Goal: Task Accomplishment & Management: Manage account settings

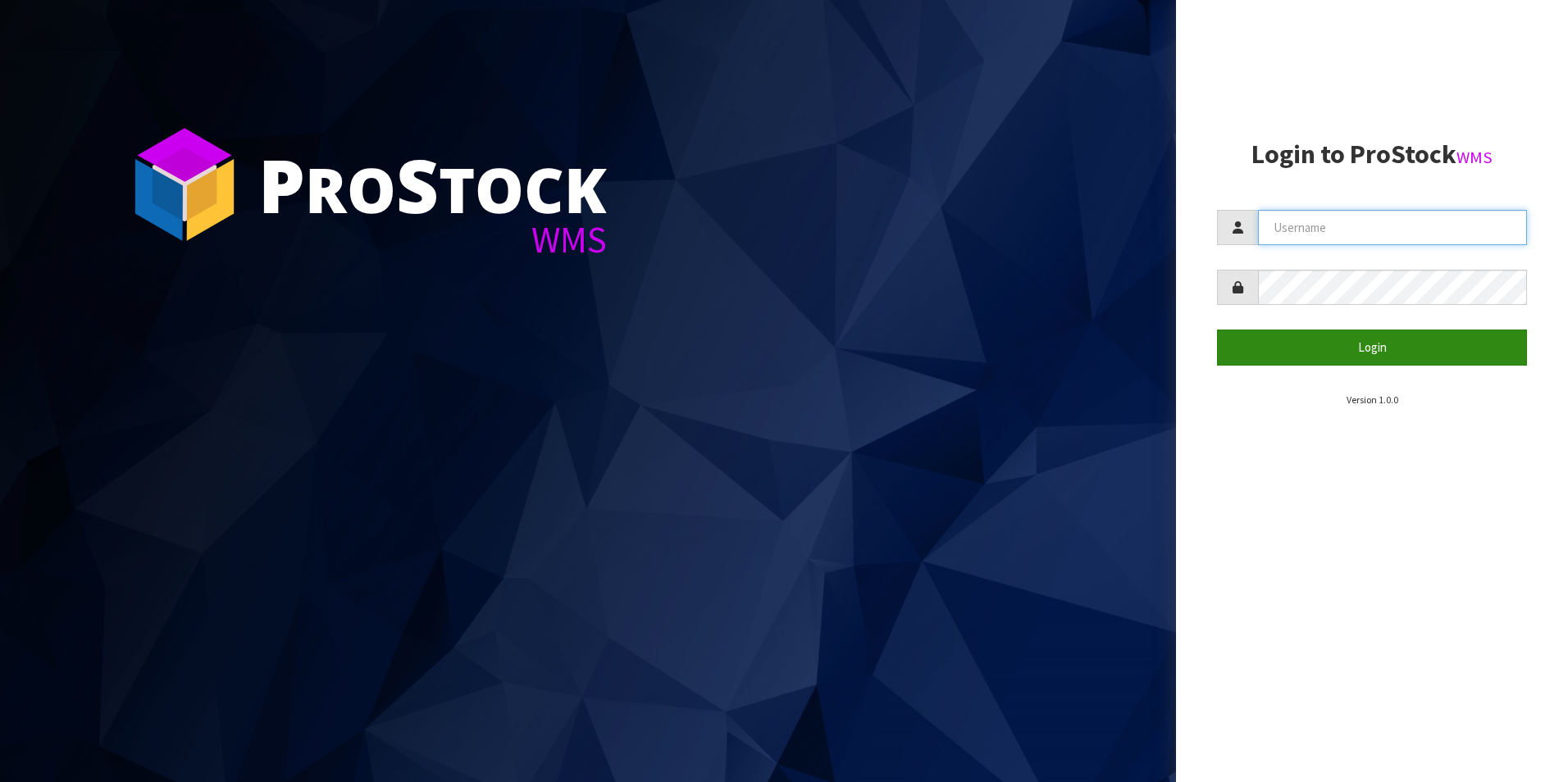
type input "[PERSON_NAME][EMAIL_ADDRESS][DOMAIN_NAME]"
click at [1376, 352] on button "Login" at bounding box center [1372, 347] width 310 height 36
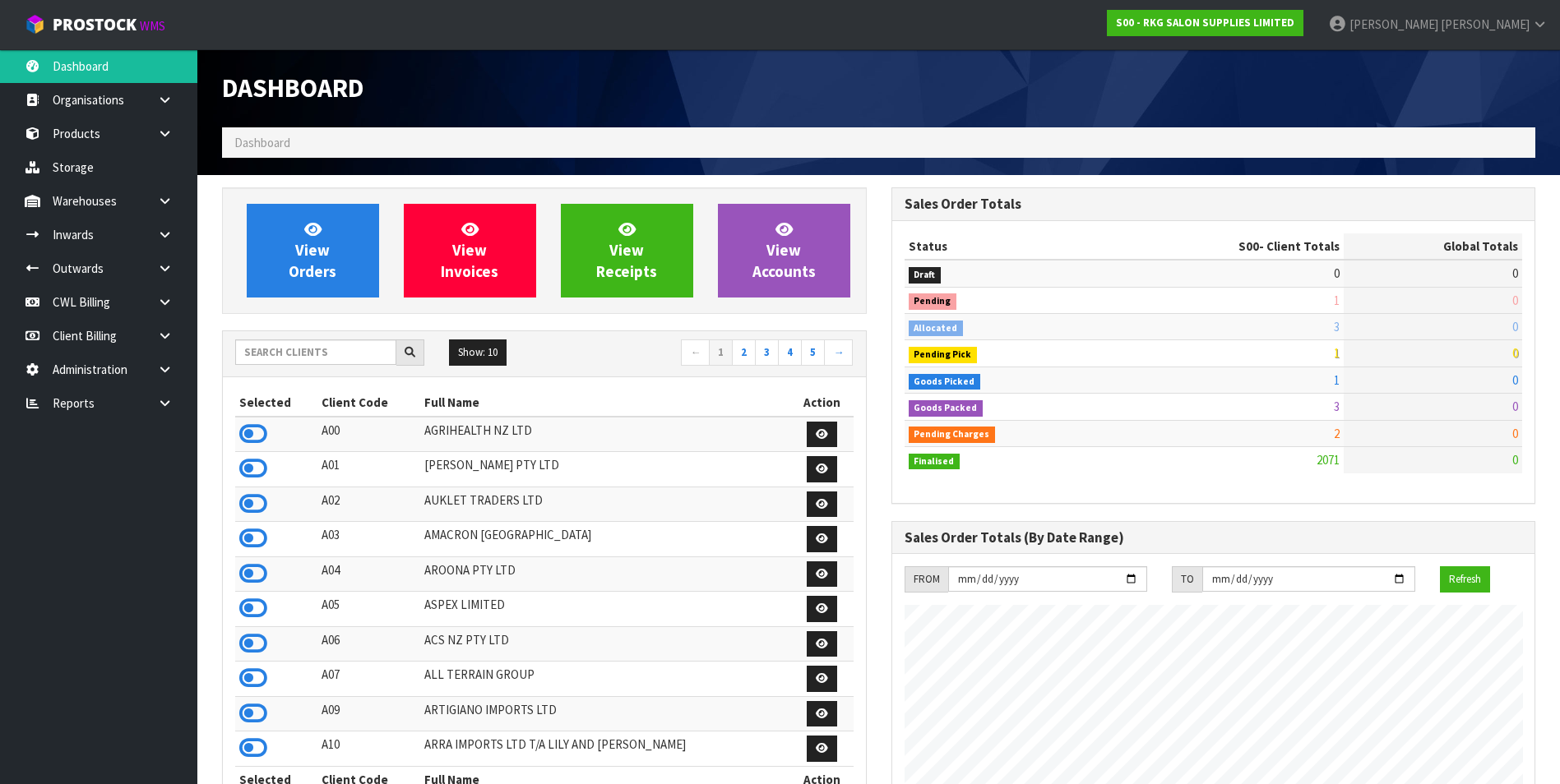
scroll to position [1246, 669]
click at [156, 400] on link at bounding box center [171, 403] width 53 height 34
click at [125, 469] on link "CWL" at bounding box center [98, 471] width 198 height 34
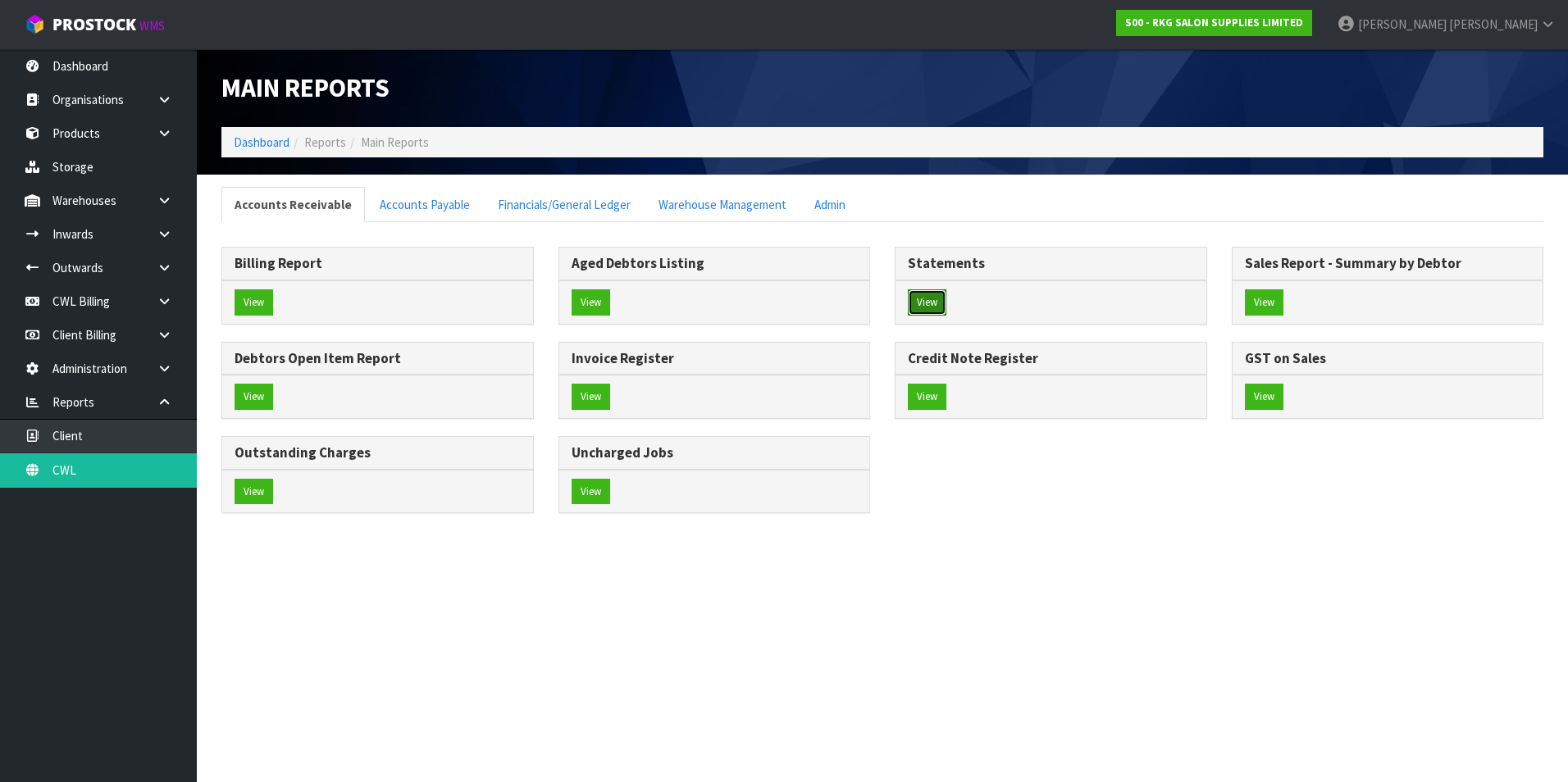
click at [917, 301] on button "View" at bounding box center [927, 302] width 38 height 26
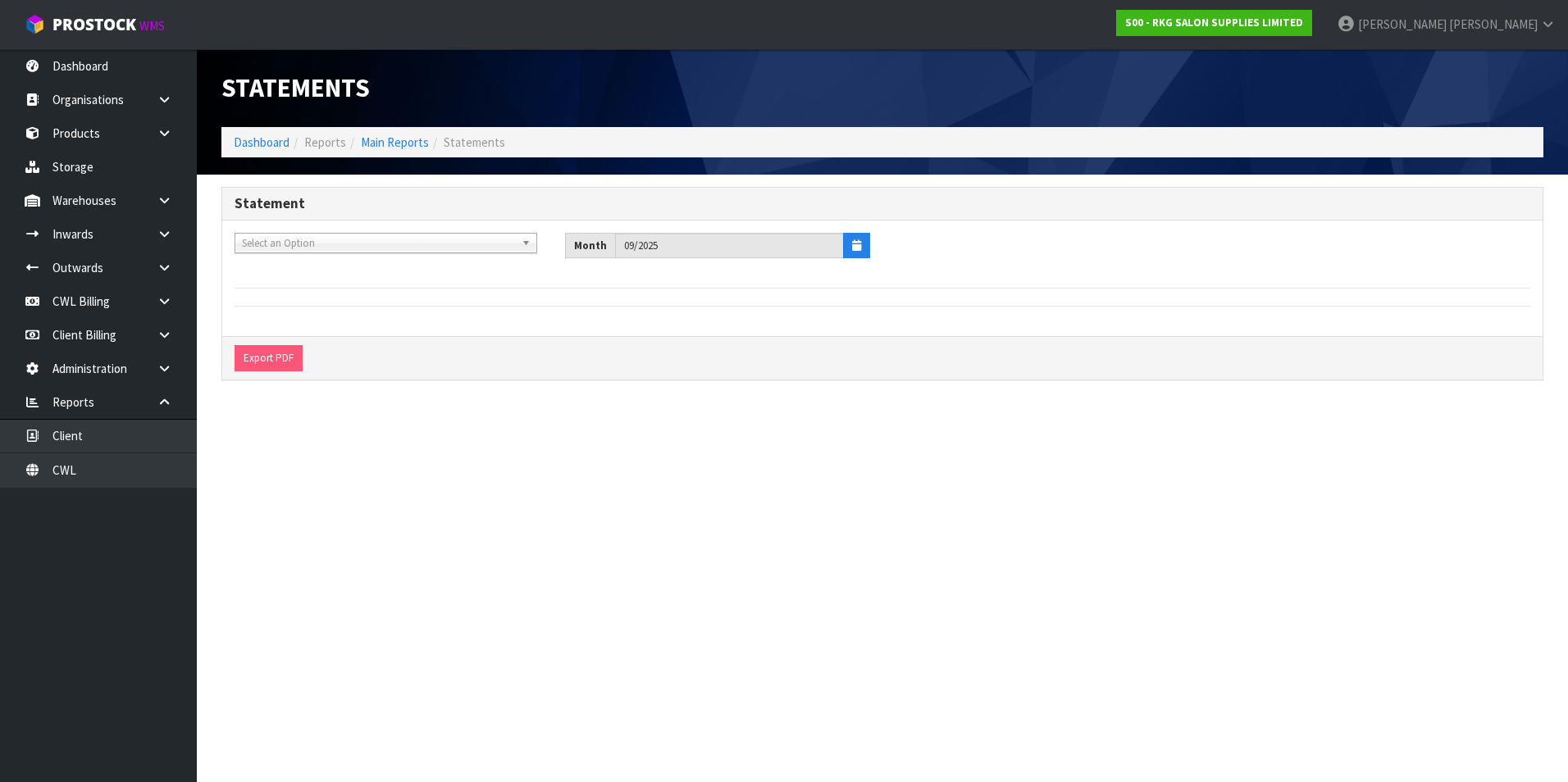
click at [356, 239] on span "Select an Option" at bounding box center [378, 243] width 273 height 19
type input "big"
click at [338, 296] on li "B06 - THE BIG GAME COMPANY LTD" at bounding box center [386, 290] width 294 height 20
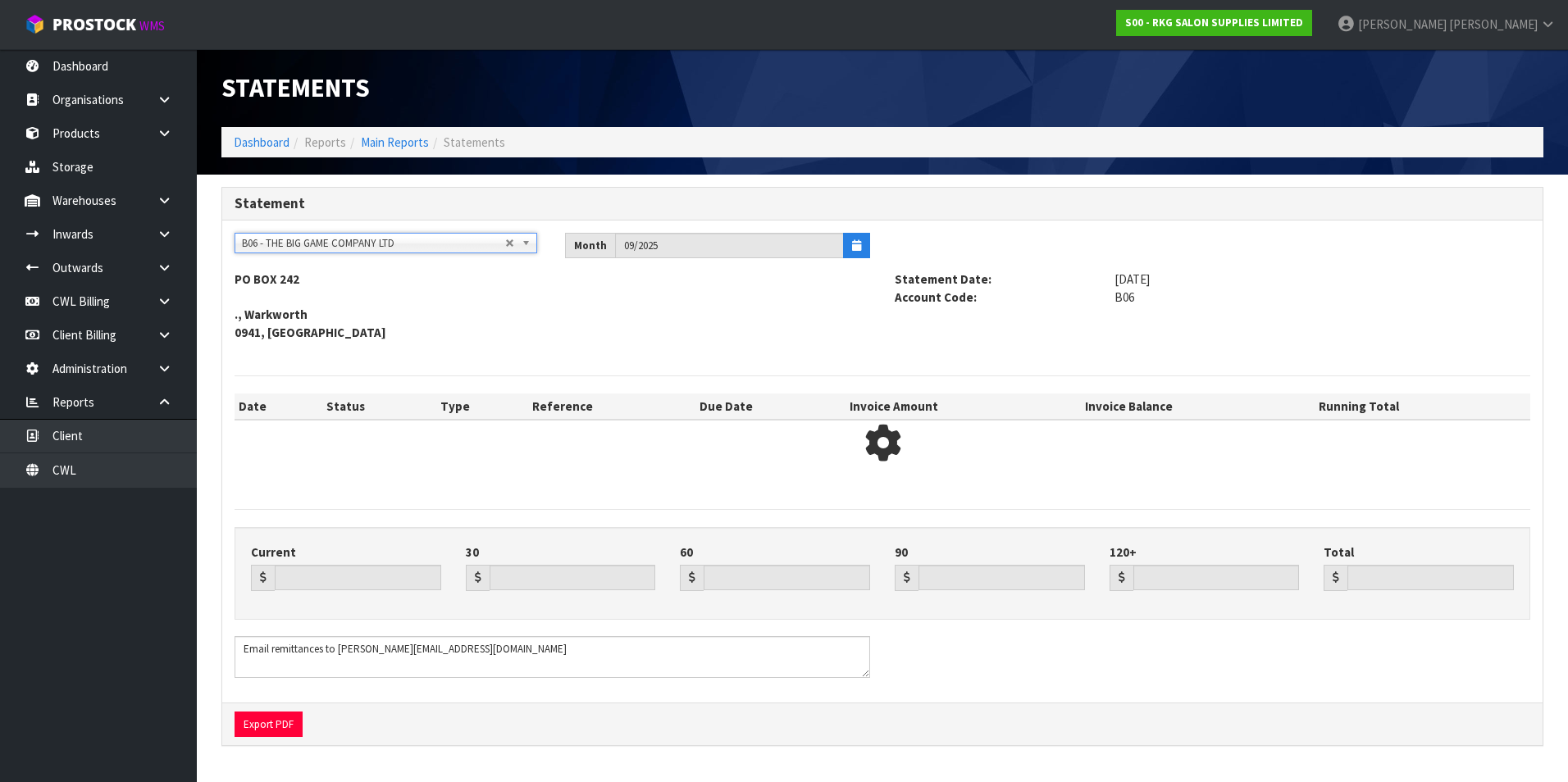
type input "74.57"
type input "3743.75"
type input "1856.31"
type input "0.00"
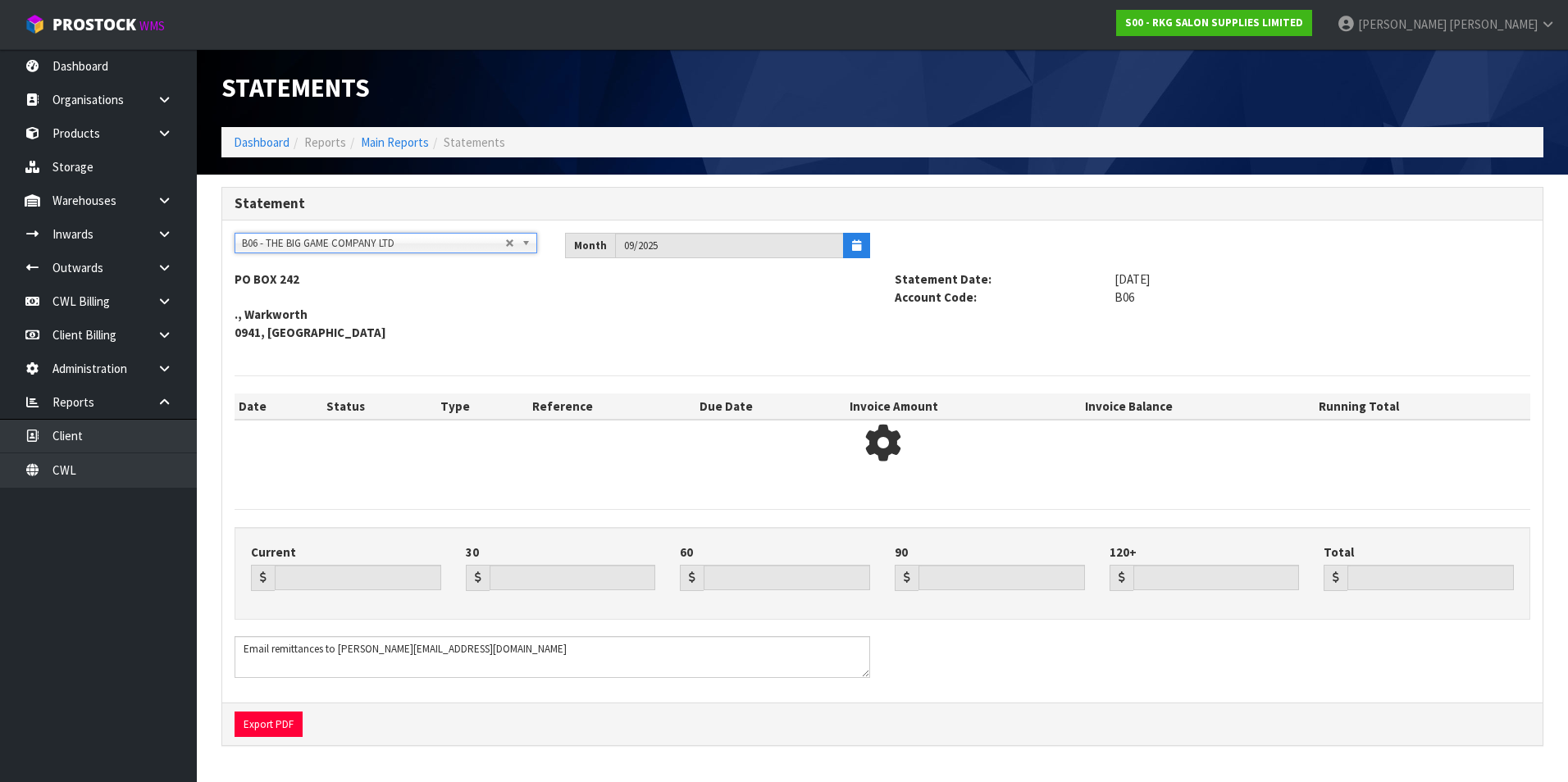
type input "5674.63"
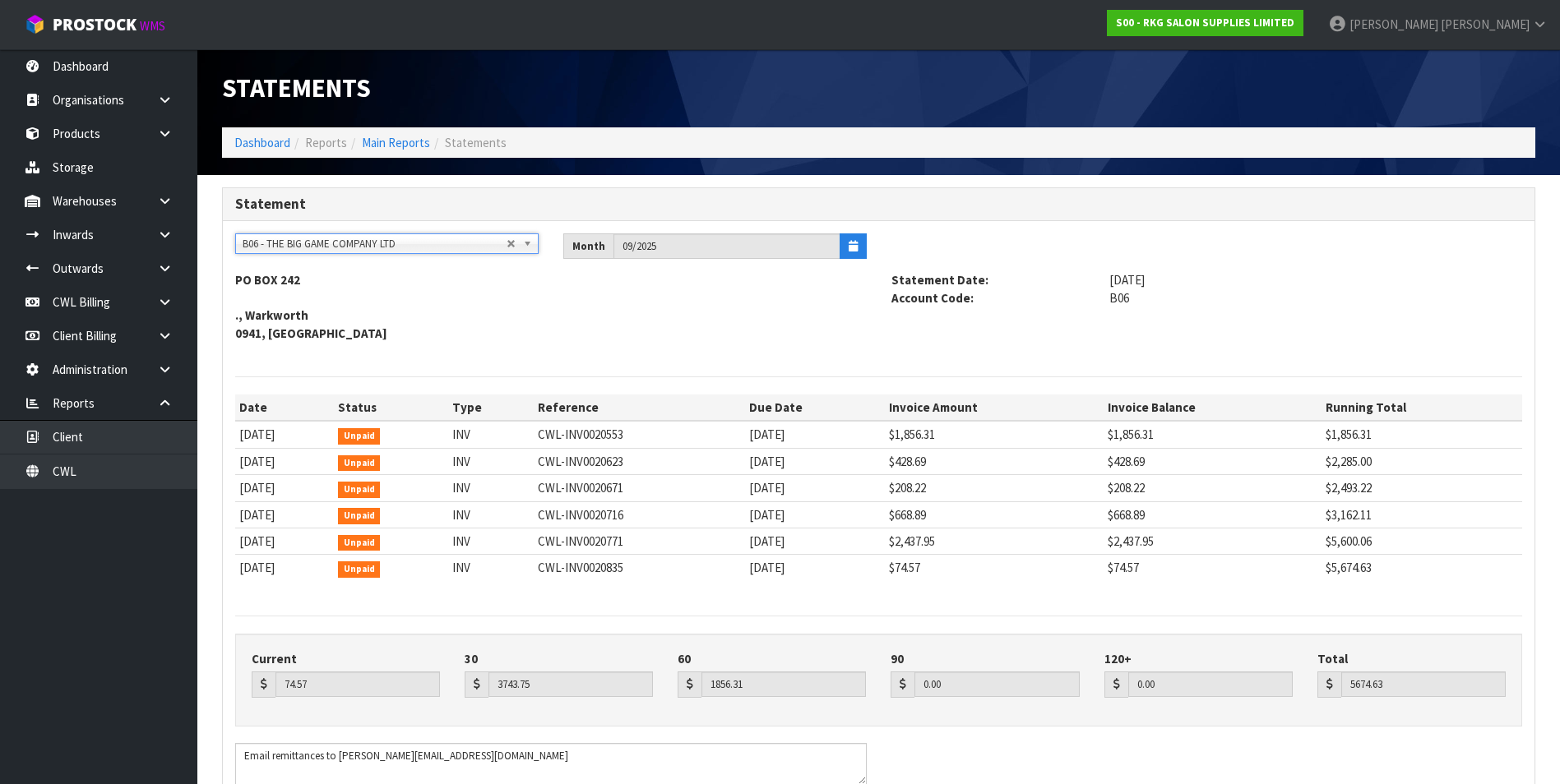
scroll to position [152, 0]
click at [317, 237] on span "B06 - THE BIG GAME COMPANY LTD" at bounding box center [374, 244] width 264 height 19
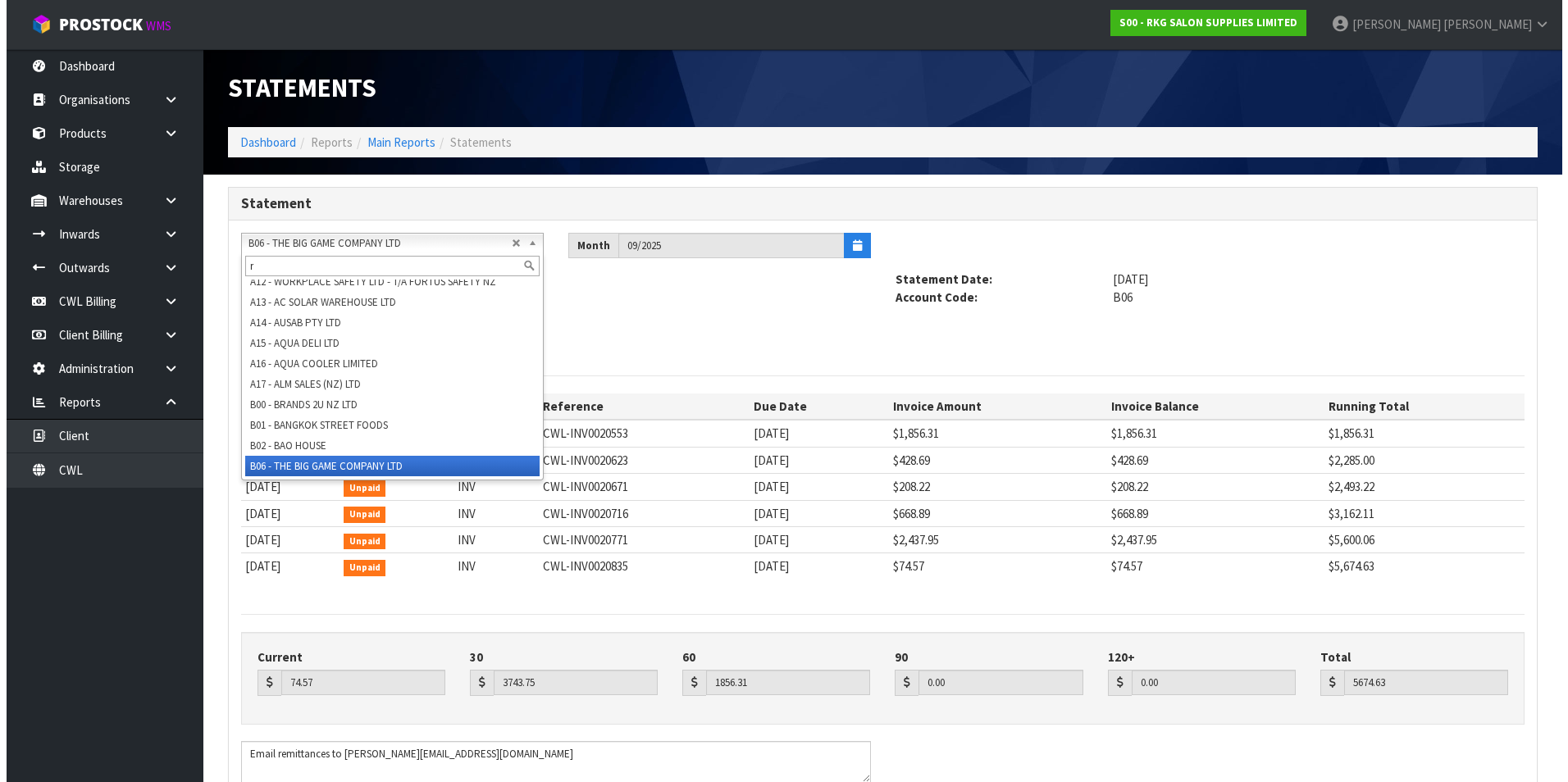
scroll to position [0, 0]
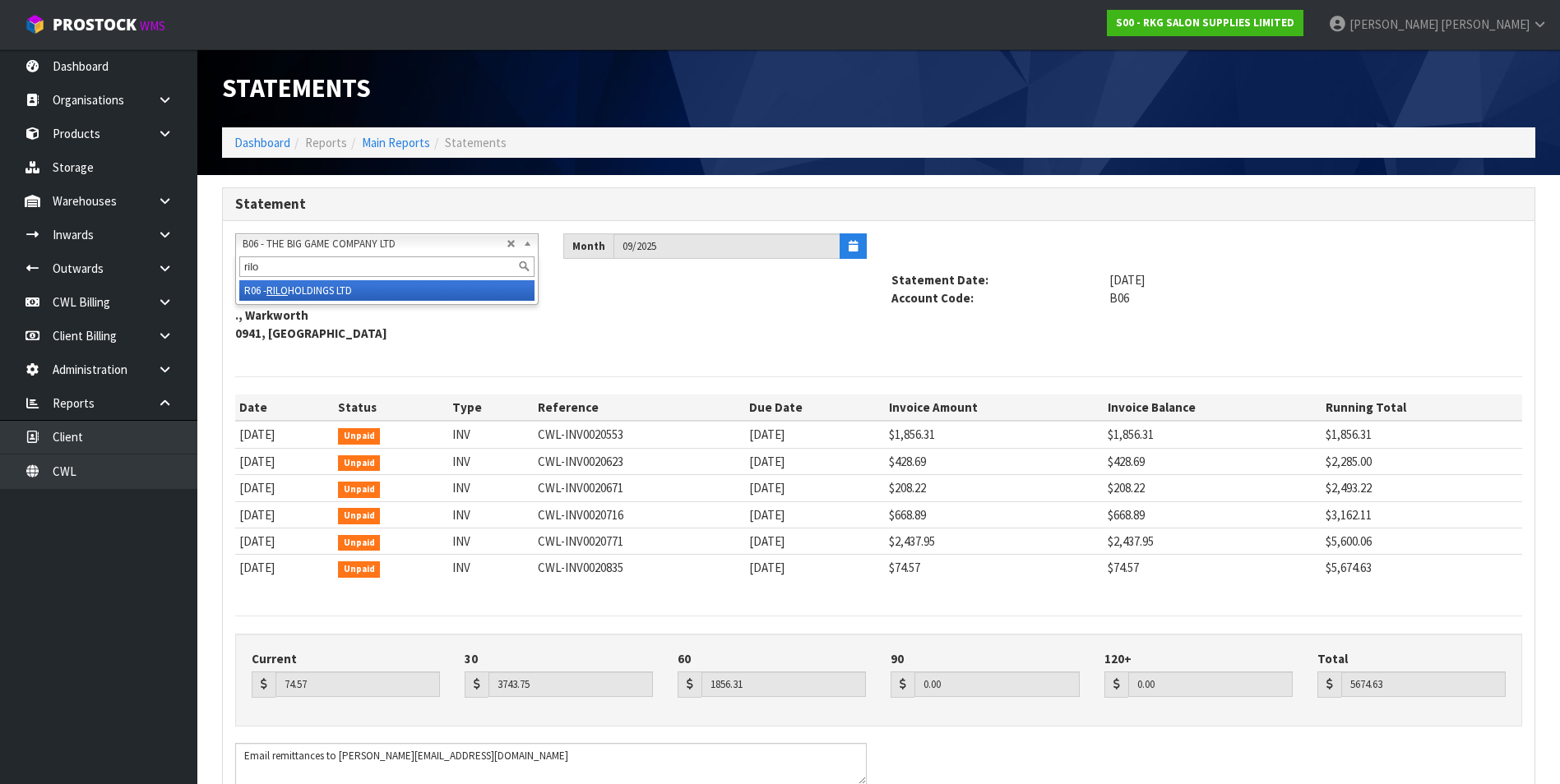
type input "rilo"
click at [312, 291] on li "R06 - RILO HOLDINGS LTD" at bounding box center [387, 290] width 295 height 20
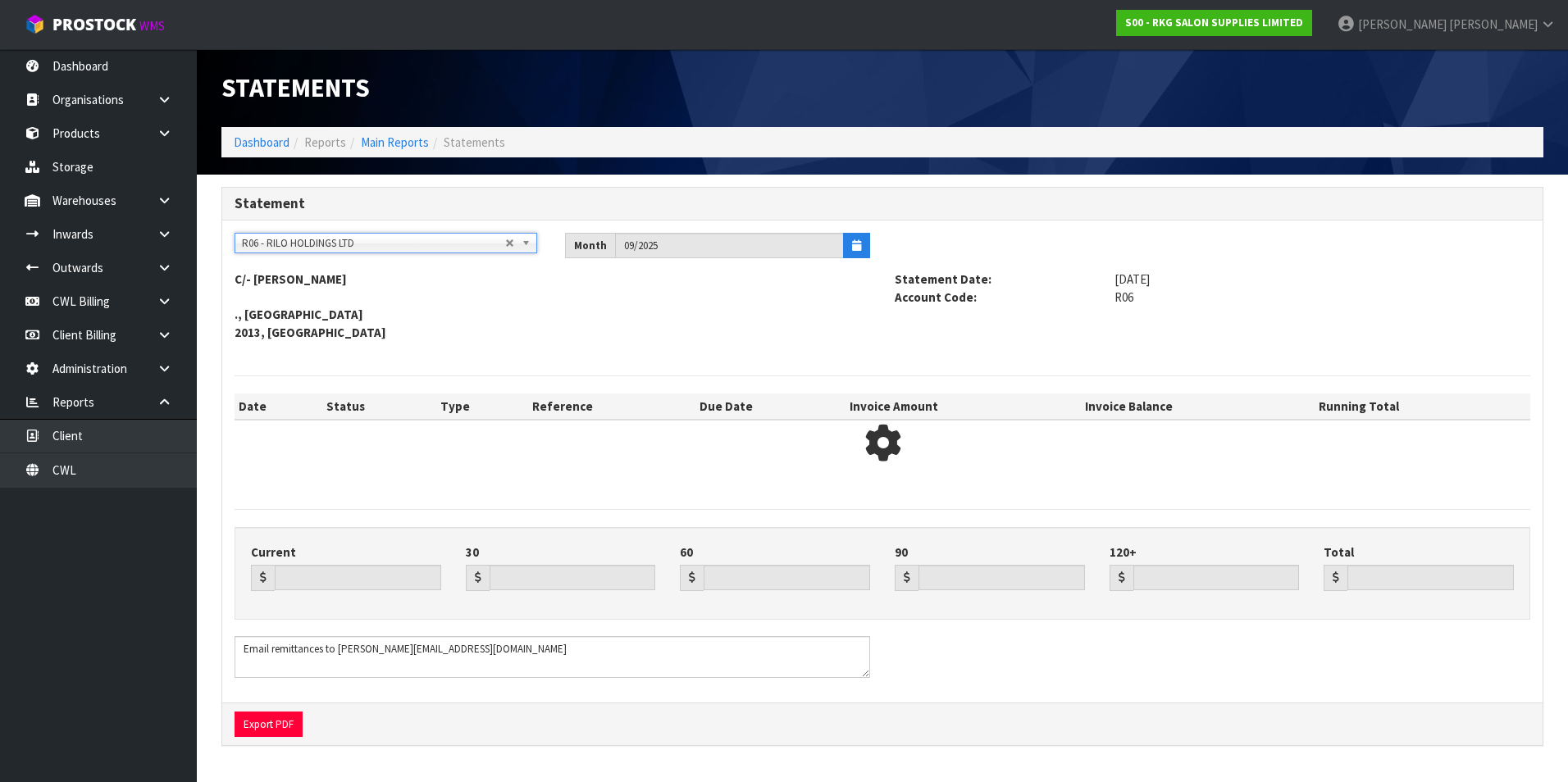
type input "33.01"
type input "0.00"
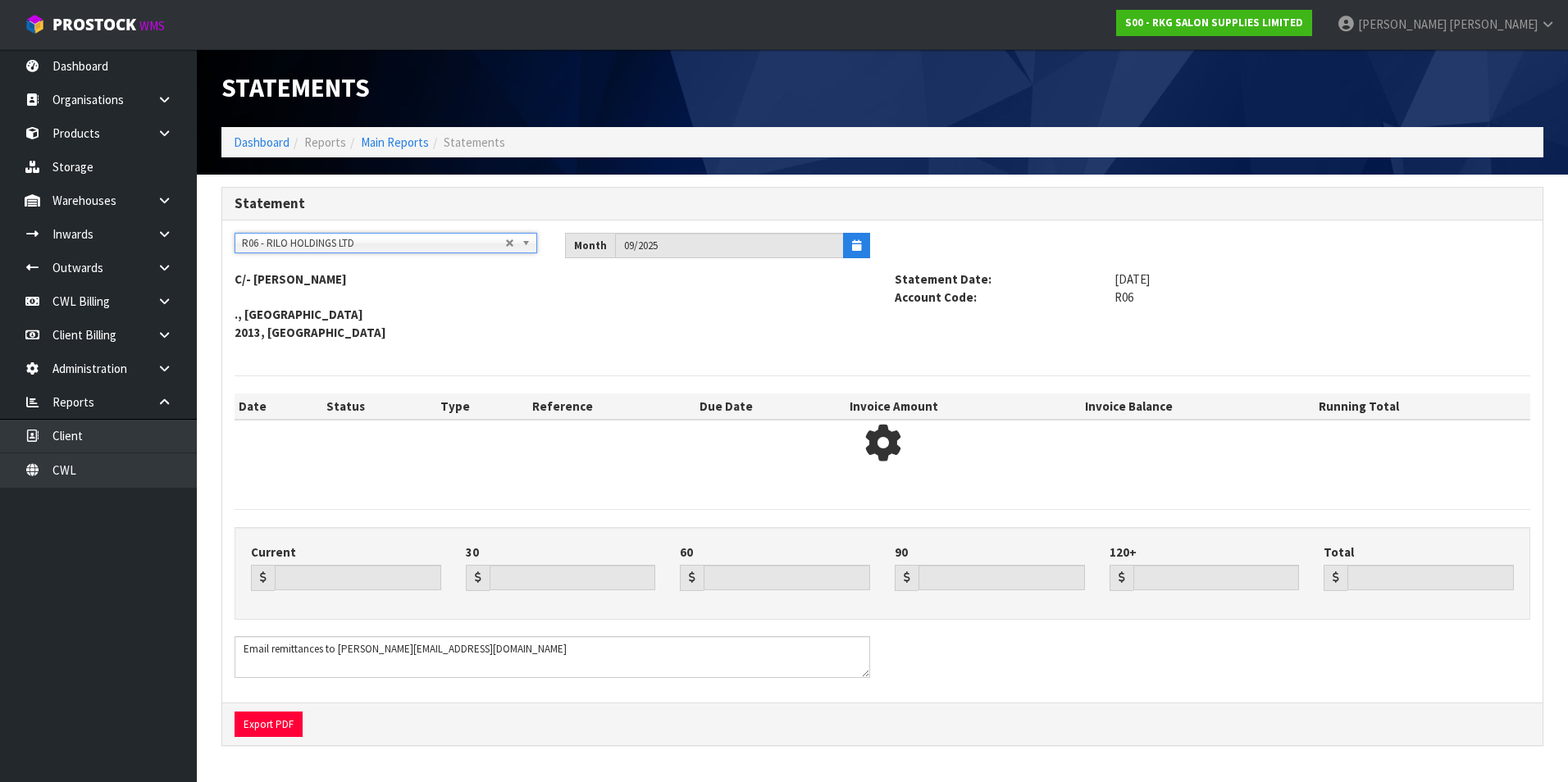
type input "33.01"
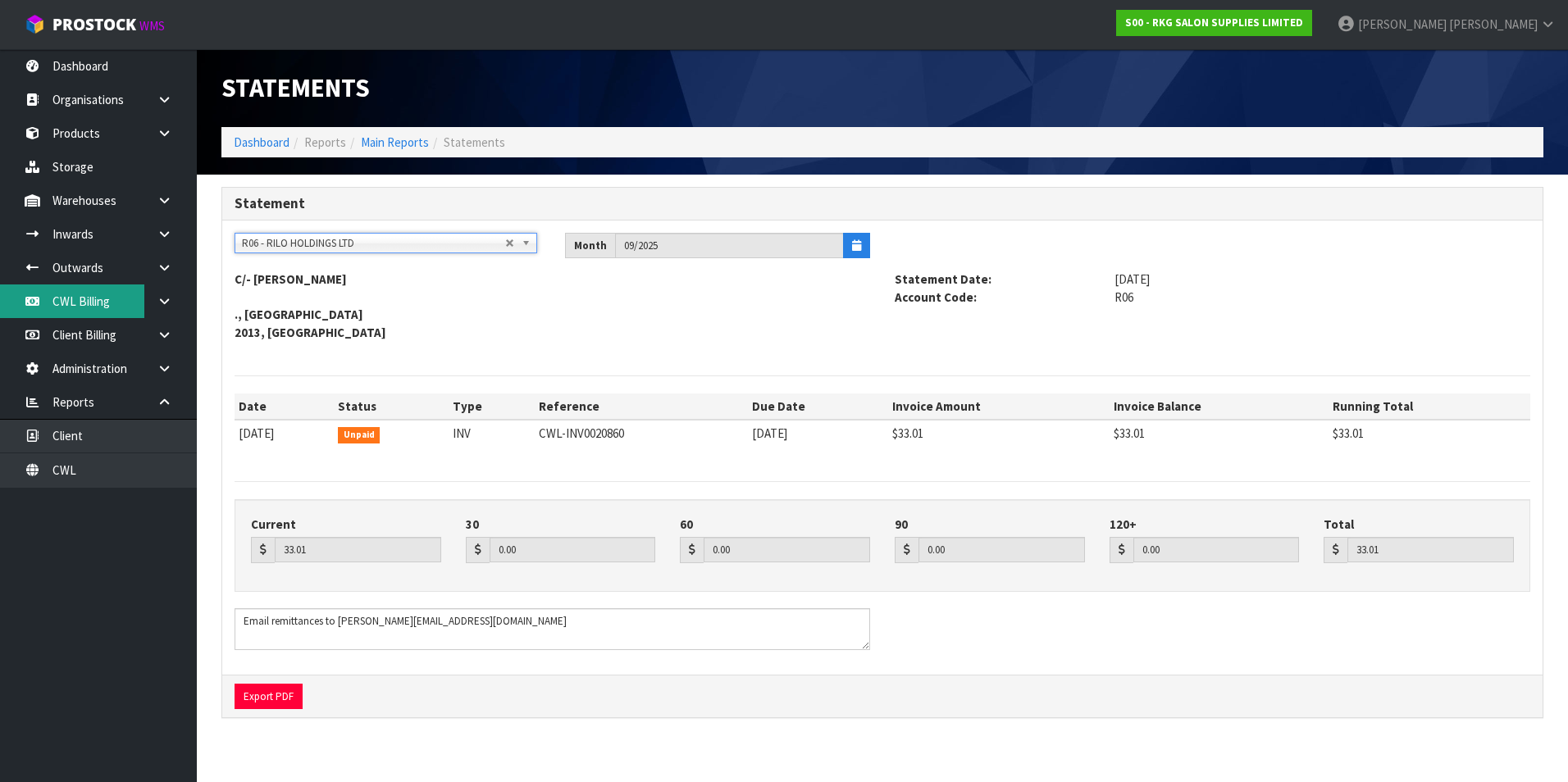
click at [89, 309] on link "CWL Billing" at bounding box center [98, 301] width 197 height 34
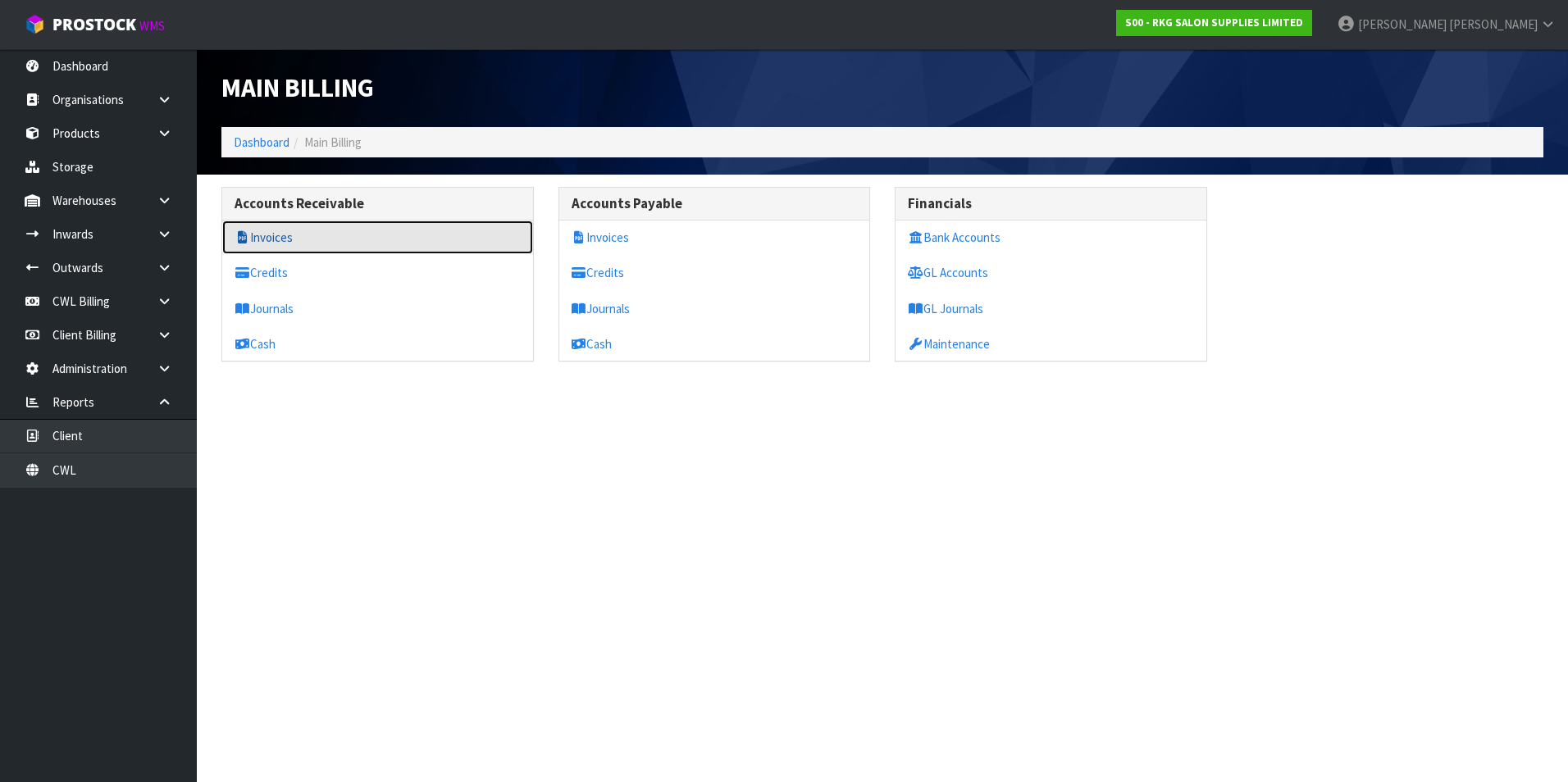
click at [291, 244] on link "Invoices" at bounding box center [377, 237] width 311 height 34
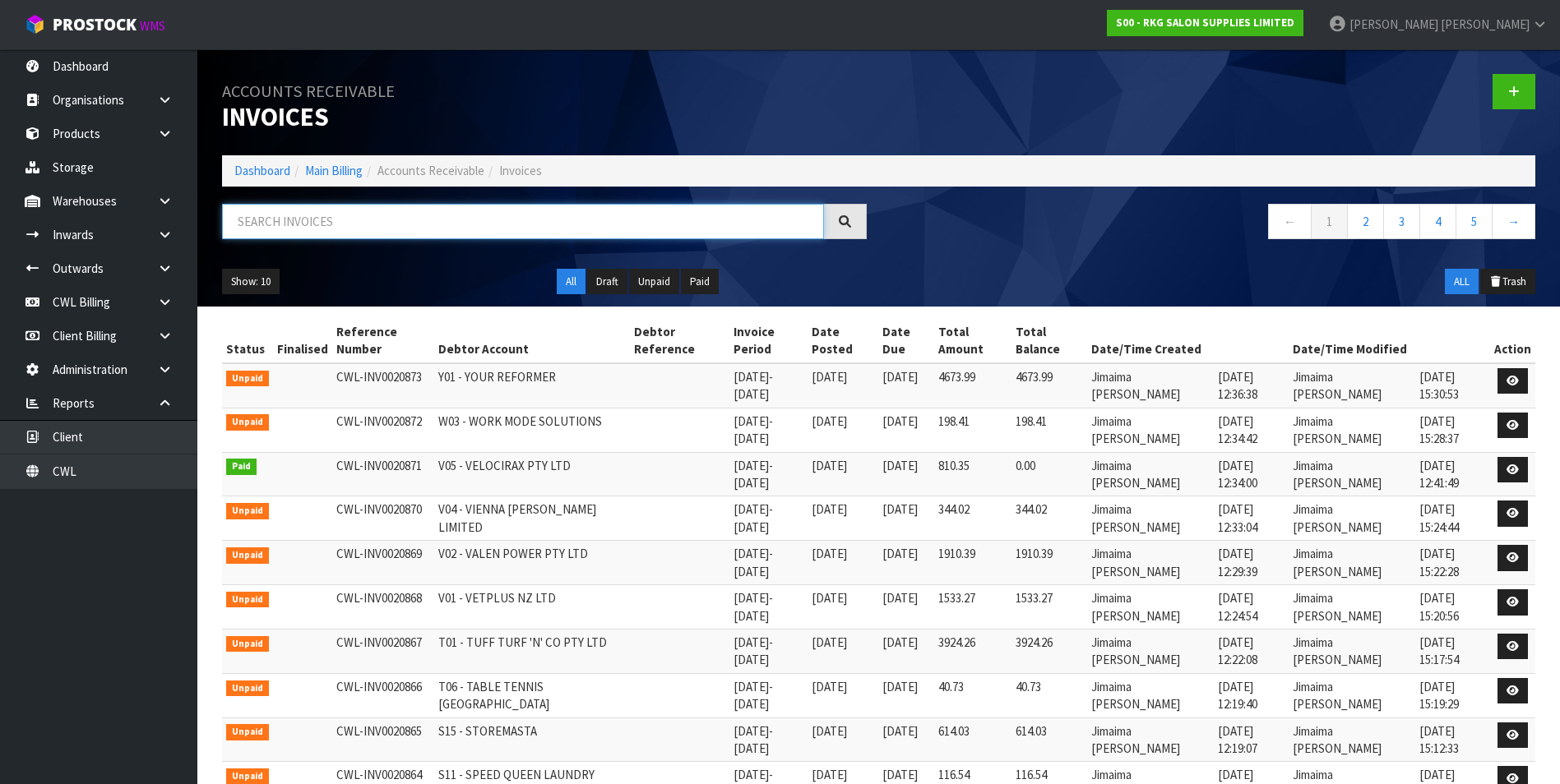
click at [278, 207] on input "text" at bounding box center [523, 221] width 602 height 36
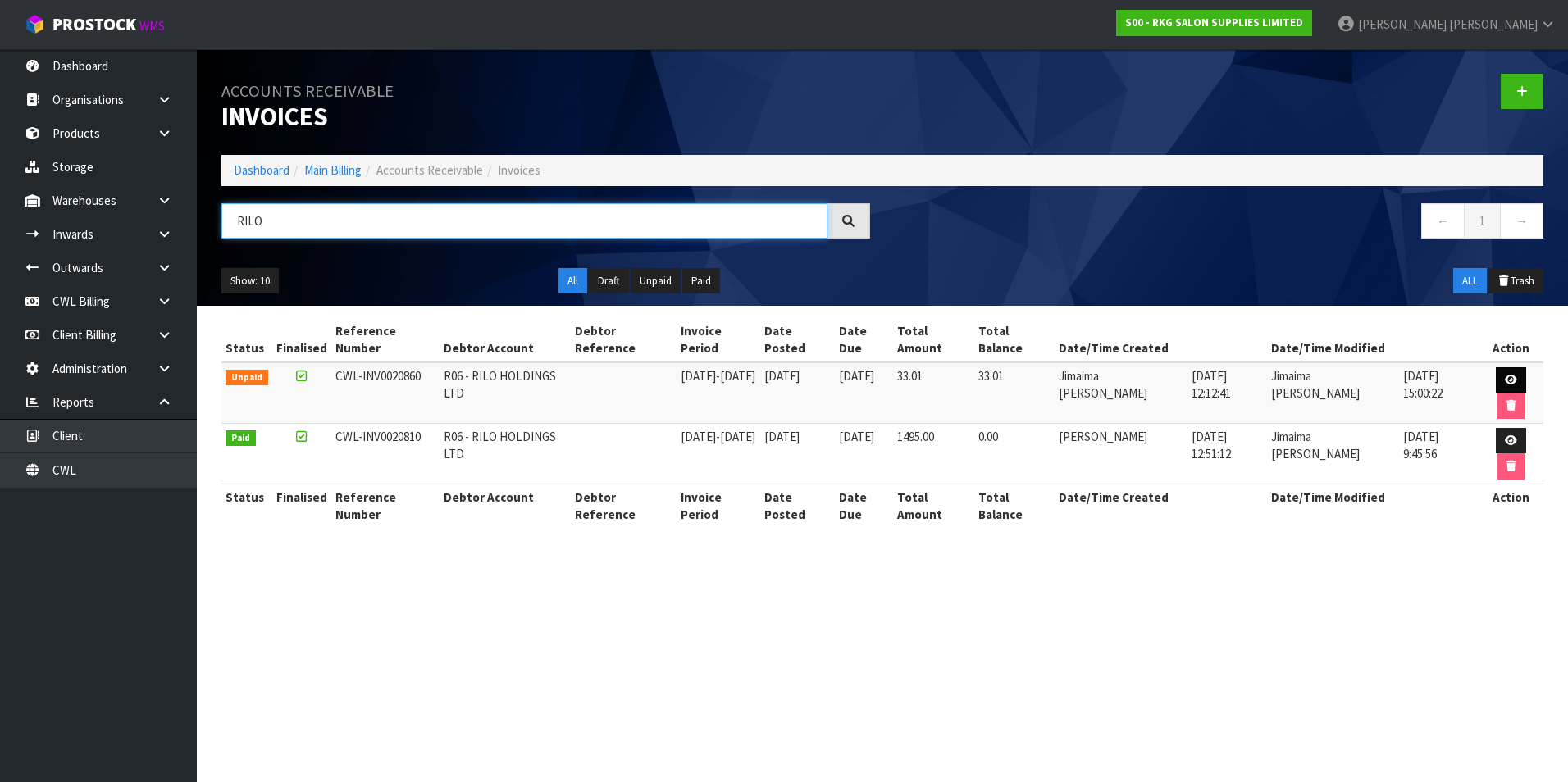
type input "RILO"
click at [1509, 377] on icon at bounding box center [1510, 380] width 13 height 11
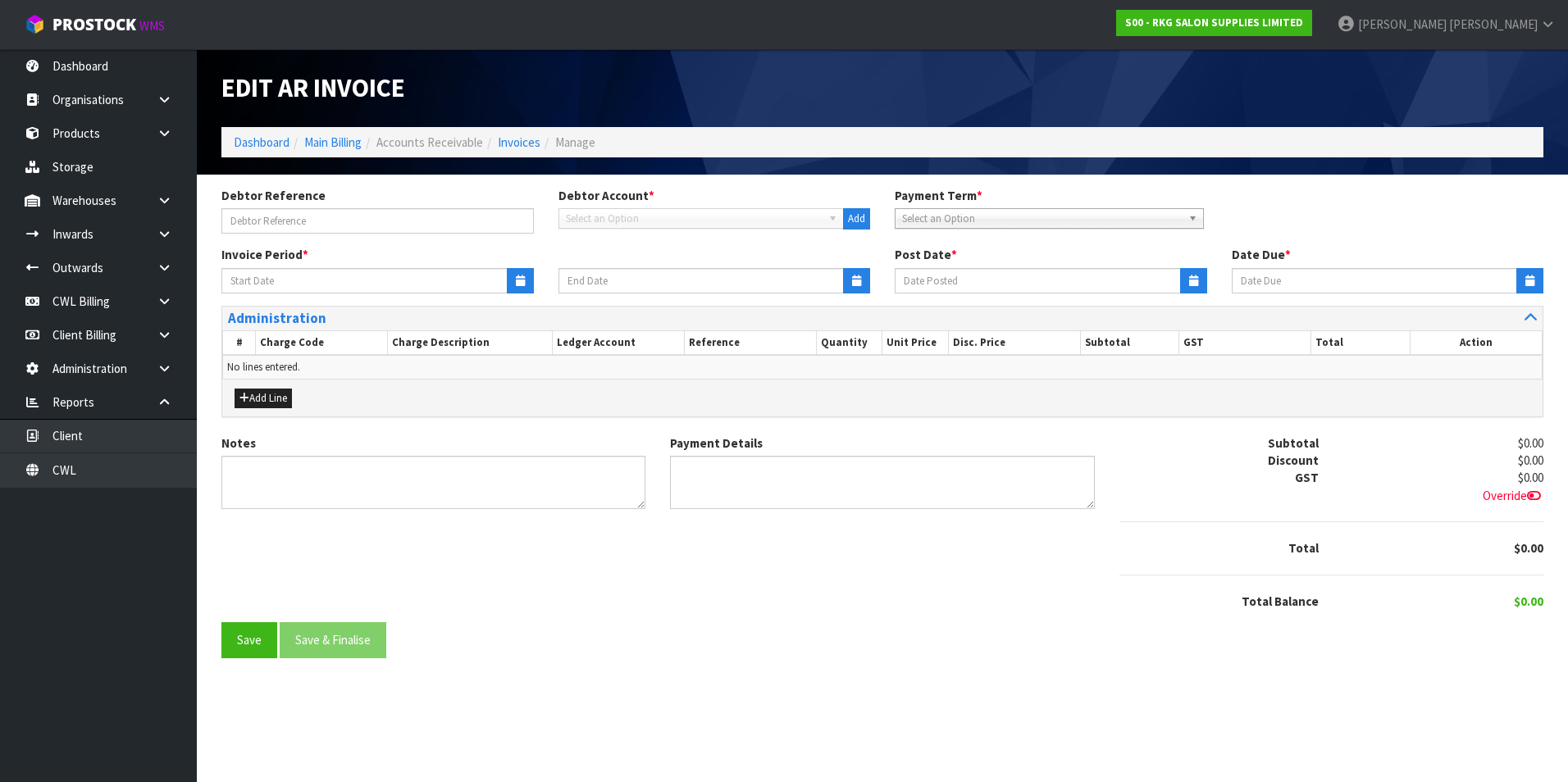
type input "[DATE]"
type textarea "Please contact us [DATE] should there be any discrepancies."
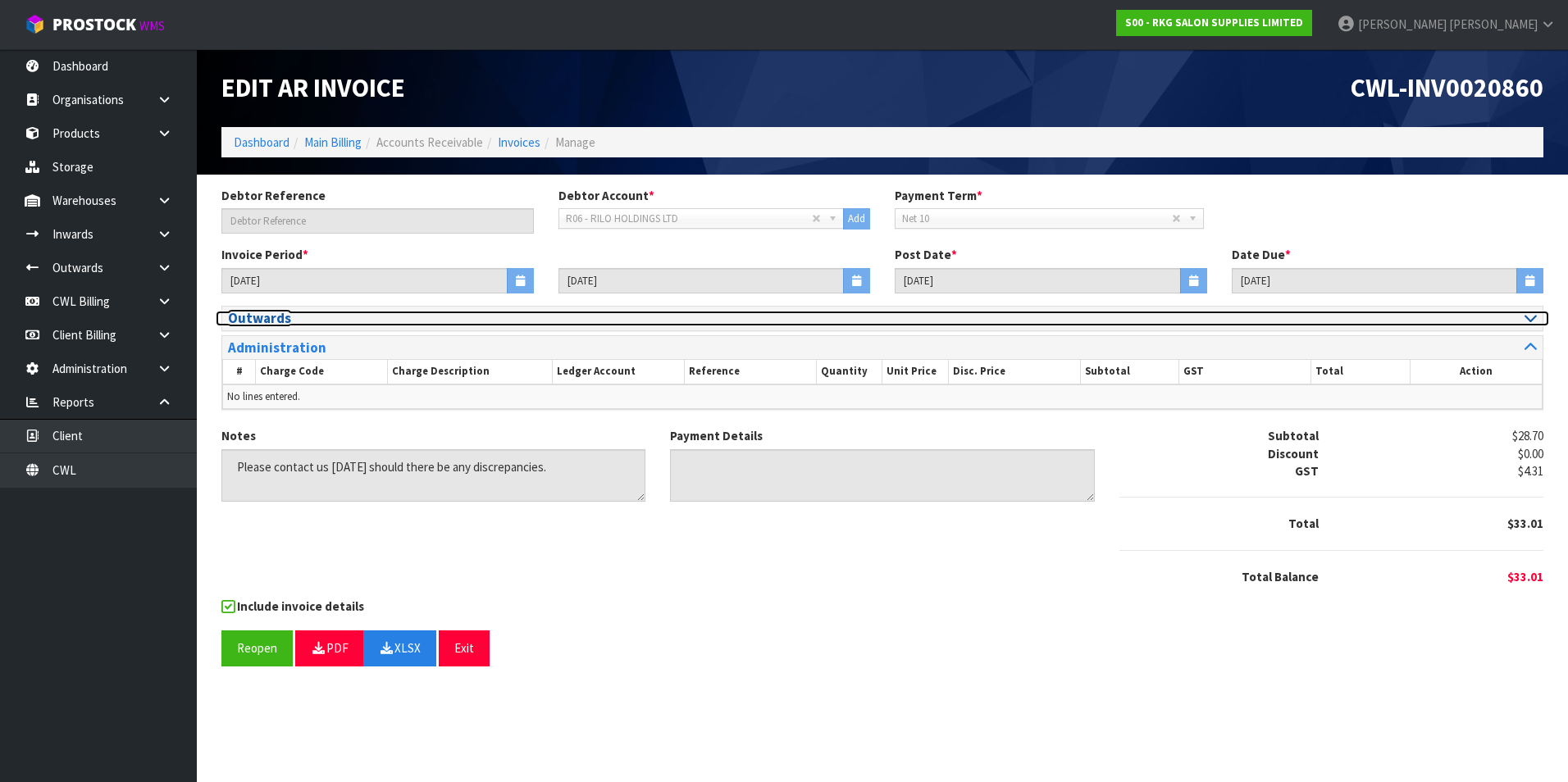
click at [1531, 324] on icon at bounding box center [1530, 317] width 13 height 13
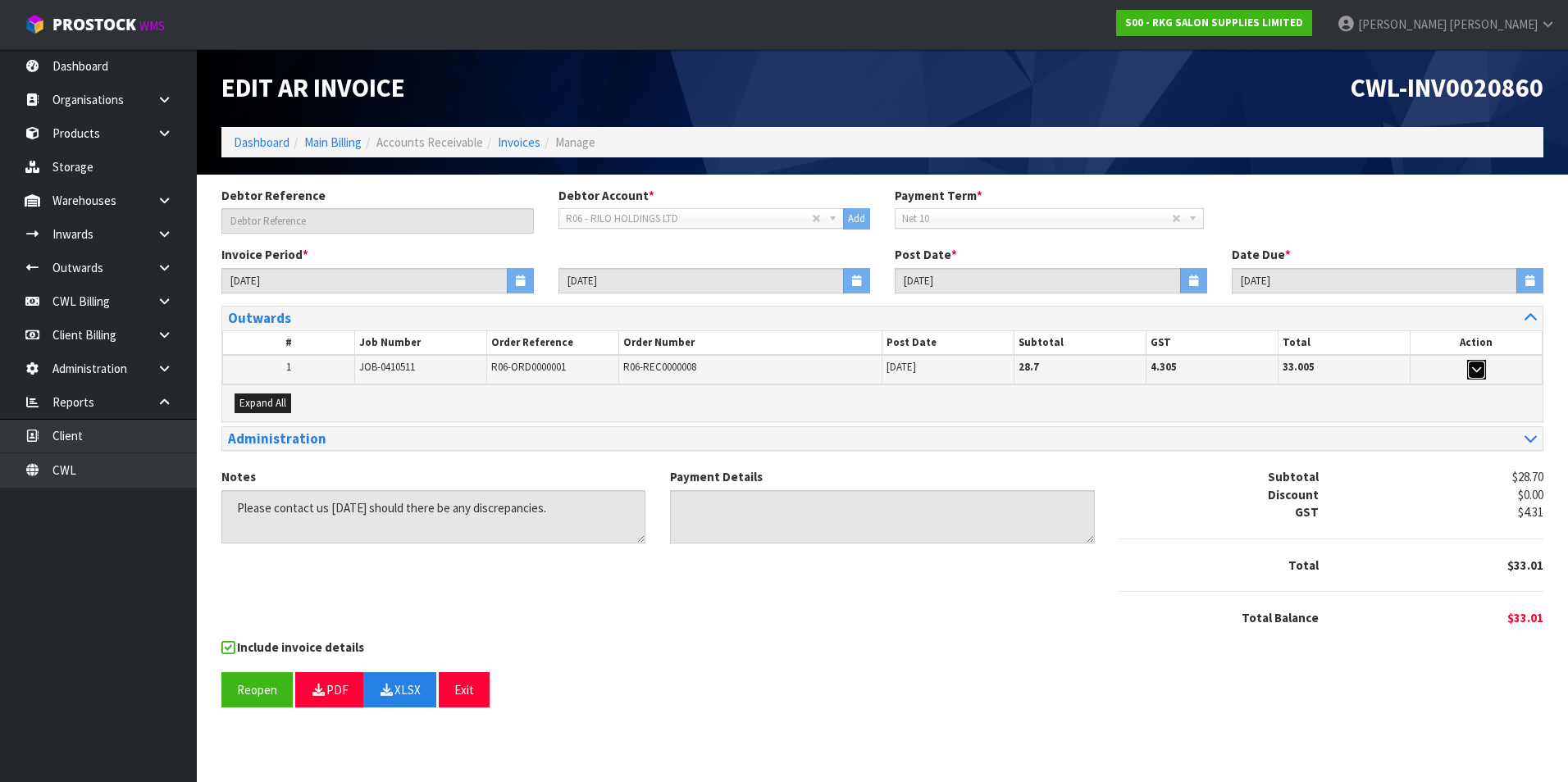
click at [1480, 369] on icon "button" at bounding box center [1476, 369] width 9 height 11
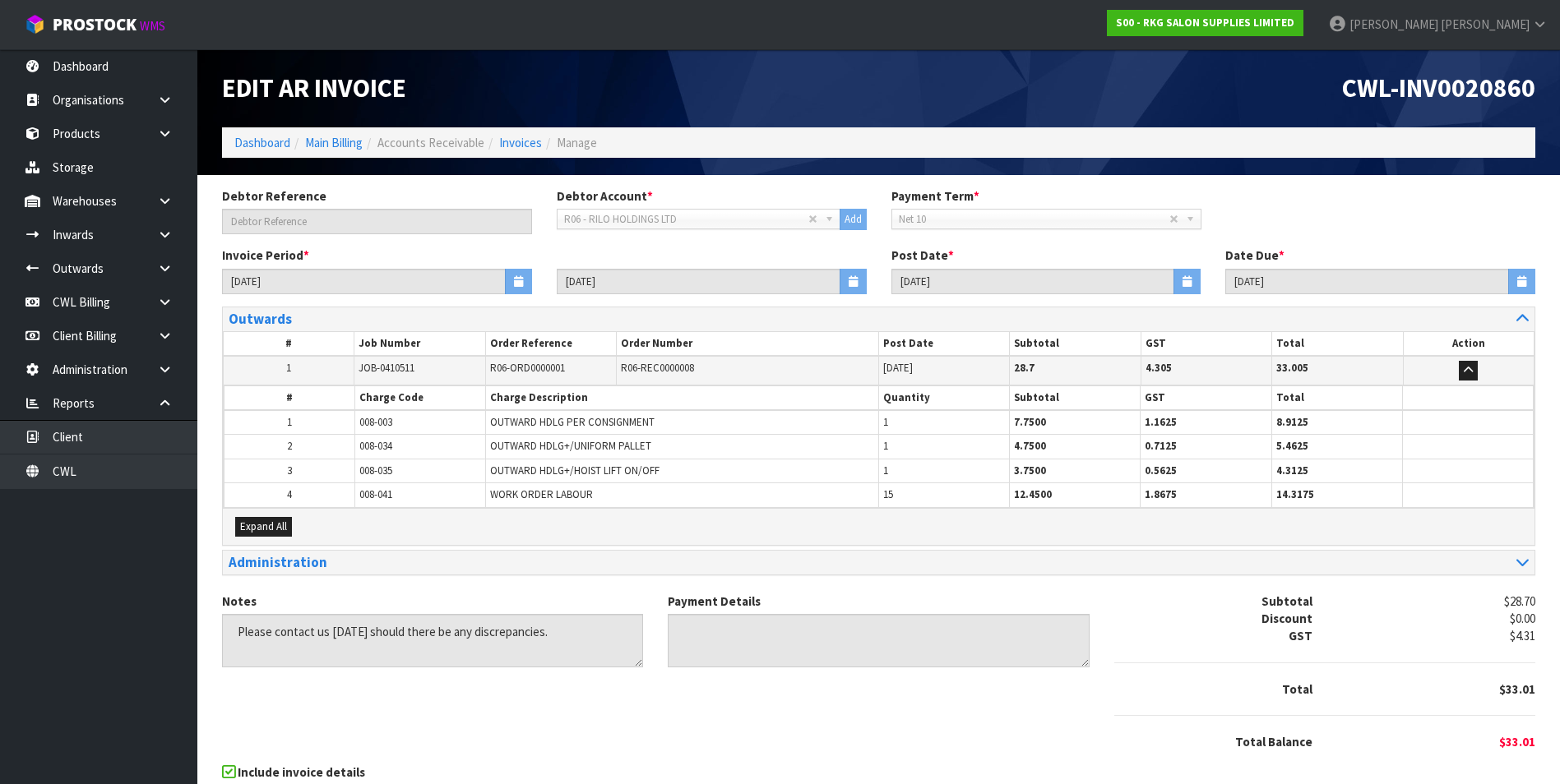
click at [1450, 370] on td at bounding box center [1468, 370] width 131 height 29
click at [104, 480] on link "CWL" at bounding box center [98, 471] width 198 height 34
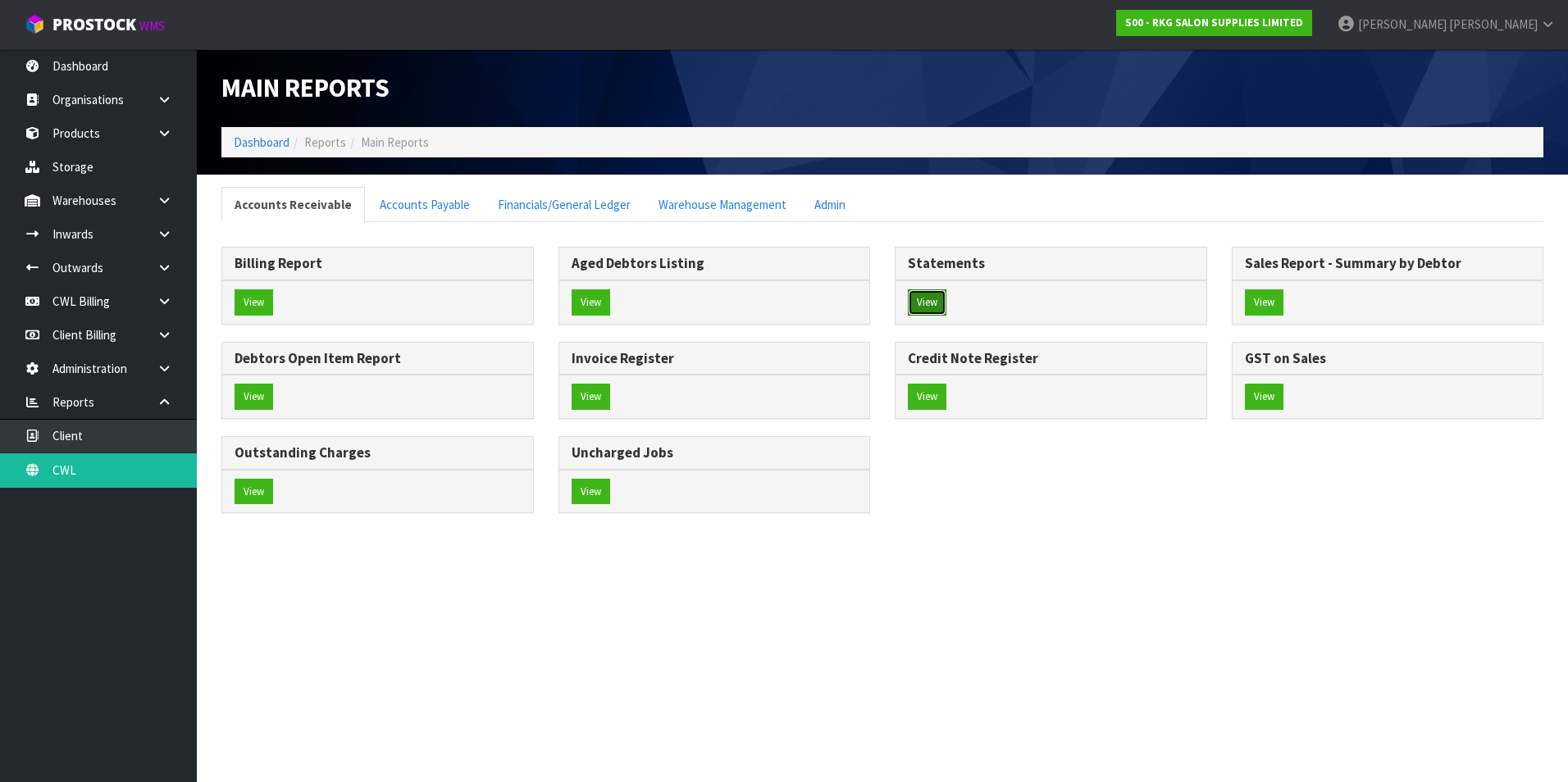
click at [928, 294] on button "View" at bounding box center [927, 302] width 38 height 26
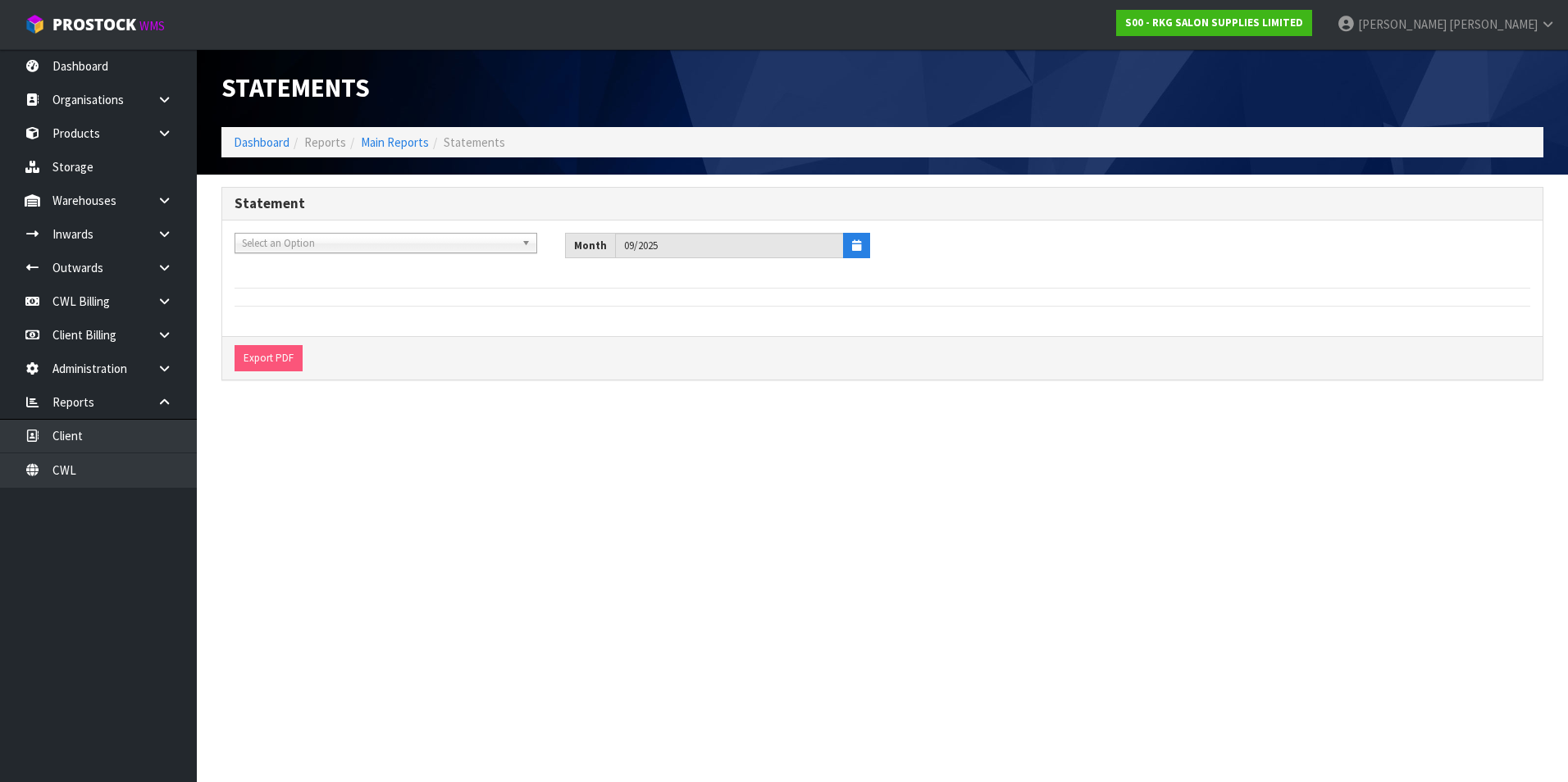
click at [314, 247] on span "Select an Option" at bounding box center [378, 243] width 273 height 19
type input "okab"
click at [334, 291] on li "O01 - OKAB HOLDINGS PTY LTD" at bounding box center [386, 290] width 294 height 20
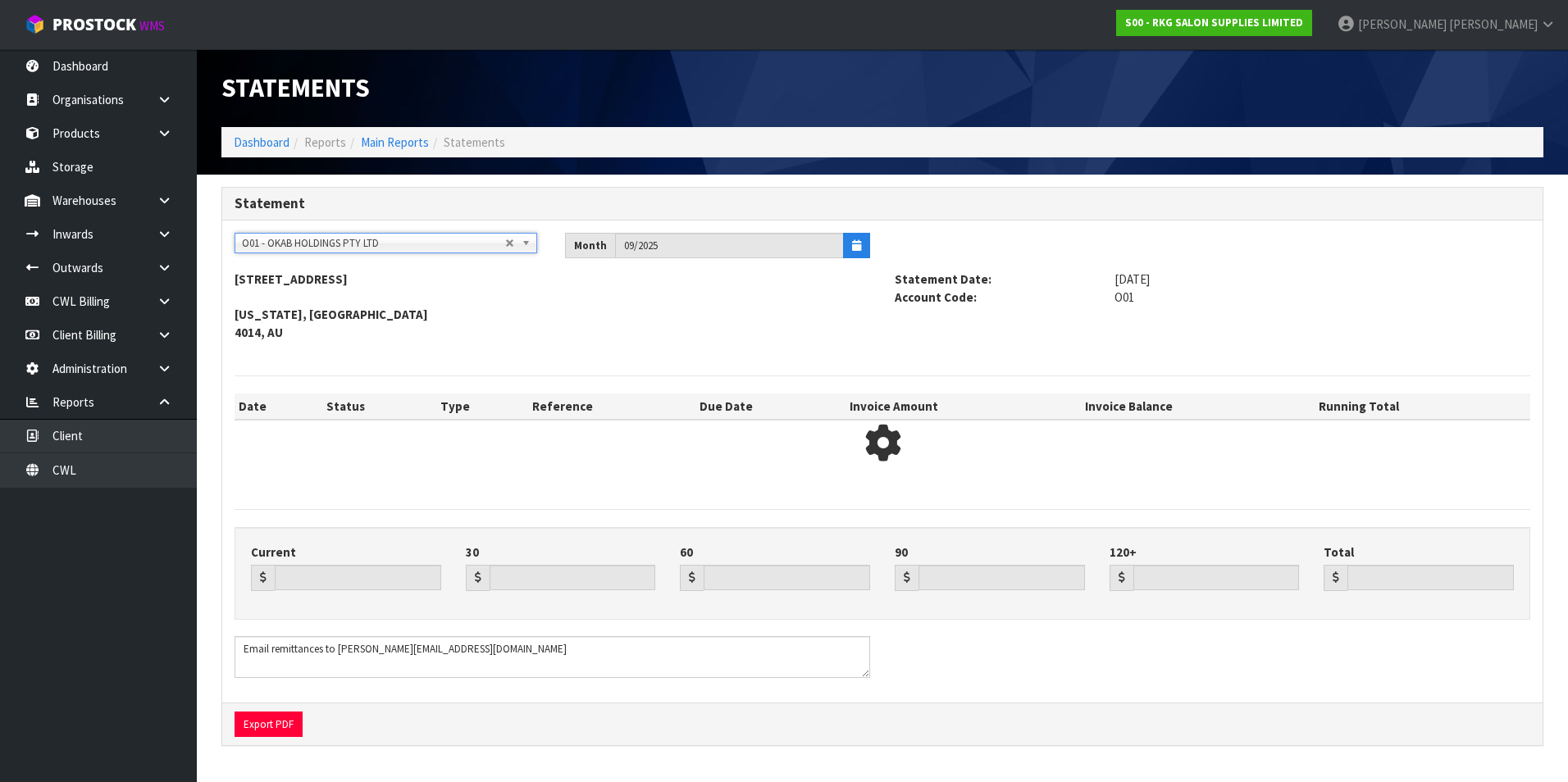
type input "215.03"
type input "1744.48"
type input "2222.95"
type input "0.00"
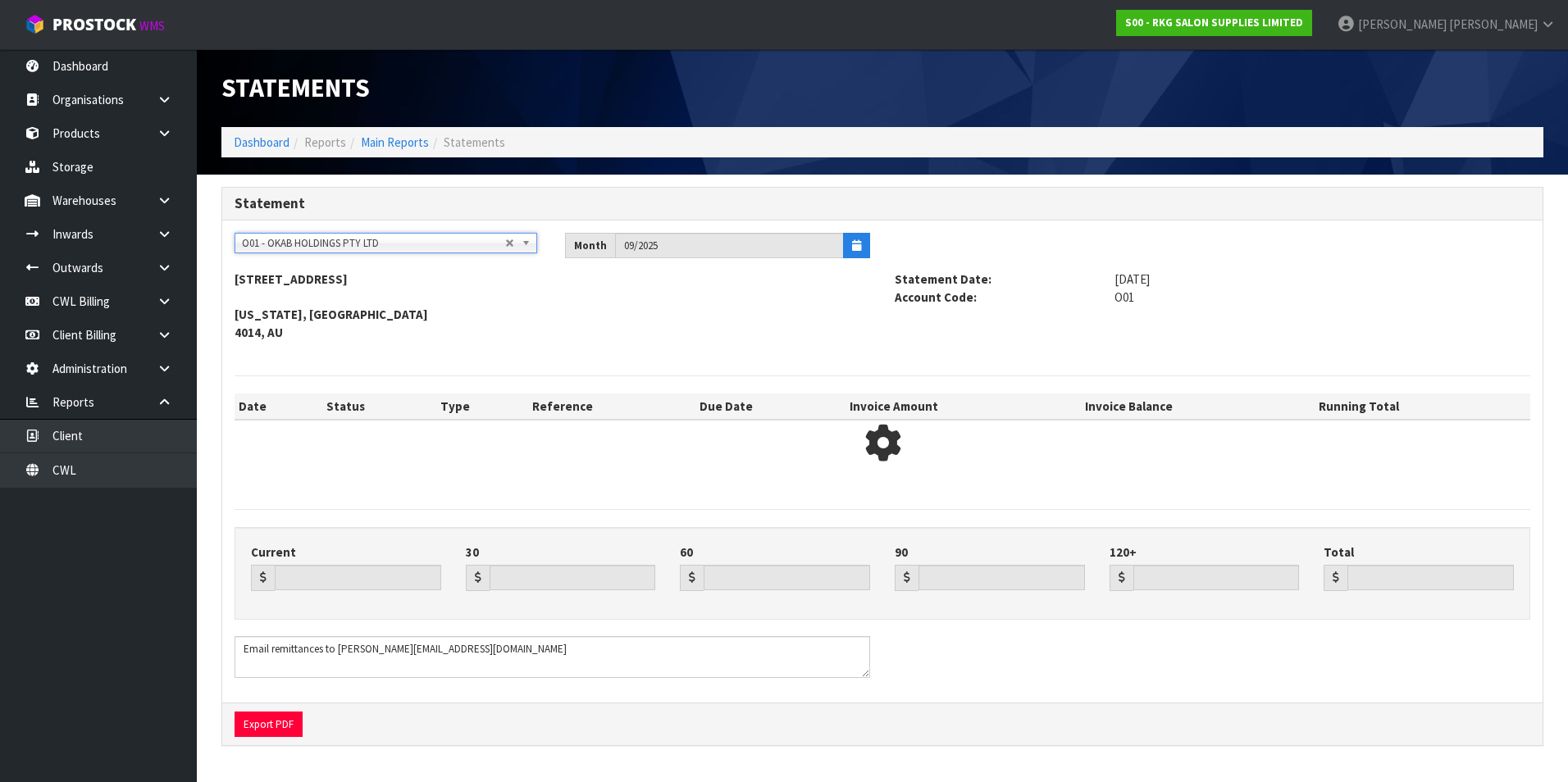
type input "4182.46"
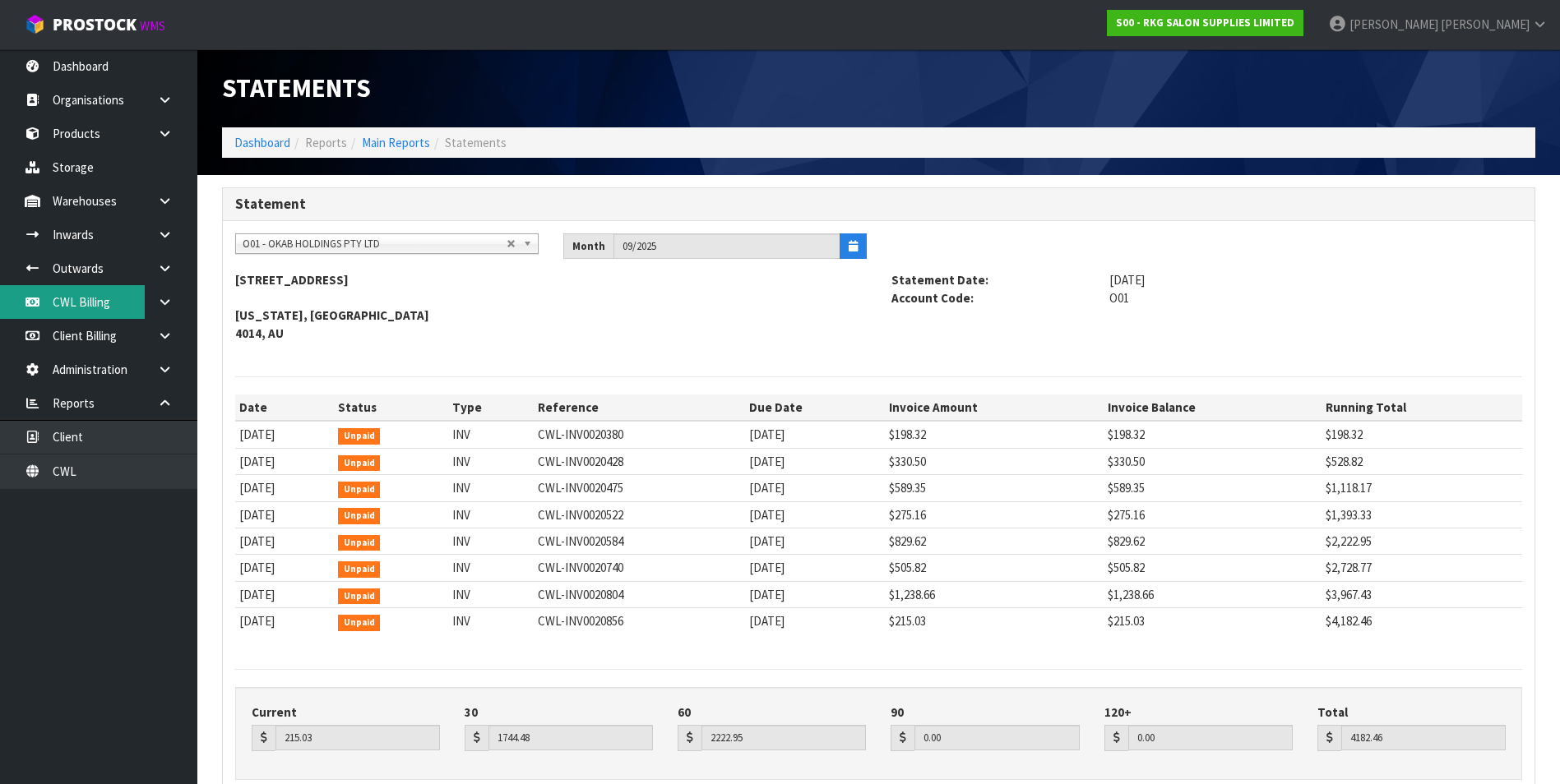
click at [100, 303] on link "CWL Billing" at bounding box center [98, 302] width 198 height 34
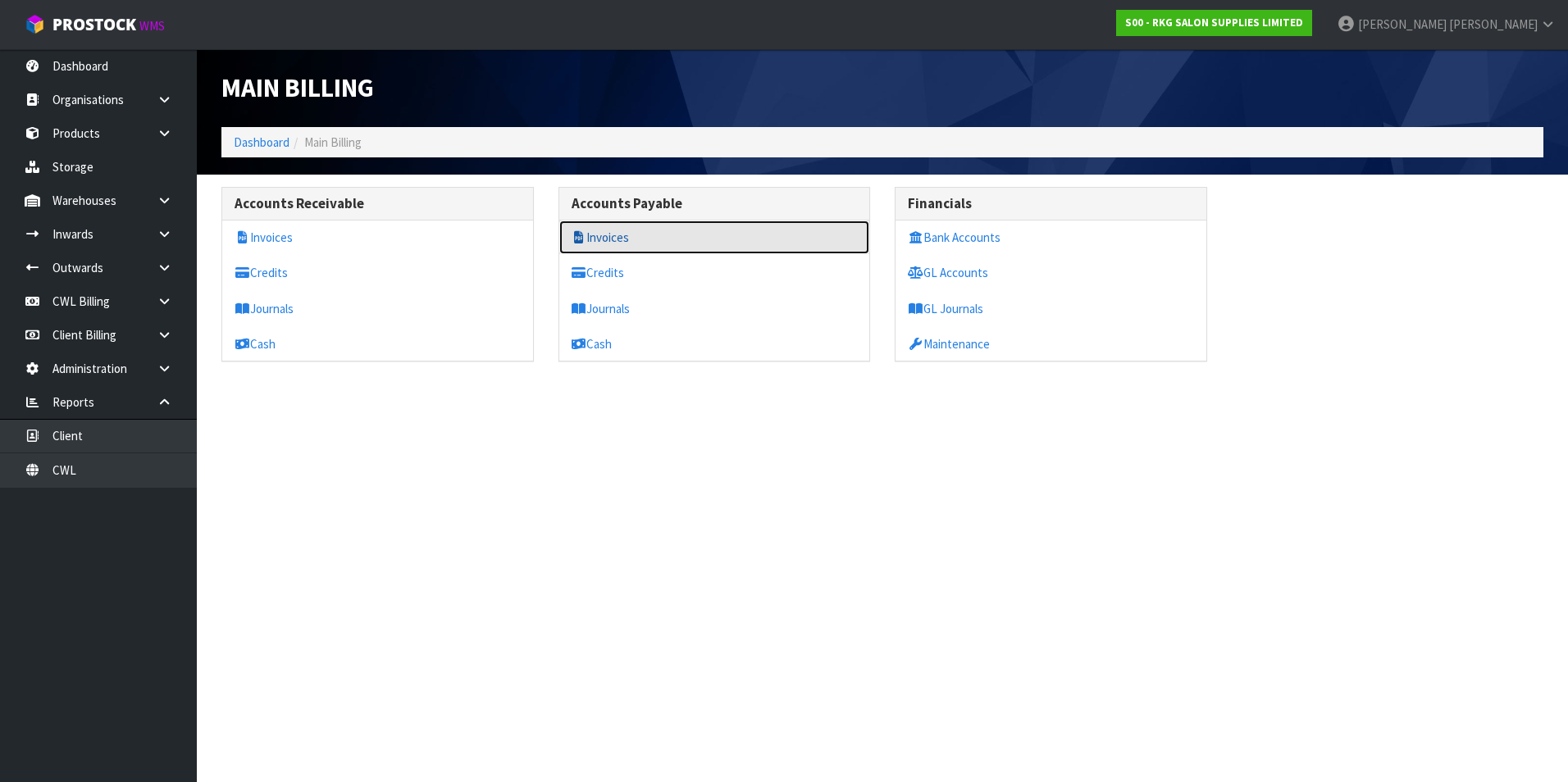
click at [602, 239] on link "Invoices" at bounding box center [714, 237] width 311 height 34
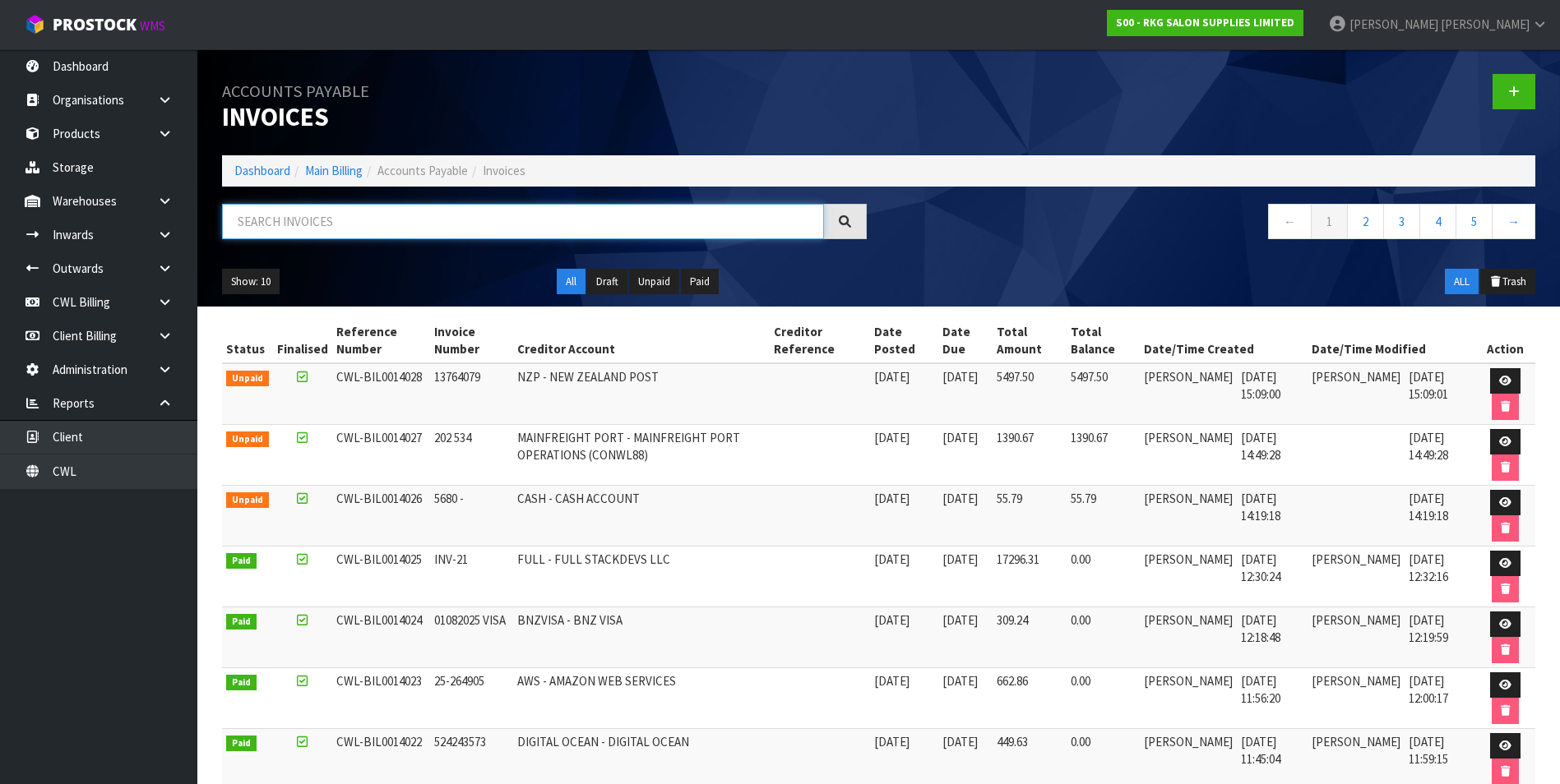
click at [370, 218] on input "text" at bounding box center [523, 221] width 602 height 36
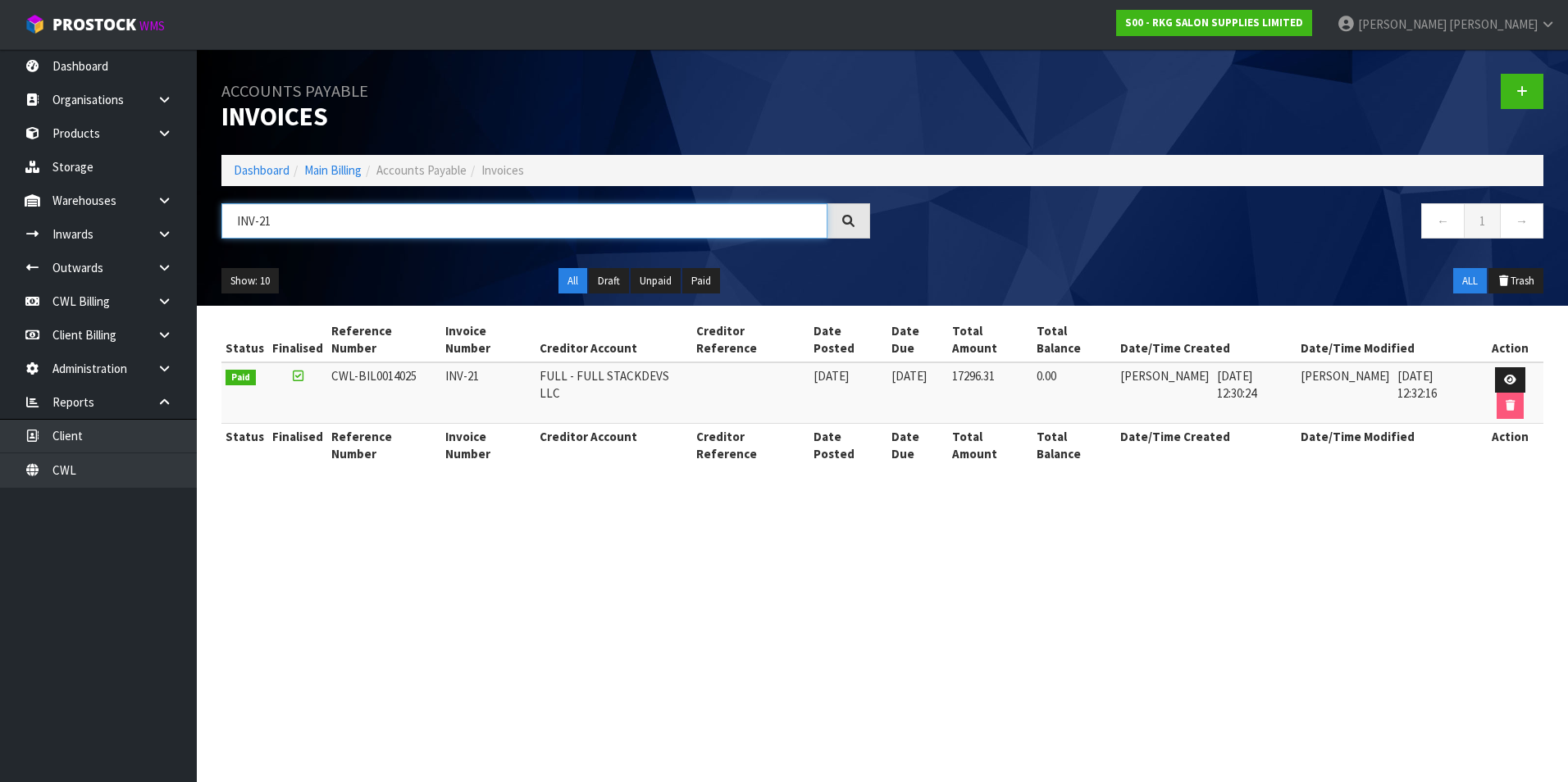
type input "INV-21"
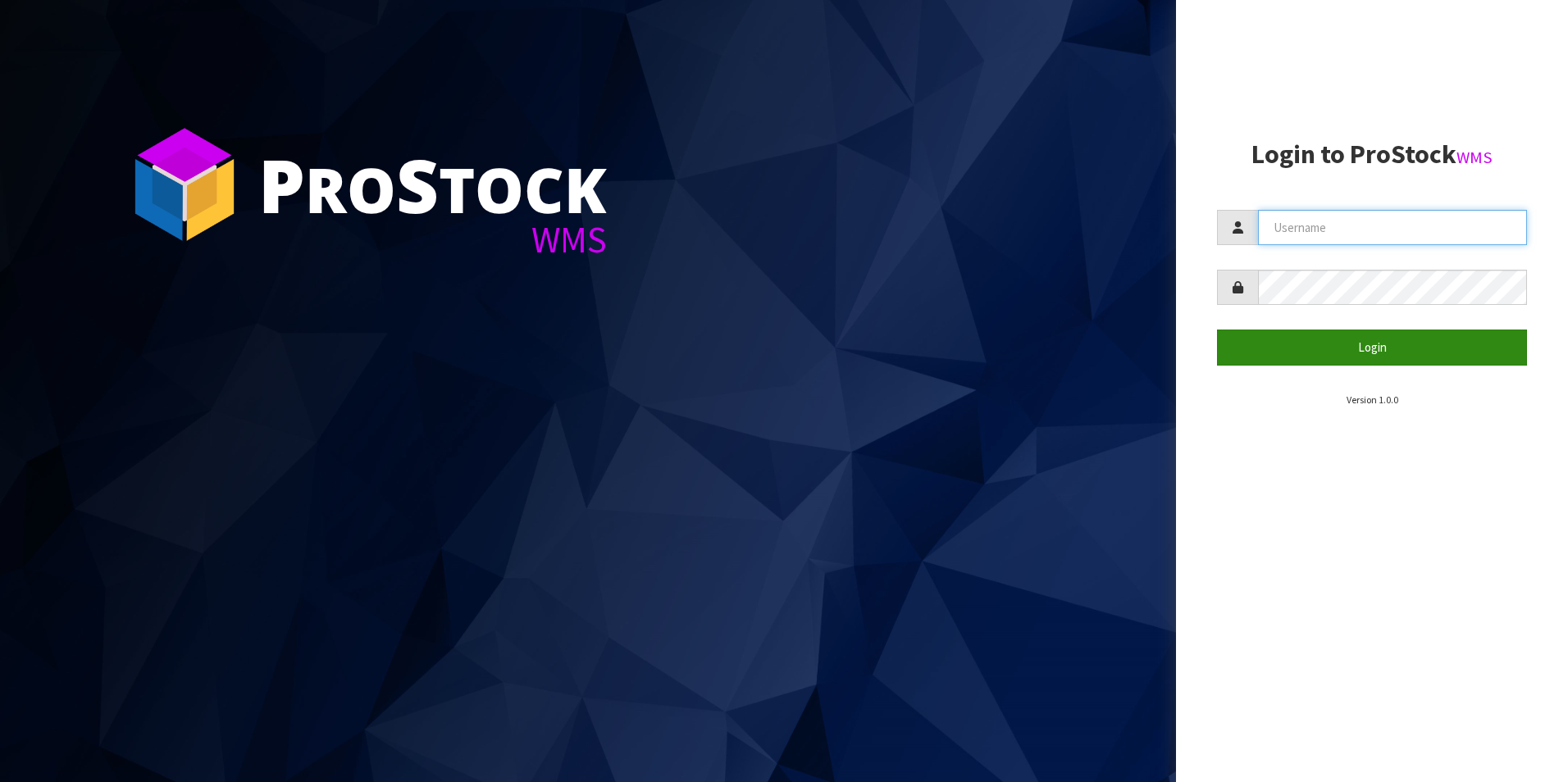
type input "[PERSON_NAME][EMAIL_ADDRESS][DOMAIN_NAME]"
click at [1367, 342] on button "Login" at bounding box center [1372, 347] width 310 height 36
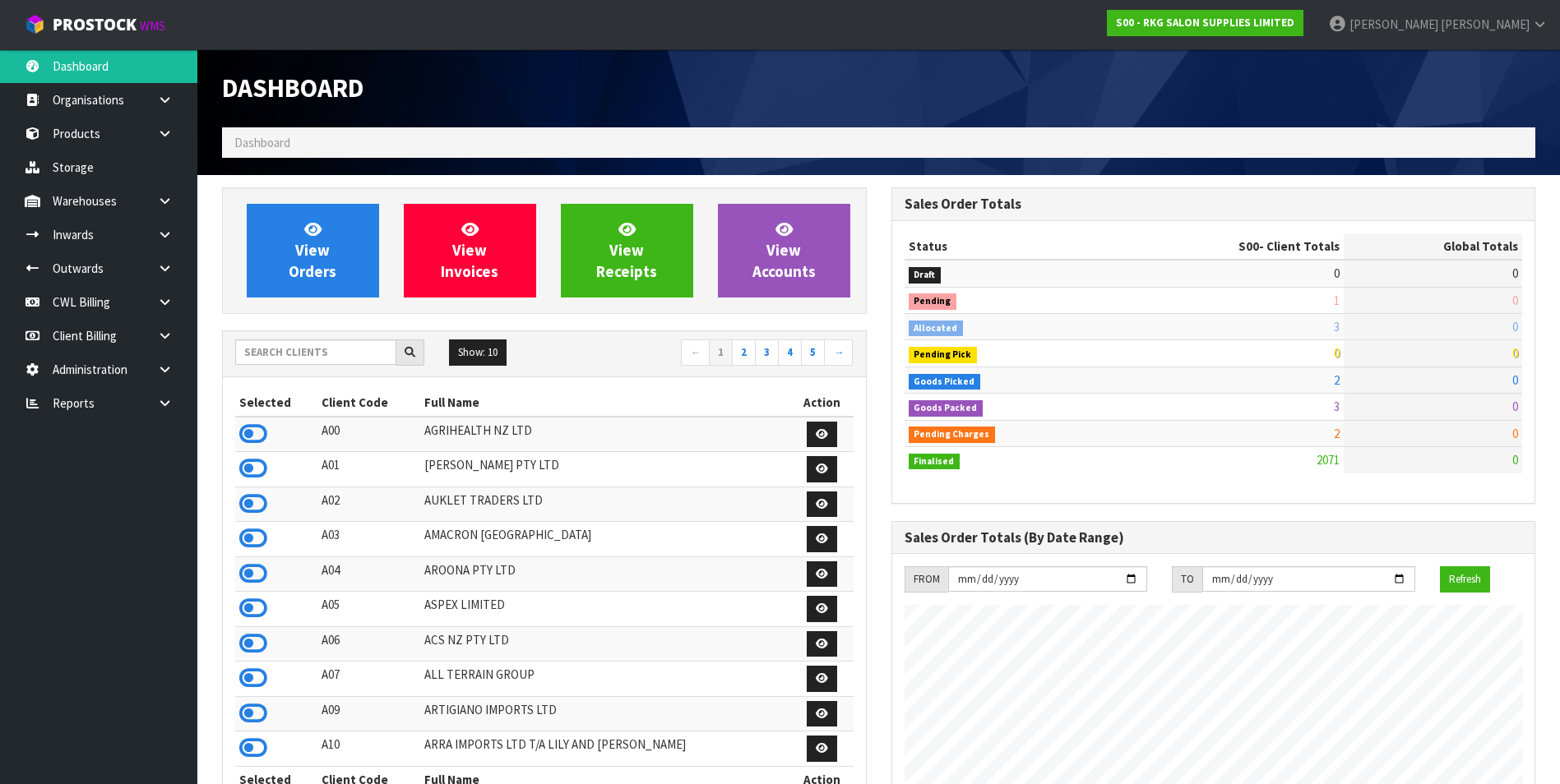
scroll to position [1246, 669]
click at [99, 300] on link "CWL Billing" at bounding box center [98, 302] width 198 height 34
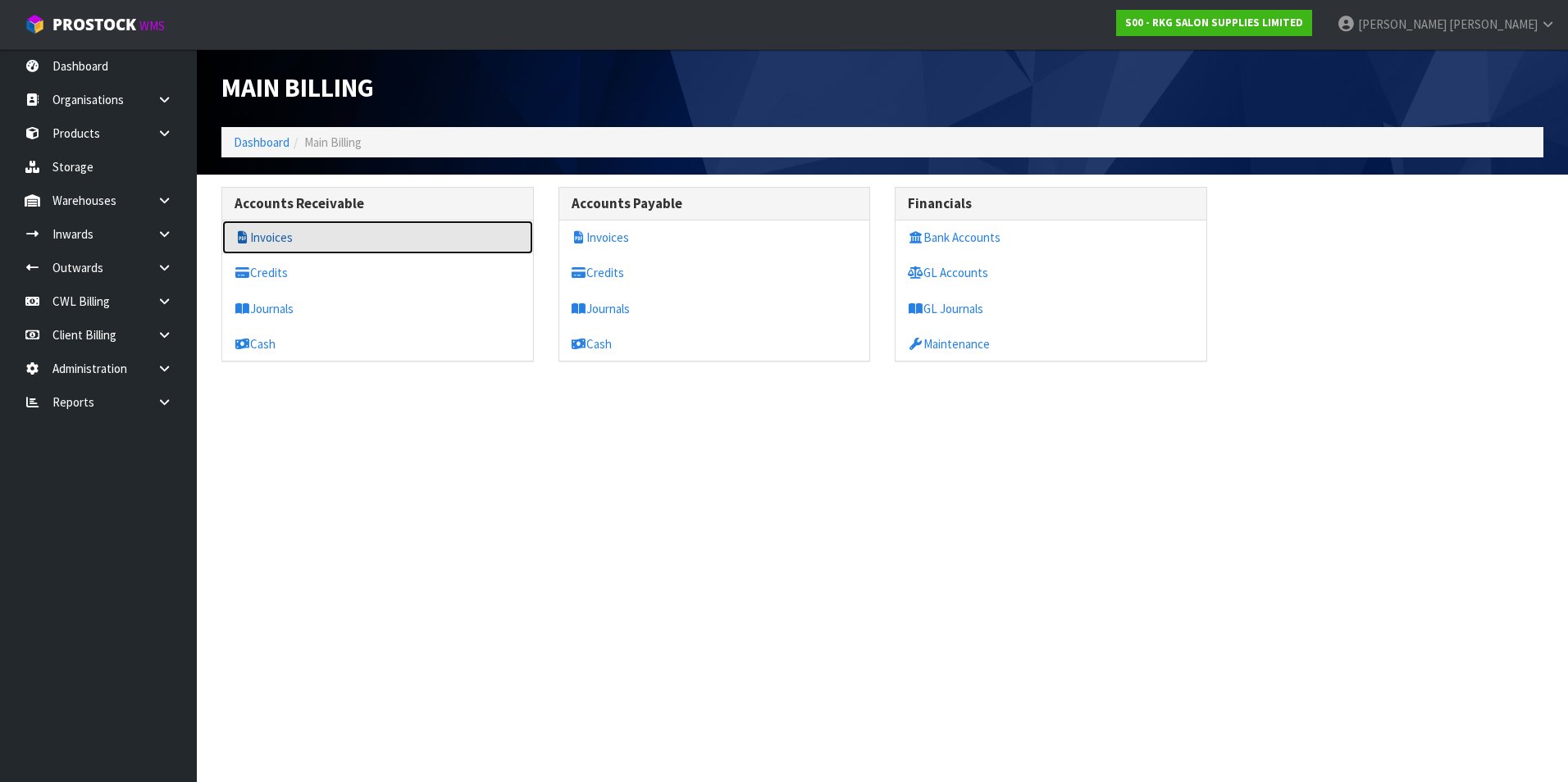
click at [286, 235] on link "Invoices" at bounding box center [377, 237] width 311 height 34
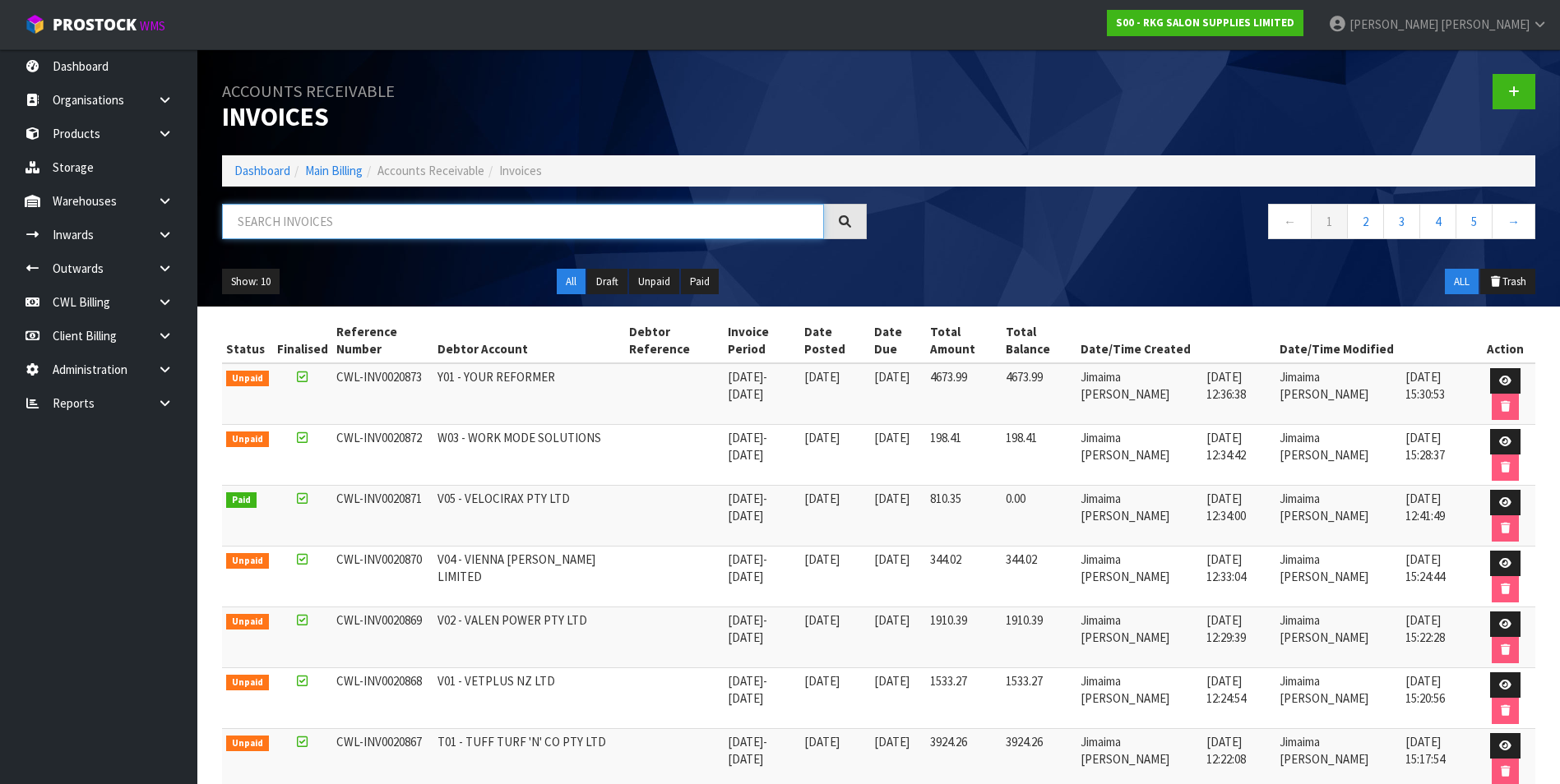
click at [280, 226] on input "text" at bounding box center [523, 221] width 602 height 36
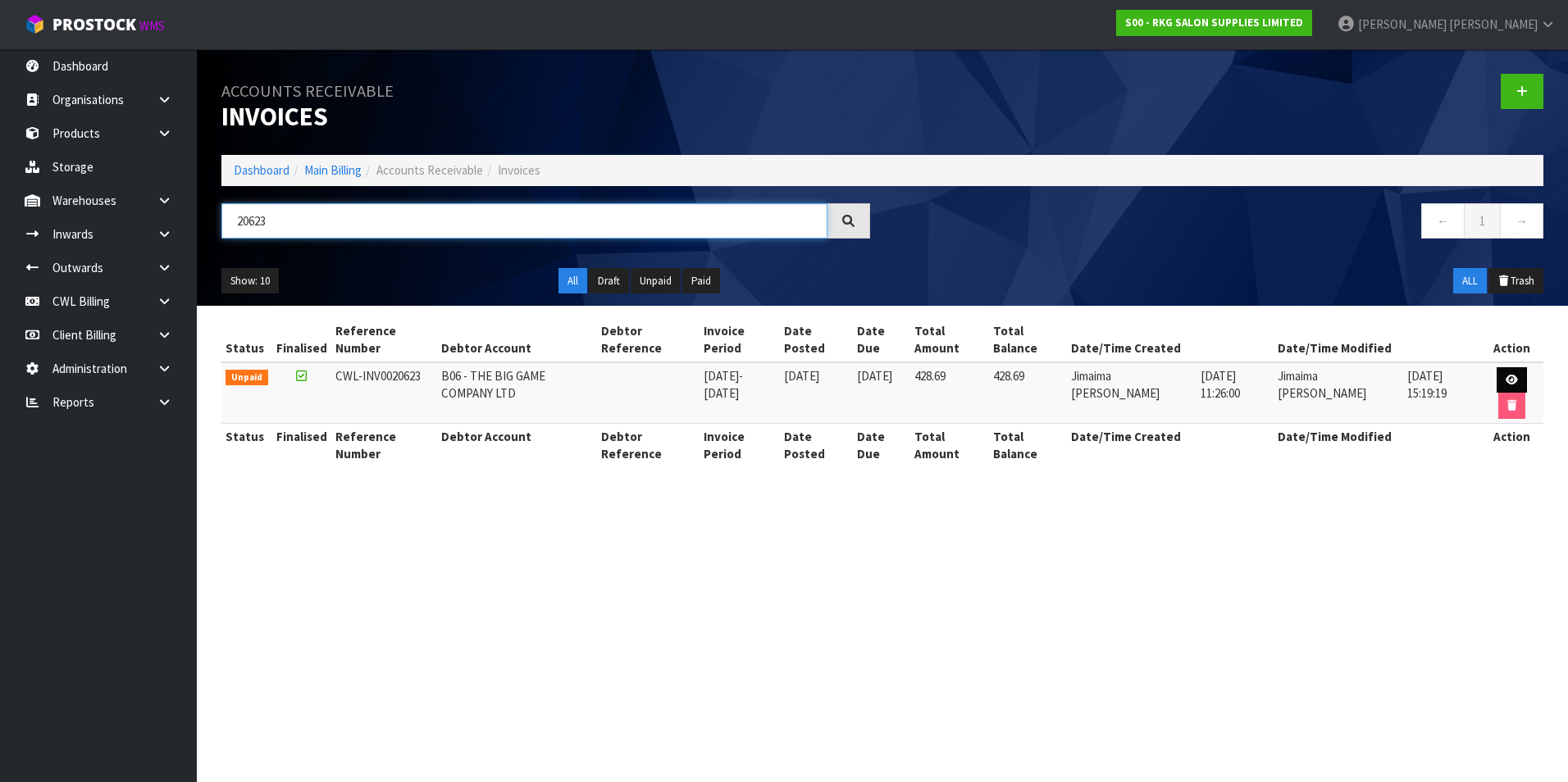
type input "20623"
click at [1505, 373] on link at bounding box center [1512, 380] width 31 height 26
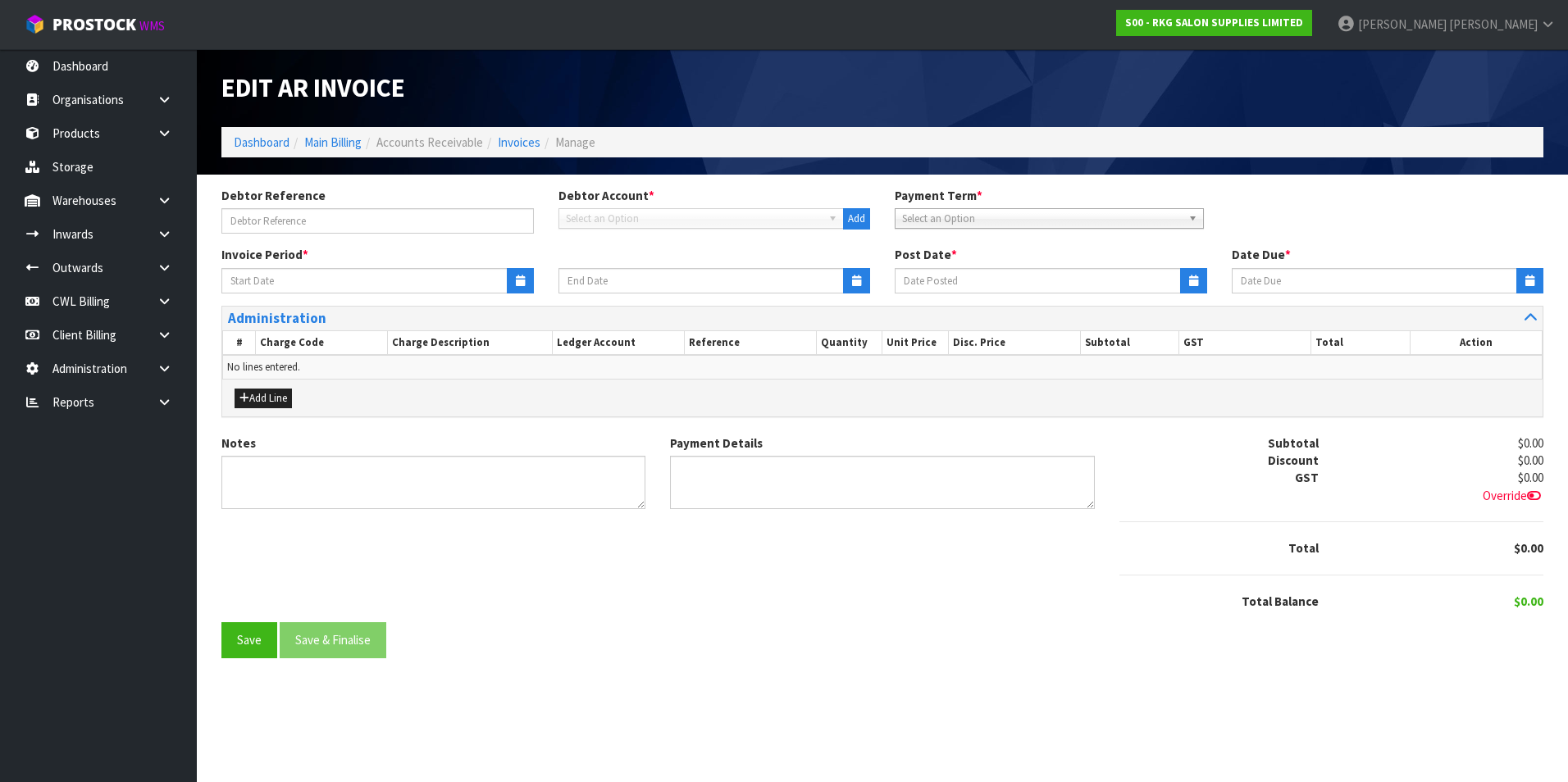
type input "[DATE]"
type textarea "Please contact us within 7 days should there be any discrepancies."
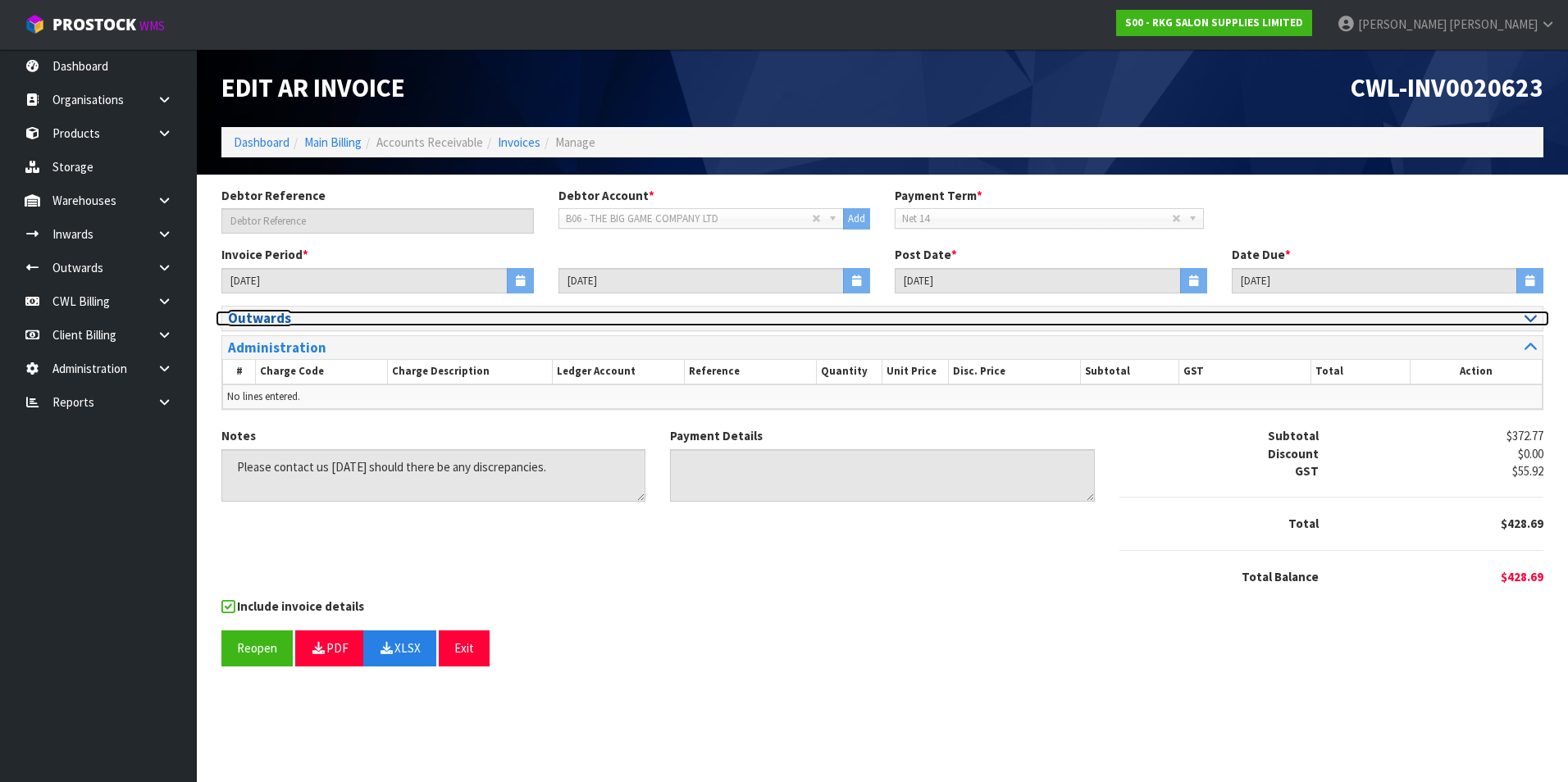
click at [1526, 320] on icon at bounding box center [1530, 317] width 13 height 13
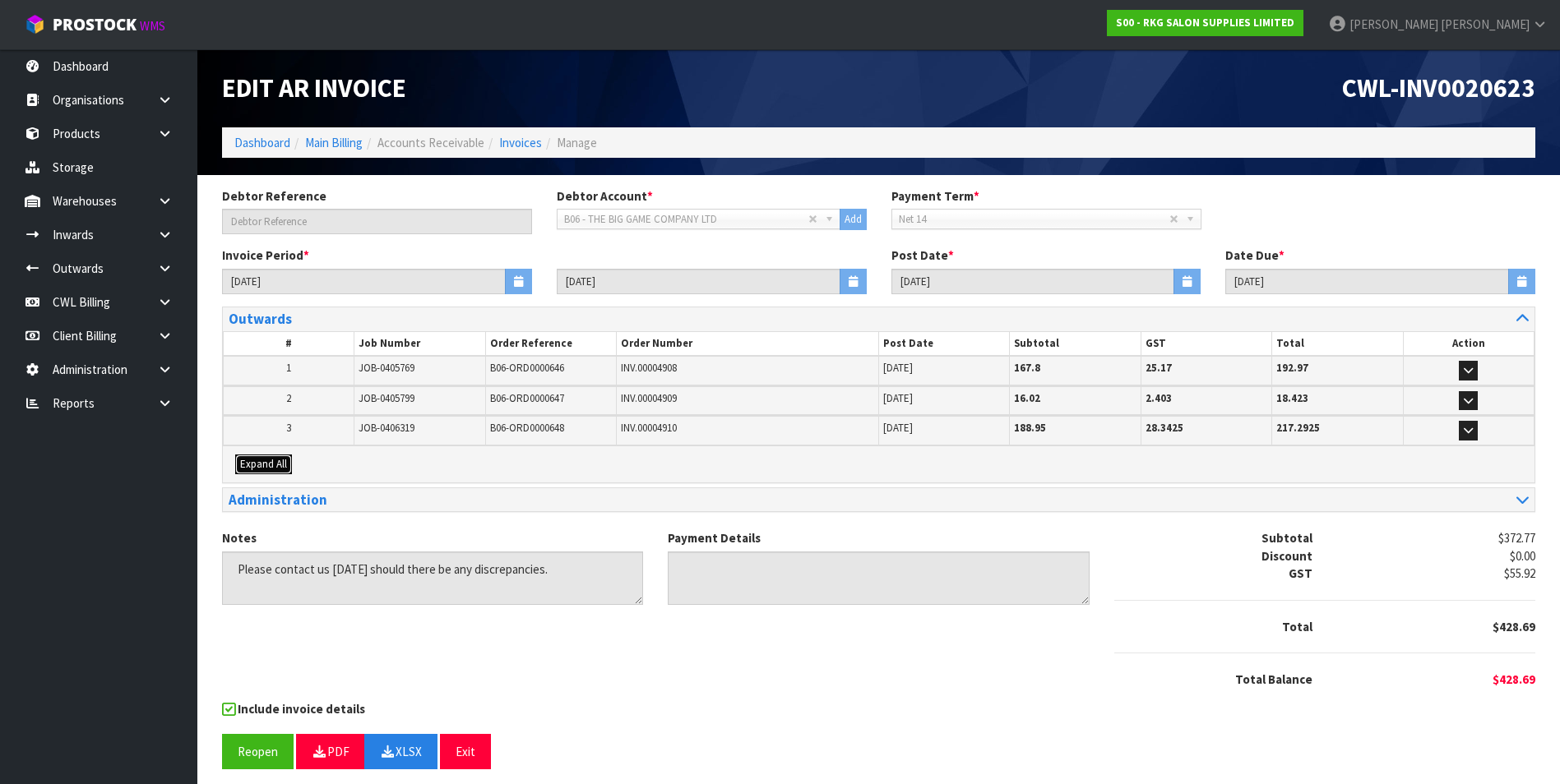
click at [243, 465] on span "Expand All" at bounding box center [263, 464] width 47 height 14
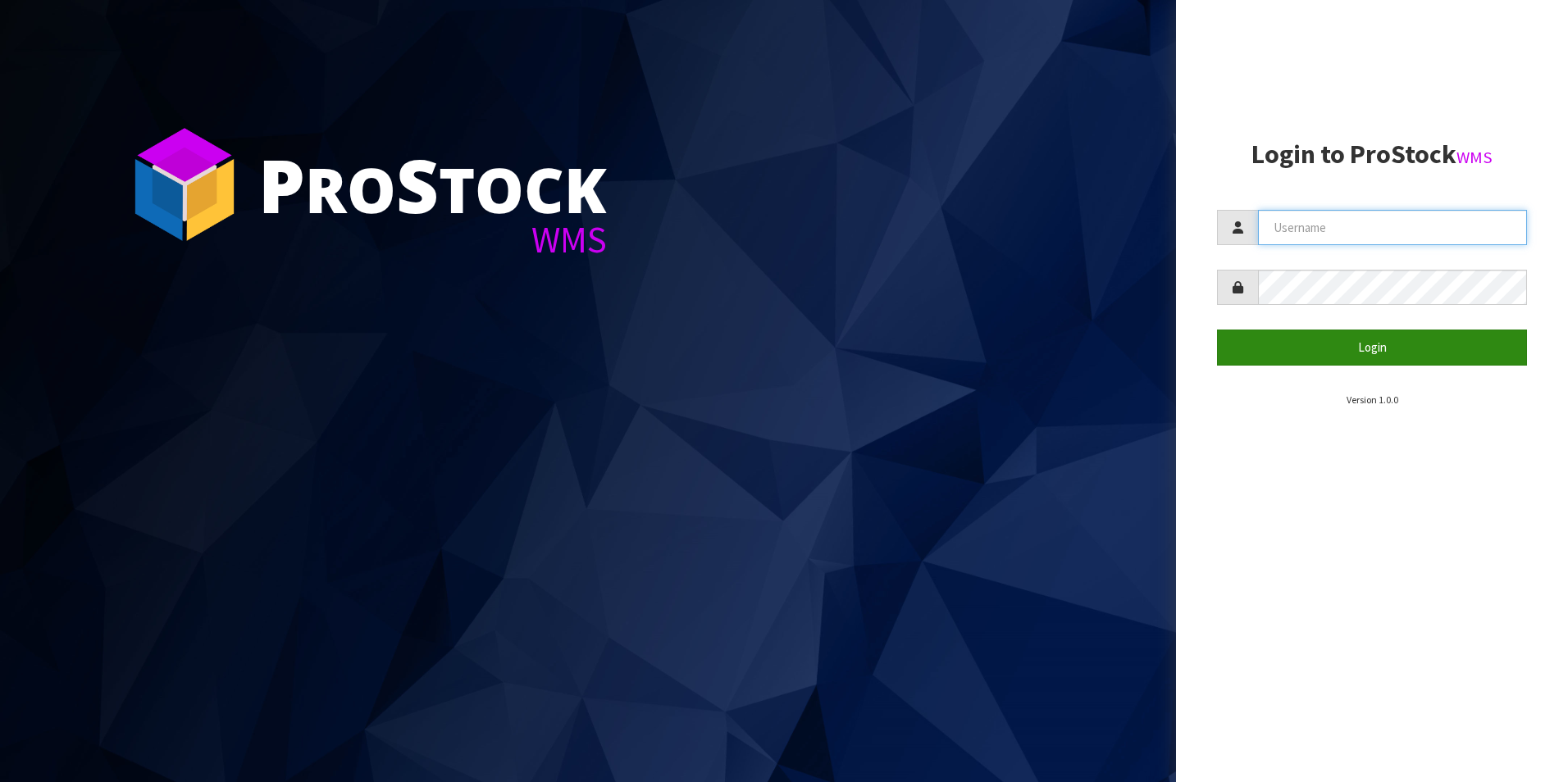
type input "[PERSON_NAME][EMAIL_ADDRESS][DOMAIN_NAME]"
click at [1383, 341] on button "Login" at bounding box center [1372, 347] width 310 height 36
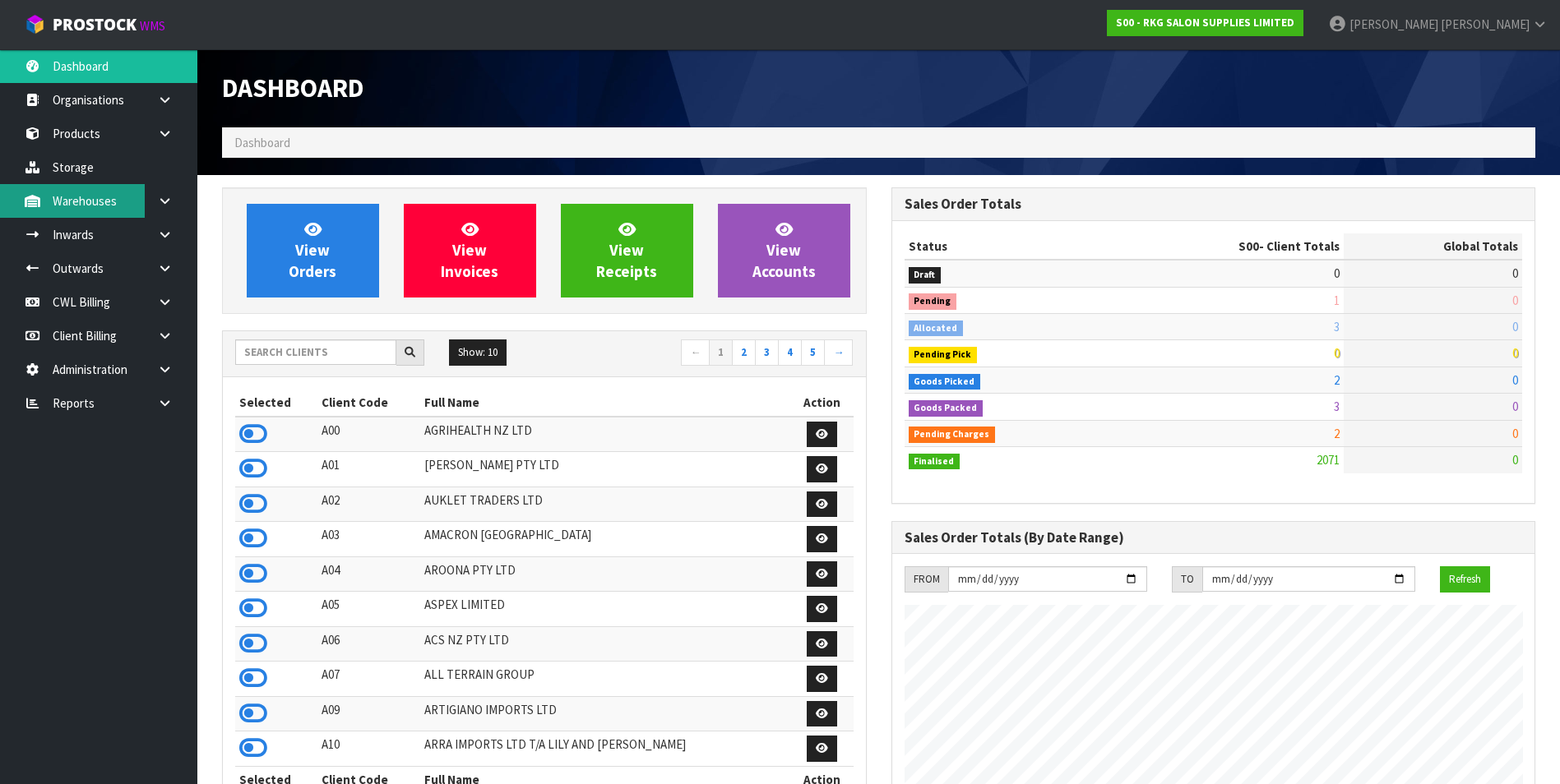
scroll to position [1246, 669]
click at [269, 354] on input "text" at bounding box center [315, 352] width 161 height 25
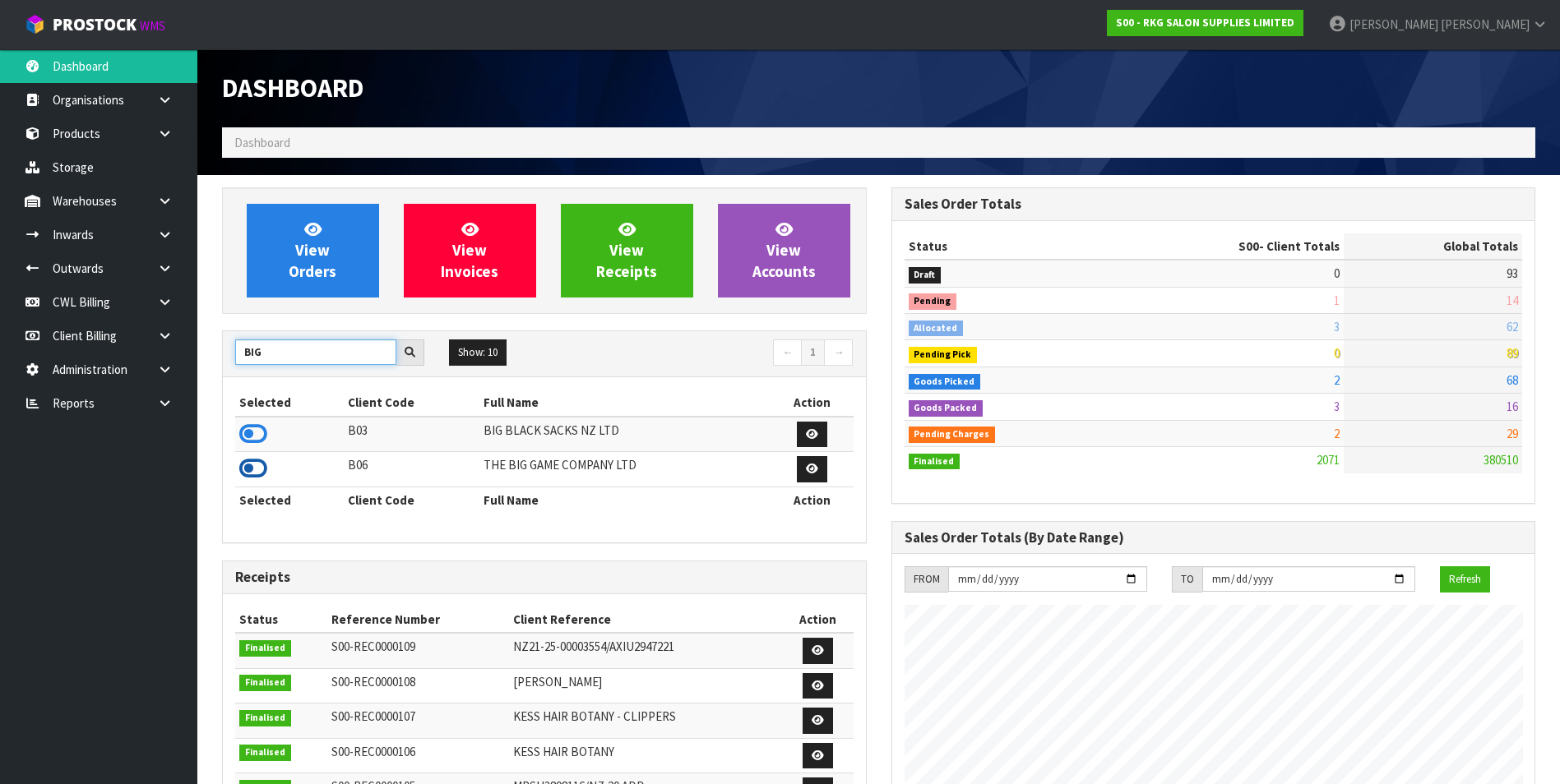
type input "BIG"
click at [243, 466] on icon at bounding box center [253, 469] width 28 height 25
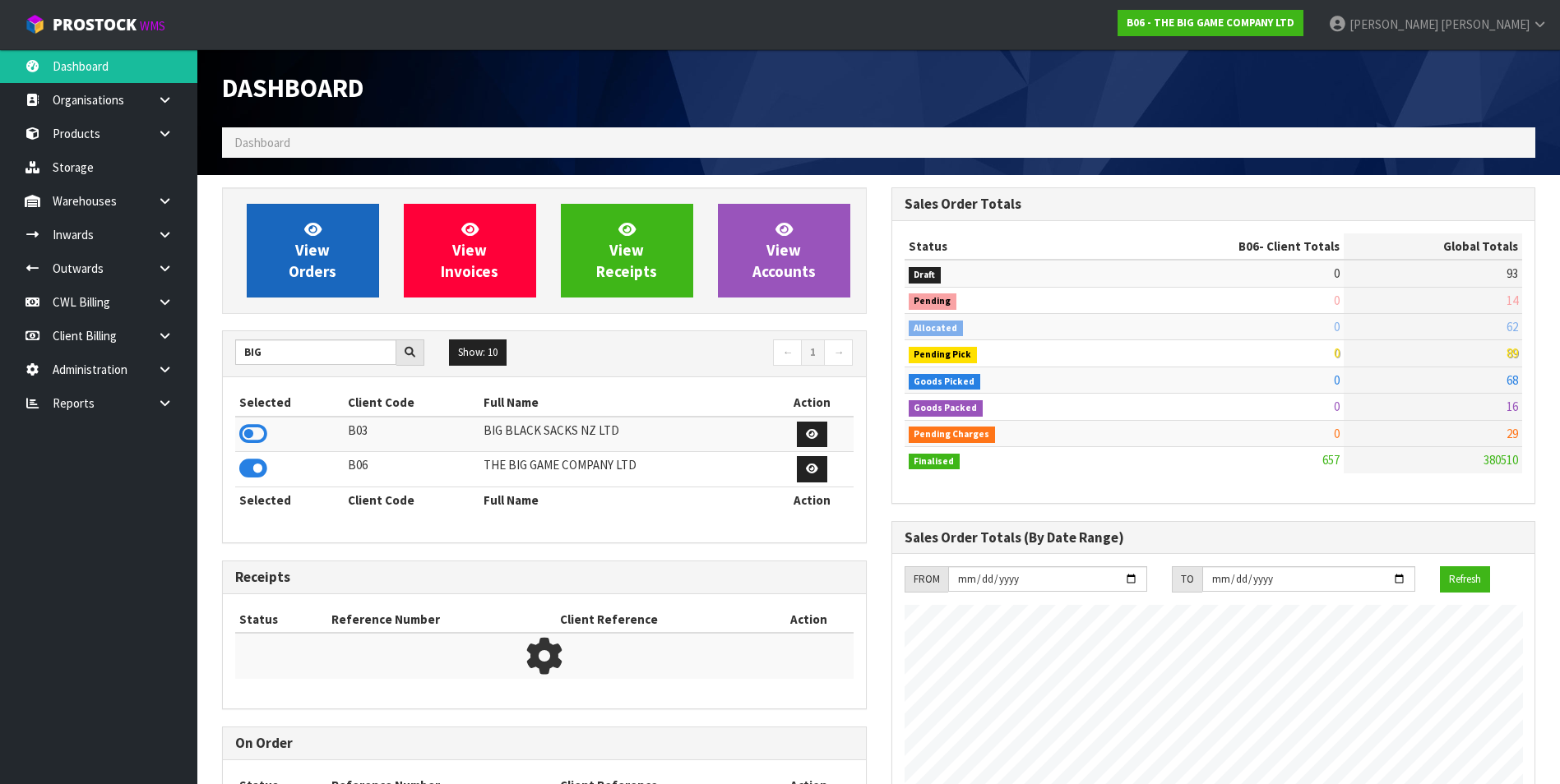
scroll to position [1006, 669]
click at [340, 255] on link "View Orders" at bounding box center [313, 250] width 132 height 94
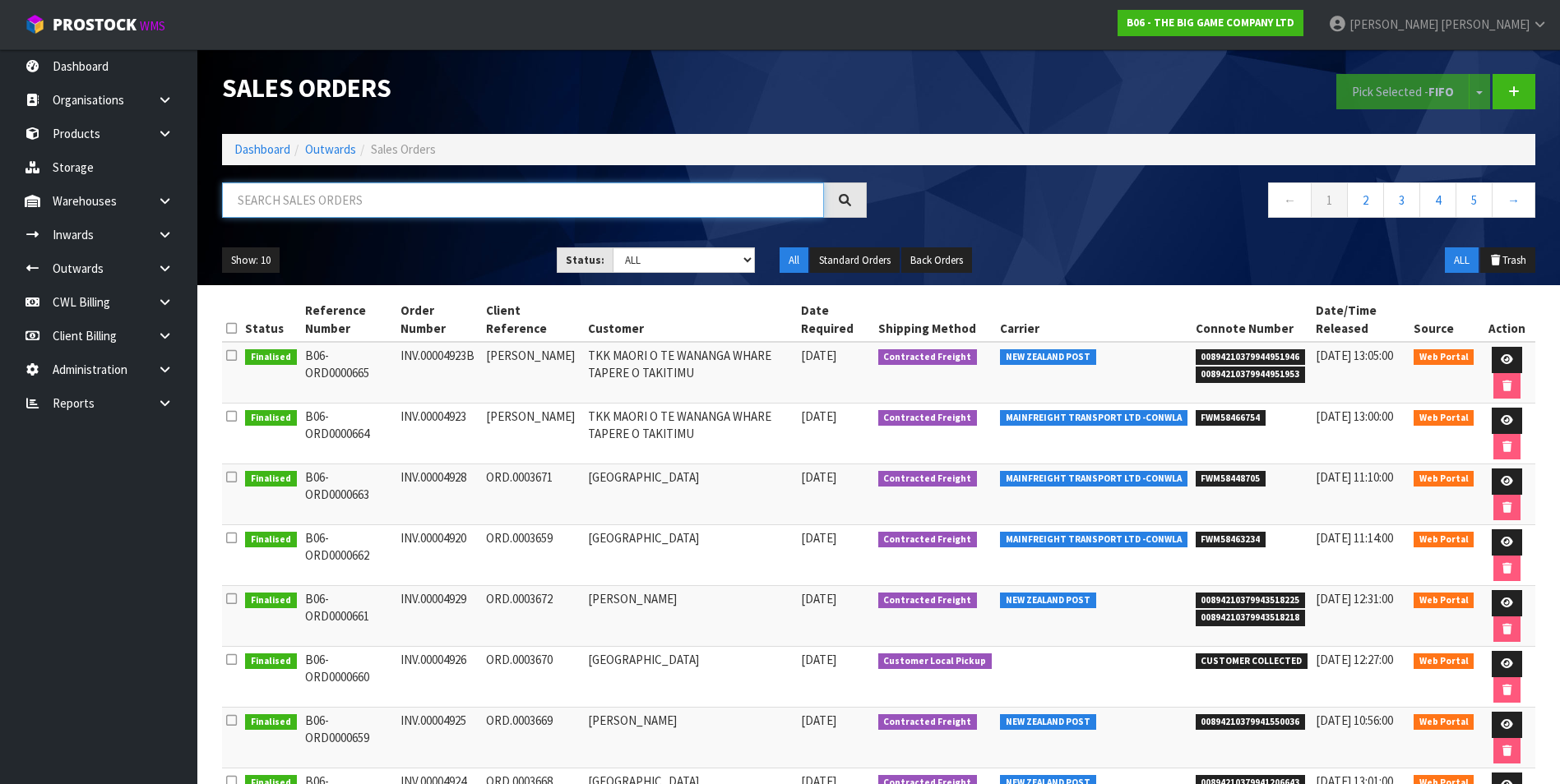
click at [271, 206] on input "text" at bounding box center [523, 200] width 602 height 36
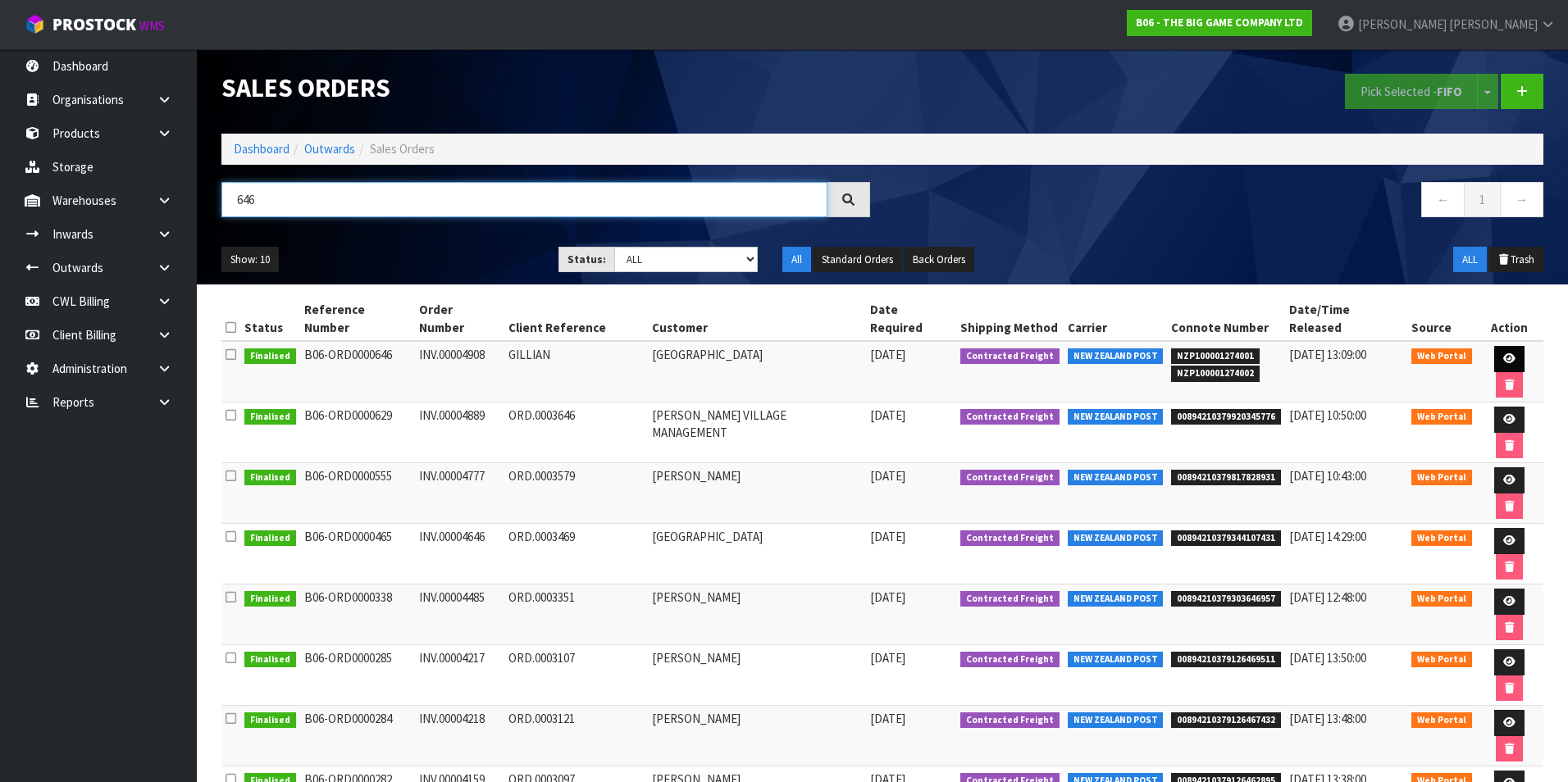
type input "646"
click at [1504, 353] on icon at bounding box center [1509, 358] width 13 height 11
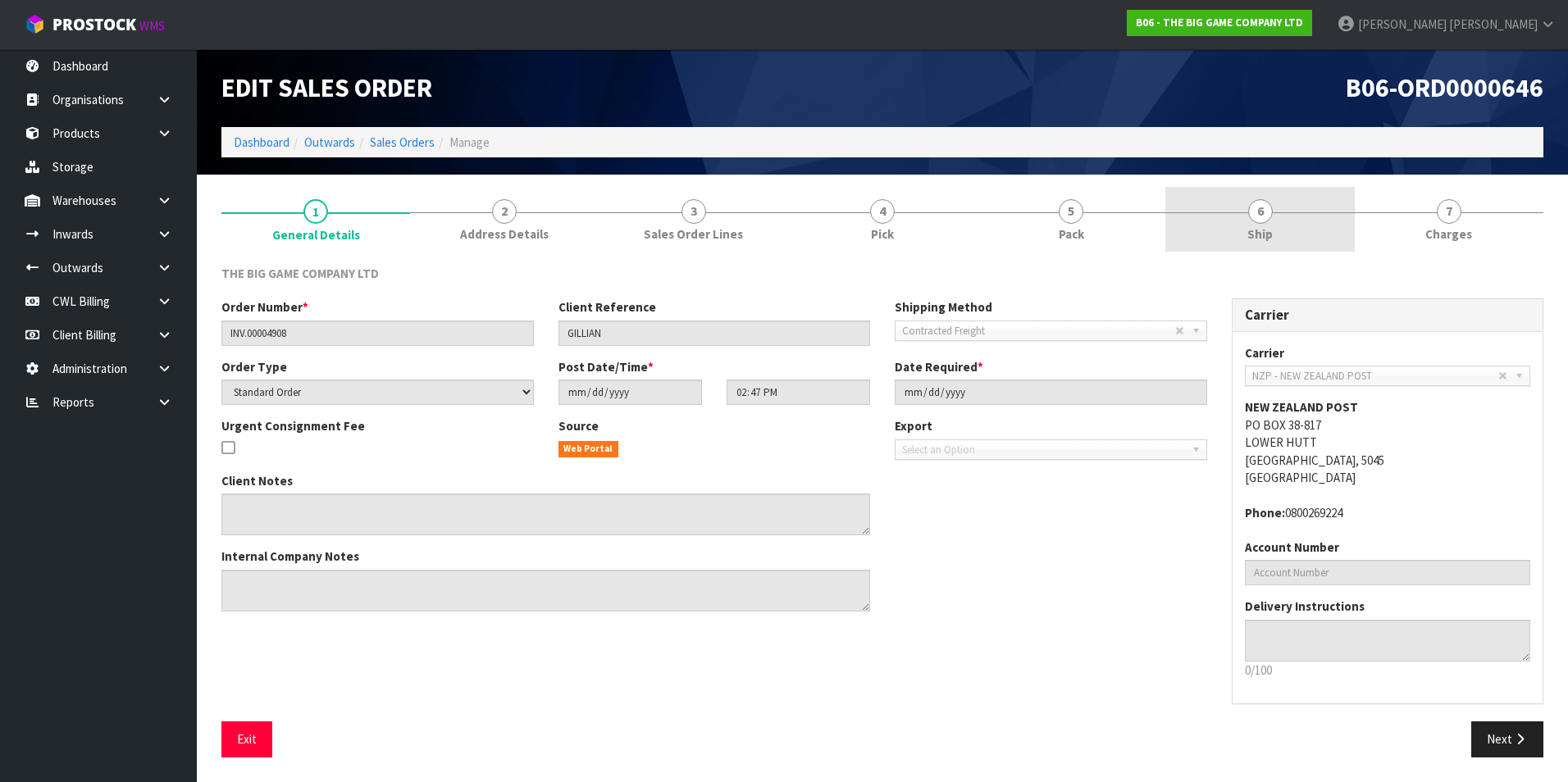
click at [1255, 214] on span "6" at bounding box center [1260, 212] width 25 height 25
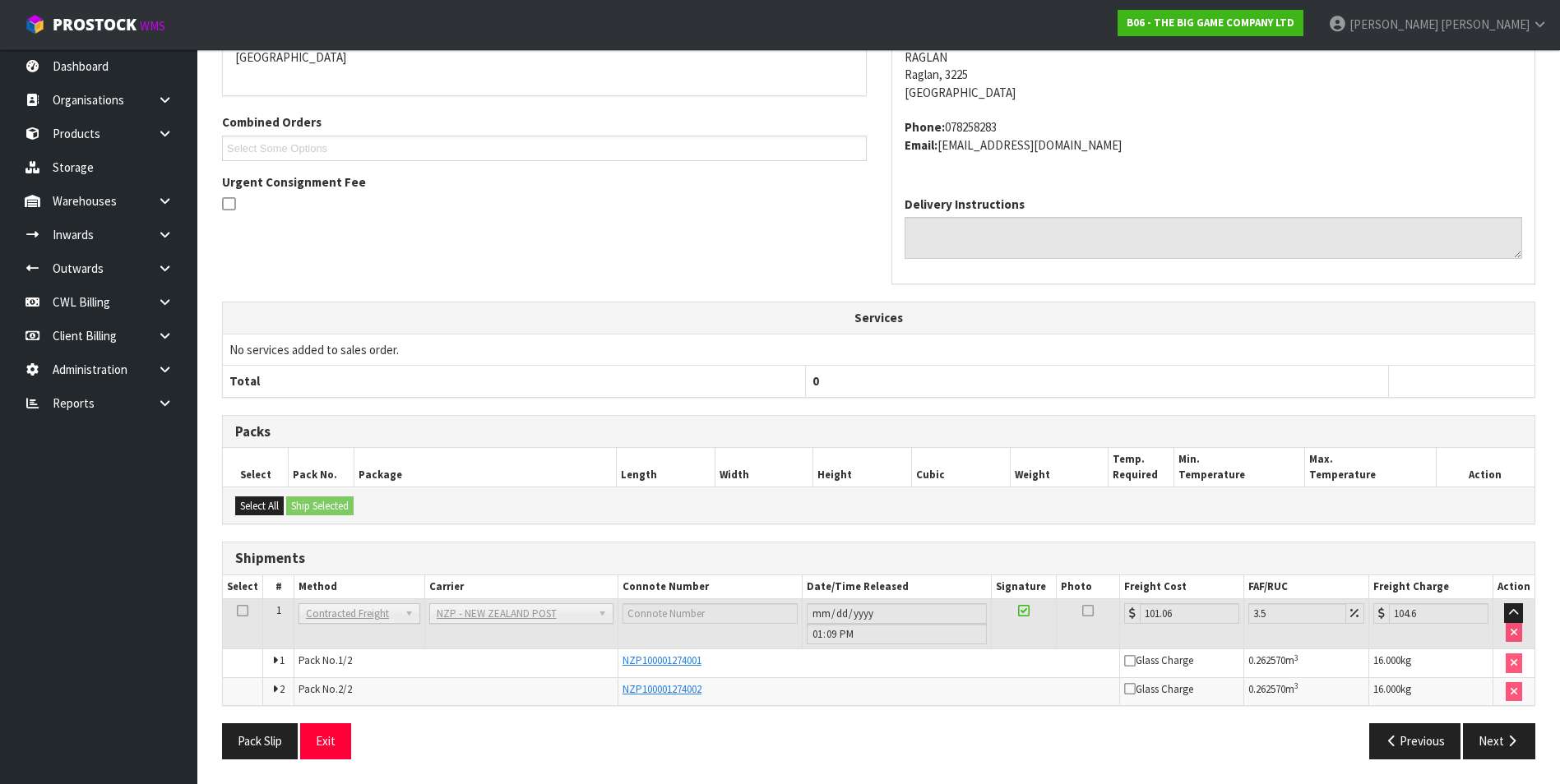
scroll to position [69, 0]
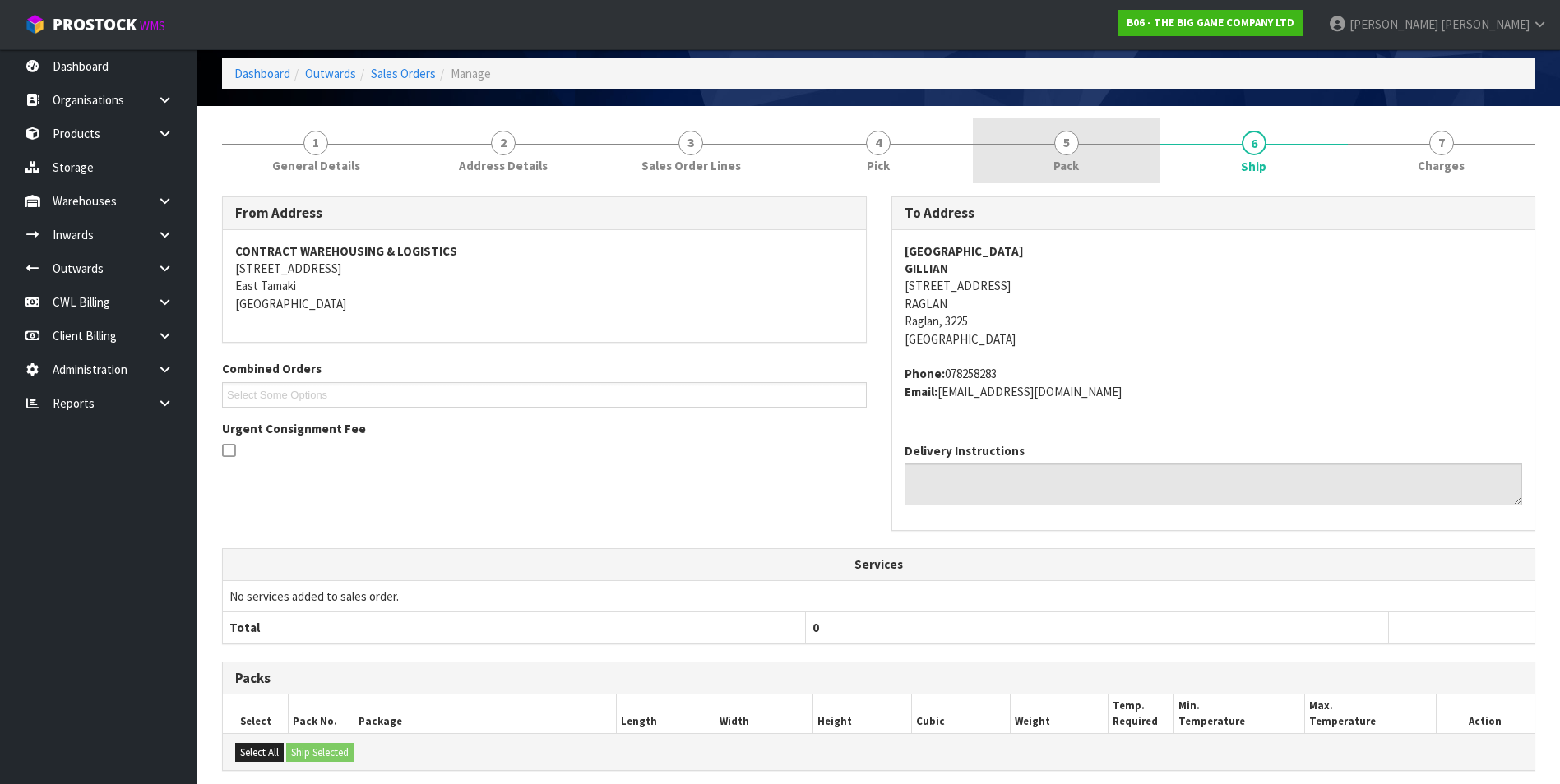
click at [1065, 150] on span "5" at bounding box center [1067, 144] width 25 height 25
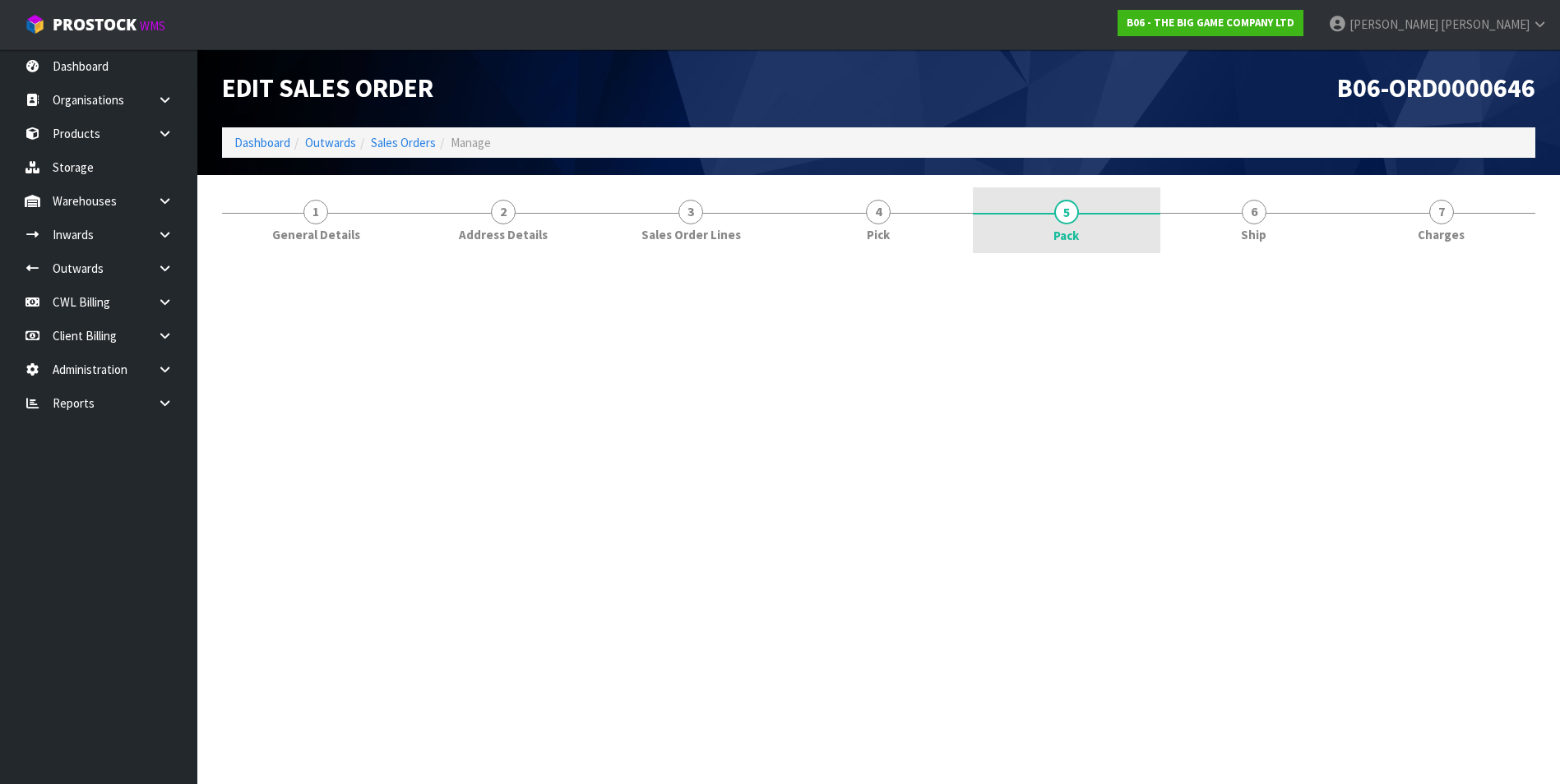
scroll to position [0, 0]
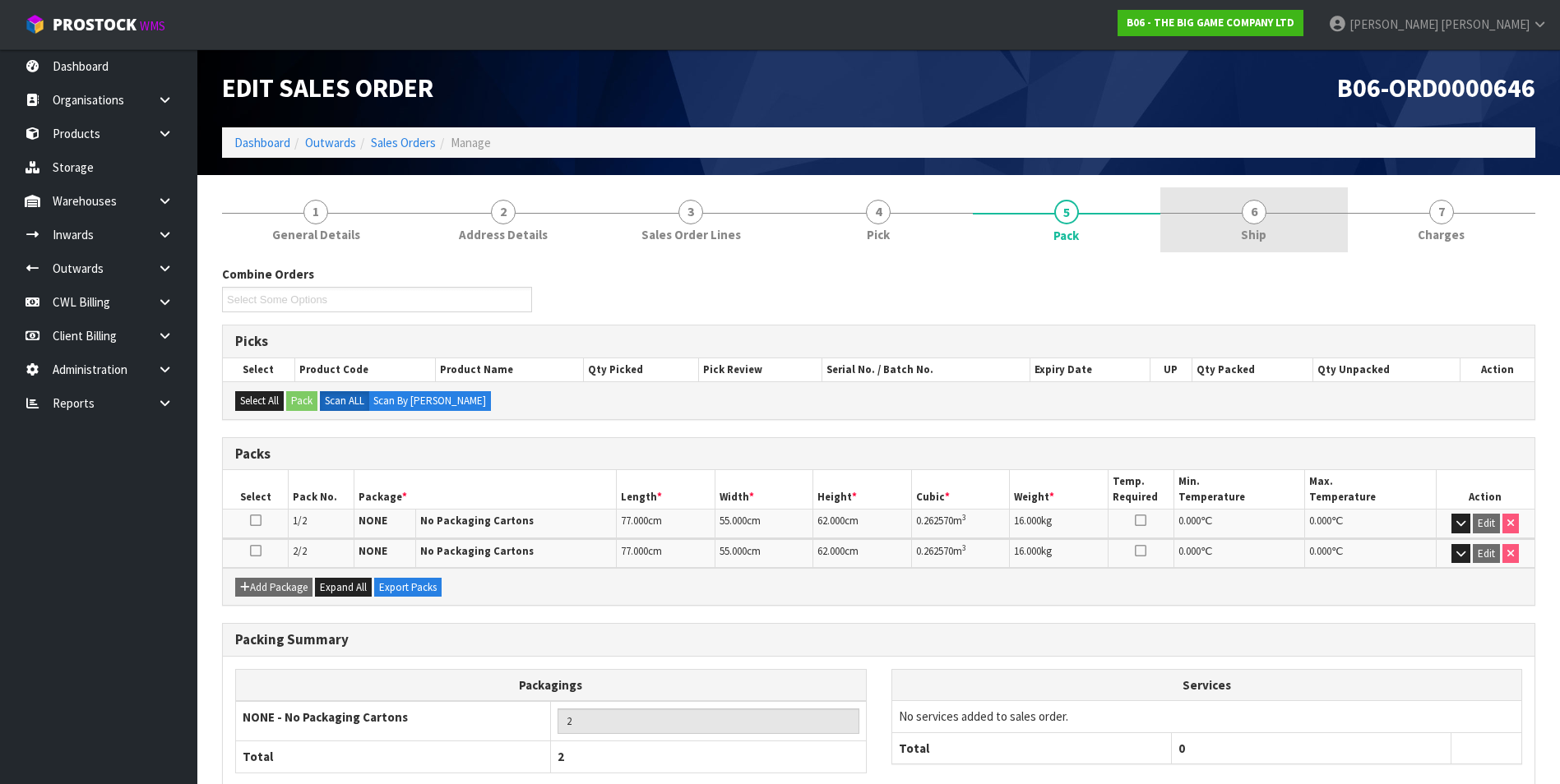
click at [1259, 220] on span "6" at bounding box center [1254, 212] width 25 height 25
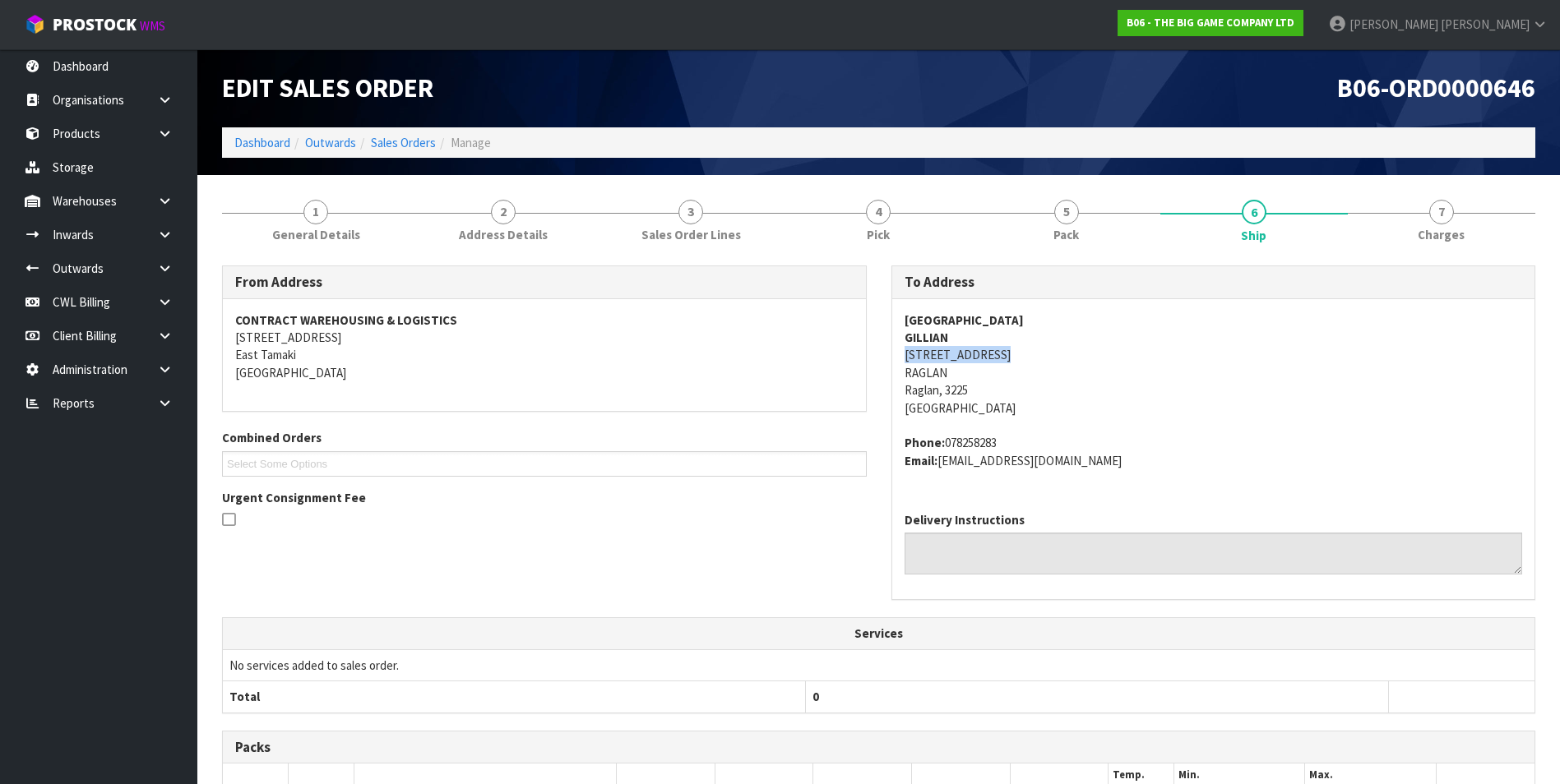
drag, startPoint x: 1003, startPoint y: 353, endPoint x: 907, endPoint y: 358, distance: 96.1
click at [907, 358] on address "RAGLAN HOLIDAY PARK GILLIAN 61 MARINE PARADE RAGLAN Raglan, 3225 New Zealand" at bounding box center [1214, 365] width 618 height 106
copy address "61 MARINE PARADE"
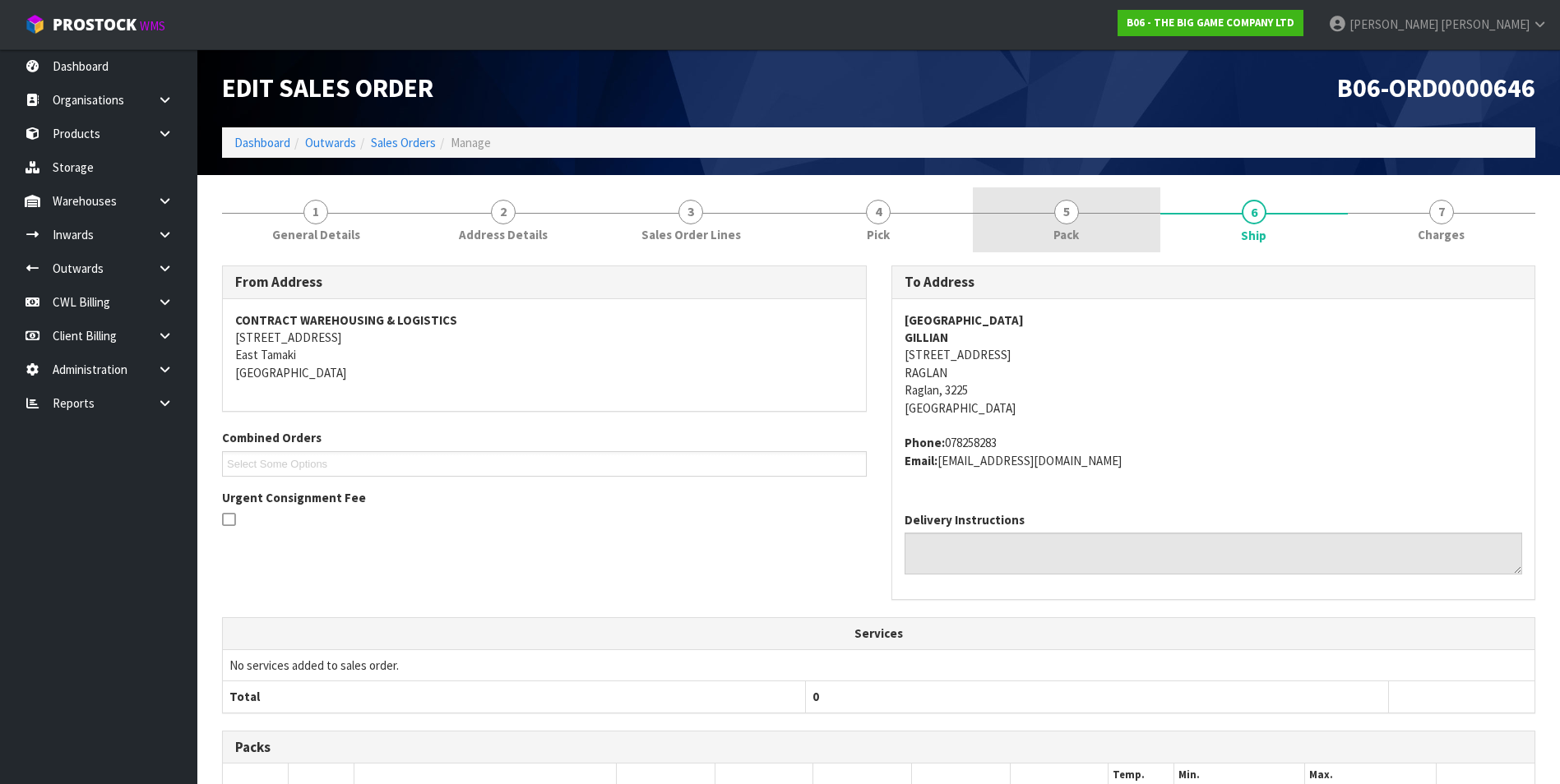
drag, startPoint x: 1068, startPoint y: 210, endPoint x: 1091, endPoint y: 227, distance: 28.6
click at [1069, 210] on span "5" at bounding box center [1067, 212] width 25 height 25
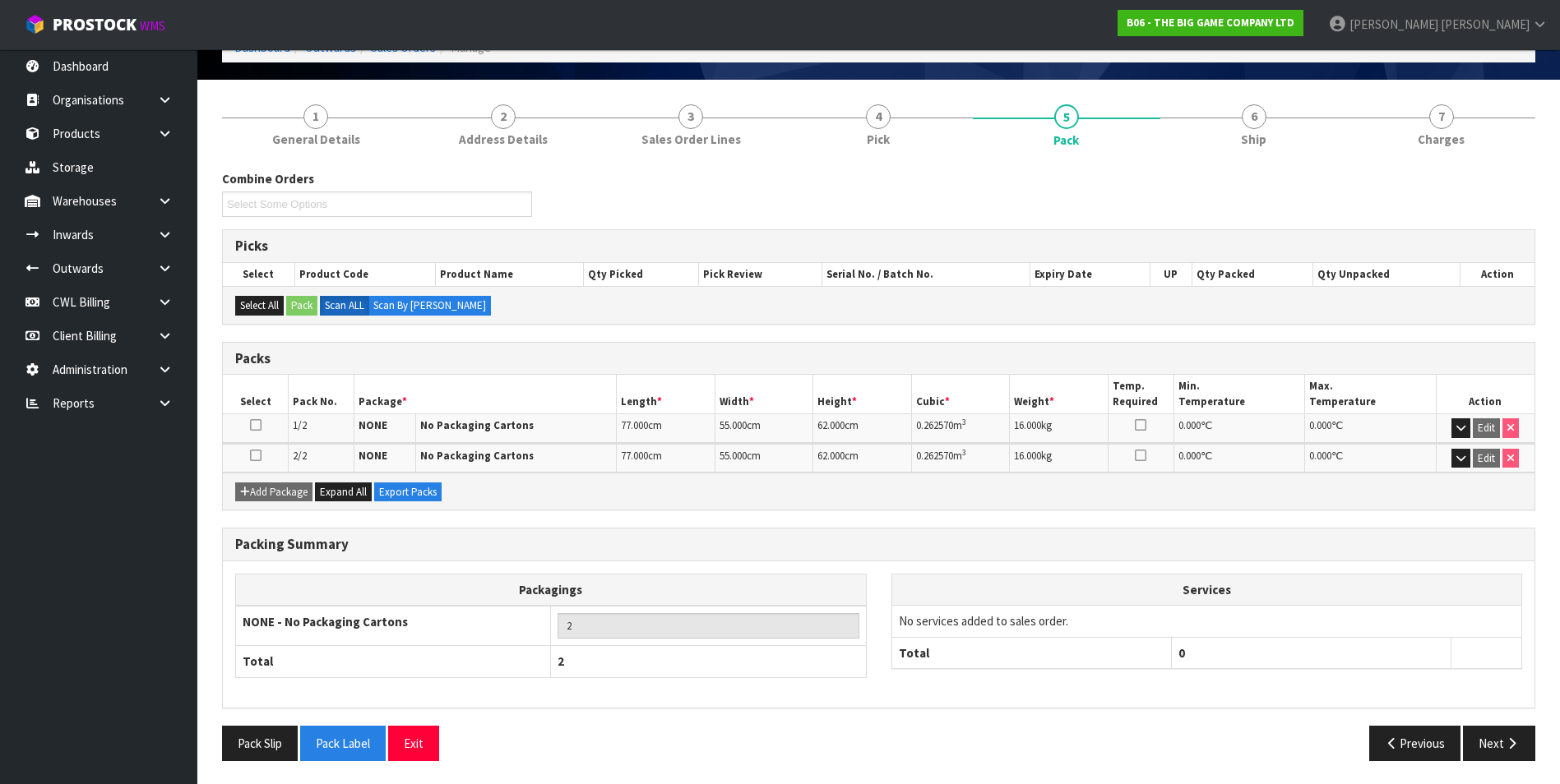
scroll to position [97, 0]
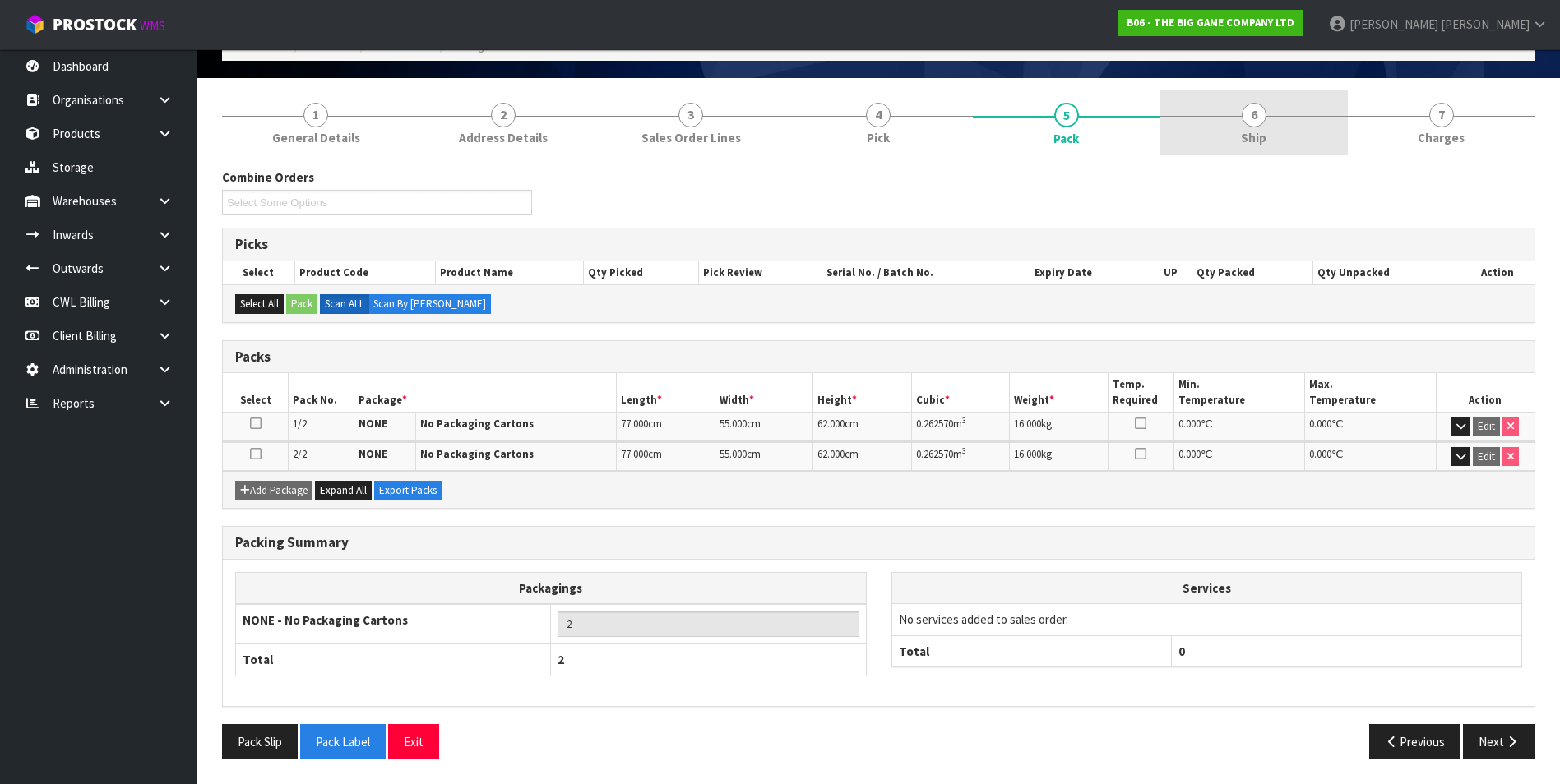
click at [1253, 119] on span "6" at bounding box center [1254, 116] width 25 height 25
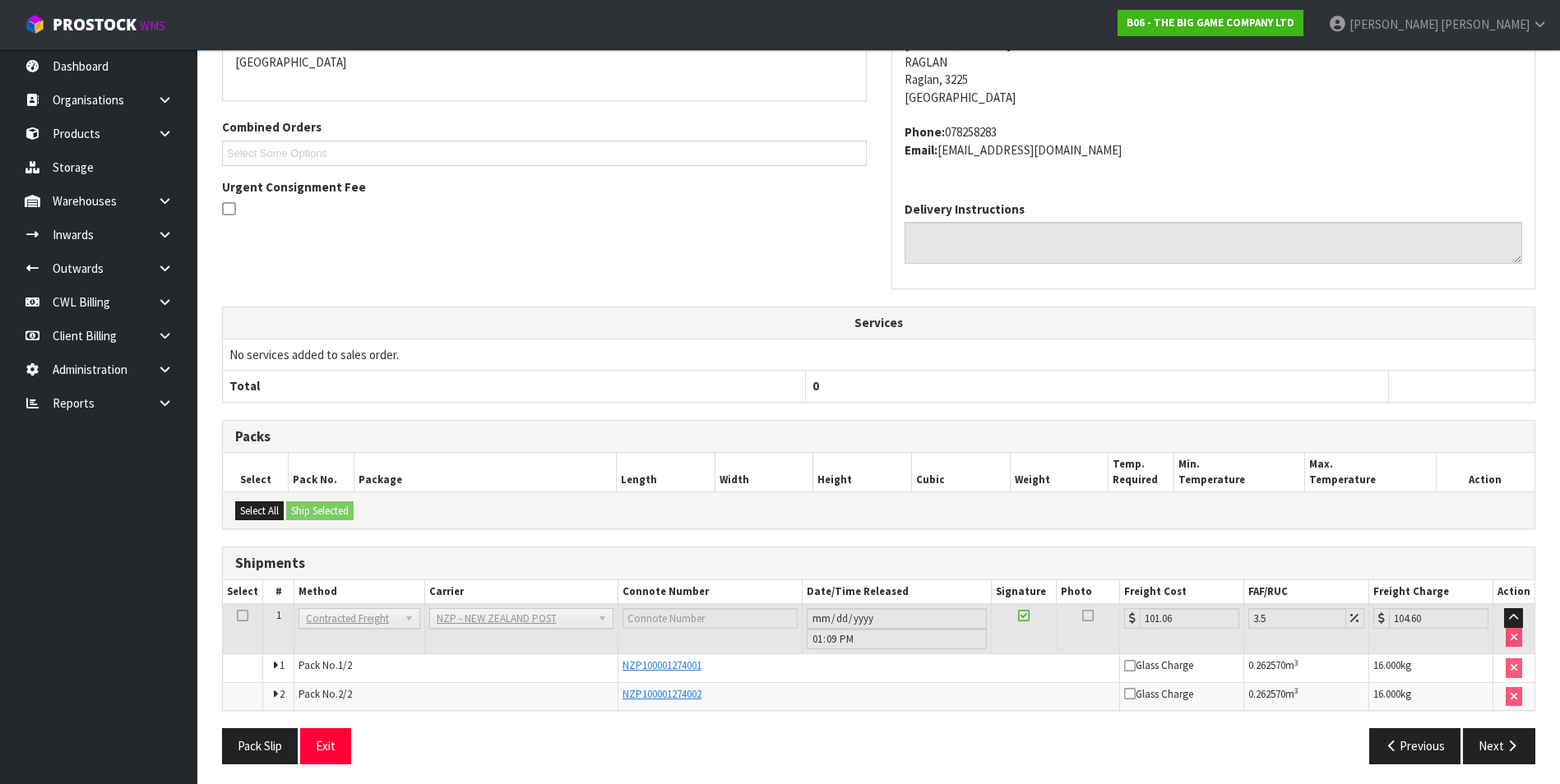
scroll to position [69, 0]
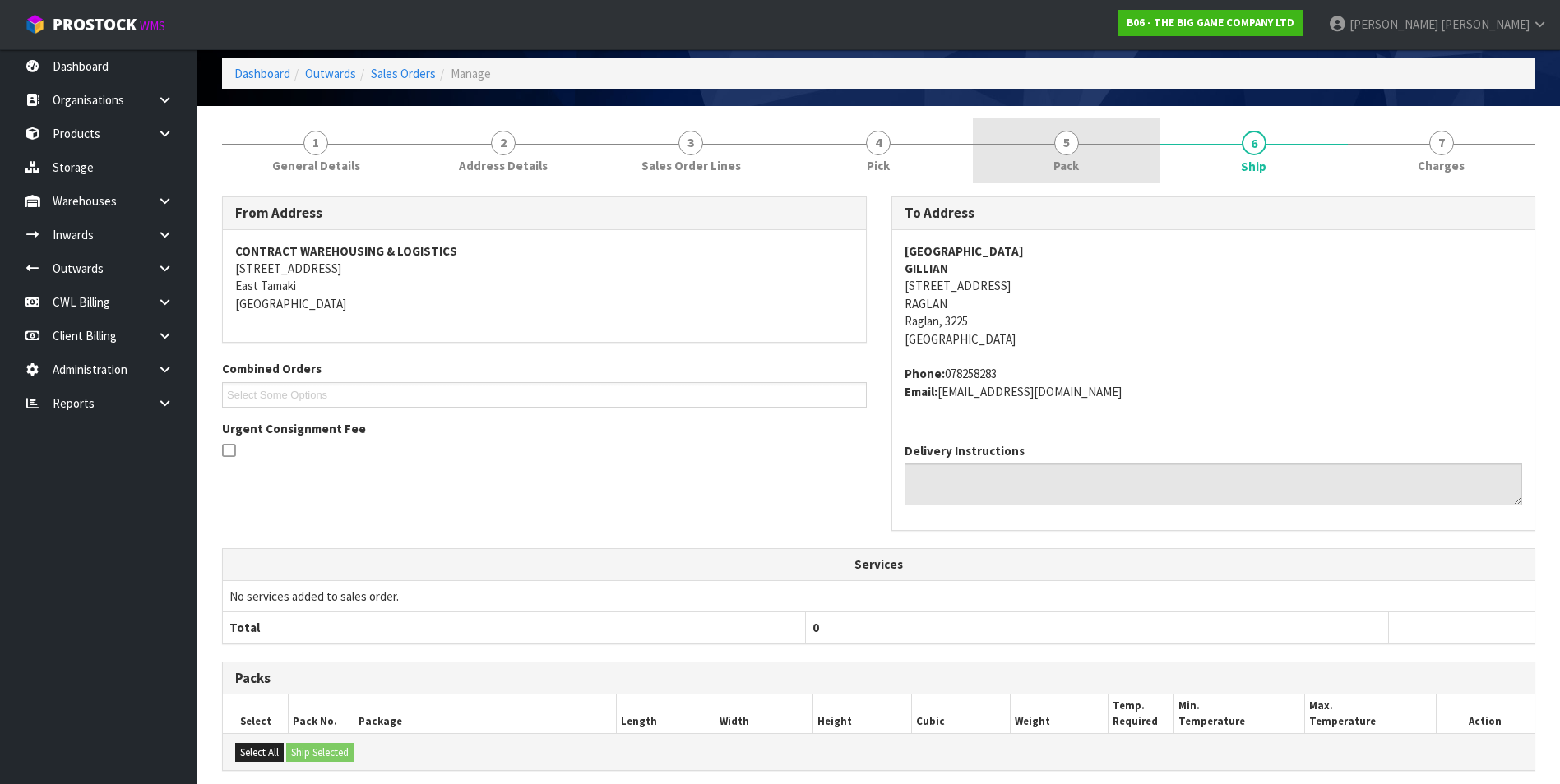
click at [1076, 159] on span "Pack" at bounding box center [1066, 166] width 25 height 17
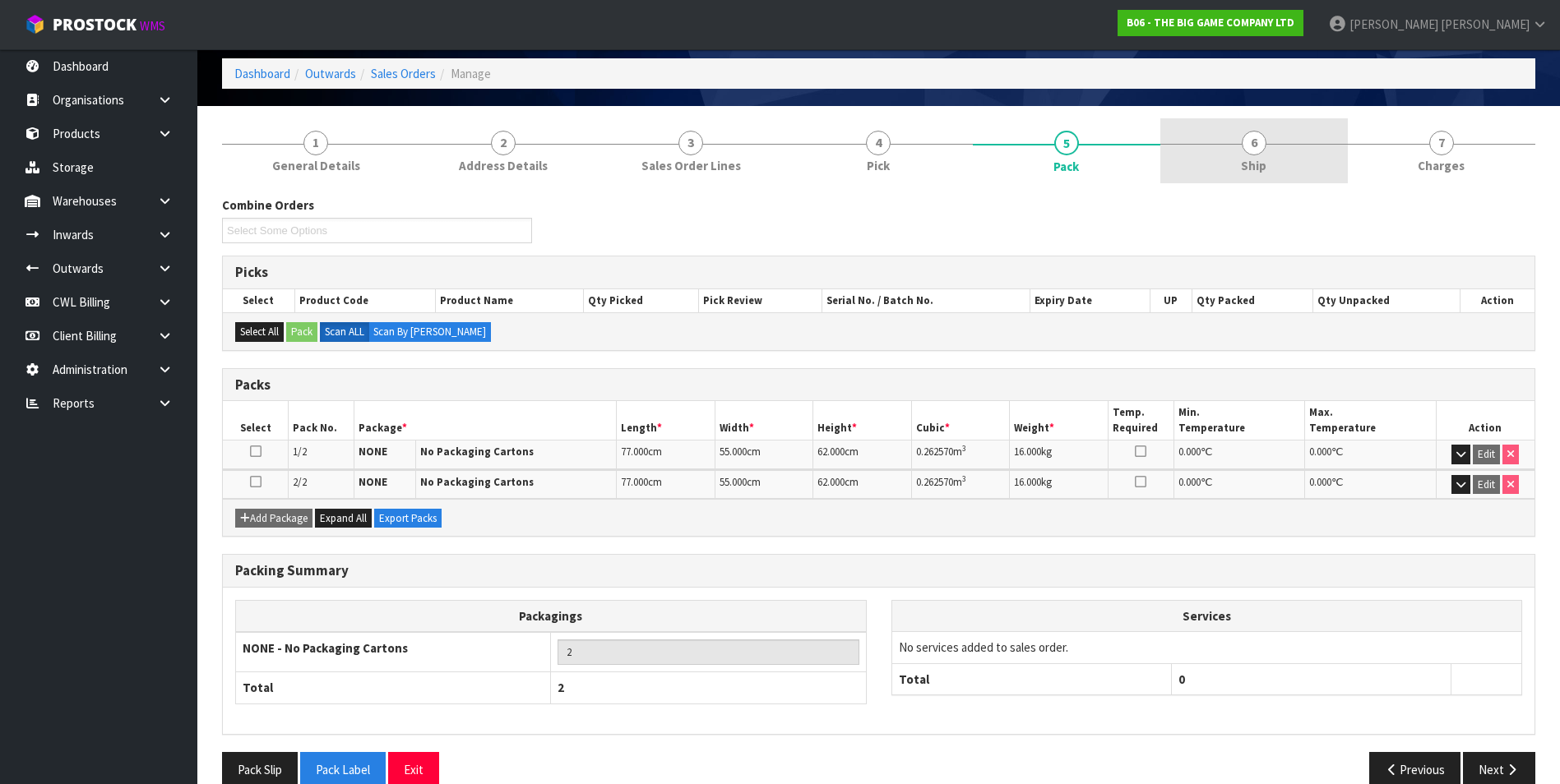
click at [1258, 142] on span "6" at bounding box center [1254, 144] width 25 height 25
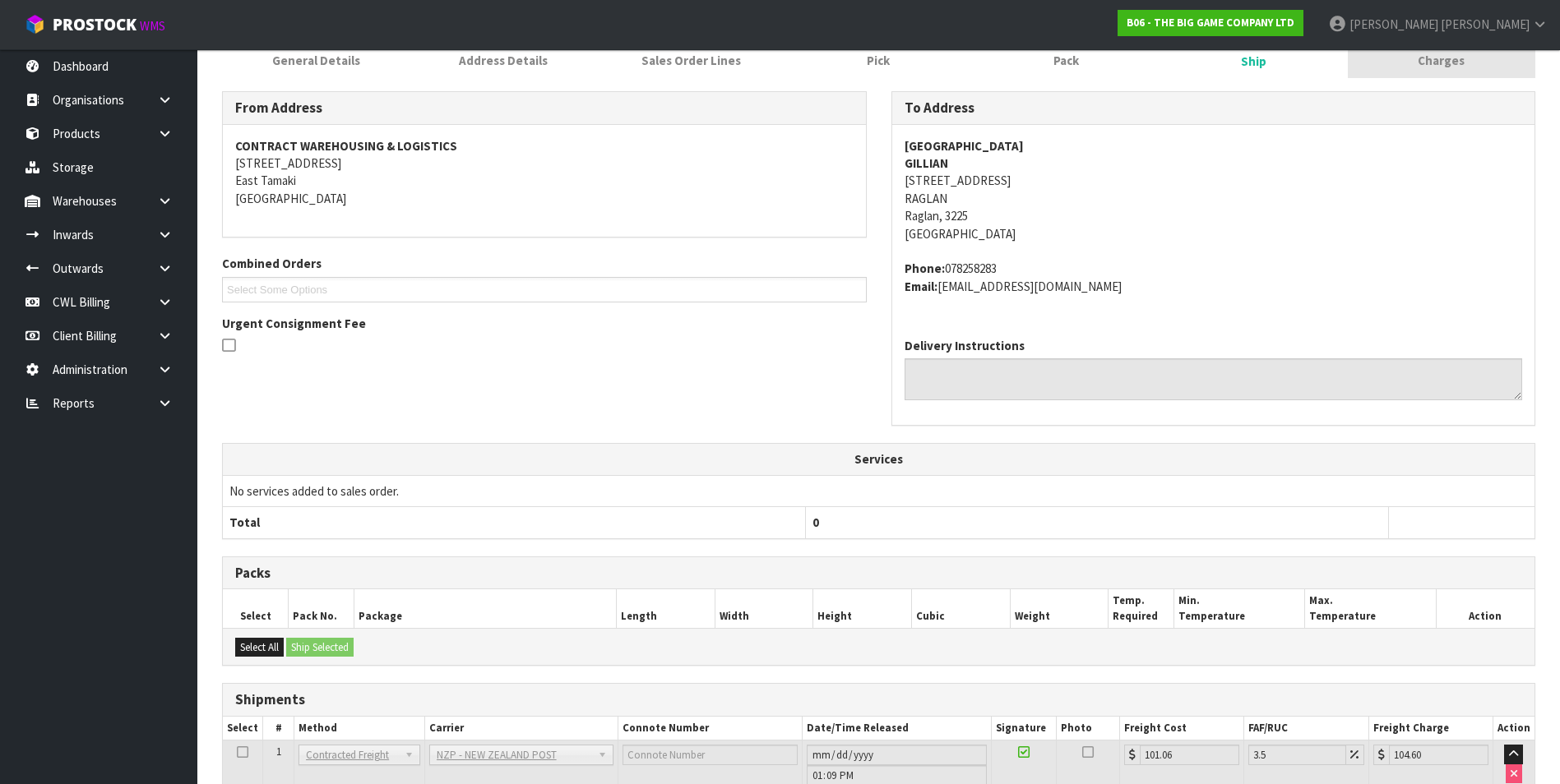
scroll to position [0, 0]
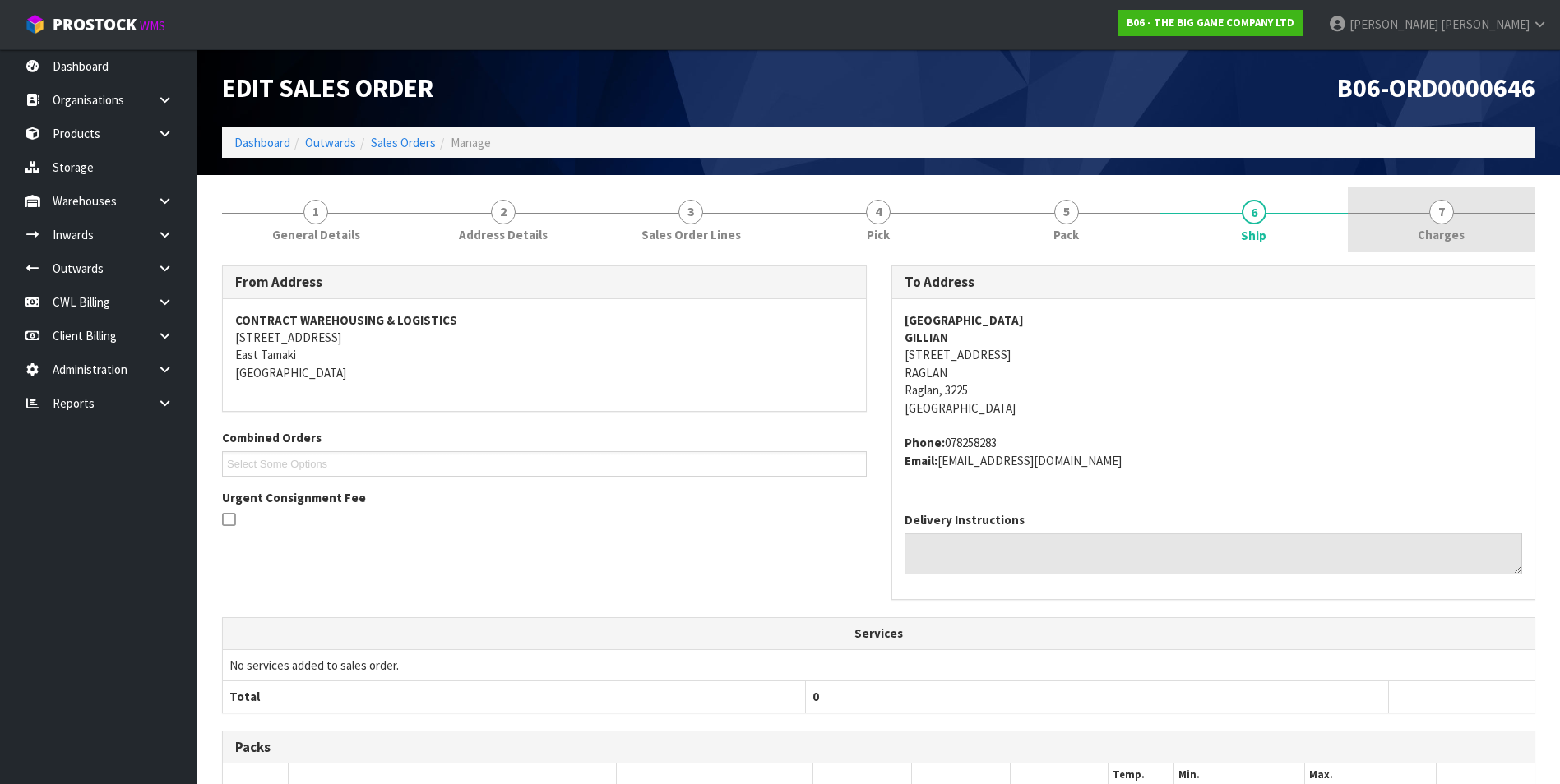
click at [1447, 215] on span "7" at bounding box center [1442, 212] width 25 height 25
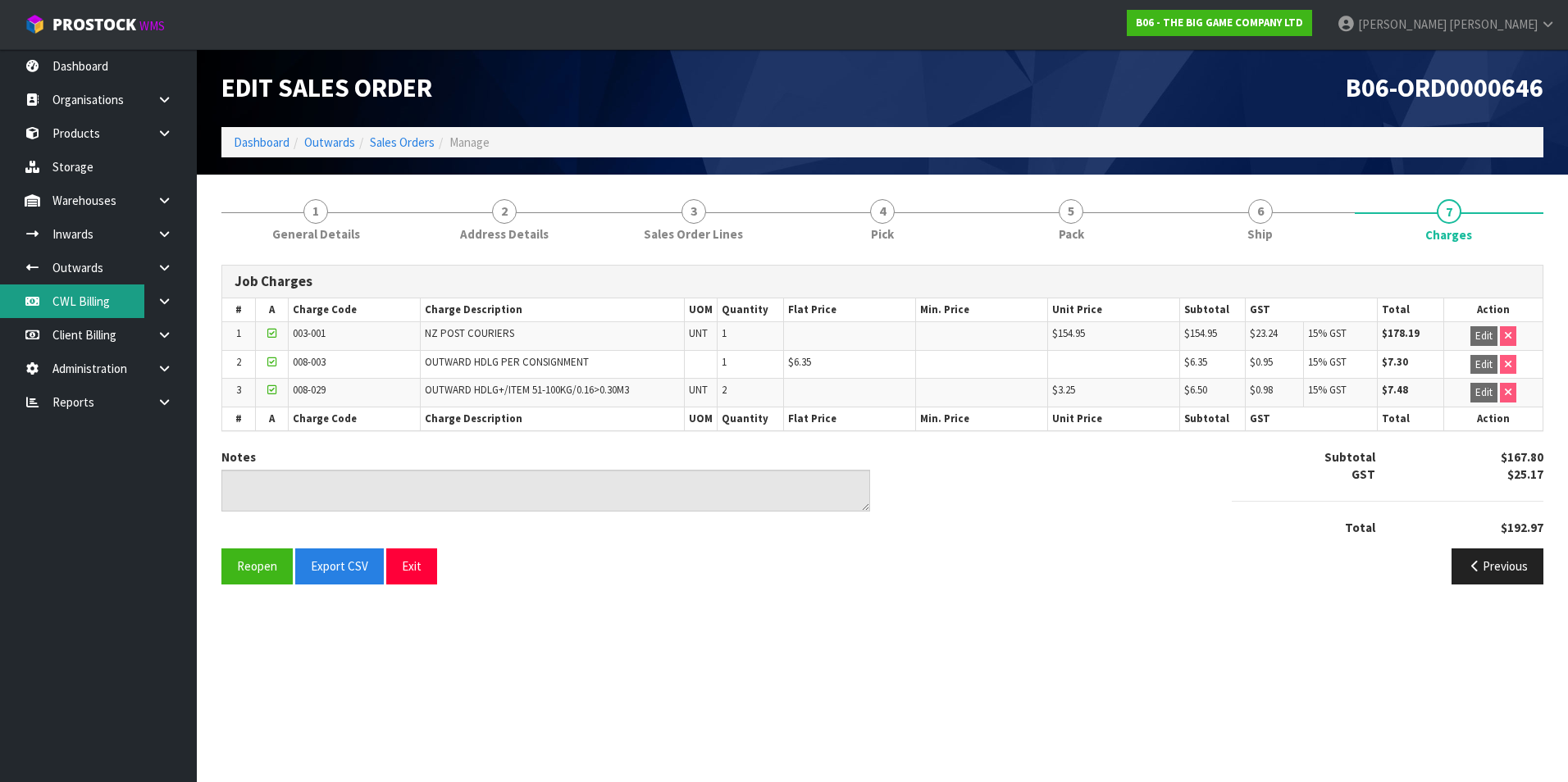
click at [95, 302] on link "CWL Billing" at bounding box center [98, 301] width 197 height 34
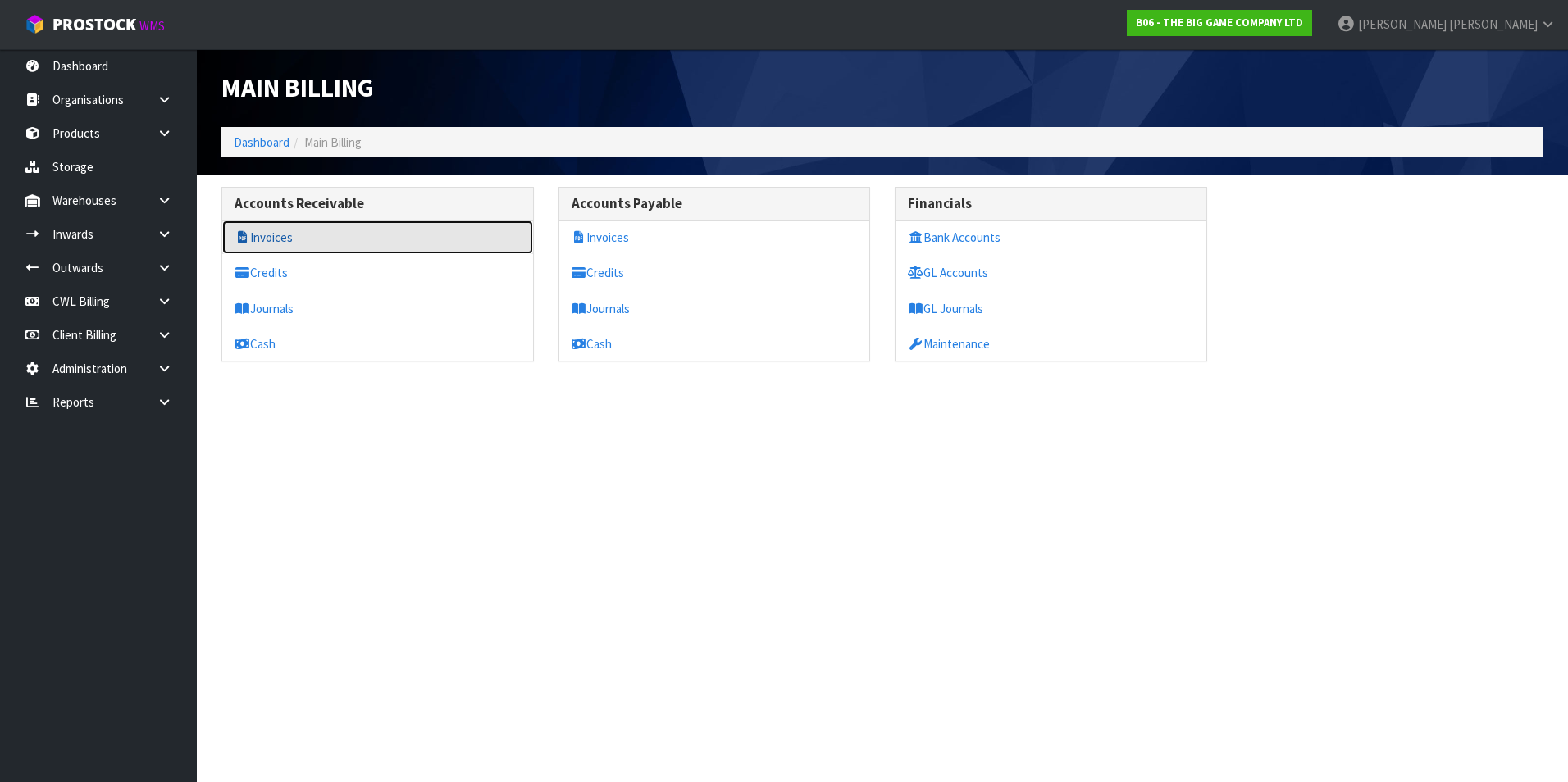
click at [289, 242] on link "Invoices" at bounding box center [377, 237] width 311 height 34
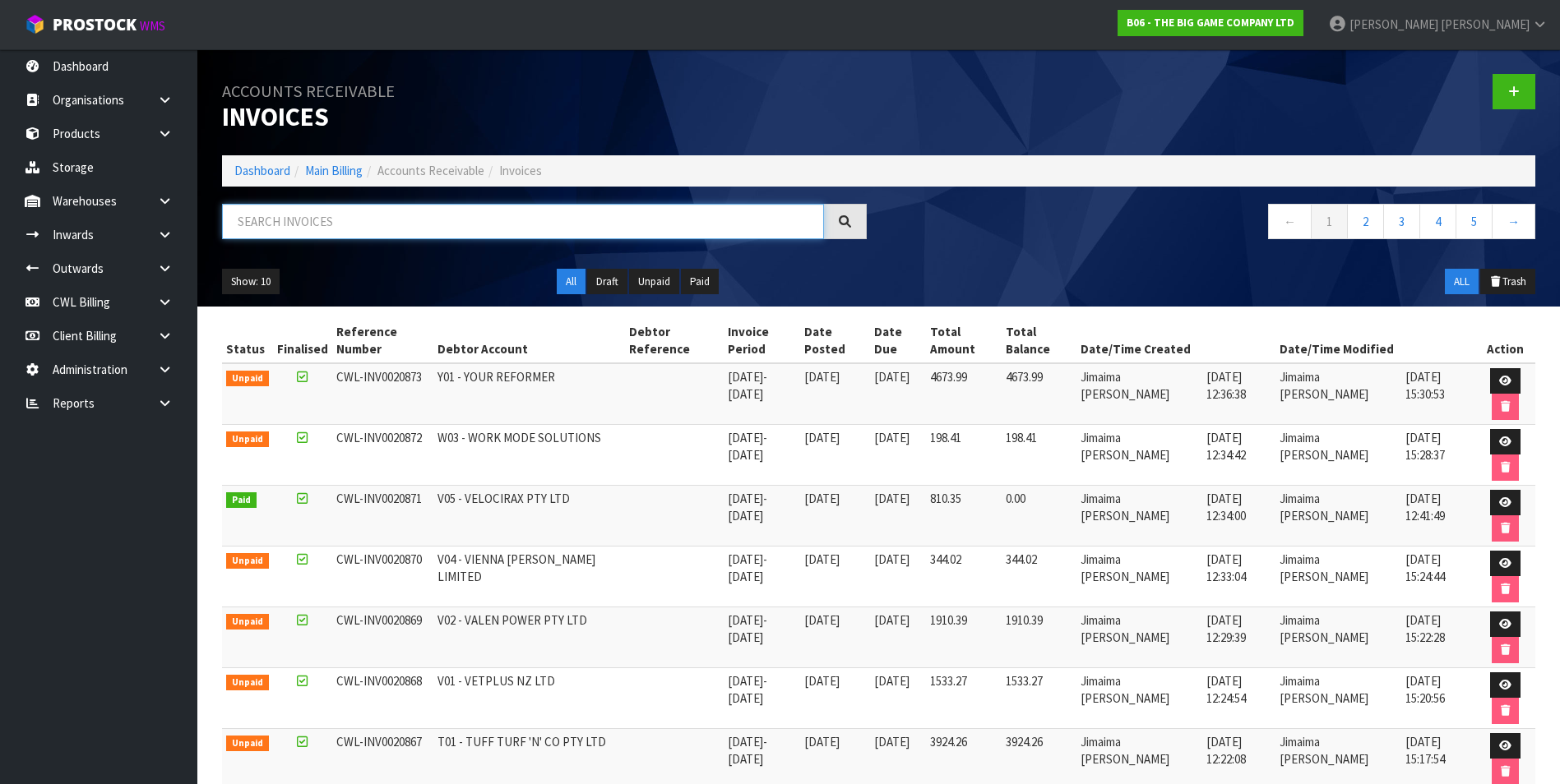
click at [312, 222] on input "text" at bounding box center [523, 221] width 602 height 36
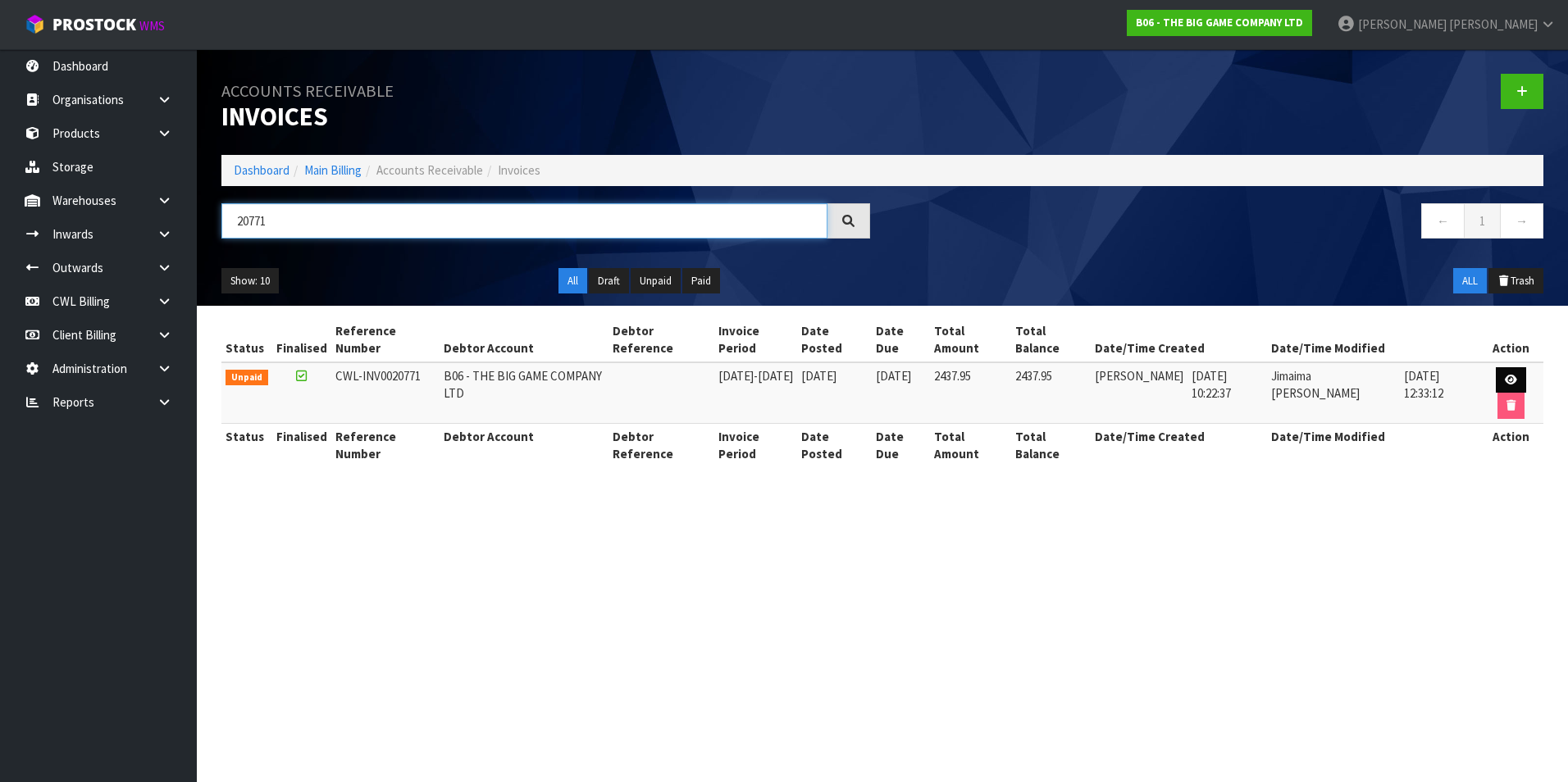
type input "20771"
click at [1510, 377] on icon at bounding box center [1510, 380] width 13 height 11
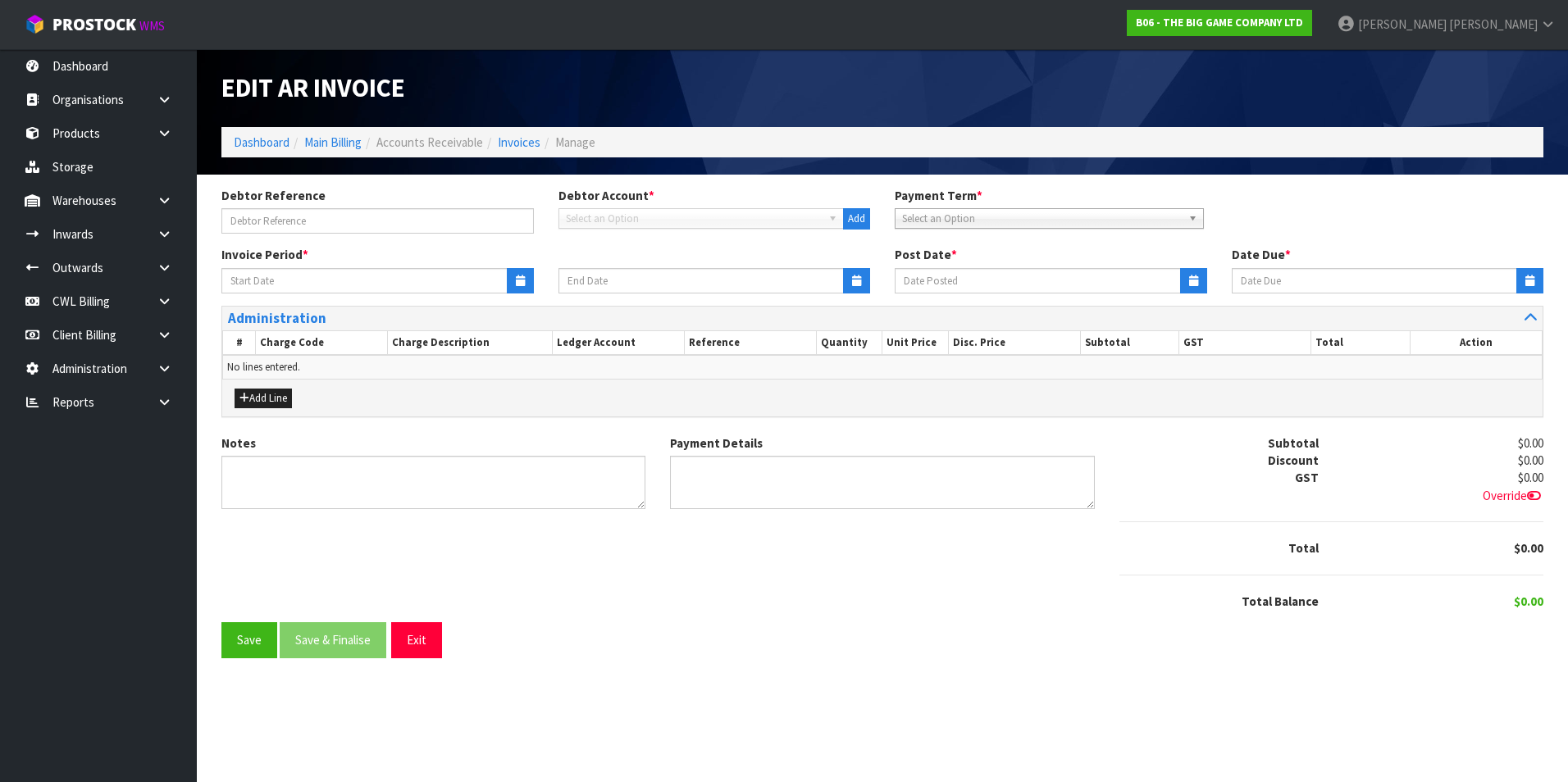
type input "[DATE]"
type input "14/09/2025"
type textarea "Please contact us within 7 days should there be any discrepancies."
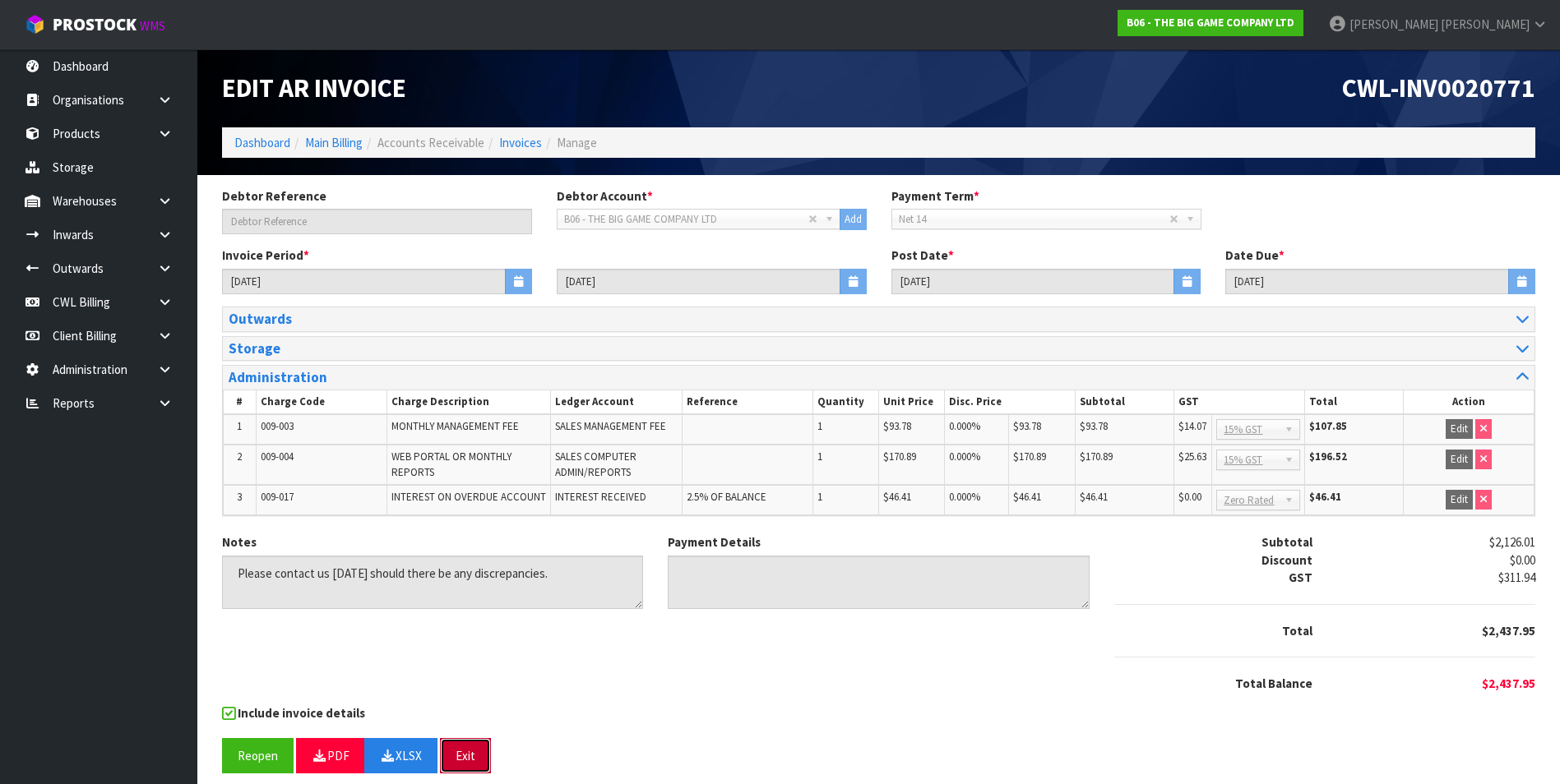
click at [458, 757] on button "Exit" at bounding box center [465, 756] width 51 height 36
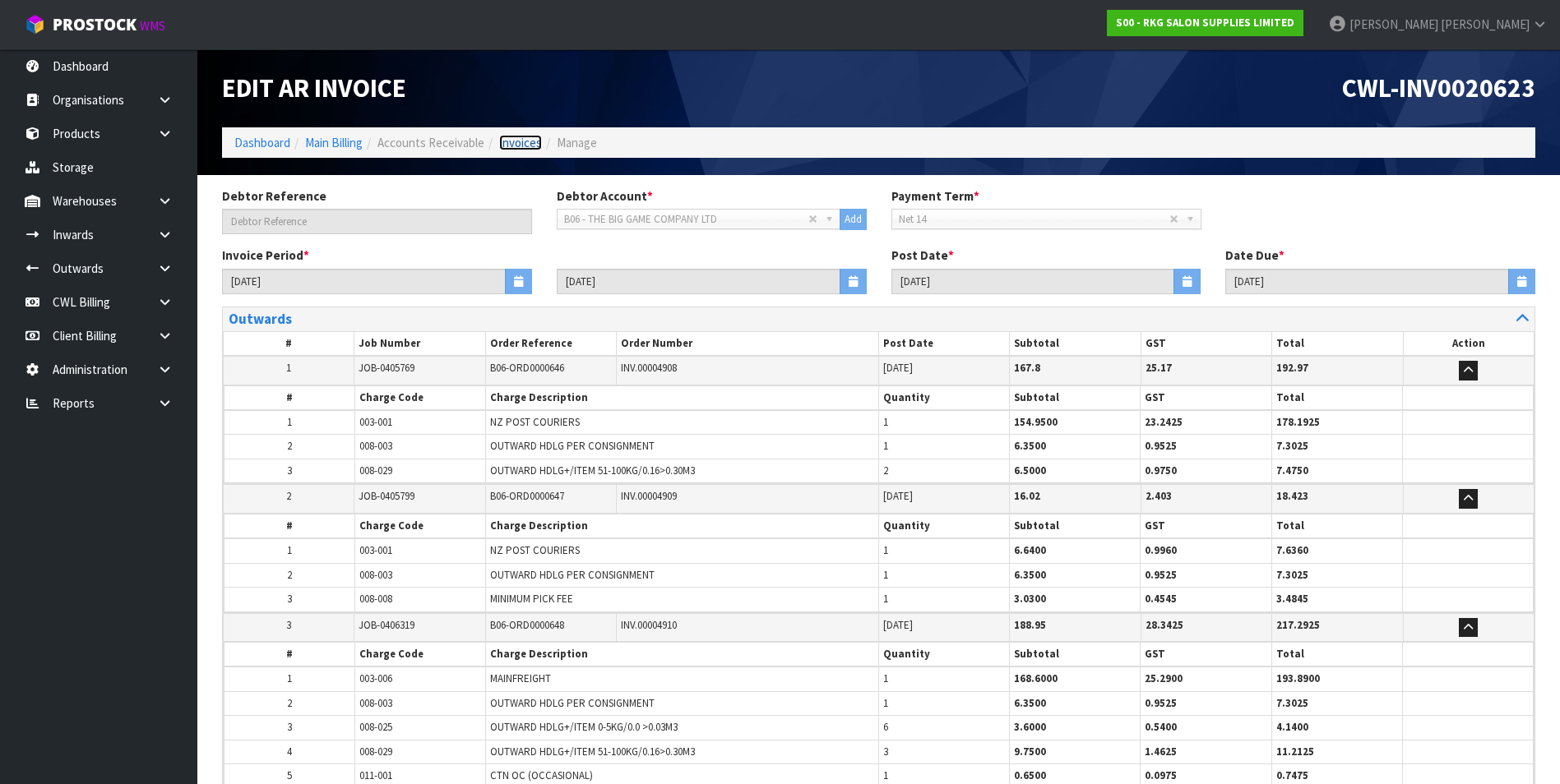
click at [517, 144] on link "Invoices" at bounding box center [520, 143] width 42 height 15
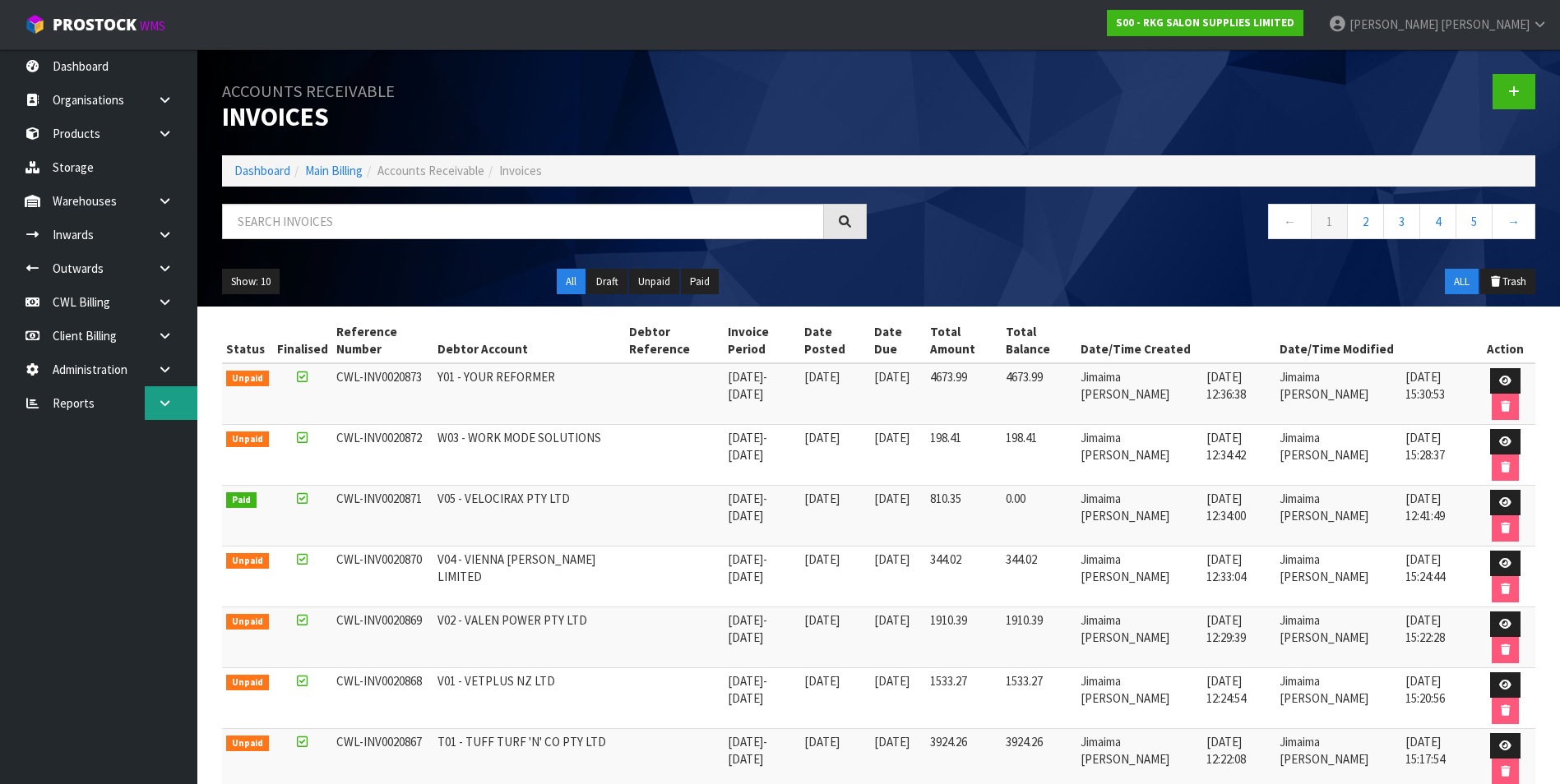
click at [162, 403] on icon at bounding box center [165, 403] width 15 height 13
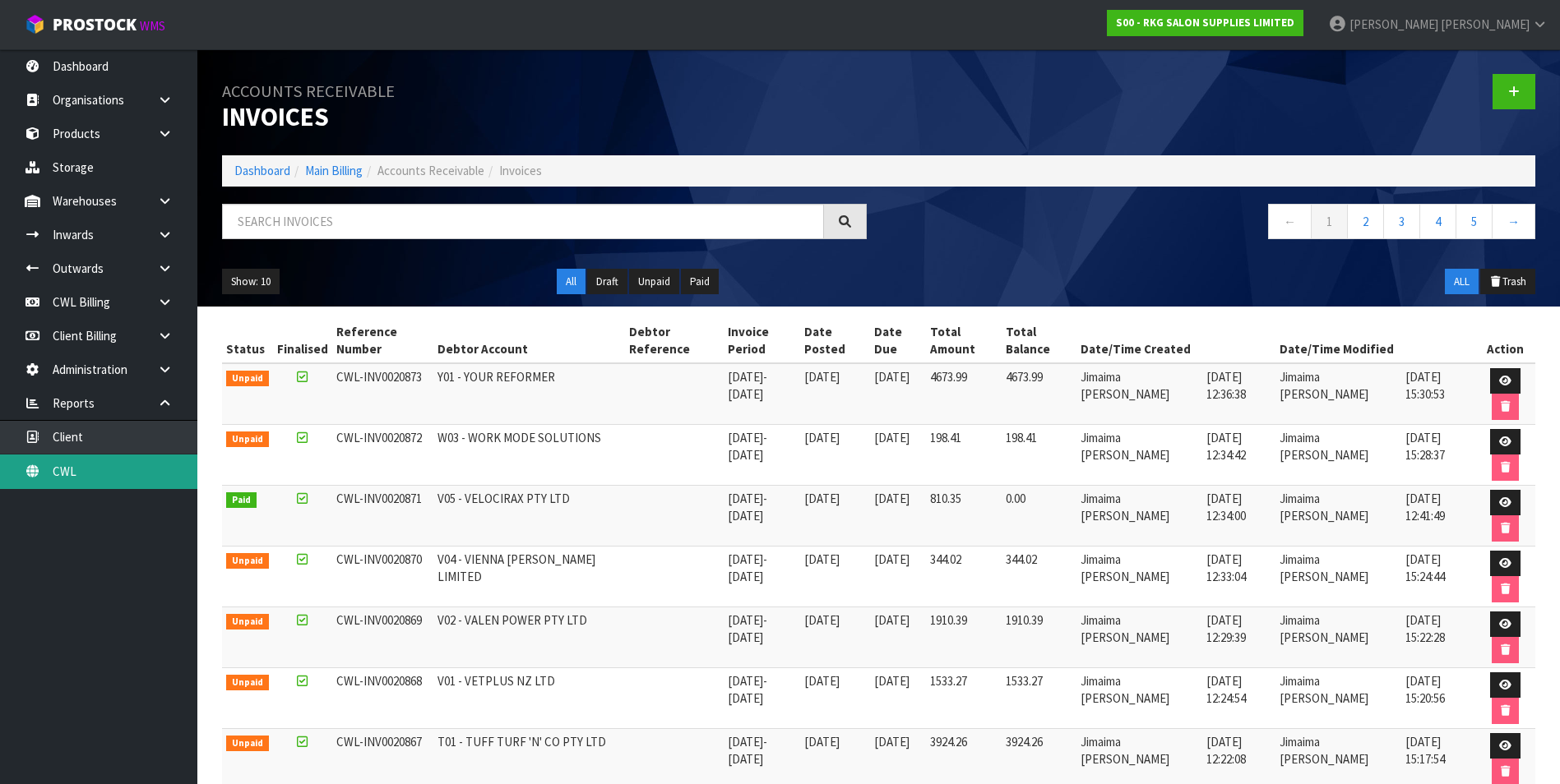
click at [126, 476] on link "CWL" at bounding box center [98, 471] width 198 height 34
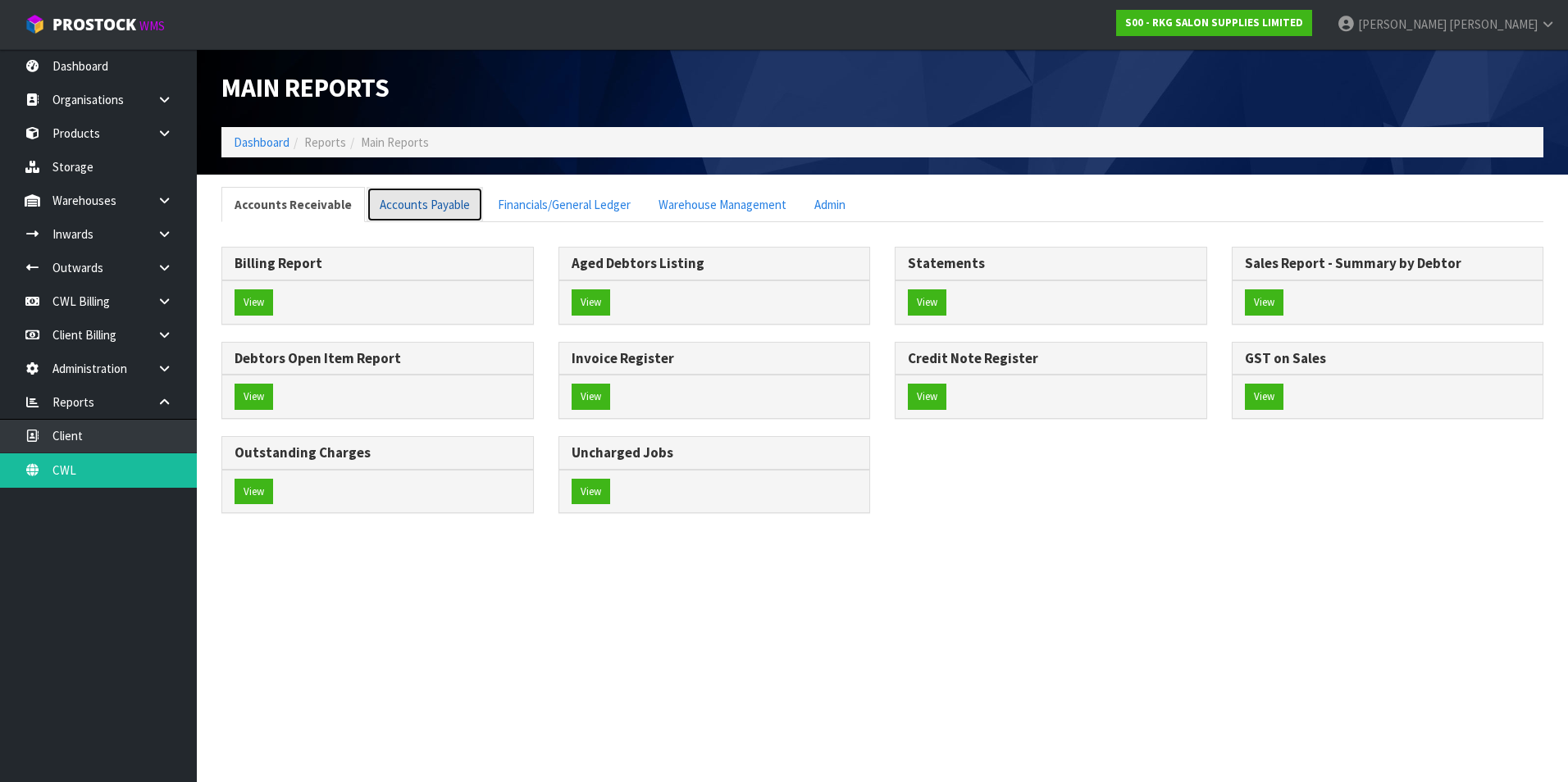
click at [442, 209] on link "Accounts Payable" at bounding box center [424, 204] width 116 height 36
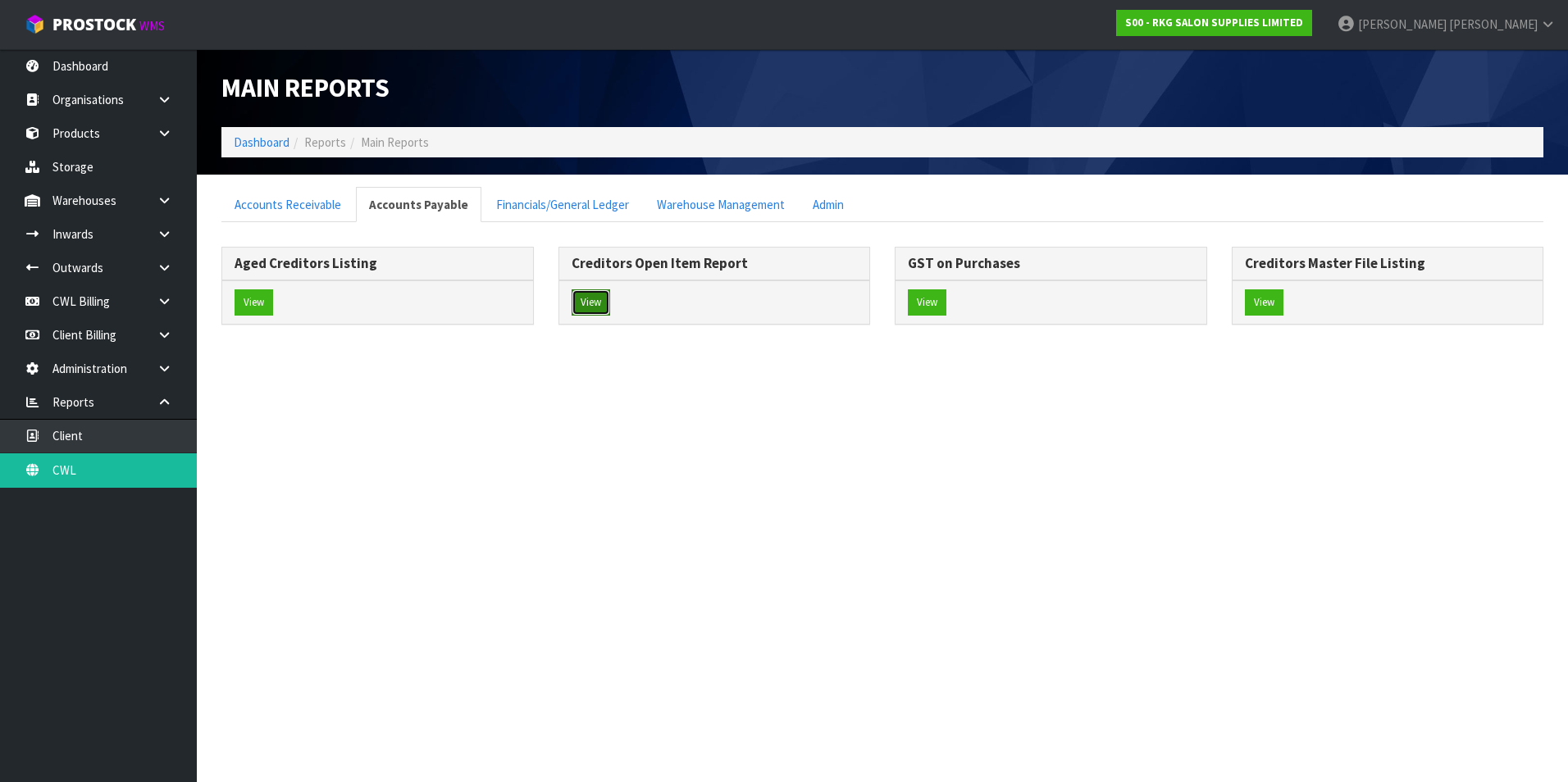
click at [593, 299] on button "View" at bounding box center [591, 302] width 38 height 26
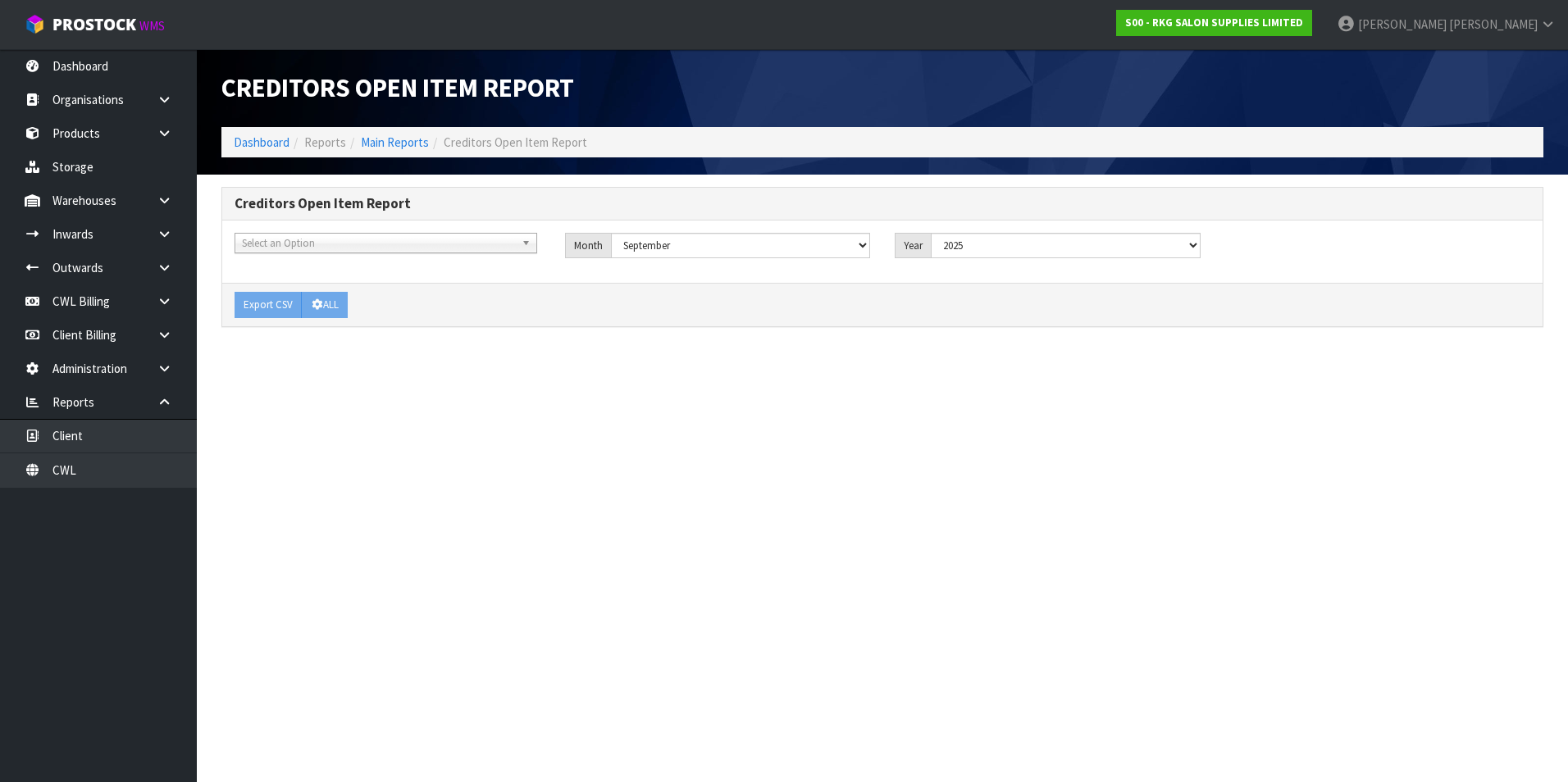
click at [322, 240] on span "Select an Option" at bounding box center [378, 243] width 273 height 19
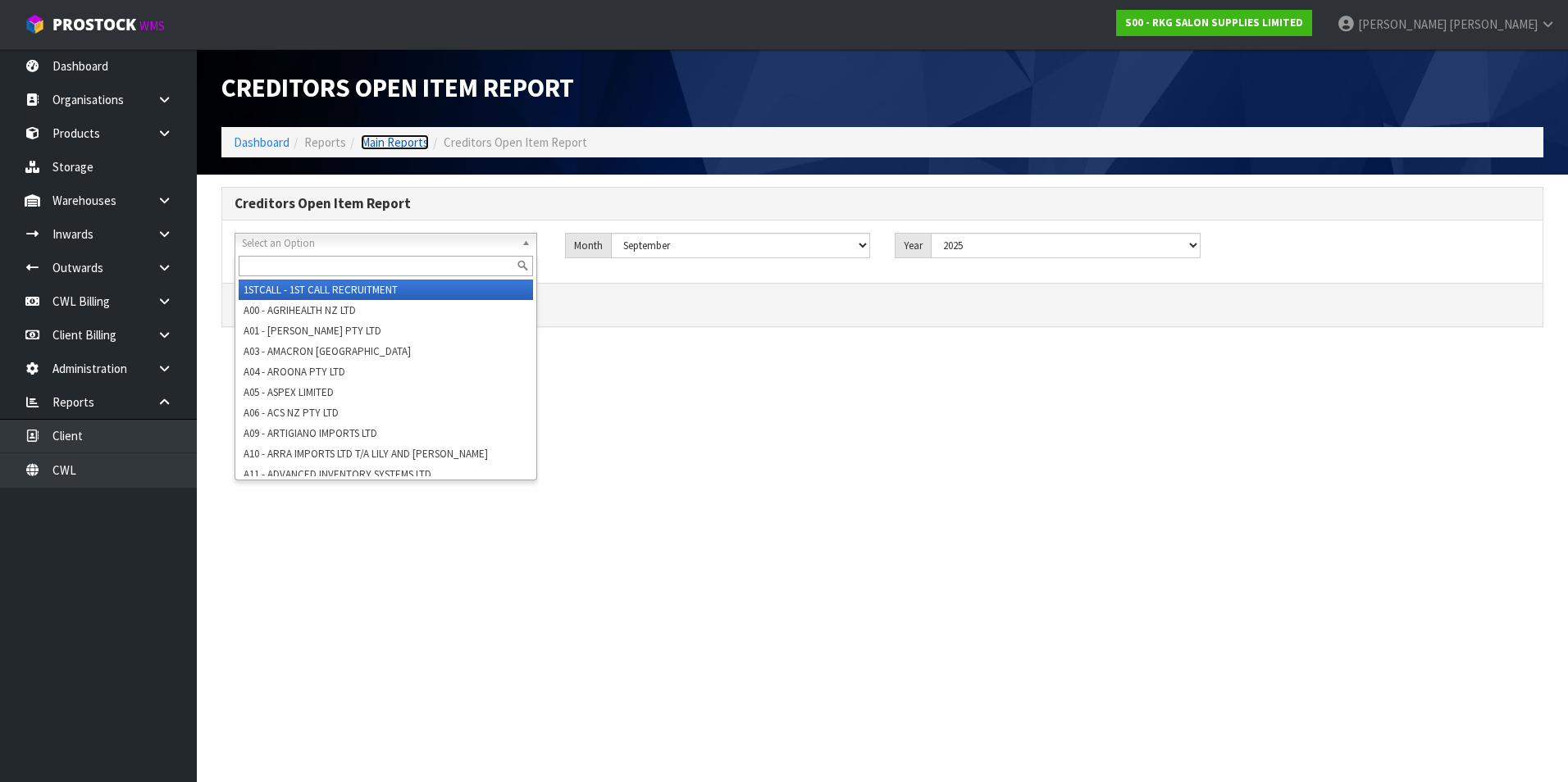
click at [381, 141] on link "Main Reports" at bounding box center [394, 142] width 68 height 15
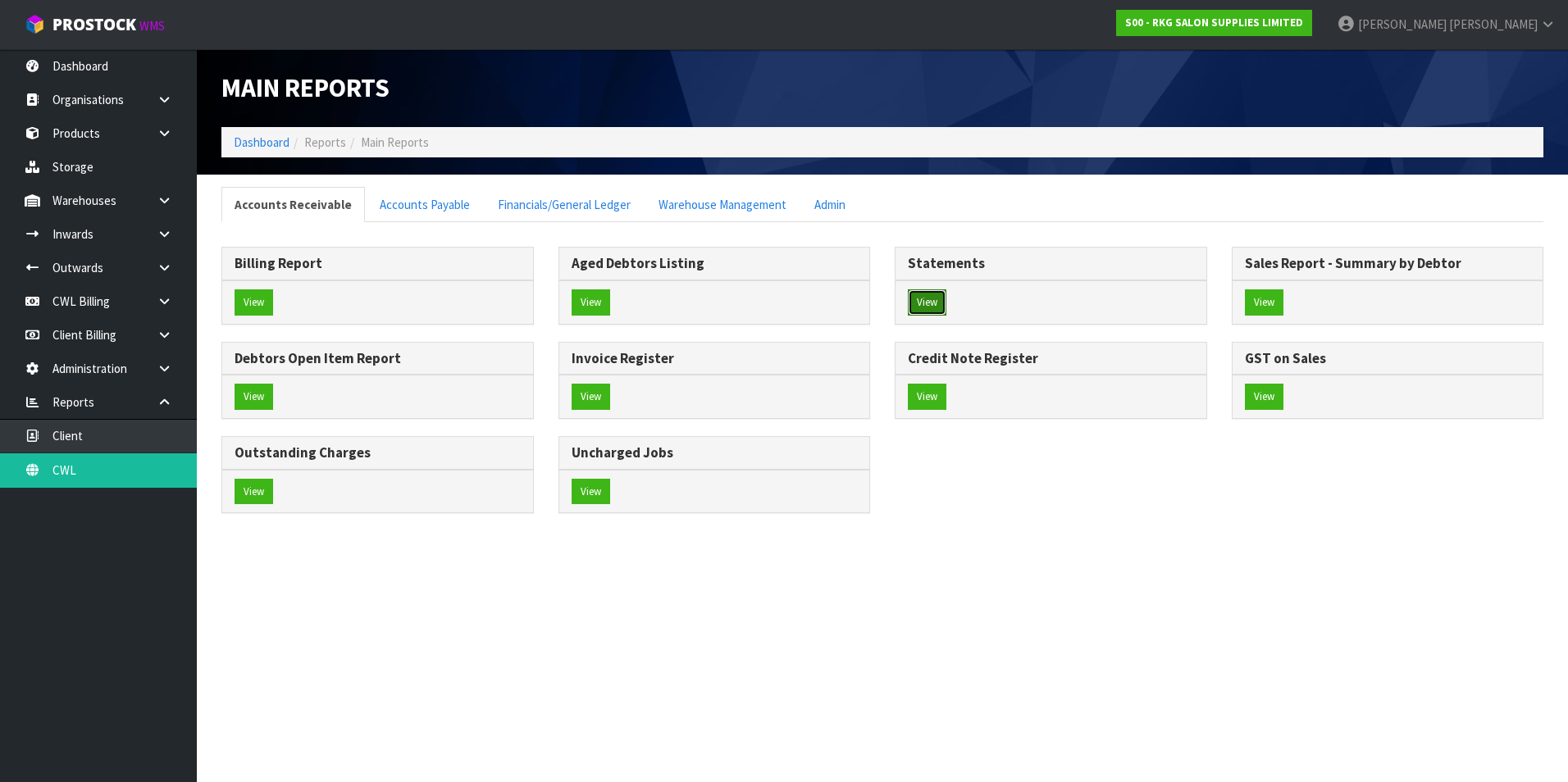
click at [920, 305] on button "View" at bounding box center [927, 302] width 38 height 26
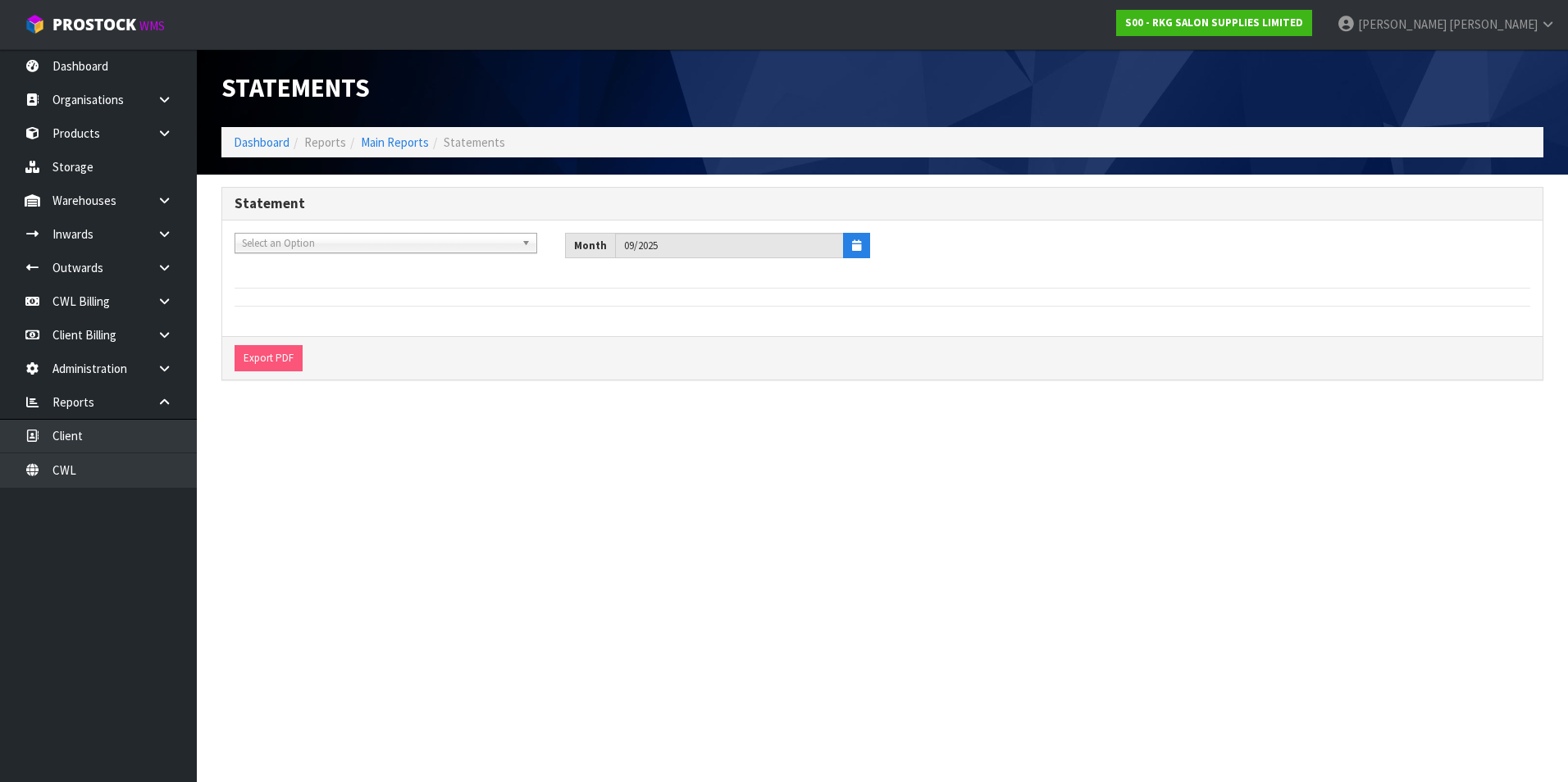
click at [354, 237] on span "Select an Option" at bounding box center [378, 243] width 273 height 19
type input "cott"
click at [310, 289] on li "C06 - COTT ON ON GROUP" at bounding box center [386, 290] width 294 height 20
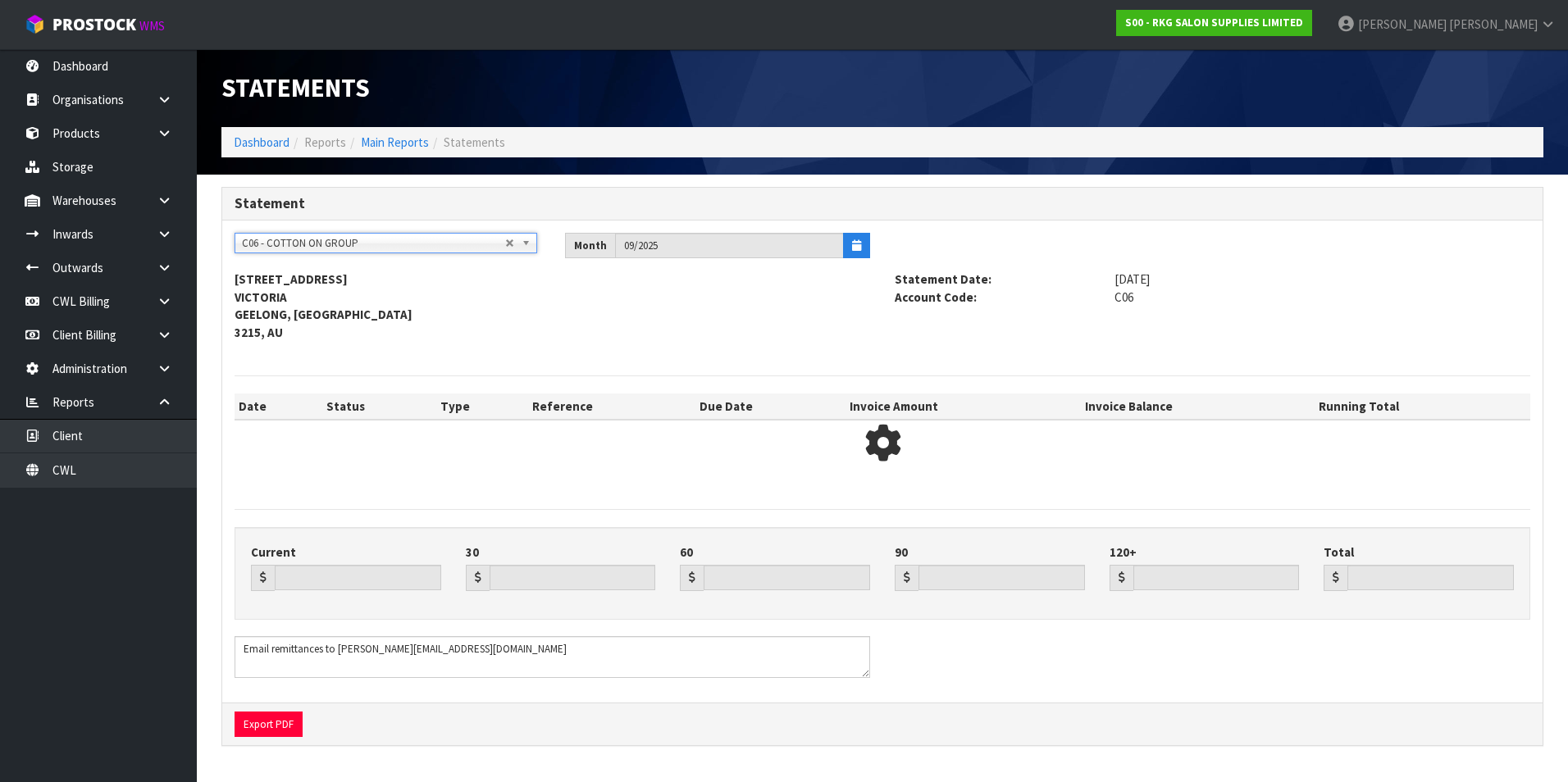
type input "0.00"
type input "2548.63"
type input "0.00"
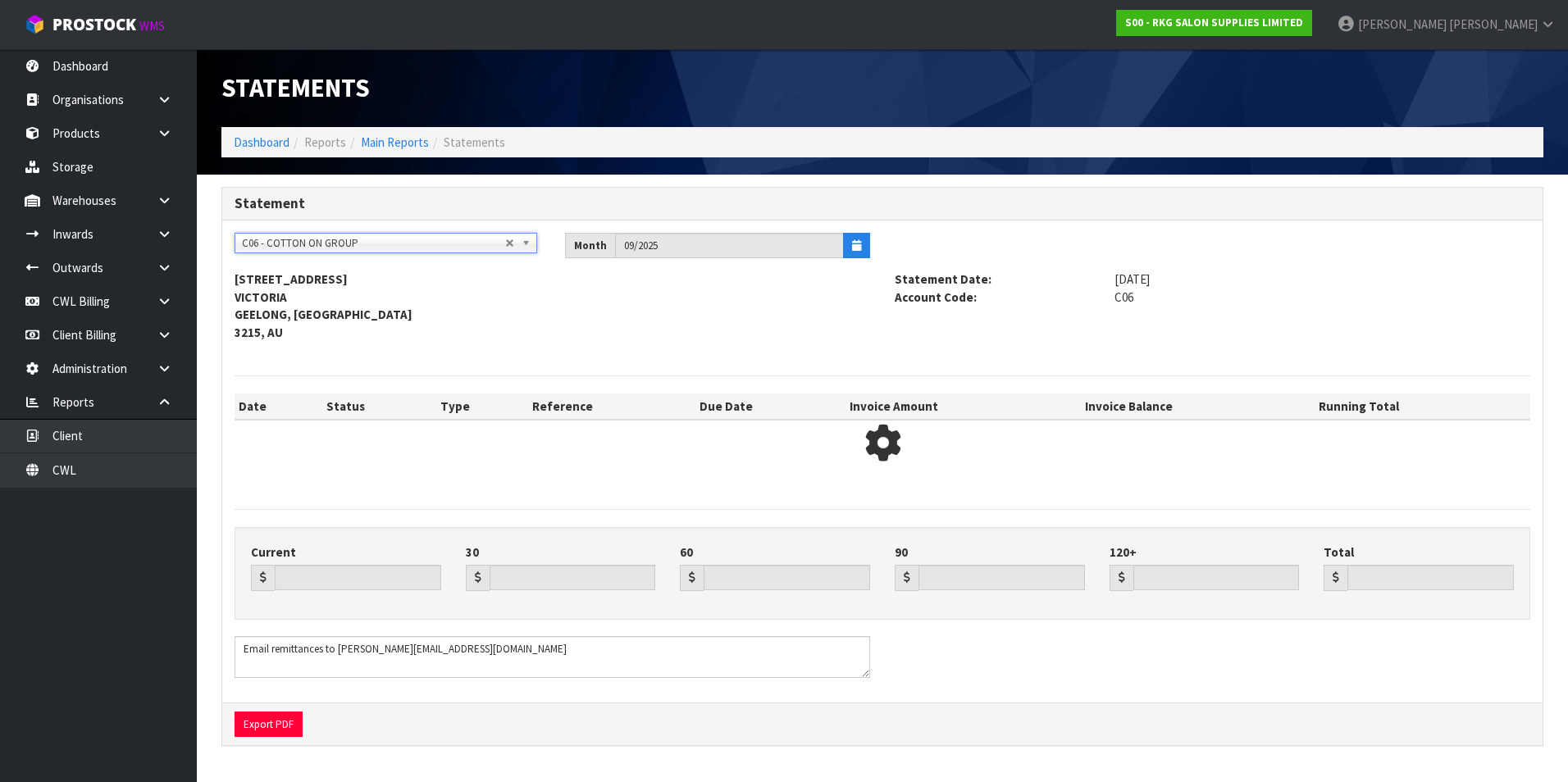
type input "2548.63"
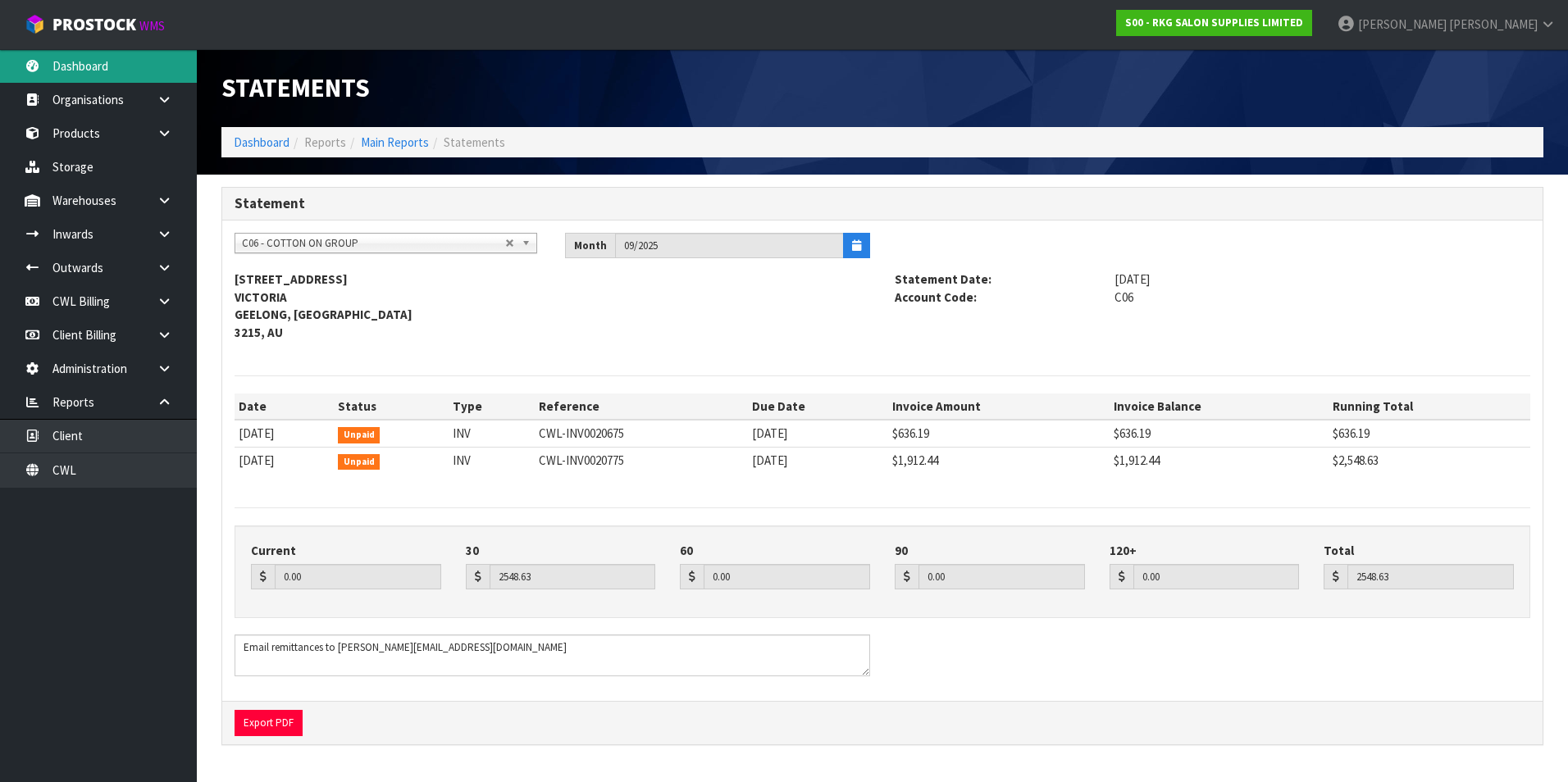
click at [111, 68] on link "Dashboard" at bounding box center [98, 65] width 197 height 34
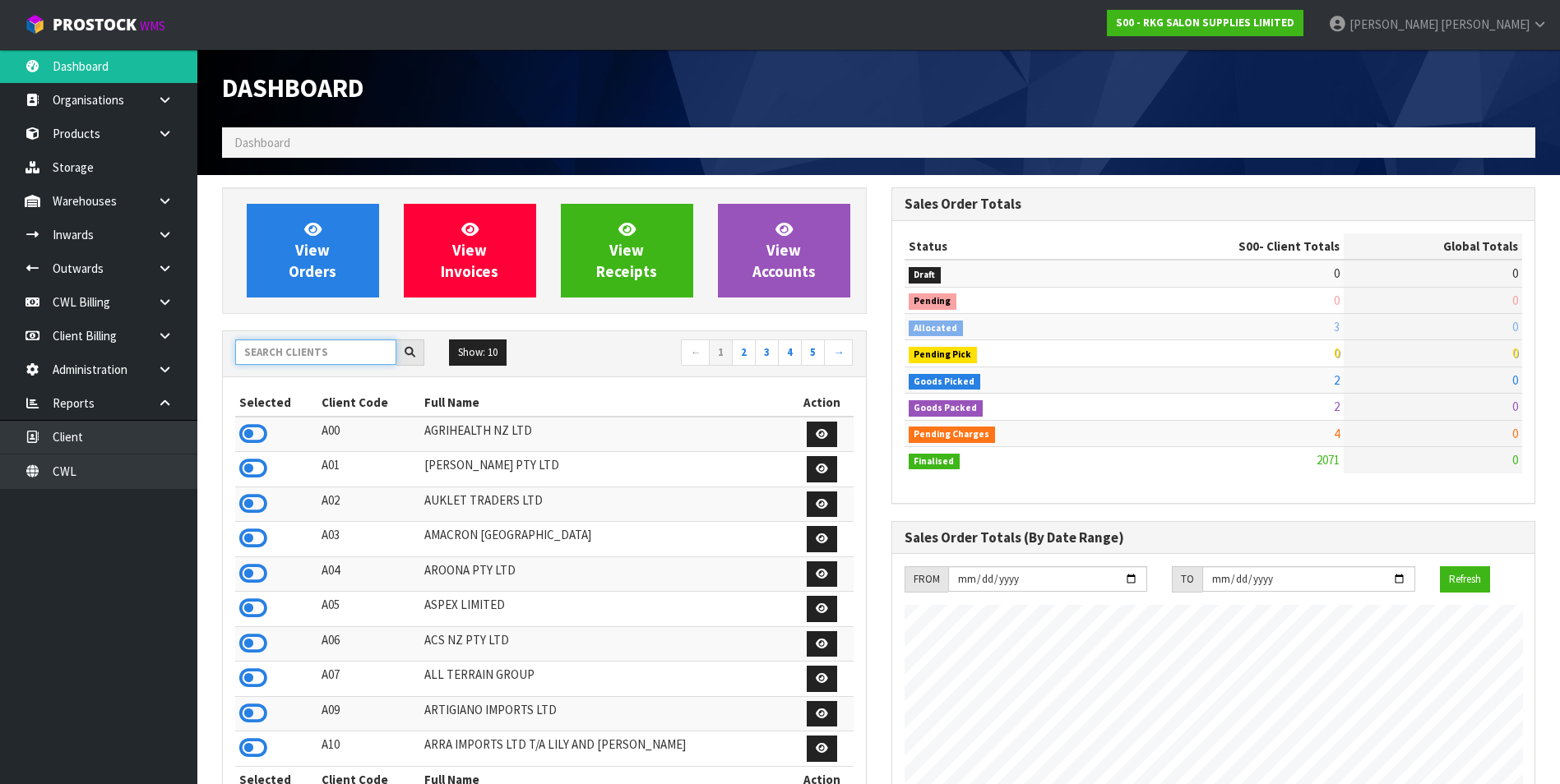
scroll to position [1246, 669]
click at [293, 355] on input "text" at bounding box center [315, 352] width 161 height 25
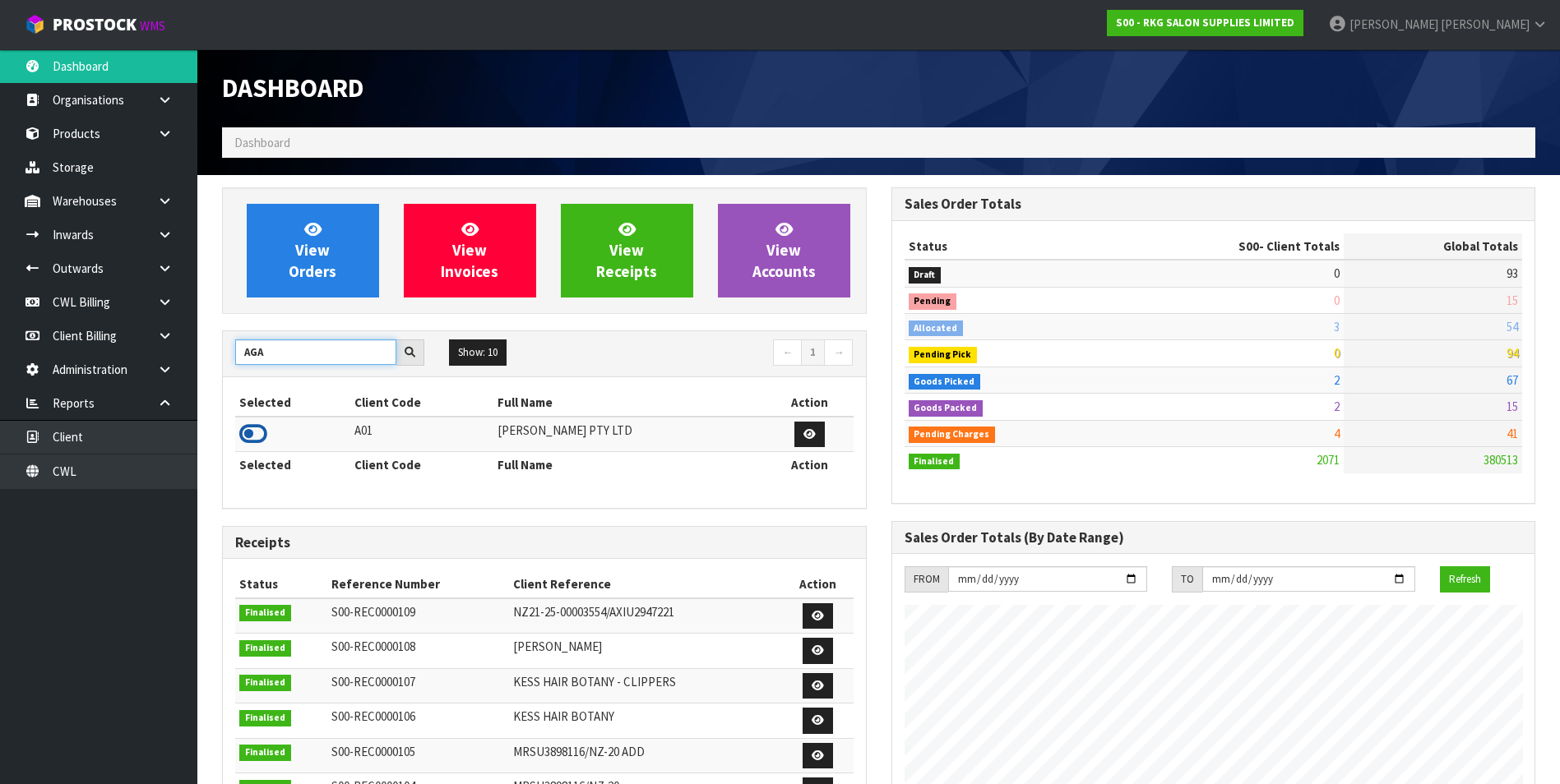
type input "AGA"
click at [254, 436] on icon at bounding box center [253, 434] width 28 height 25
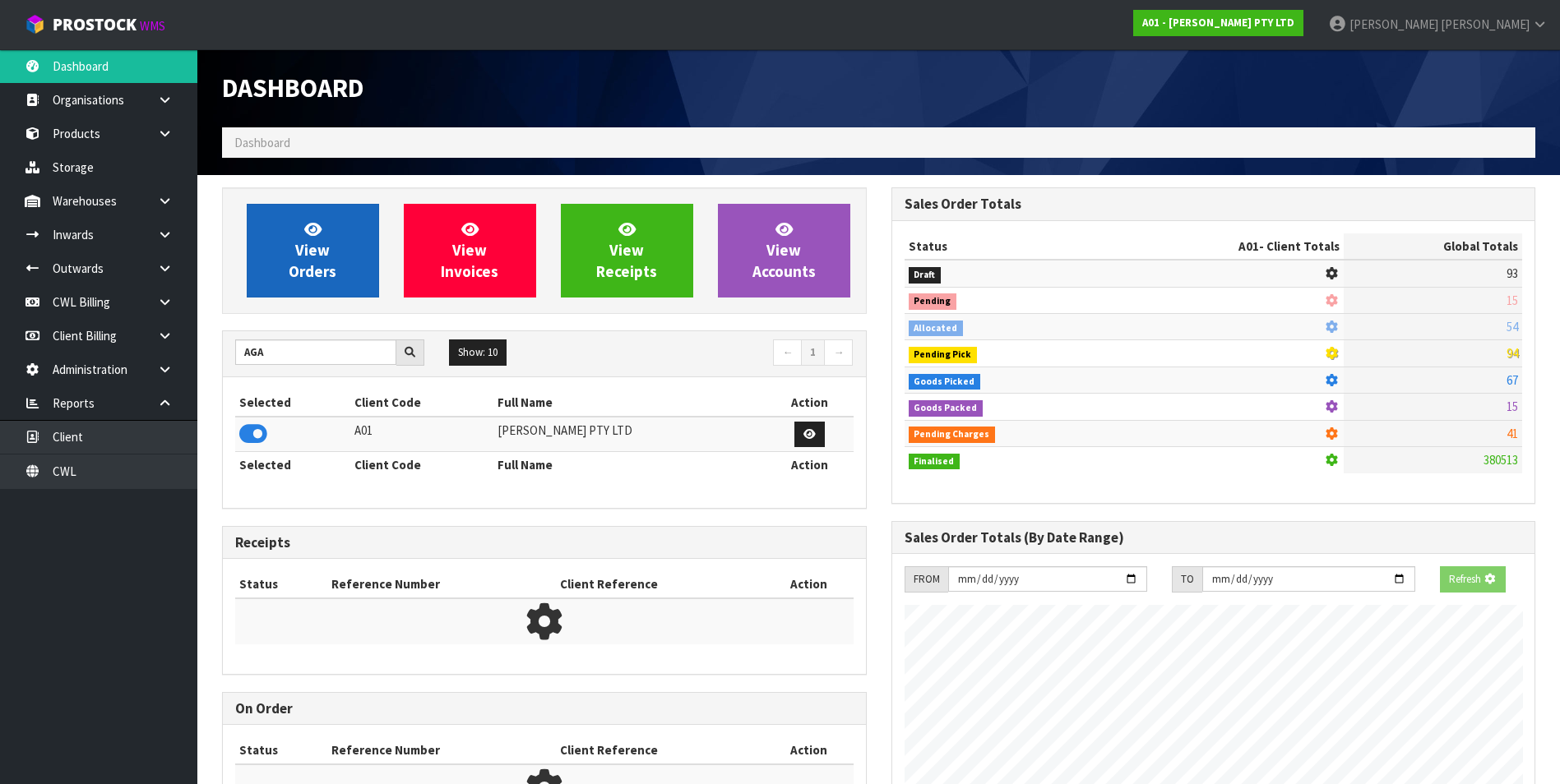
scroll to position [821064, 821758]
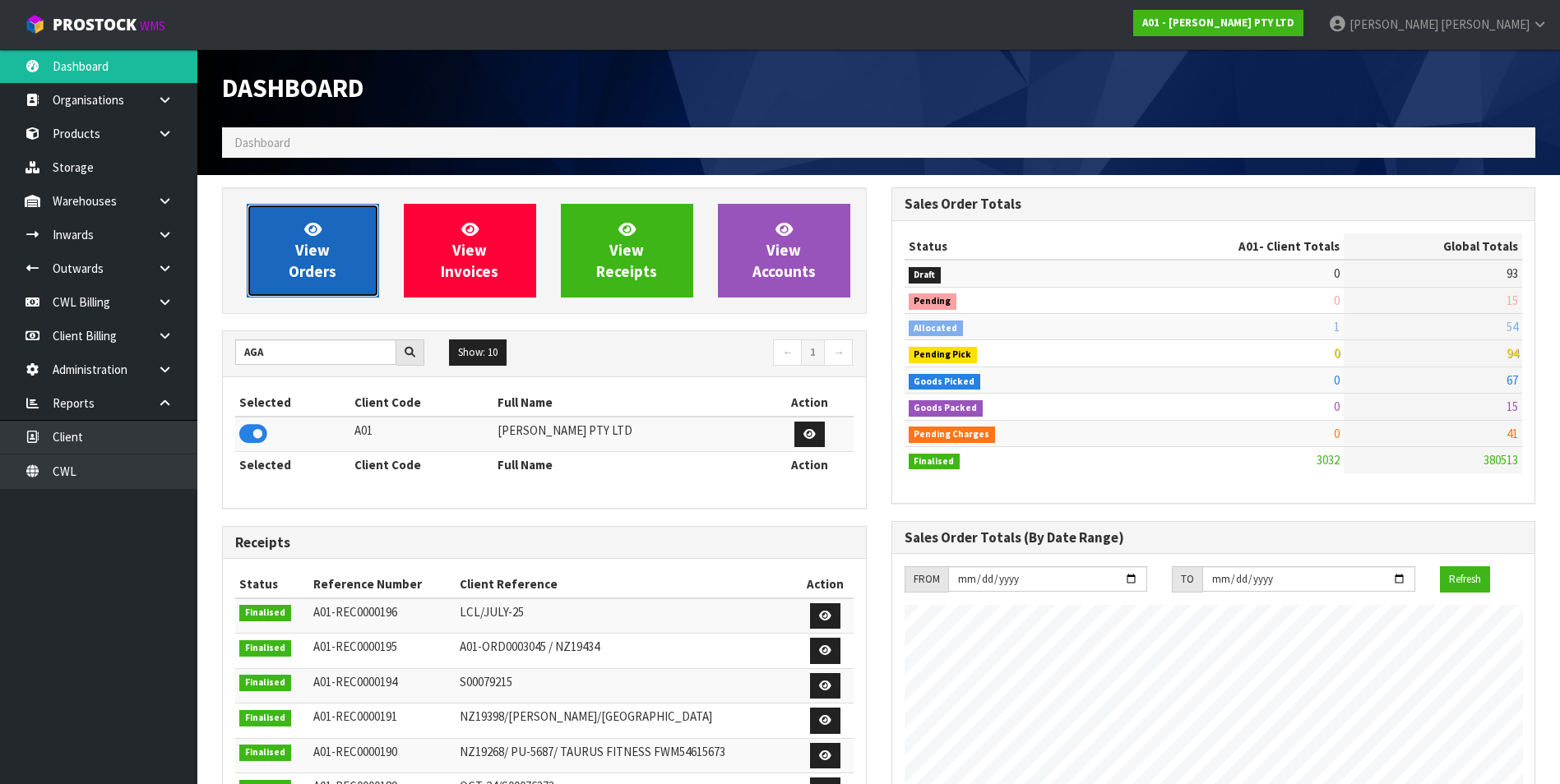
click at [320, 248] on span "View Orders" at bounding box center [312, 251] width 47 height 62
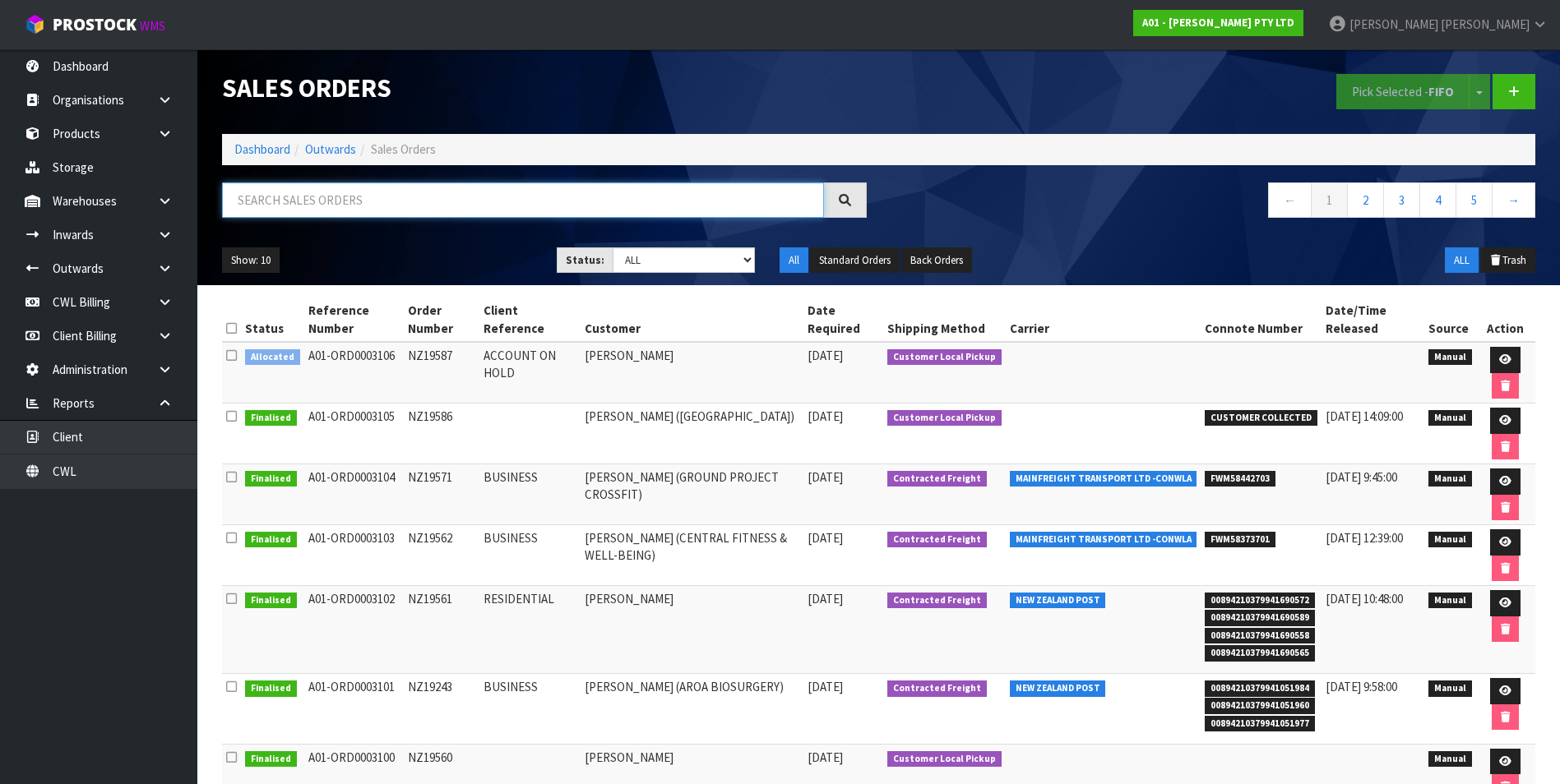
click at [273, 200] on input "text" at bounding box center [523, 200] width 602 height 36
type input "883919818818"
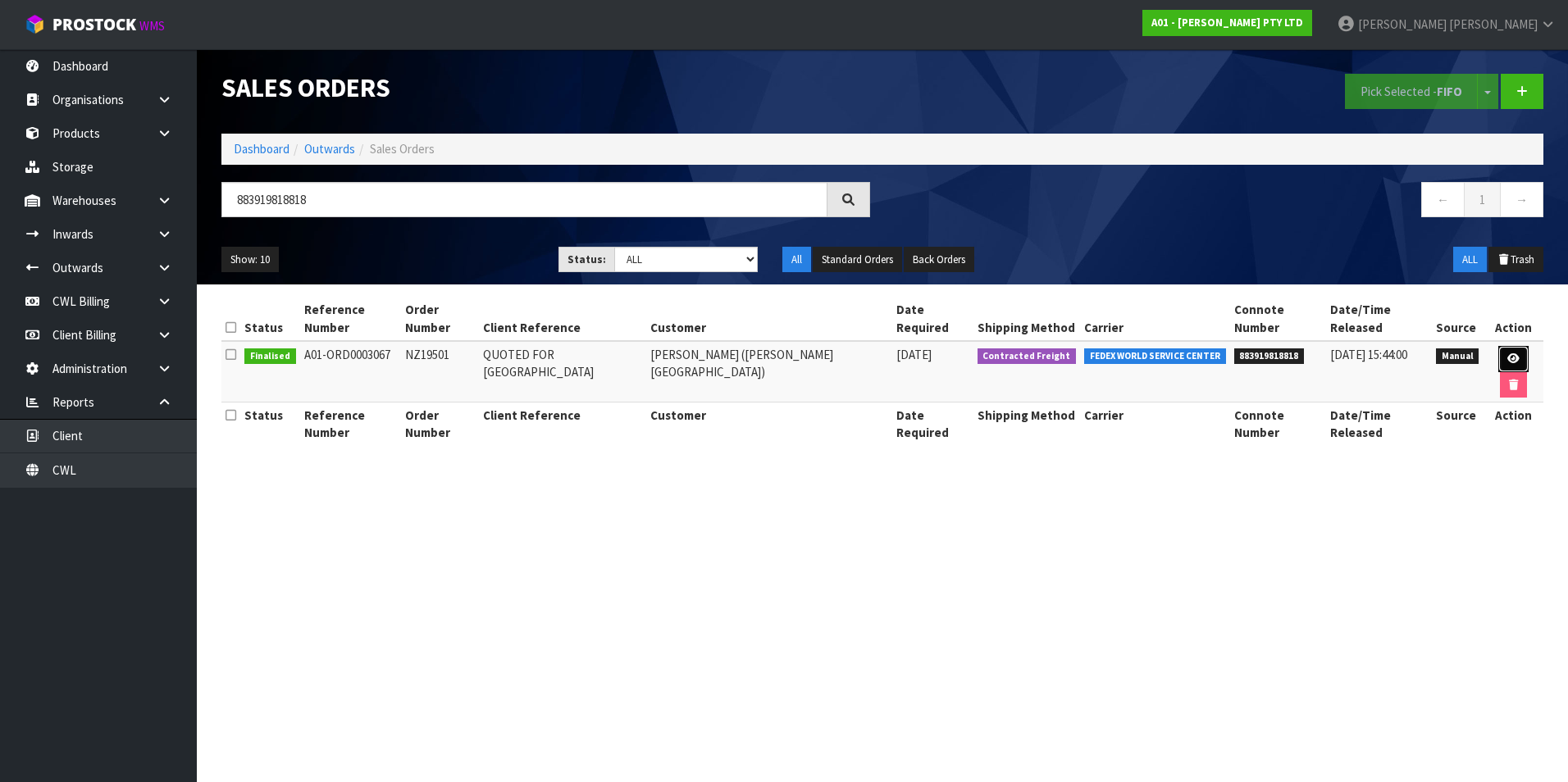
click at [1507, 353] on icon at bounding box center [1513, 358] width 13 height 11
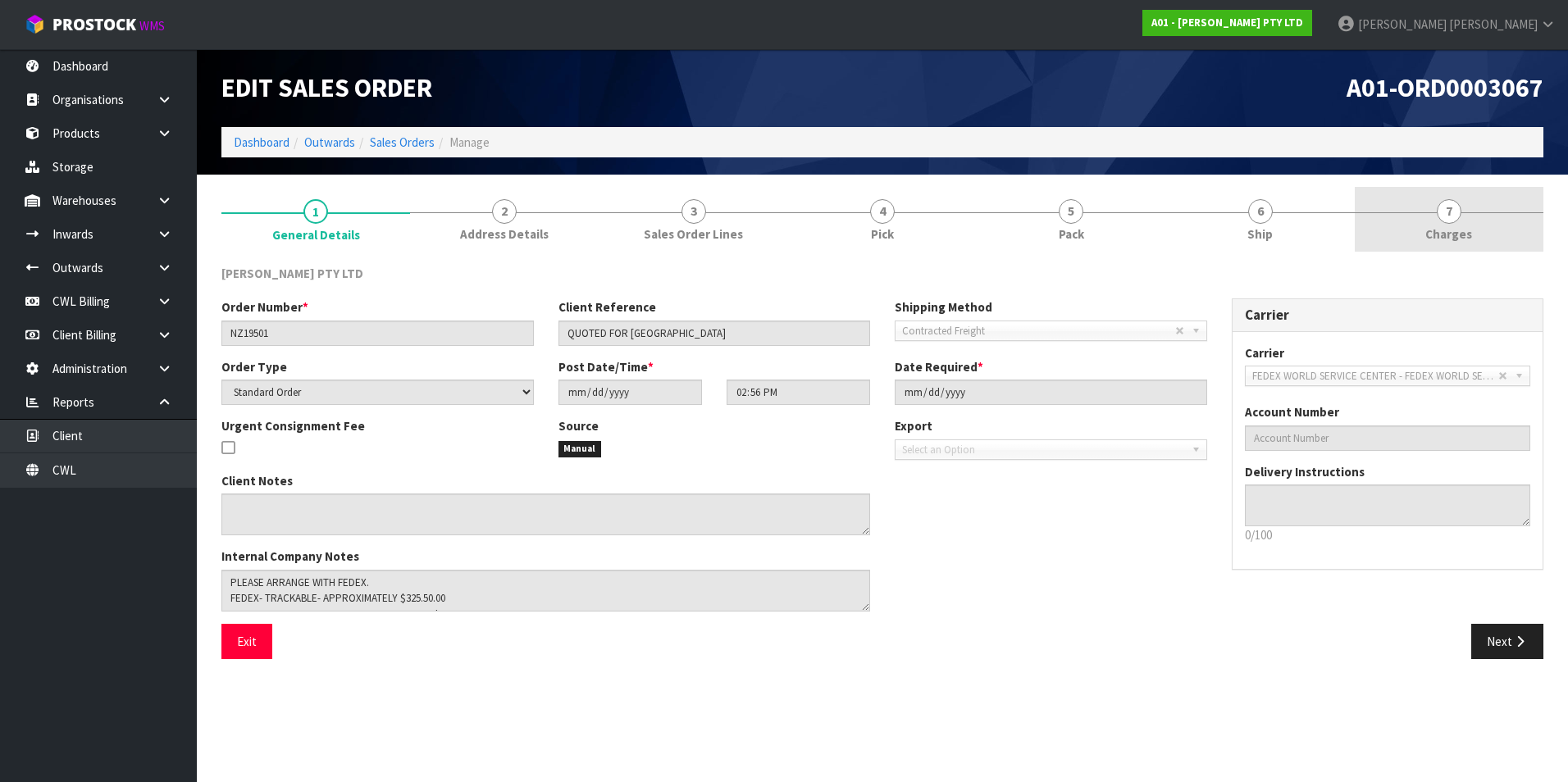
click at [1454, 210] on span "7" at bounding box center [1450, 212] width 25 height 25
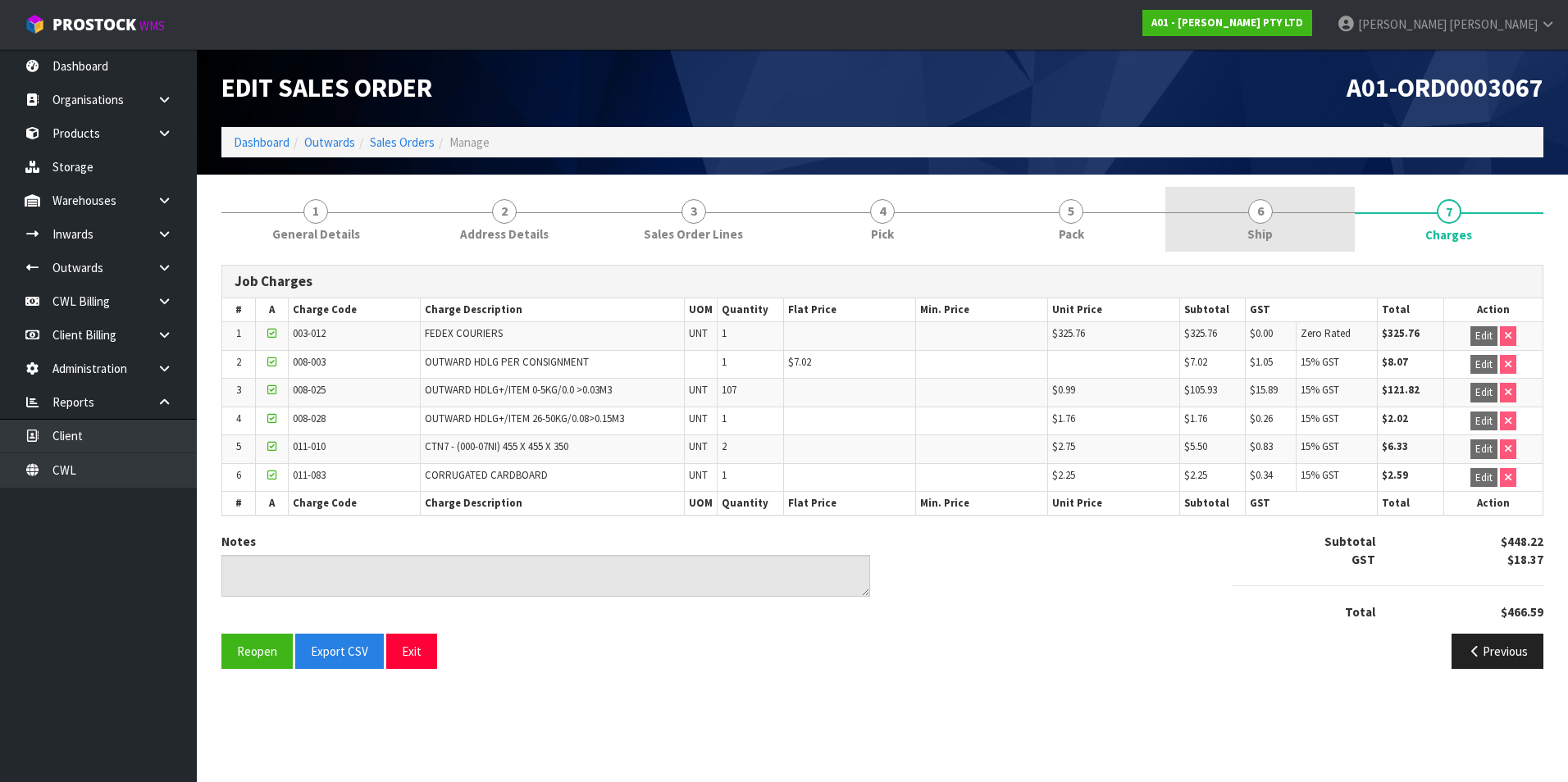
click at [1253, 219] on span "6" at bounding box center [1260, 212] width 25 height 25
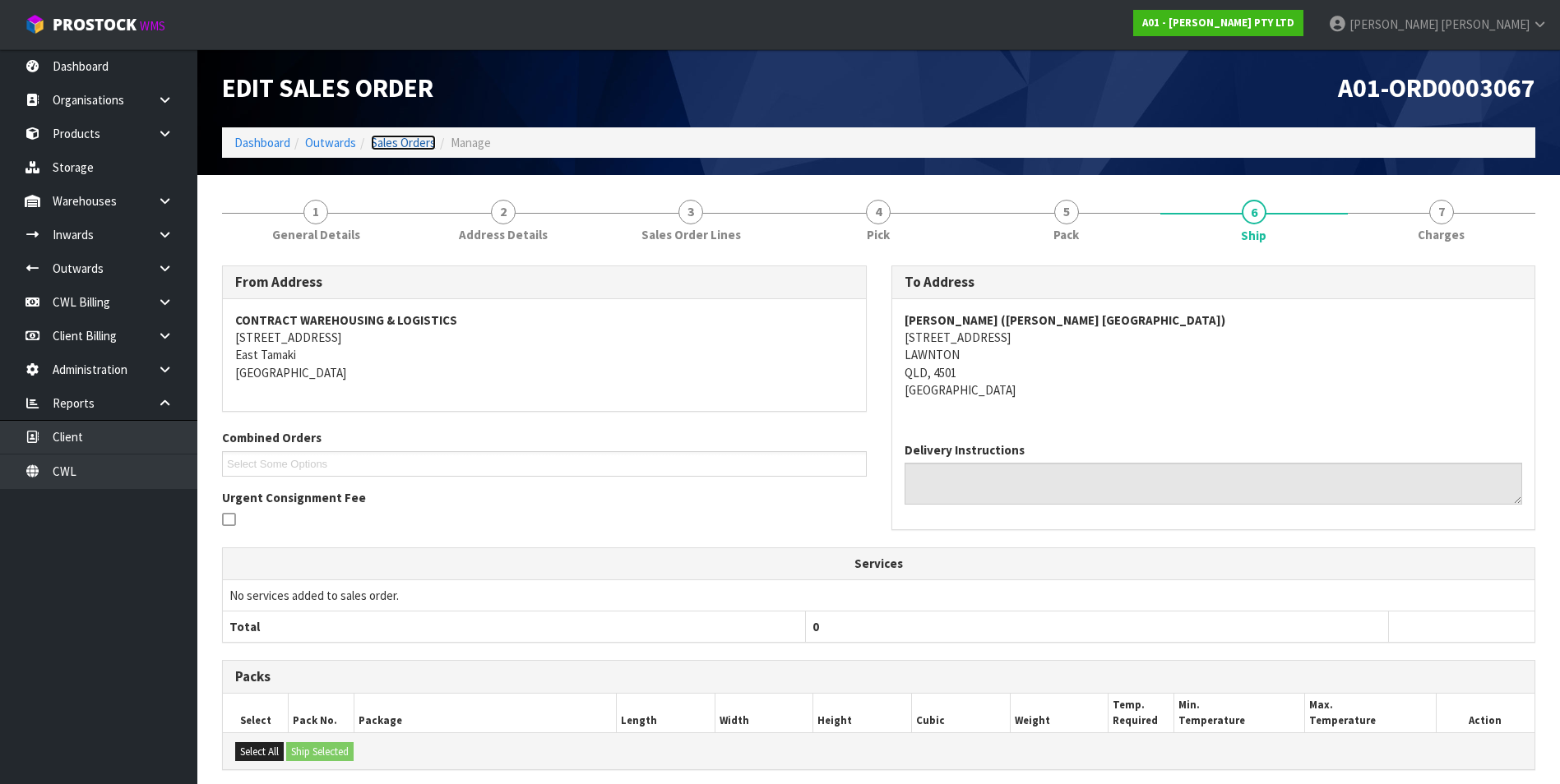
click at [410, 148] on link "Sales Orders" at bounding box center [402, 143] width 65 height 15
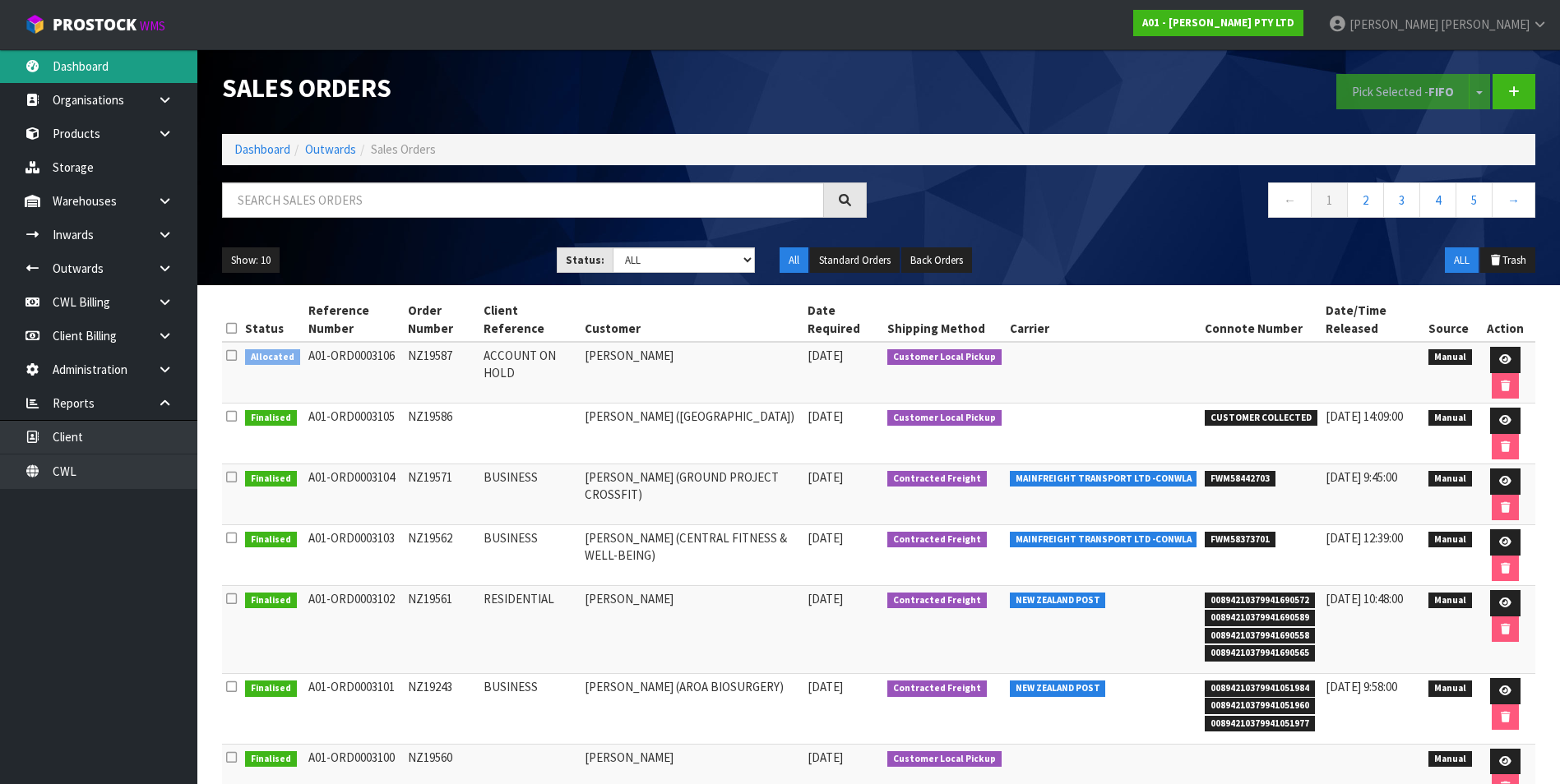
click at [97, 69] on link "Dashboard" at bounding box center [98, 66] width 198 height 34
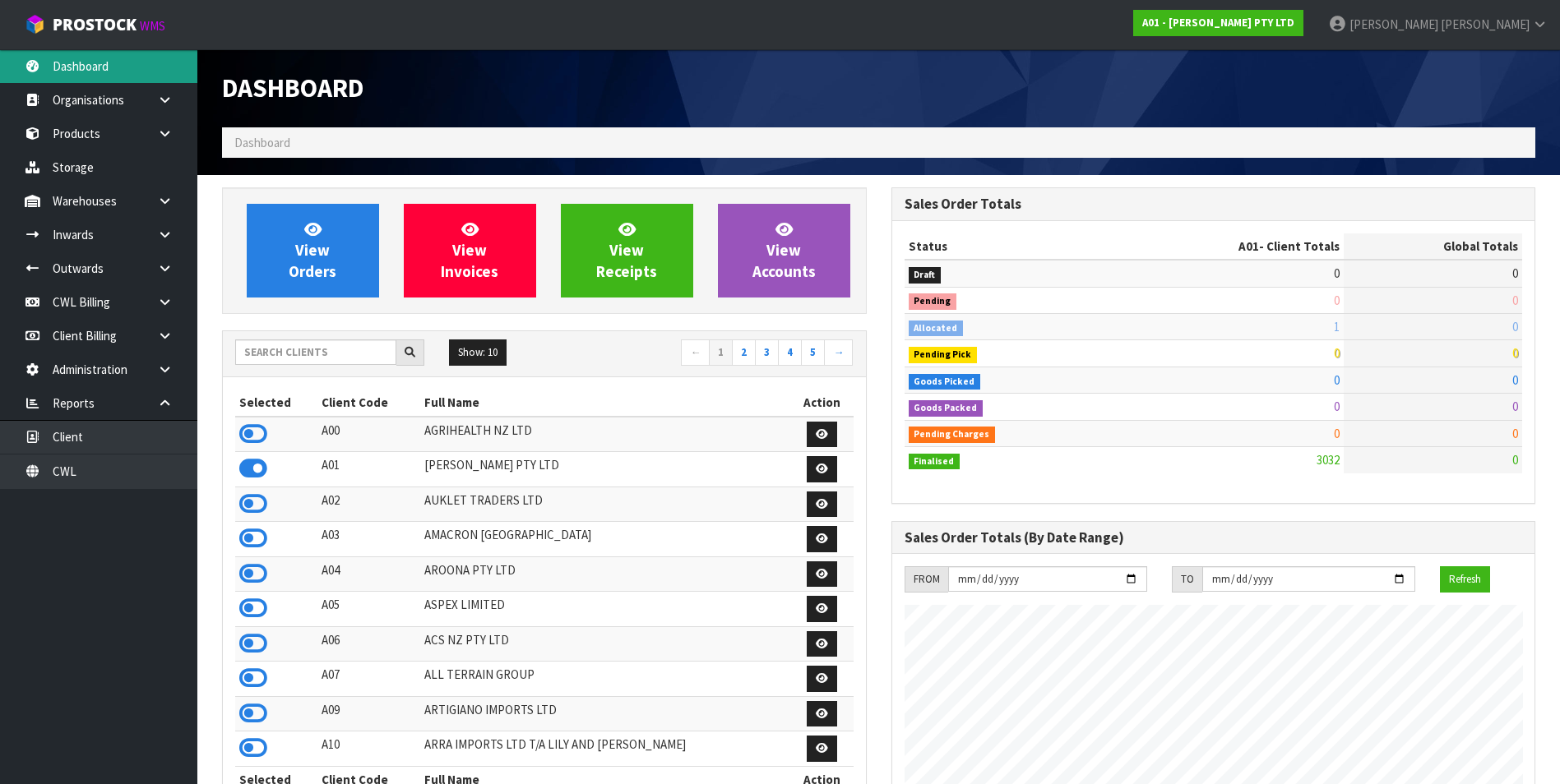
scroll to position [1006, 669]
click at [273, 353] on input "text" at bounding box center [315, 352] width 161 height 25
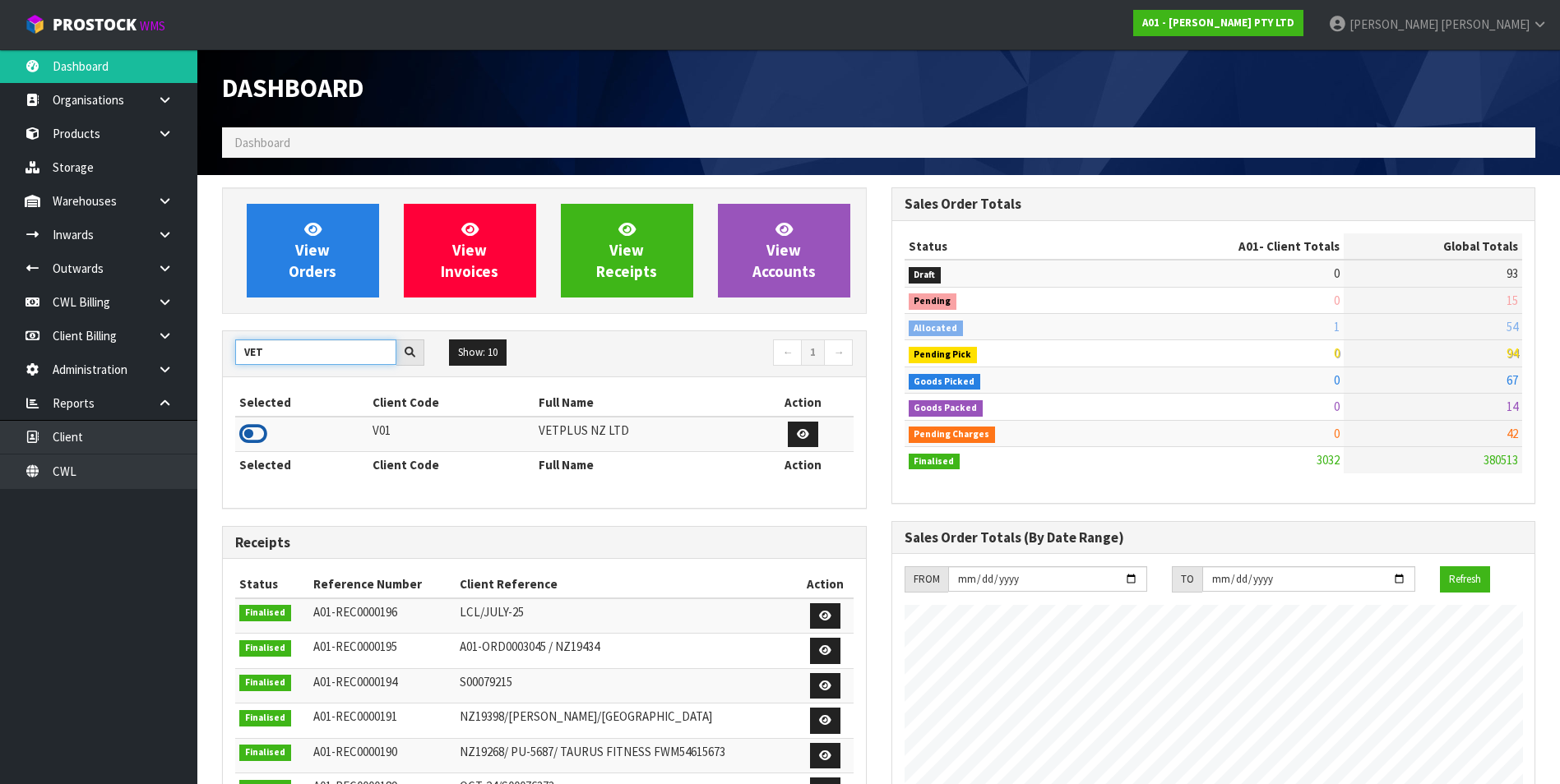
type input "VET"
click at [249, 436] on icon at bounding box center [253, 434] width 28 height 25
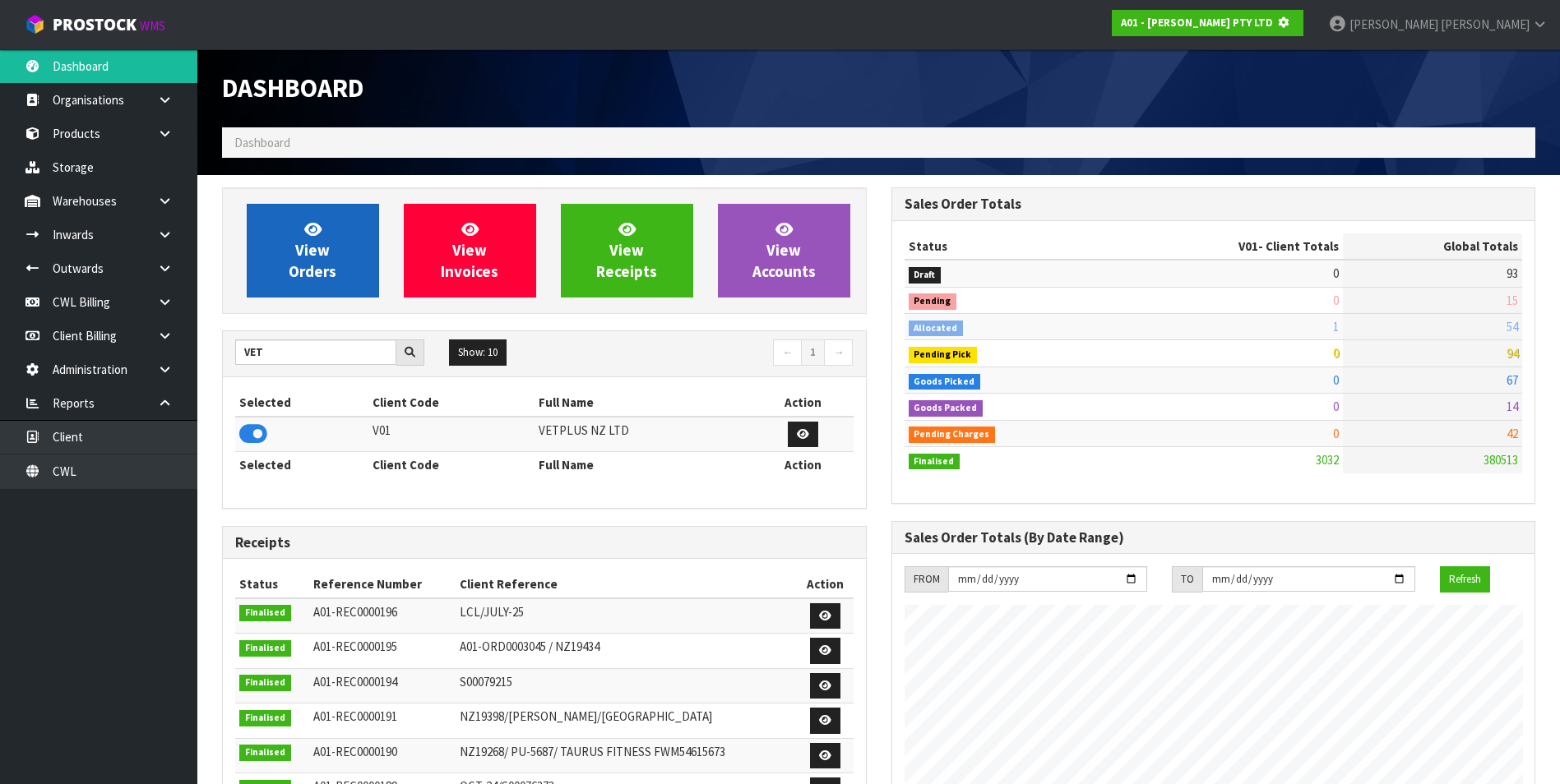
scroll to position [1025, 669]
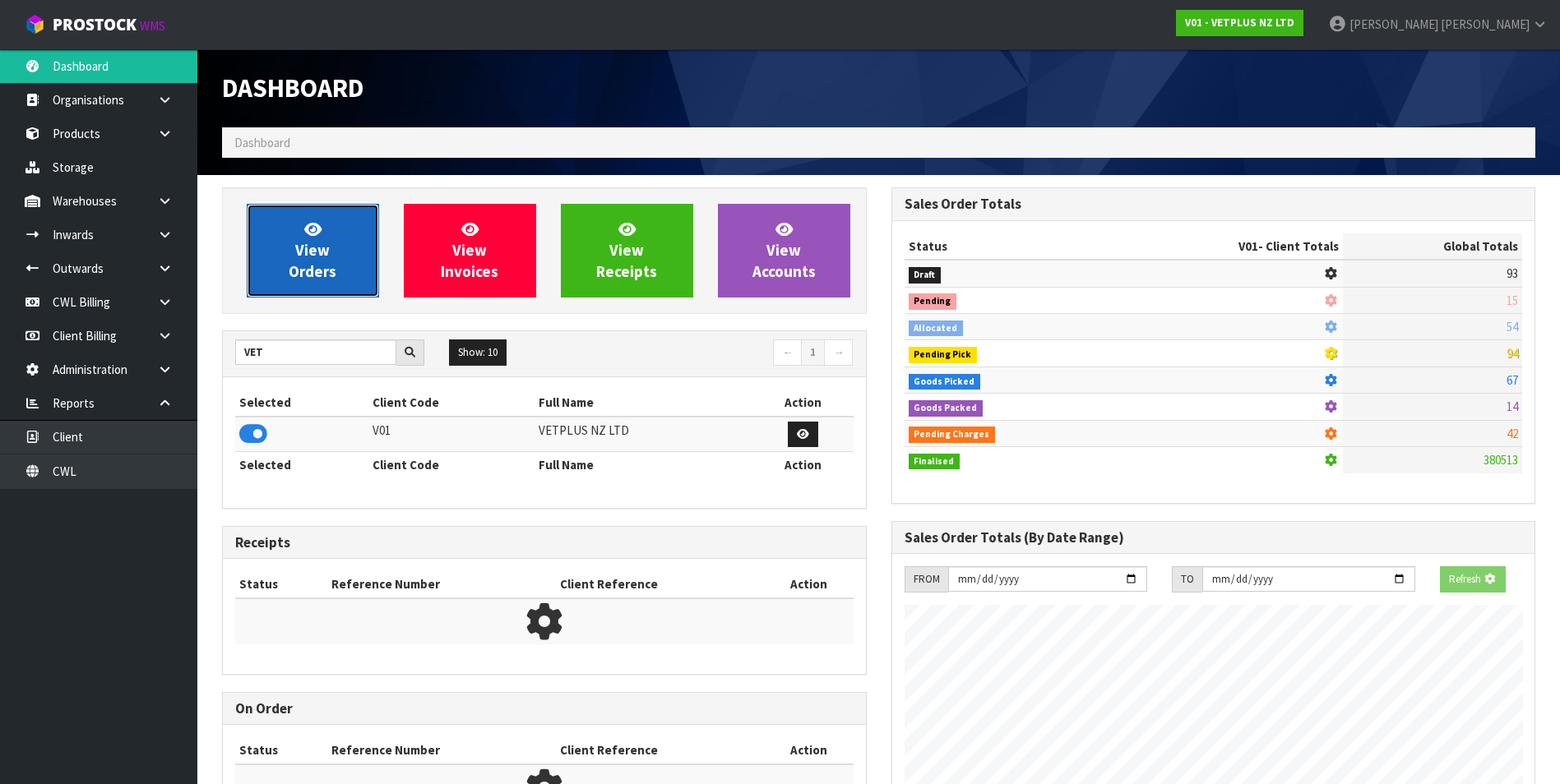
click at [289, 269] on span "View Orders" at bounding box center [312, 251] width 47 height 62
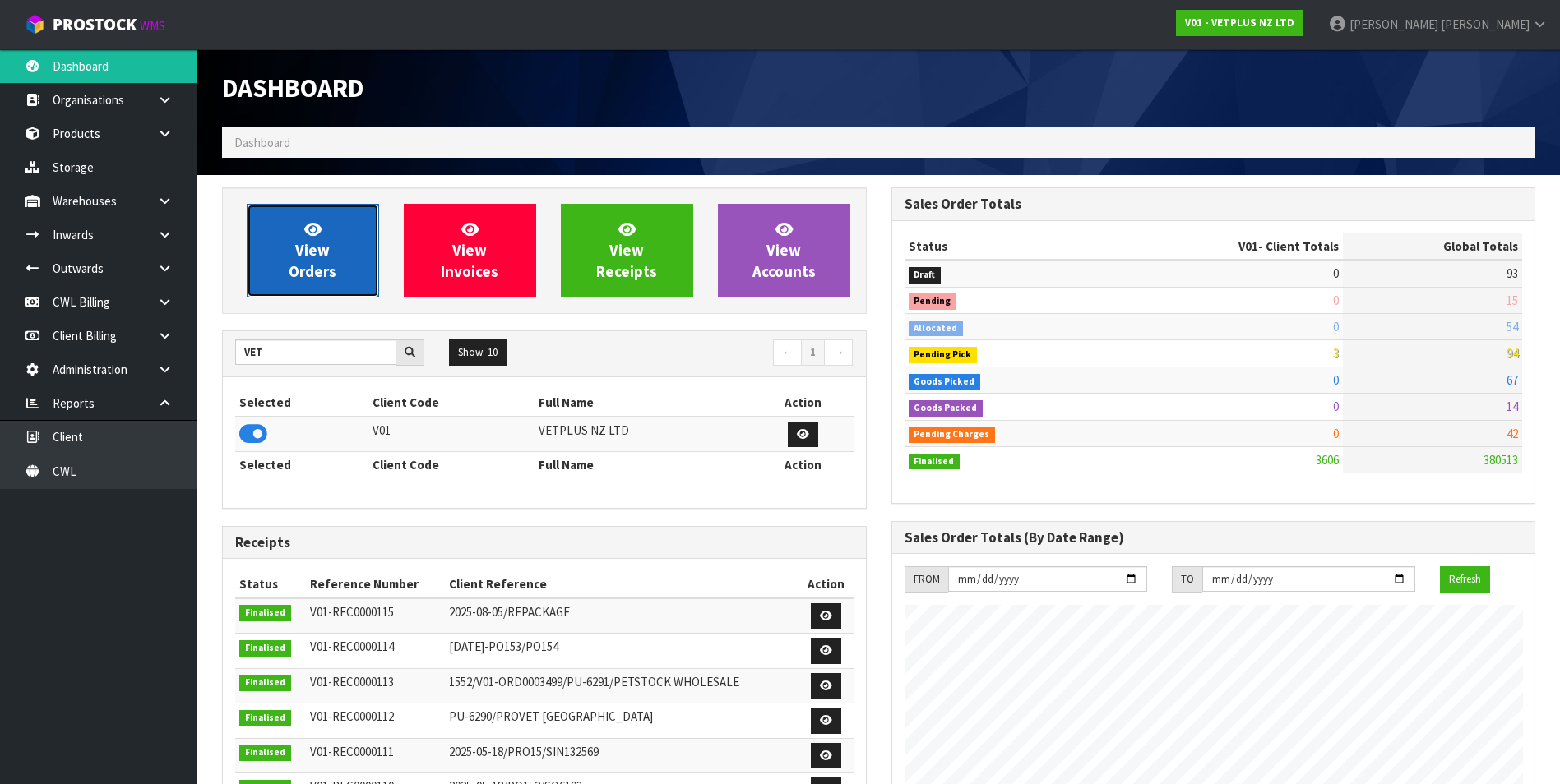
scroll to position [1246, 669]
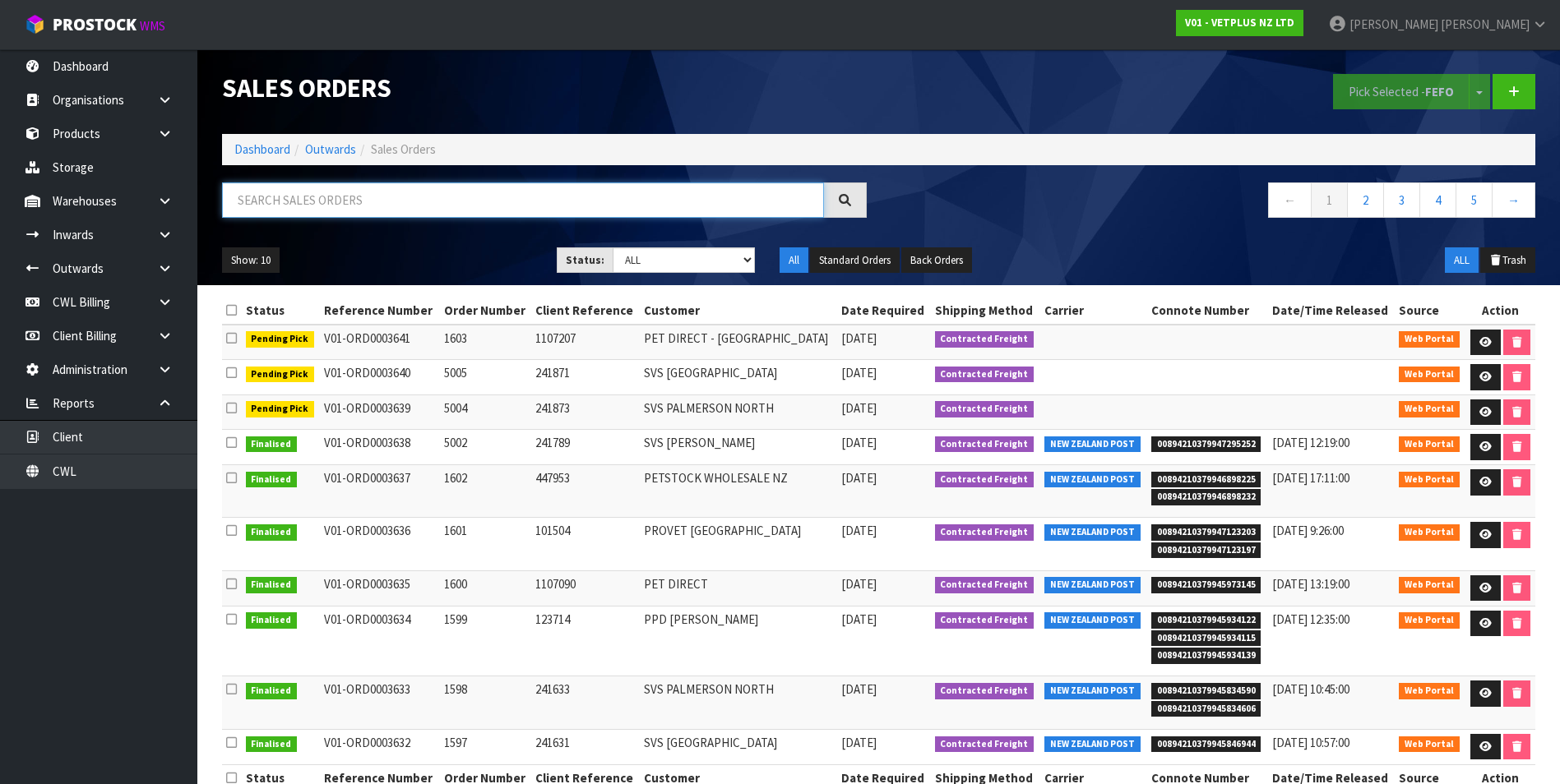
click at [292, 194] on input "text" at bounding box center [523, 200] width 602 height 36
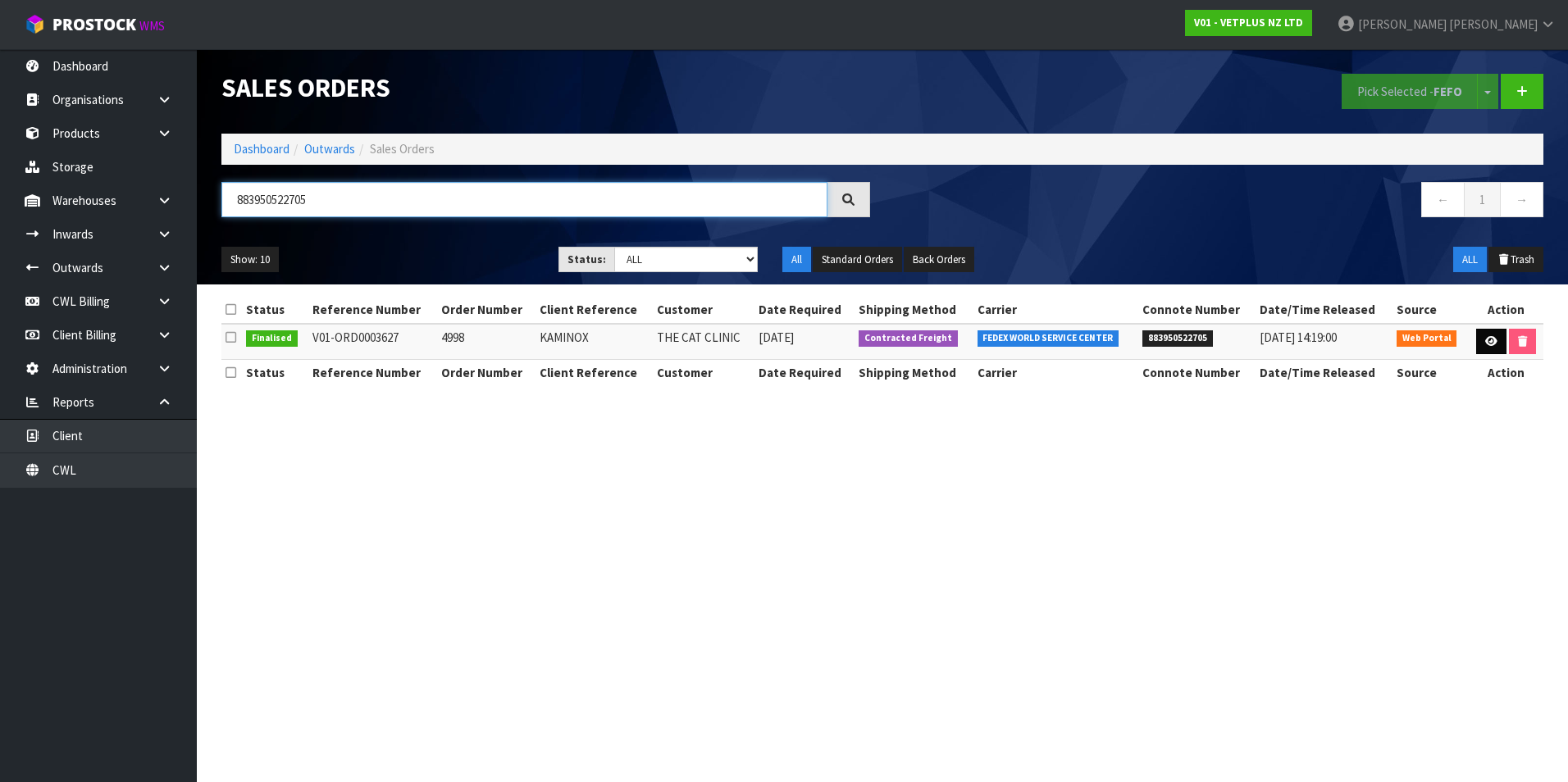
type input "883950522705"
click at [1490, 341] on icon at bounding box center [1491, 341] width 13 height 11
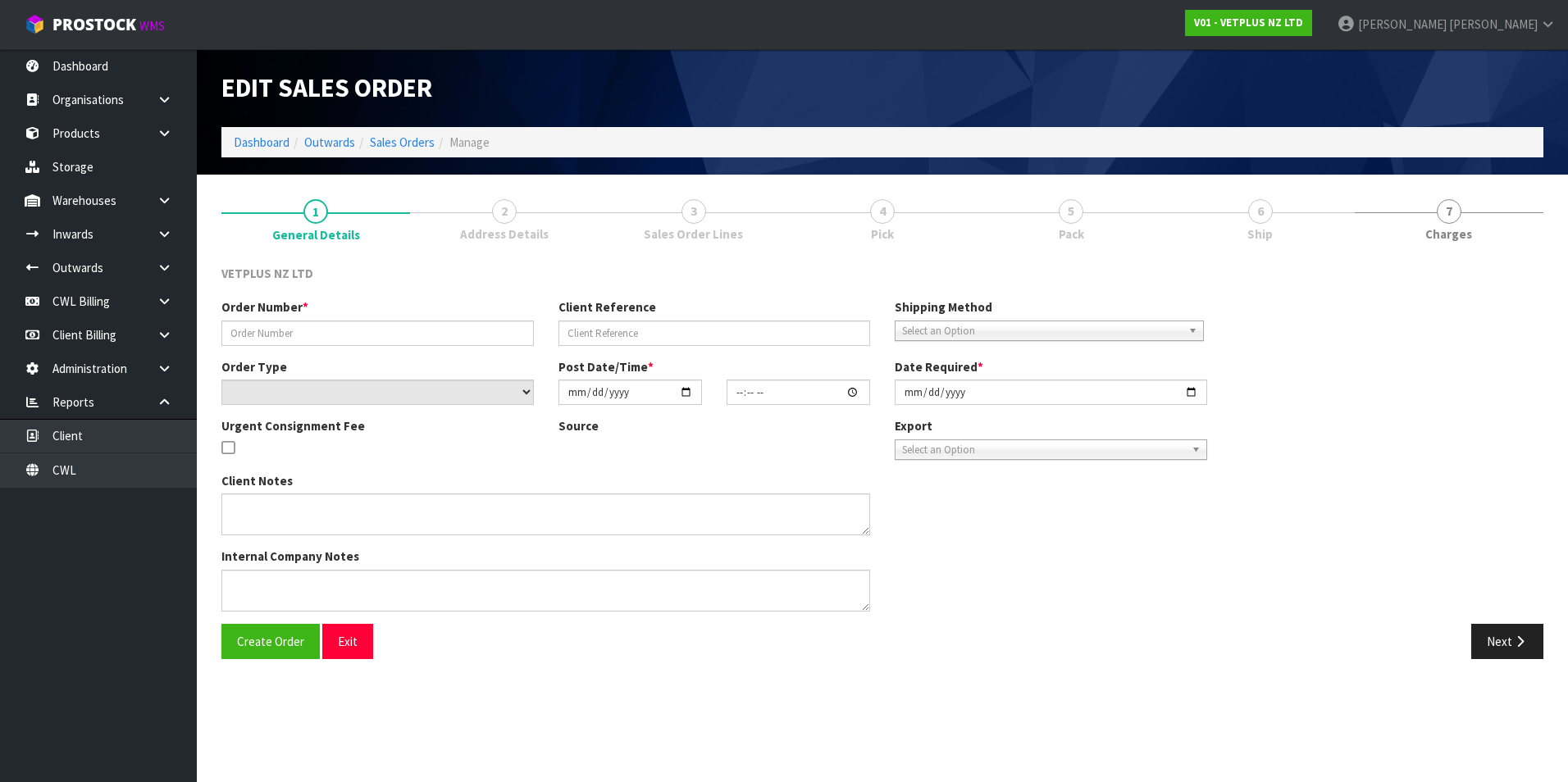
type input "4998"
type input "KAMINOX"
select select "number:0"
type input "2025-08-29"
type input "11:17:00.000"
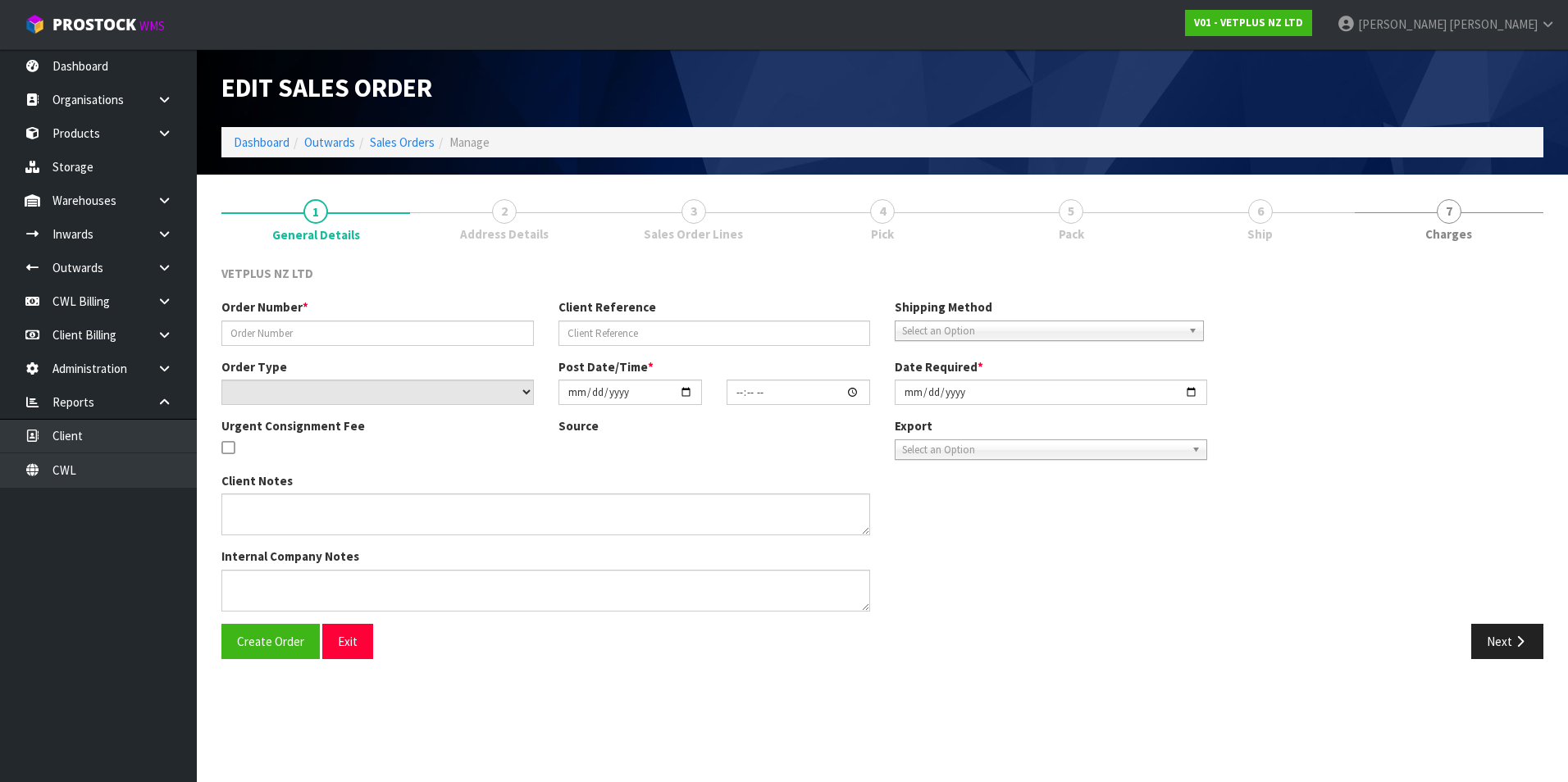
type input "2025-08-29"
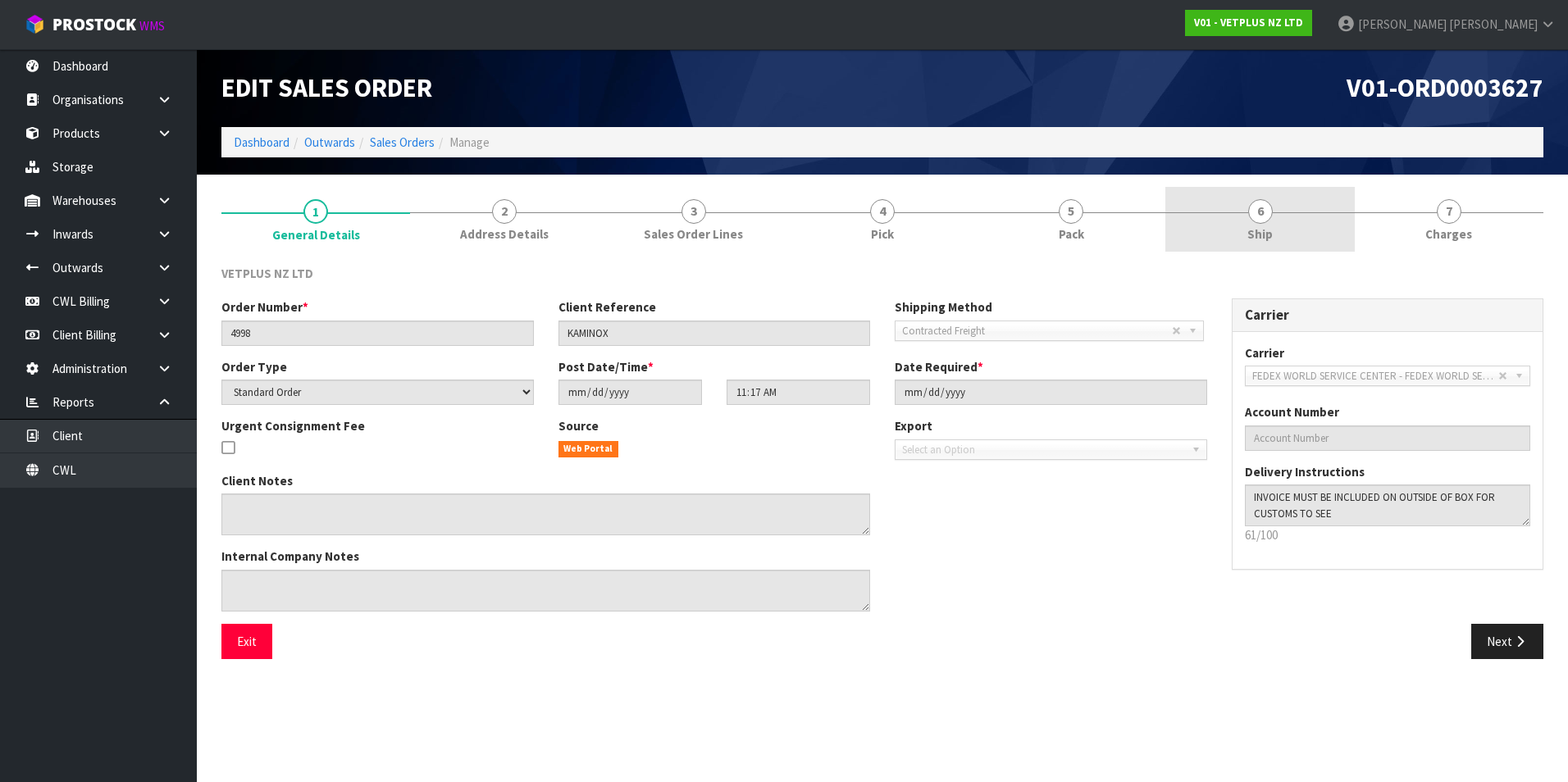
click at [1270, 223] on link "6 Ship" at bounding box center [1259, 218] width 189 height 64
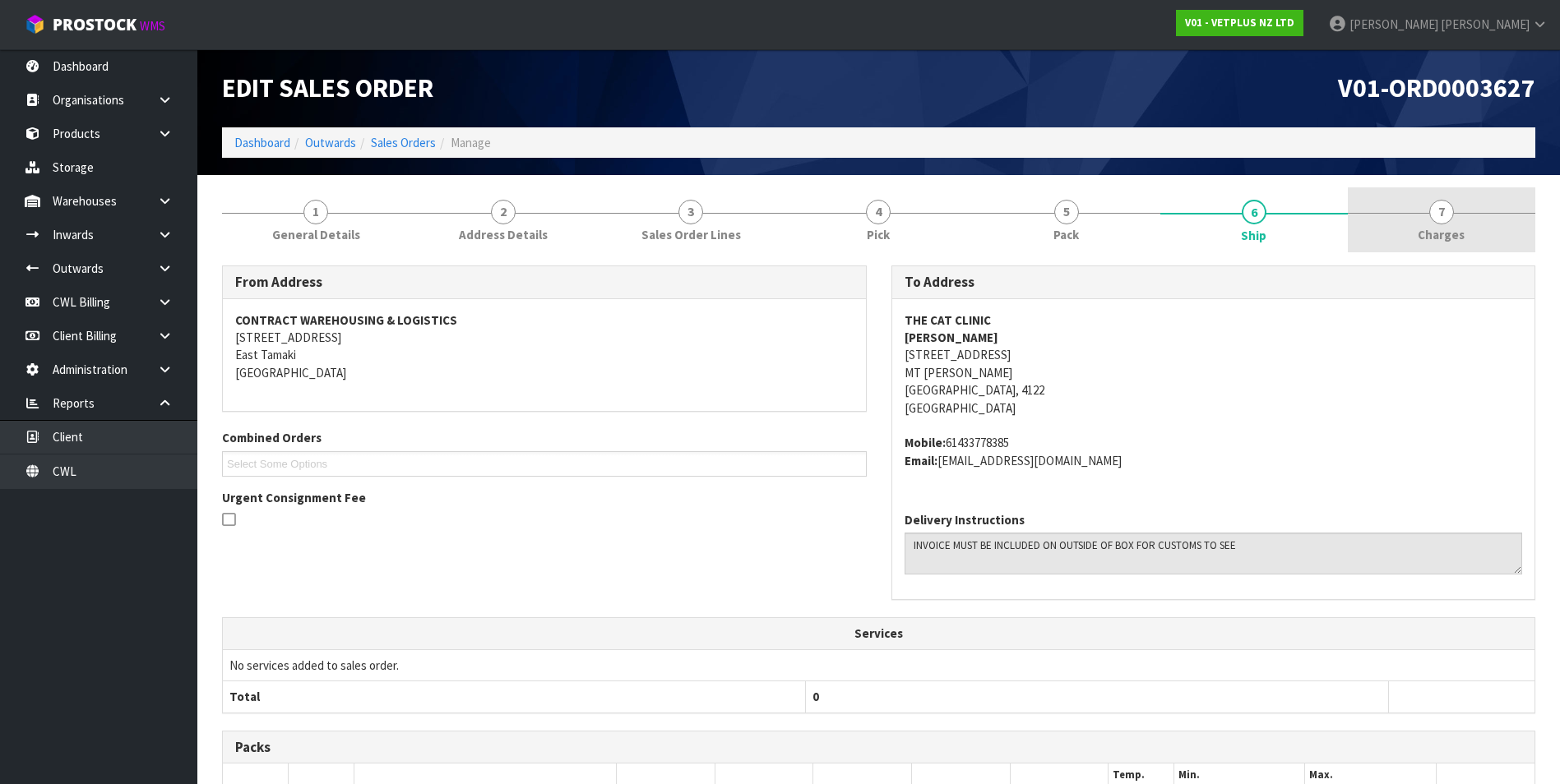
click at [1452, 203] on link "7 Charges" at bounding box center [1441, 219] width 187 height 65
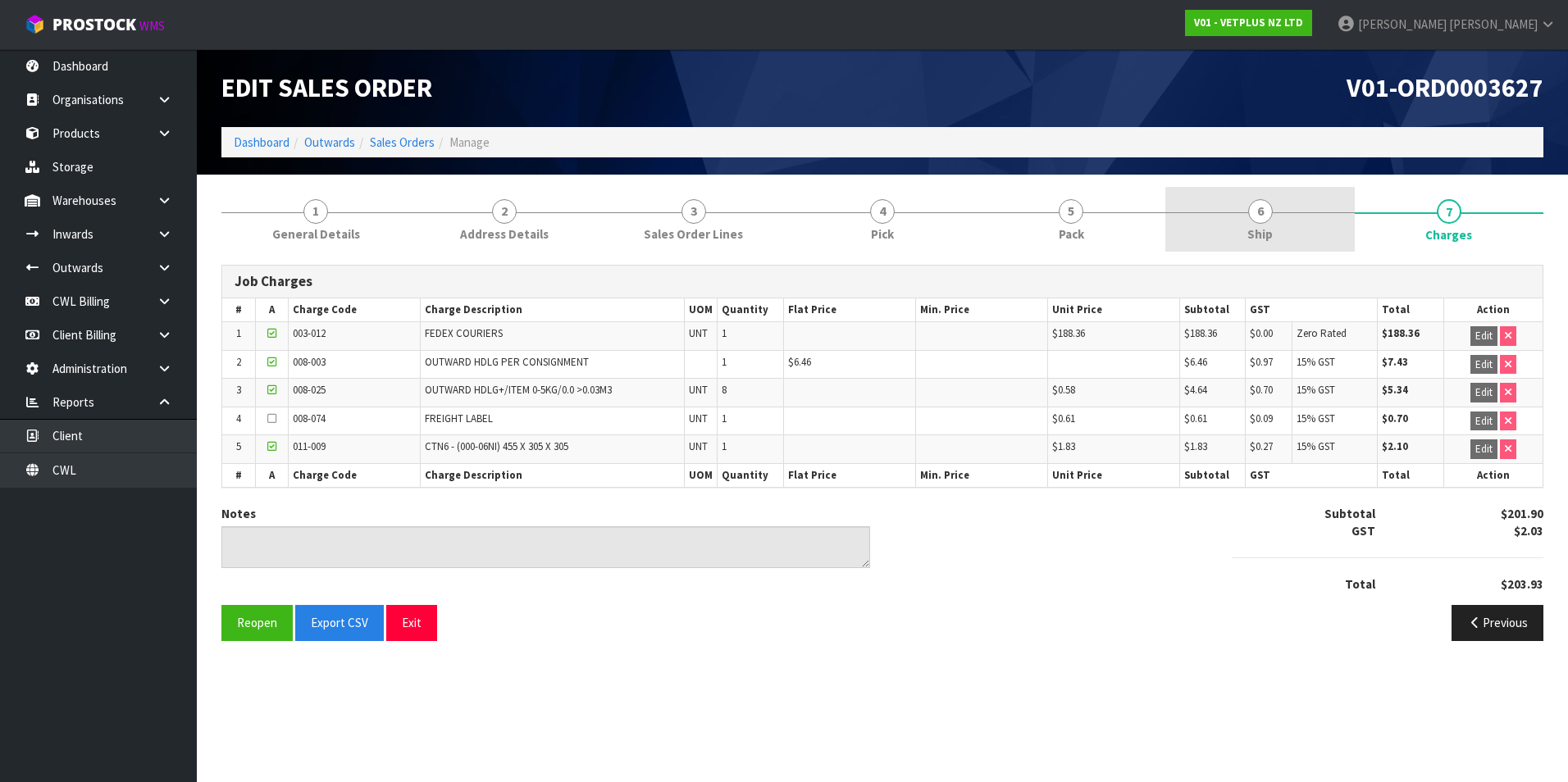
click at [1266, 211] on span "6" at bounding box center [1260, 212] width 25 height 25
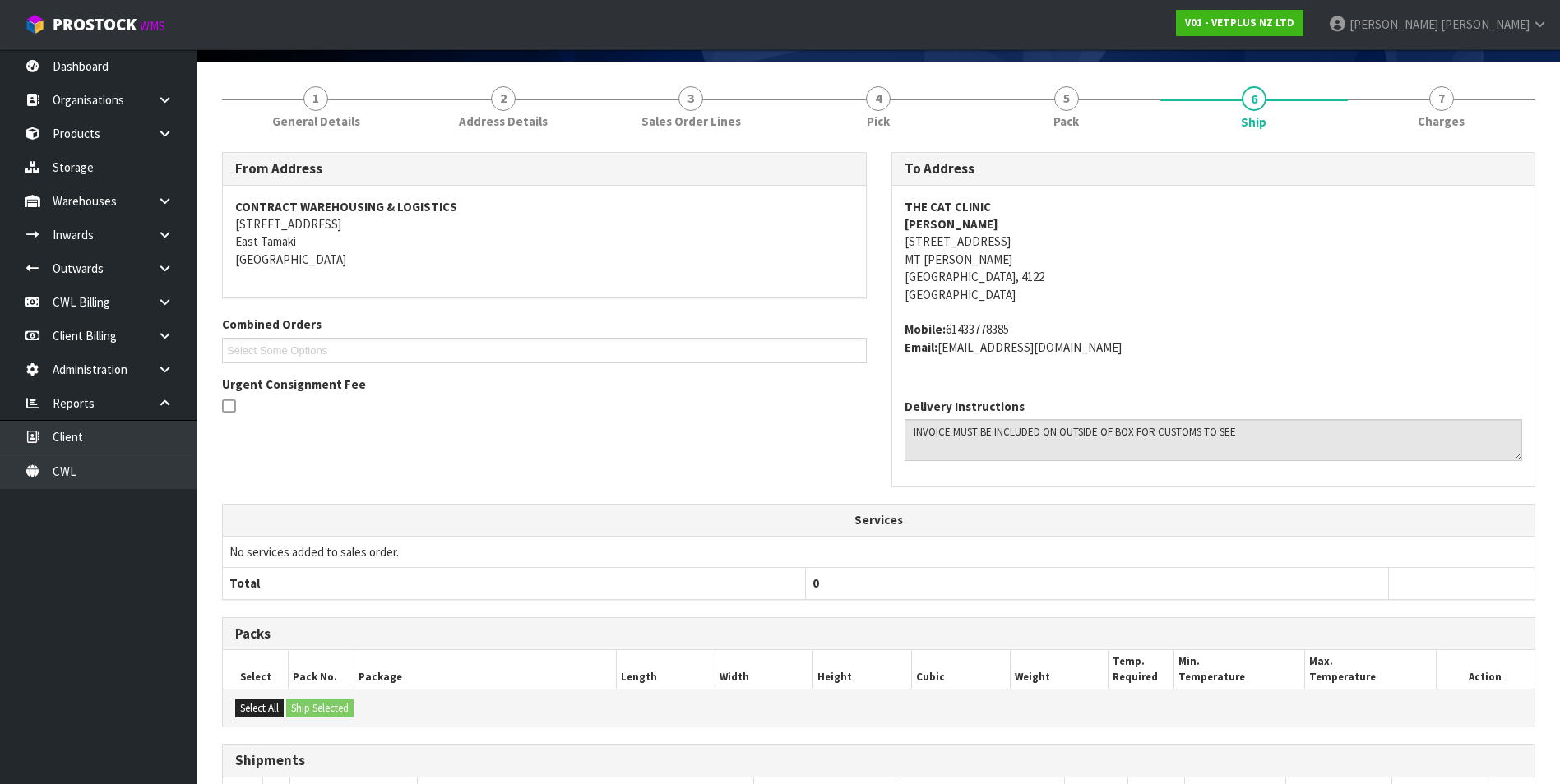
scroll to position [287, 0]
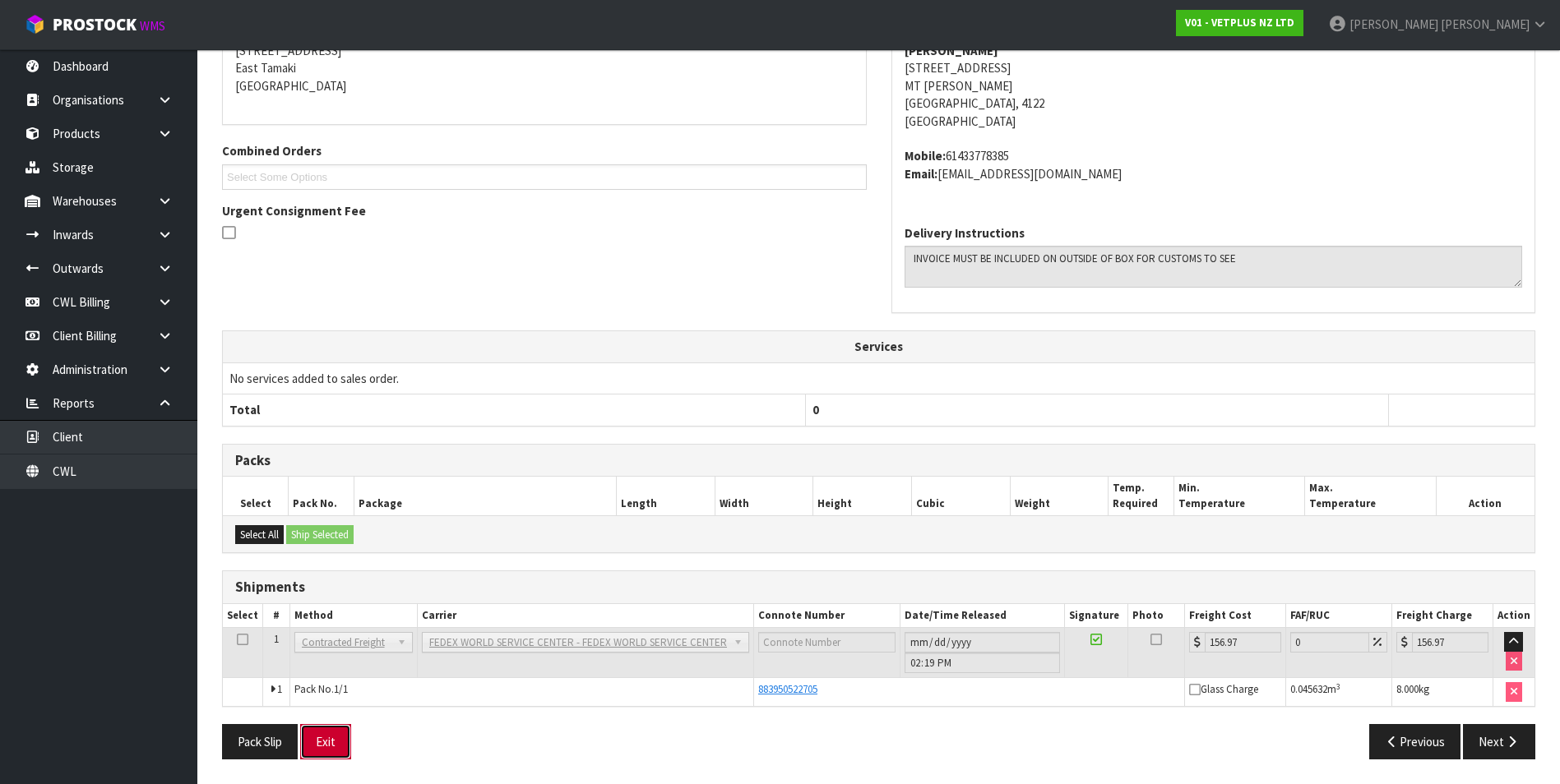
click at [336, 751] on button "Exit" at bounding box center [325, 742] width 51 height 36
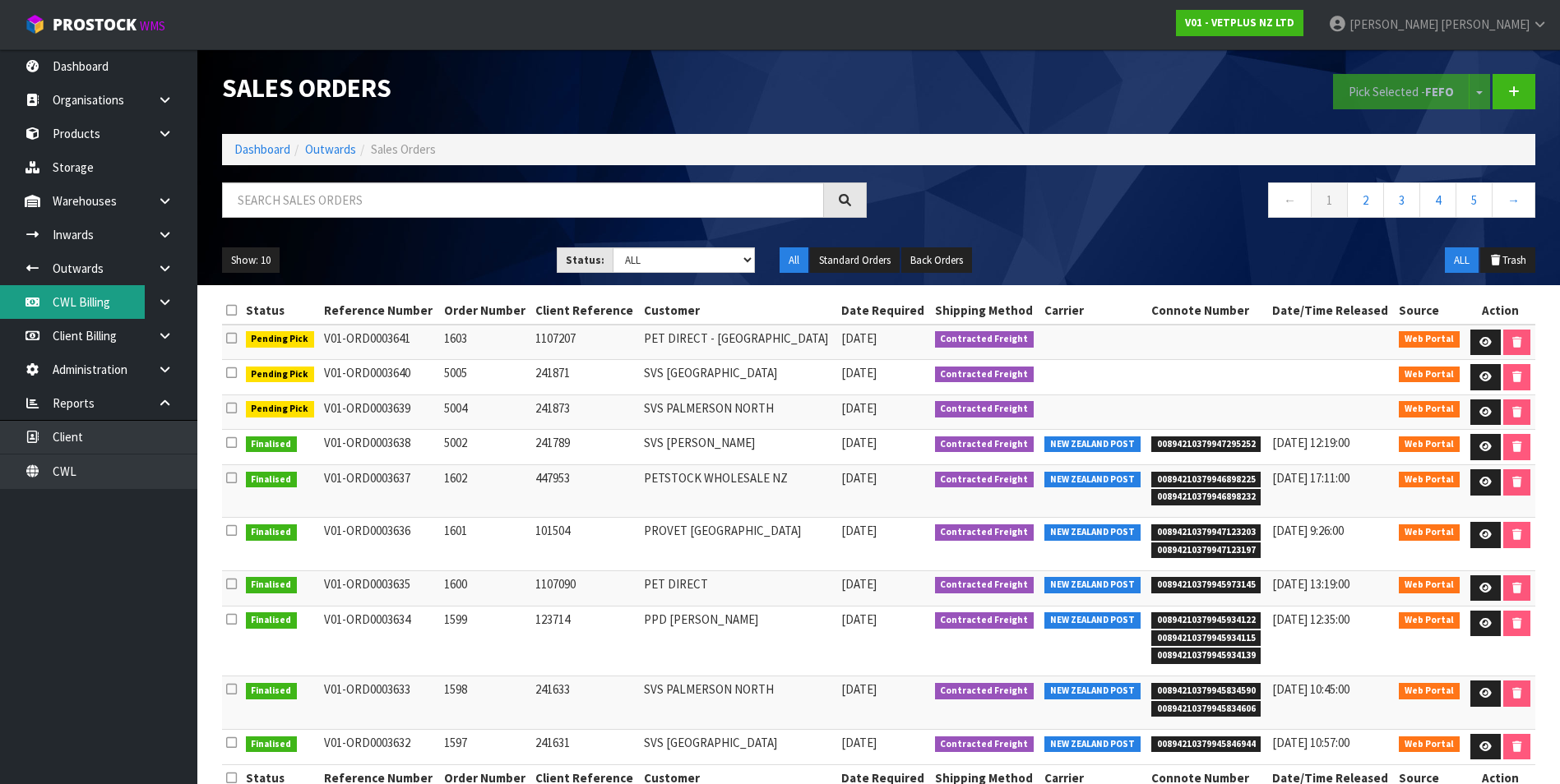
click at [114, 304] on link "CWL Billing" at bounding box center [98, 302] width 198 height 34
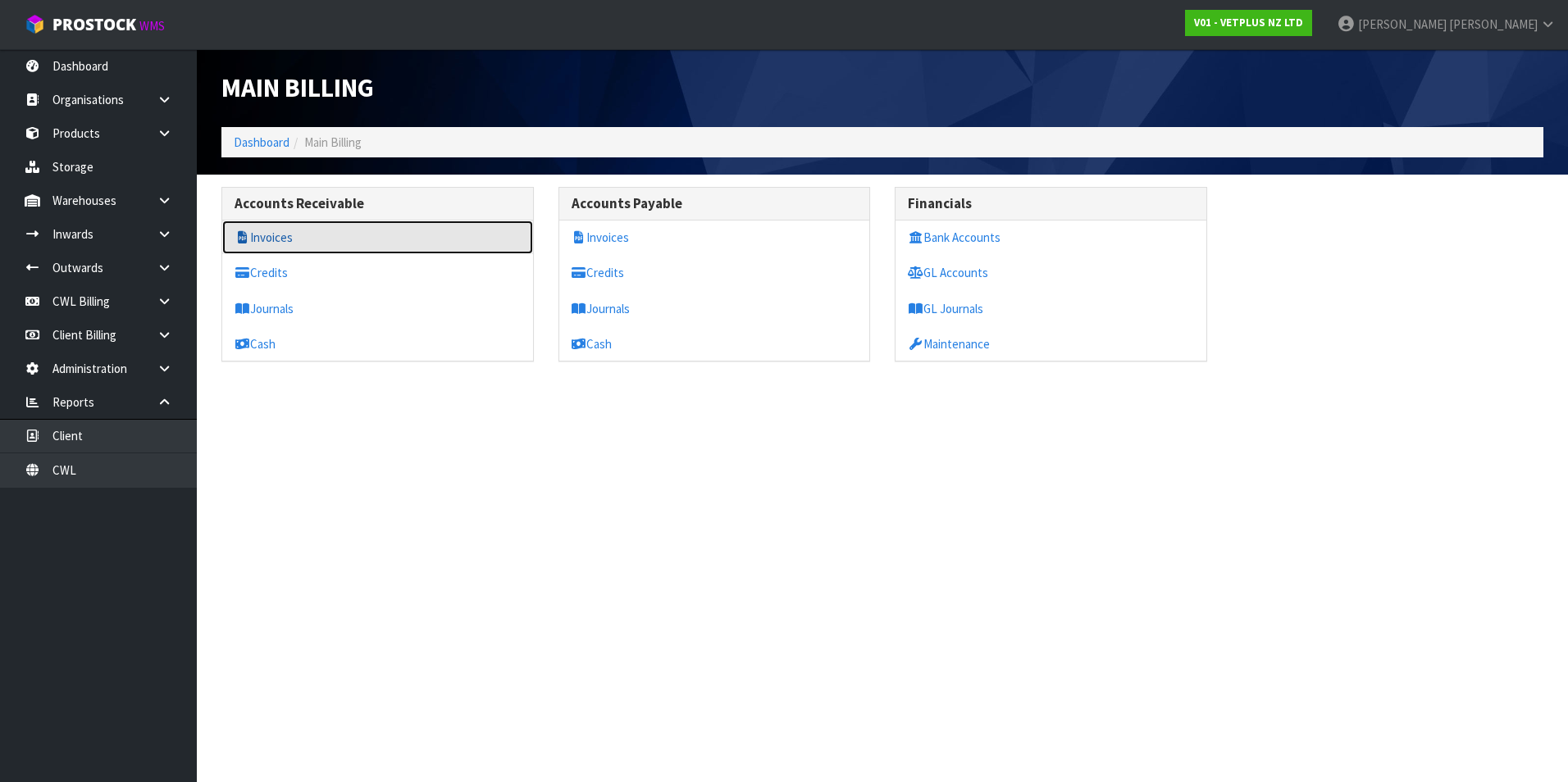
click at [358, 241] on link "Invoices" at bounding box center [377, 237] width 311 height 34
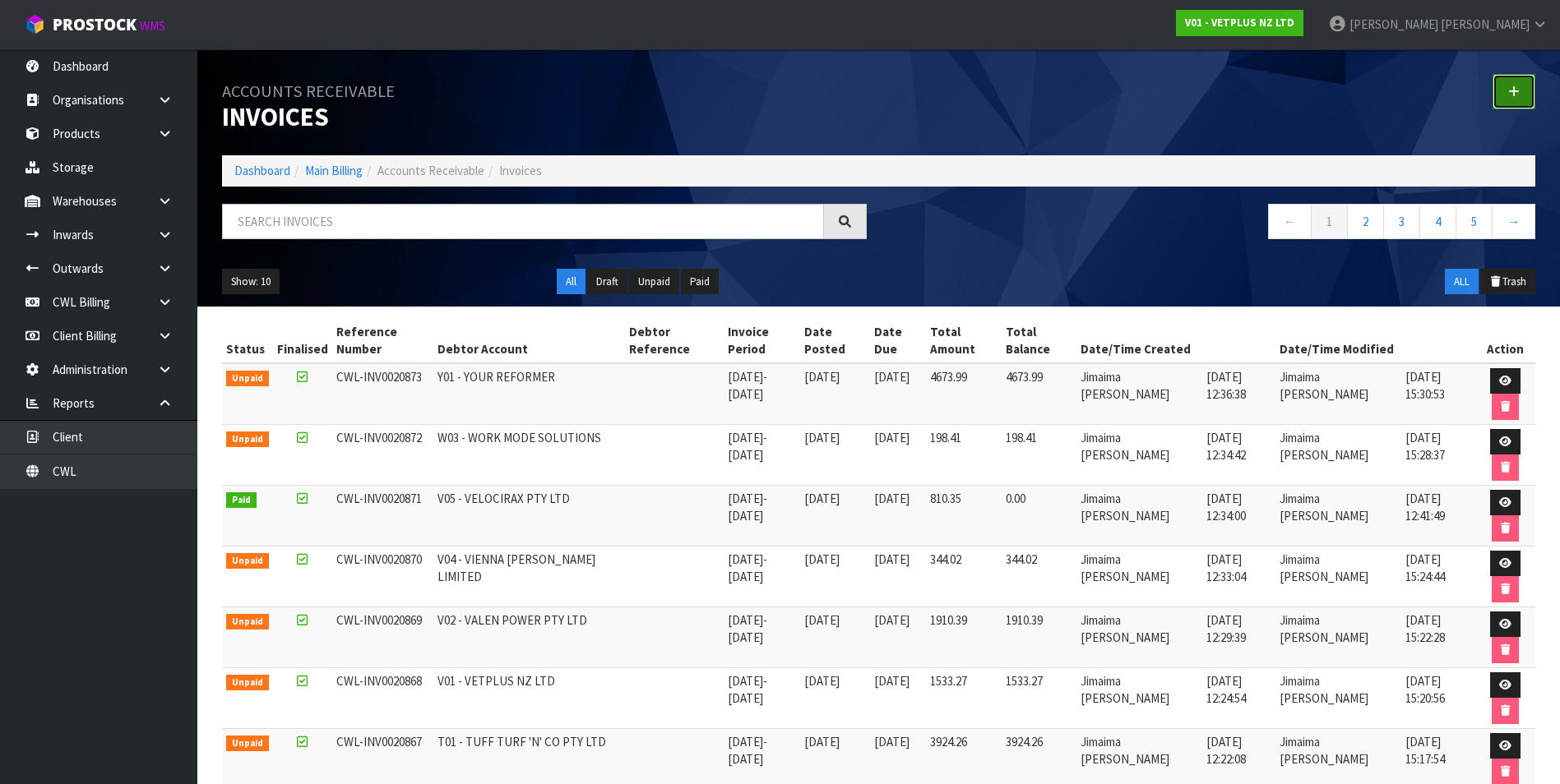
click at [1516, 94] on icon at bounding box center [1514, 92] width 12 height 13
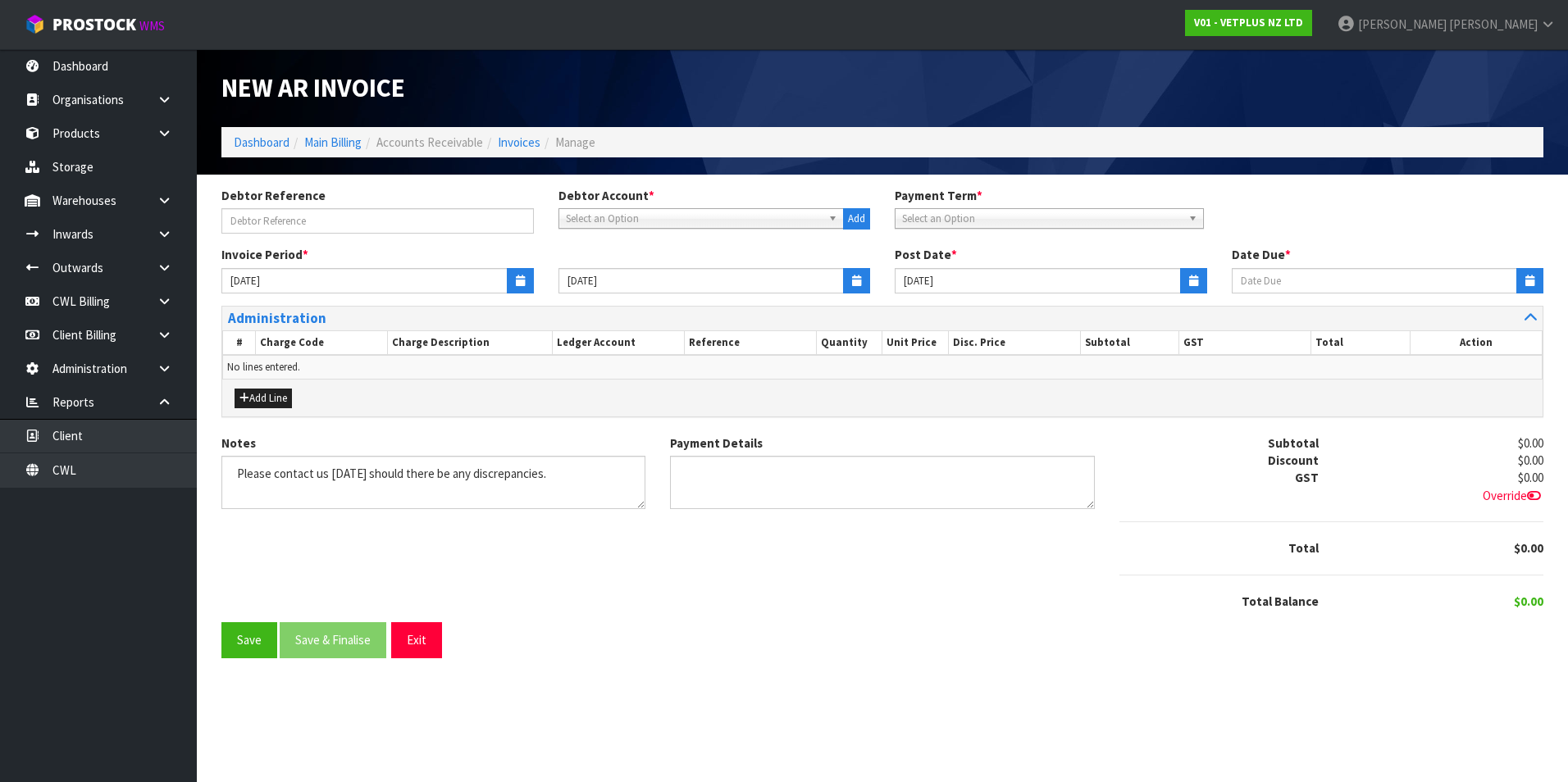
click at [675, 215] on span "Select an Option" at bounding box center [694, 218] width 257 height 19
type input "gps"
click at [666, 266] on li "G04 - GPS GROUP PTY LTD" at bounding box center [701, 265] width 278 height 20
type input "[DATE]"
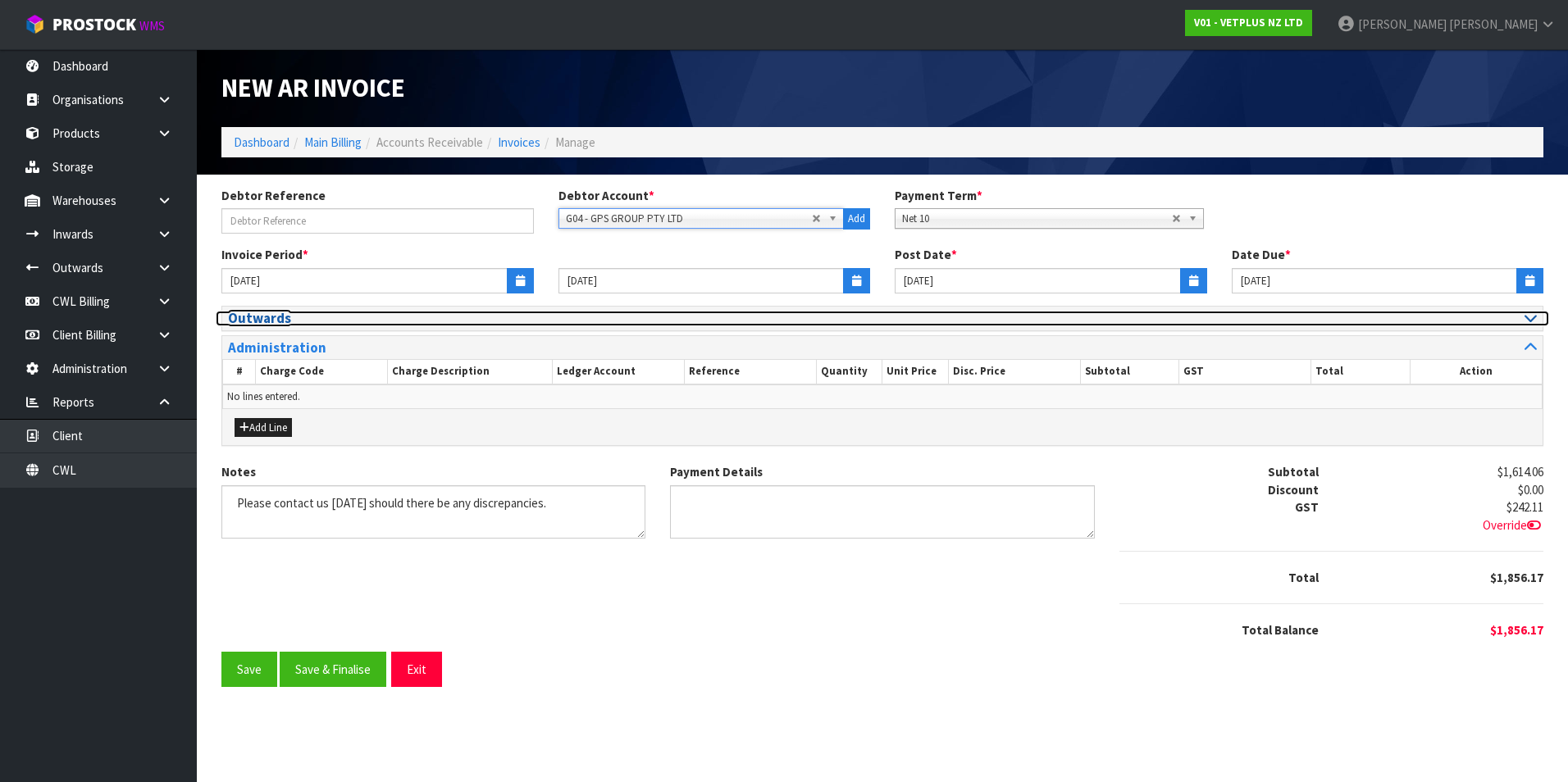
click at [1532, 319] on icon at bounding box center [1530, 317] width 13 height 13
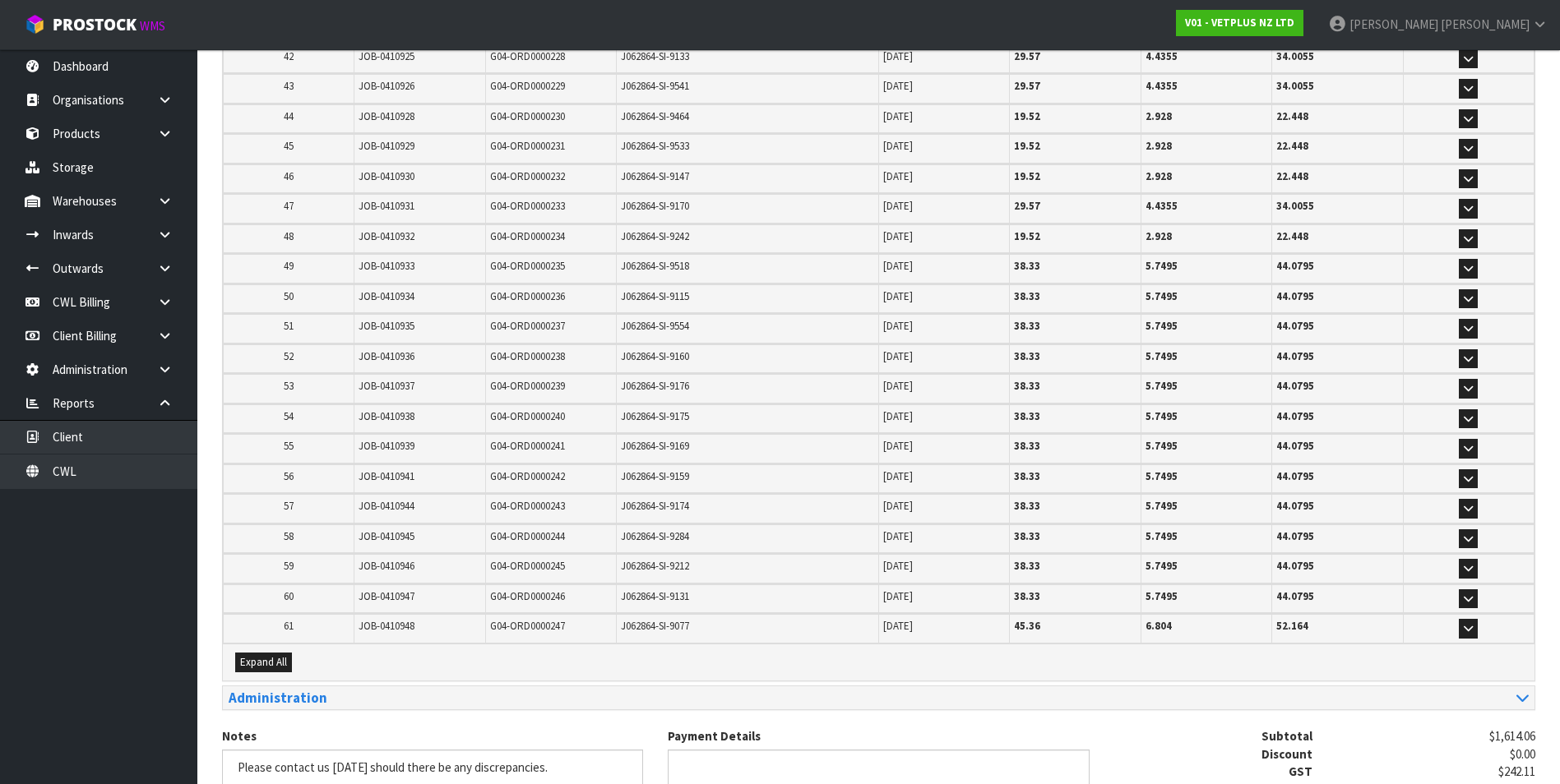
scroll to position [1573, 0]
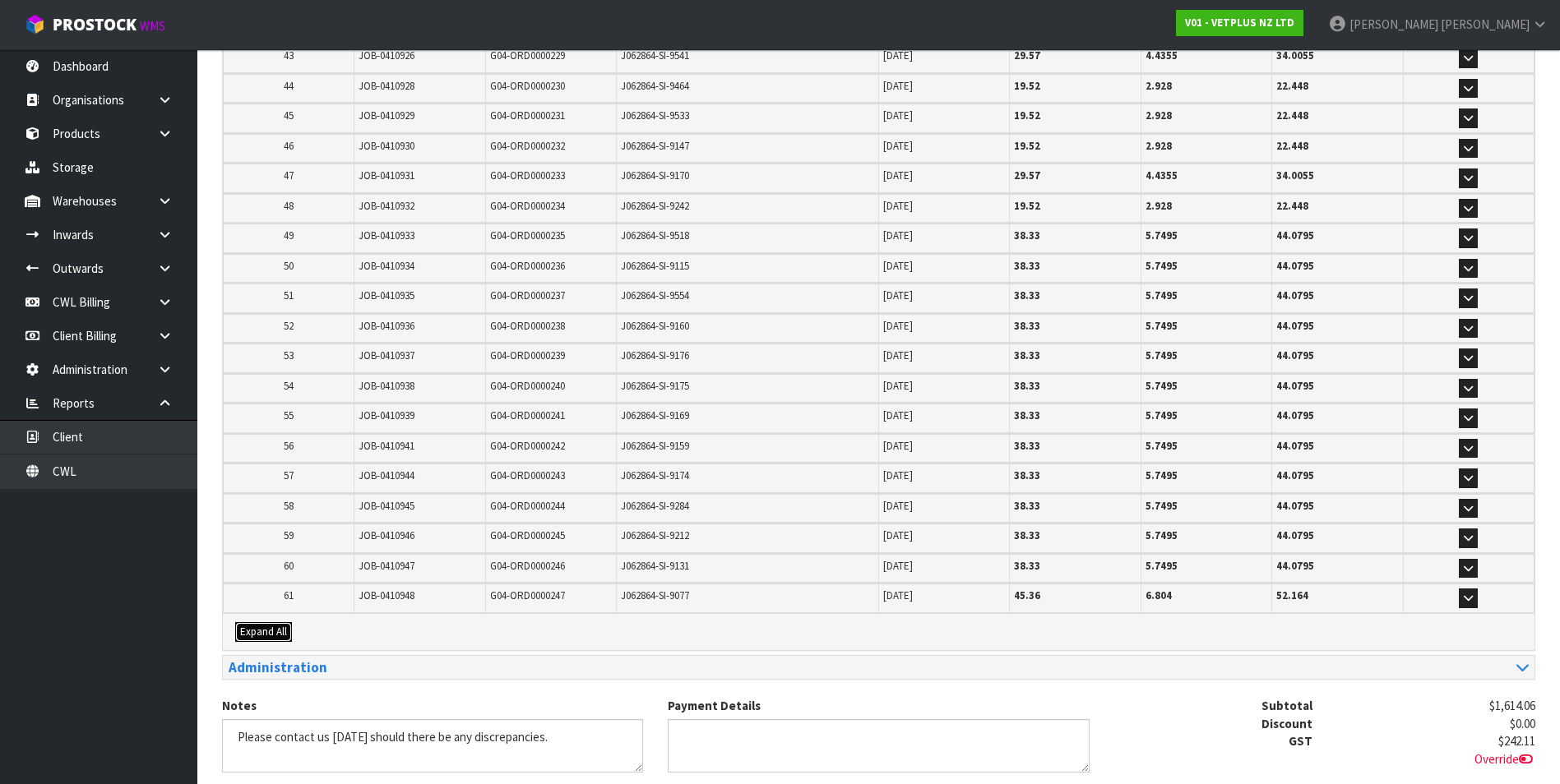
click at [255, 629] on span "Expand All" at bounding box center [263, 632] width 47 height 14
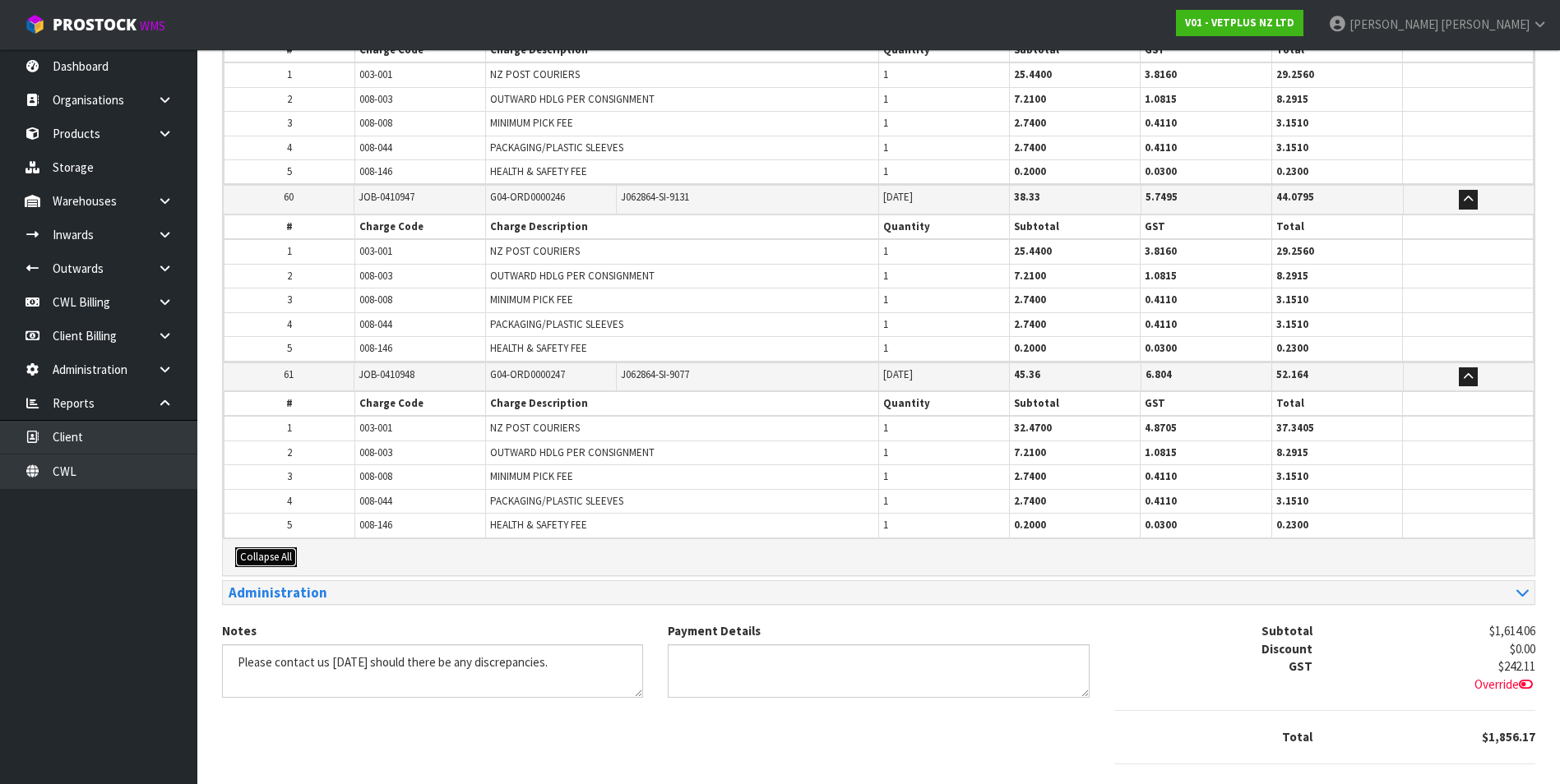
scroll to position [10692, 0]
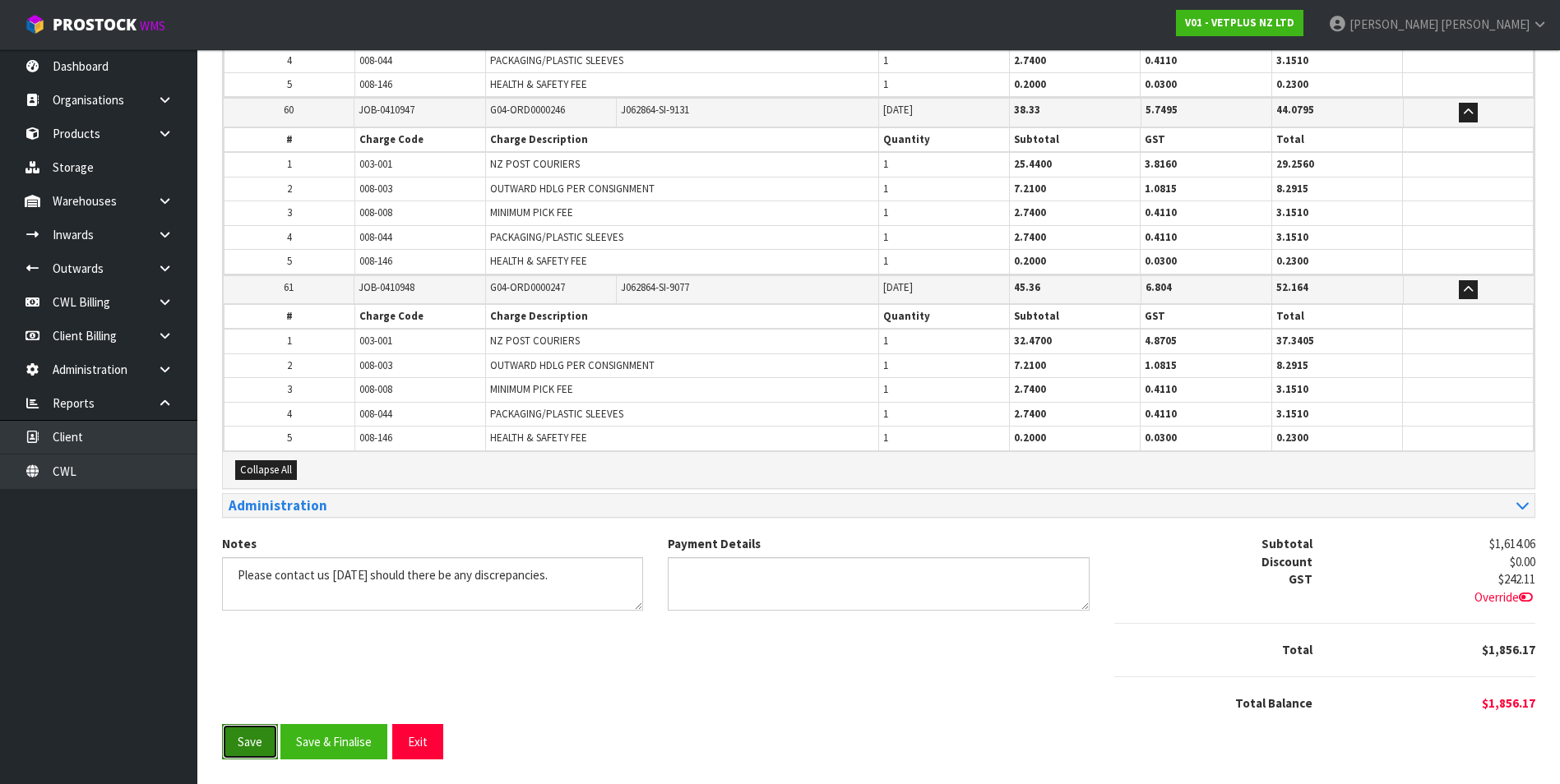
click at [250, 741] on button "Save" at bounding box center [250, 742] width 56 height 36
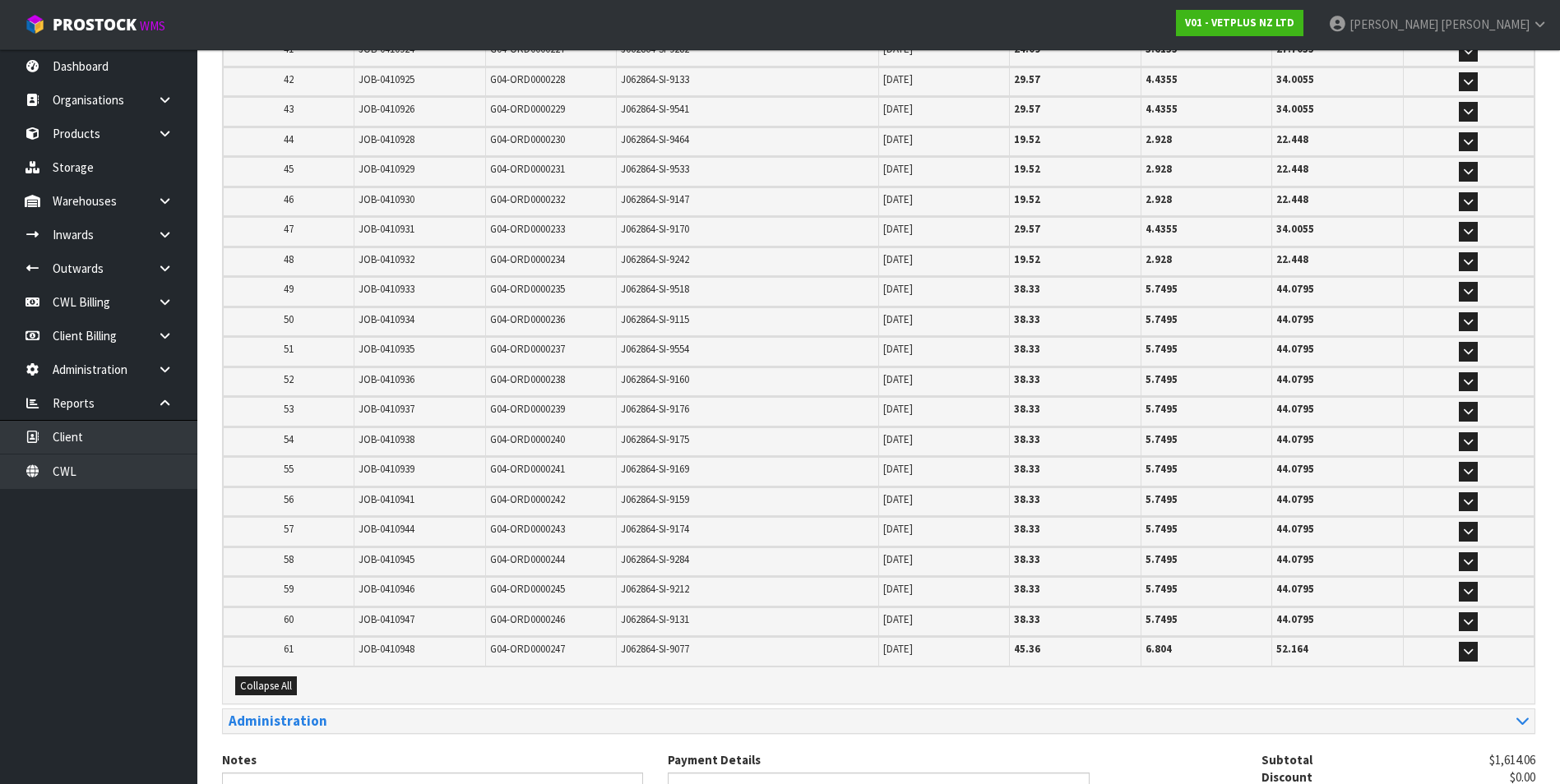
scroll to position [1795, 0]
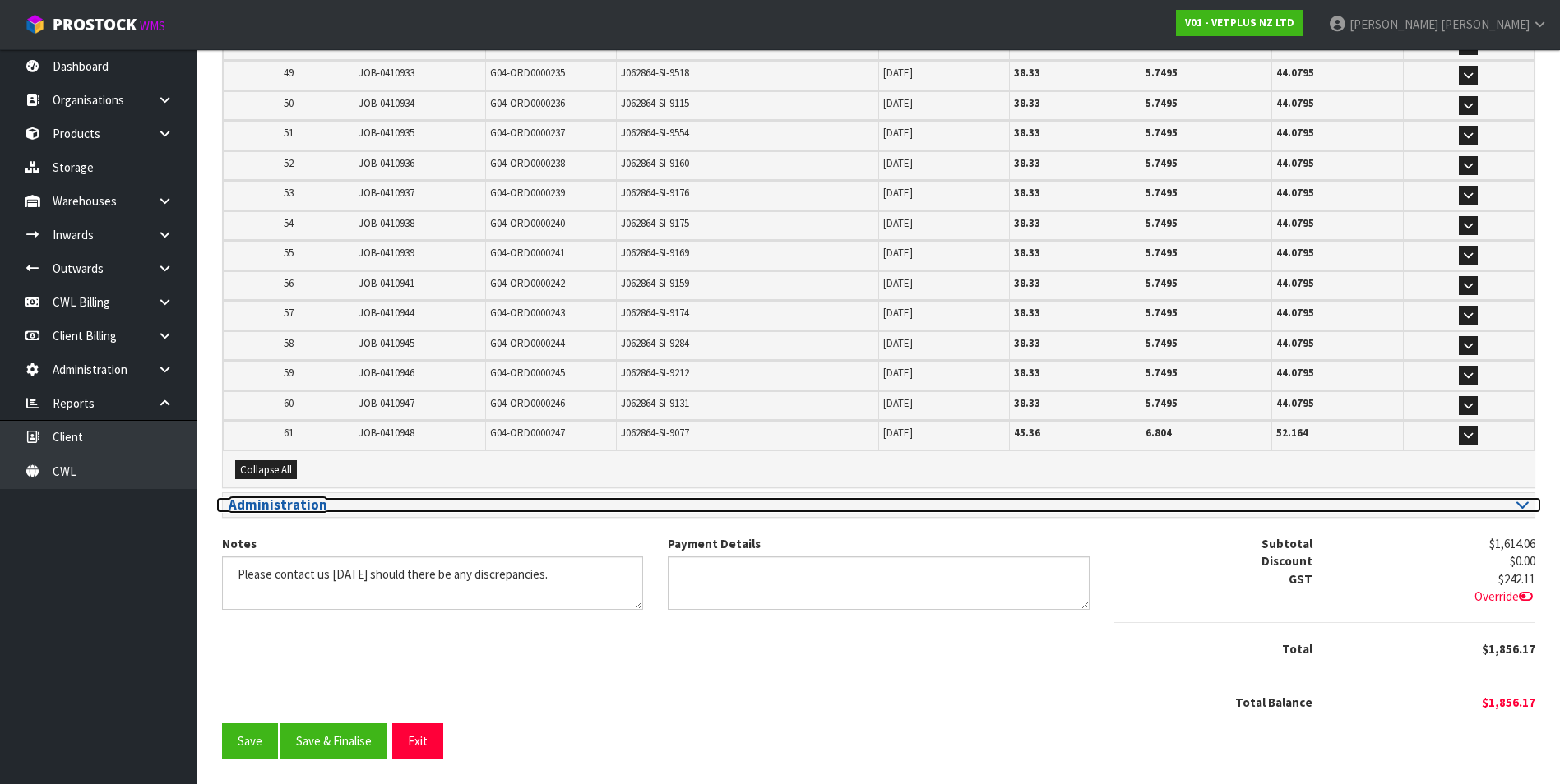
click at [1495, 506] on div at bounding box center [1211, 505] width 639 height 15
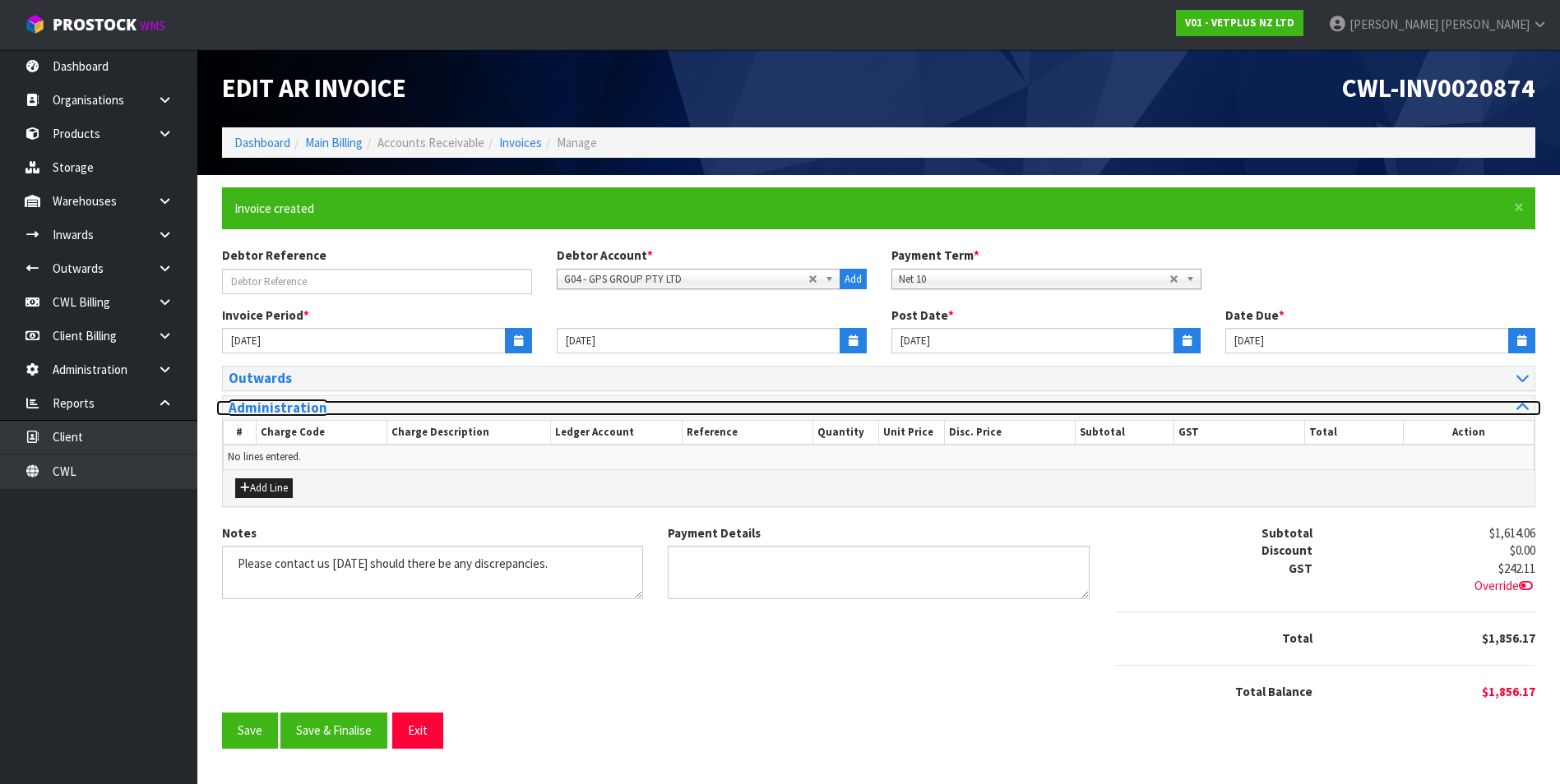
scroll to position [0, 0]
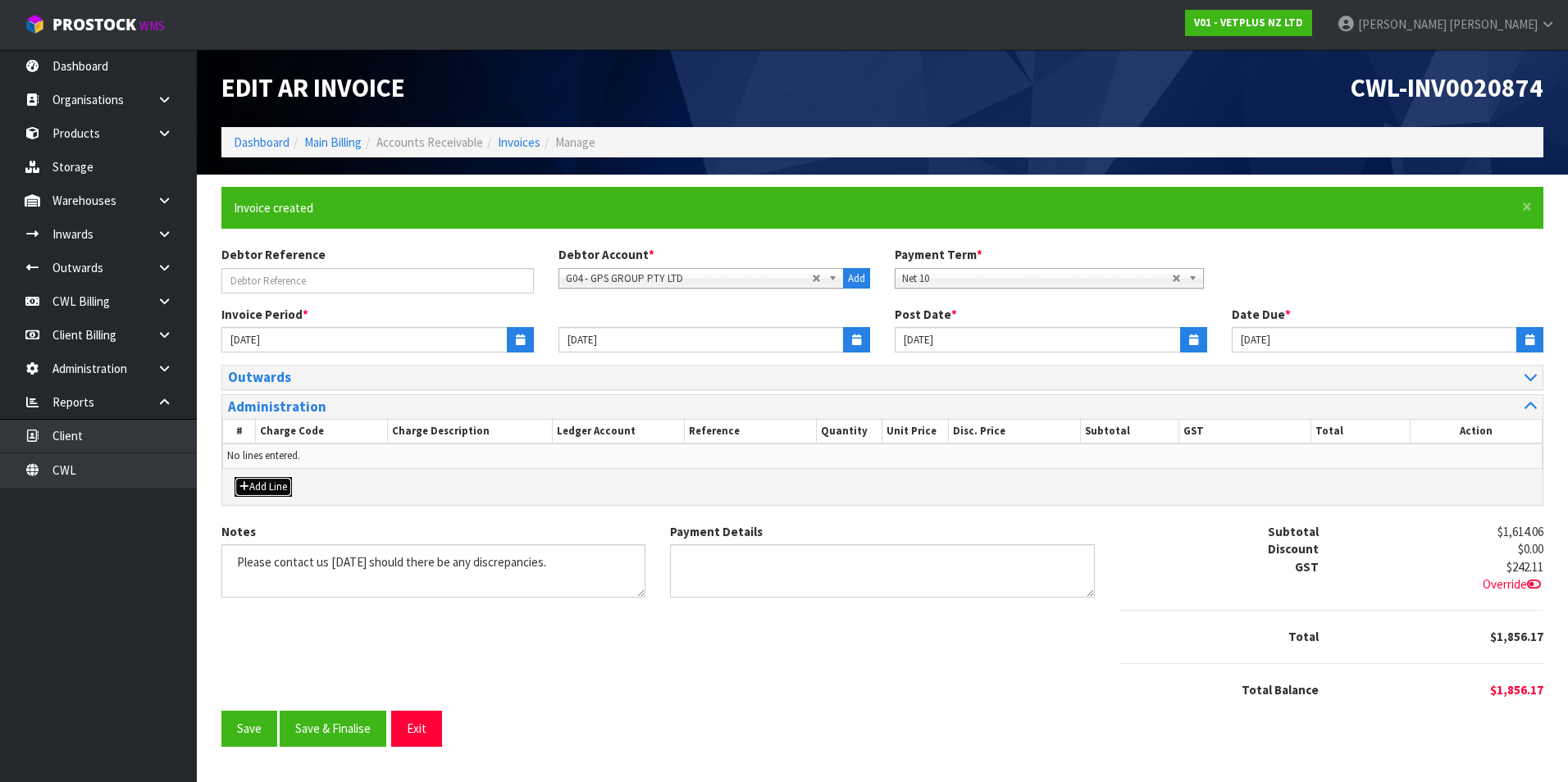
click at [265, 488] on button "Add Line" at bounding box center [264, 487] width 58 height 19
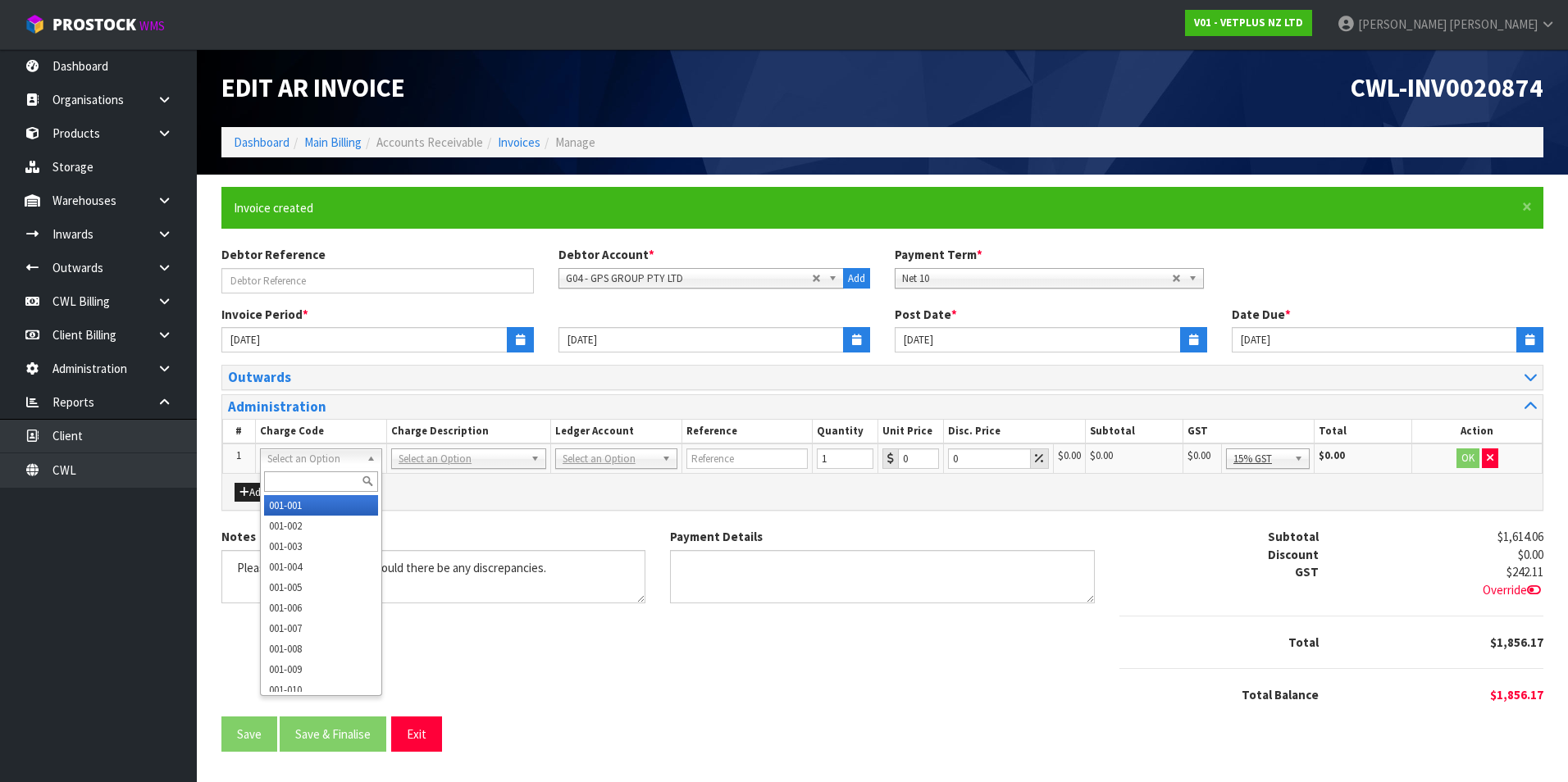
click at [292, 472] on input "text" at bounding box center [320, 481] width 114 height 20
type input "009-045"
type input "5"
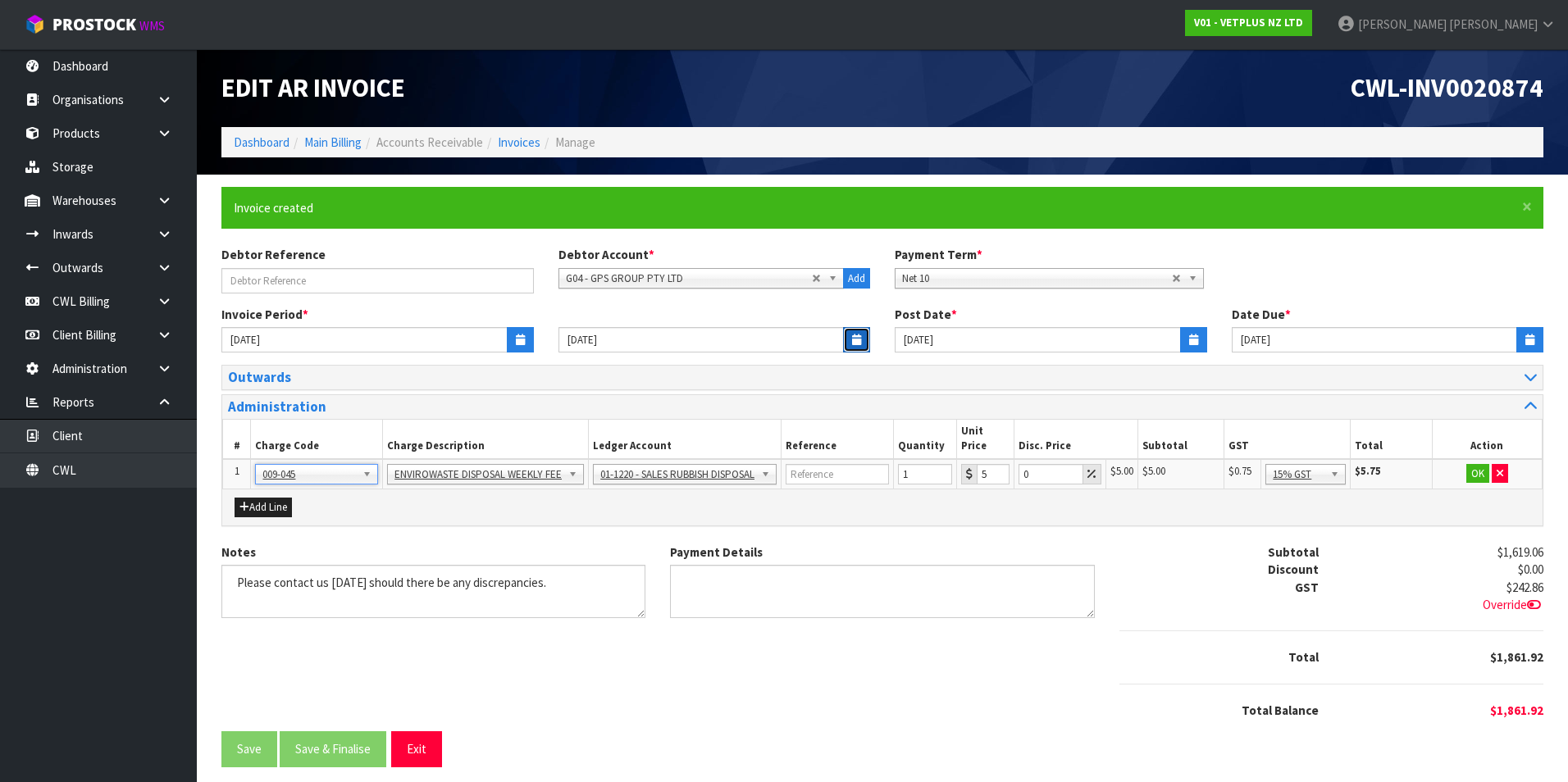
click at [852, 340] on icon "button" at bounding box center [856, 340] width 9 height 11
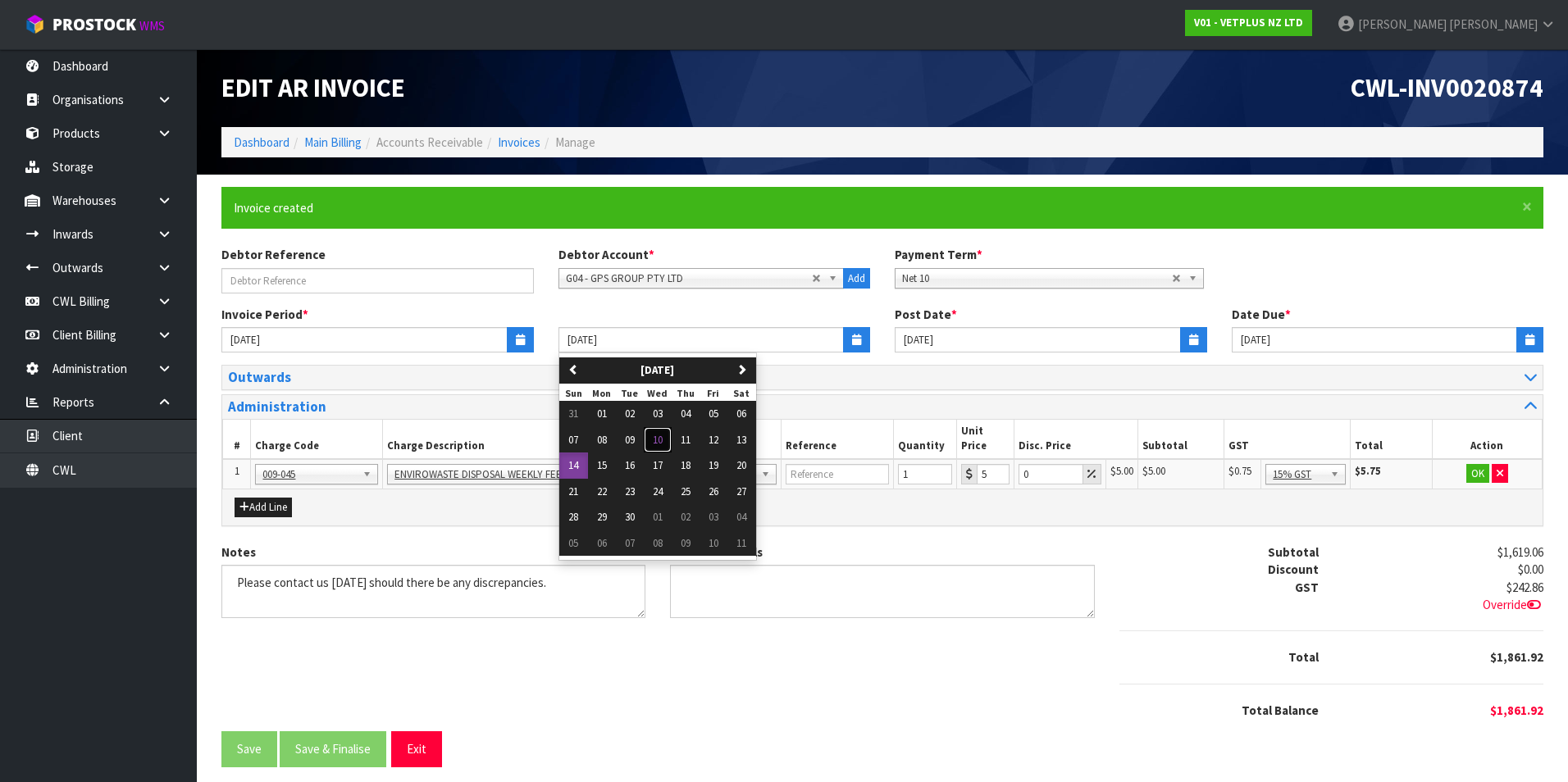
click at [652, 441] on button "10" at bounding box center [657, 440] width 28 height 26
type input "10/09/2025"
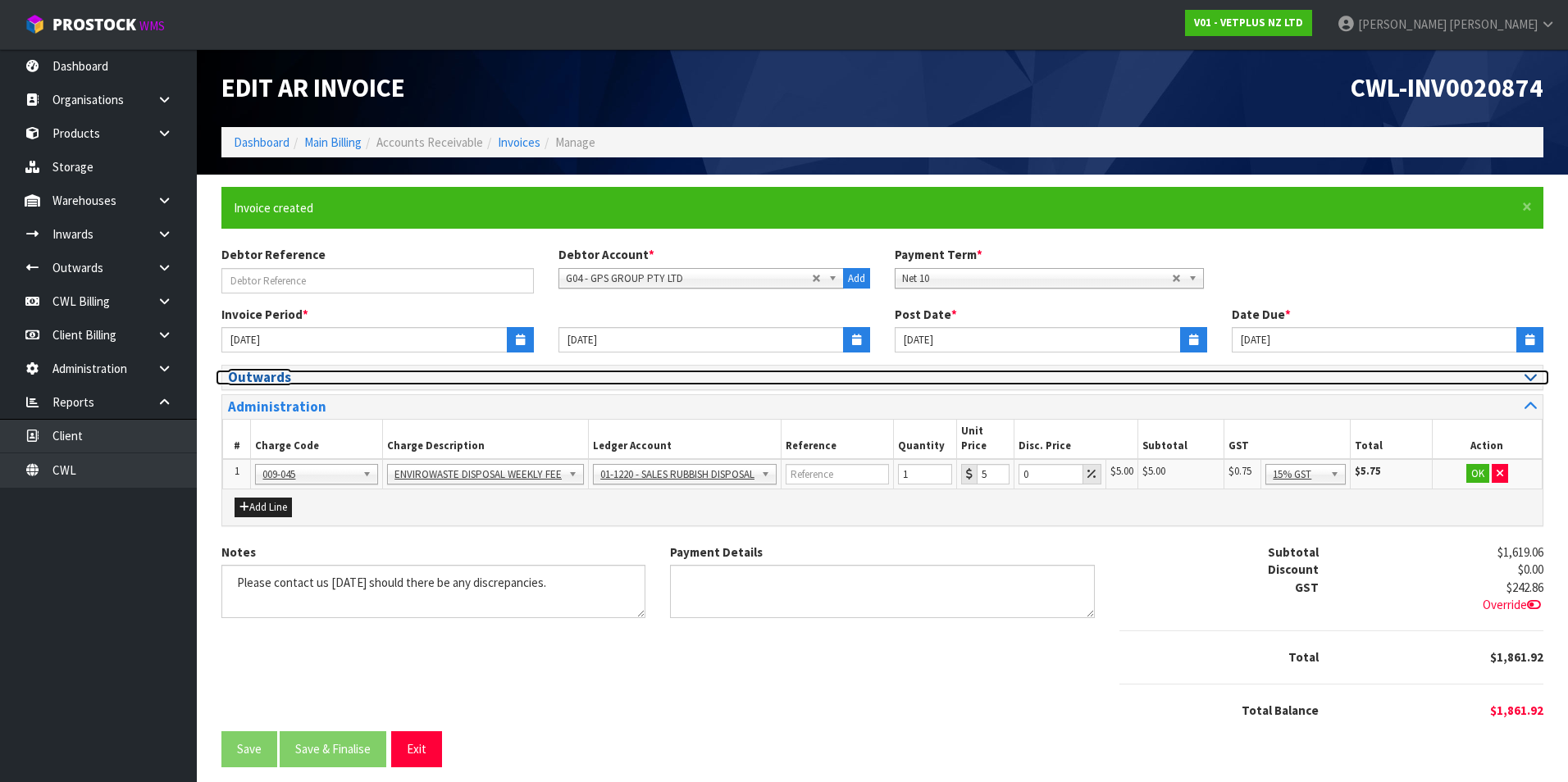
click at [1533, 372] on icon at bounding box center [1530, 376] width 13 height 13
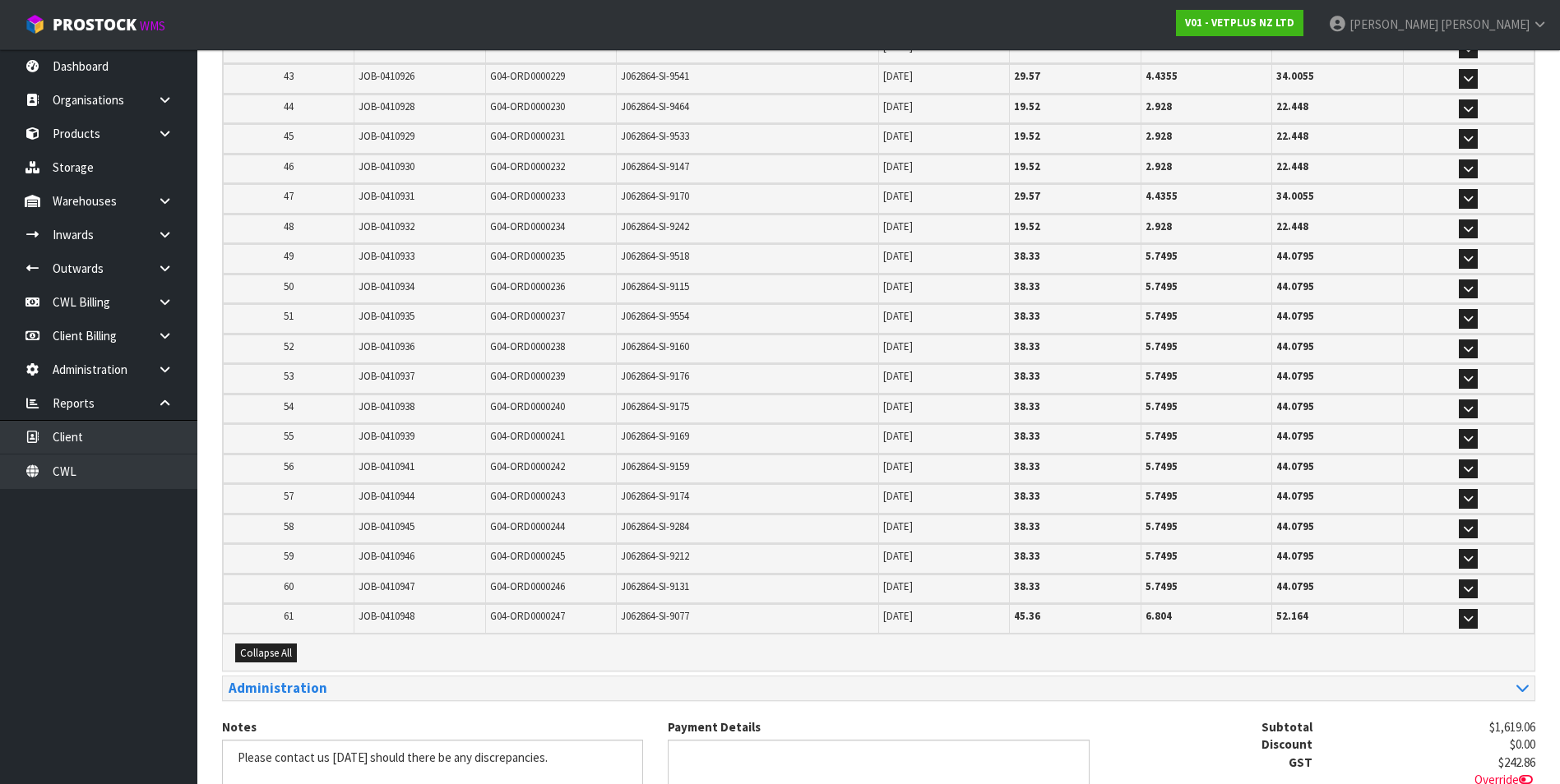
scroll to position [1795, 0]
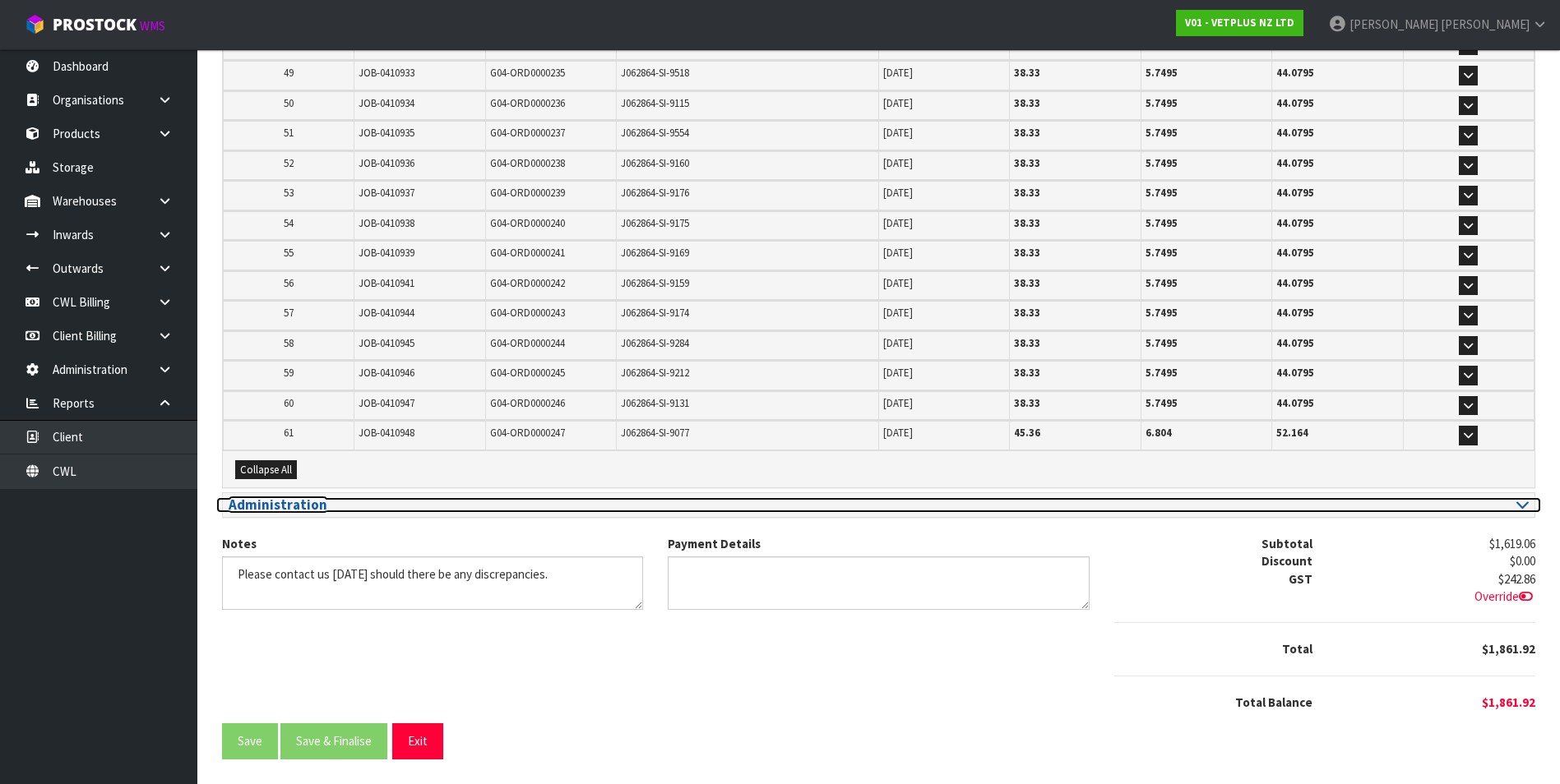
click at [260, 512] on h3 "Administration" at bounding box center [548, 505] width 639 height 15
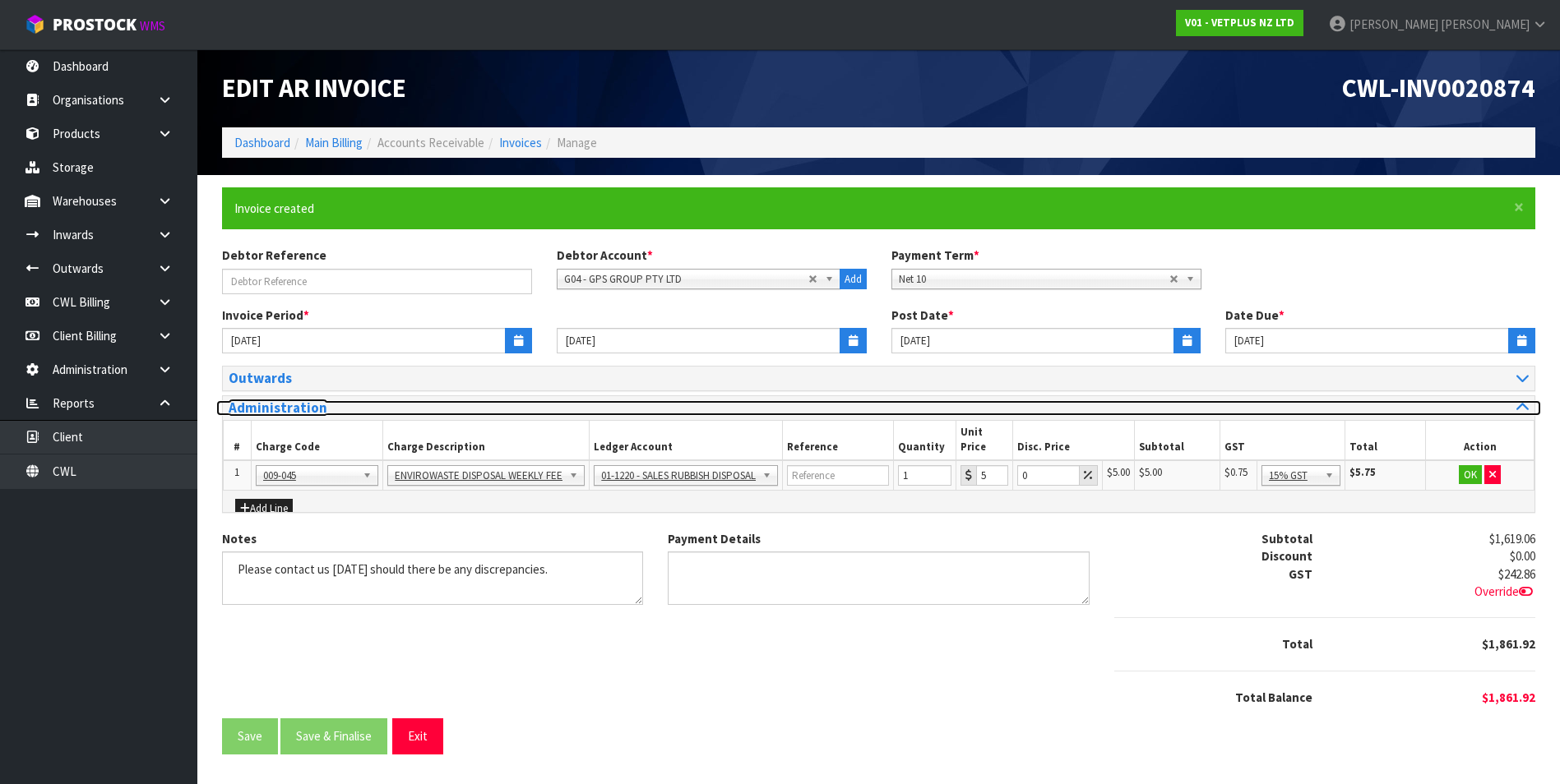
scroll to position [0, 0]
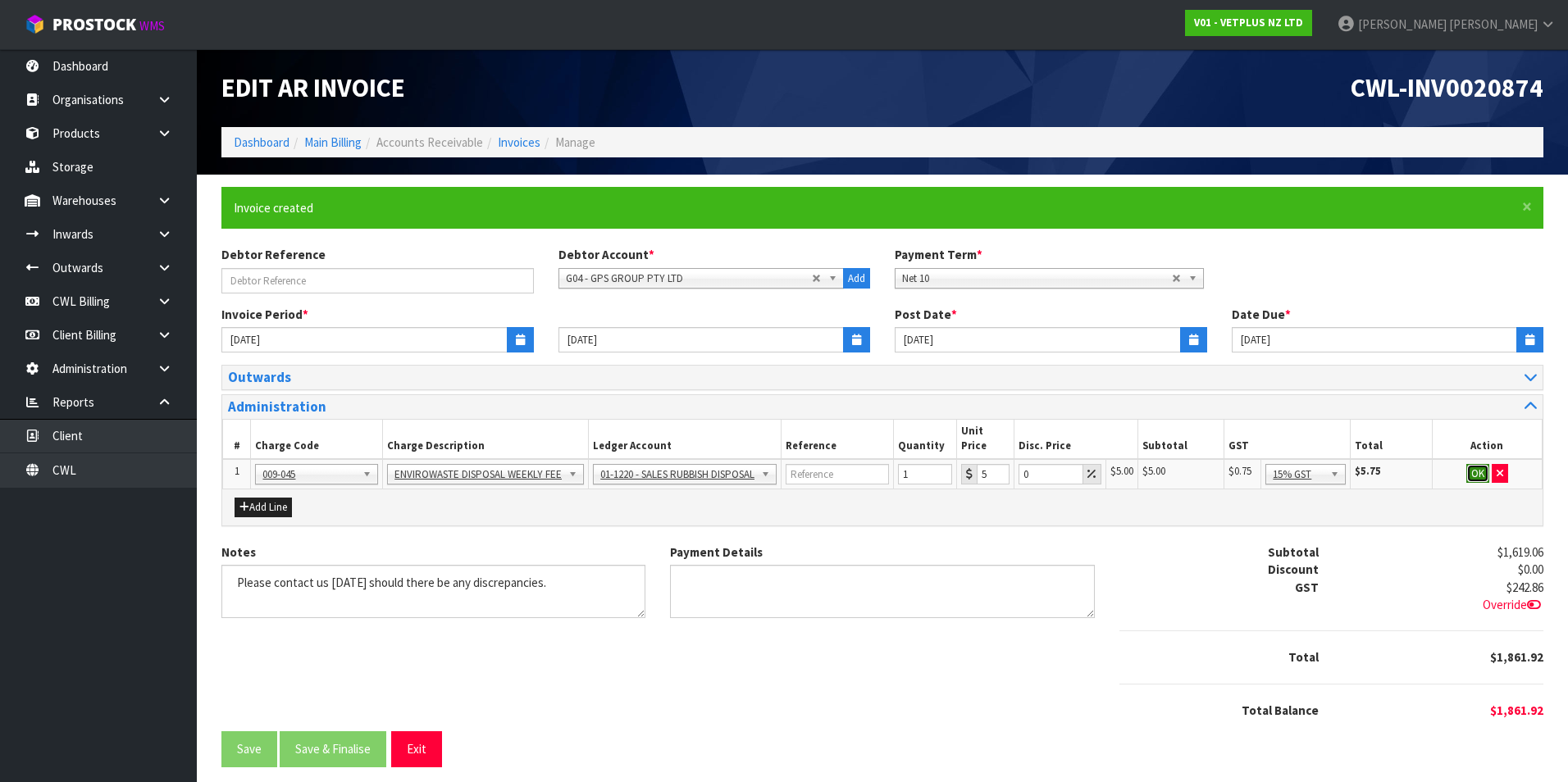
click at [1472, 465] on button "OK" at bounding box center [1478, 474] width 23 height 19
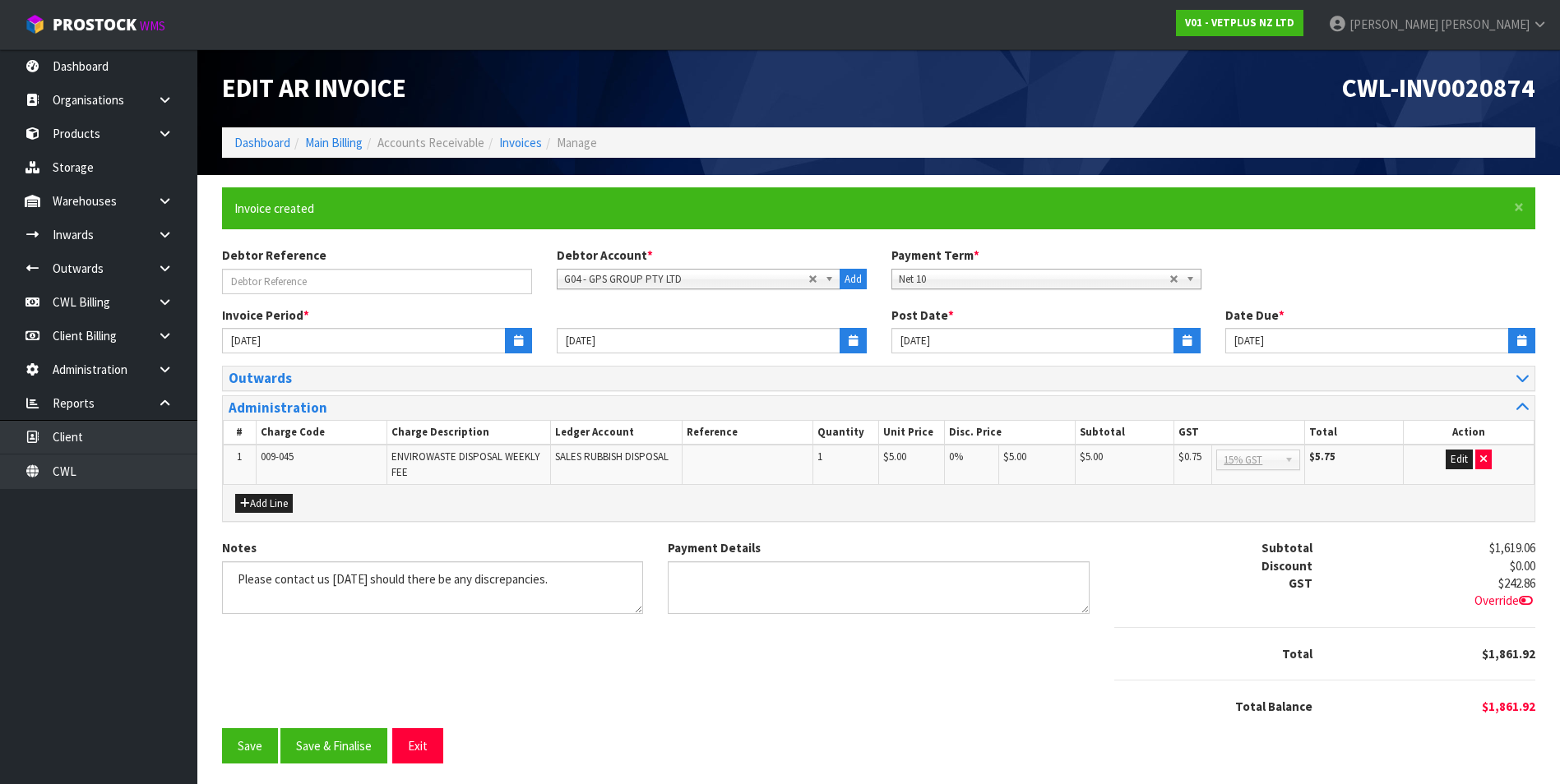
scroll to position [4, 0]
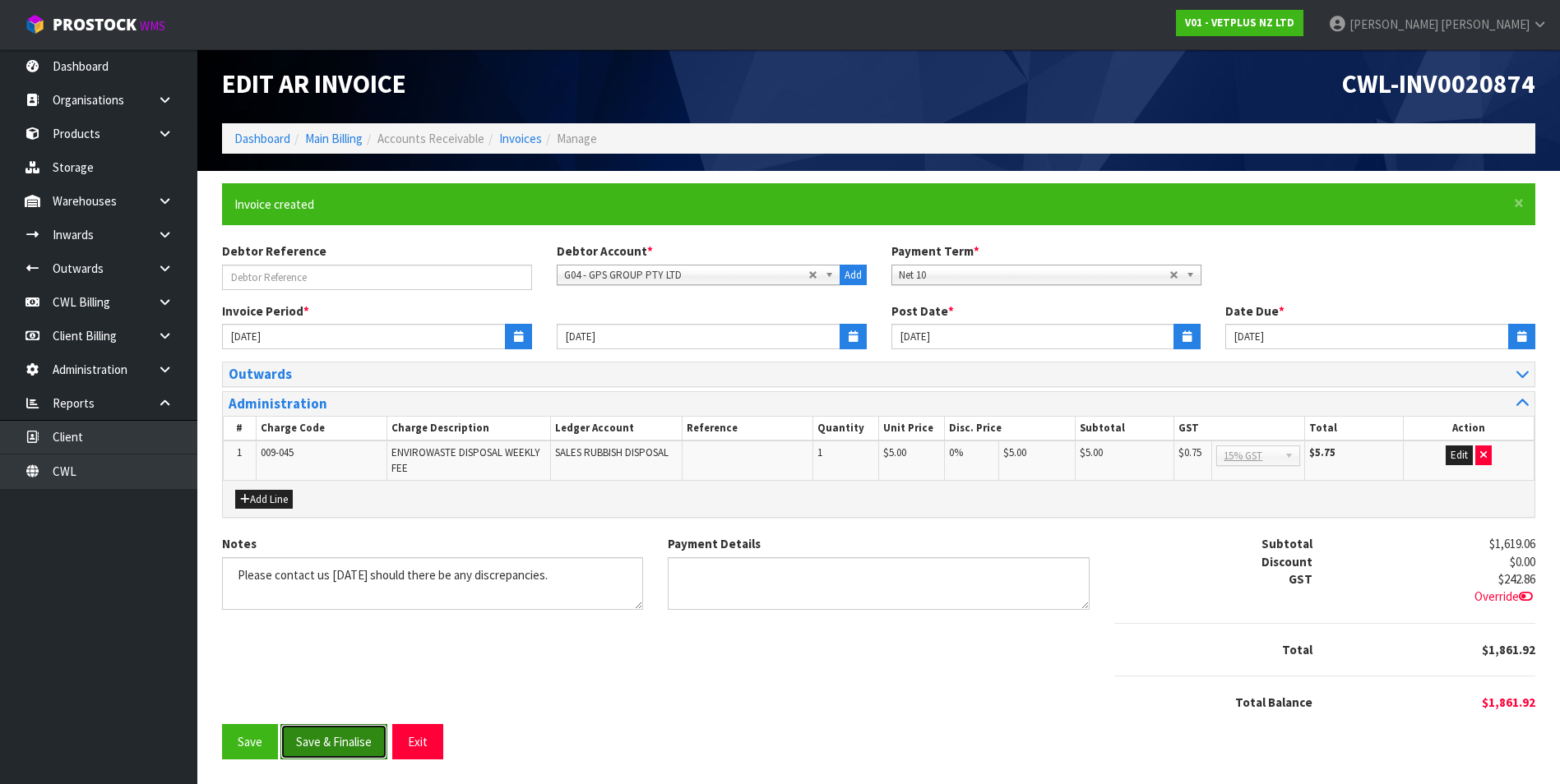
click at [353, 748] on button "Save & Finalise" at bounding box center [334, 742] width 107 height 36
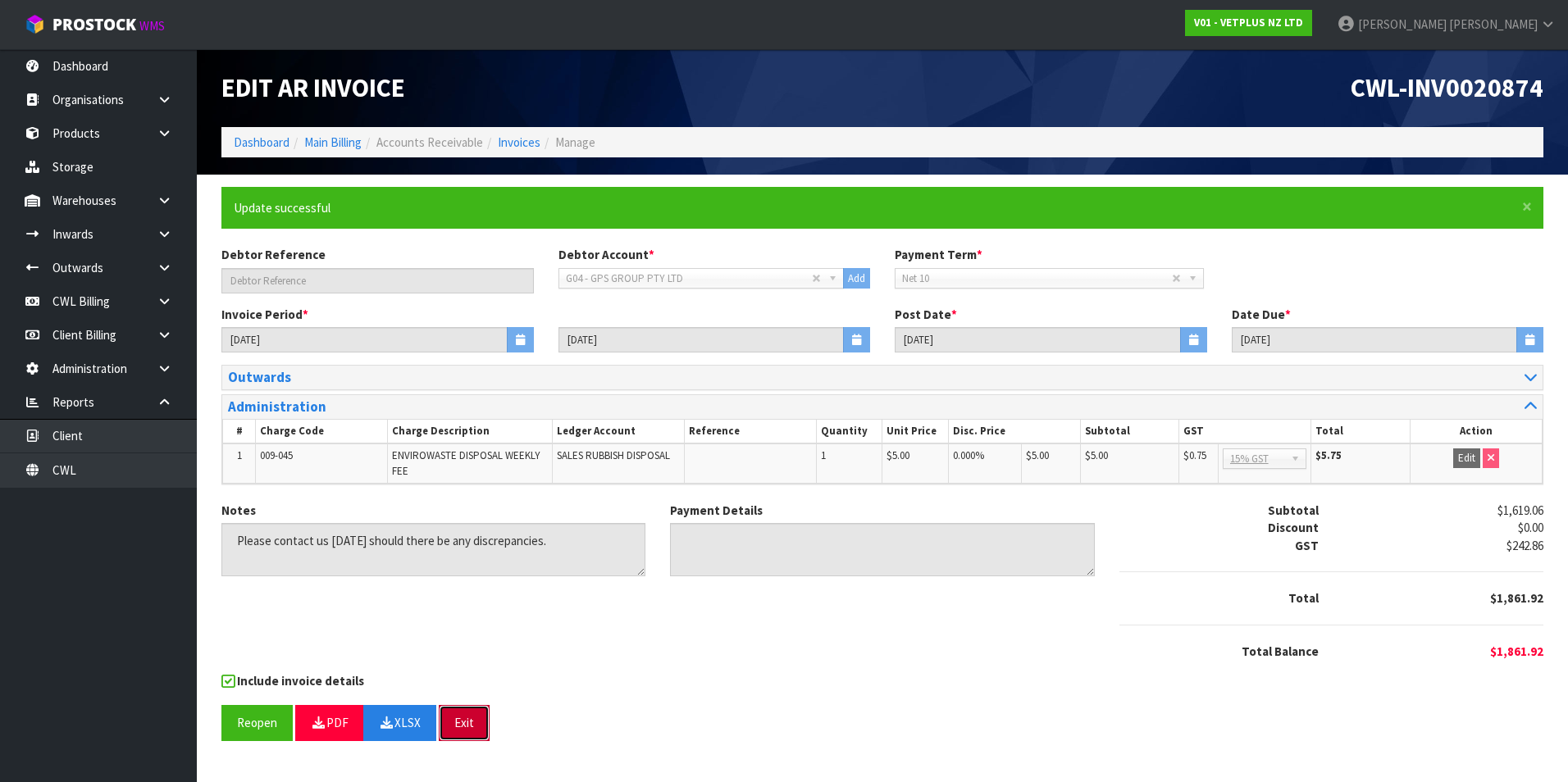
click at [468, 716] on button "Exit" at bounding box center [464, 722] width 51 height 36
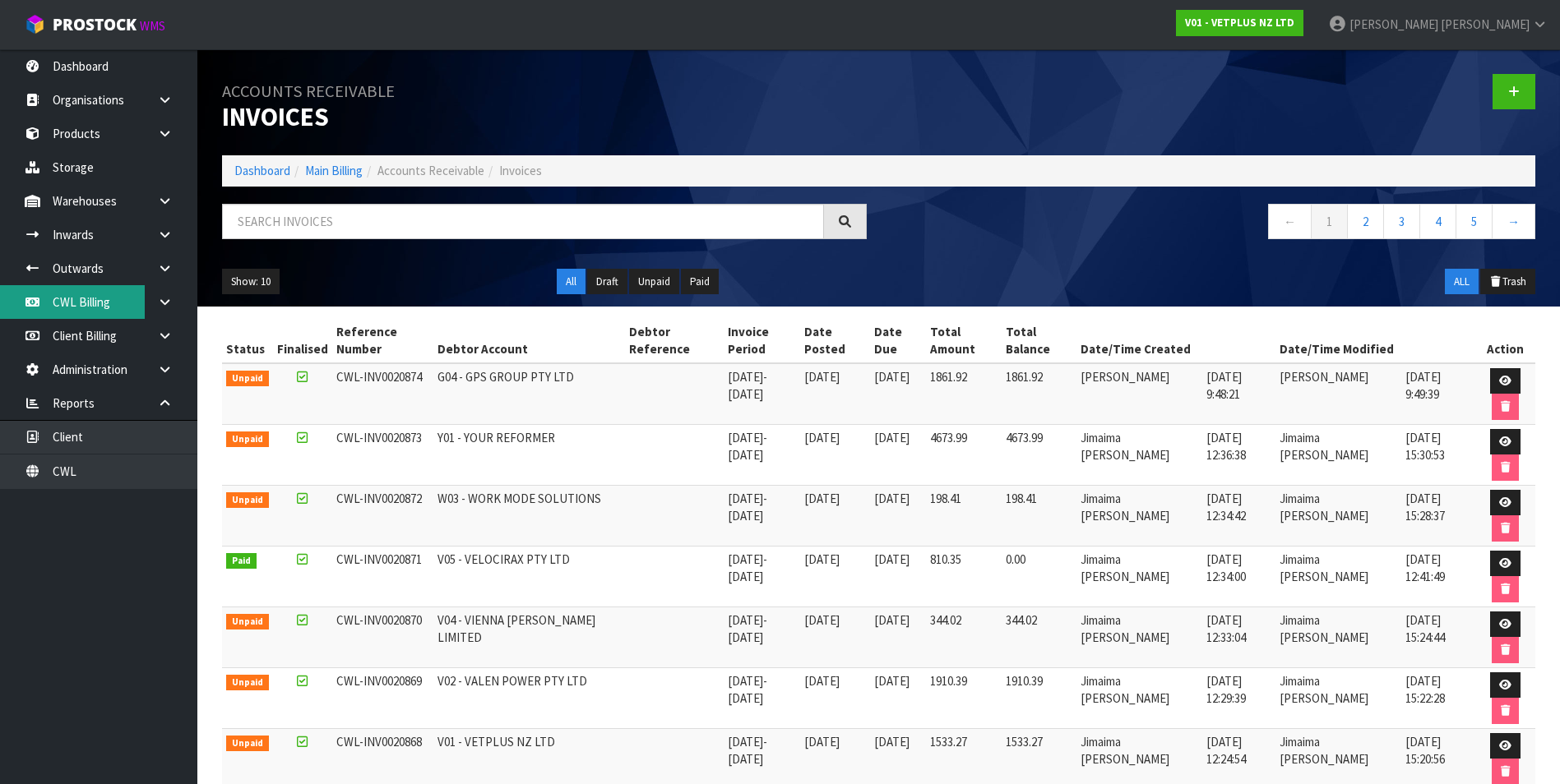
click at [87, 304] on link "CWL Billing" at bounding box center [98, 302] width 198 height 34
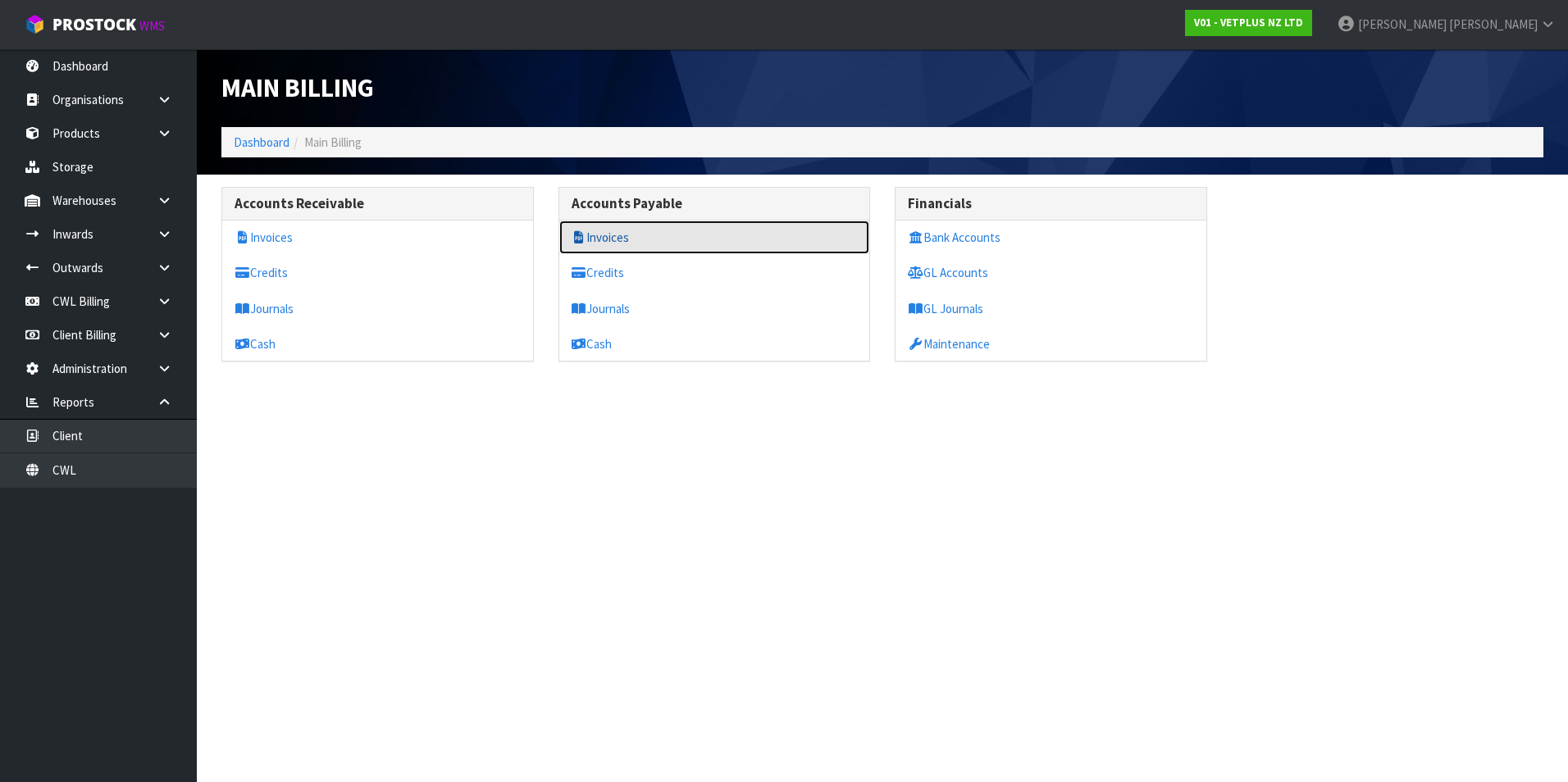
click at [624, 239] on link "Invoices" at bounding box center [714, 237] width 311 height 34
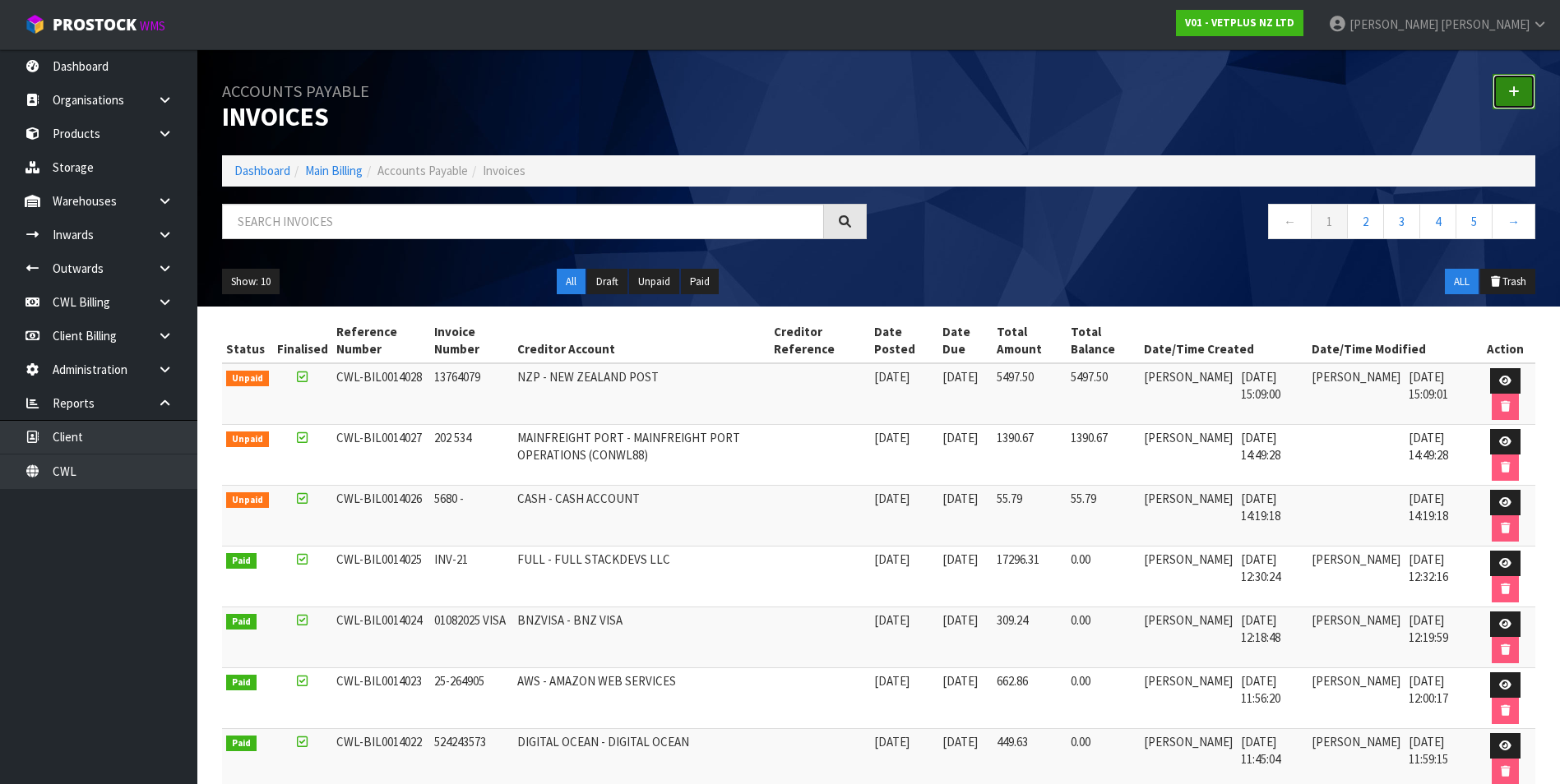
click at [1504, 94] on link at bounding box center [1514, 92] width 42 height 36
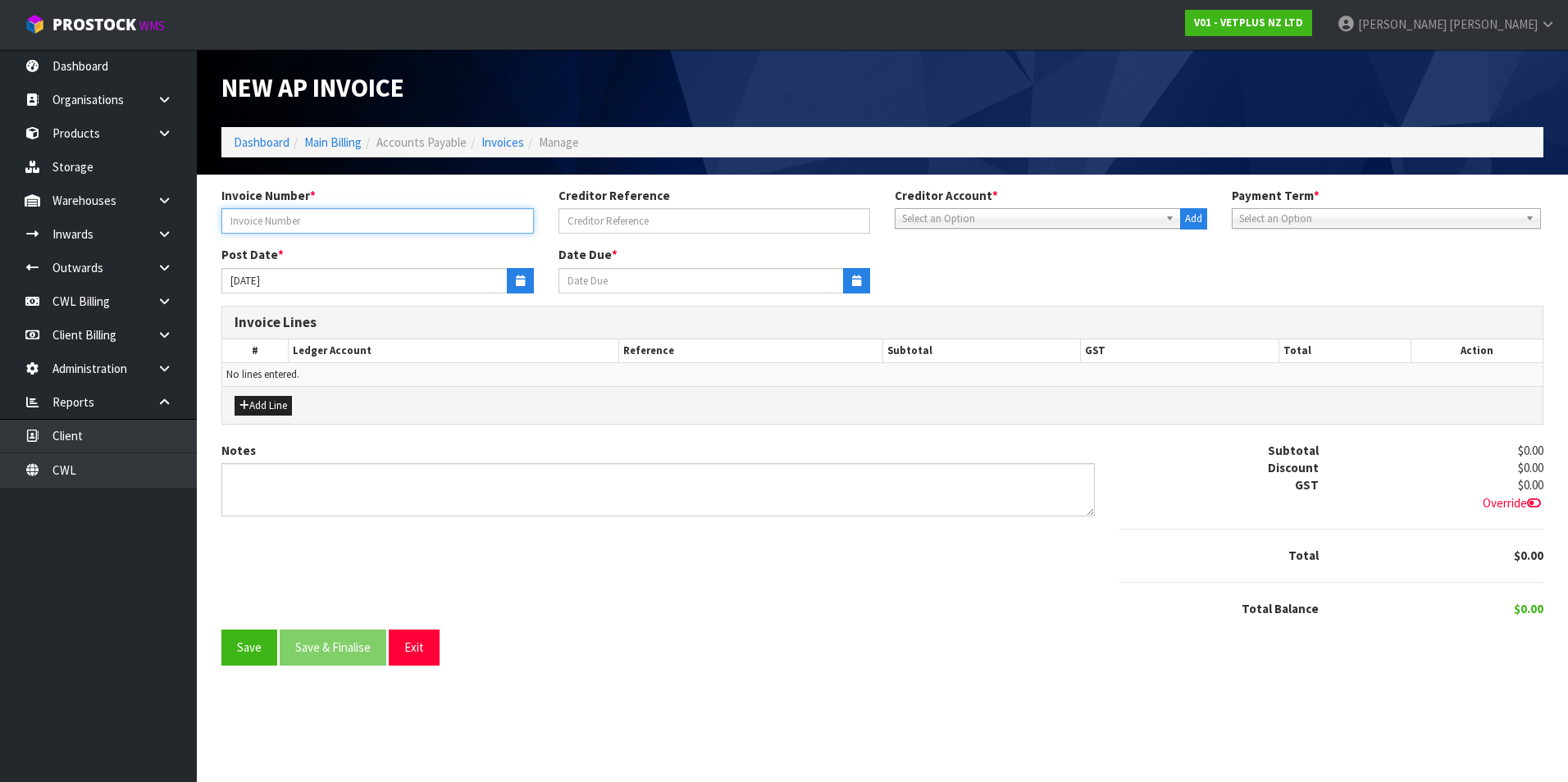
click at [298, 219] on input "text" at bounding box center [377, 221] width 313 height 25
type input "13757685"
click at [922, 221] on span "Select an Option" at bounding box center [1030, 218] width 257 height 19
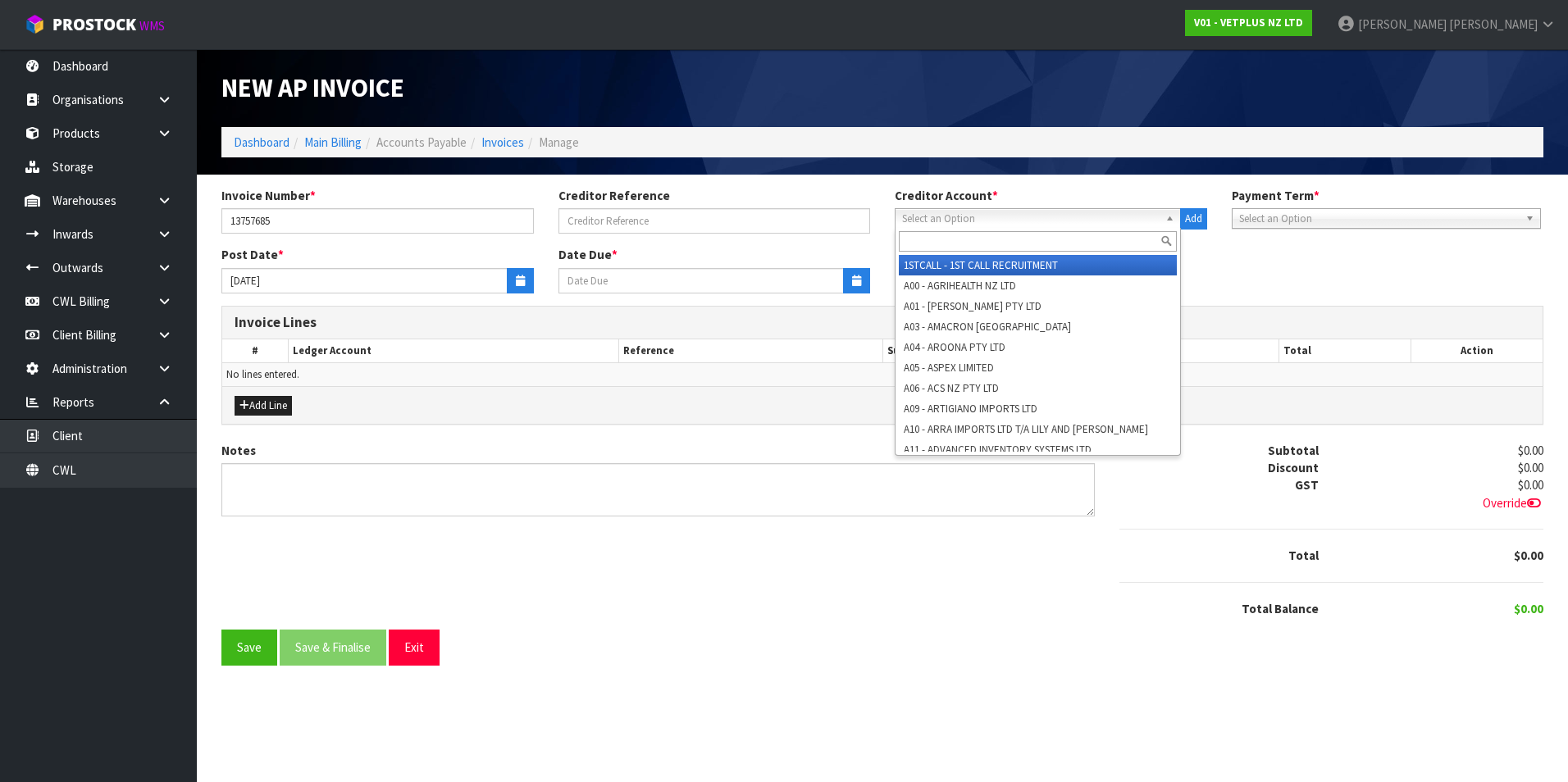
type input "m"
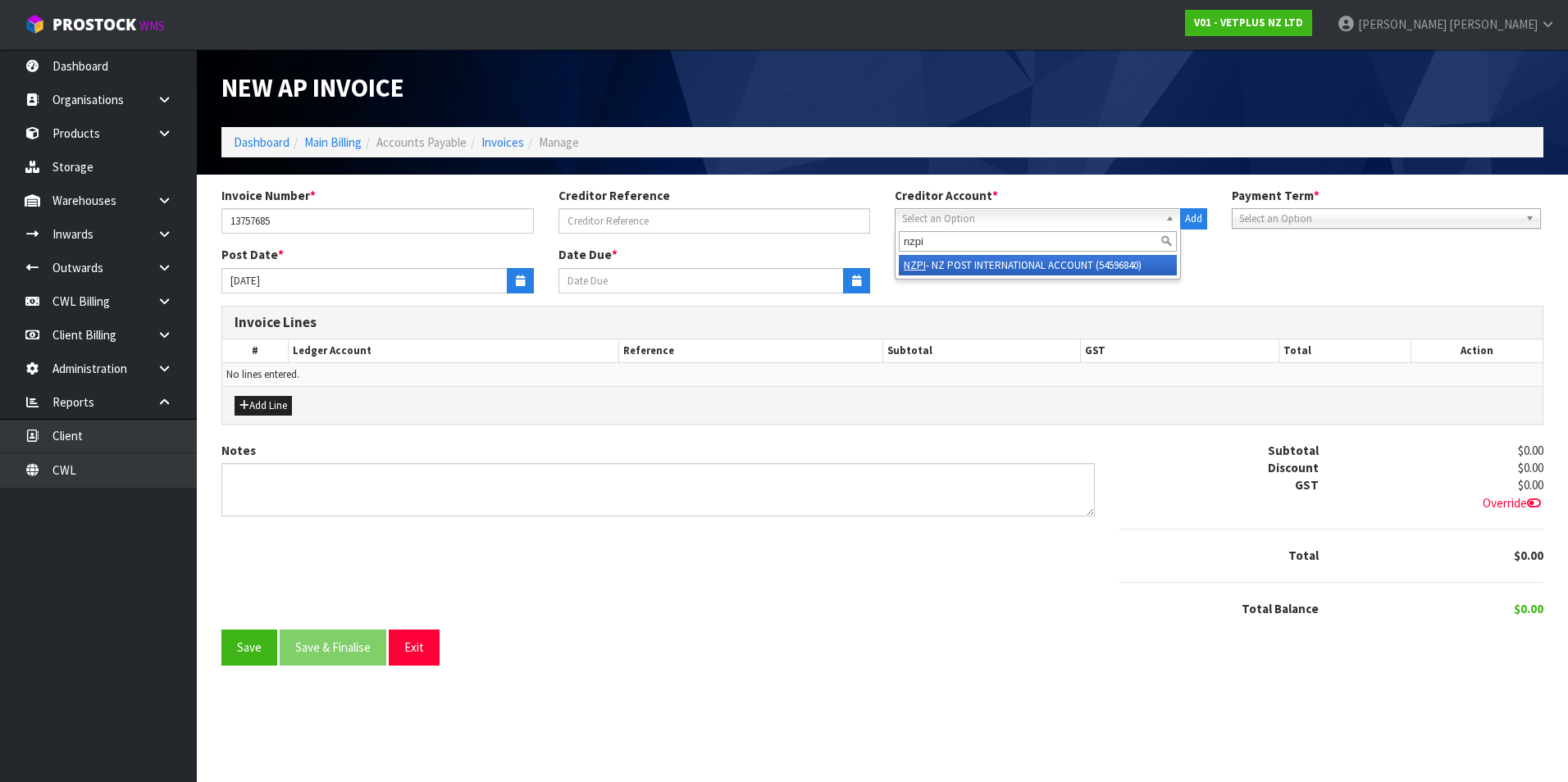
type input "nzpi"
drag, startPoint x: 1100, startPoint y: 263, endPoint x: 1020, endPoint y: 264, distance: 80.0
click at [1097, 262] on li "NZPI - NZ POST INTERNATIONAL ACCOUNT (54596840)" at bounding box center [1037, 265] width 278 height 20
type input "20/10/2025"
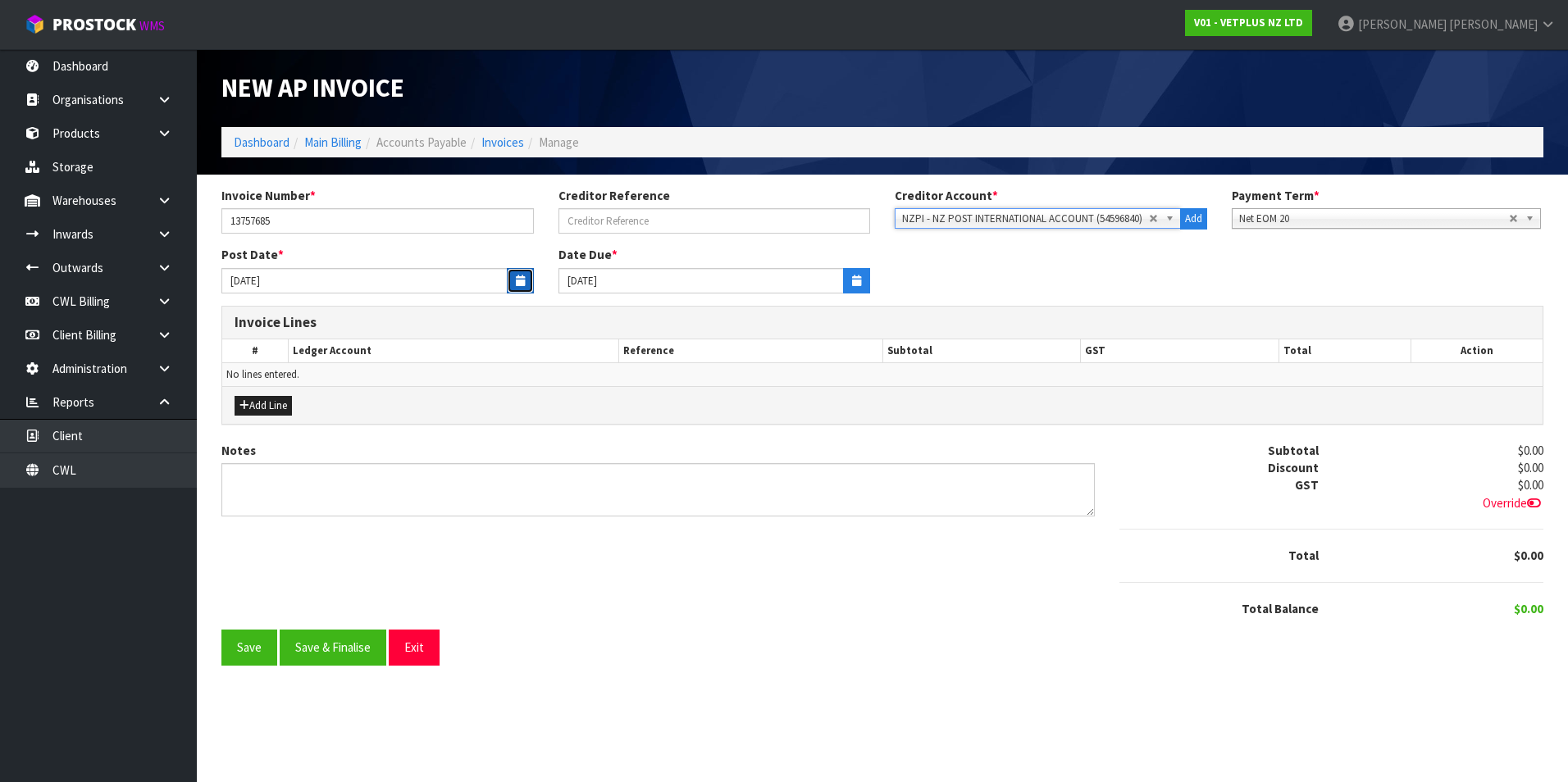
click at [523, 280] on icon "button" at bounding box center [519, 280] width 9 height 11
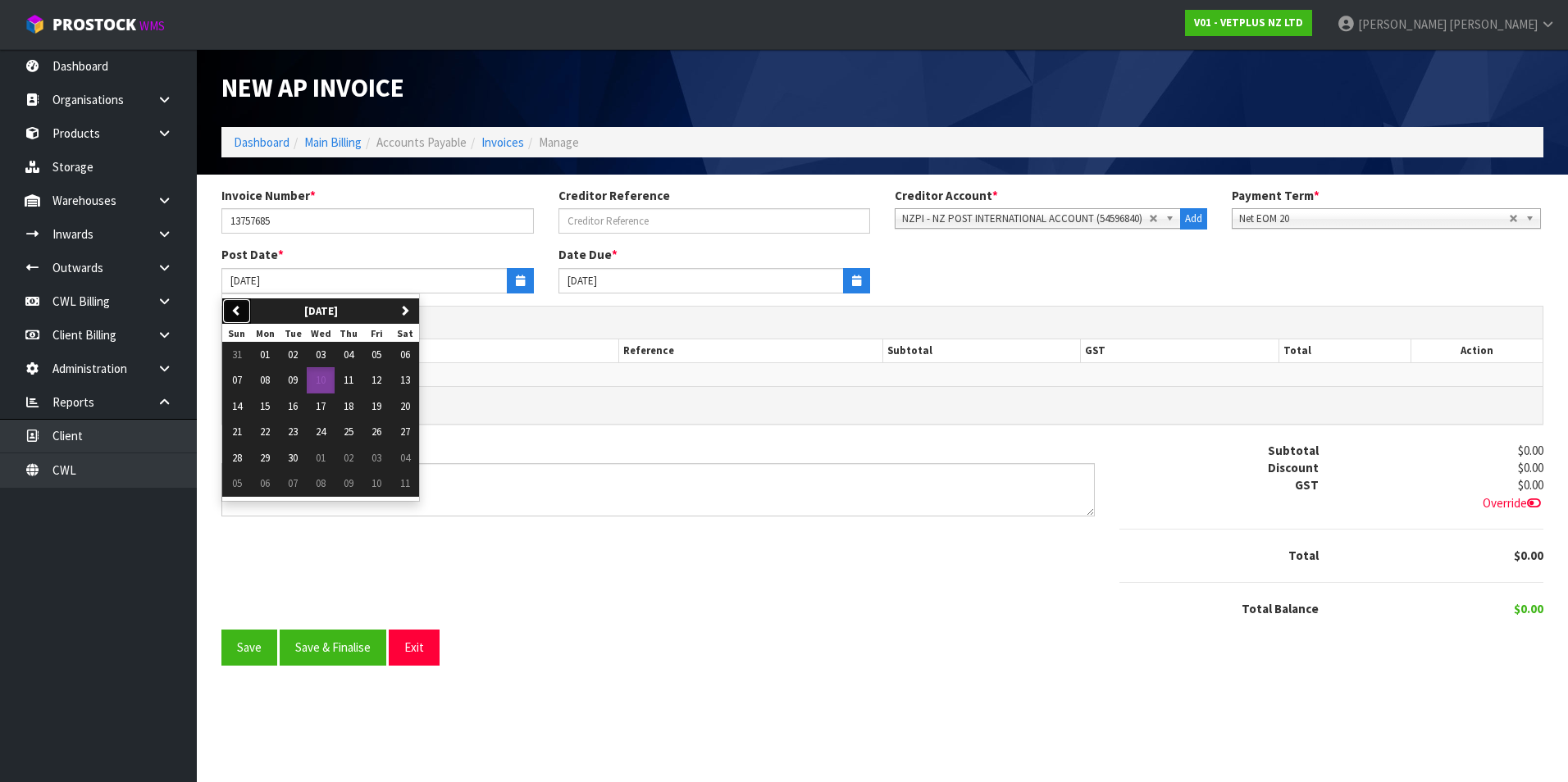
click at [238, 309] on icon "button" at bounding box center [236, 310] width 11 height 11
click at [318, 452] on span "27" at bounding box center [320, 458] width 10 height 13
type input "27/08/2025"
type input "20/09/2025"
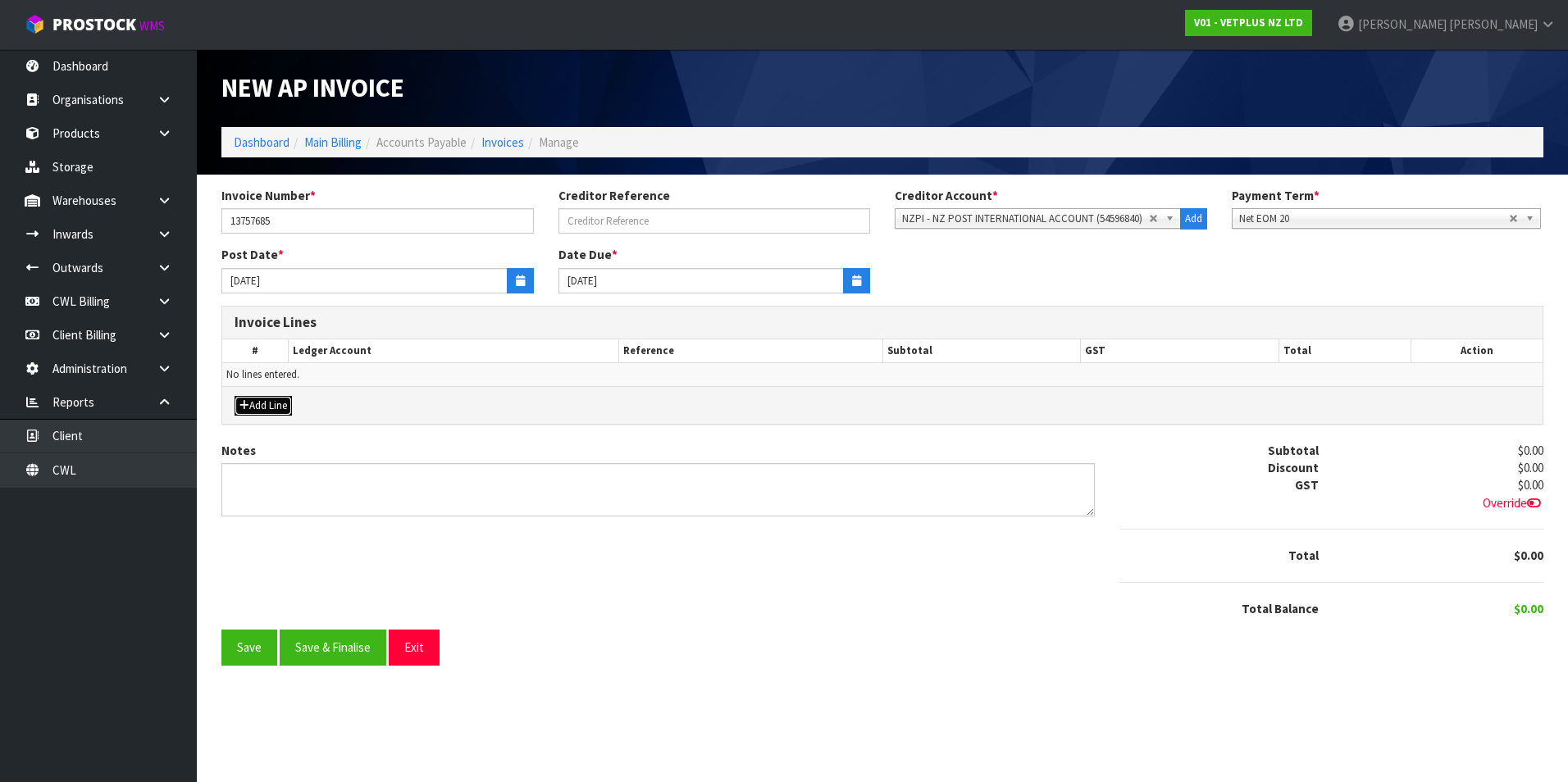
click at [289, 406] on button "Add Line" at bounding box center [264, 406] width 58 height 19
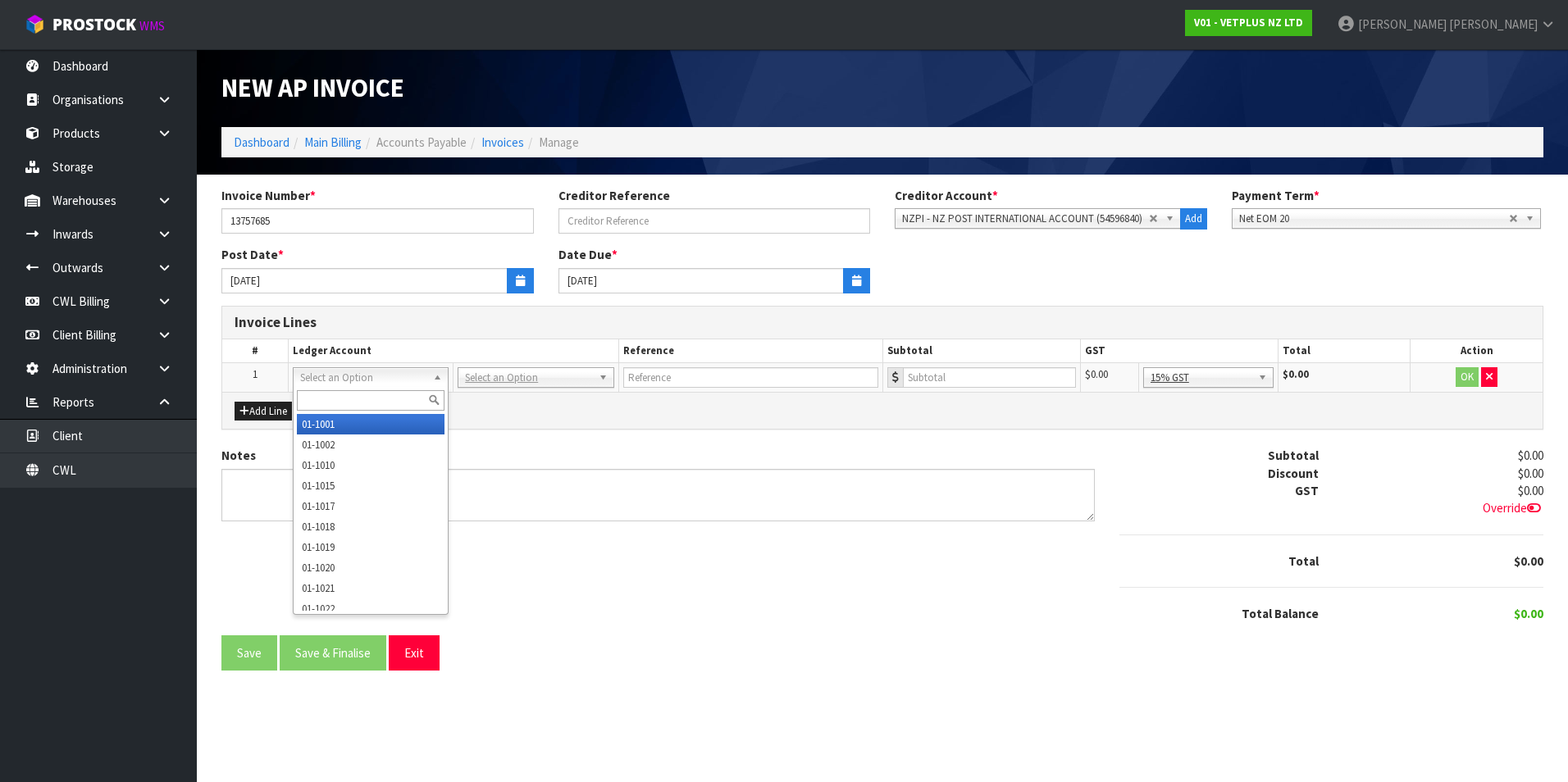
click at [359, 394] on input "text" at bounding box center [370, 400] width 147 height 20
type input "2505"
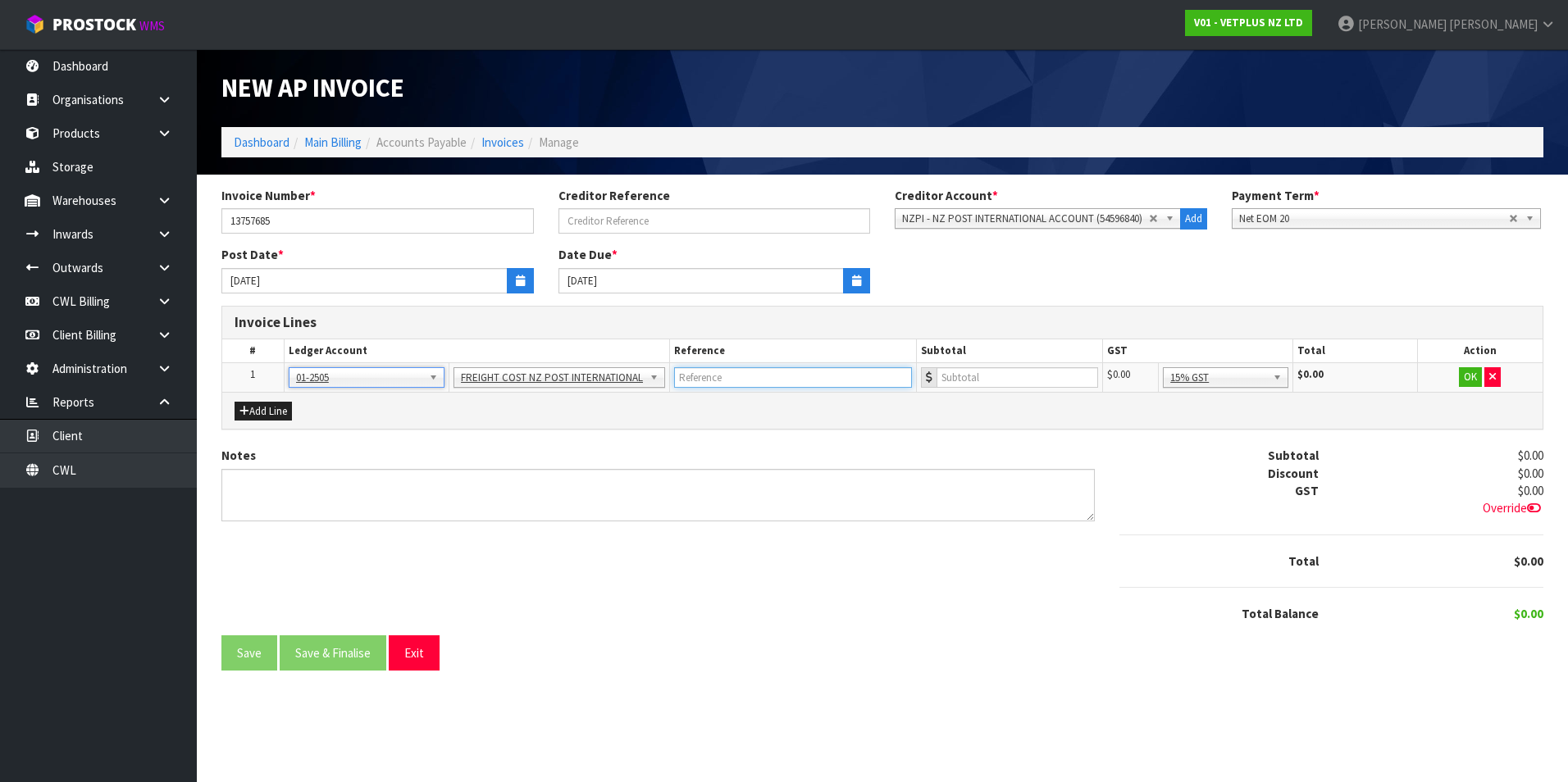
click at [721, 381] on input "text" at bounding box center [793, 377] width 238 height 20
type input "ENSYSTEX"
type input "116.44"
click at [1471, 375] on button "OK" at bounding box center [1471, 377] width 23 height 19
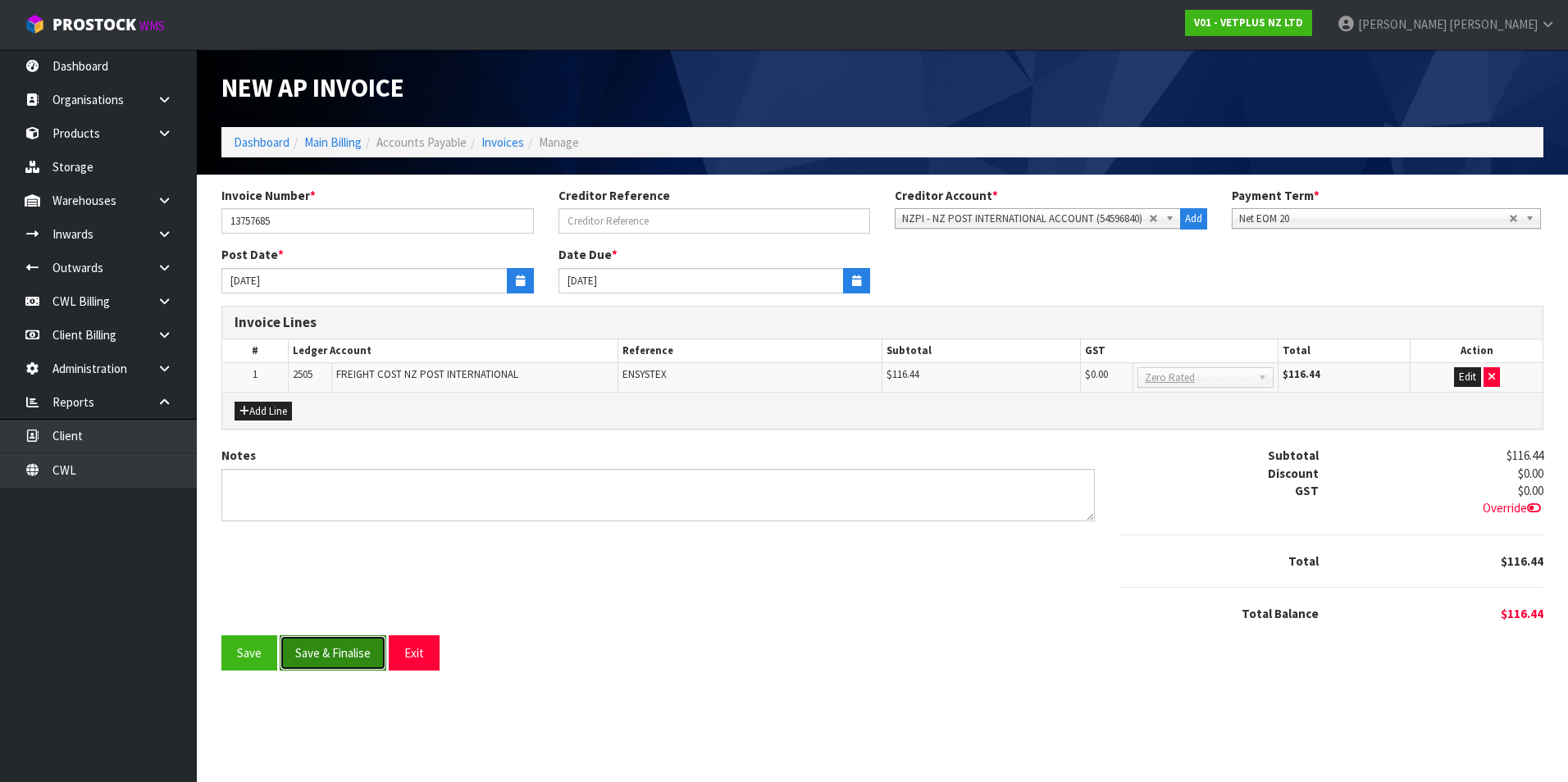
click at [374, 653] on button "Save & Finalise" at bounding box center [333, 653] width 107 height 36
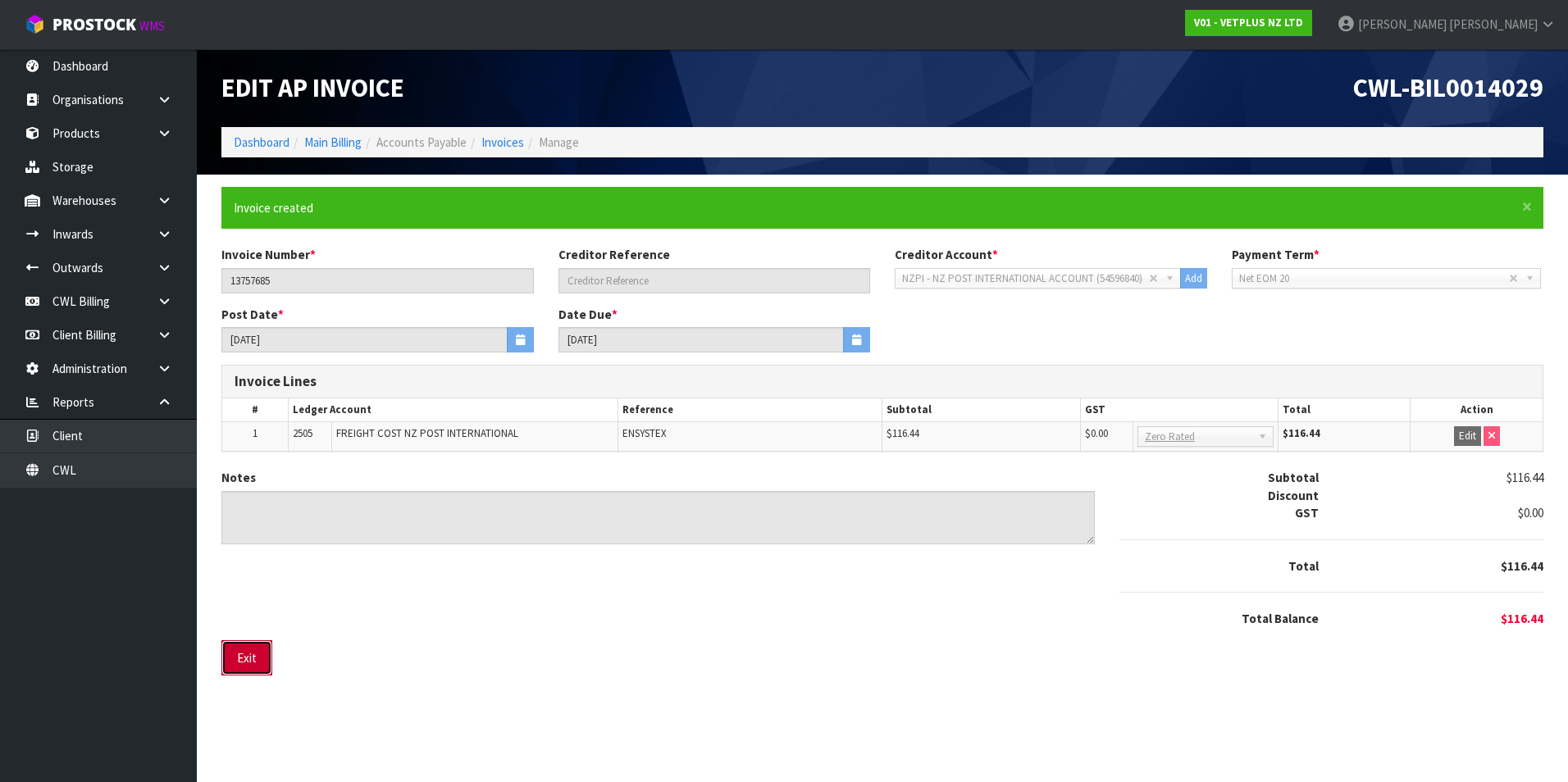
click at [253, 649] on button "Exit" at bounding box center [246, 658] width 51 height 36
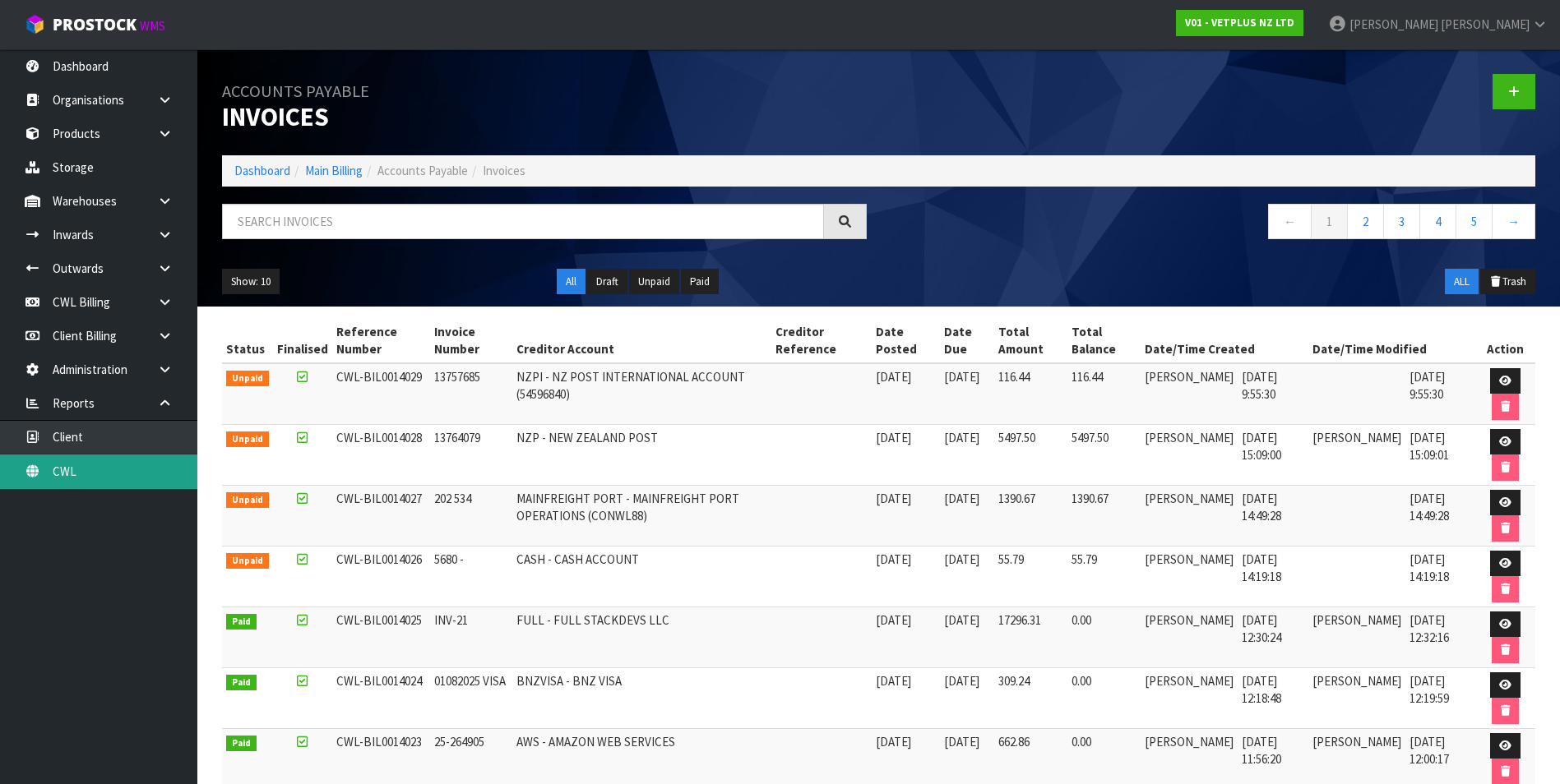
click at [128, 470] on link "CWL" at bounding box center [98, 471] width 198 height 34
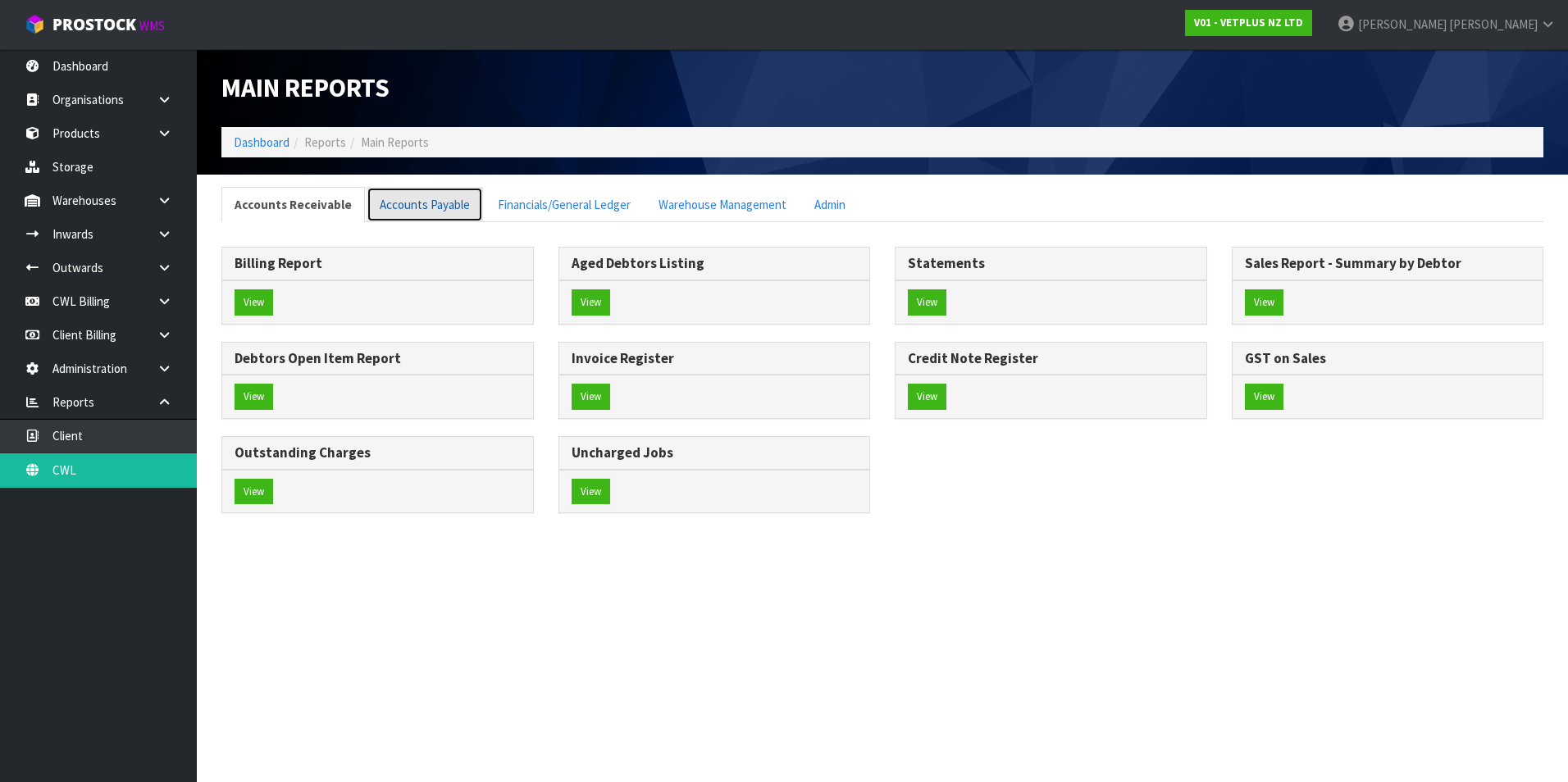
click at [431, 205] on link "Accounts Payable" at bounding box center [424, 204] width 116 height 36
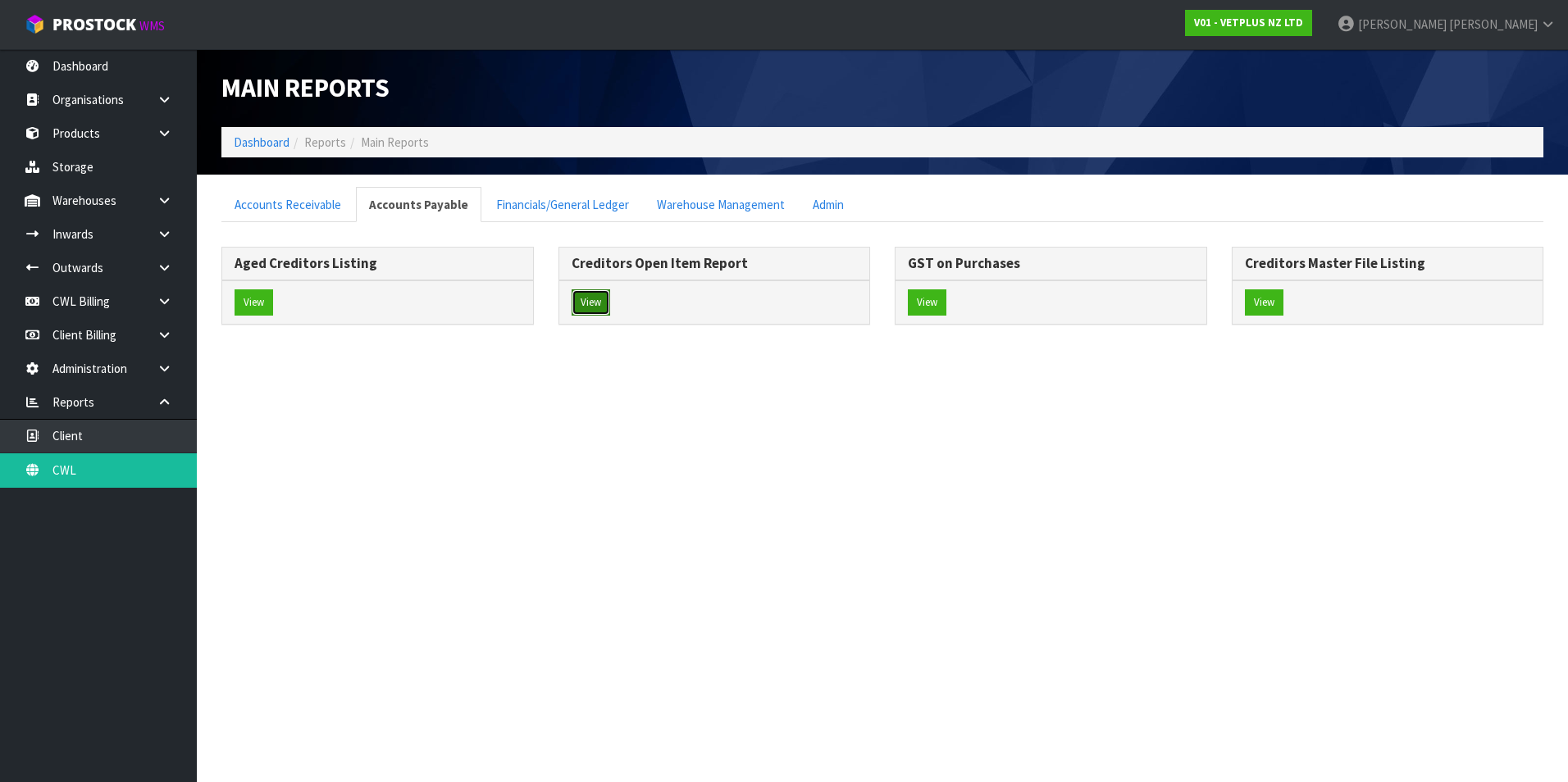
click at [595, 300] on button "View" at bounding box center [591, 302] width 38 height 26
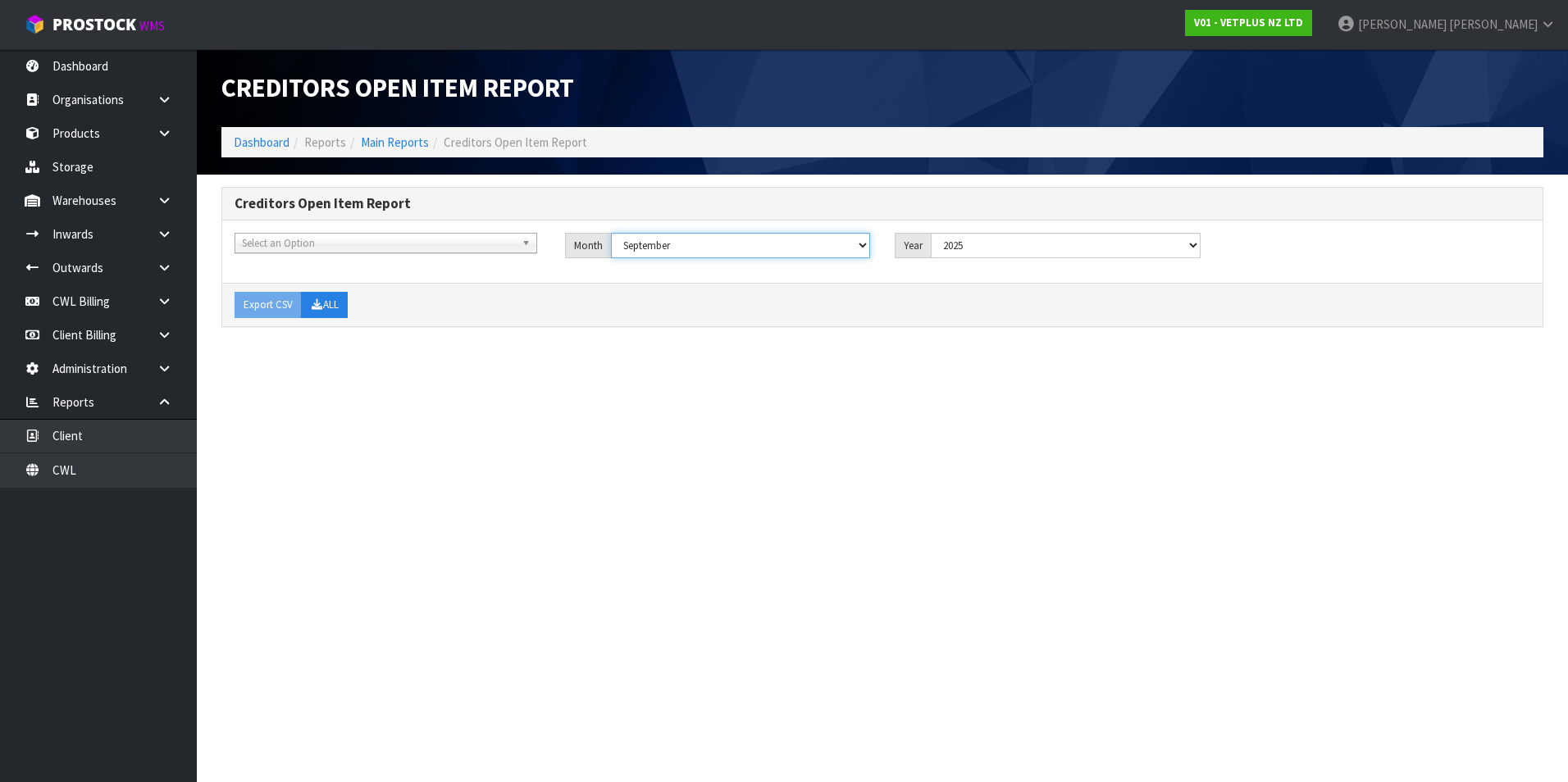
drag, startPoint x: 822, startPoint y: 247, endPoint x: 799, endPoint y: 260, distance: 26.4
click at [822, 247] on select "January February March April May June July August September October November De…" at bounding box center [741, 245] width 260 height 25
select select "object:8931"
click at [611, 233] on select "January February March April May June July August September October November De…" at bounding box center [741, 245] width 260 height 25
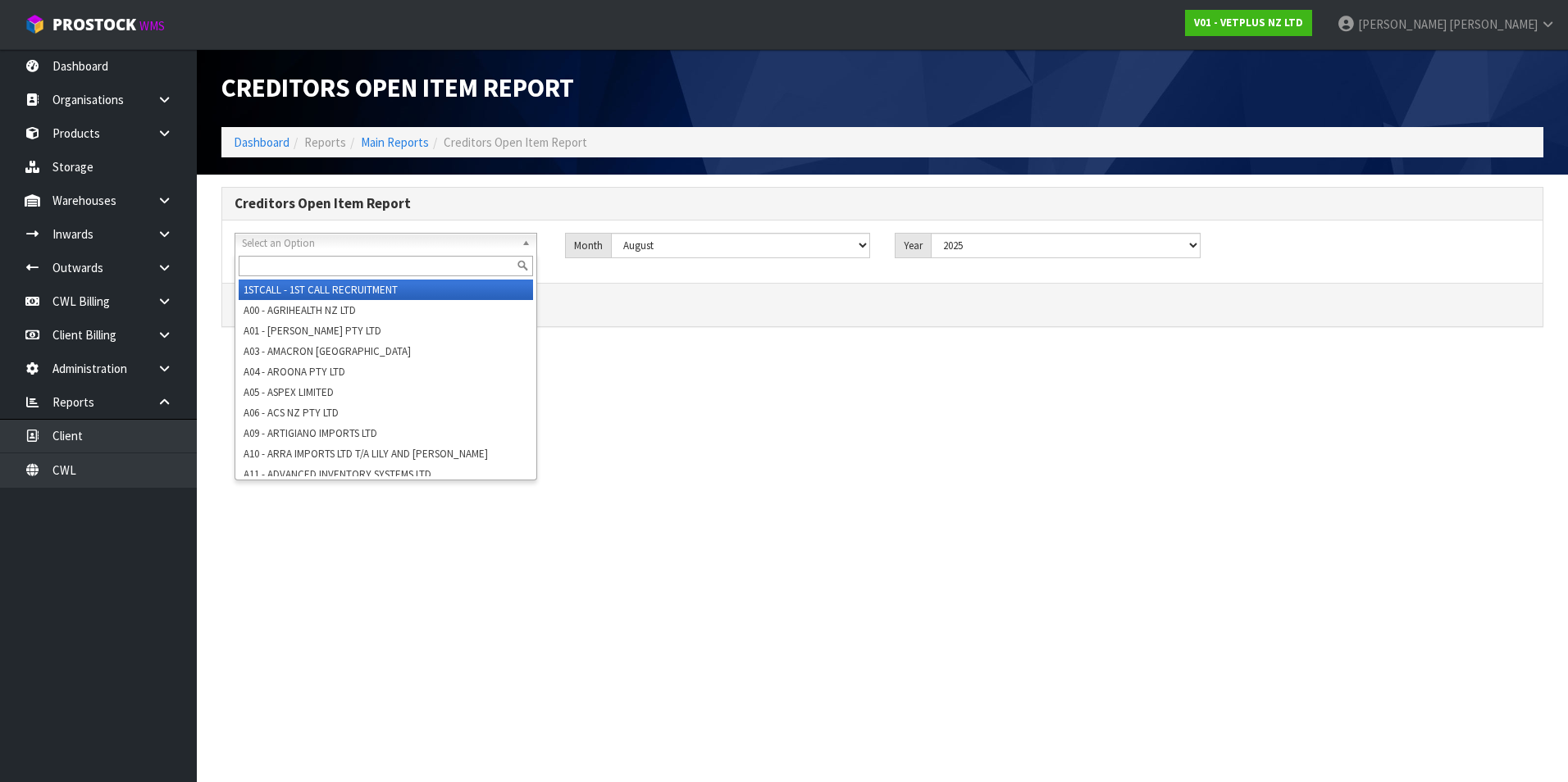
drag, startPoint x: 272, startPoint y: 243, endPoint x: 270, endPoint y: 235, distance: 8.2
click at [271, 242] on span "Select an Option" at bounding box center [378, 243] width 273 height 19
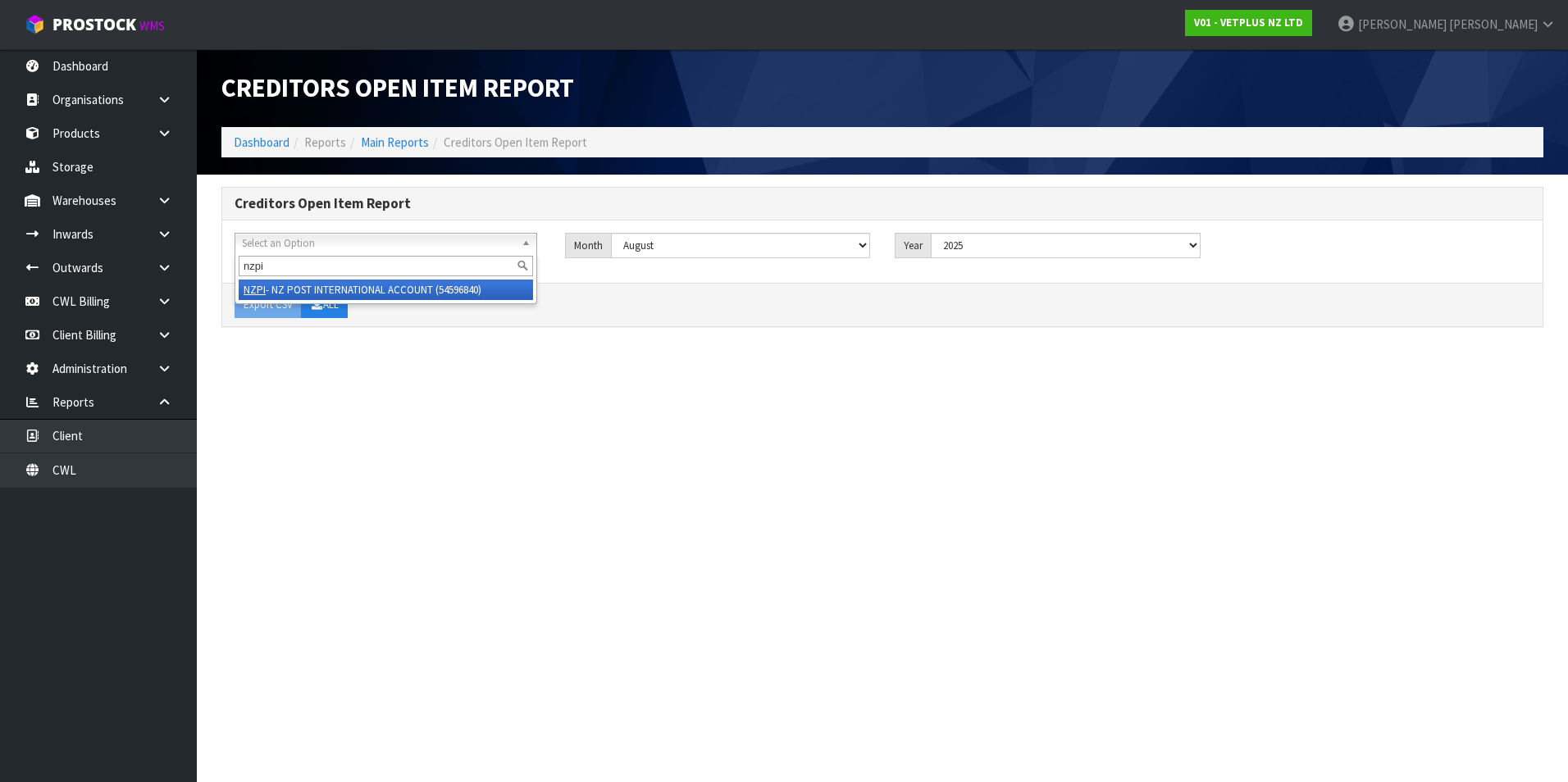
type input "nzpi"
click at [331, 285] on li "NZPI - NZ POST INTERNATIONAL ACCOUNT (54596840)" at bounding box center [386, 290] width 294 height 20
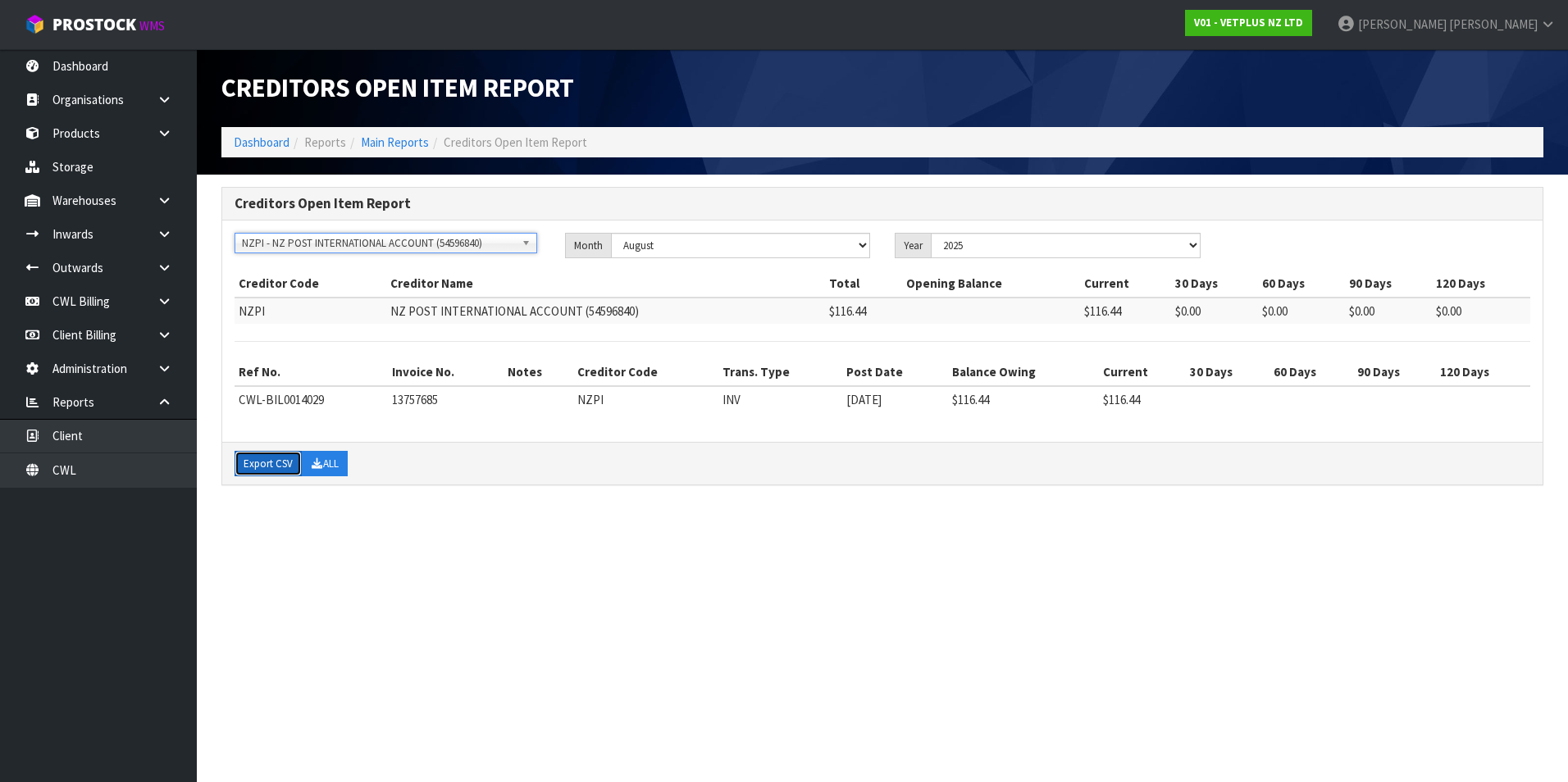
click at [253, 464] on button "Export CSV" at bounding box center [268, 464] width 67 height 26
click at [129, 475] on link "CWL" at bounding box center [98, 469] width 197 height 34
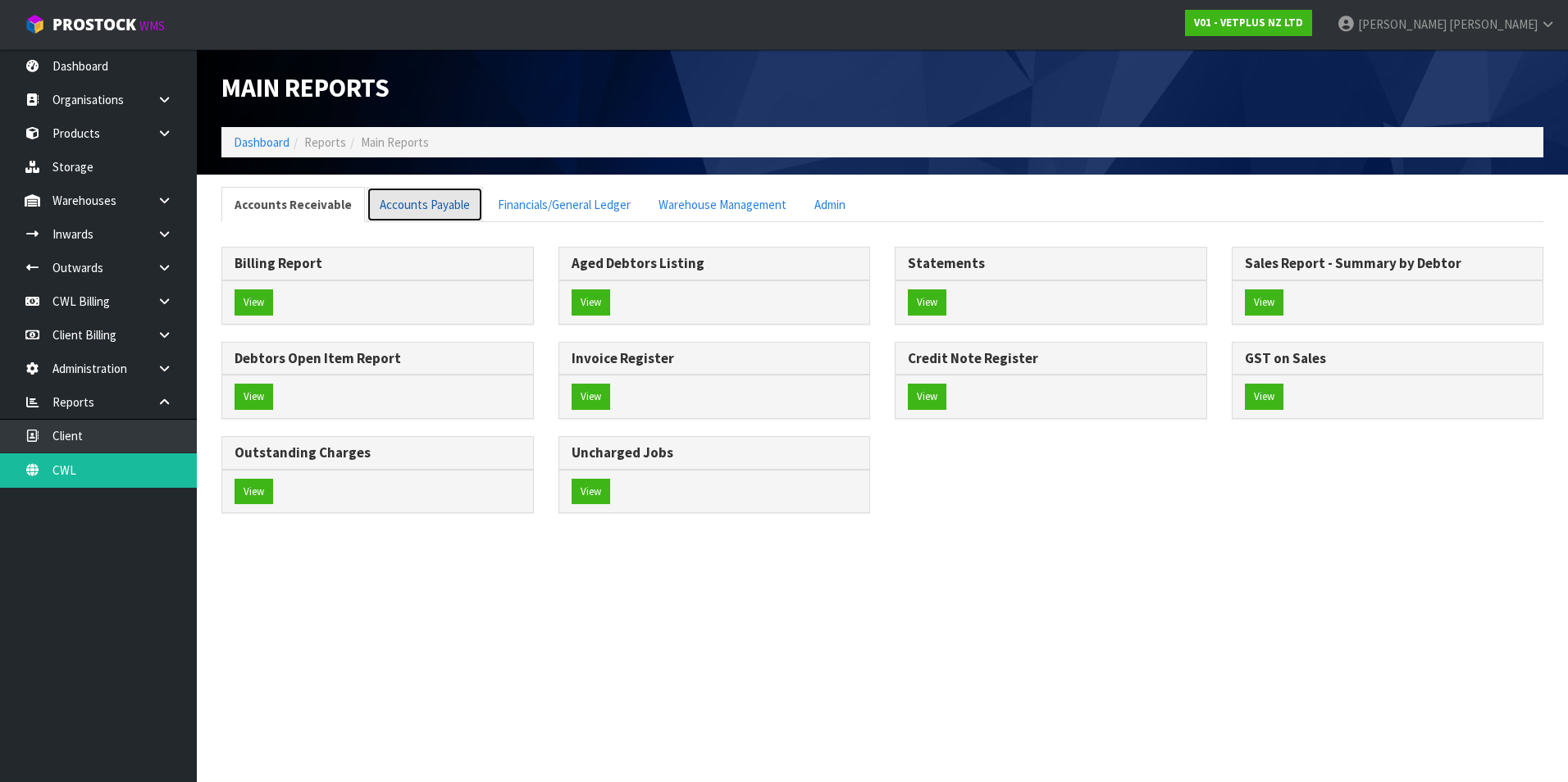
click at [414, 212] on link "Accounts Payable" at bounding box center [424, 204] width 116 height 36
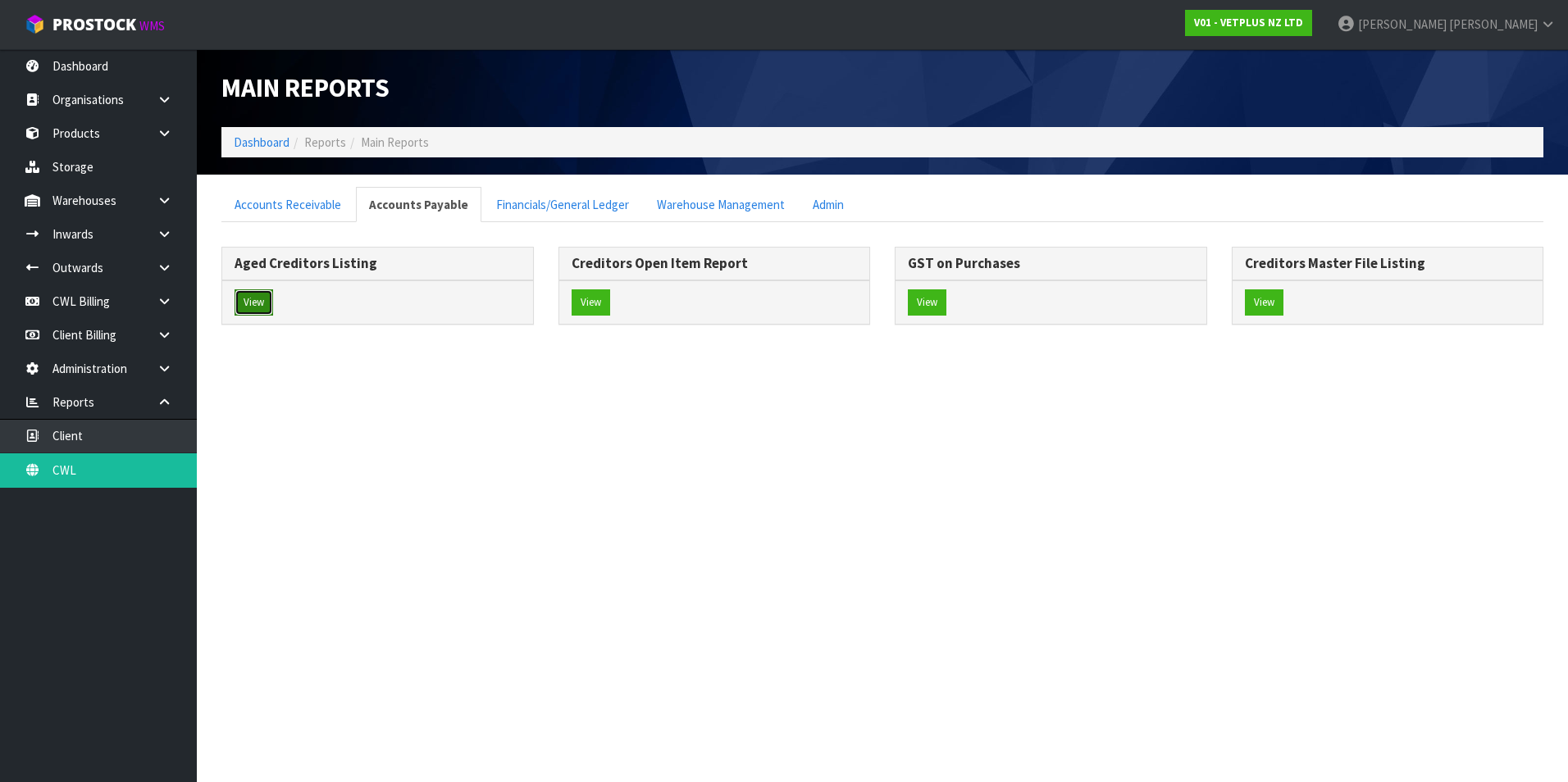
click at [256, 303] on button "View" at bounding box center [254, 302] width 38 height 26
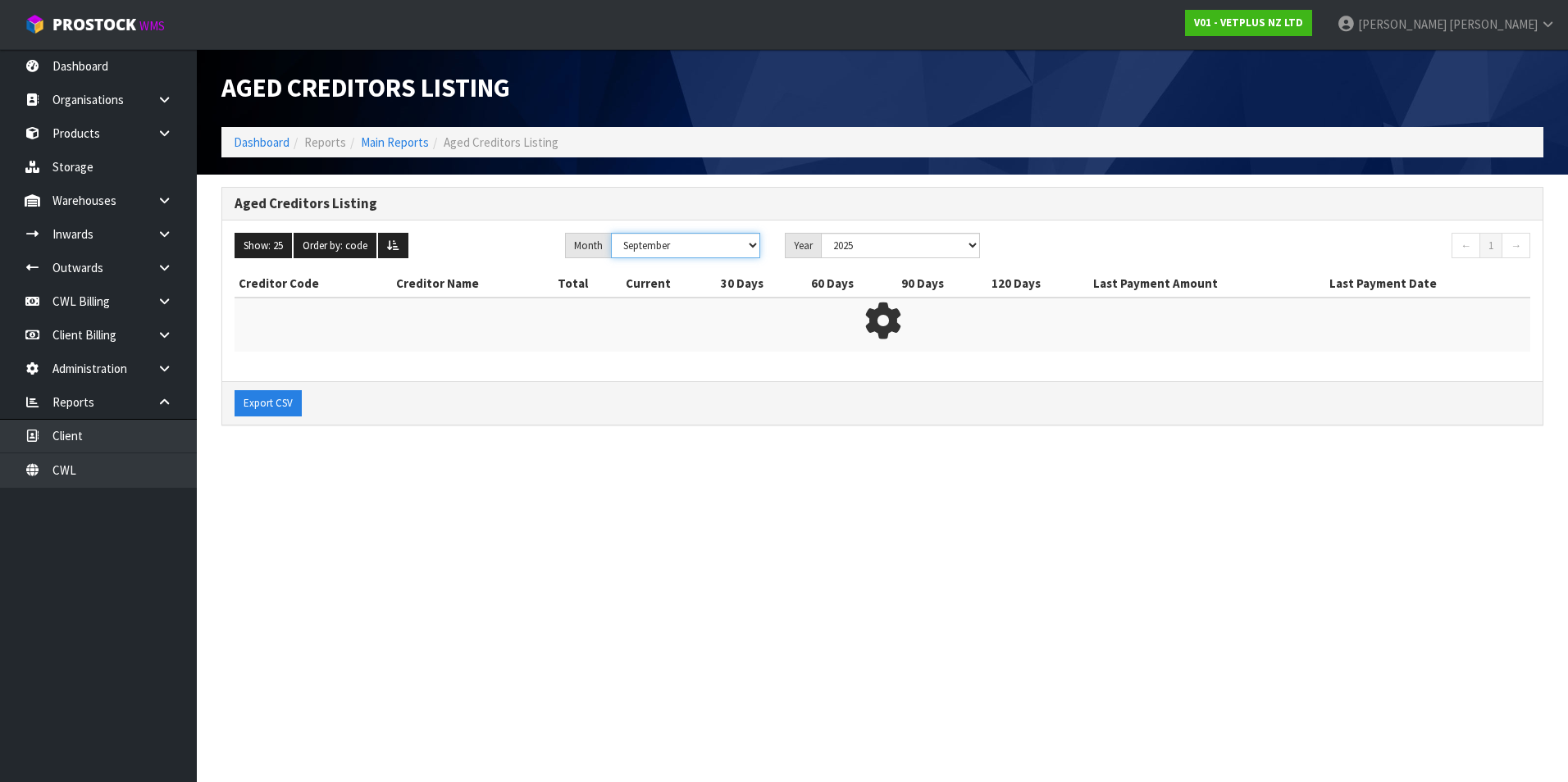
click at [684, 243] on select "January February March April May June July August September October November De…" at bounding box center [685, 245] width 149 height 25
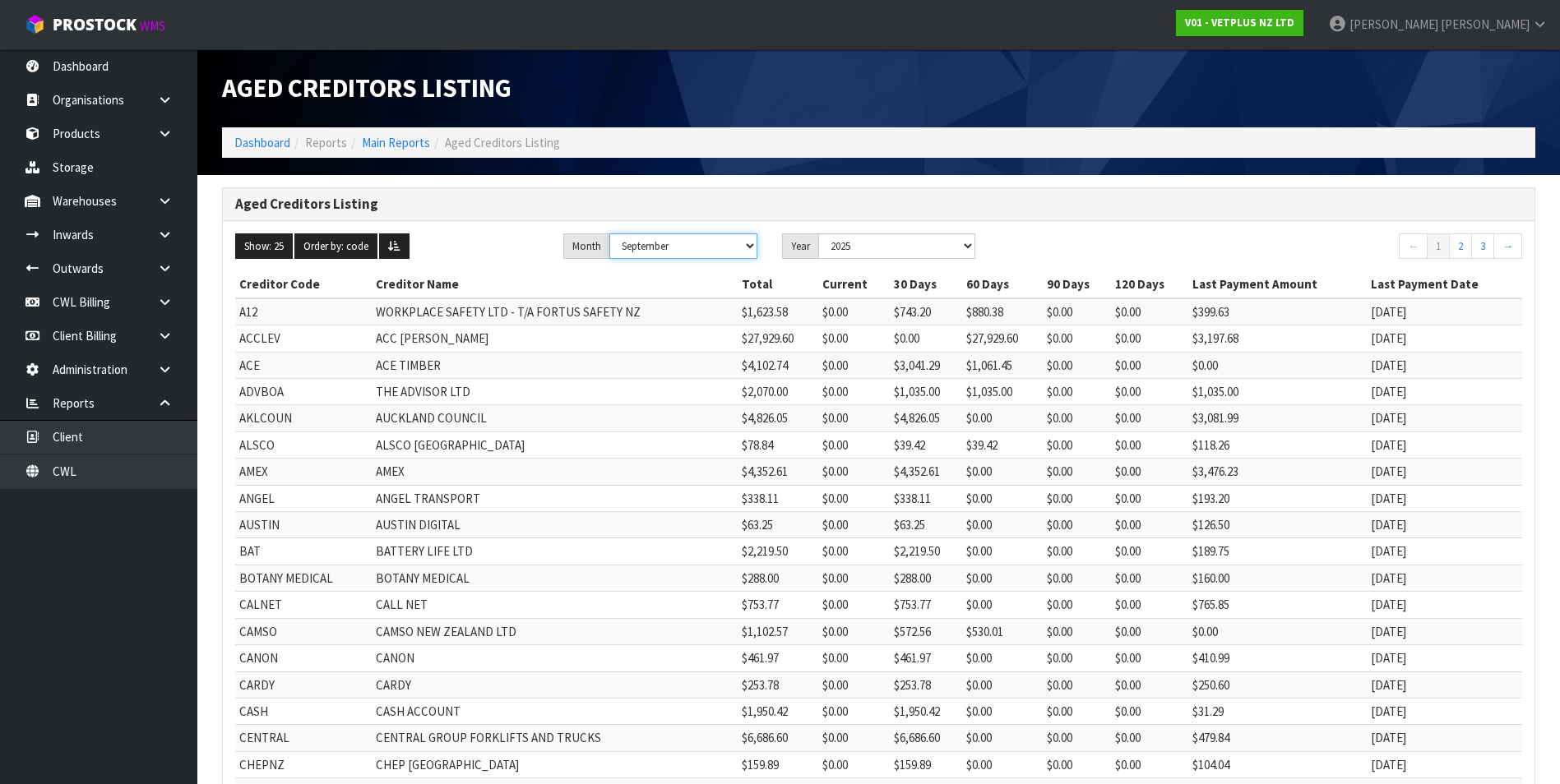
select select "object:9393"
click at [612, 233] on select "January February March April May June July August September October November De…" at bounding box center [683, 246] width 148 height 25
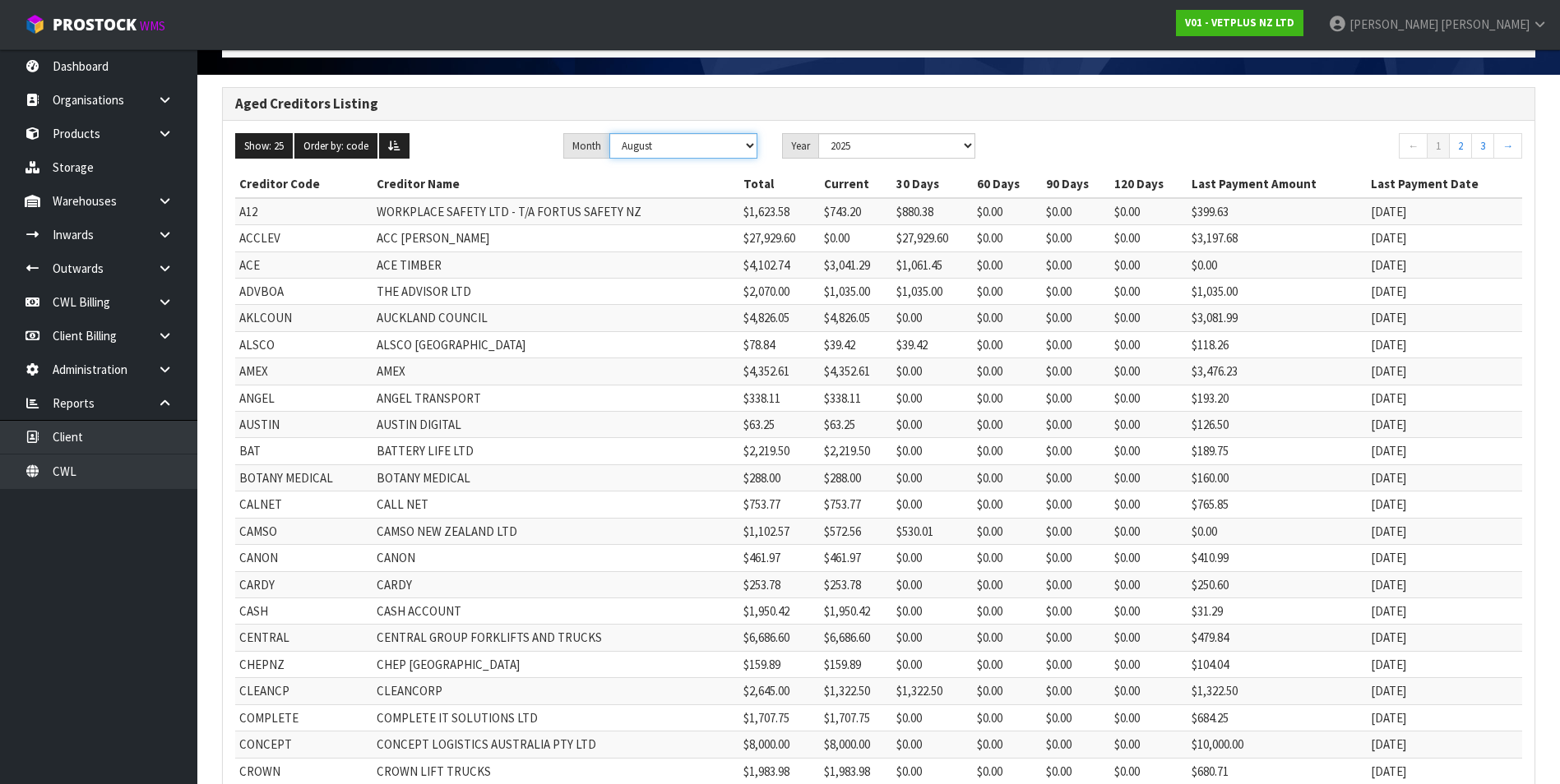
scroll to position [284, 0]
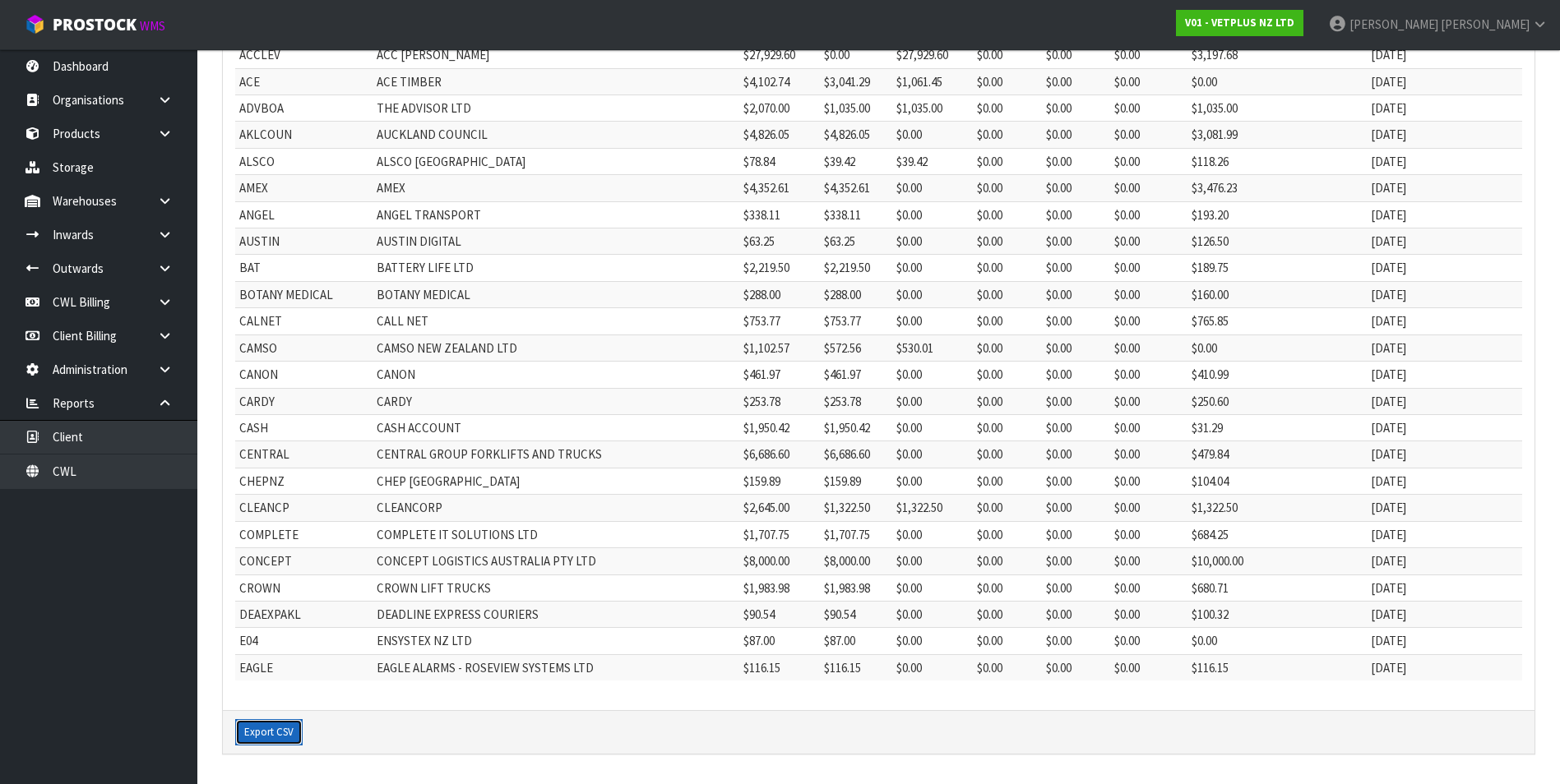
click at [273, 735] on button "Export CSV" at bounding box center [269, 732] width 68 height 26
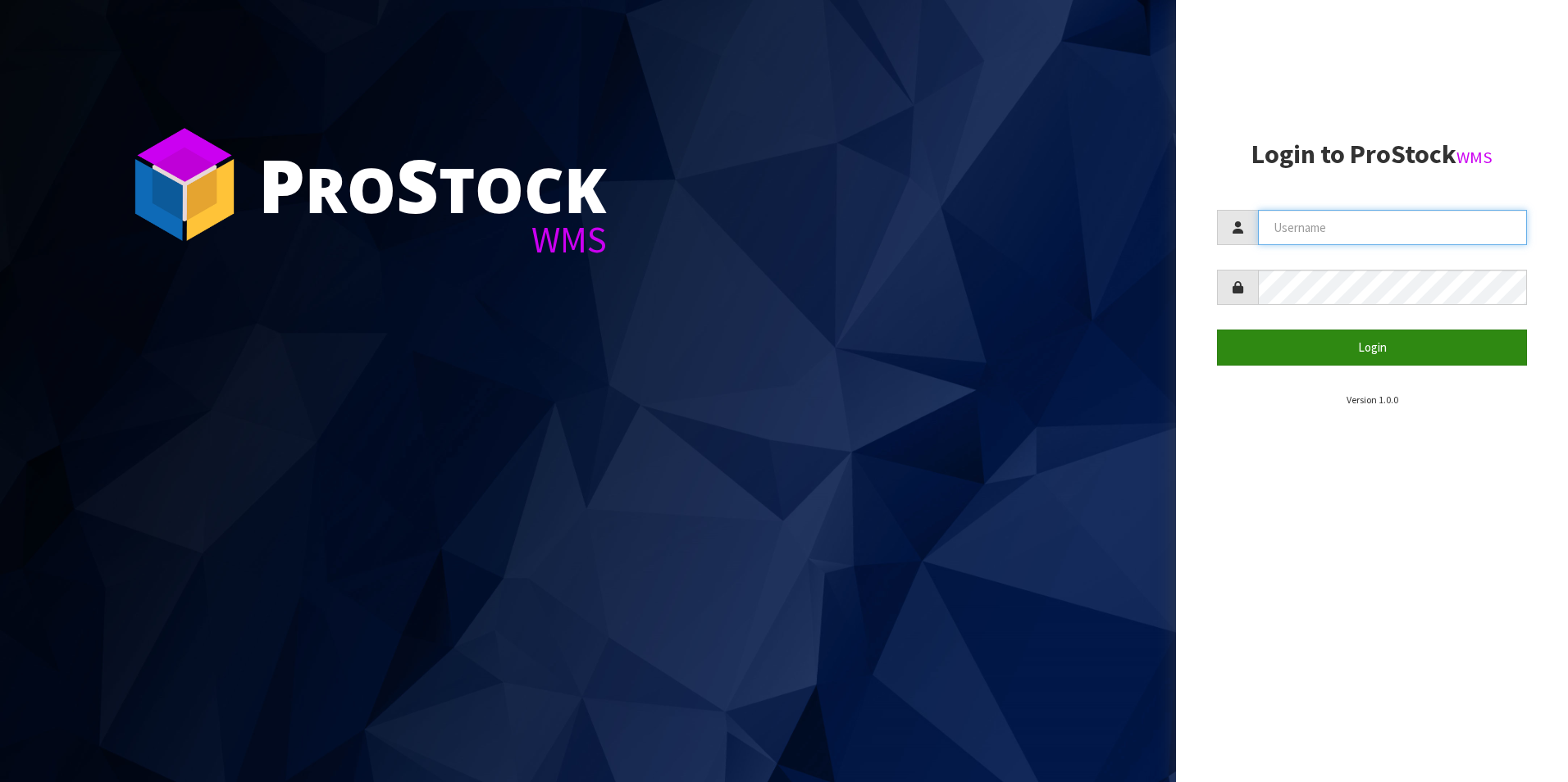
type input "[PERSON_NAME][EMAIL_ADDRESS][DOMAIN_NAME]"
click at [1343, 343] on button "Login" at bounding box center [1372, 347] width 310 height 36
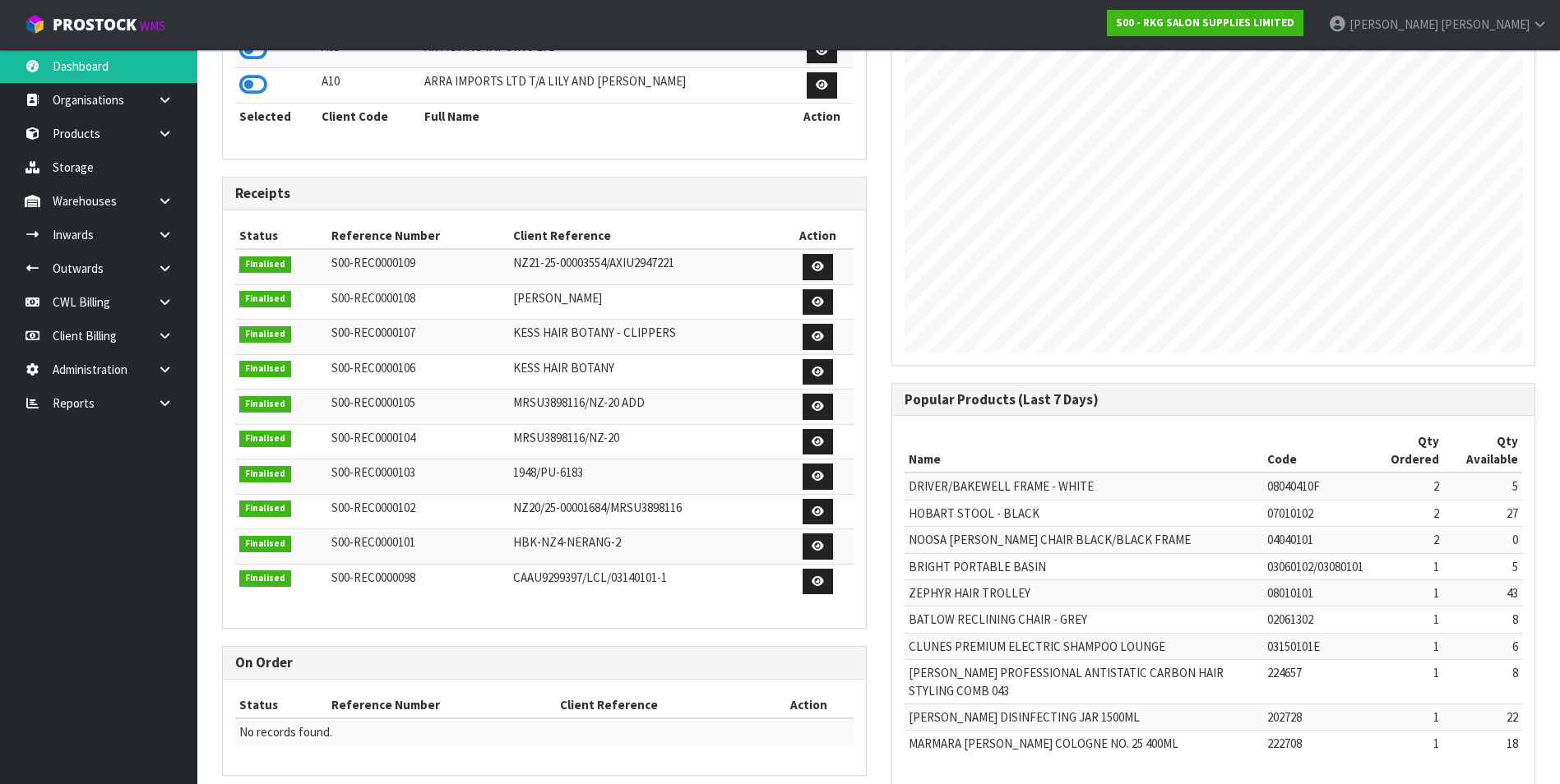
scroll to position [686, 0]
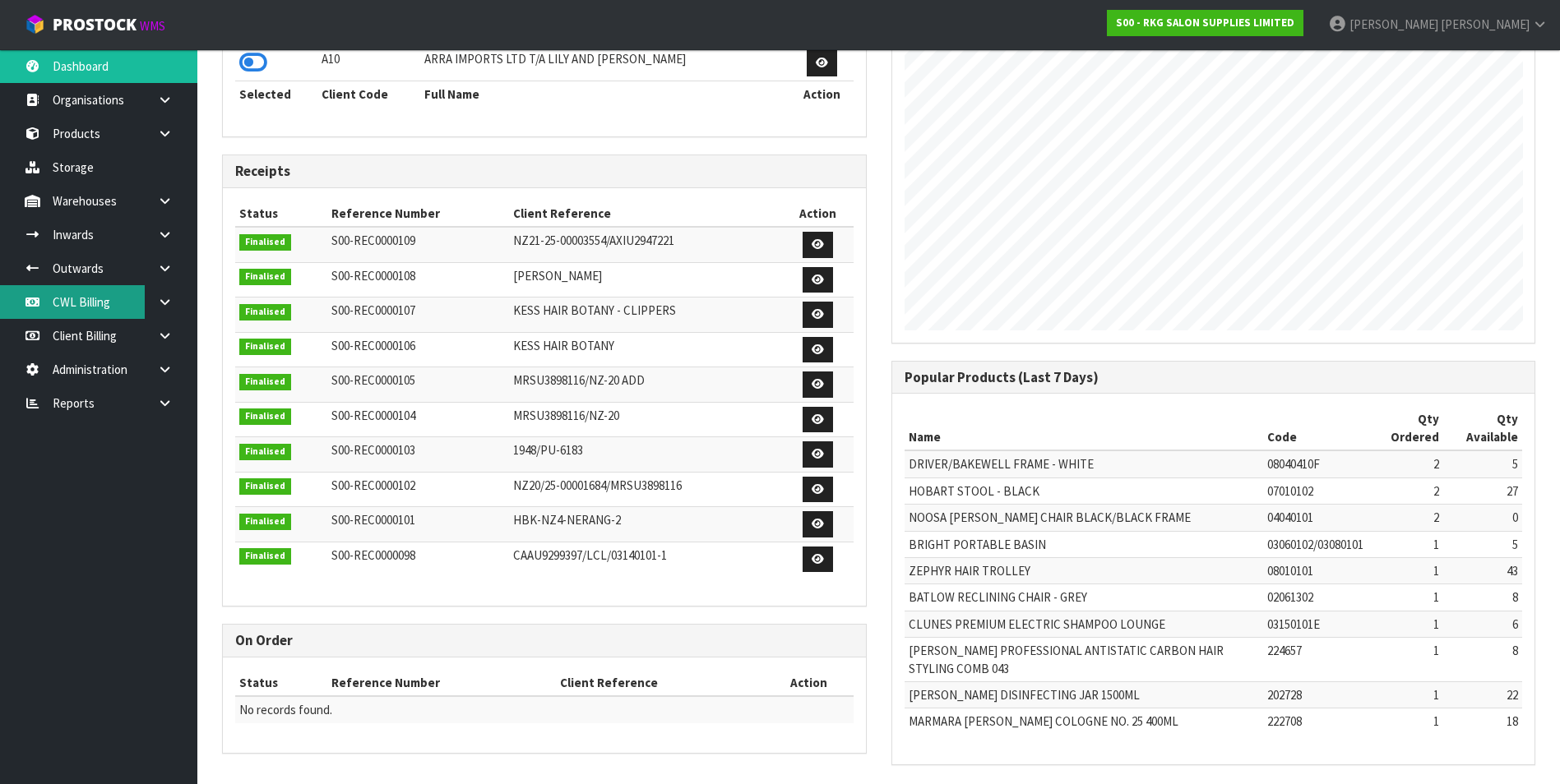
click at [92, 308] on link "CWL Billing" at bounding box center [98, 302] width 198 height 34
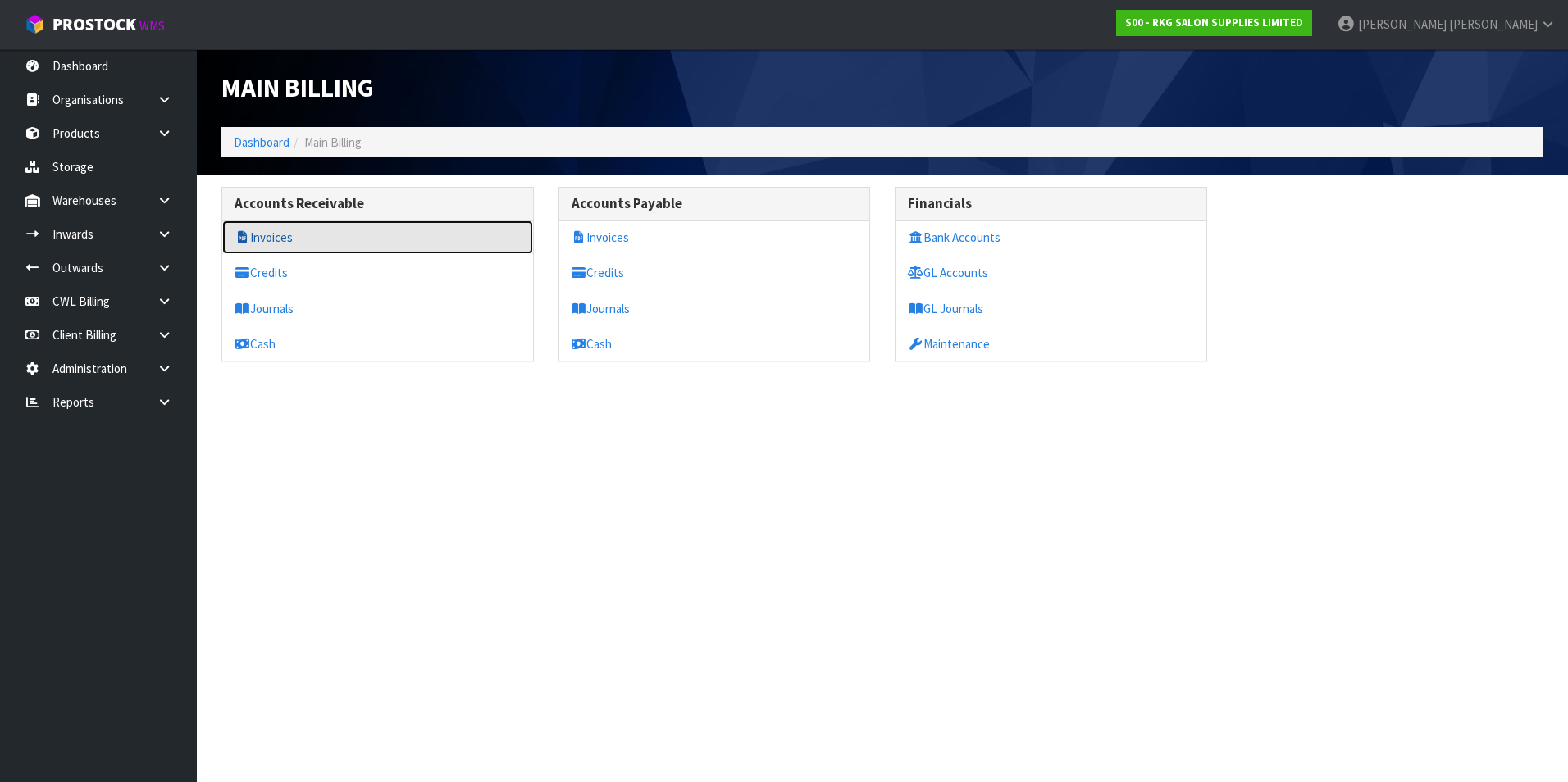
click at [283, 238] on link "Invoices" at bounding box center [377, 237] width 311 height 34
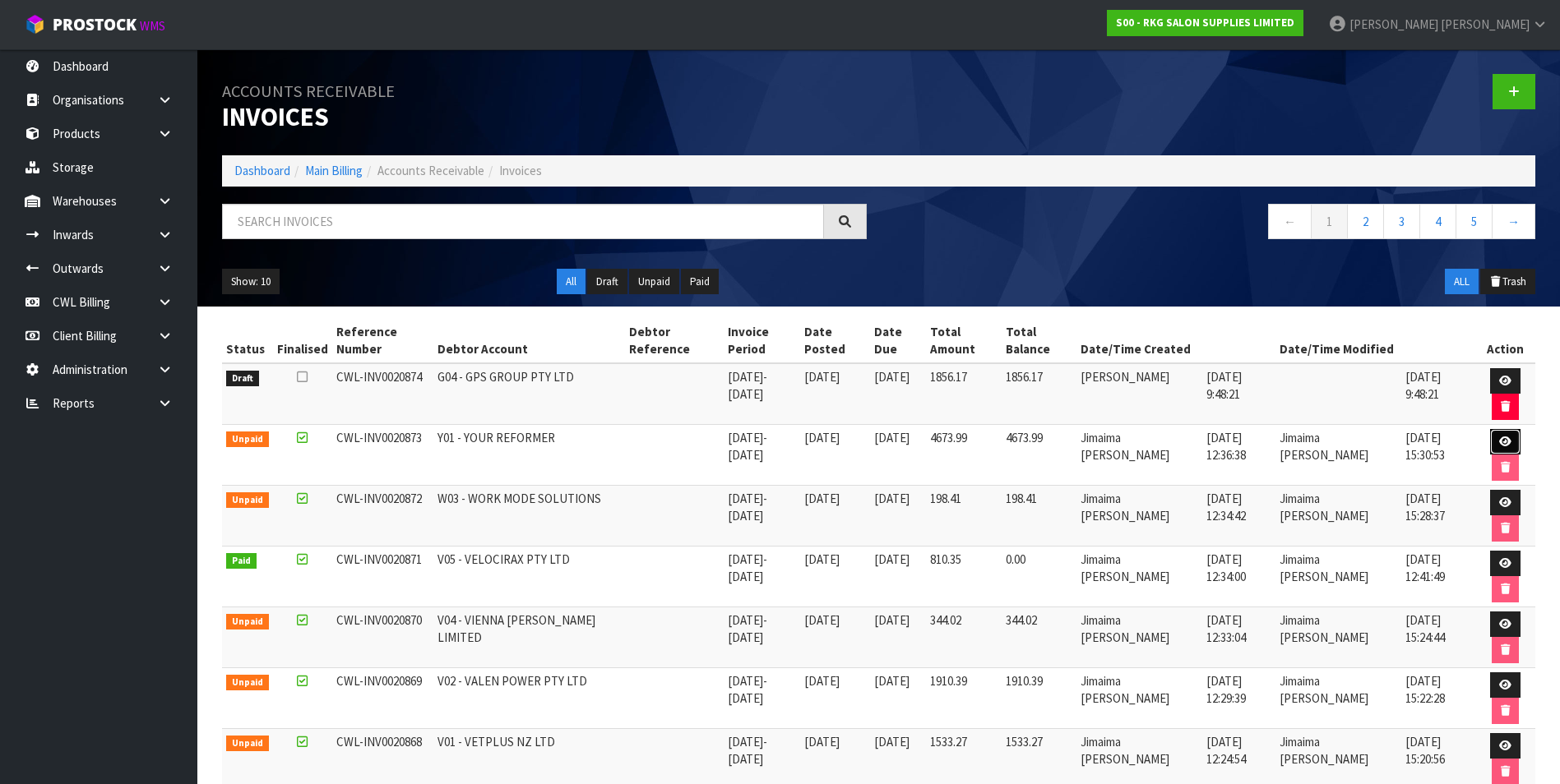
click at [1502, 445] on icon at bounding box center [1505, 442] width 13 height 11
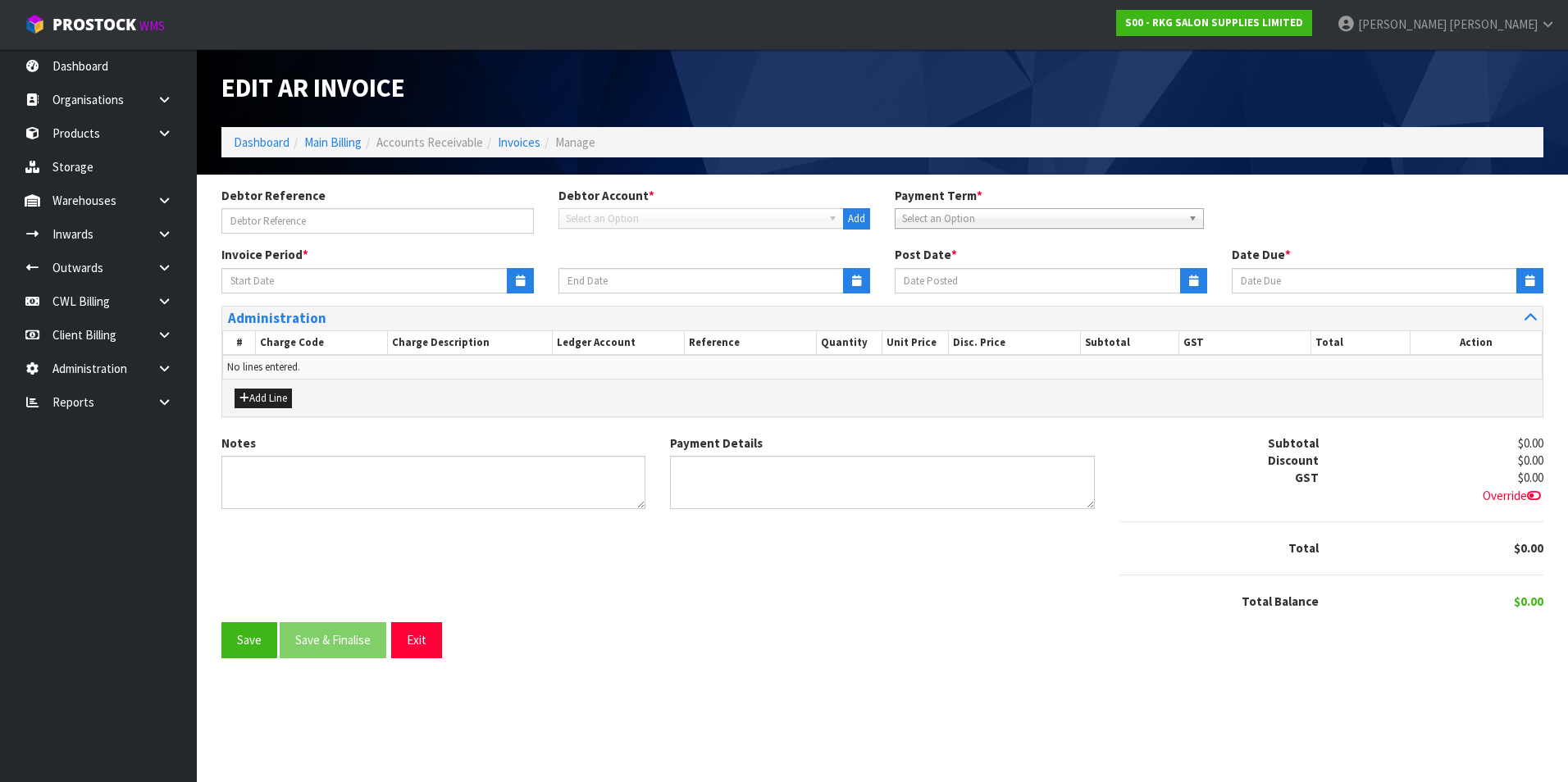
type input "[DATE]"
type textarea "Please contact us [DATE] should there be any discrepancies."
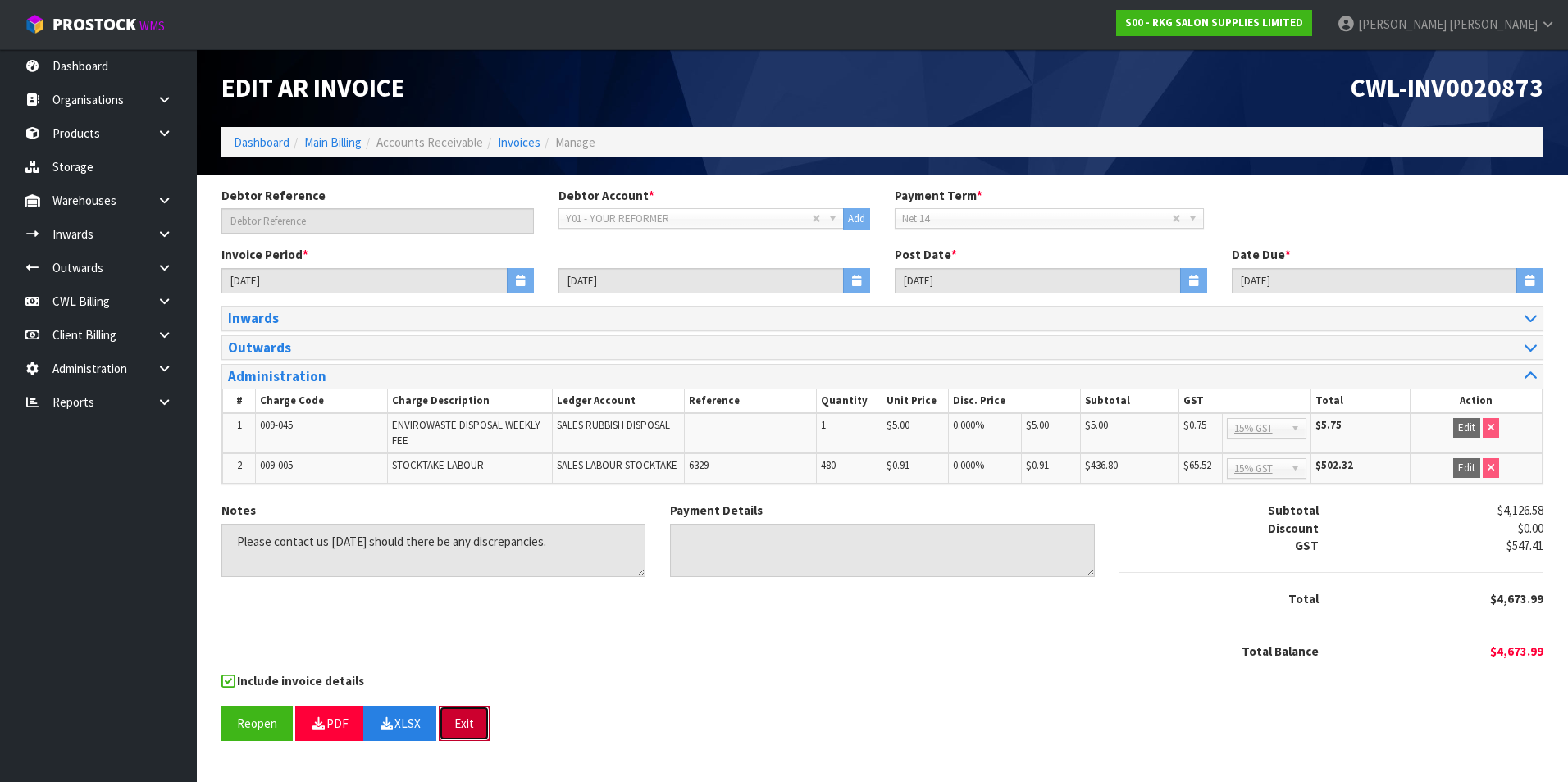
click at [472, 725] on button "Exit" at bounding box center [464, 723] width 51 height 36
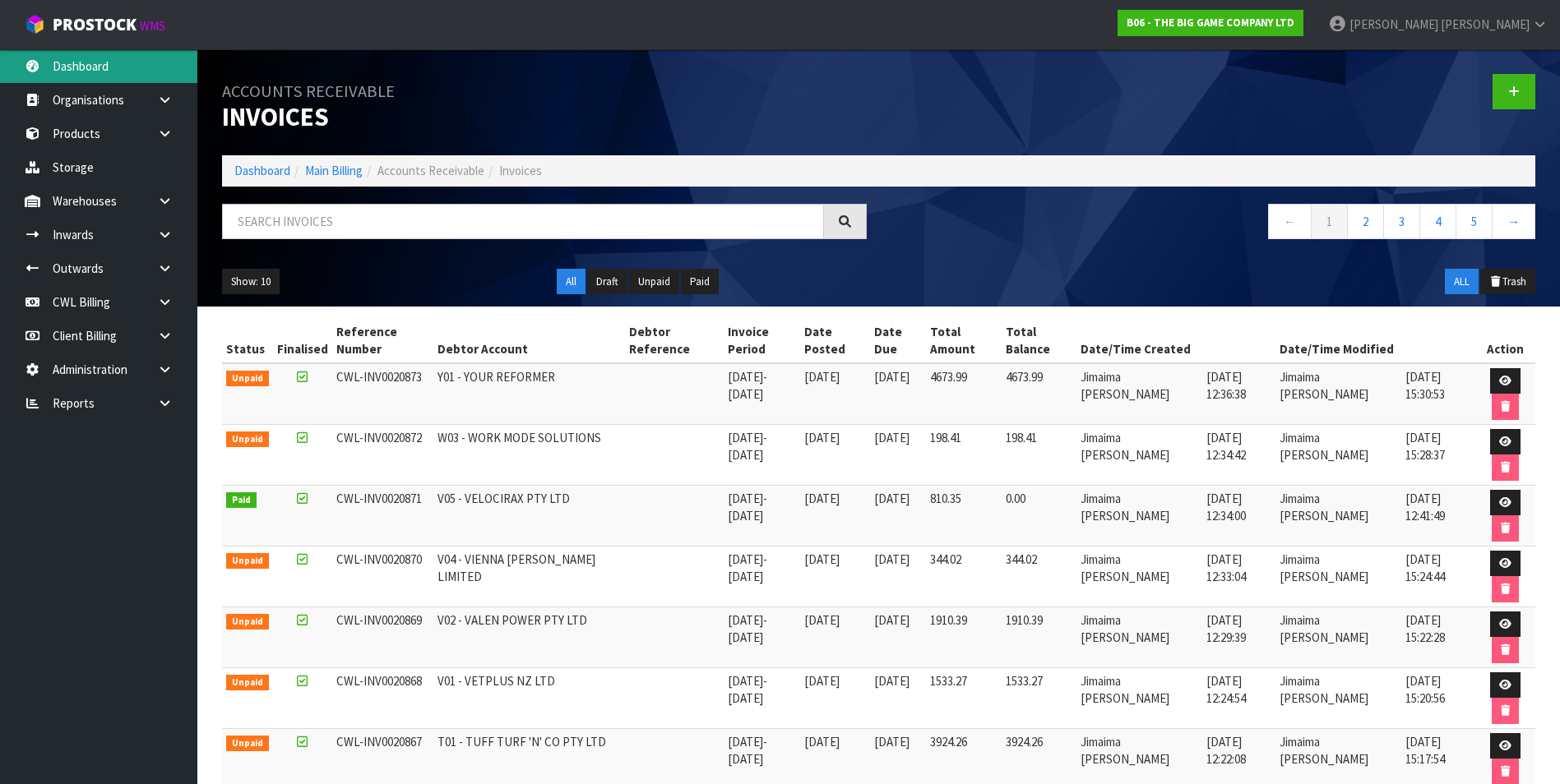
click at [102, 68] on link "Dashboard" at bounding box center [98, 66] width 198 height 34
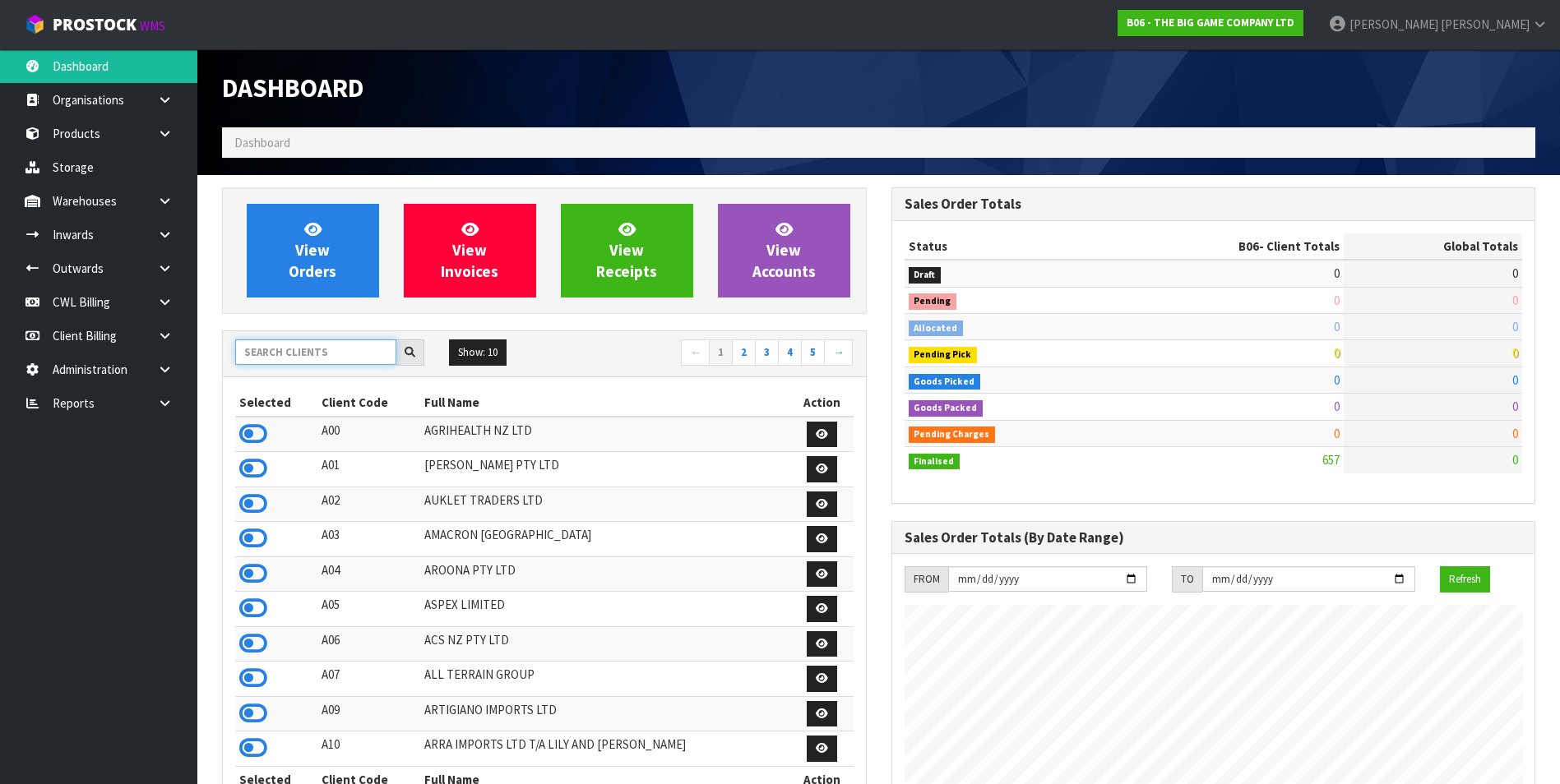
scroll to position [1006, 669]
click at [271, 356] on input "text" at bounding box center [315, 352] width 161 height 25
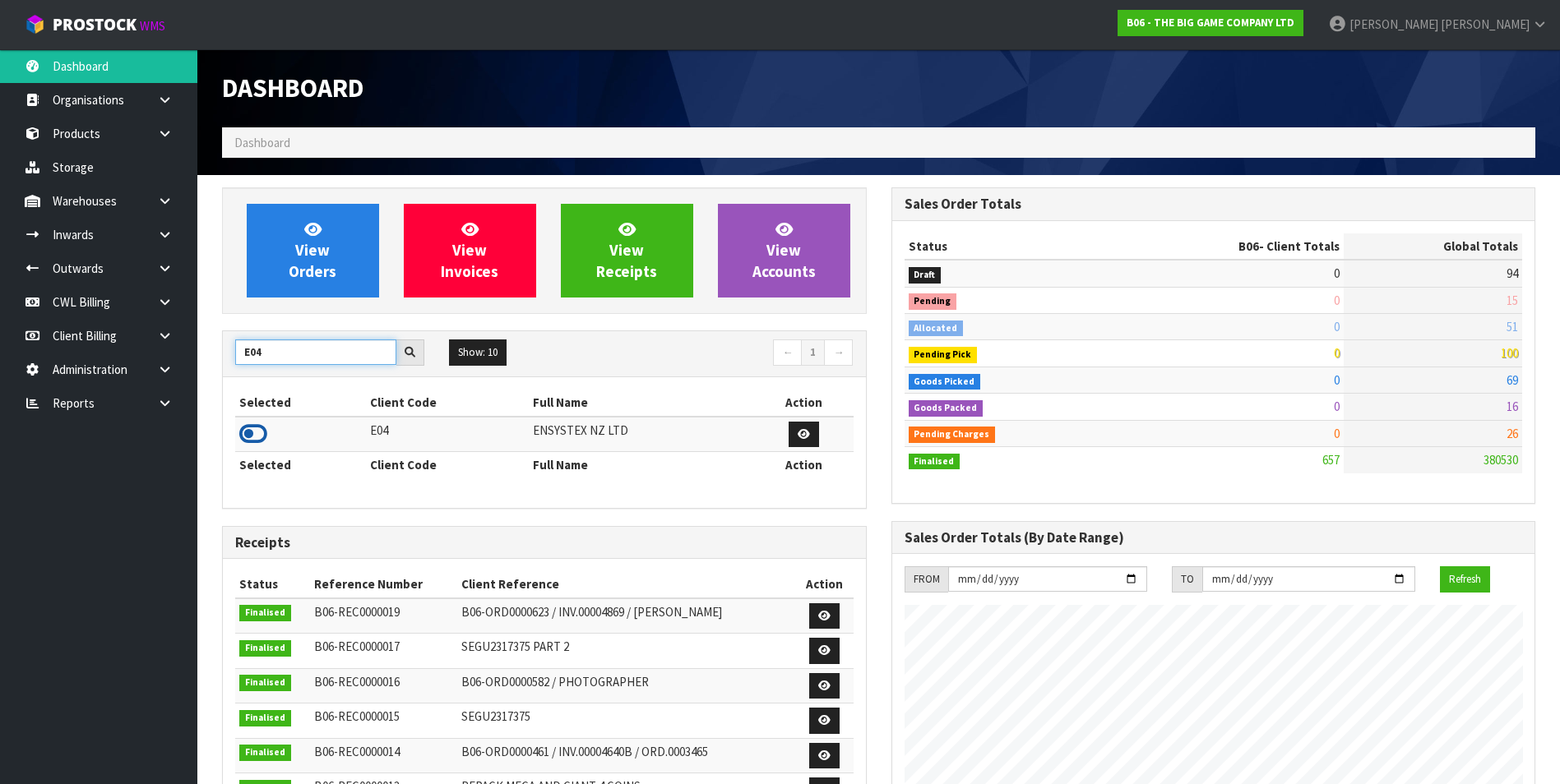
type input "E04"
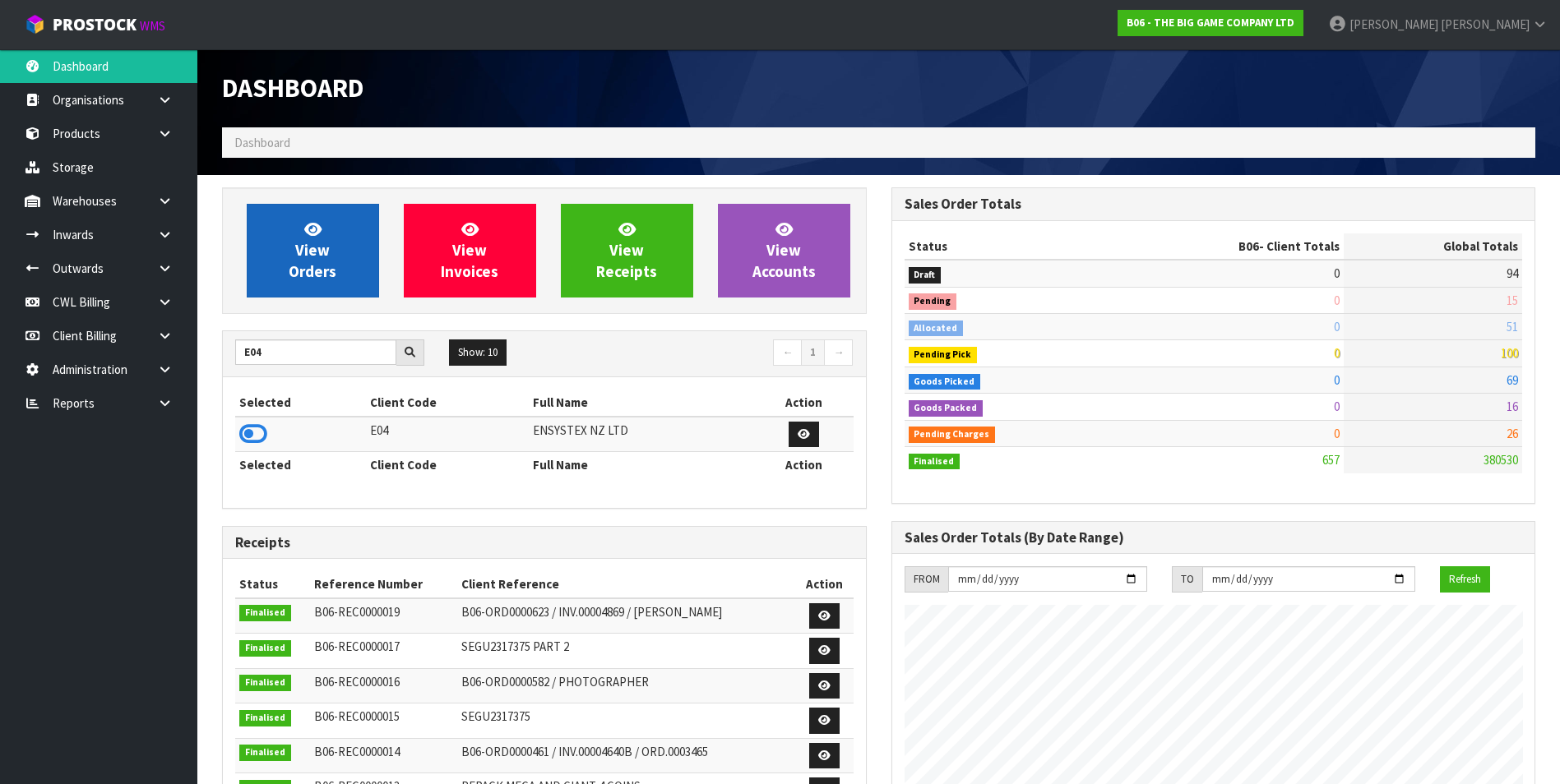
drag, startPoint x: 246, startPoint y: 434, endPoint x: 299, endPoint y: 259, distance: 182.8
click at [250, 422] on icon at bounding box center [253, 434] width 28 height 25
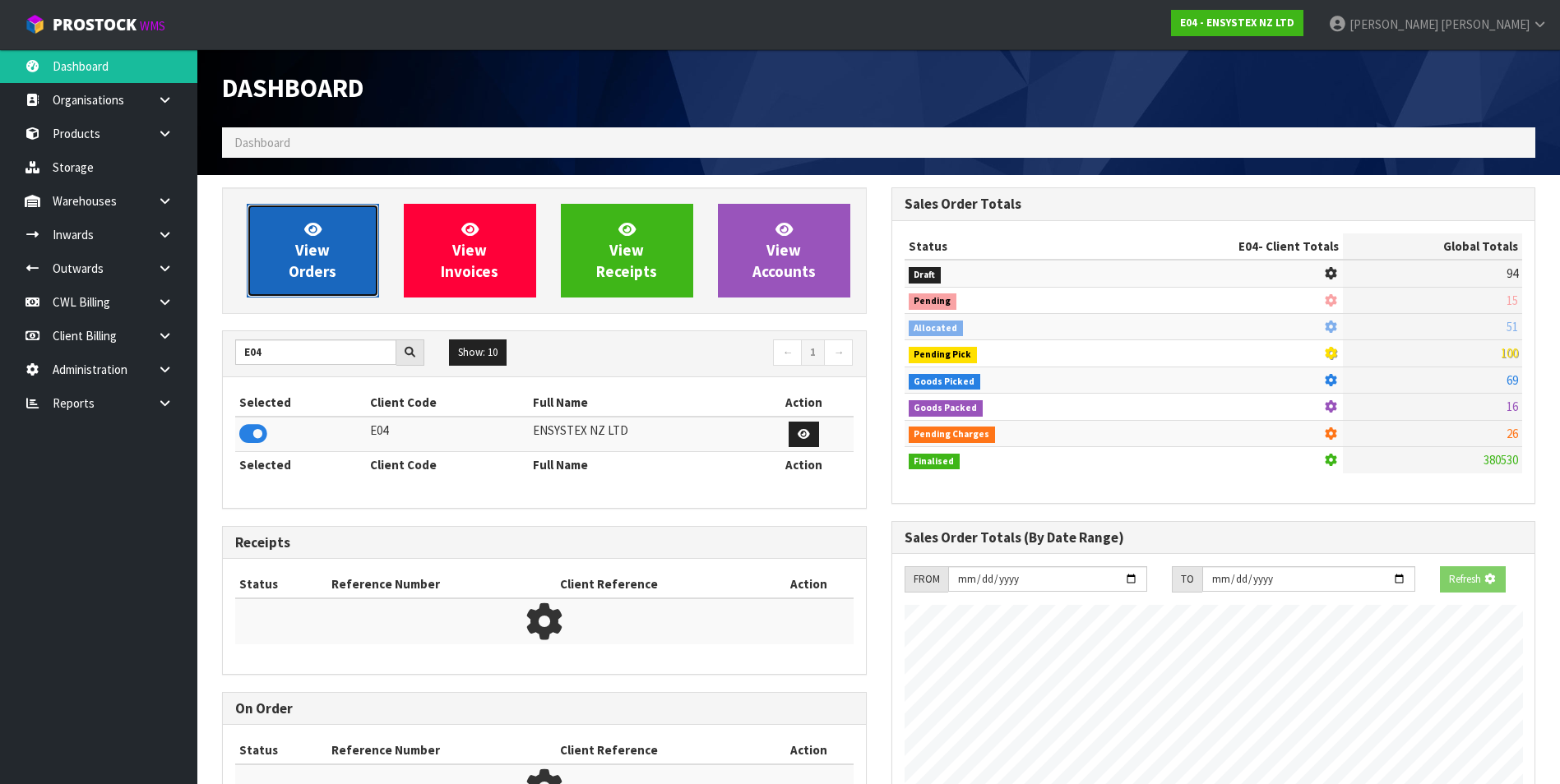
click at [302, 248] on span "View Orders" at bounding box center [312, 251] width 47 height 62
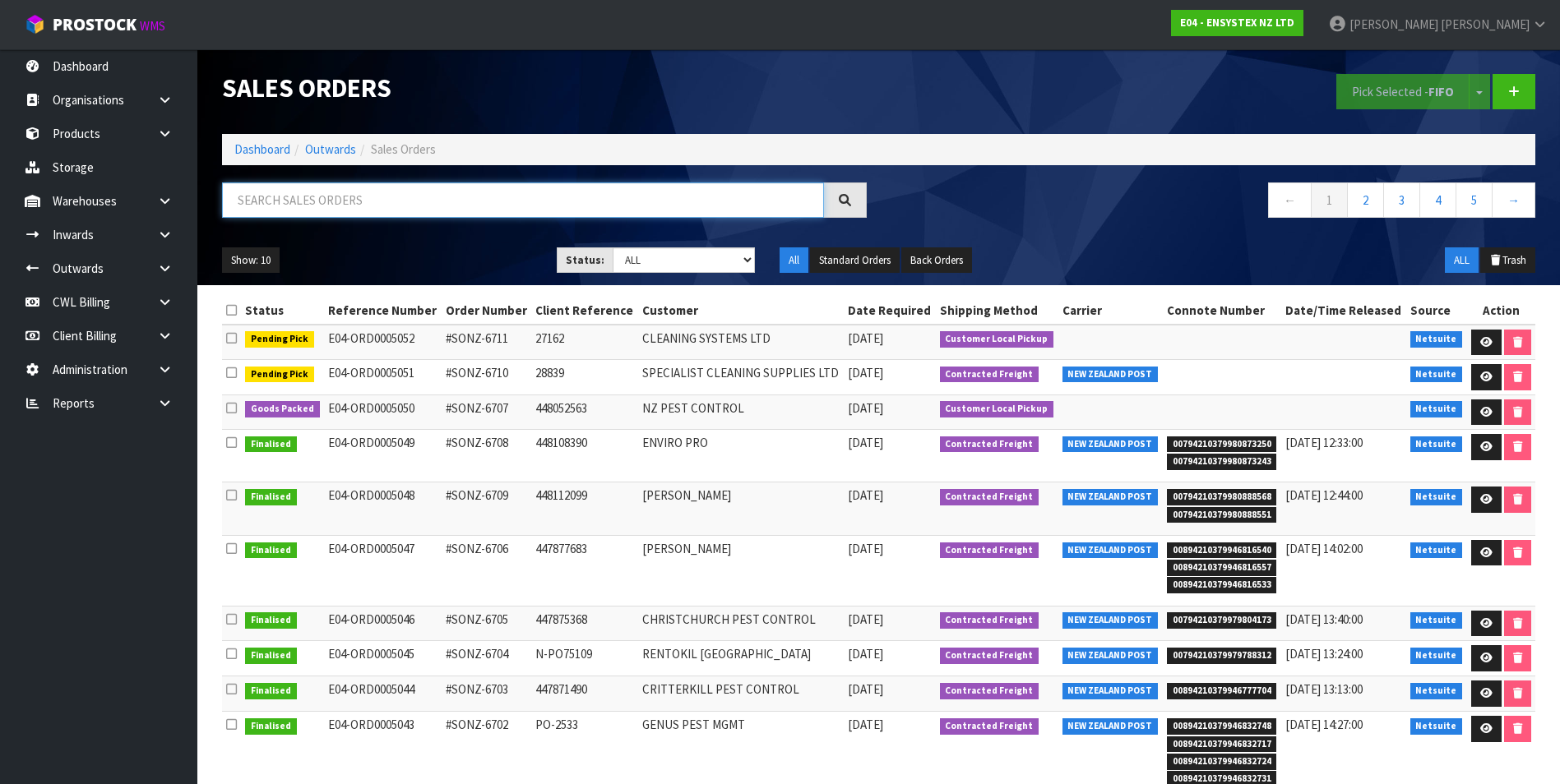
click at [287, 198] on input "text" at bounding box center [523, 200] width 602 height 36
type input "557863673"
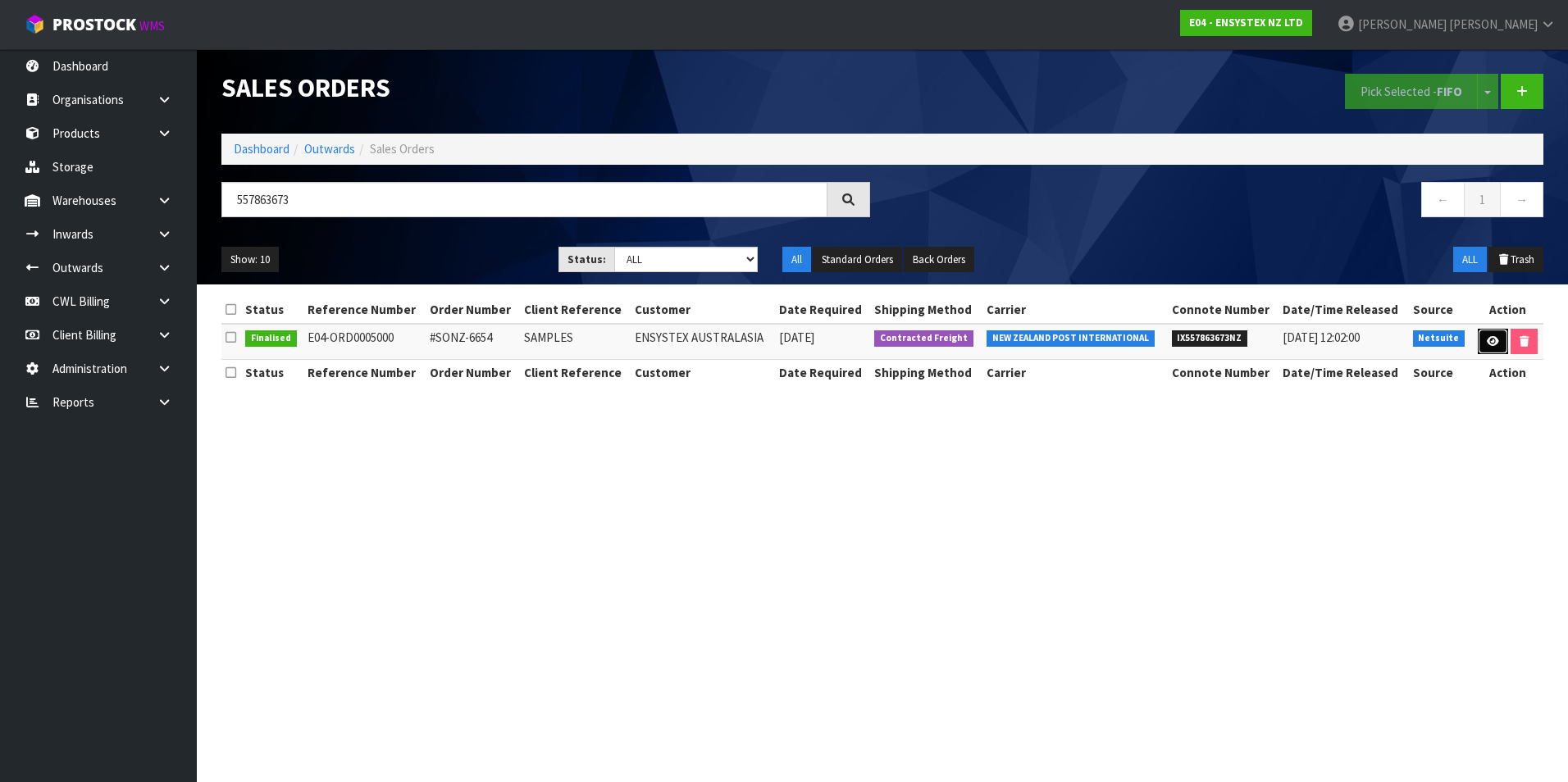
click at [1491, 343] on icon at bounding box center [1493, 341] width 13 height 11
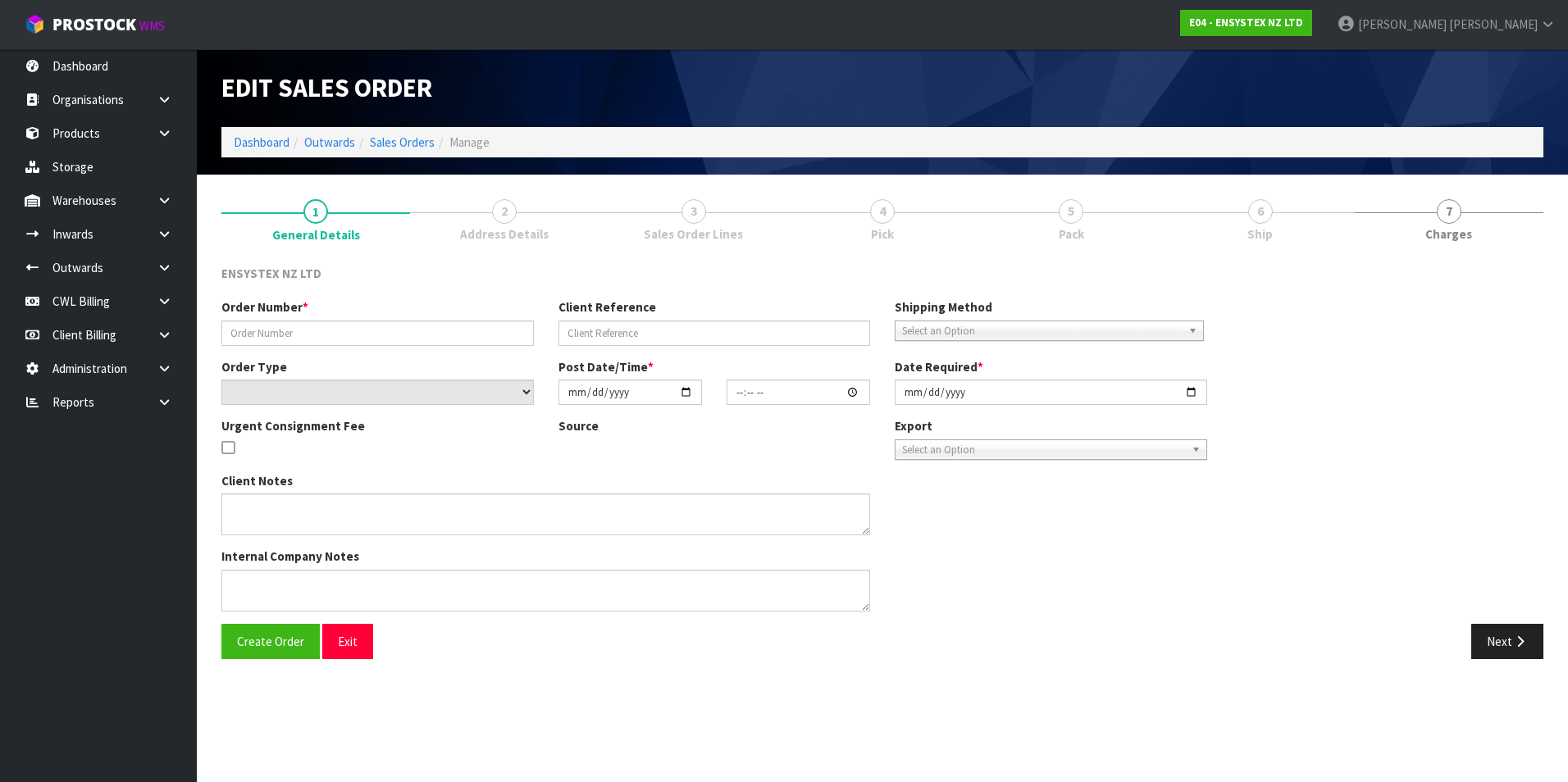
type input "#SONZ-6654"
type input "SAMPLES"
select select "number:0"
type input "2025-08-13"
type input "17:00:19.000"
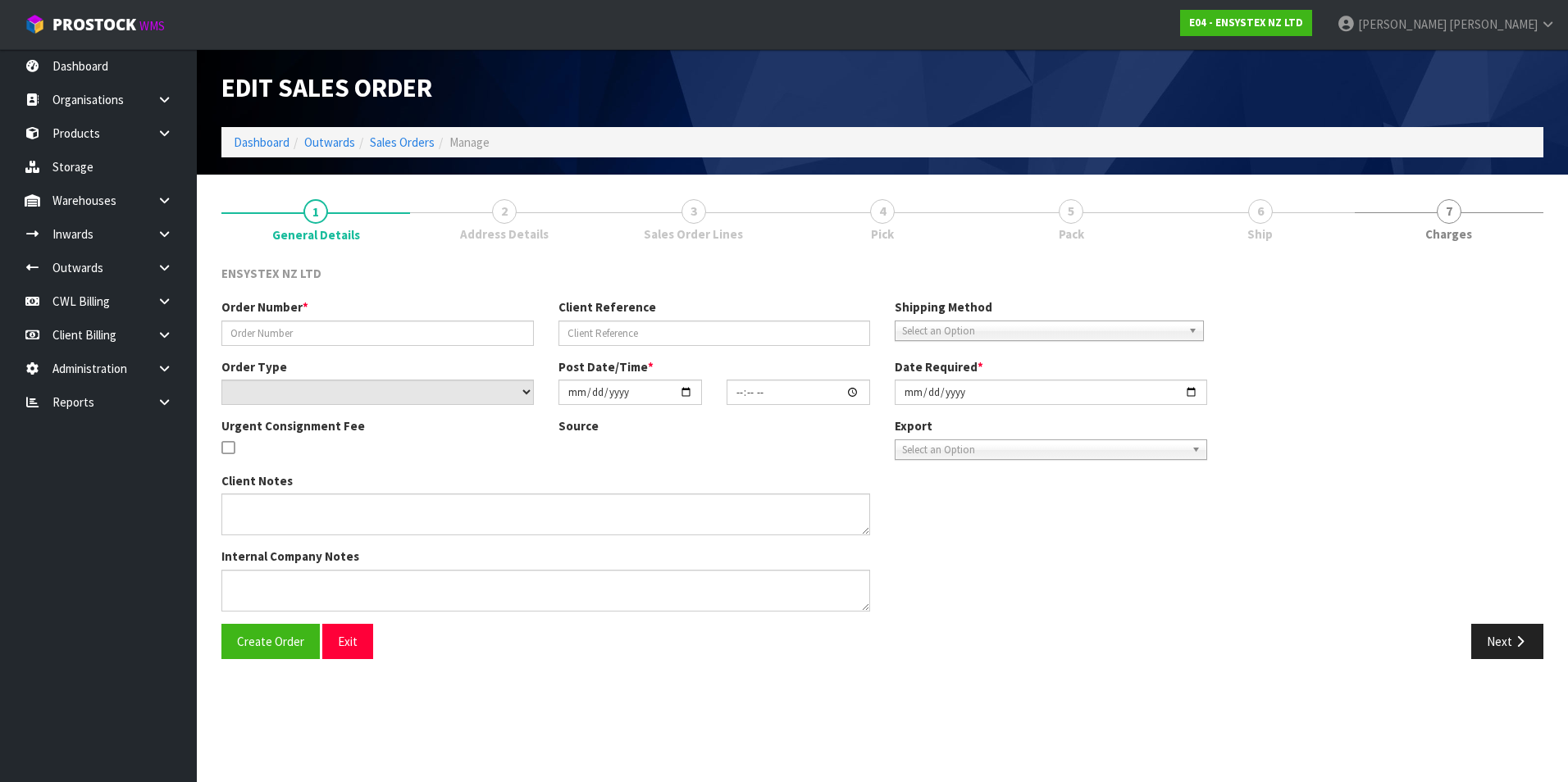
type input "2025-08-14"
type textarea "COULD YOU PLEASE ORGANISE TO SEND THIS VIA COURIER? CAN YOU DO VIA NEW ZEALAND …"
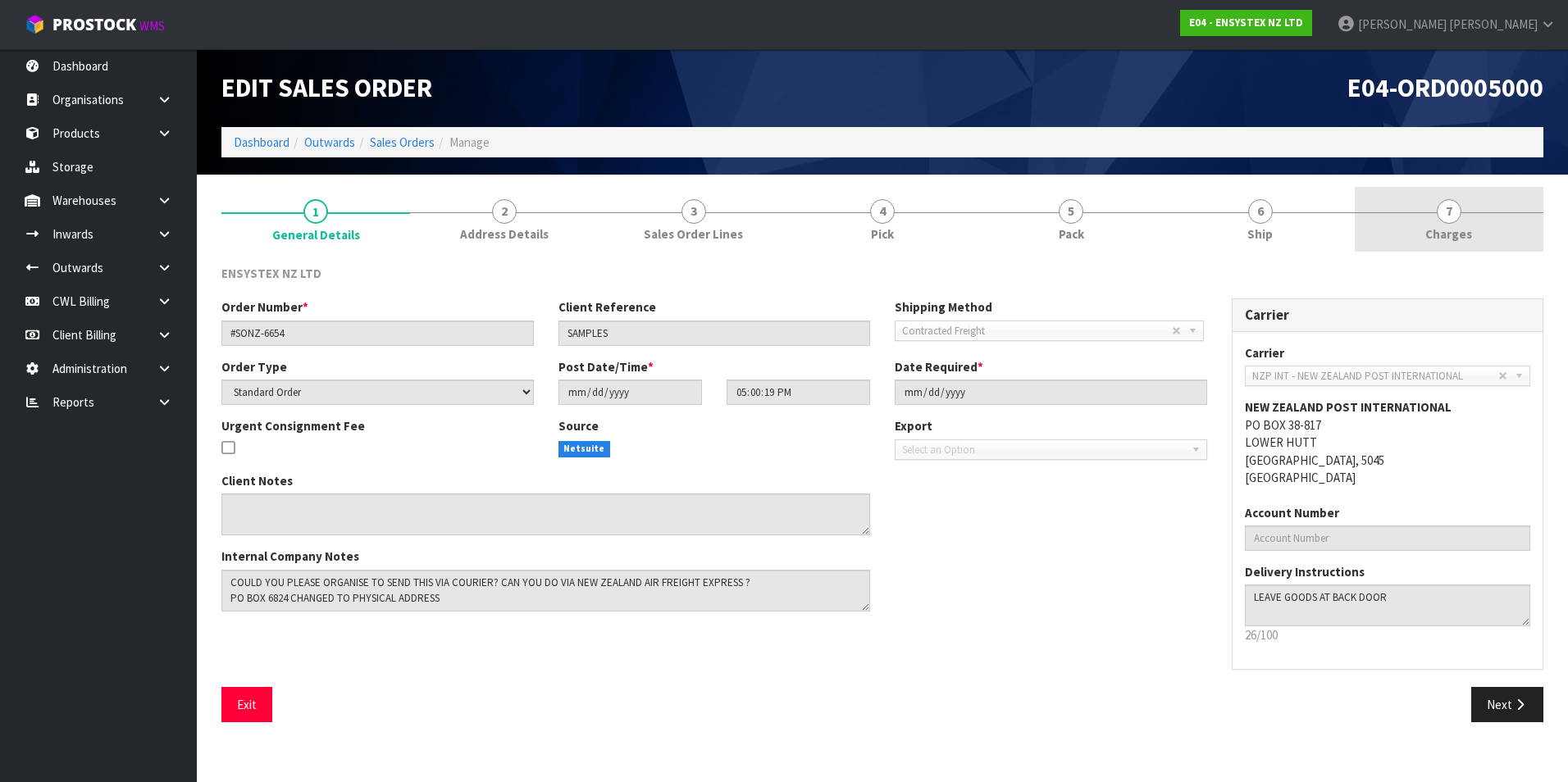
click at [1459, 214] on span "7" at bounding box center [1450, 212] width 25 height 25
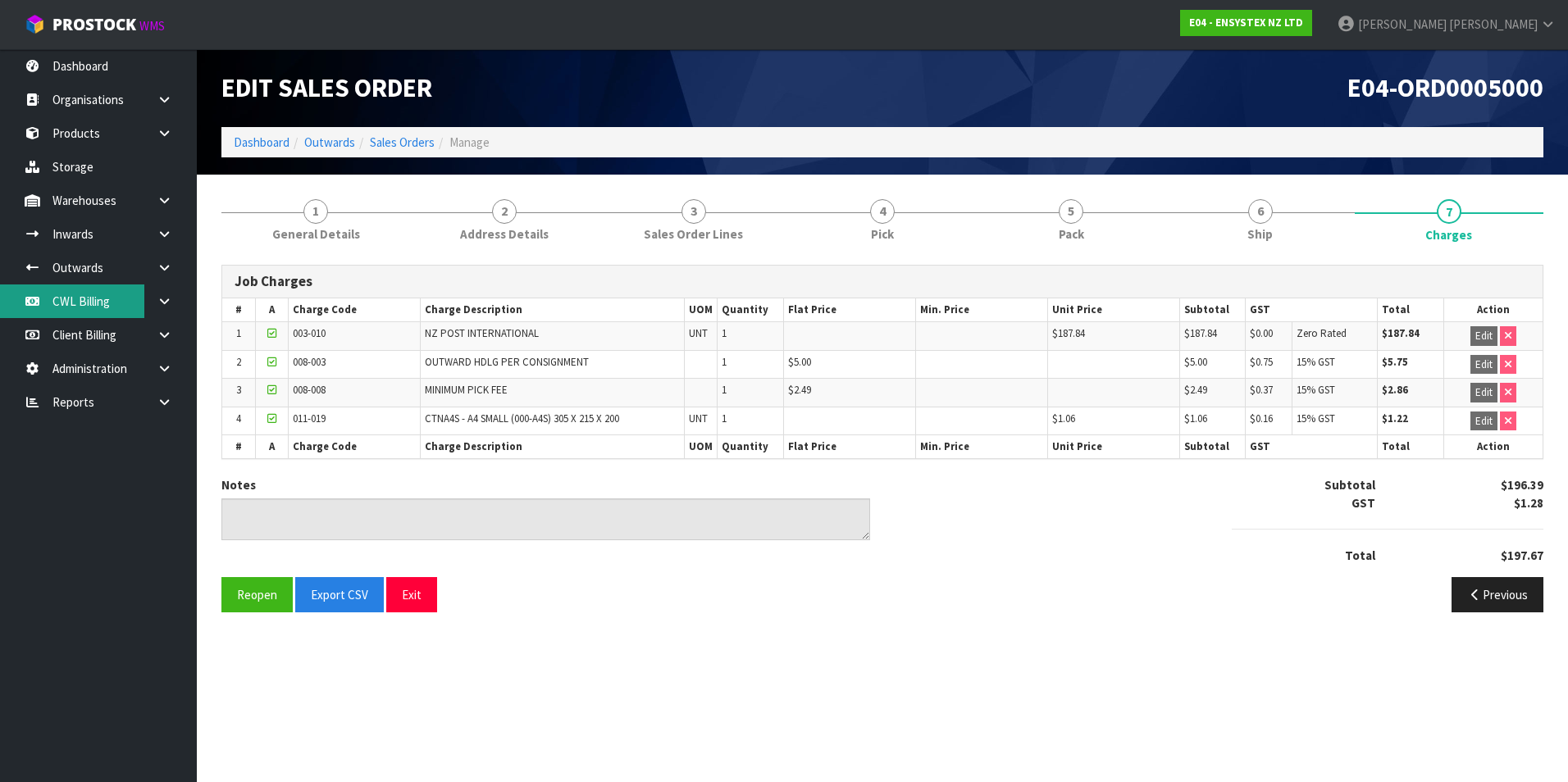
click at [78, 303] on link "CWL Billing" at bounding box center [98, 301] width 197 height 34
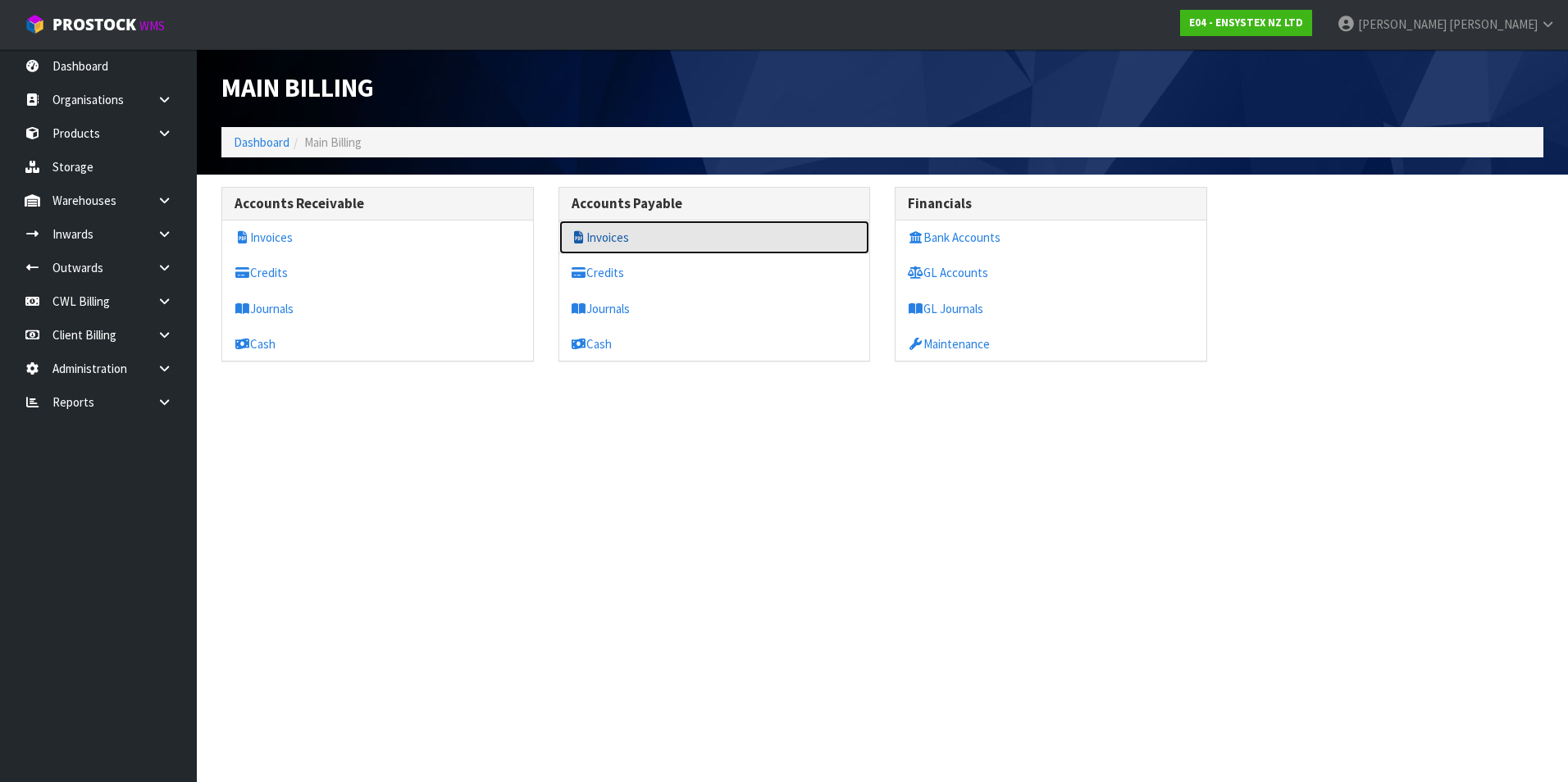
click at [623, 237] on link "Invoices" at bounding box center [714, 237] width 311 height 34
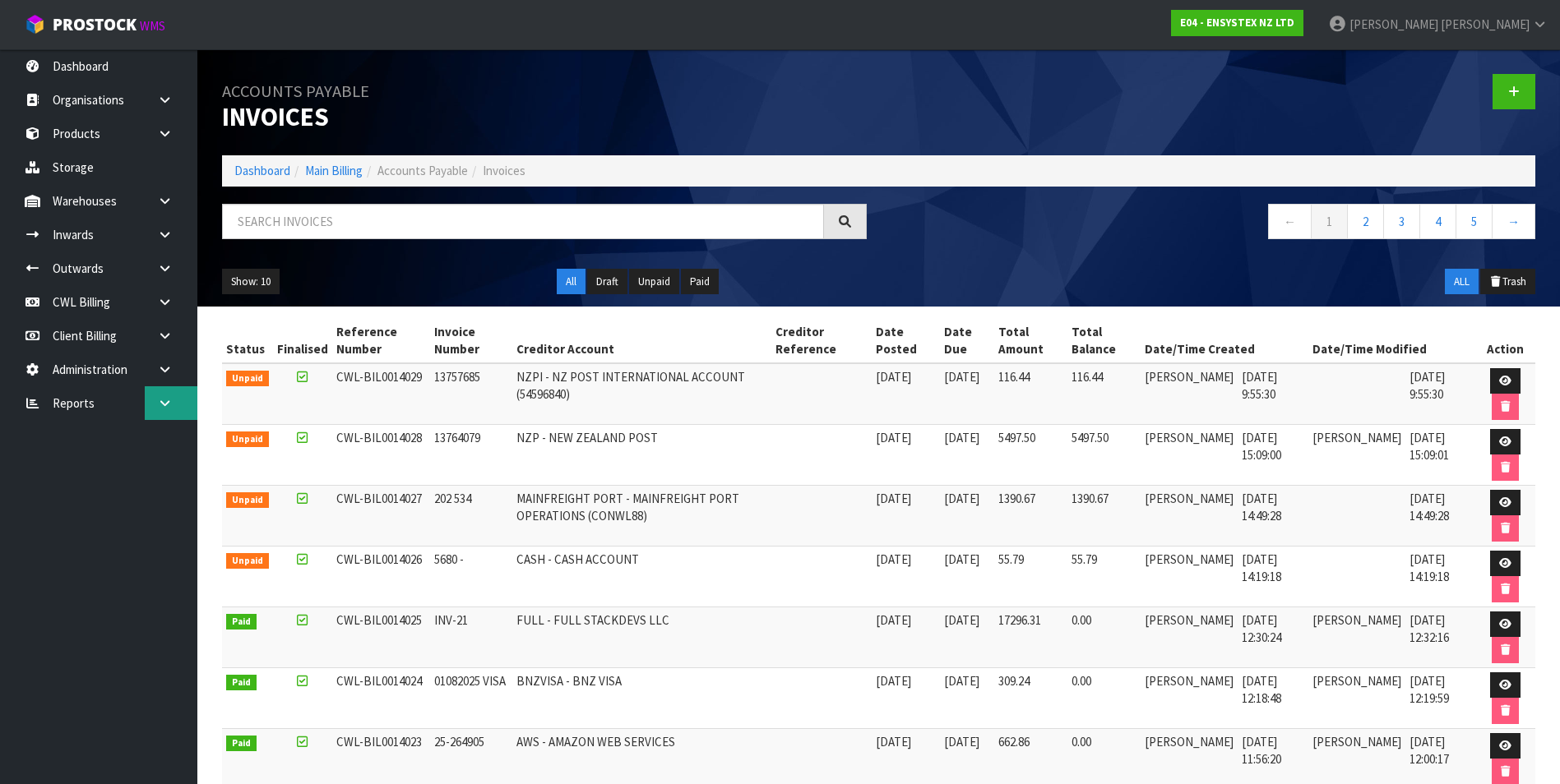
click at [170, 404] on icon at bounding box center [165, 403] width 15 height 13
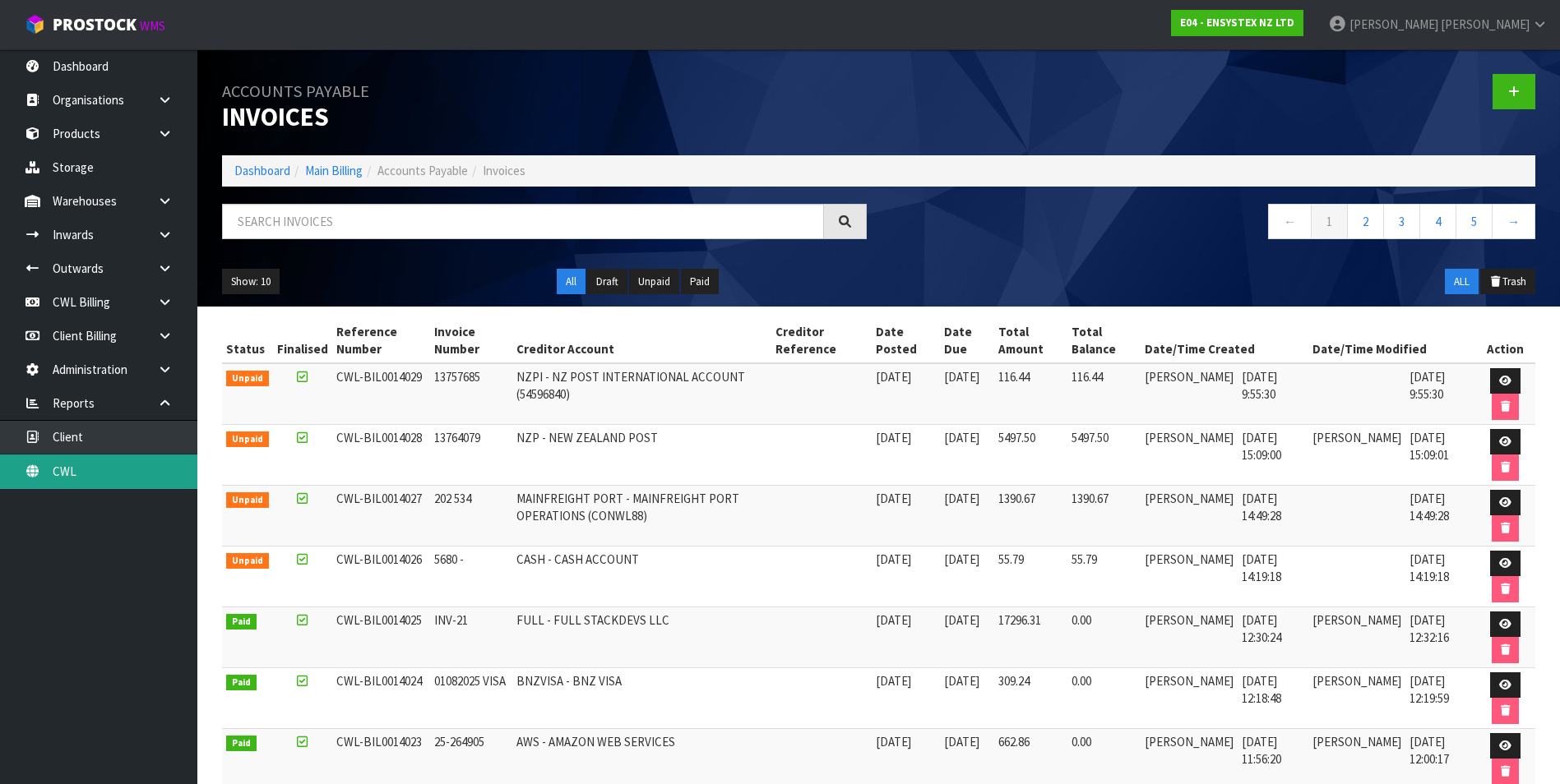
click at [100, 475] on link "CWL" at bounding box center [98, 471] width 198 height 34
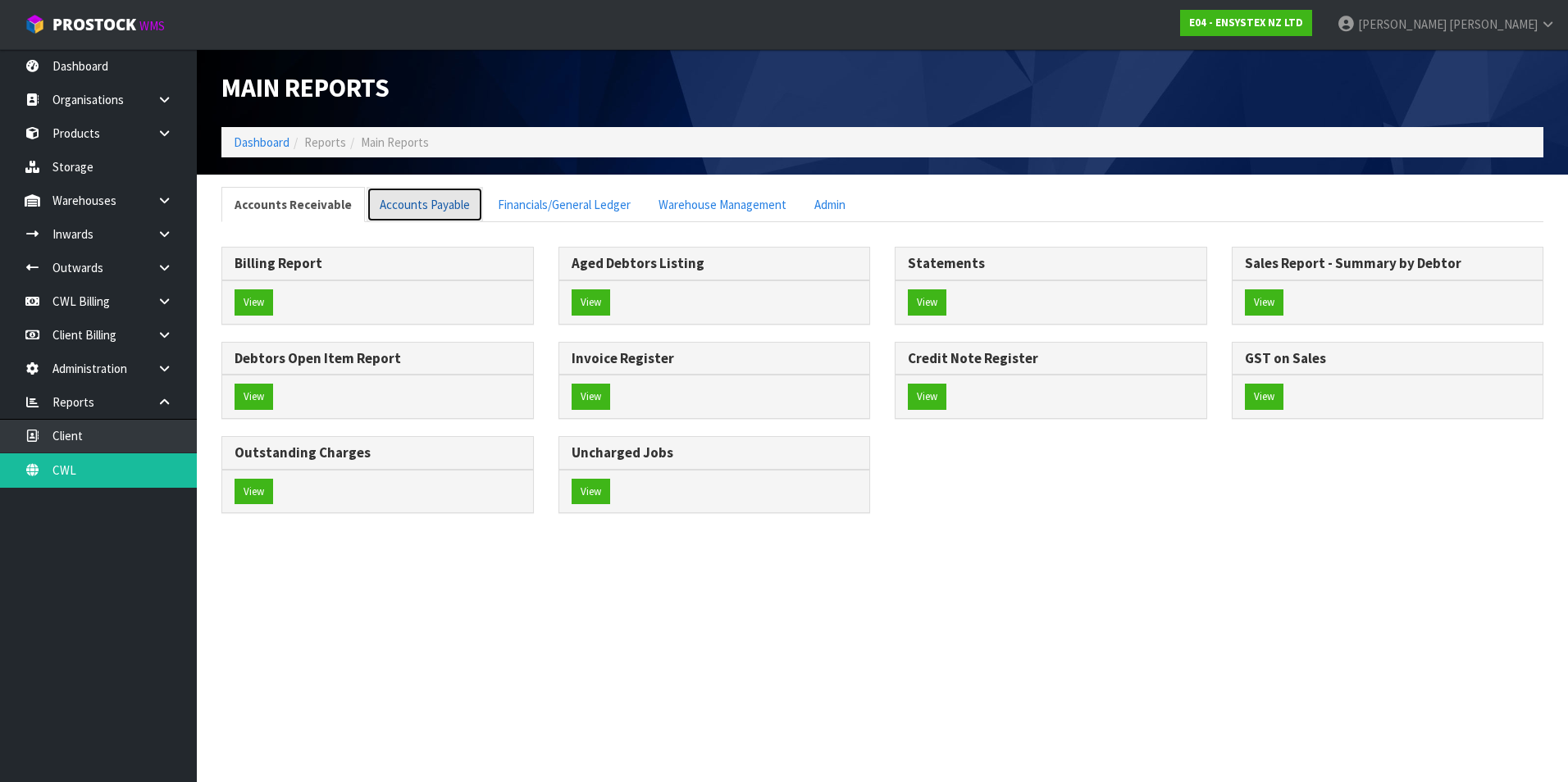
click at [437, 207] on link "Accounts Payable" at bounding box center [424, 204] width 116 height 36
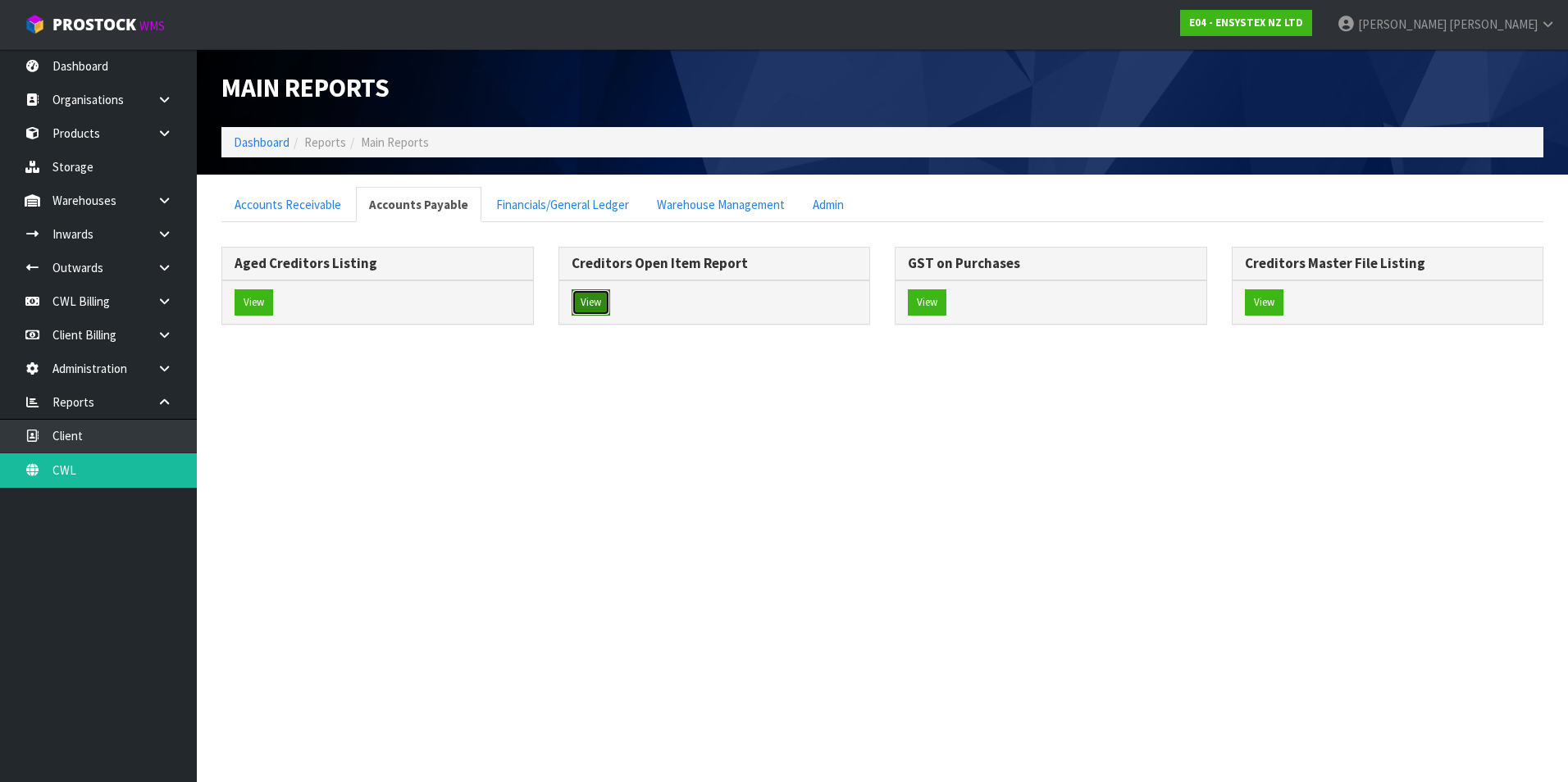
click at [597, 304] on button "View" at bounding box center [591, 302] width 38 height 26
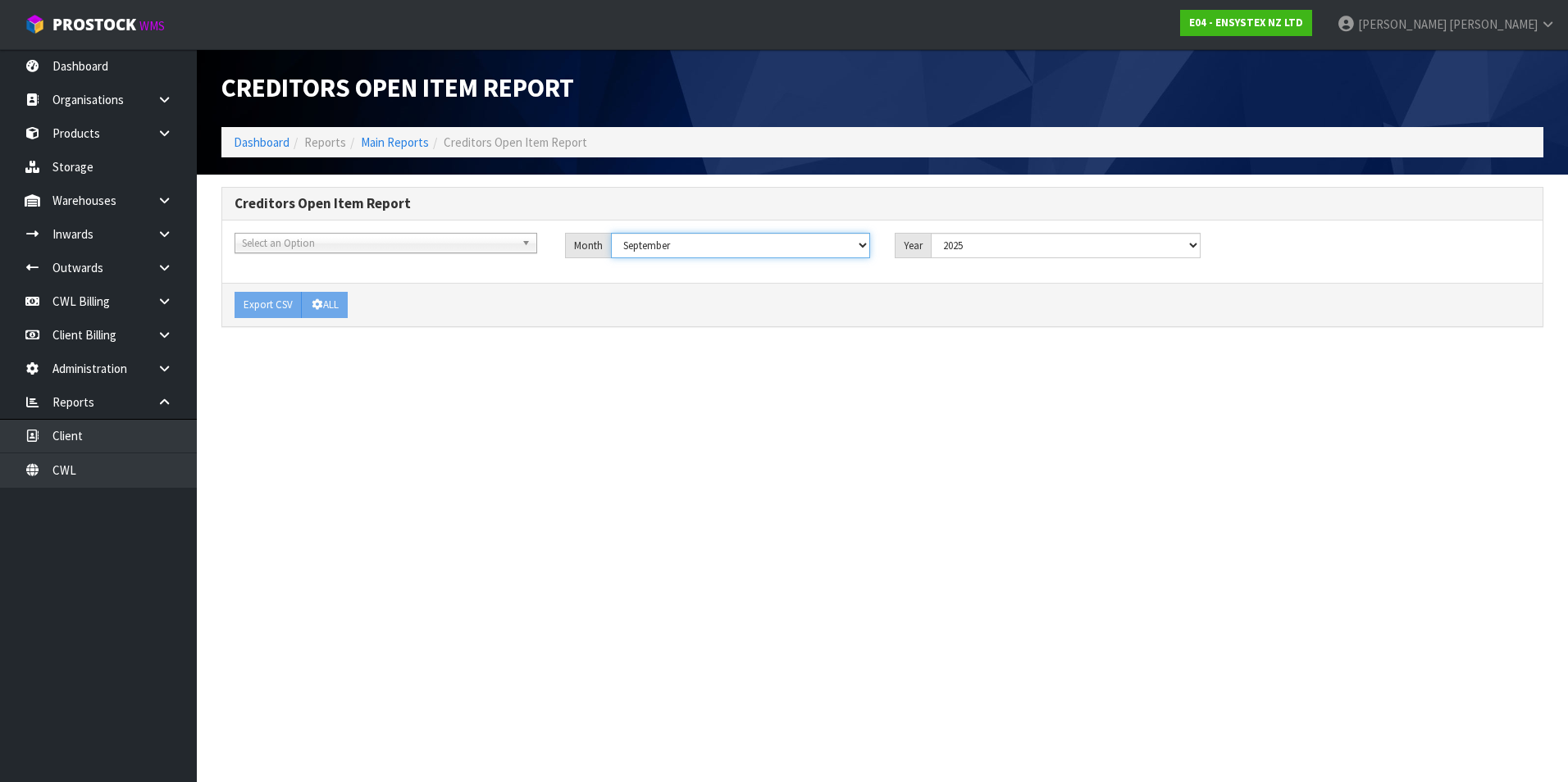
click at [714, 251] on select "January February March April May June July August September October November De…" at bounding box center [741, 245] width 260 height 25
select select "object:1983"
click at [611, 233] on select "January February March April May June July August September October November De…" at bounding box center [741, 245] width 260 height 25
click at [340, 302] on button "ALL" at bounding box center [324, 304] width 47 height 26
click at [88, 302] on link "CWL Billing" at bounding box center [98, 301] width 197 height 34
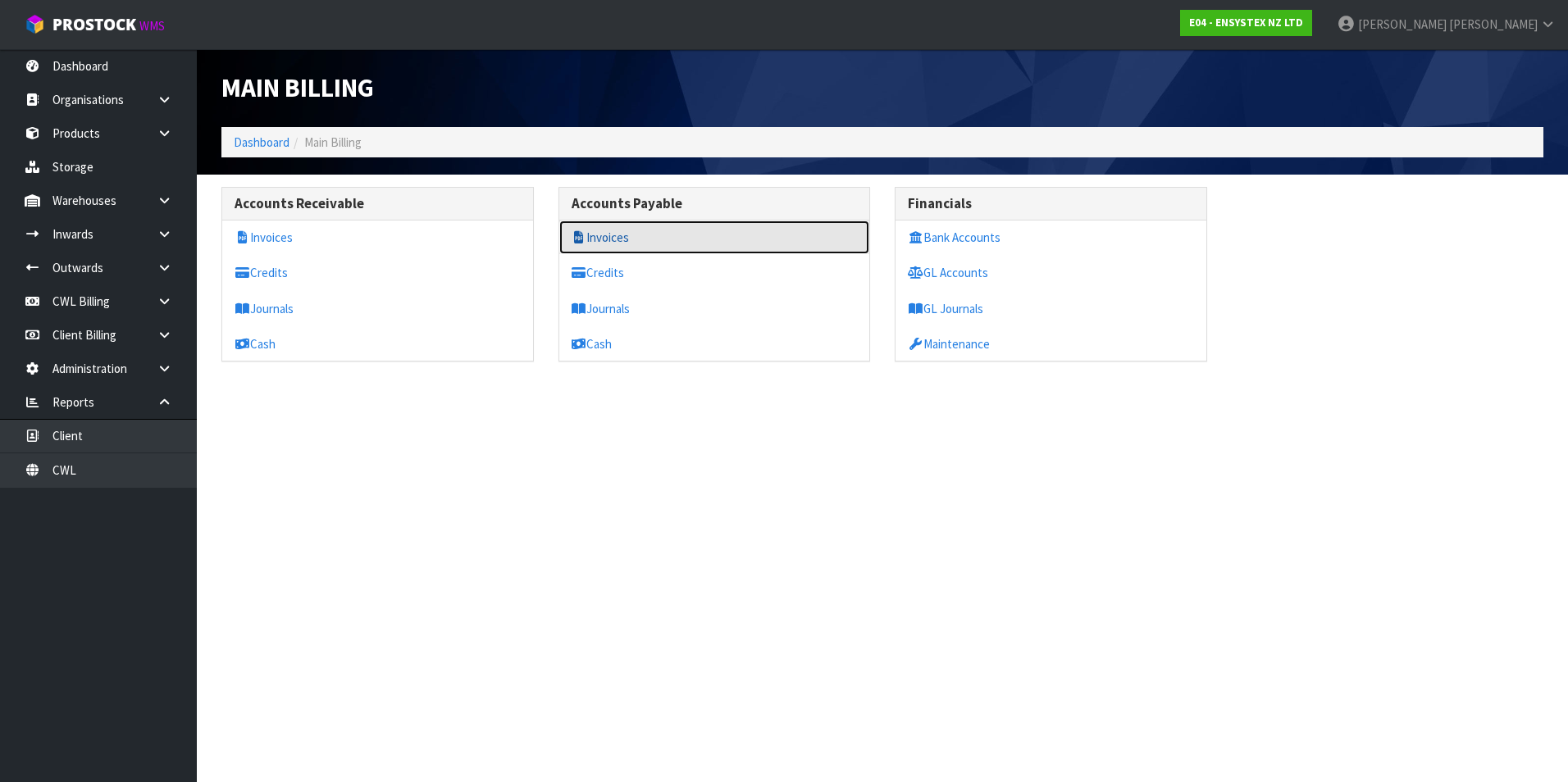
click at [612, 242] on link "Invoices" at bounding box center [714, 237] width 311 height 34
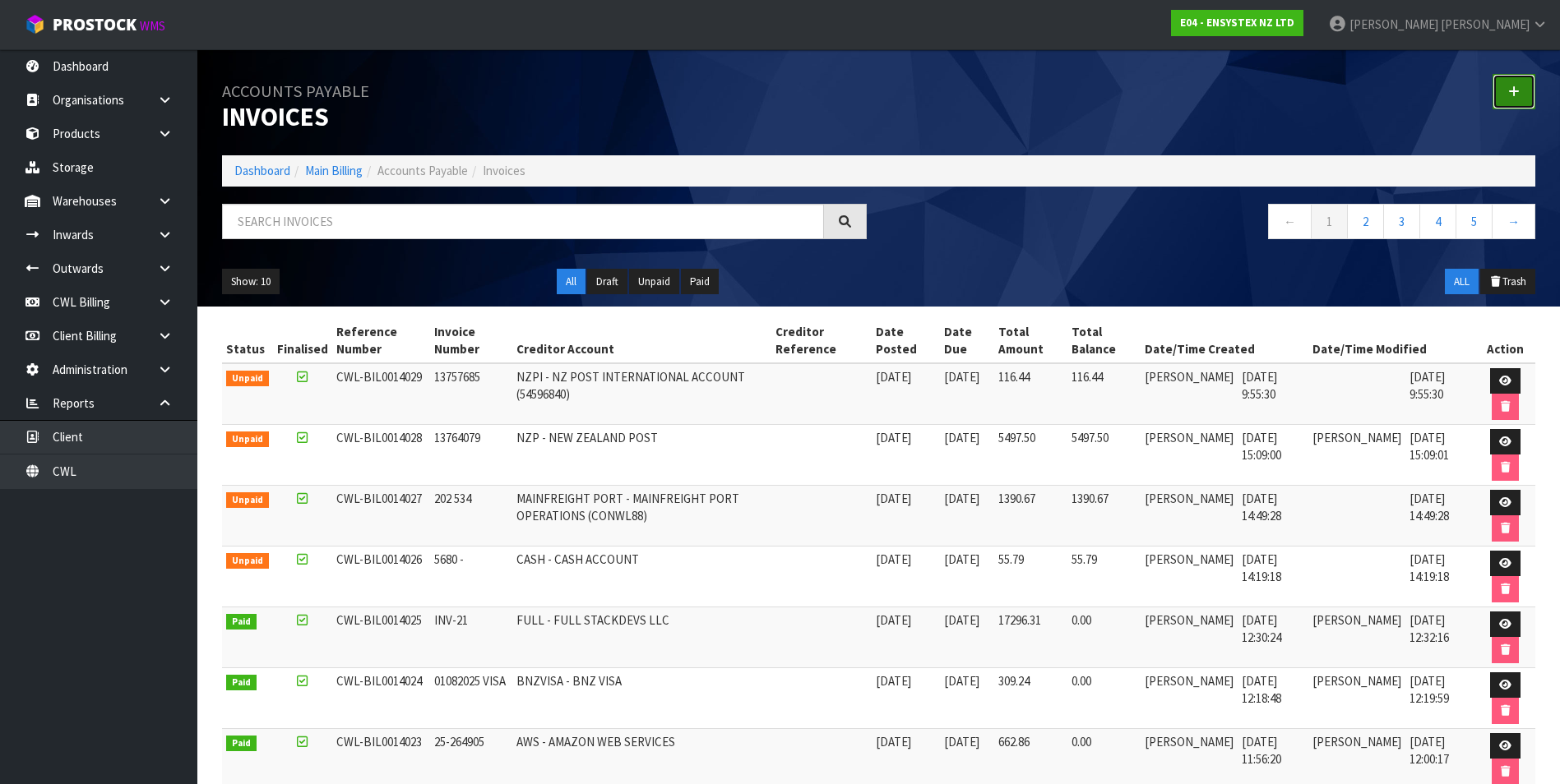
click at [1515, 95] on icon at bounding box center [1514, 92] width 12 height 13
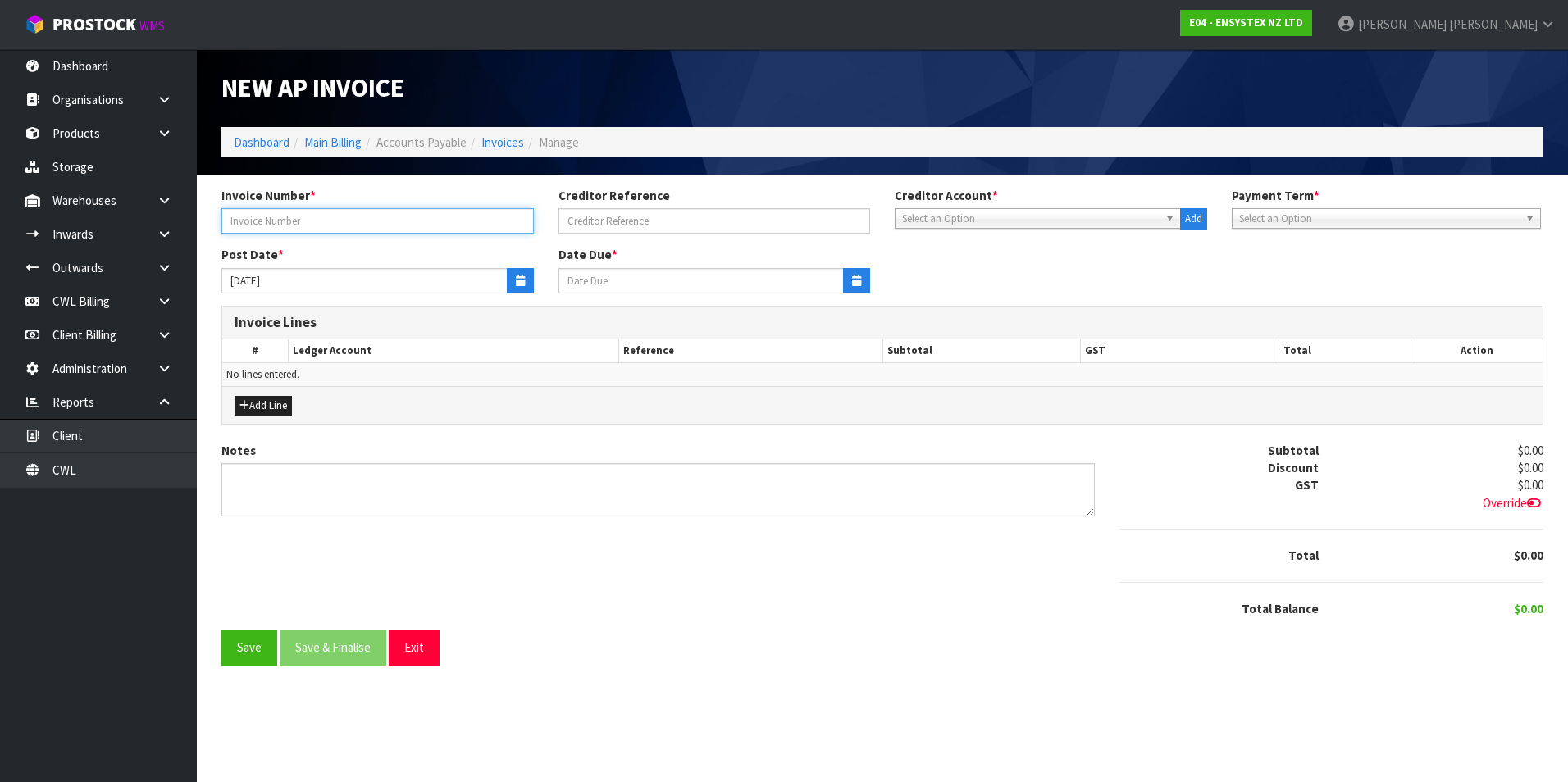
click at [306, 219] on input "text" at bounding box center [377, 221] width 313 height 25
type input "652709706"
click at [957, 220] on span "Select an Option" at bounding box center [1030, 218] width 257 height 19
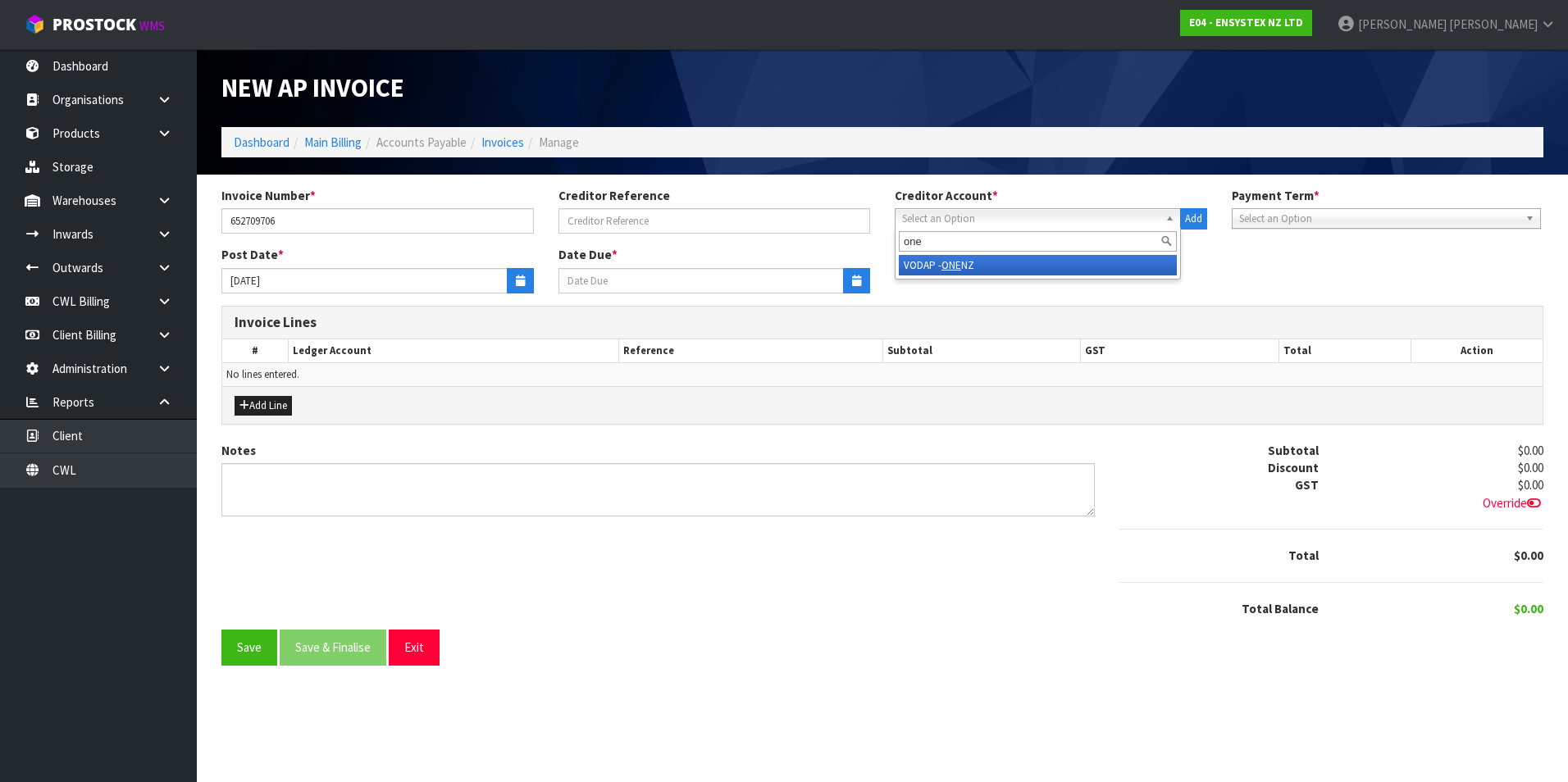
type input "one"
click at [950, 267] on em "ONE" at bounding box center [951, 265] width 19 height 13
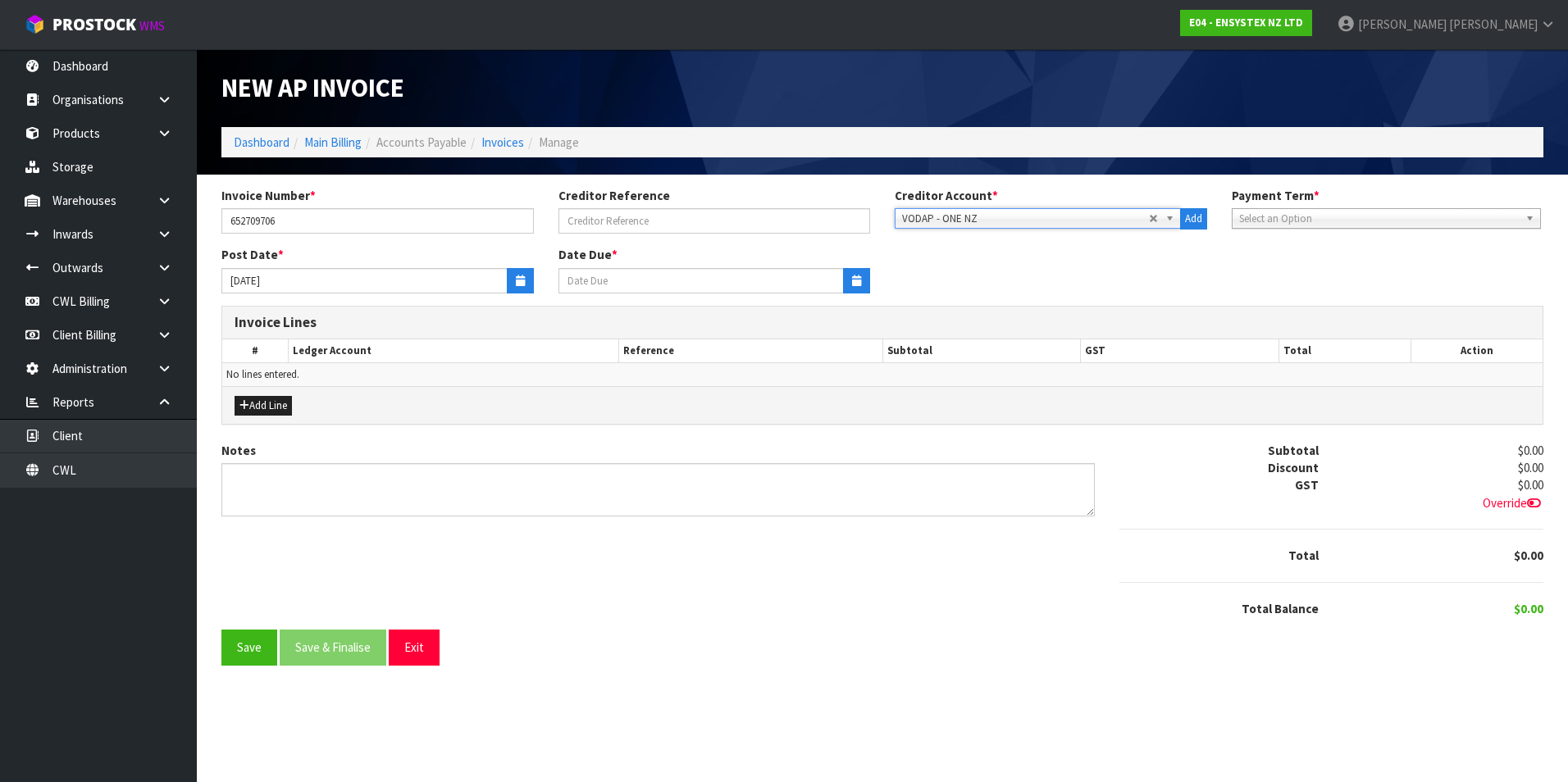
type input "20/10/2025"
click at [519, 281] on icon "button" at bounding box center [519, 280] width 9 height 11
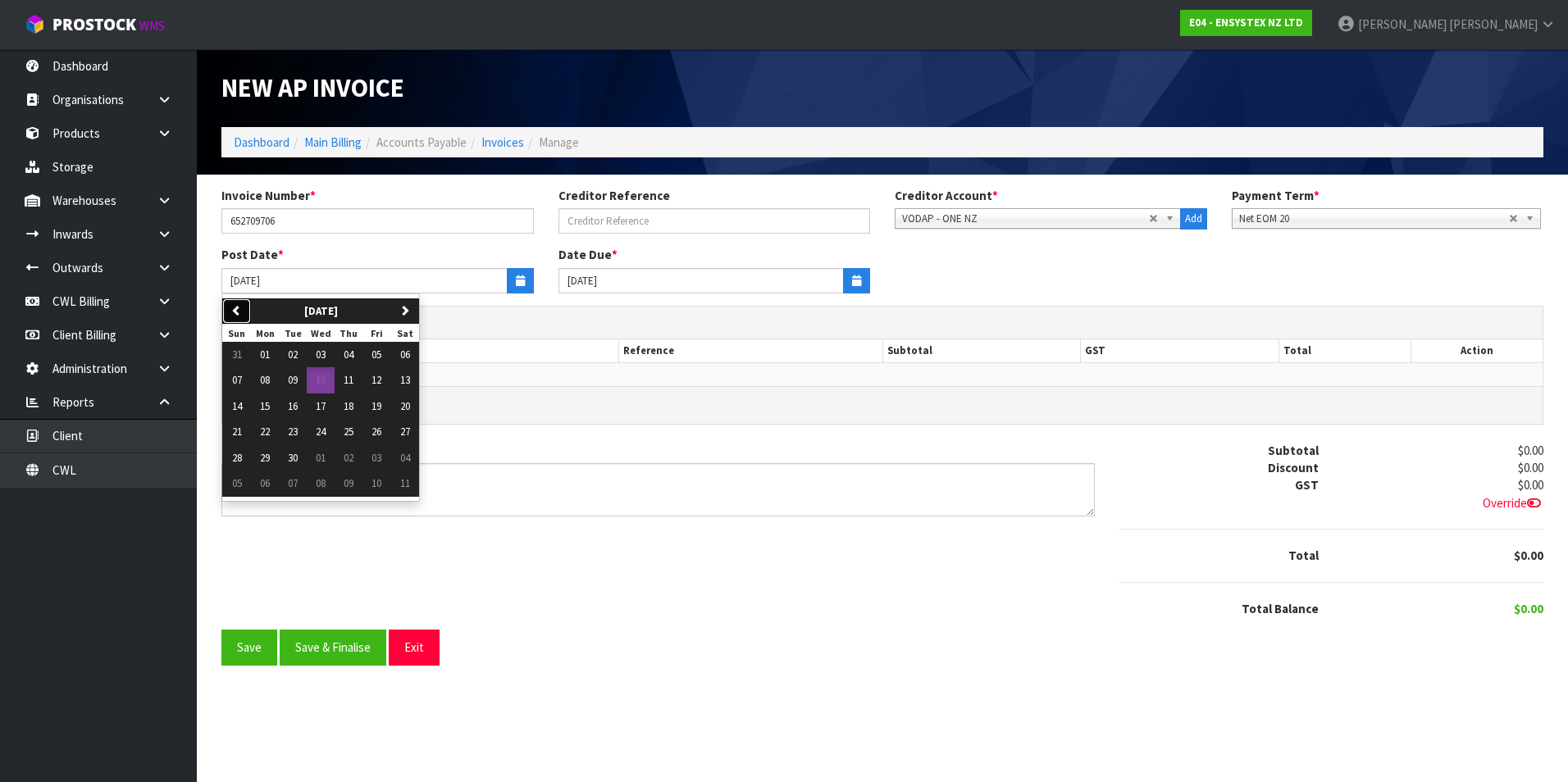
click at [237, 310] on icon "button" at bounding box center [236, 310] width 11 height 11
click at [349, 437] on span "21" at bounding box center [348, 432] width 10 height 13
type input "[DATE]"
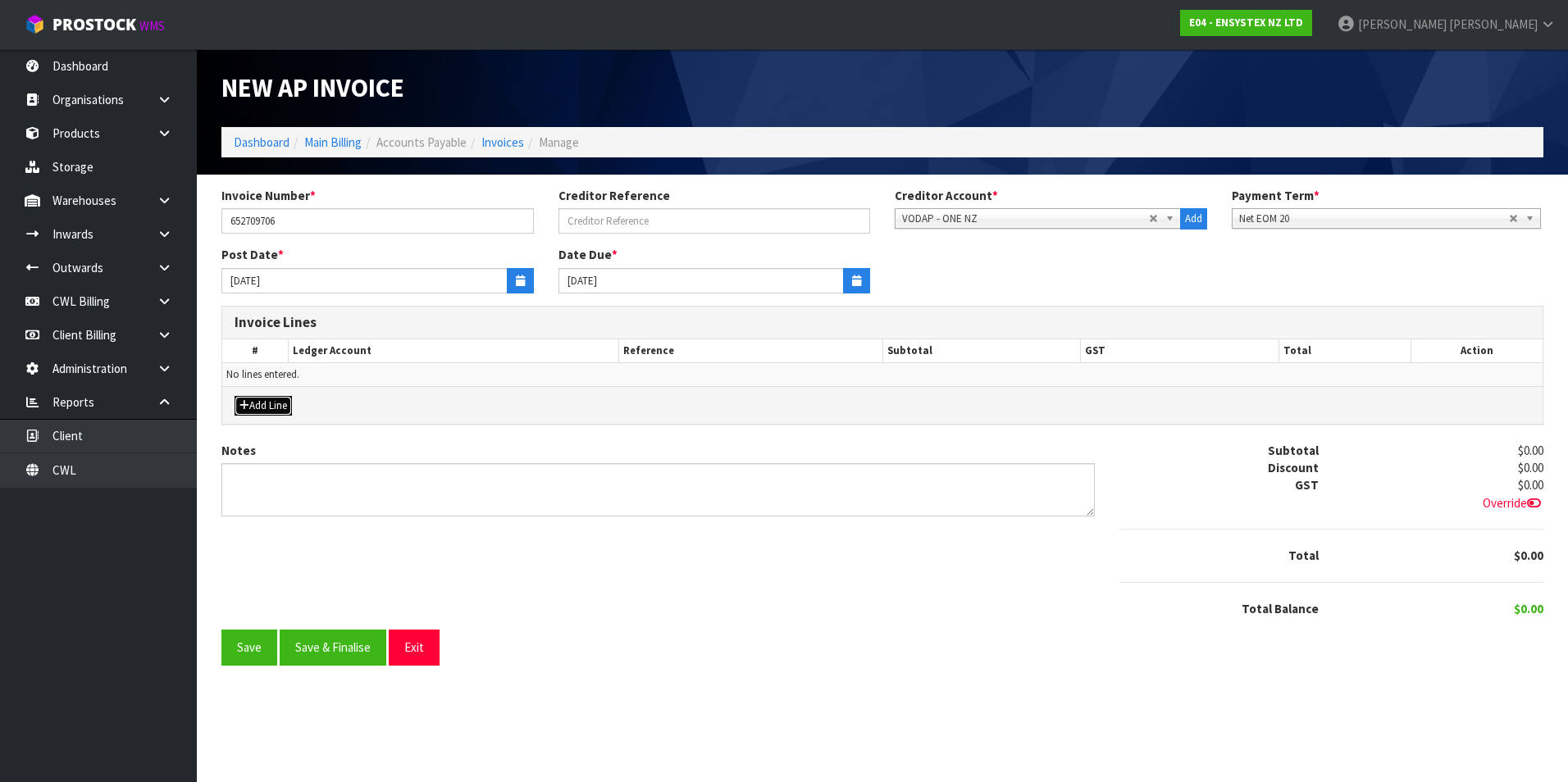
click at [278, 406] on button "Add Line" at bounding box center [264, 406] width 58 height 19
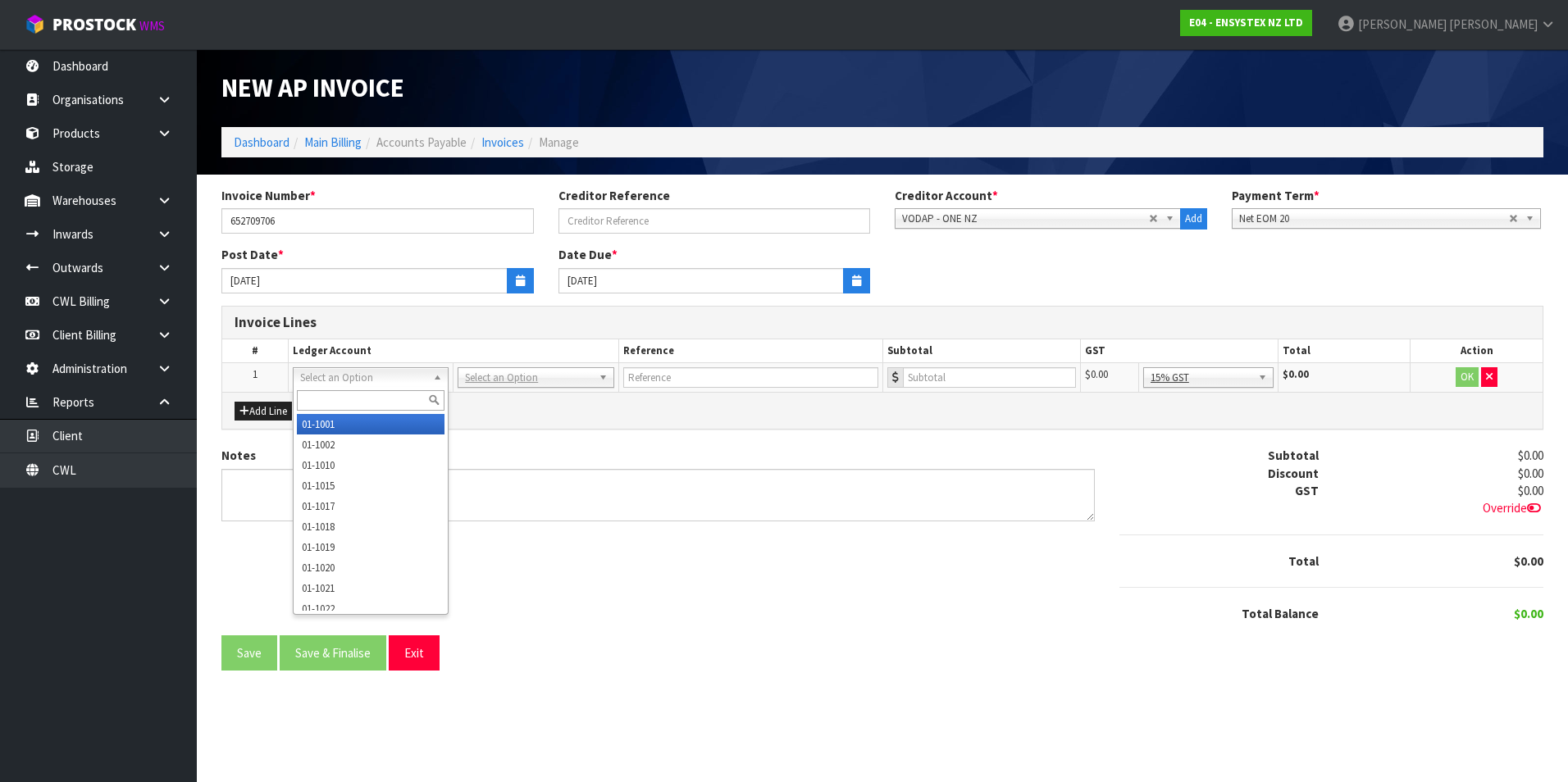
click at [339, 407] on input "text" at bounding box center [370, 400] width 147 height 20
type input "3530"
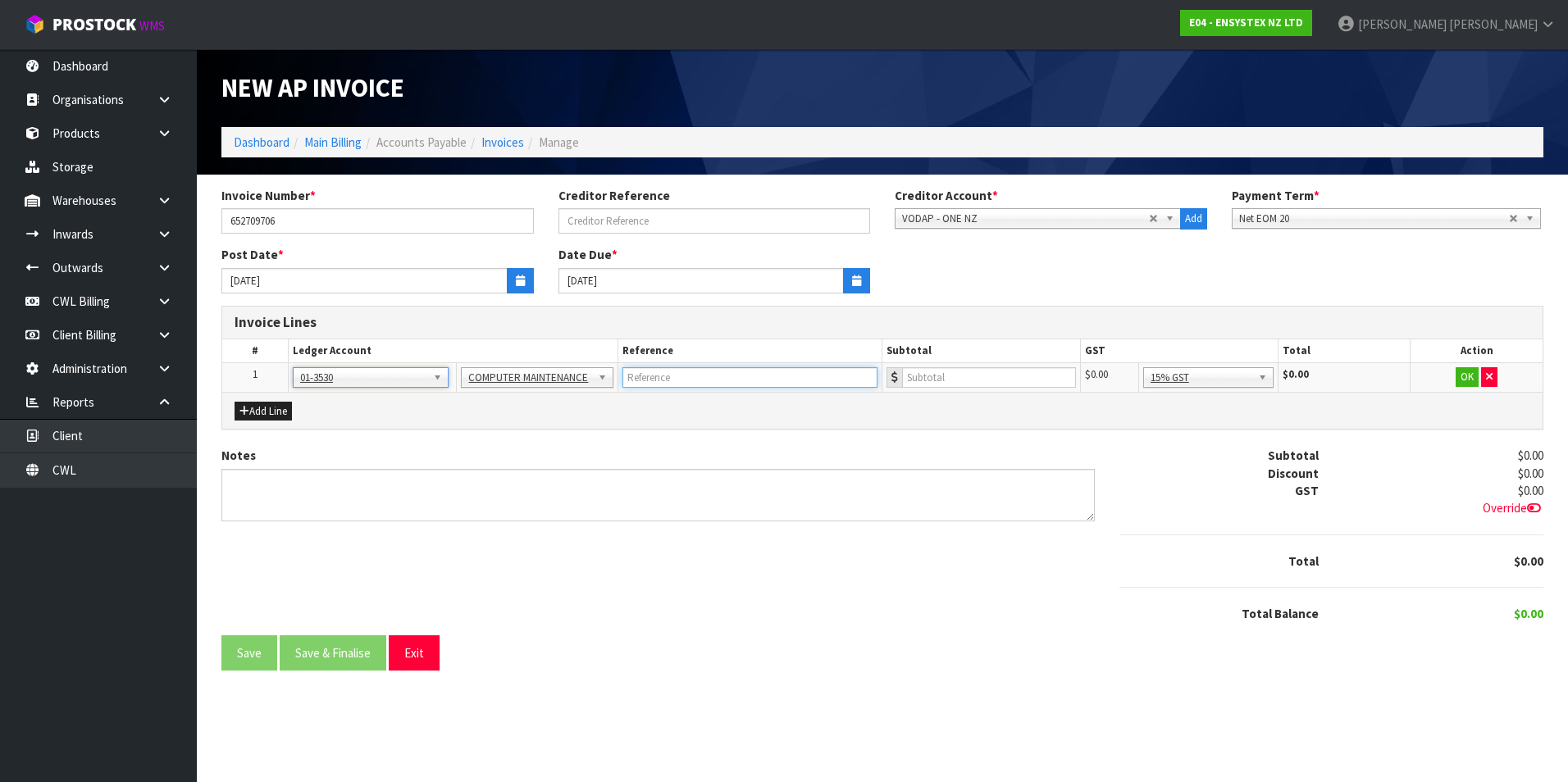
click at [665, 379] on input "text" at bounding box center [749, 377] width 255 height 20
type input "ONE - RG"
type input "105.21"
click at [1461, 378] on button "OK" at bounding box center [1467, 377] width 23 height 19
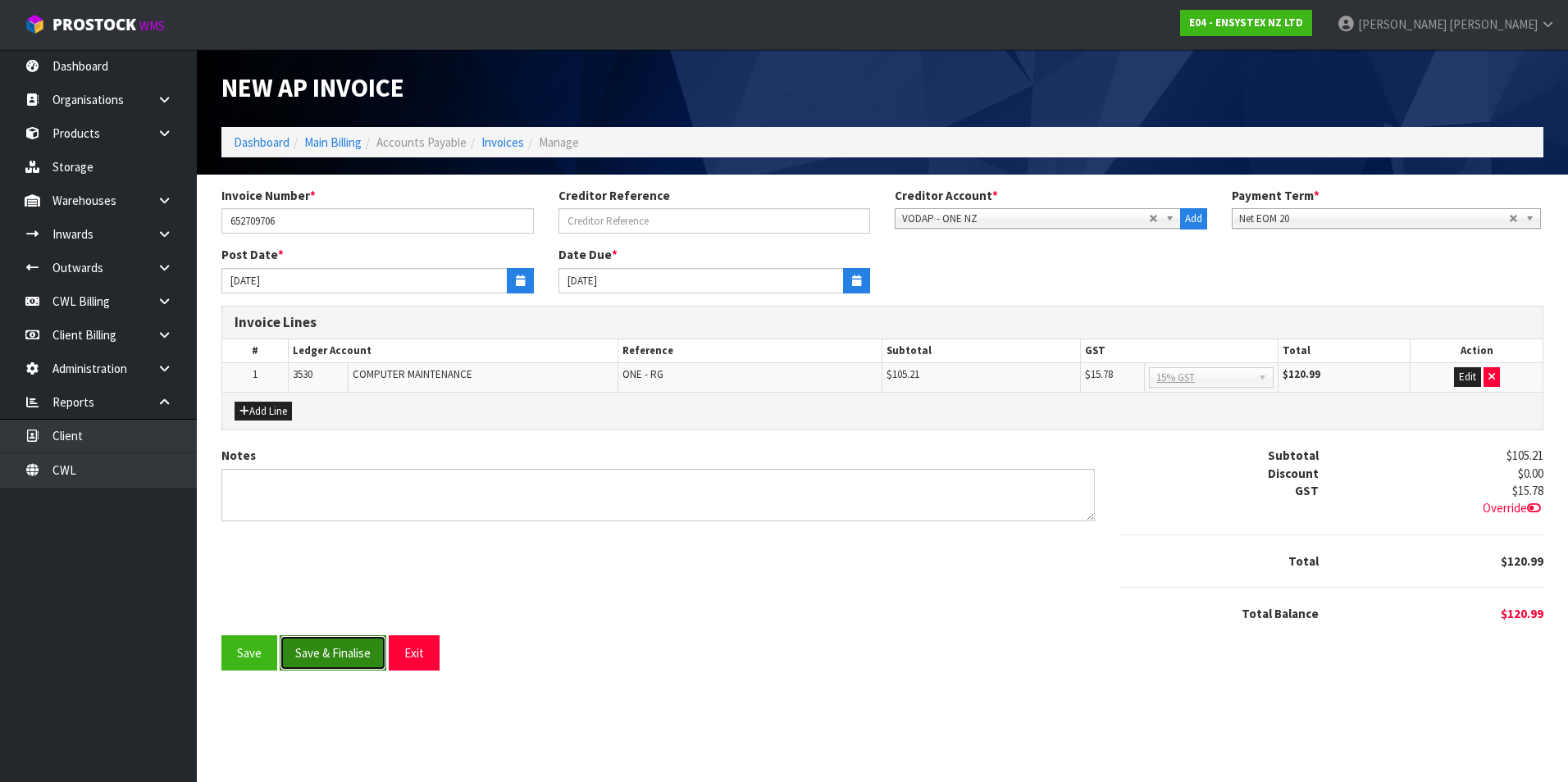
click at [346, 657] on button "Save & Finalise" at bounding box center [333, 653] width 107 height 36
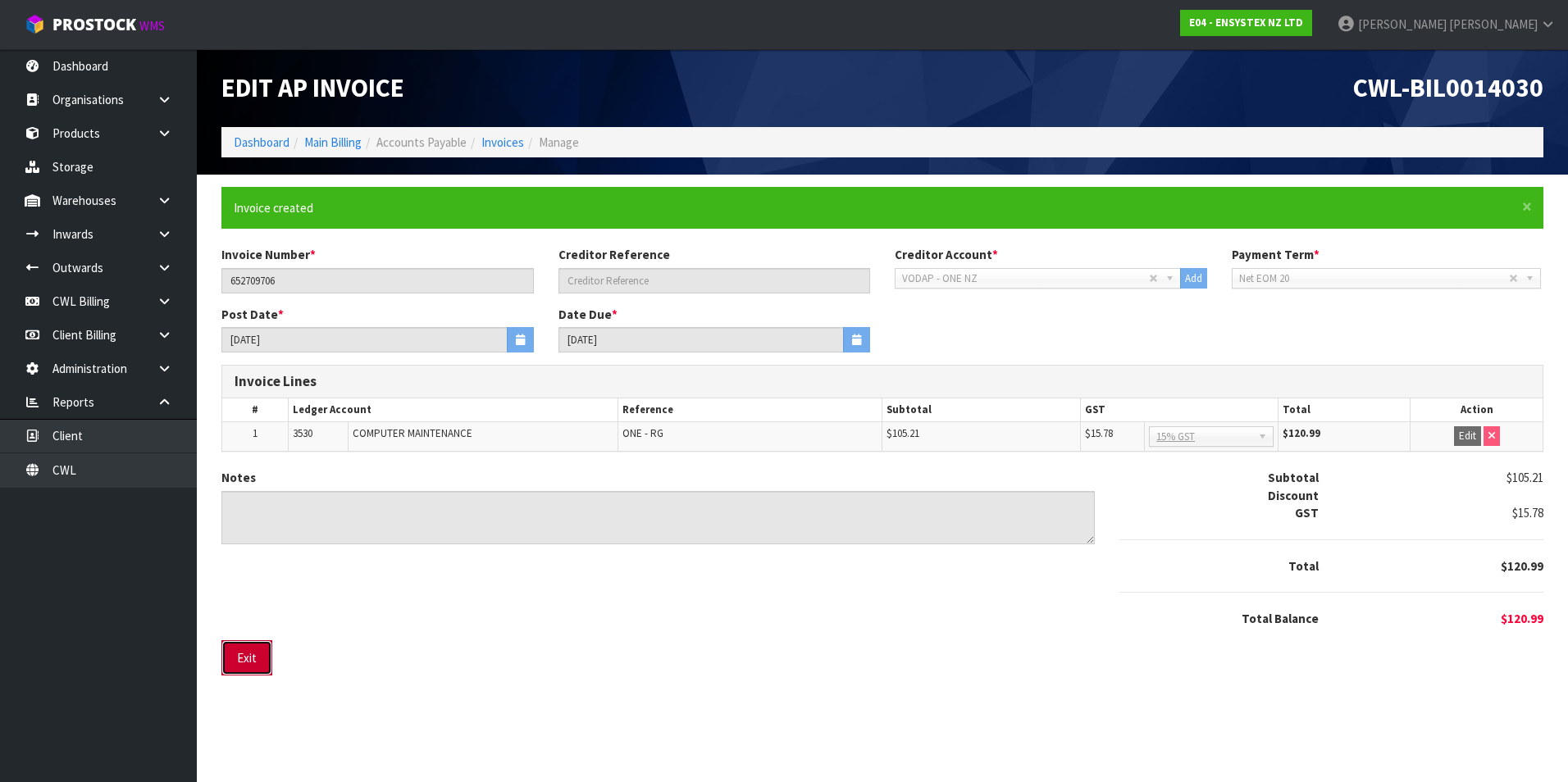
click at [251, 663] on button "Exit" at bounding box center [246, 658] width 51 height 36
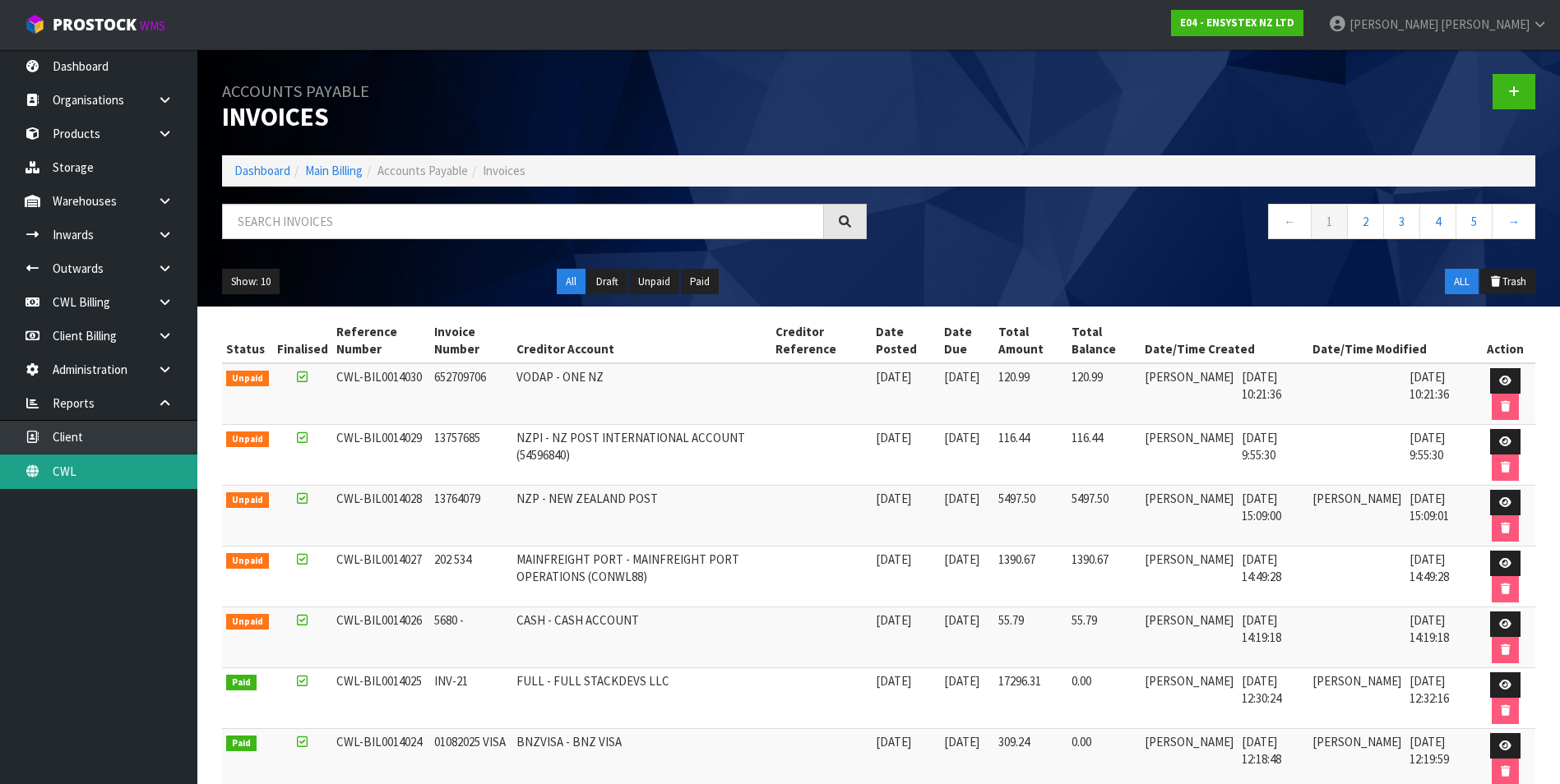
click at [123, 476] on link "CWL" at bounding box center [98, 471] width 198 height 34
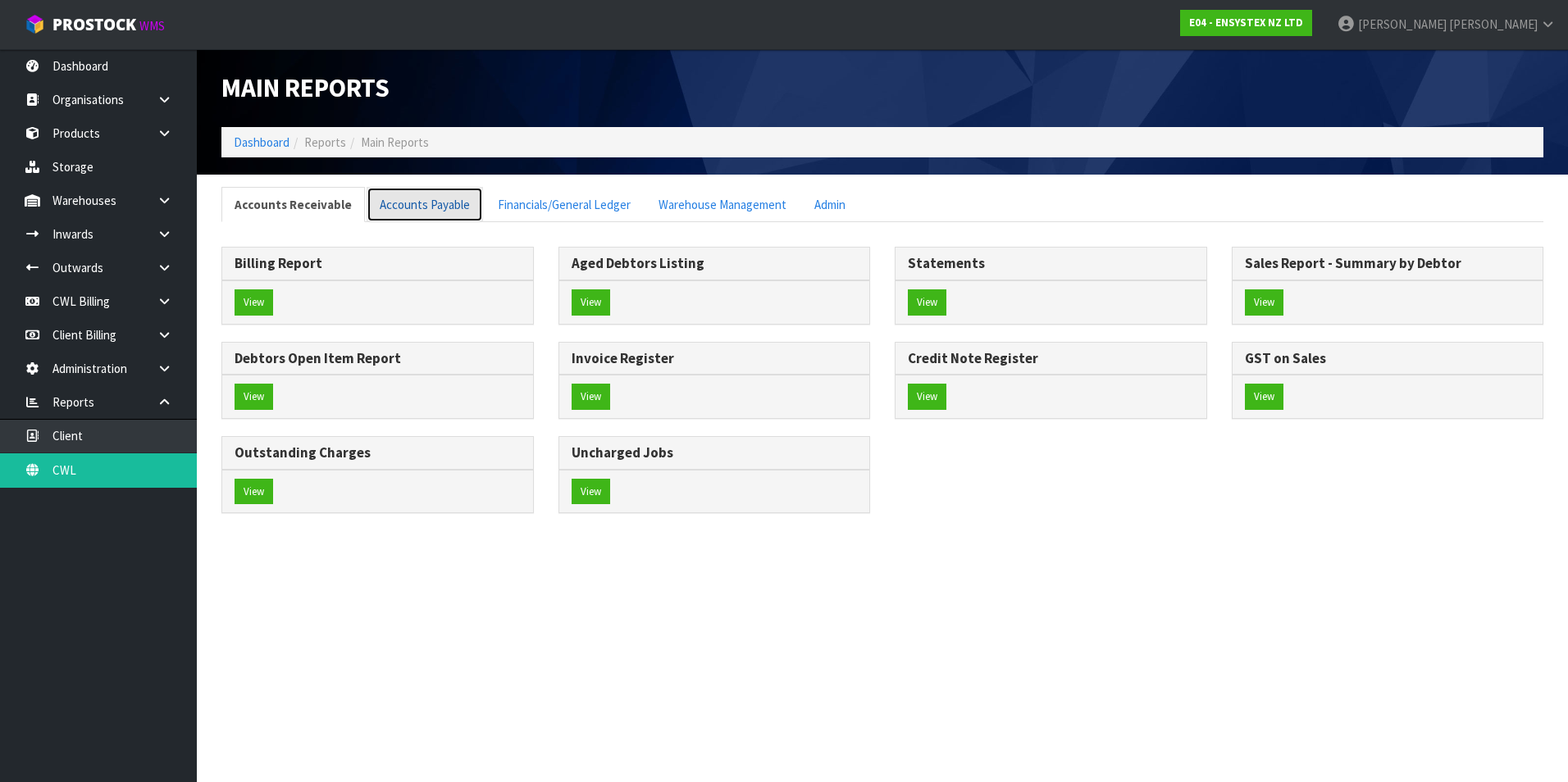
click at [419, 209] on link "Accounts Payable" at bounding box center [424, 204] width 116 height 36
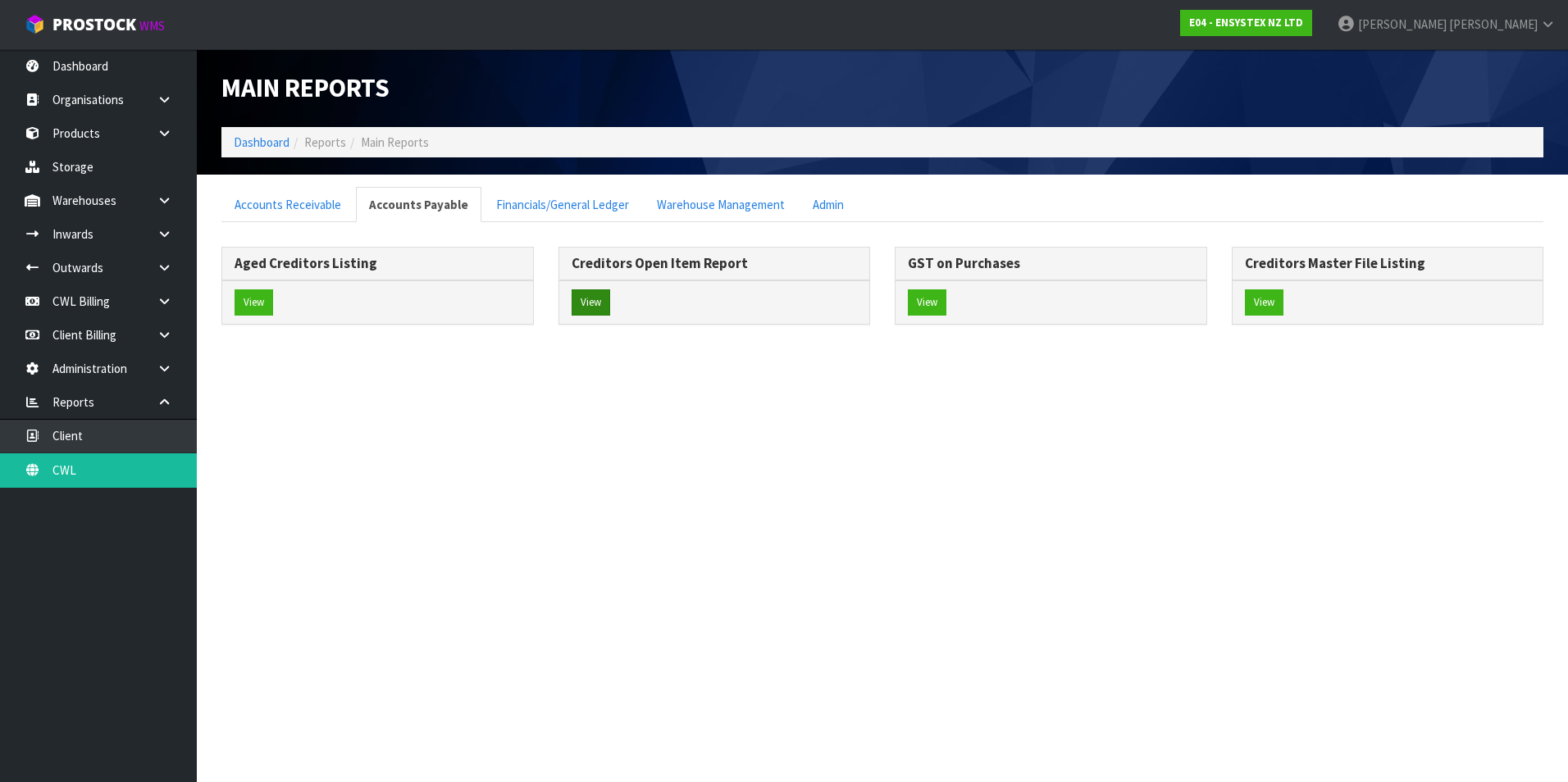
drag, startPoint x: 613, startPoint y: 300, endPoint x: 603, endPoint y: 302, distance: 10.2
click at [611, 300] on div "View" at bounding box center [714, 302] width 311 height 43
click at [595, 303] on button "View" at bounding box center [591, 302] width 38 height 26
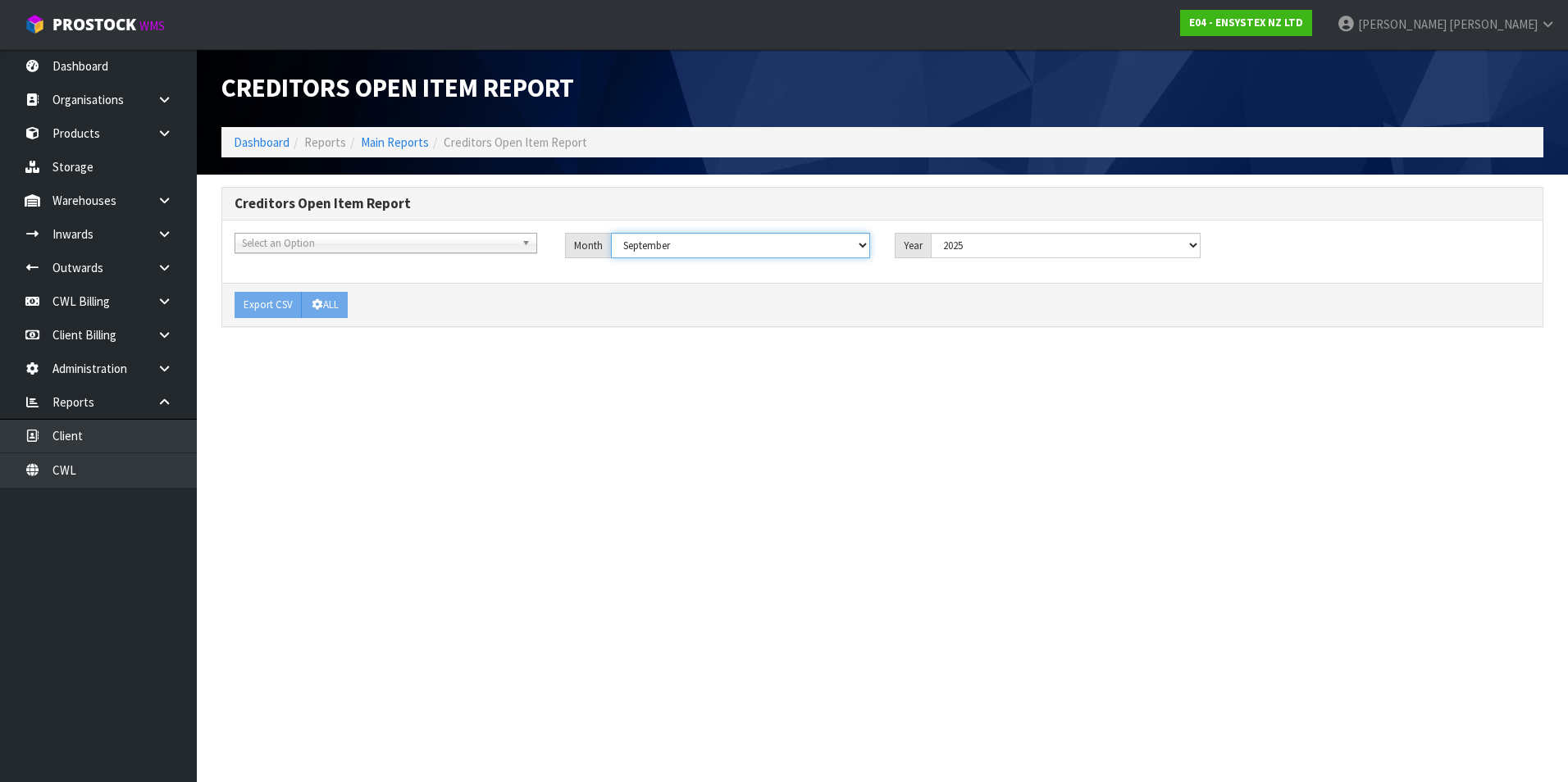
drag, startPoint x: 695, startPoint y: 250, endPoint x: 609, endPoint y: 258, distance: 86.4
click at [693, 250] on select "January February March April May June July August September October November De…" at bounding box center [741, 245] width 260 height 25
select select "object:3456"
click at [611, 233] on select "January February March April May June July August September October November De…" at bounding box center [741, 245] width 260 height 25
click at [330, 304] on button "ALL" at bounding box center [324, 304] width 47 height 26
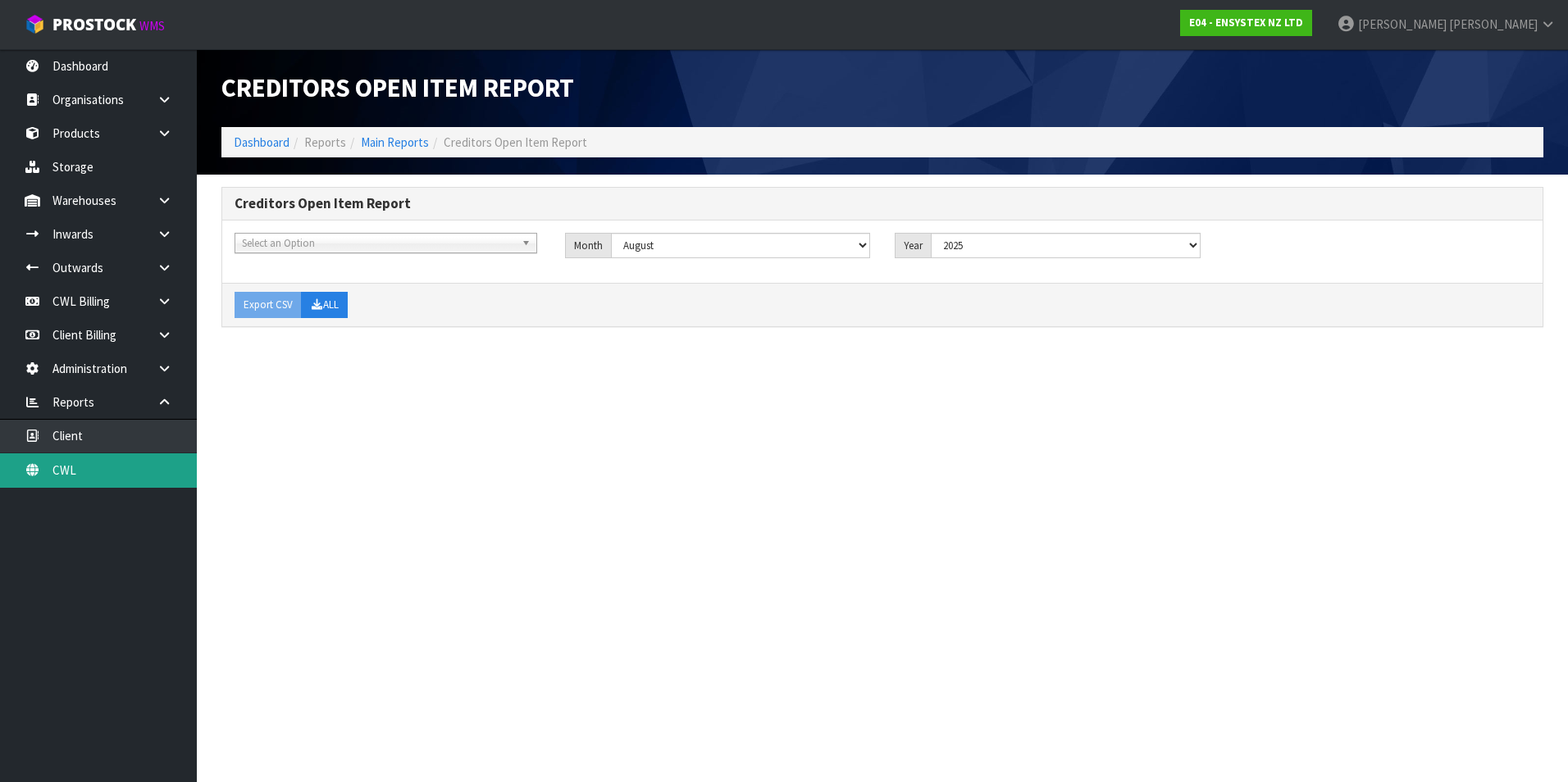
click at [131, 475] on link "CWL" at bounding box center [98, 469] width 197 height 34
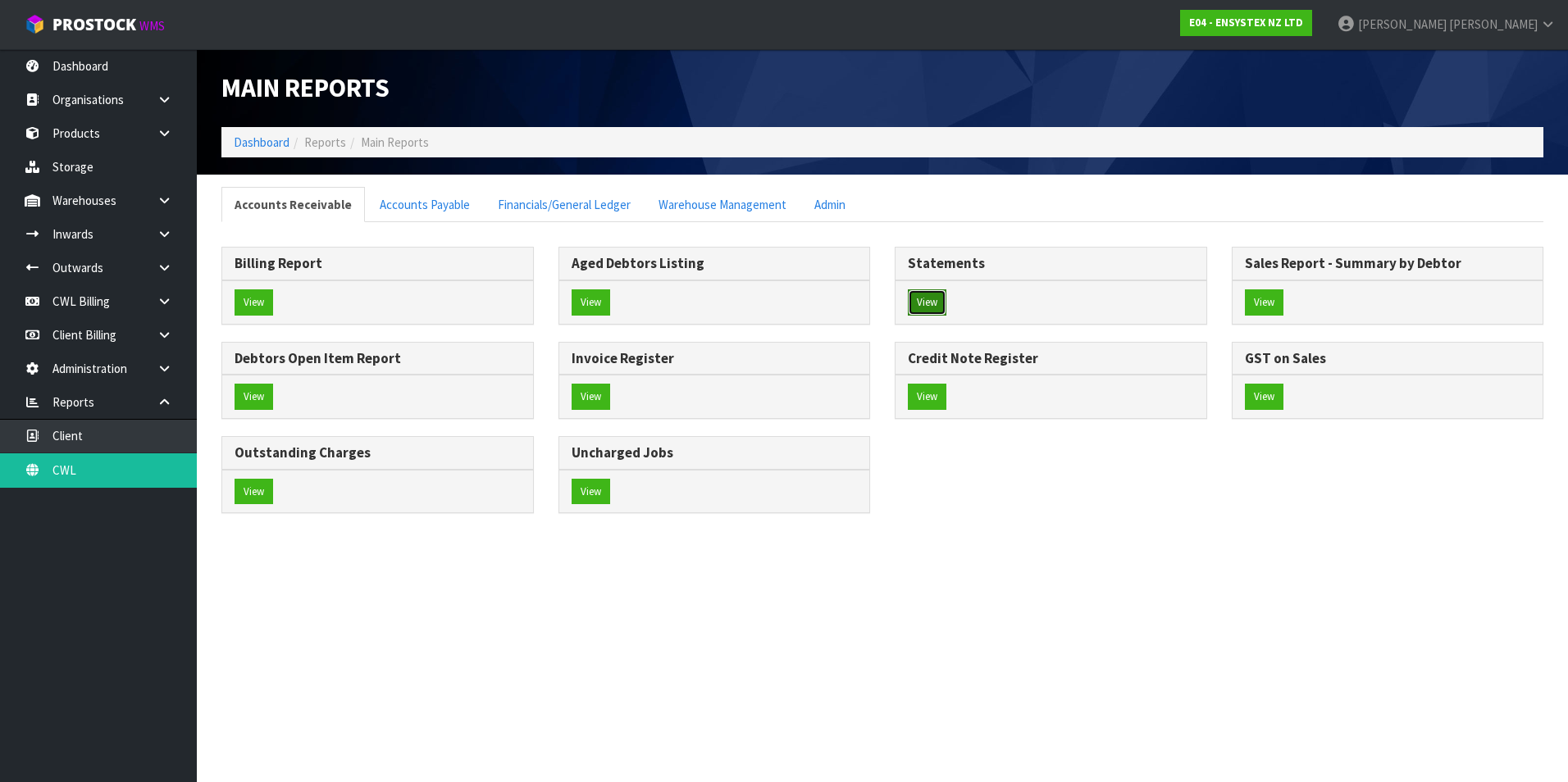
click at [931, 301] on button "View" at bounding box center [927, 302] width 38 height 26
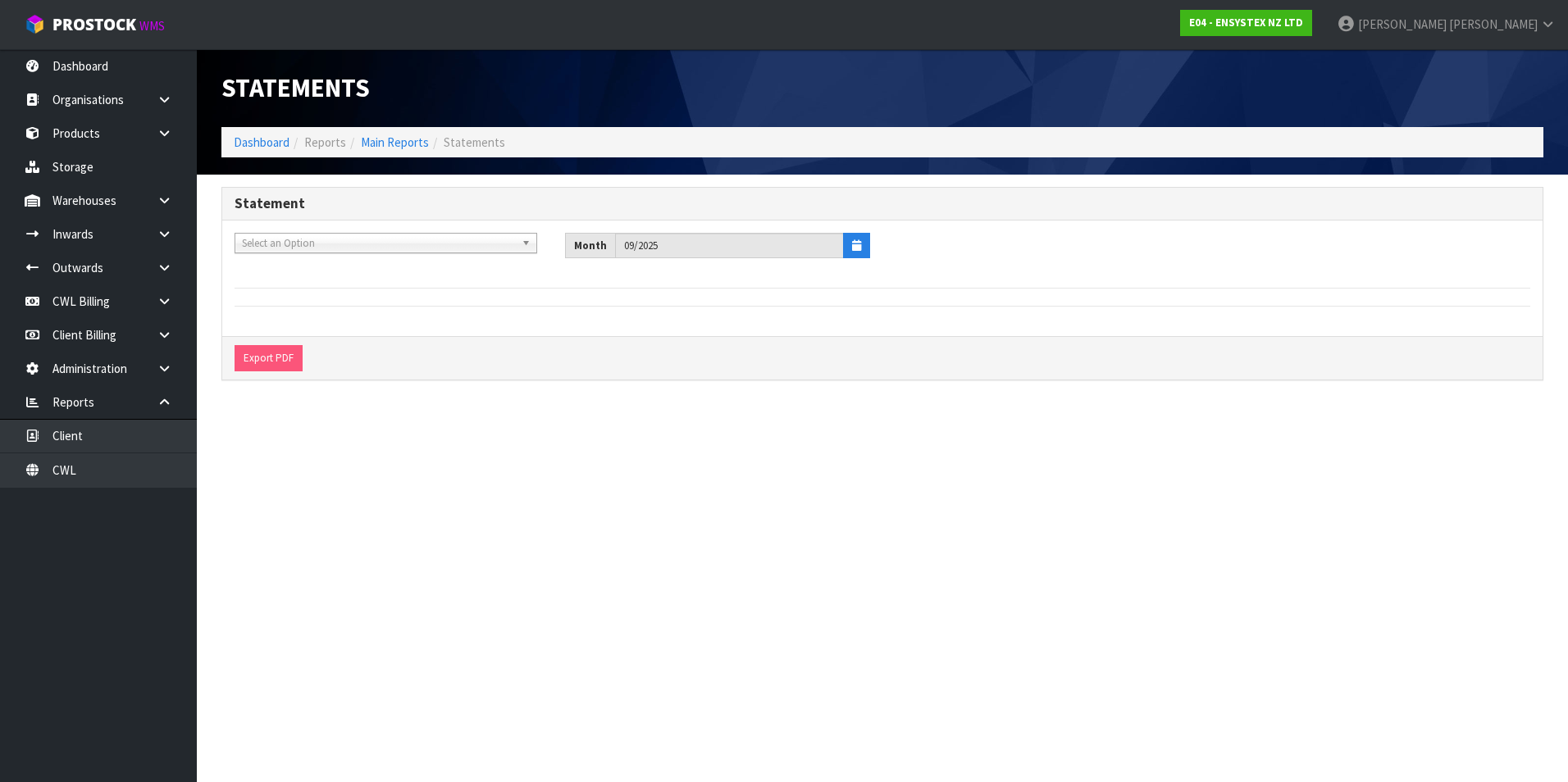
click at [287, 240] on span "Select an Option" at bounding box center [378, 243] width 273 height 19
type input "can"
click at [332, 286] on li "C10 - CAN NON IMPORTS LTD T/A READYLEAF" at bounding box center [386, 290] width 294 height 20
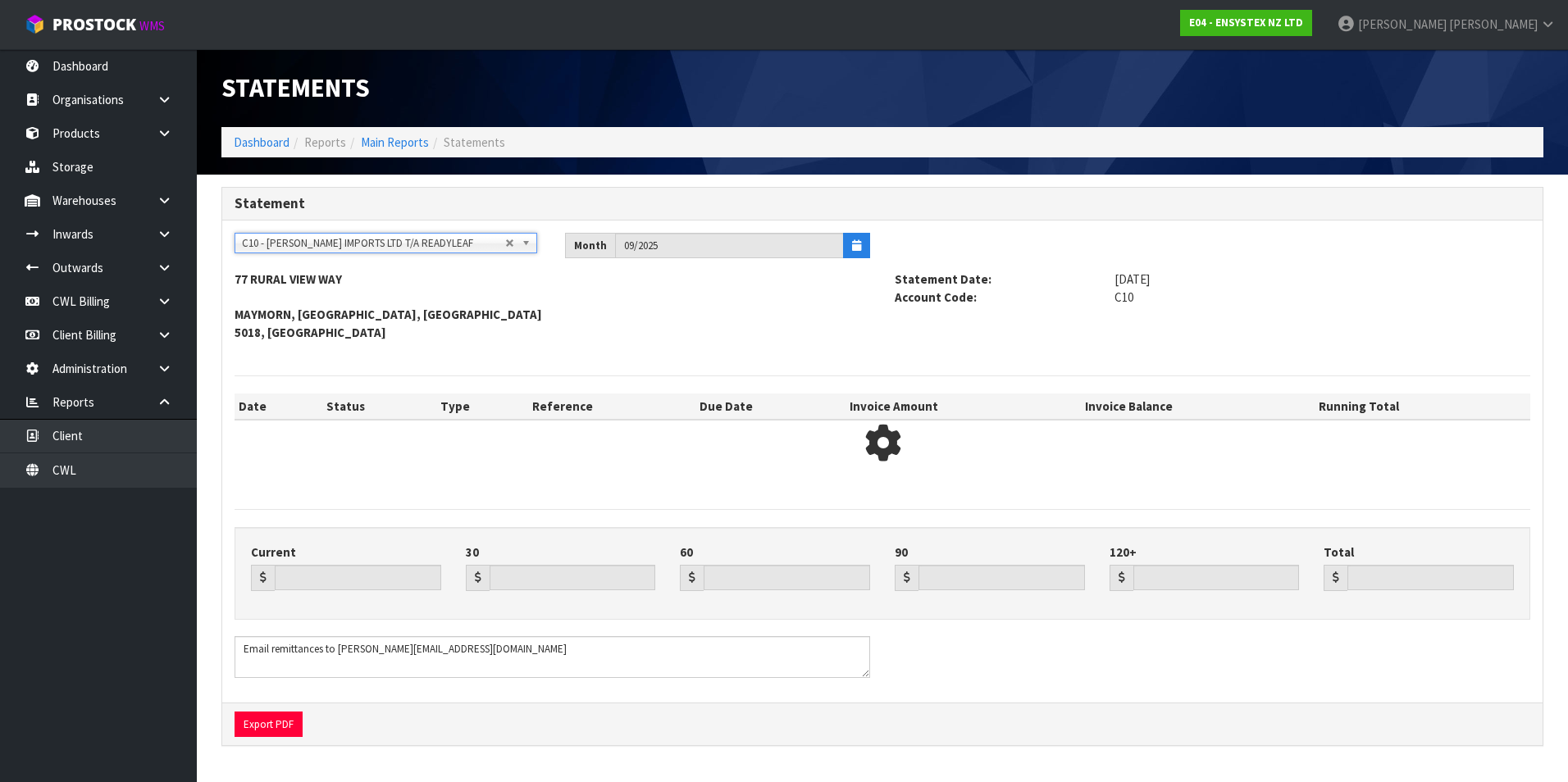
type input "294.94"
type input "4756.16"
type input "3587.43"
type input "0.00"
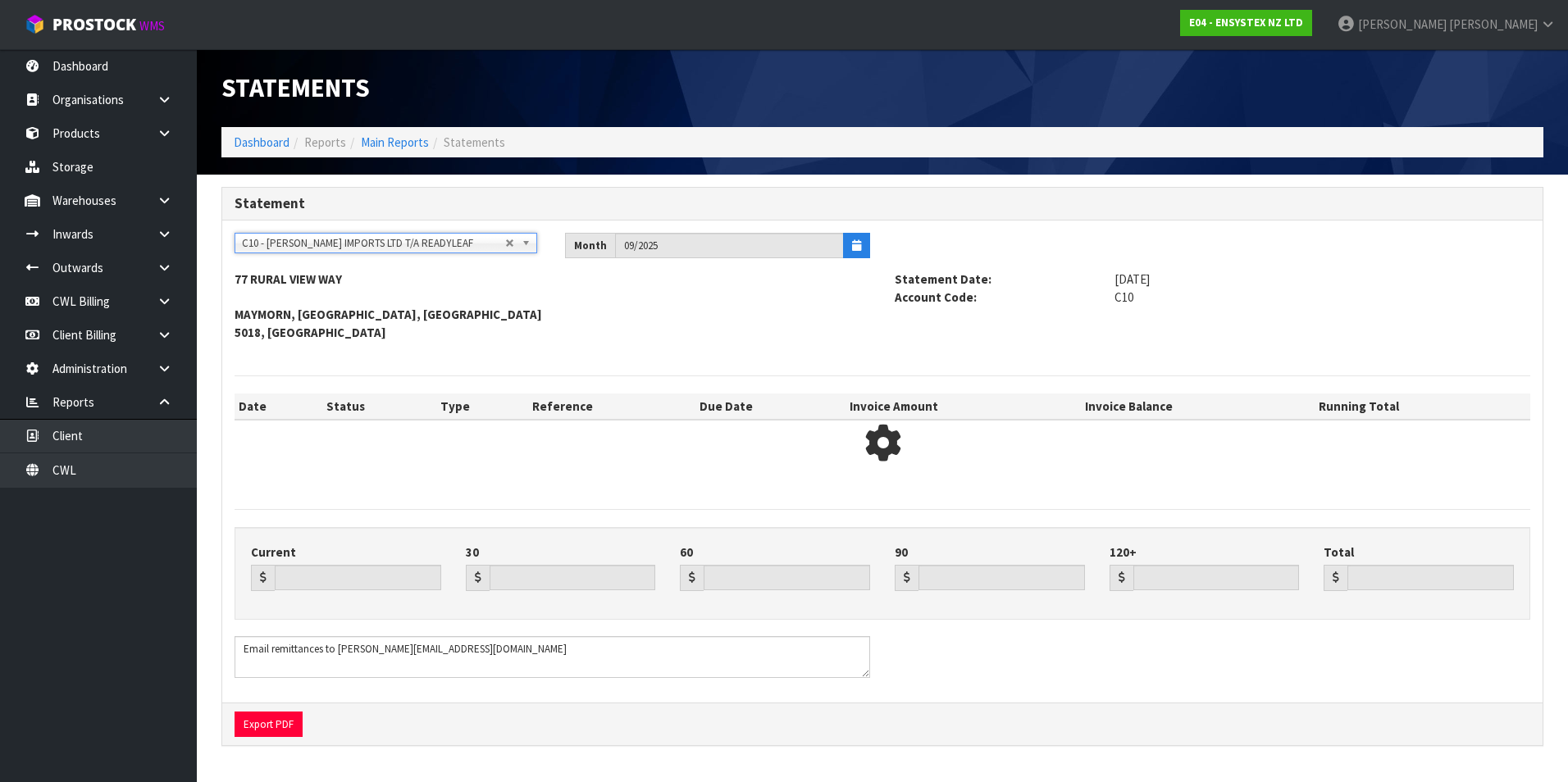
type input "8638.53"
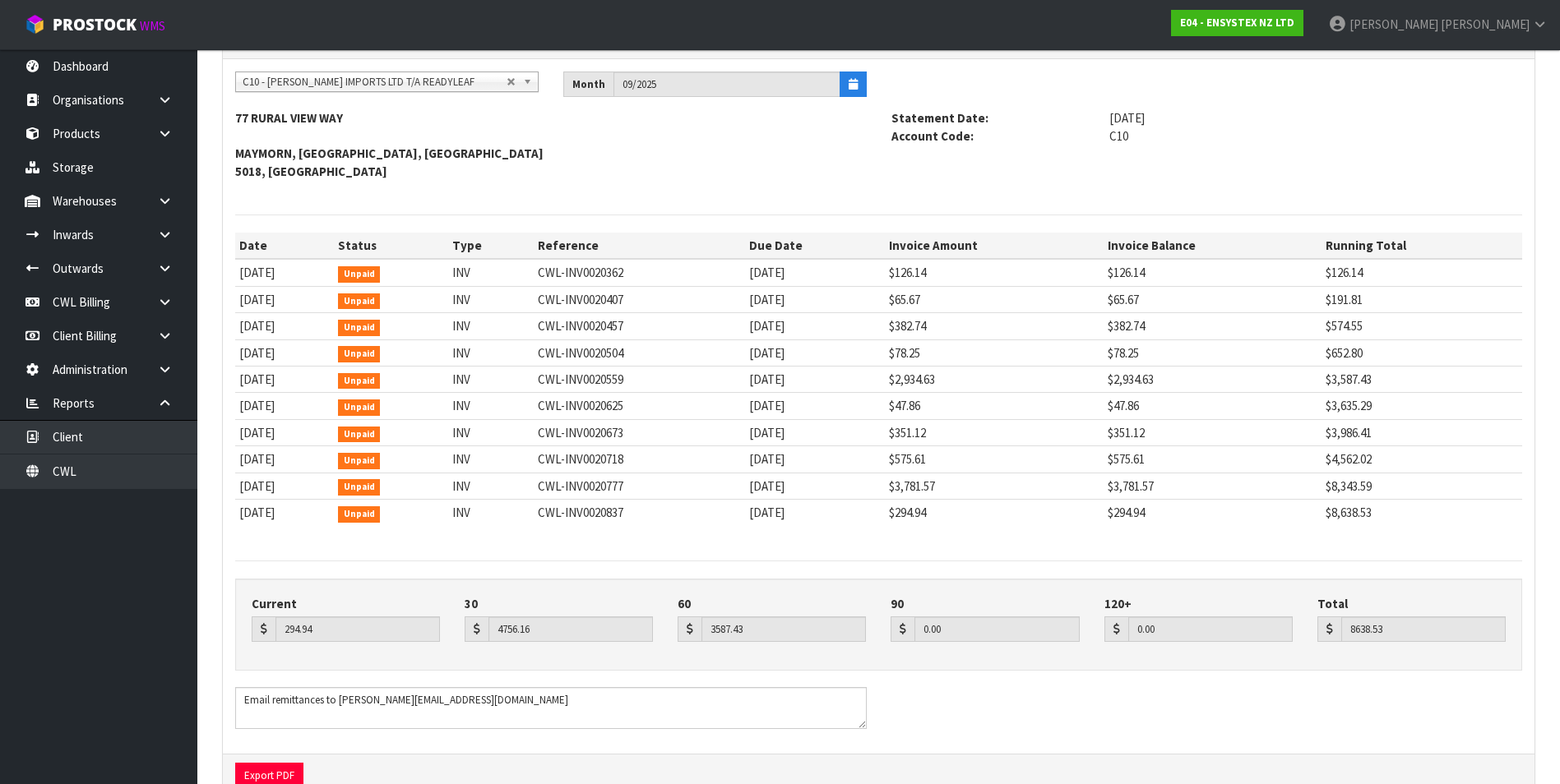
scroll to position [123, 0]
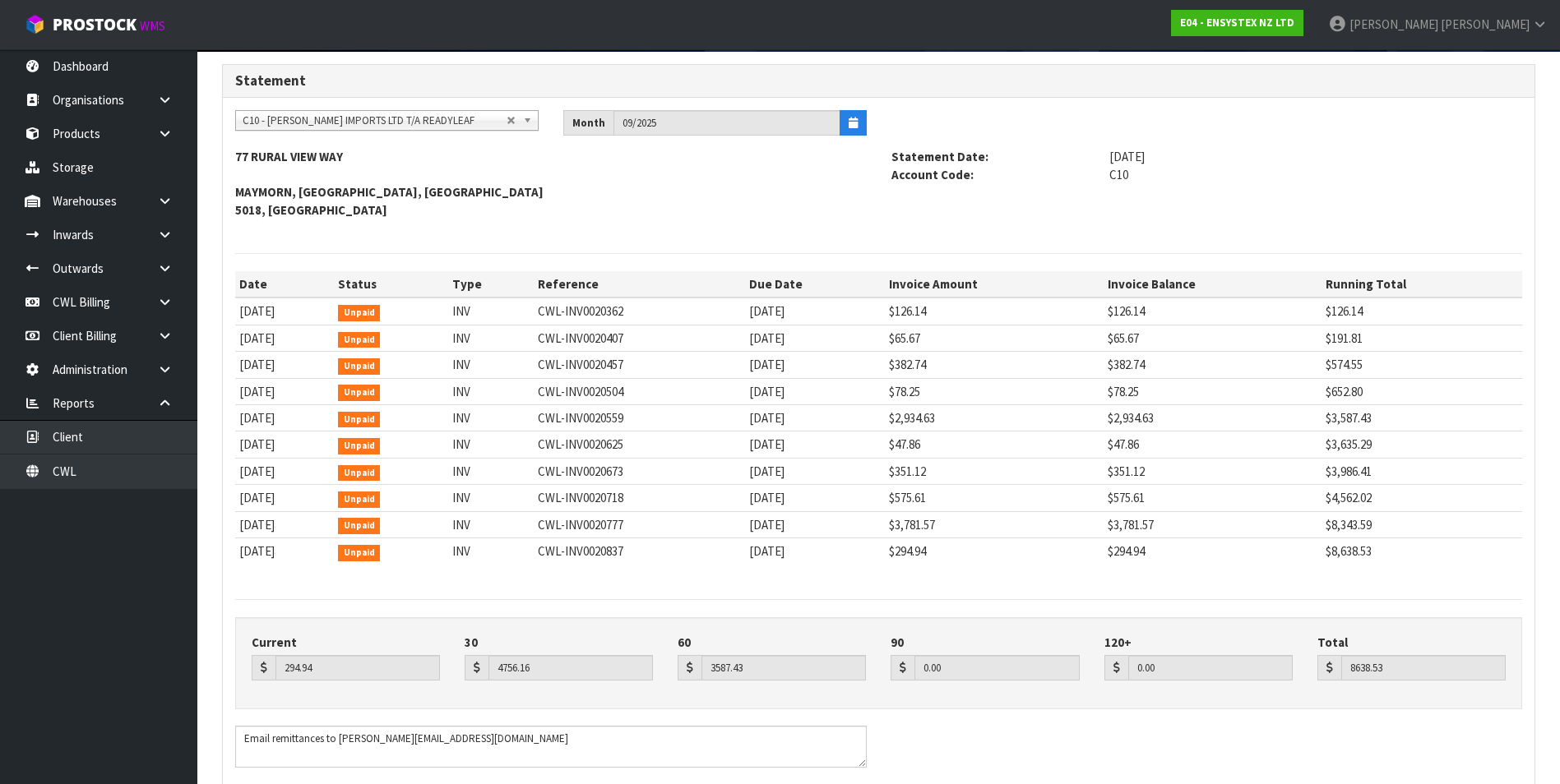
click at [539, 189] on address "77 RURAL VIEW WAY MAYMORN, UPPER HUTT, Wellington 5018, NZ" at bounding box center [551, 182] width 632 height 70
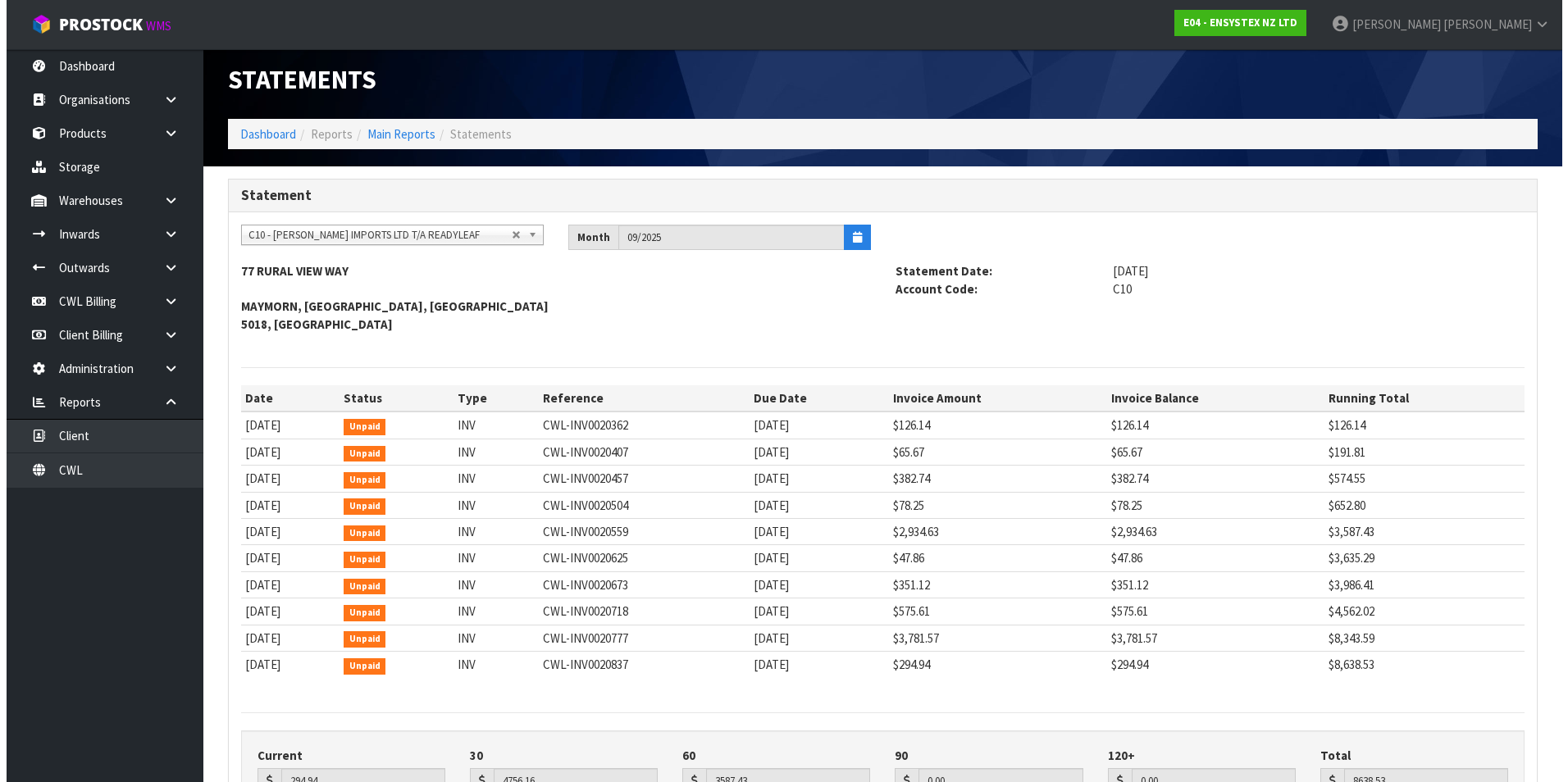
scroll to position [0, 0]
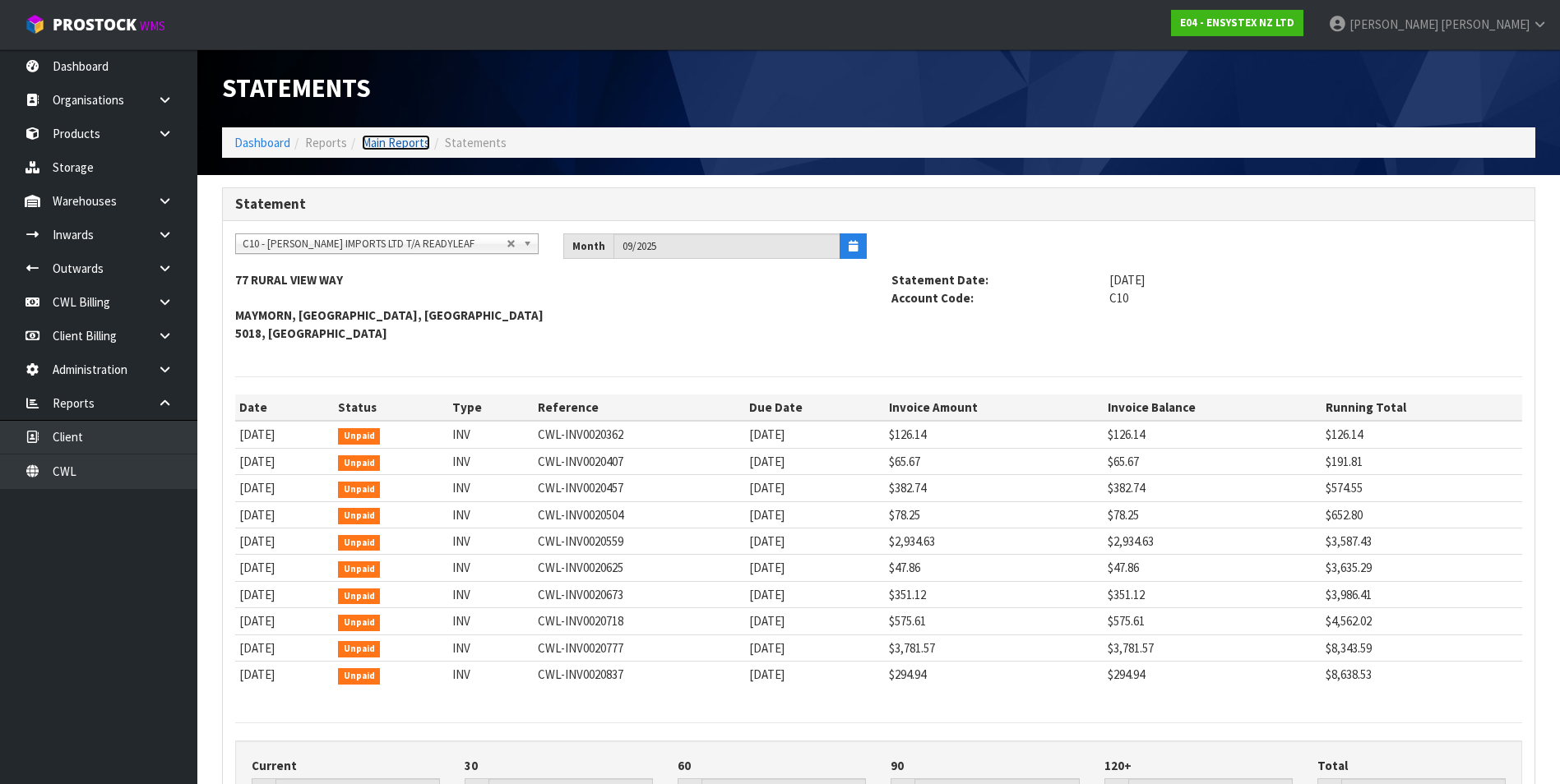
drag, startPoint x: 379, startPoint y: 144, endPoint x: 378, endPoint y: 159, distance: 15.0
click at [379, 144] on link "Main Reports" at bounding box center [396, 143] width 68 height 15
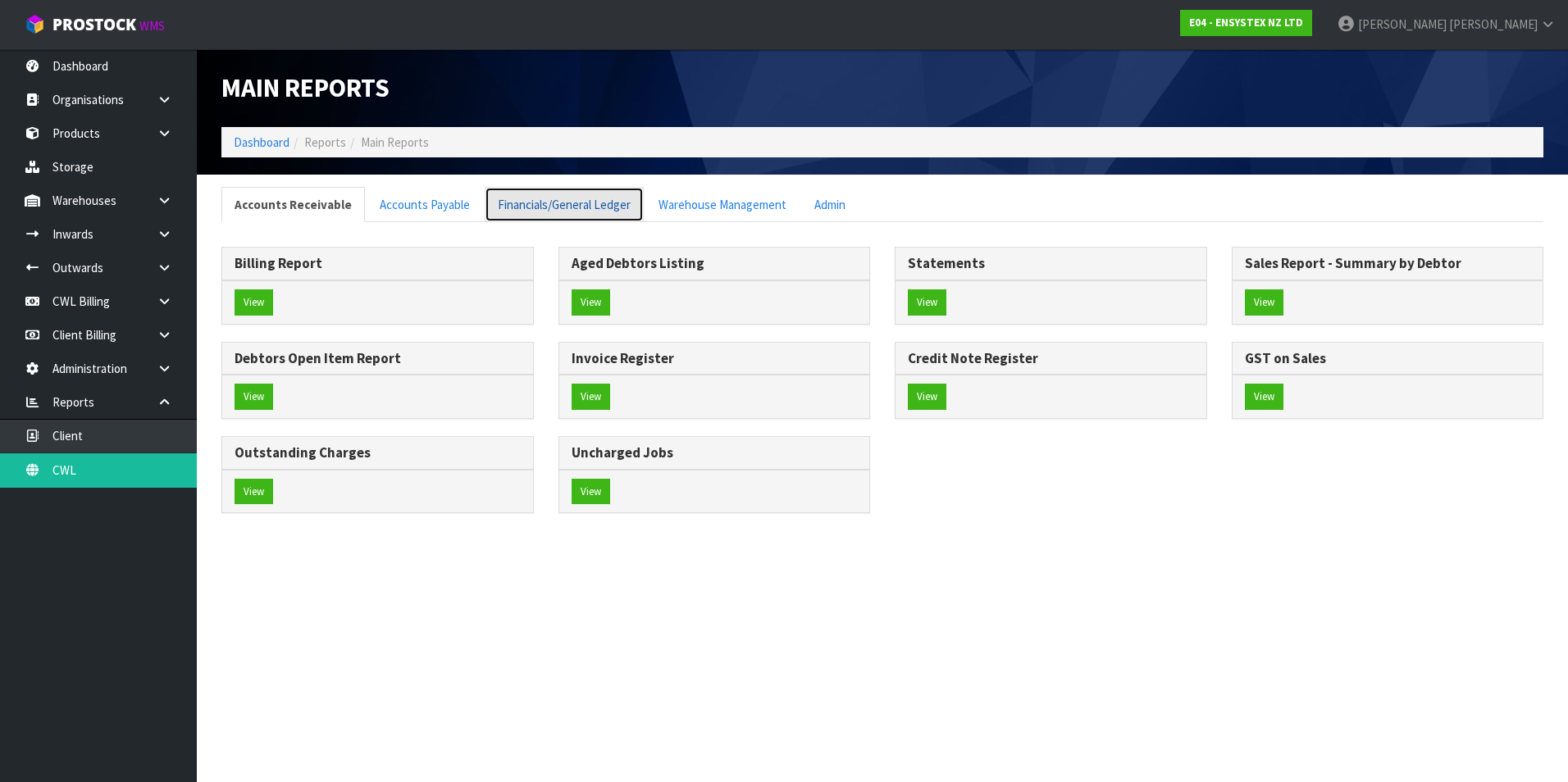
click at [576, 207] on link "Financials/General Ledger" at bounding box center [564, 204] width 159 height 36
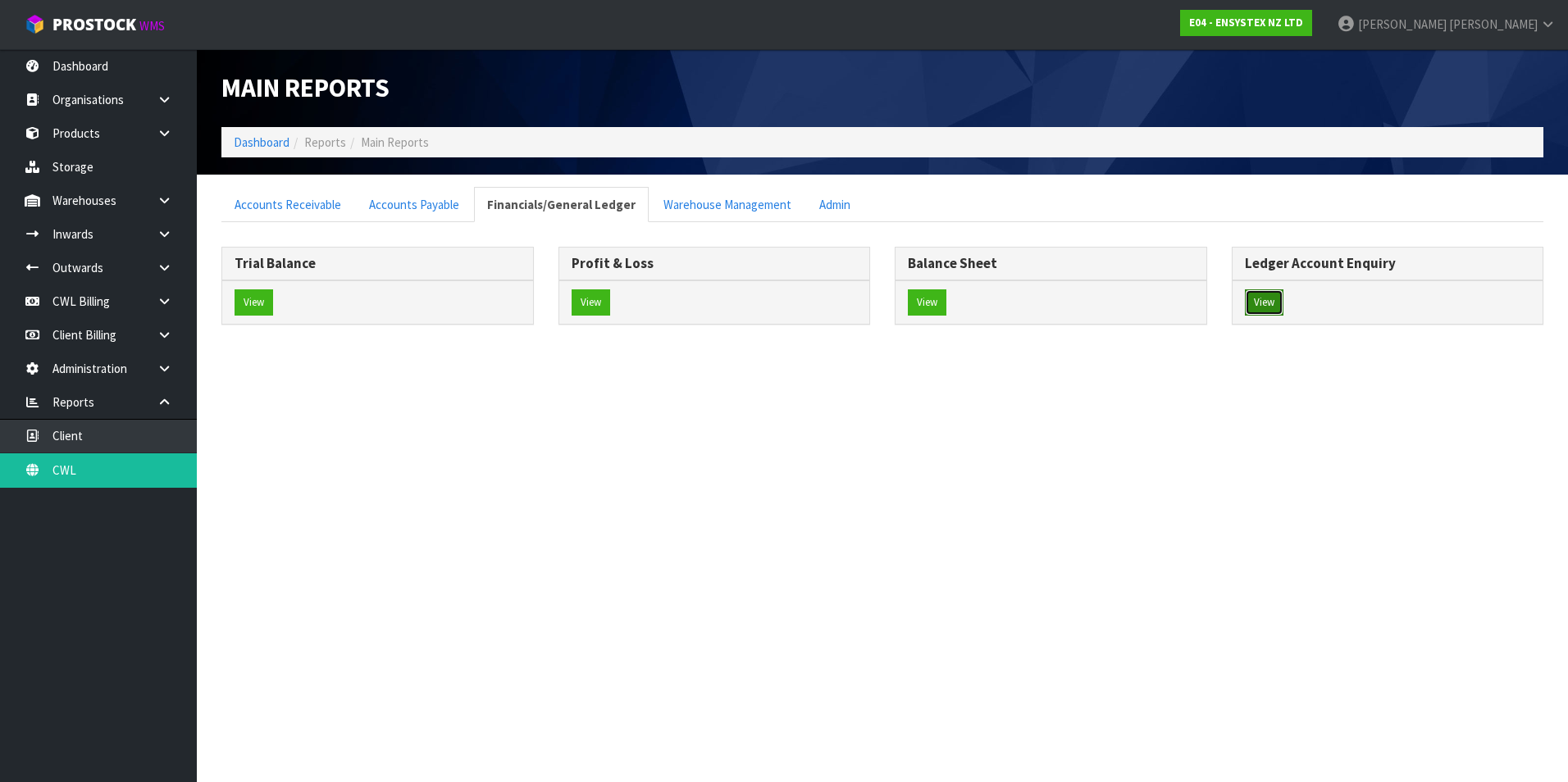
click at [1257, 305] on button "View" at bounding box center [1264, 302] width 38 height 26
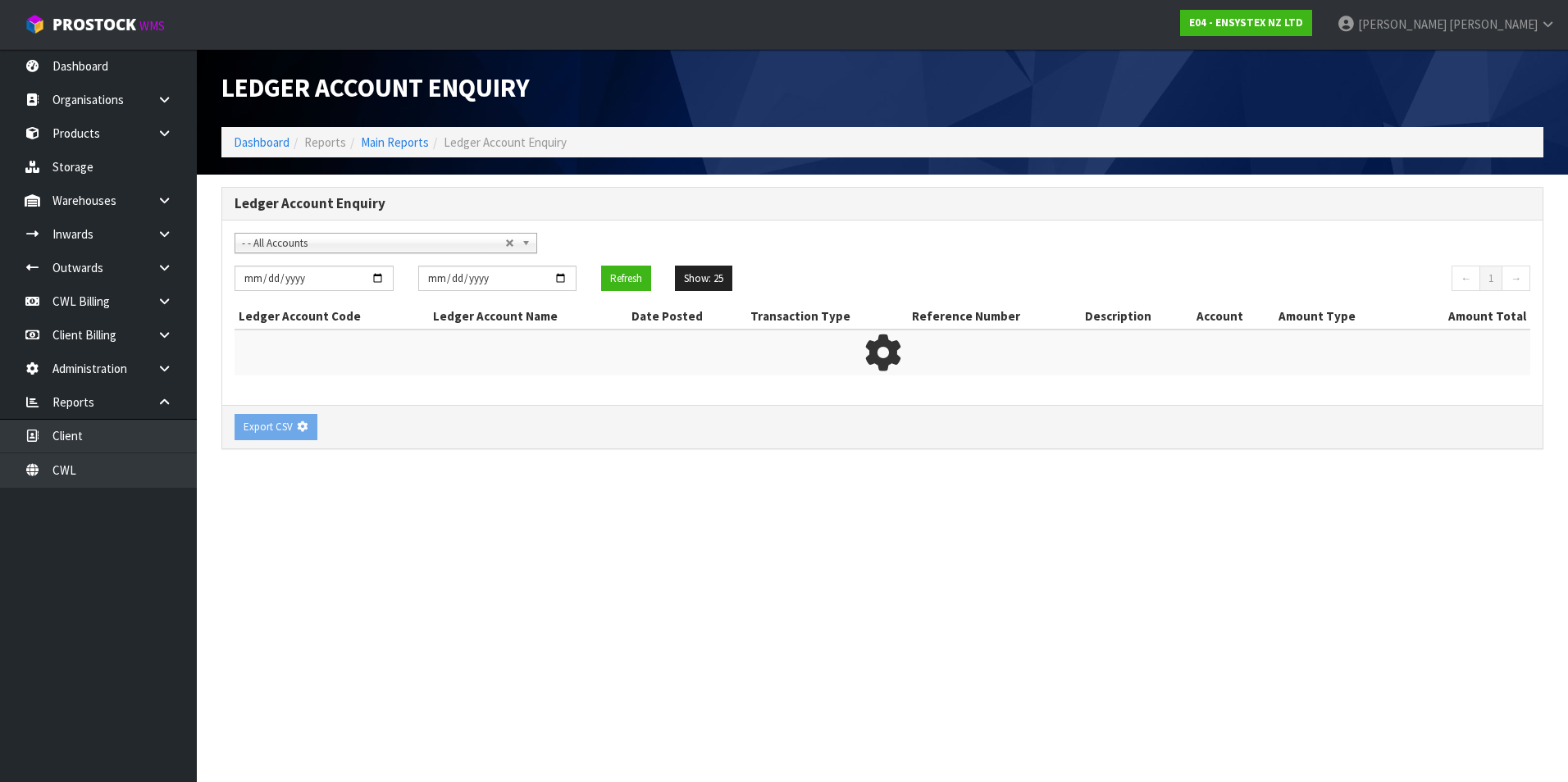
click at [332, 242] on span "- - All Accounts" at bounding box center [373, 243] width 264 height 19
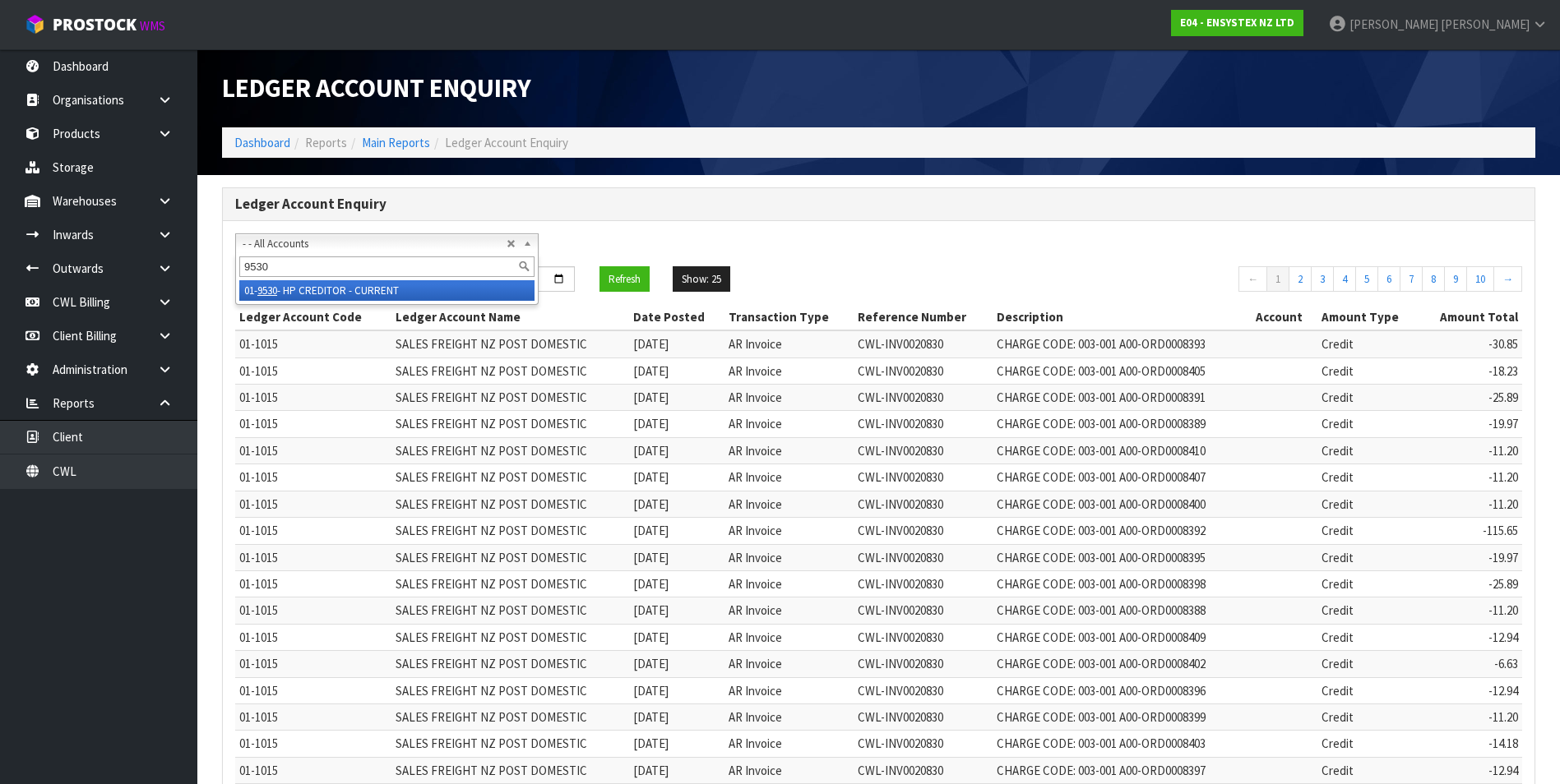
type input "9530"
click at [344, 291] on li "01- 9530 - HP CREDITOR - CURRENT" at bounding box center [387, 290] width 295 height 20
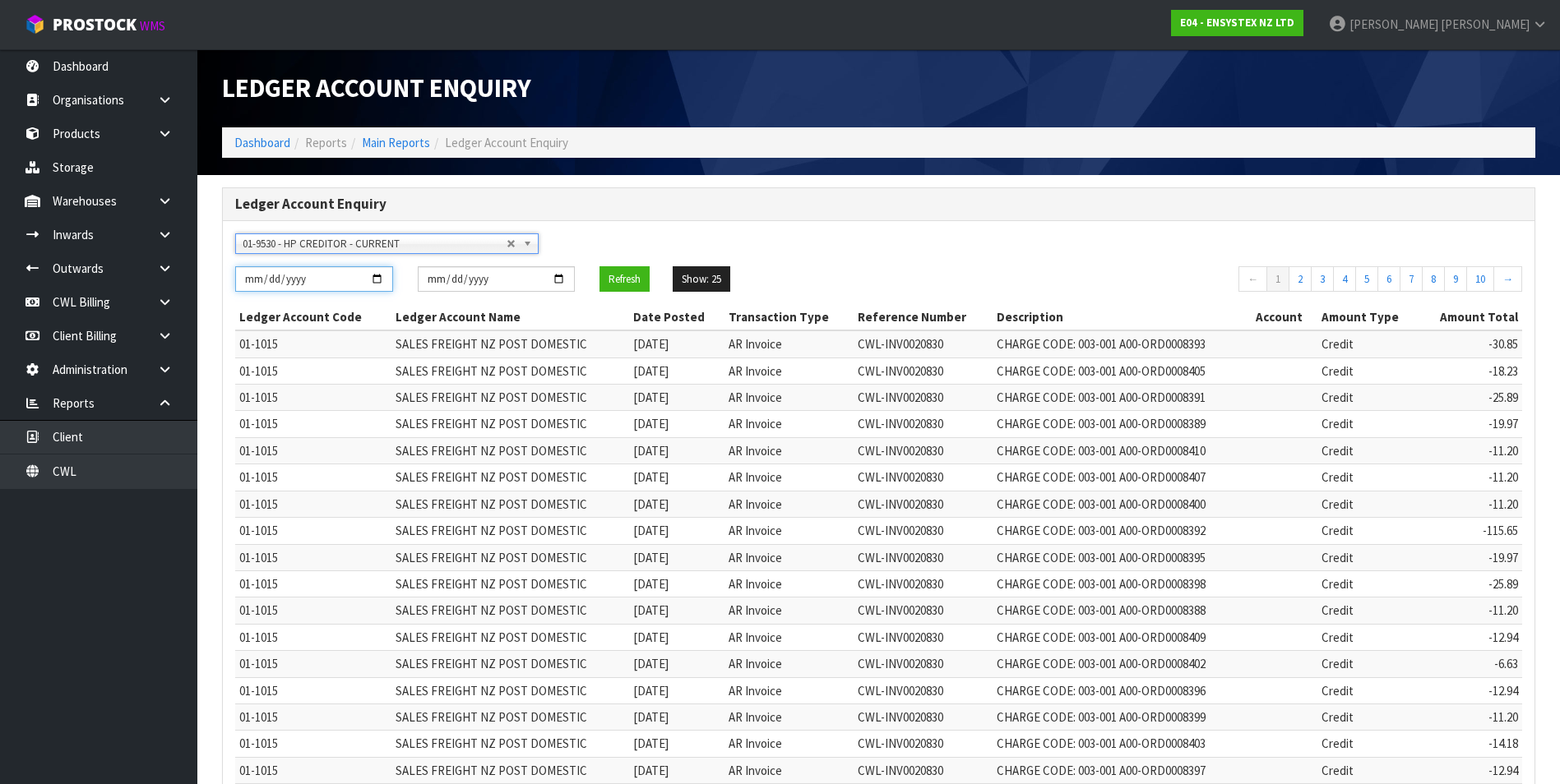
click at [382, 277] on input "[DATE]" at bounding box center [315, 279] width 158 height 25
type input "[DATE]"
click at [622, 281] on button "Refresh" at bounding box center [624, 279] width 50 height 26
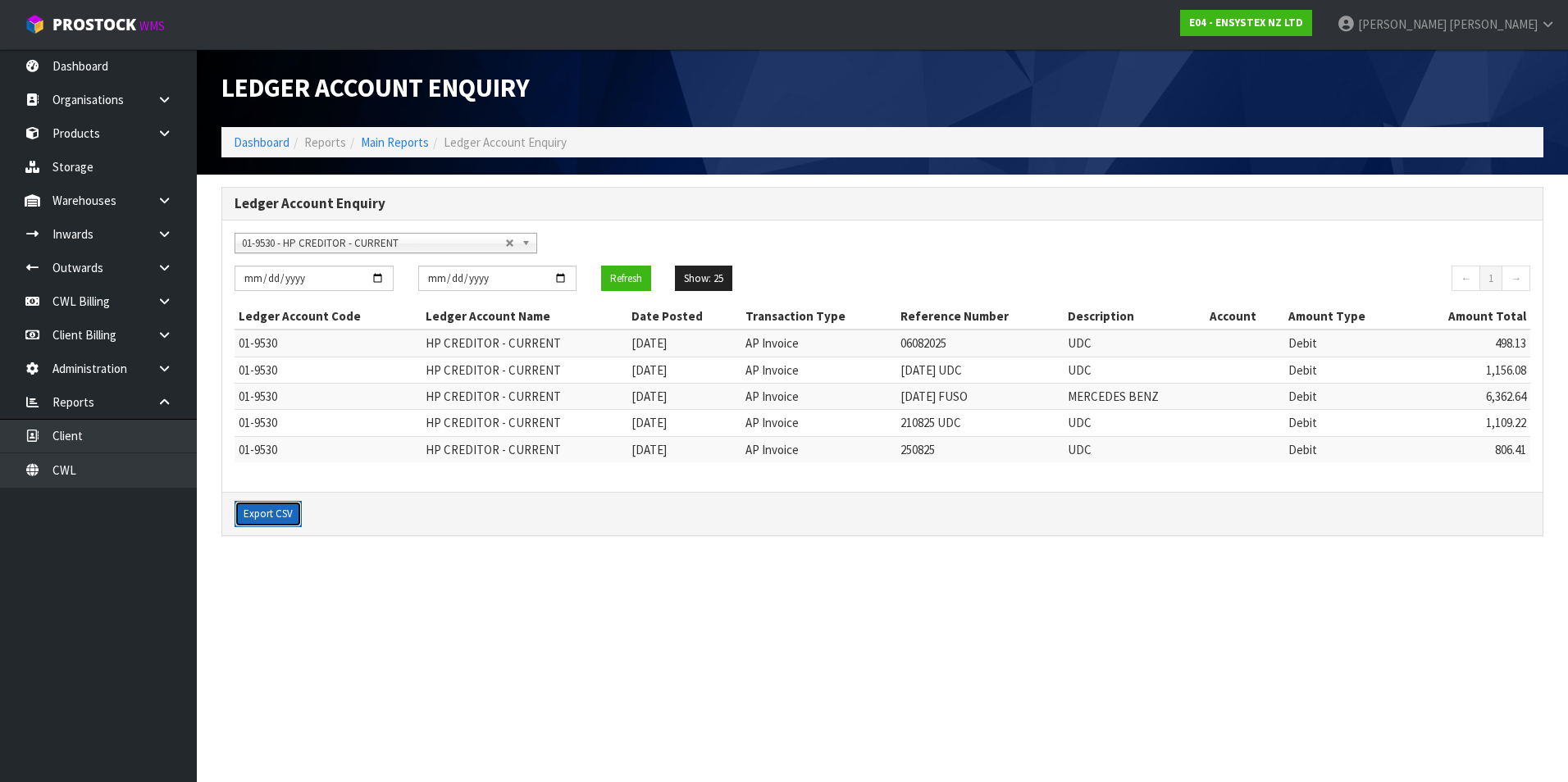
click at [253, 512] on button "Export CSV" at bounding box center [268, 514] width 67 height 26
click at [620, 645] on section "Ledger Account Enquiry Dashboard Reports Main Reports Ledger Account Enquiry Le…" at bounding box center [784, 391] width 1568 height 782
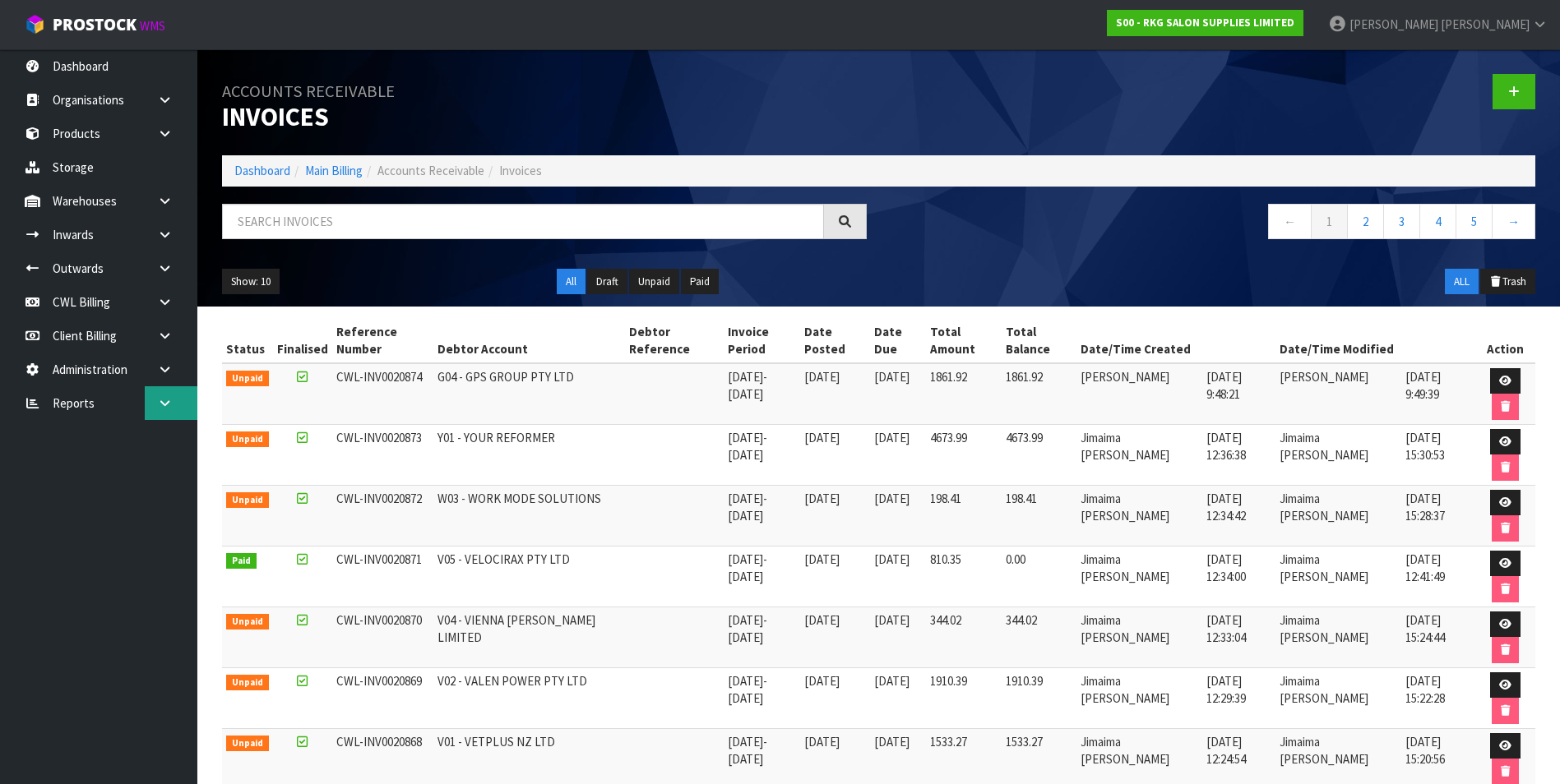
click at [156, 410] on link at bounding box center [171, 403] width 53 height 34
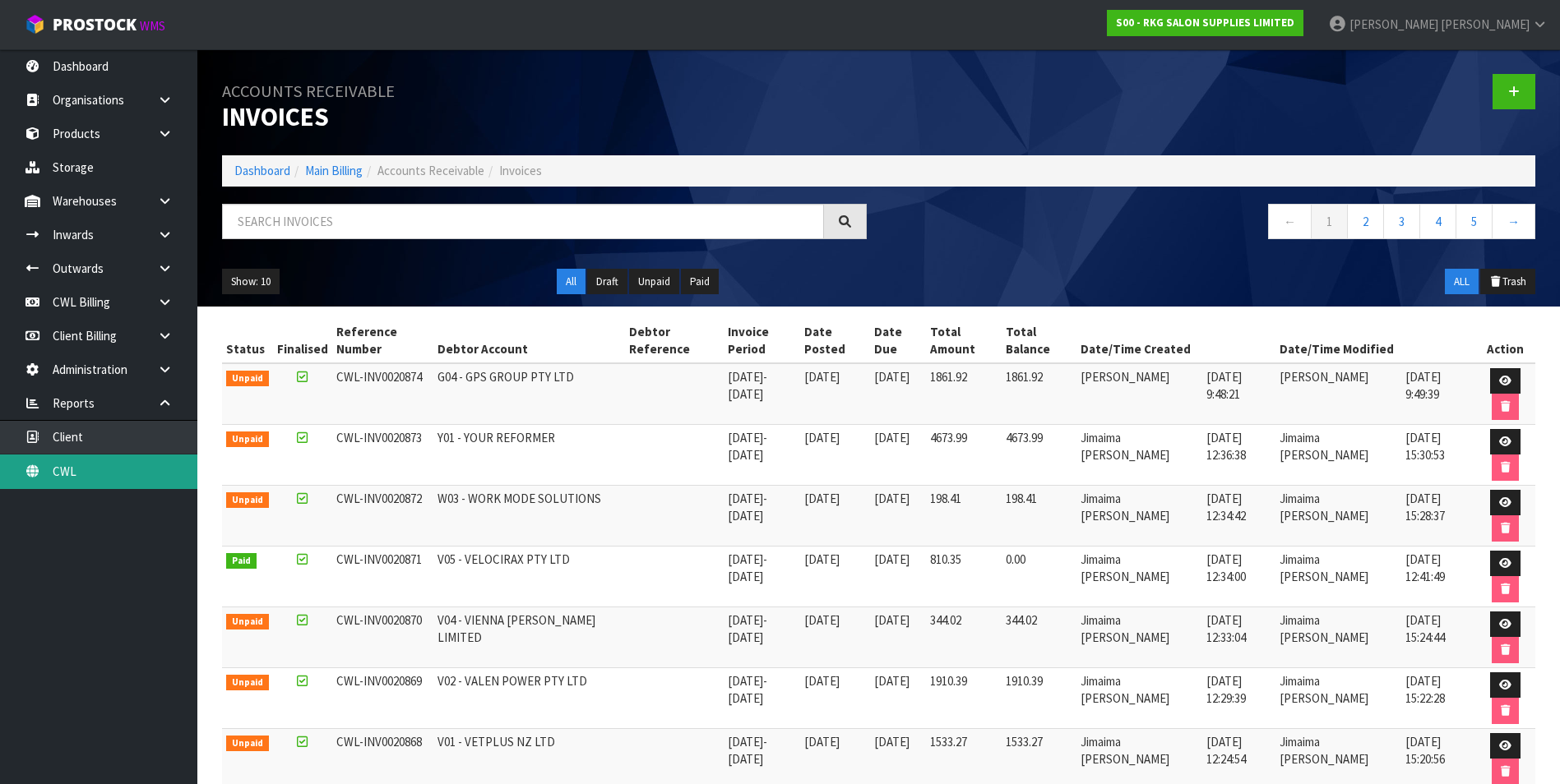
click at [83, 476] on link "CWL" at bounding box center [98, 471] width 198 height 34
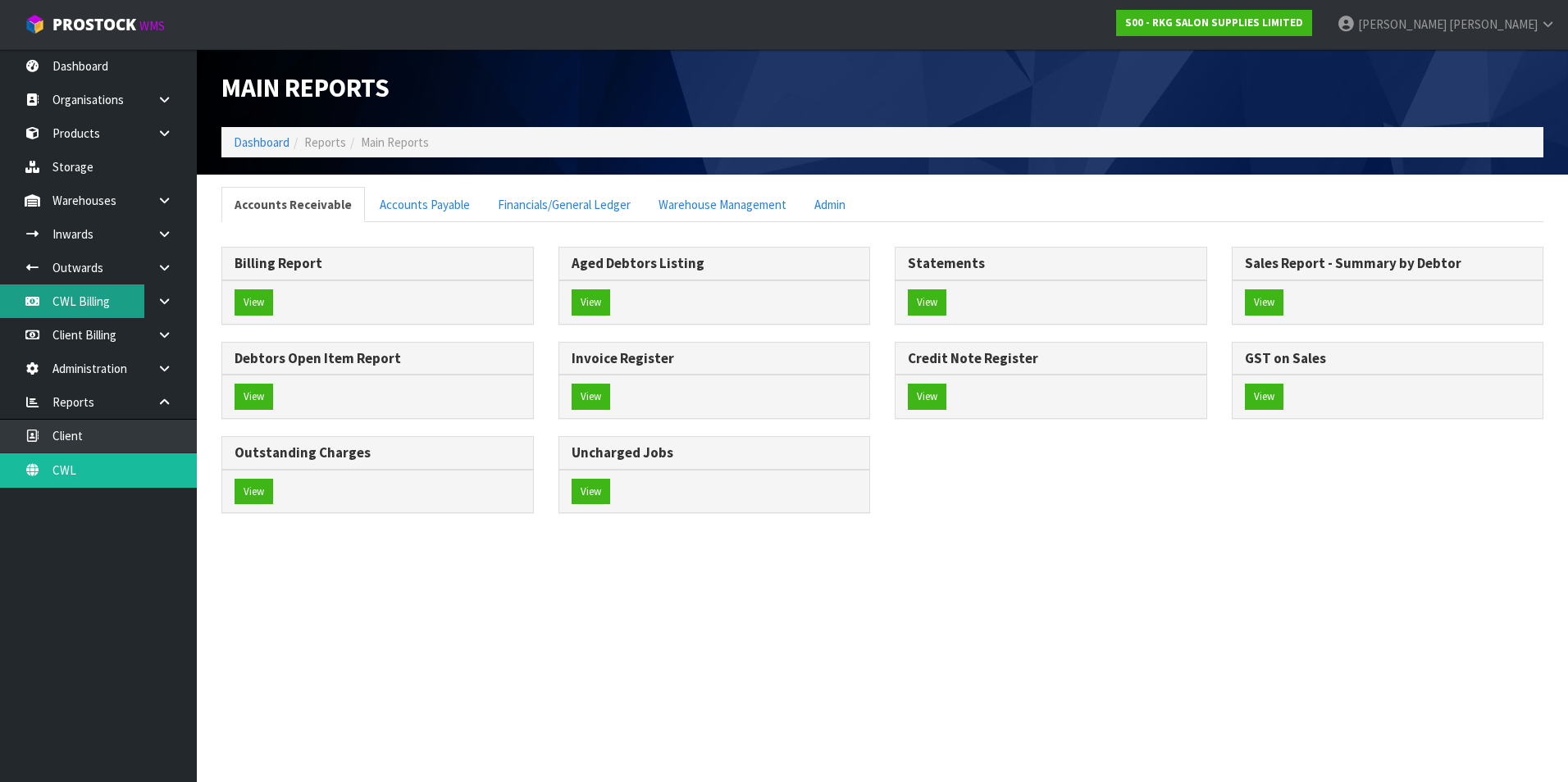
click at [111, 309] on link "CWL Billing" at bounding box center [98, 301] width 197 height 34
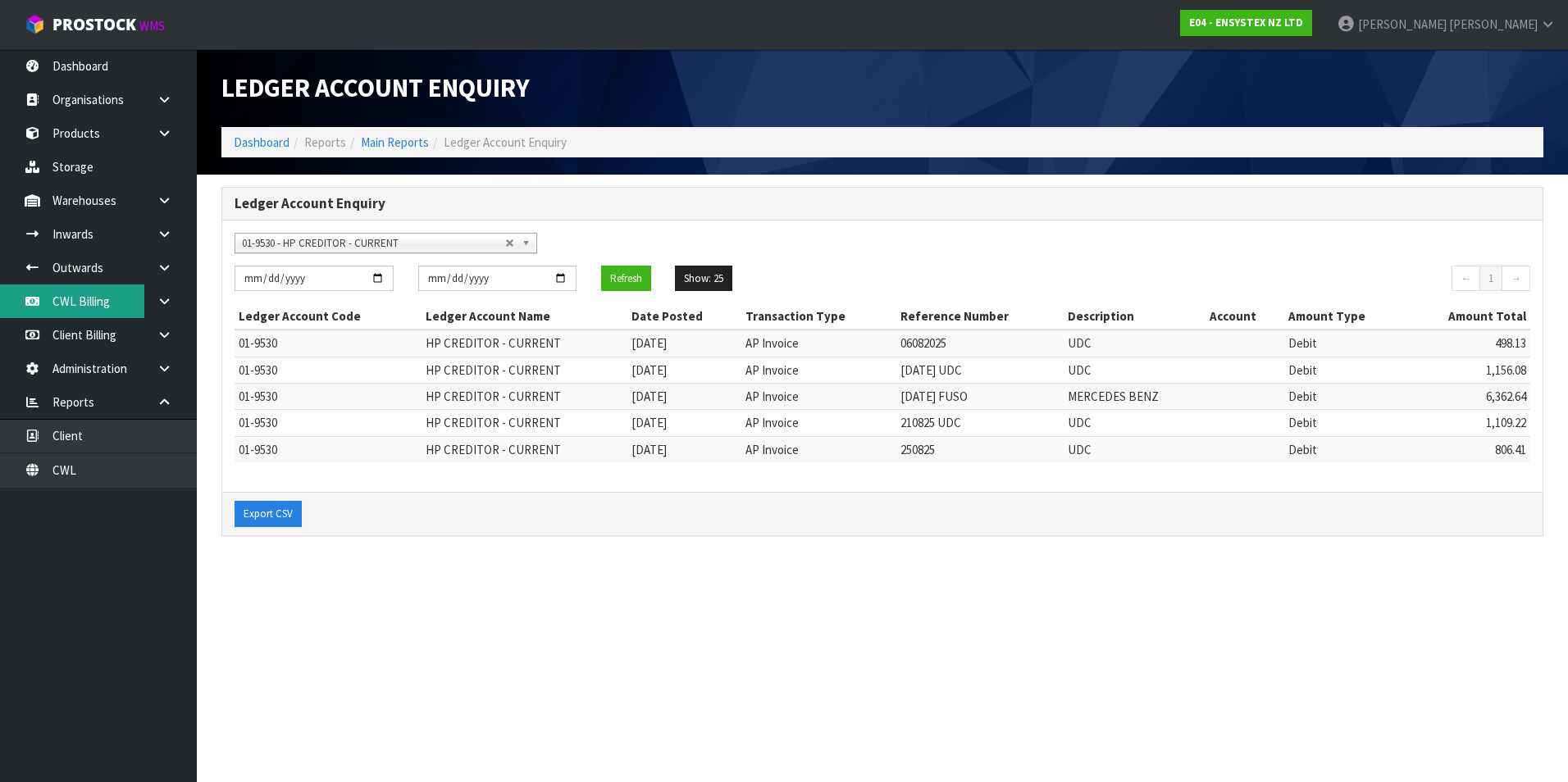
click at [112, 305] on link "CWL Billing" at bounding box center [98, 301] width 197 height 34
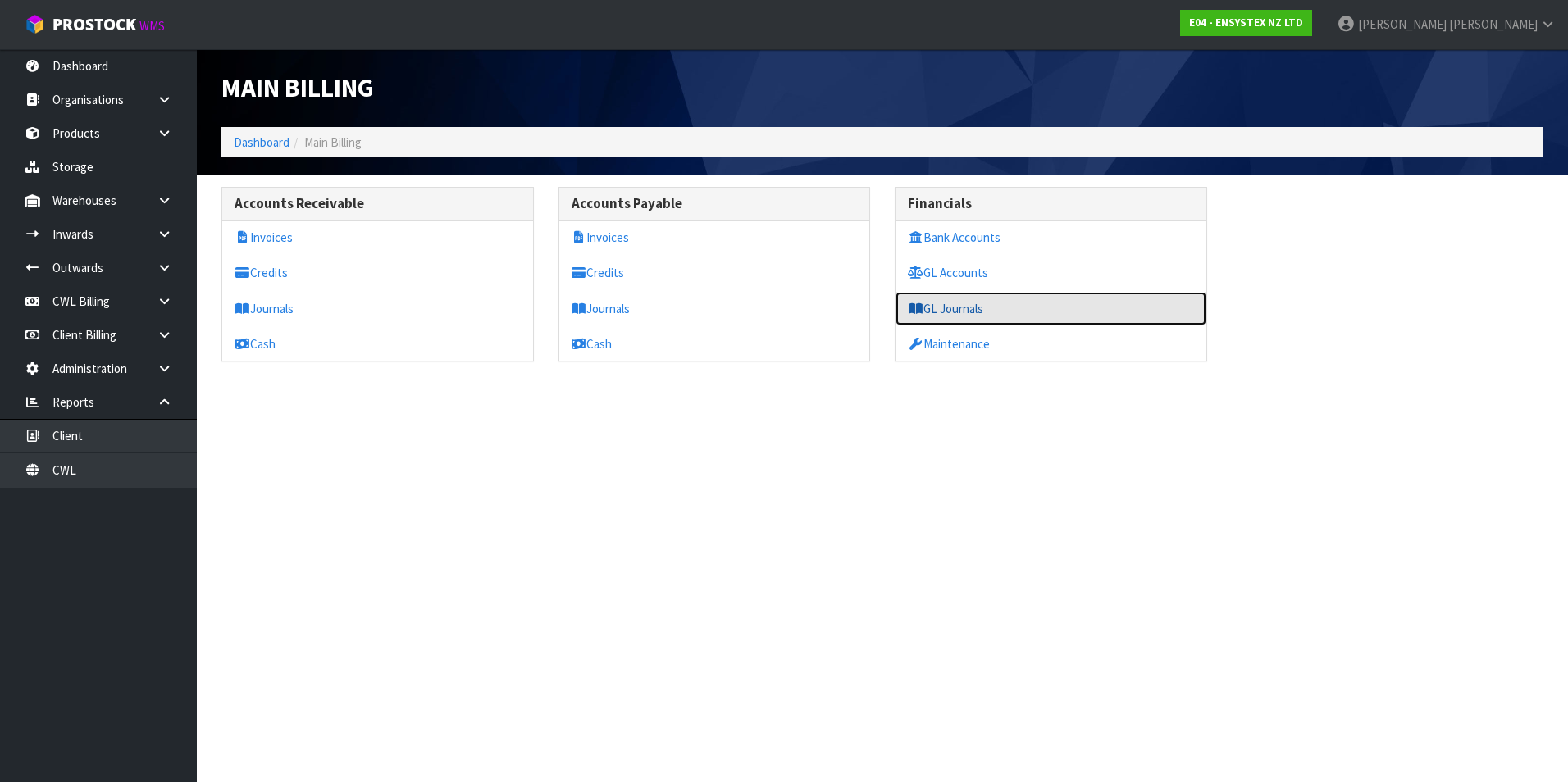
click at [948, 311] on link "GL Journals" at bounding box center [1050, 308] width 311 height 34
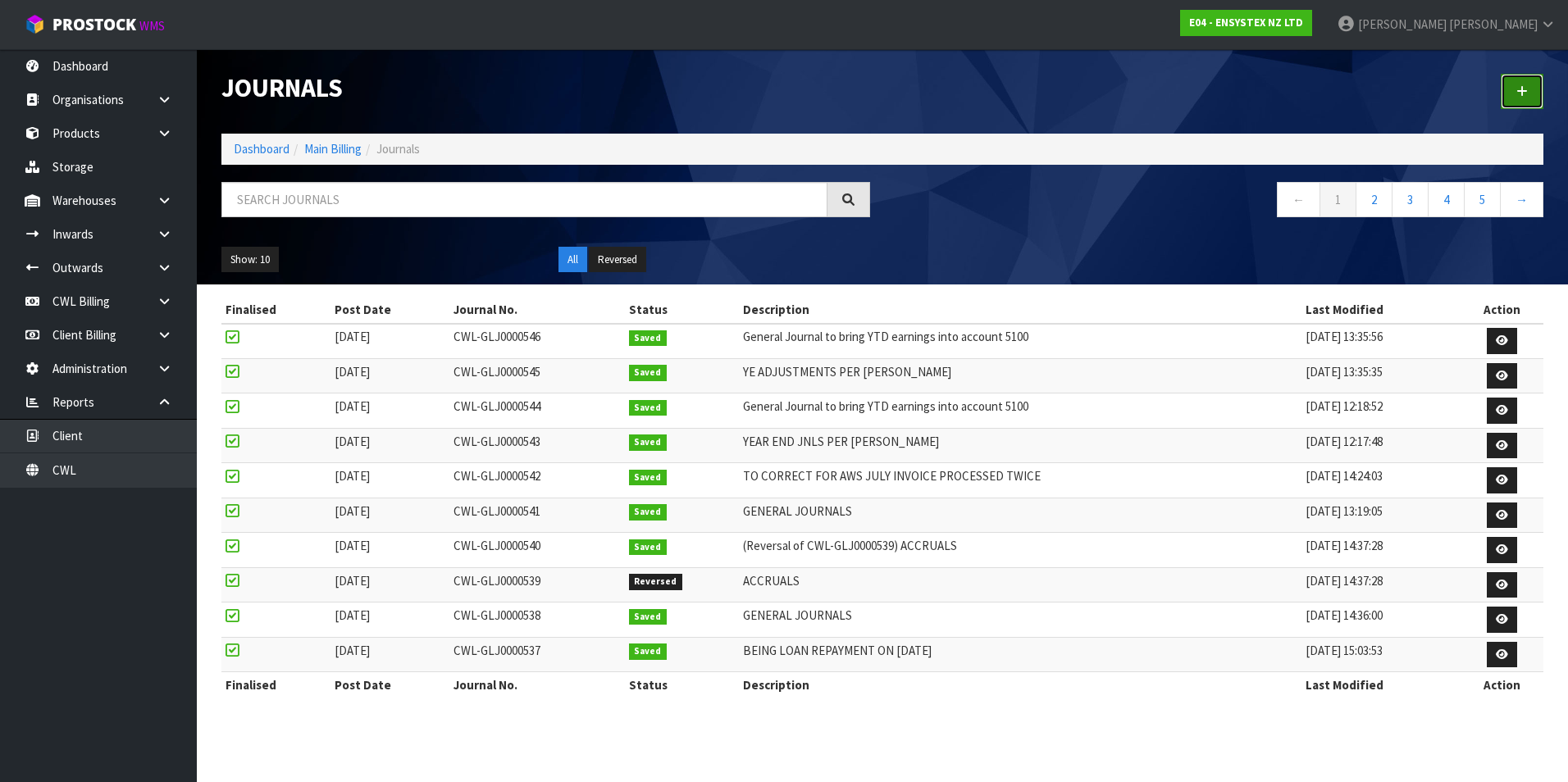
click at [1518, 93] on icon at bounding box center [1522, 91] width 12 height 13
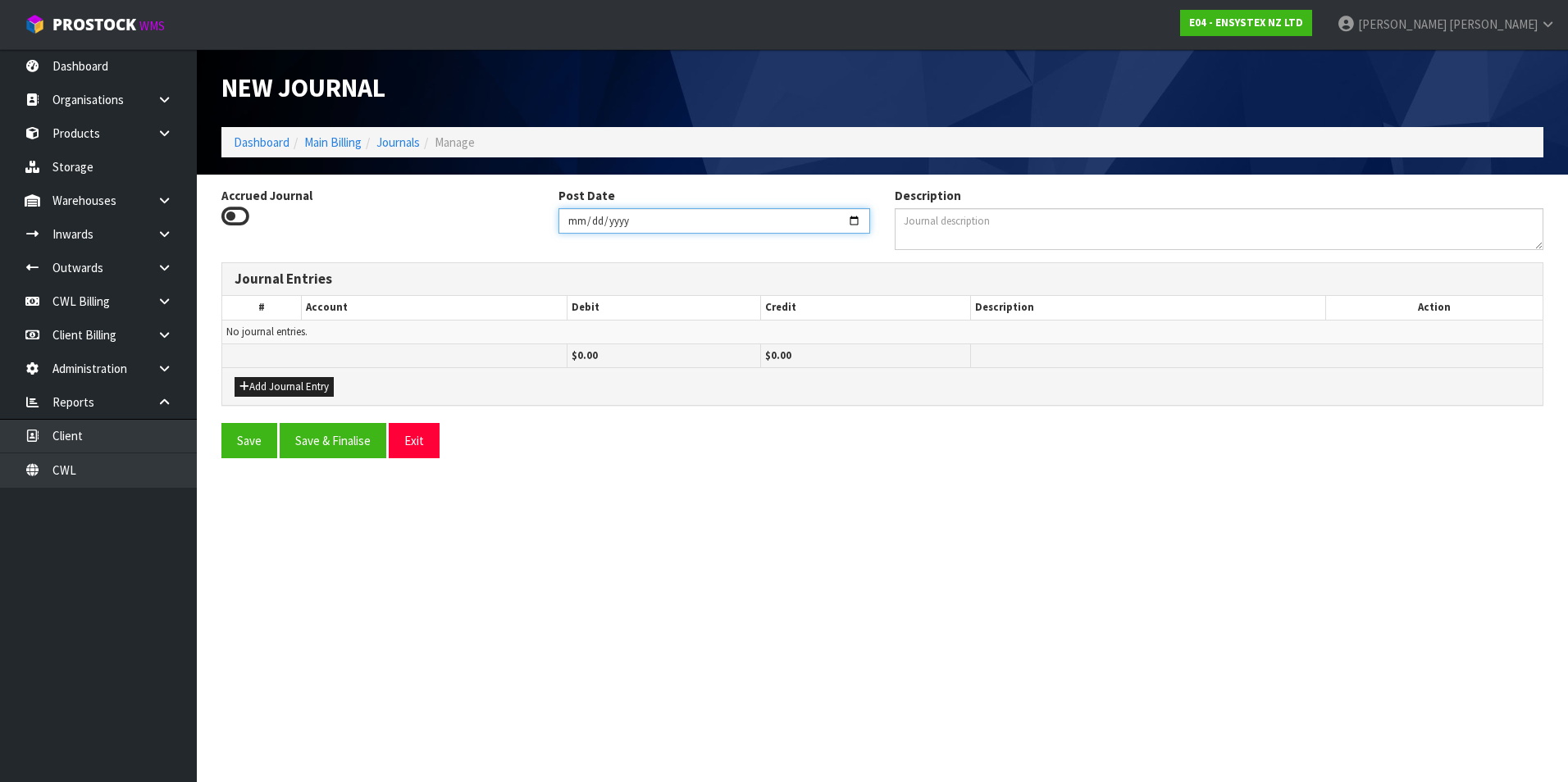
click at [854, 222] on input "[DATE]" at bounding box center [715, 221] width 313 height 25
type input "[DATE]"
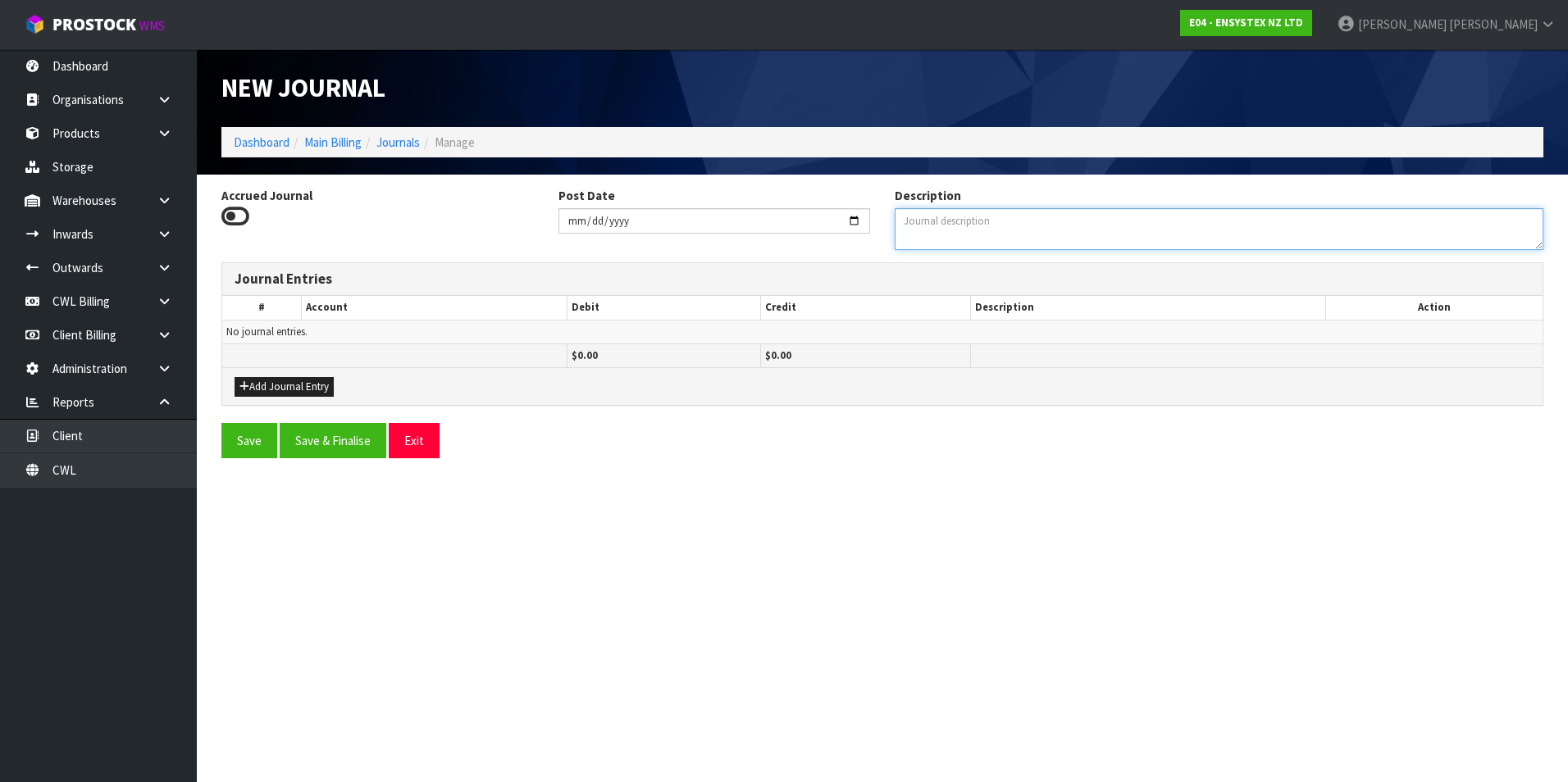
click at [975, 224] on textarea "Description" at bounding box center [1219, 229] width 648 height 41
type textarea "GENERAL JOURNALS"
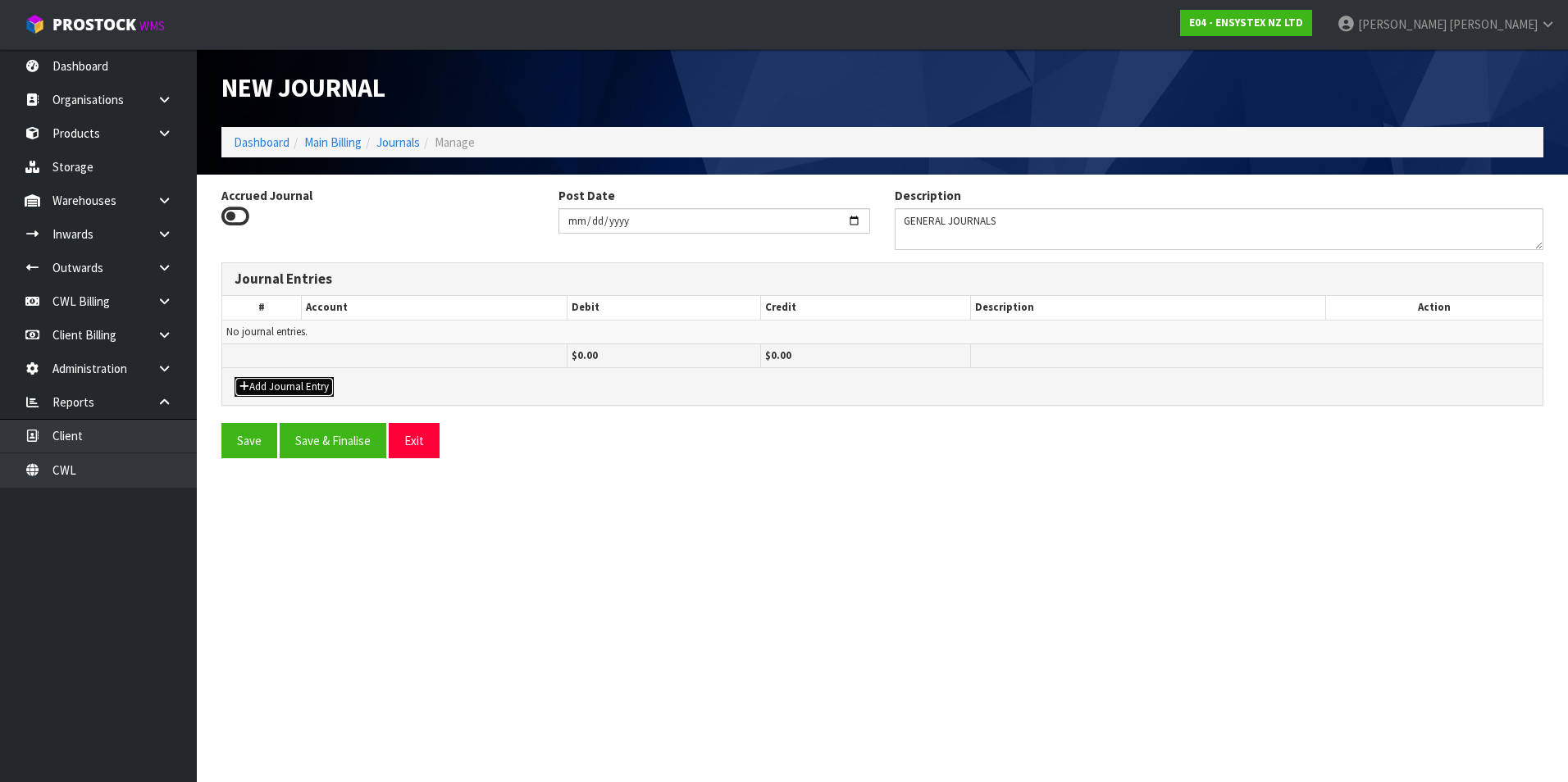
click at [290, 382] on button "Add Journal Entry" at bounding box center [284, 387] width 99 height 19
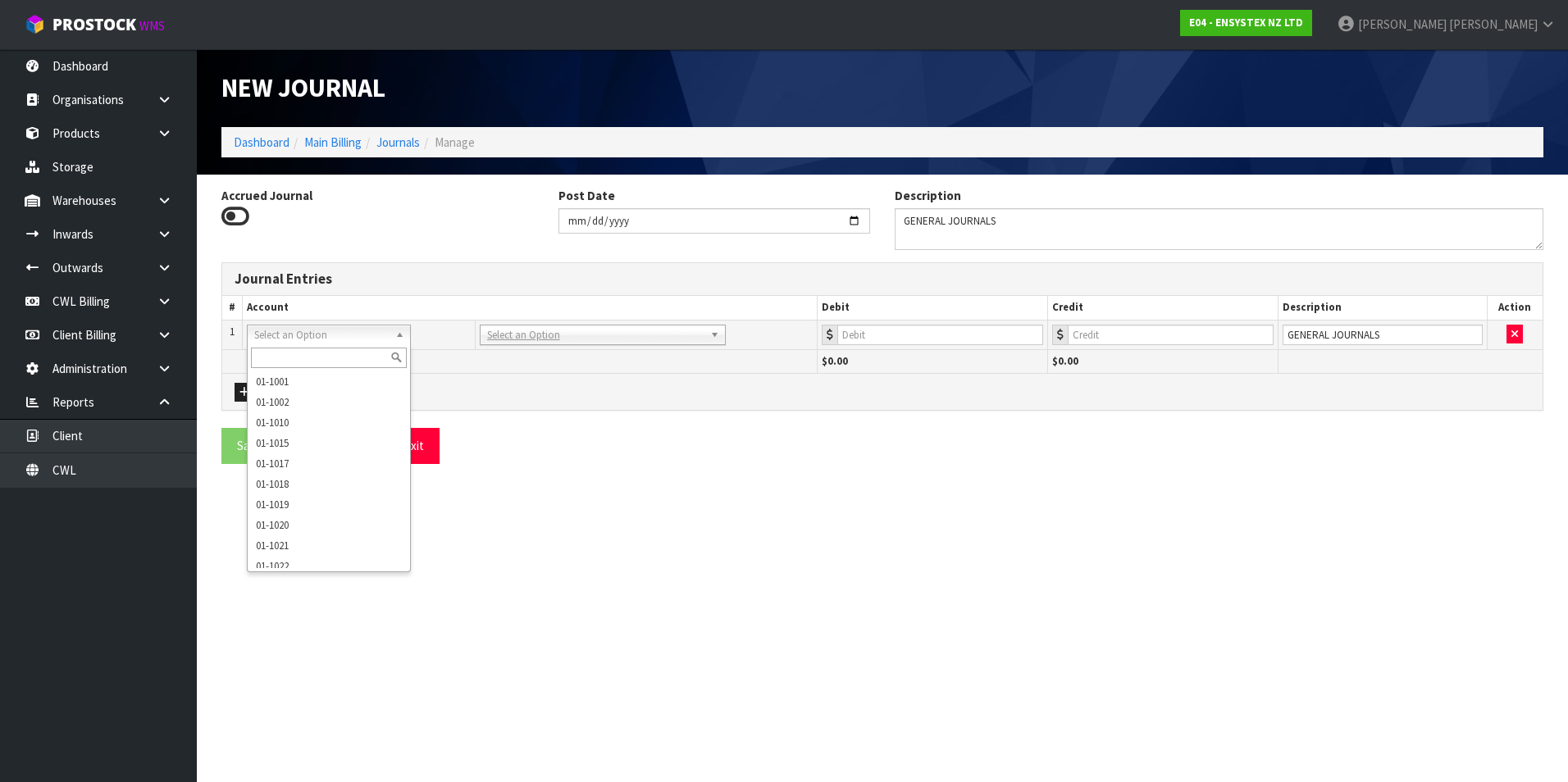
click at [290, 355] on input "text" at bounding box center [329, 357] width 156 height 20
type input "9140"
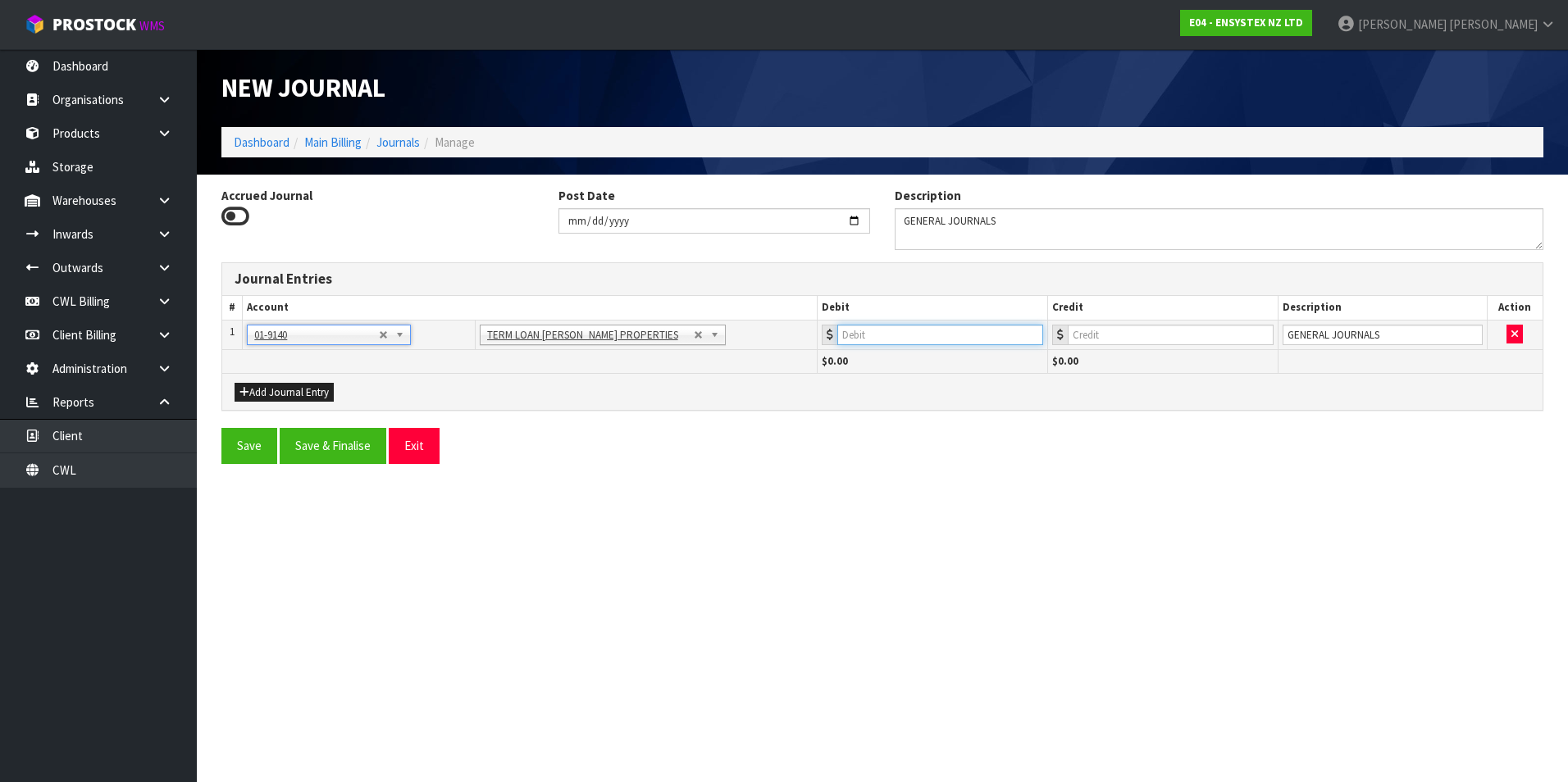
click at [925, 339] on input "number" at bounding box center [940, 335] width 206 height 20
type input "2200"
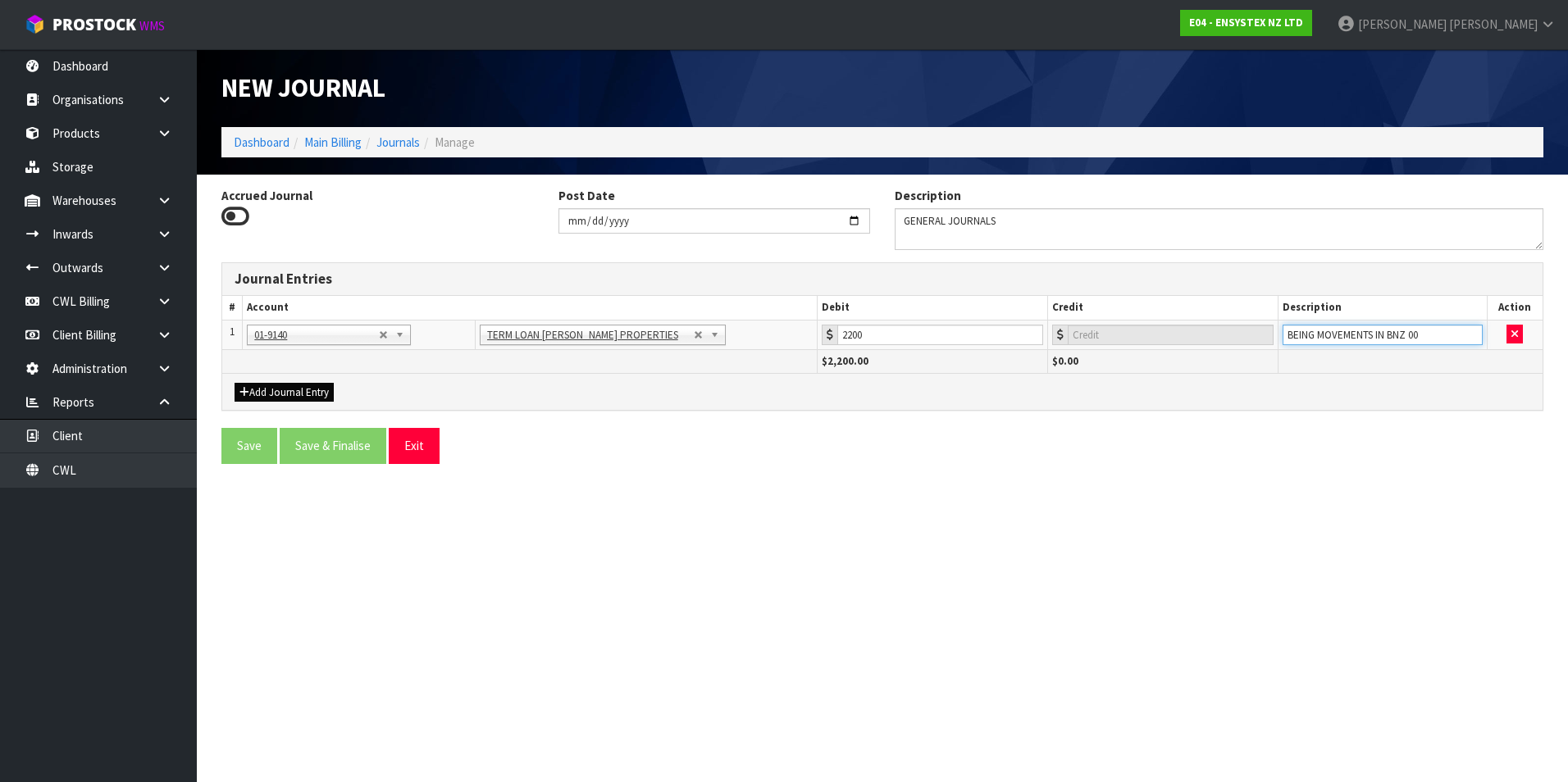
type input "BEING MOVEMENTS IN BNZ 00"
click at [272, 390] on button "Add Journal Entry" at bounding box center [284, 392] width 99 height 19
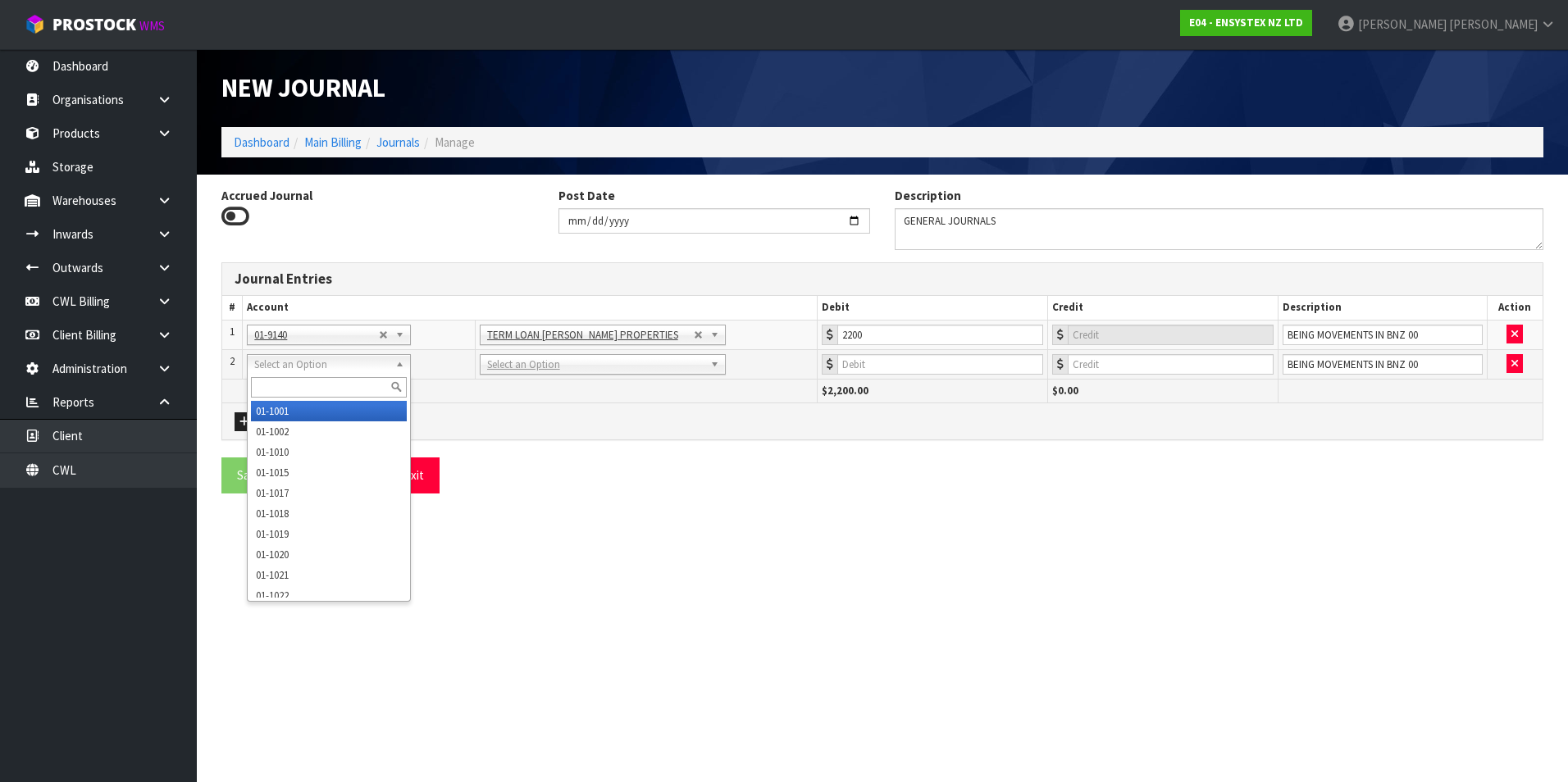
click at [276, 381] on input "text" at bounding box center [329, 387] width 156 height 20
type input "9132"
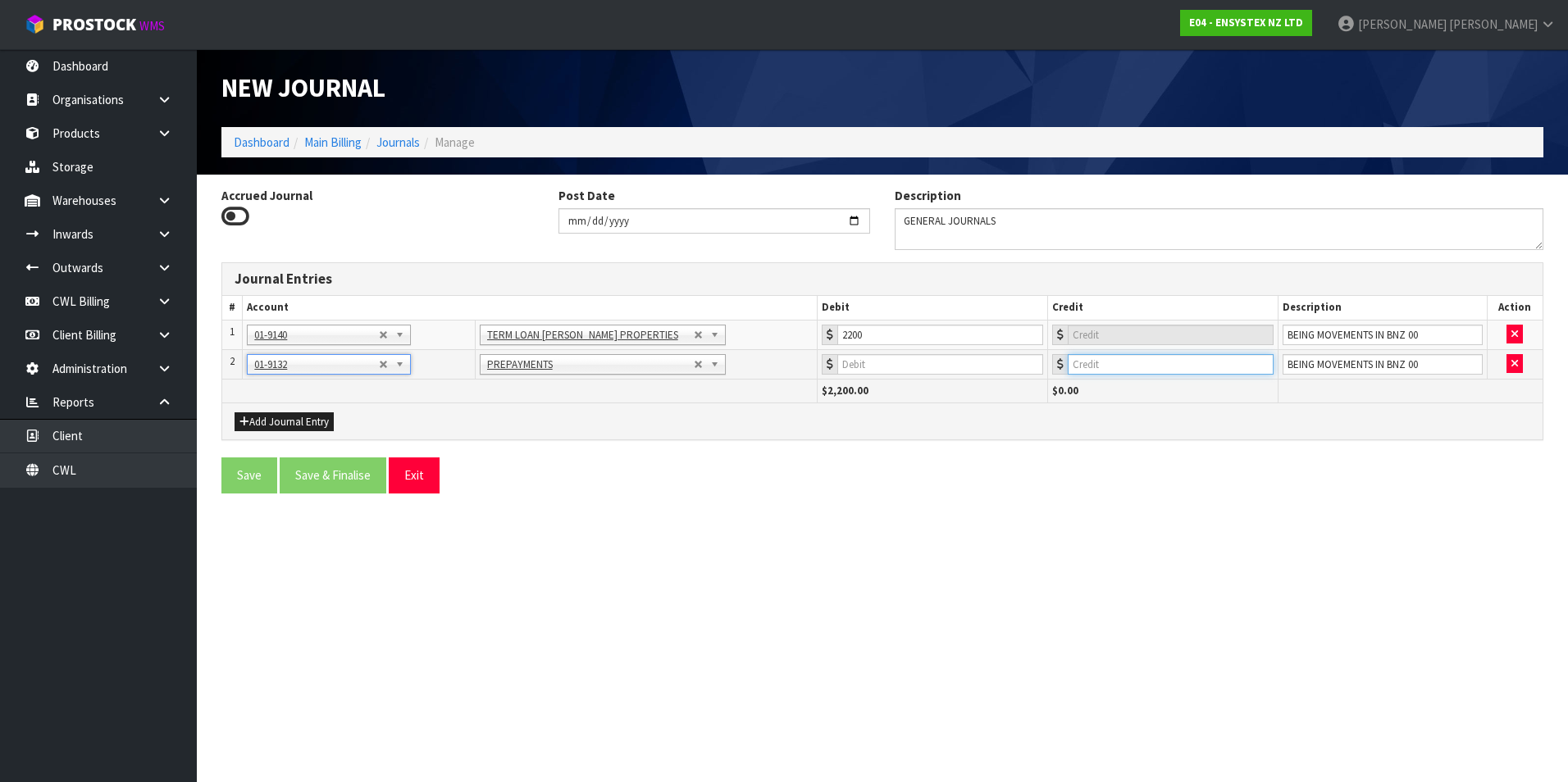
click at [1140, 365] on input "number" at bounding box center [1171, 364] width 206 height 20
type input "100"
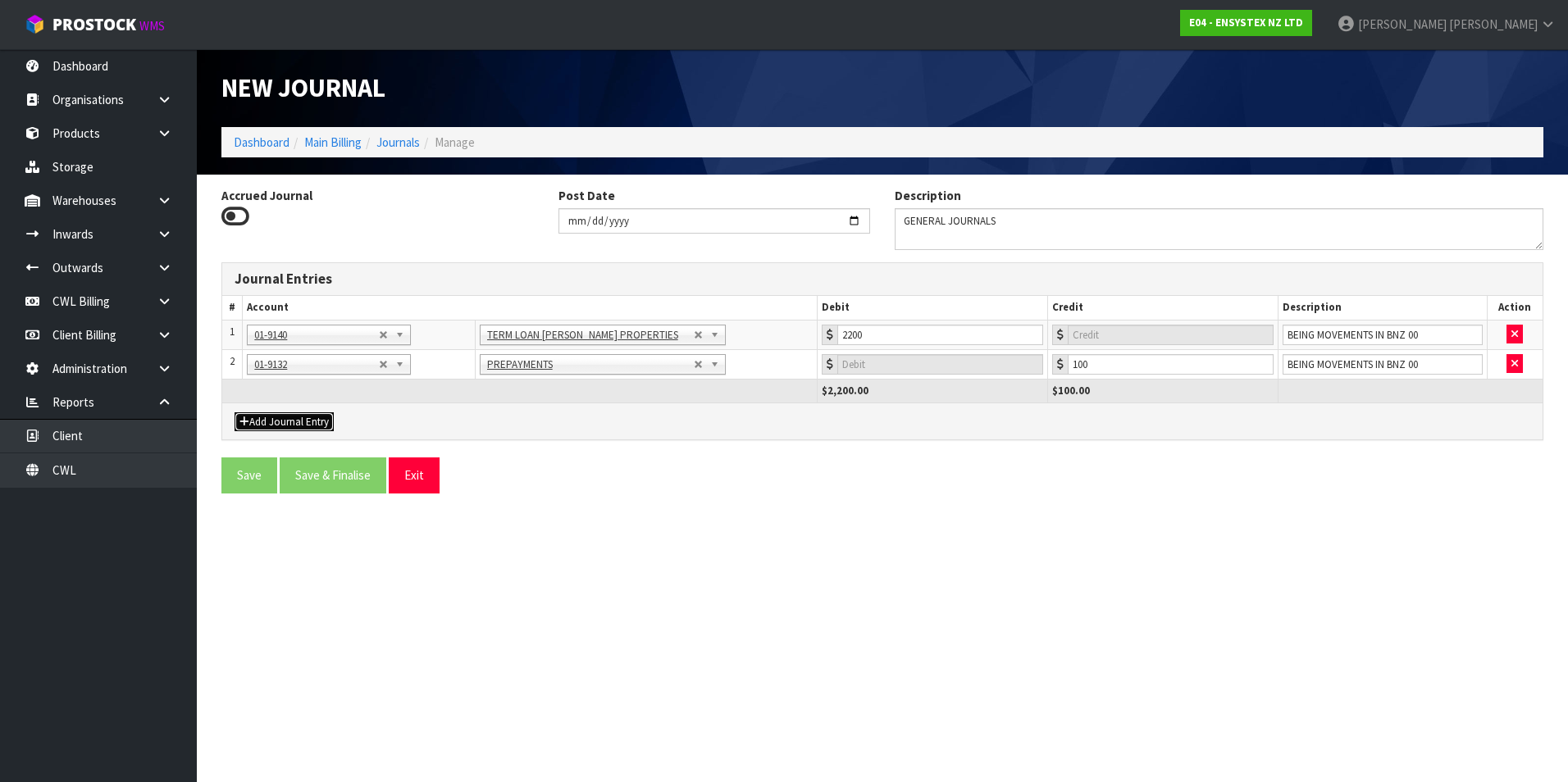
drag, startPoint x: 279, startPoint y: 420, endPoint x: 282, endPoint y: 409, distance: 11.4
click at [279, 419] on button "Add Journal Entry" at bounding box center [284, 422] width 99 height 19
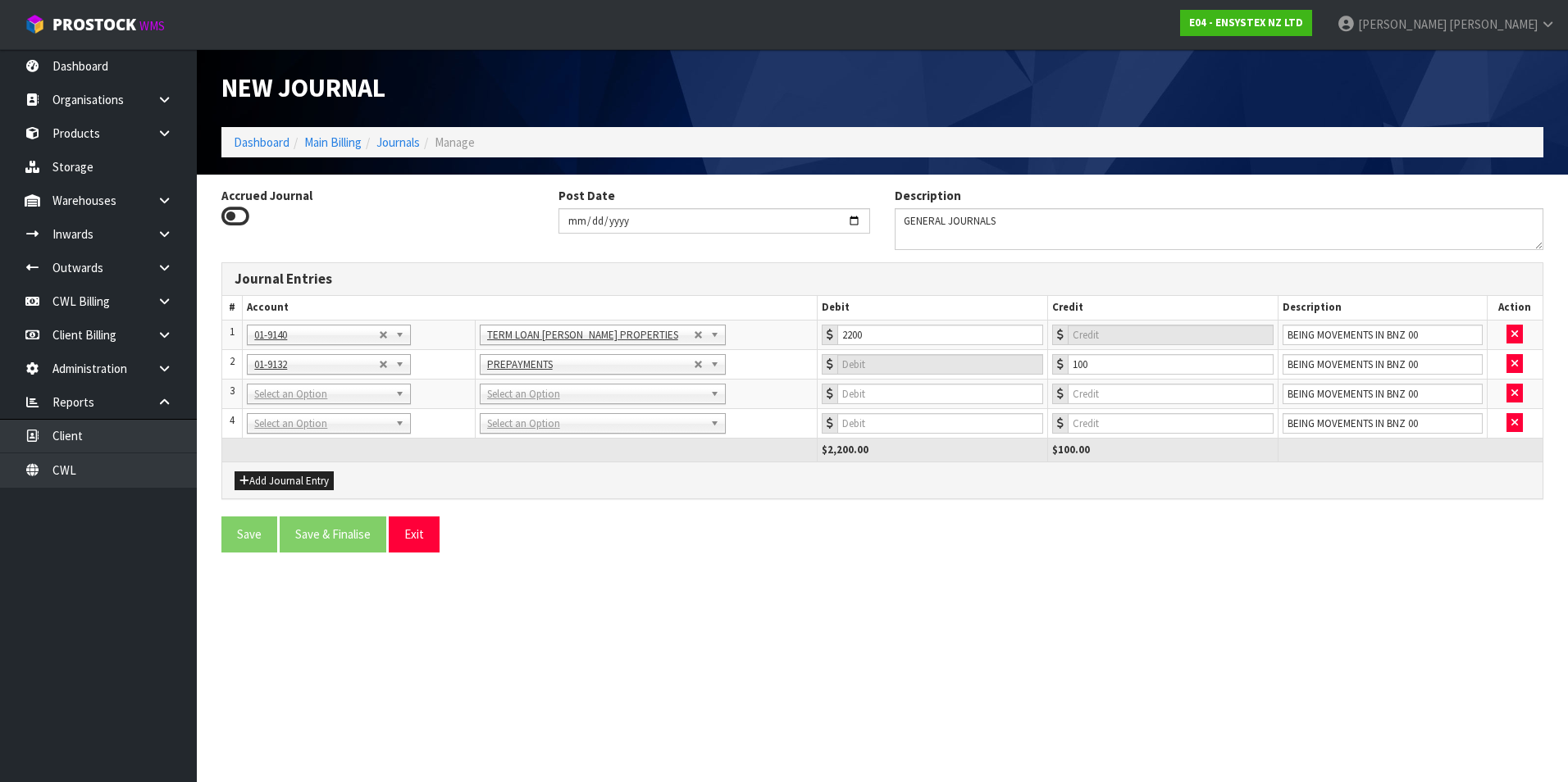
click at [282, 404] on td "01-1001 01-1002 01-1010 01-1015 01-1017 01-1018 01-1019 01-1020 01-1021 01-1022…" at bounding box center [358, 393] width 232 height 30
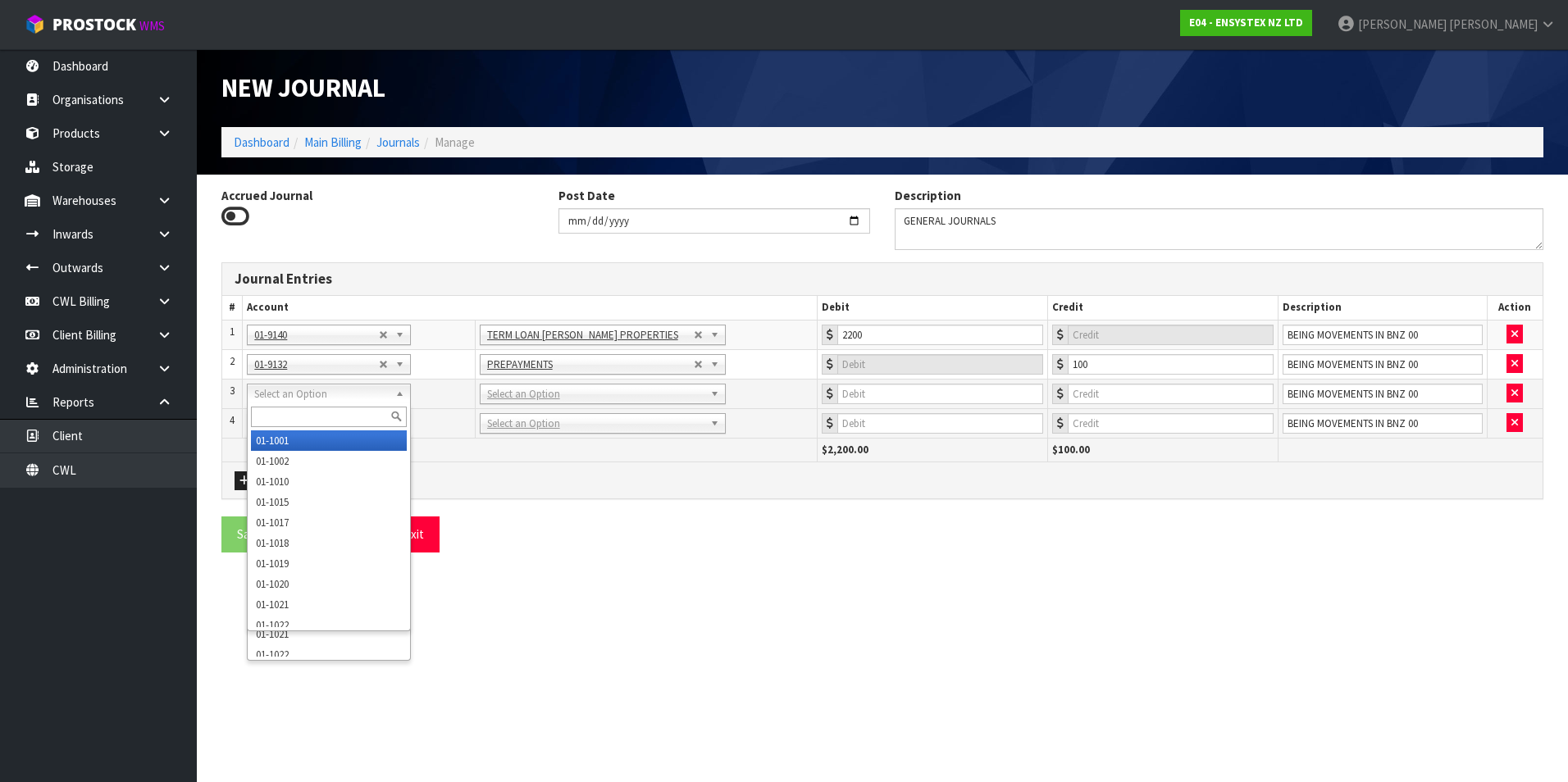
drag, startPoint x: 288, startPoint y: 391, endPoint x: 273, endPoint y: 401, distance: 18.0
click at [264, 416] on input "text" at bounding box center [329, 416] width 156 height 20
type input "9605"
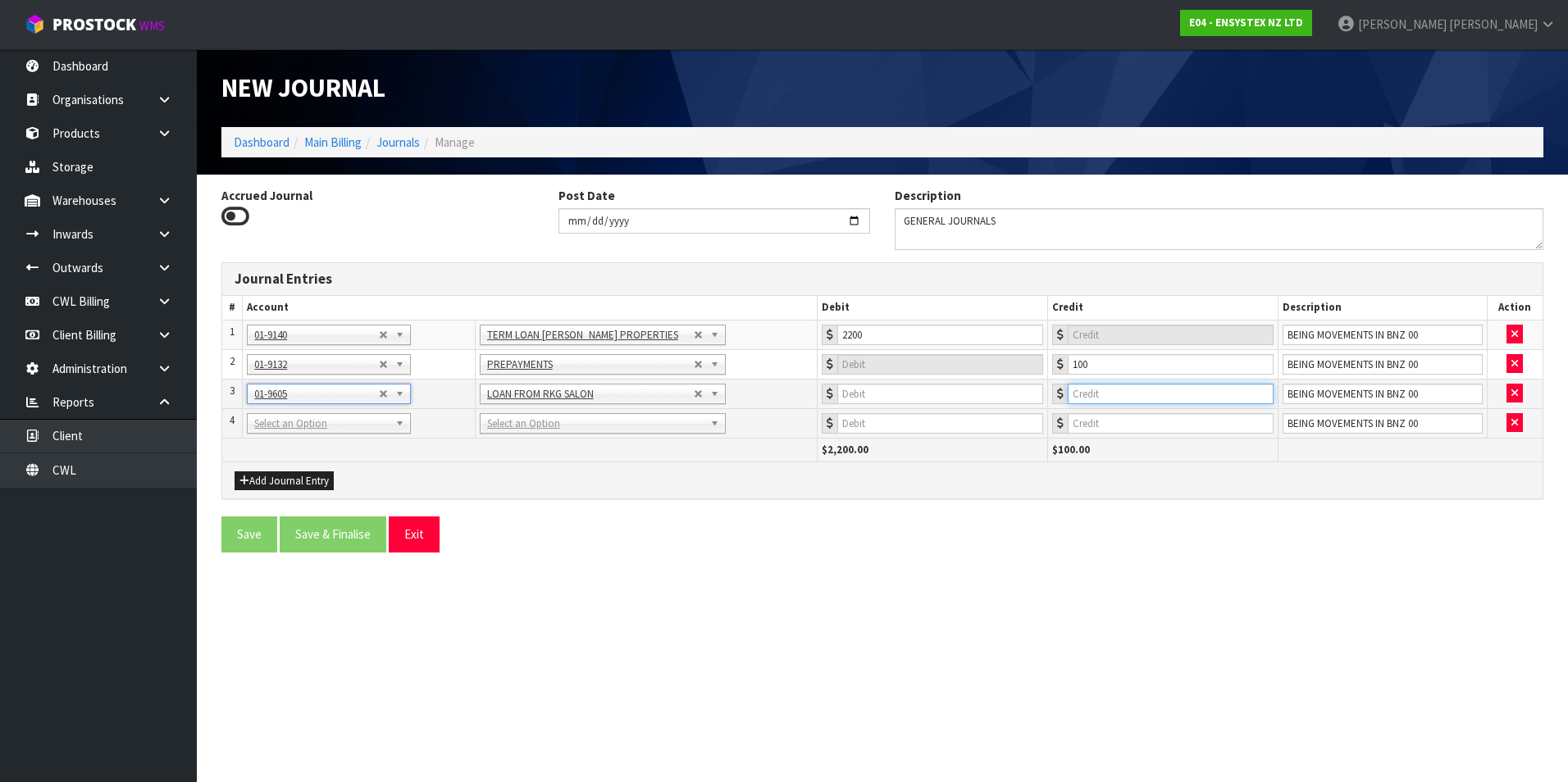
click at [1205, 388] on input "number" at bounding box center [1171, 393] width 206 height 20
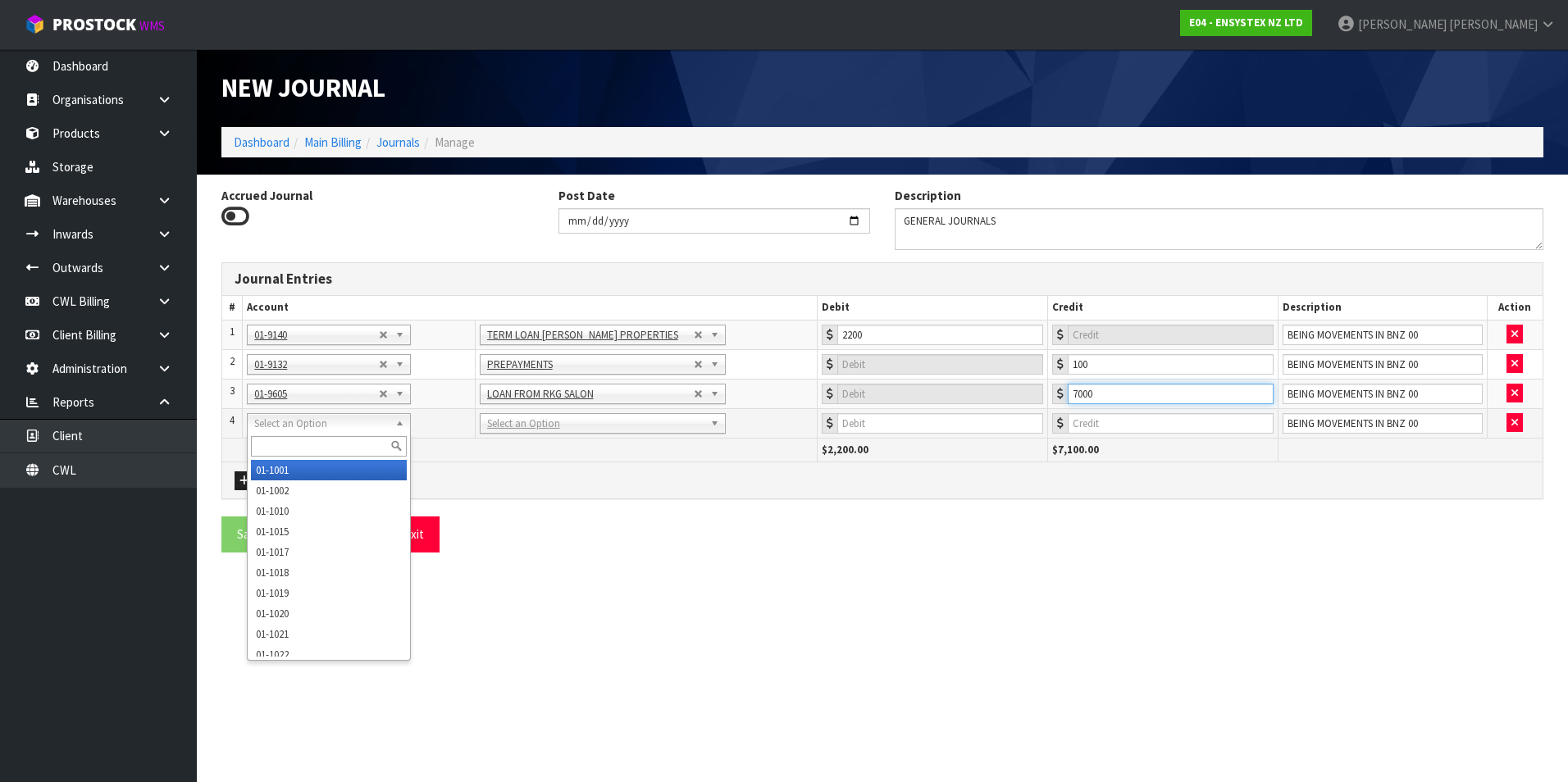
drag, startPoint x: 333, startPoint y: 419, endPoint x: 273, endPoint y: 441, distance: 63.9
type input "7000"
click at [267, 442] on input "text" at bounding box center [329, 446] width 156 height 20
type input "3545"
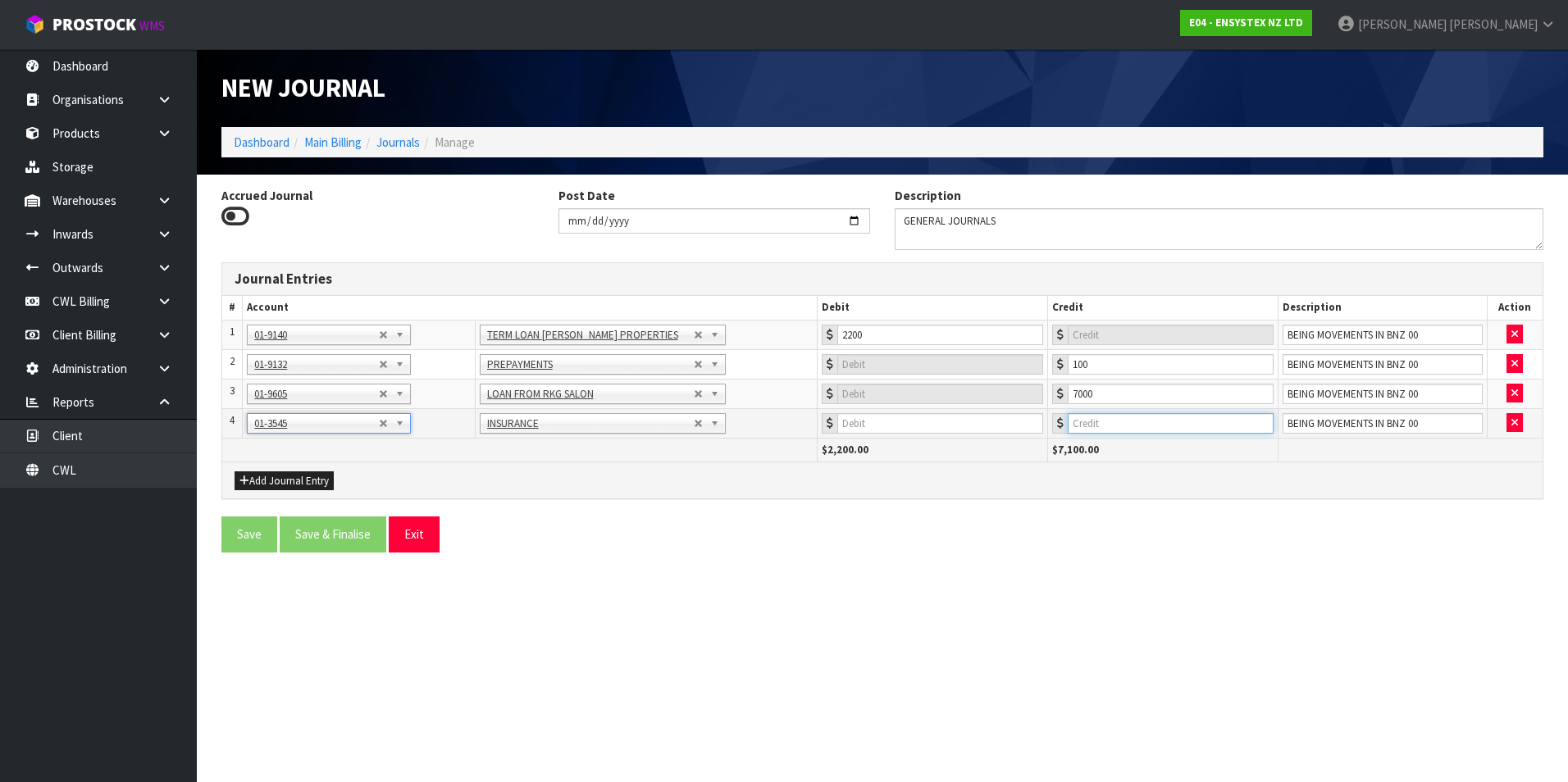
click at [1214, 427] on input "number" at bounding box center [1171, 423] width 206 height 20
type input "360.50"
click at [276, 481] on button "Add Journal Entry" at bounding box center [284, 481] width 99 height 19
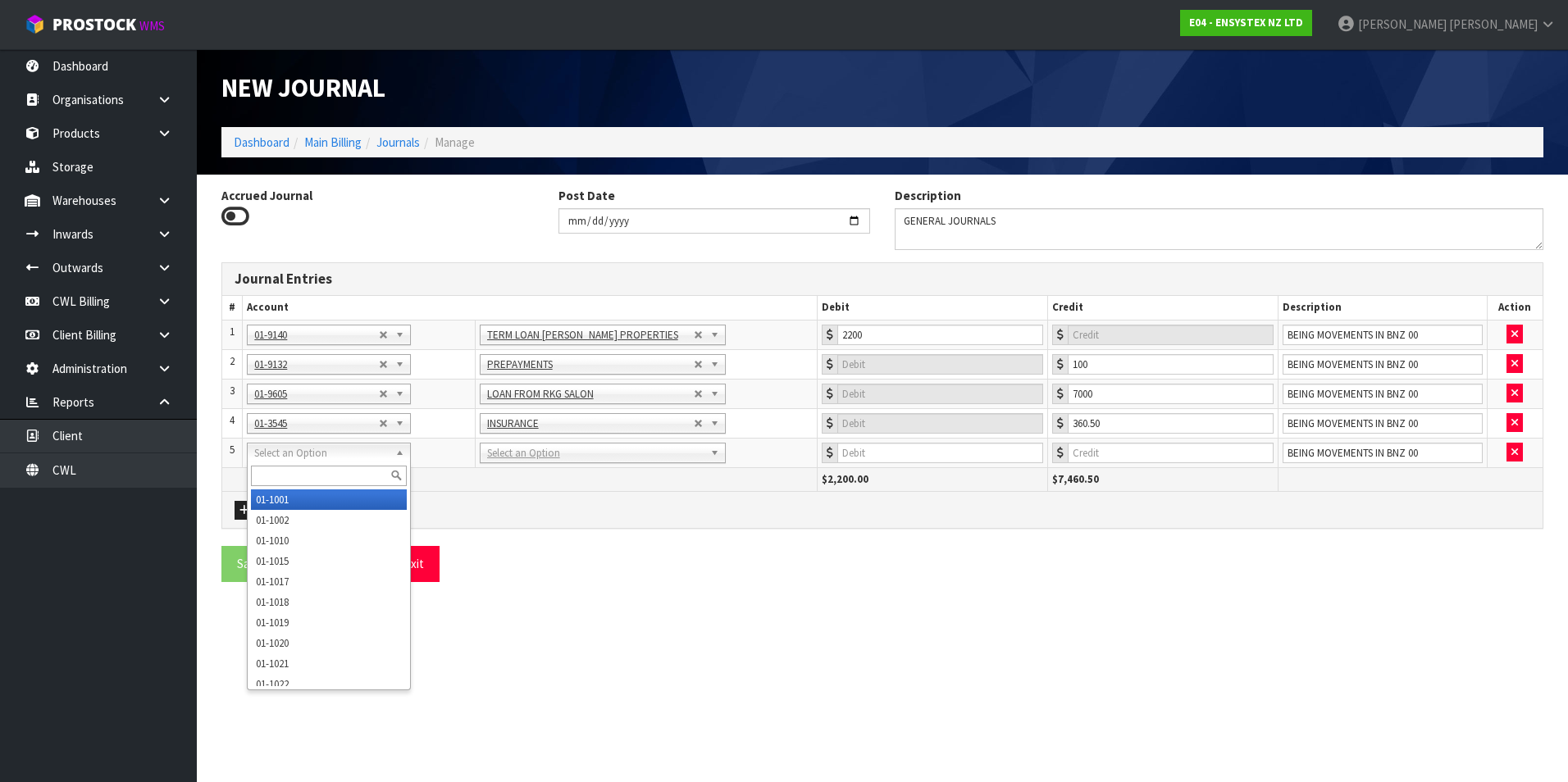
click at [270, 472] on input "text" at bounding box center [329, 475] width 156 height 20
type input "9525"
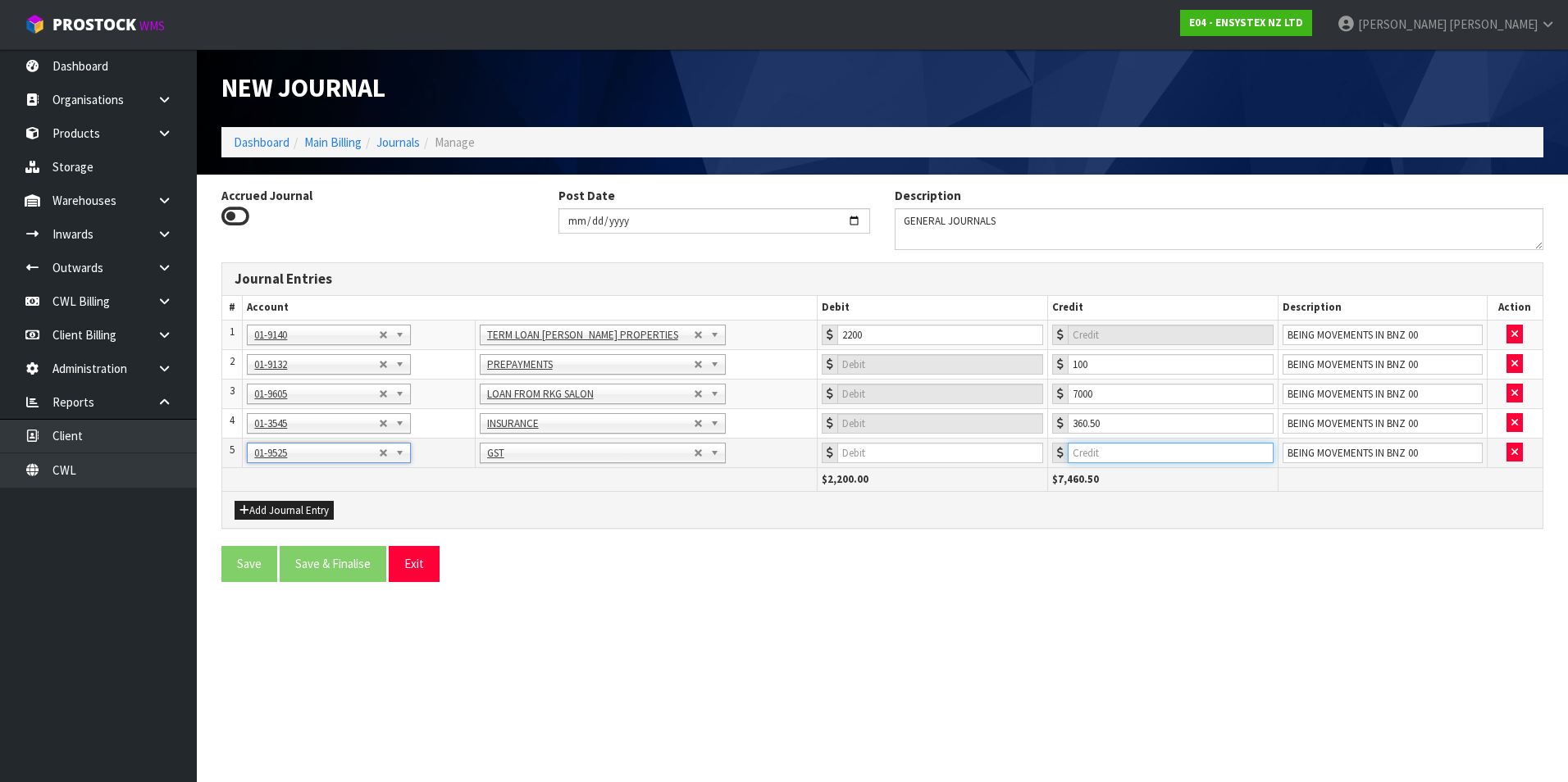
click at [1132, 456] on input "number" at bounding box center [1171, 452] width 206 height 20
type input "54.07"
click at [251, 506] on button "Add Journal Entry" at bounding box center [284, 511] width 99 height 19
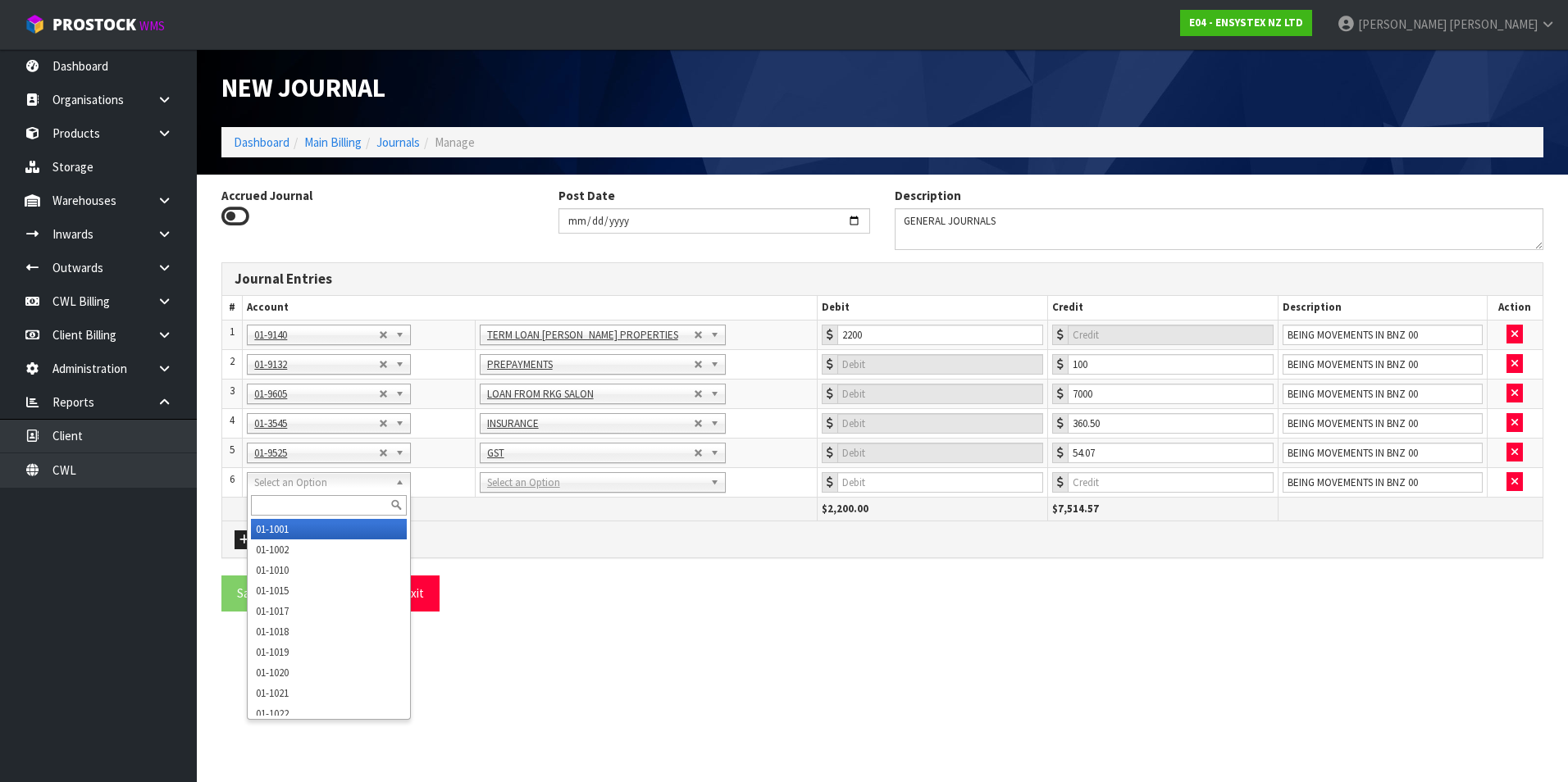
click at [273, 506] on input "text" at bounding box center [329, 505] width 156 height 20
type input "3545"
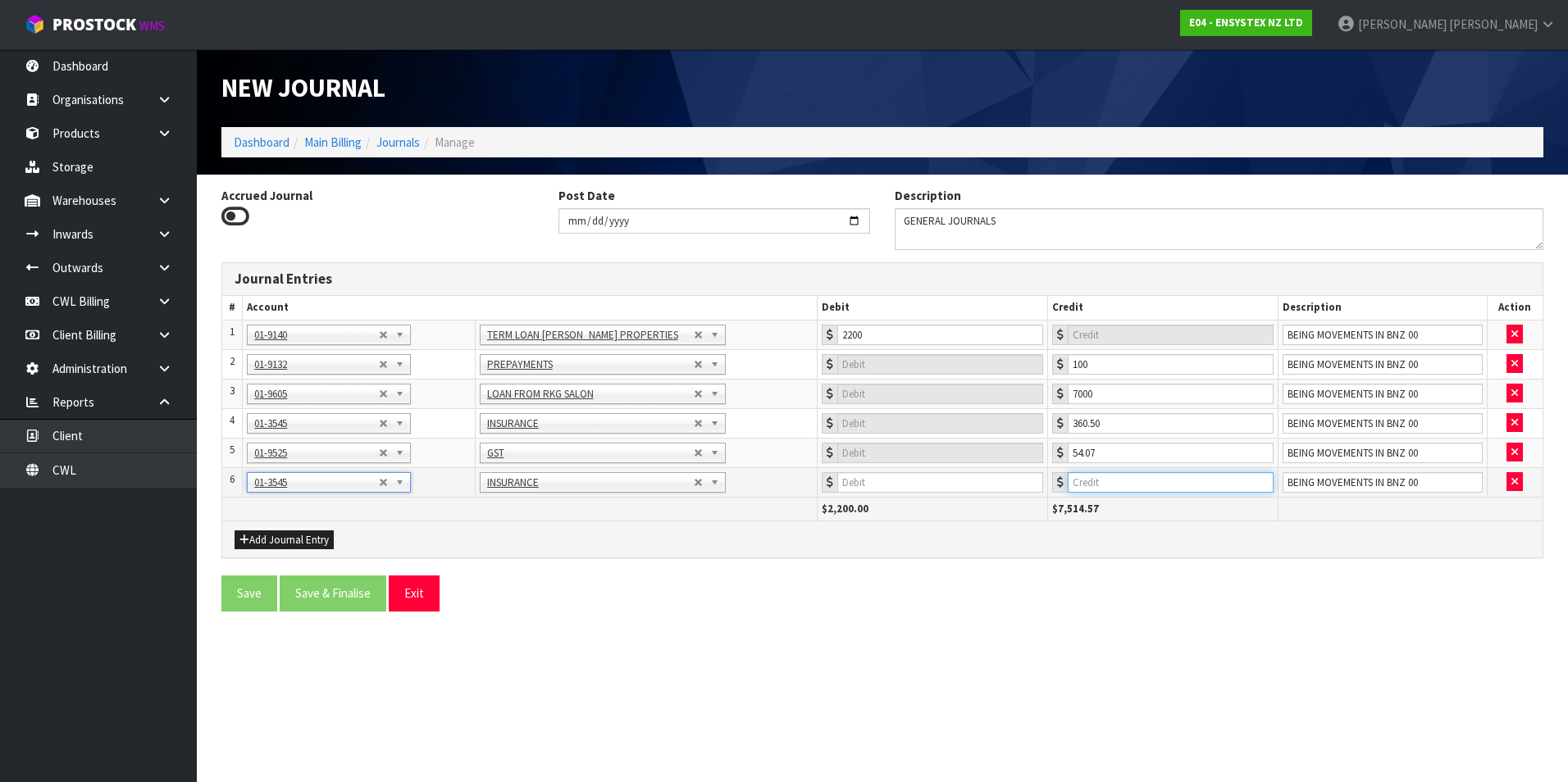
click at [1144, 481] on input "number" at bounding box center [1171, 482] width 206 height 20
type input "24.46"
click at [280, 536] on button "Add Journal Entry" at bounding box center [284, 541] width 99 height 19
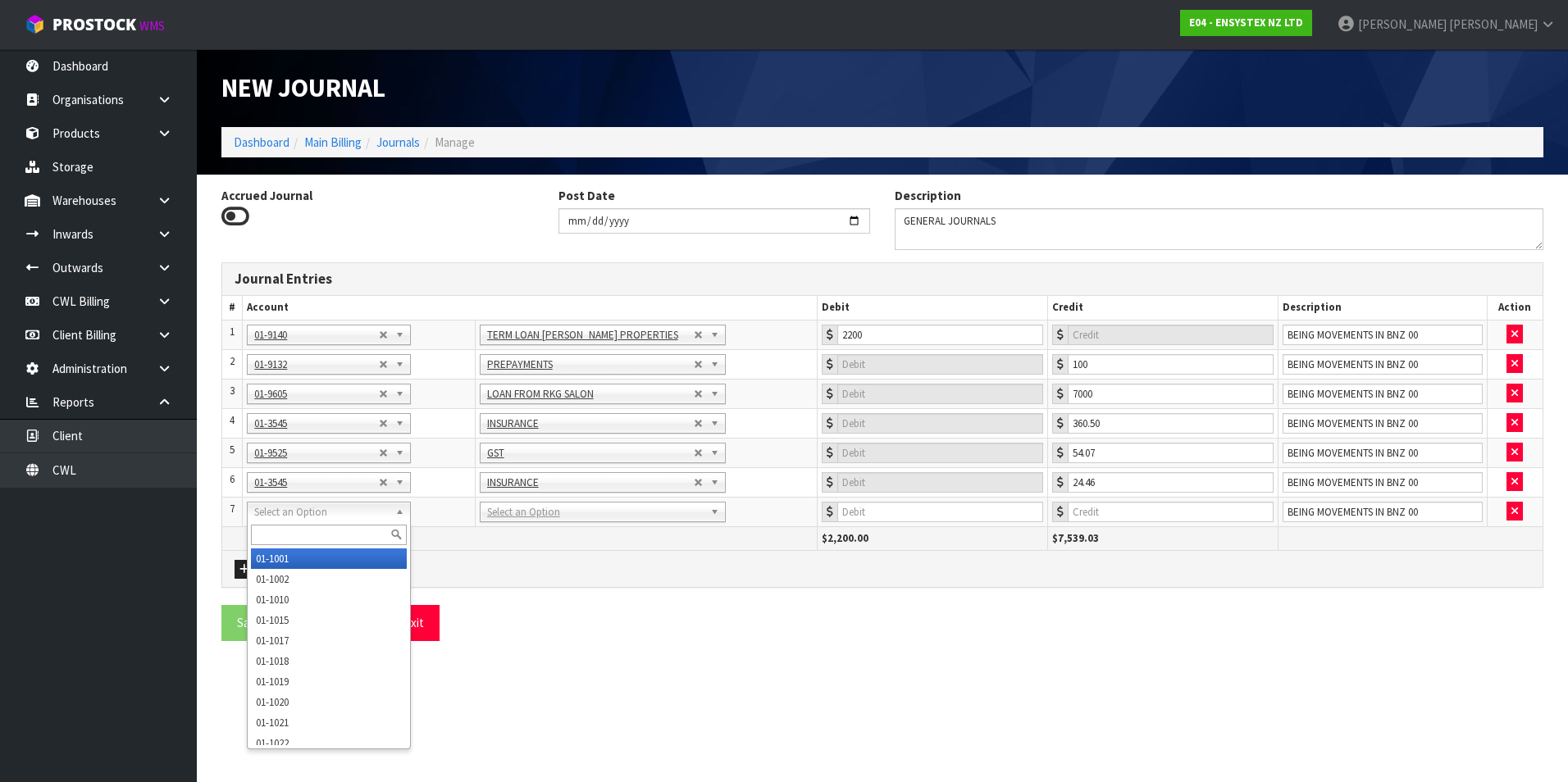
click at [277, 525] on input "text" at bounding box center [329, 535] width 156 height 20
type input "9525"
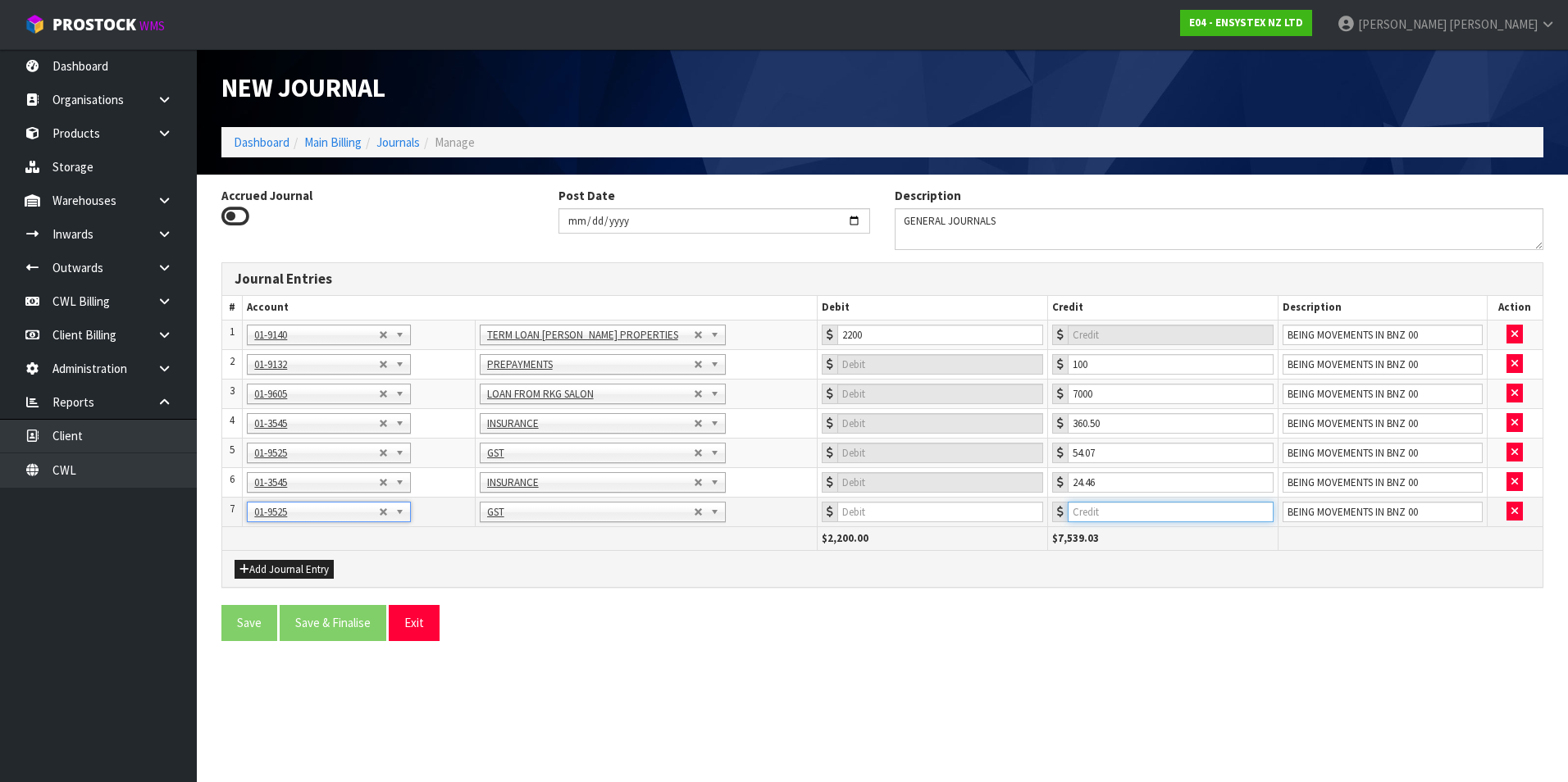
click at [1113, 509] on input "number" at bounding box center [1171, 512] width 206 height 20
type input "3.67"
click at [281, 565] on button "Add Journal Entry" at bounding box center [284, 569] width 99 height 19
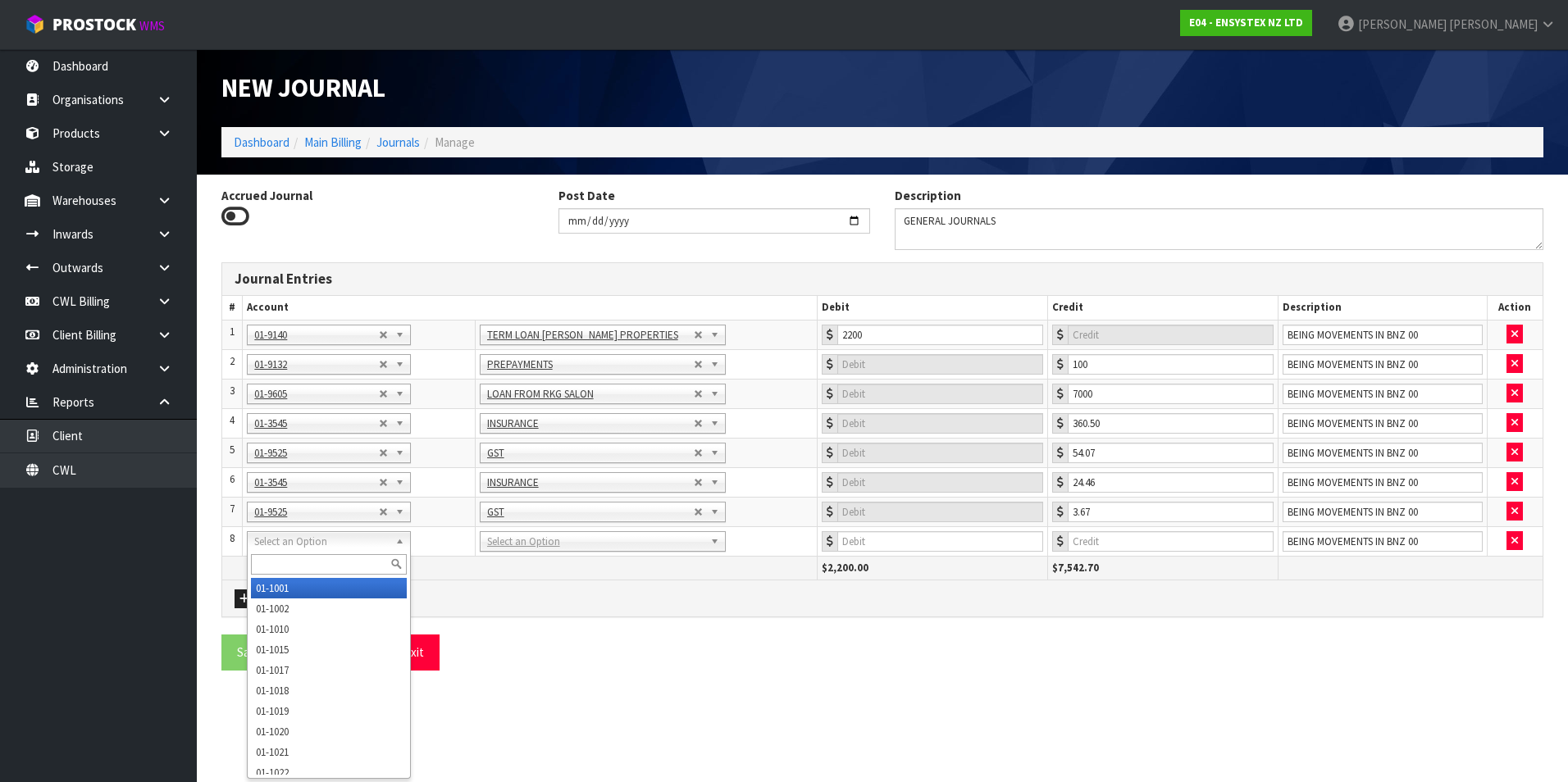
click at [264, 562] on input "text" at bounding box center [329, 564] width 156 height 20
type input "3545"
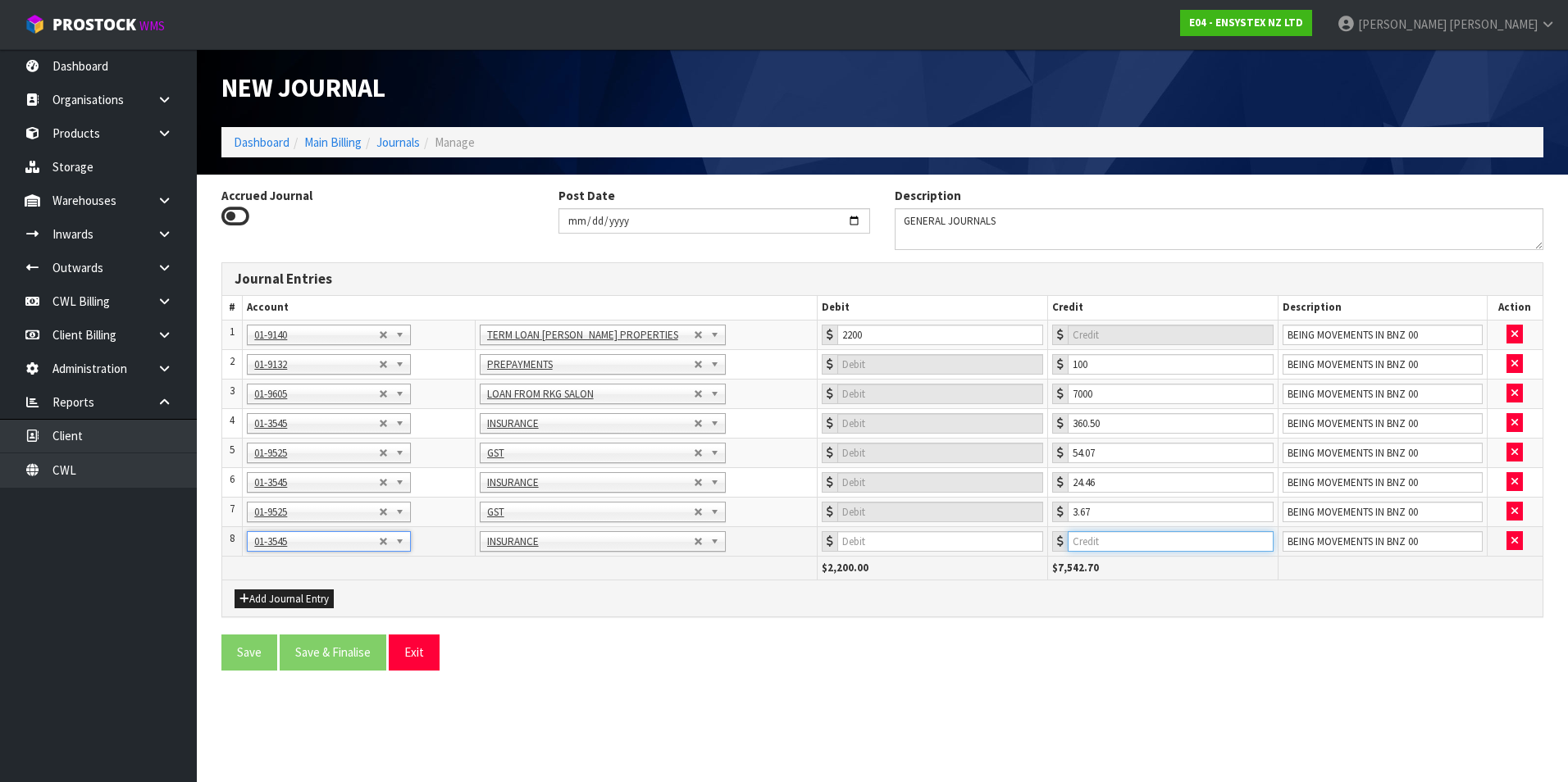
click at [1159, 542] on input "number" at bounding box center [1171, 541] width 206 height 20
type input "85.06"
drag, startPoint x: 274, startPoint y: 597, endPoint x: 274, endPoint y: 587, distance: 10.0
click at [274, 596] on button "Add Journal Entry" at bounding box center [284, 599] width 99 height 19
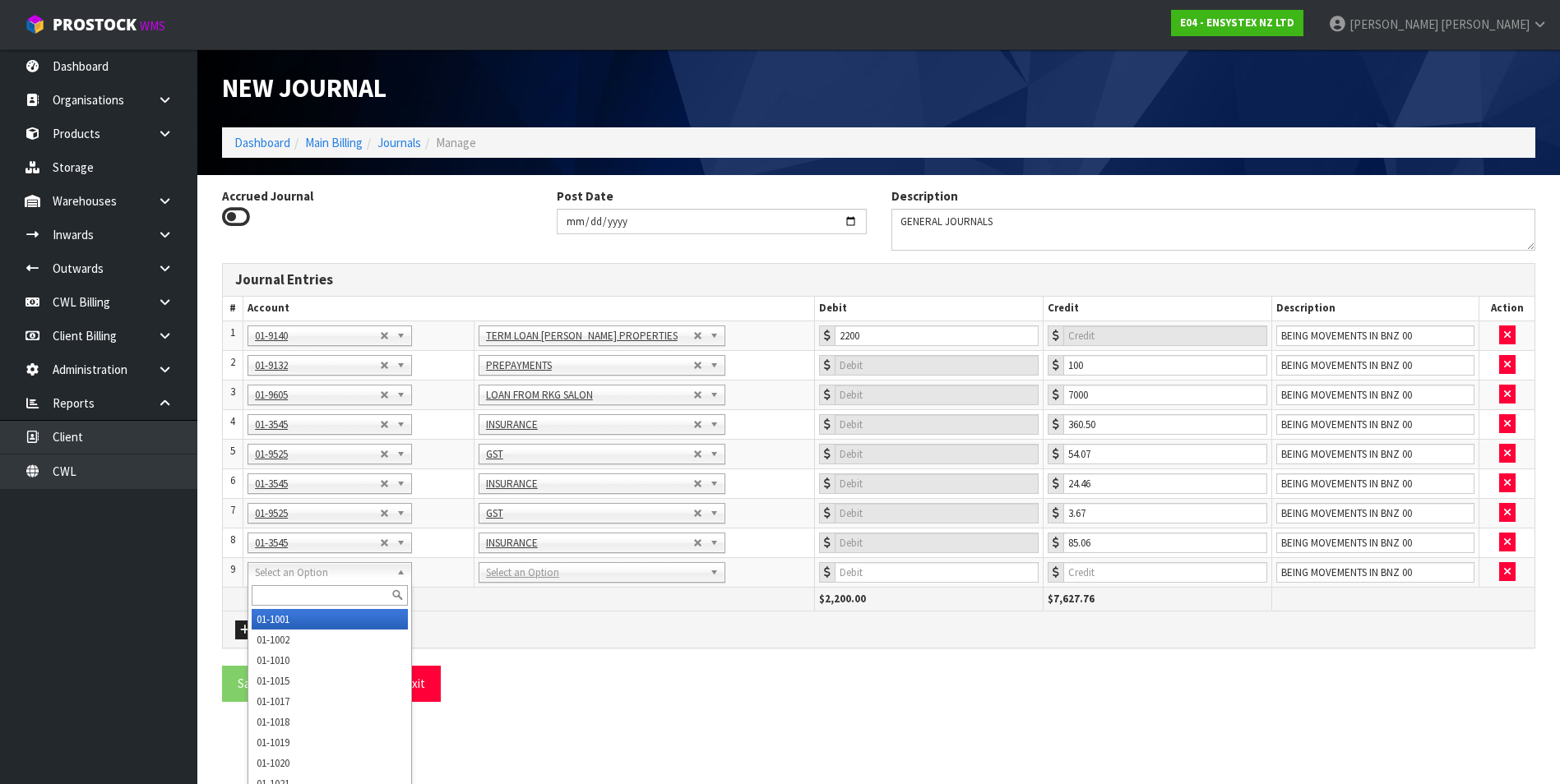
click at [265, 594] on input "text" at bounding box center [330, 595] width 156 height 20
type input "9525"
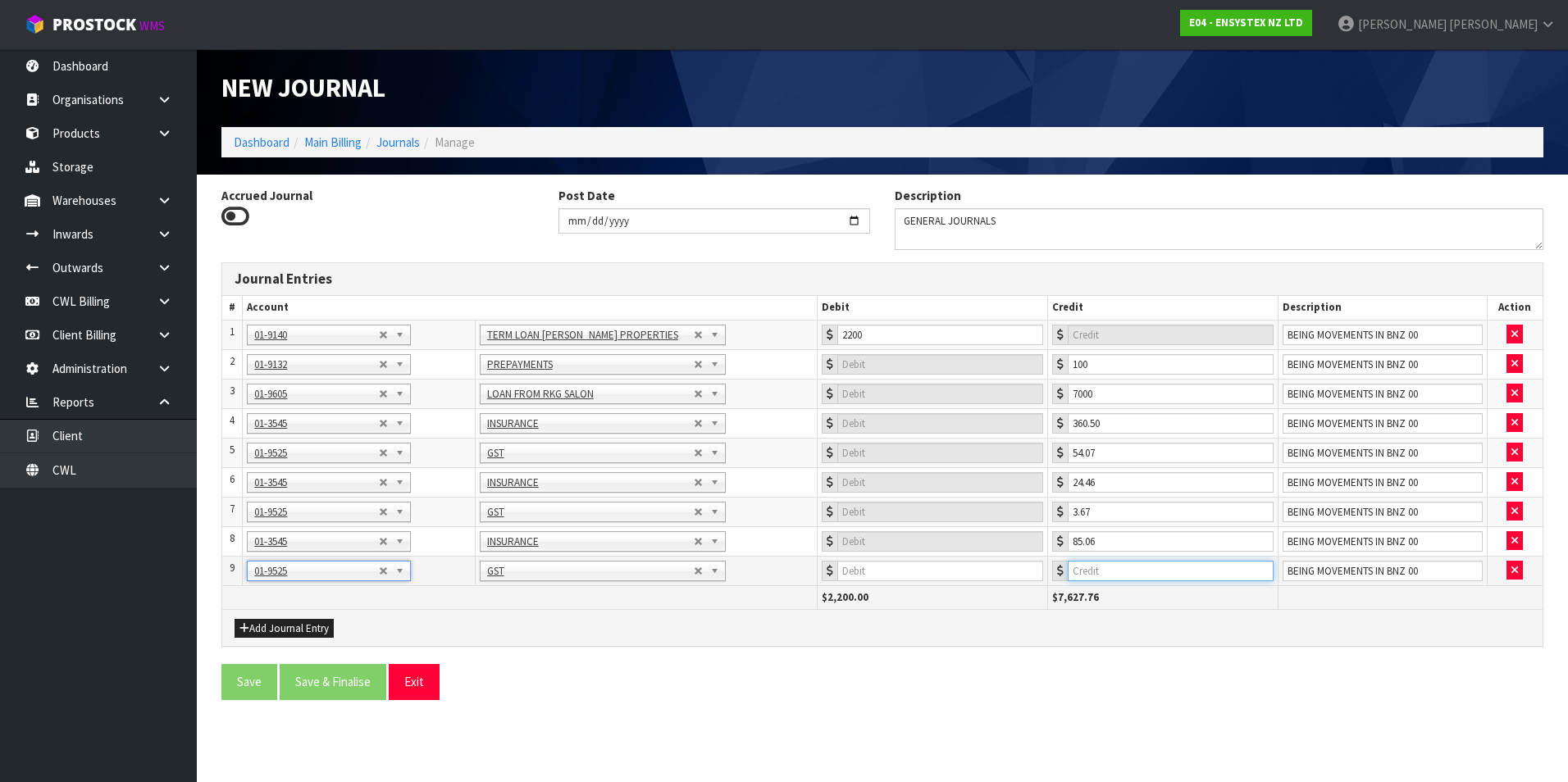
click at [1194, 575] on input "number" at bounding box center [1171, 570] width 206 height 20
type input "12.75"
click at [284, 630] on button "Add Journal Entry" at bounding box center [284, 629] width 99 height 19
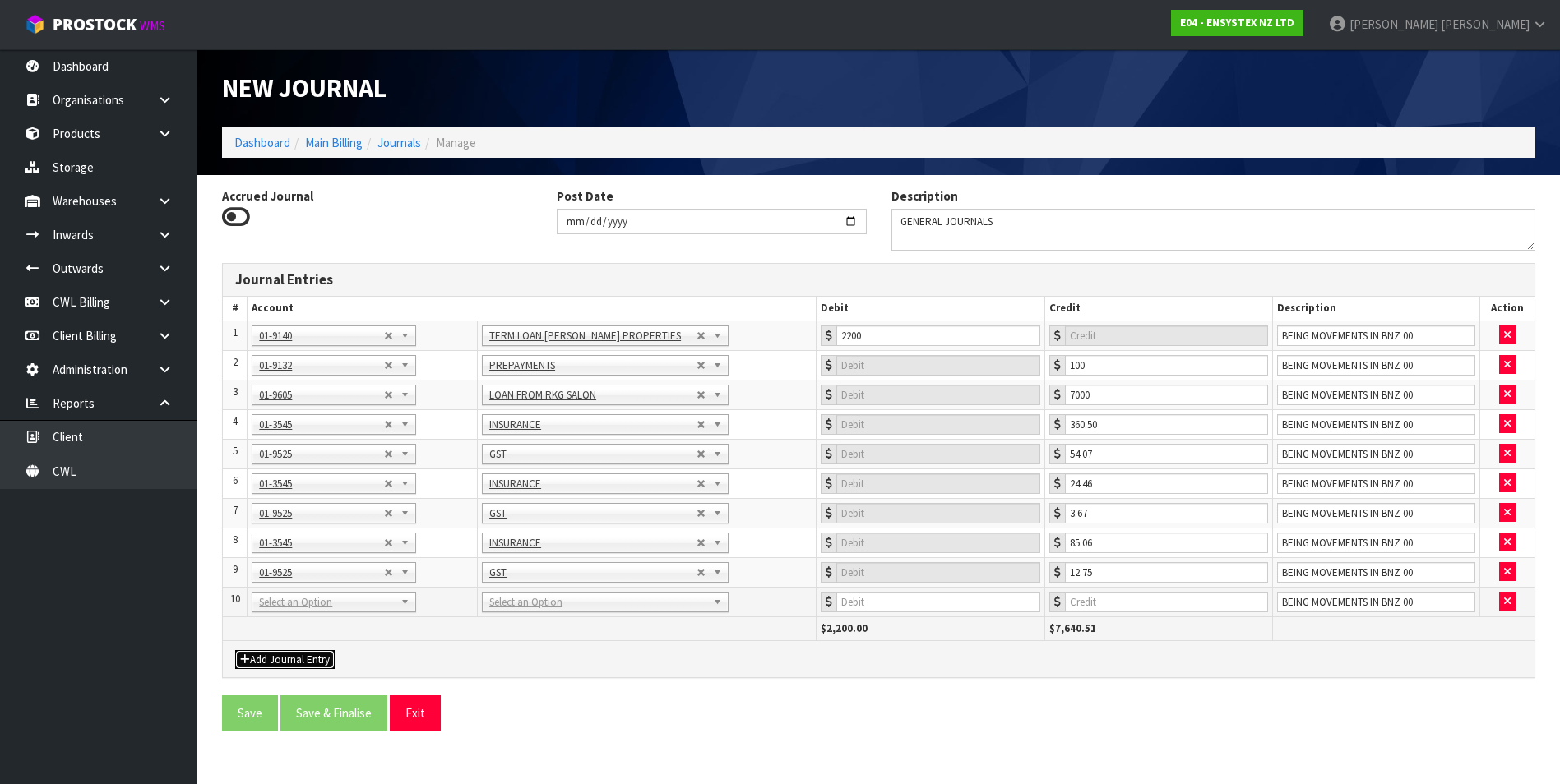
drag, startPoint x: 292, startPoint y: 605, endPoint x: 282, endPoint y: 620, distance: 18.0
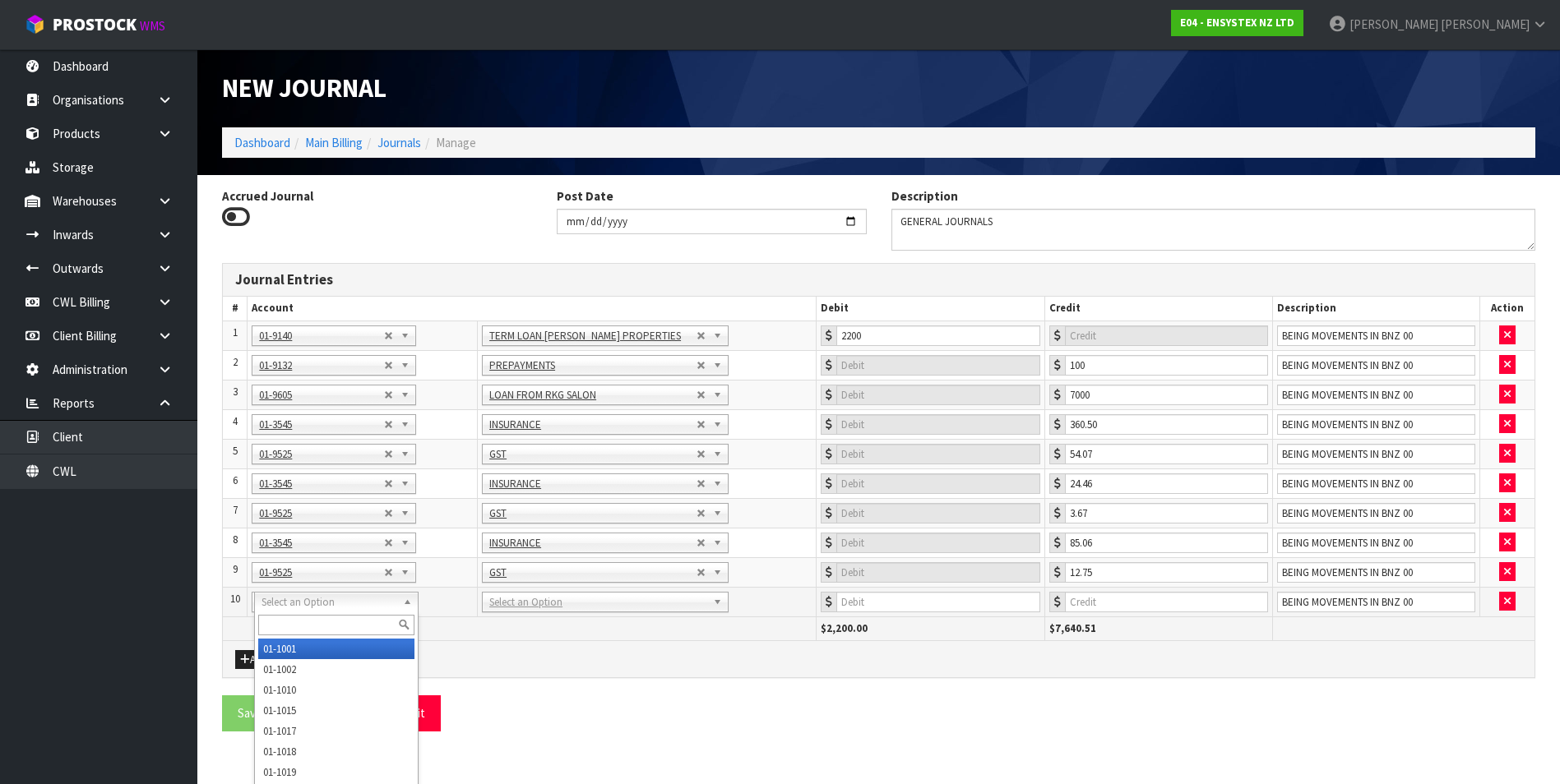
click at [280, 620] on input "text" at bounding box center [337, 625] width 156 height 20
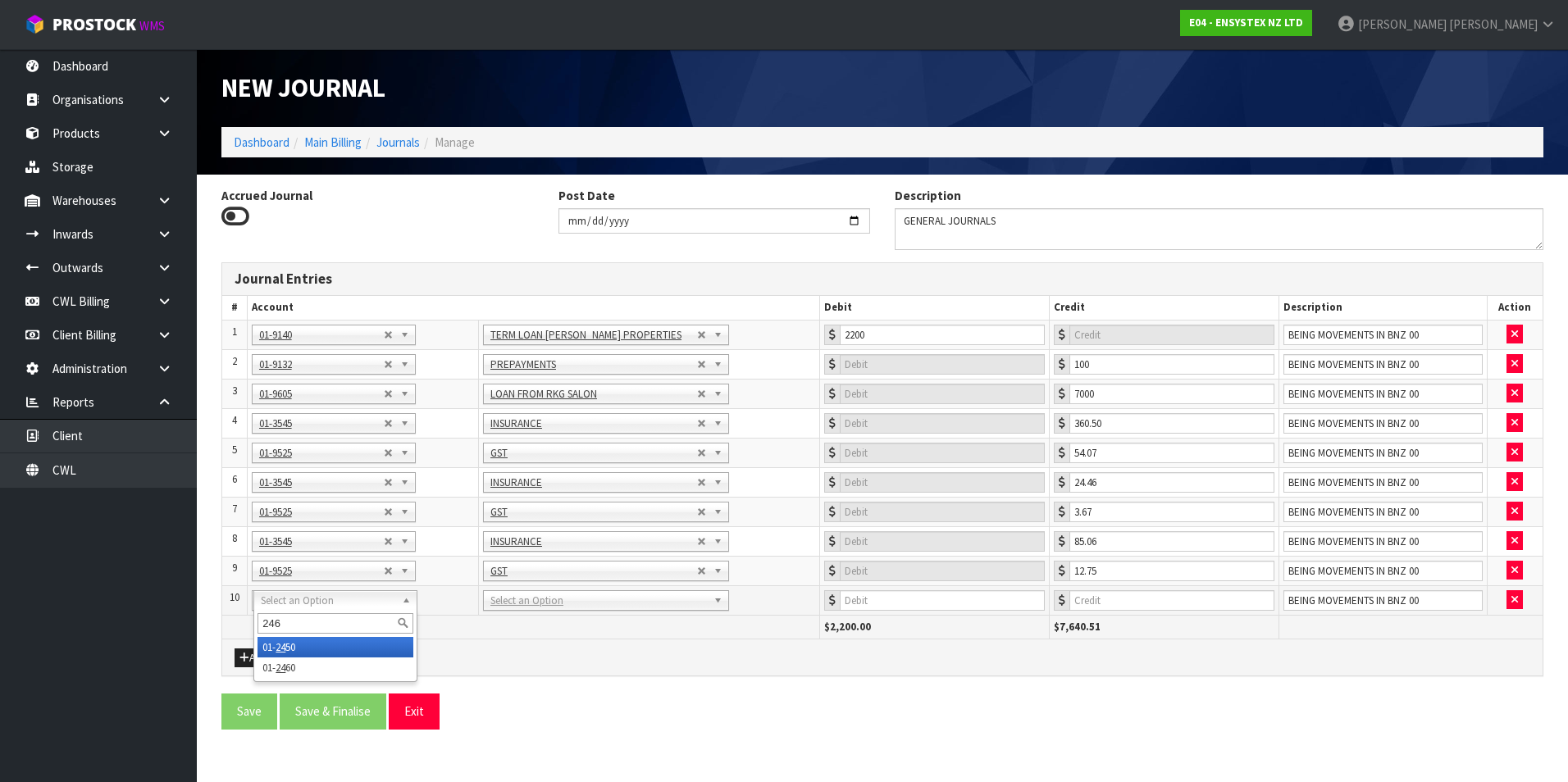
type input "2460"
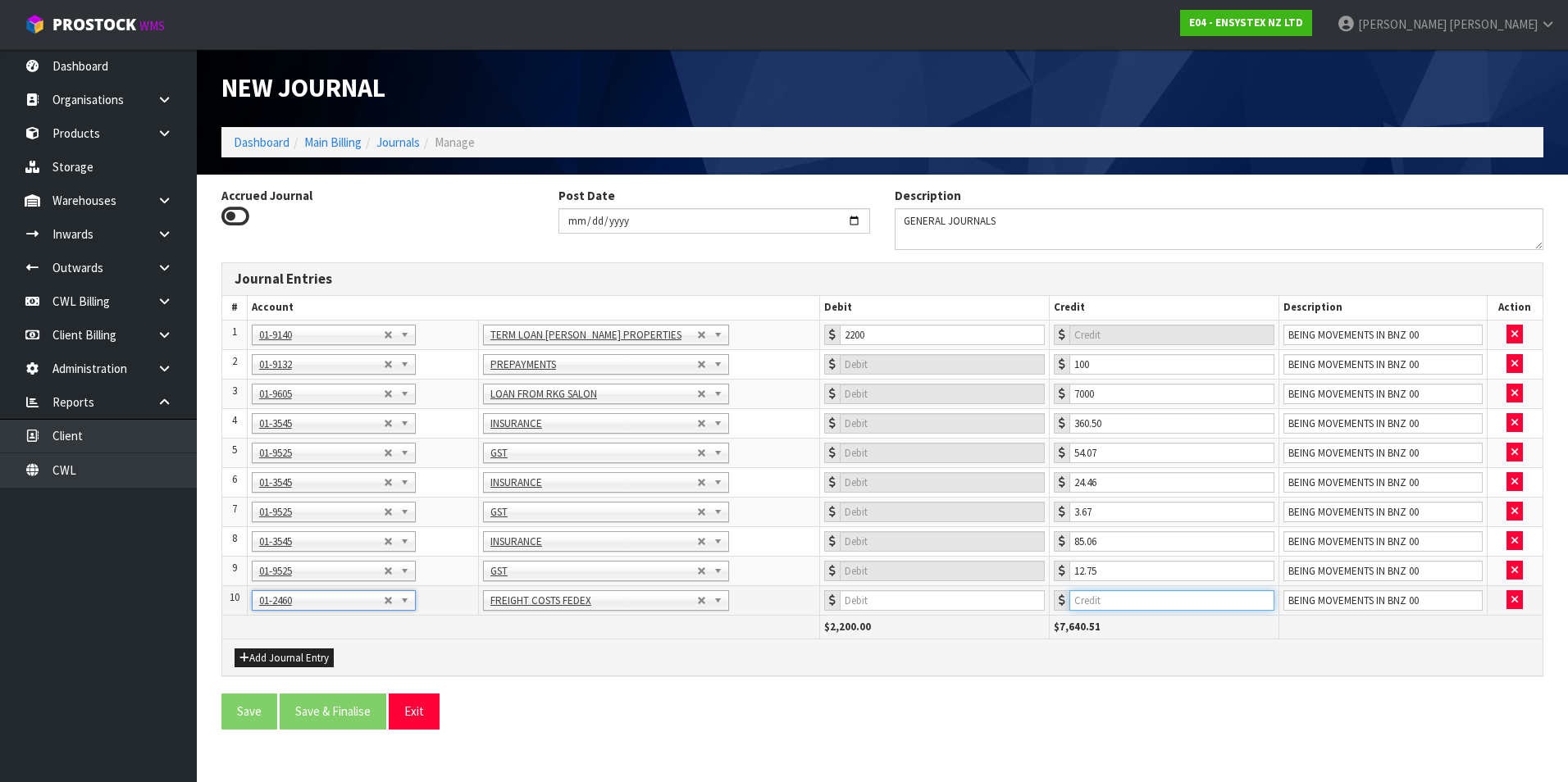
click at [1163, 601] on input "number" at bounding box center [1172, 600] width 205 height 20
type input "287.49"
click at [303, 659] on button "Add Journal Entry" at bounding box center [284, 658] width 99 height 19
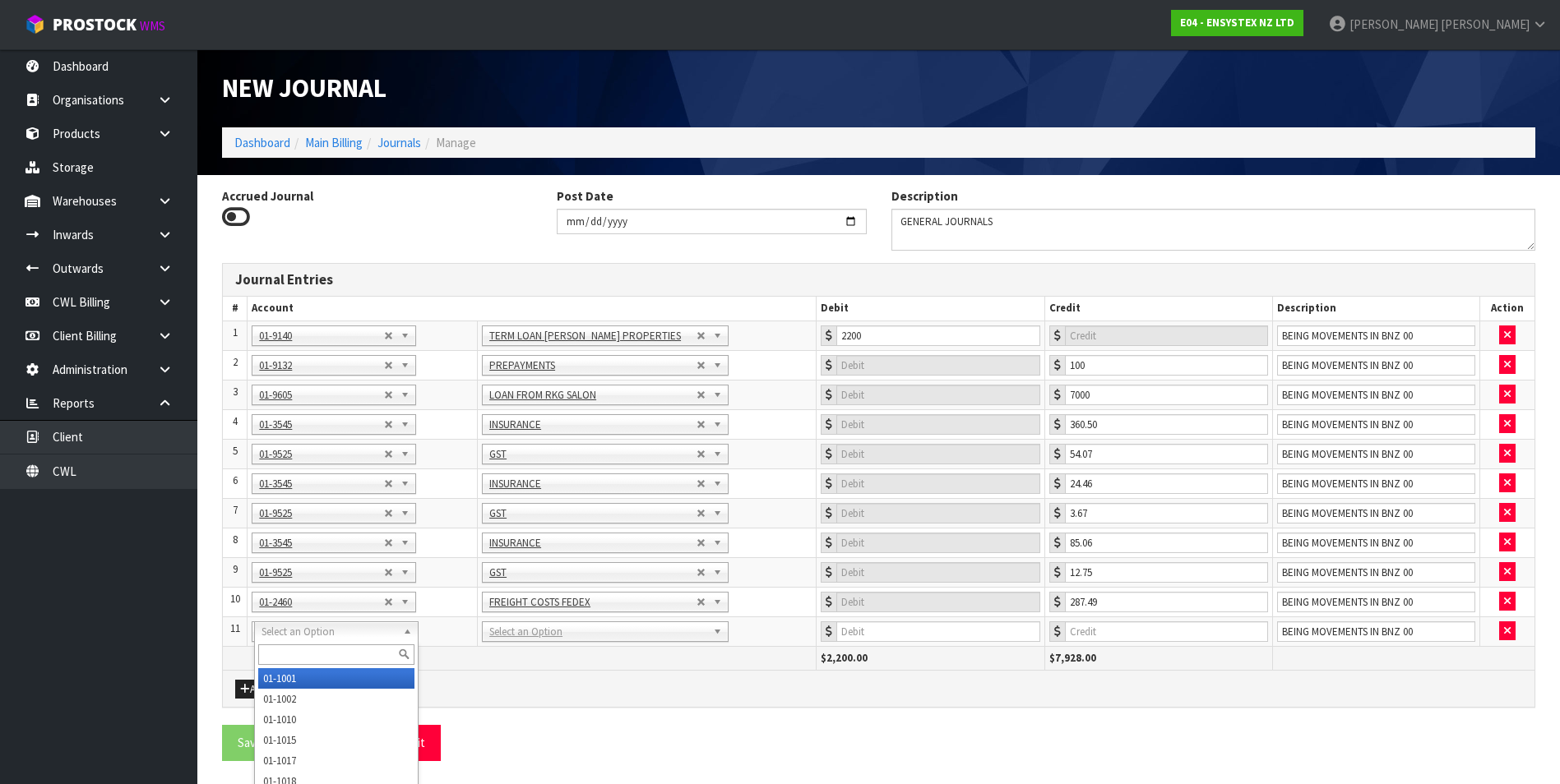
click at [287, 653] on input "text" at bounding box center [337, 654] width 156 height 20
type input "3545"
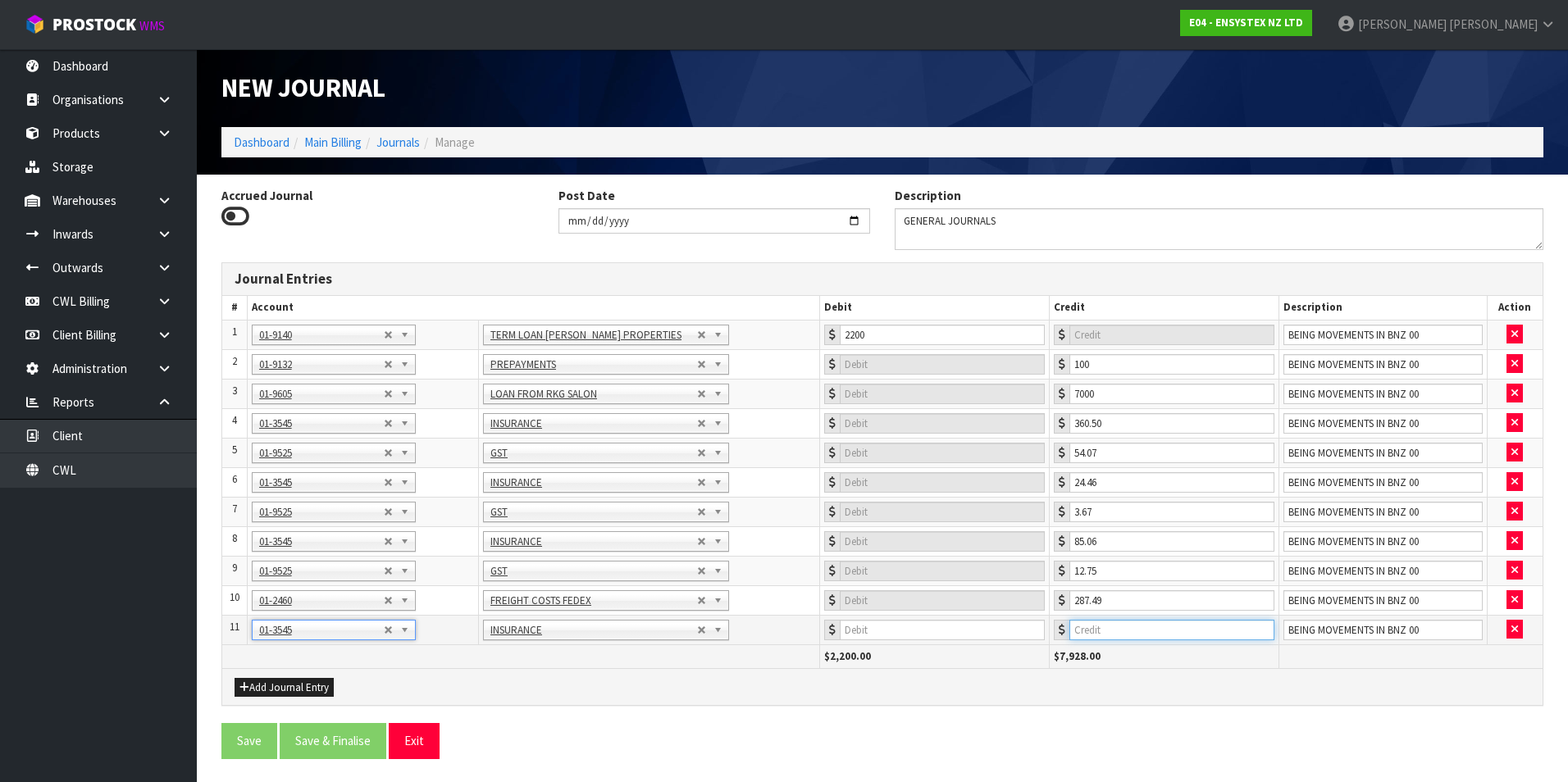
click at [1118, 630] on input "number" at bounding box center [1172, 629] width 205 height 20
type input "72.37"
click at [274, 686] on button "Add Journal Entry" at bounding box center [284, 688] width 99 height 19
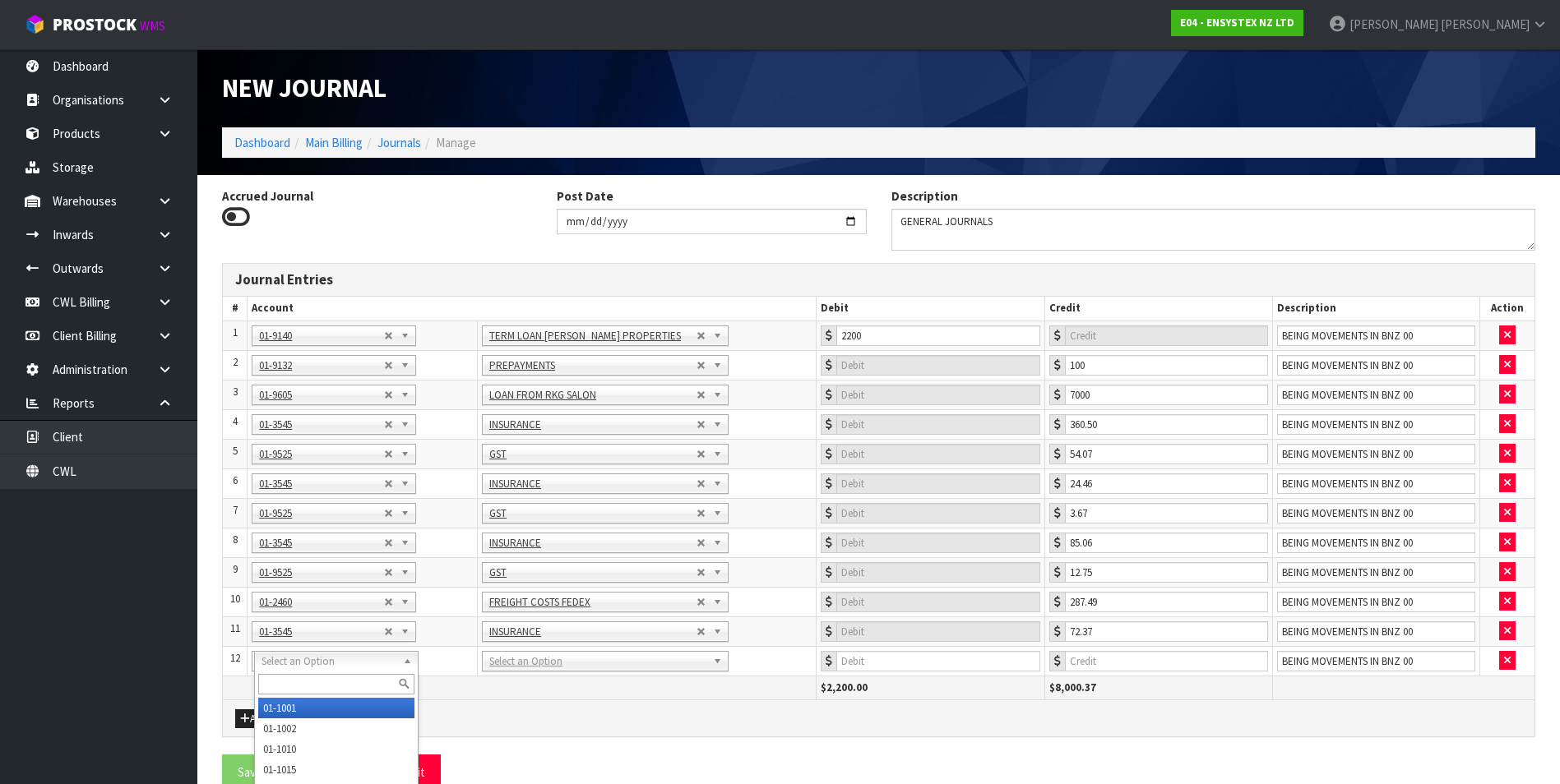
click at [285, 680] on input "text" at bounding box center [337, 684] width 156 height 20
type input "9525"
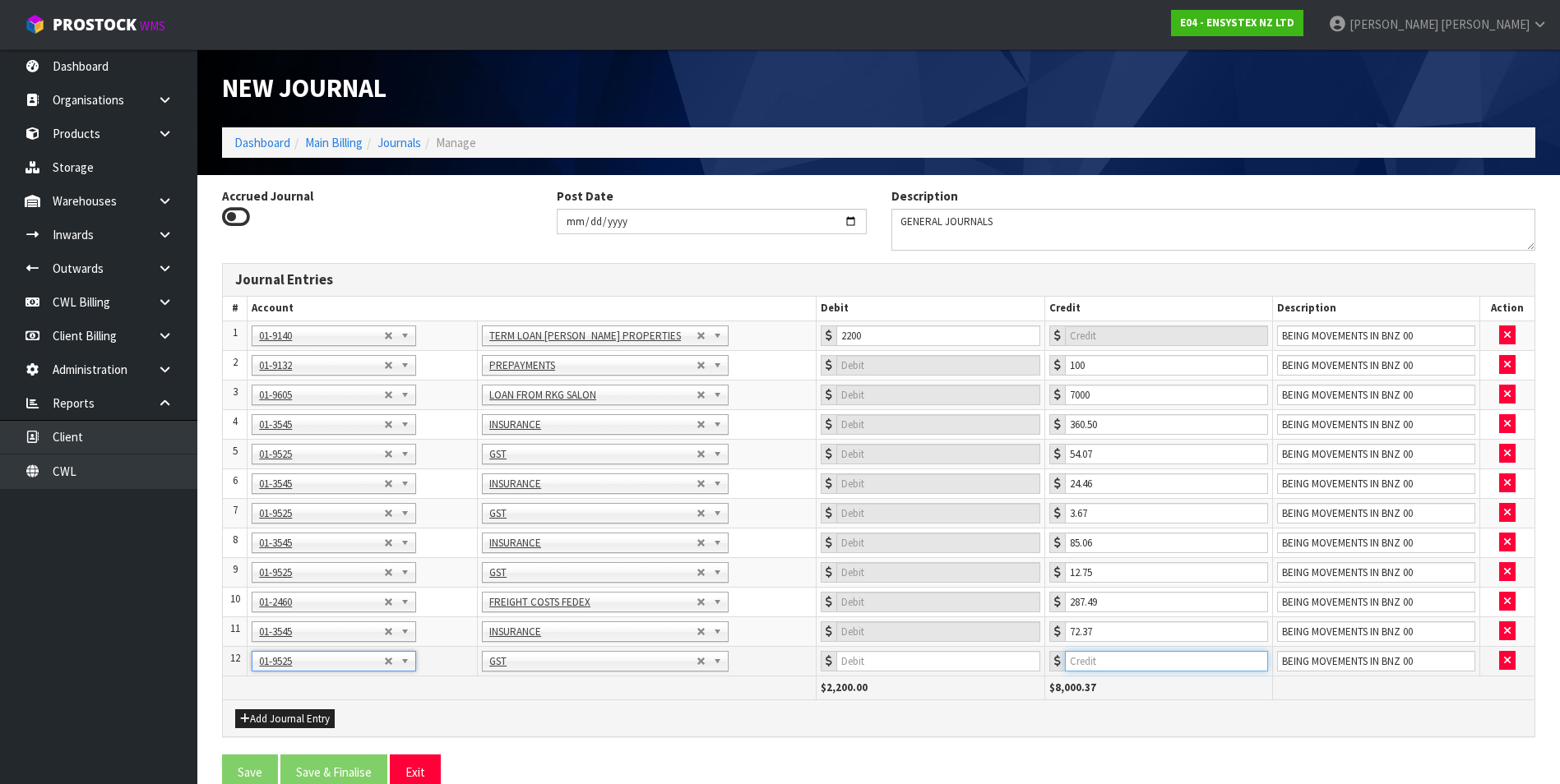
click at [1136, 661] on input "number" at bounding box center [1166, 661] width 204 height 20
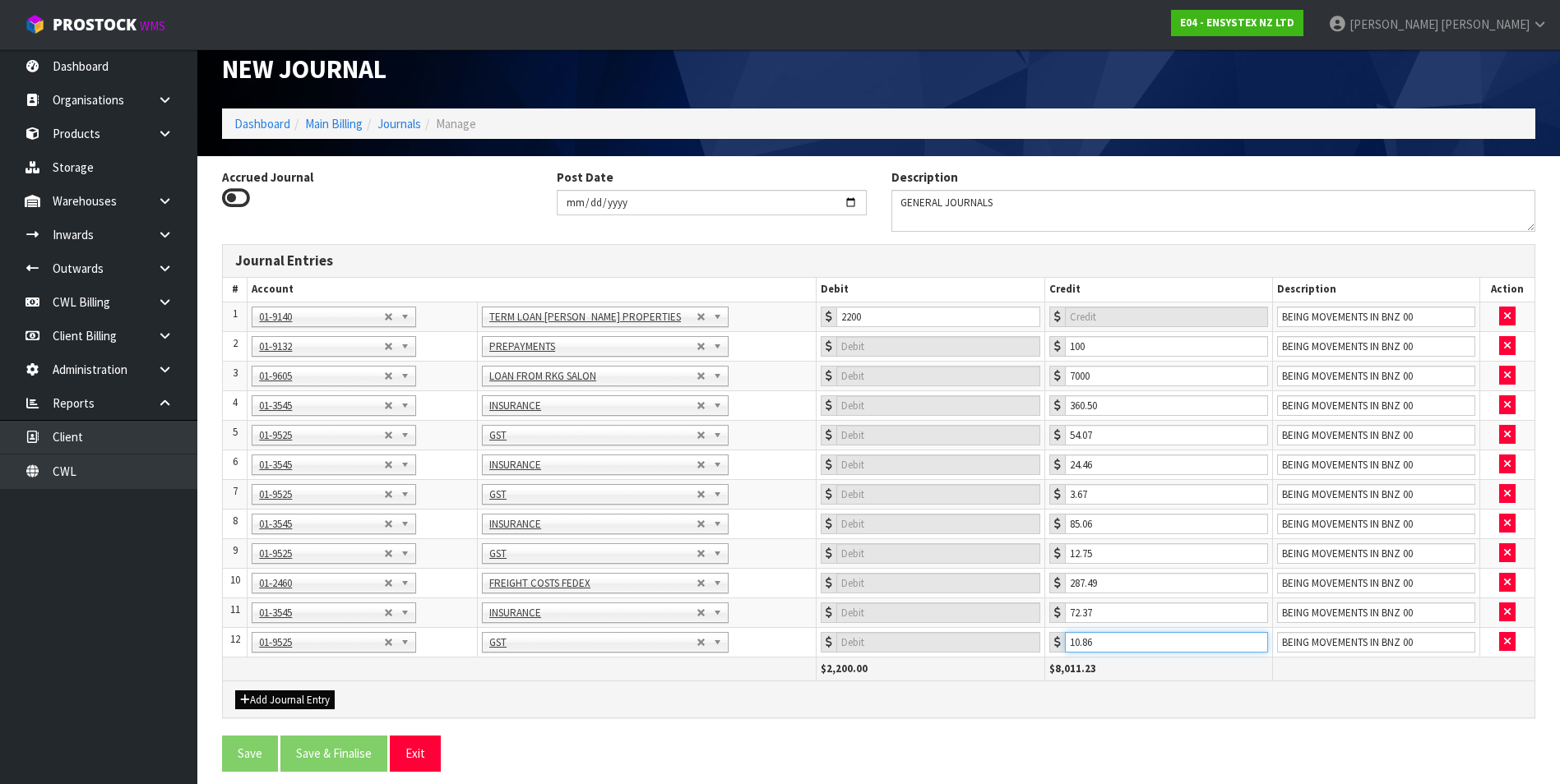
type input "10.86"
click at [307, 699] on button "Add Journal Entry" at bounding box center [285, 700] width 99 height 19
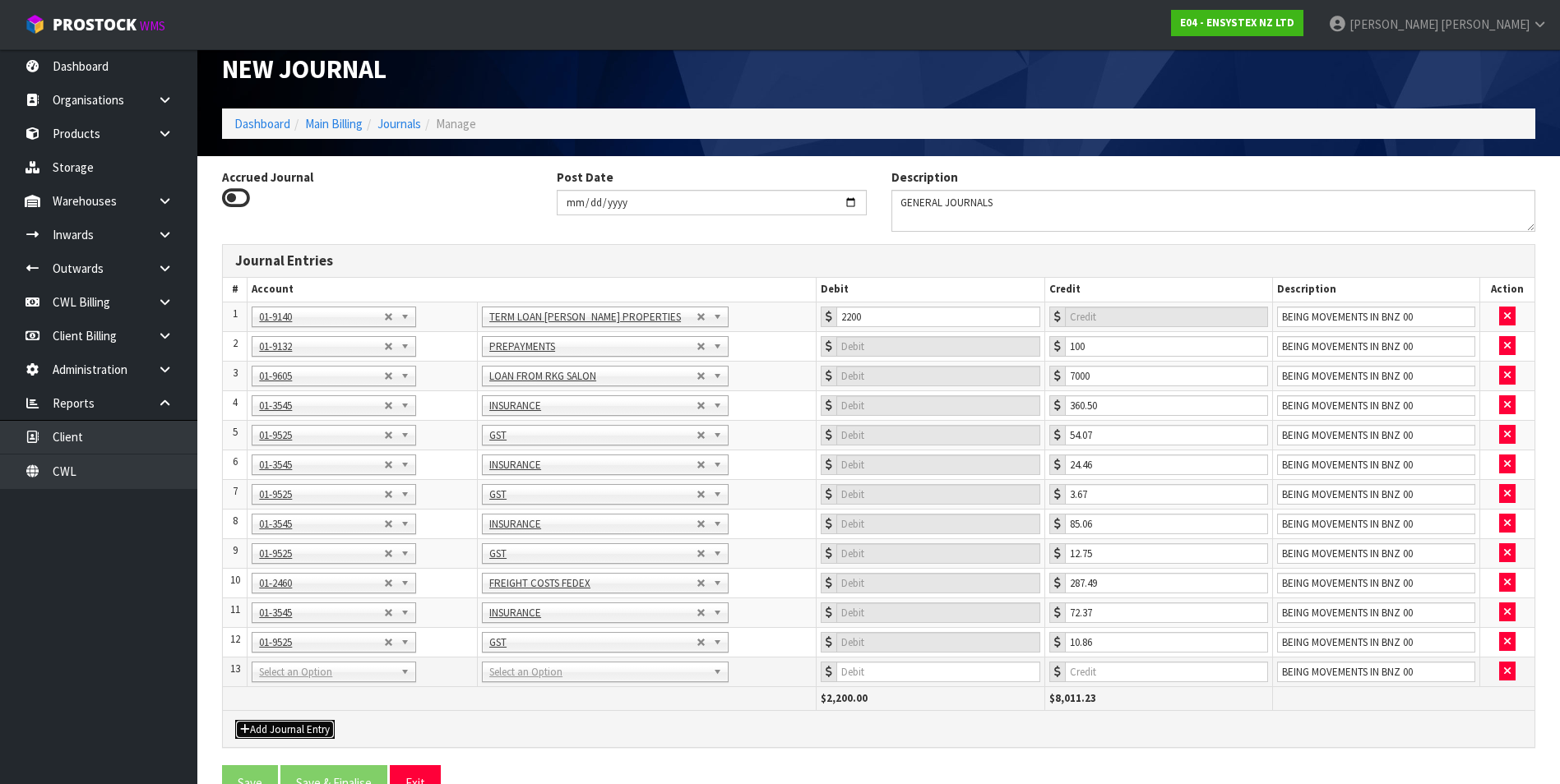
drag, startPoint x: 307, startPoint y: 671, endPoint x: 301, endPoint y: 682, distance: 12.5
click at [280, 699] on input "text" at bounding box center [337, 694] width 156 height 20
type input "3545"
click at [1151, 677] on input "number" at bounding box center [1166, 671] width 204 height 20
type input "62.27"
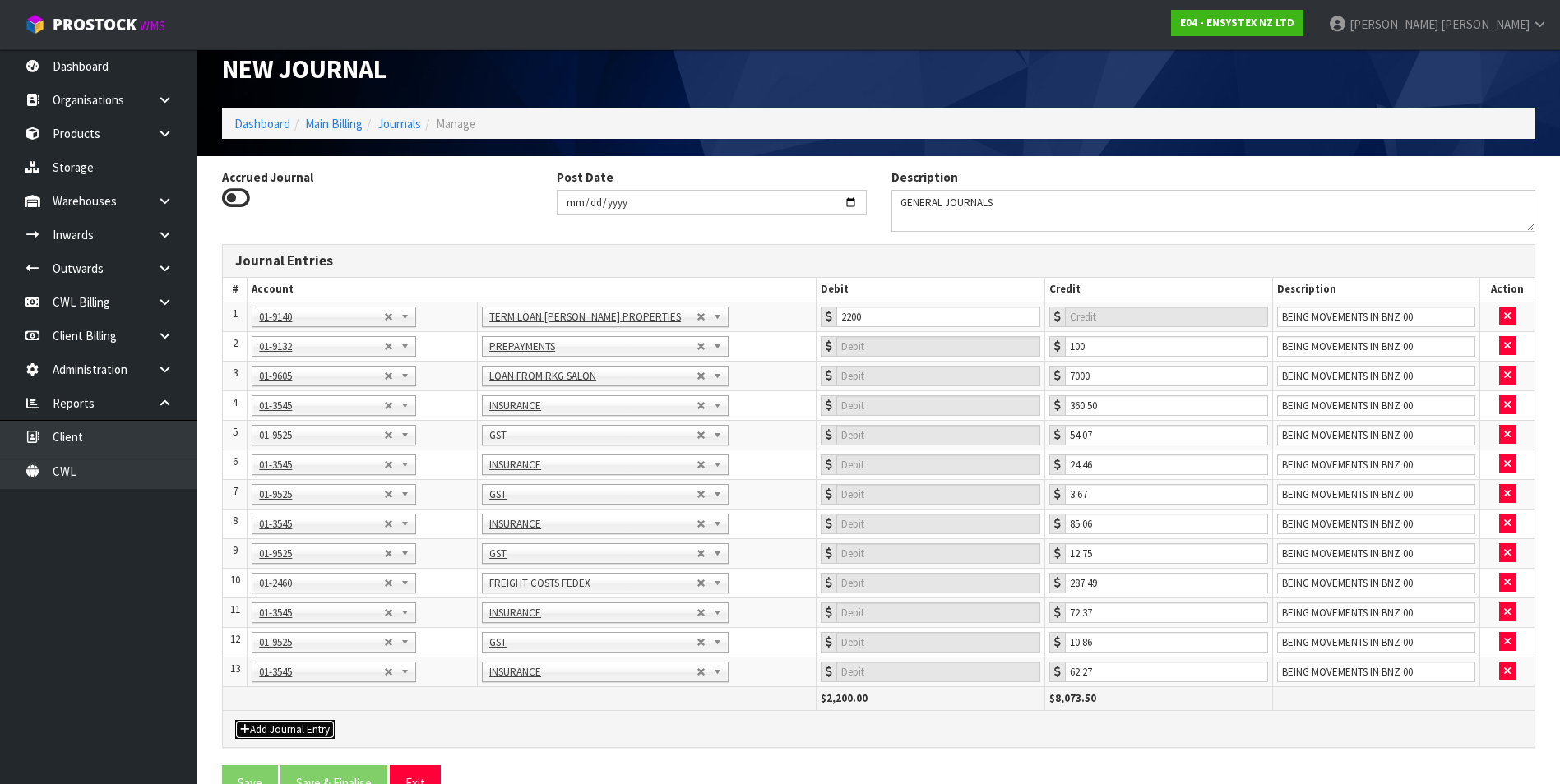
drag, startPoint x: 271, startPoint y: 730, endPoint x: 276, endPoint y: 717, distance: 13.9
click at [271, 729] on button "Add Journal Entry" at bounding box center [285, 730] width 99 height 19
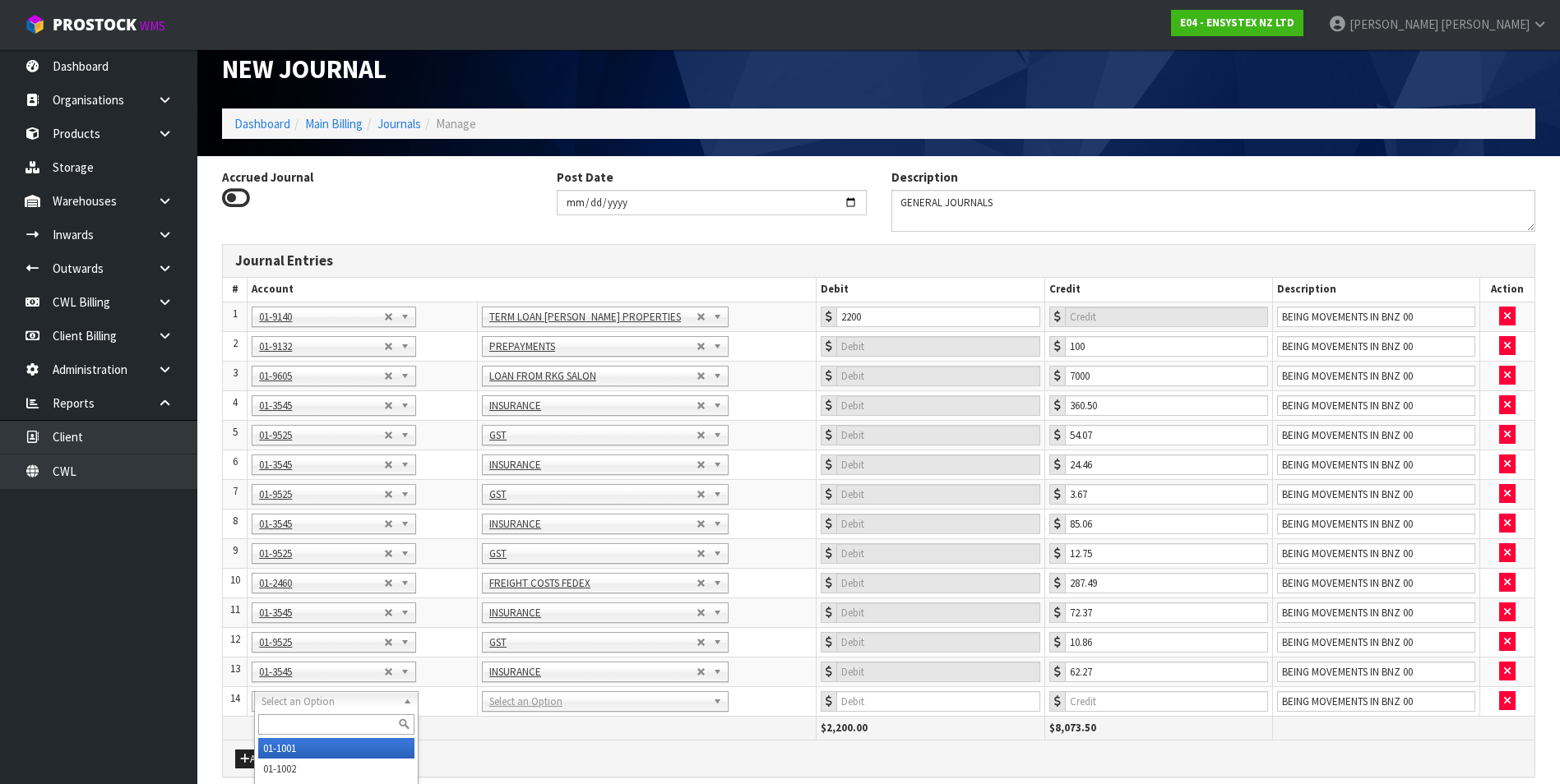
click at [270, 722] on input "text" at bounding box center [337, 724] width 156 height 20
type input "9525"
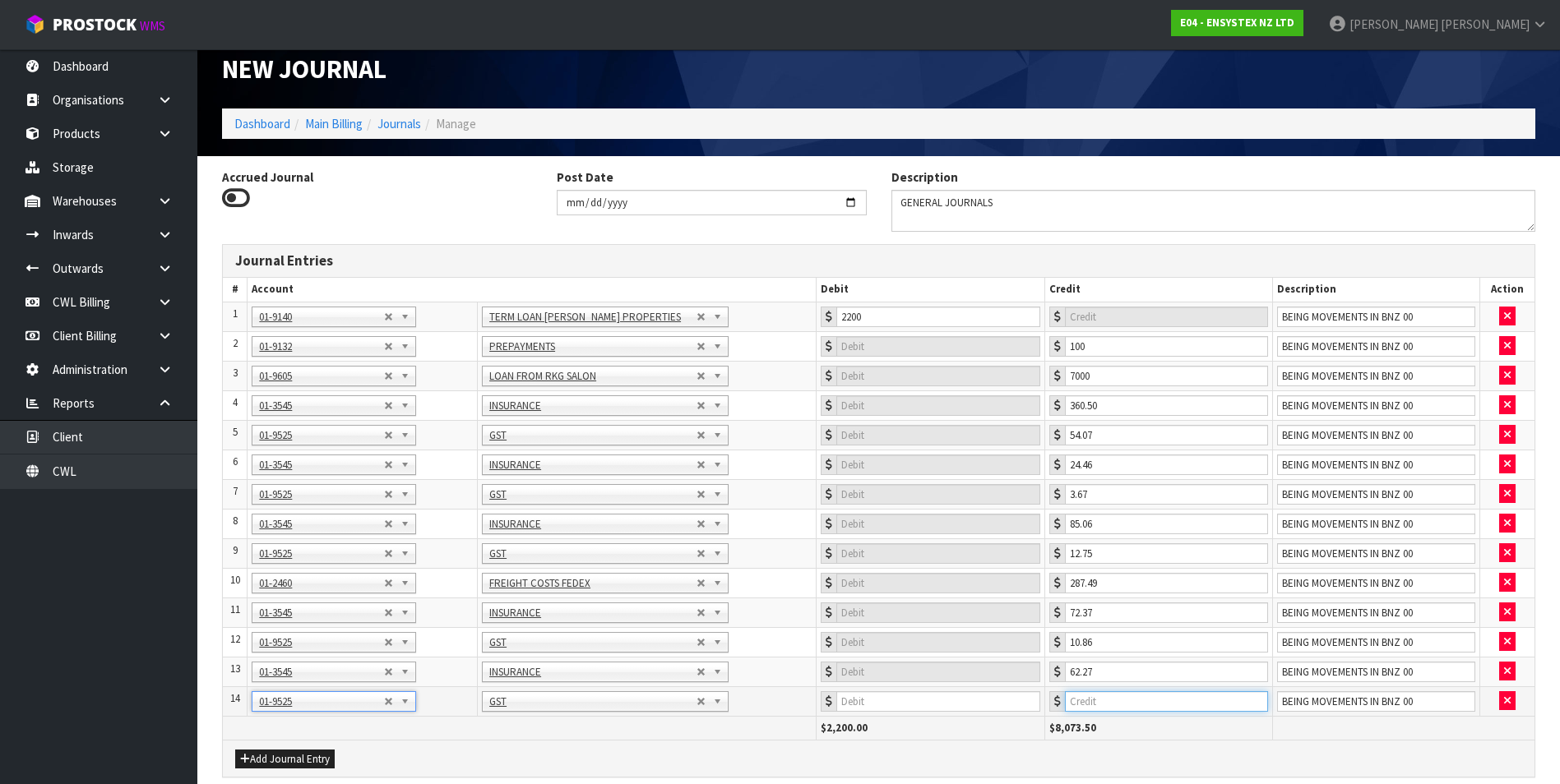
click at [1148, 695] on input "number" at bounding box center [1166, 701] width 204 height 20
type input "9.34"
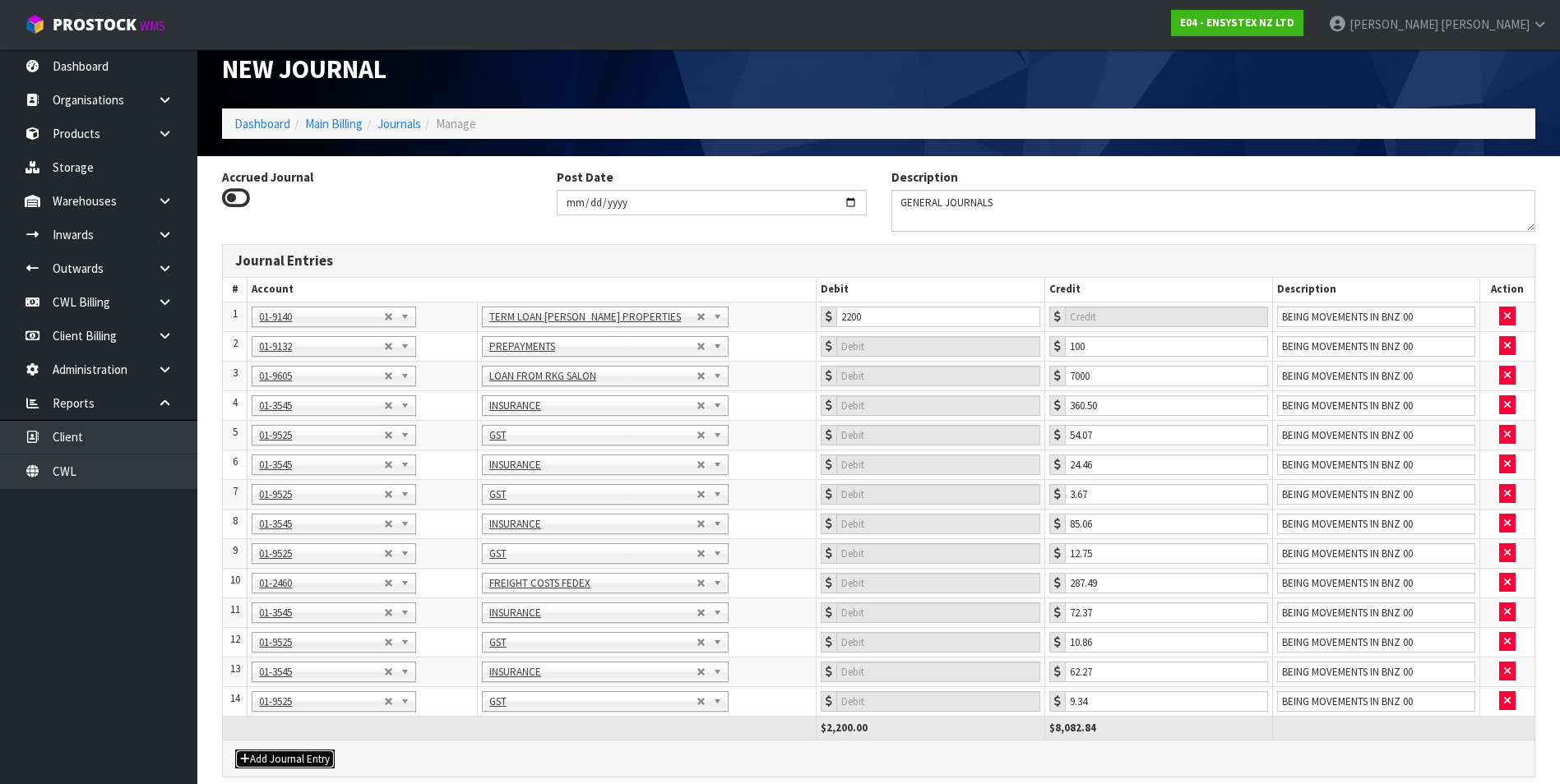
click at [277, 755] on button "Add Journal Entry" at bounding box center [285, 759] width 99 height 19
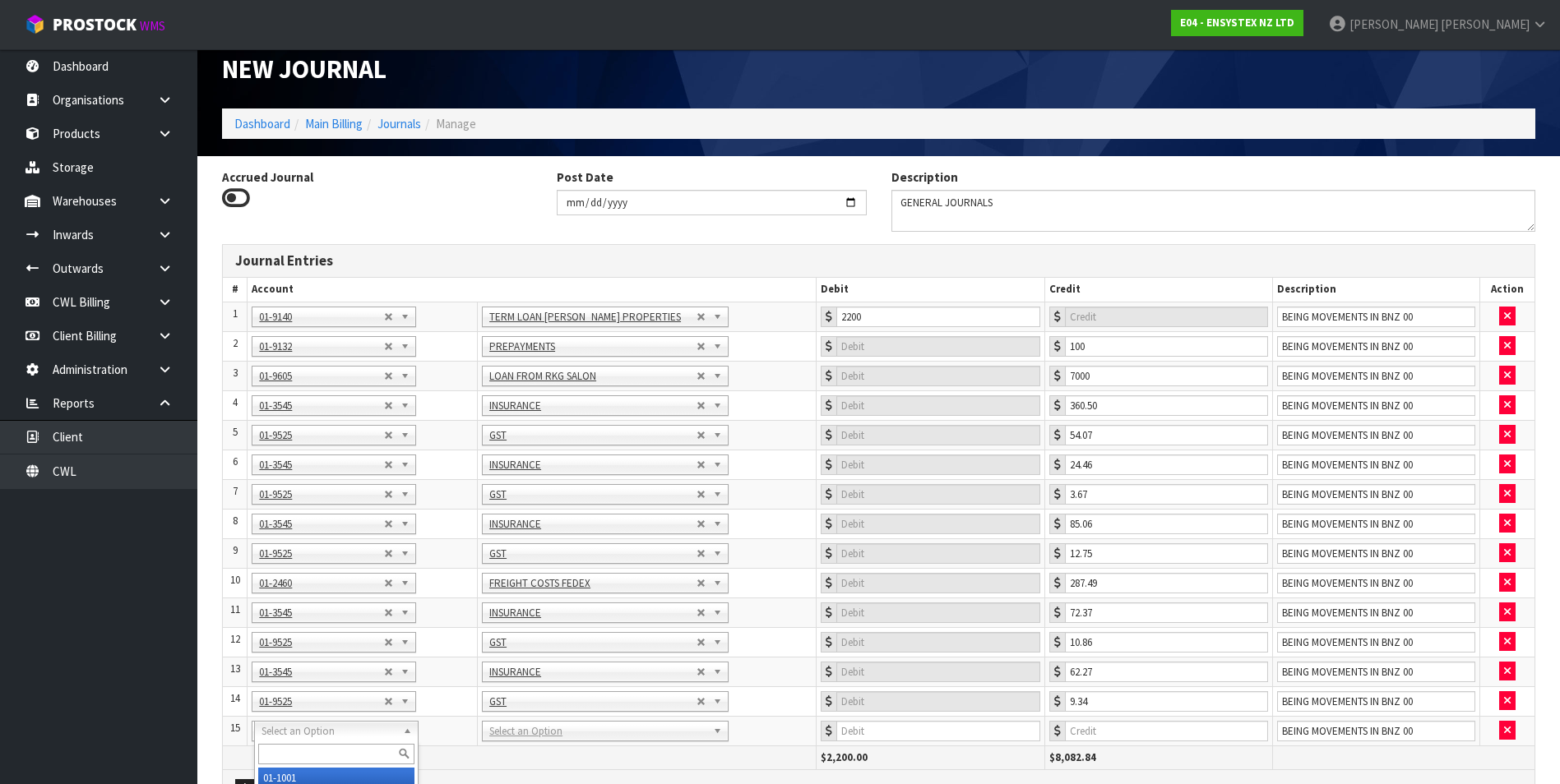
click at [286, 749] on input "text" at bounding box center [337, 753] width 156 height 20
type input "9515"
click at [894, 727] on input "number" at bounding box center [938, 731] width 204 height 20
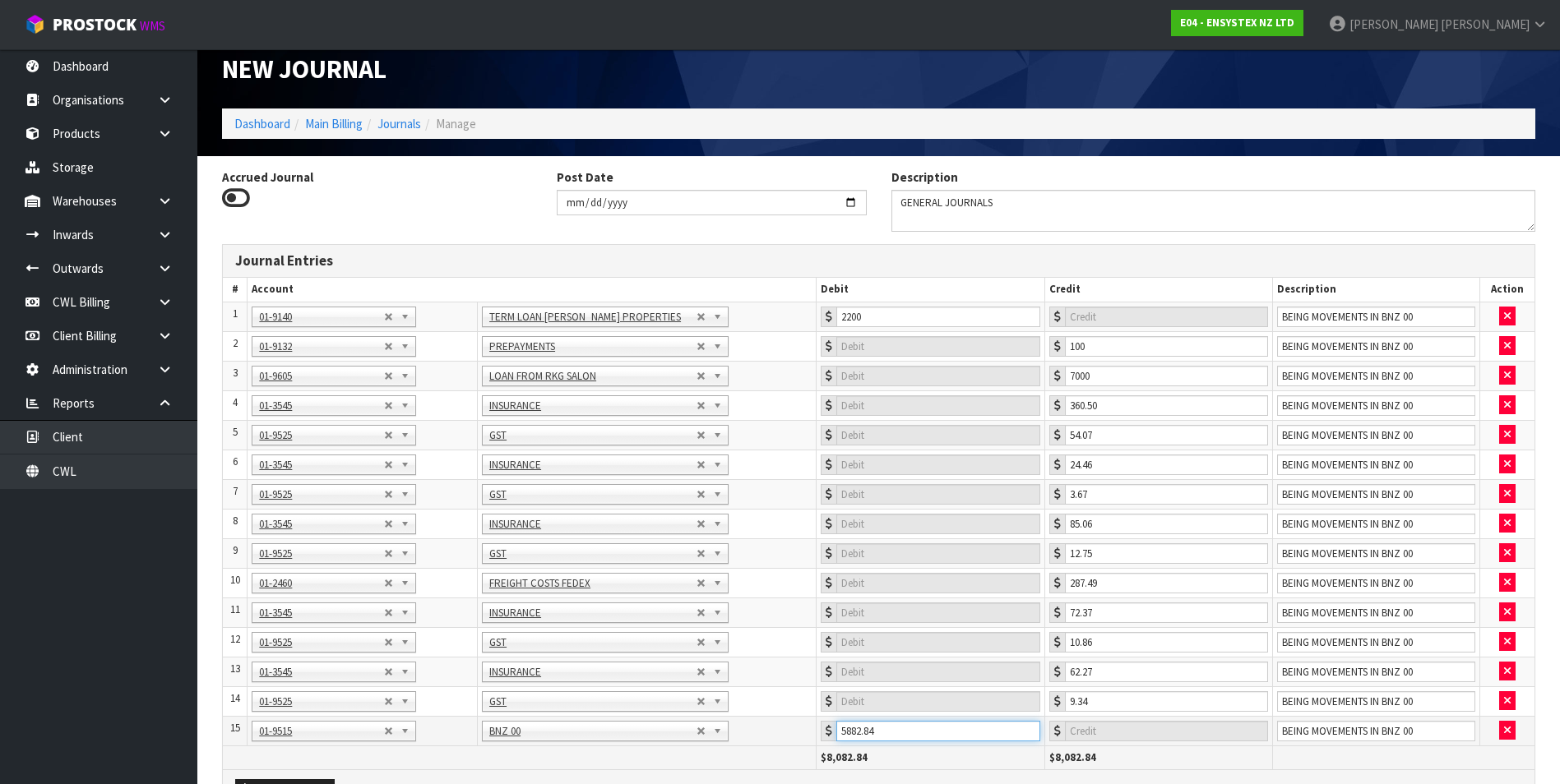
type input "5882.84"
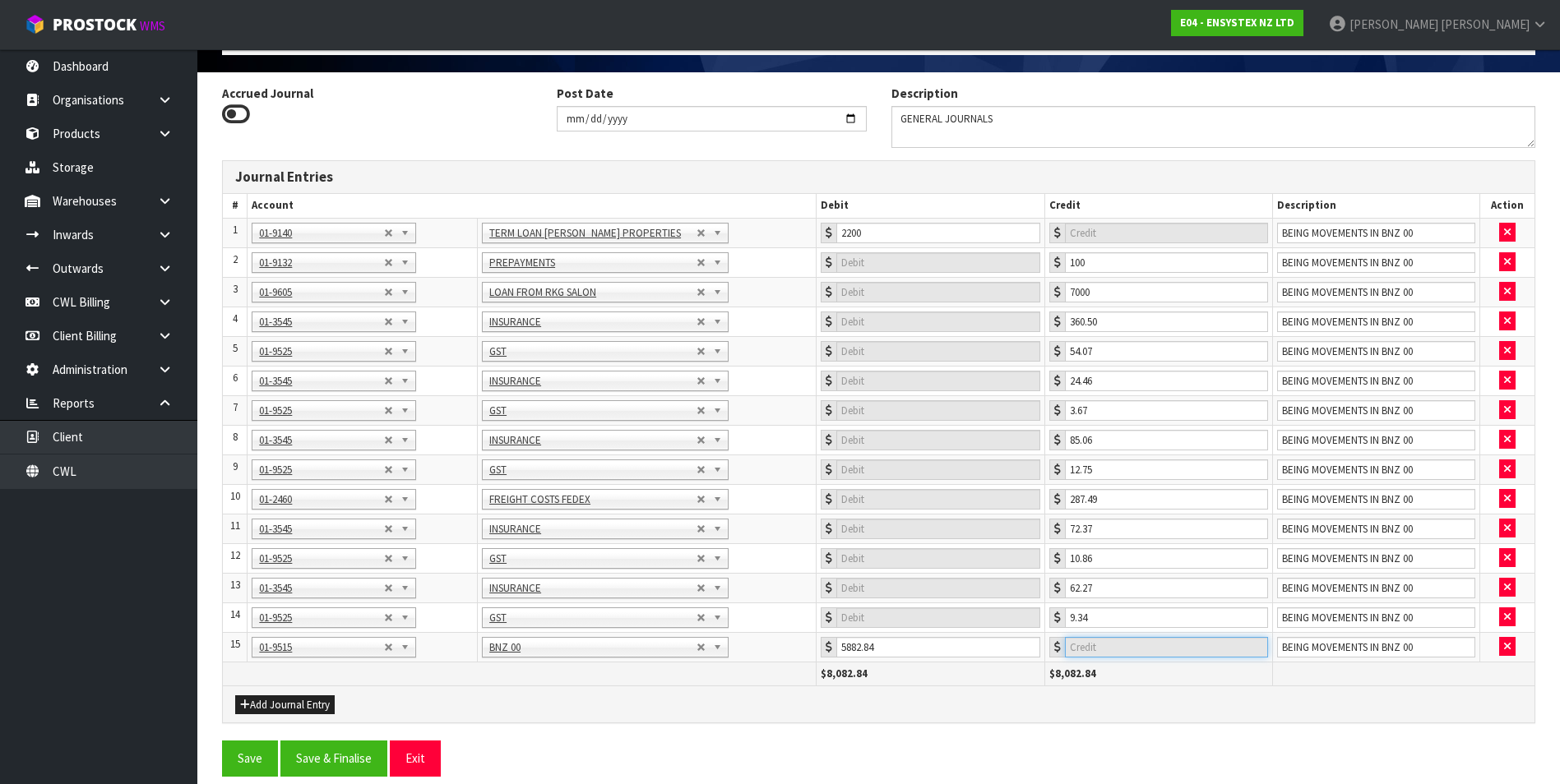
scroll to position [108, 0]
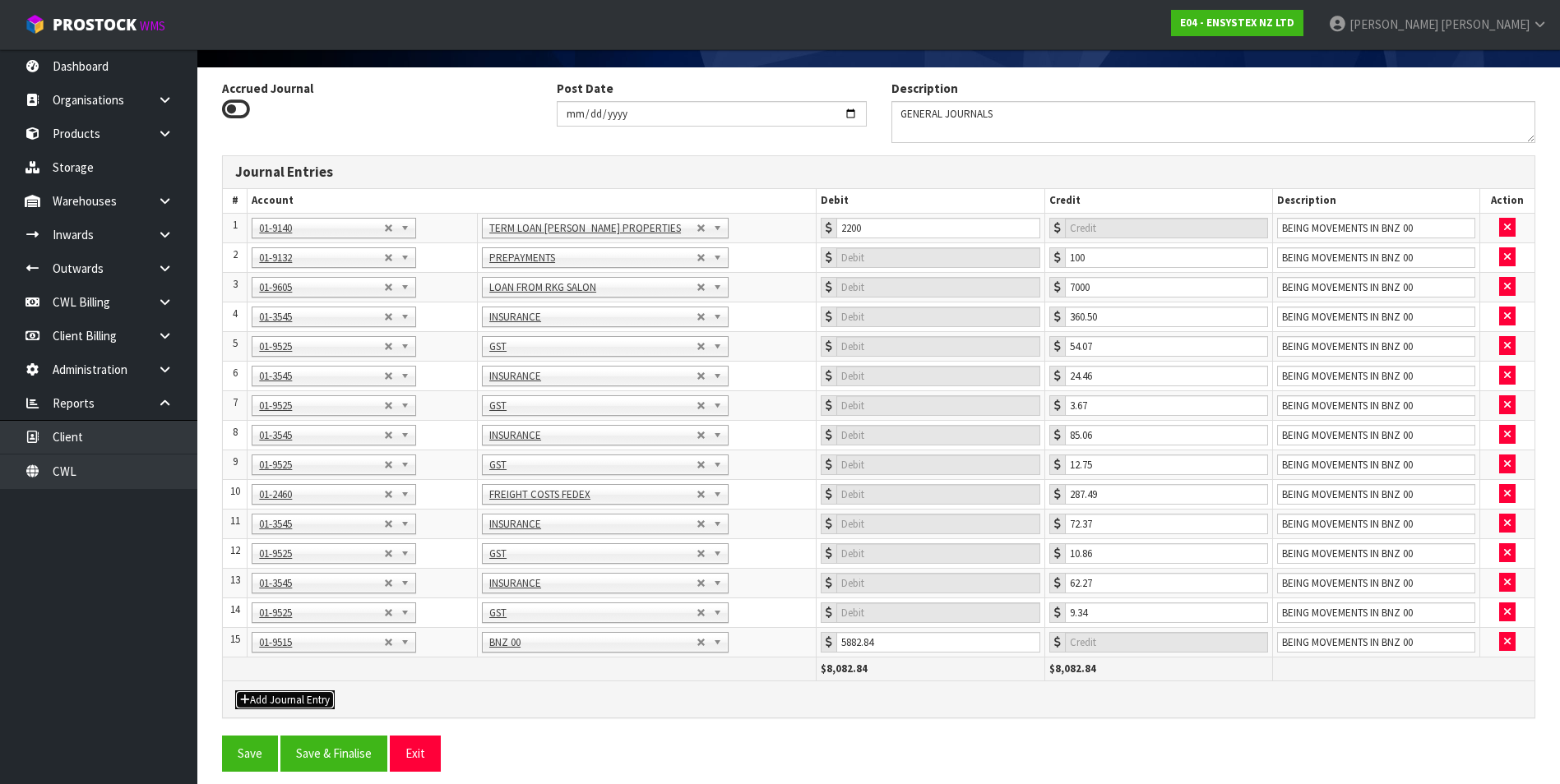
drag, startPoint x: 272, startPoint y: 705, endPoint x: 276, endPoint y: 691, distance: 14.6
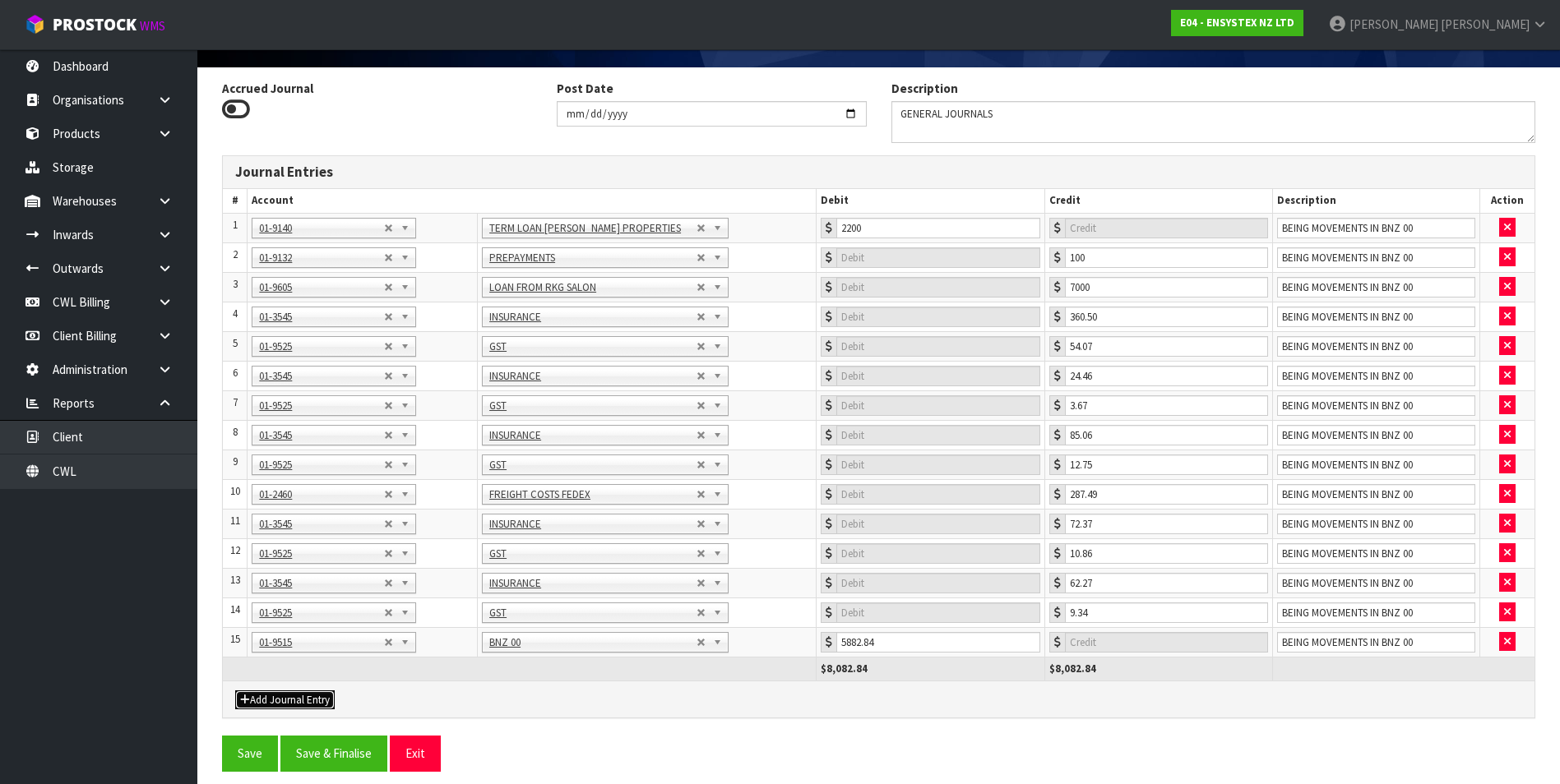
click at [272, 705] on button "Add Journal Entry" at bounding box center [285, 700] width 99 height 19
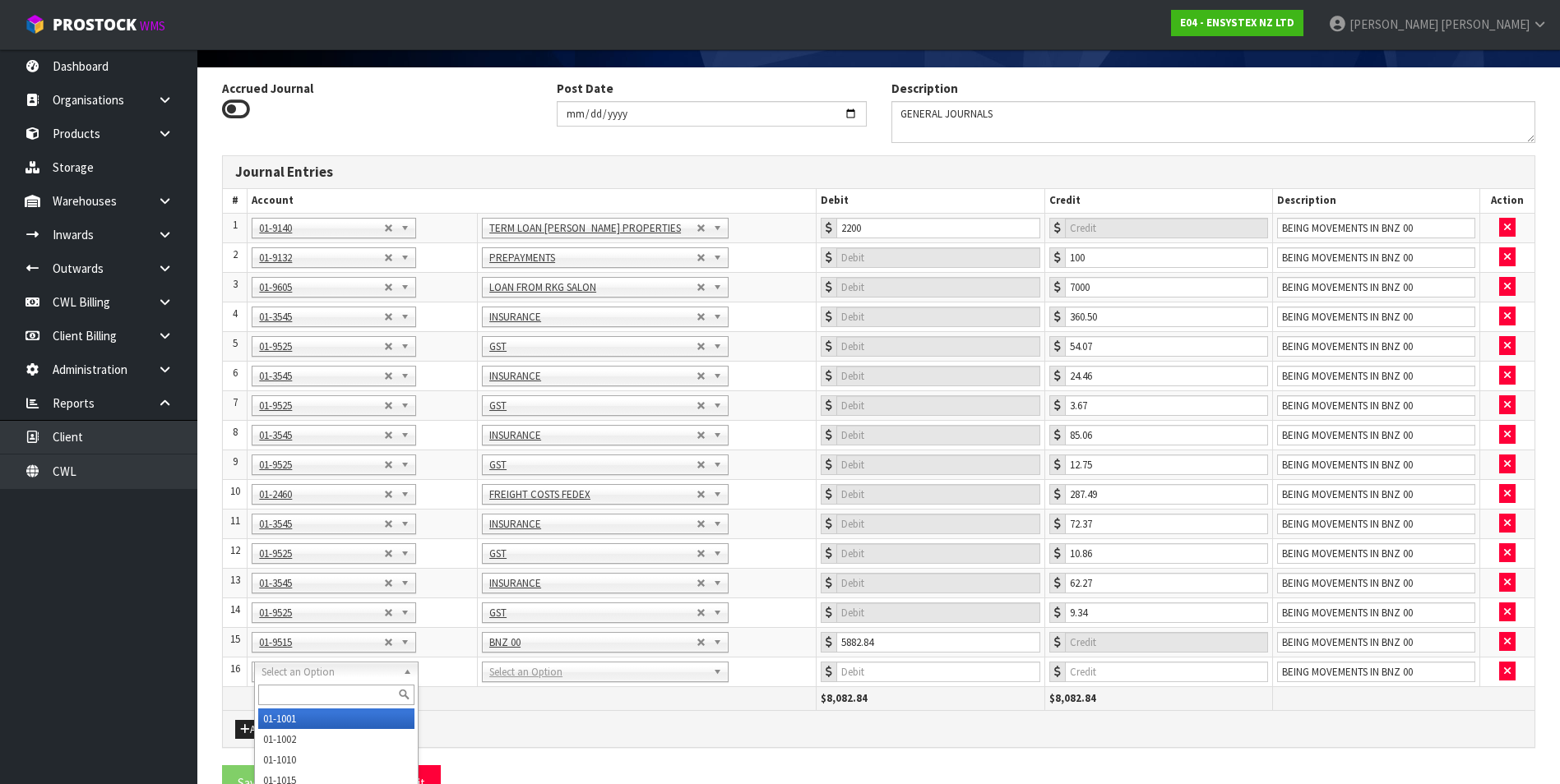
click at [276, 689] on input "text" at bounding box center [337, 694] width 156 height 20
type input "2040"
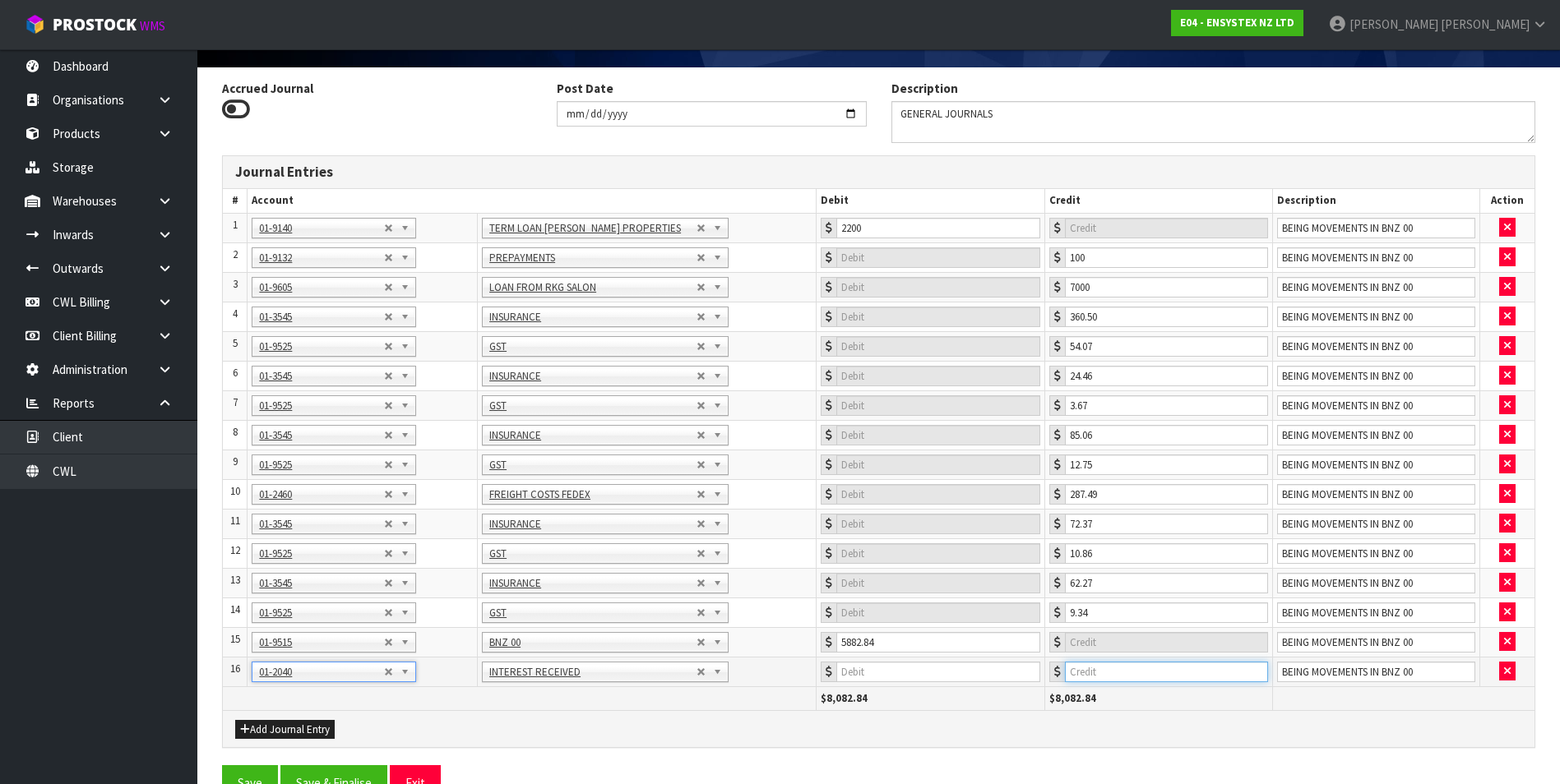
click at [1153, 677] on input "number" at bounding box center [1166, 671] width 204 height 20
type input "3.33"
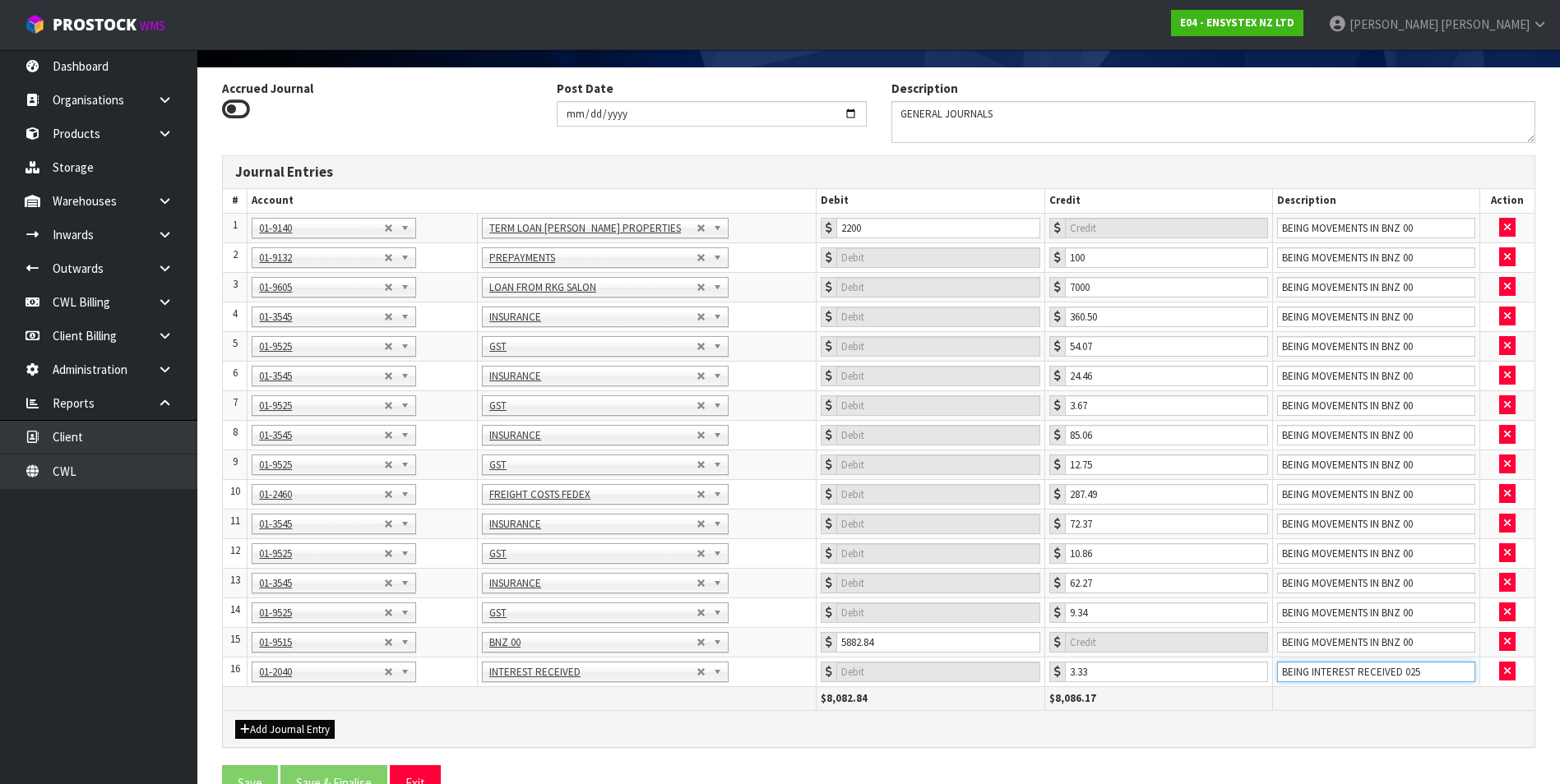
type input "BEING INTEREST RECEIVED 025"
click at [305, 725] on button "Add Journal Entry" at bounding box center [285, 730] width 99 height 19
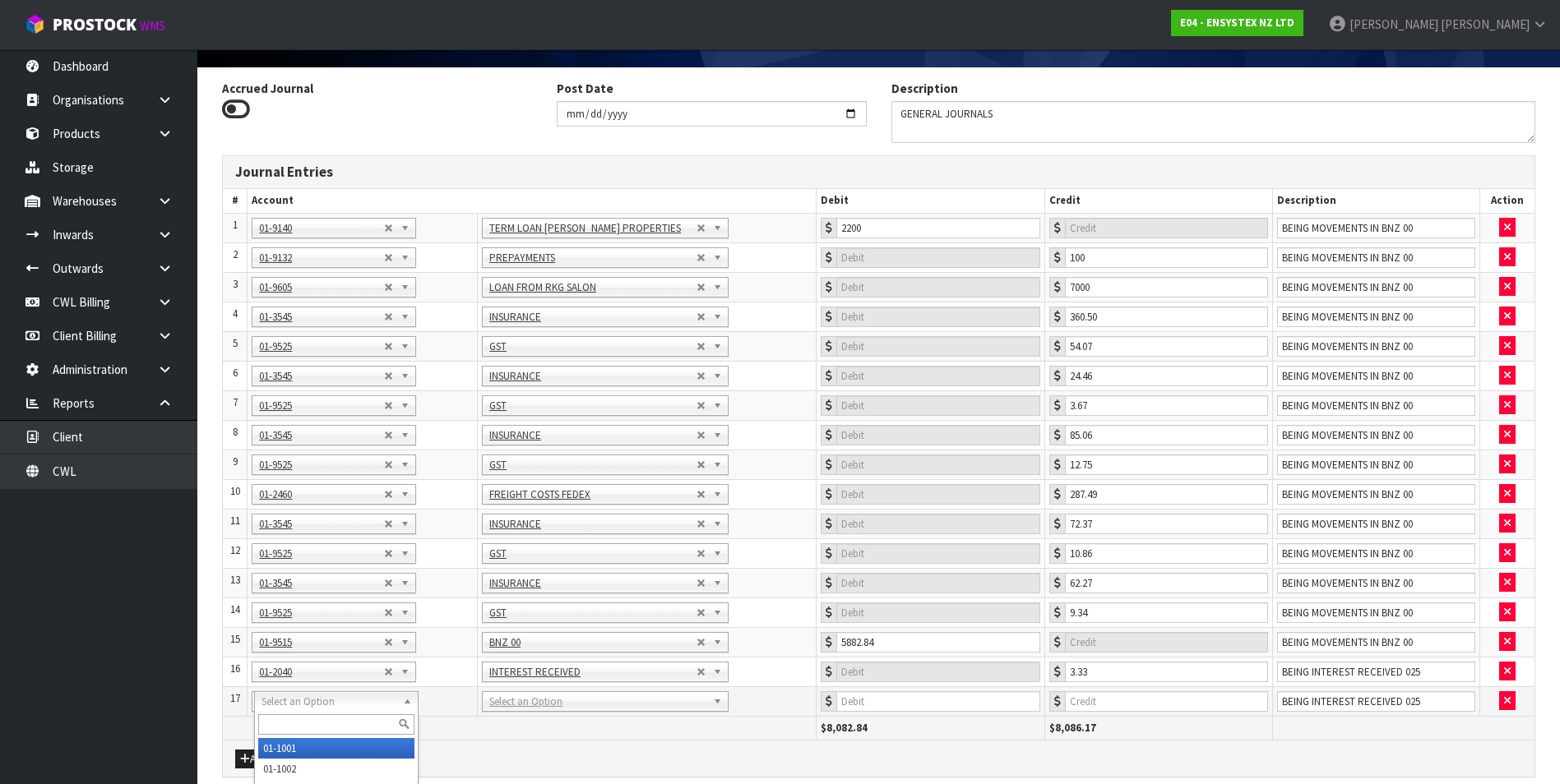
click at [277, 724] on input "text" at bounding box center [337, 724] width 156 height 20
type input "9145"
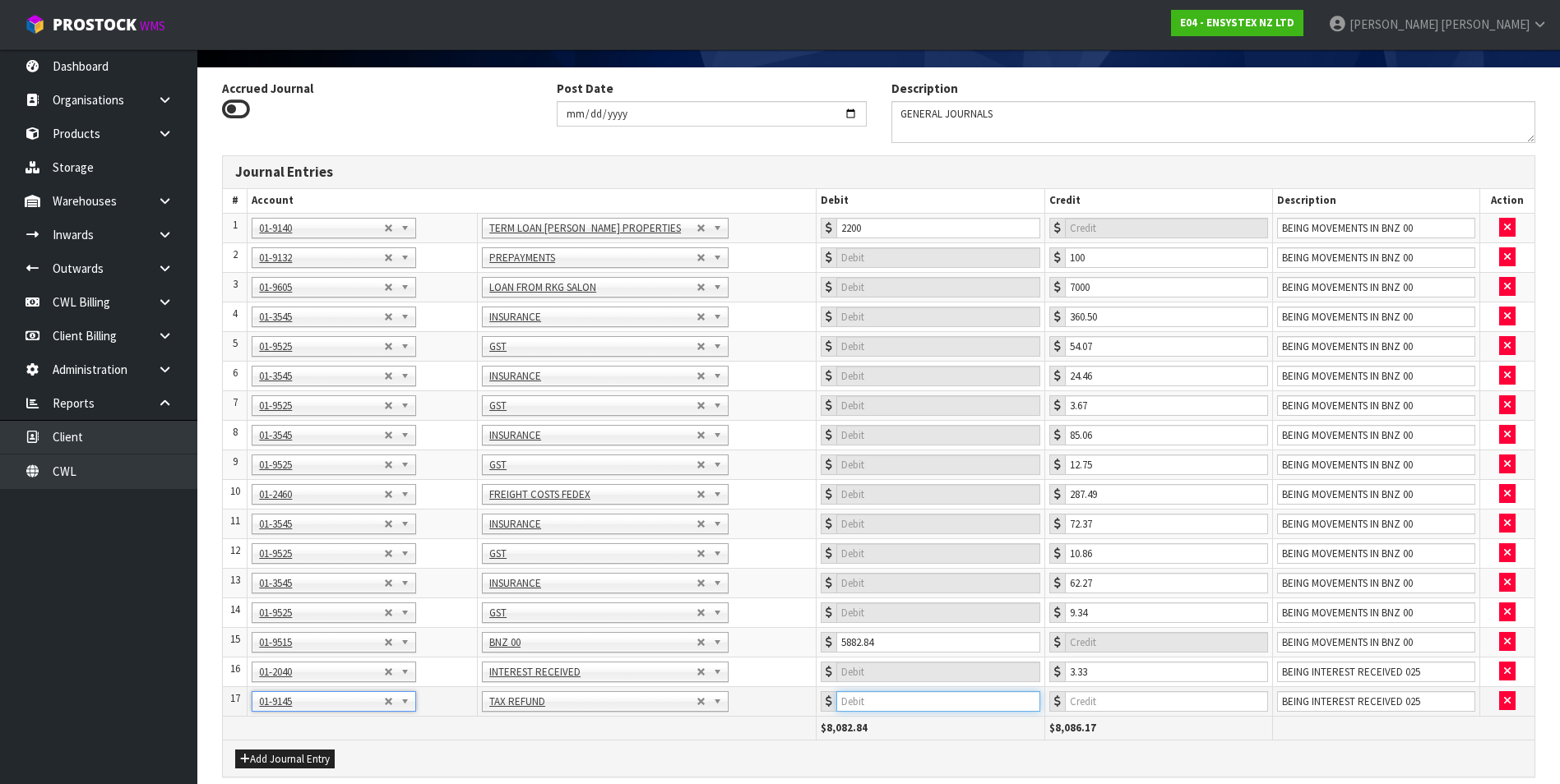
click at [905, 707] on input "number" at bounding box center [938, 701] width 204 height 20
type input ".93"
click at [303, 761] on button "Add Journal Entry" at bounding box center [285, 759] width 99 height 19
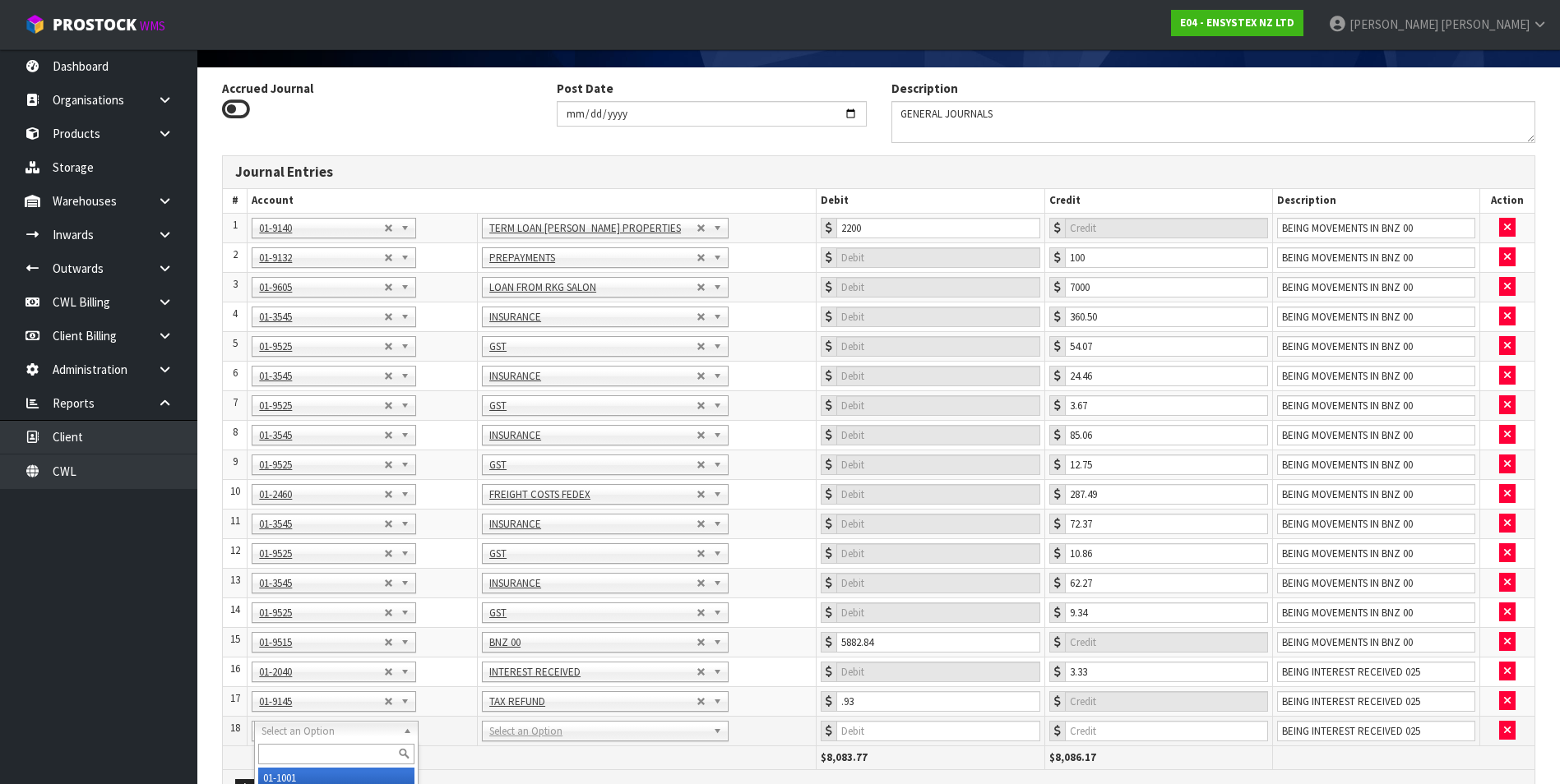
click at [280, 744] on input "text" at bounding box center [337, 753] width 156 height 20
type input "9516"
click at [893, 722] on input "number" at bounding box center [938, 731] width 204 height 20
type input "2.4"
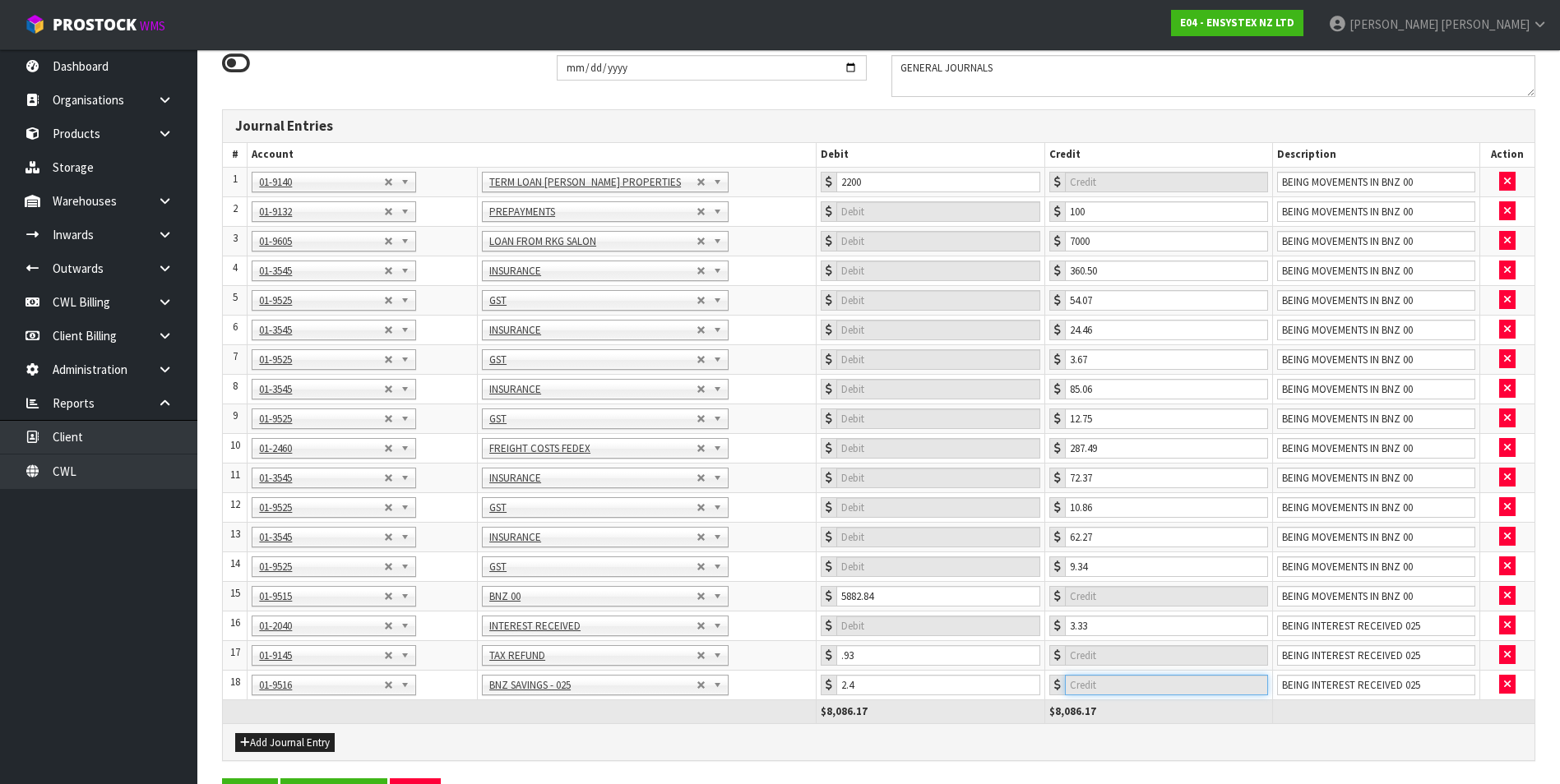
scroll to position [197, 0]
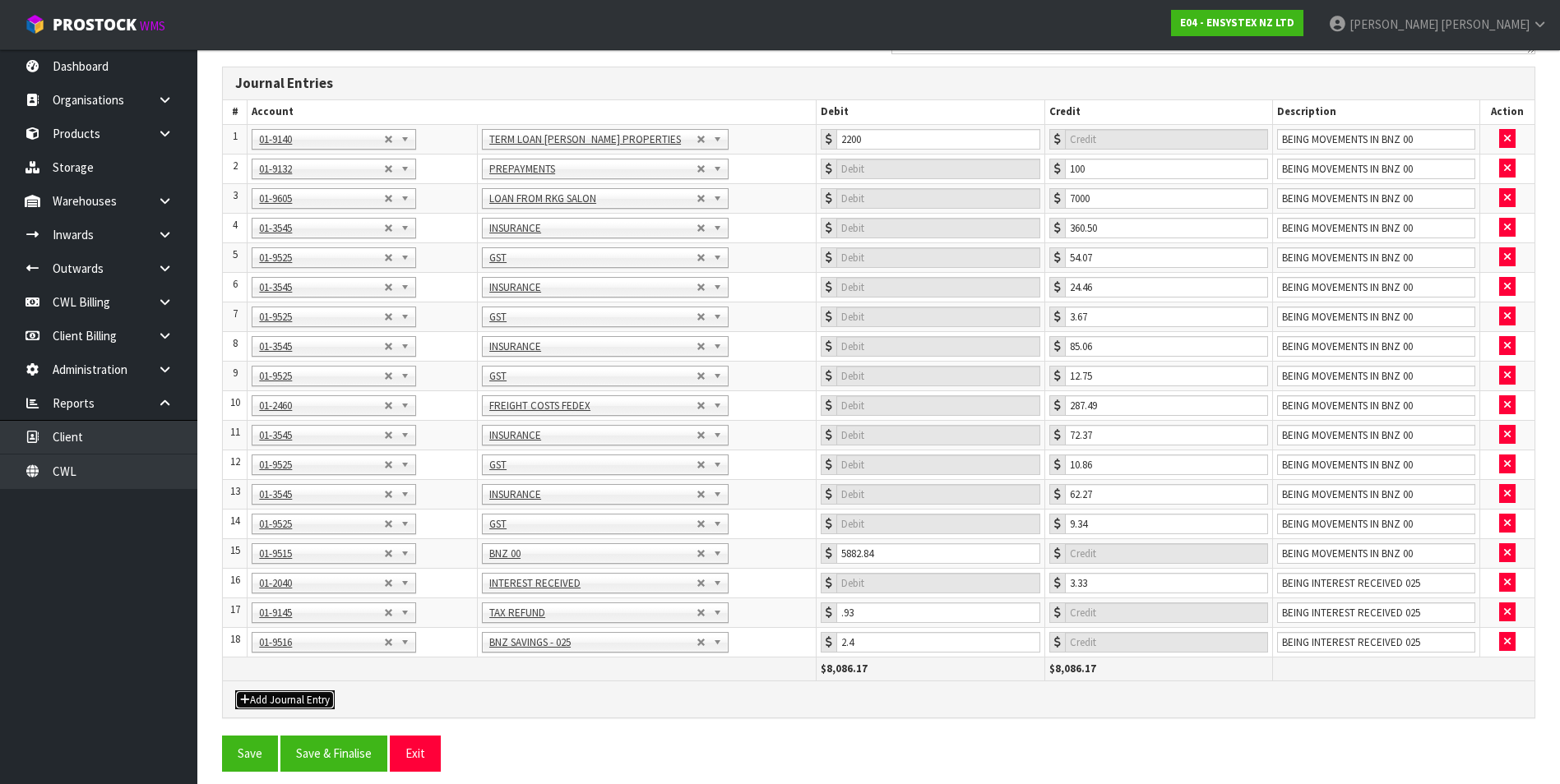
click at [292, 699] on button "Add Journal Entry" at bounding box center [285, 700] width 99 height 19
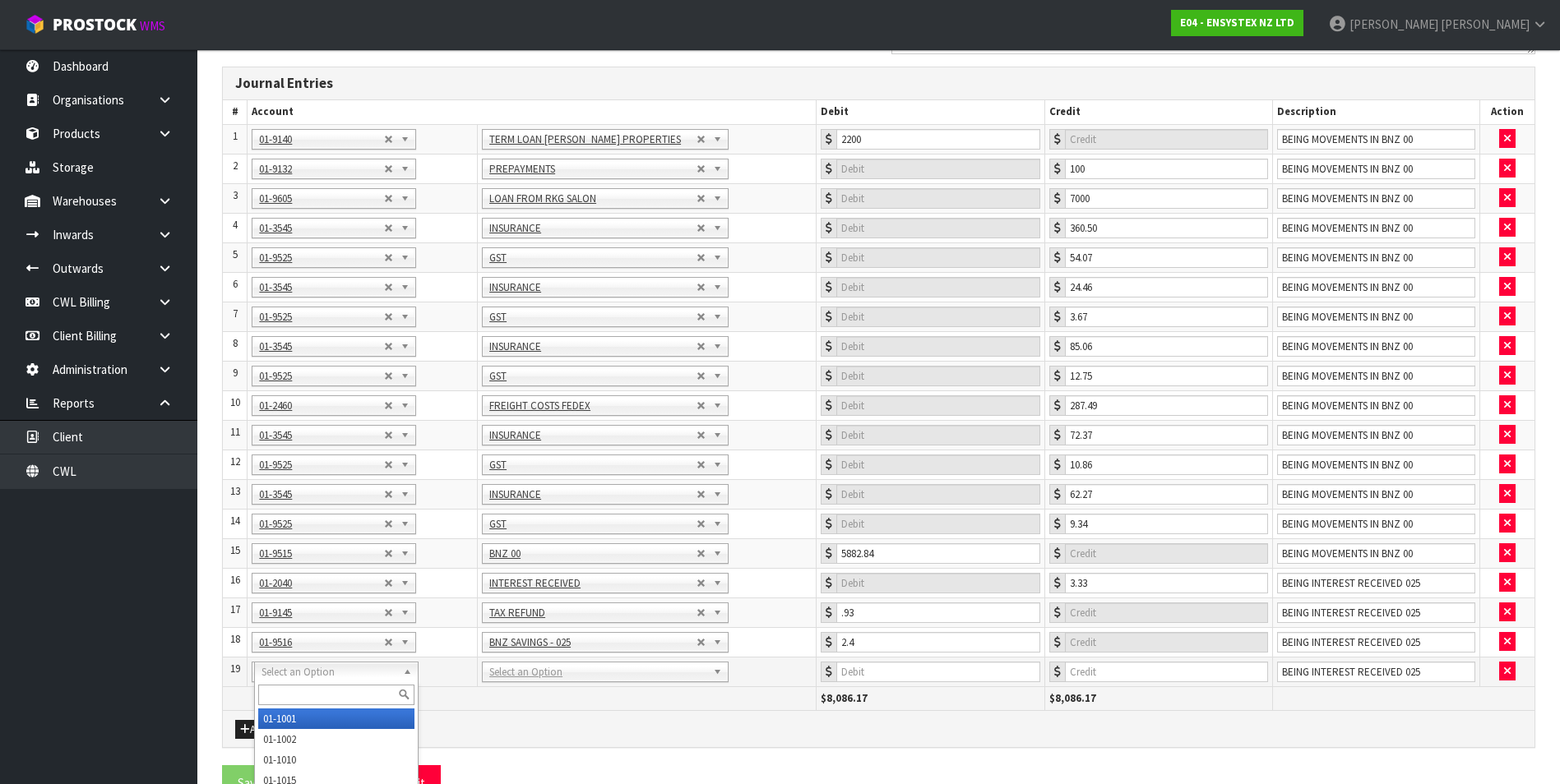
click at [271, 700] on input "text" at bounding box center [337, 694] width 156 height 20
type input "3810"
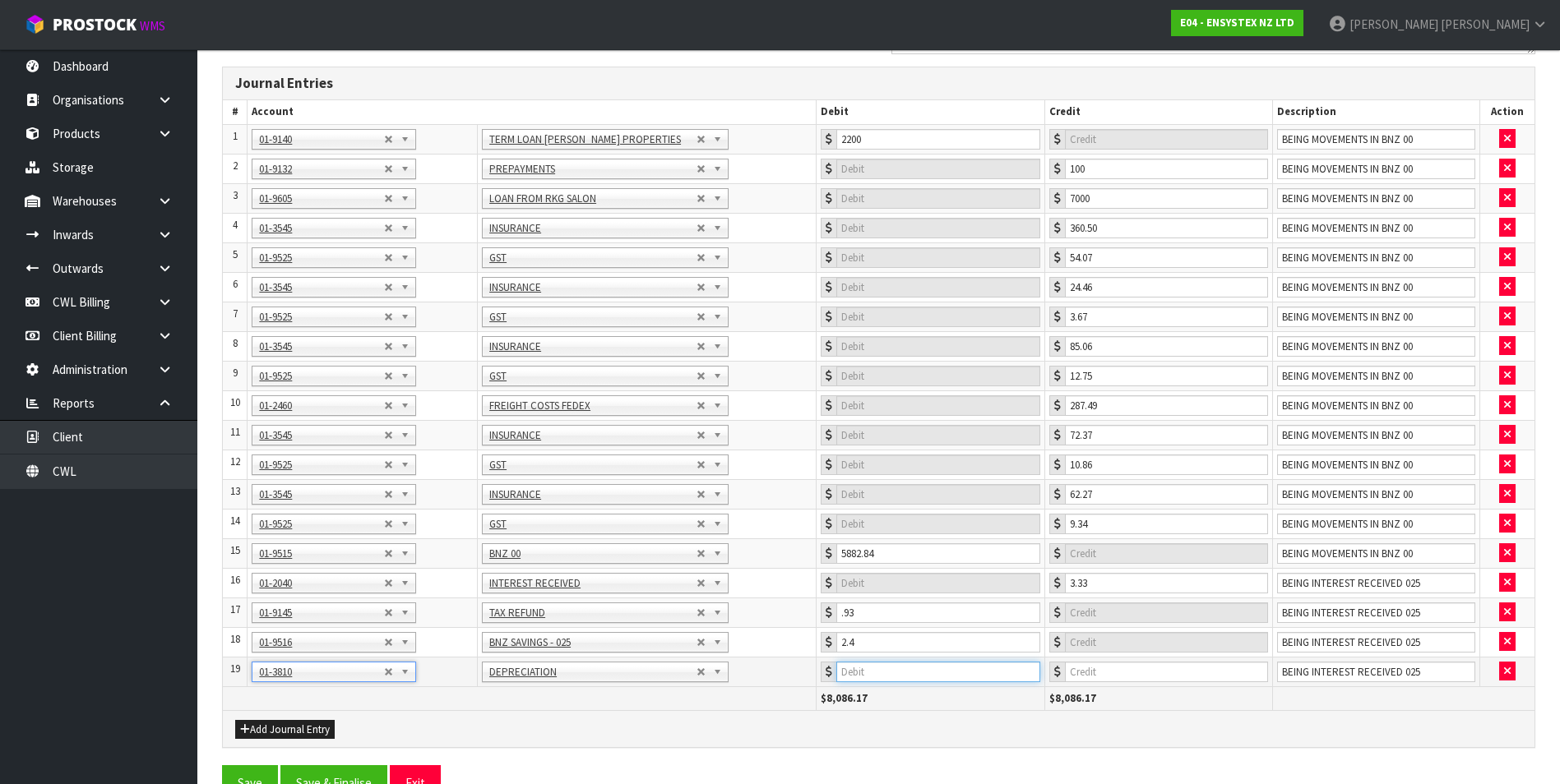
click at [916, 669] on input "number" at bounding box center [938, 671] width 204 height 20
type input "14323.81"
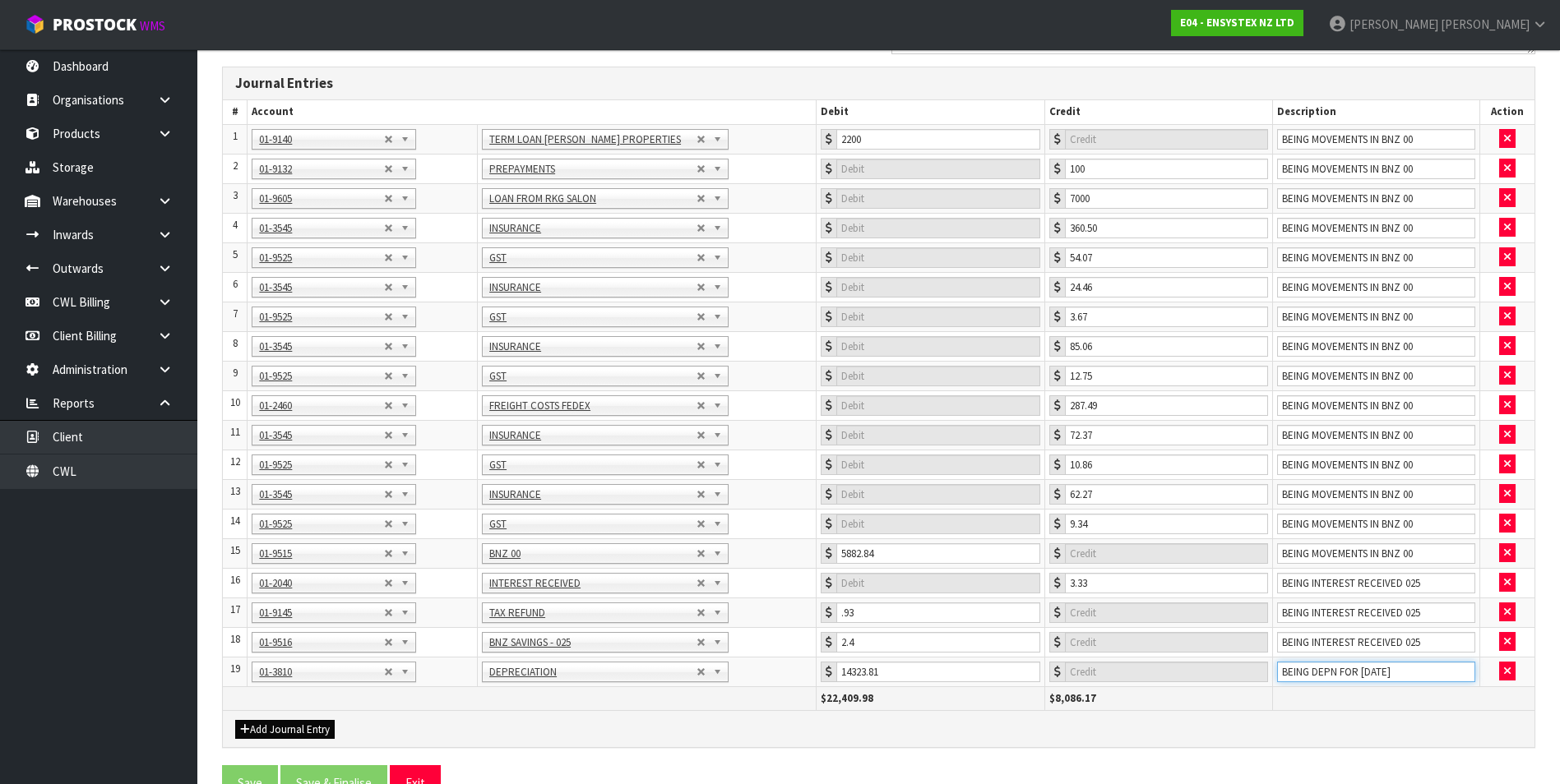
type input "BEING DEPN FOR AUGUST 25"
click at [310, 732] on button "Add Journal Entry" at bounding box center [285, 730] width 99 height 19
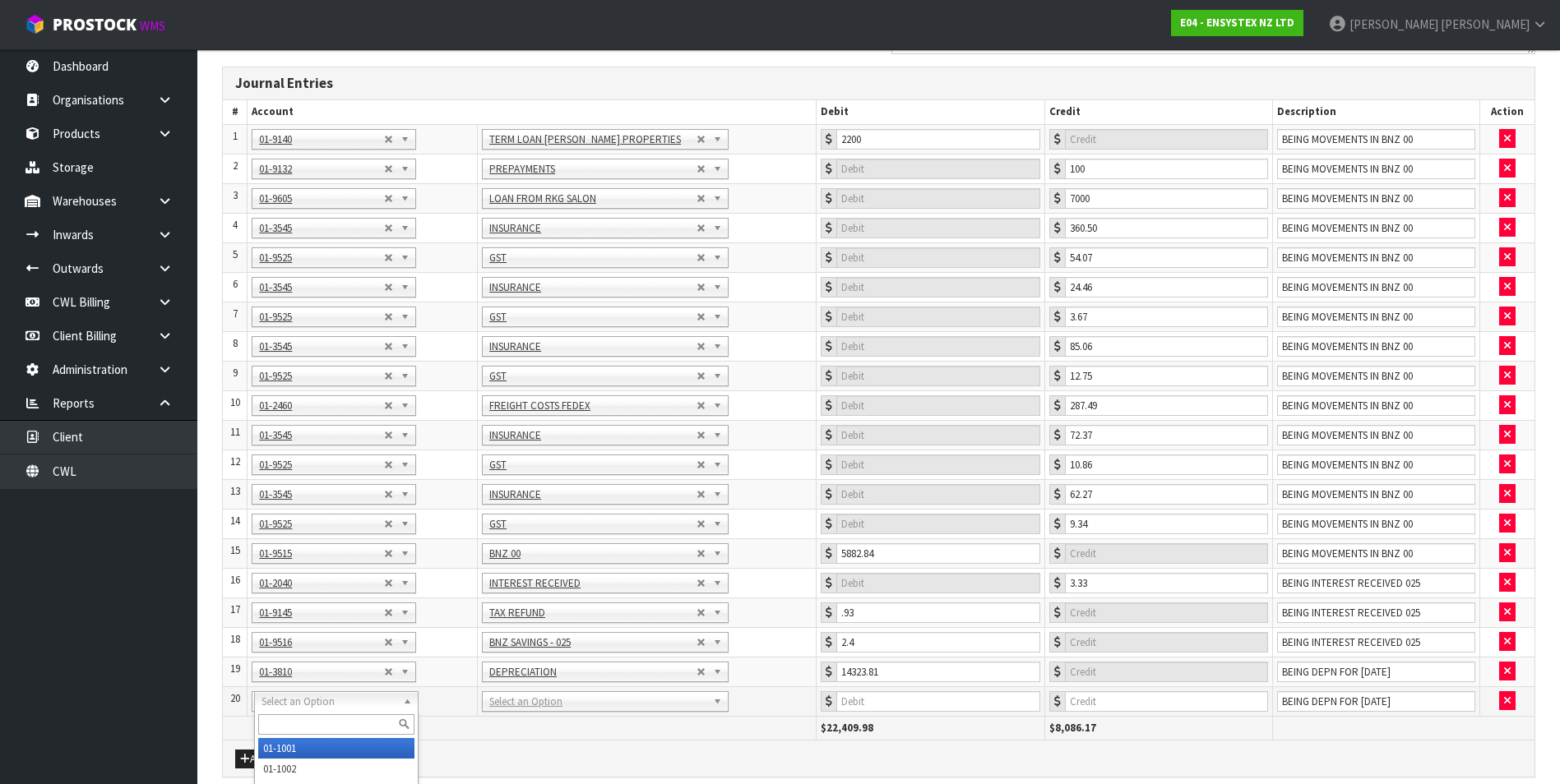
click at [292, 716] on input "text" at bounding box center [337, 724] width 156 height 20
type input "9231"
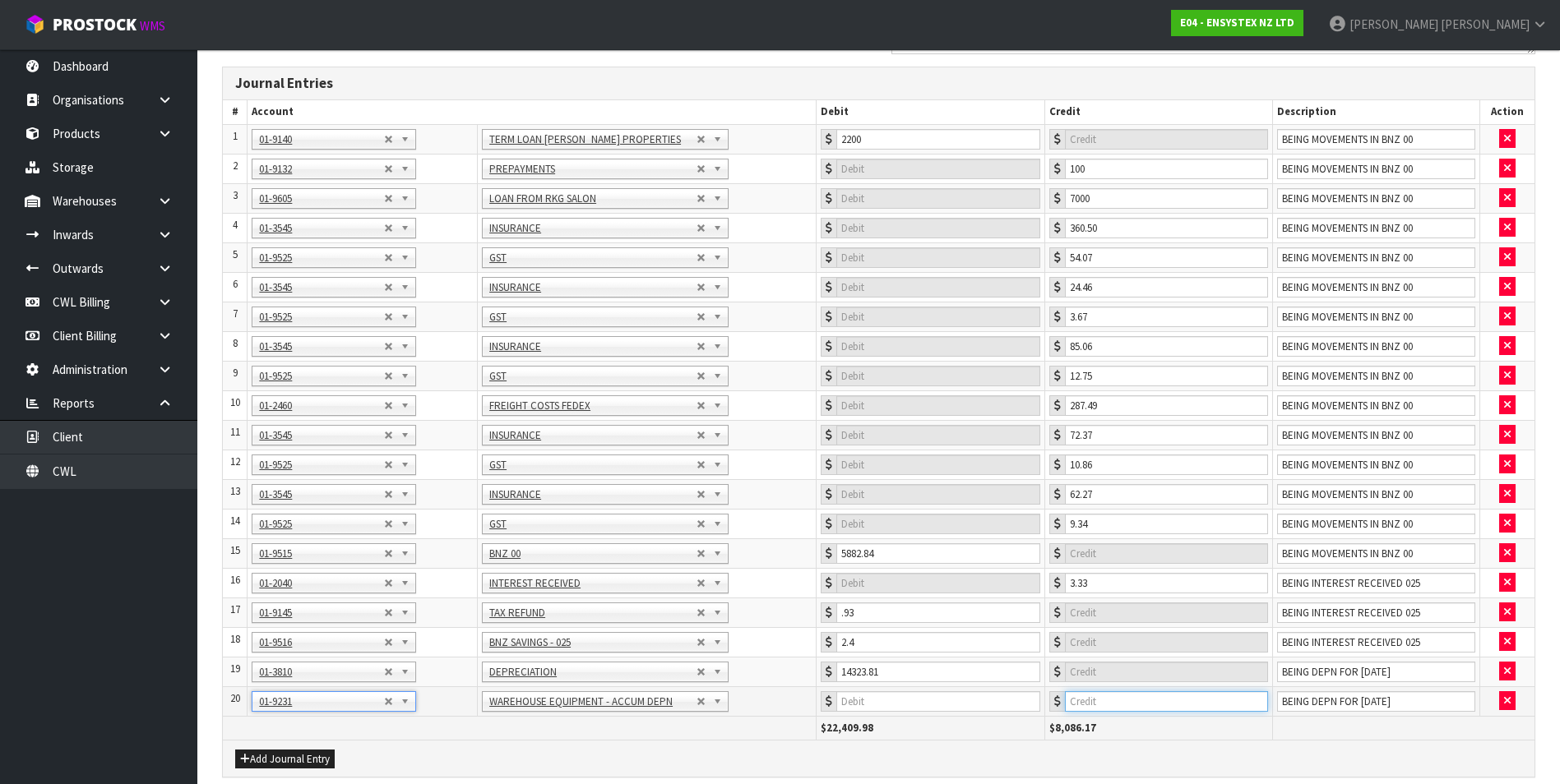
click at [1118, 701] on input "number" at bounding box center [1166, 701] width 204 height 20
type input "3879.30"
click at [278, 761] on button "Add Journal Entry" at bounding box center [285, 759] width 99 height 19
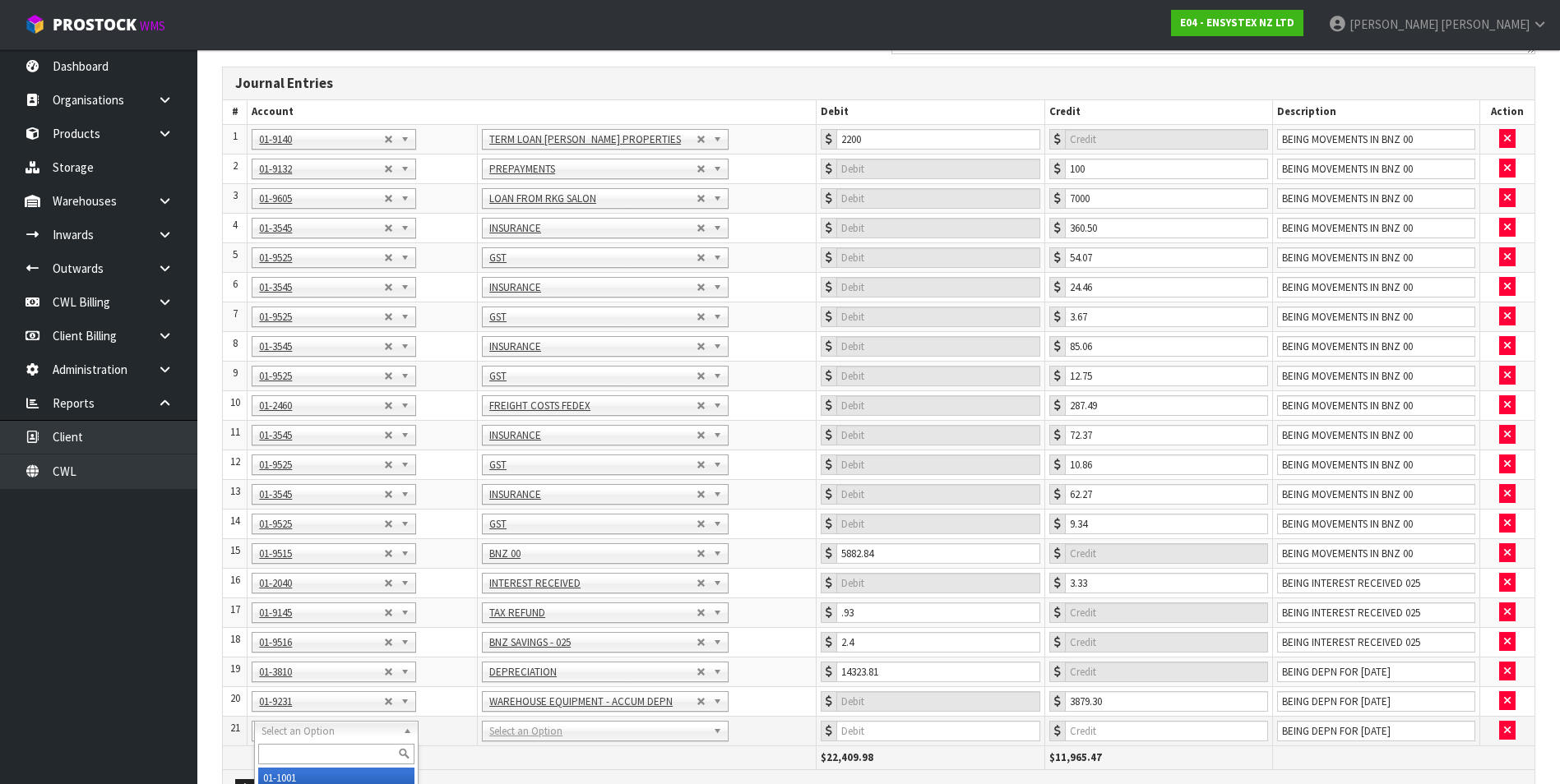
click at [279, 748] on input "text" at bounding box center [337, 753] width 156 height 20
type input "9251"
click at [1185, 741] on input "number" at bounding box center [1166, 731] width 204 height 20
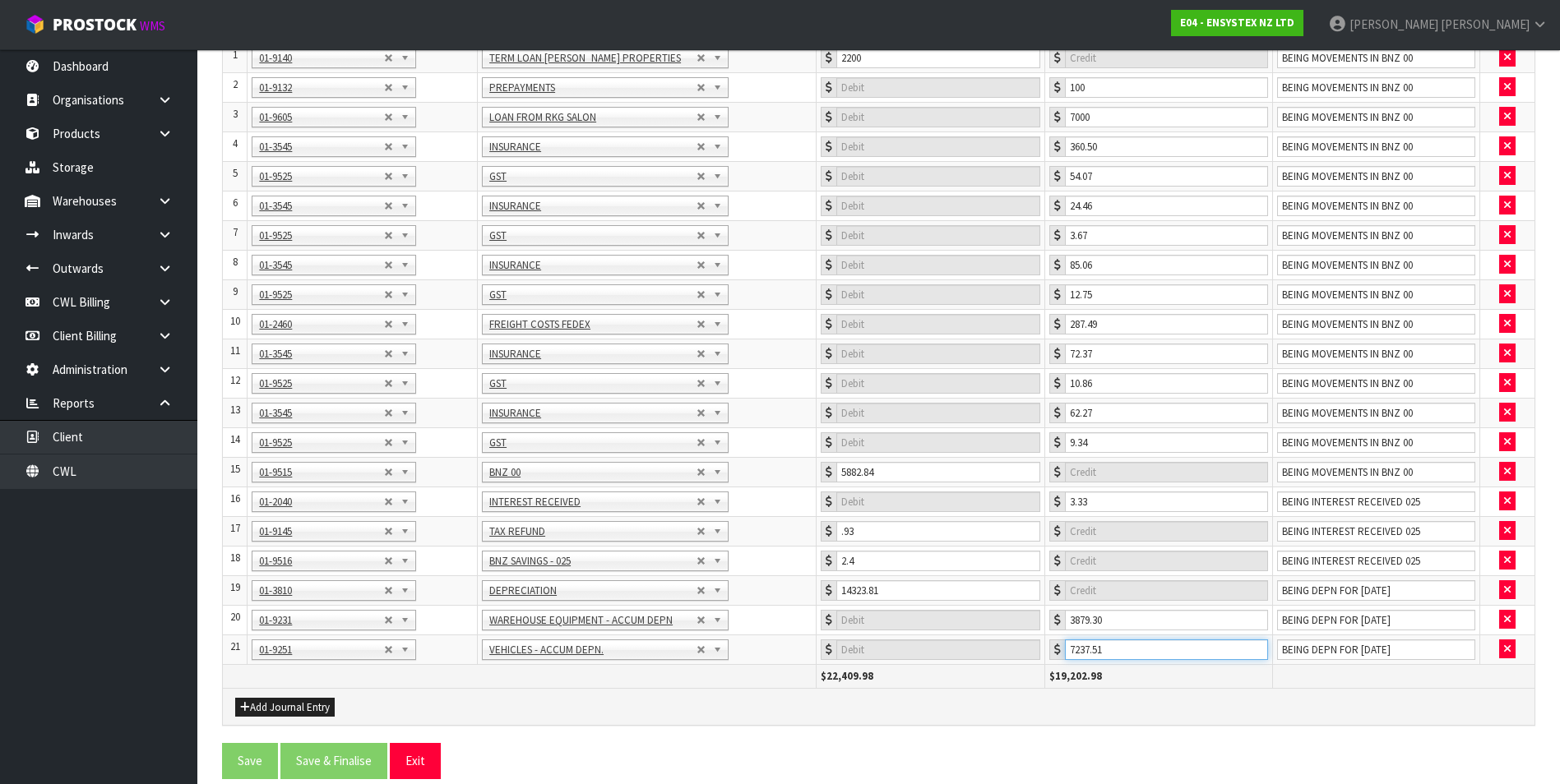
scroll to position [285, 0]
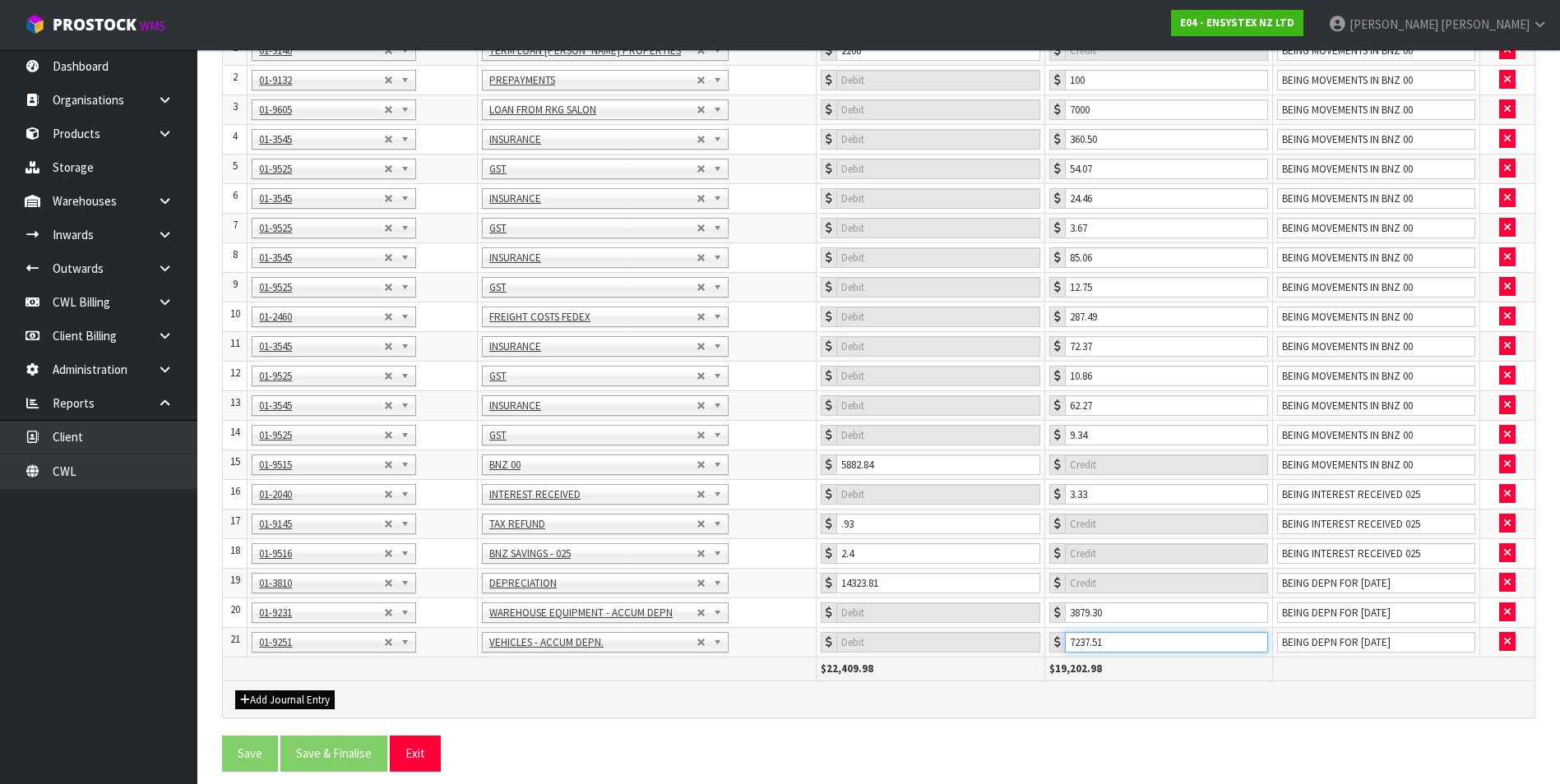
type input "7237.51"
click at [309, 699] on button "Add Journal Entry" at bounding box center [285, 700] width 99 height 19
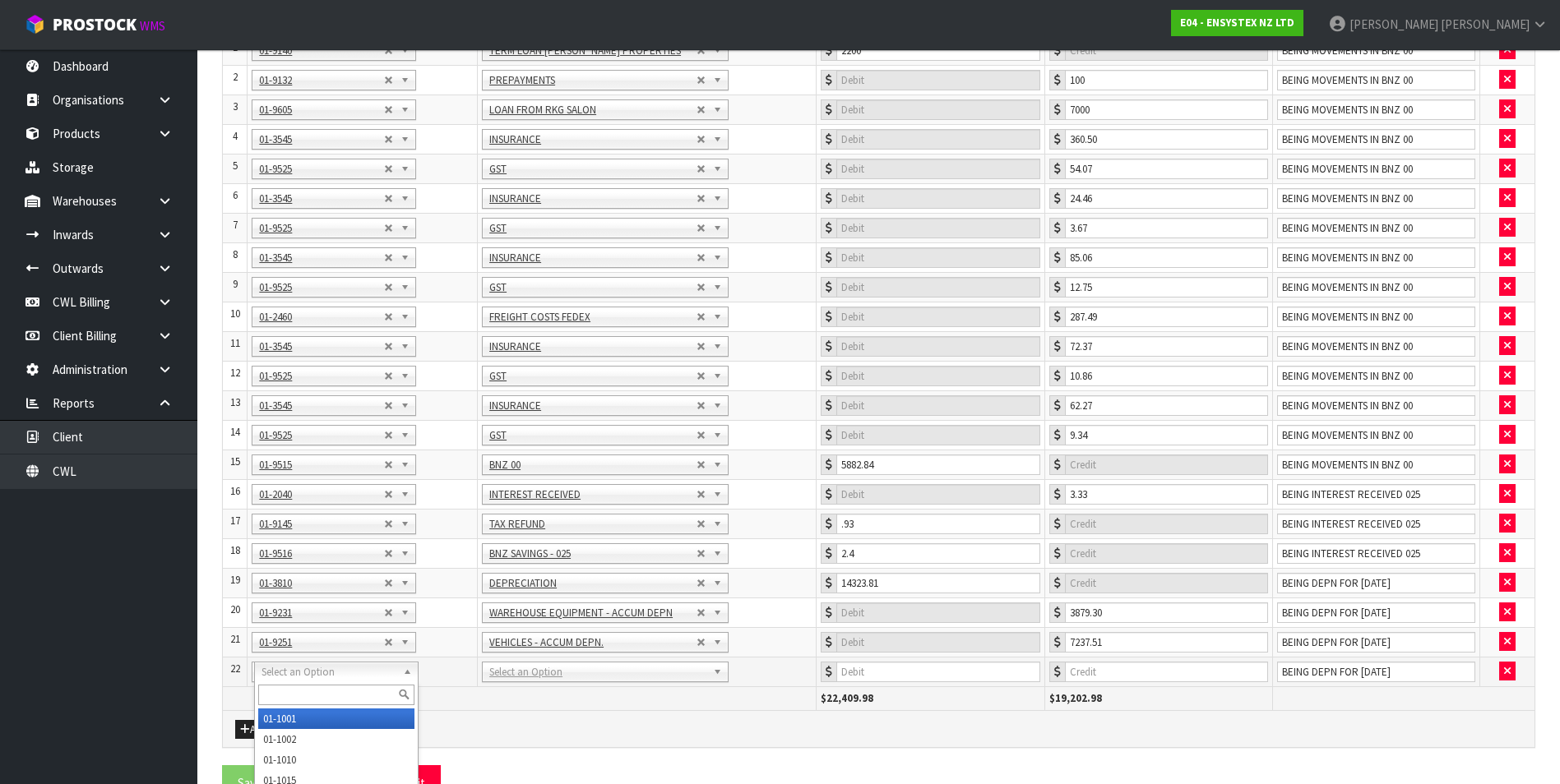
click at [290, 689] on input "text" at bounding box center [337, 694] width 156 height 20
type input "9213"
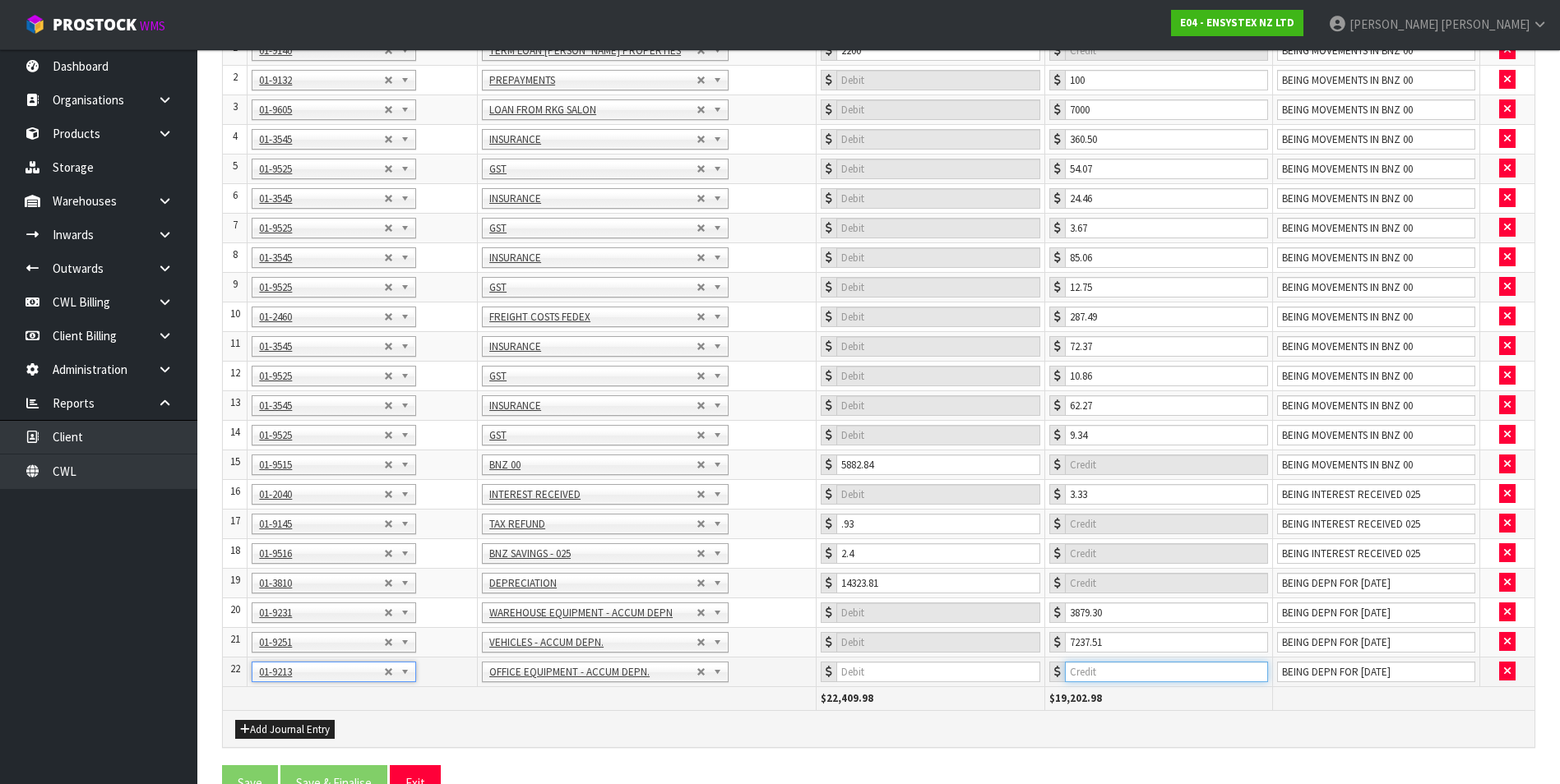
click at [1176, 668] on input "number" at bounding box center [1166, 671] width 204 height 20
type input "347"
click at [288, 727] on button "Add Journal Entry" at bounding box center [285, 730] width 99 height 19
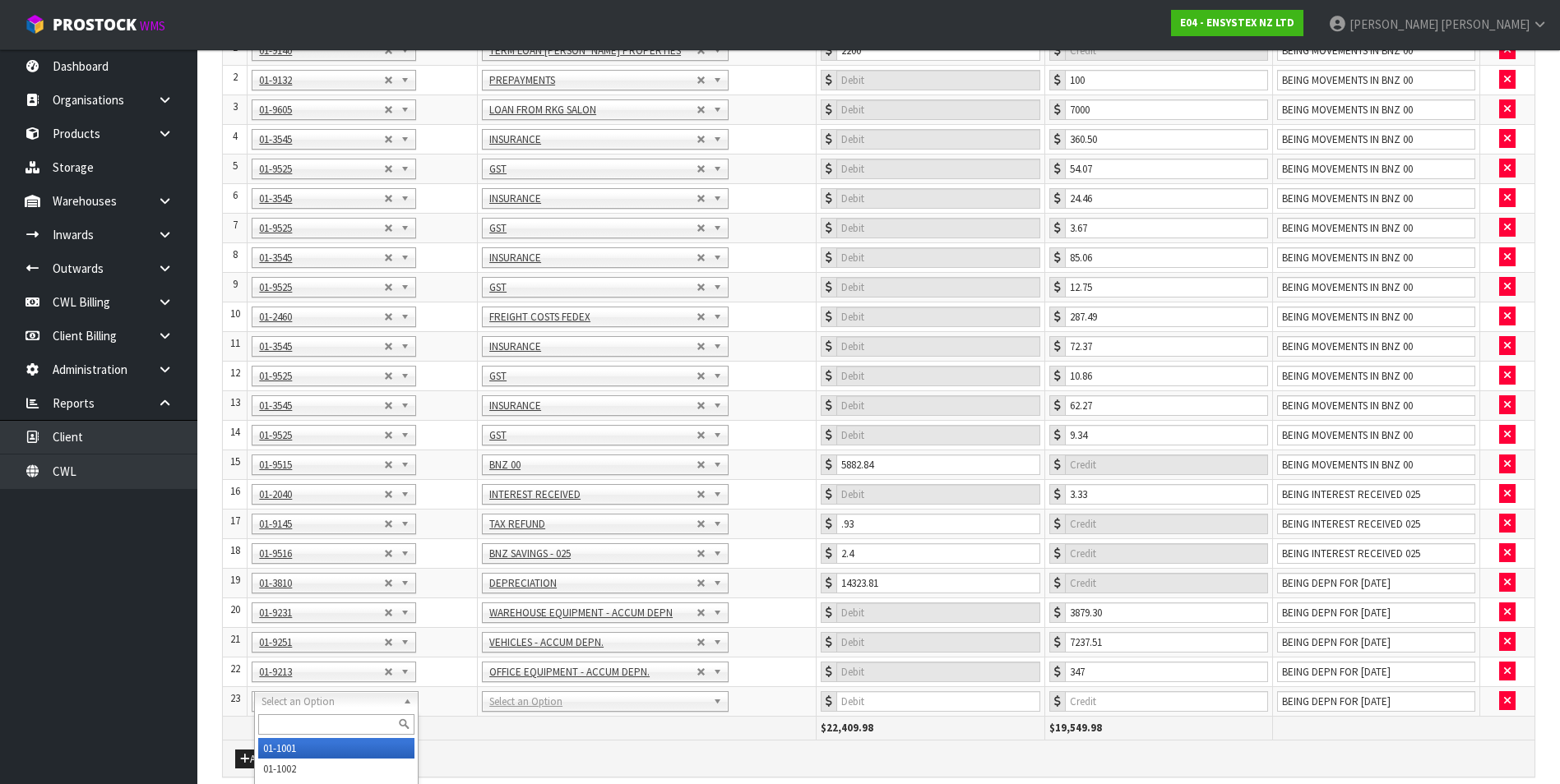
click at [275, 728] on input "text" at bounding box center [337, 724] width 156 height 20
type input "9281"
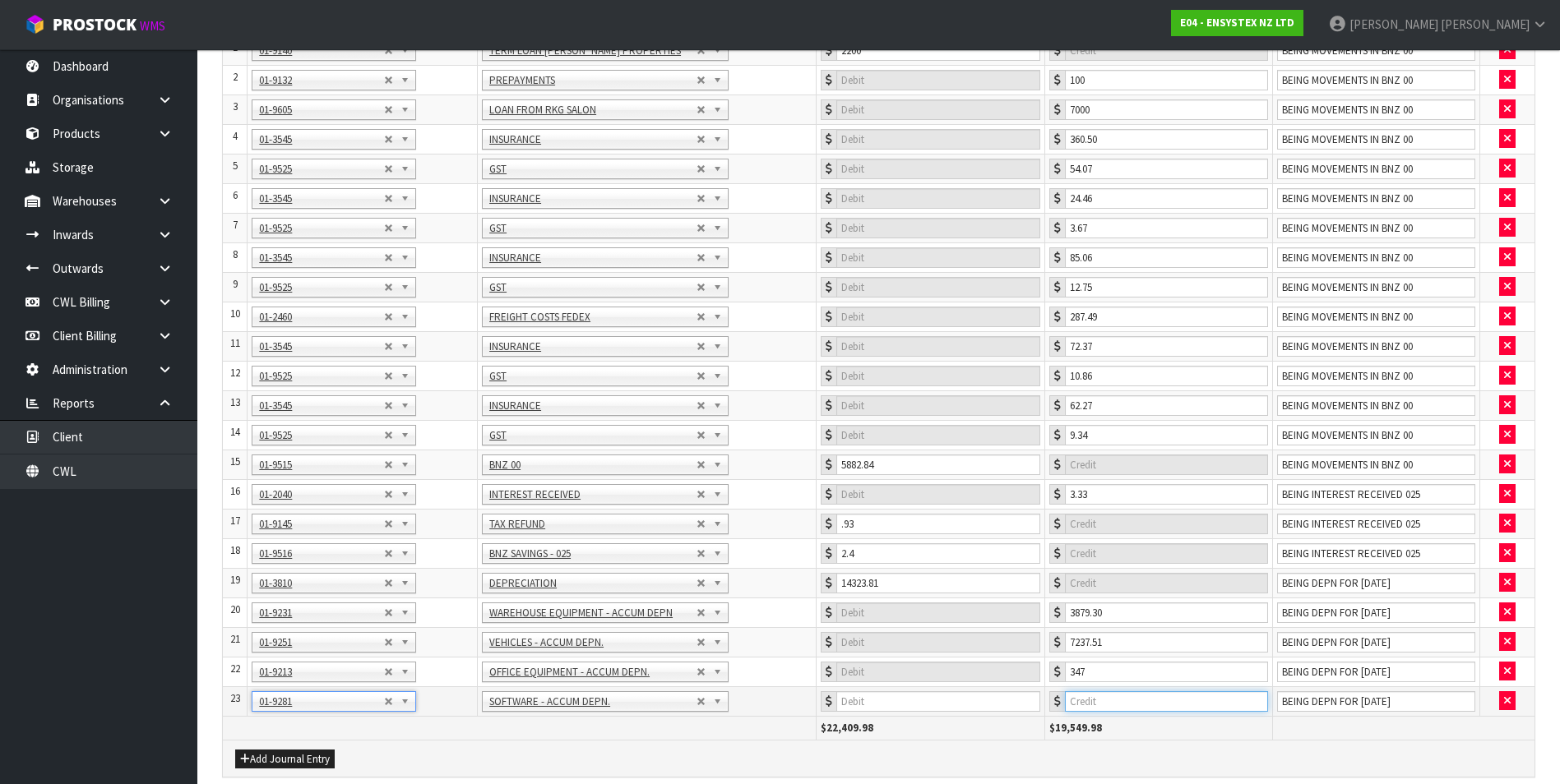
click at [1171, 708] on input "number" at bounding box center [1166, 701] width 204 height 20
type input "2860"
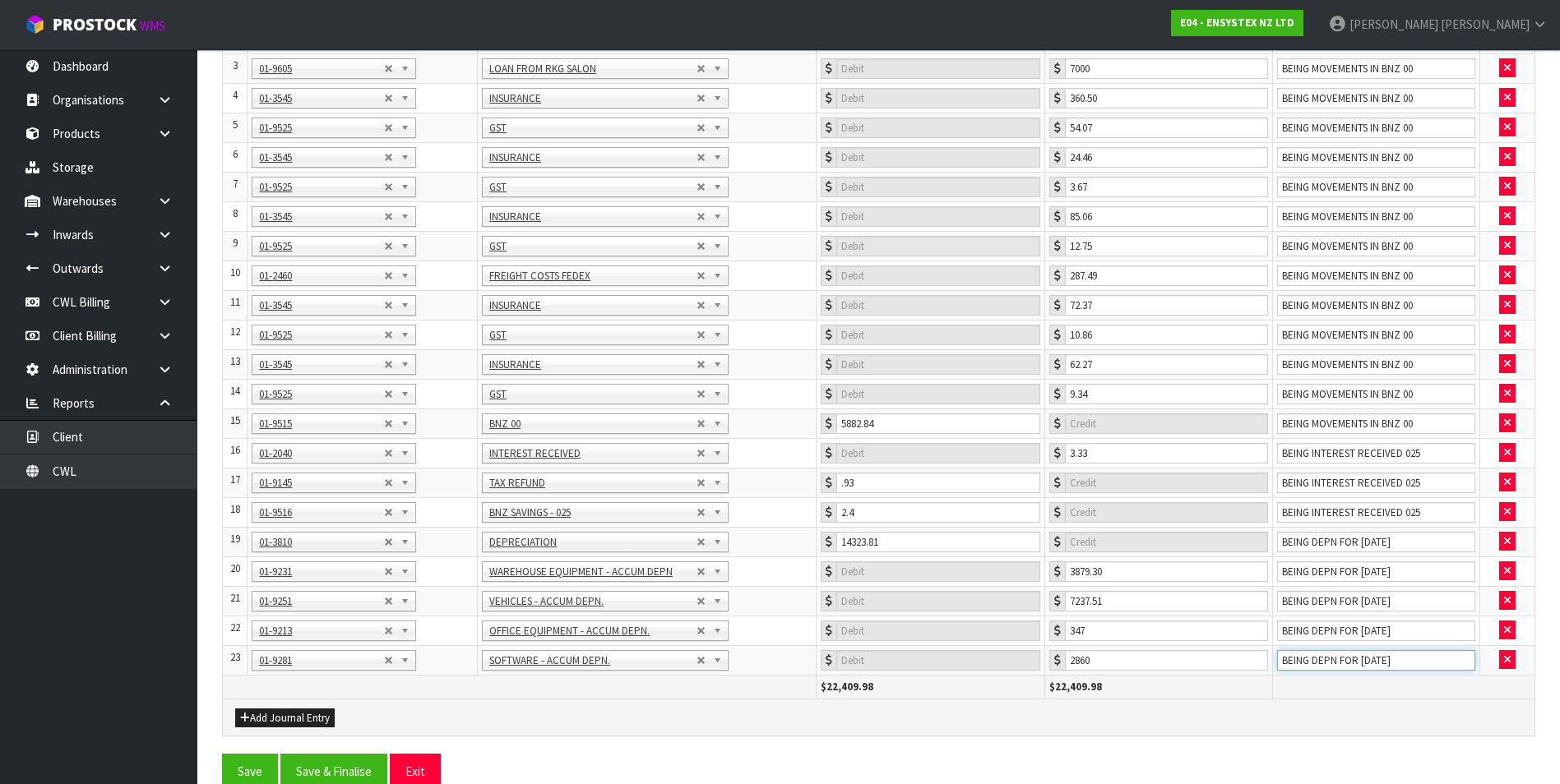
scroll to position [344, 0]
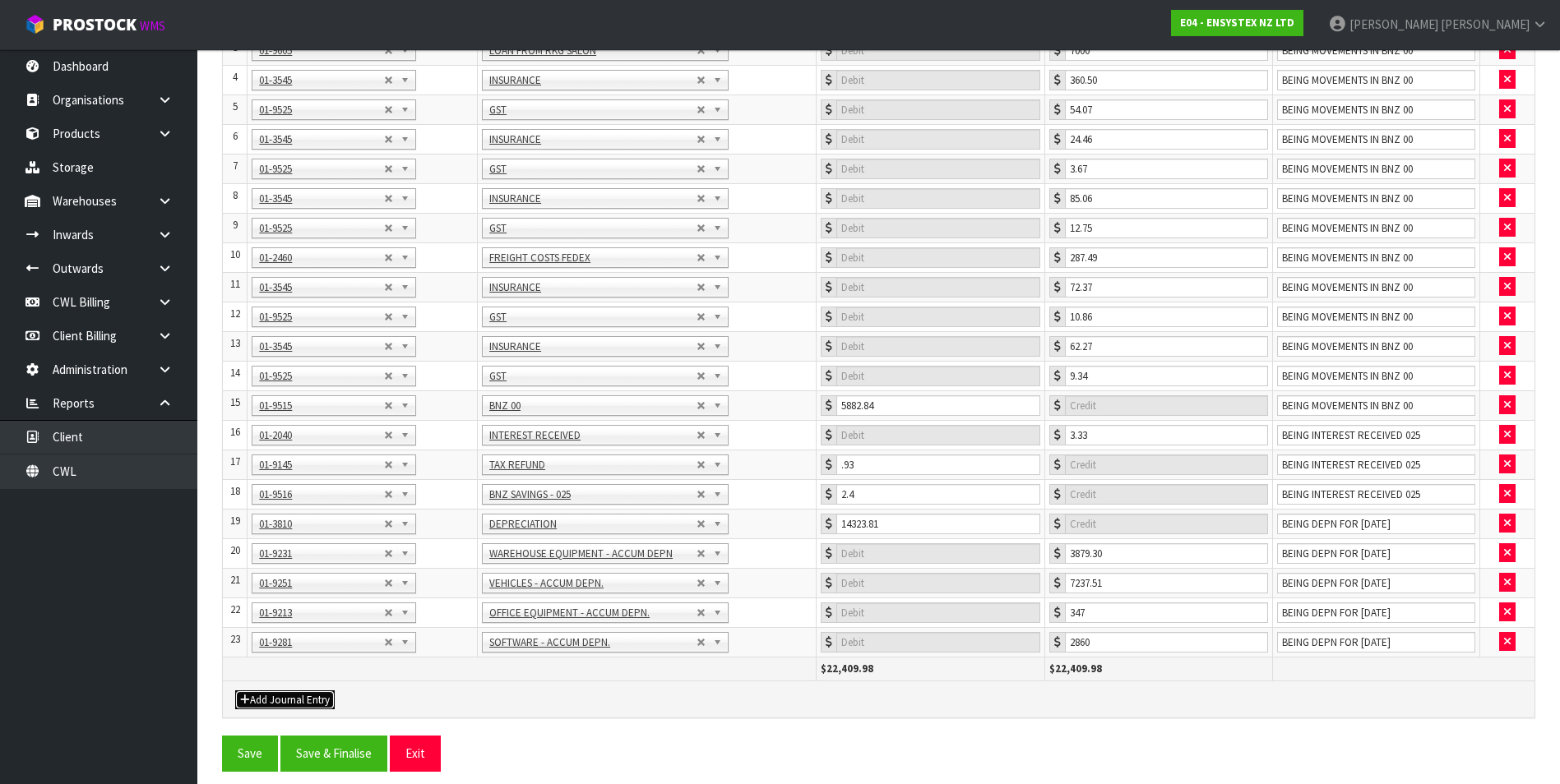
click at [312, 698] on button "Add Journal Entry" at bounding box center [285, 700] width 99 height 19
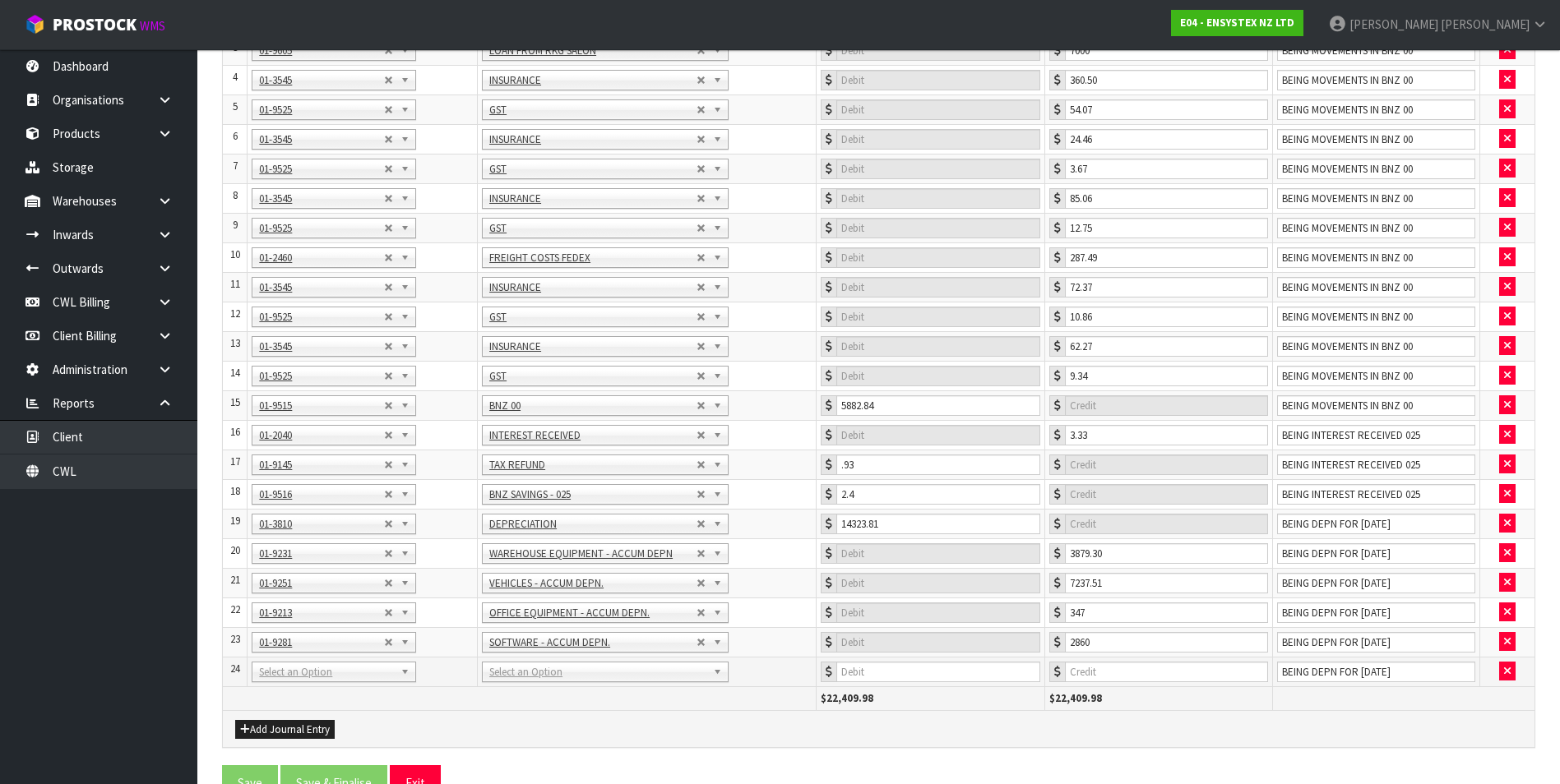
click at [303, 685] on td "01-1001 01-1002 01-1010 01-1015 01-1017 01-1018 01-1019 01-1020 01-1021 01-1022…" at bounding box center [363, 671] width 231 height 30
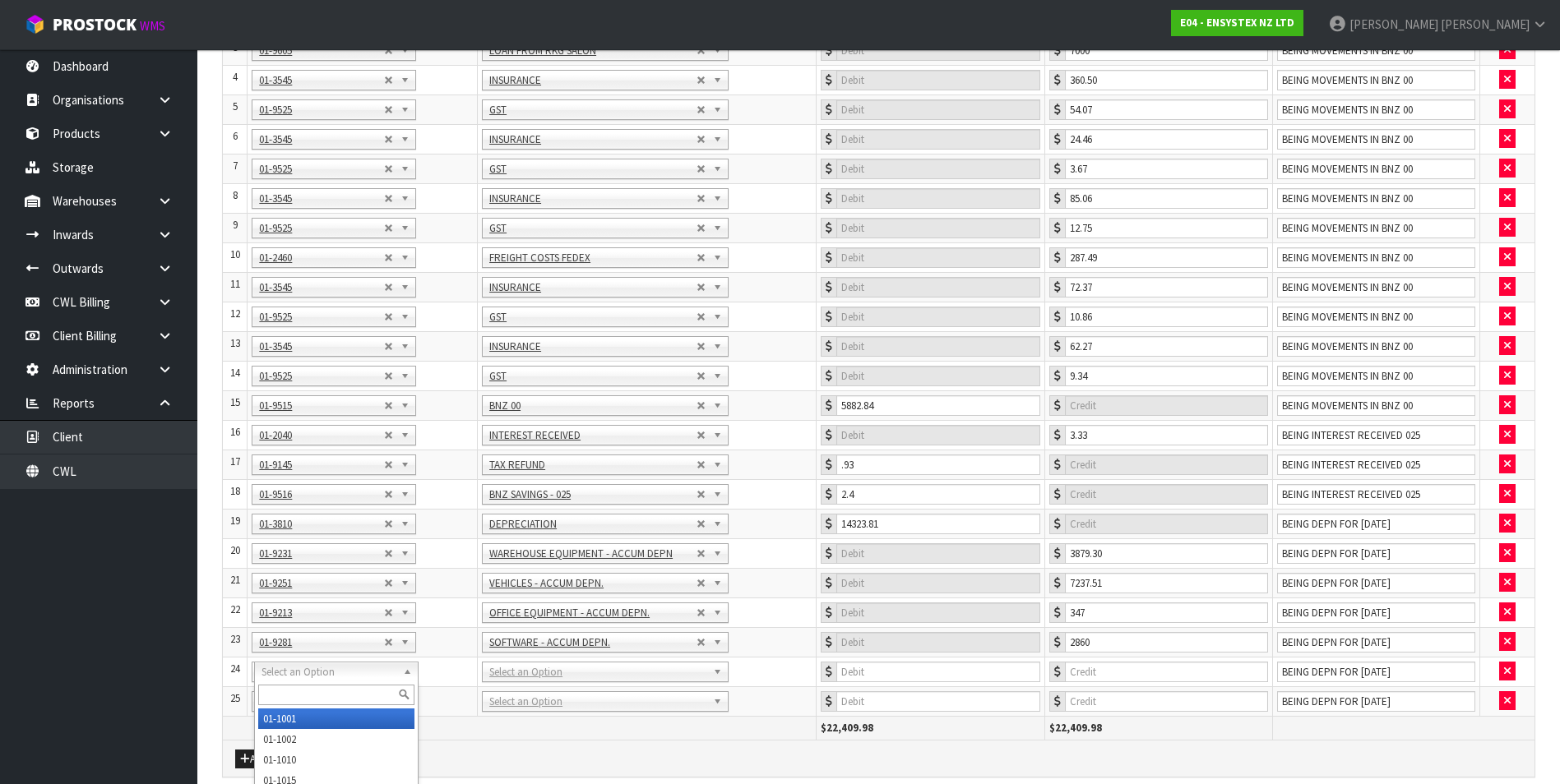
click at [269, 687] on input "text" at bounding box center [337, 694] width 156 height 20
type input "3940"
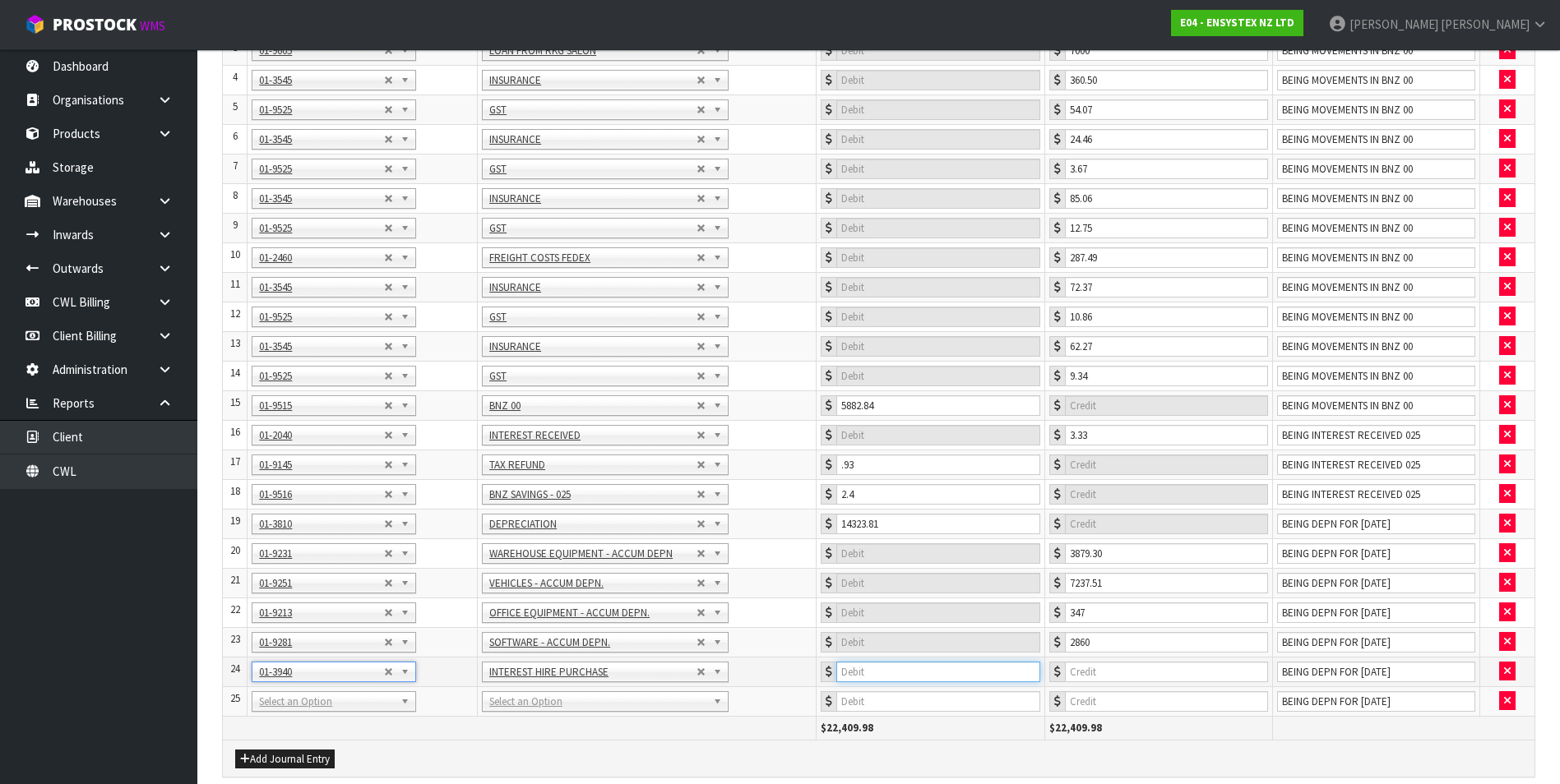
click at [892, 666] on input "number" at bounding box center [938, 671] width 204 height 20
type input "537.99"
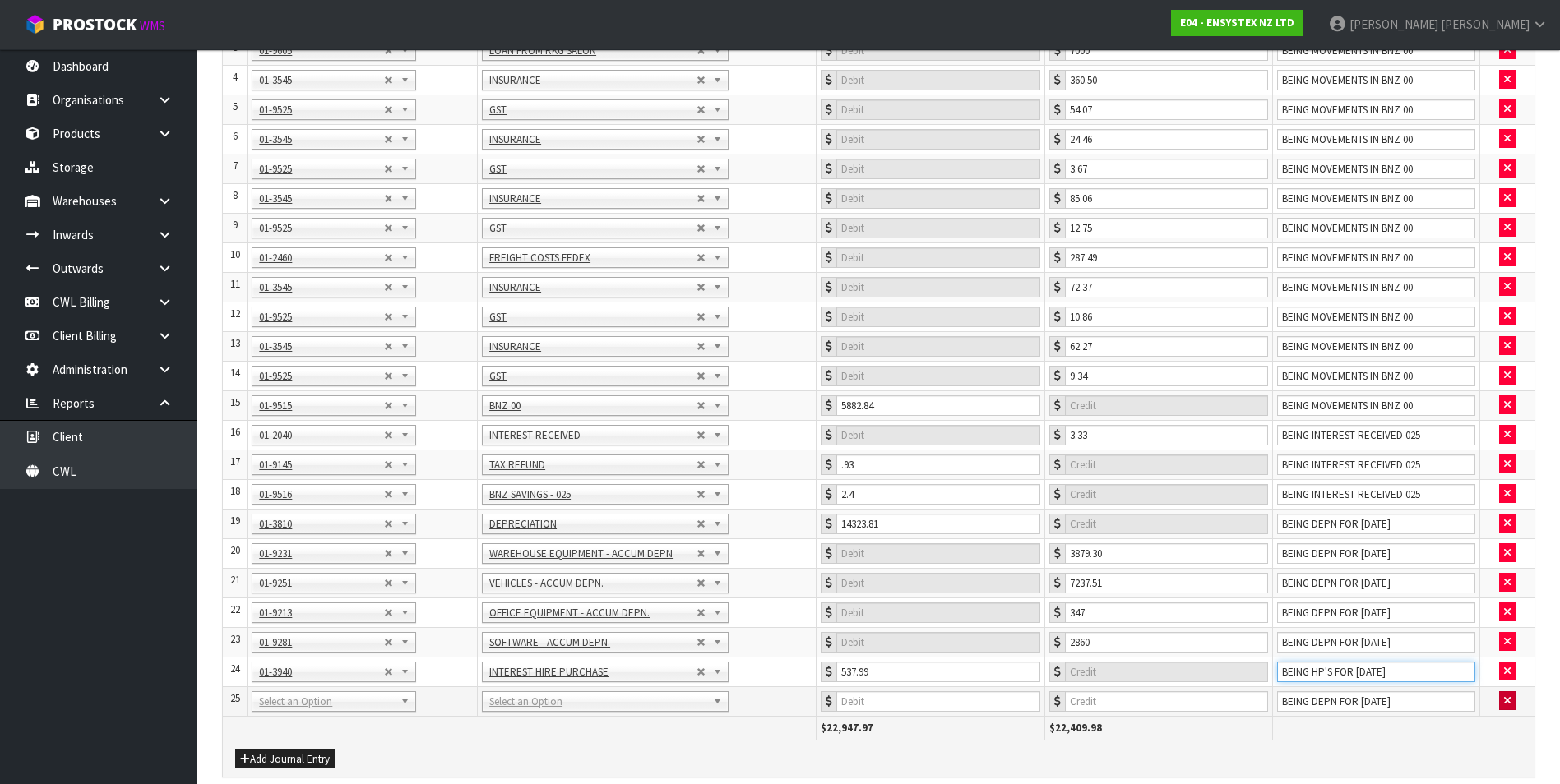
type input "BEING HP'S FOR AUG 25"
click at [1510, 701] on icon "button" at bounding box center [1507, 700] width 7 height 11
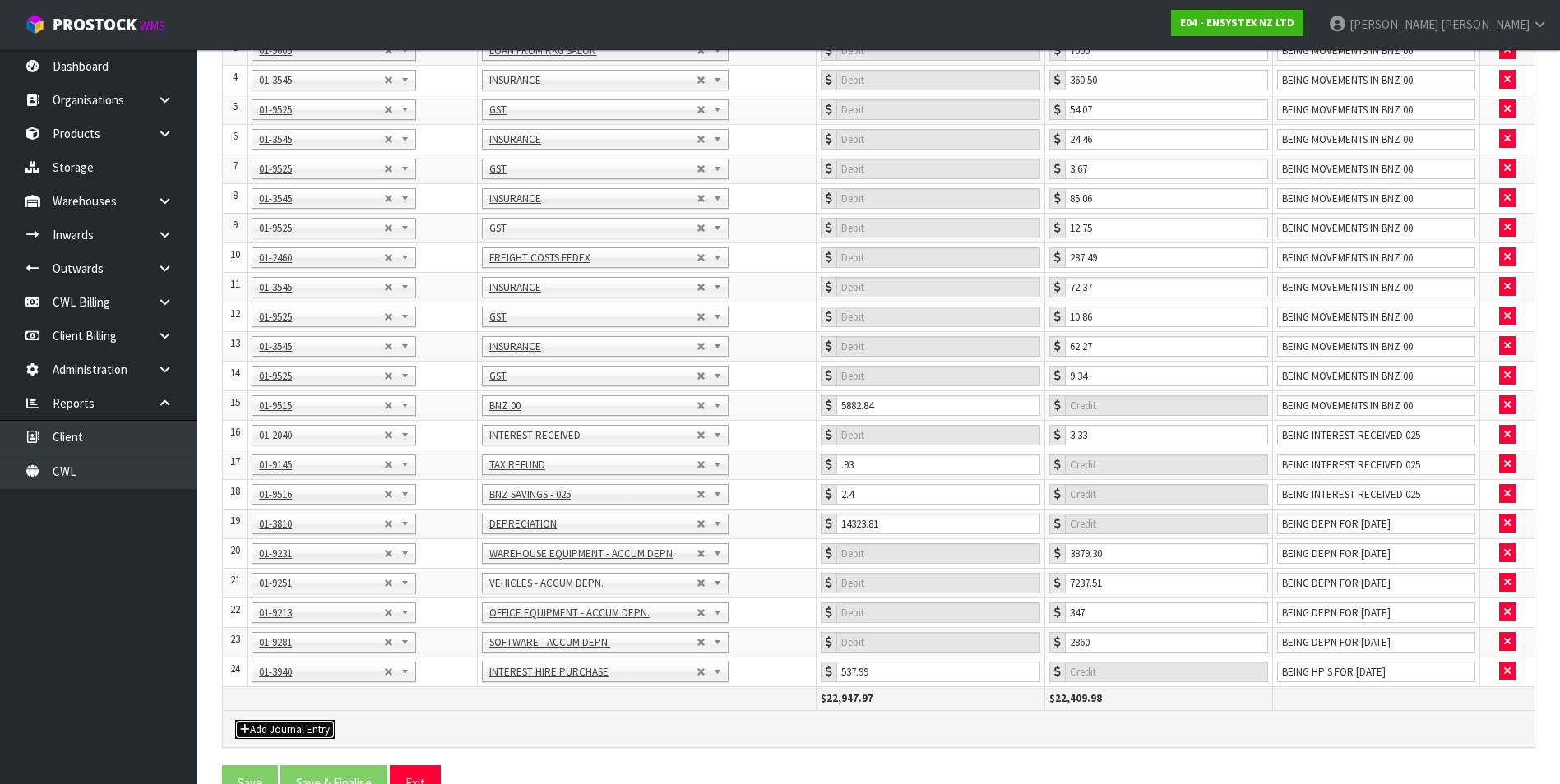
click at [296, 727] on button "Add Journal Entry" at bounding box center [285, 730] width 99 height 19
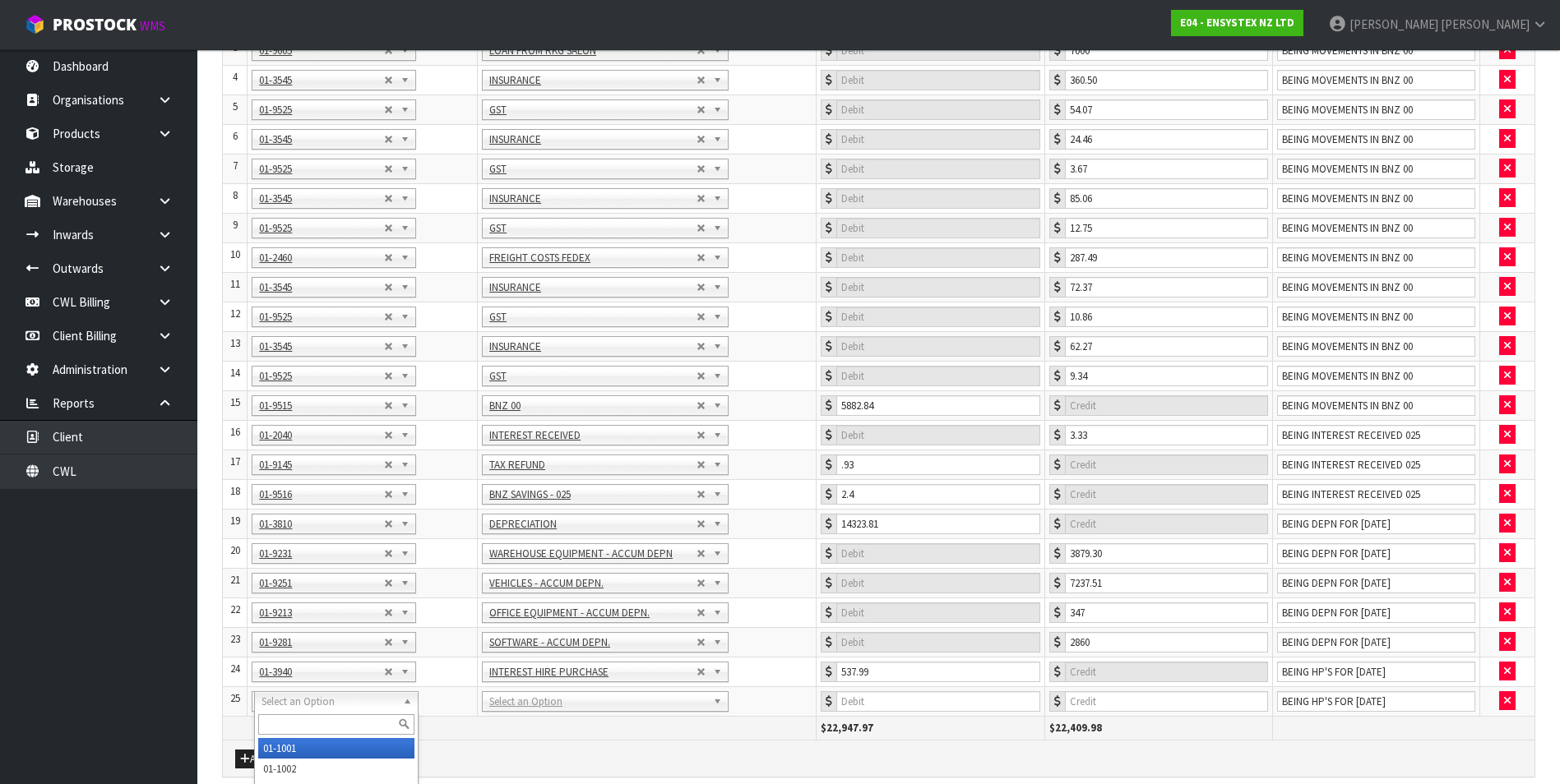
click at [284, 721] on input "text" at bounding box center [337, 724] width 156 height 20
type input "9531"
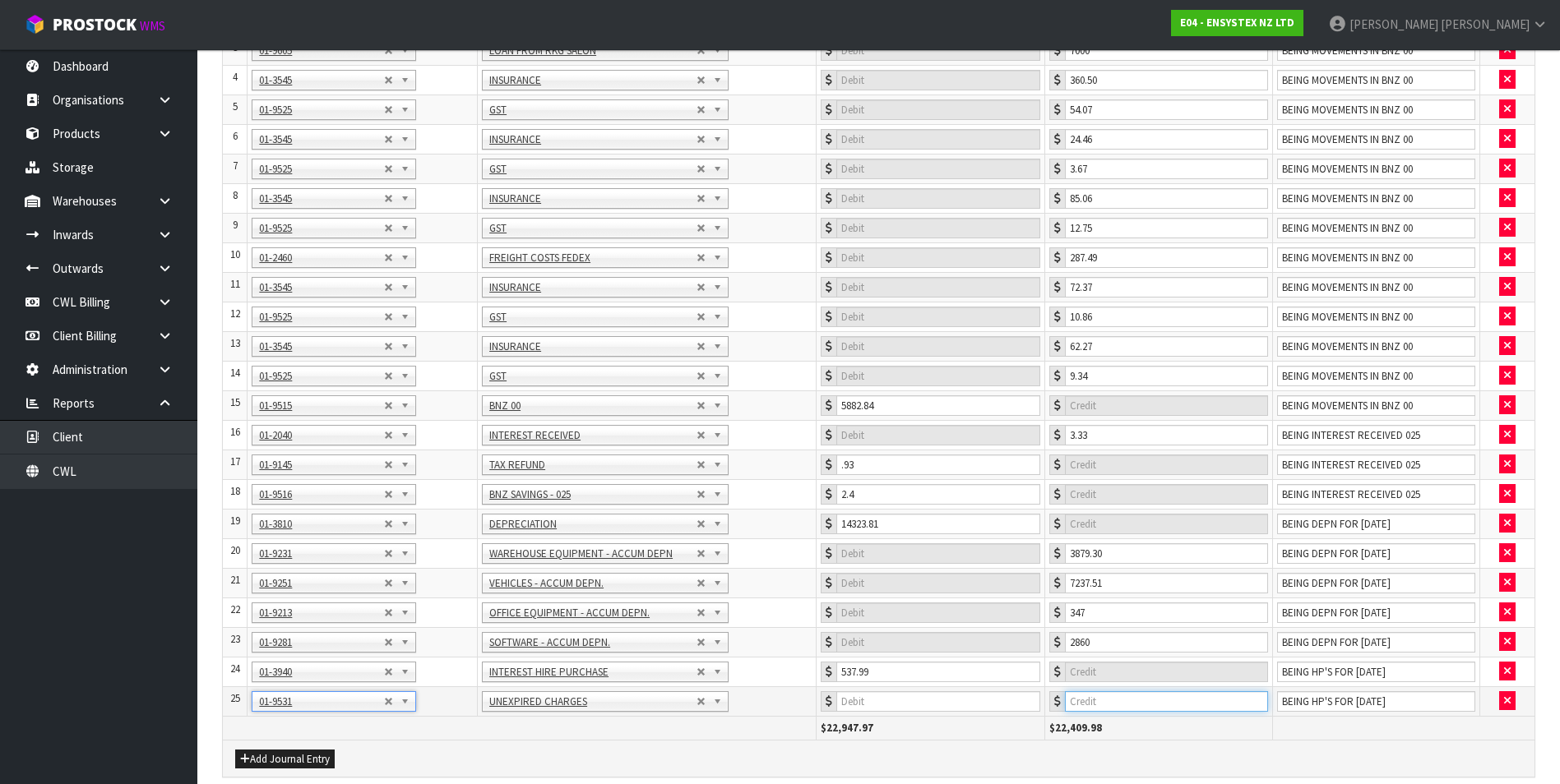
click at [1164, 701] on input "number" at bounding box center [1166, 701] width 204 height 20
type input "537.99"
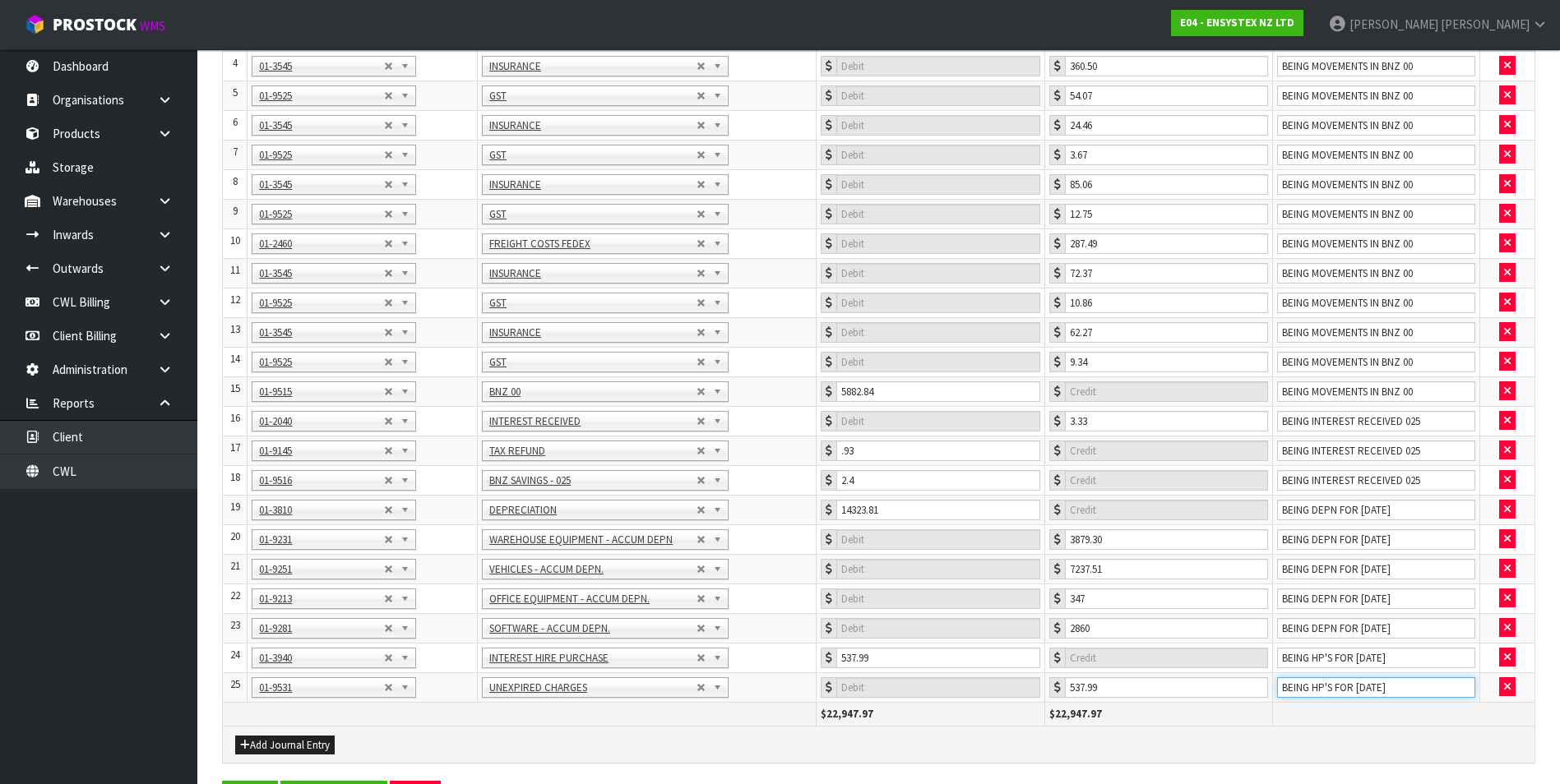
scroll to position [404, 0]
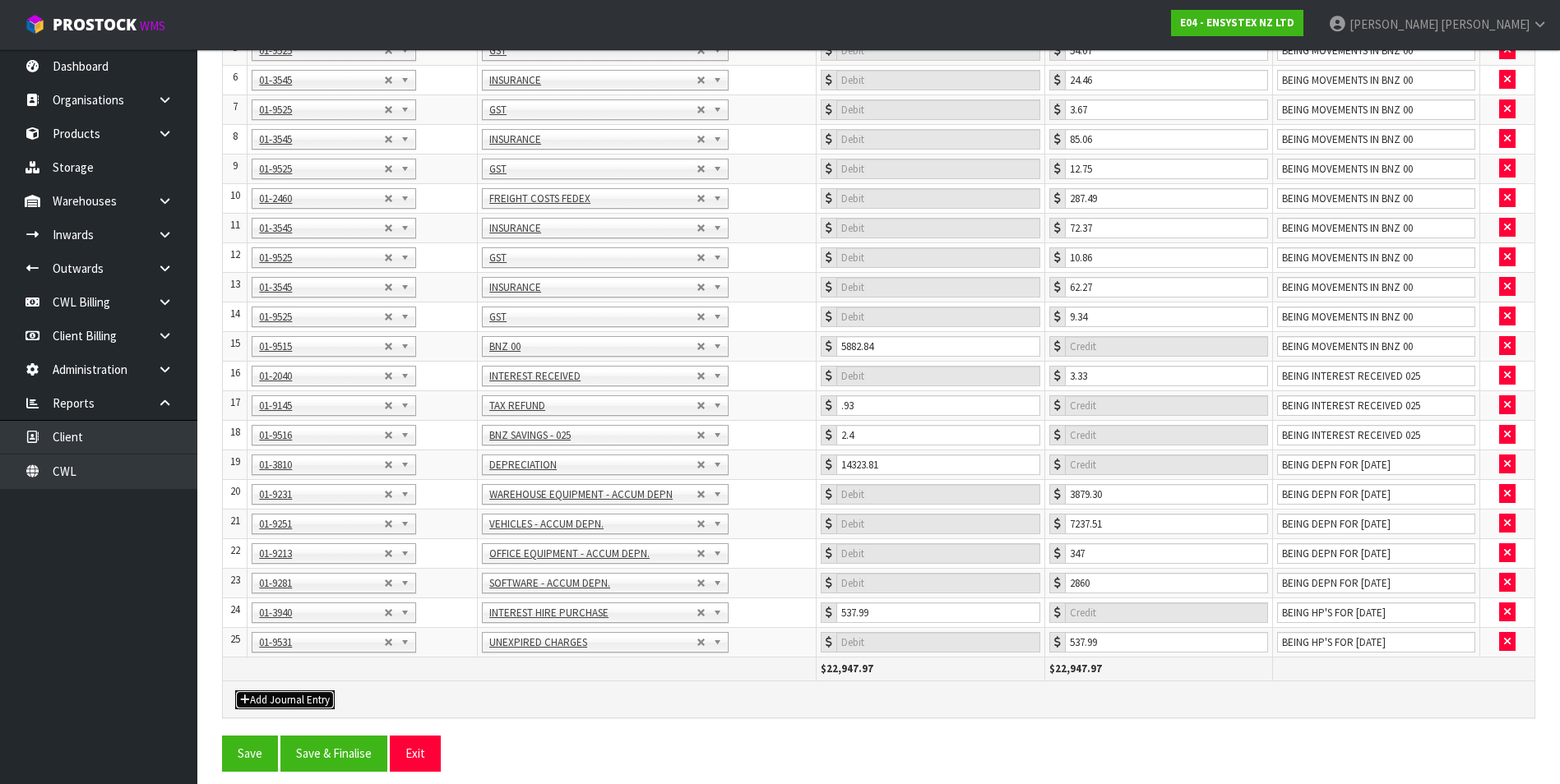
click at [265, 700] on button "Add Journal Entry" at bounding box center [285, 700] width 99 height 19
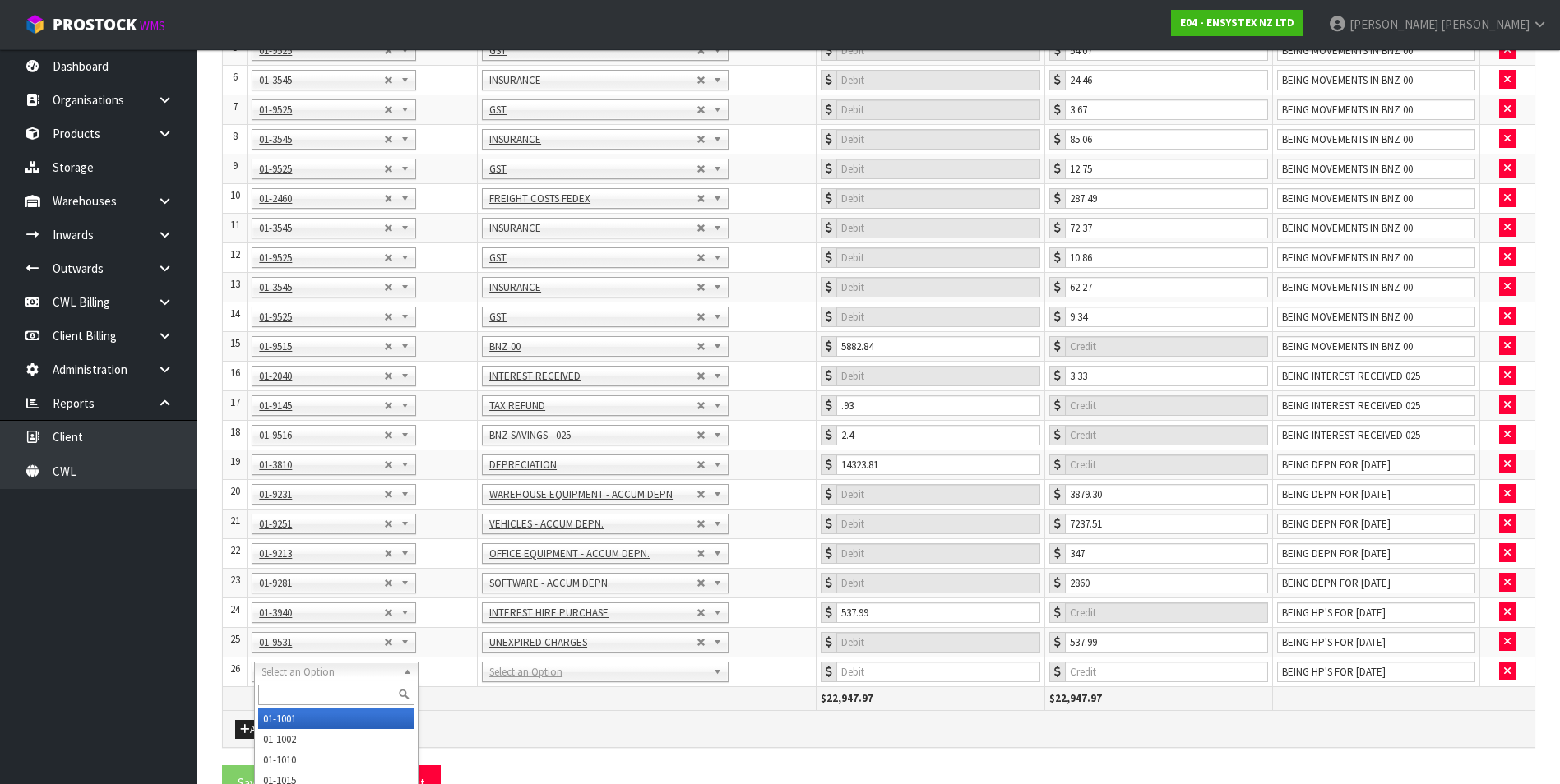
click at [282, 692] on input "text" at bounding box center [337, 694] width 156 height 20
type input "9530"
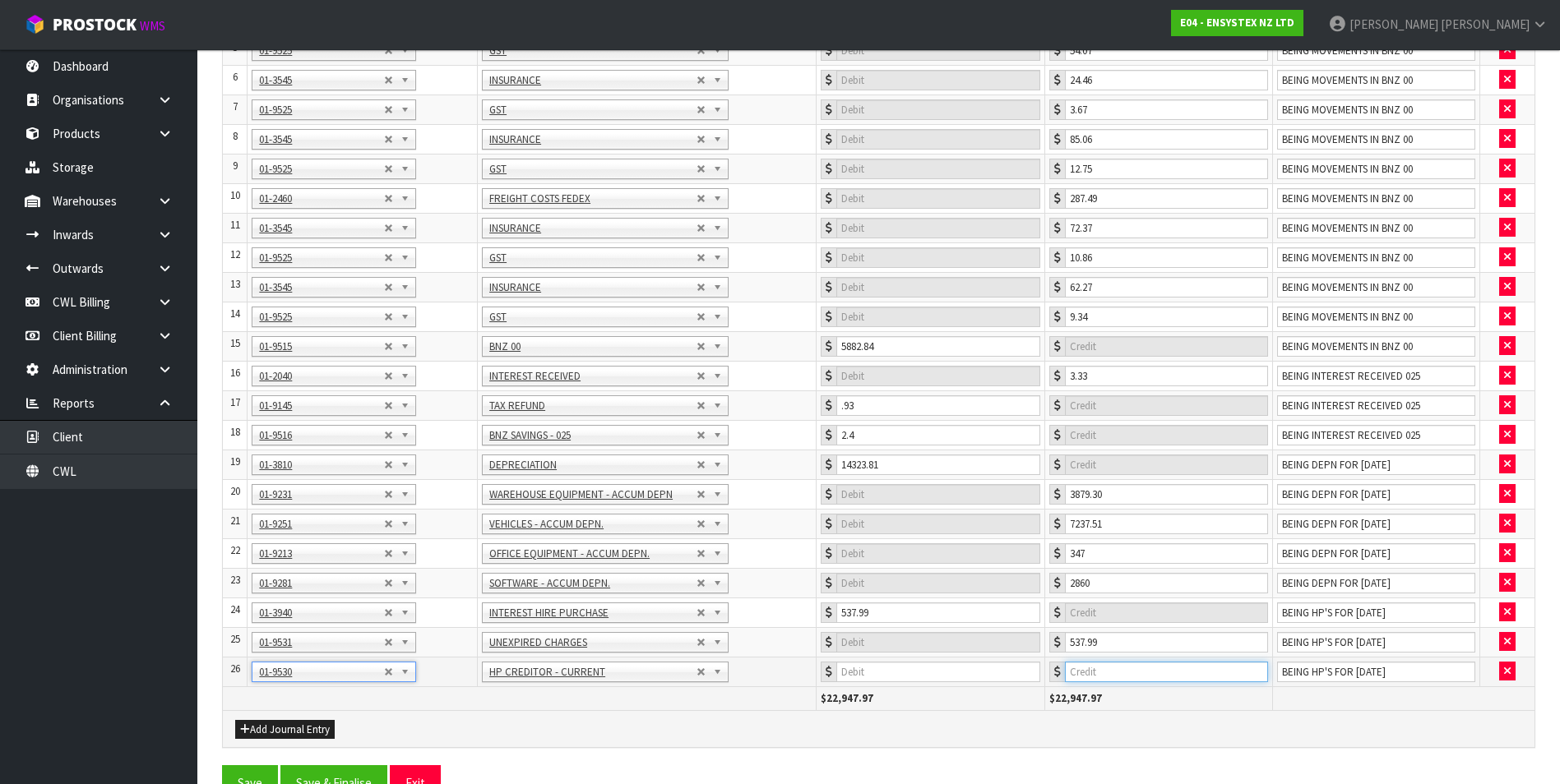
click at [1134, 677] on input "number" at bounding box center [1166, 671] width 204 height 20
type input "422.64"
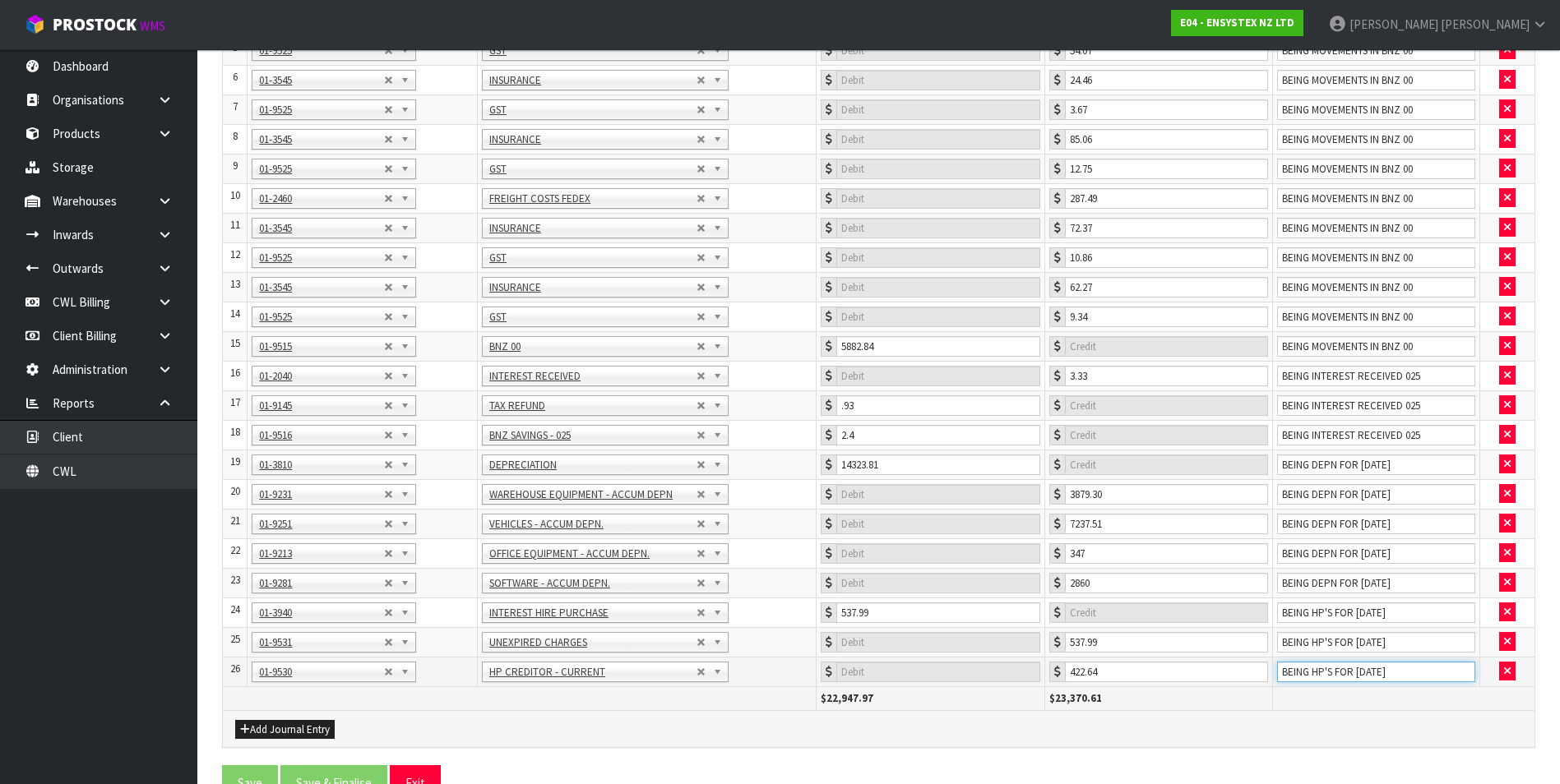
click at [1445, 670] on input "BEING HP'S FOR AUG 25" at bounding box center [1376, 671] width 198 height 20
type input "BEING EXTRA INTEREST ON 2021 JUNGHENRICH FOR 3 MONTH EXT"
click at [276, 727] on button "Add Journal Entry" at bounding box center [285, 730] width 99 height 19
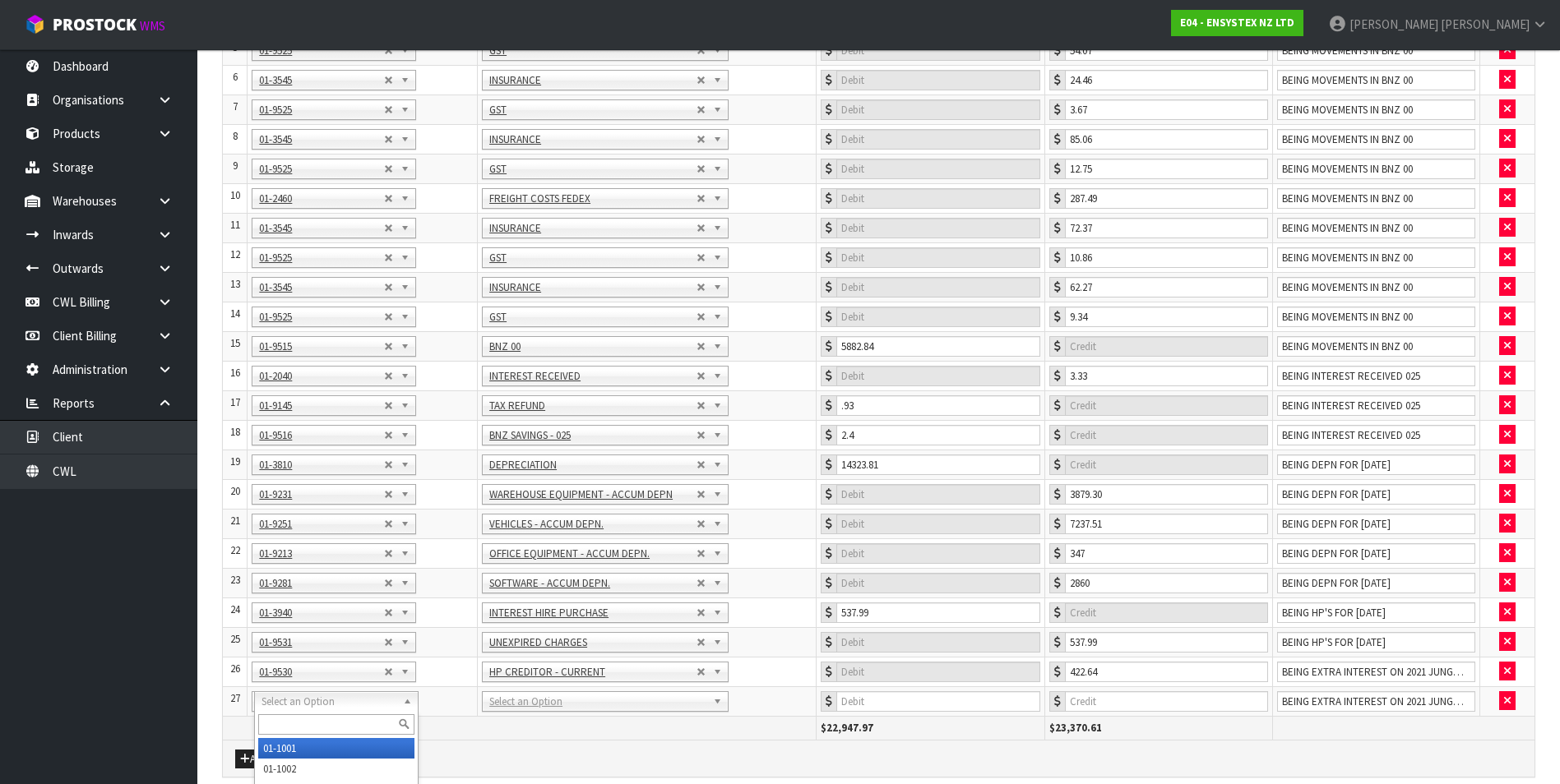
click at [283, 716] on input "text" at bounding box center [337, 724] width 156 height 20
type input "3940"
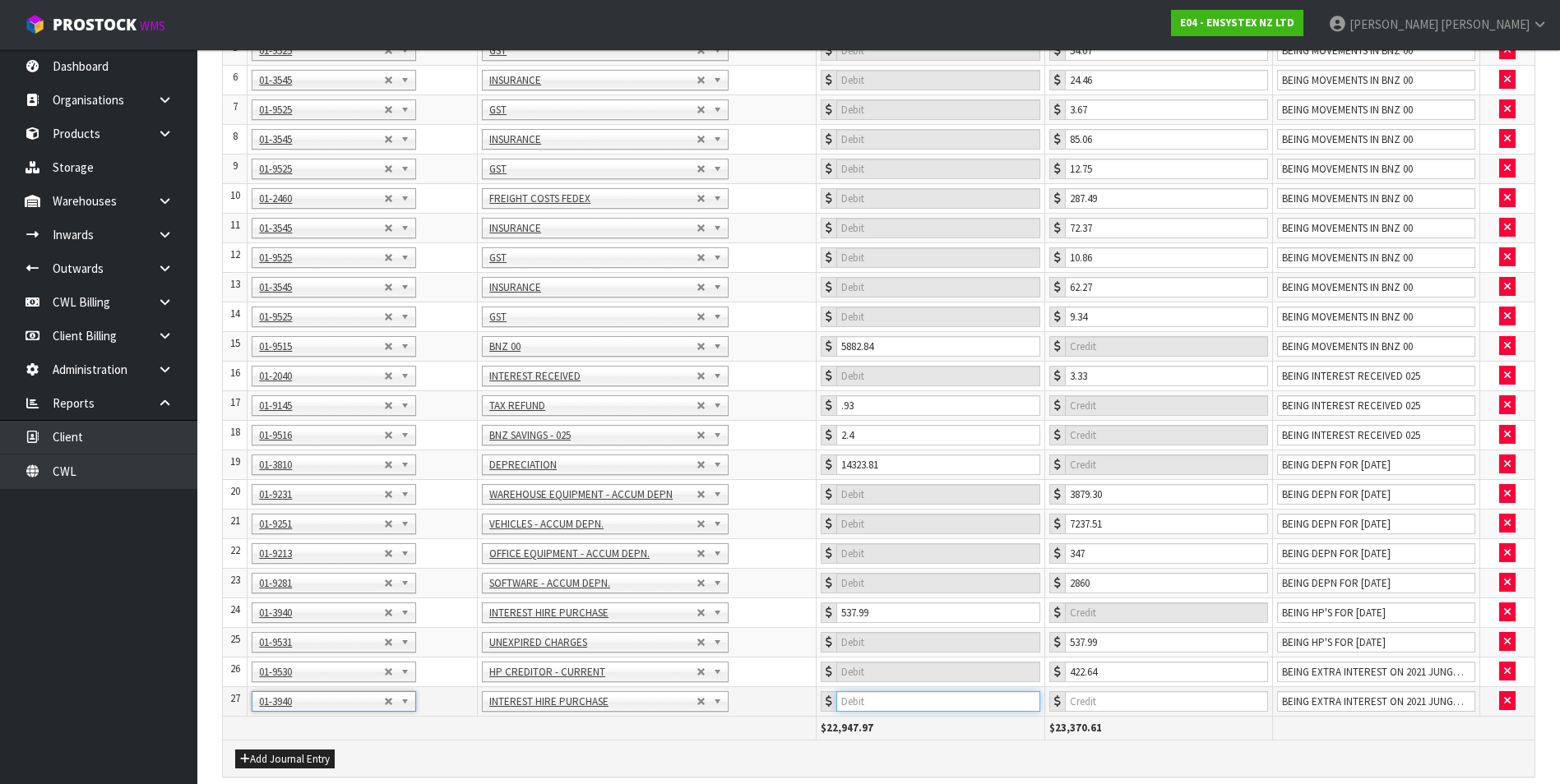
click at [958, 701] on input "number" at bounding box center [938, 701] width 204 height 20
type input "422.64"
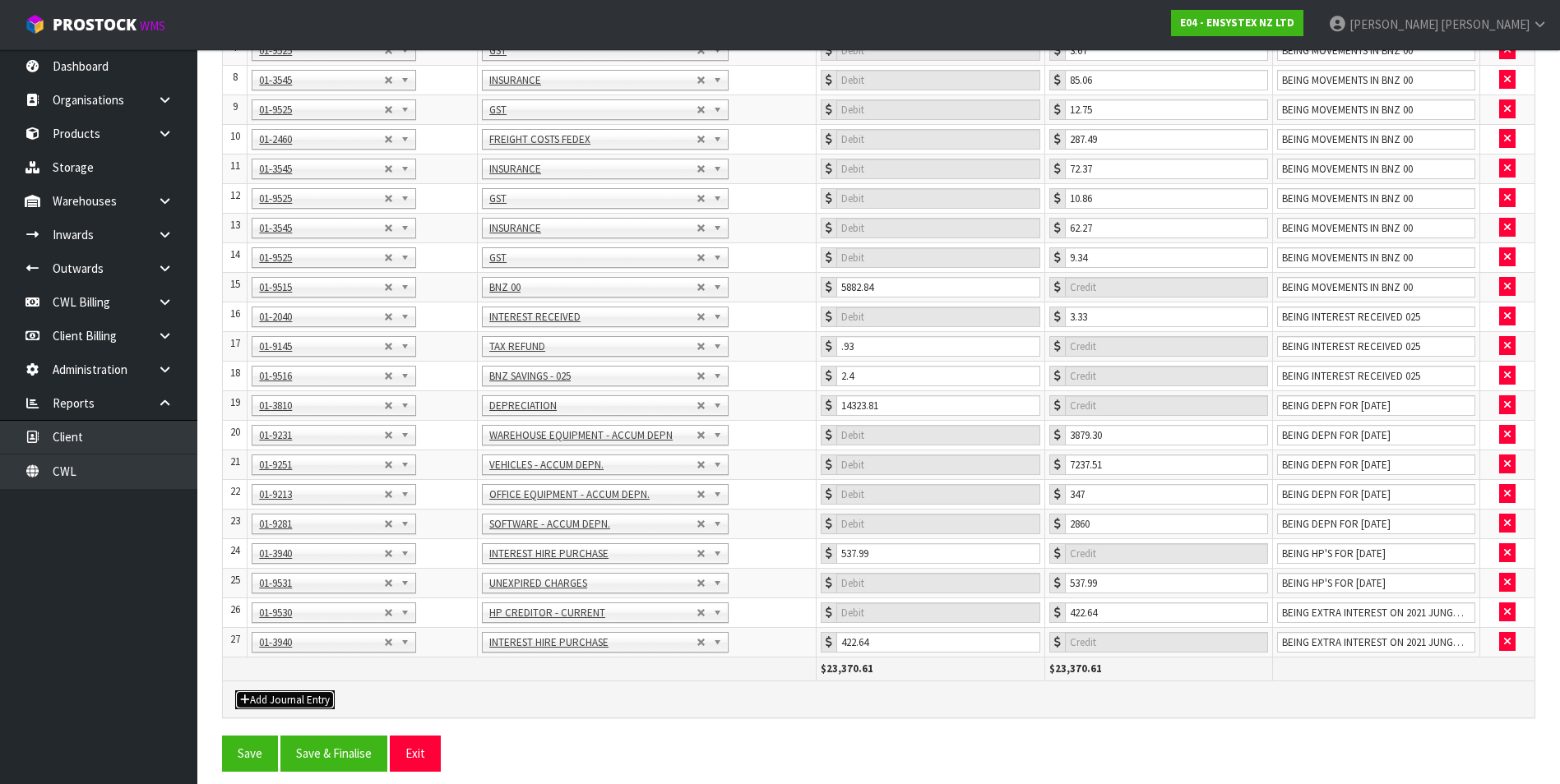
click at [279, 699] on button "Add Journal Entry" at bounding box center [285, 700] width 99 height 19
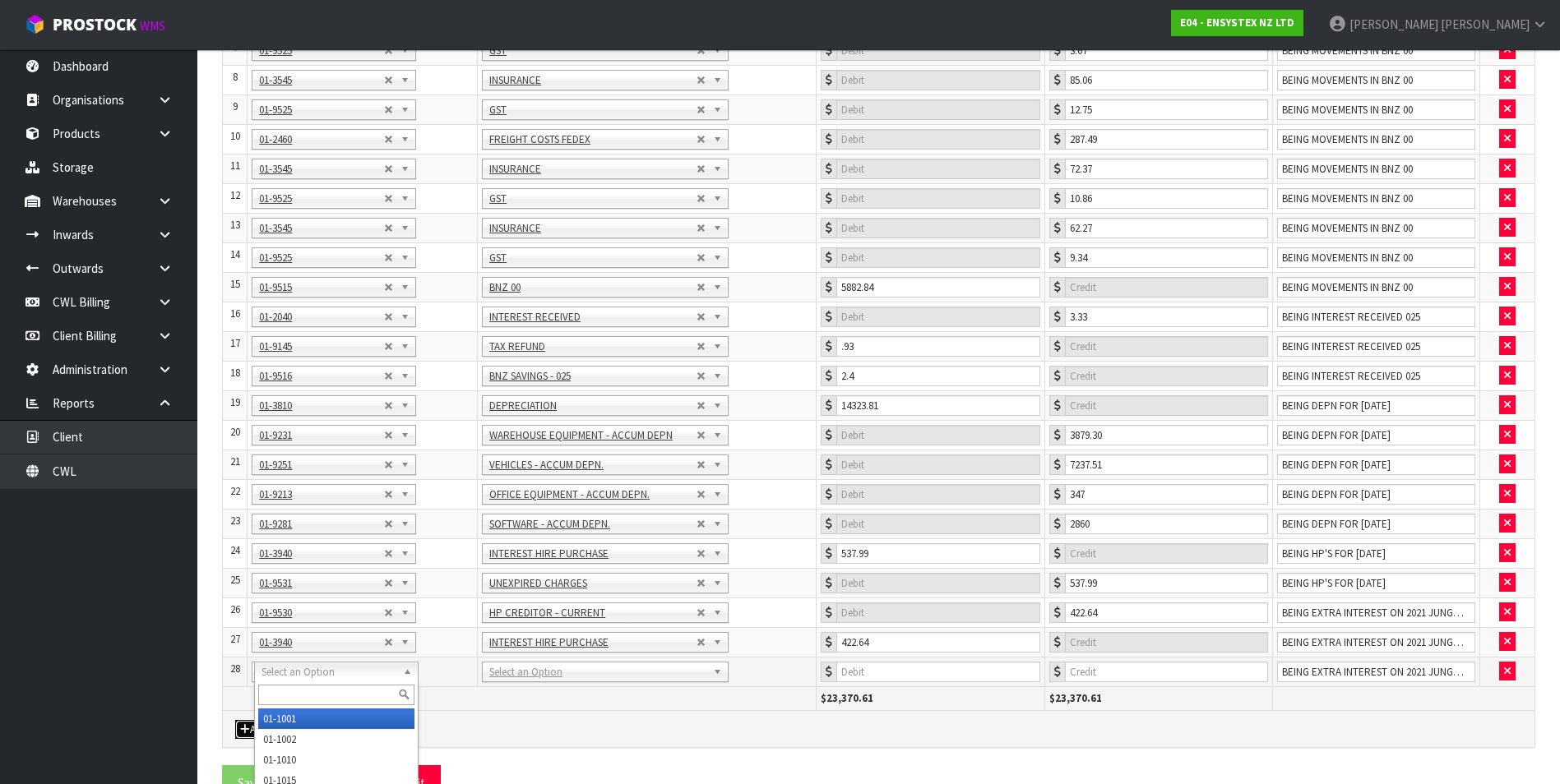
drag, startPoint x: 292, startPoint y: 666, endPoint x: 280, endPoint y: 690, distance: 26.8
click at [278, 696] on input "text" at bounding box center [337, 694] width 156 height 20
type input "3020"
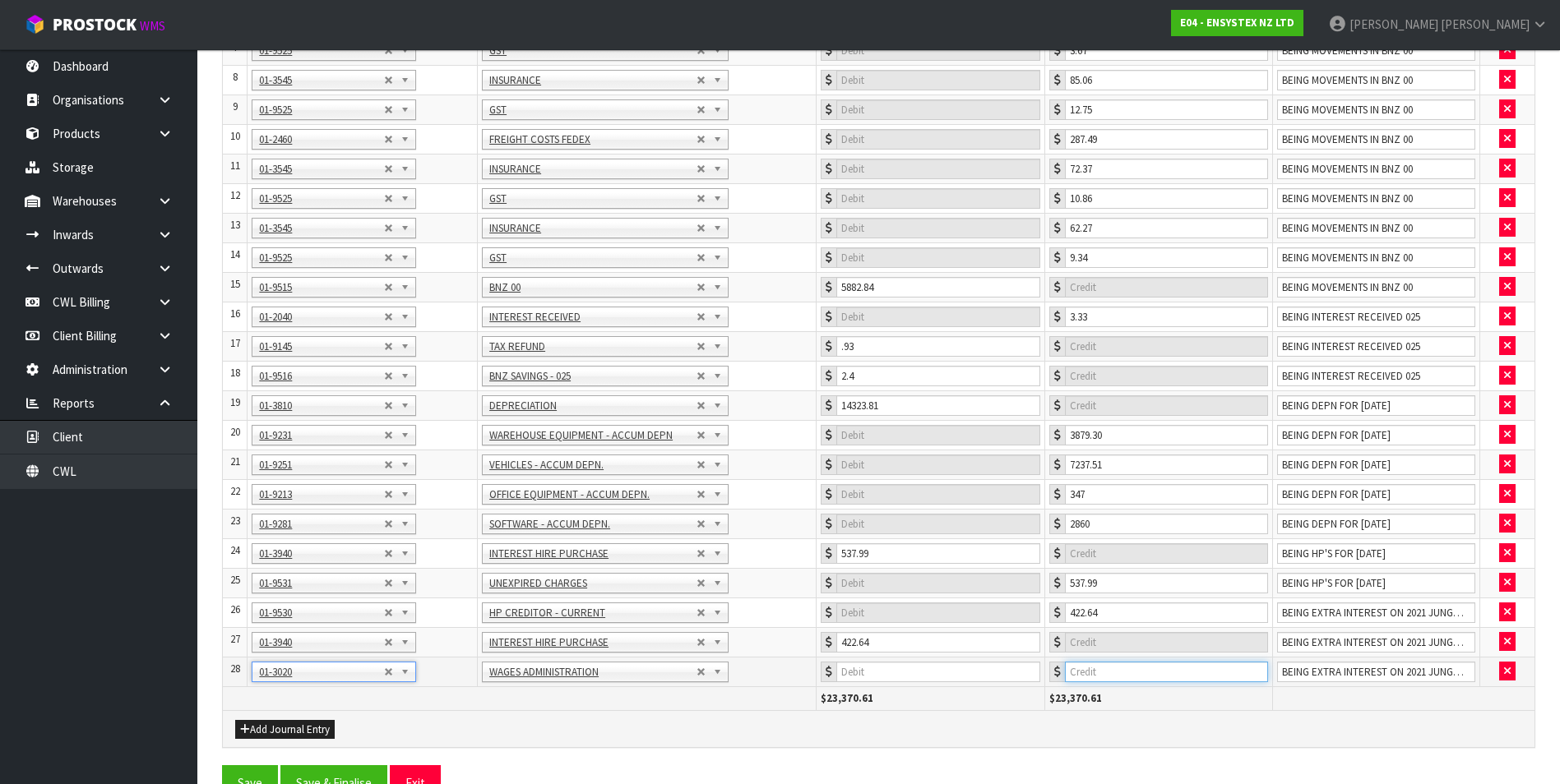
click at [1161, 675] on input "number" at bounding box center [1166, 671] width 204 height 20
type input "110604.85"
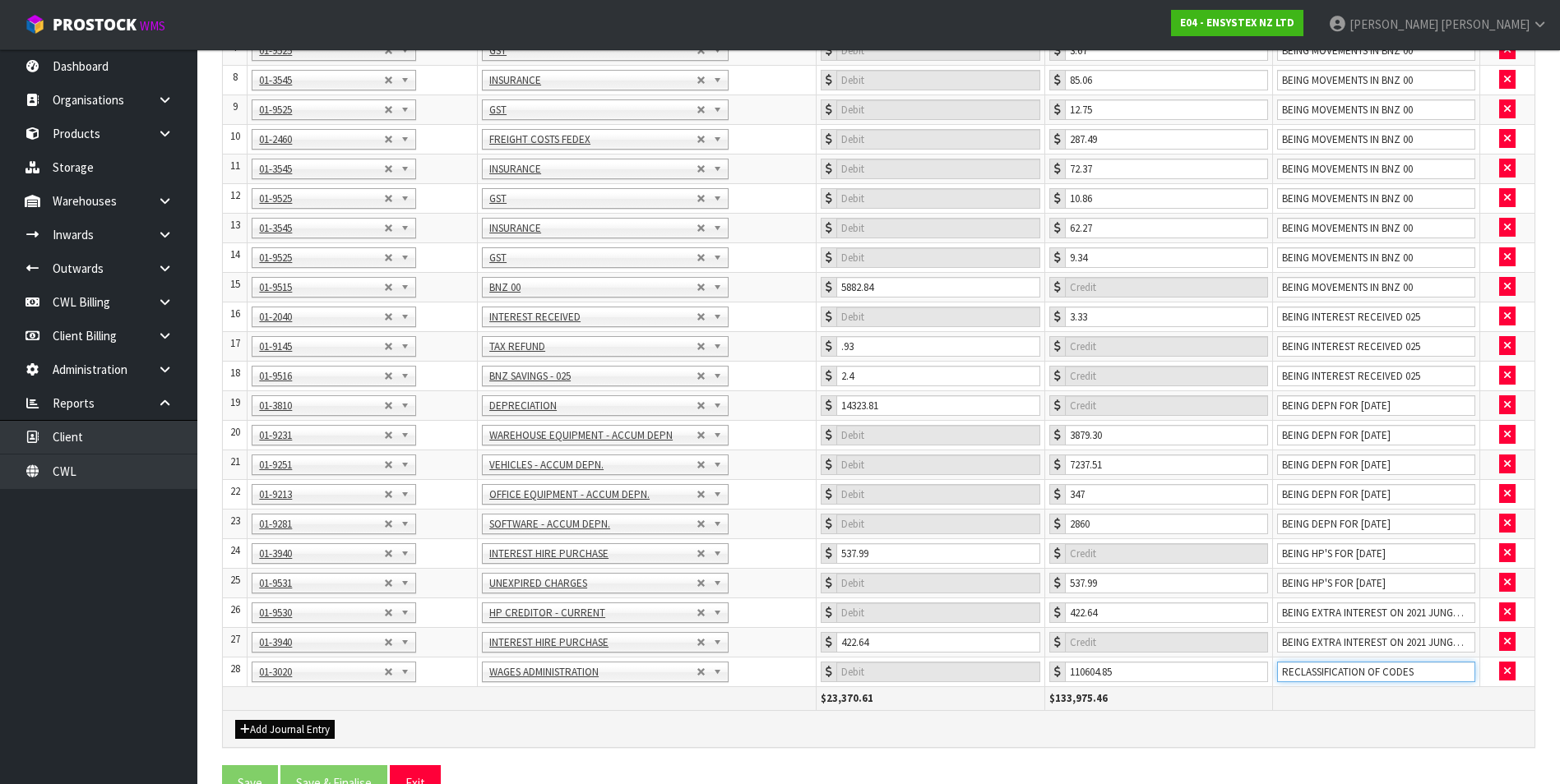
type input "RECLASSIFICATION OF CODES"
click at [292, 729] on button "Add Journal Entry" at bounding box center [285, 730] width 99 height 19
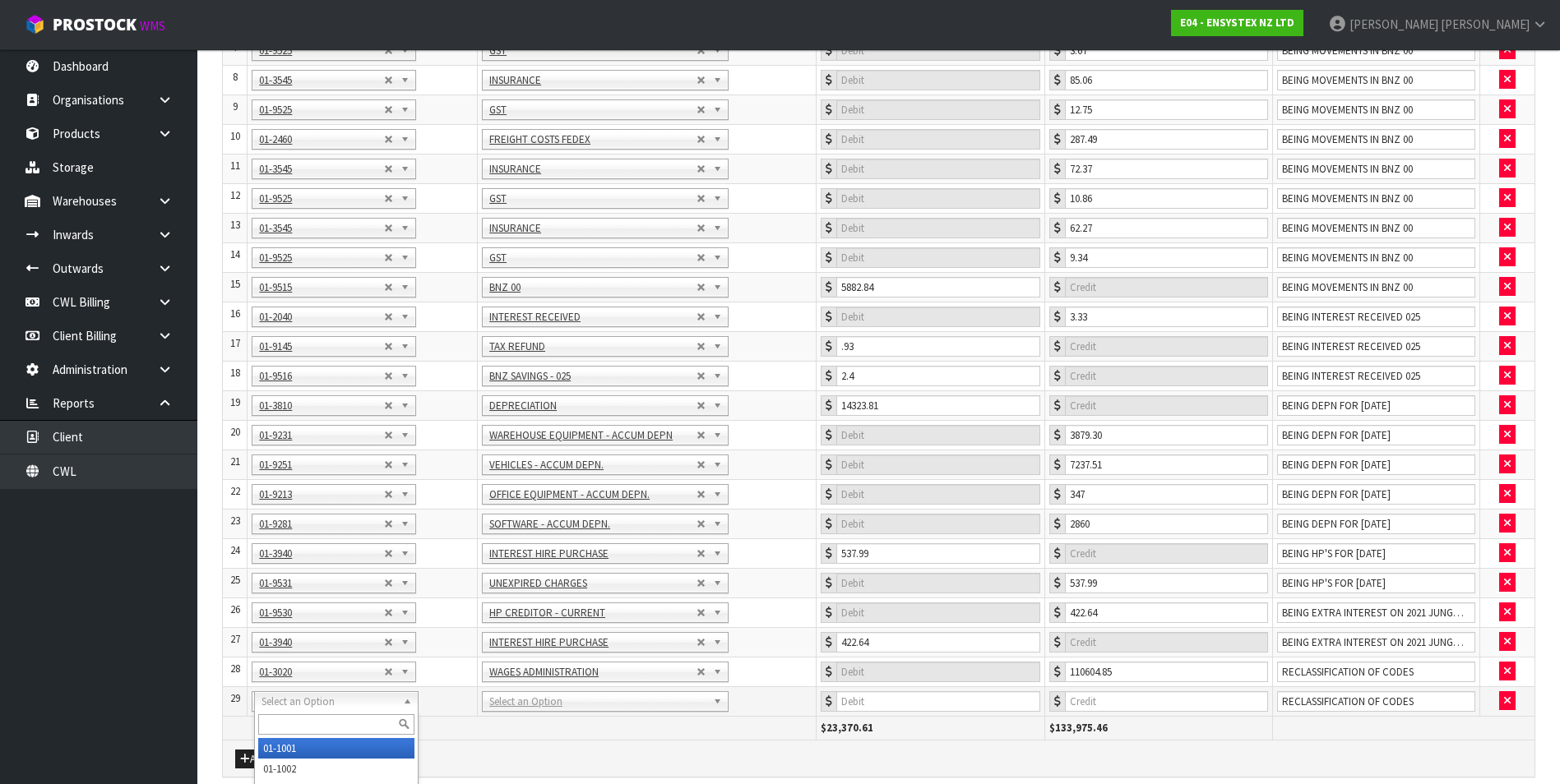
click at [282, 716] on input "text" at bounding box center [337, 724] width 156 height 20
type input "3030"
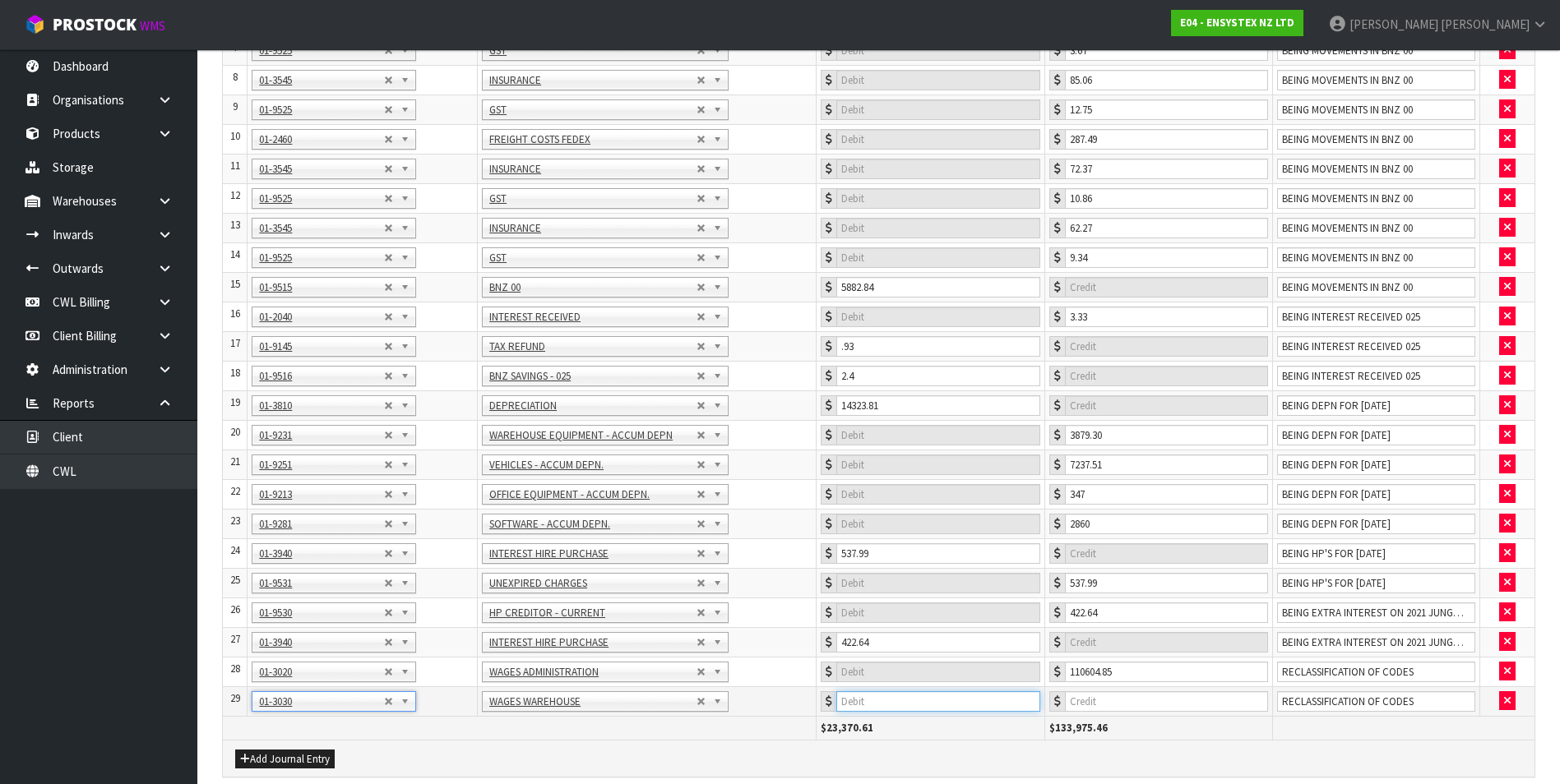
click at [949, 694] on input "number" at bounding box center [938, 701] width 204 height 20
type input "101813.67"
click at [292, 769] on button "Add Journal Entry" at bounding box center [285, 759] width 99 height 19
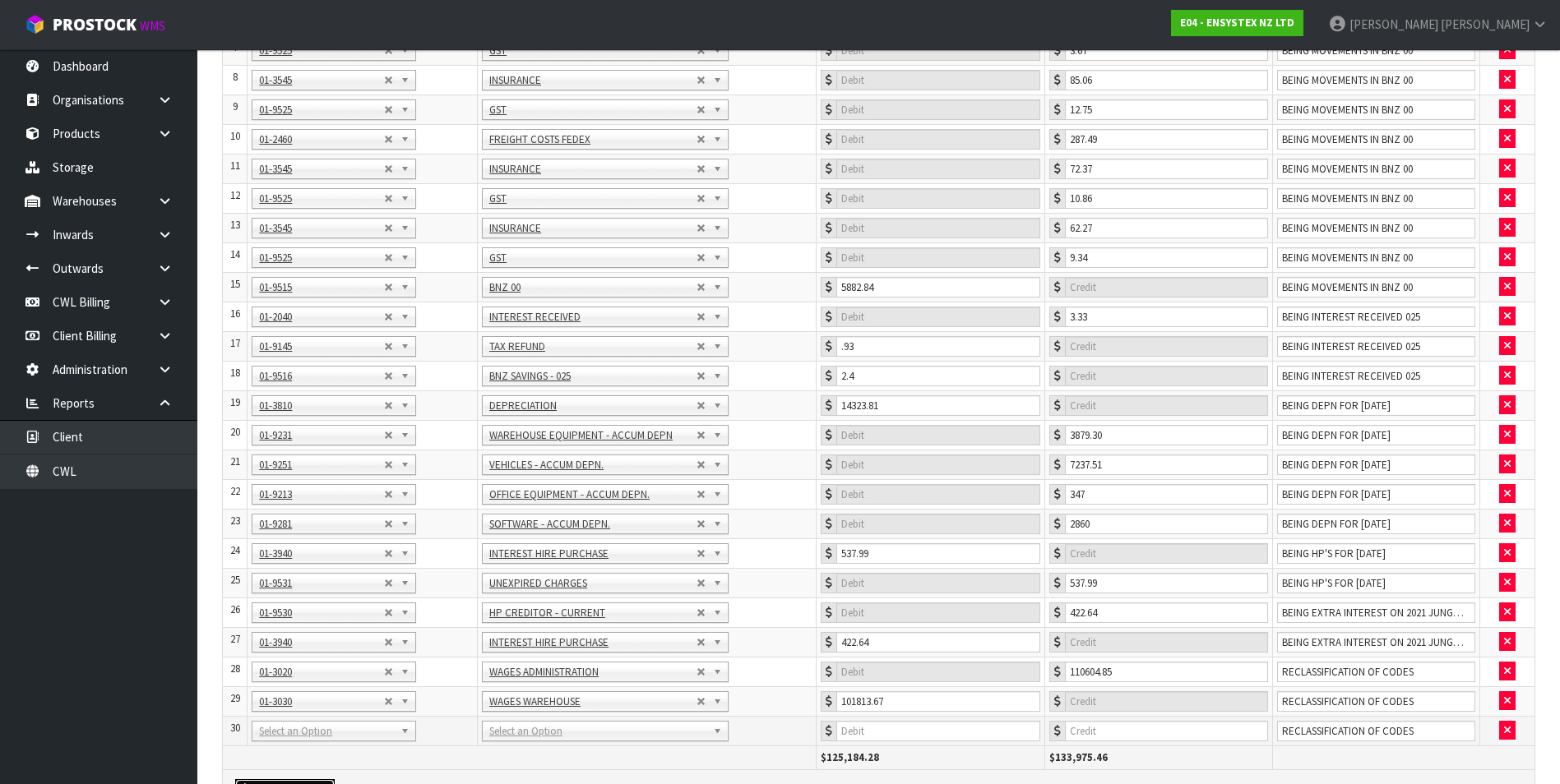
drag, startPoint x: 303, startPoint y: 730, endPoint x: 293, endPoint y: 746, distance: 18.9
click at [293, 747] on input "text" at bounding box center [337, 753] width 156 height 20
type input "3040"
click at [1003, 734] on input "number" at bounding box center [938, 731] width 204 height 20
type input "8791.18"
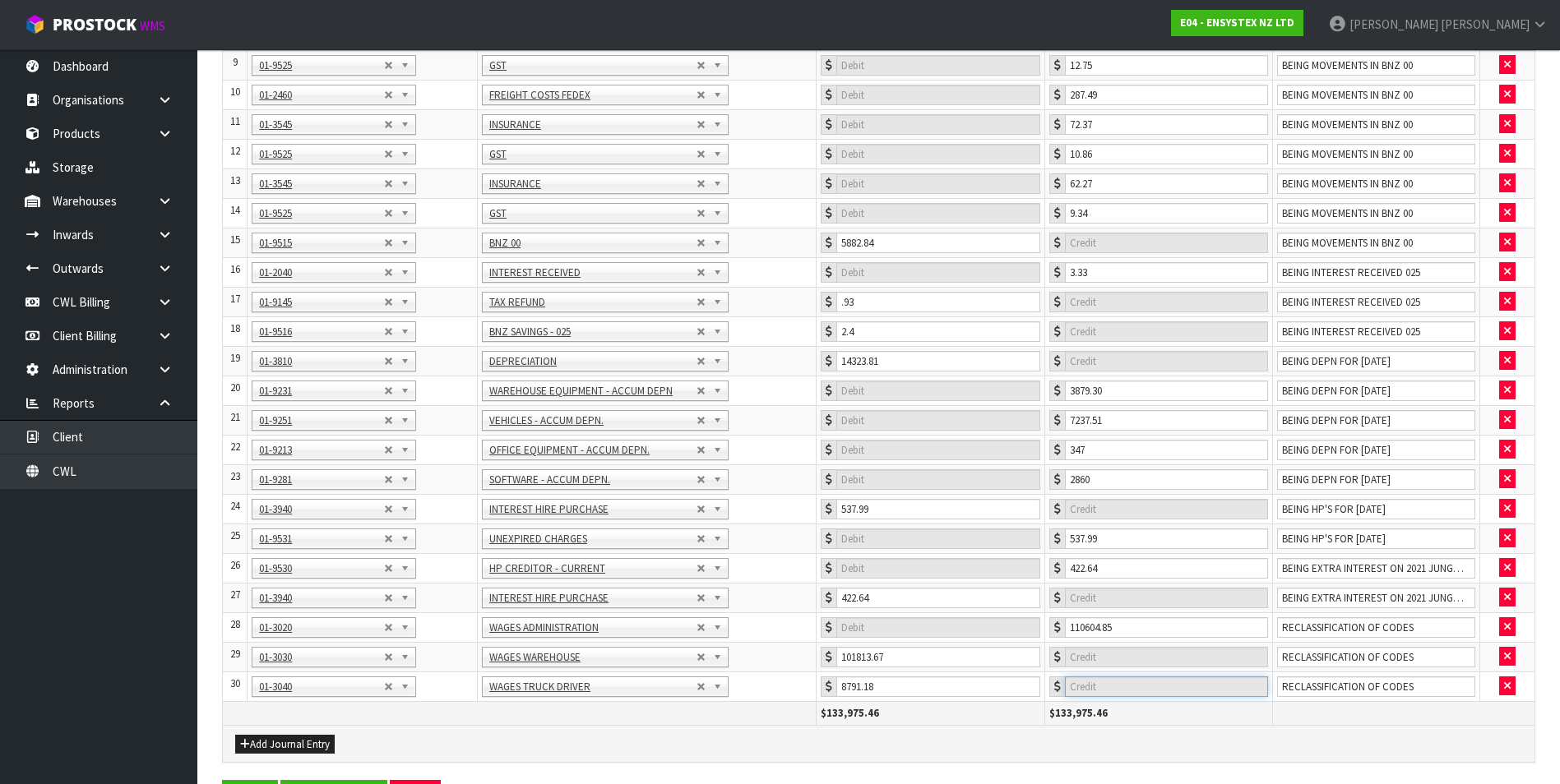
scroll to position [552, 0]
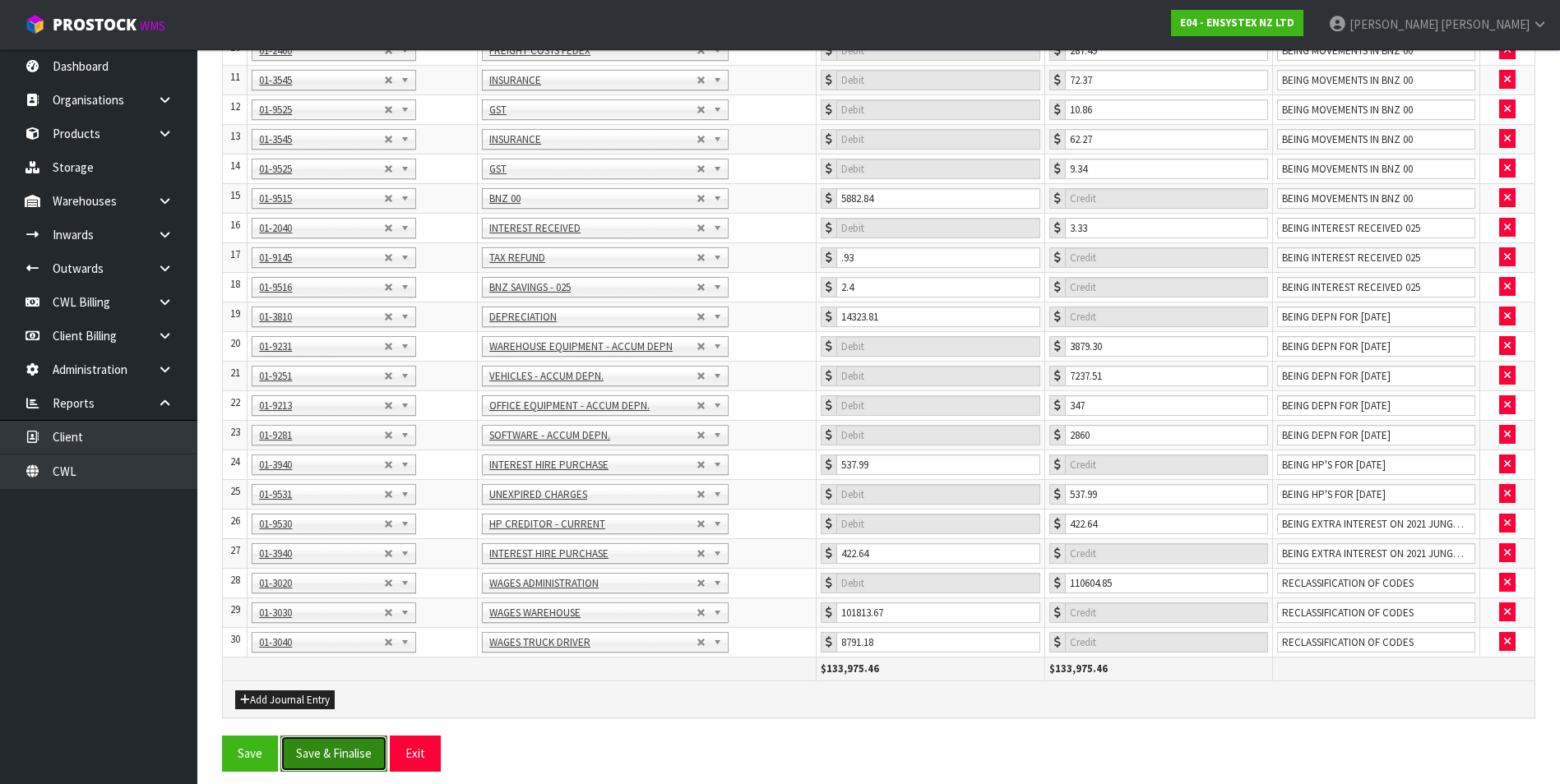
click at [352, 760] on button "Save & Finalise" at bounding box center [334, 753] width 107 height 36
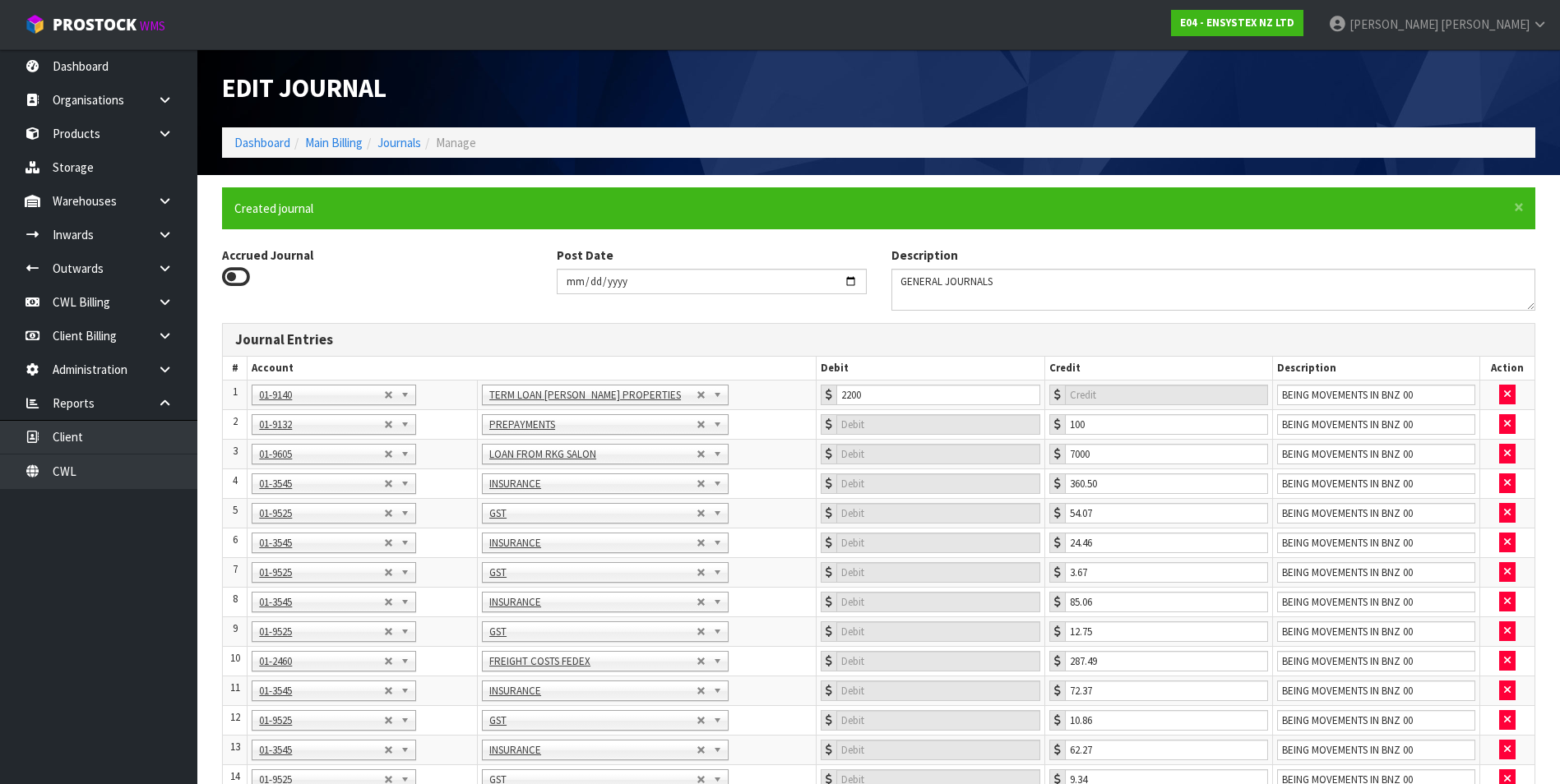
type input "0"
type input "360.5"
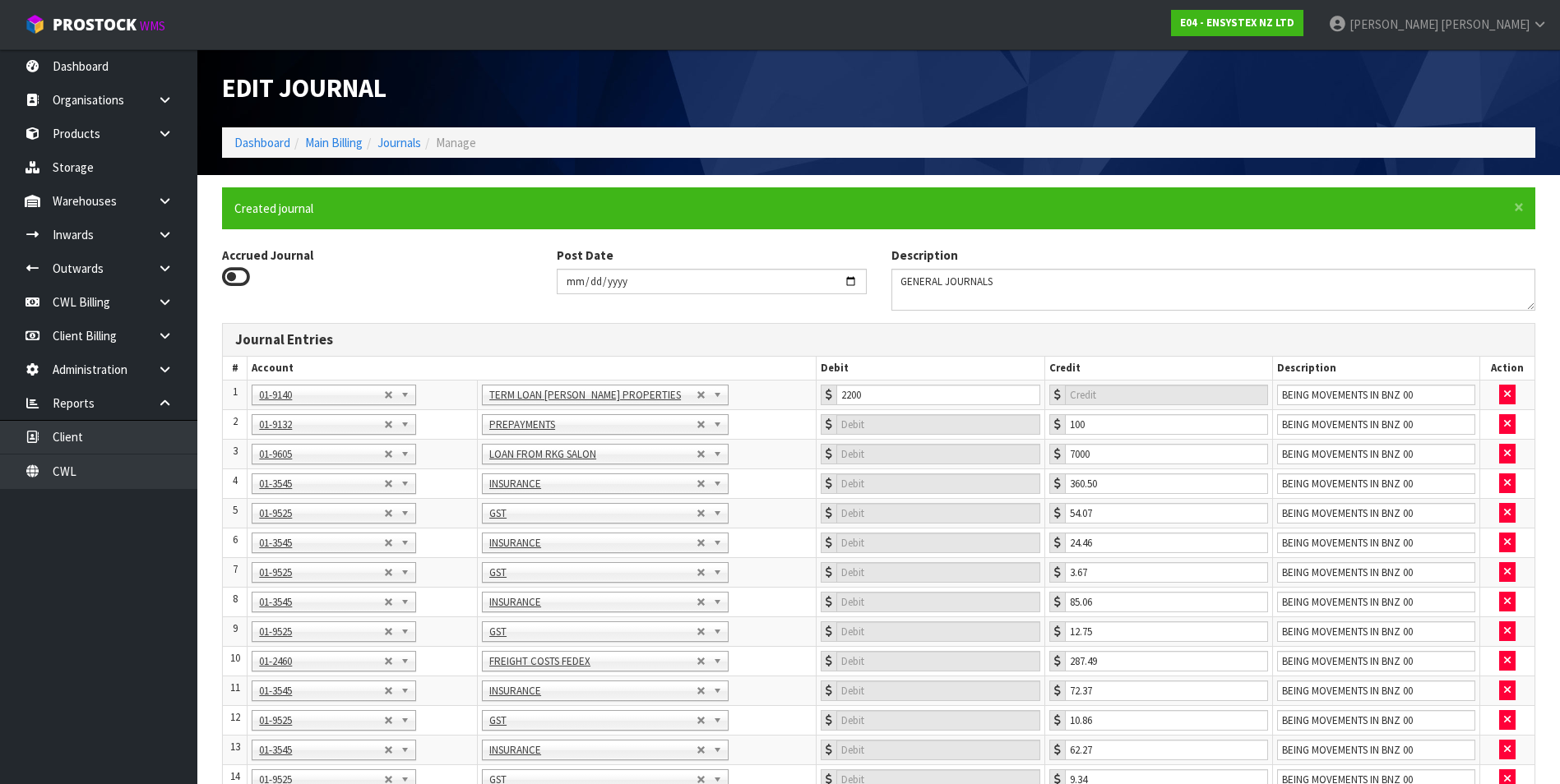
type input "0"
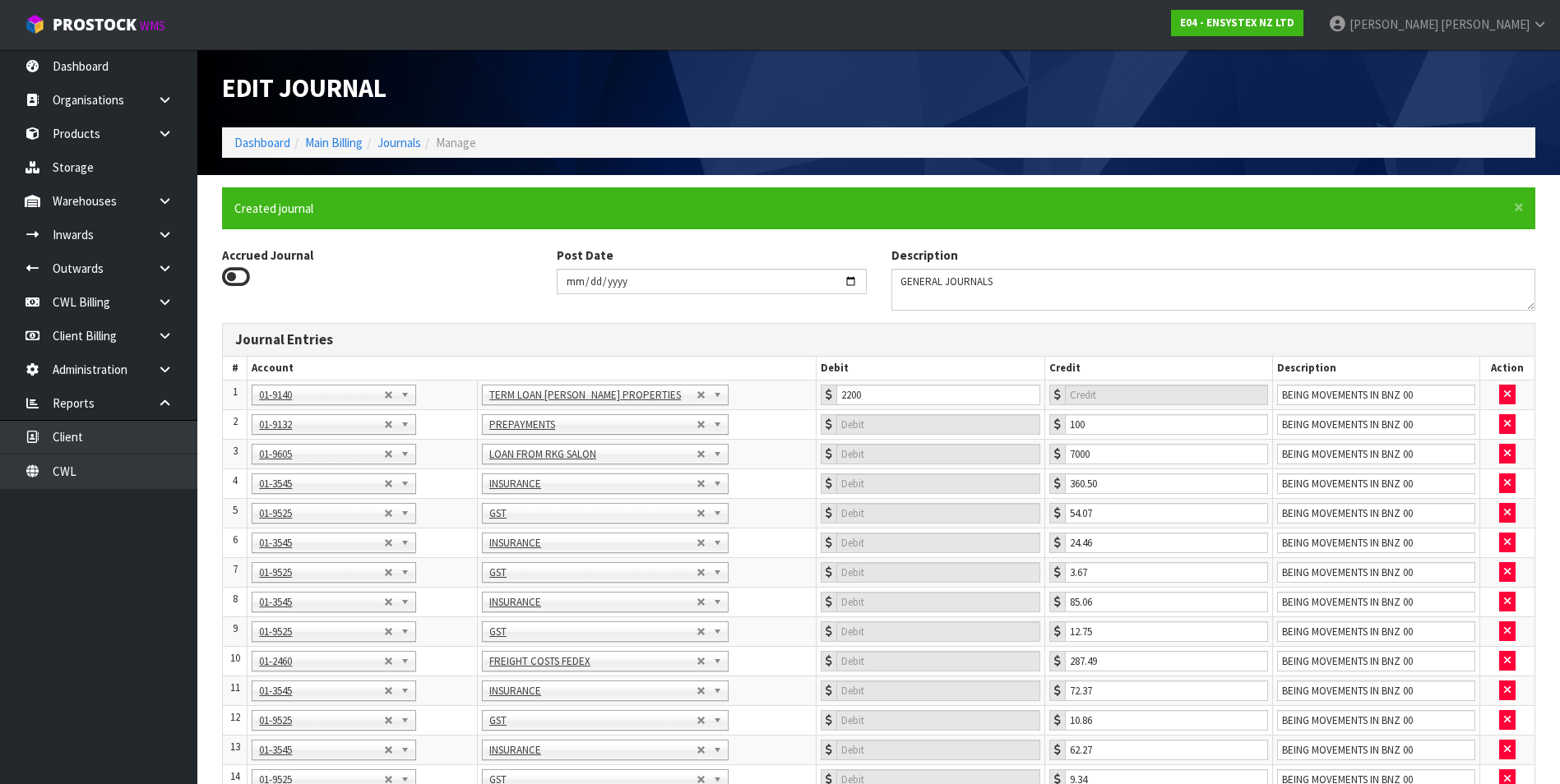
type input "0"
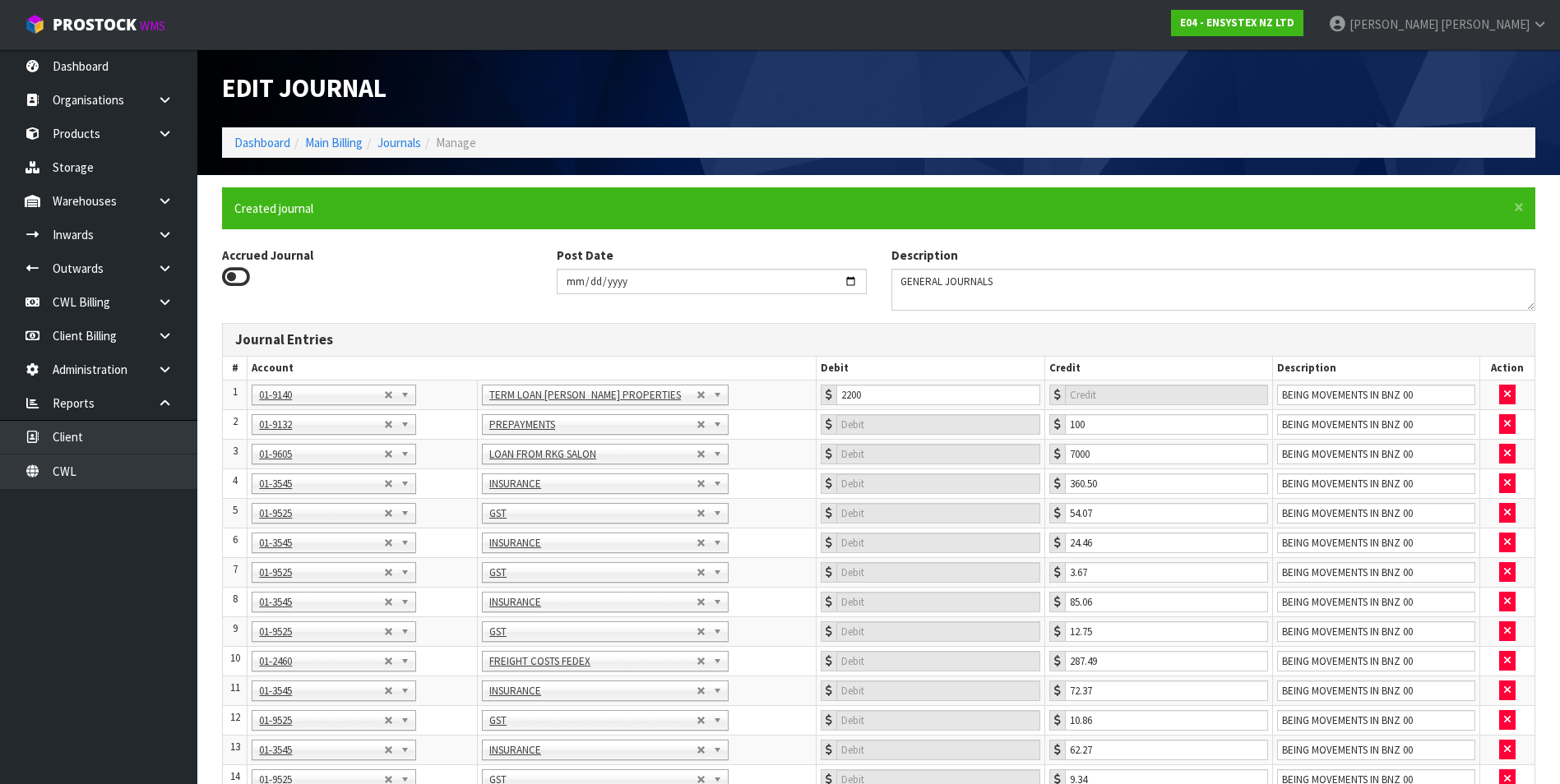
type input "0"
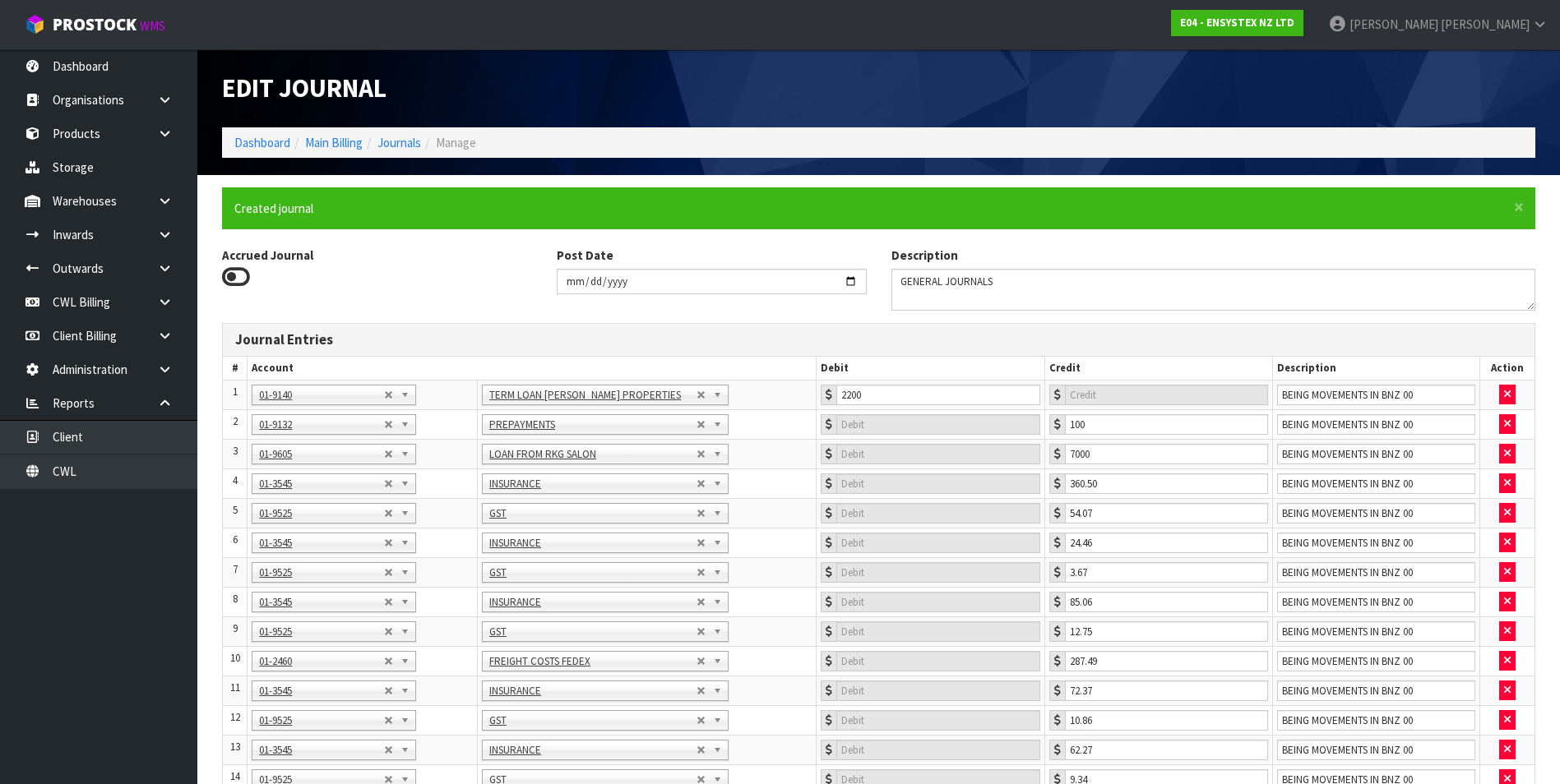
type input "0"
type input "3879.3"
type input "0"
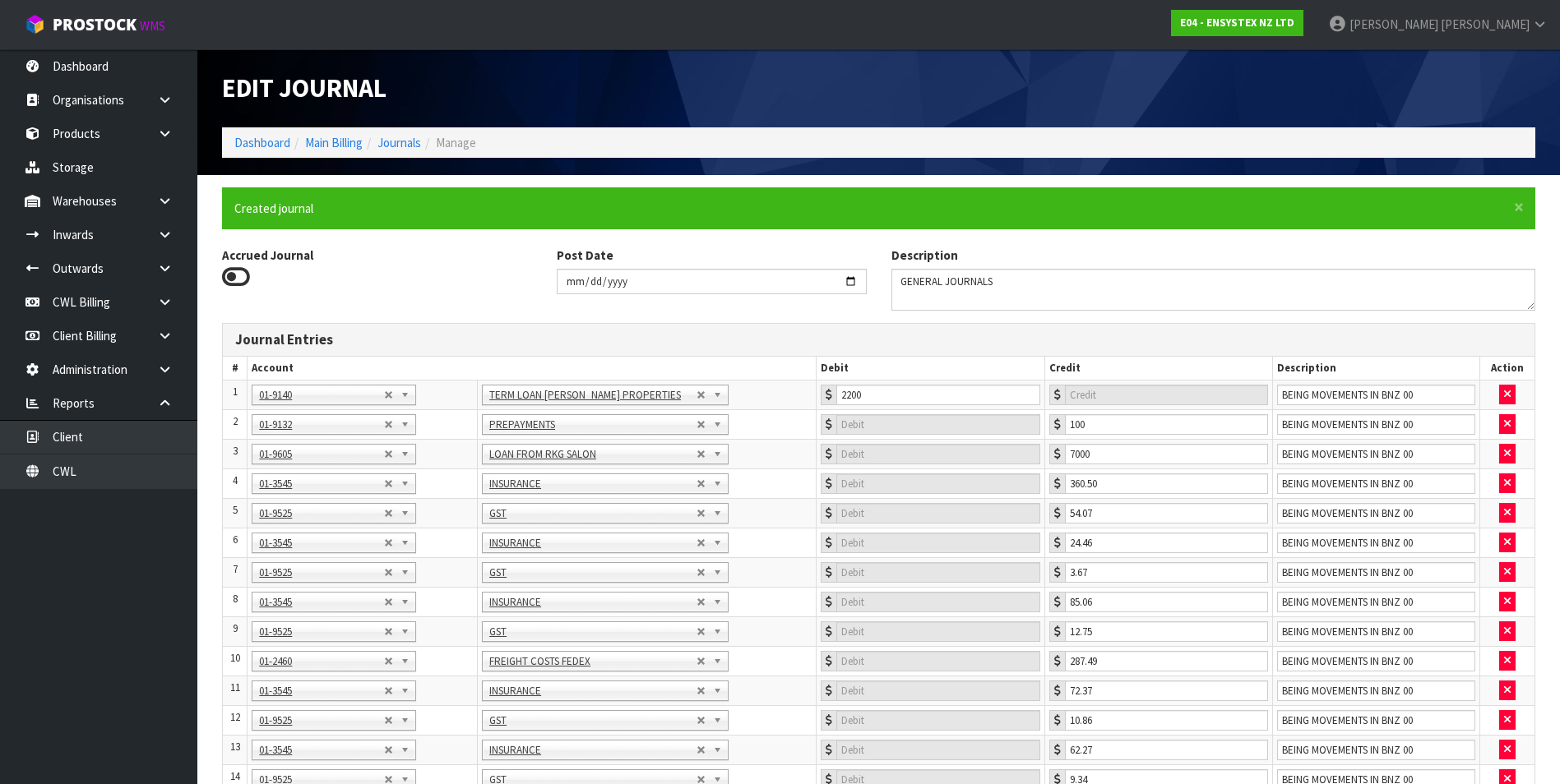
type input "0"
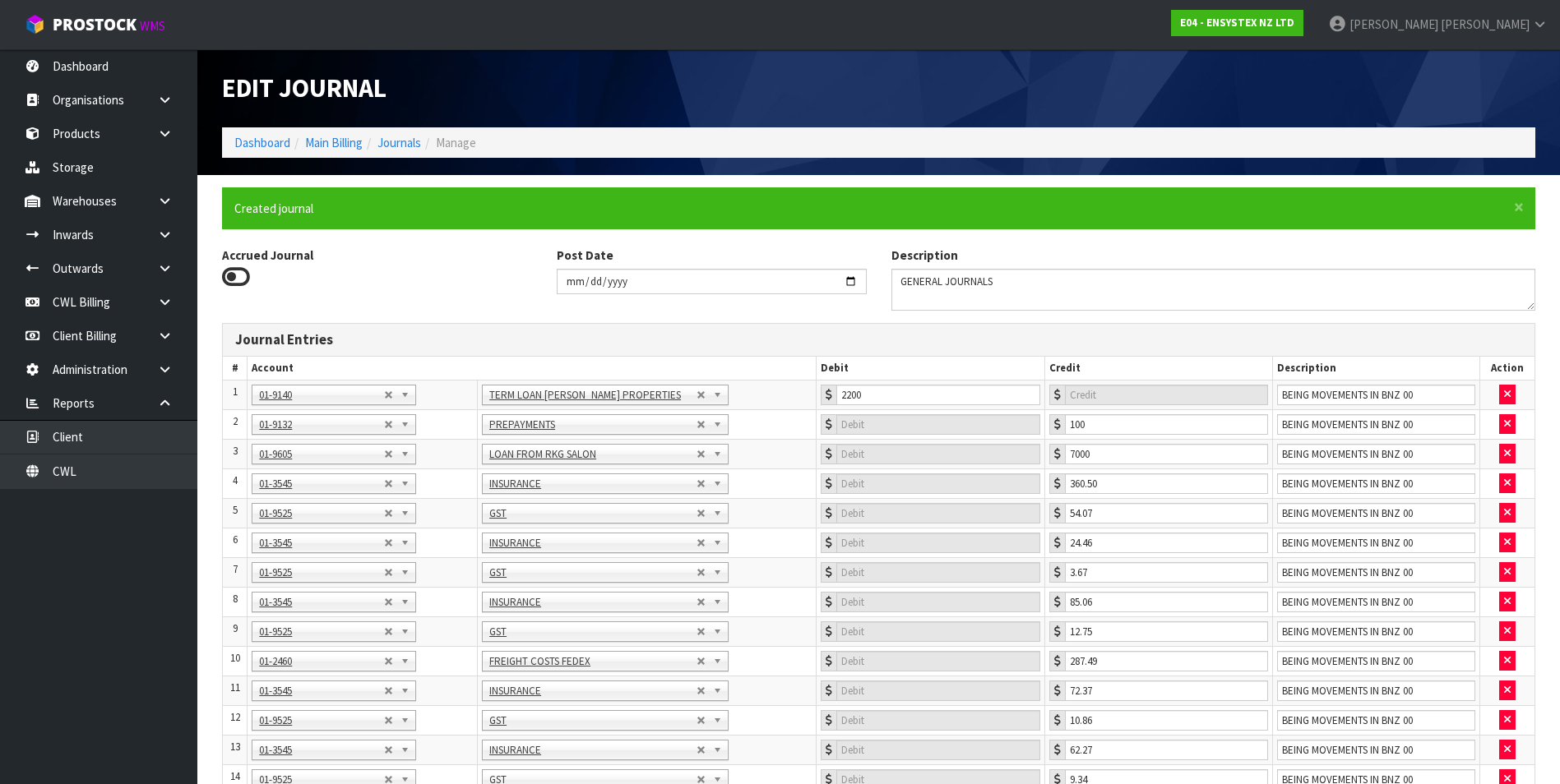
type input "0"
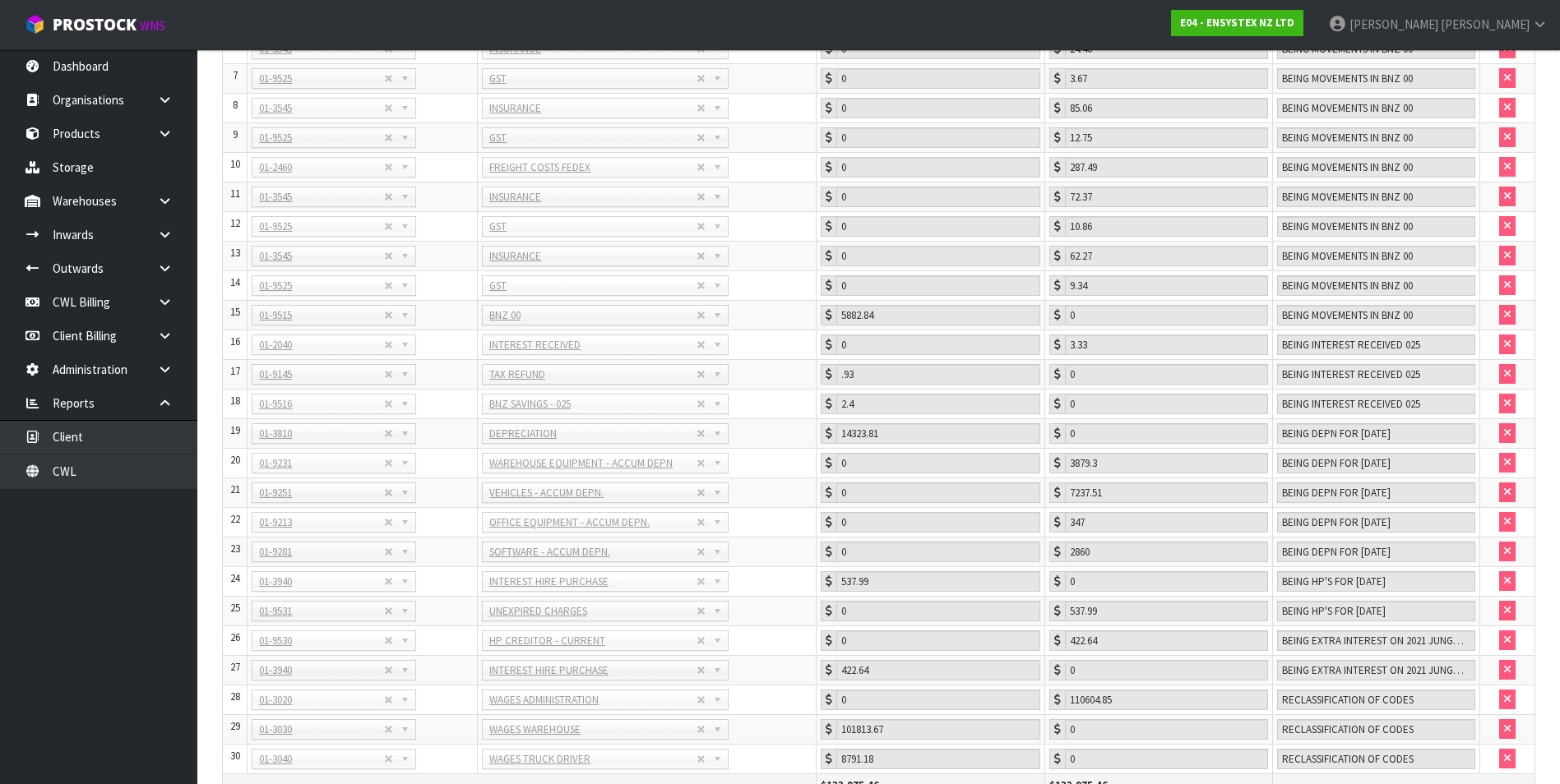
scroll to position [574, 0]
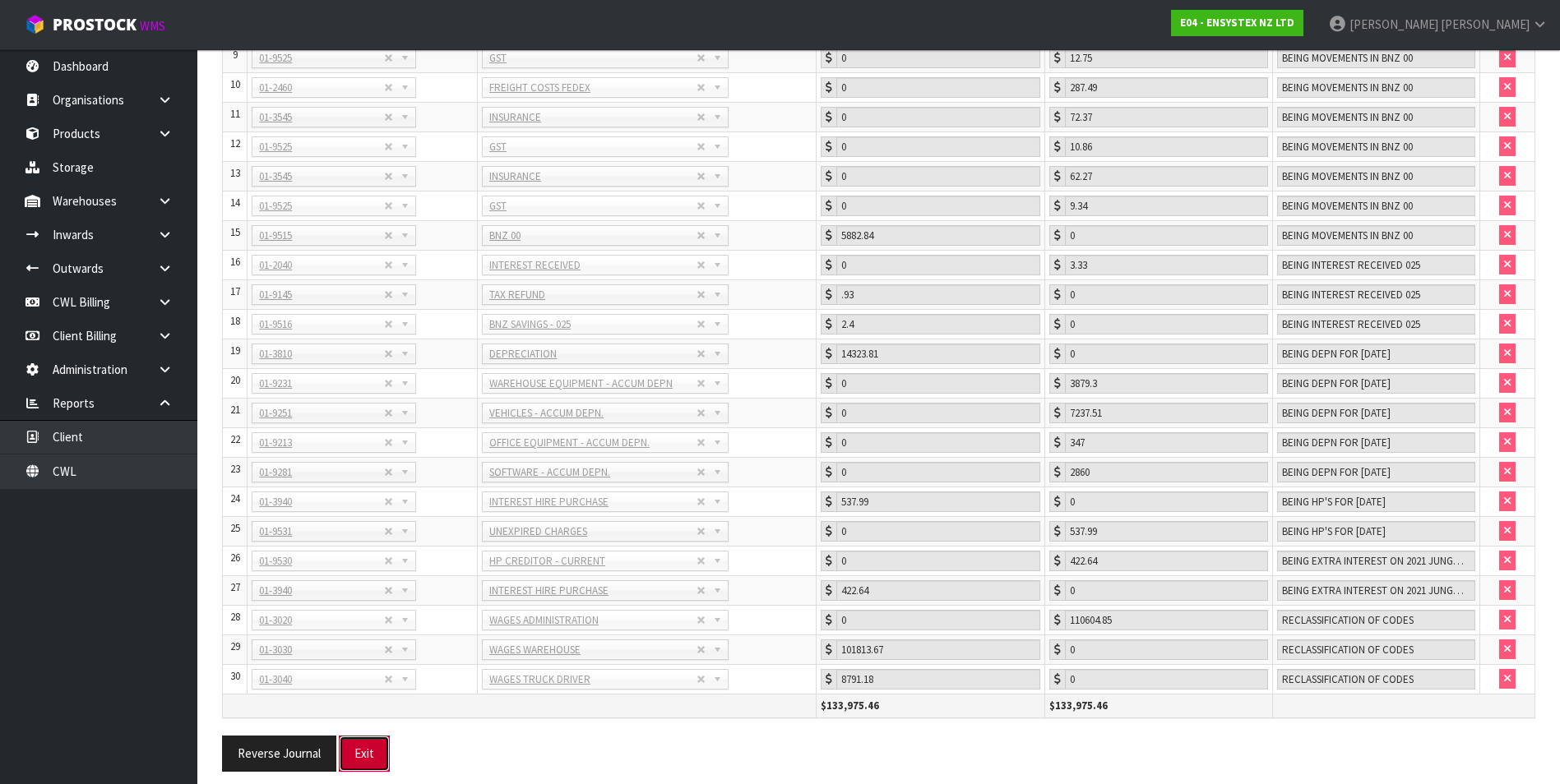
click at [362, 752] on button "Exit" at bounding box center [364, 753] width 51 height 36
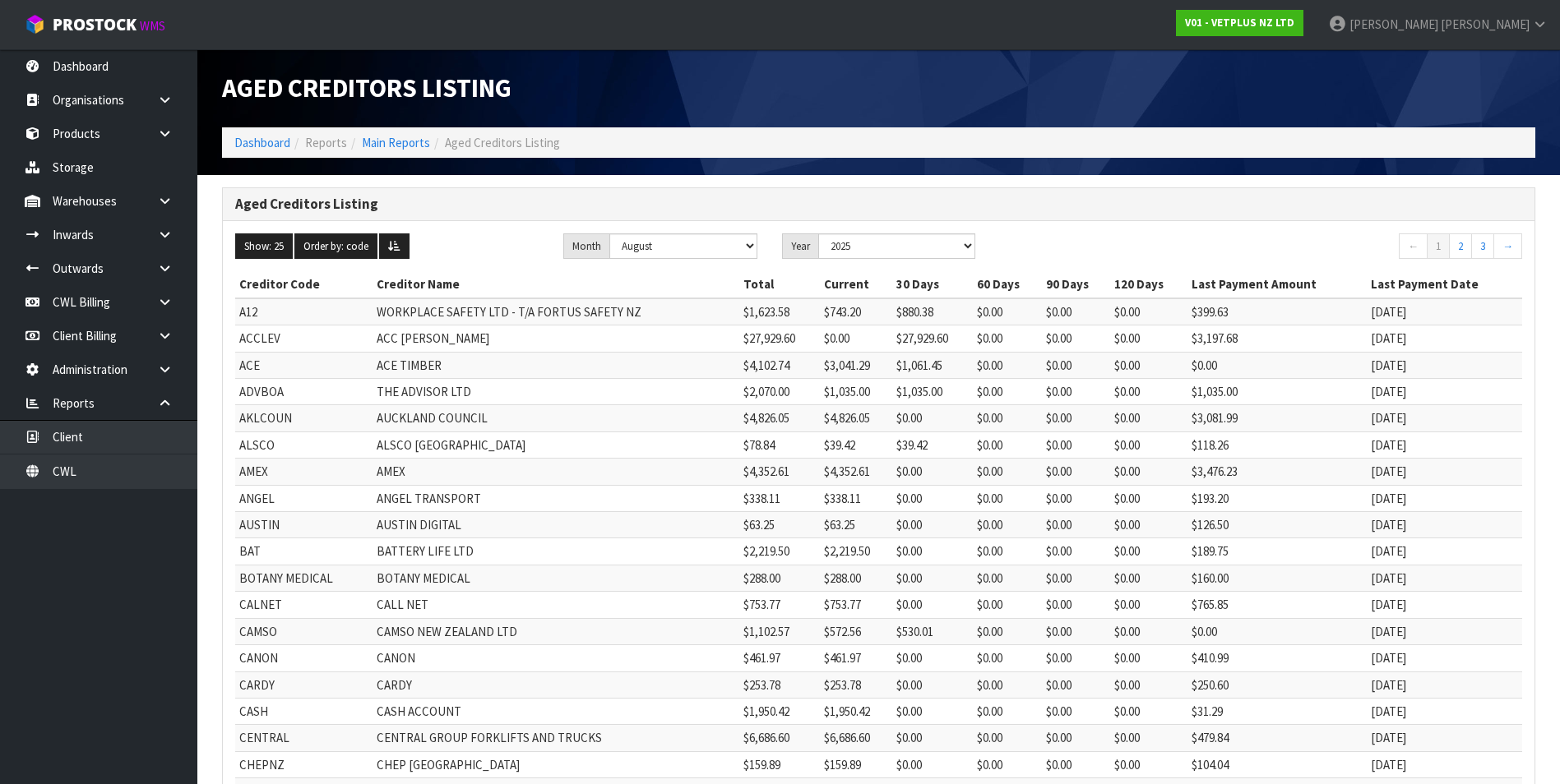
select select "object:9393"
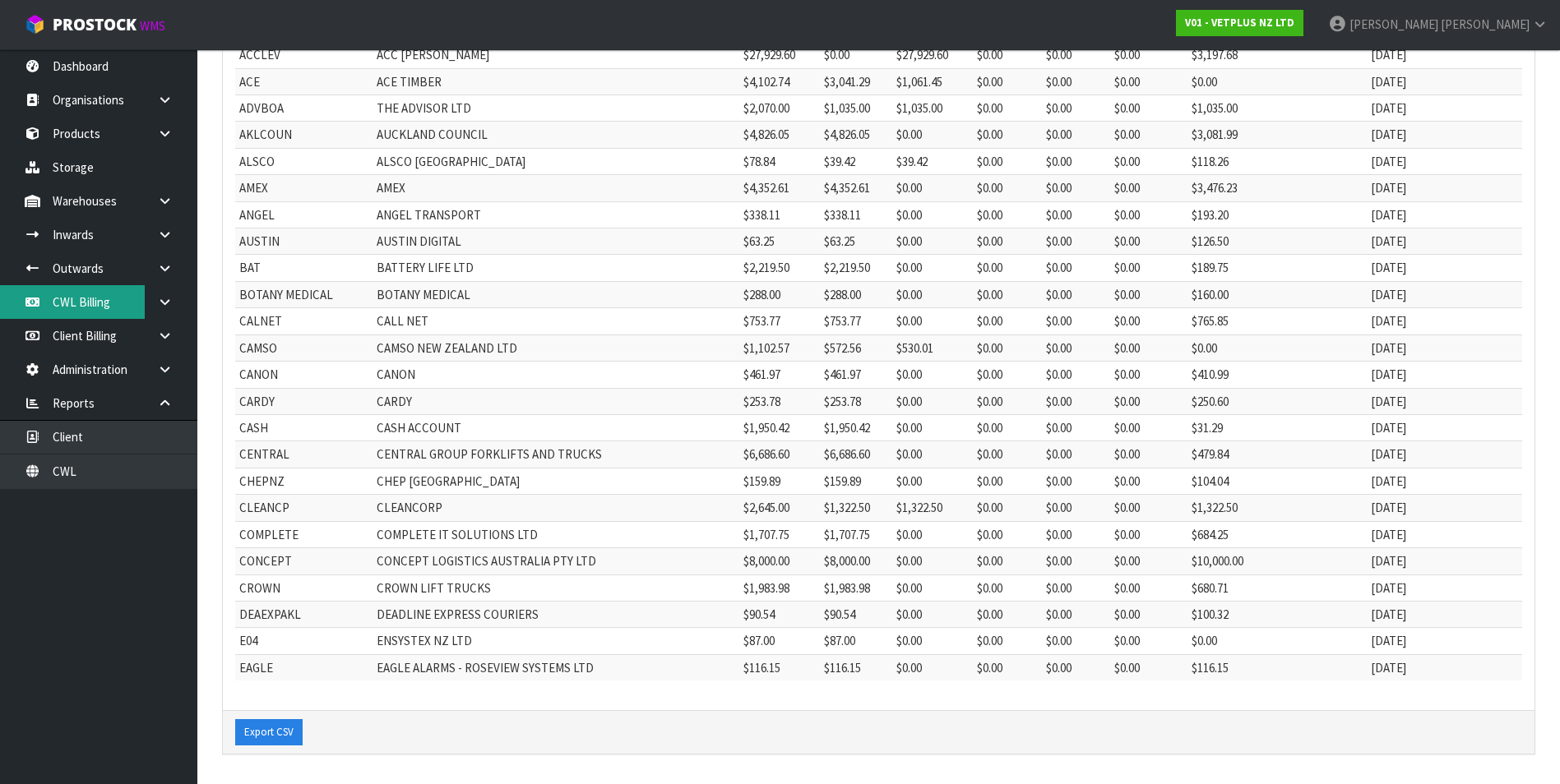
click at [114, 292] on link "CWL Billing" at bounding box center [98, 302] width 198 height 34
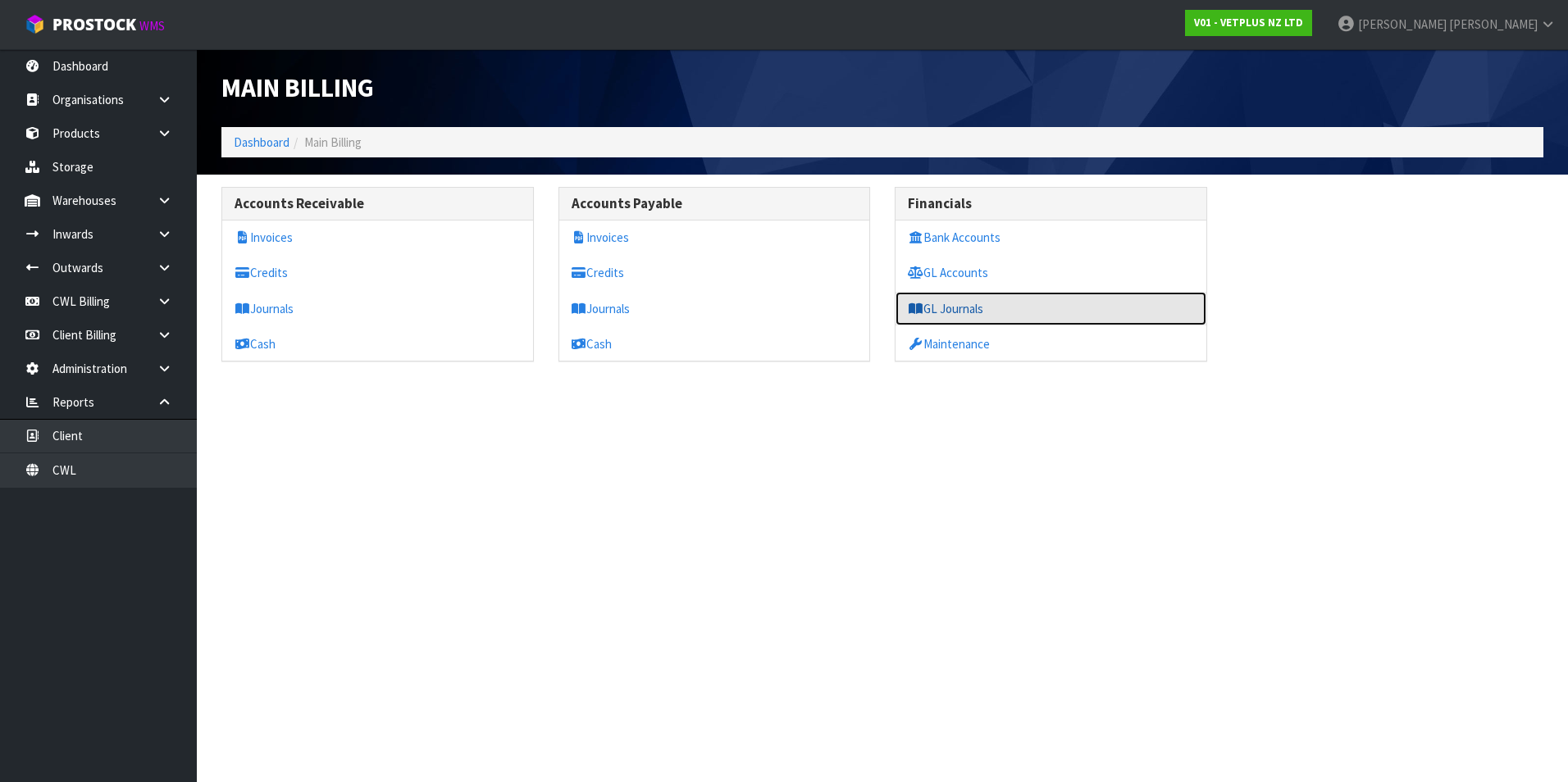
click at [982, 309] on link "GL Journals" at bounding box center [1050, 308] width 311 height 34
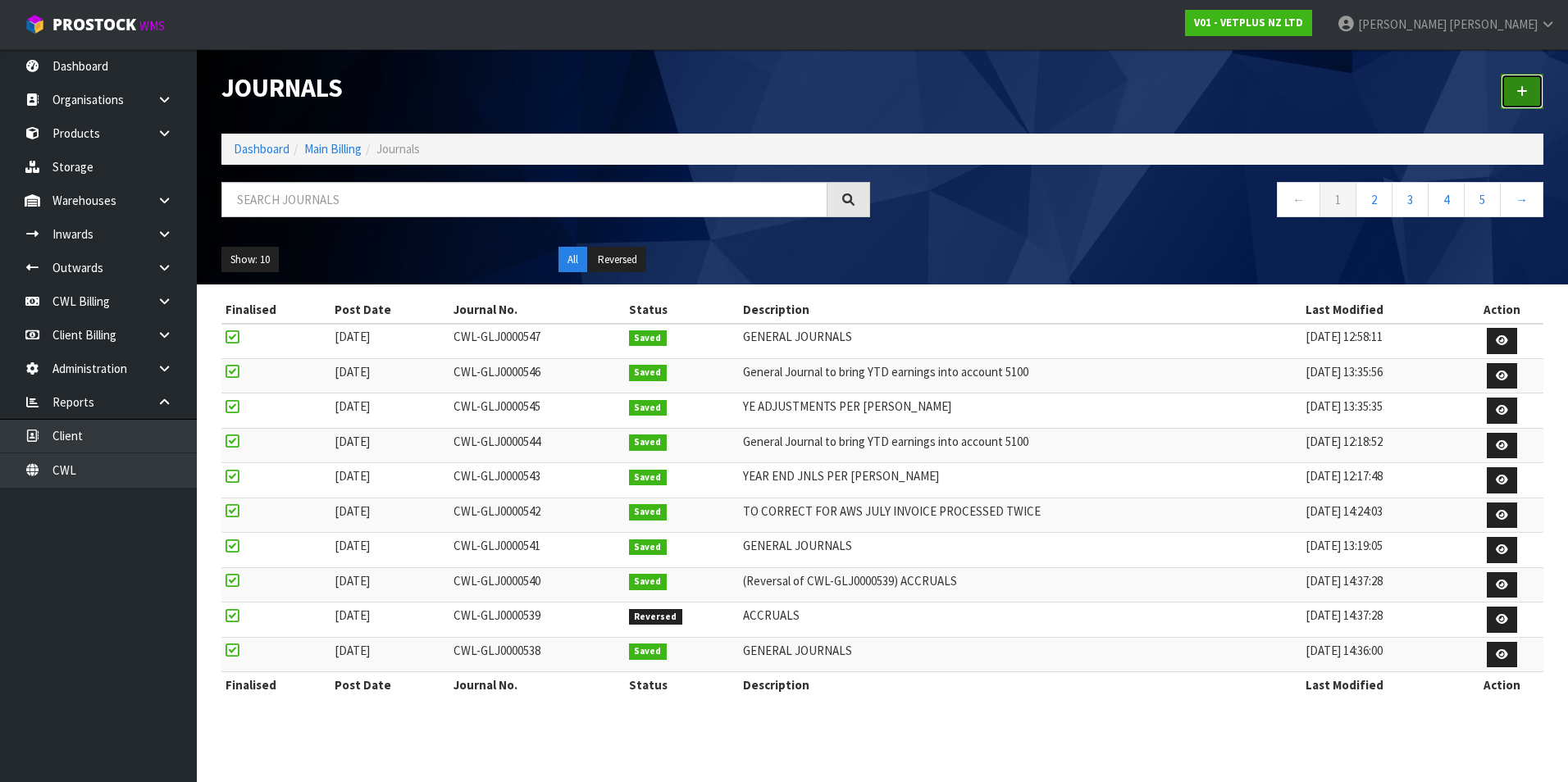
click at [1524, 88] on icon at bounding box center [1522, 91] width 12 height 13
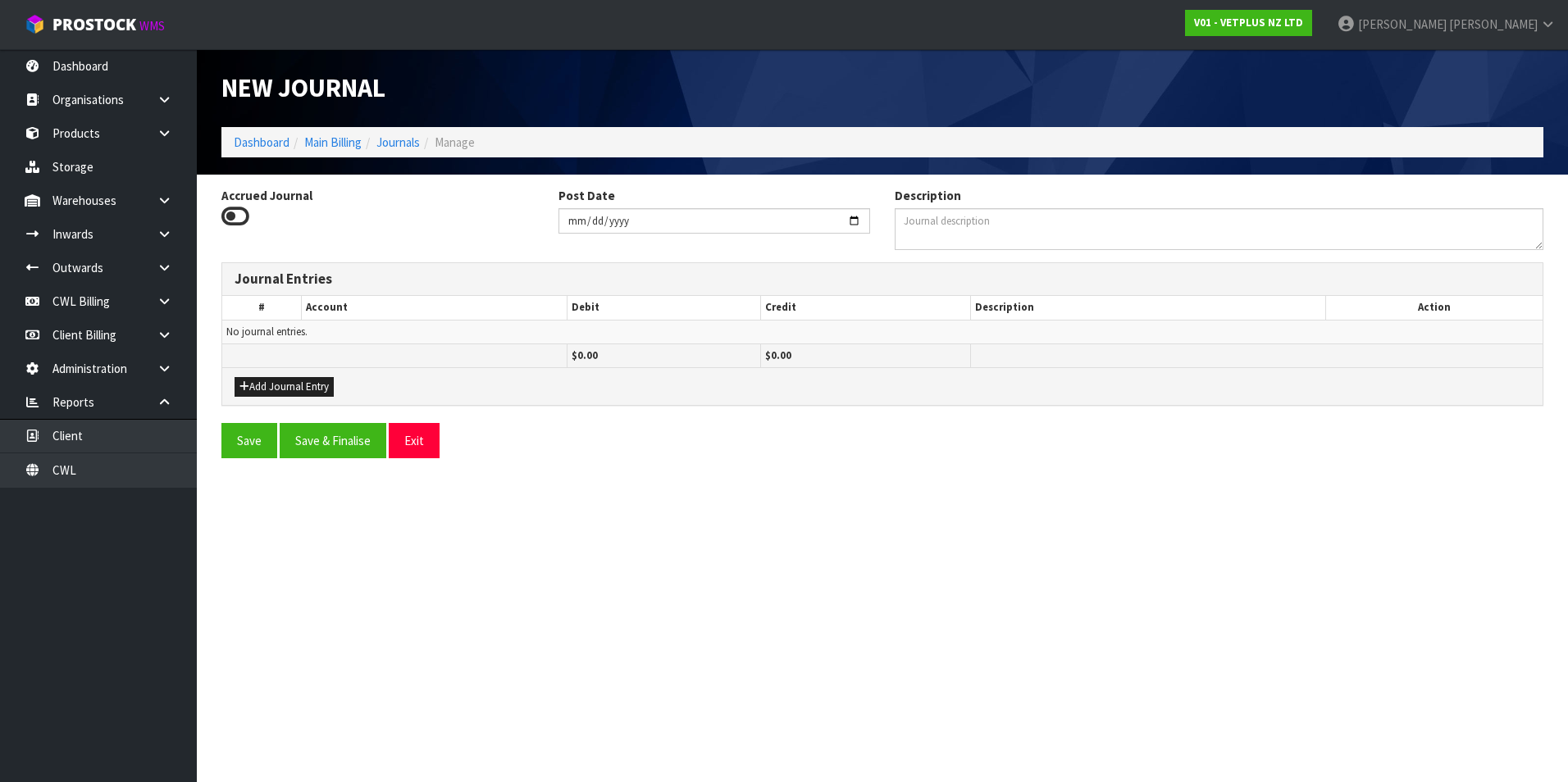
click at [226, 213] on icon at bounding box center [235, 216] width 28 height 25
click at [0, 0] on input "Accrued Journal" at bounding box center [0, 0] width 0 height 0
click at [852, 219] on input "[DATE]" at bounding box center [715, 221] width 313 height 25
type input "[DATE]"
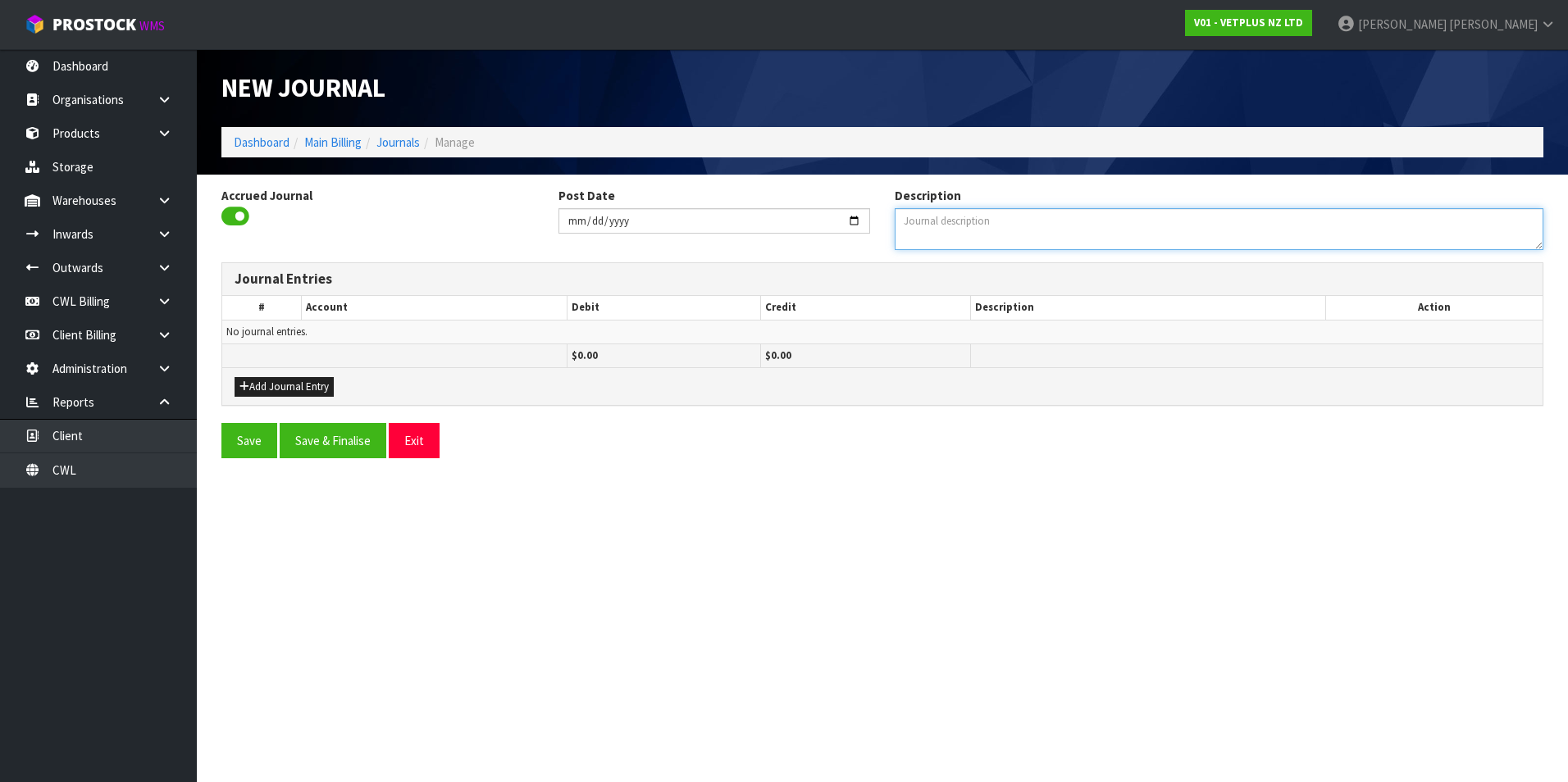
click at [1008, 225] on textarea "Description" at bounding box center [1219, 229] width 648 height 41
type textarea "ACCRUALS"
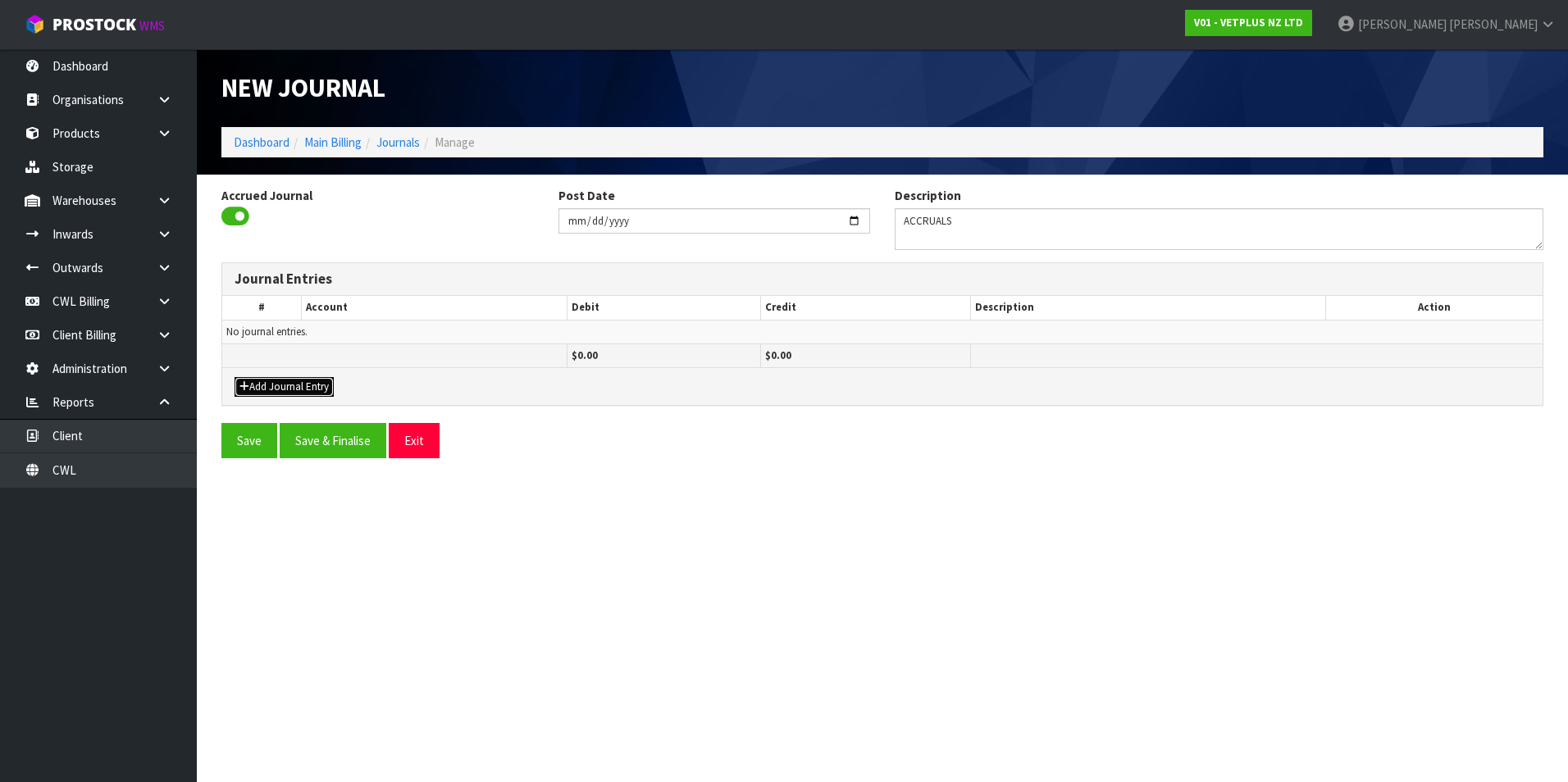
click at [317, 383] on button "Add Journal Entry" at bounding box center [284, 387] width 99 height 19
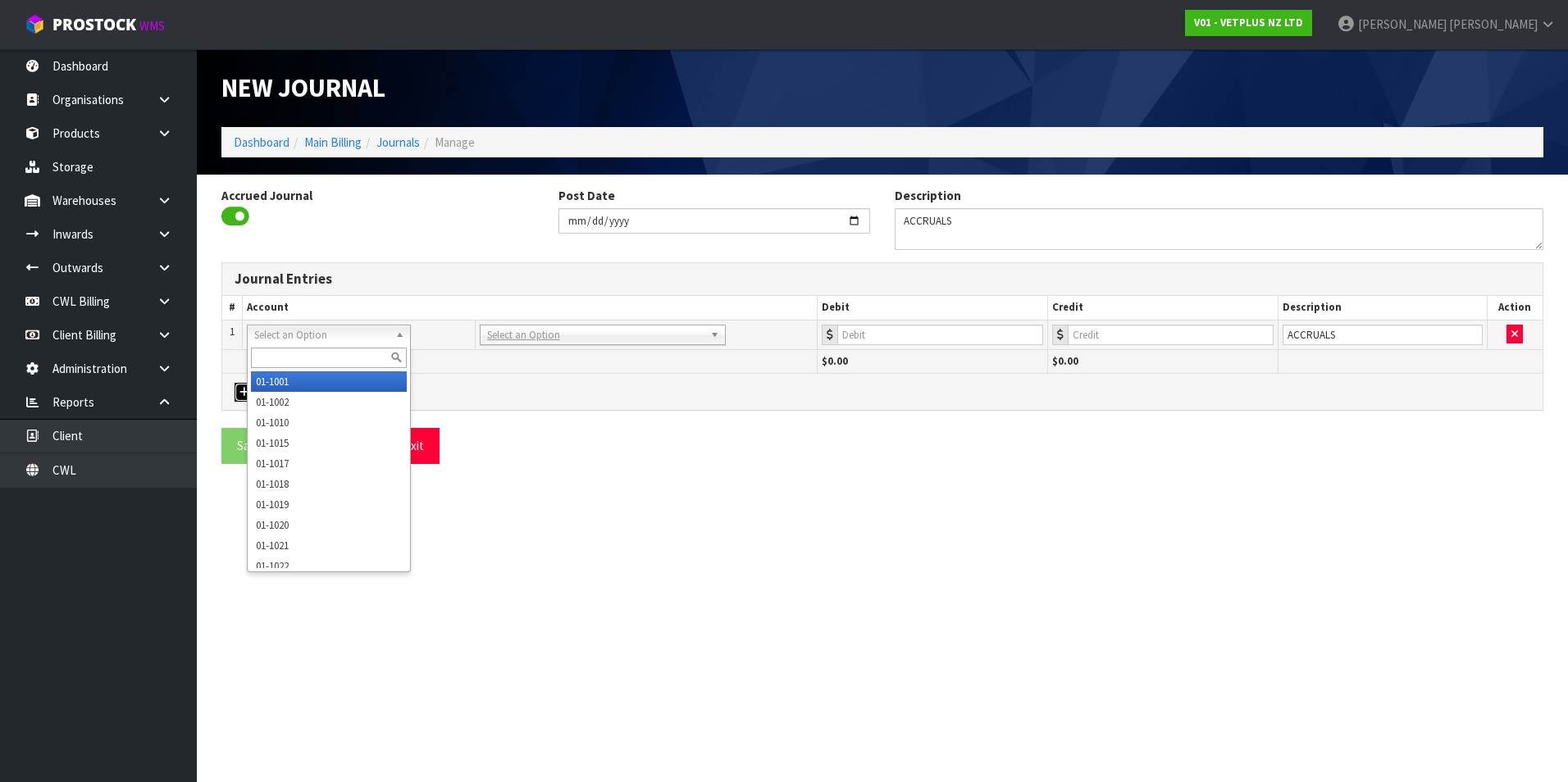
drag, startPoint x: 316, startPoint y: 332, endPoint x: 306, endPoint y: 348, distance: 18.9
click at [294, 357] on input "text" at bounding box center [329, 357] width 156 height 20
type input "3055"
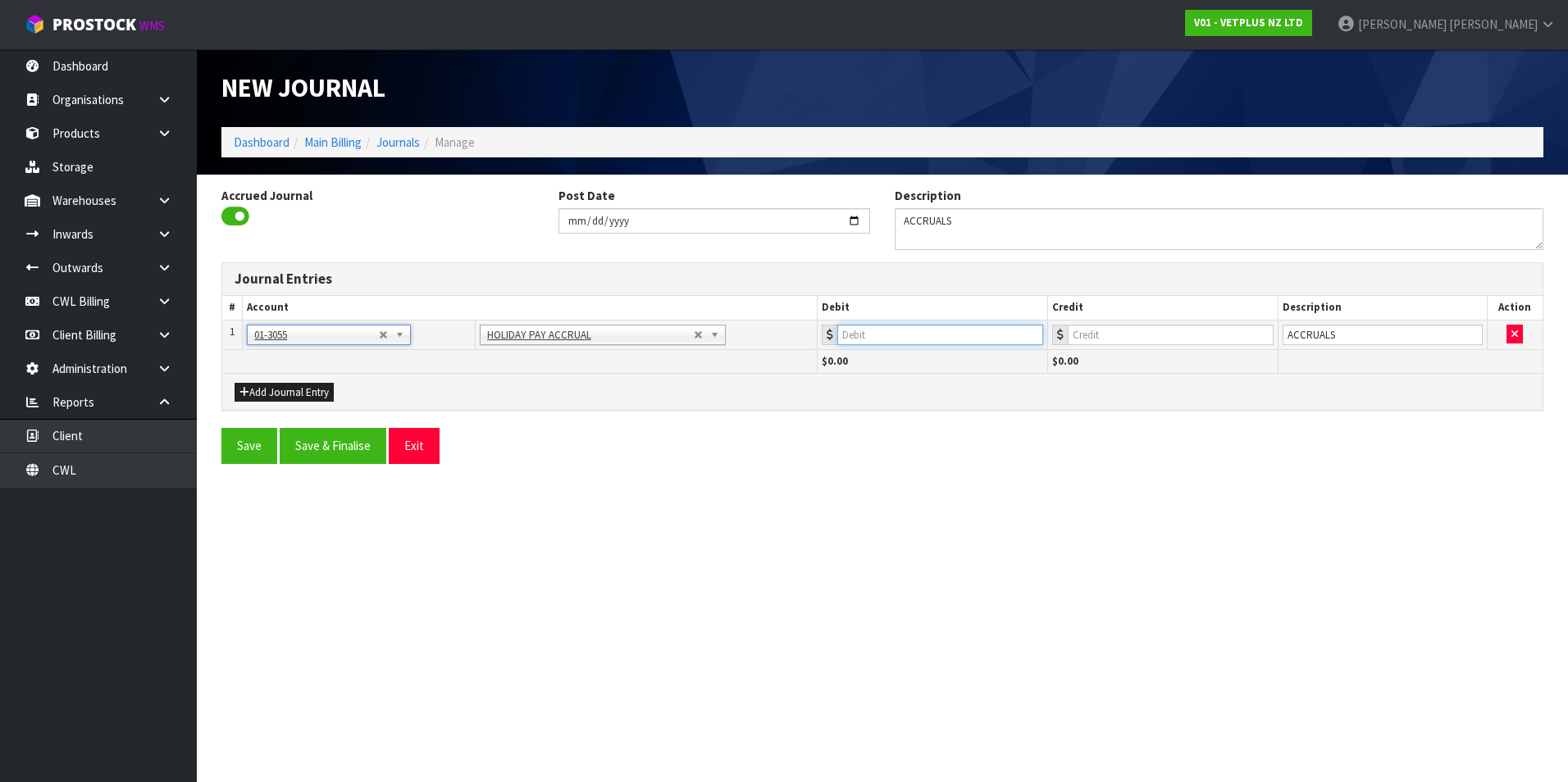
click at [913, 337] on input "number" at bounding box center [940, 335] width 206 height 20
type input "86956.21"
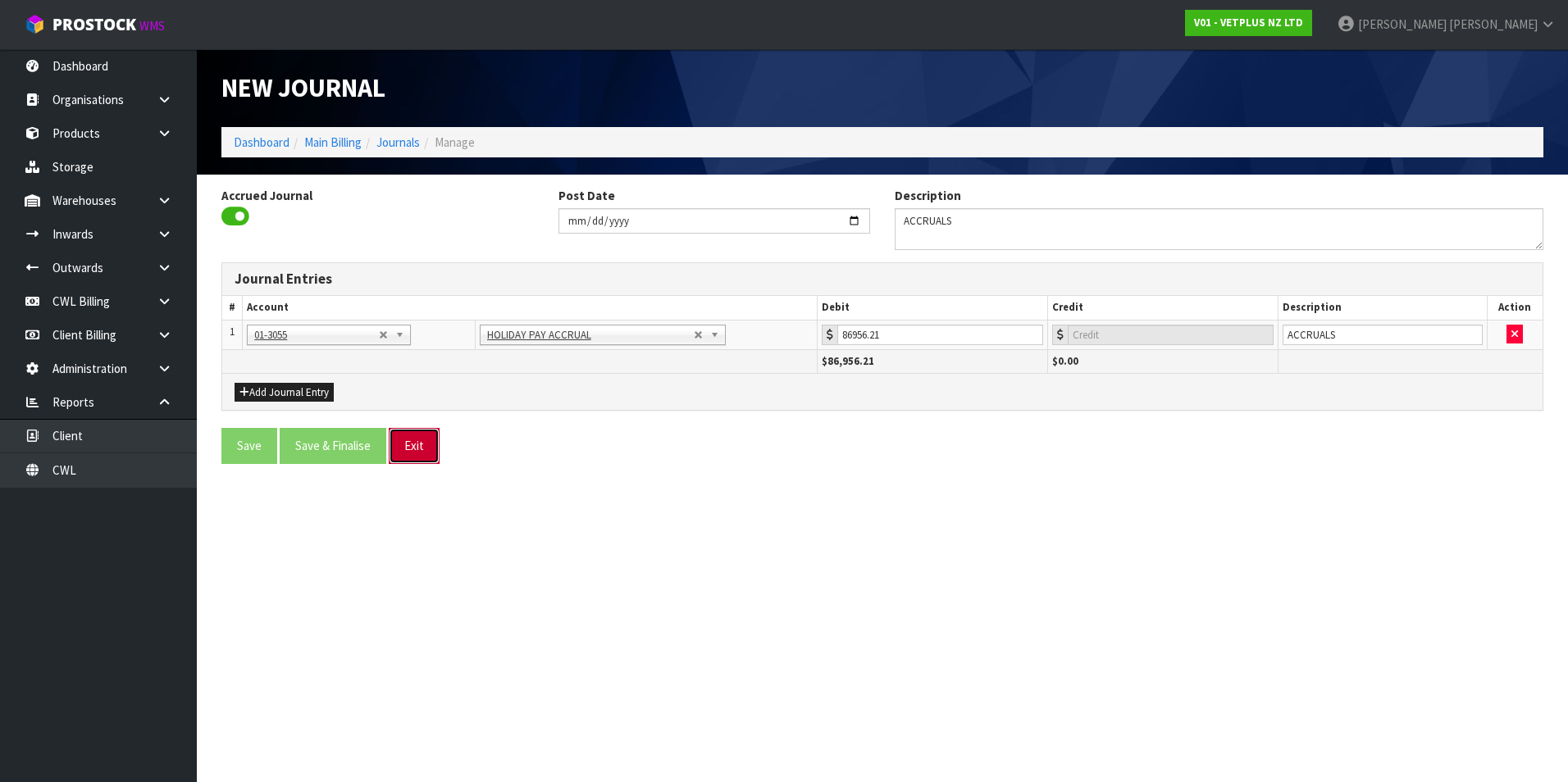
click at [415, 452] on button "Exit" at bounding box center [414, 445] width 51 height 36
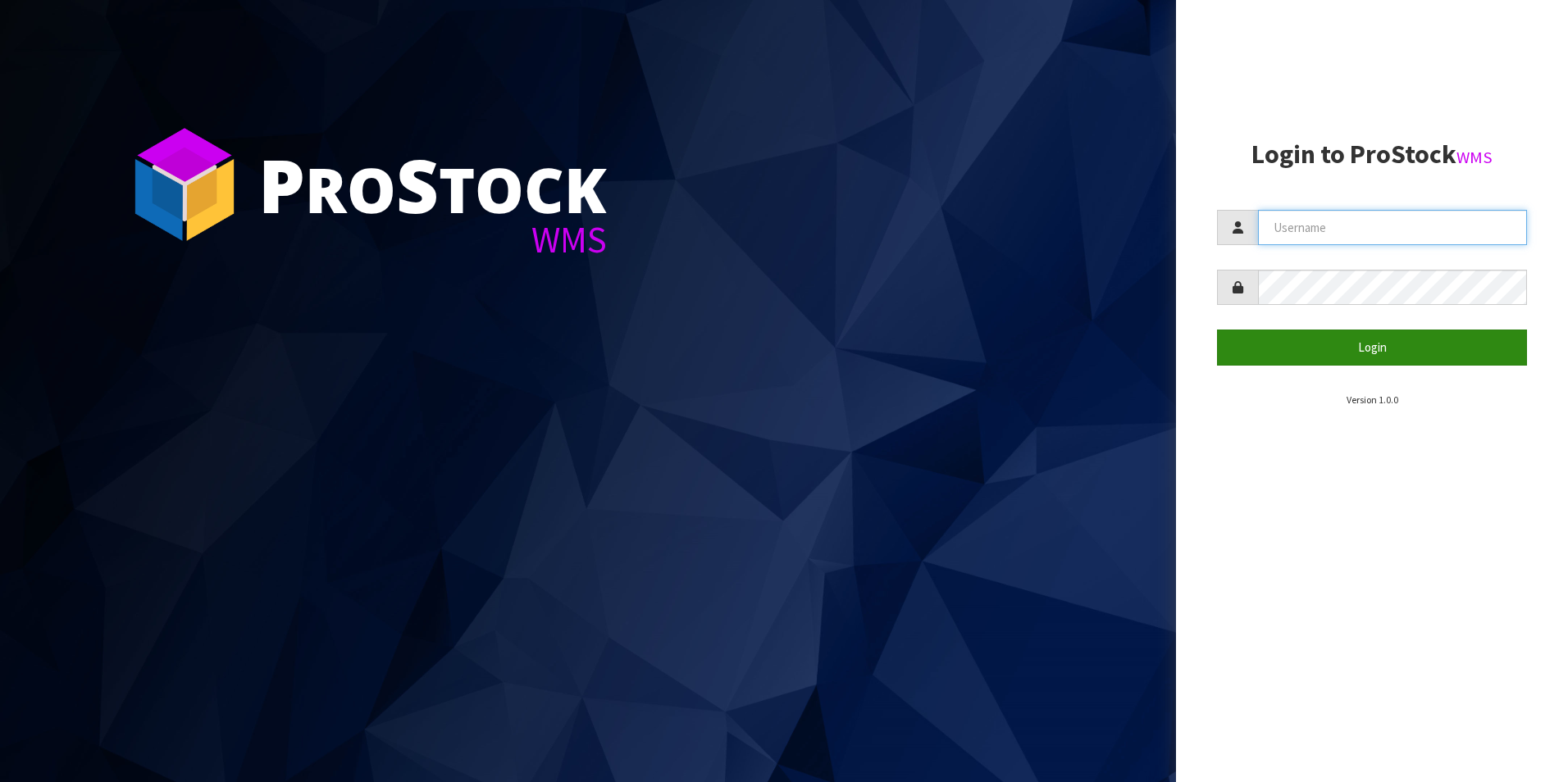
type input "[PERSON_NAME][EMAIL_ADDRESS][DOMAIN_NAME]"
click at [1376, 347] on button "Login" at bounding box center [1372, 347] width 310 height 36
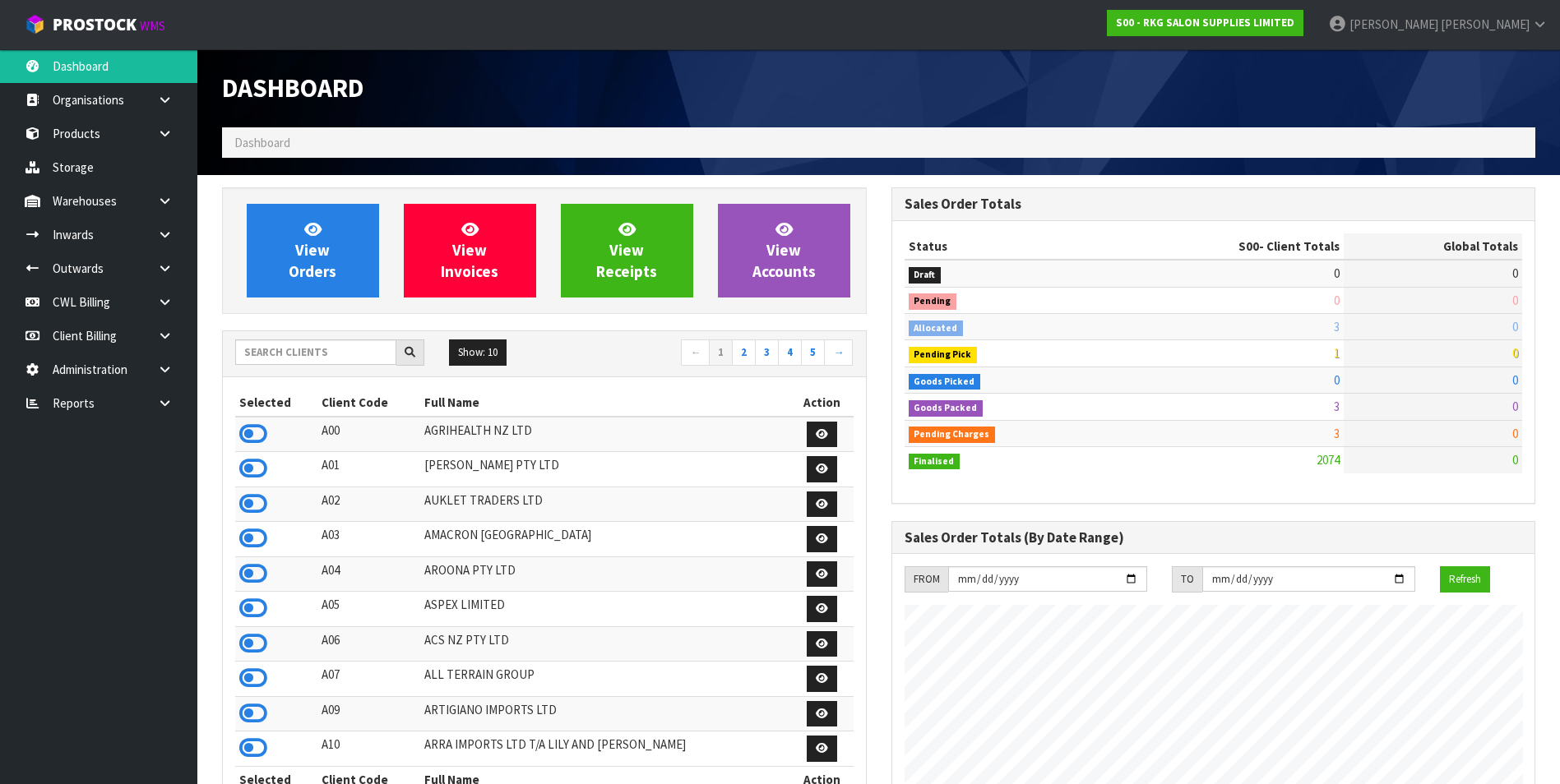
scroll to position [1246, 669]
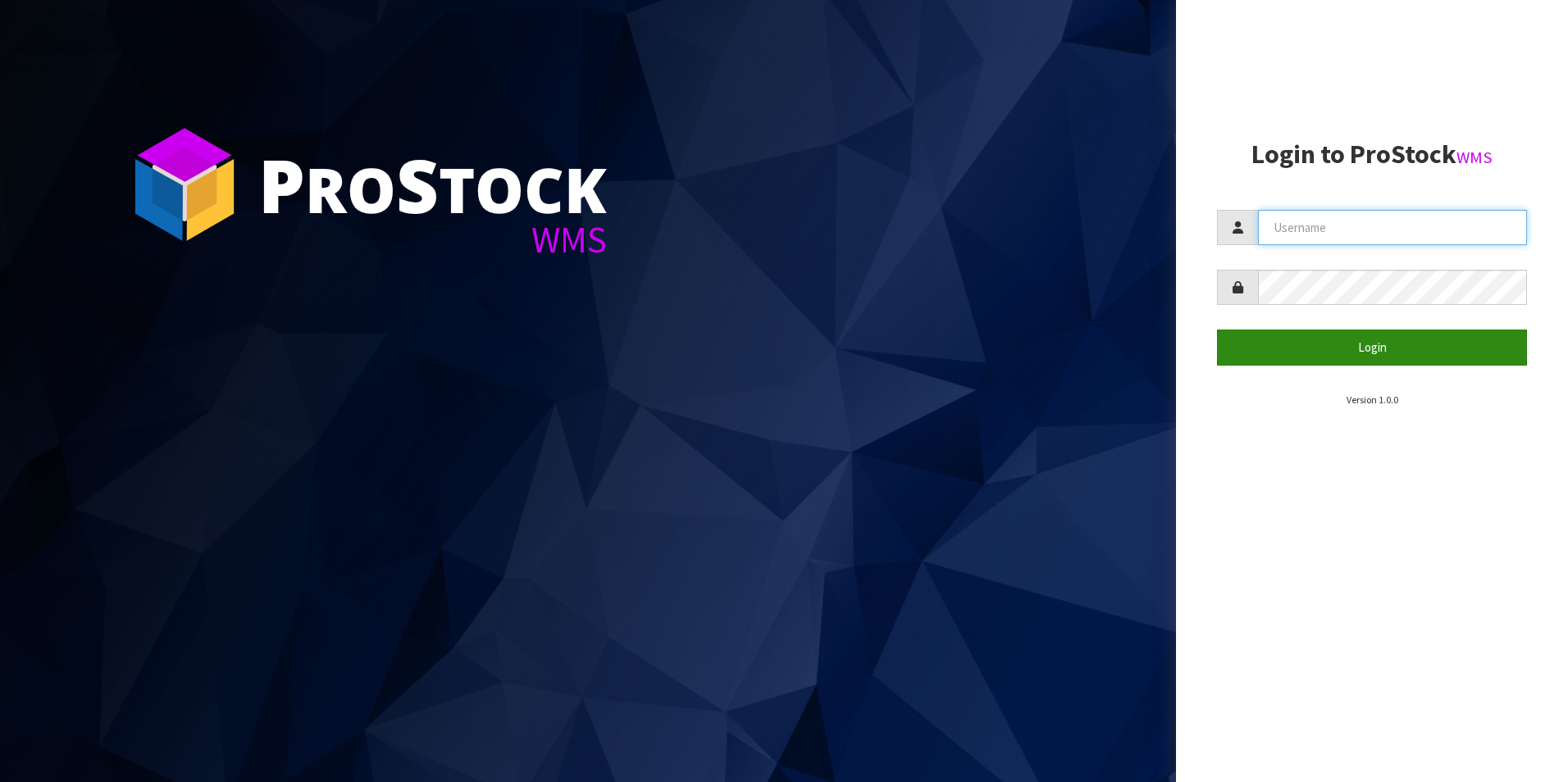
type input "[PERSON_NAME][EMAIL_ADDRESS][DOMAIN_NAME]"
click at [1332, 343] on button "Login" at bounding box center [1372, 347] width 310 height 36
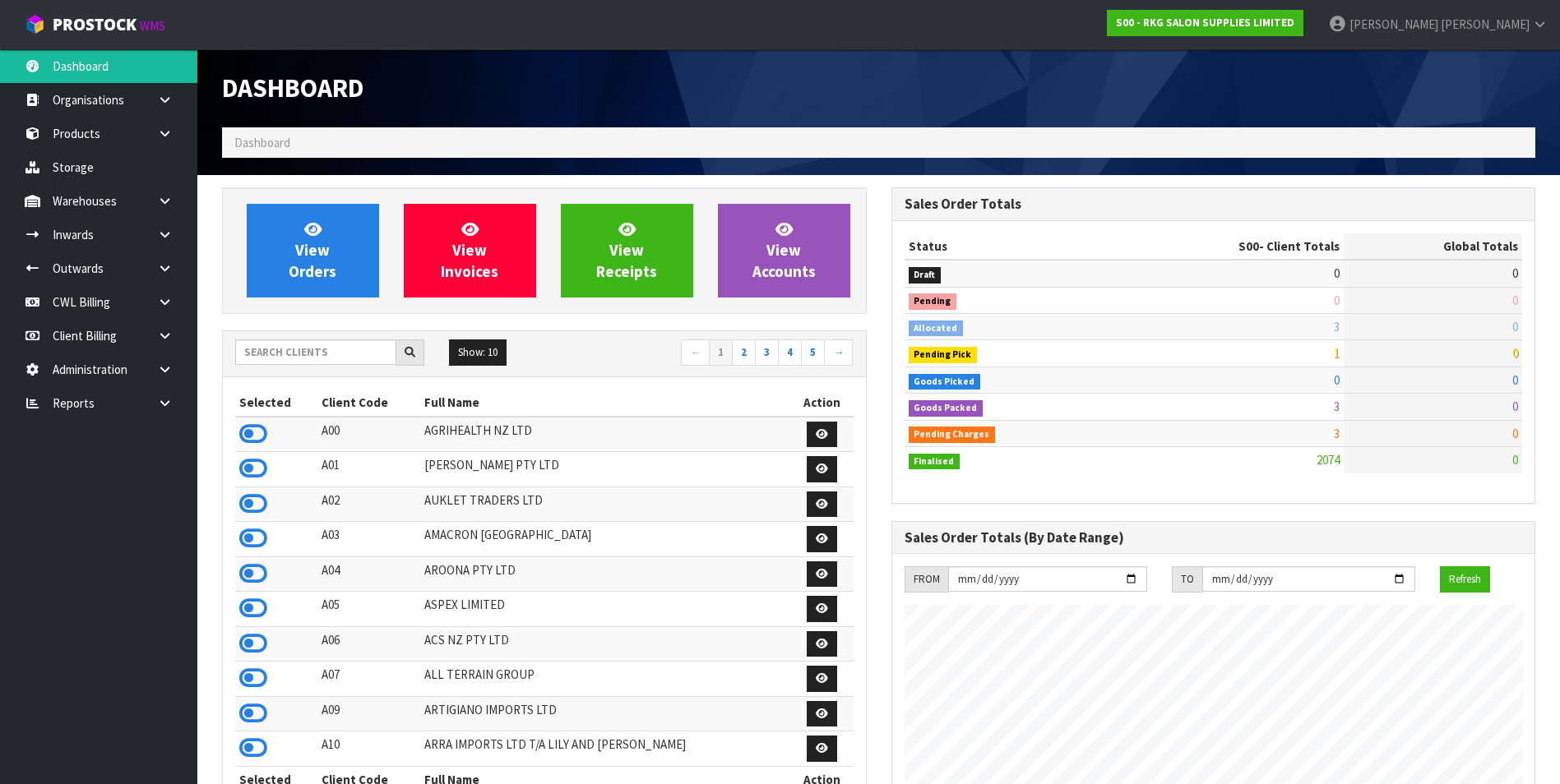
scroll to position [1246, 669]
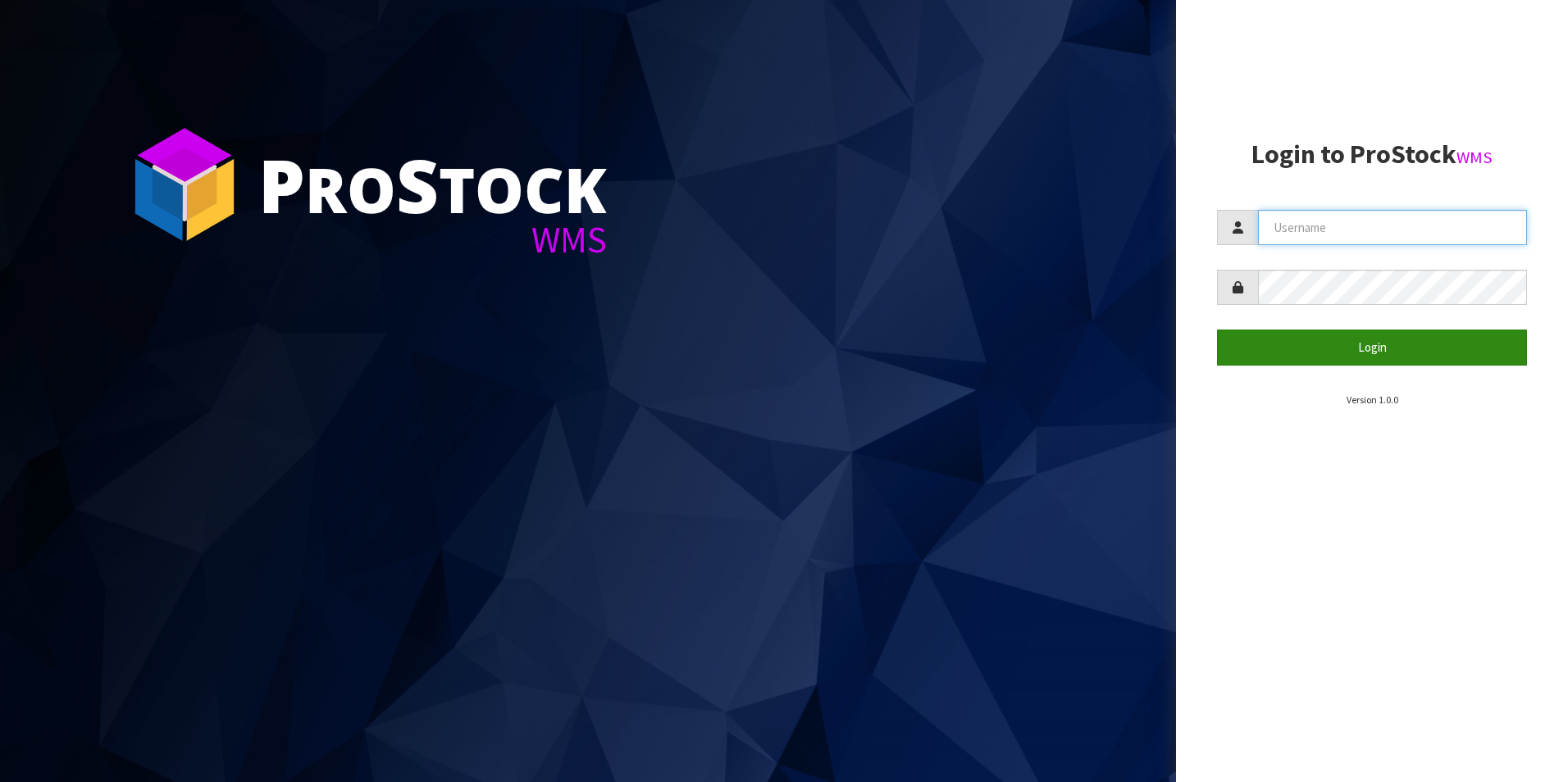
type input "[PERSON_NAME][EMAIL_ADDRESS][DOMAIN_NAME]"
click at [1347, 345] on button "Login" at bounding box center [1372, 347] width 310 height 36
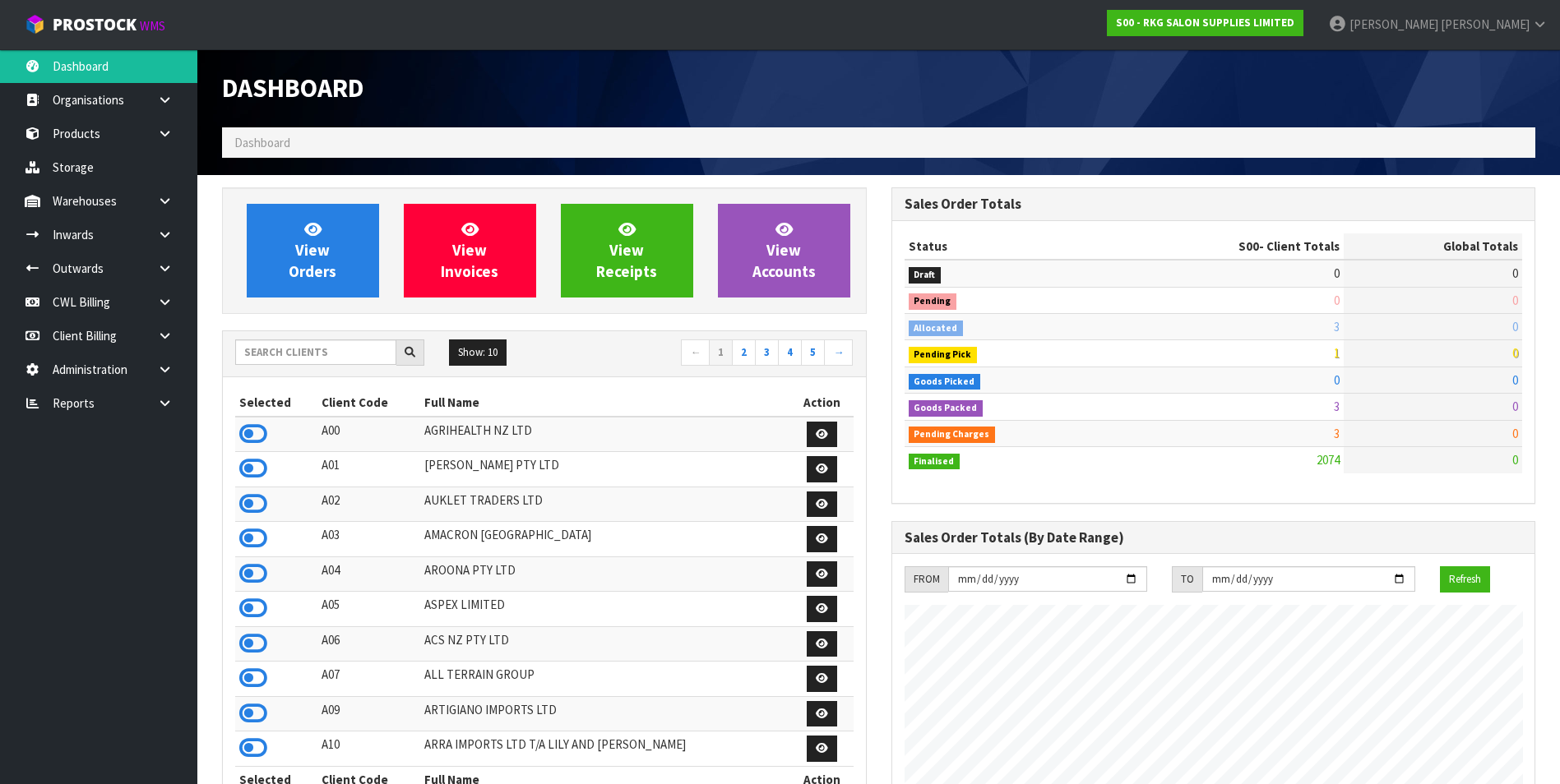
scroll to position [1246, 669]
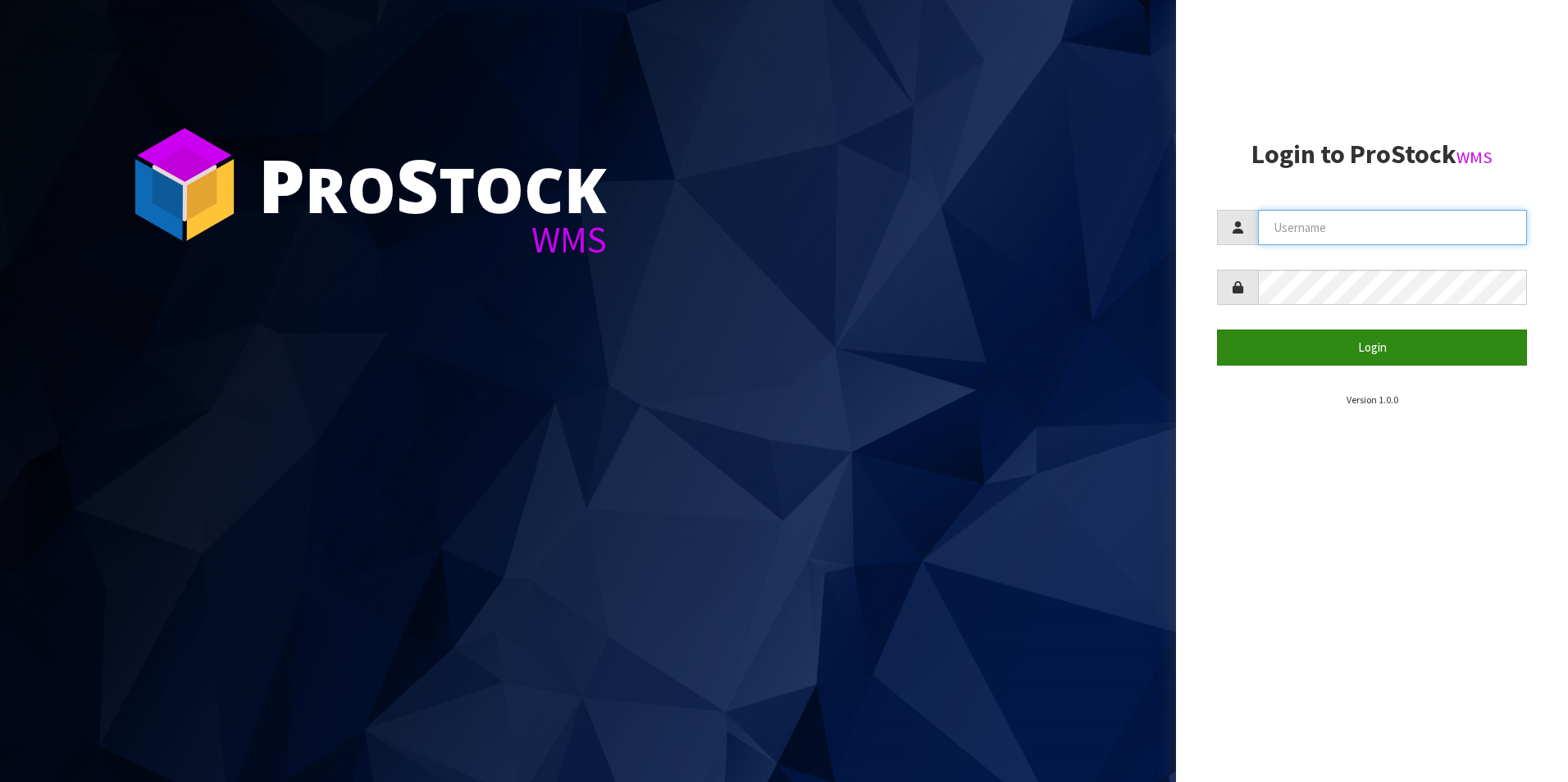
type input "[PERSON_NAME][EMAIL_ADDRESS][DOMAIN_NAME]"
click at [1351, 345] on button "Login" at bounding box center [1372, 347] width 310 height 36
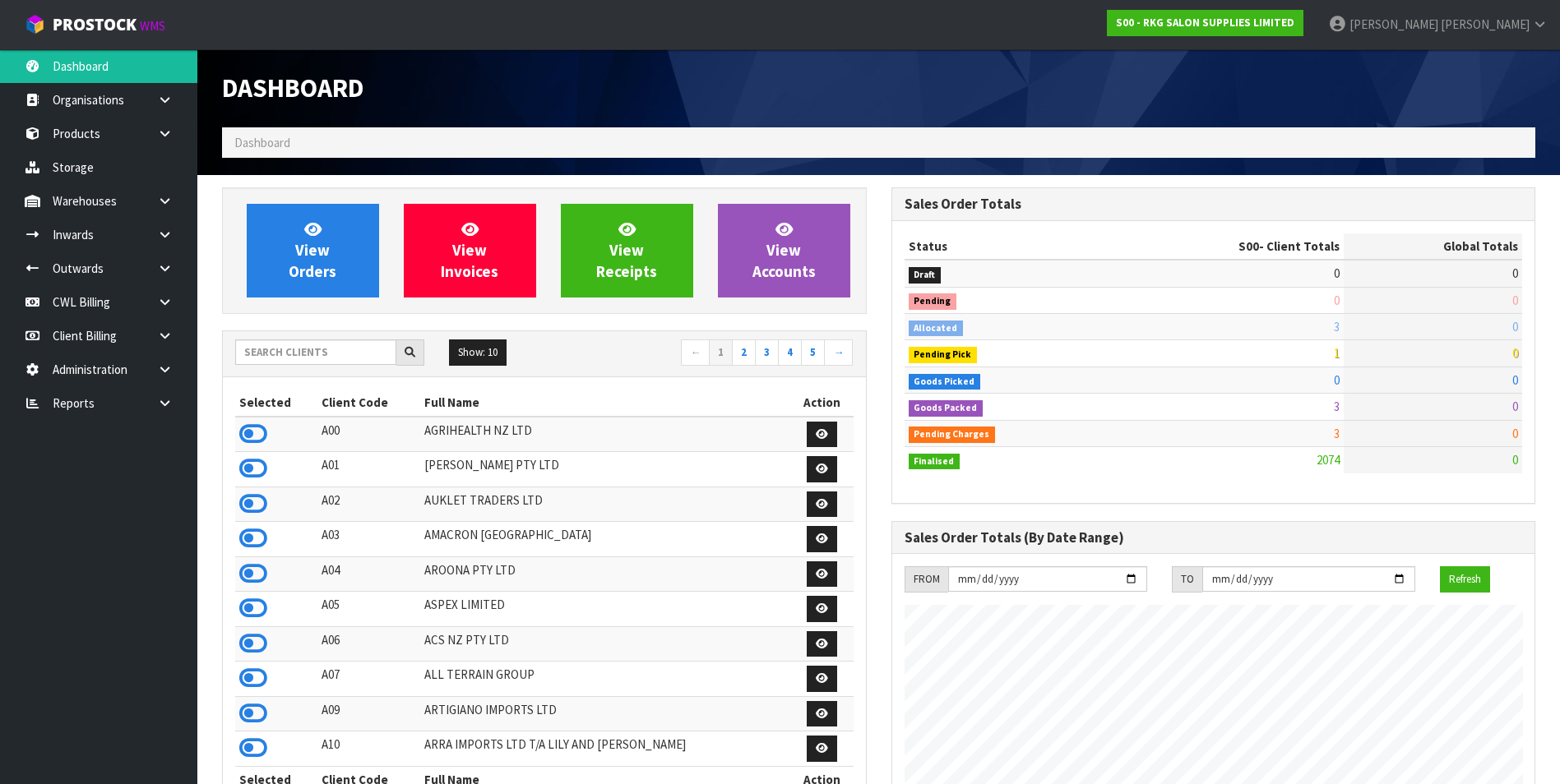
scroll to position [1281, 669]
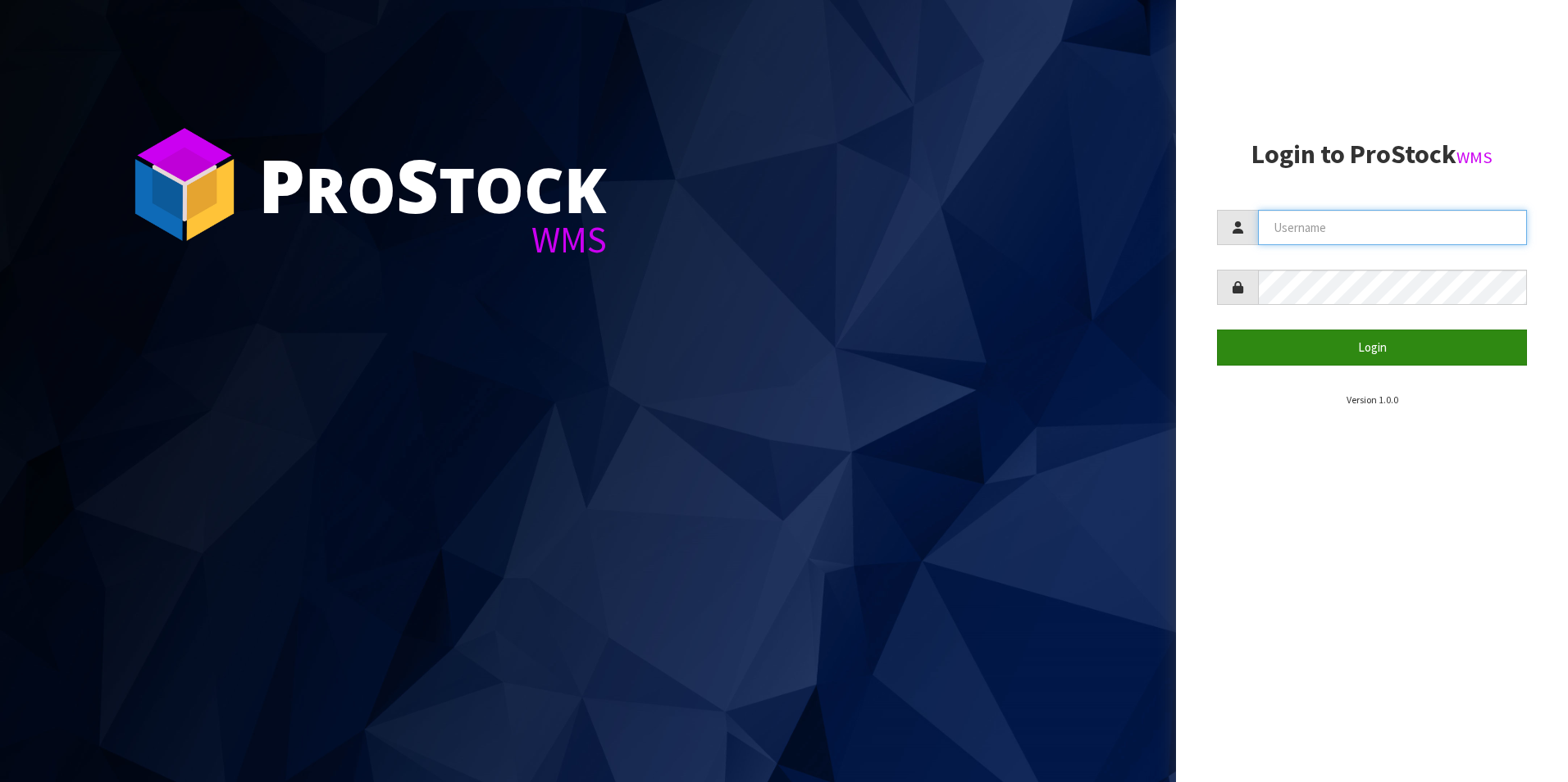
type input "[PERSON_NAME][EMAIL_ADDRESS][DOMAIN_NAME]"
click at [1359, 353] on button "Login" at bounding box center [1372, 347] width 310 height 36
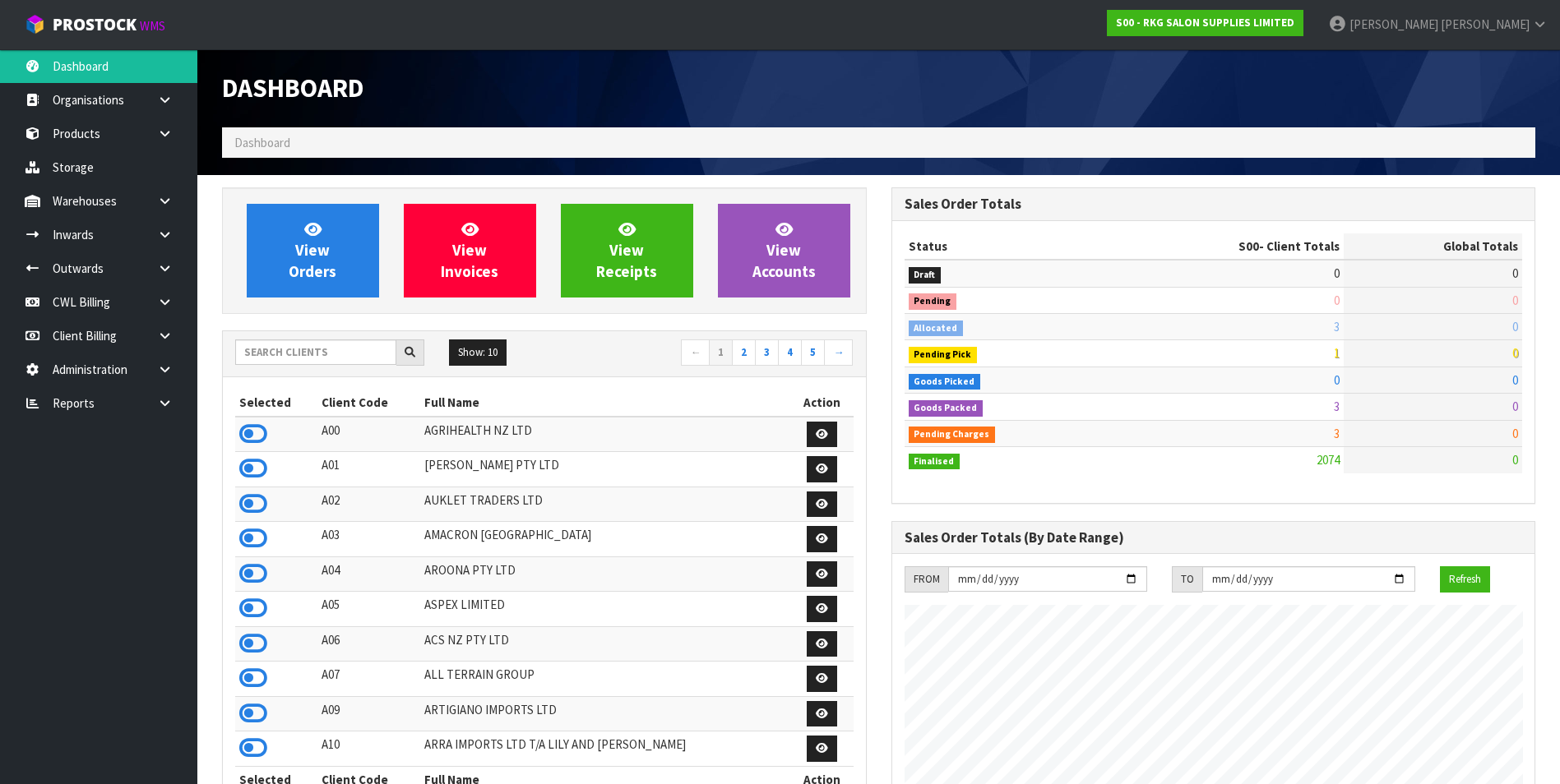
scroll to position [1246, 669]
click at [147, 305] on link at bounding box center [171, 302] width 53 height 34
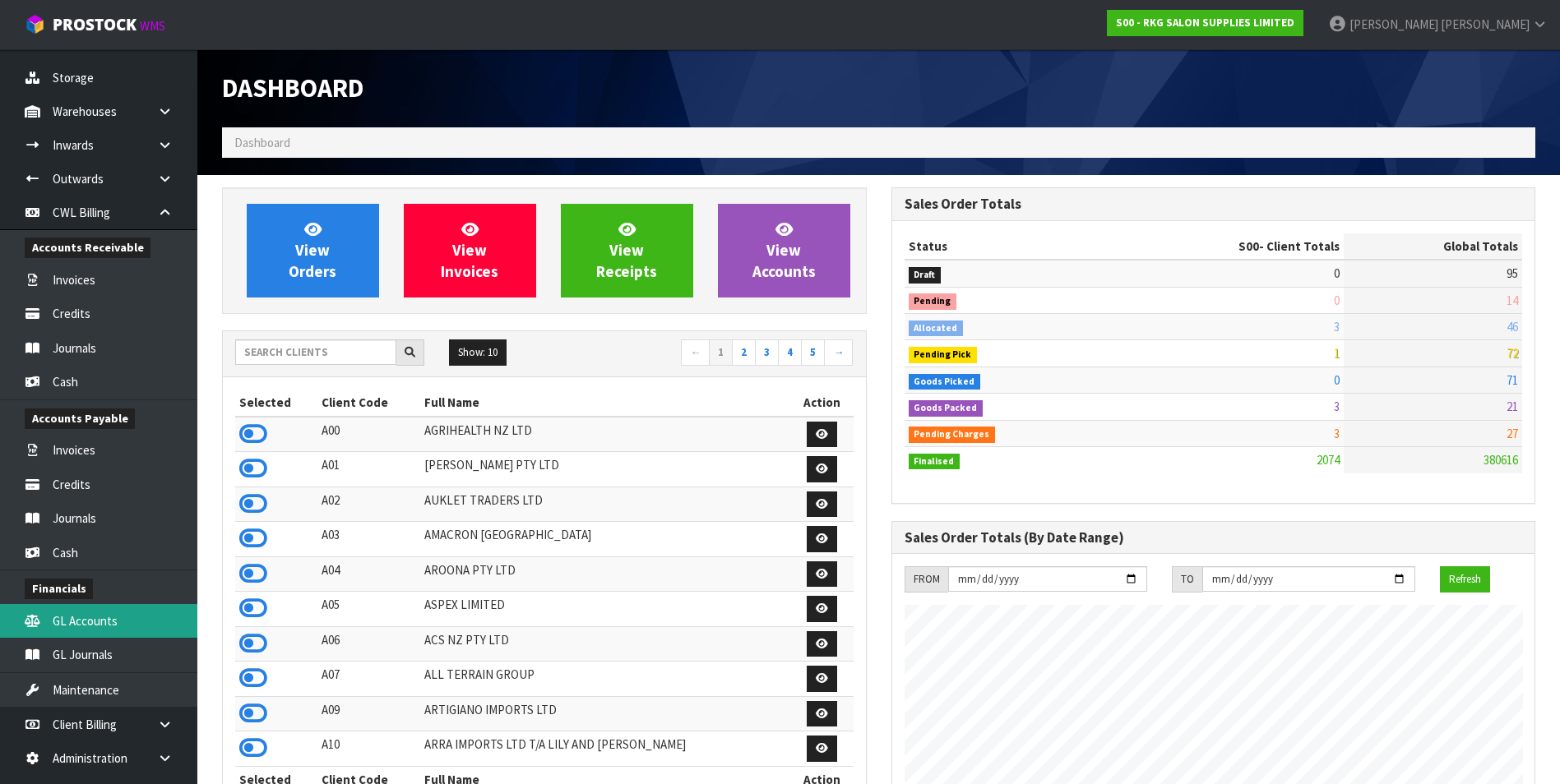
scroll to position [148, 0]
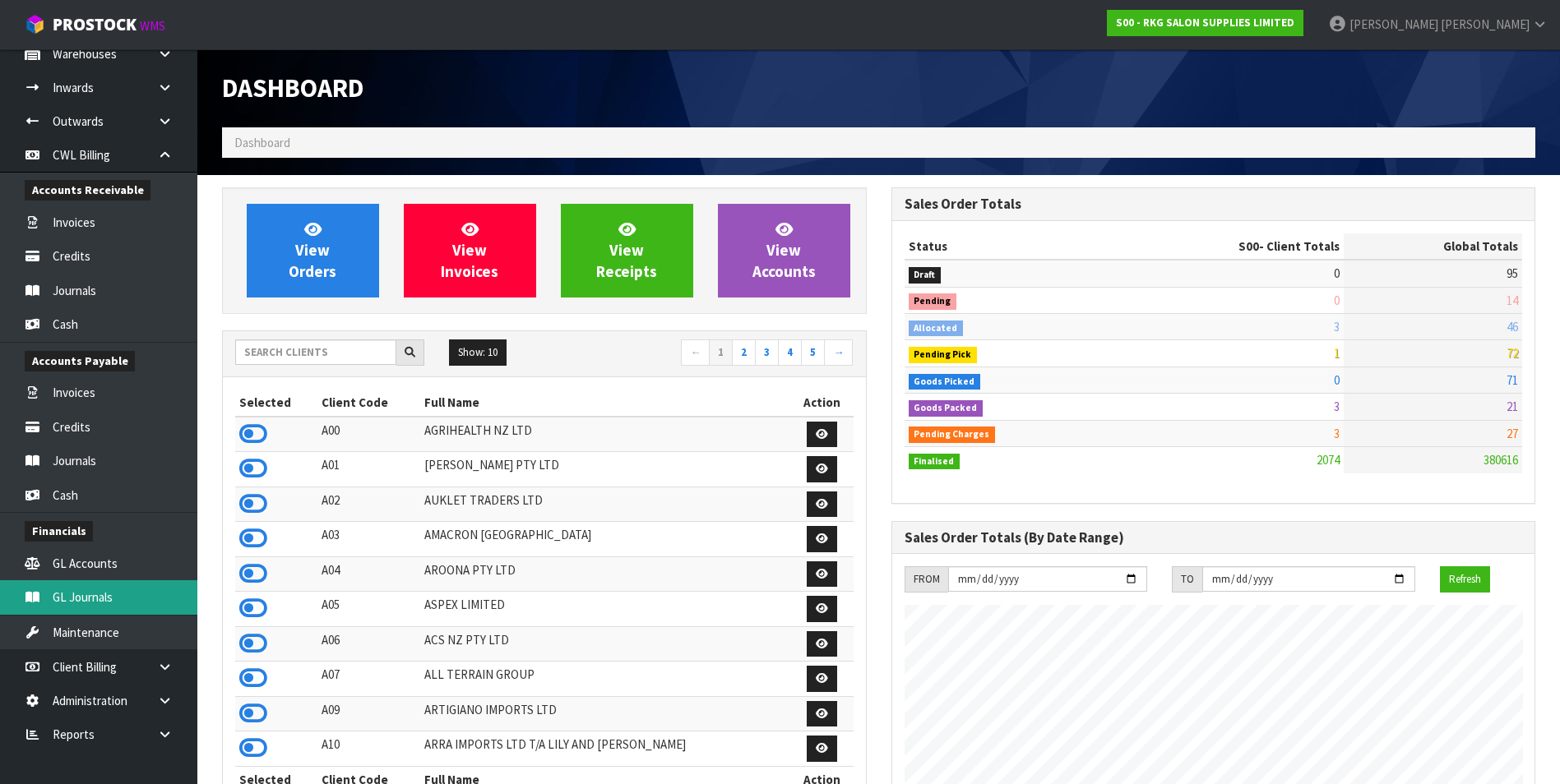
click at [123, 591] on link "GL Journals" at bounding box center [98, 597] width 198 height 34
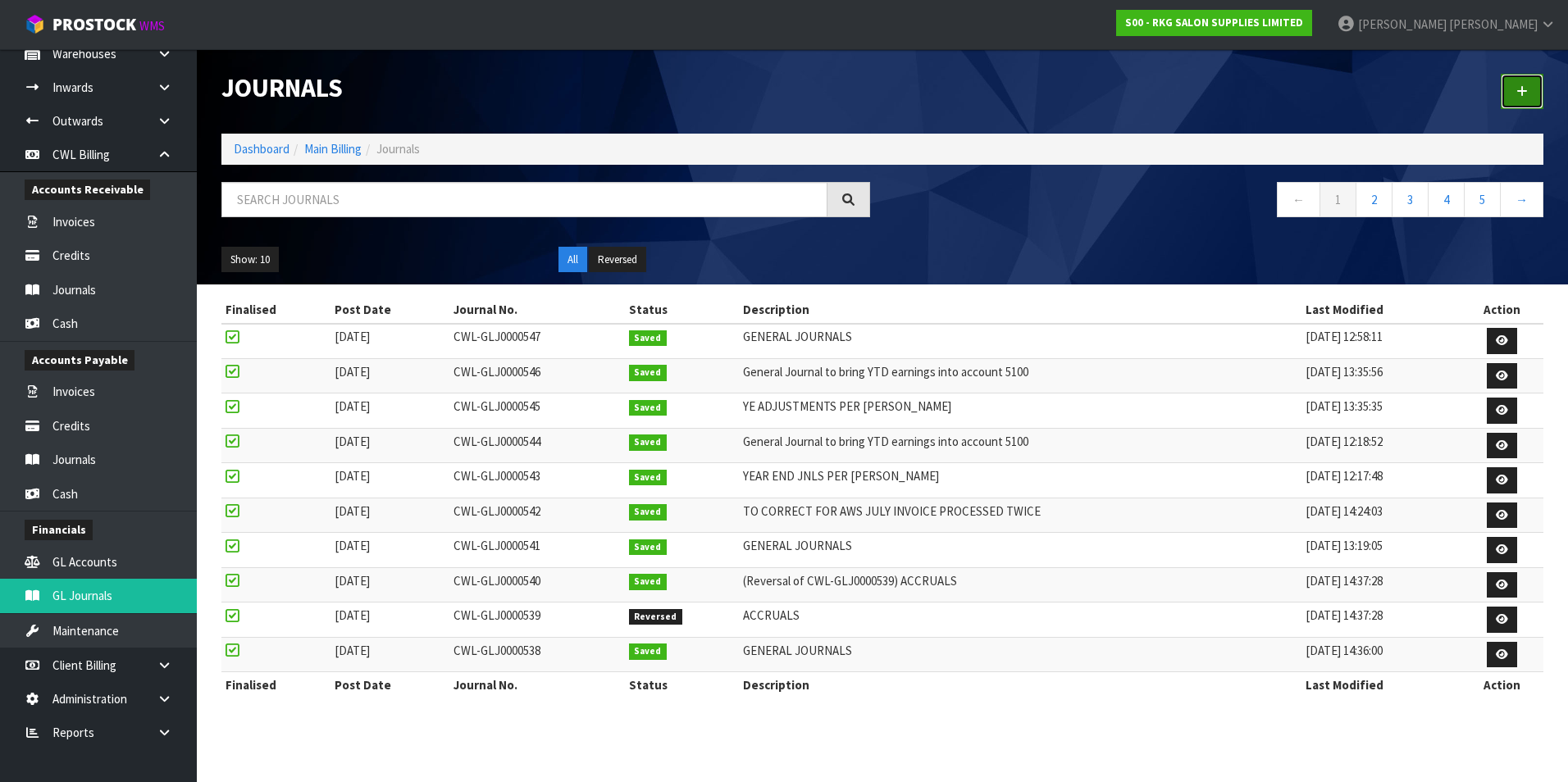
click at [1526, 88] on icon at bounding box center [1522, 91] width 12 height 13
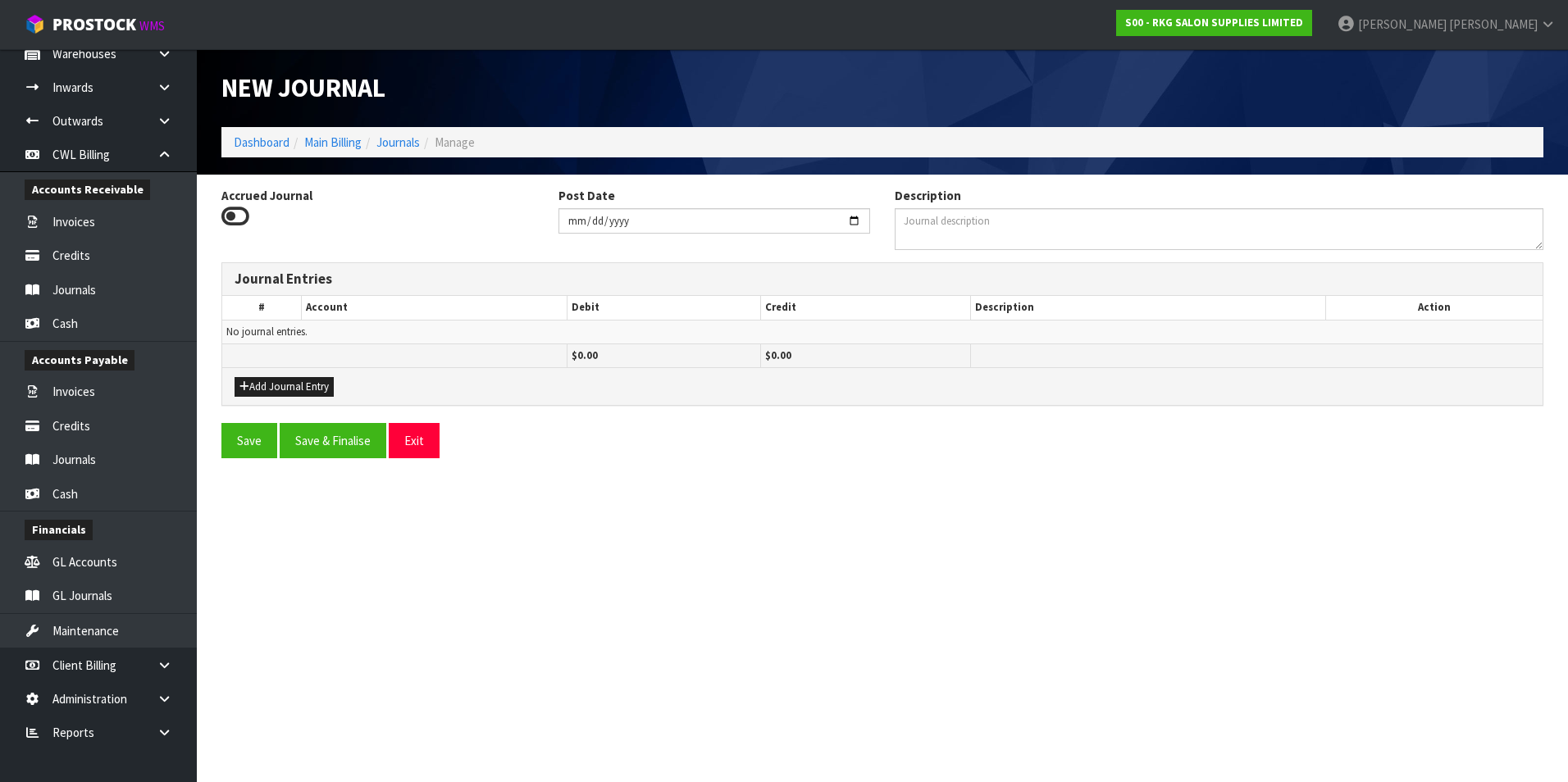
click at [226, 216] on icon at bounding box center [235, 216] width 28 height 25
click at [0, 0] on input "Accrued Journal" at bounding box center [0, 0] width 0 height 0
click at [855, 219] on input "[DATE]" at bounding box center [715, 221] width 313 height 25
type input "[DATE]"
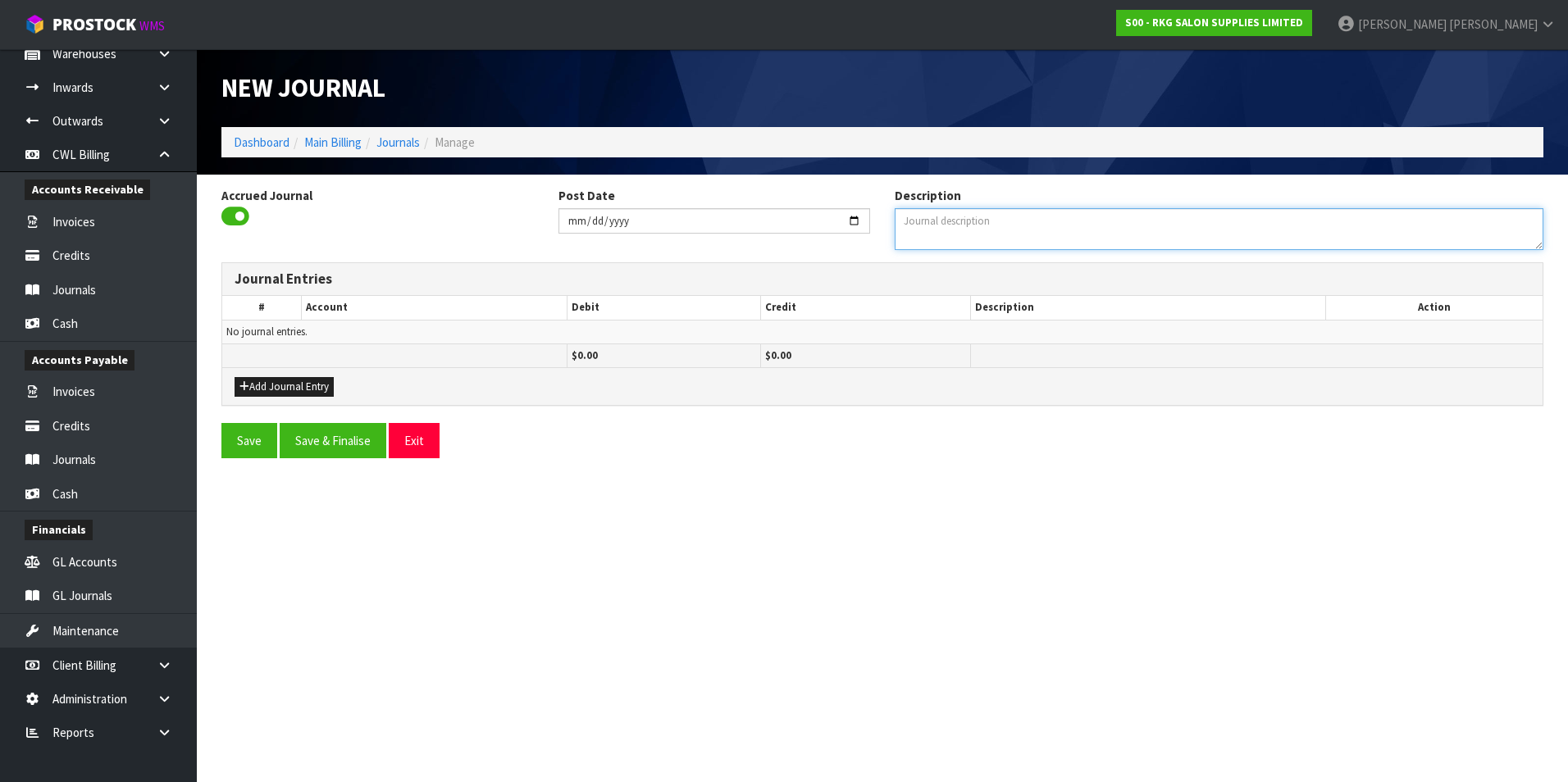
click at [953, 231] on textarea "Description" at bounding box center [1219, 229] width 648 height 41
type textarea "ACCRUALS"
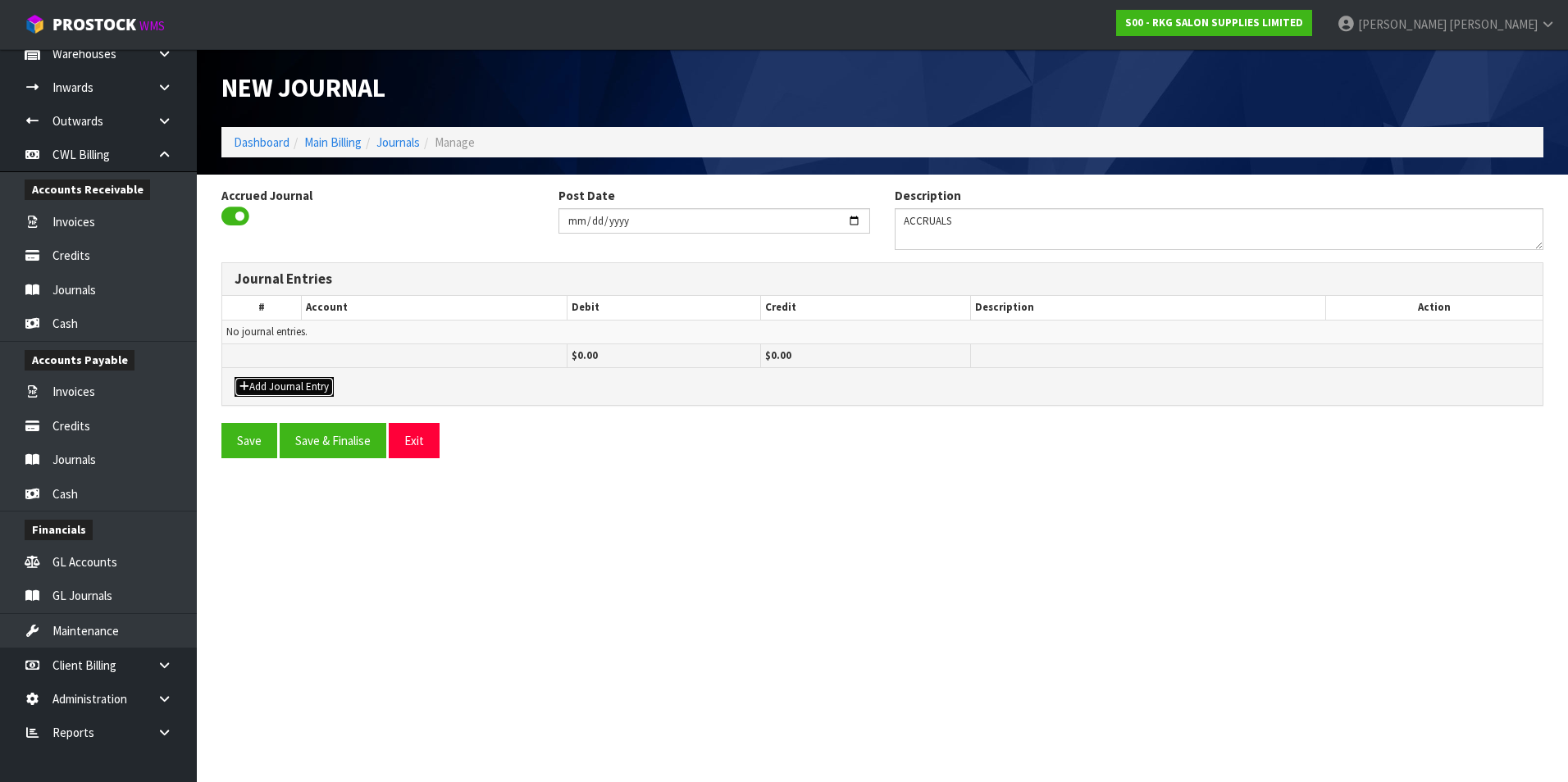
click at [280, 386] on button "Add Journal Entry" at bounding box center [284, 387] width 99 height 19
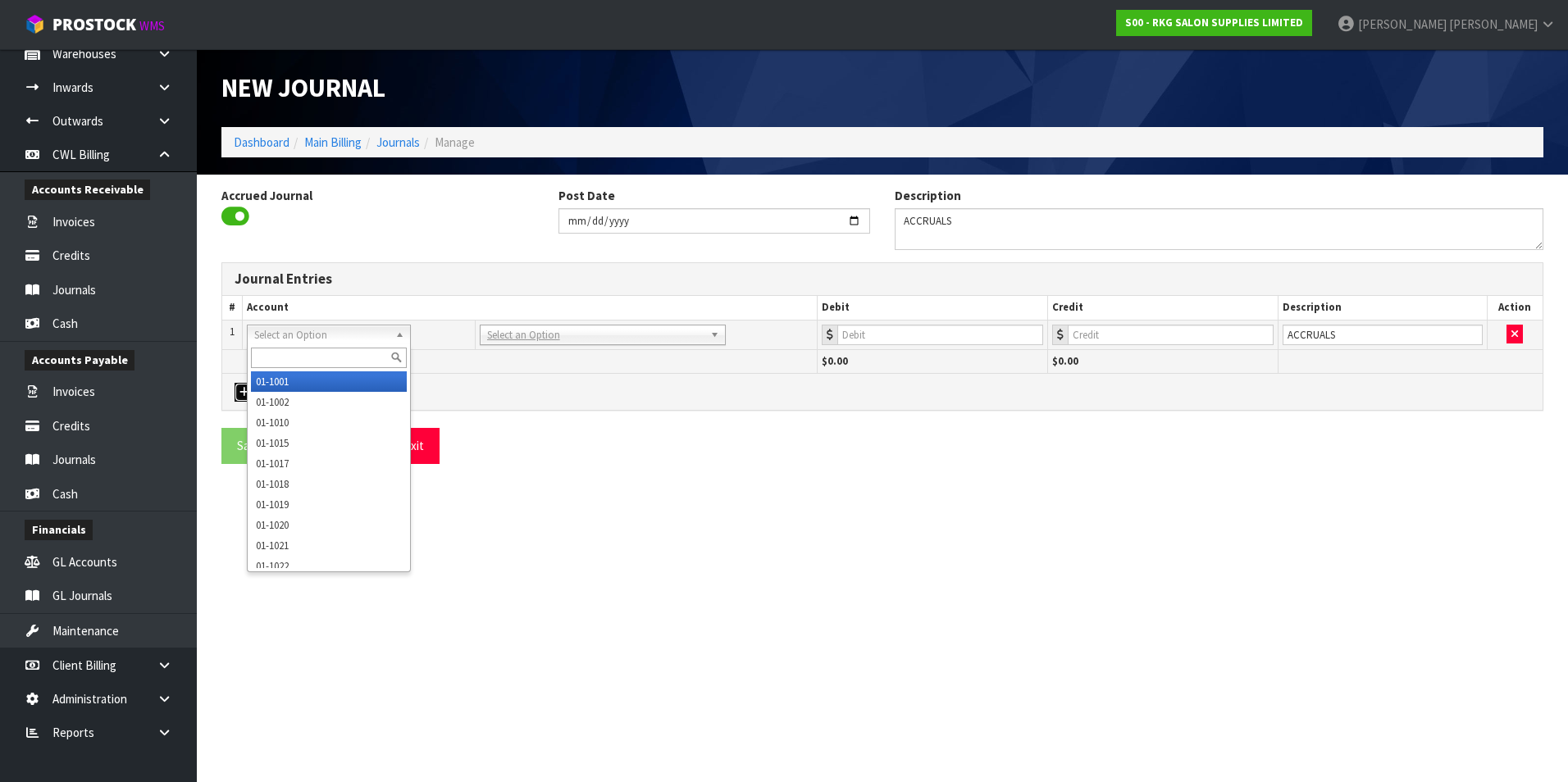
drag, startPoint x: 310, startPoint y: 341, endPoint x: 297, endPoint y: 355, distance: 19.1
click at [291, 357] on input "text" at bounding box center [329, 357] width 156 height 20
type input "3055"
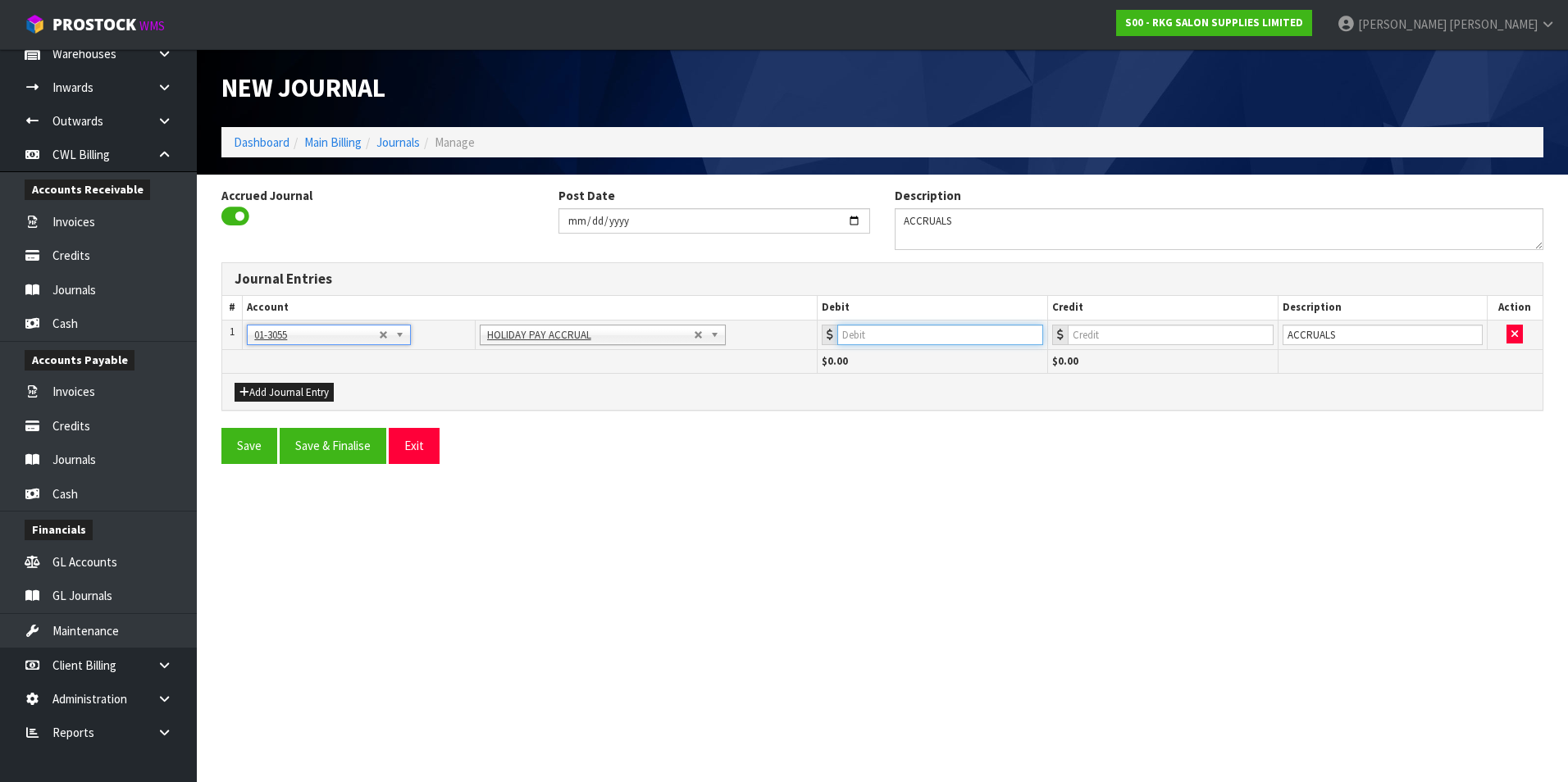
click at [965, 335] on input "number" at bounding box center [940, 335] width 206 height 20
type input "86956.21"
click at [1387, 336] on input "ACCRUALS" at bounding box center [1382, 335] width 200 height 20
type input "A"
type input "T"
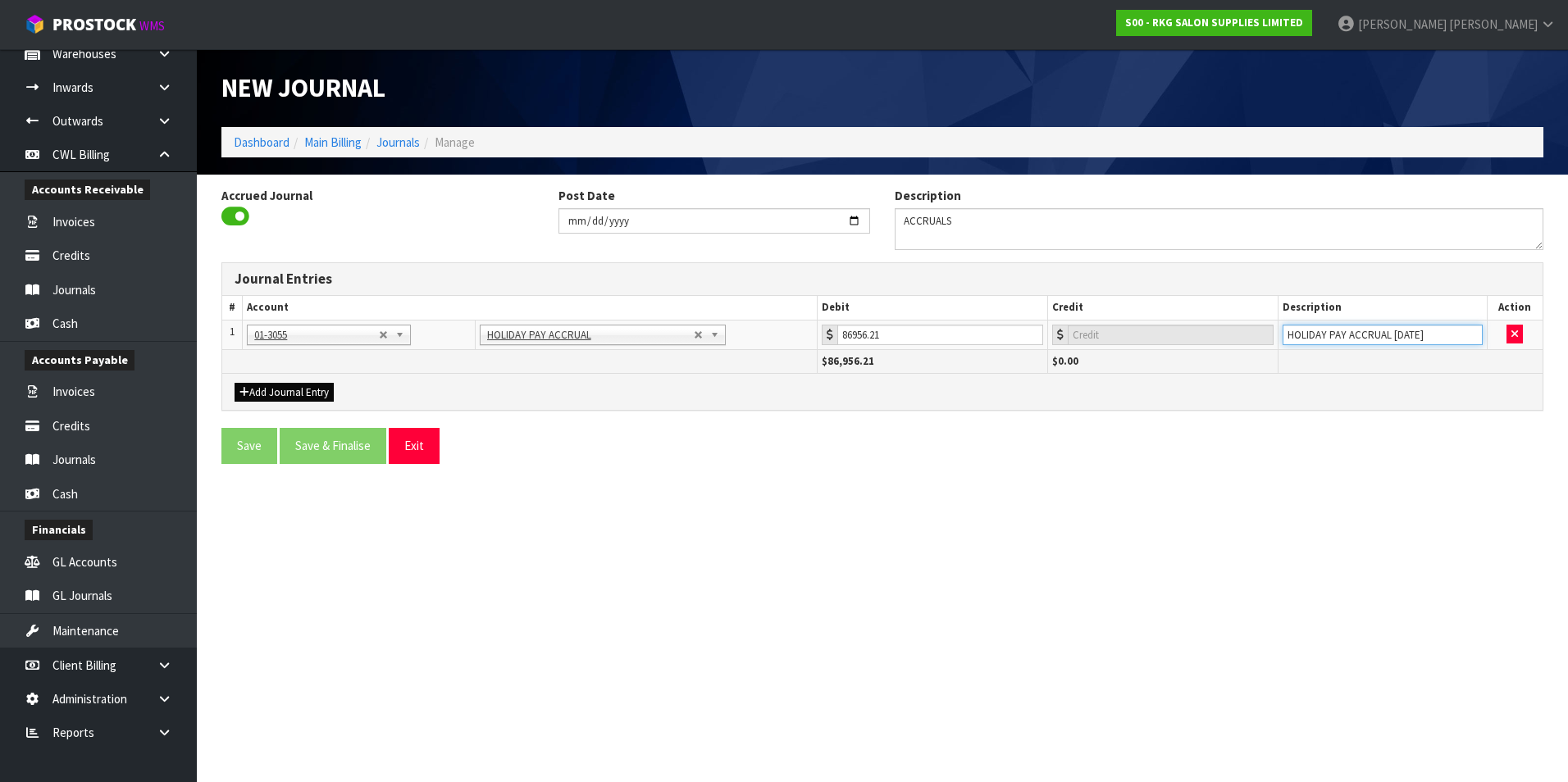
type input "HOLIDAY PAY ACCRUAL [DATE]"
click at [284, 391] on button "Add Journal Entry" at bounding box center [284, 392] width 99 height 19
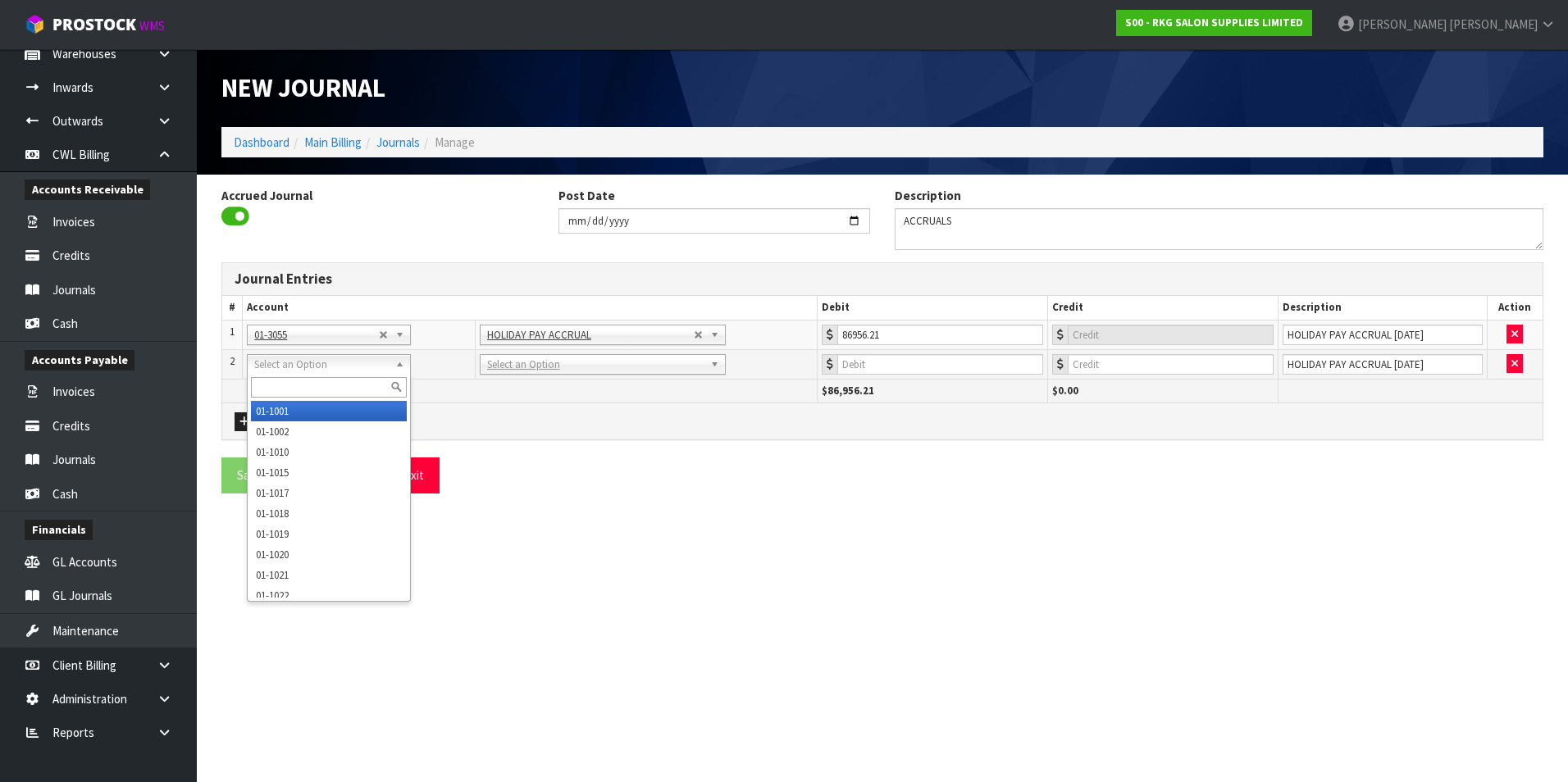
click at [277, 384] on input "text" at bounding box center [329, 387] width 156 height 20
type input "9521"
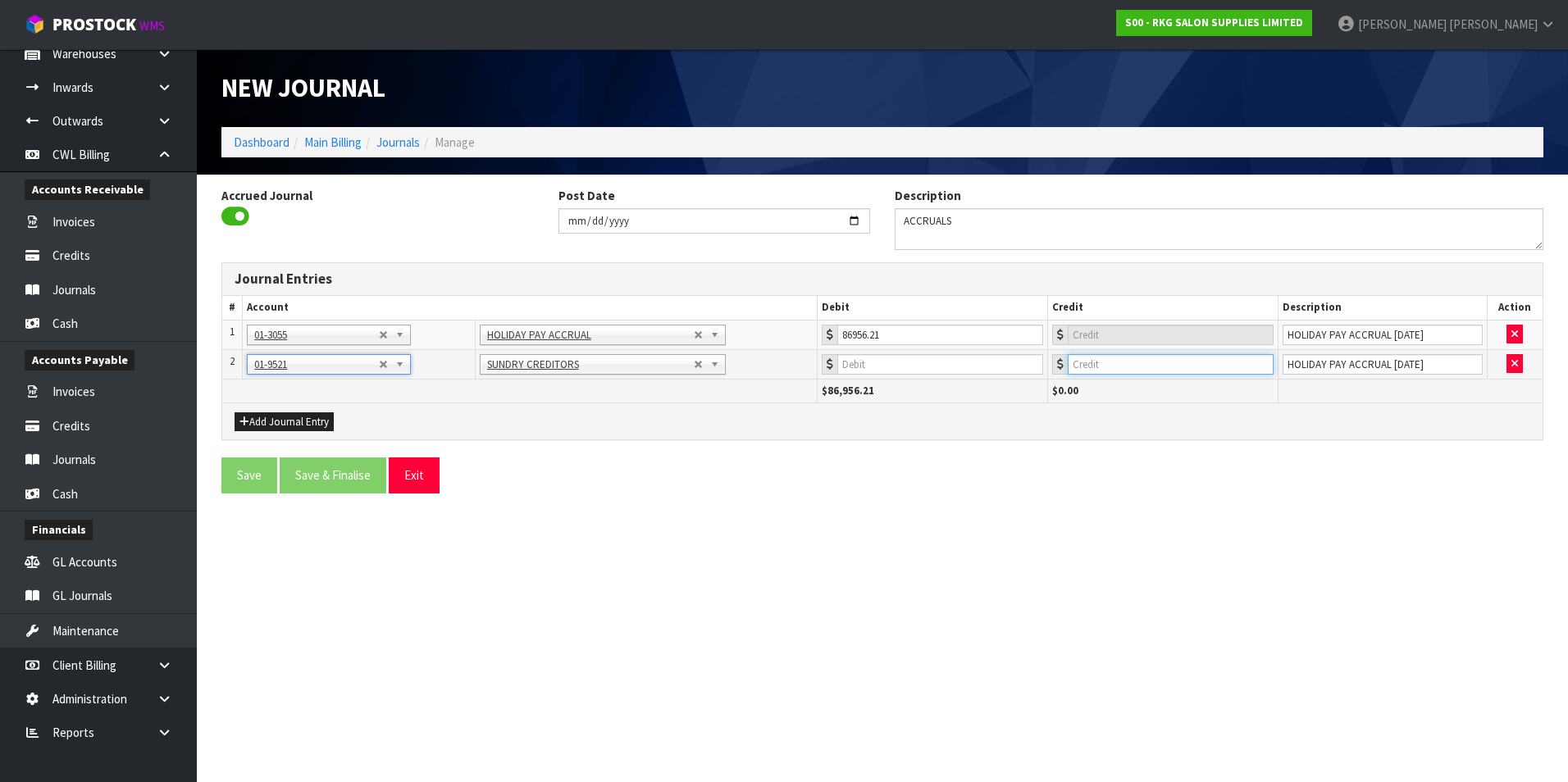
click at [1153, 366] on input "number" at bounding box center [1171, 364] width 206 height 20
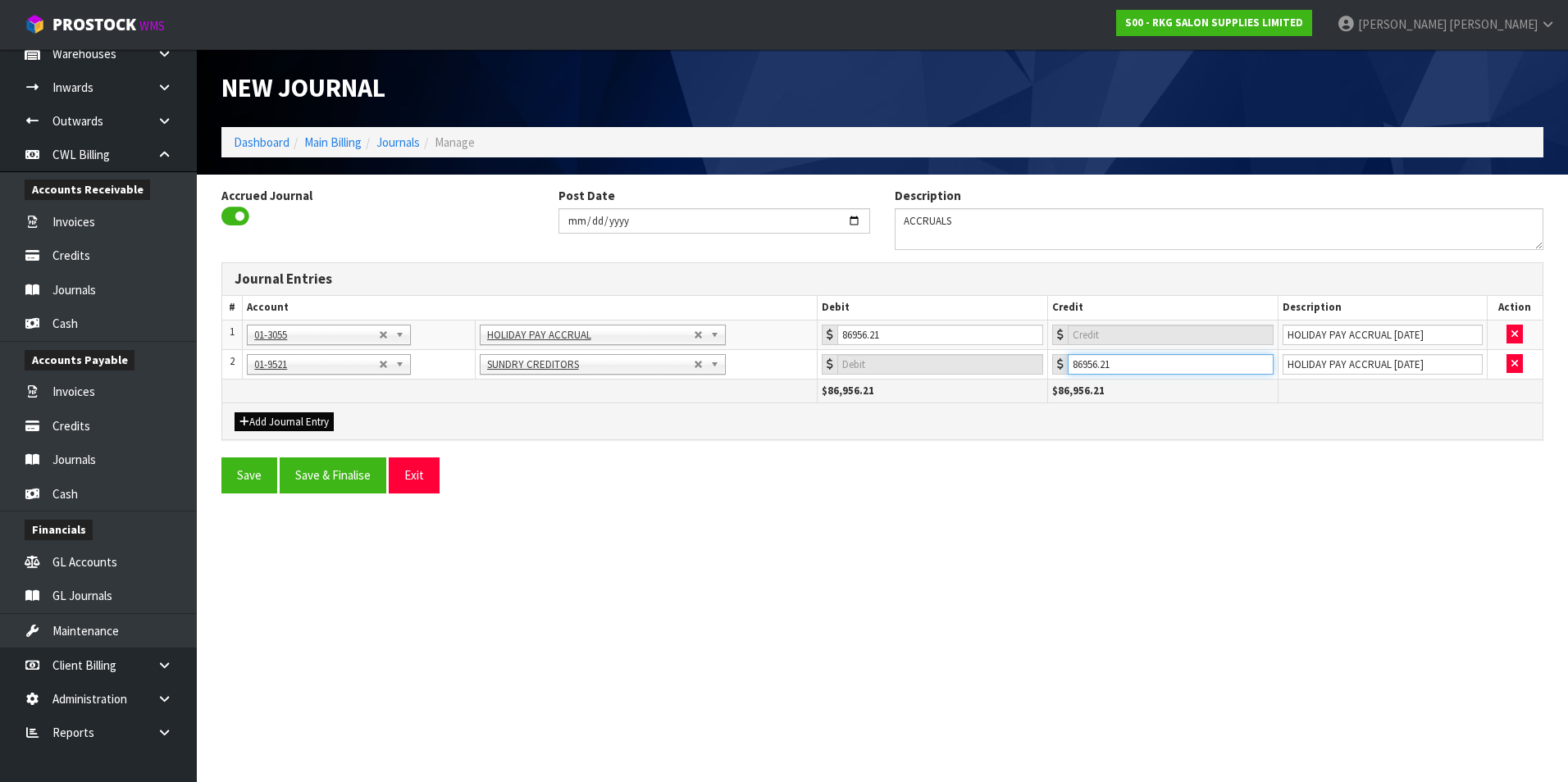
type input "86956.21"
click at [261, 415] on button "Add Journal Entry" at bounding box center [284, 422] width 99 height 19
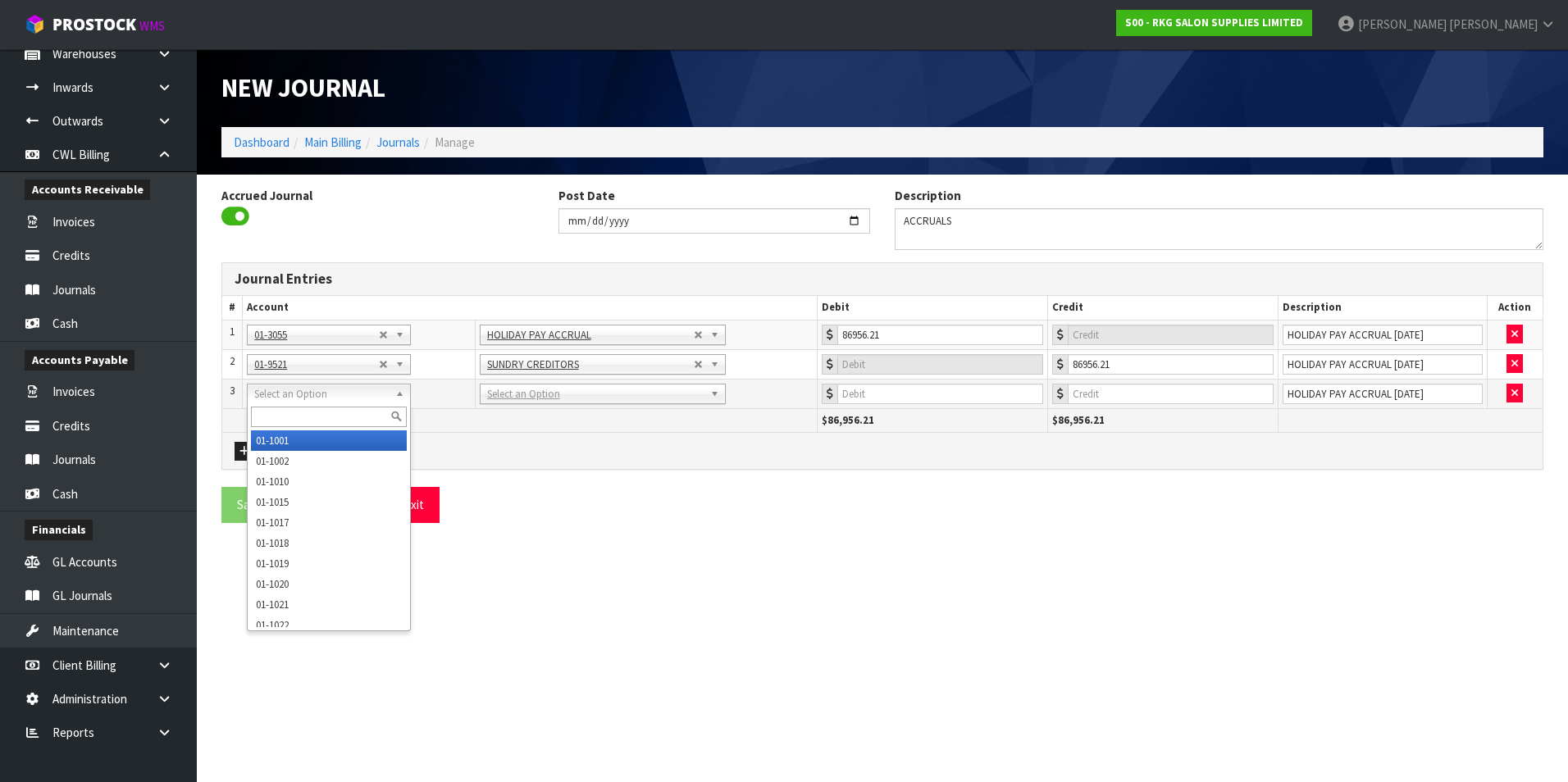
click at [268, 415] on input "text" at bounding box center [329, 416] width 156 height 20
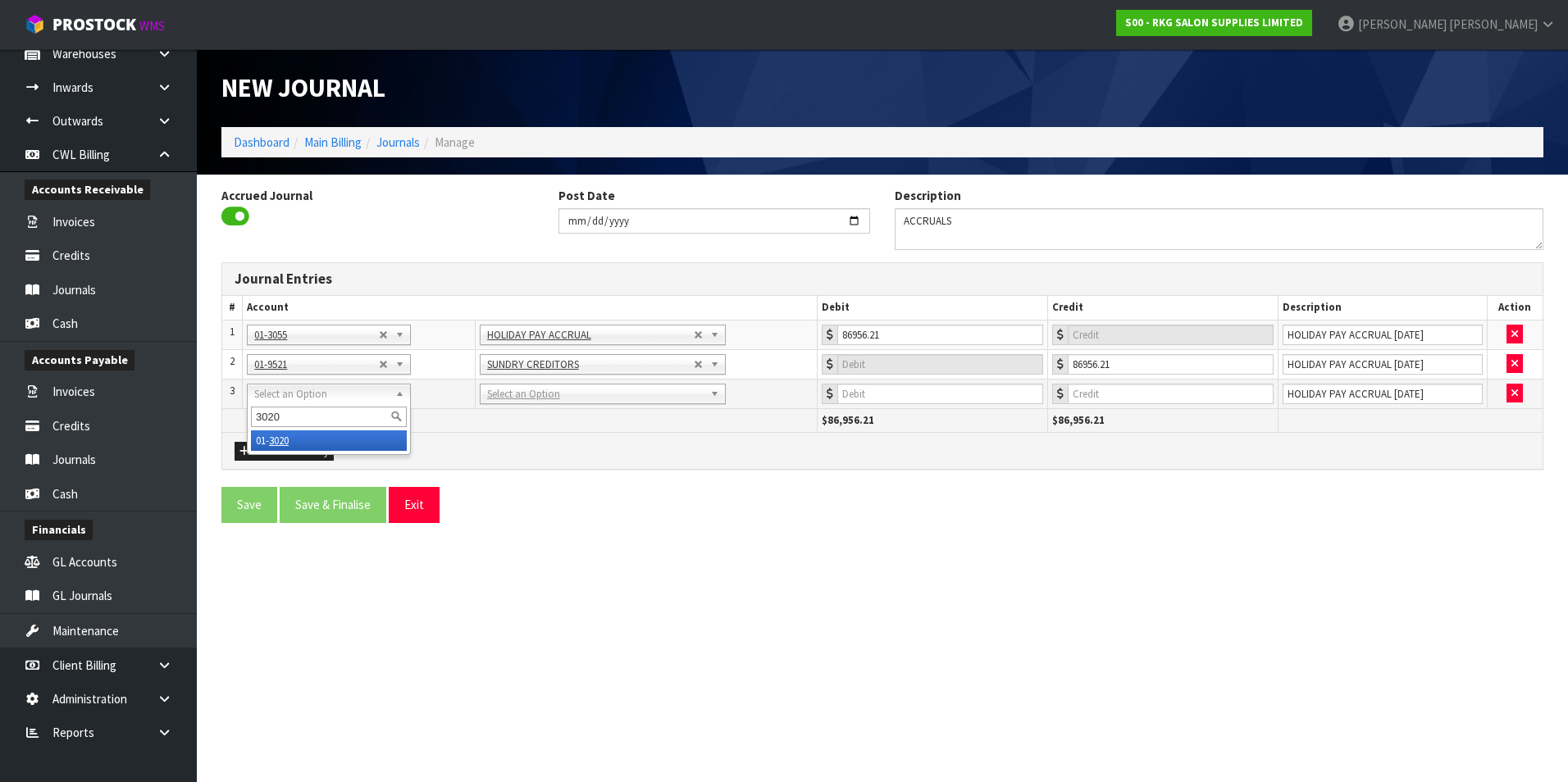
type input "3020"
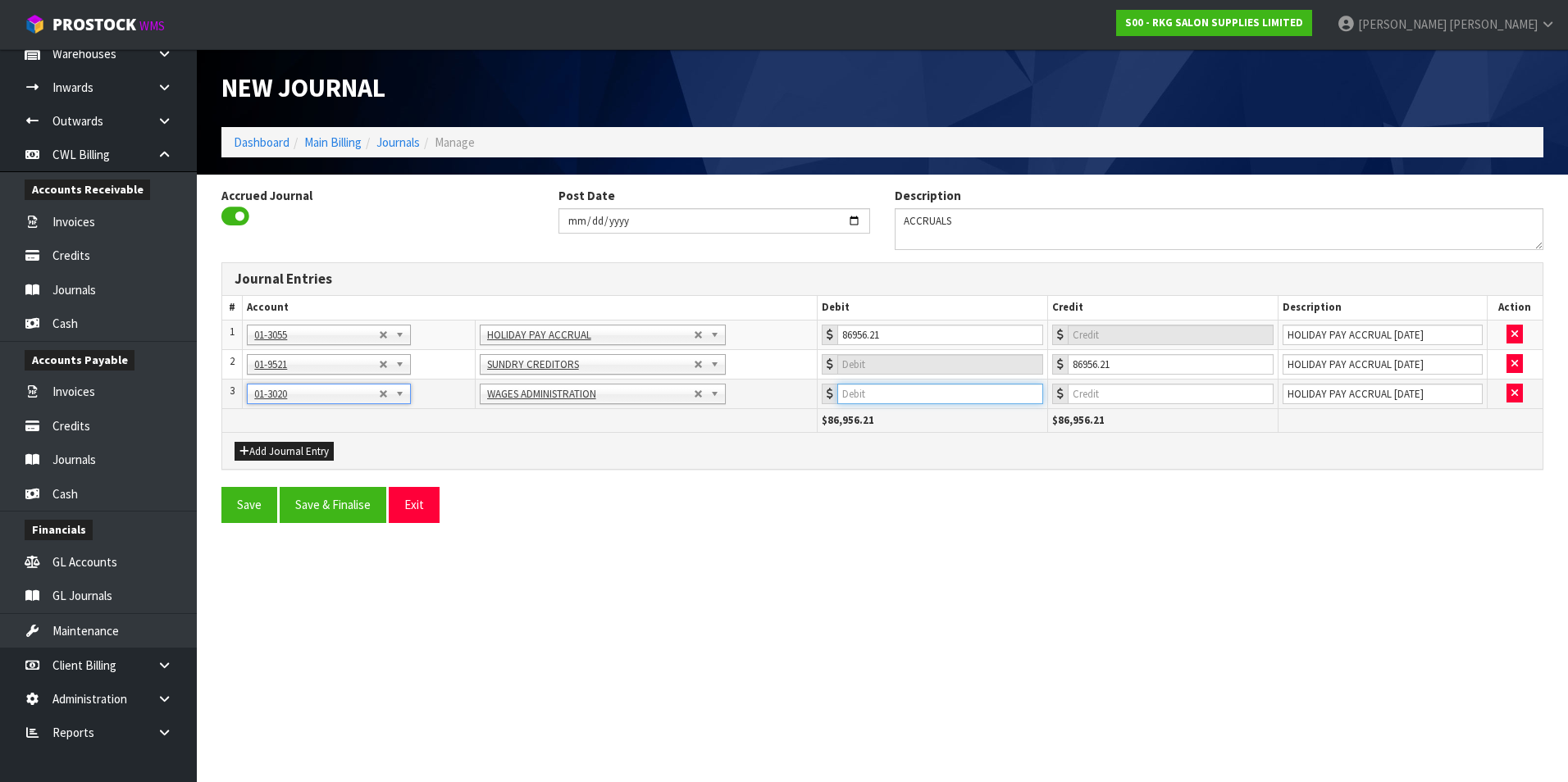
click at [949, 397] on input "number" at bounding box center [940, 393] width 206 height 20
type input "10407.62"
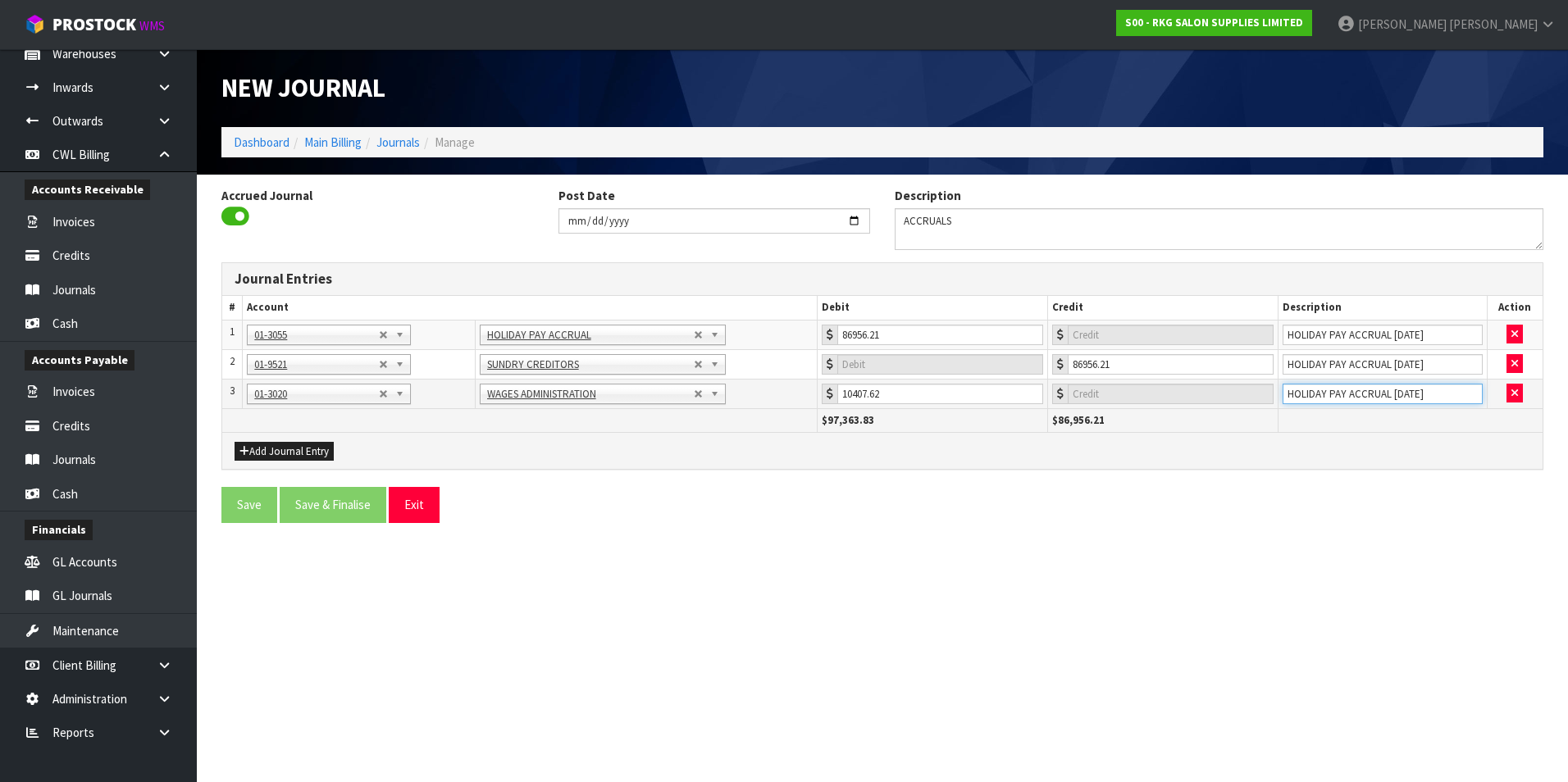
click at [1456, 397] on input "HOLIDAY PAY ACCRUAL [DATE]" at bounding box center [1382, 393] width 200 height 20
type input "H"
type input "ACCRUE WAGES FOR [DATE]"
click at [260, 439] on div "Add Journal Entry" at bounding box center [882, 450] width 1320 height 37
click at [278, 451] on button "Add Journal Entry" at bounding box center [284, 451] width 99 height 19
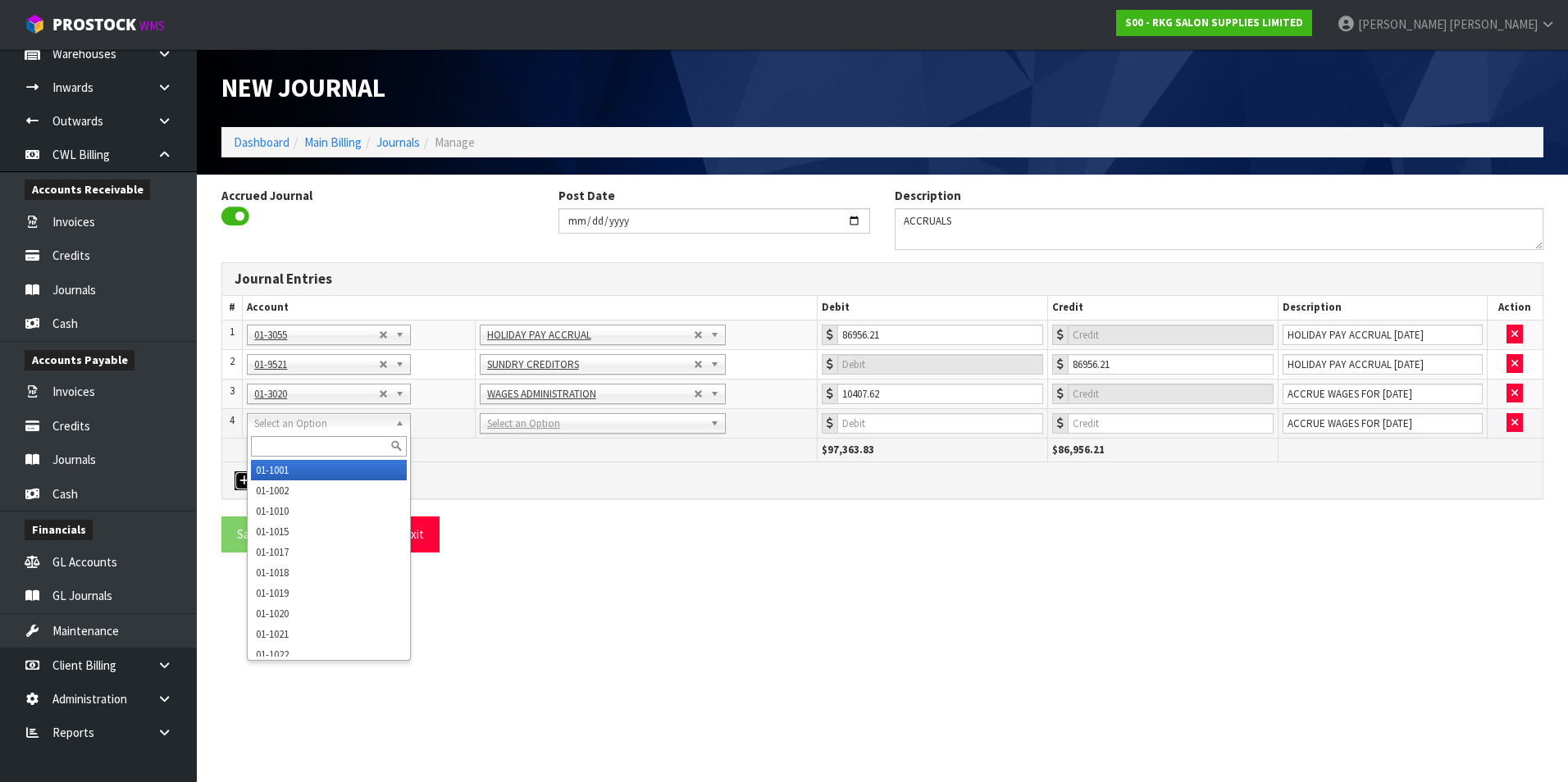
drag, startPoint x: 286, startPoint y: 426, endPoint x: 276, endPoint y: 444, distance: 20.6
click at [274, 446] on input "text" at bounding box center [329, 446] width 156 height 20
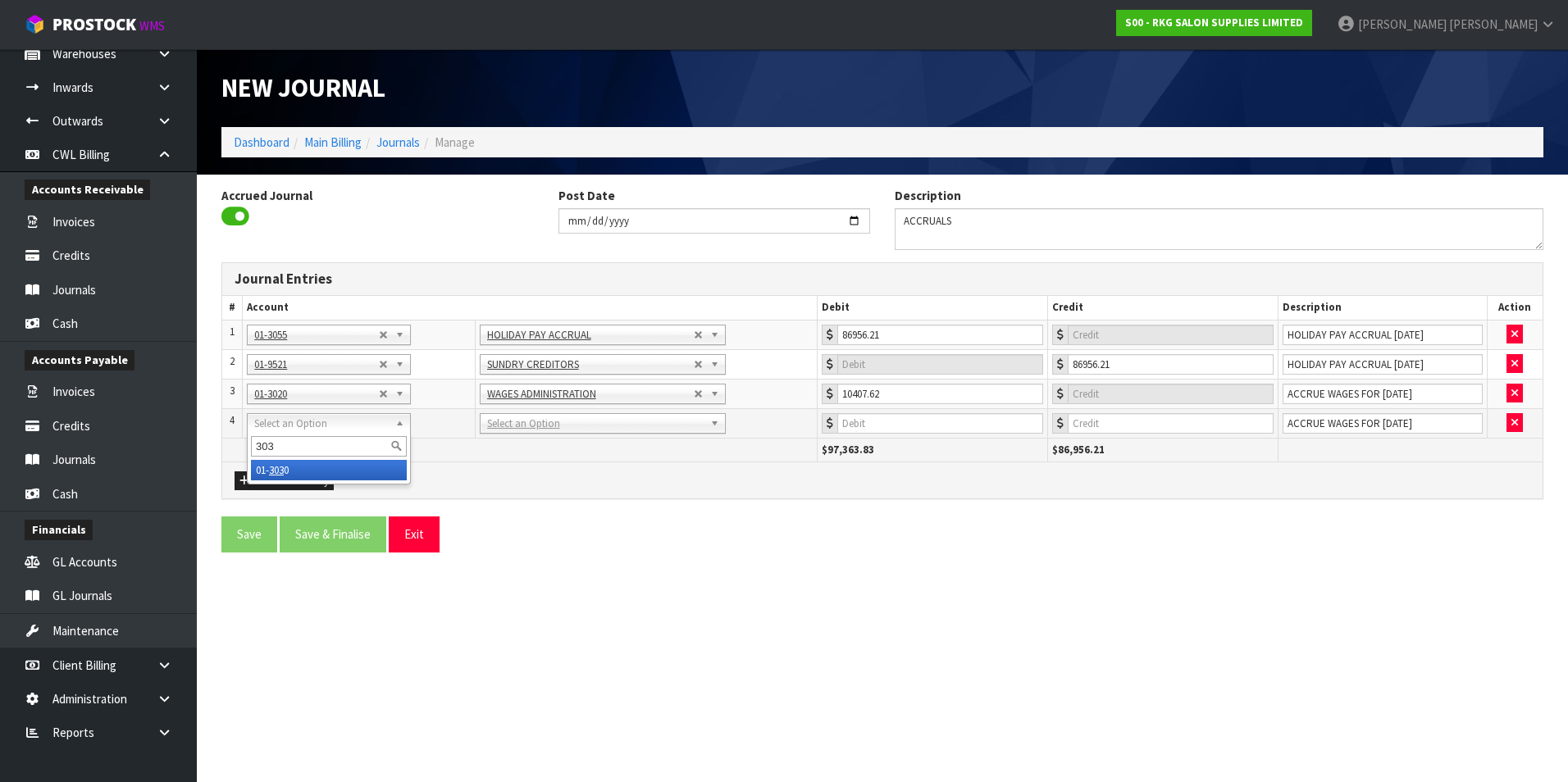
type input "3030"
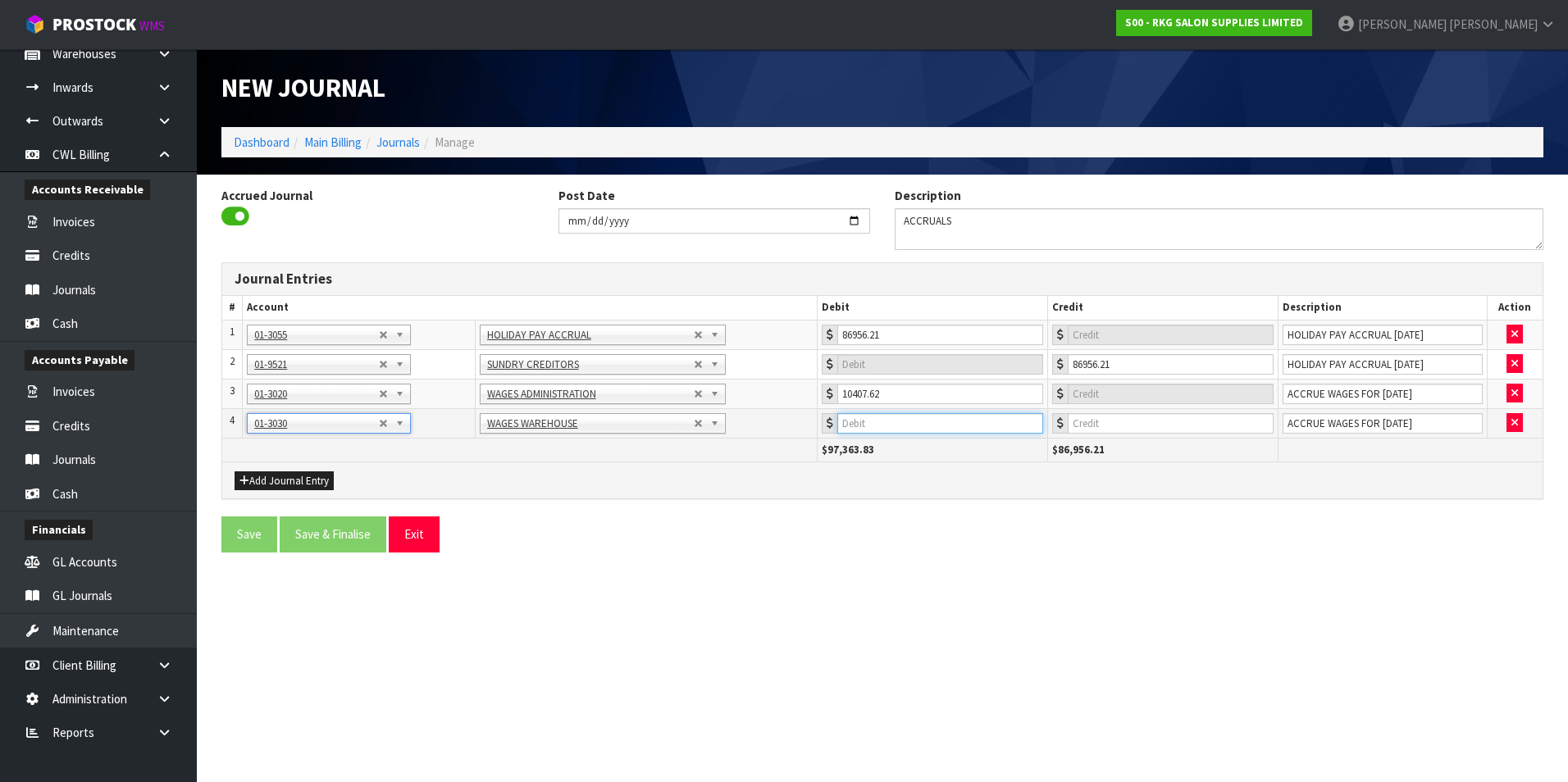
click at [929, 417] on input "number" at bounding box center [940, 423] width 206 height 20
type input "14346.70"
click at [287, 481] on button "Add Journal Entry" at bounding box center [284, 481] width 99 height 19
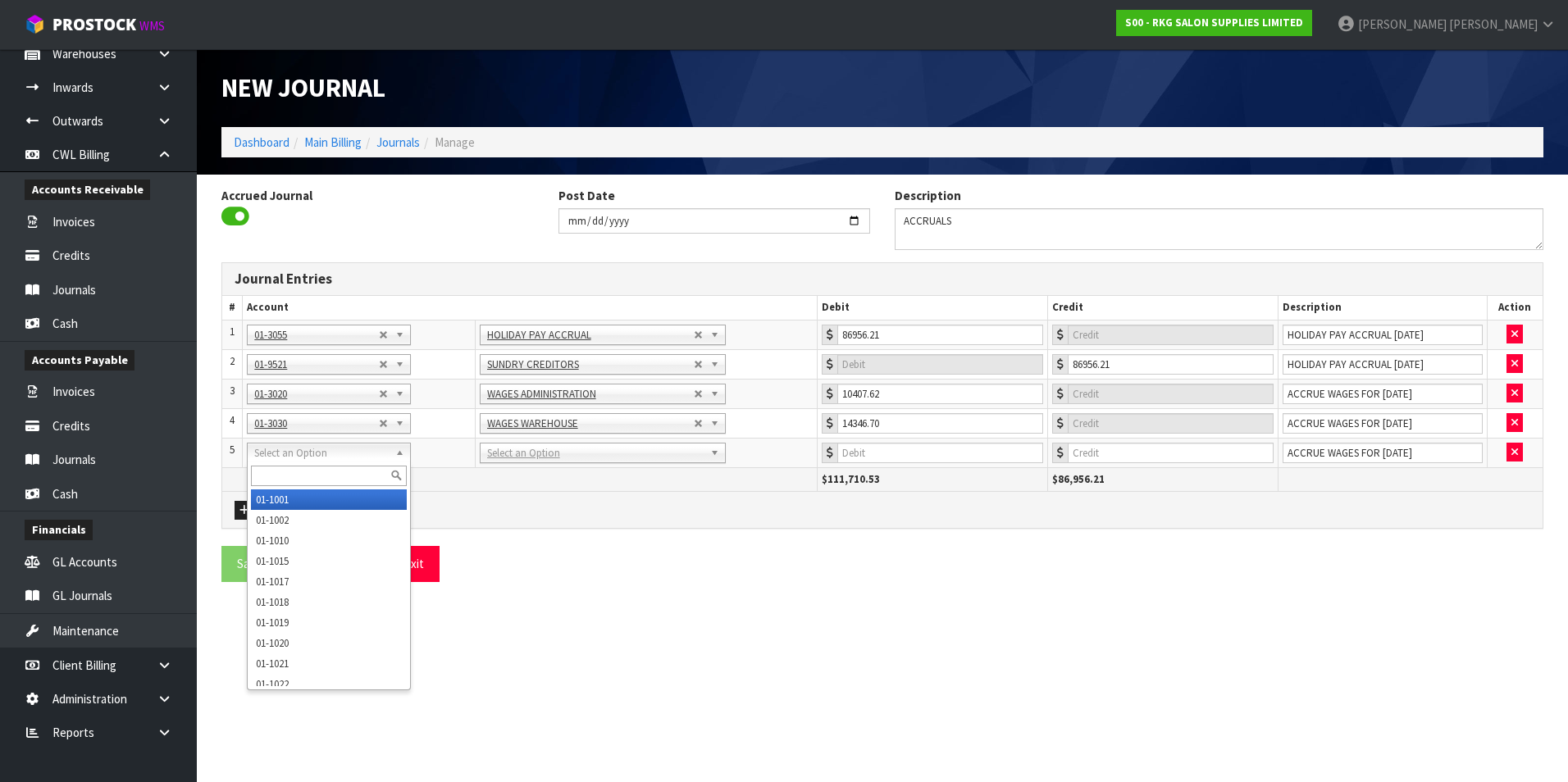
click at [275, 472] on input "text" at bounding box center [329, 475] width 156 height 20
type input "3040"
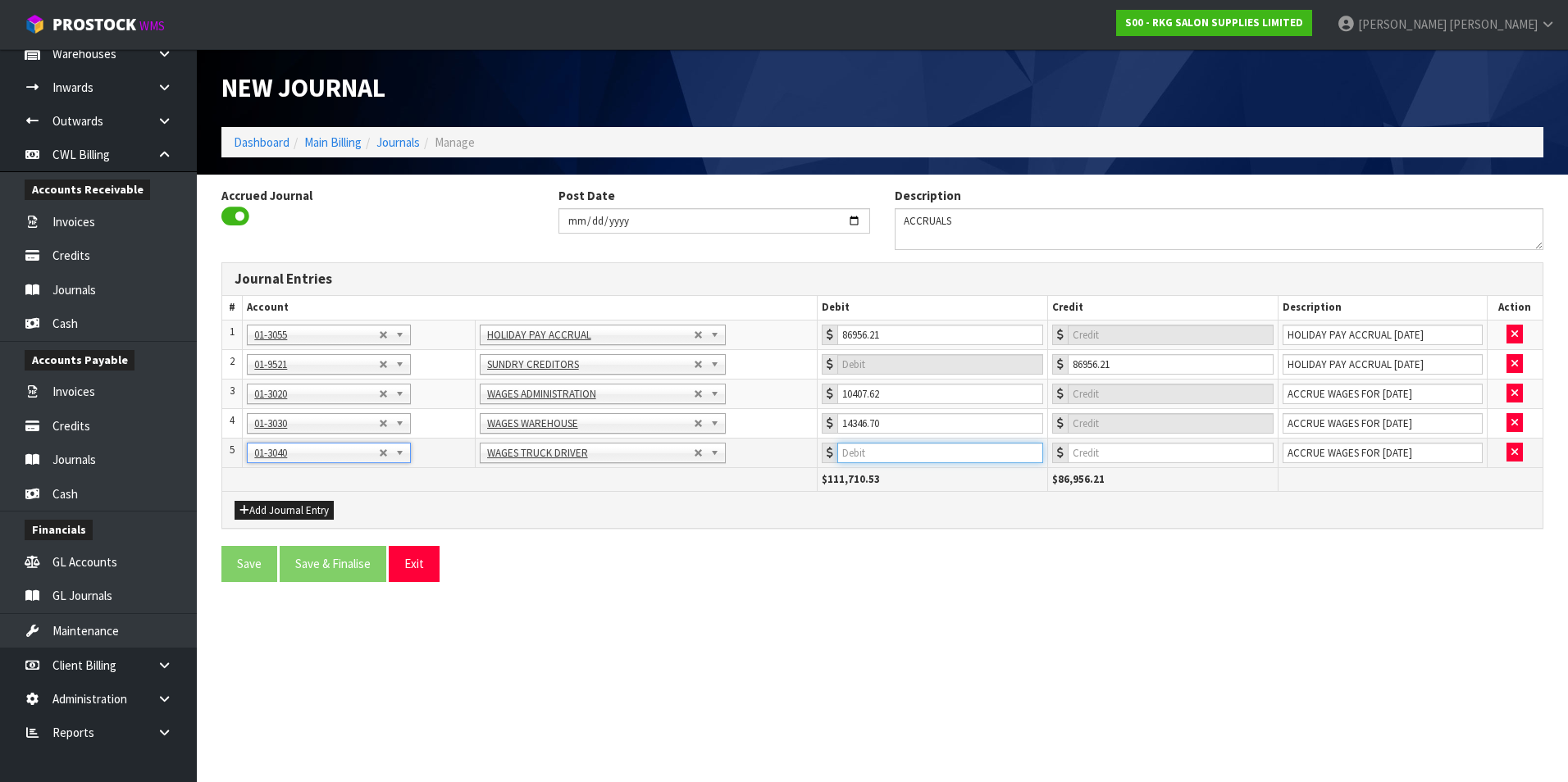
click at [909, 459] on input "number" at bounding box center [940, 452] width 206 height 20
type input "1301.01"
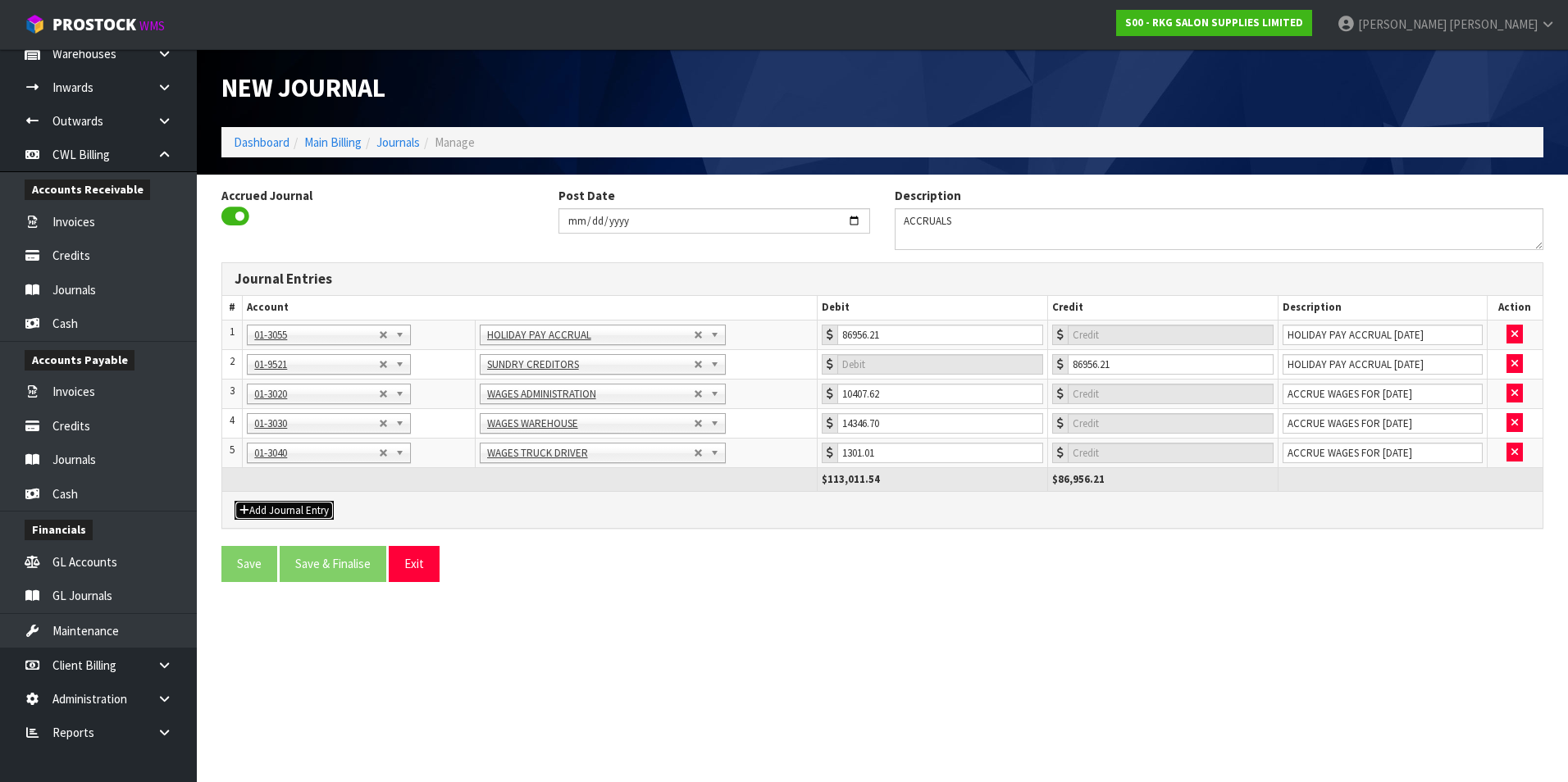
drag, startPoint x: 291, startPoint y: 510, endPoint x: 285, endPoint y: 498, distance: 13.4
click at [288, 509] on button "Add Journal Entry" at bounding box center [284, 511] width 99 height 19
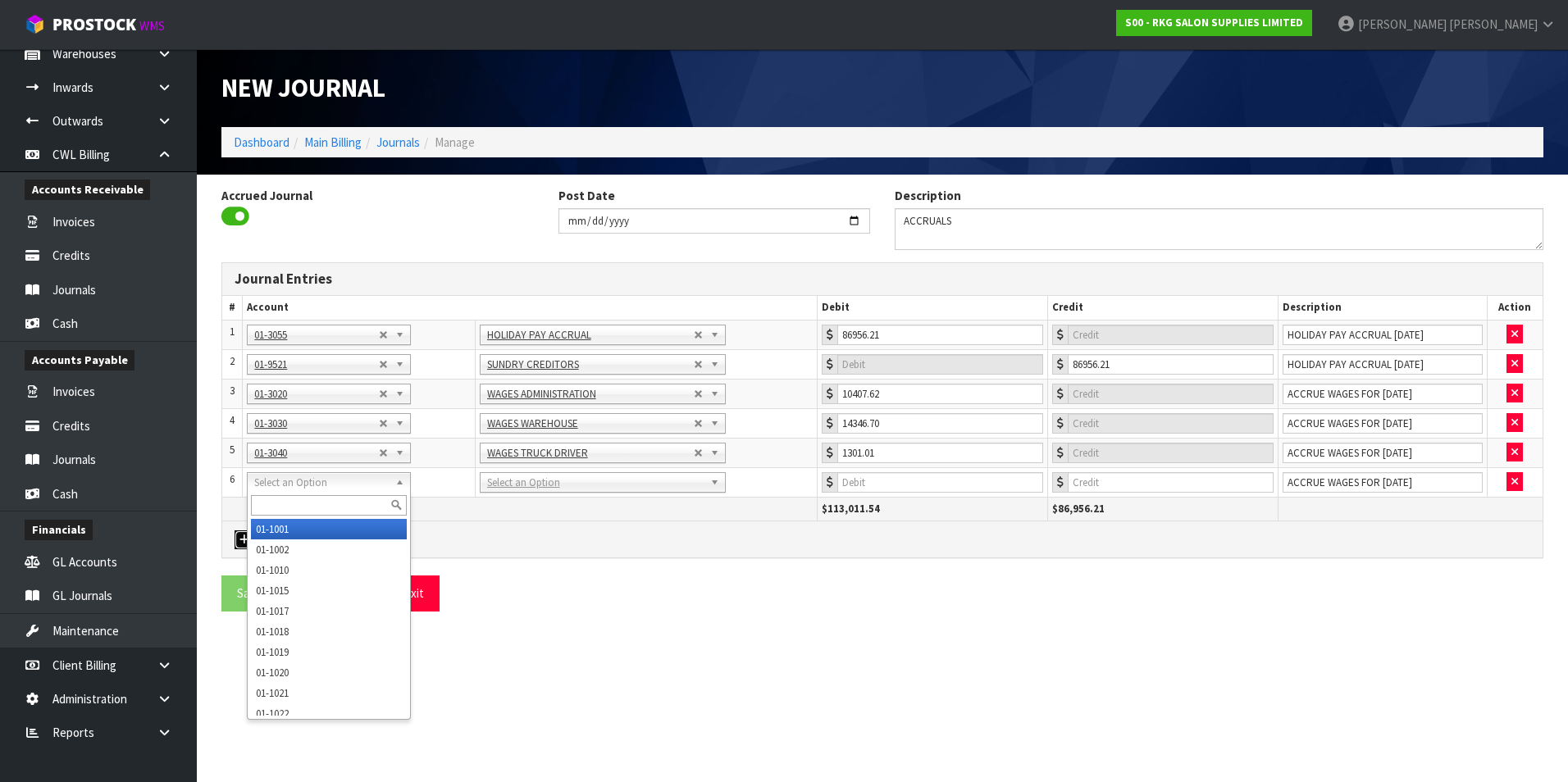
drag, startPoint x: 279, startPoint y: 488, endPoint x: 269, endPoint y: 505, distance: 19.7
click at [269, 505] on input "text" at bounding box center [329, 505] width 156 height 20
type input "9521"
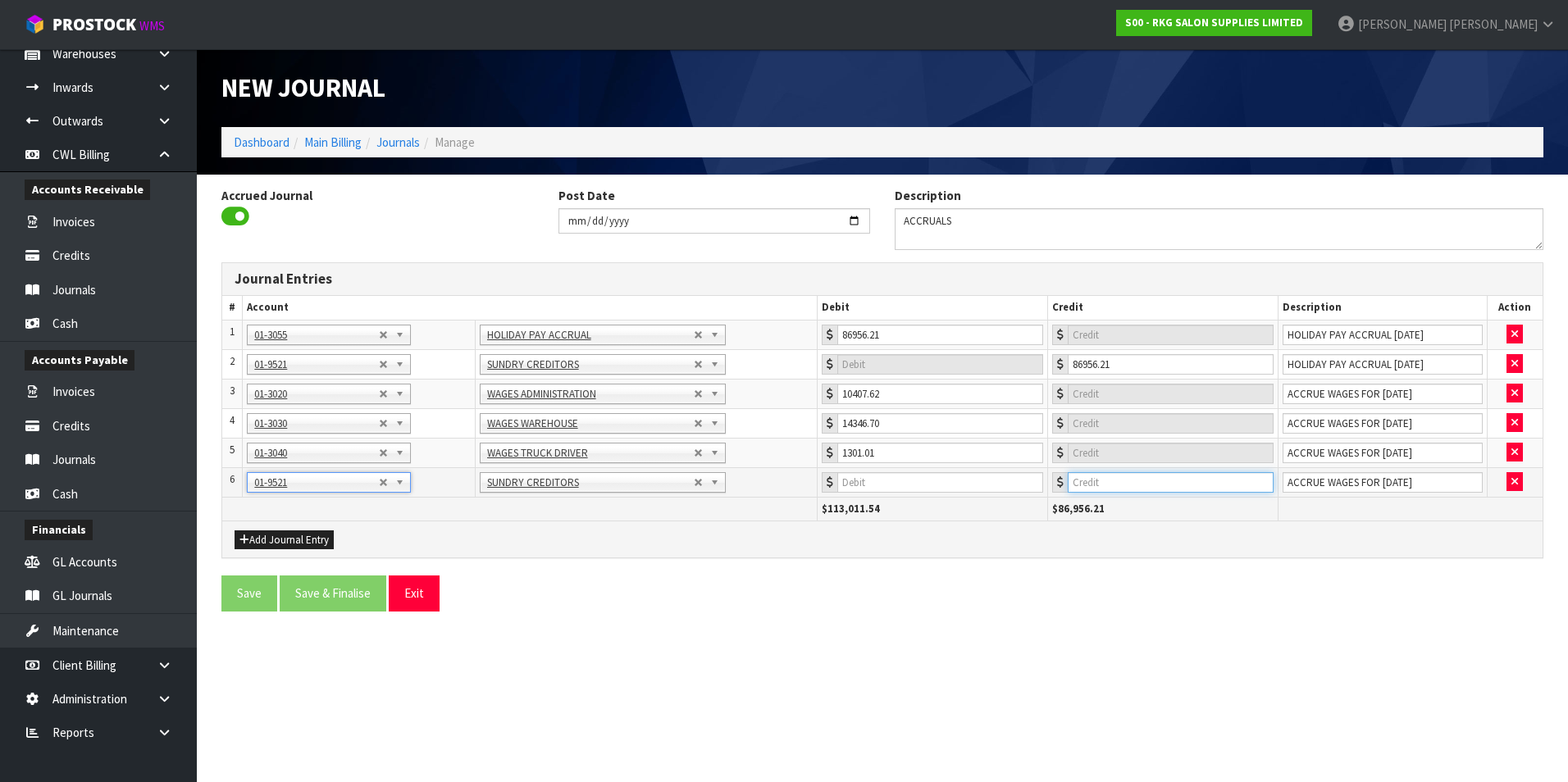
click at [1159, 481] on input "number" at bounding box center [1171, 482] width 206 height 20
type input "26055.33"
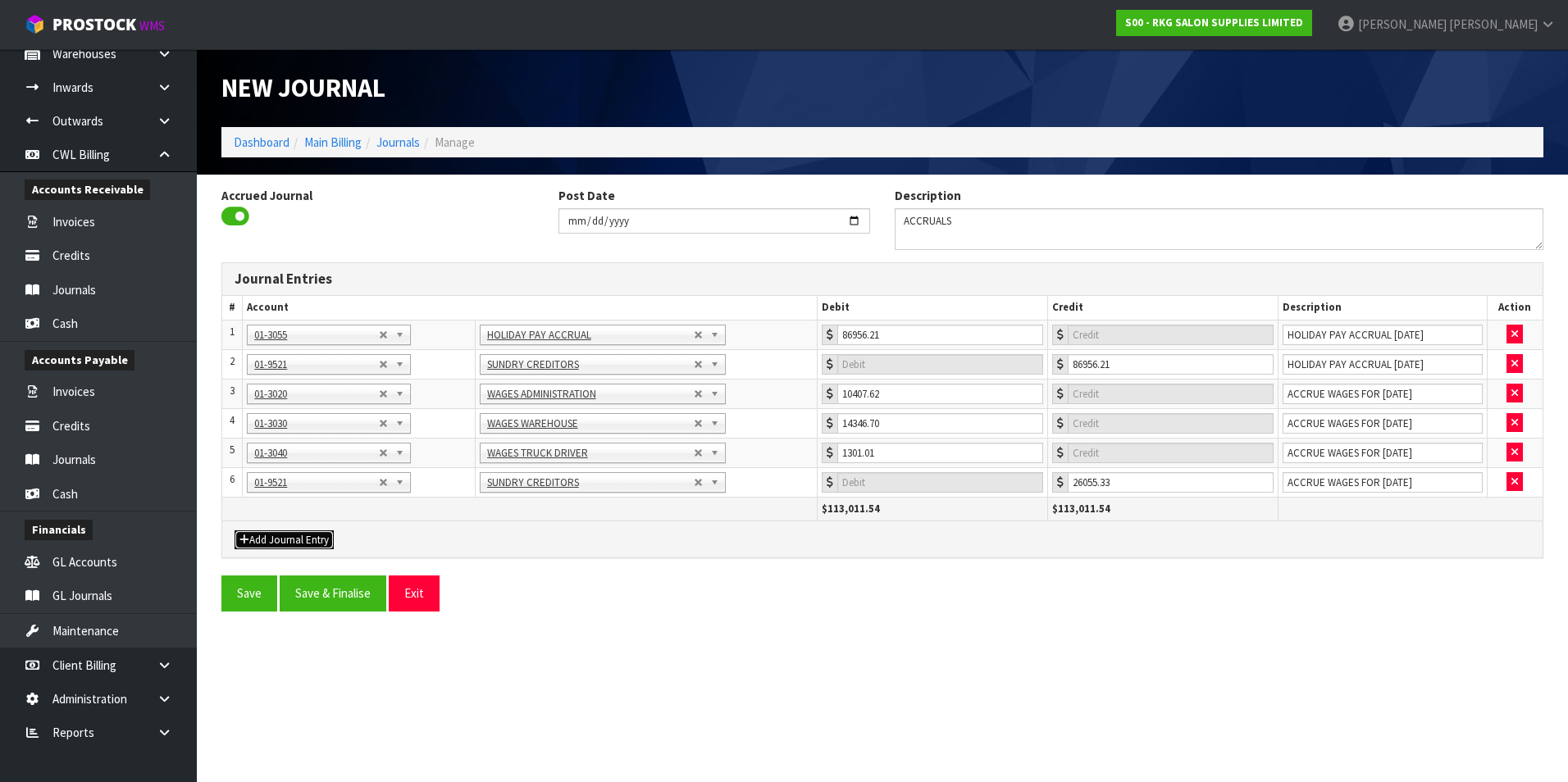
click at [302, 534] on button "Add Journal Entry" at bounding box center [284, 541] width 99 height 19
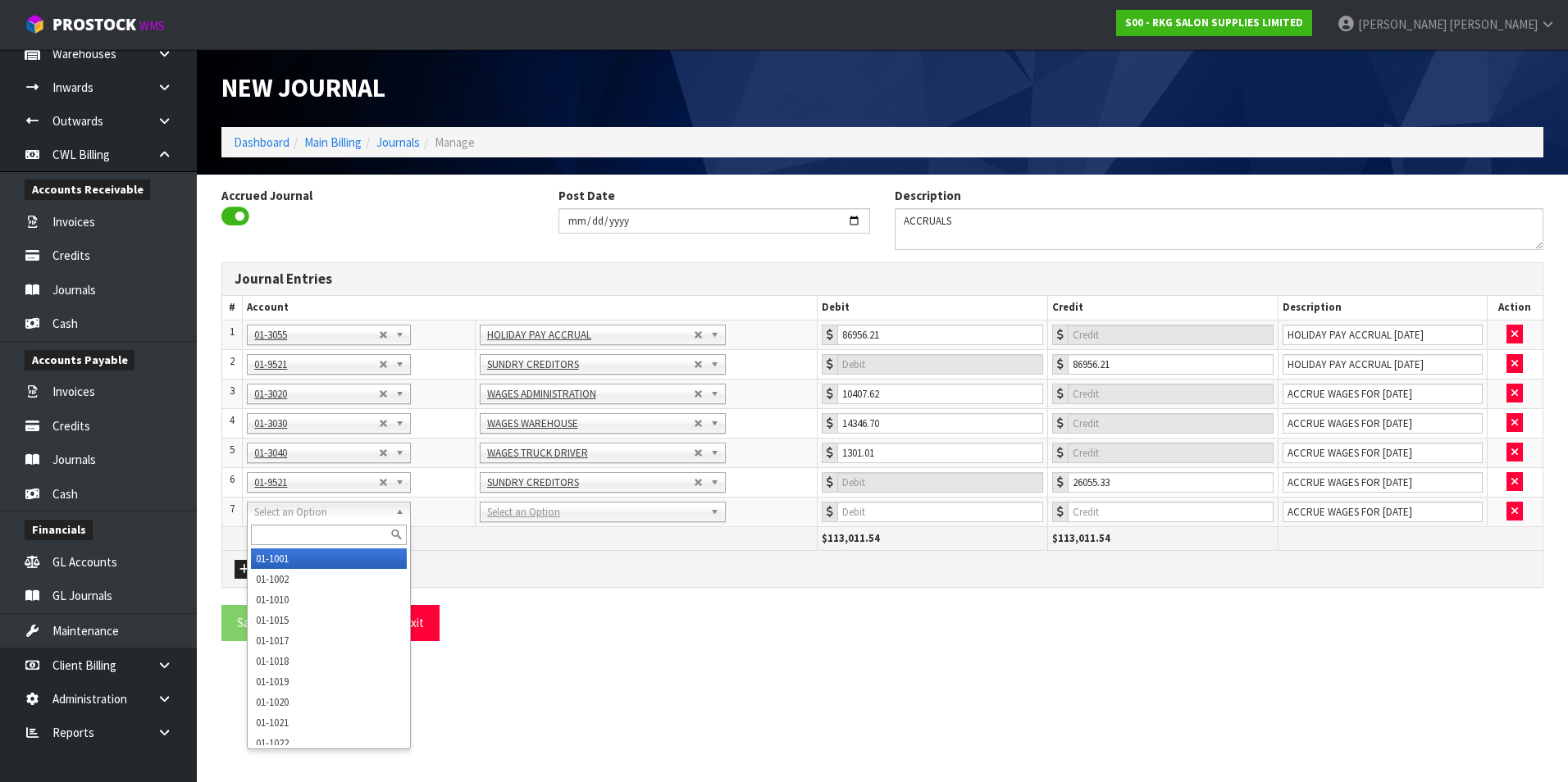
click at [279, 531] on input "text" at bounding box center [329, 535] width 156 height 20
type input "2511"
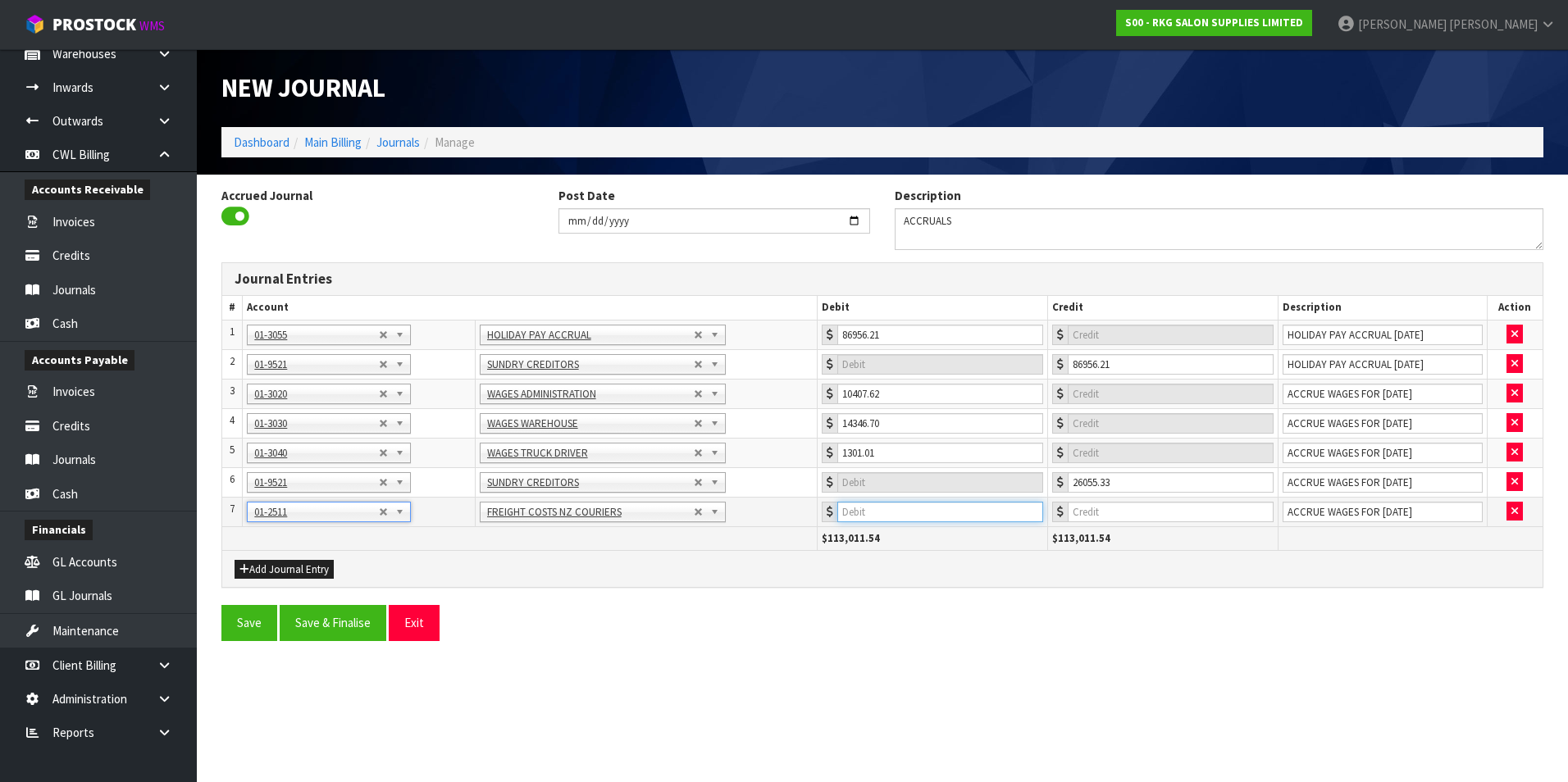
click at [939, 519] on input "number" at bounding box center [940, 512] width 206 height 20
type input "246.61"
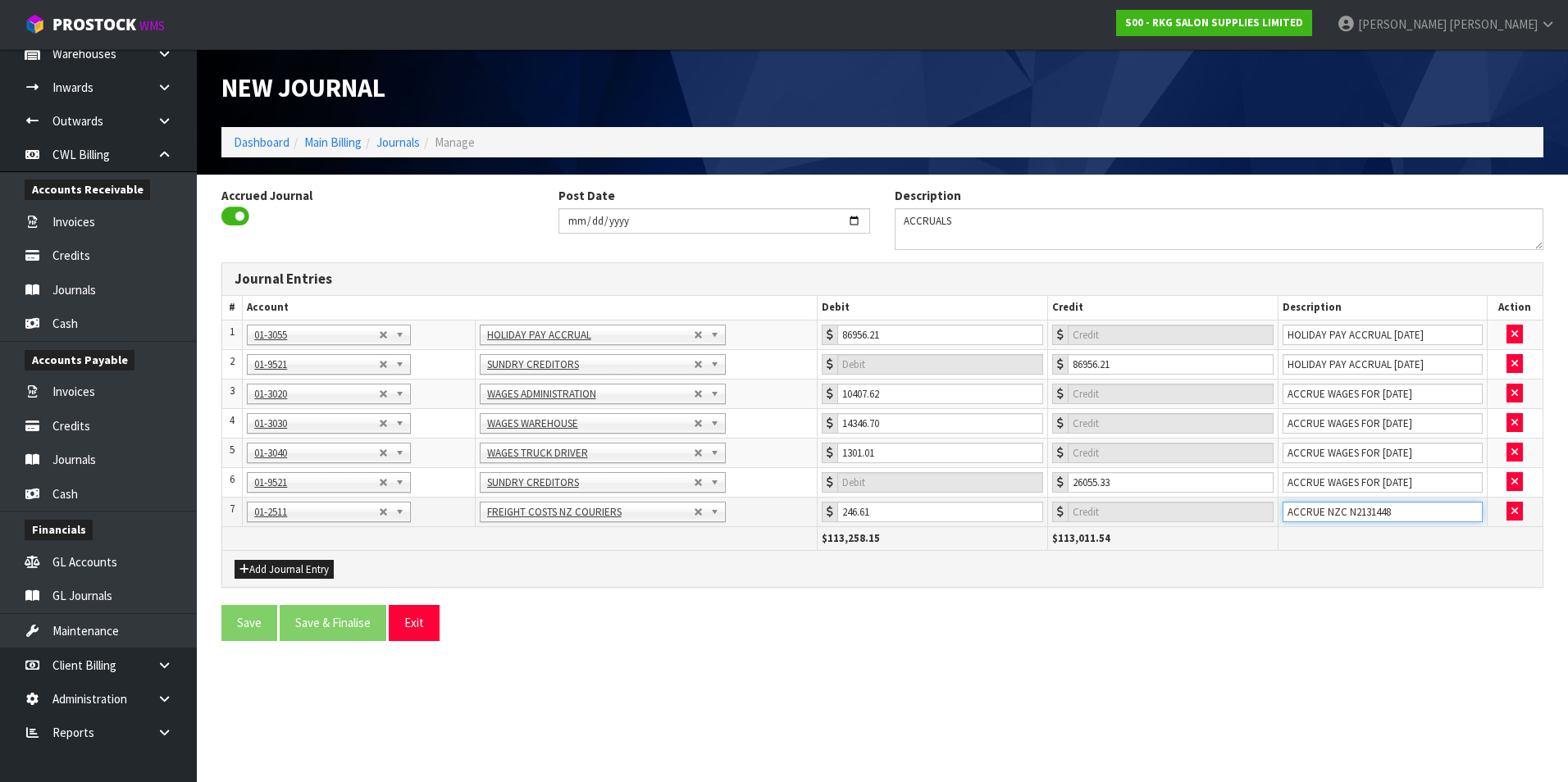
type input "ACCRUE NZC N2131448"
click at [283, 565] on button "Add Journal Entry" at bounding box center [284, 569] width 99 height 19
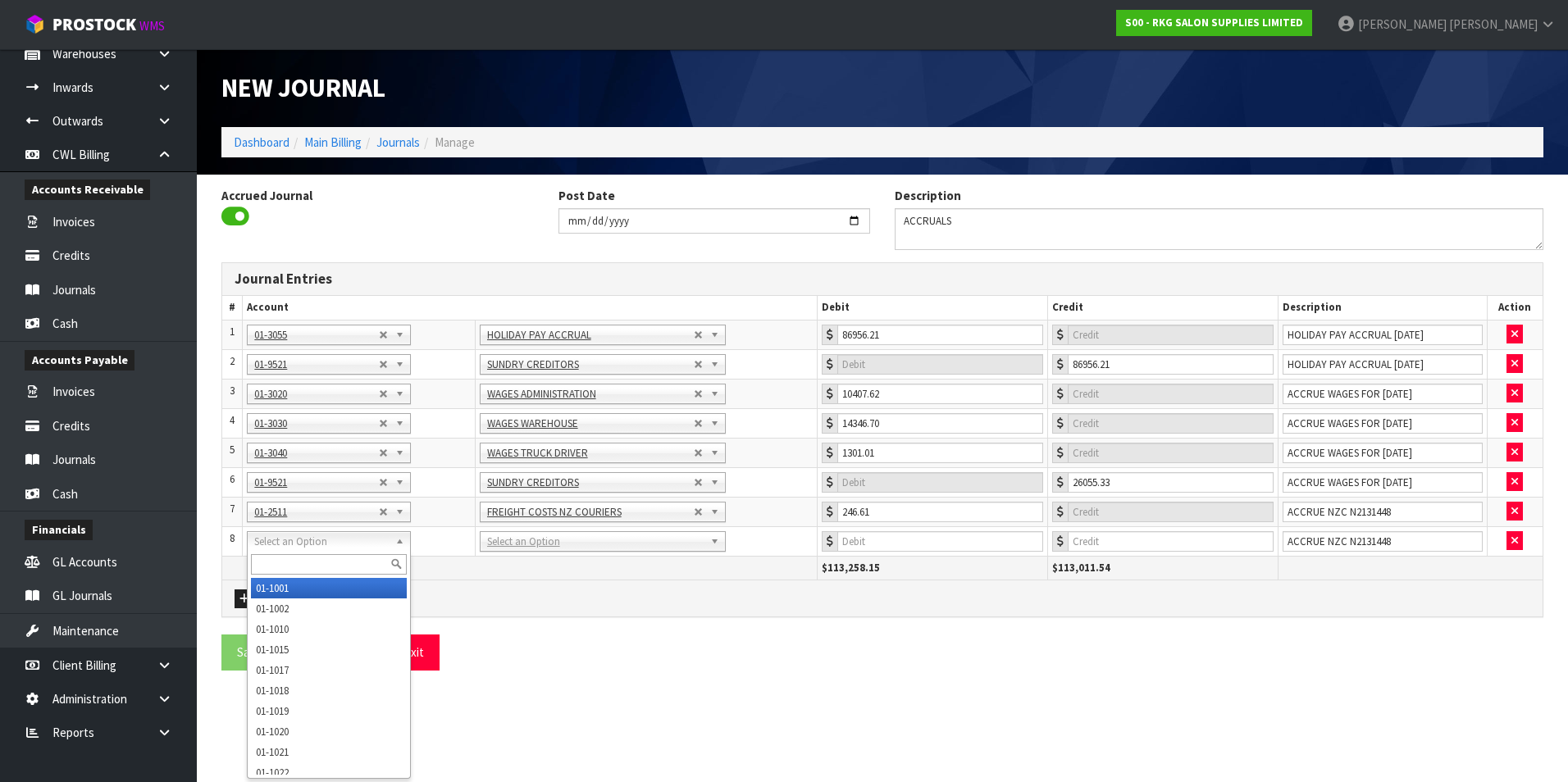
click at [276, 563] on input "text" at bounding box center [329, 564] width 156 height 20
type input "9521"
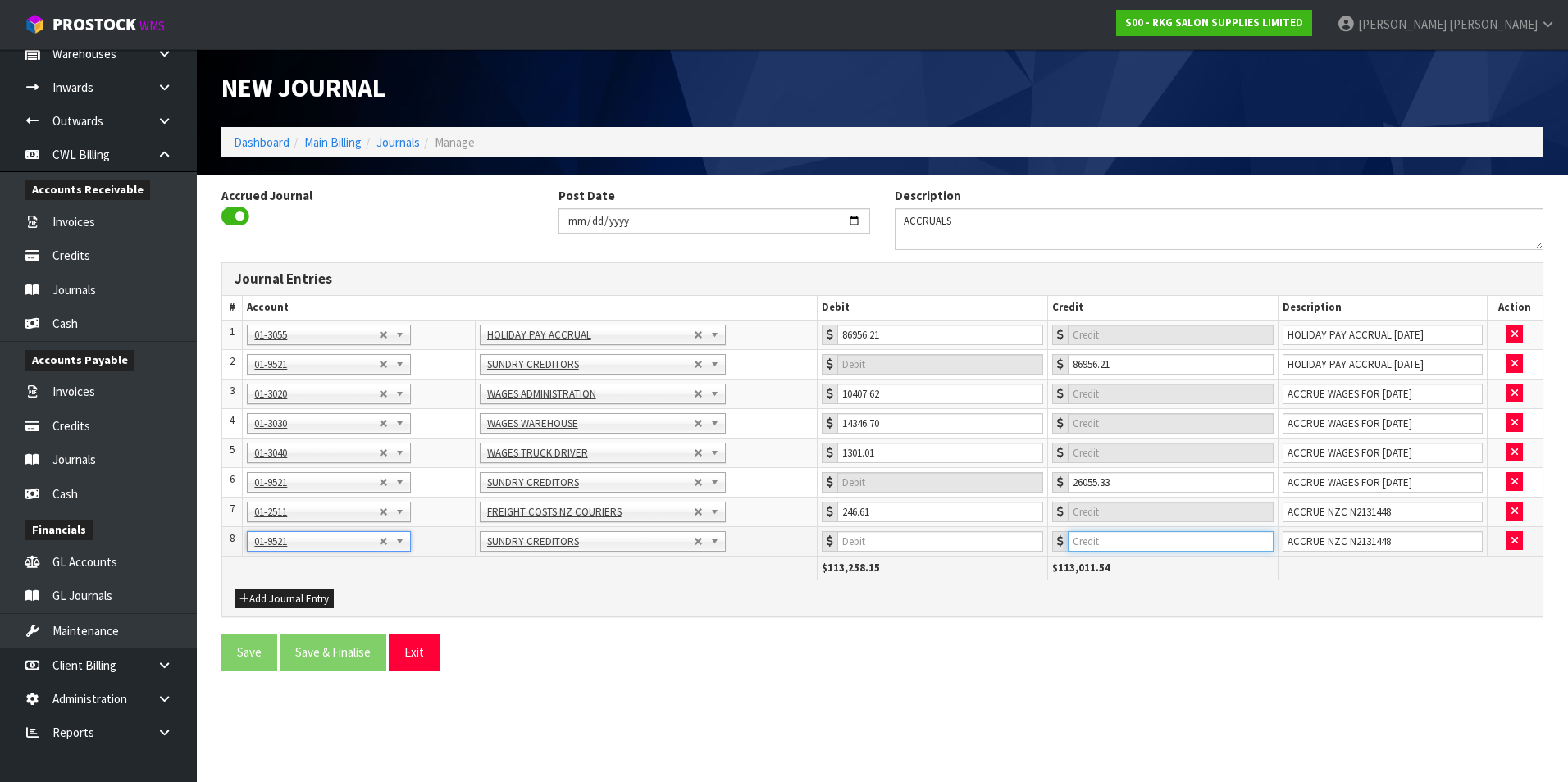
click at [1133, 540] on input "number" at bounding box center [1171, 541] width 206 height 20
type input "246.61"
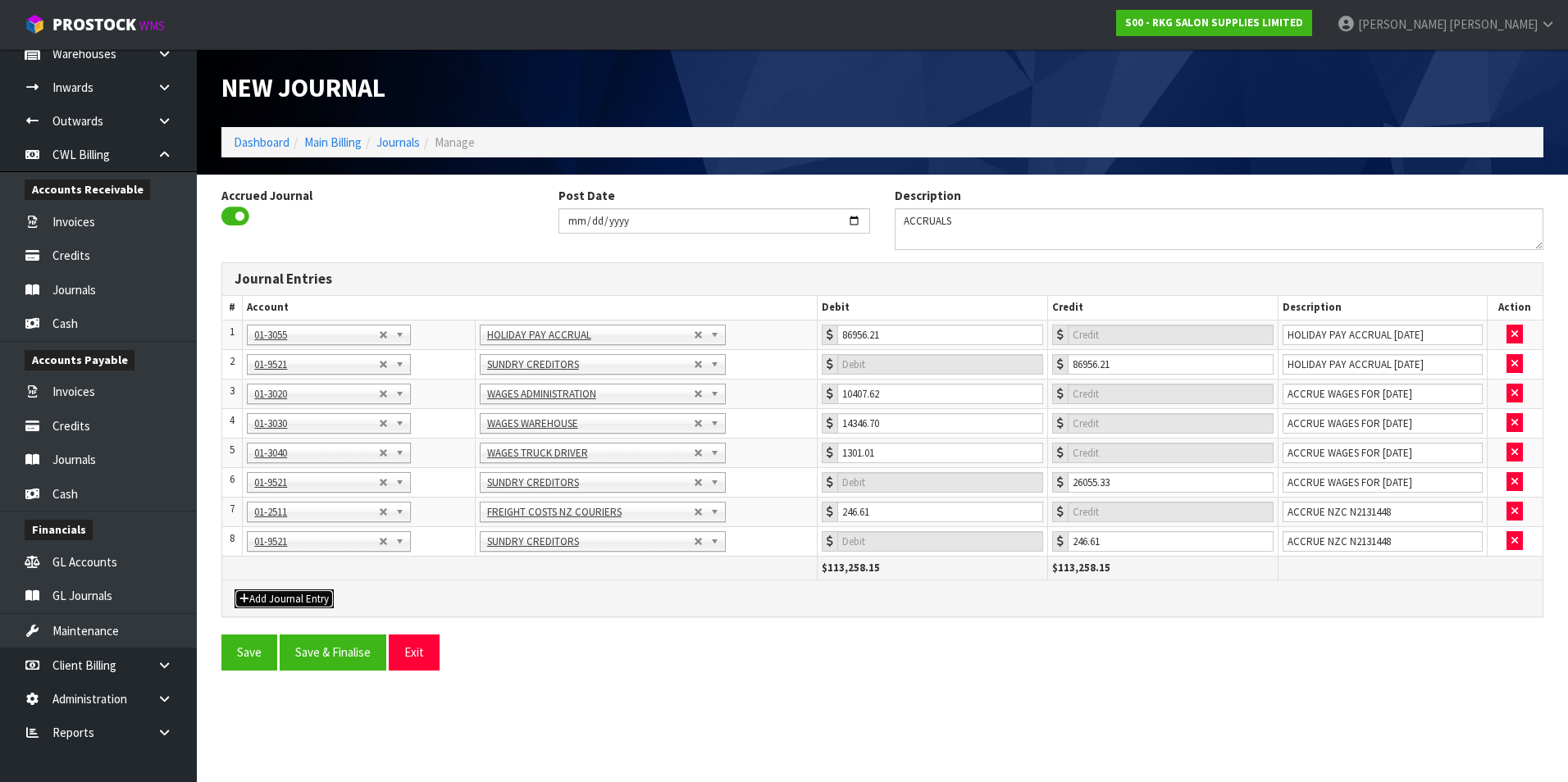
click at [316, 593] on button "Add Journal Entry" at bounding box center [284, 599] width 99 height 19
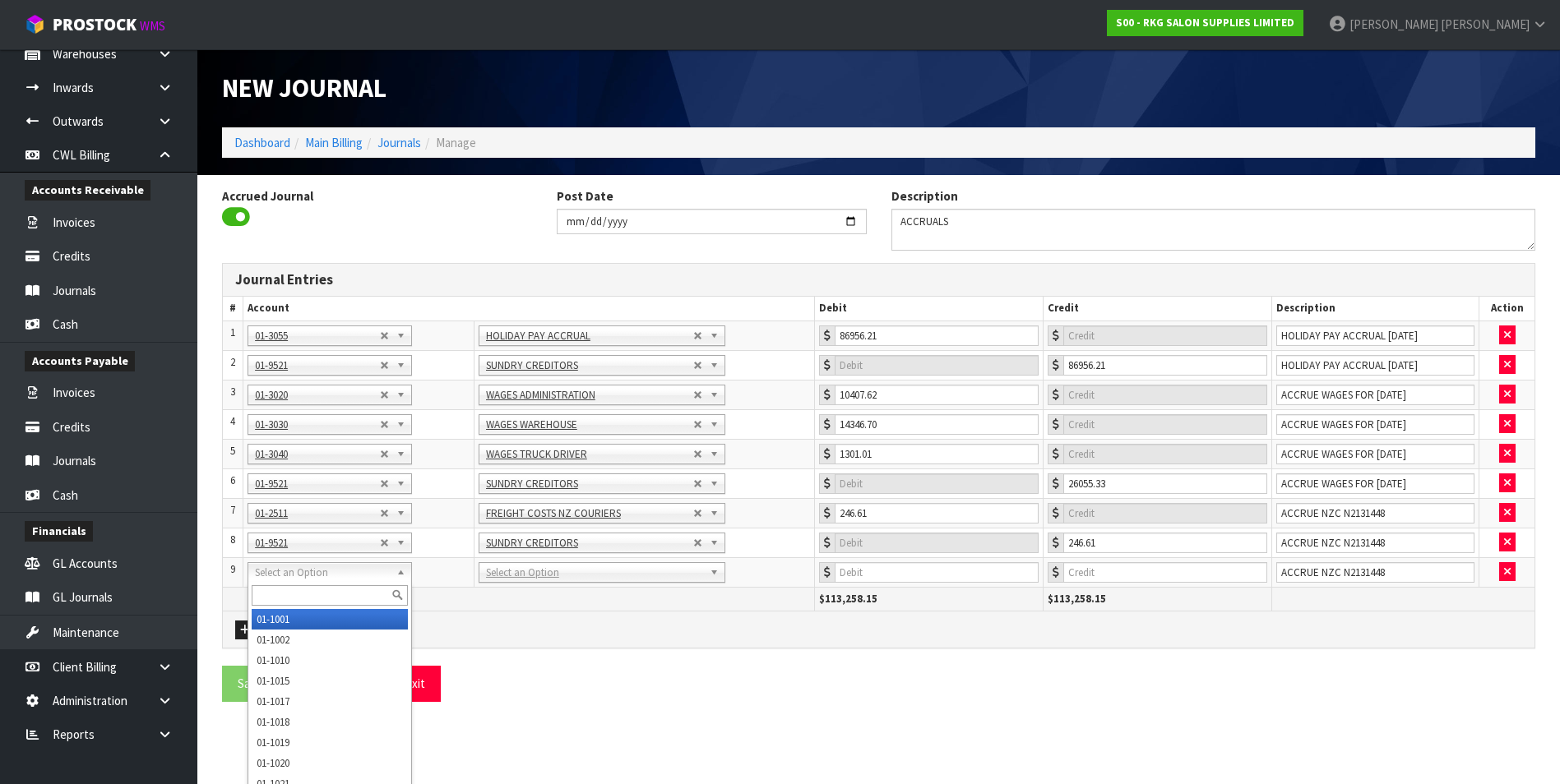
click at [282, 595] on input "text" at bounding box center [330, 595] width 156 height 20
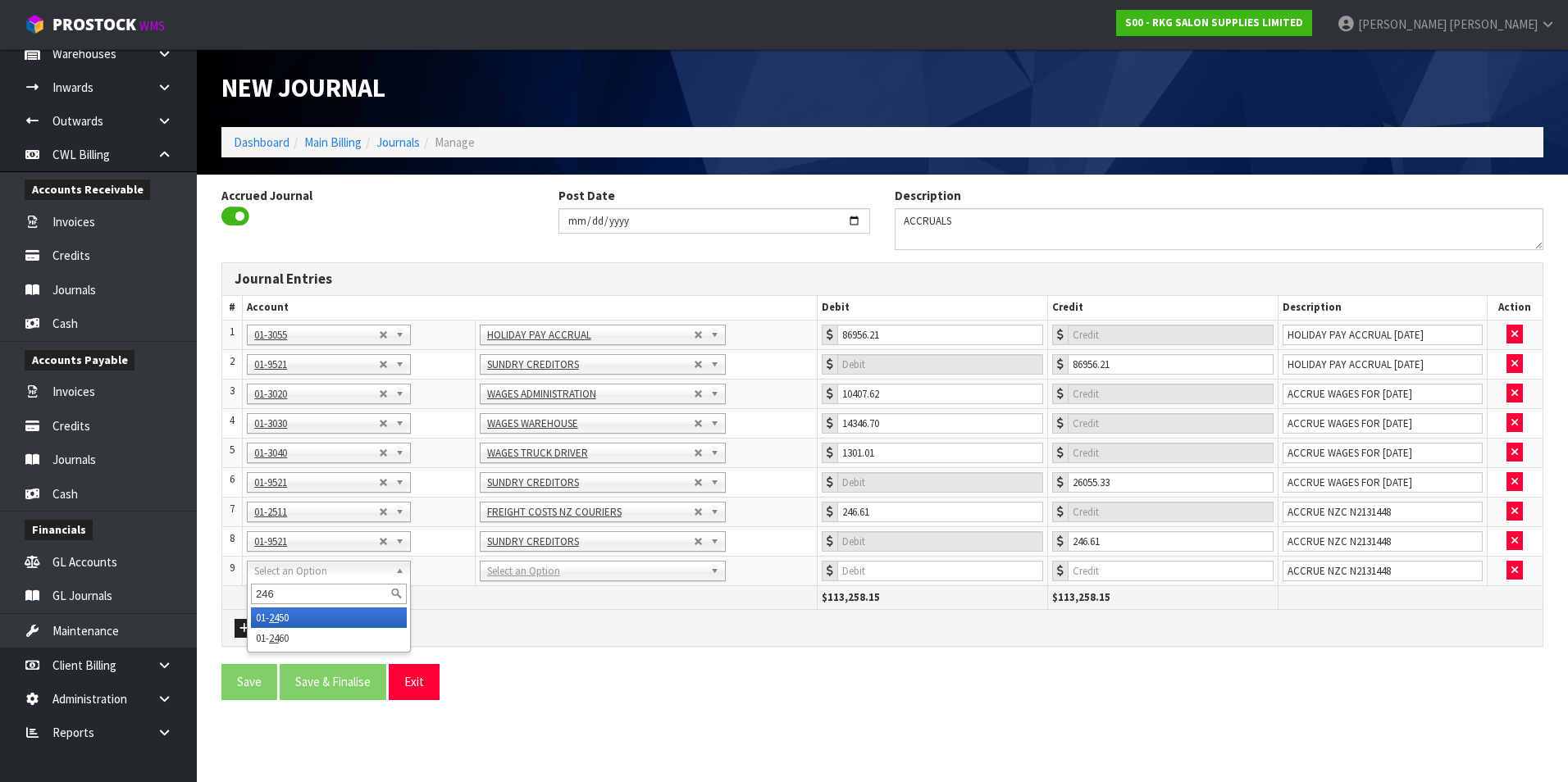
type input "2460"
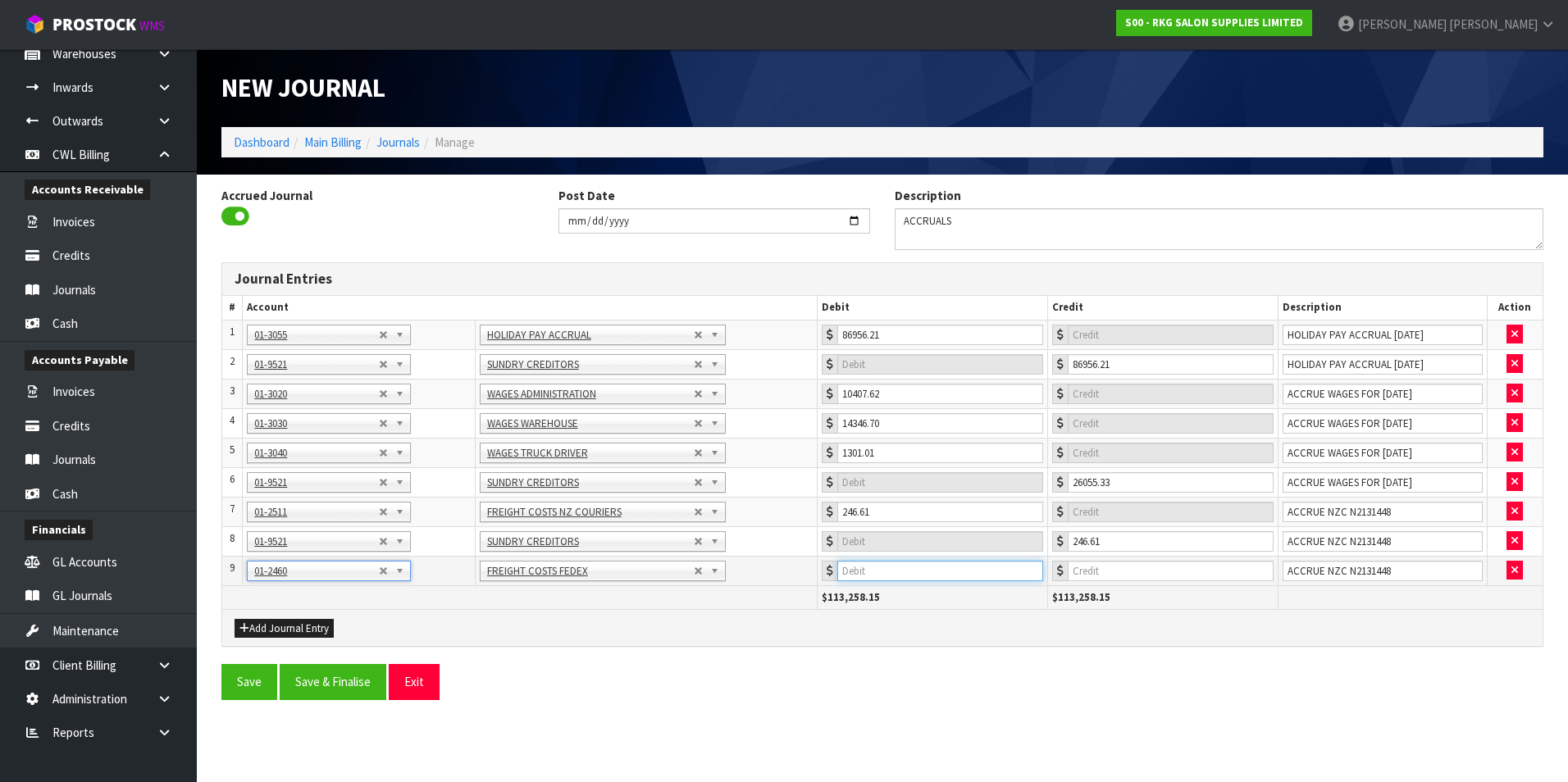
click at [916, 568] on input "number" at bounding box center [940, 570] width 206 height 20
type input "433.88"
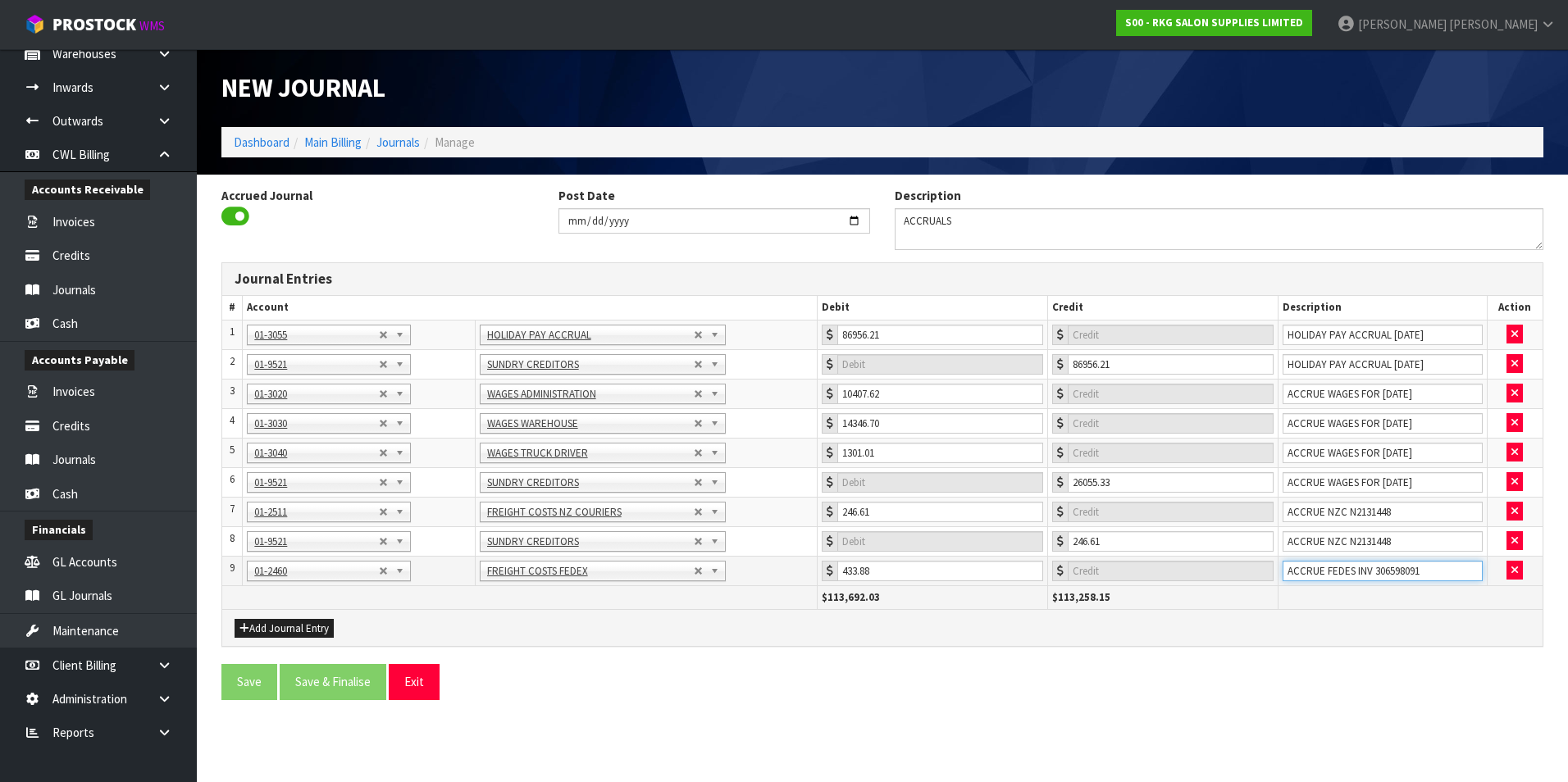
type input "ACCRUE FEDES INV 306598091"
click at [1369, 572] on input "ACCRUE FEDES INV 306598091" at bounding box center [1382, 570] width 200 height 20
click at [1365, 569] on input "ACCRUE FEDES INV 306598091" at bounding box center [1382, 570] width 200 height 20
type input "ACCRUE FEDEX INV 306598091"
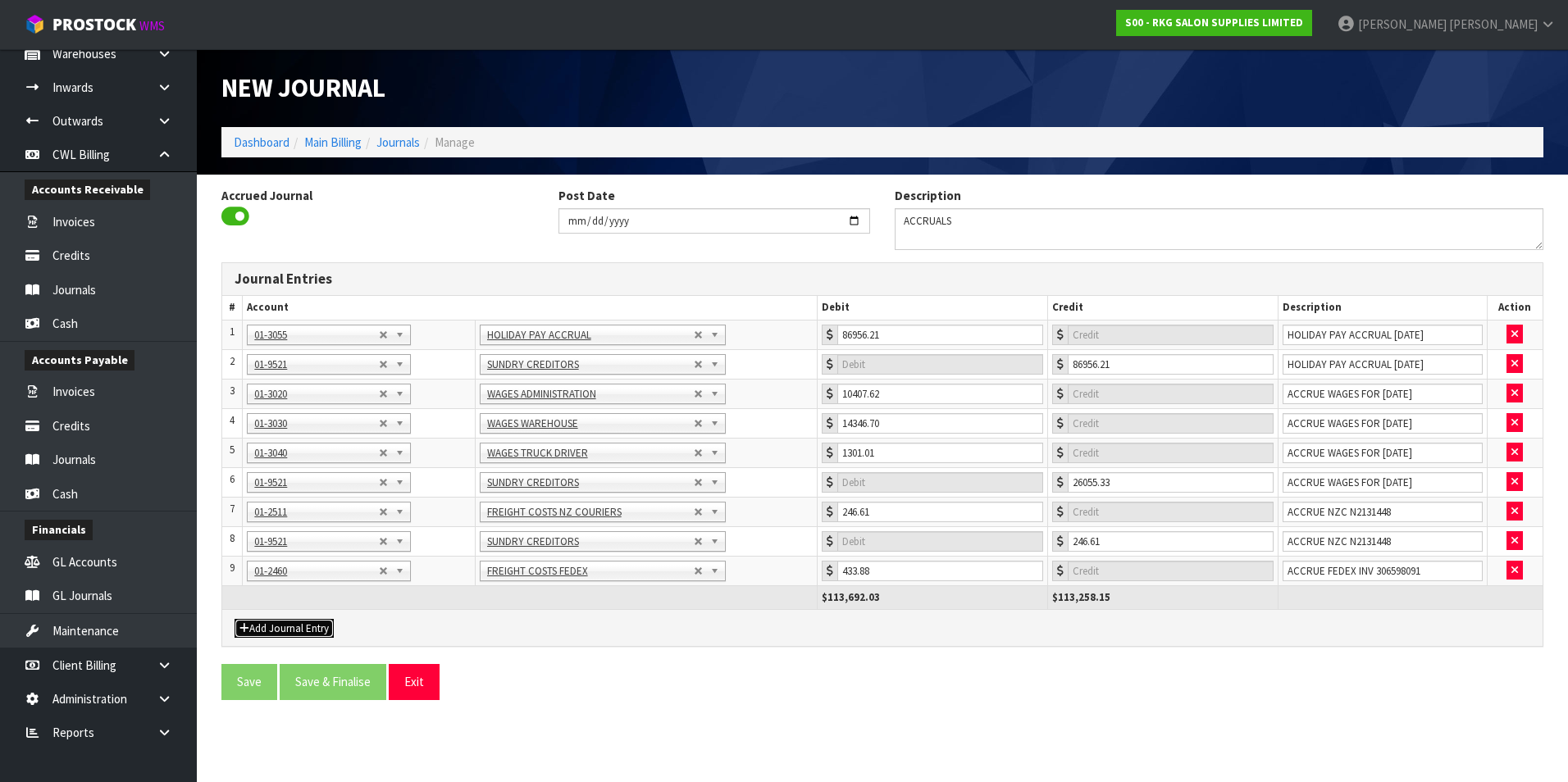
click at [290, 619] on button "Add Journal Entry" at bounding box center [284, 629] width 99 height 19
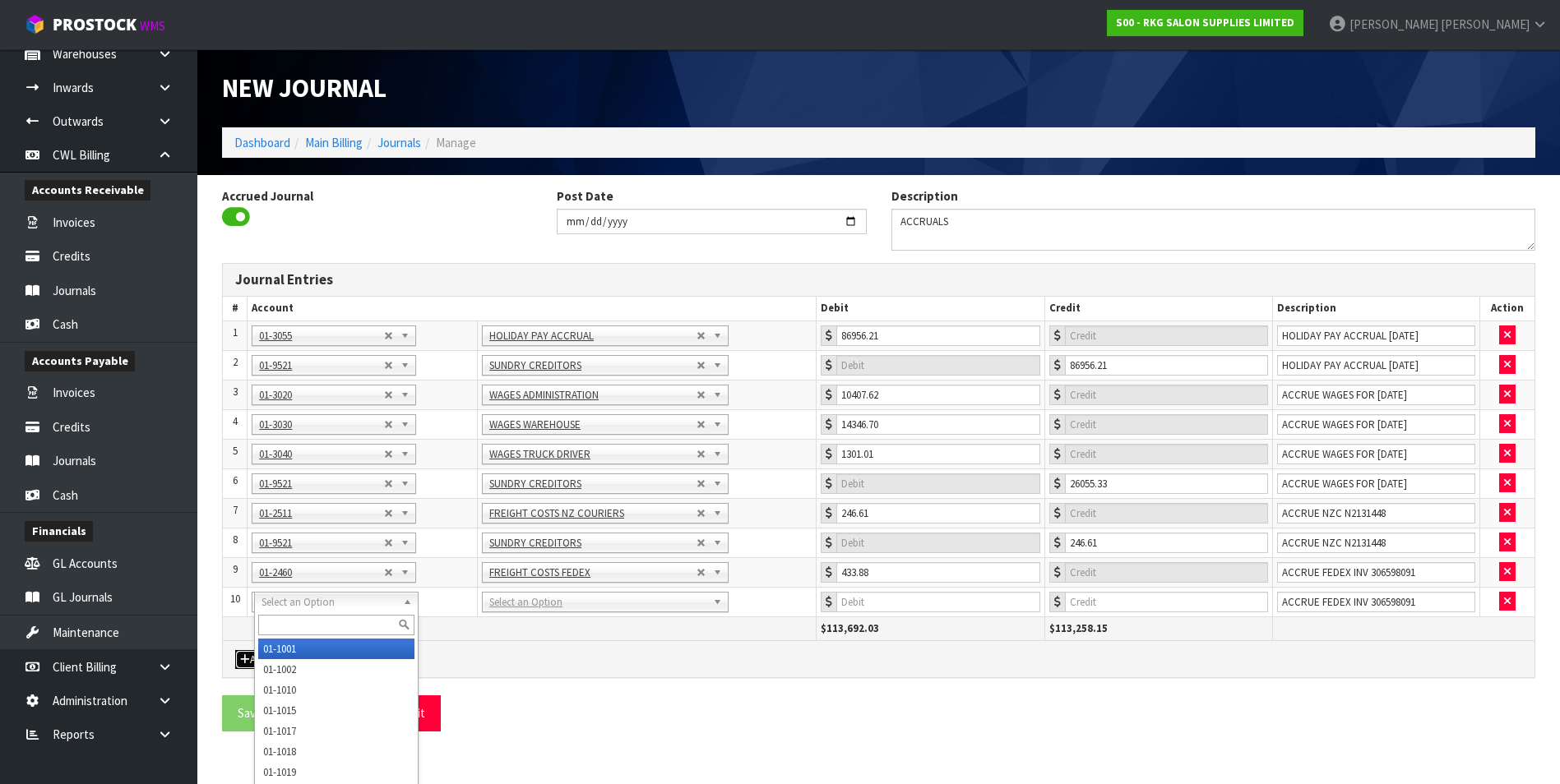
drag, startPoint x: 289, startPoint y: 601, endPoint x: 286, endPoint y: 614, distance: 13.3
click at [284, 615] on input "text" at bounding box center [337, 625] width 156 height 20
type input "9521"
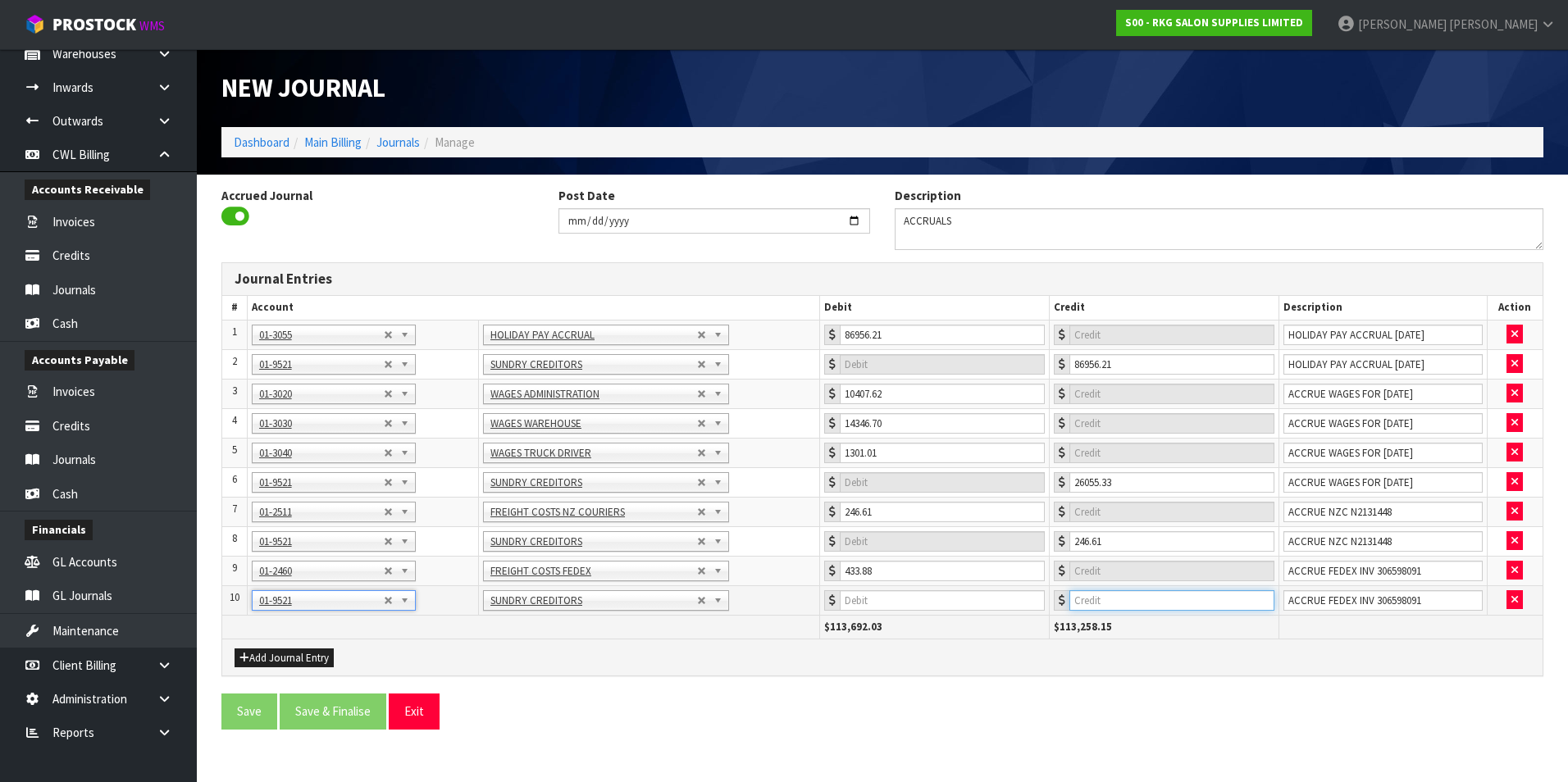
click at [1131, 591] on input "number" at bounding box center [1172, 600] width 205 height 20
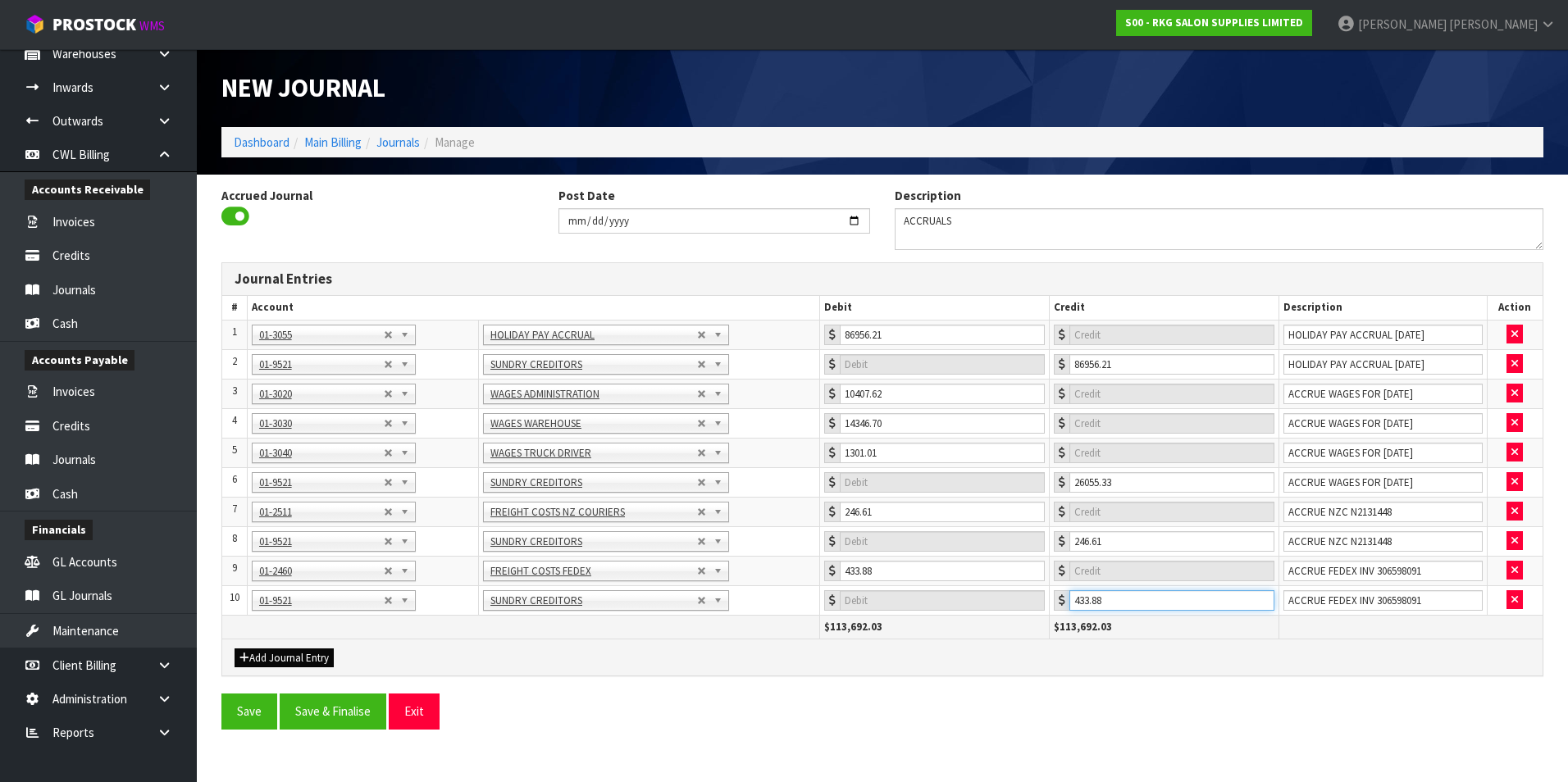
type input "433.88"
click at [272, 654] on button "Add Journal Entry" at bounding box center [284, 658] width 99 height 19
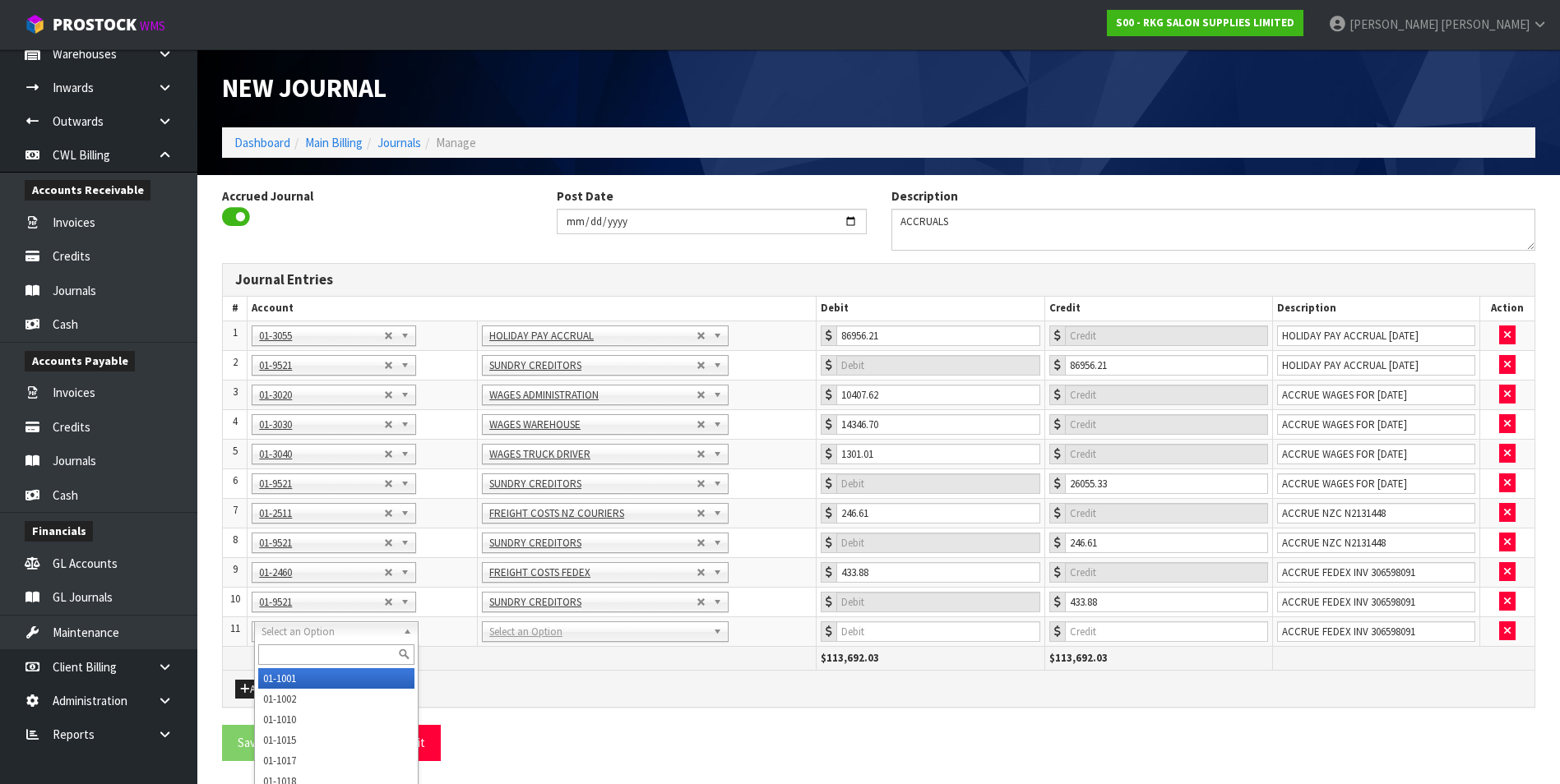
click at [278, 649] on input "text" at bounding box center [337, 654] width 156 height 20
type input "3535"
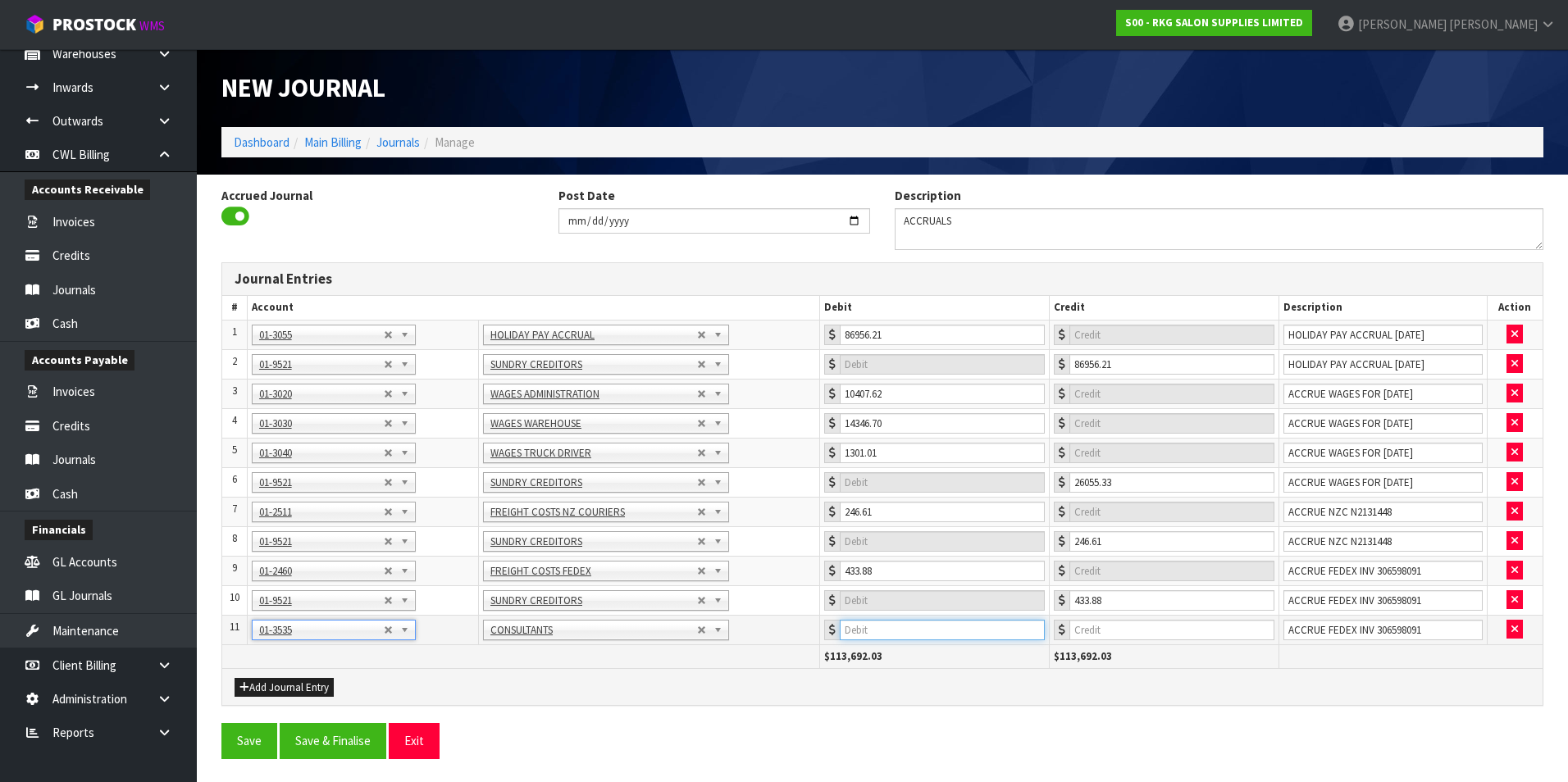
click at [922, 638] on input "number" at bounding box center [942, 629] width 205 height 20
type input "20128"
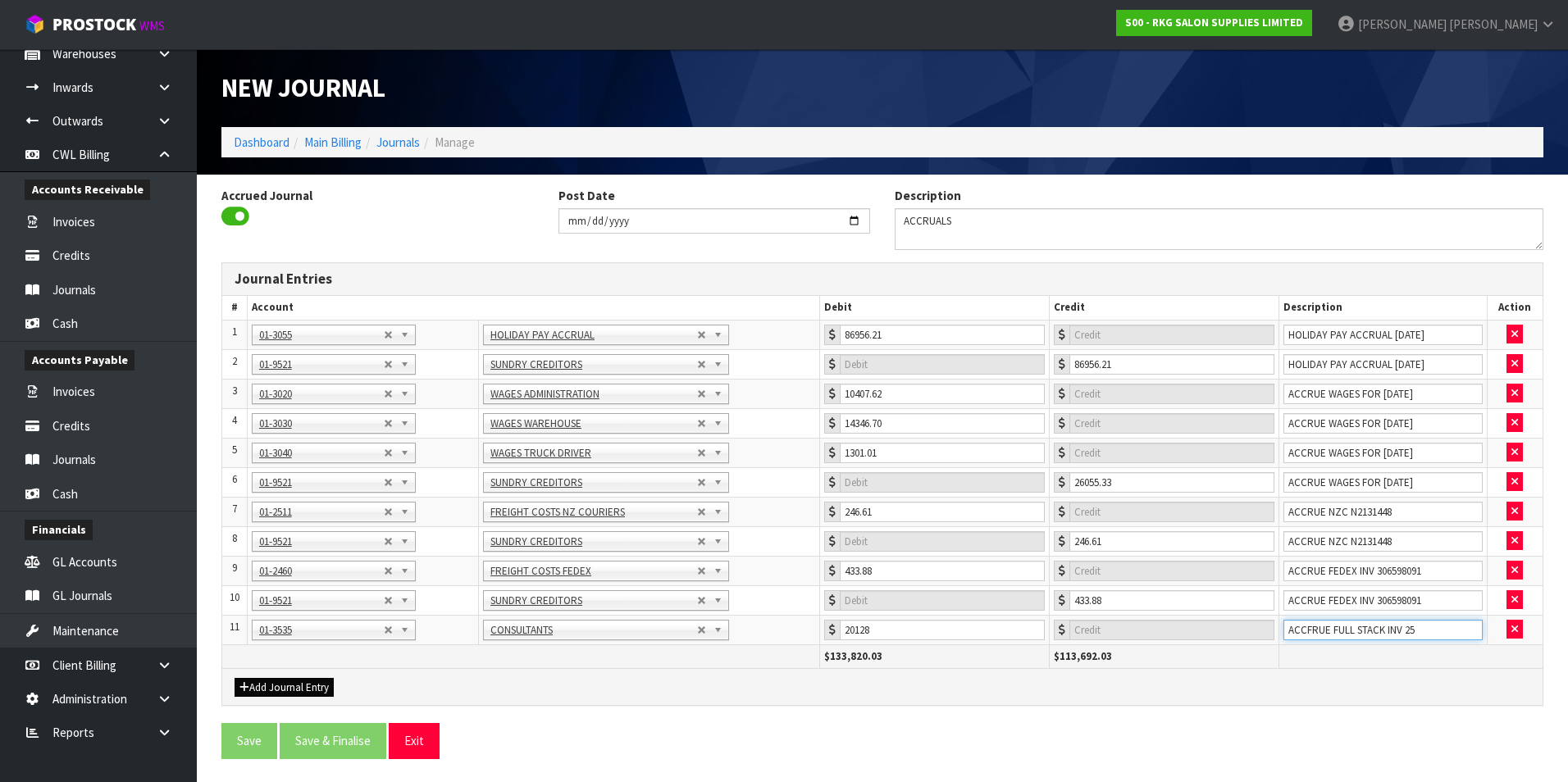
type input "ACCFRUE FULL STACK INV 25"
click at [288, 687] on button "Add Journal Entry" at bounding box center [284, 688] width 99 height 19
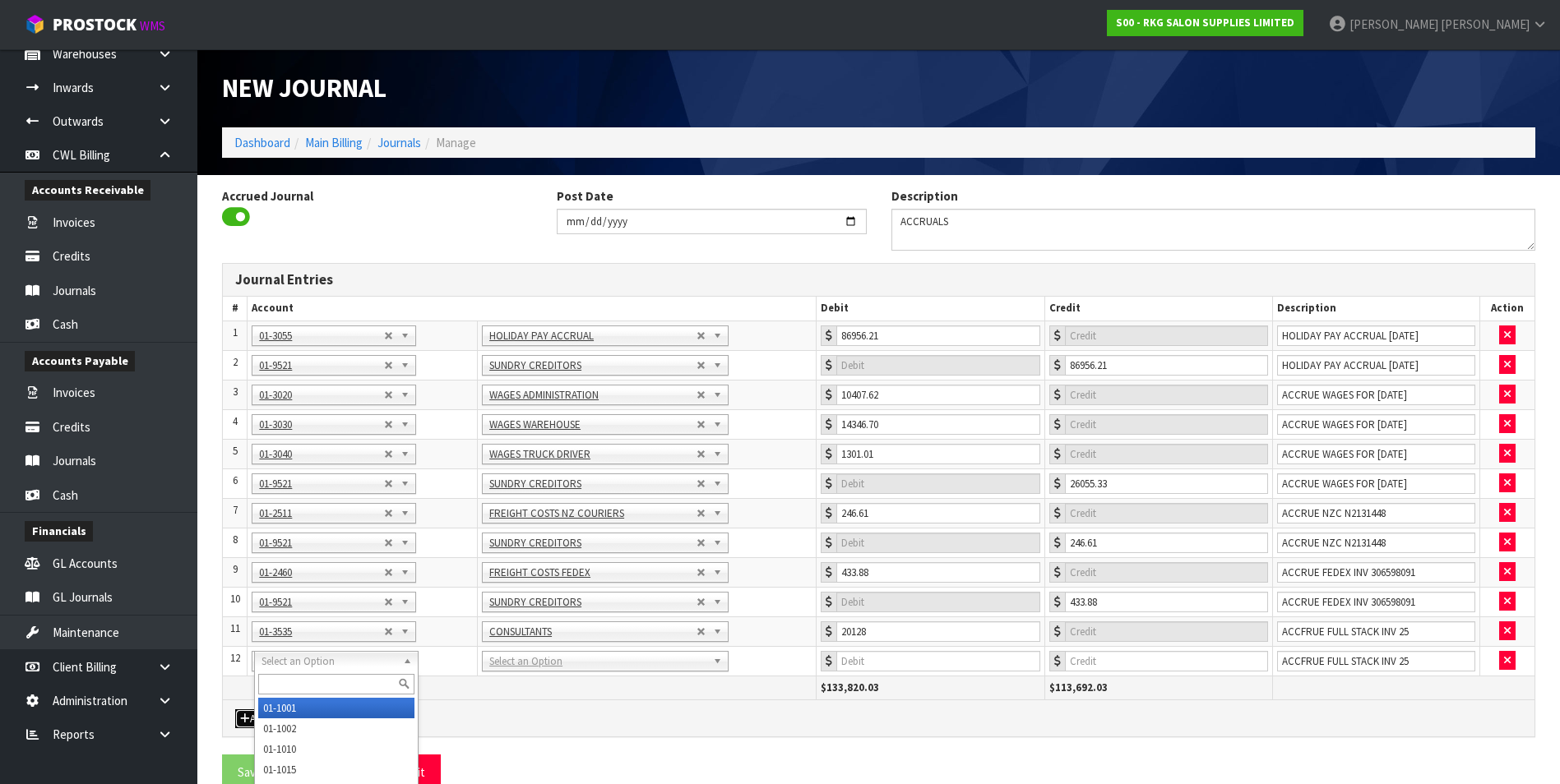
drag, startPoint x: 289, startPoint y: 666, endPoint x: 285, endPoint y: 683, distance: 17.5
click at [282, 688] on input "text" at bounding box center [337, 684] width 156 height 20
type input "9521"
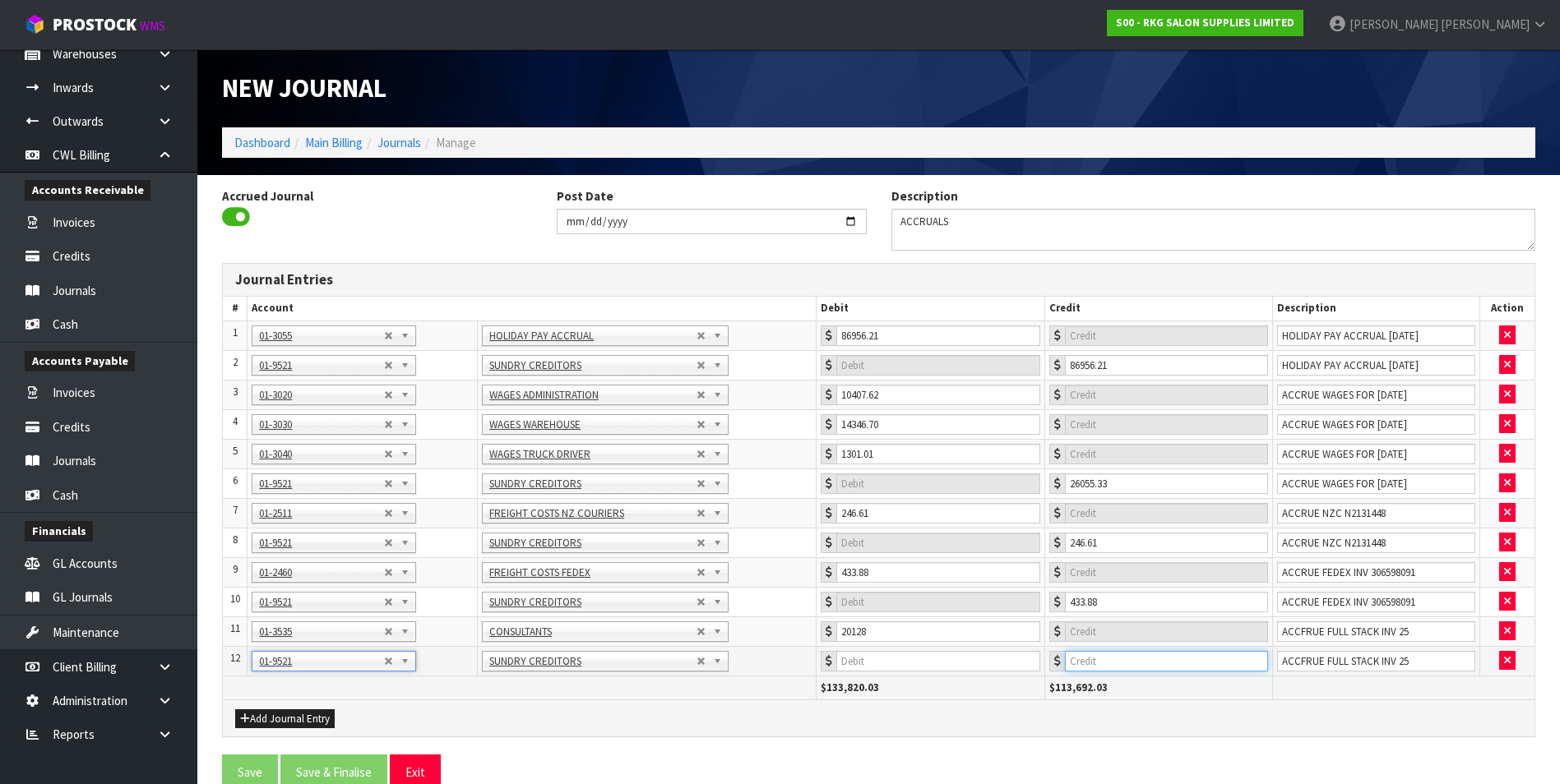
click at [1170, 652] on input "number" at bounding box center [1166, 661] width 204 height 20
type input "20128"
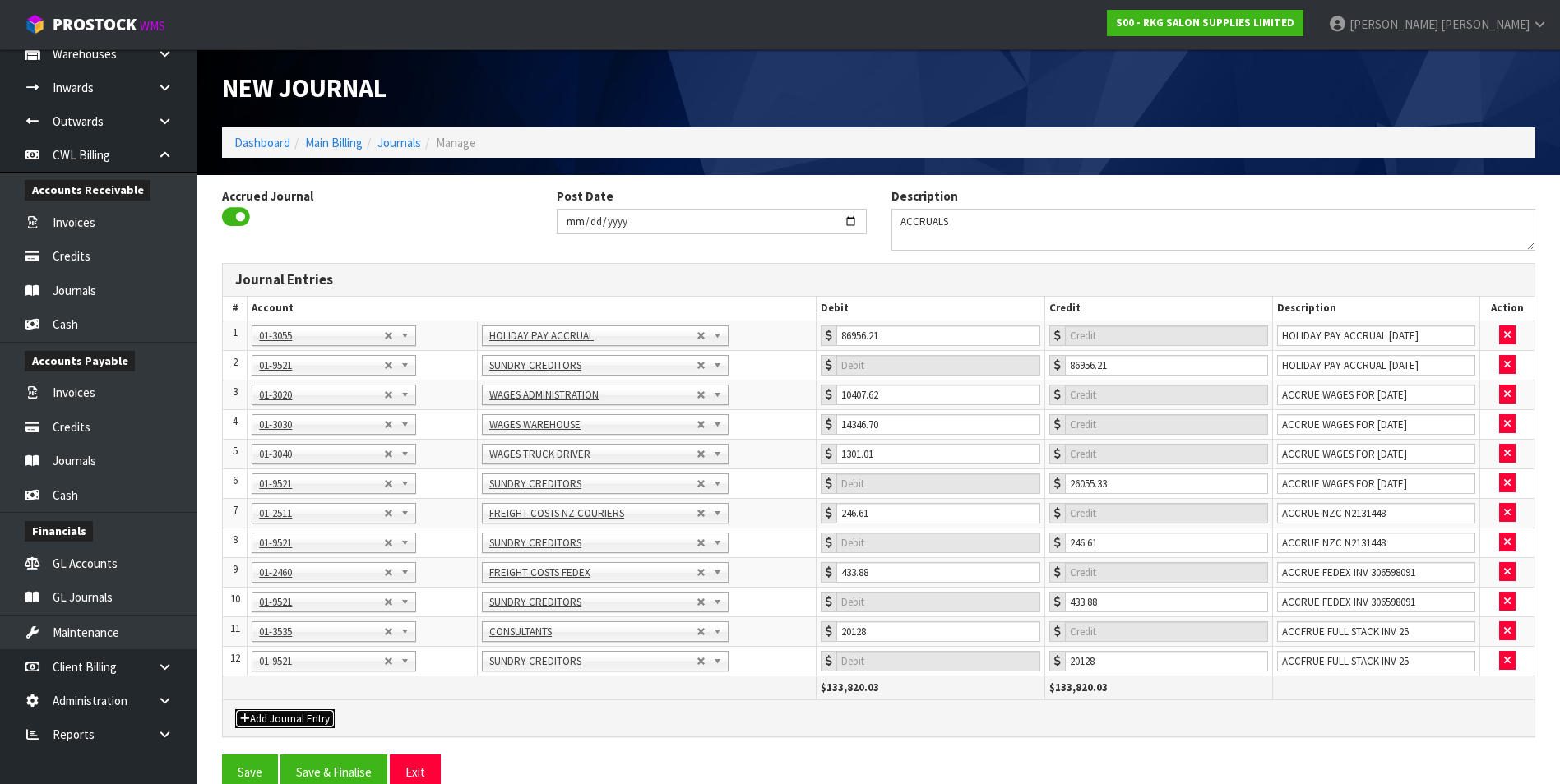
click at [303, 719] on button "Add Journal Entry" at bounding box center [285, 719] width 99 height 19
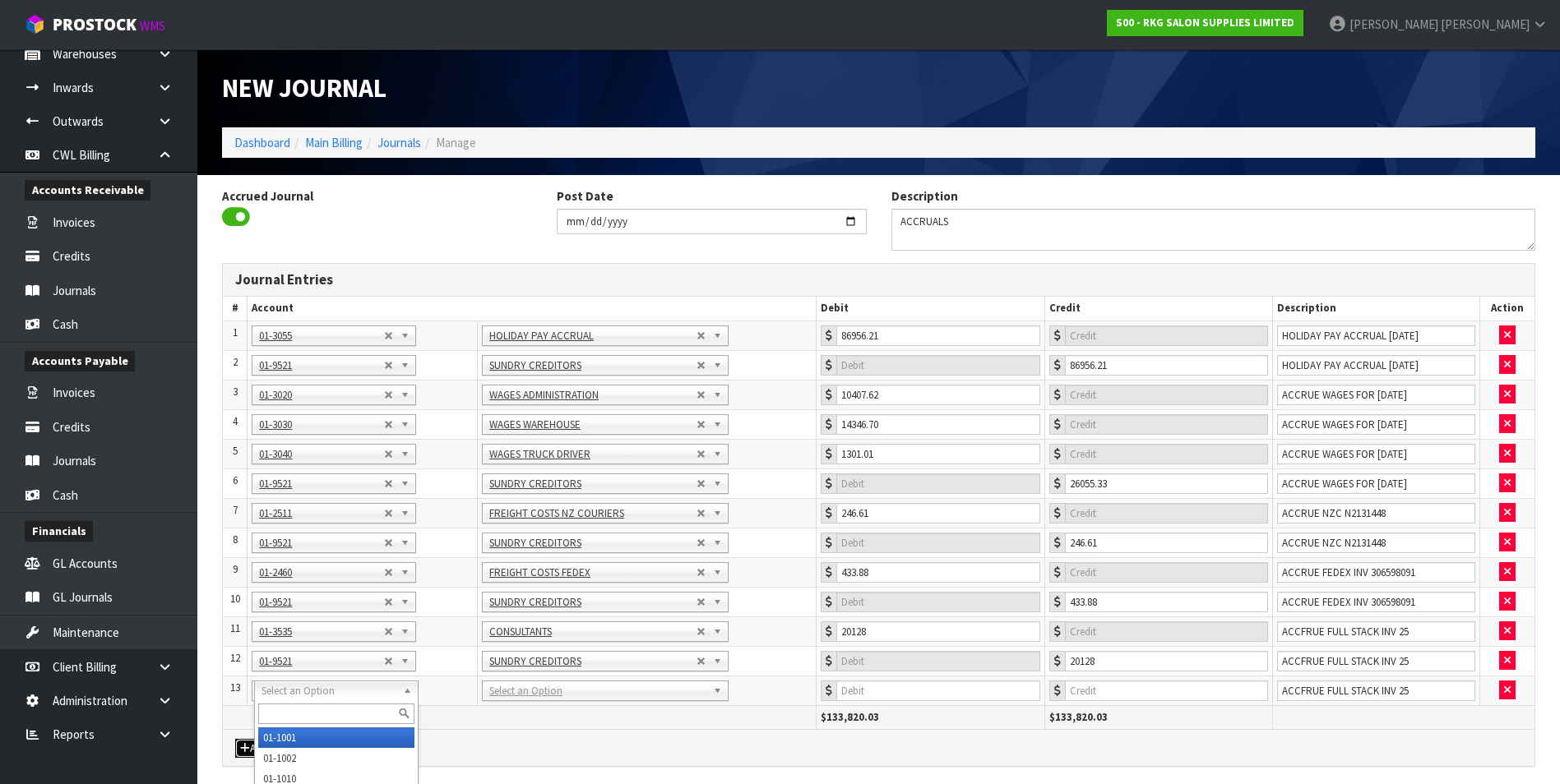
drag, startPoint x: 307, startPoint y: 687, endPoint x: 293, endPoint y: 709, distance: 26.1
click at [293, 709] on input "text" at bounding box center [337, 714] width 156 height 20
type input "3420"
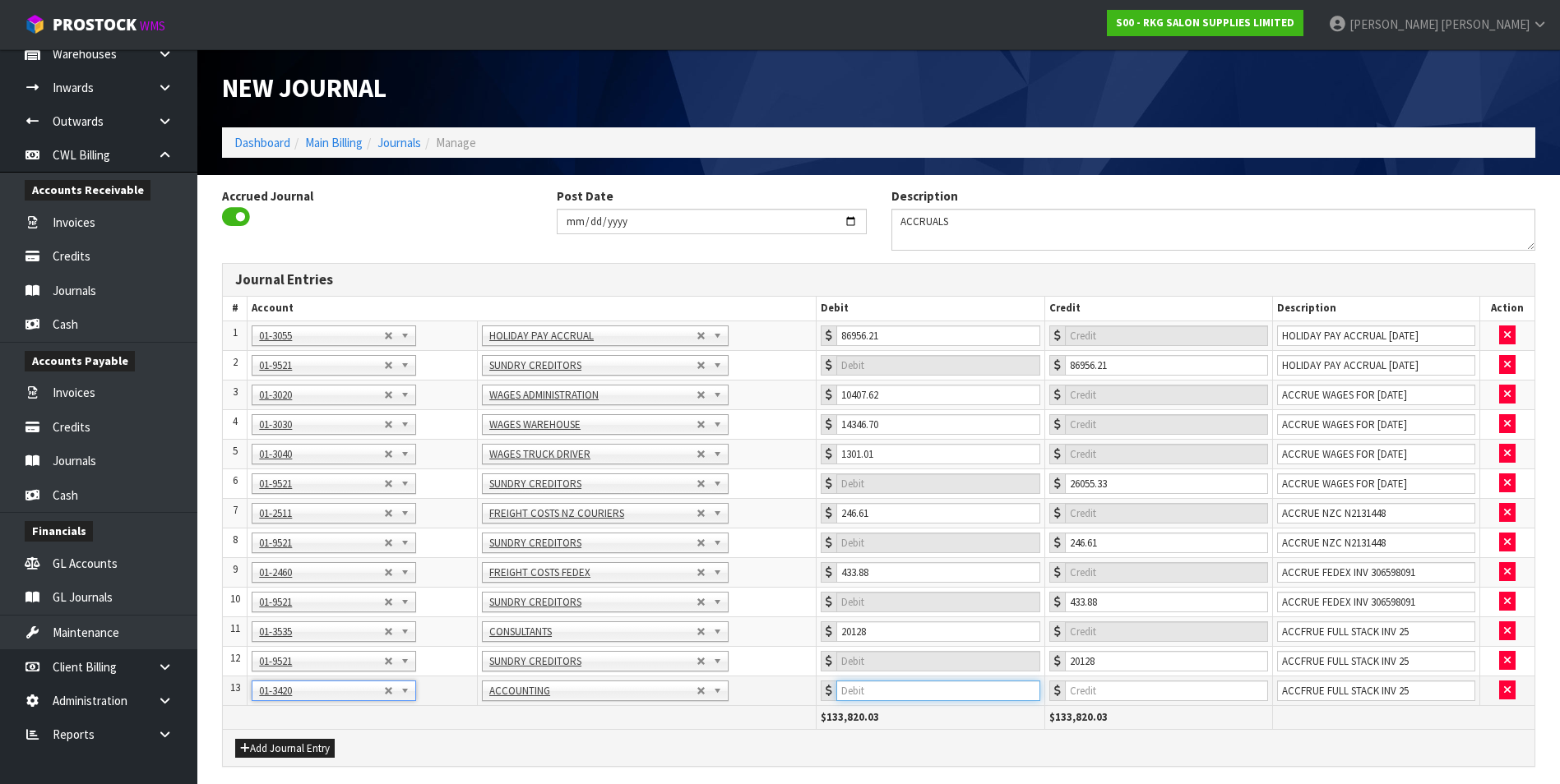
click at [954, 688] on input "number" at bounding box center [938, 690] width 204 height 20
type input "1500"
type input "ACCRUE ACCOUNTING FEE YE [DATE] R &D"
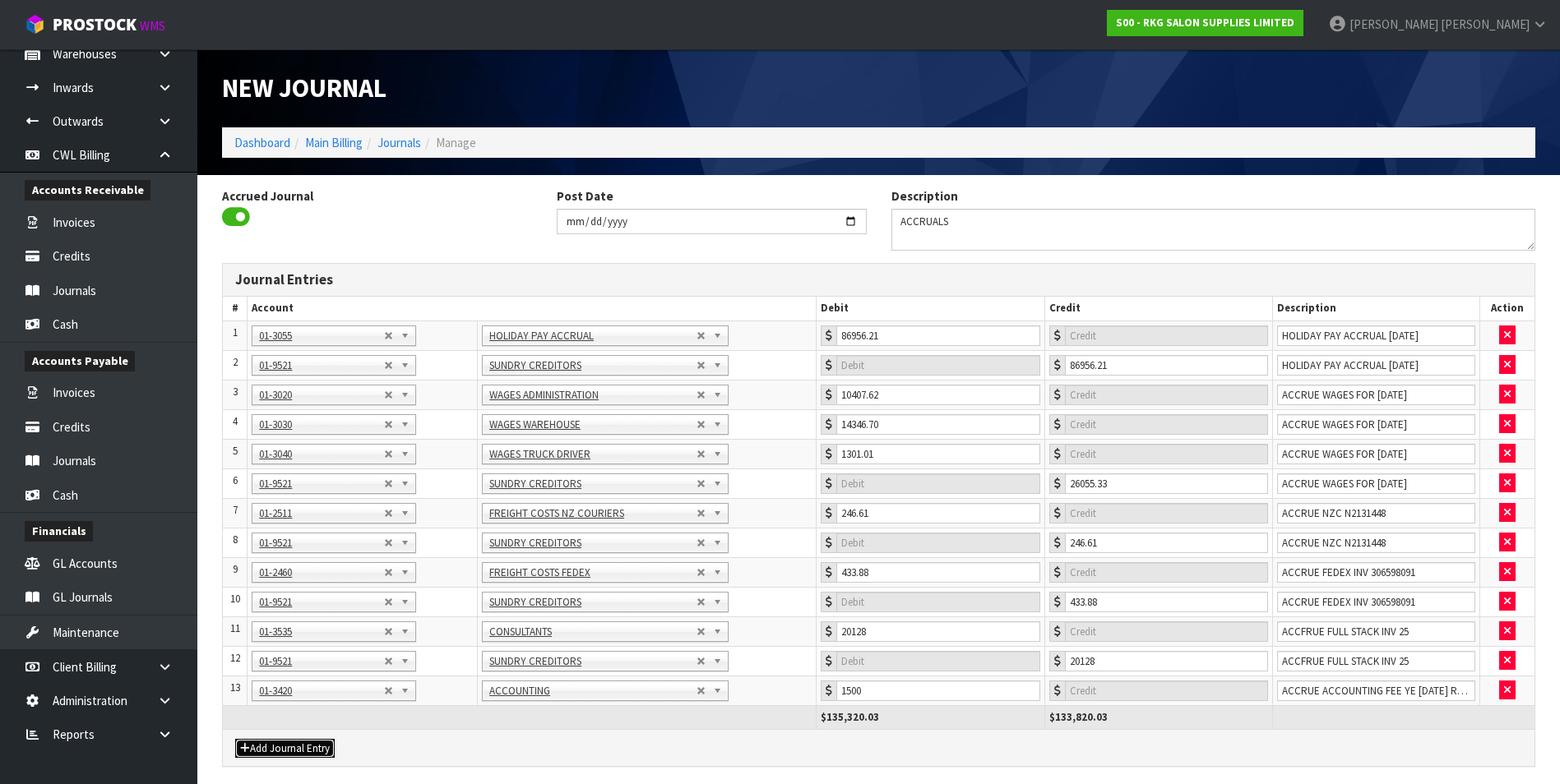
click at [281, 747] on button "Add Journal Entry" at bounding box center [285, 748] width 99 height 19
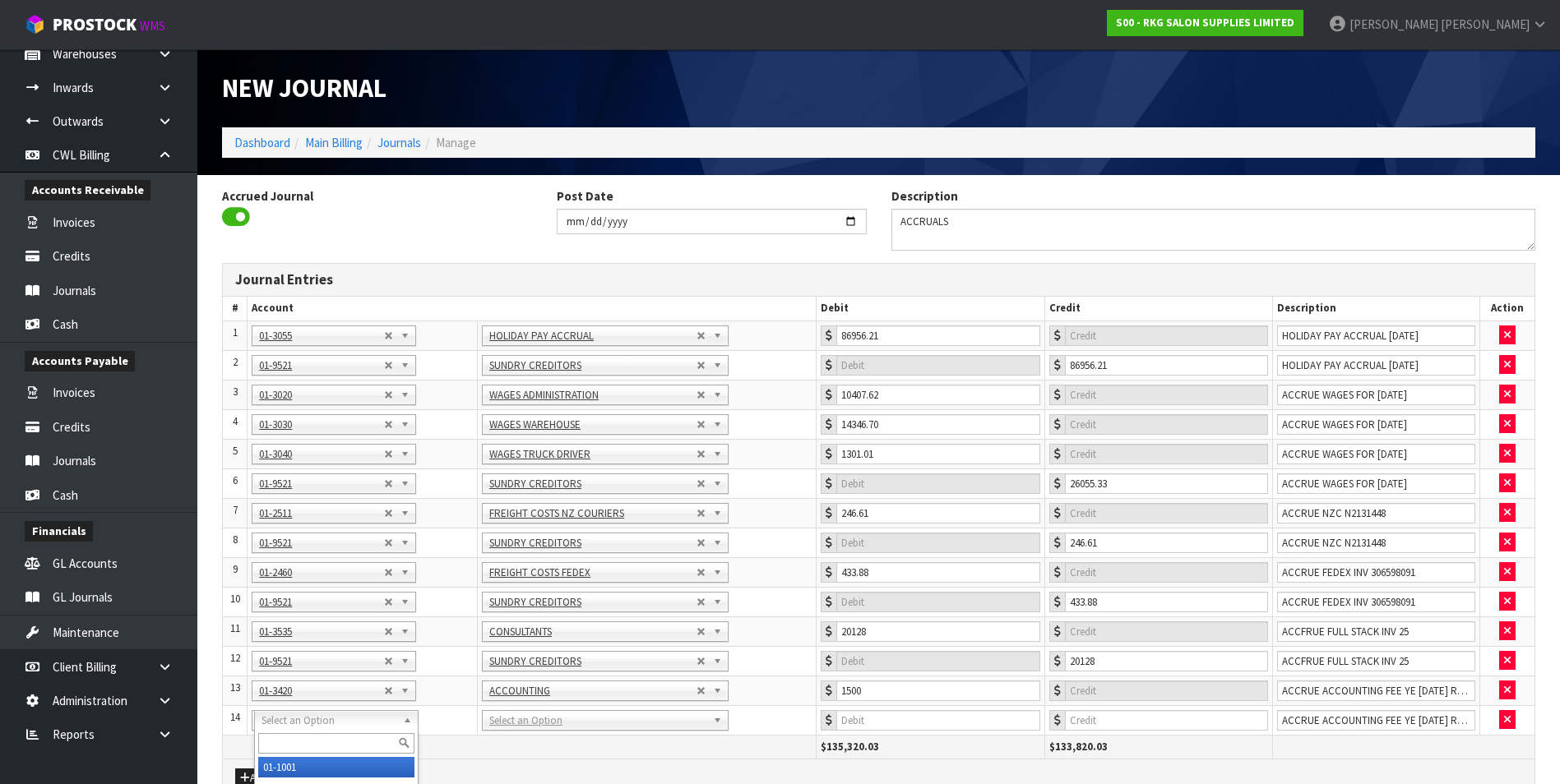
click at [288, 740] on input "text" at bounding box center [337, 743] width 156 height 20
type input "9521"
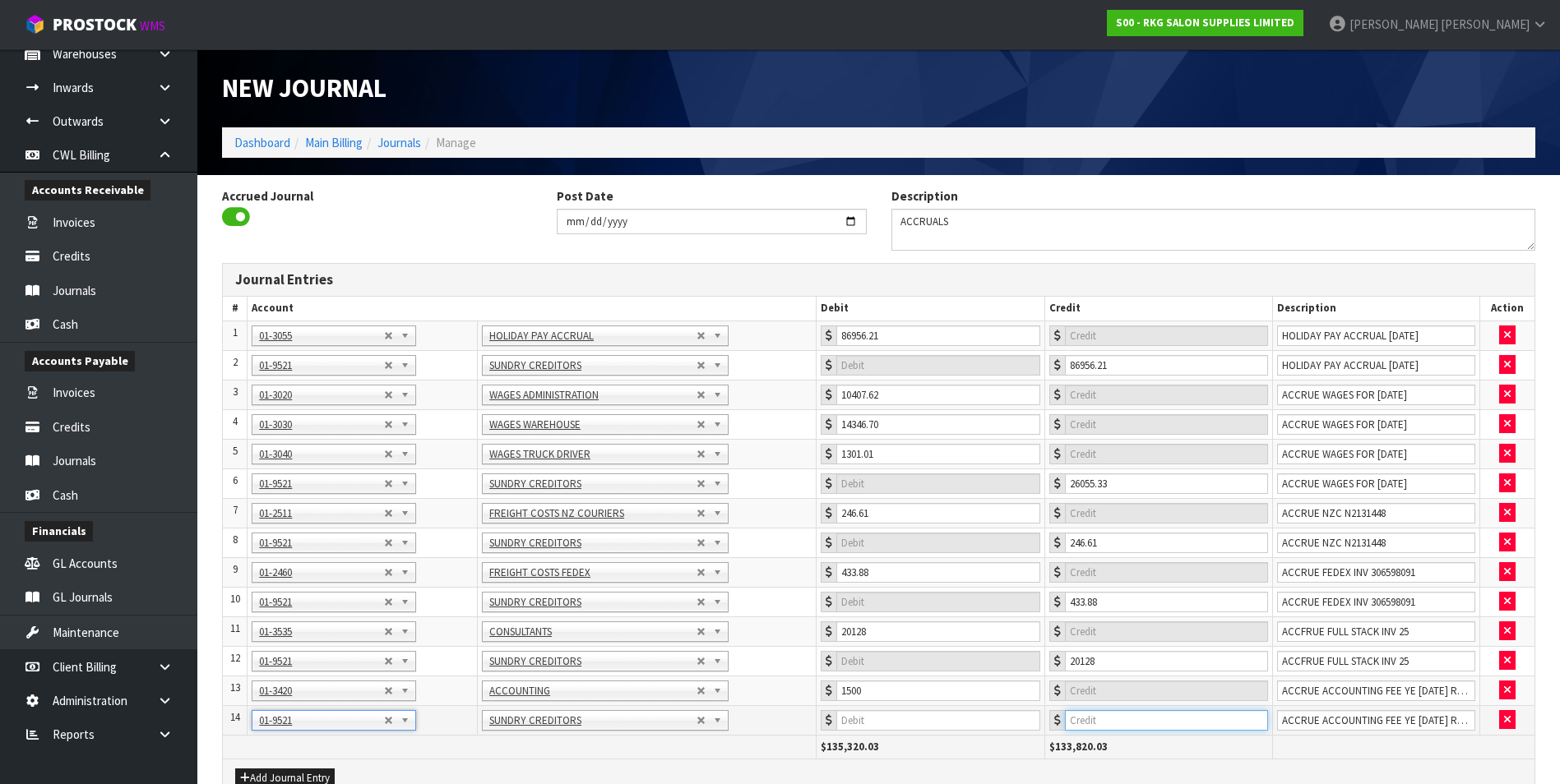
click at [1164, 713] on input "number" at bounding box center [1166, 720] width 204 height 20
type input "1500"
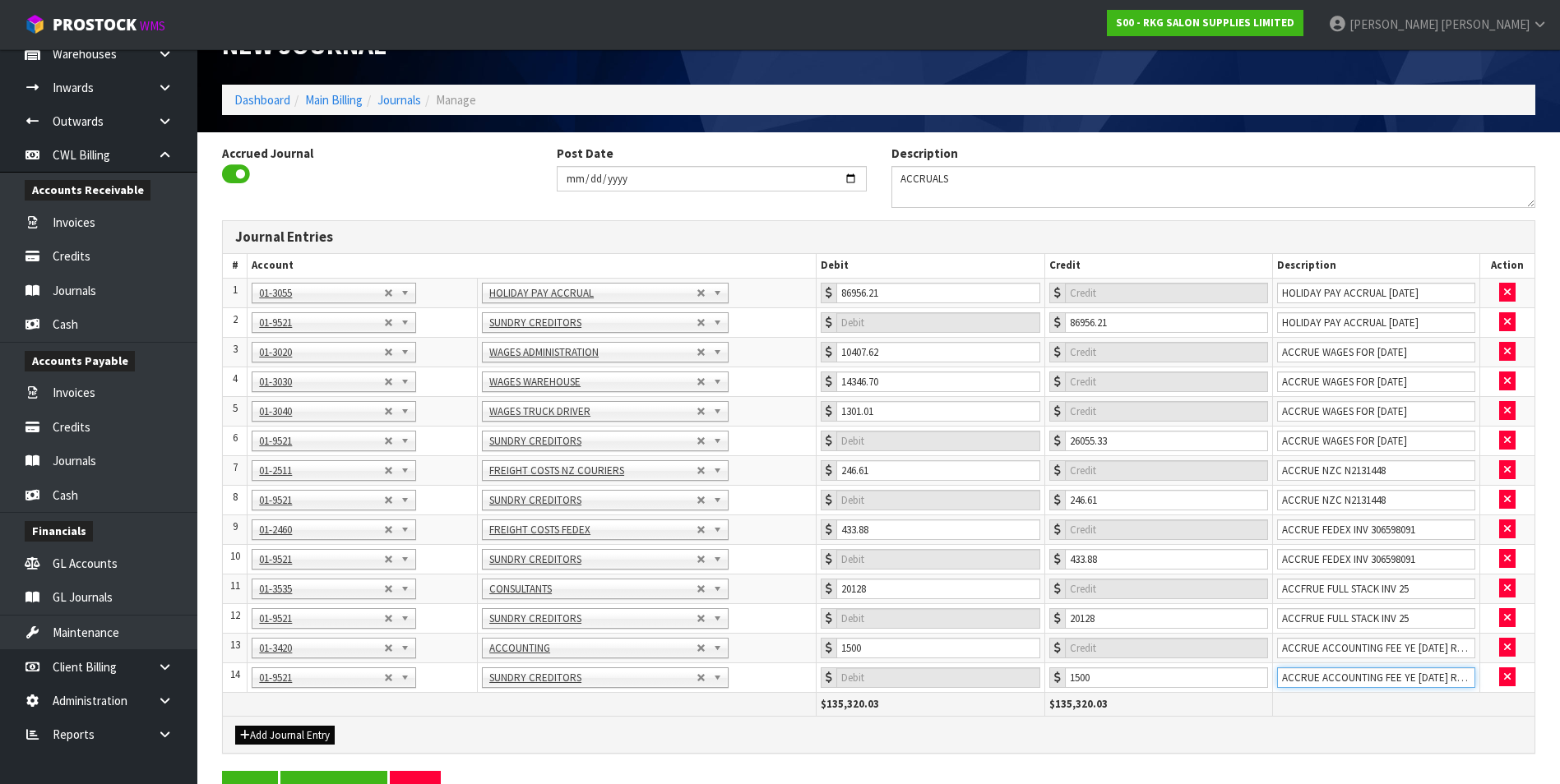
scroll to position [78, 0]
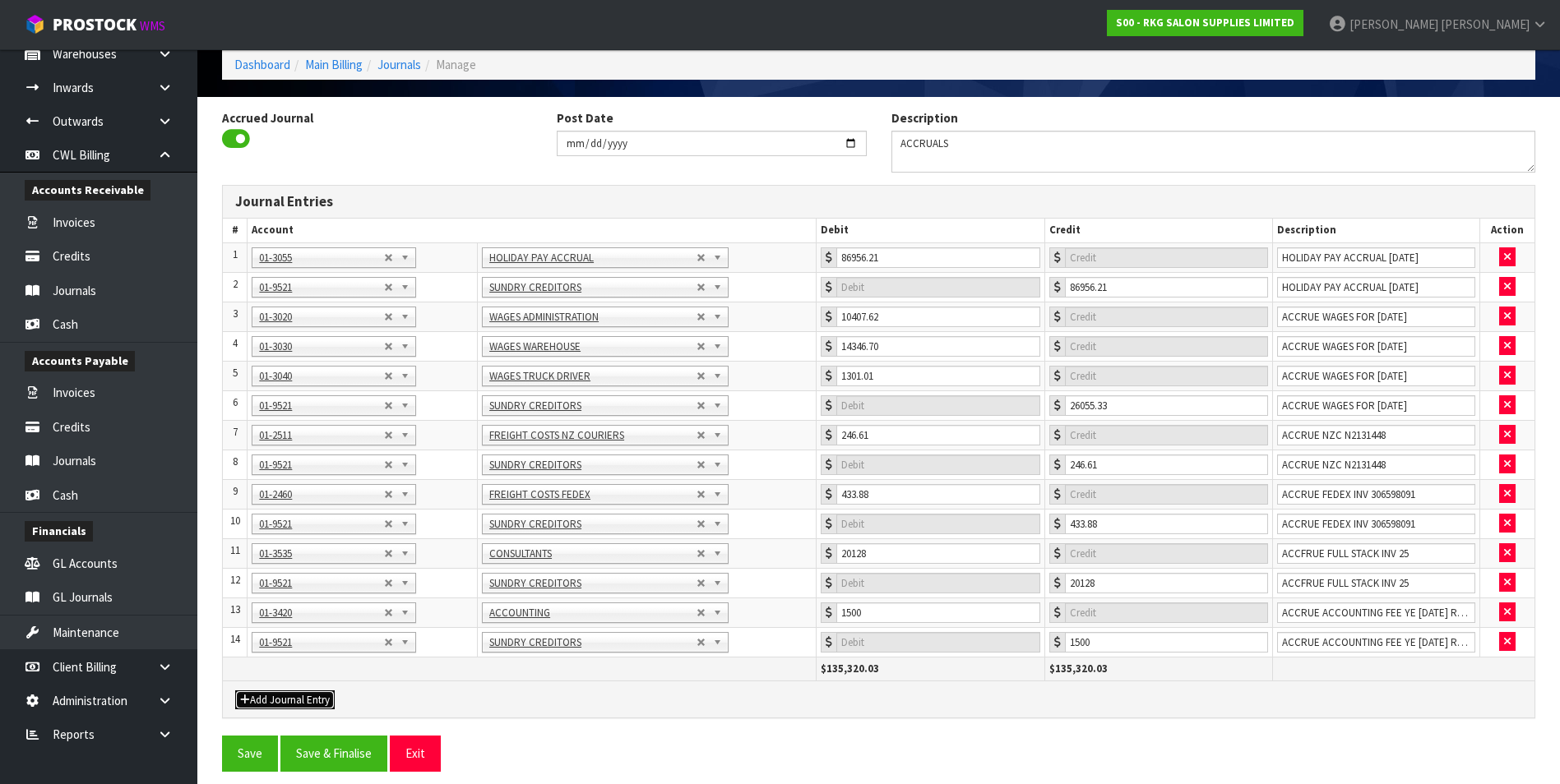
click at [274, 692] on button "Add Journal Entry" at bounding box center [285, 700] width 99 height 19
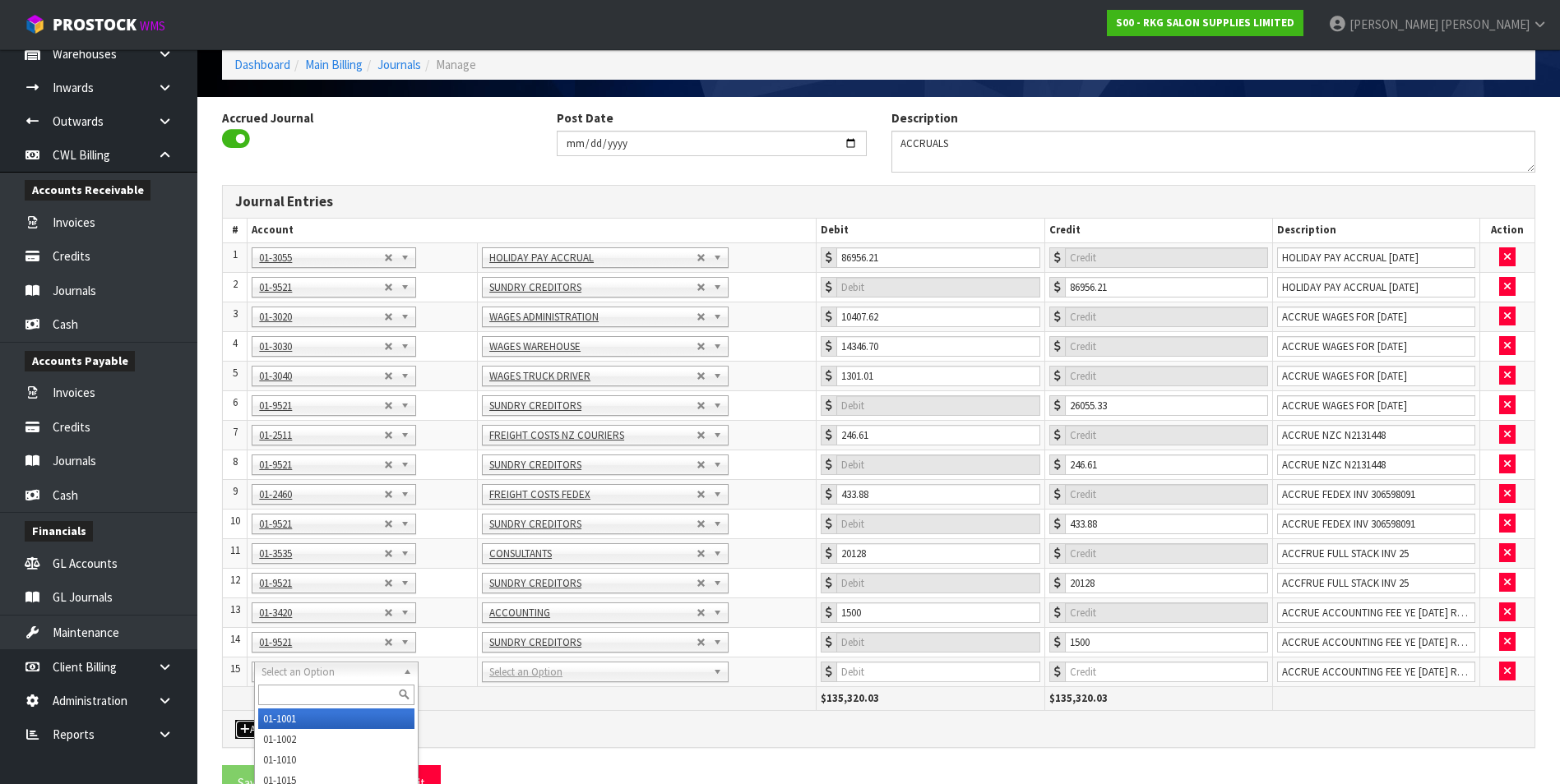
drag, startPoint x: 287, startPoint y: 672, endPoint x: 285, endPoint y: 686, distance: 14.1
click at [282, 688] on input "text" at bounding box center [337, 694] width 156 height 20
type input "3420"
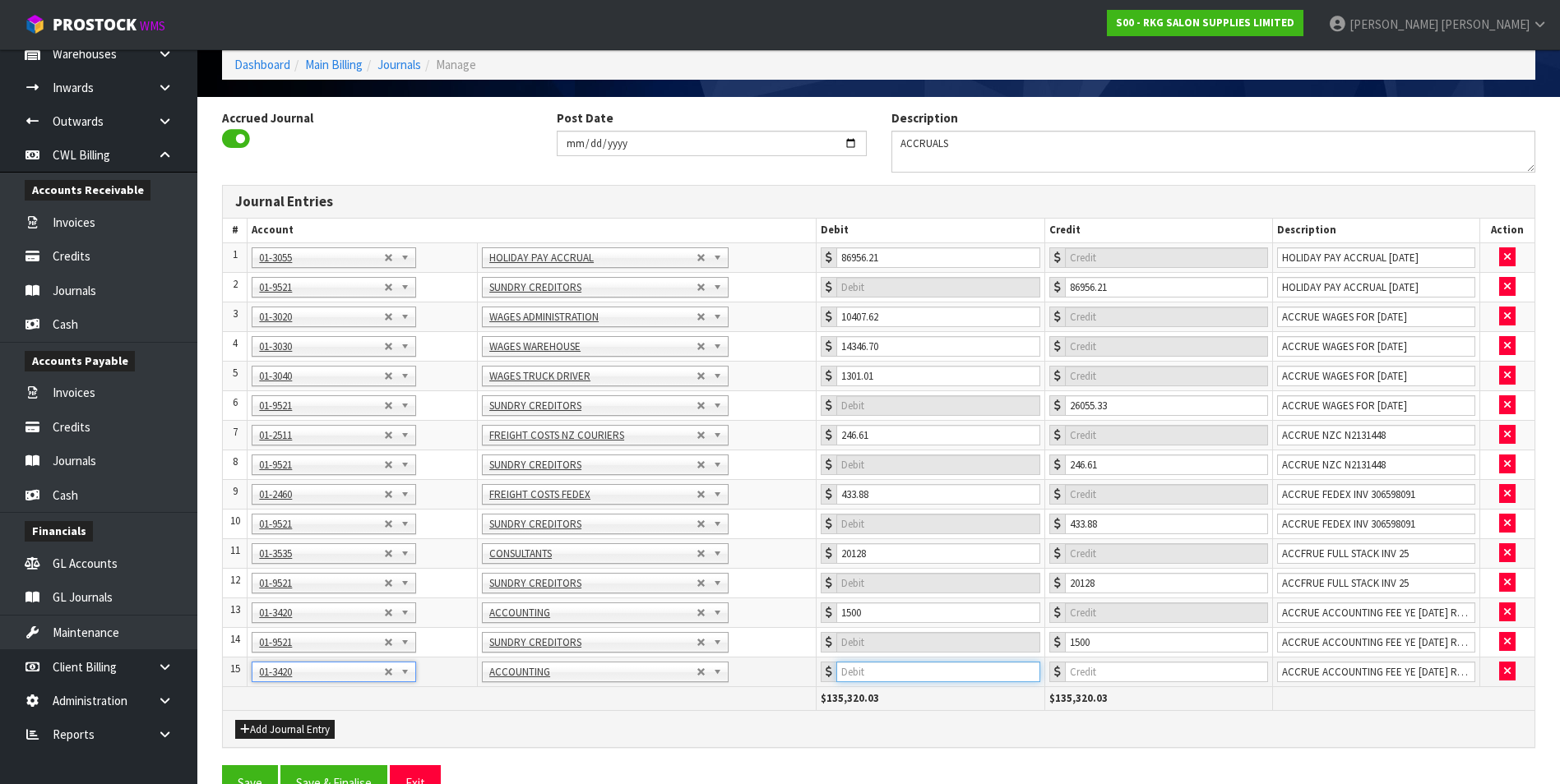
click at [899, 673] on input "number" at bounding box center [938, 671] width 204 height 20
type input "4000"
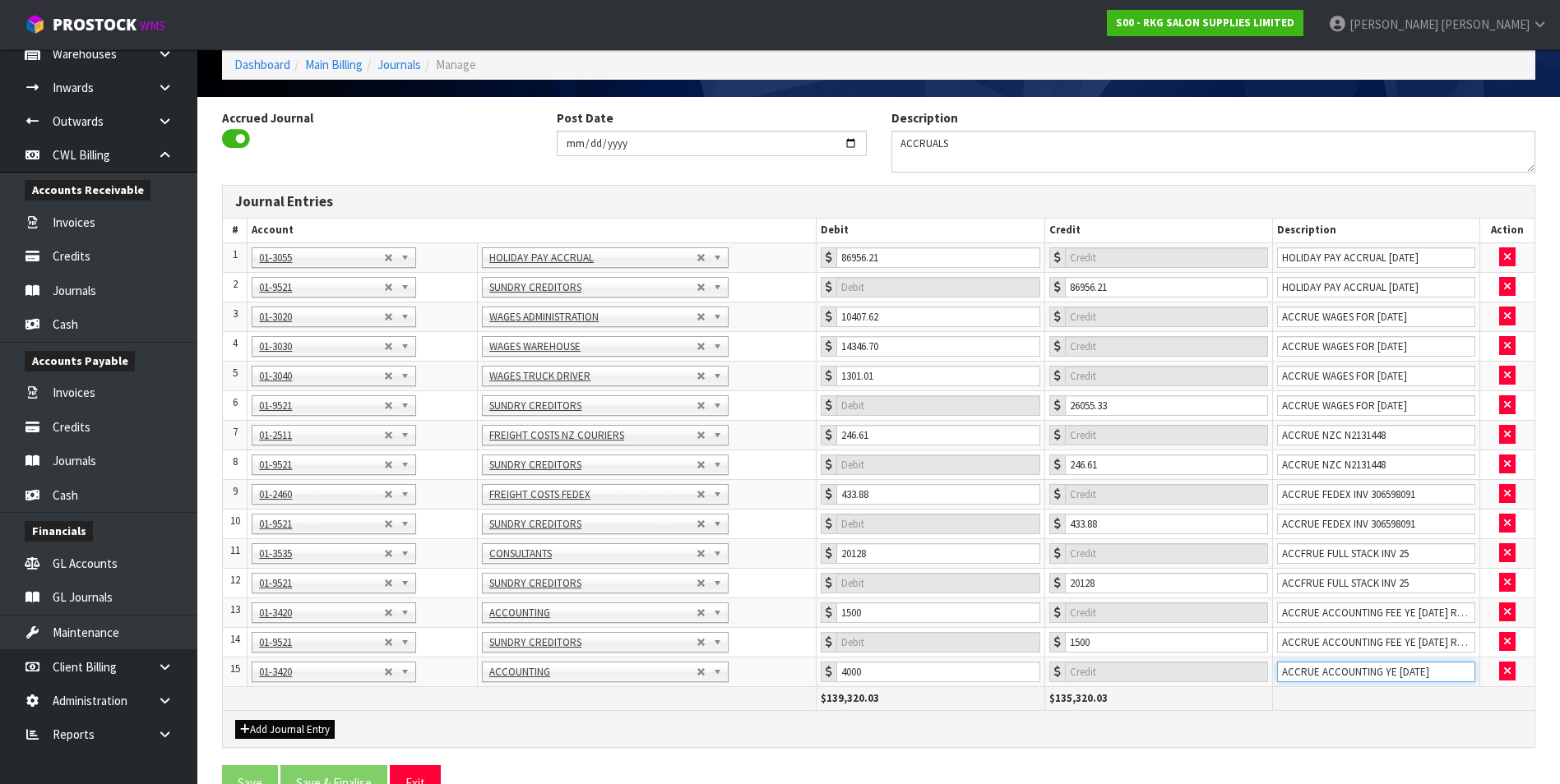
type input "ACCRUE ACCOUNTING YE [DATE]"
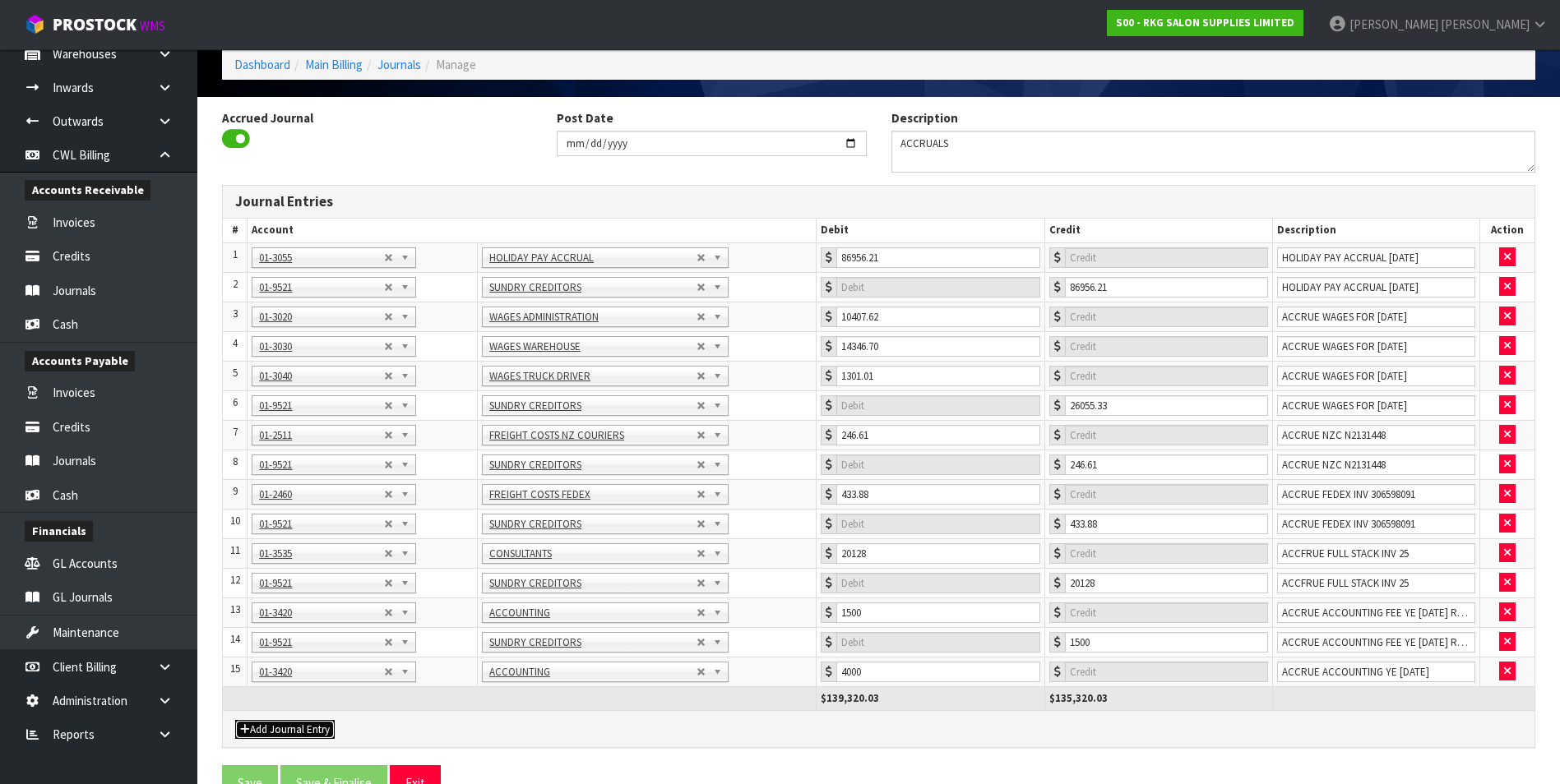
drag, startPoint x: 241, startPoint y: 723, endPoint x: 282, endPoint y: 717, distance: 41.4
click at [245, 724] on icon "button" at bounding box center [245, 729] width 10 height 11
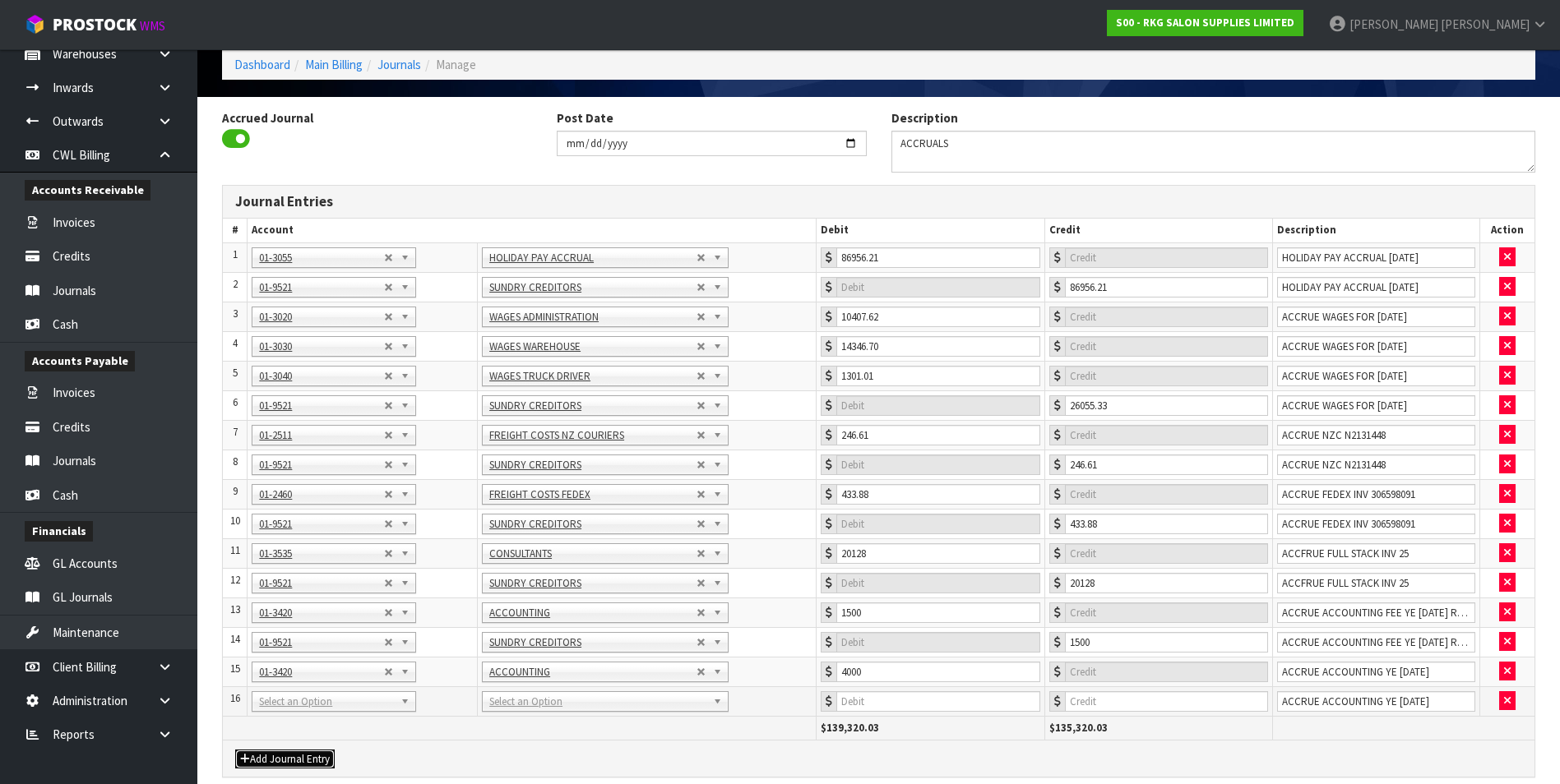
drag, startPoint x: 291, startPoint y: 705, endPoint x: 286, endPoint y: 716, distance: 12.1
click at [278, 723] on input "text" at bounding box center [337, 724] width 156 height 20
type input "9521"
click at [1136, 706] on input "number" at bounding box center [1166, 701] width 204 height 20
type input "4000"
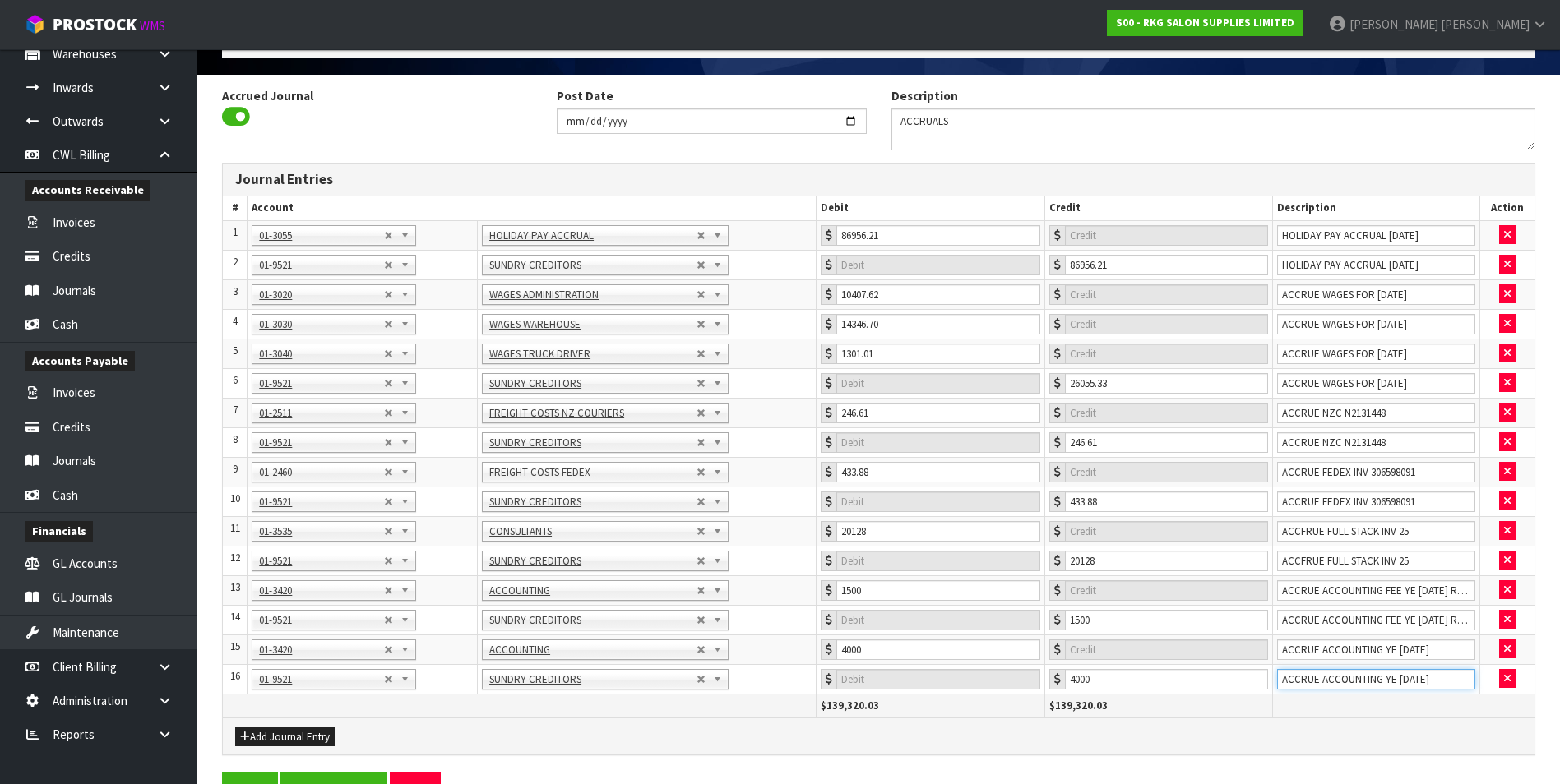
scroll to position [137, 0]
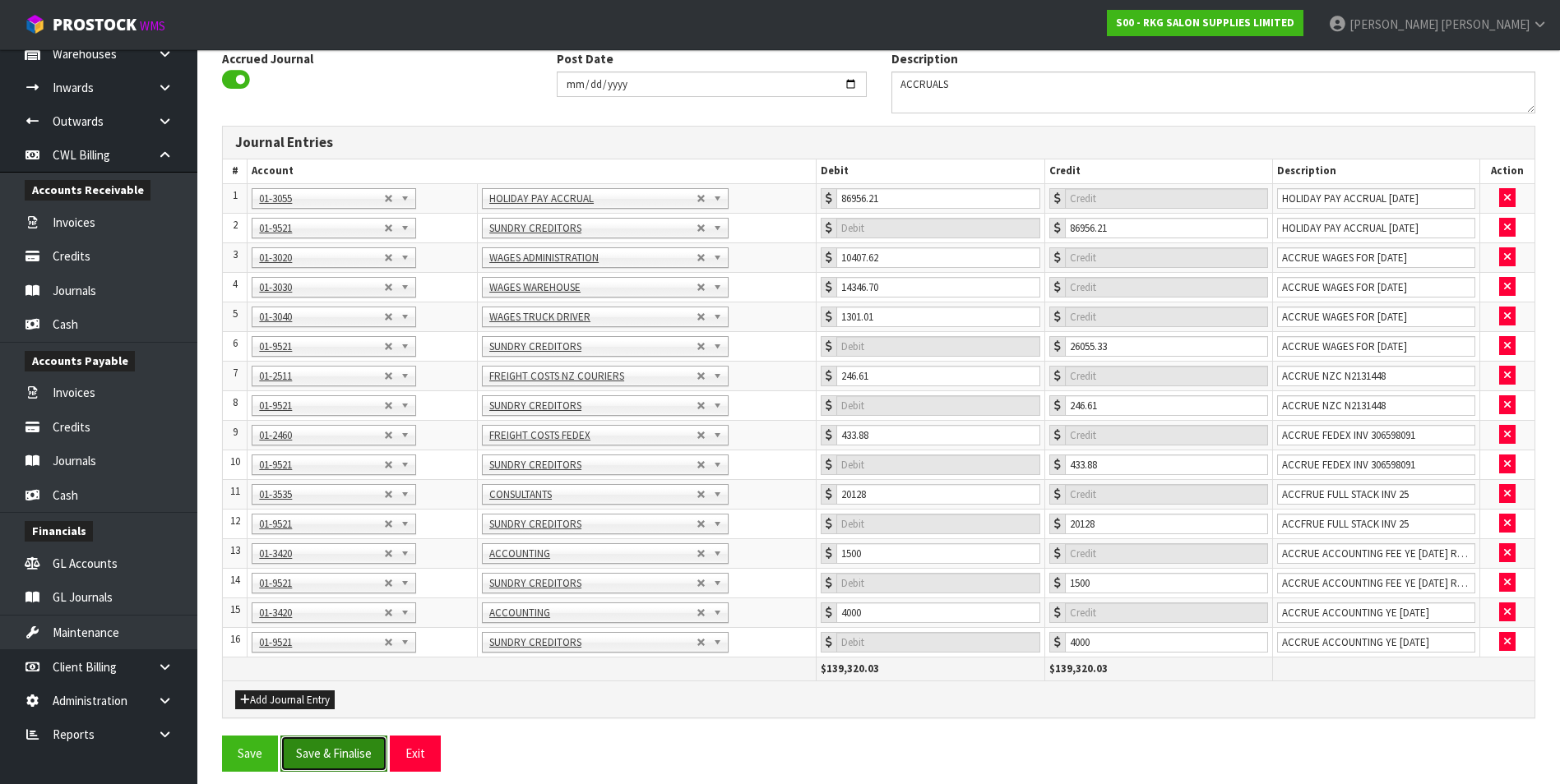
click at [359, 760] on button "Save & Finalise" at bounding box center [334, 753] width 107 height 36
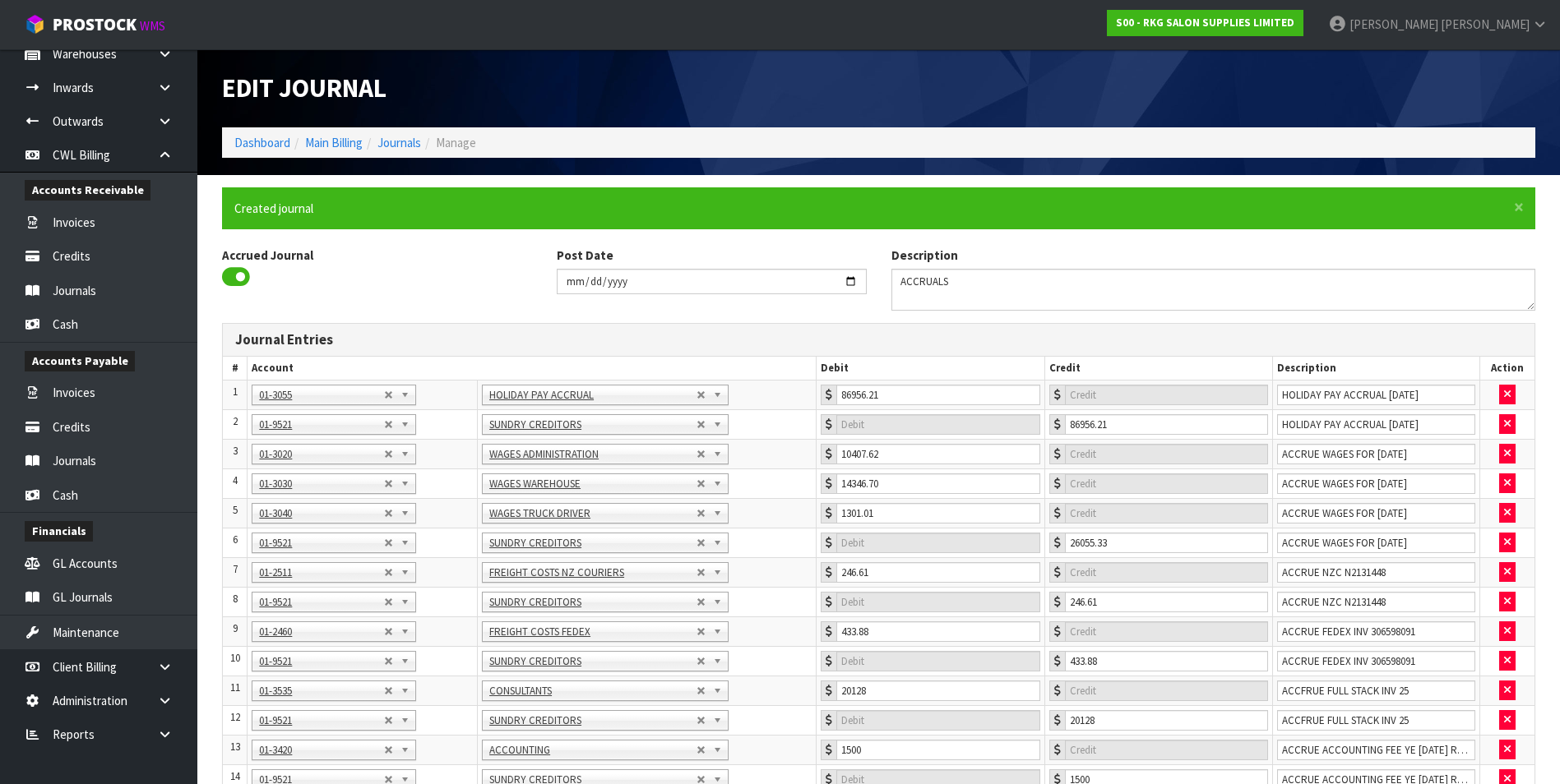
type input "0"
type input "14346.7"
type input "0"
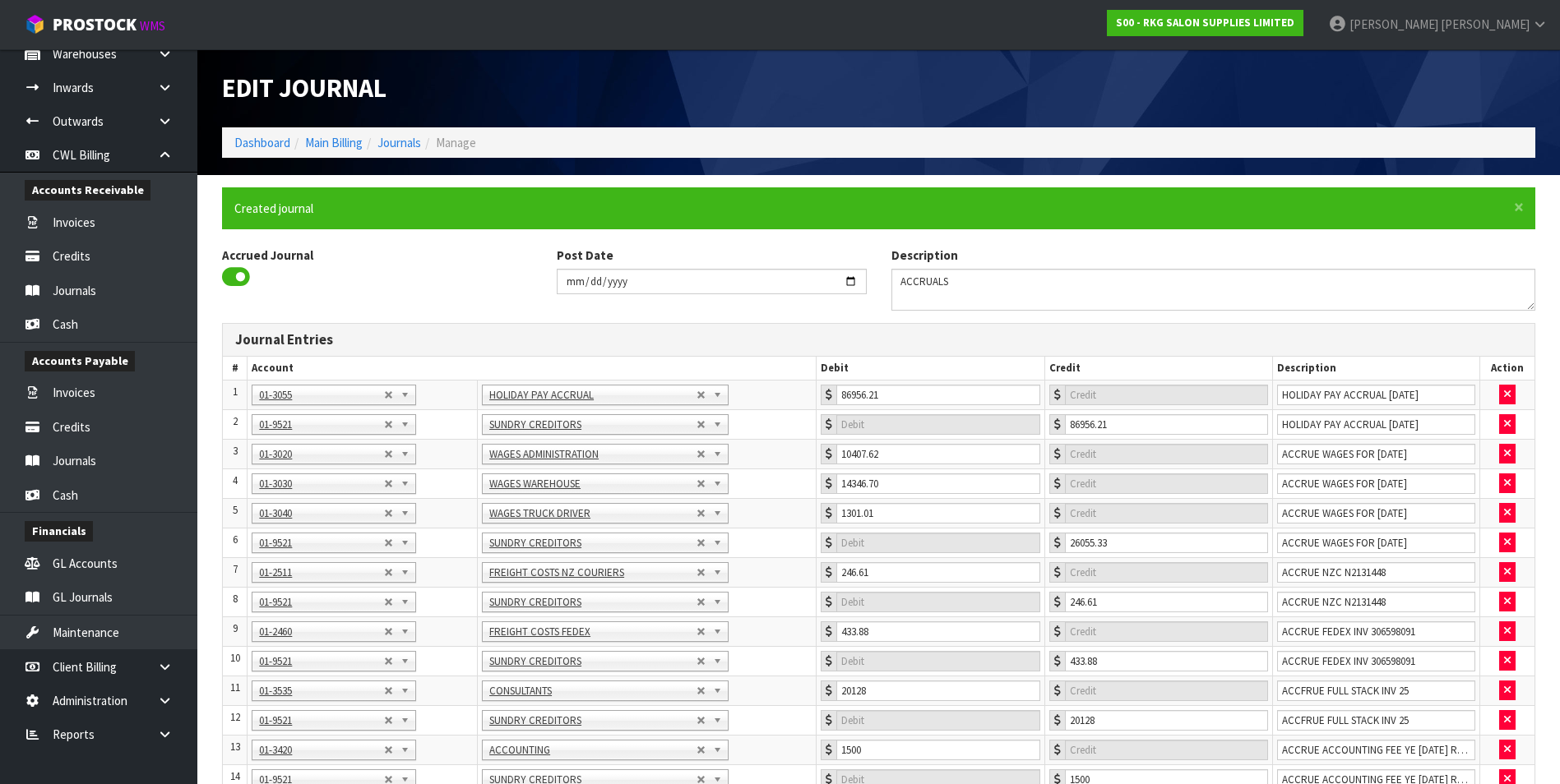
type input "0"
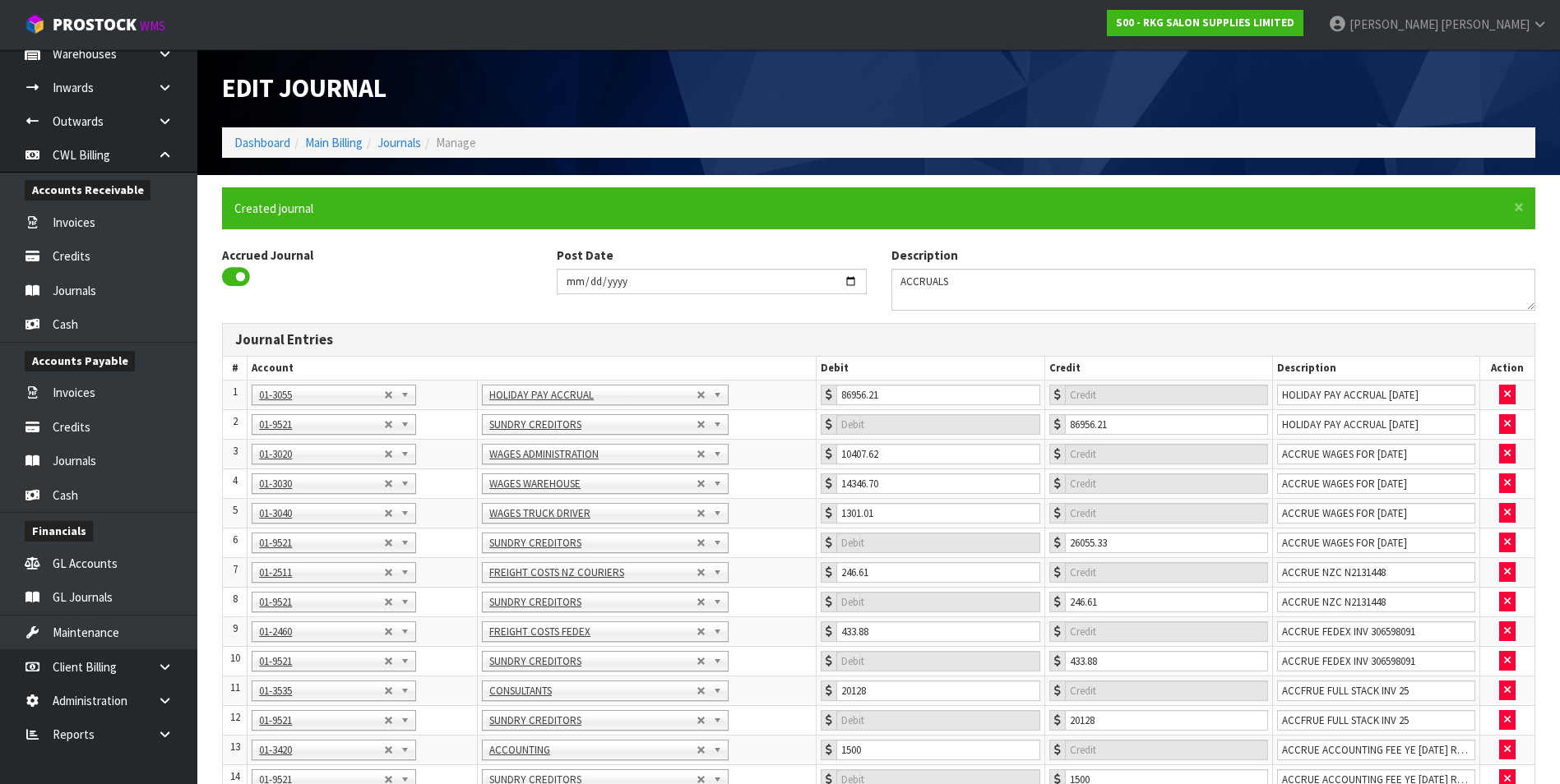
type input "0"
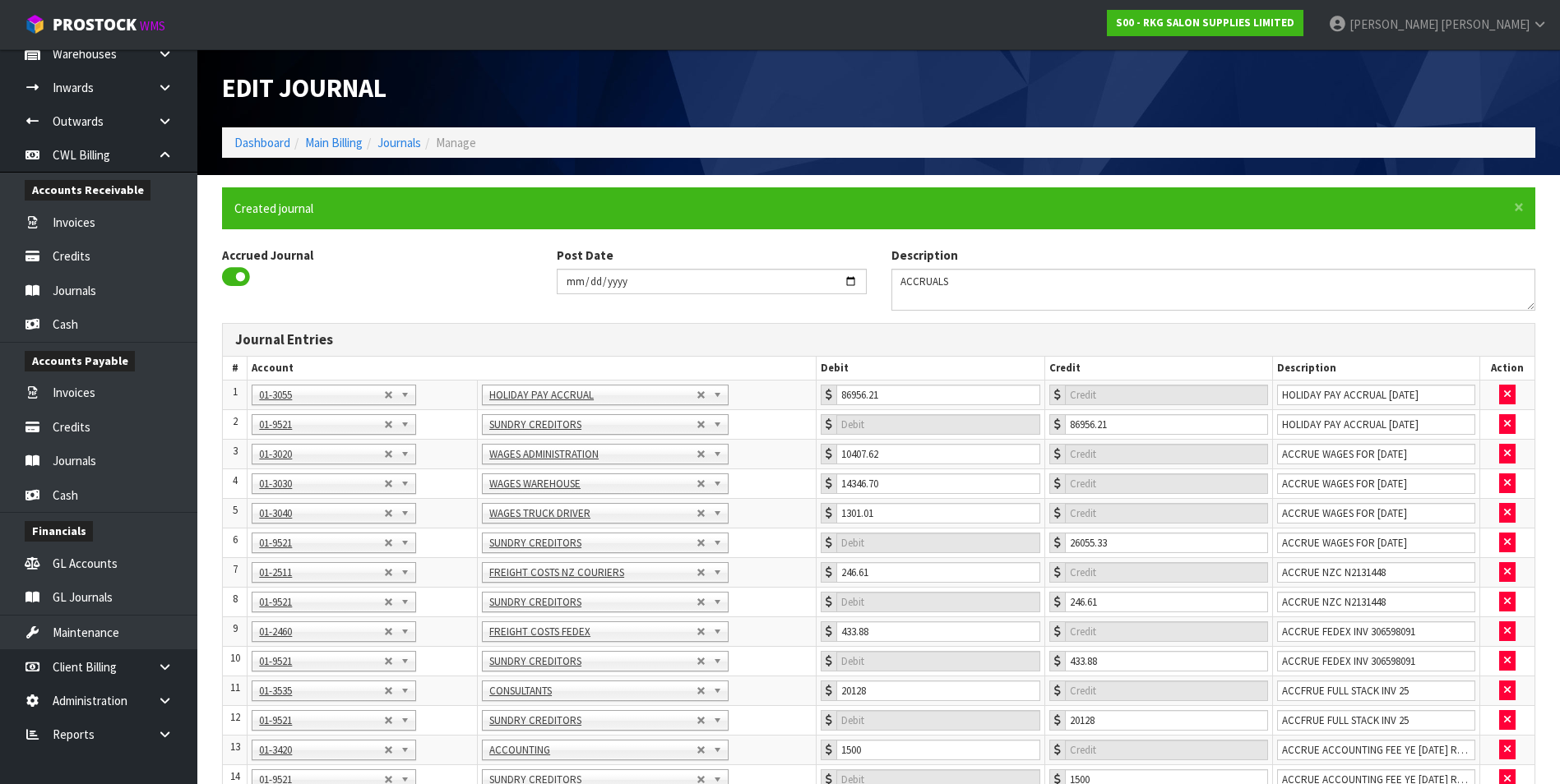
type input "0"
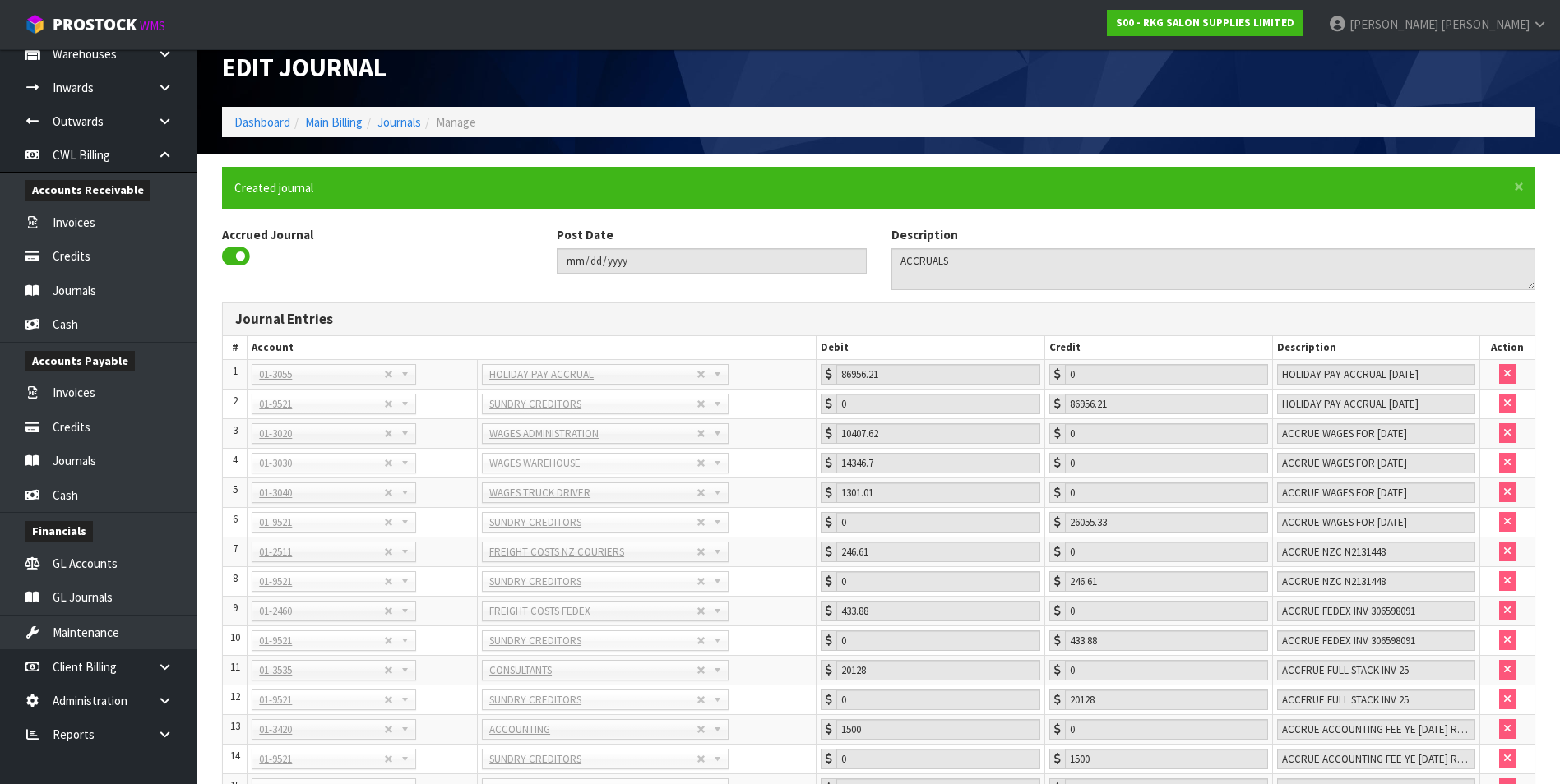
scroll to position [159, 0]
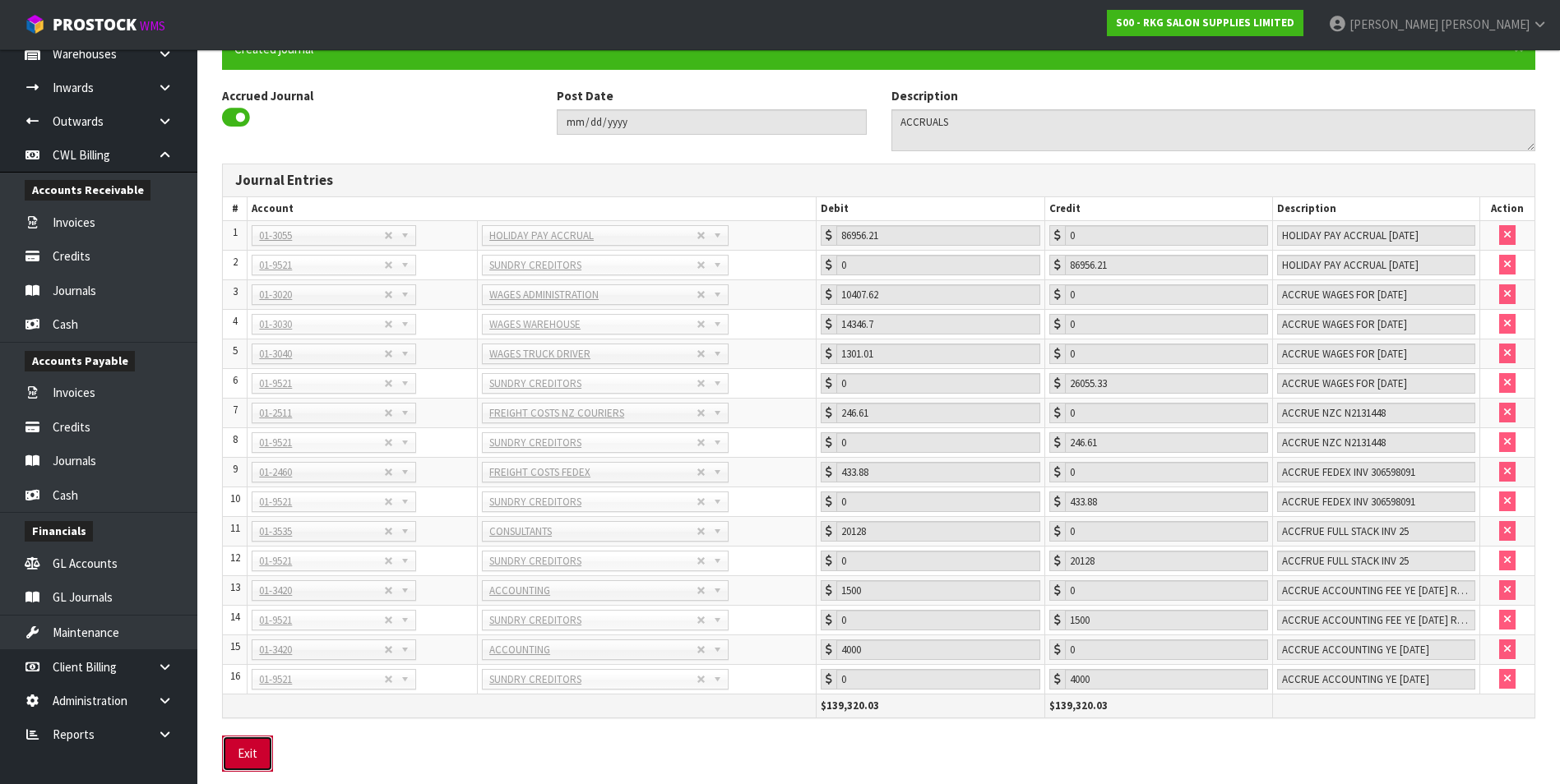
click at [253, 759] on button "Exit" at bounding box center [247, 753] width 51 height 36
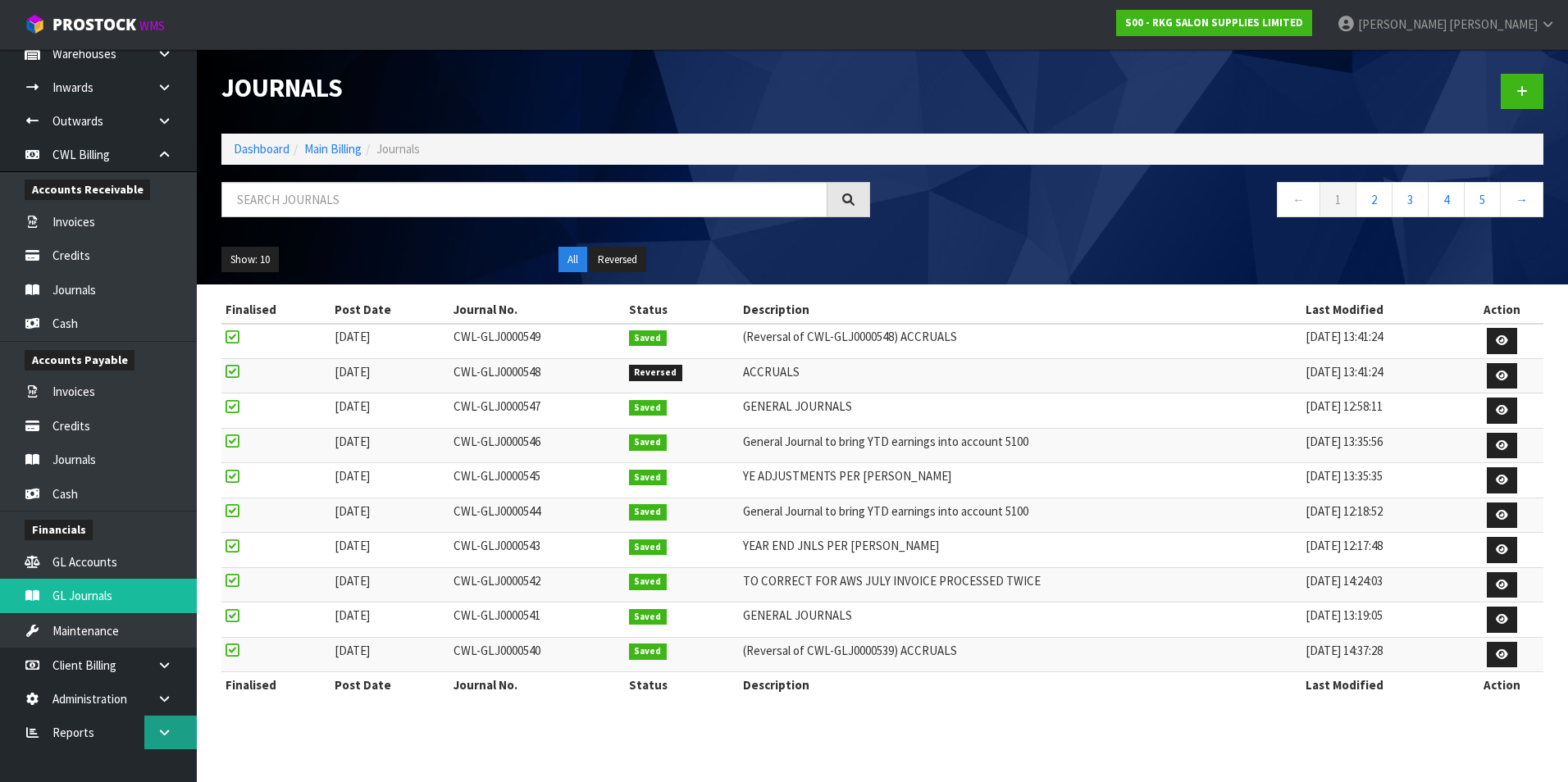
click at [160, 734] on icon at bounding box center [164, 732] width 15 height 13
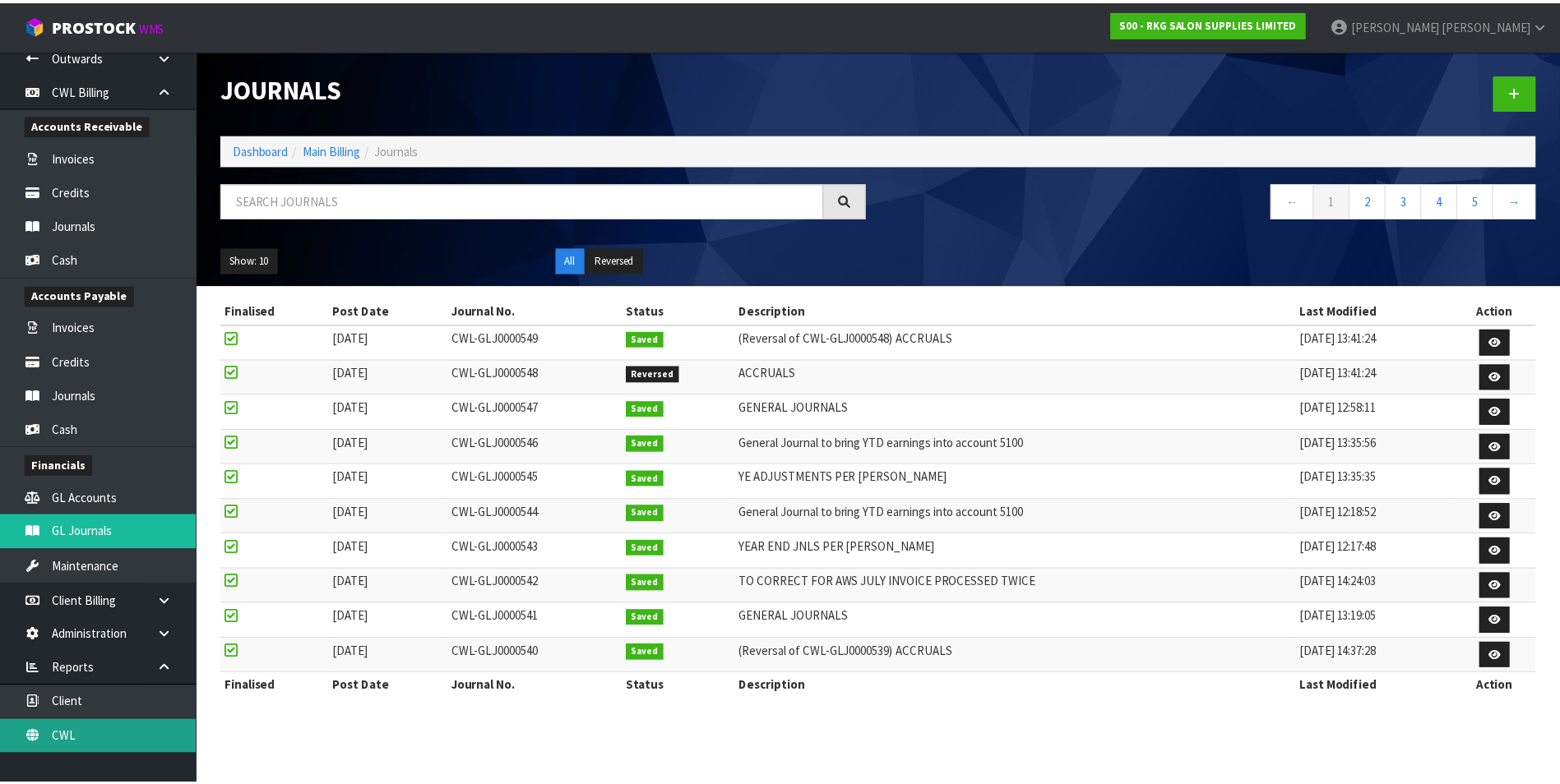
scroll to position [217, 0]
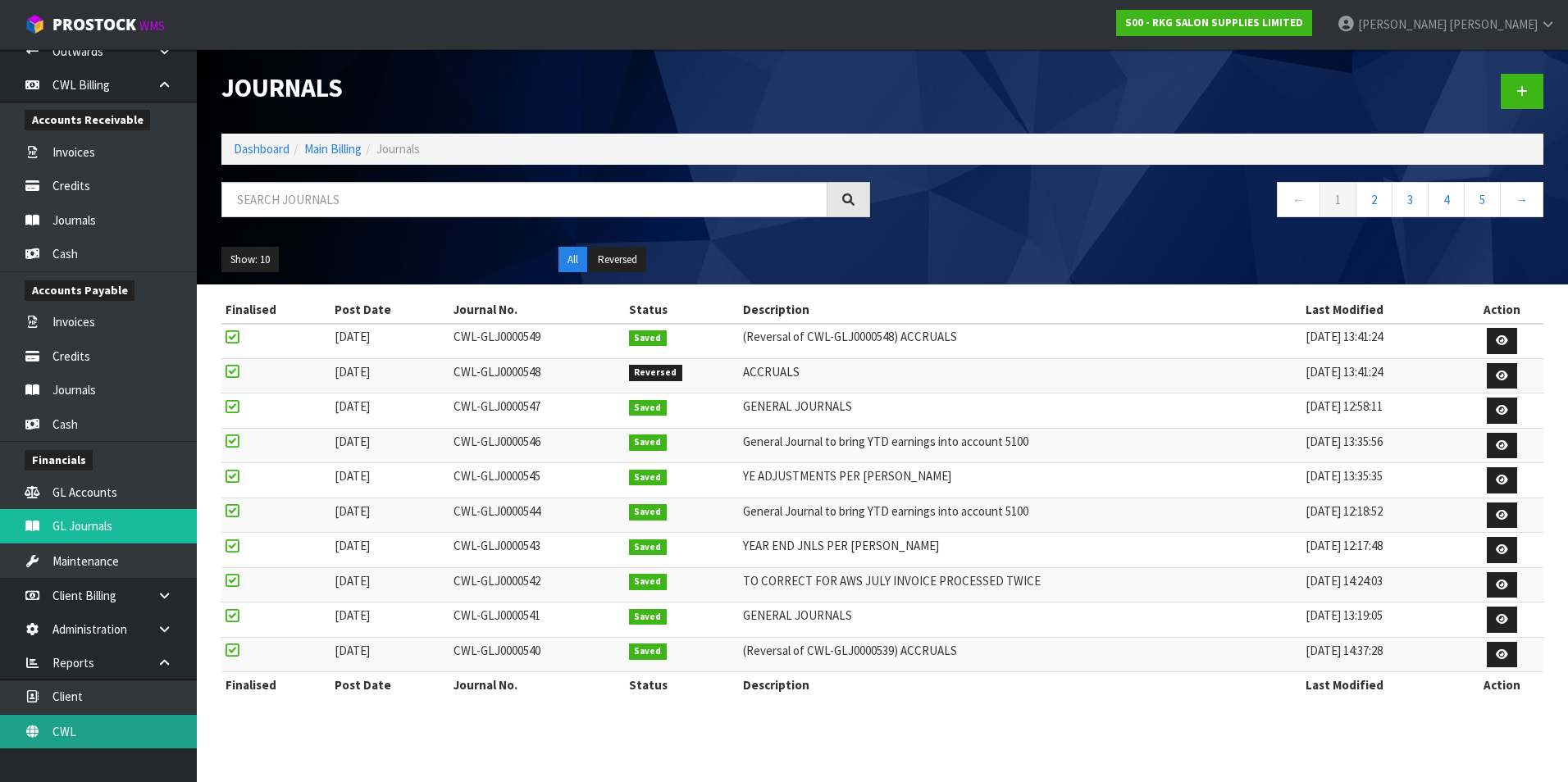
click at [131, 728] on link "CWL" at bounding box center [98, 731] width 197 height 34
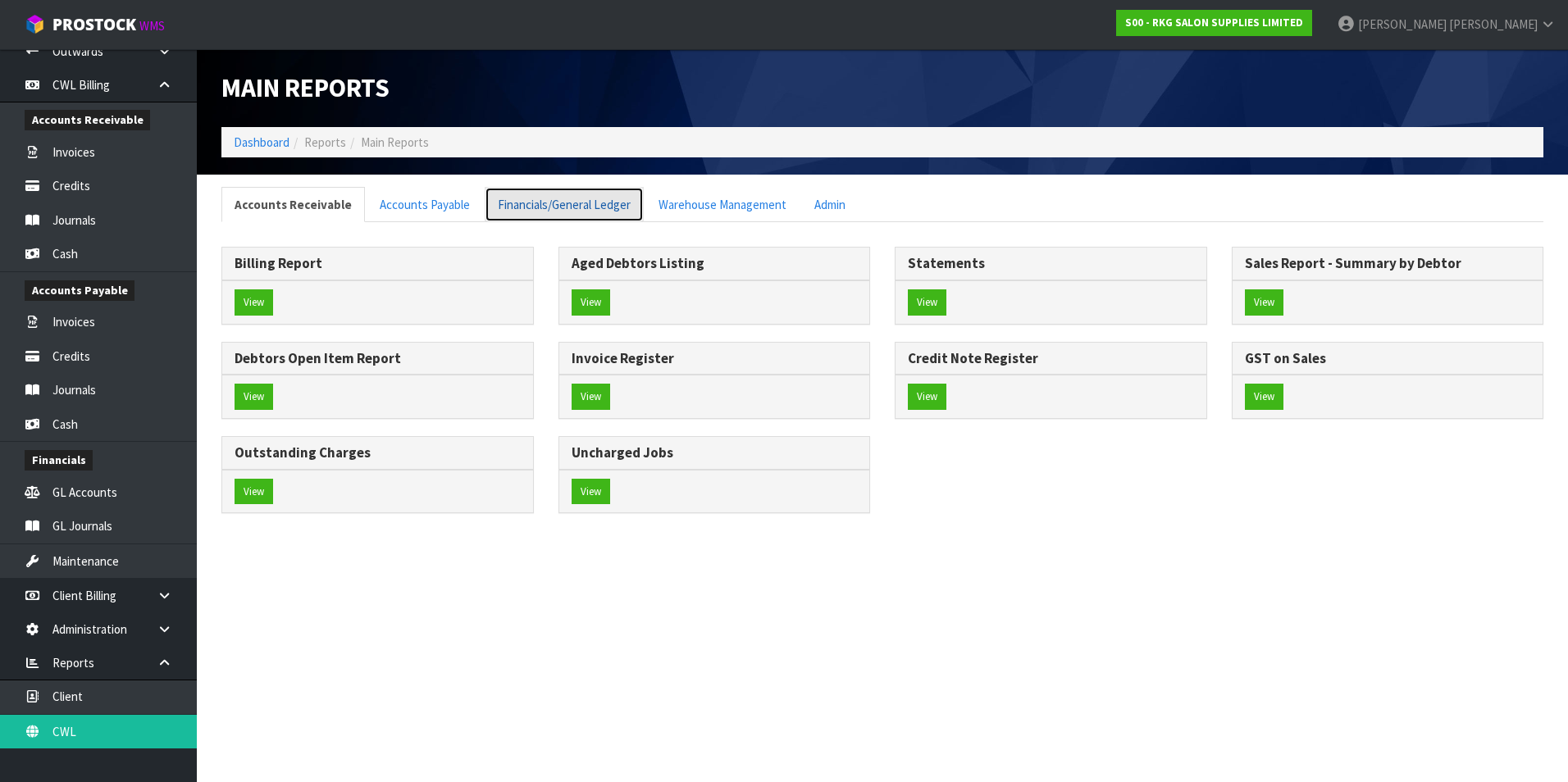
click at [546, 209] on link "Financials/General Ledger" at bounding box center [564, 204] width 159 height 36
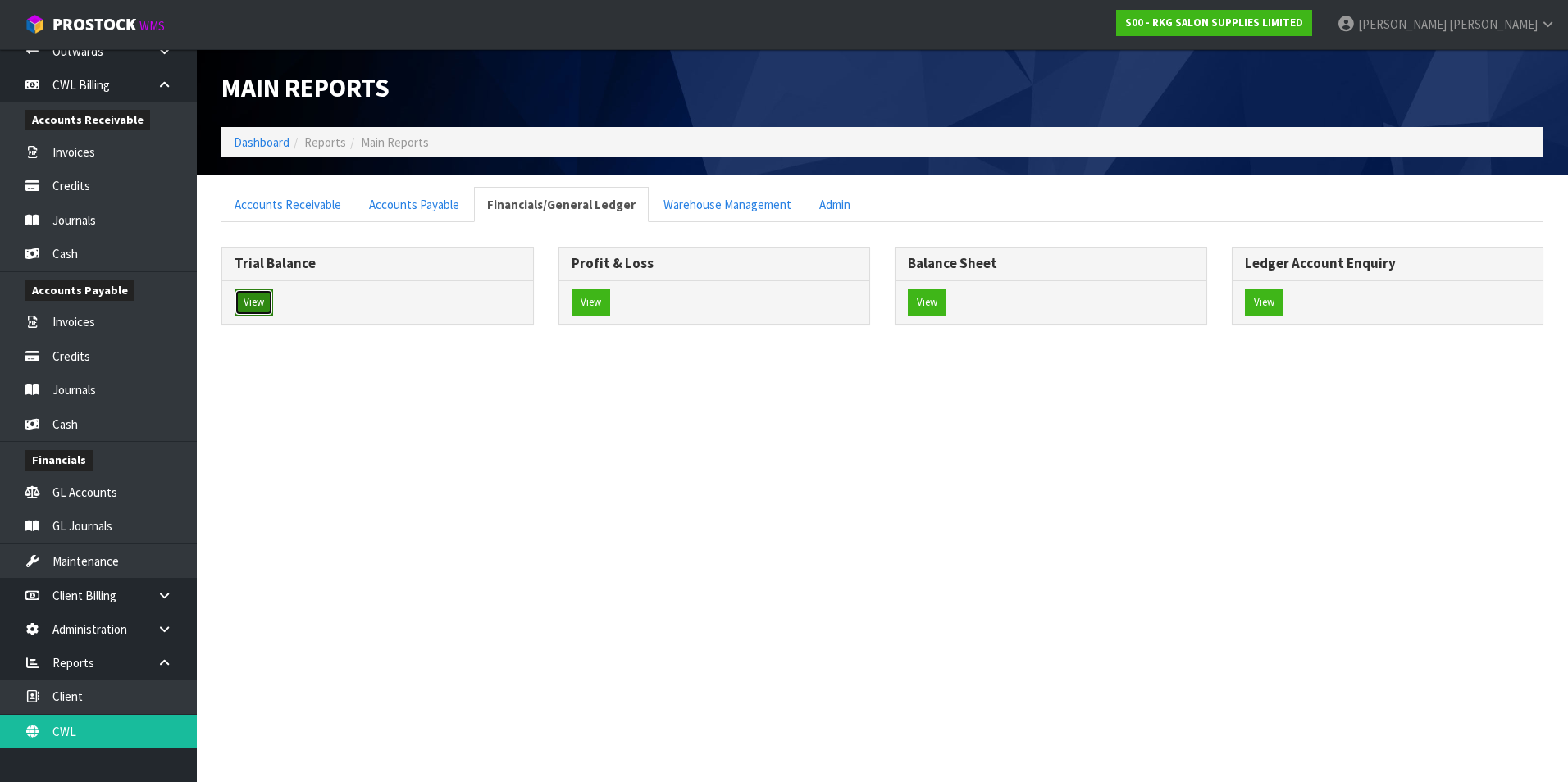
click at [260, 300] on button "View" at bounding box center [254, 302] width 38 height 26
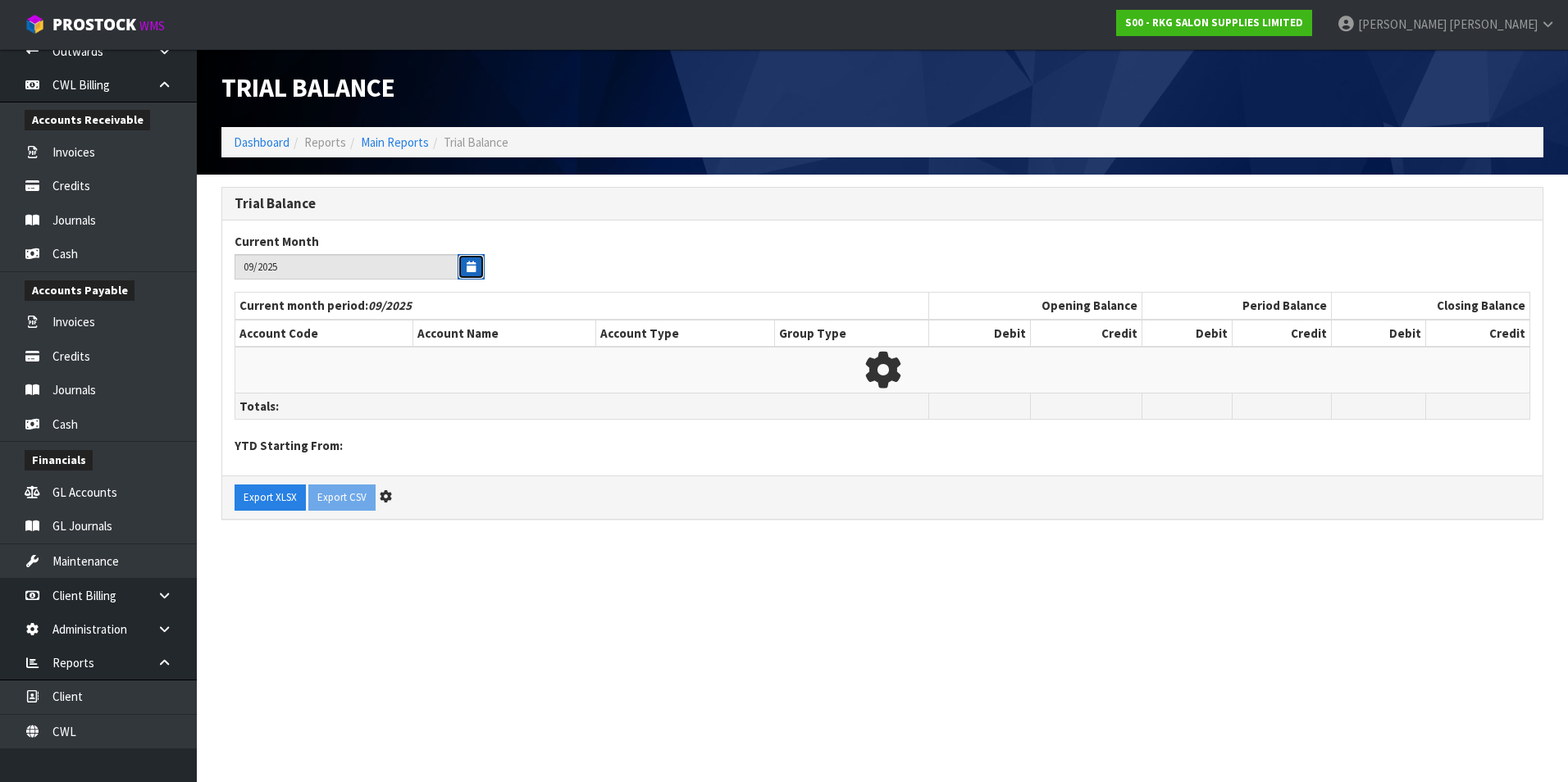
click at [469, 270] on icon "button" at bounding box center [470, 266] width 9 height 11
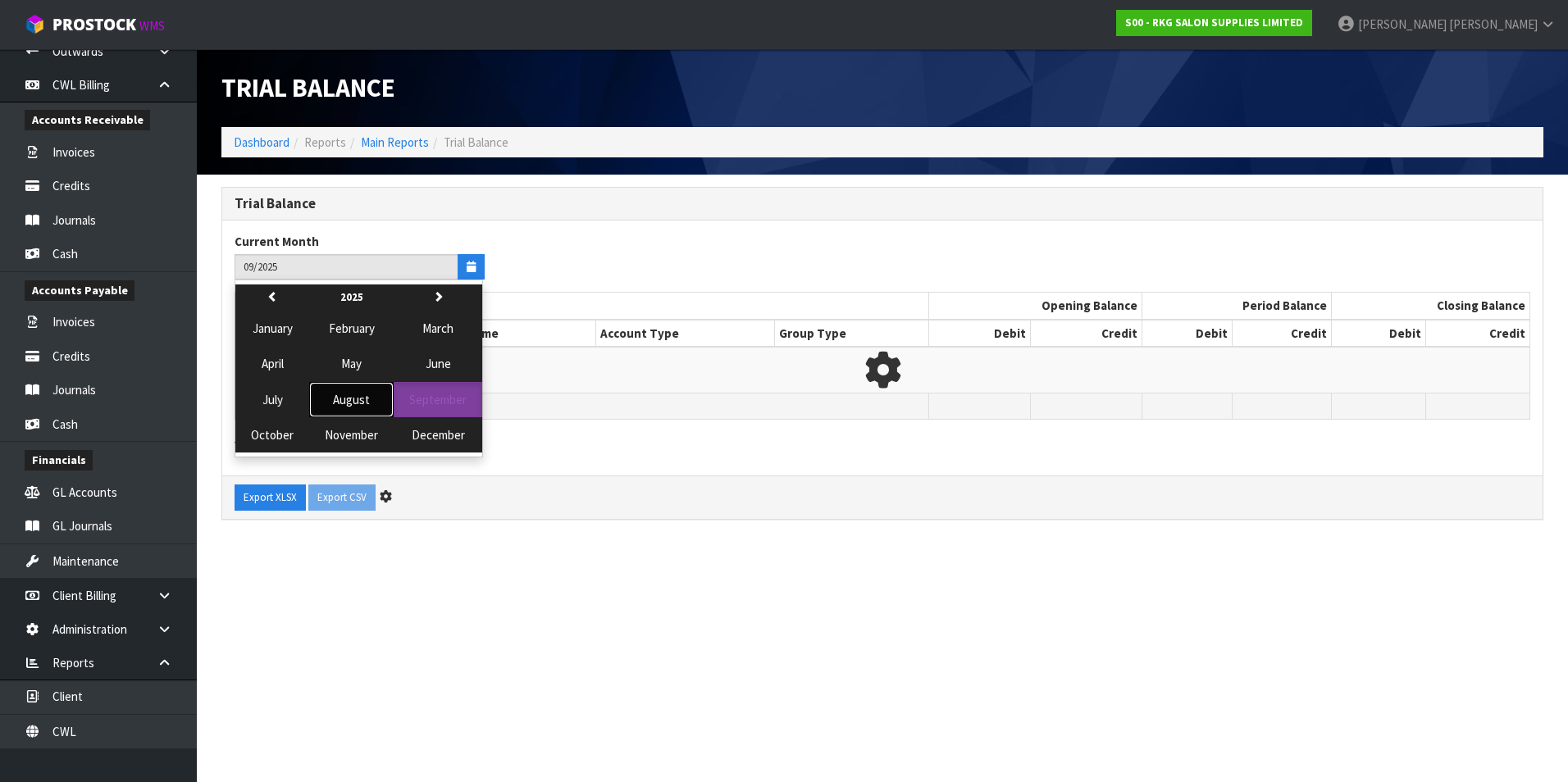
click at [347, 395] on span "August" at bounding box center [351, 399] width 37 height 15
type input "08/2025"
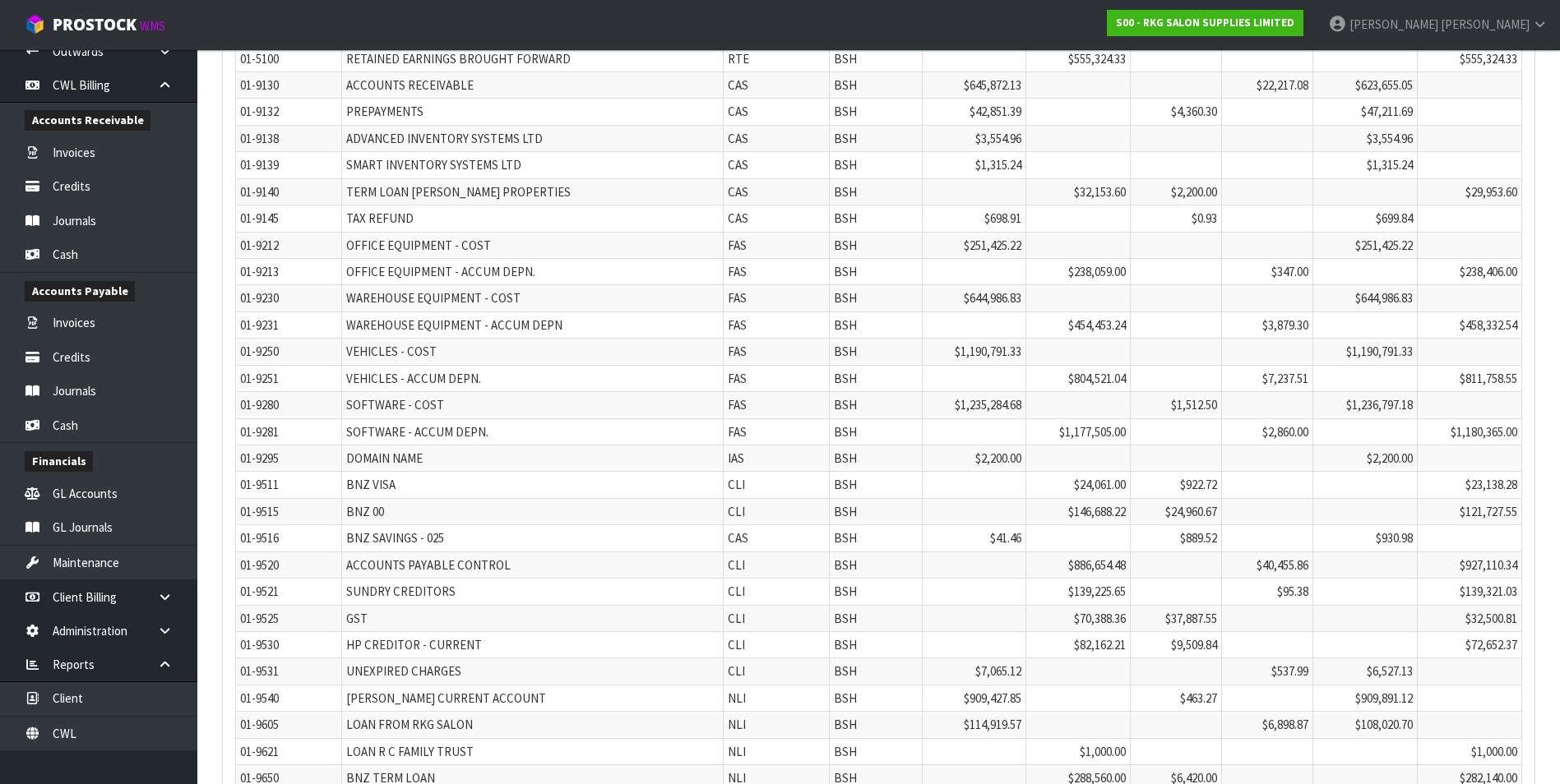
scroll to position [4171, 0]
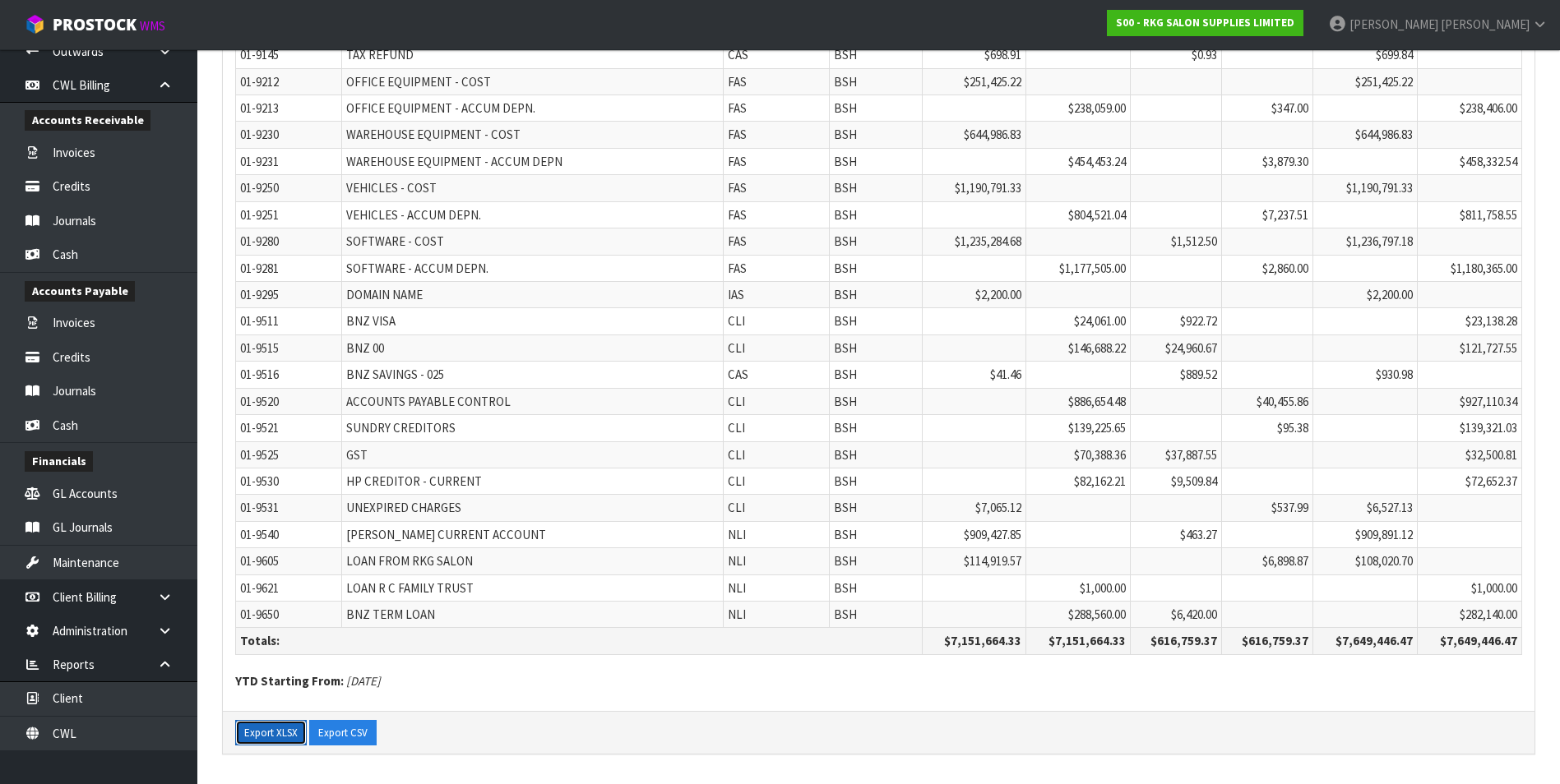
click at [272, 733] on button "Export XLSX" at bounding box center [271, 733] width 71 height 26
click at [97, 731] on link "CWL" at bounding box center [98, 733] width 198 height 34
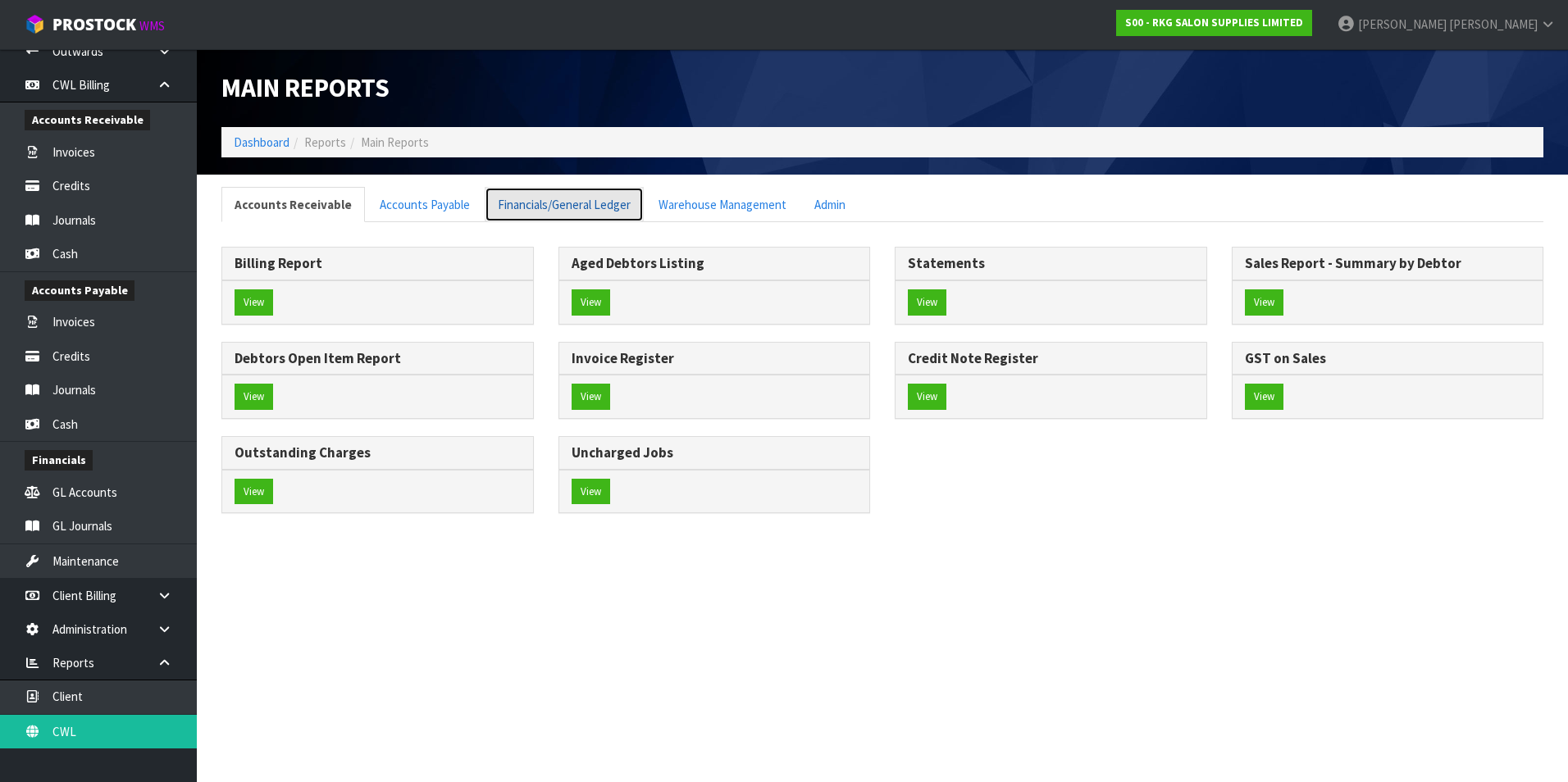
click at [565, 206] on link "Financials/General Ledger" at bounding box center [564, 204] width 159 height 36
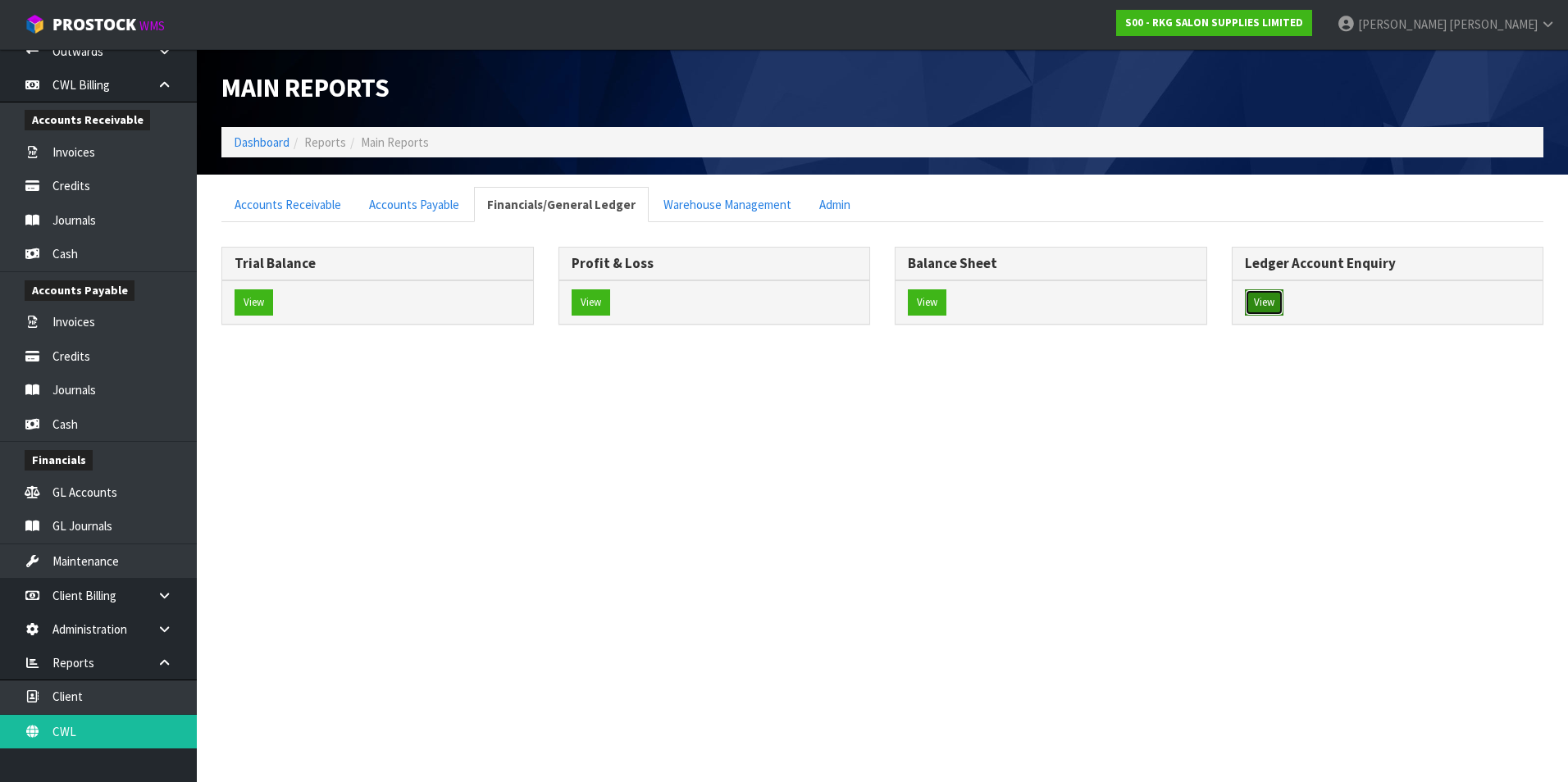
click at [1258, 297] on button "View" at bounding box center [1264, 302] width 38 height 26
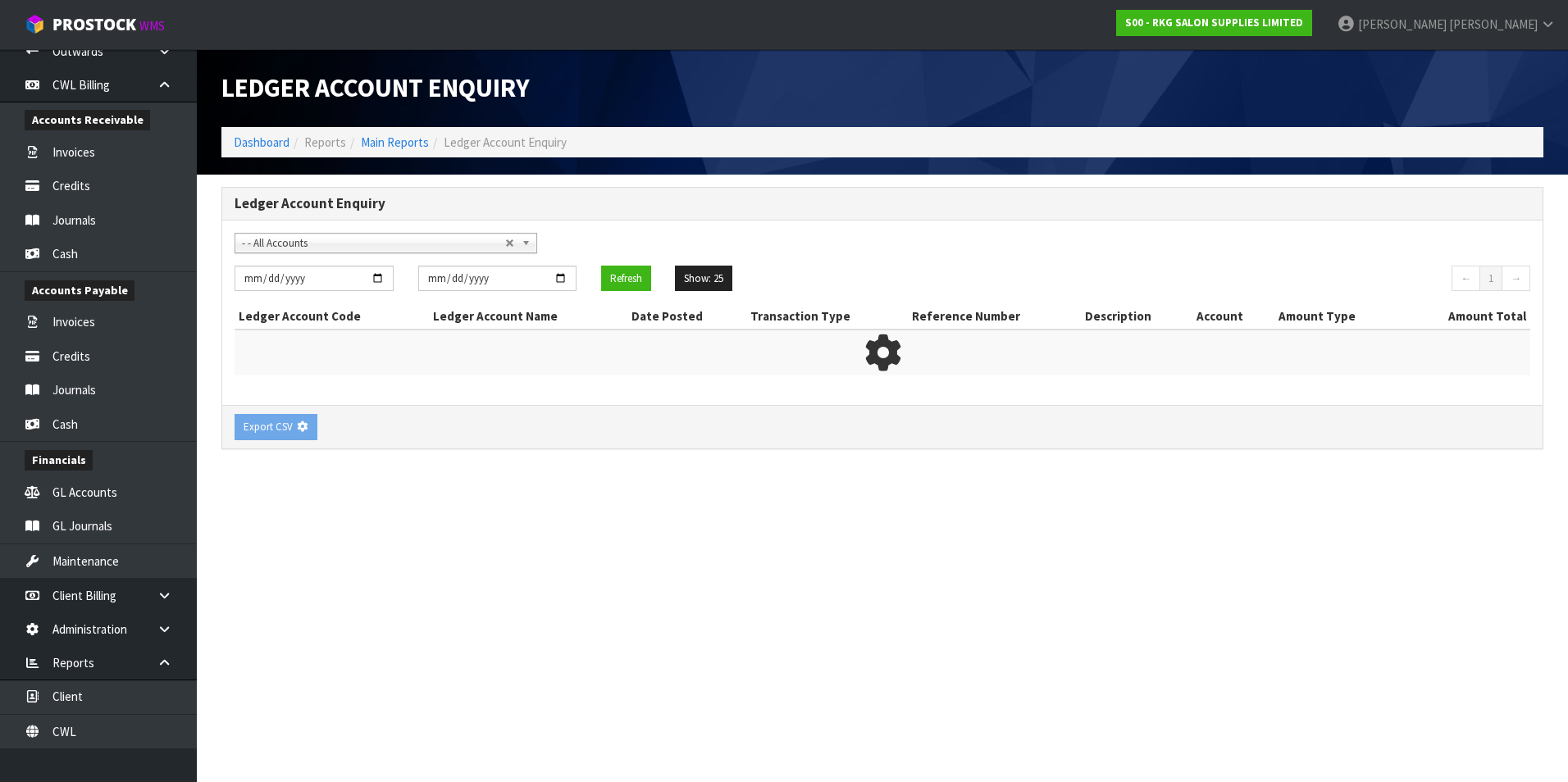
click at [296, 238] on span "- - All Accounts" at bounding box center [373, 243] width 264 height 19
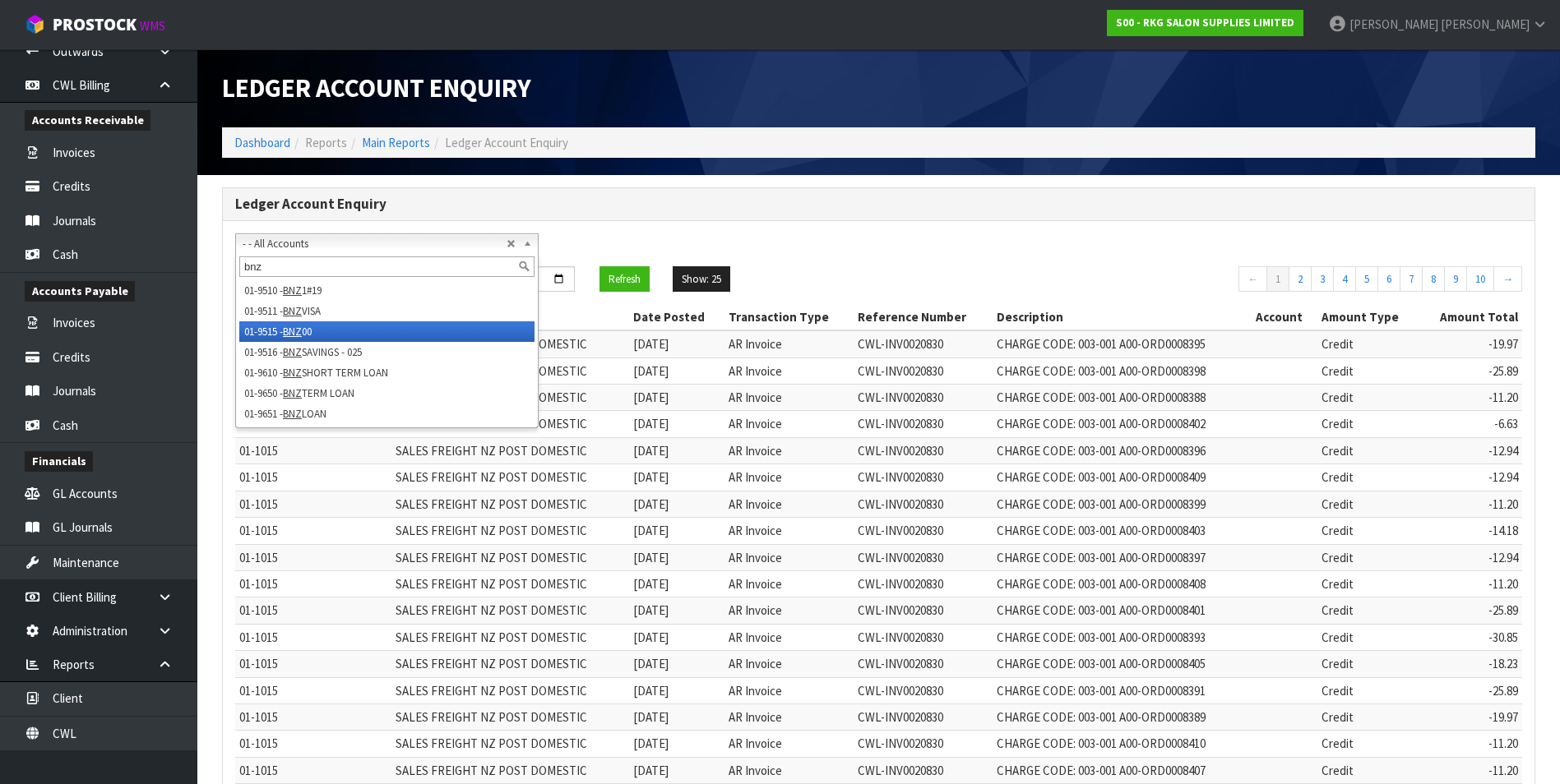
type input "bnz"
click at [336, 332] on li "01-9515 - BNZ 00" at bounding box center [387, 331] width 295 height 20
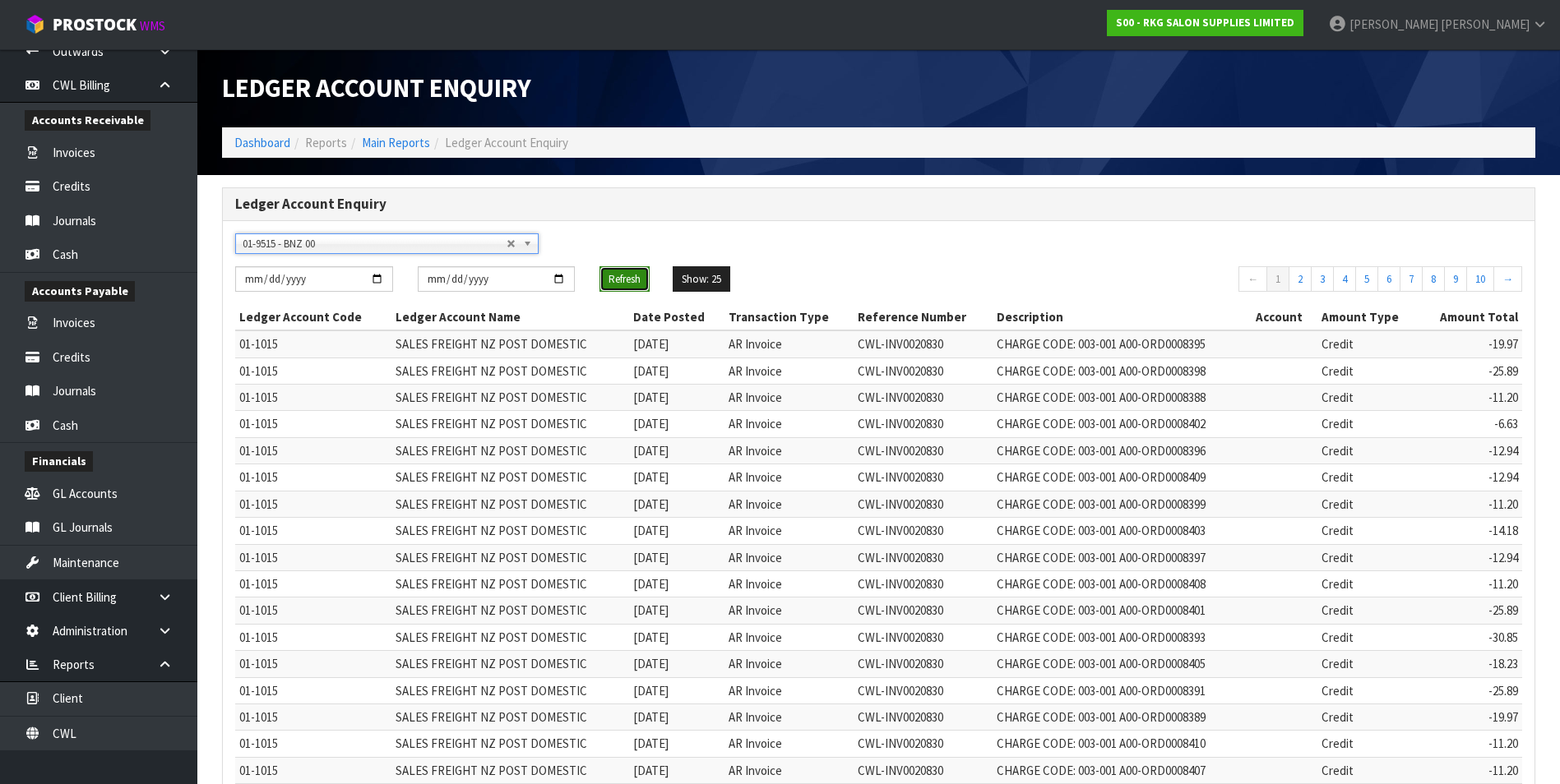
click at [625, 277] on button "Refresh" at bounding box center [624, 279] width 50 height 26
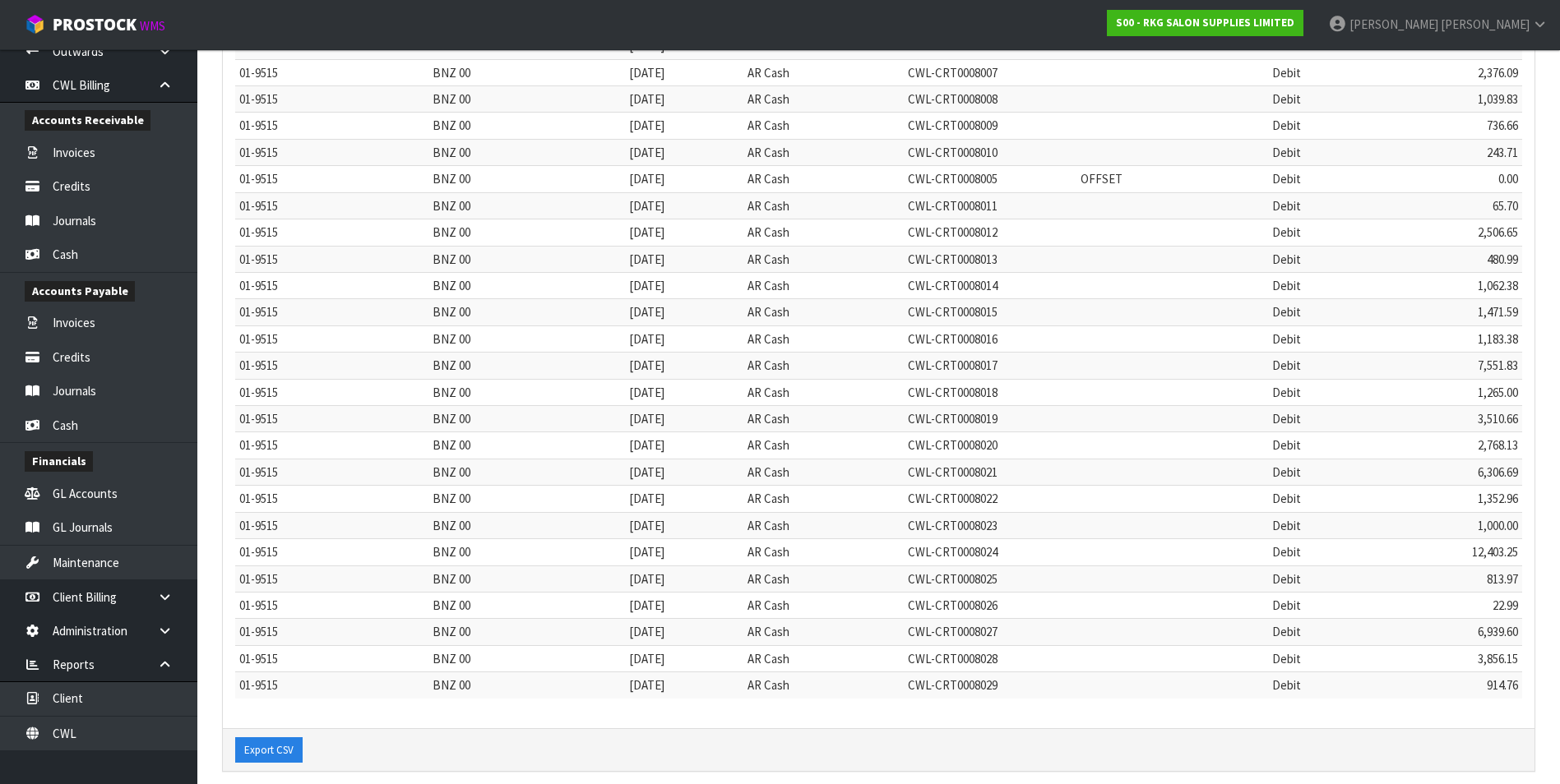
scroll to position [315, 0]
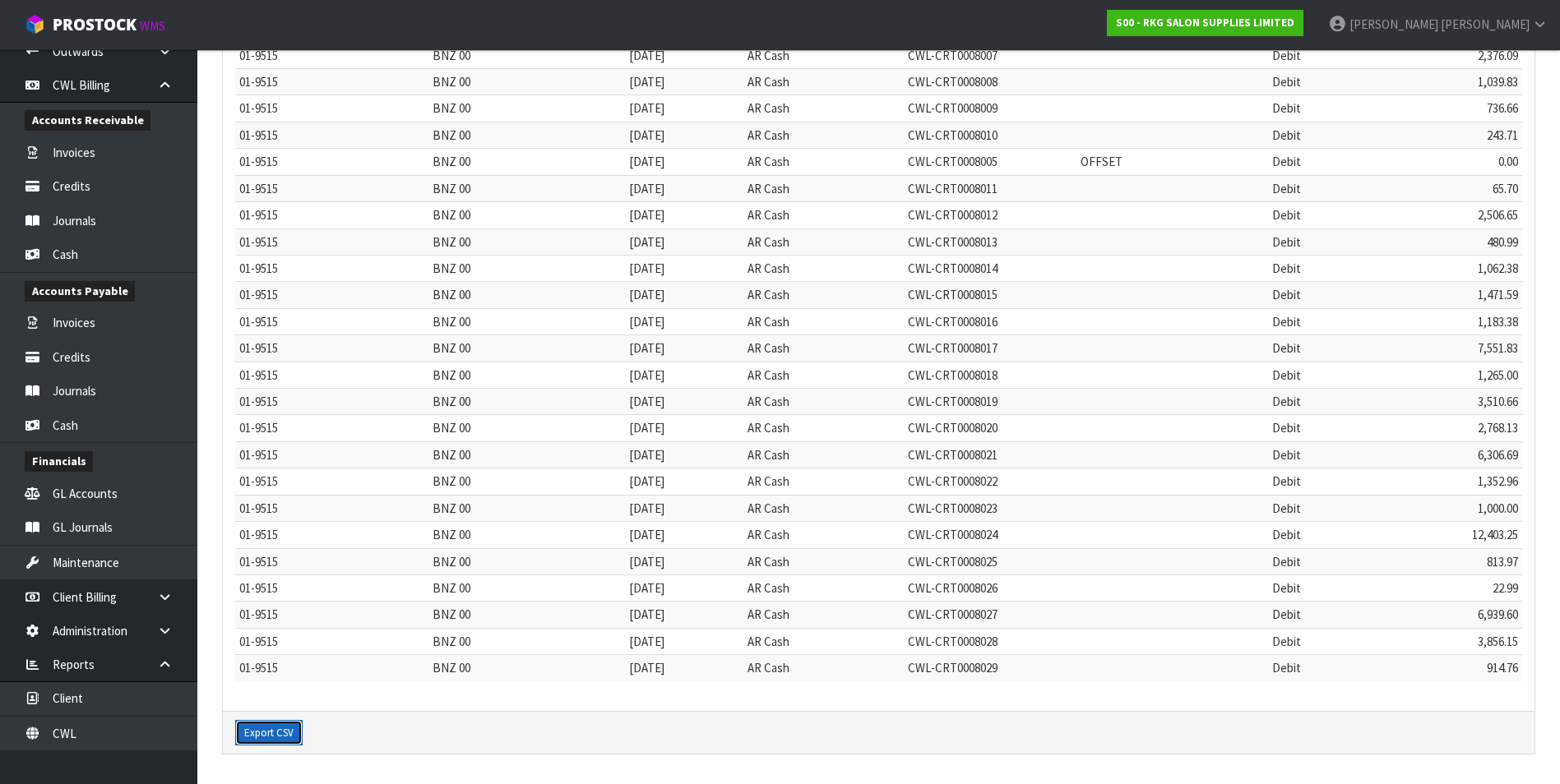
click at [279, 733] on button "Export CSV" at bounding box center [269, 733] width 68 height 26
click at [108, 731] on link "CWL" at bounding box center [98, 733] width 198 height 34
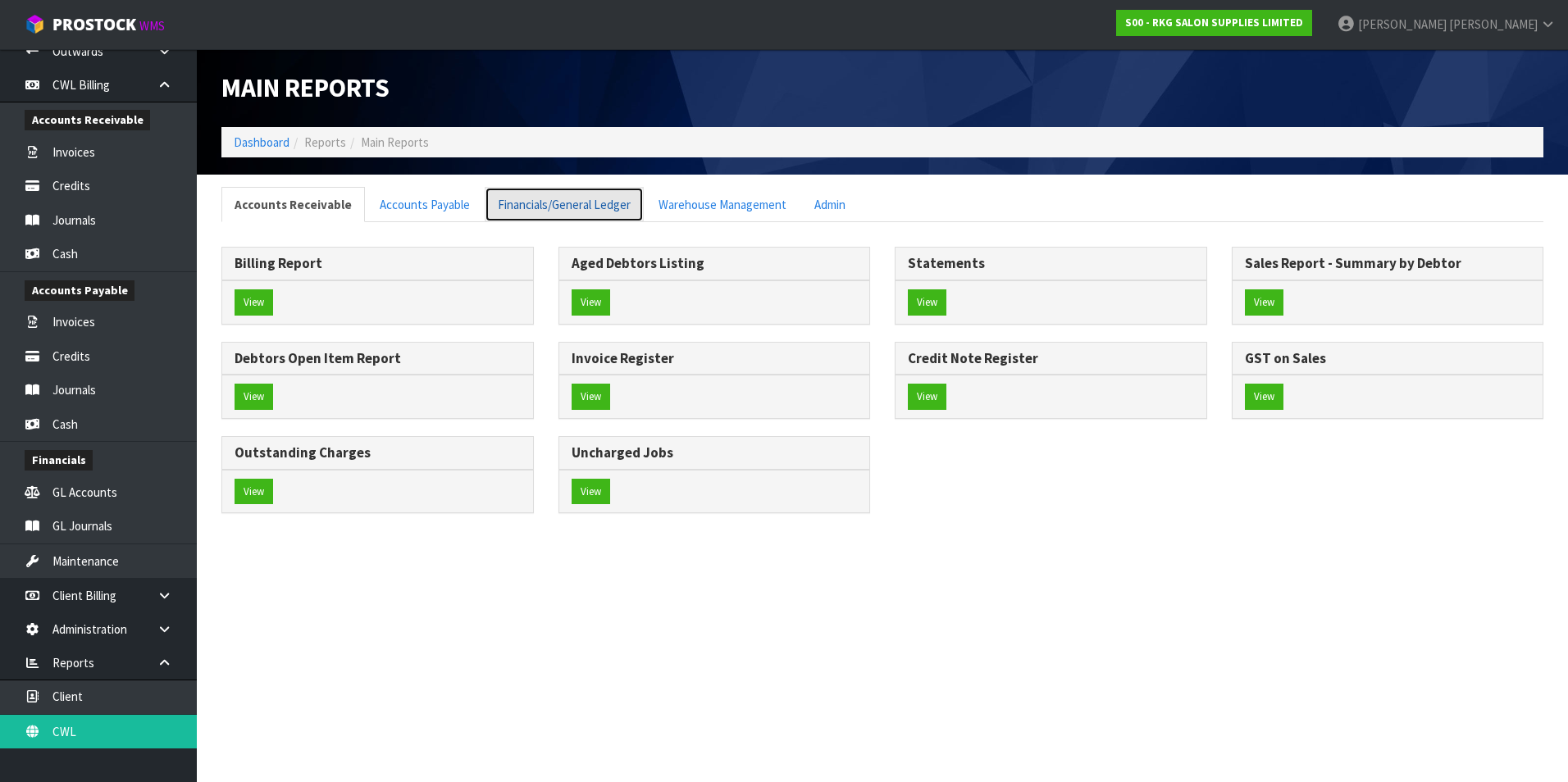
click at [579, 209] on link "Financials/General Ledger" at bounding box center [564, 204] width 159 height 36
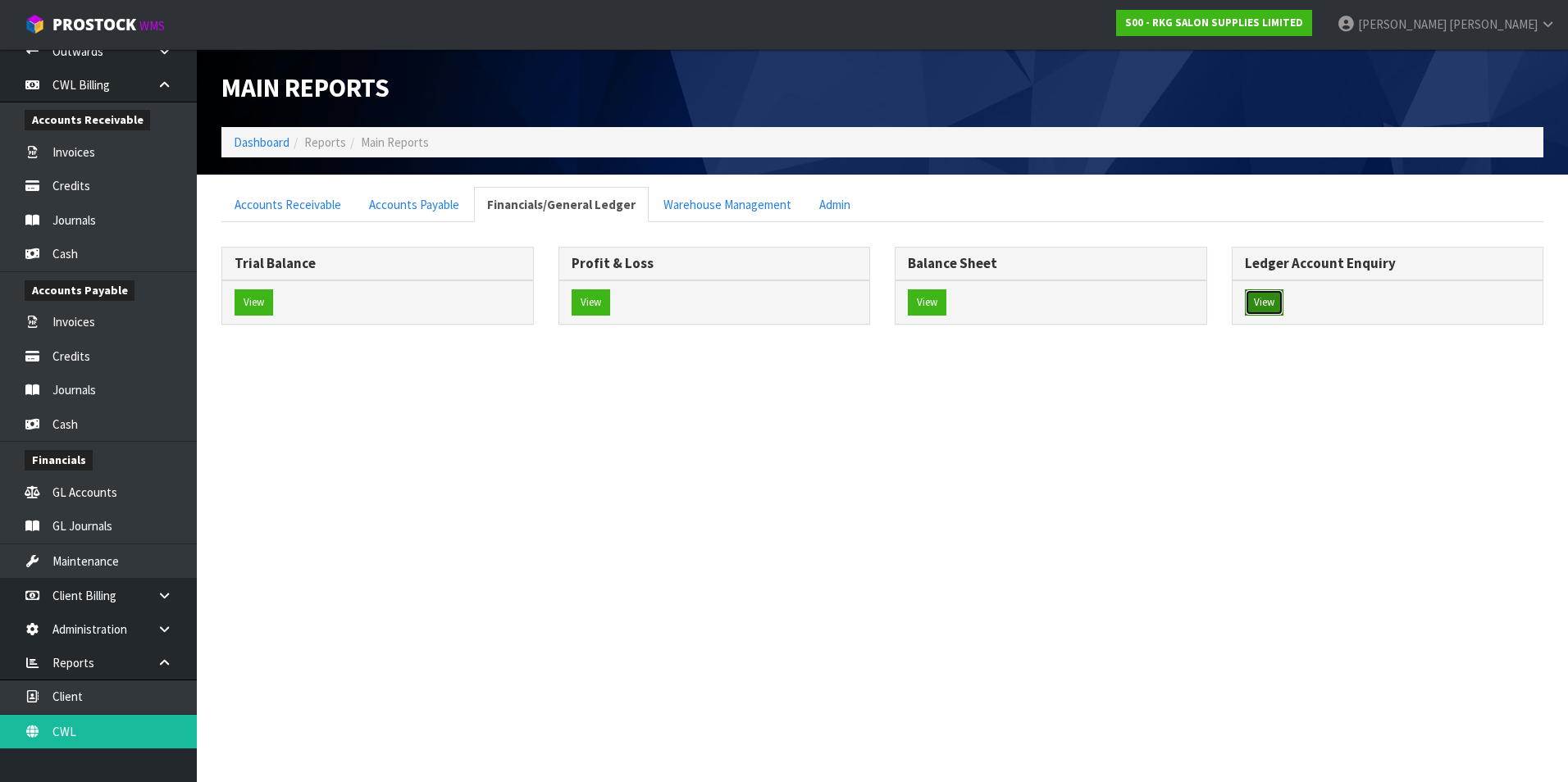
click at [1270, 303] on button "View" at bounding box center [1264, 302] width 38 height 26
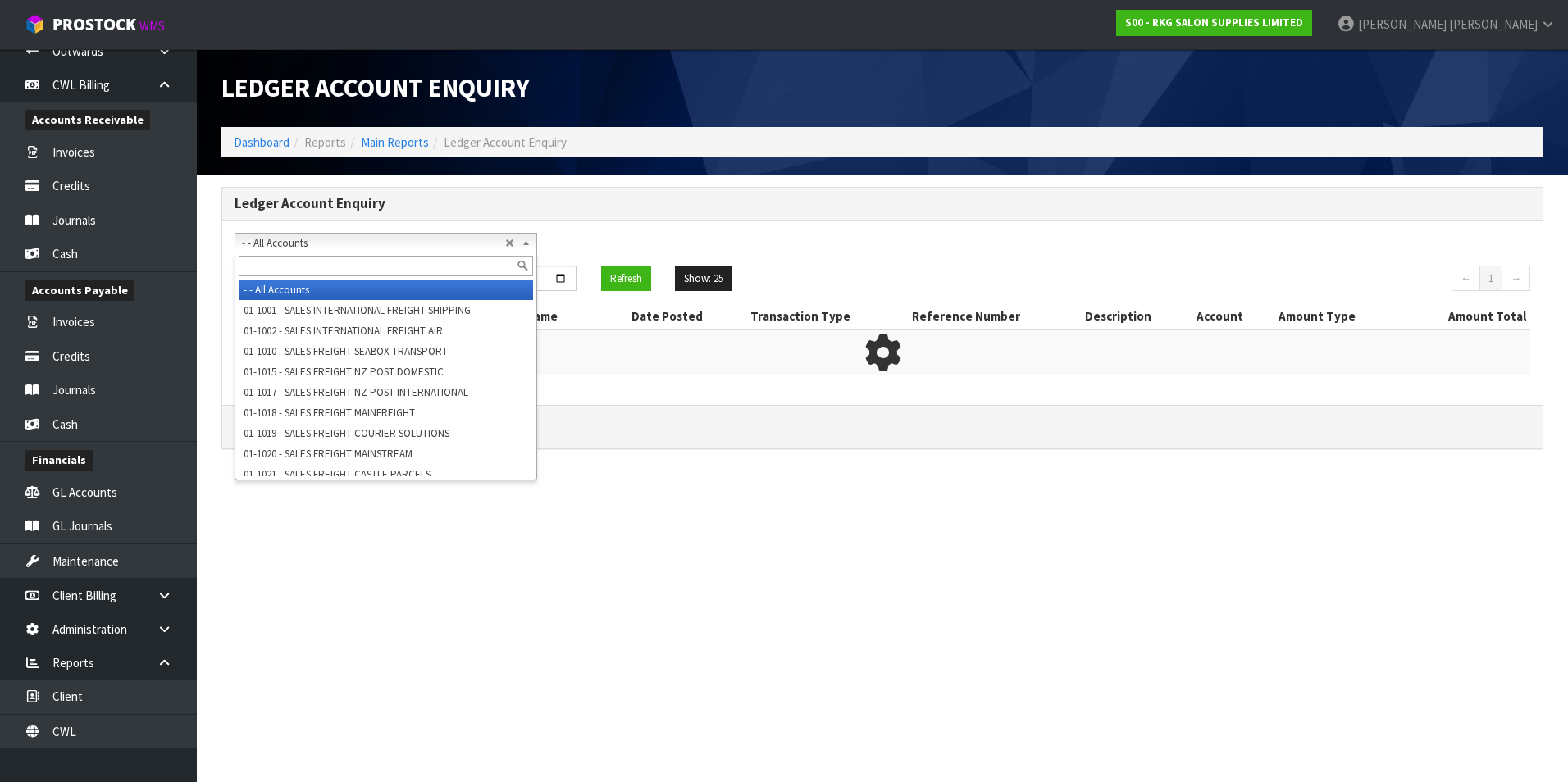
click at [253, 240] on span "- - All Accounts" at bounding box center [373, 243] width 264 height 19
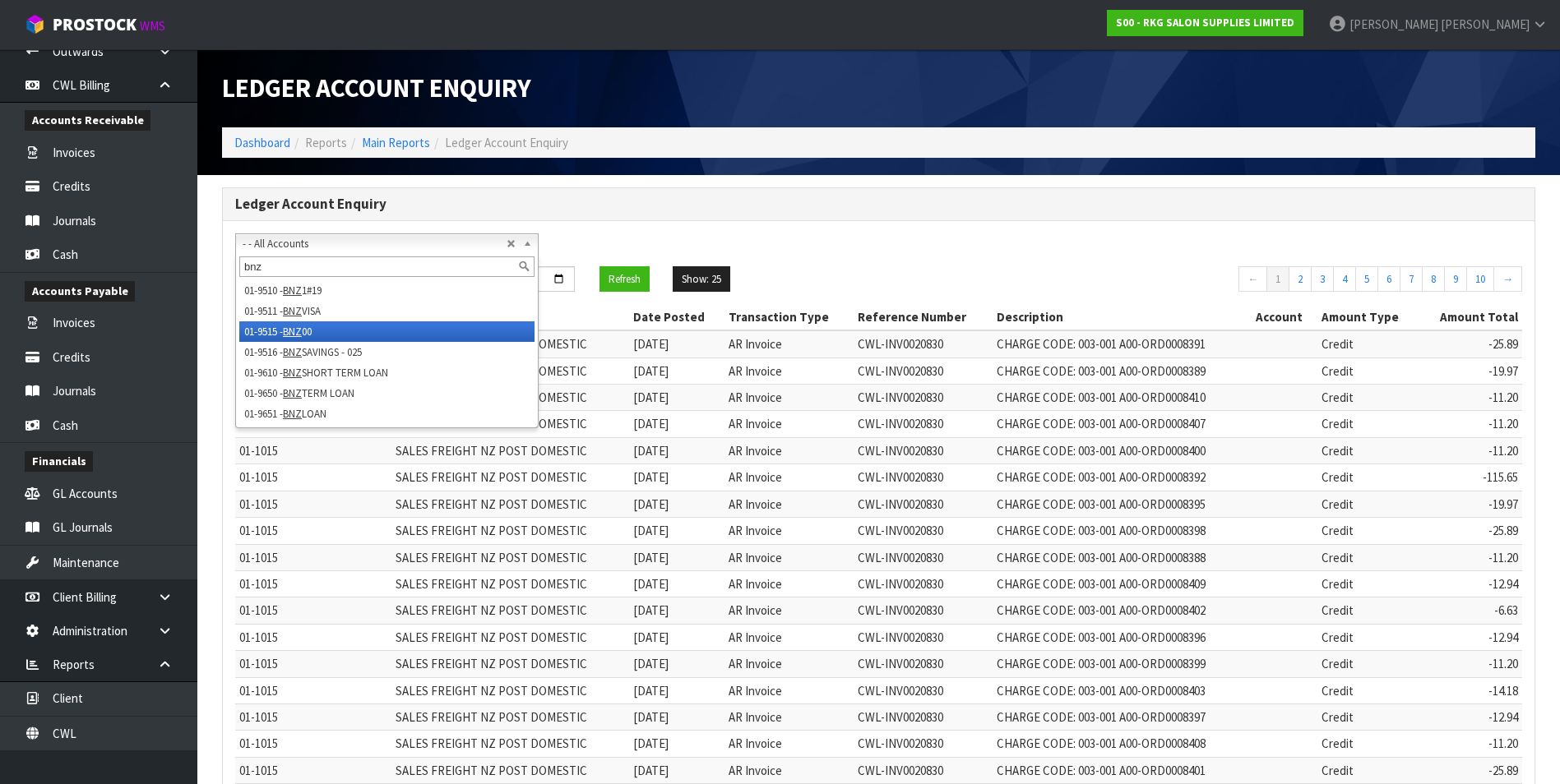
type input "bnz"
click at [313, 331] on li "01-9515 - BNZ 00" at bounding box center [387, 331] width 295 height 20
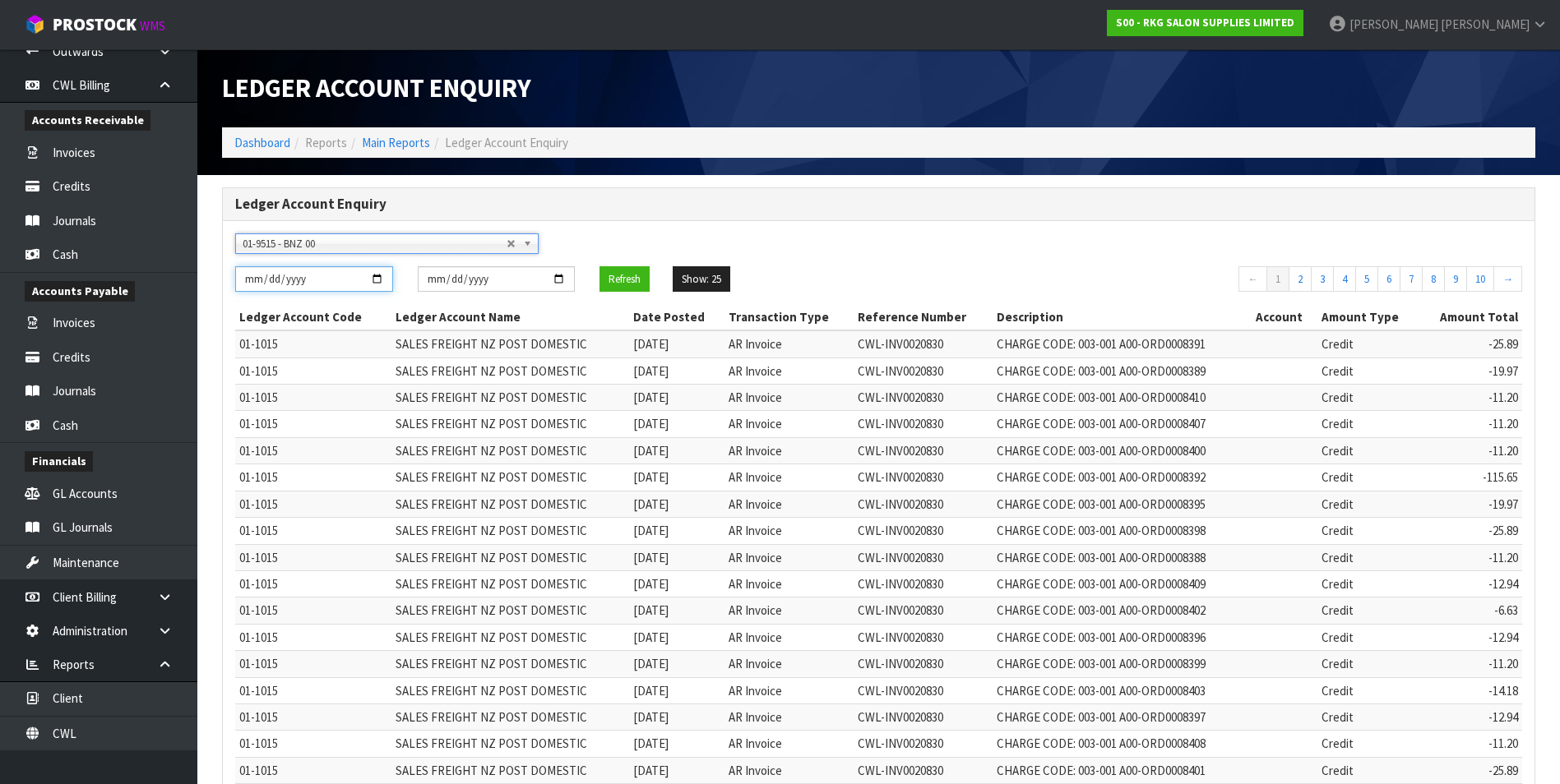
click at [382, 281] on input "[DATE]" at bounding box center [315, 279] width 158 height 25
type input "[DATE]"
click at [565, 278] on input "[DATE]" at bounding box center [497, 279] width 158 height 25
type input "[DATE]"
click at [626, 283] on button "Refresh" at bounding box center [624, 279] width 50 height 26
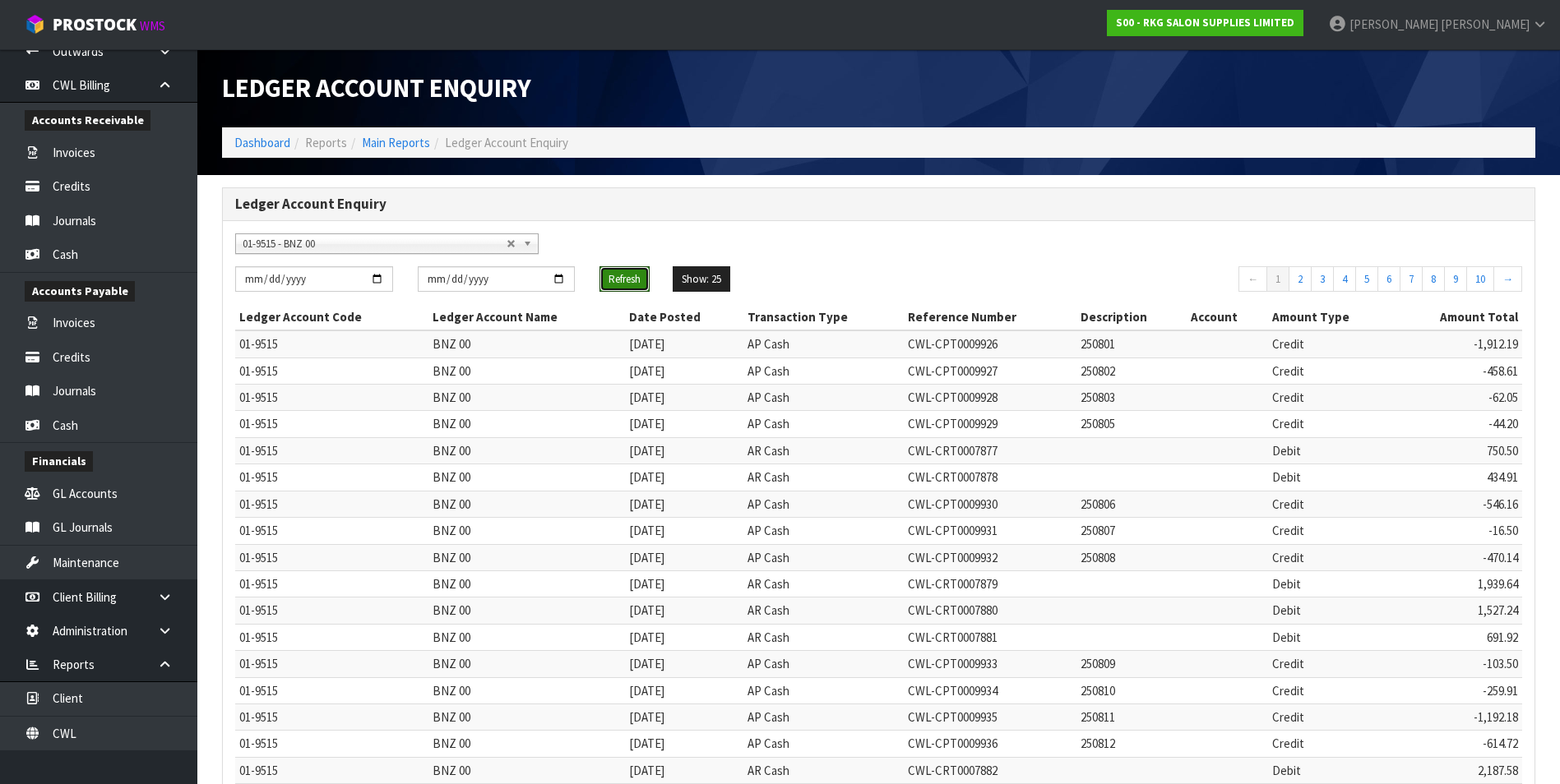
scroll to position [315, 0]
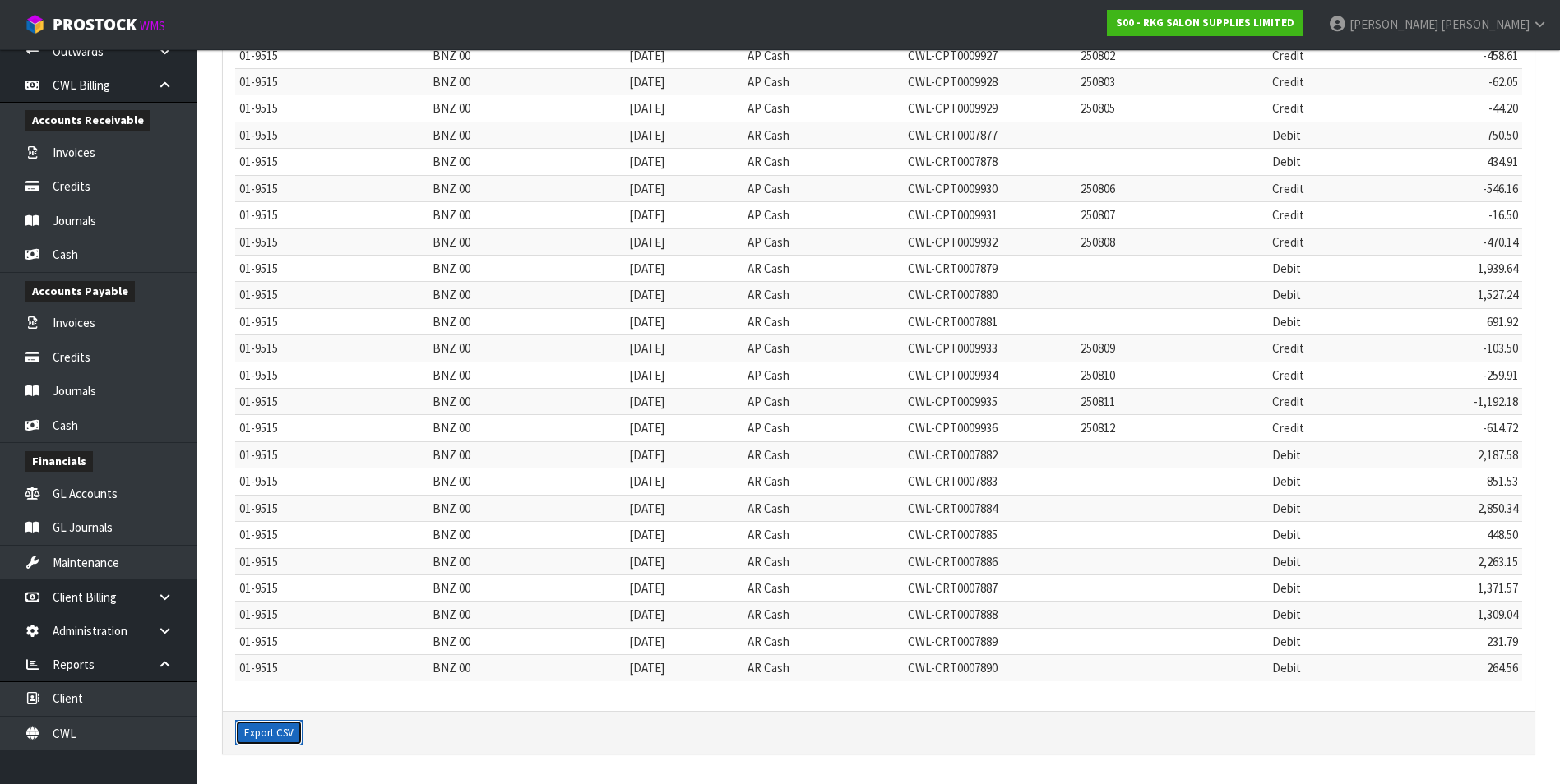
click at [264, 742] on button "Export CSV" at bounding box center [269, 733] width 68 height 26
click at [260, 732] on button "Export CSV" at bounding box center [269, 733] width 68 height 26
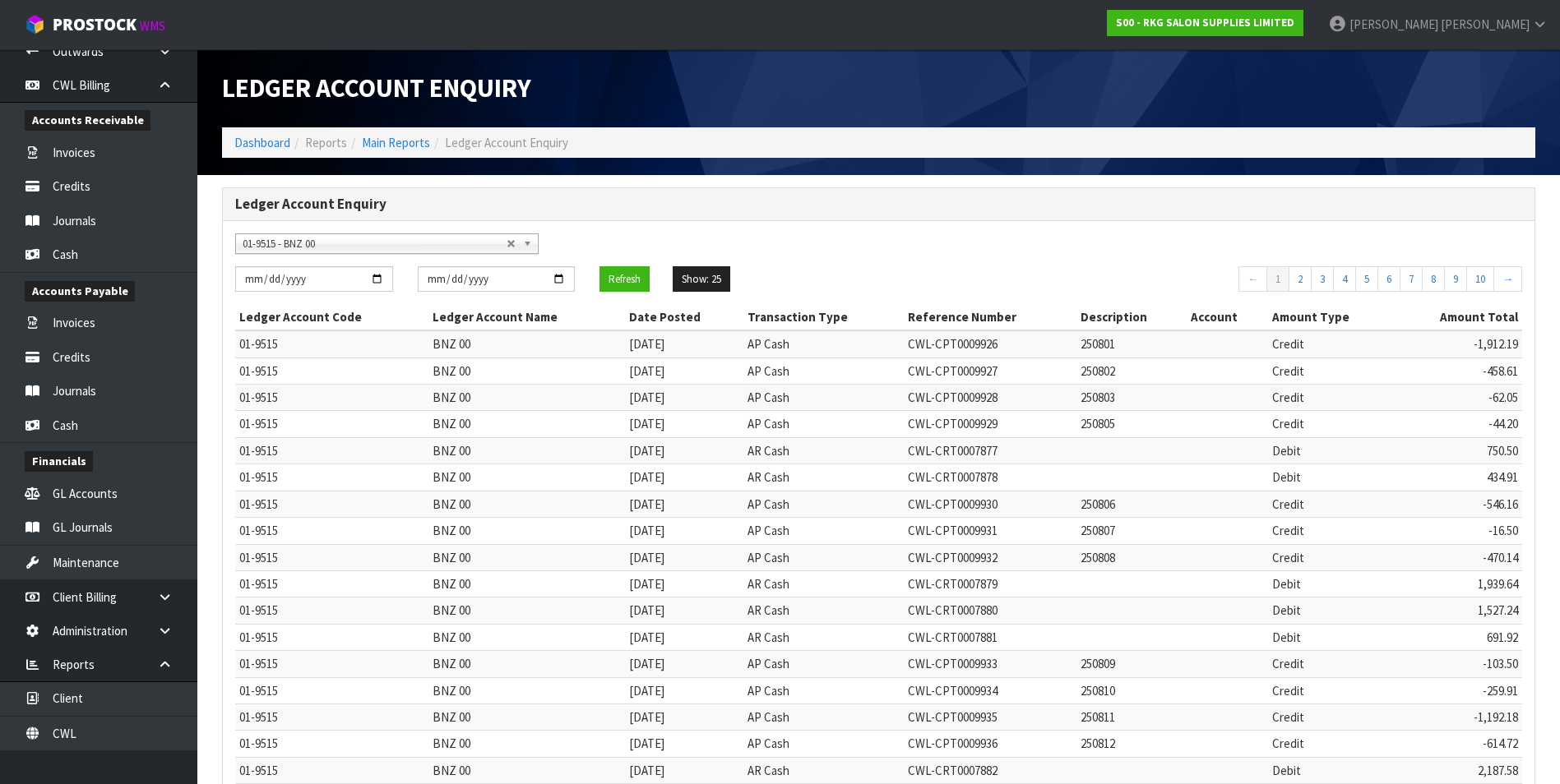
scroll to position [0, 0]
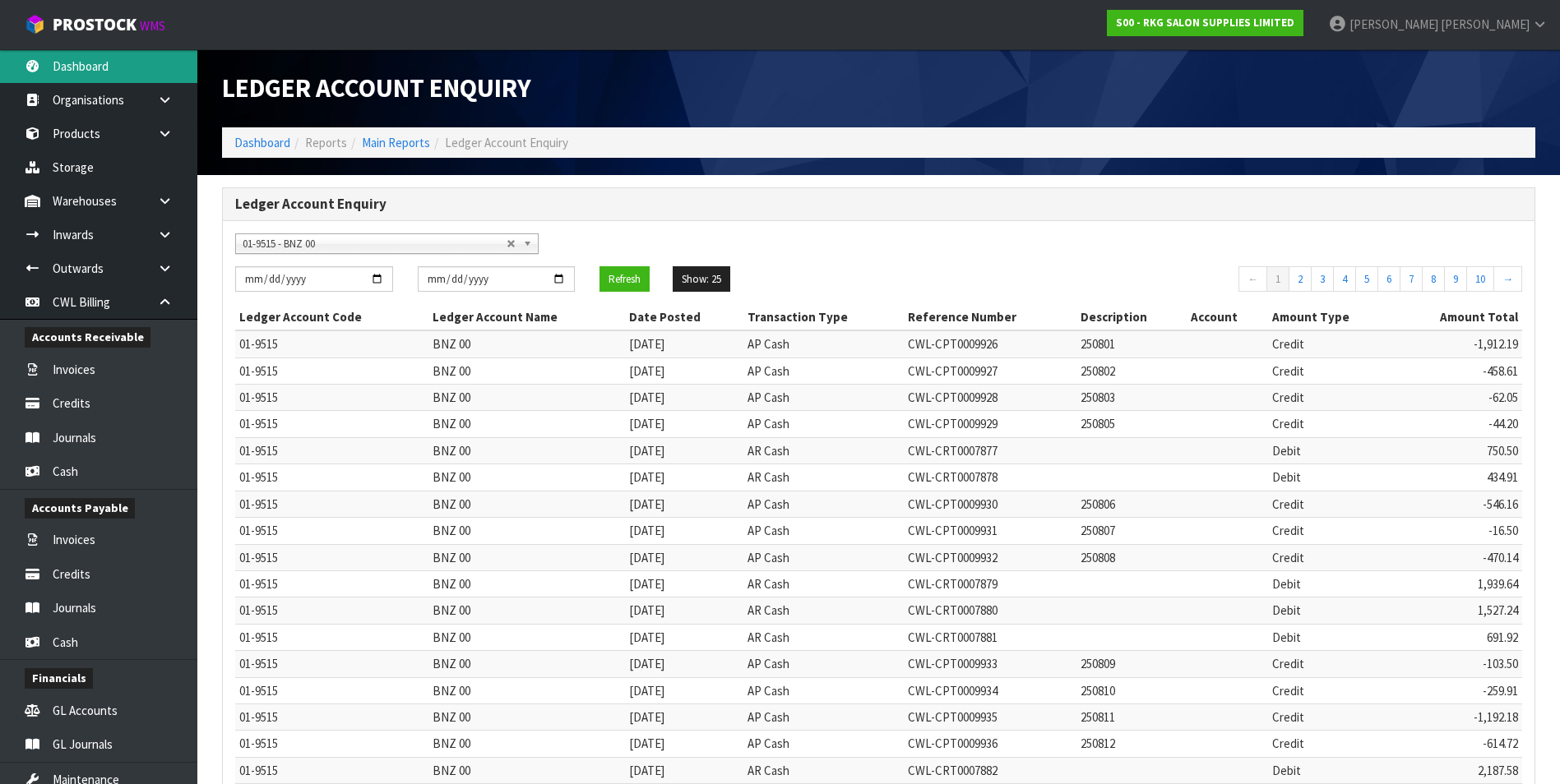
click at [125, 74] on link "Dashboard" at bounding box center [98, 66] width 198 height 34
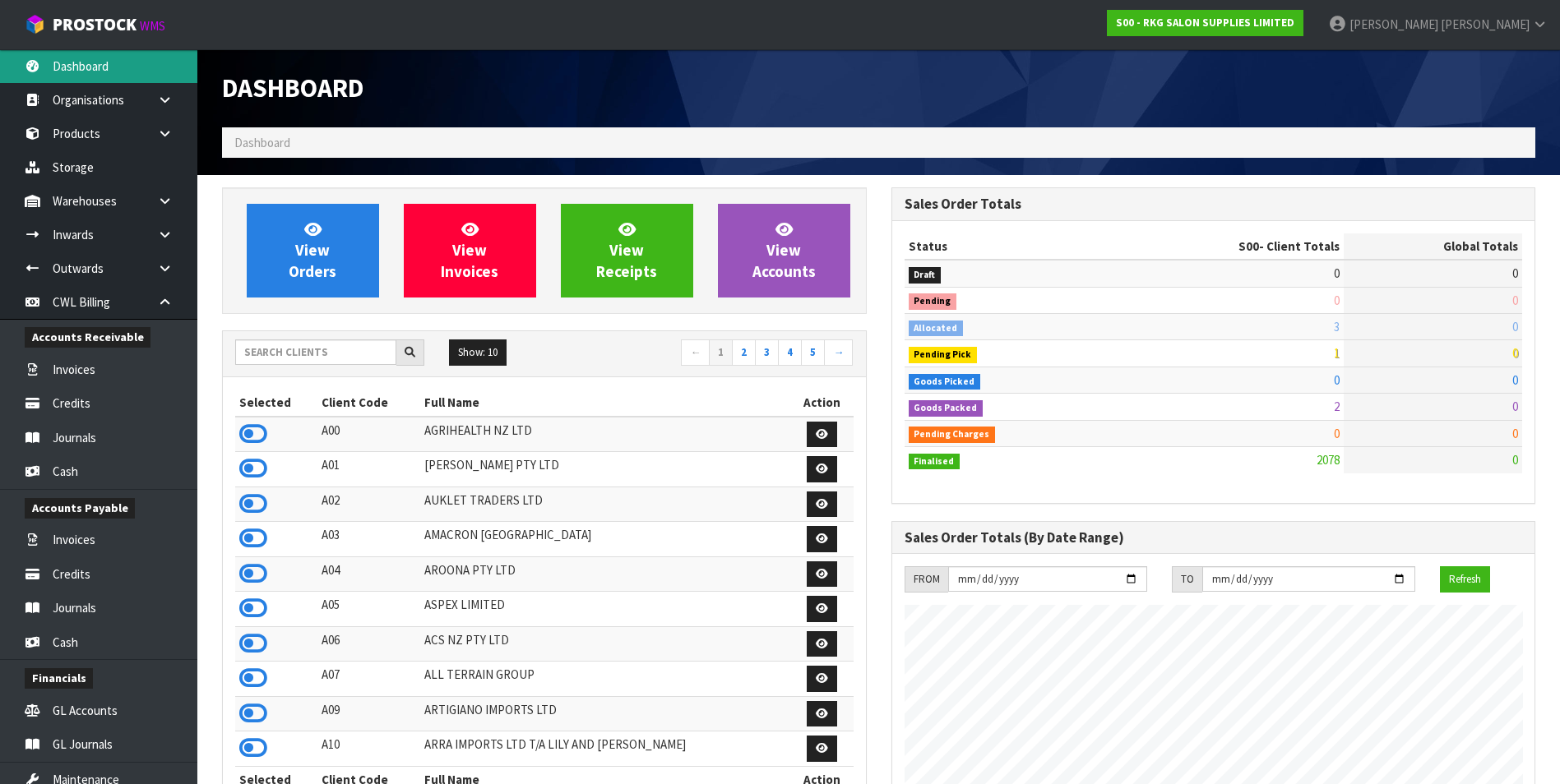
scroll to position [1246, 669]
click at [289, 354] on input "text" at bounding box center [315, 352] width 161 height 25
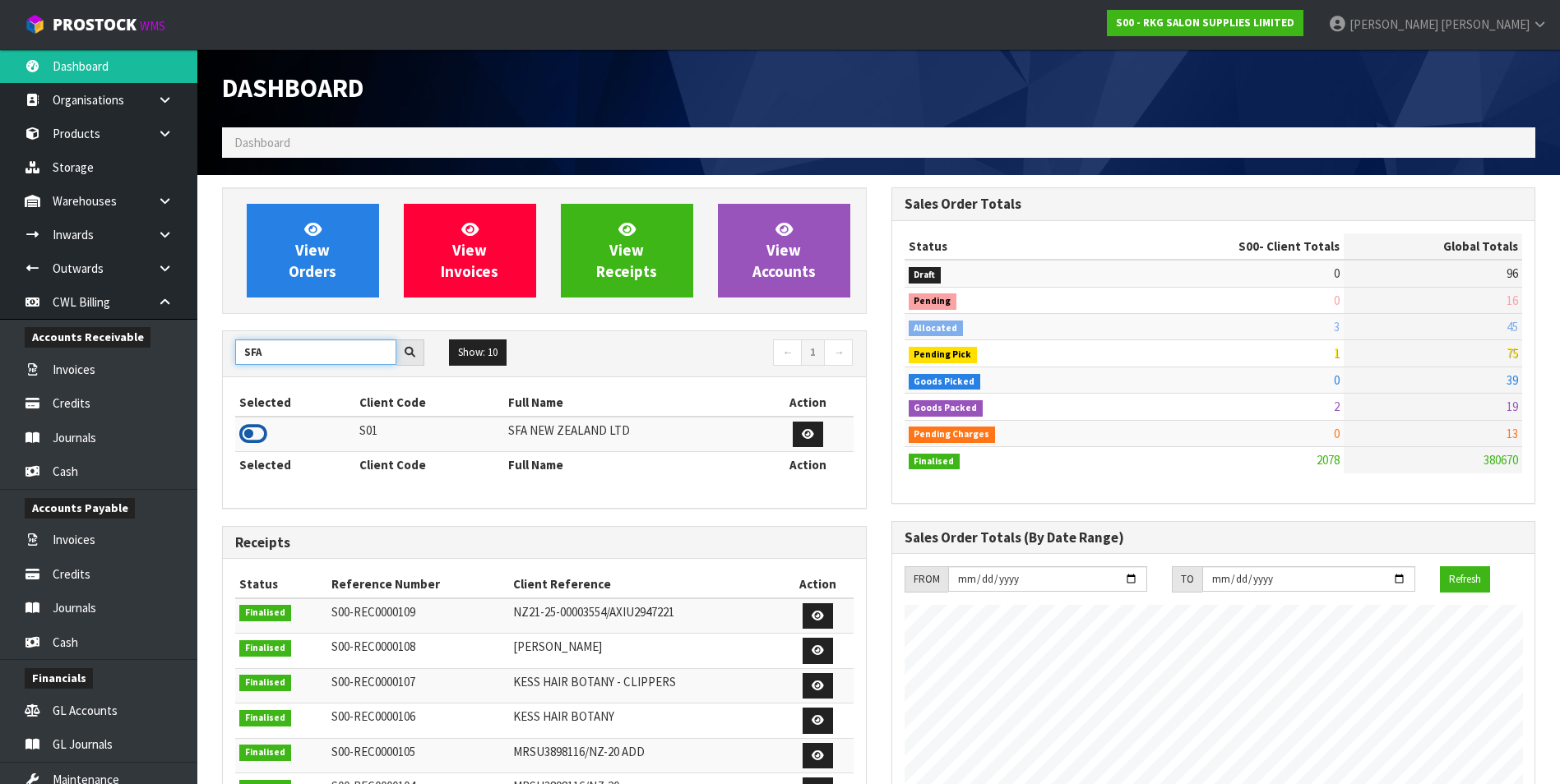
type input "SFA"
click at [250, 435] on icon at bounding box center [253, 434] width 28 height 25
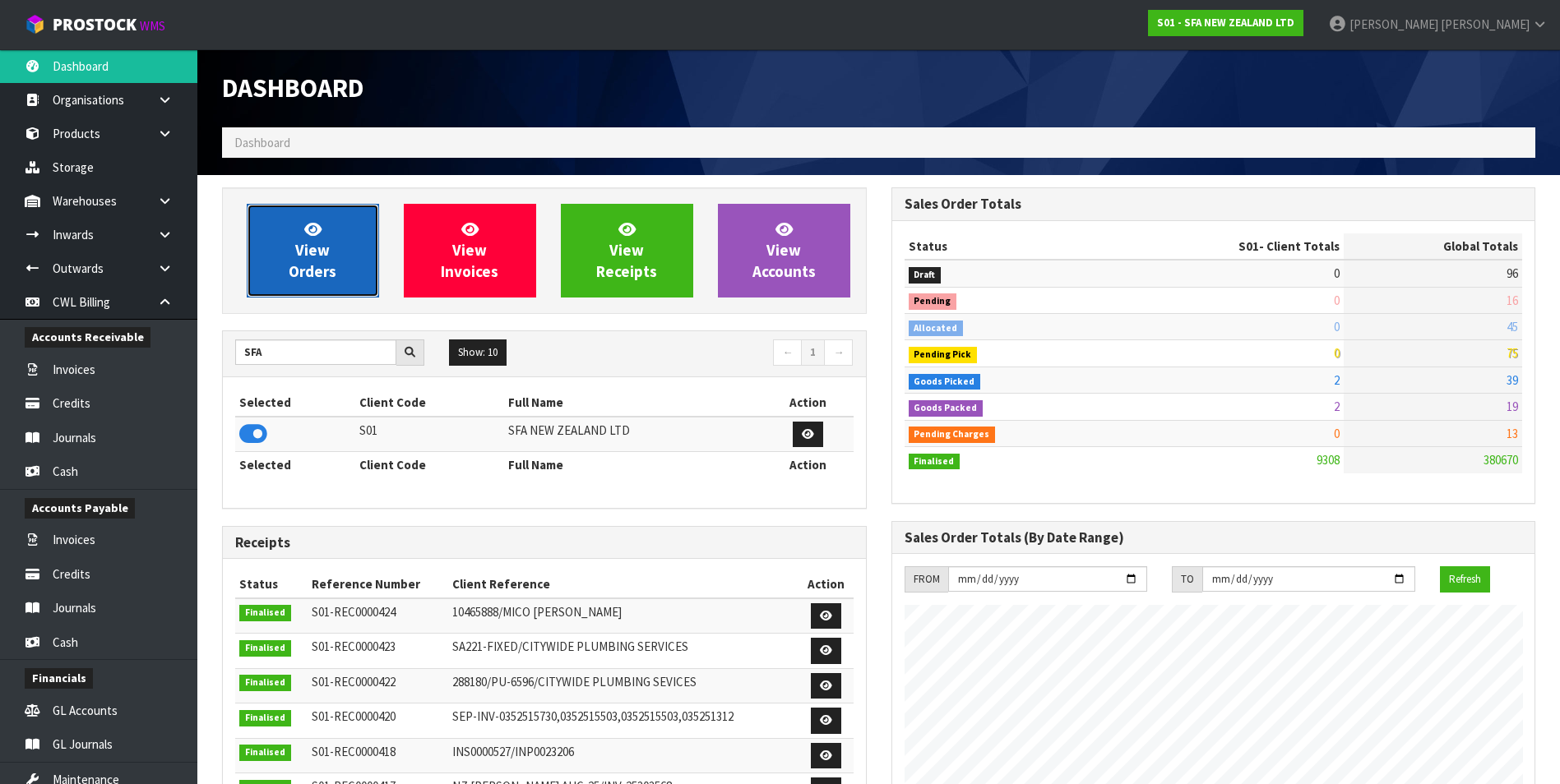
click at [315, 264] on span "View Orders" at bounding box center [312, 251] width 47 height 62
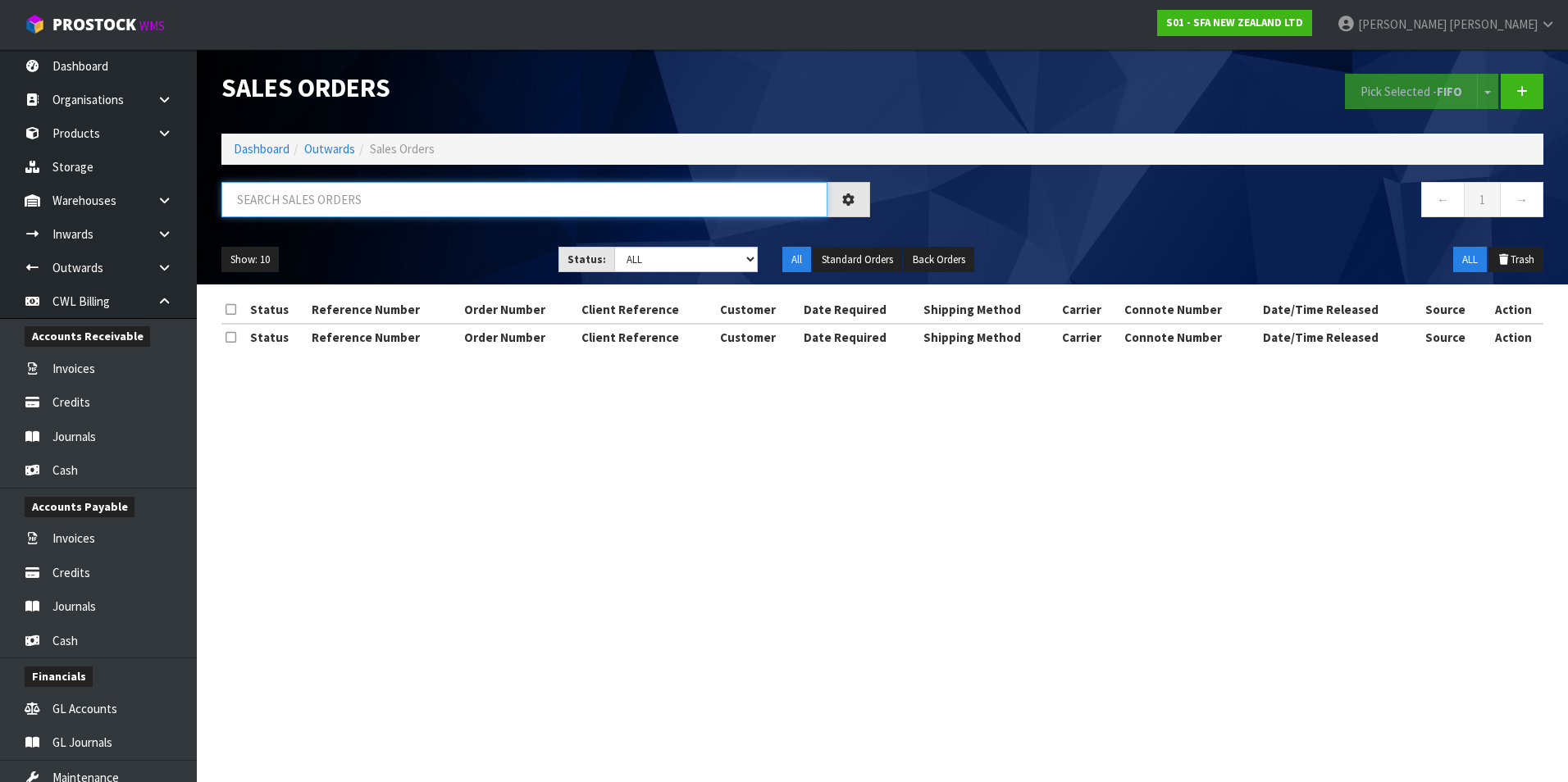
click at [294, 206] on input "text" at bounding box center [524, 199] width 606 height 36
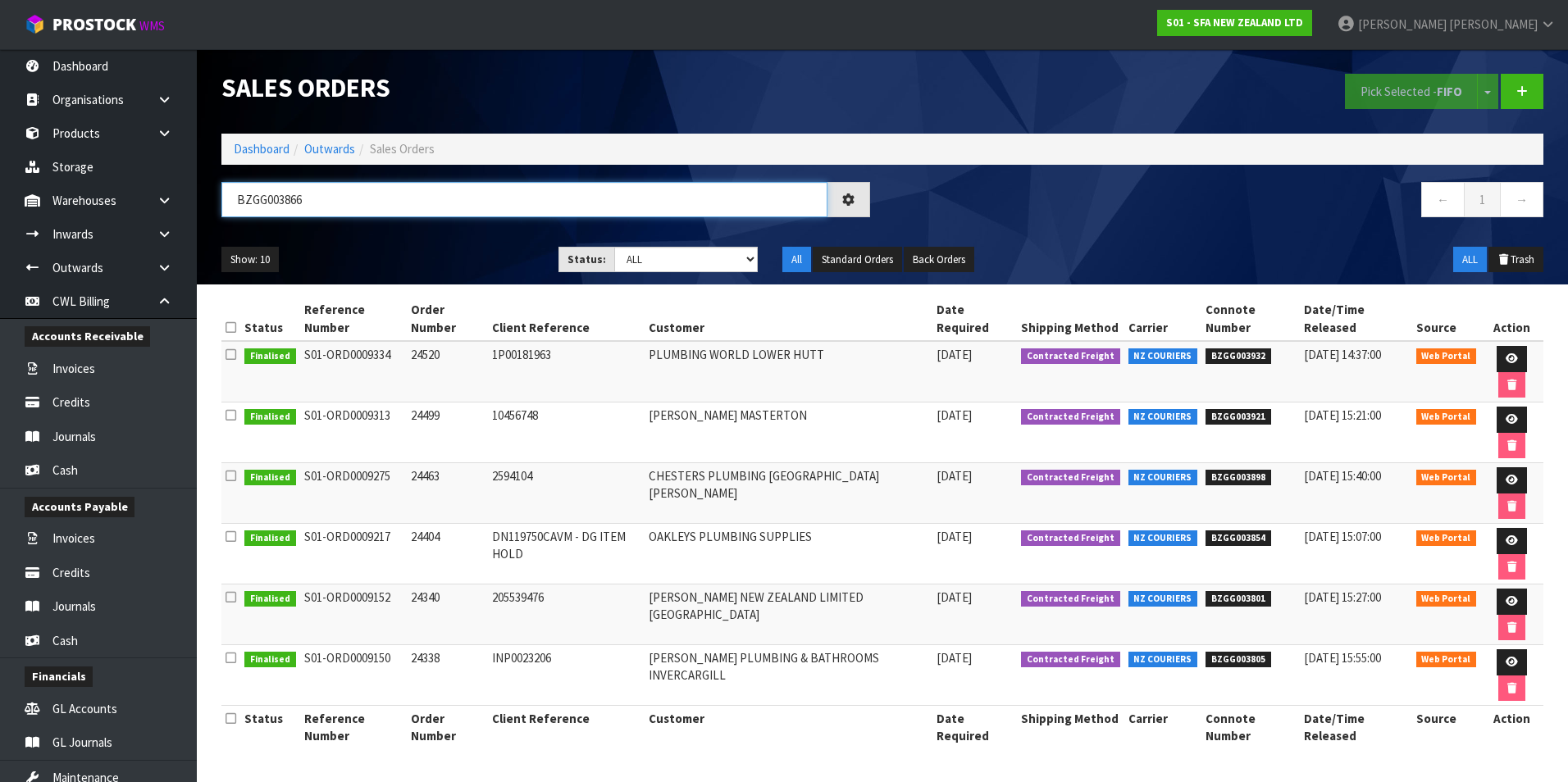
type input "BZGG003866"
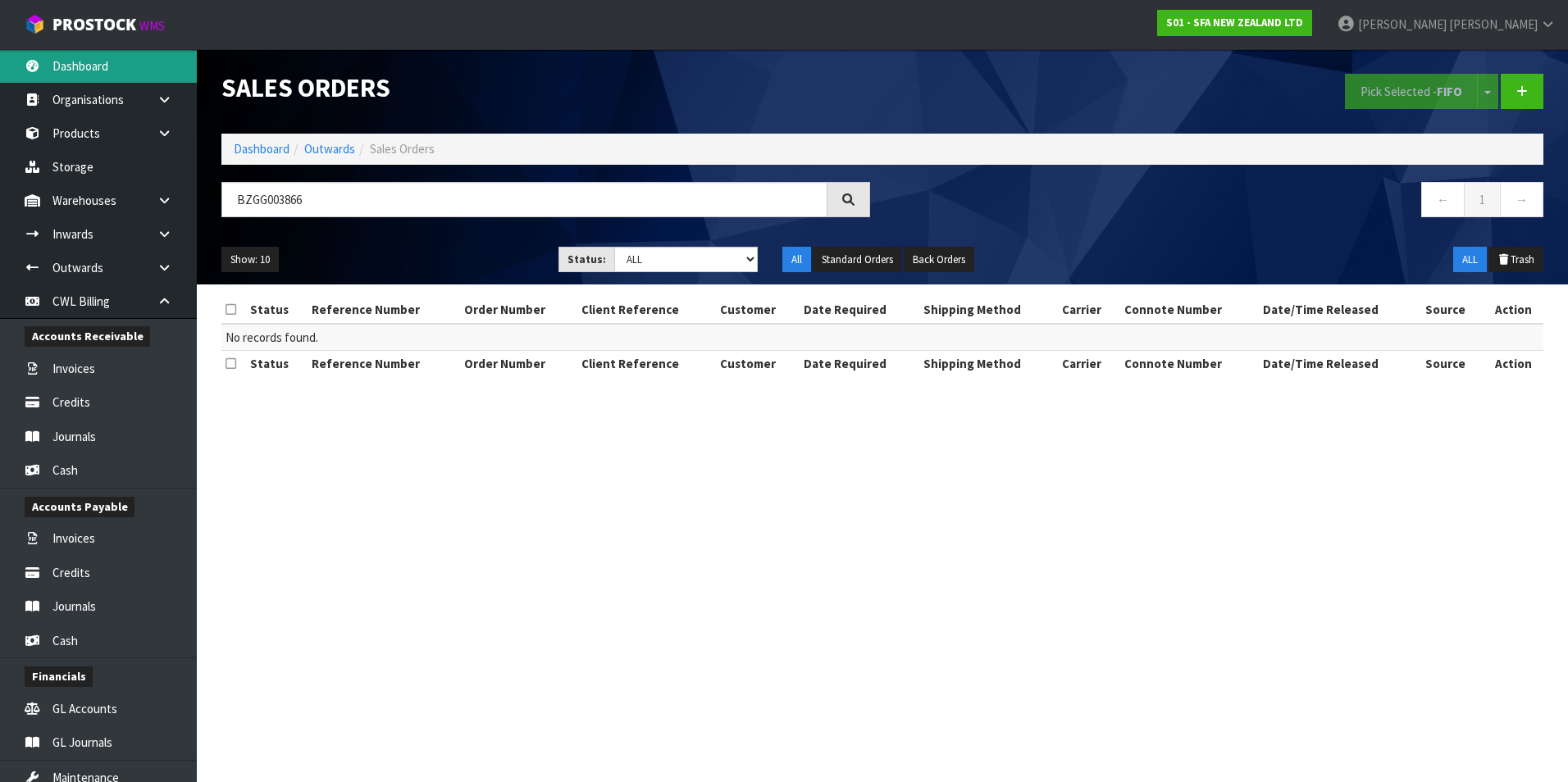
click at [102, 64] on link "Dashboard" at bounding box center [98, 65] width 197 height 34
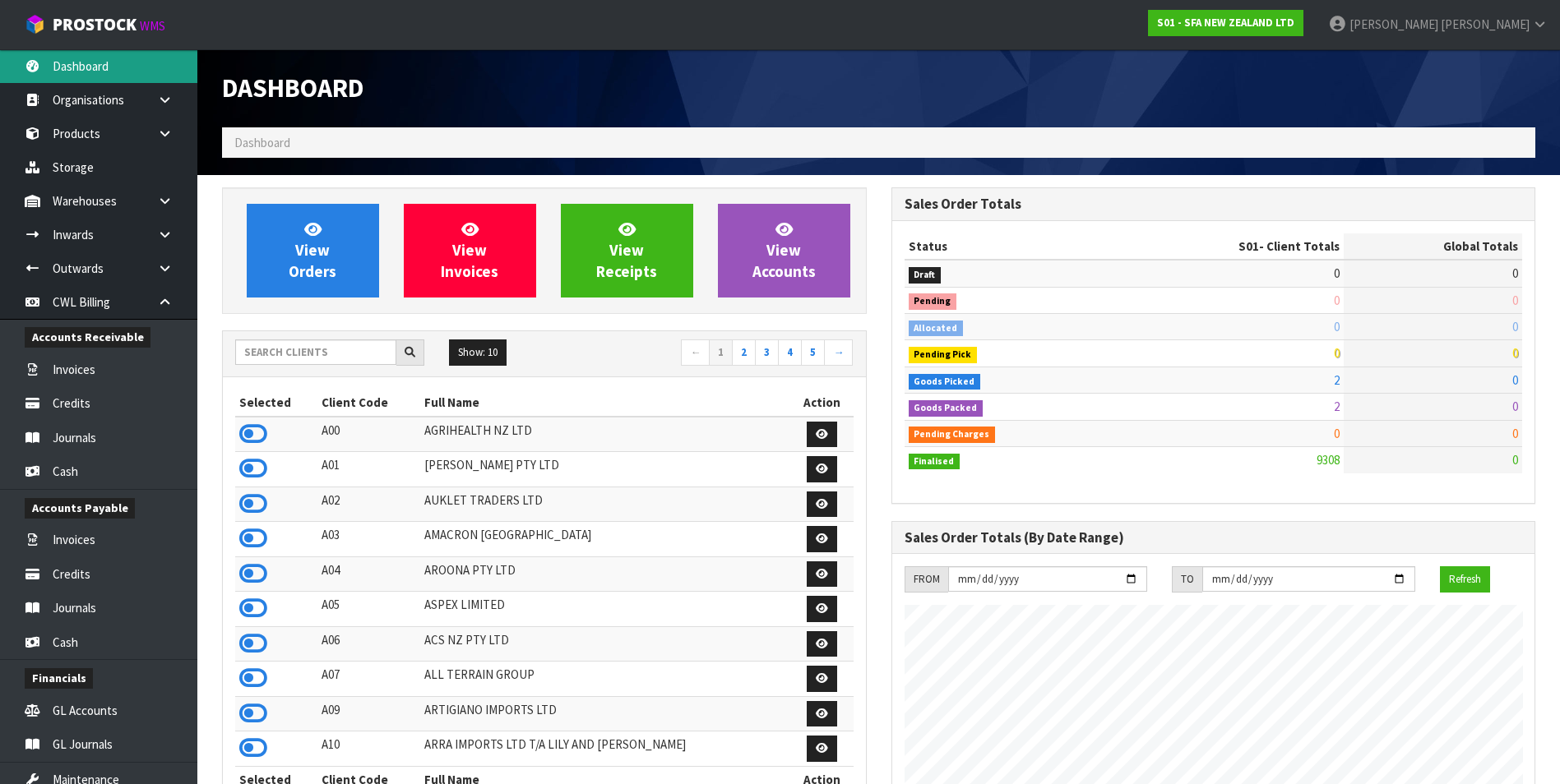
scroll to position [1246, 669]
click at [282, 356] on input "text" at bounding box center [315, 352] width 161 height 25
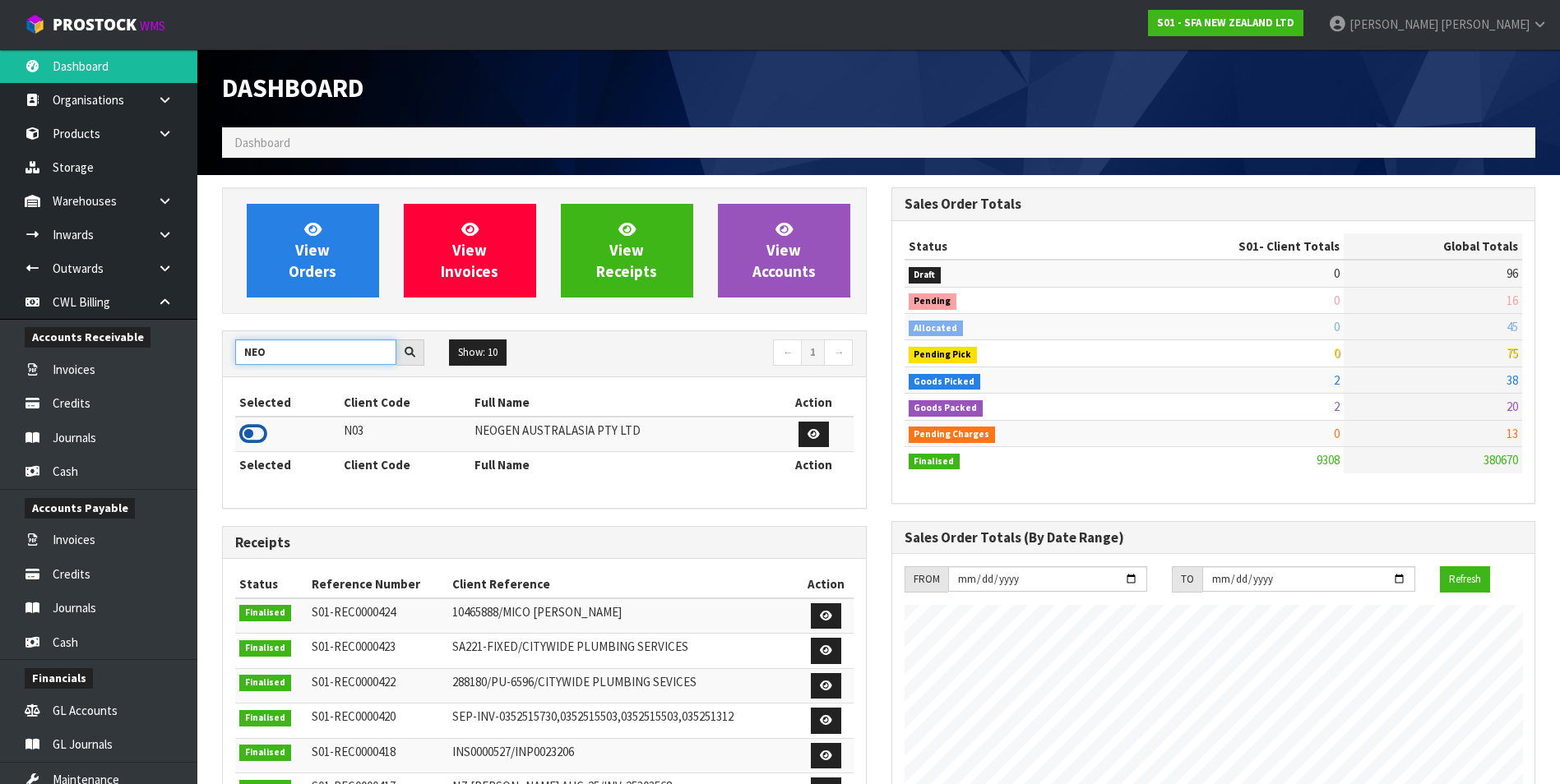
type input "NEO"
click at [254, 435] on icon at bounding box center [253, 434] width 28 height 25
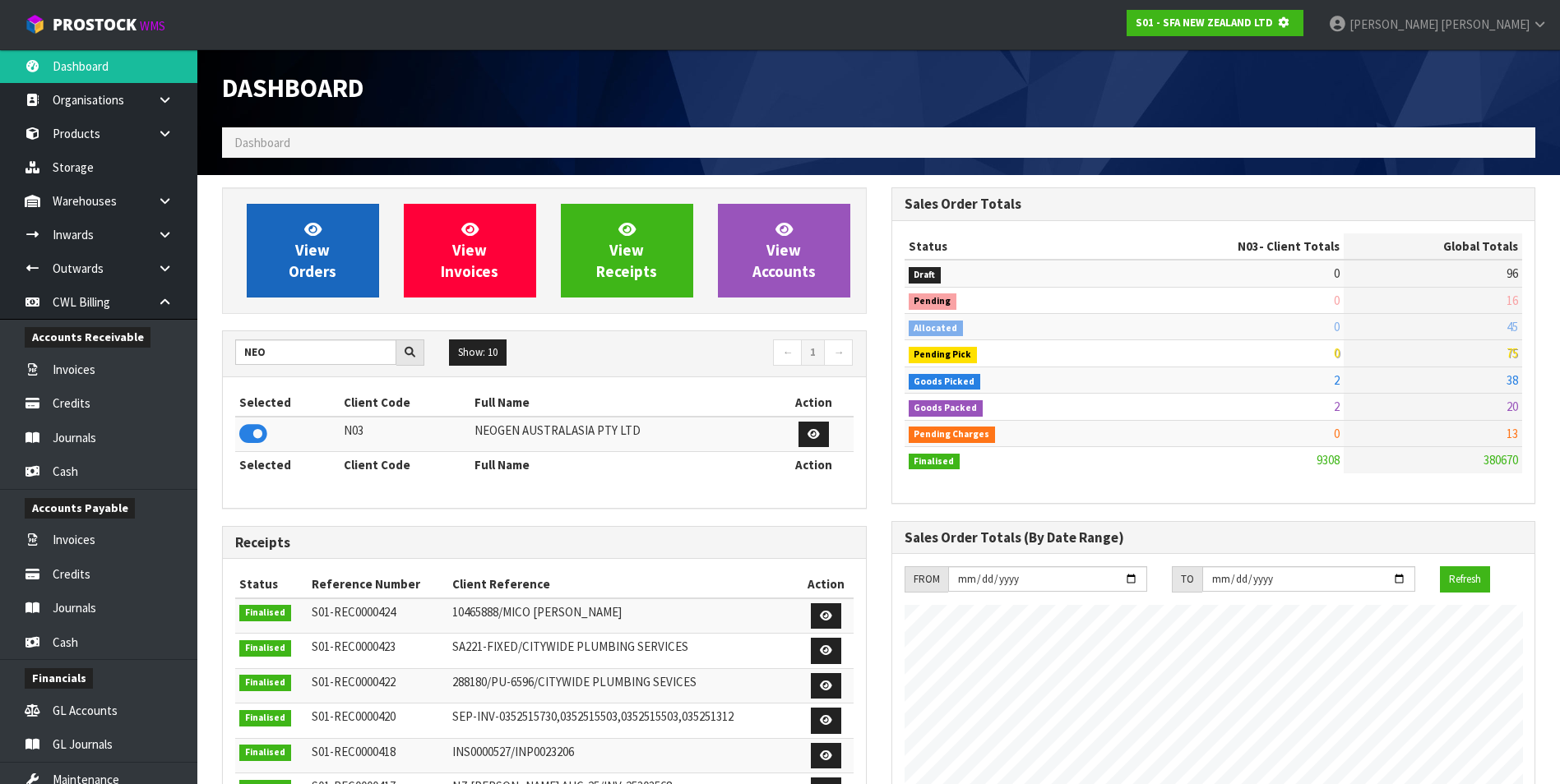
scroll to position [1025, 669]
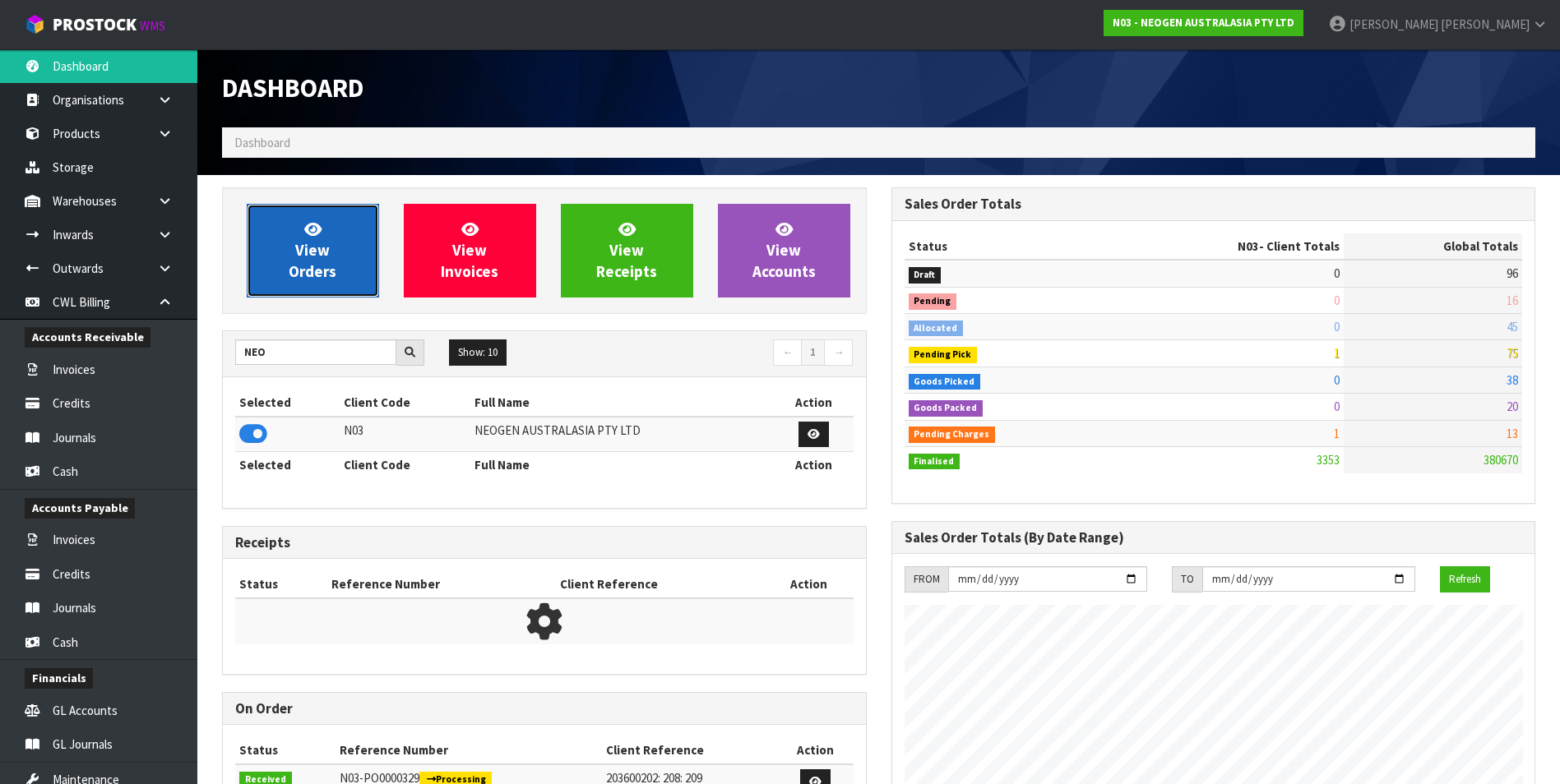
click at [287, 249] on link "View Orders" at bounding box center [313, 250] width 132 height 94
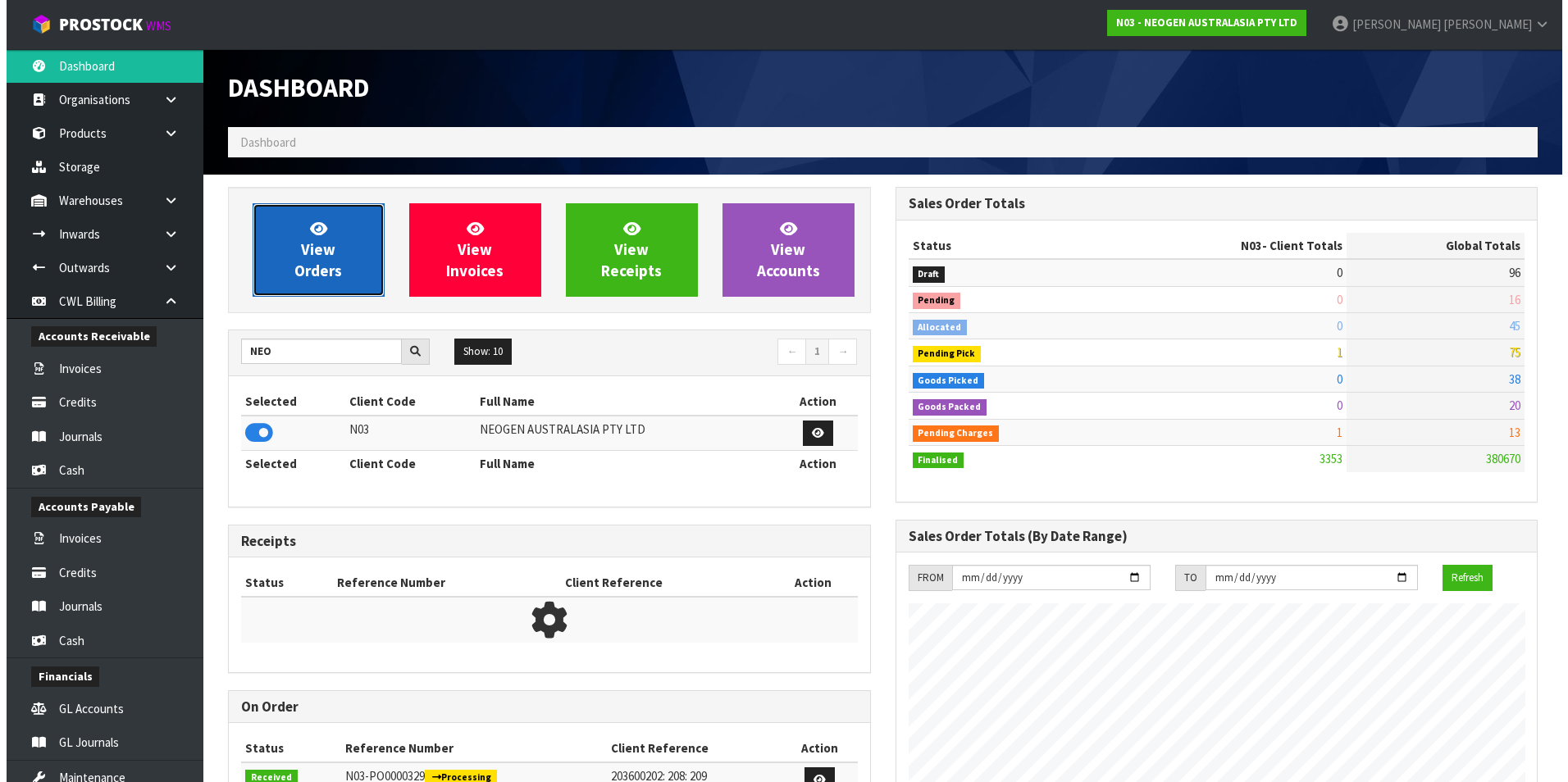
scroll to position [1243, 667]
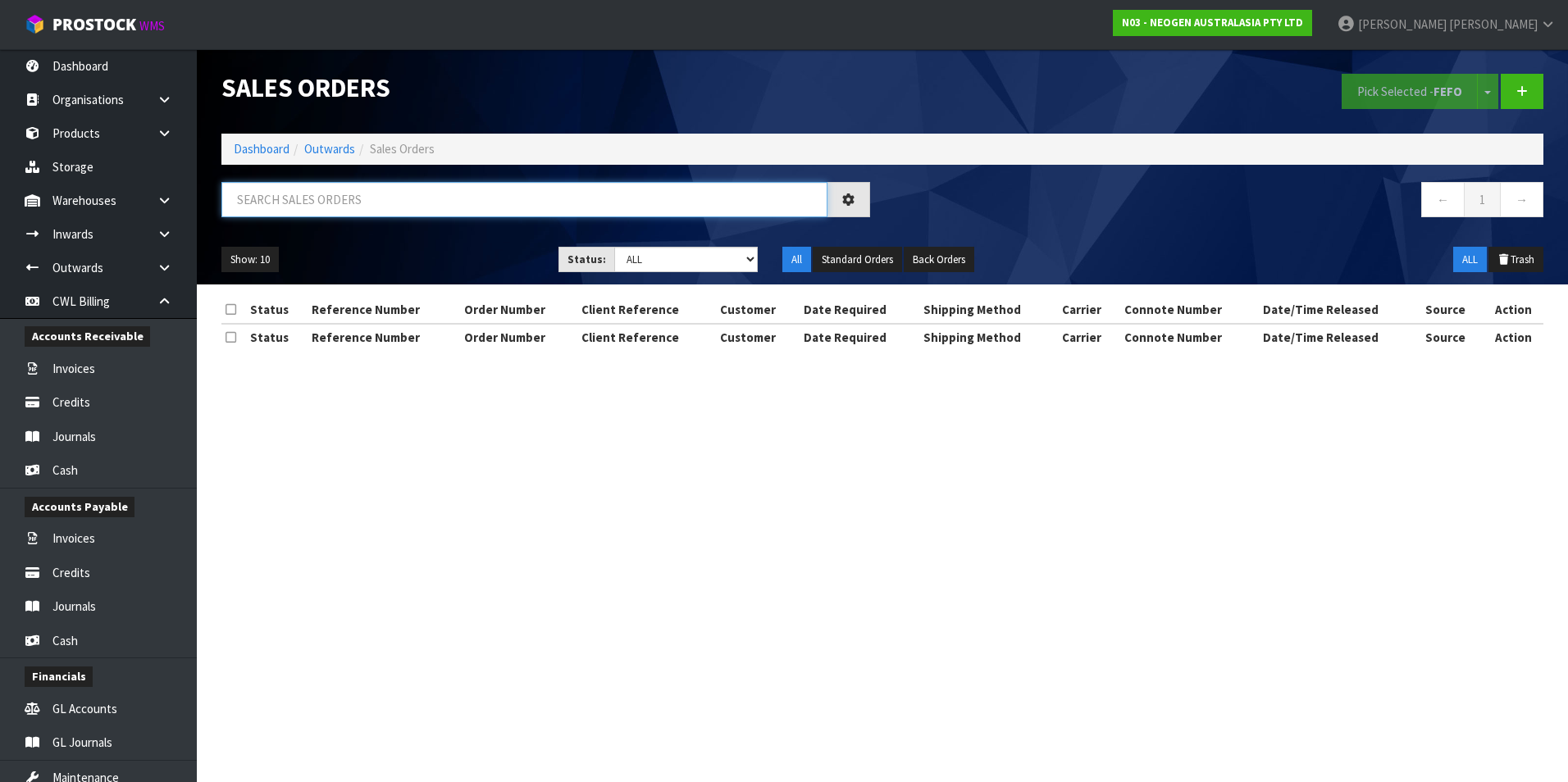
click at [286, 197] on input "text" at bounding box center [524, 199] width 606 height 36
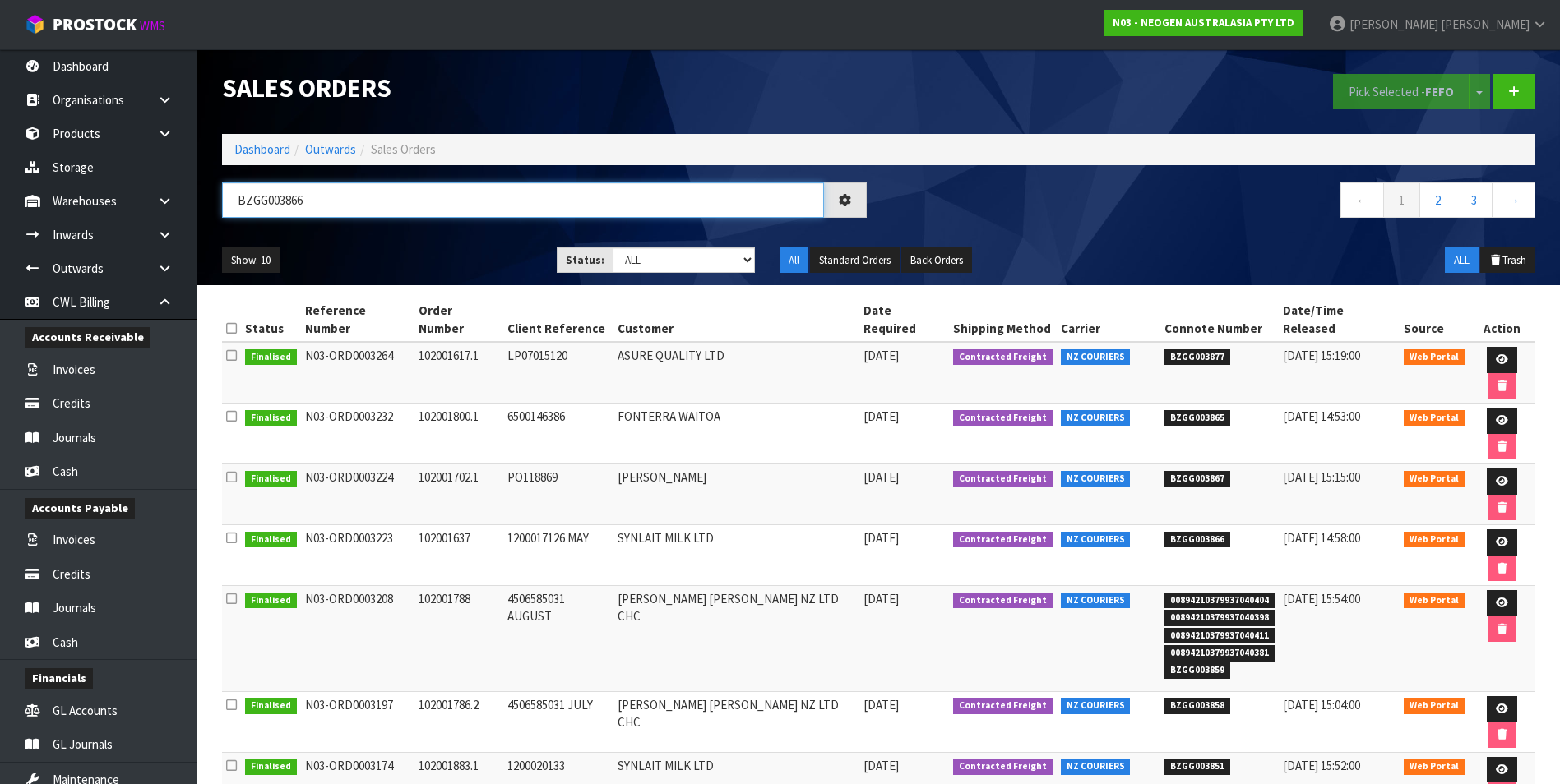
type input "BZGG003866"
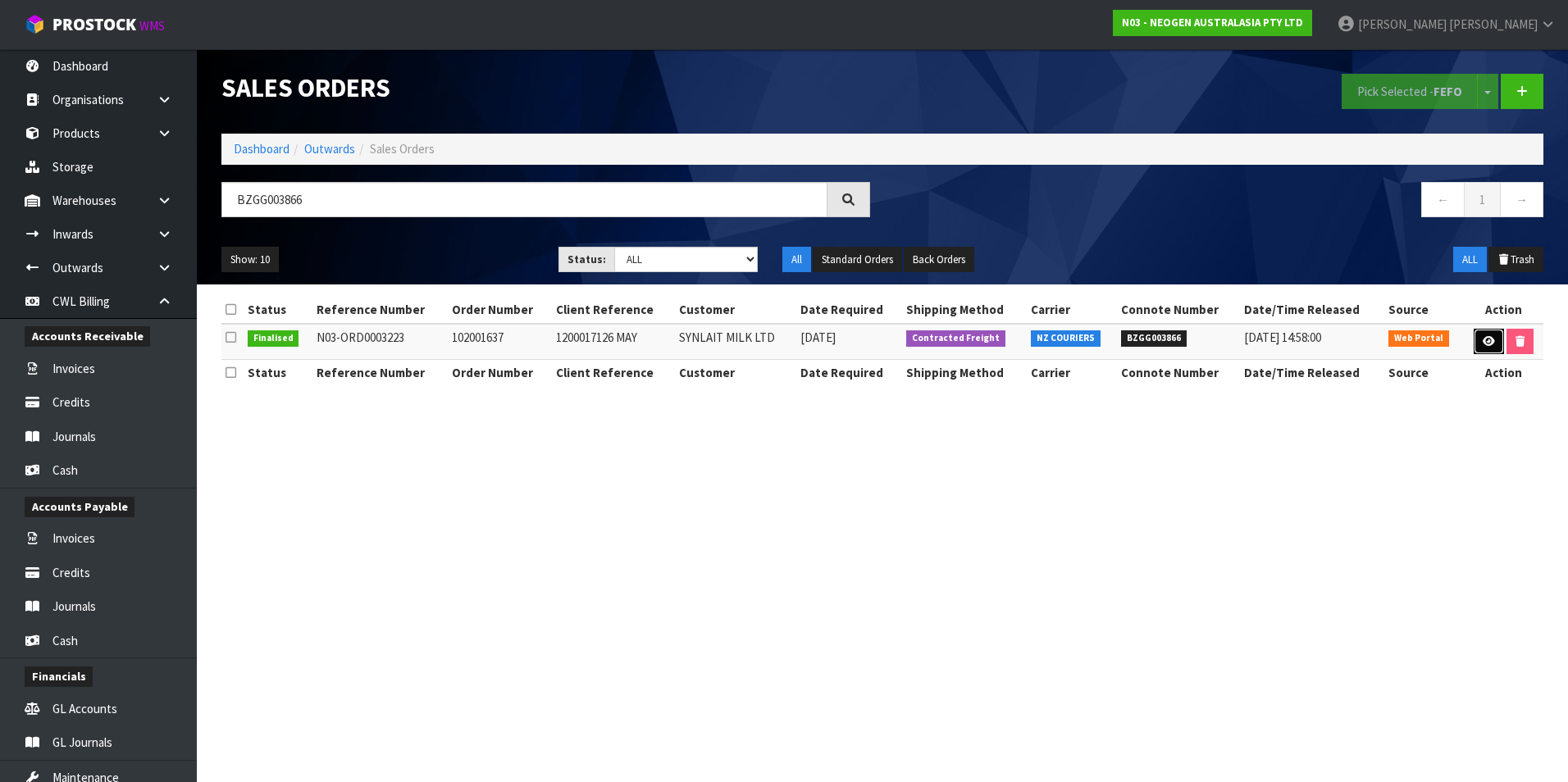
click at [1487, 335] on link at bounding box center [1489, 341] width 31 height 26
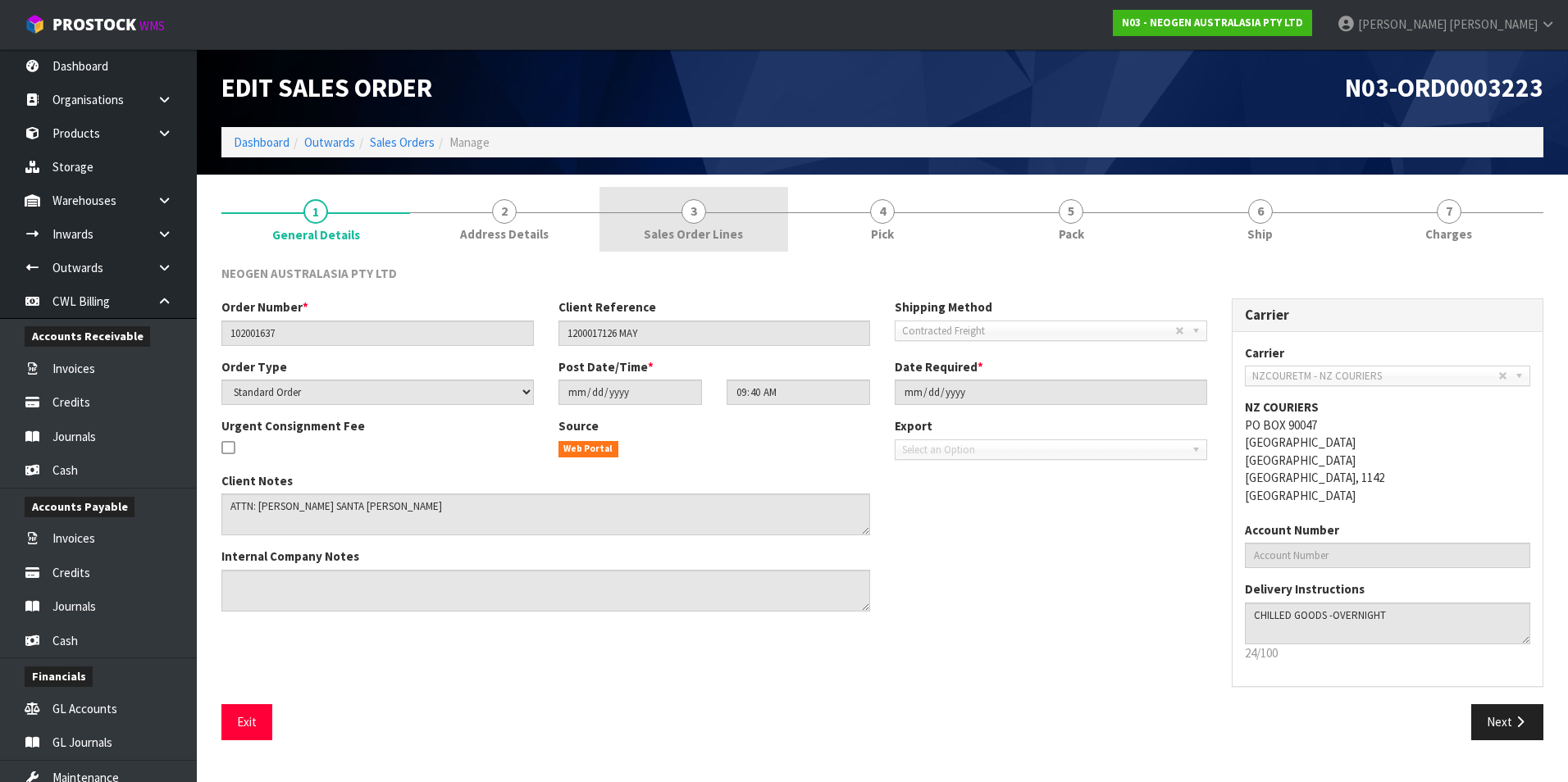
click at [698, 219] on span "3" at bounding box center [694, 212] width 25 height 25
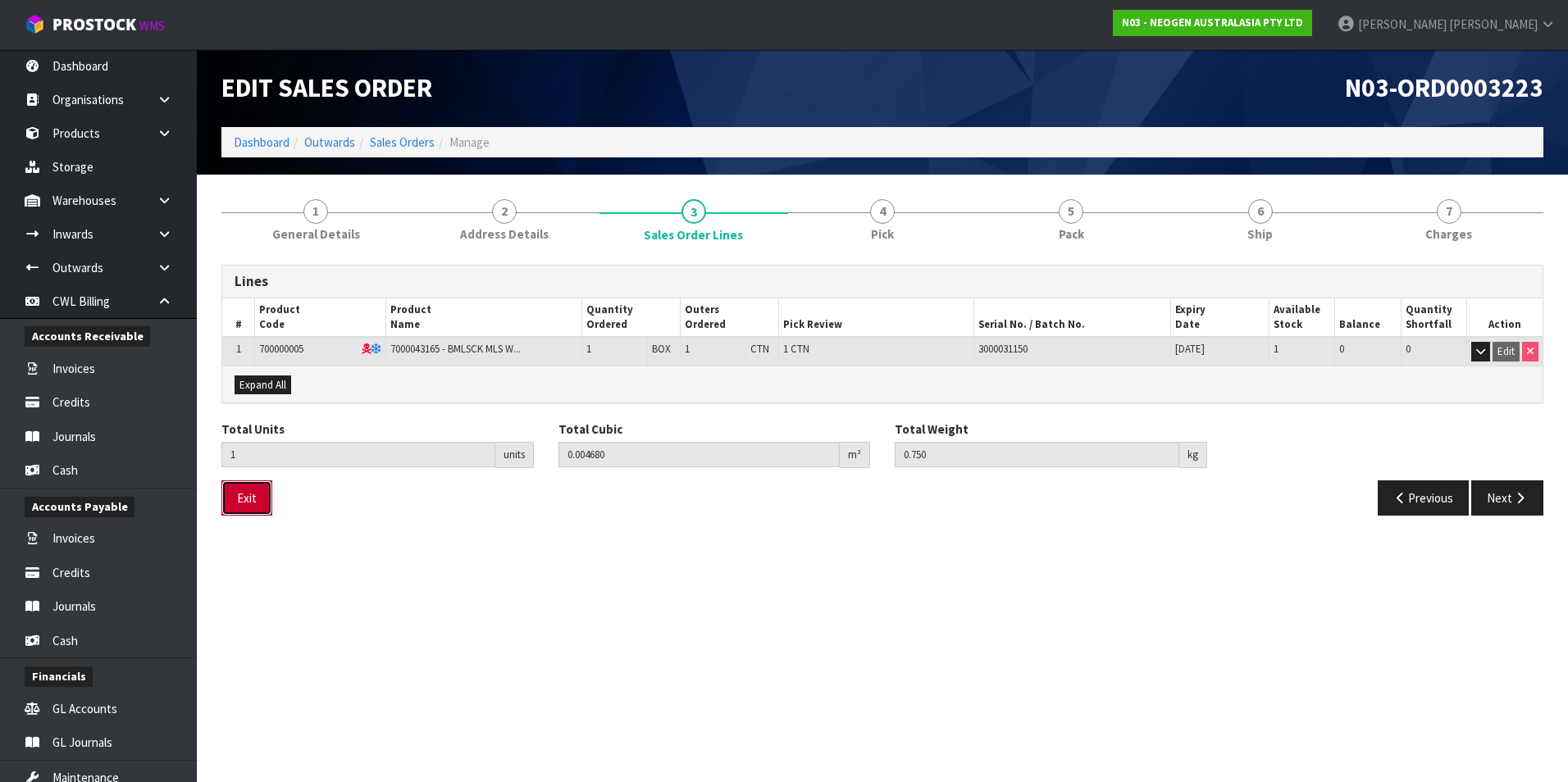
click at [253, 505] on button "Exit" at bounding box center [246, 498] width 51 height 36
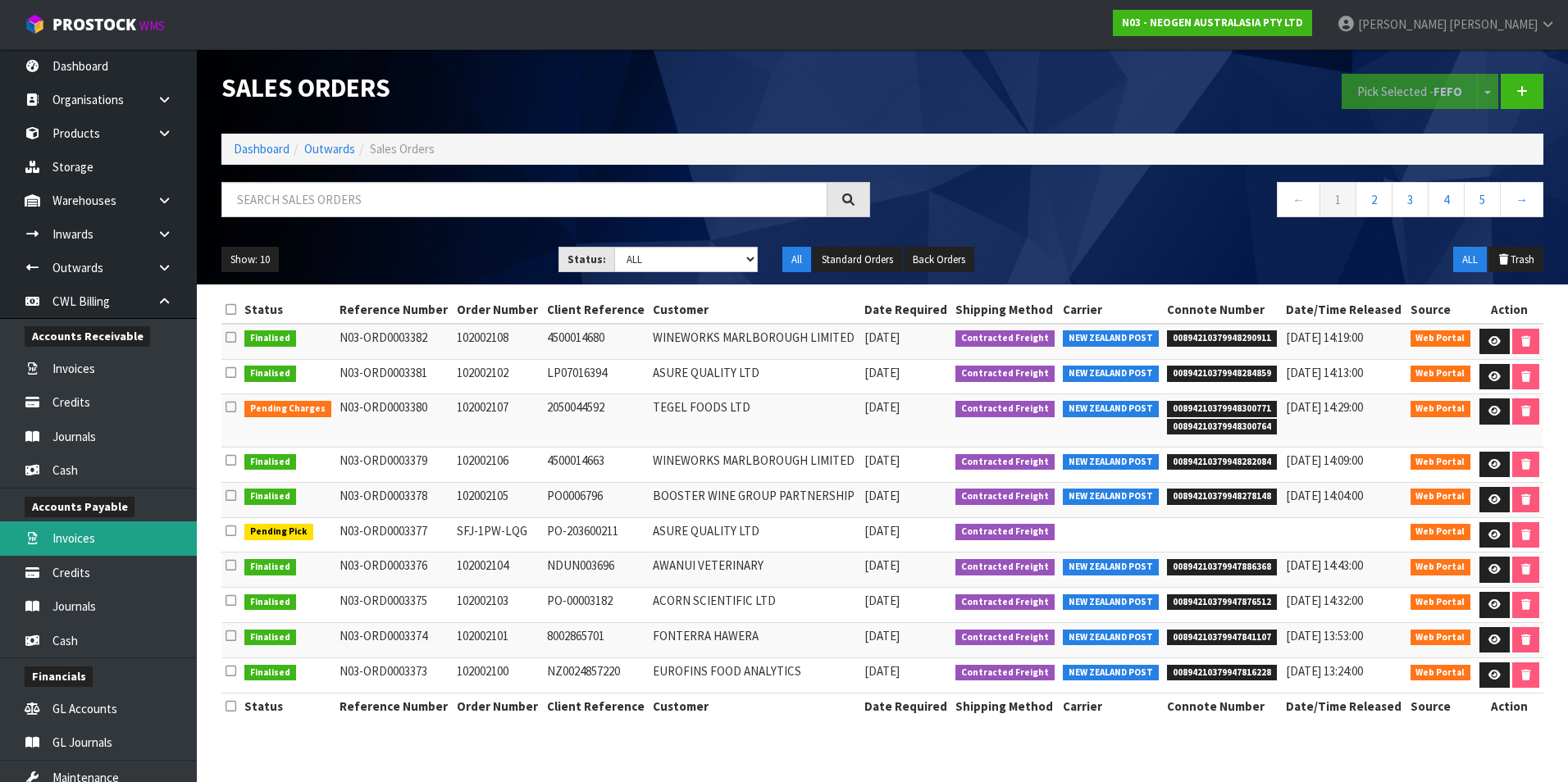
click at [101, 540] on link "Invoices" at bounding box center [98, 538] width 197 height 34
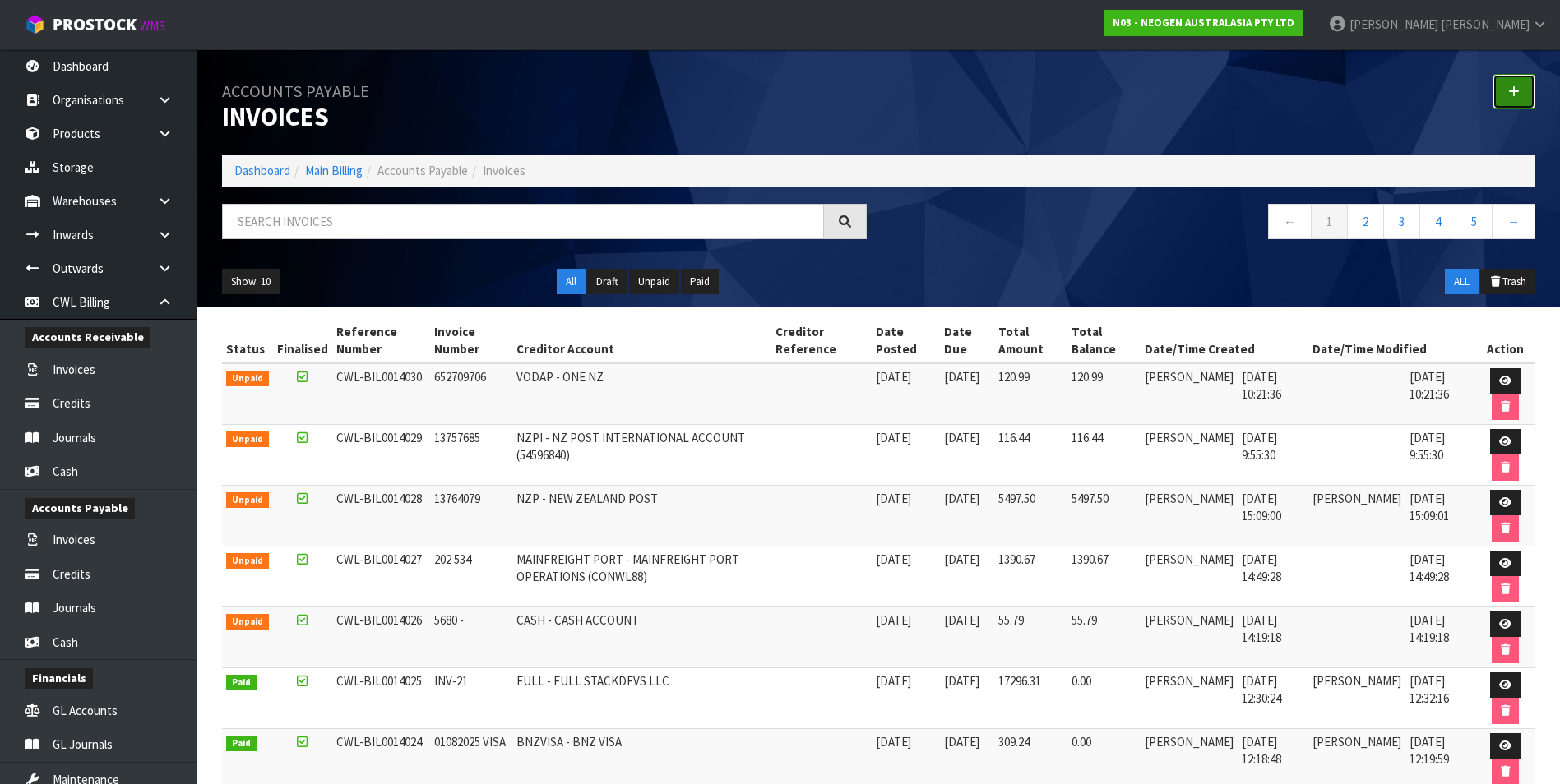
click at [1518, 92] on icon at bounding box center [1514, 92] width 12 height 13
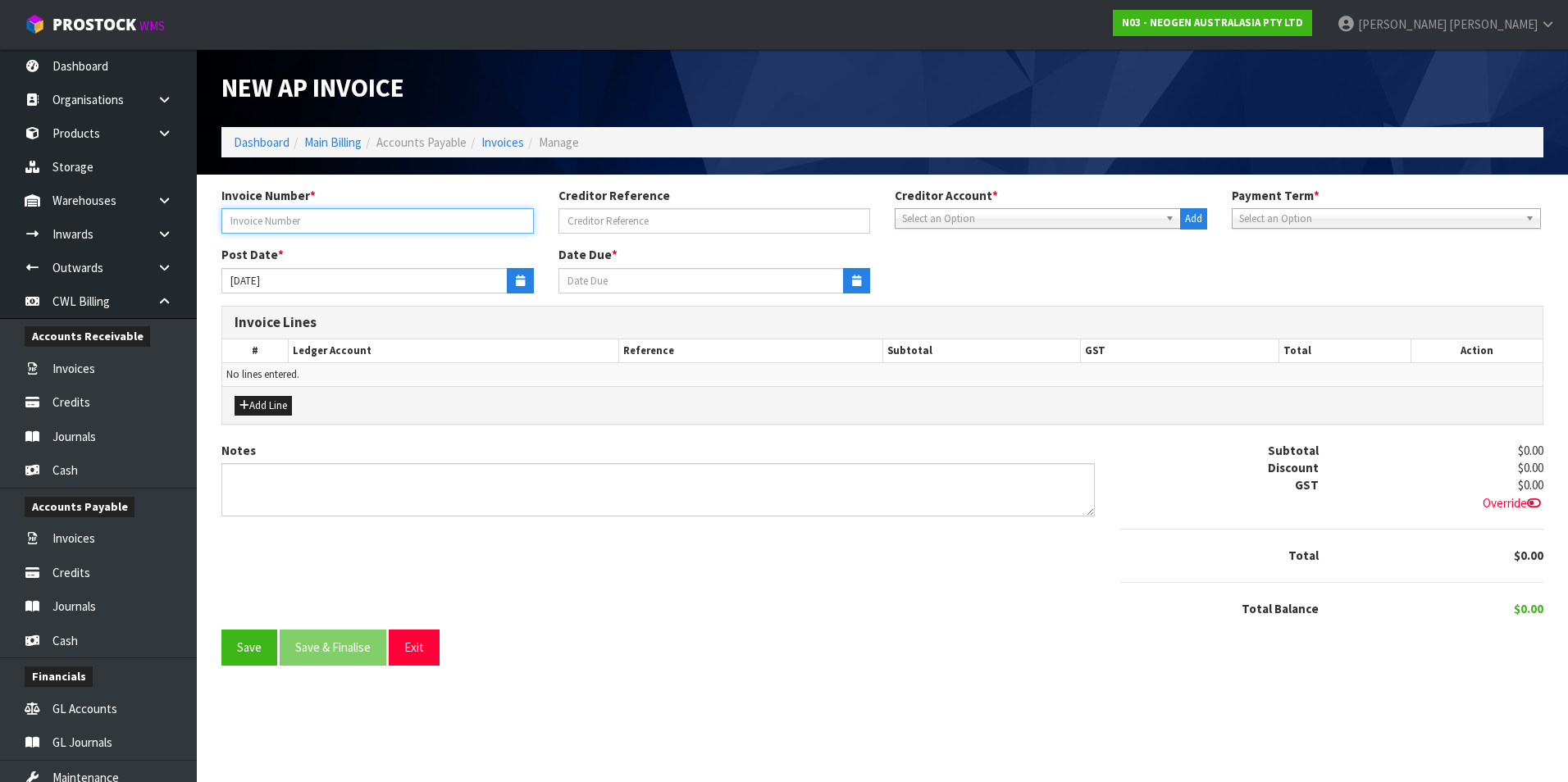
click at [322, 217] on input "text" at bounding box center [377, 221] width 313 height 25
type input "M"
type input "LOGISTX"
click at [949, 219] on span "Select an Option" at bounding box center [1030, 218] width 257 height 19
type input "mec"
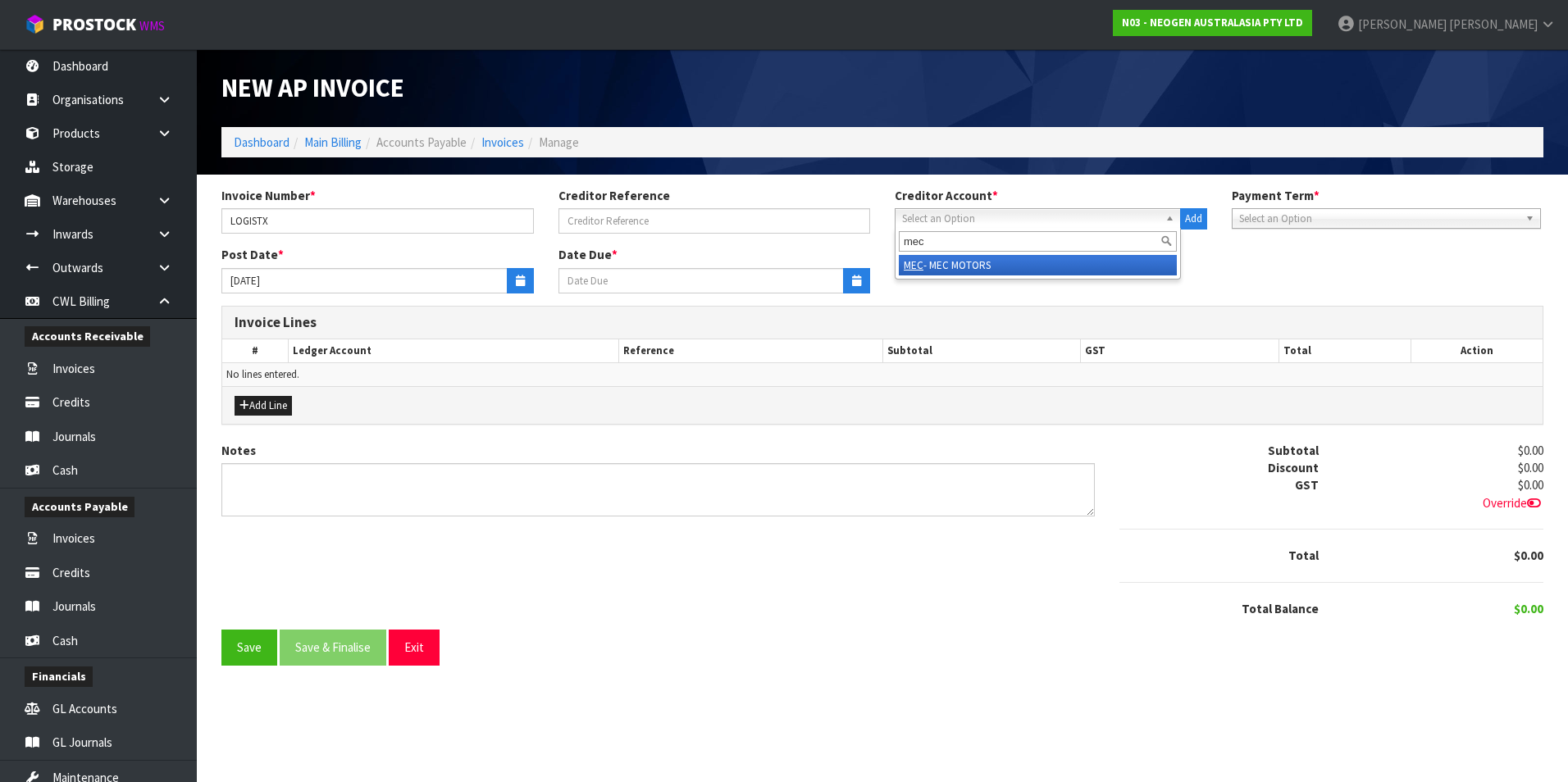
click at [971, 270] on li "MEC - MEC MOTORS" at bounding box center [1037, 265] width 278 height 20
type input "[DATE]"
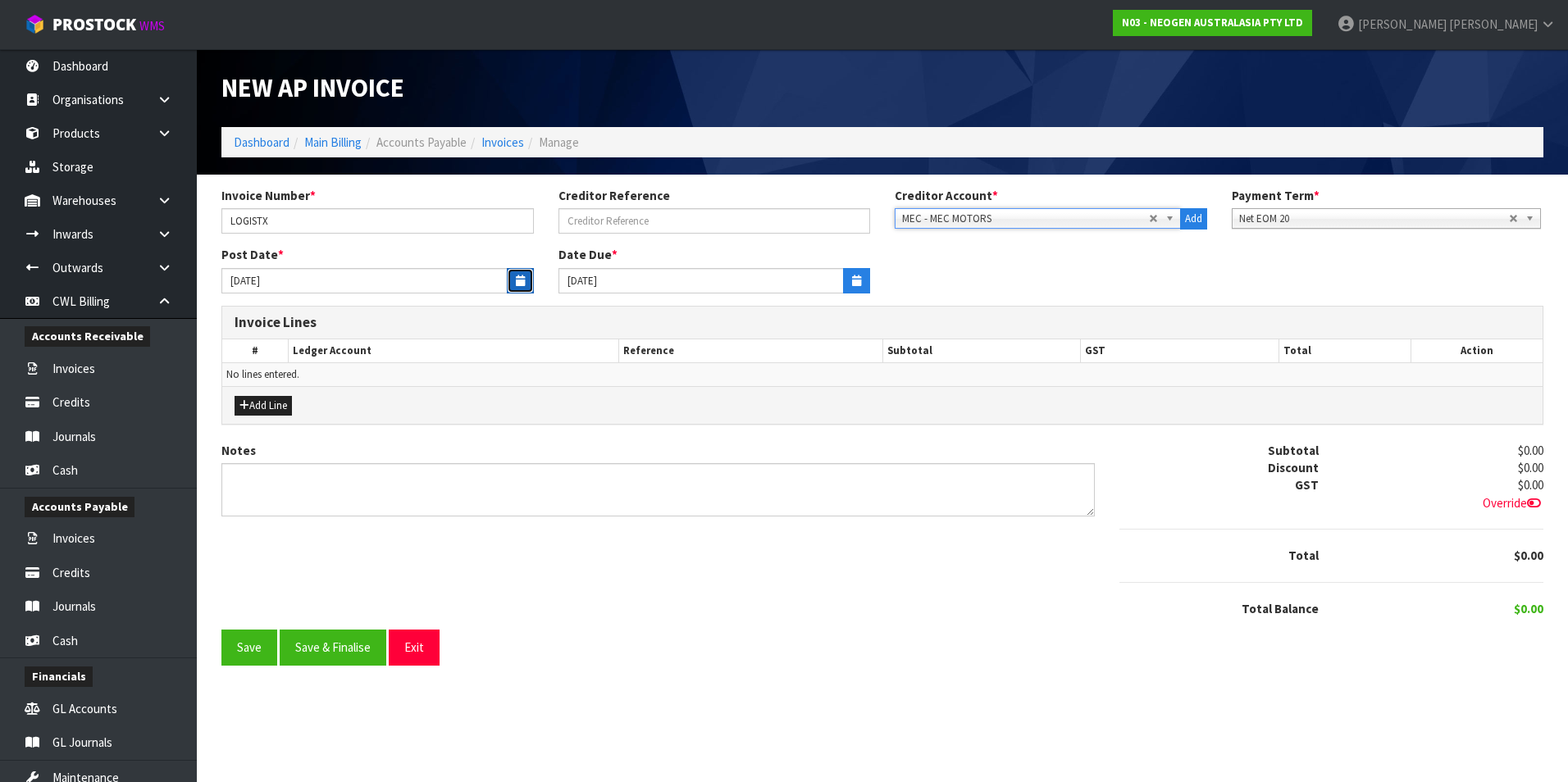
click at [527, 285] on button "button" at bounding box center [520, 281] width 27 height 25
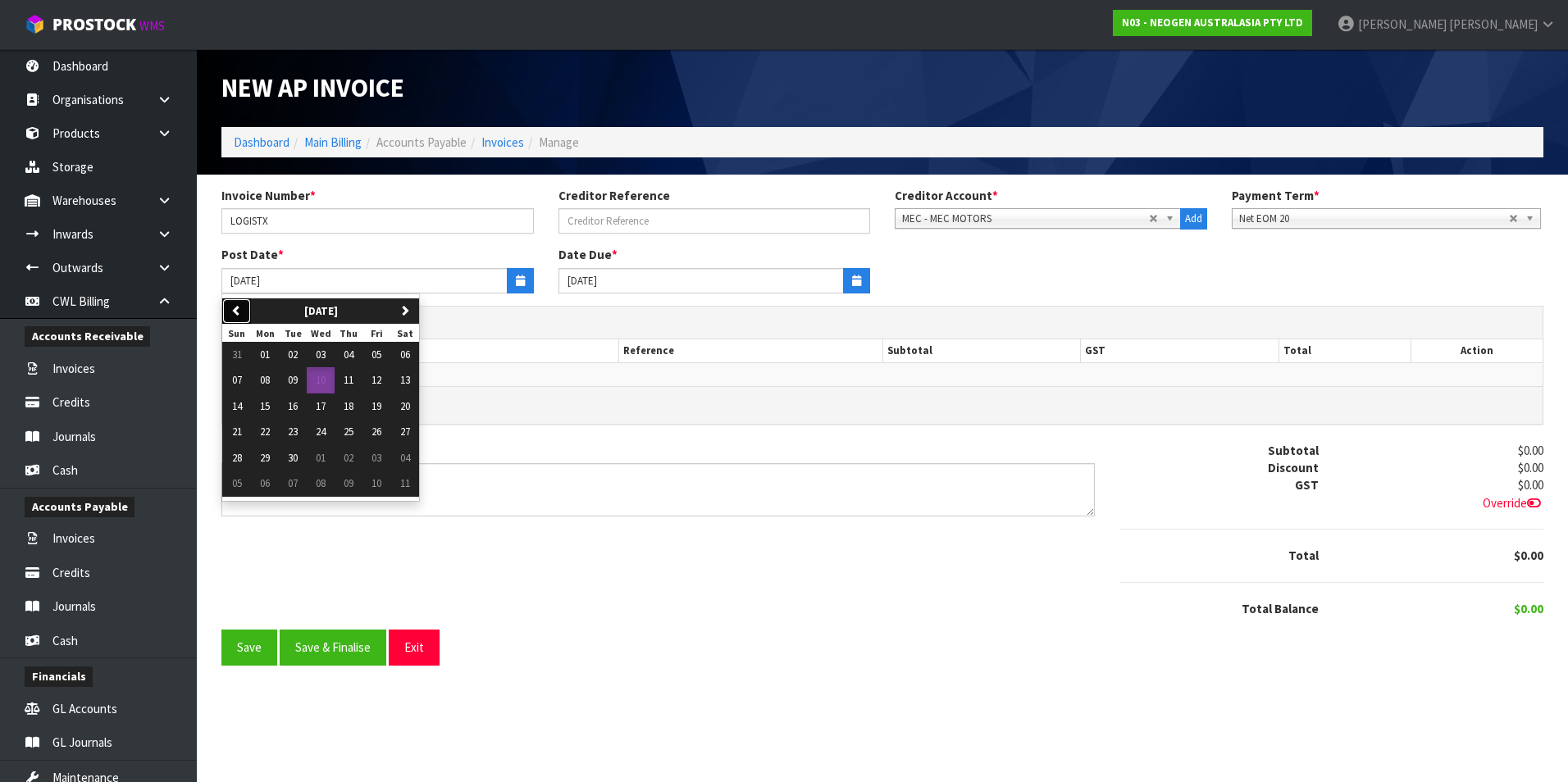
click at [240, 313] on icon "button" at bounding box center [236, 310] width 11 height 11
click at [381, 385] on span "08" at bounding box center [376, 380] width 10 height 13
type input "[DATE]"
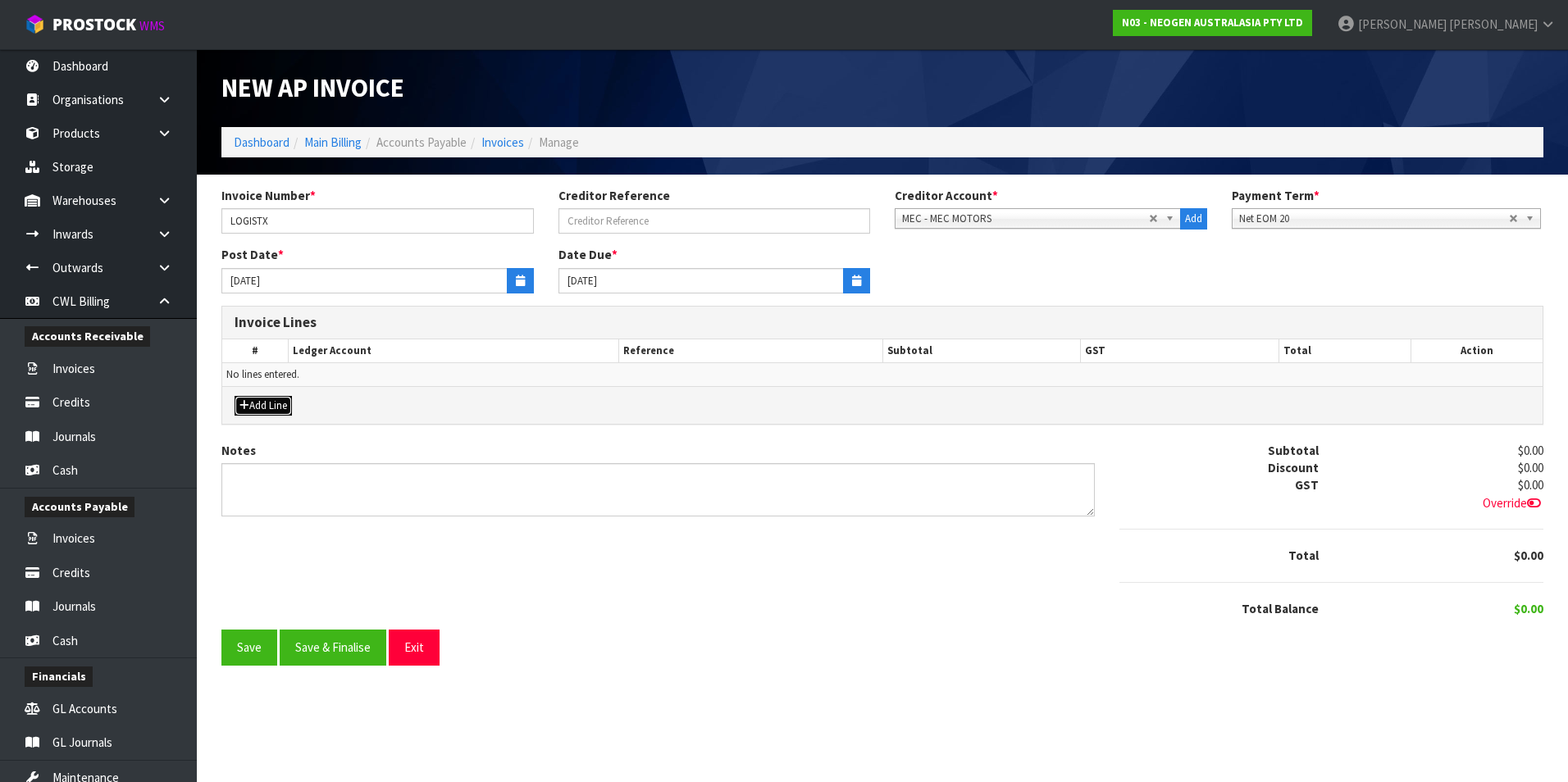
drag, startPoint x: 287, startPoint y: 413, endPoint x: 286, endPoint y: 403, distance: 10.0
click at [286, 403] on button "Add Line" at bounding box center [264, 406] width 58 height 19
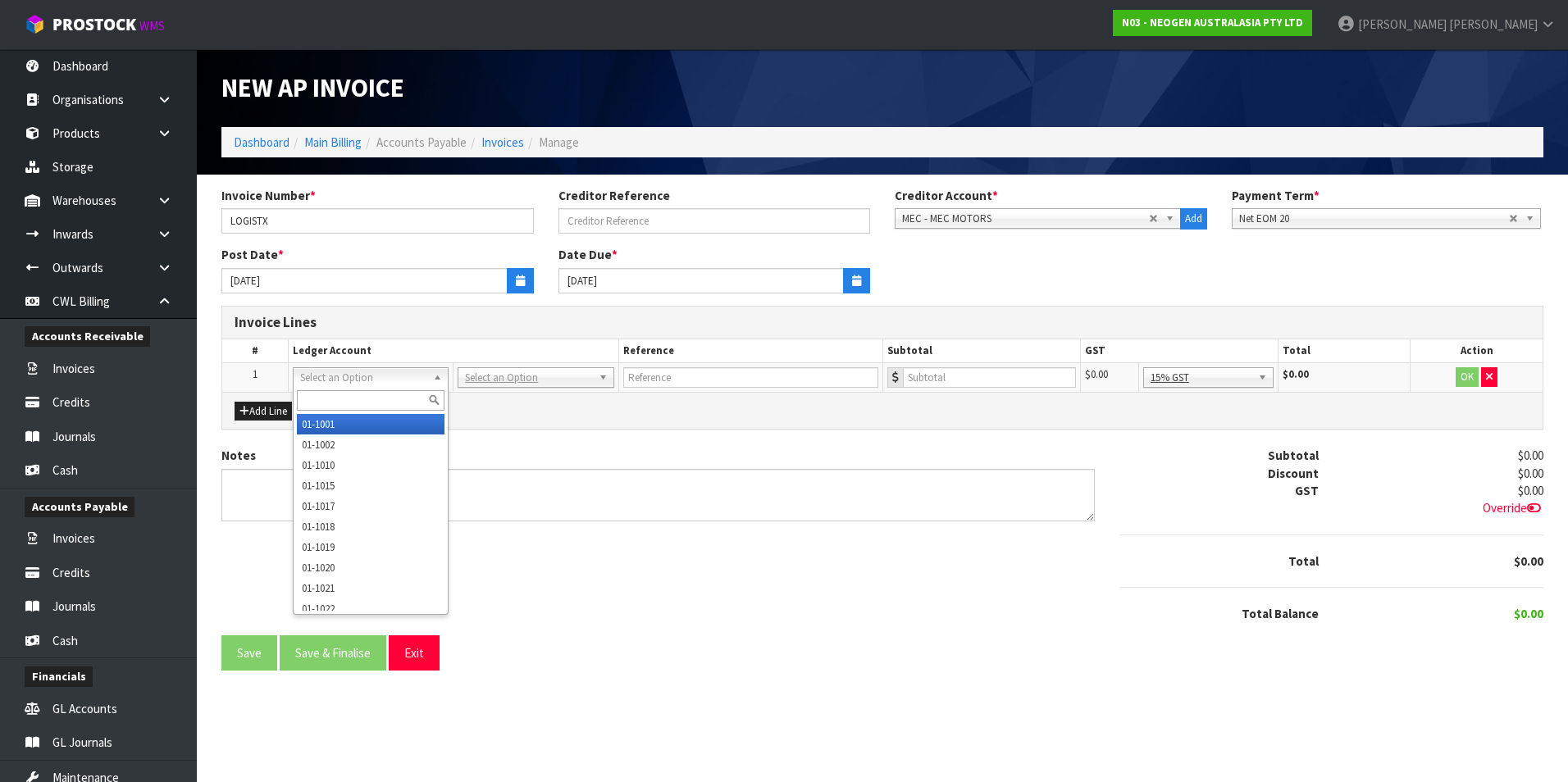
click at [305, 405] on input "text" at bounding box center [370, 400] width 147 height 20
type input "9132"
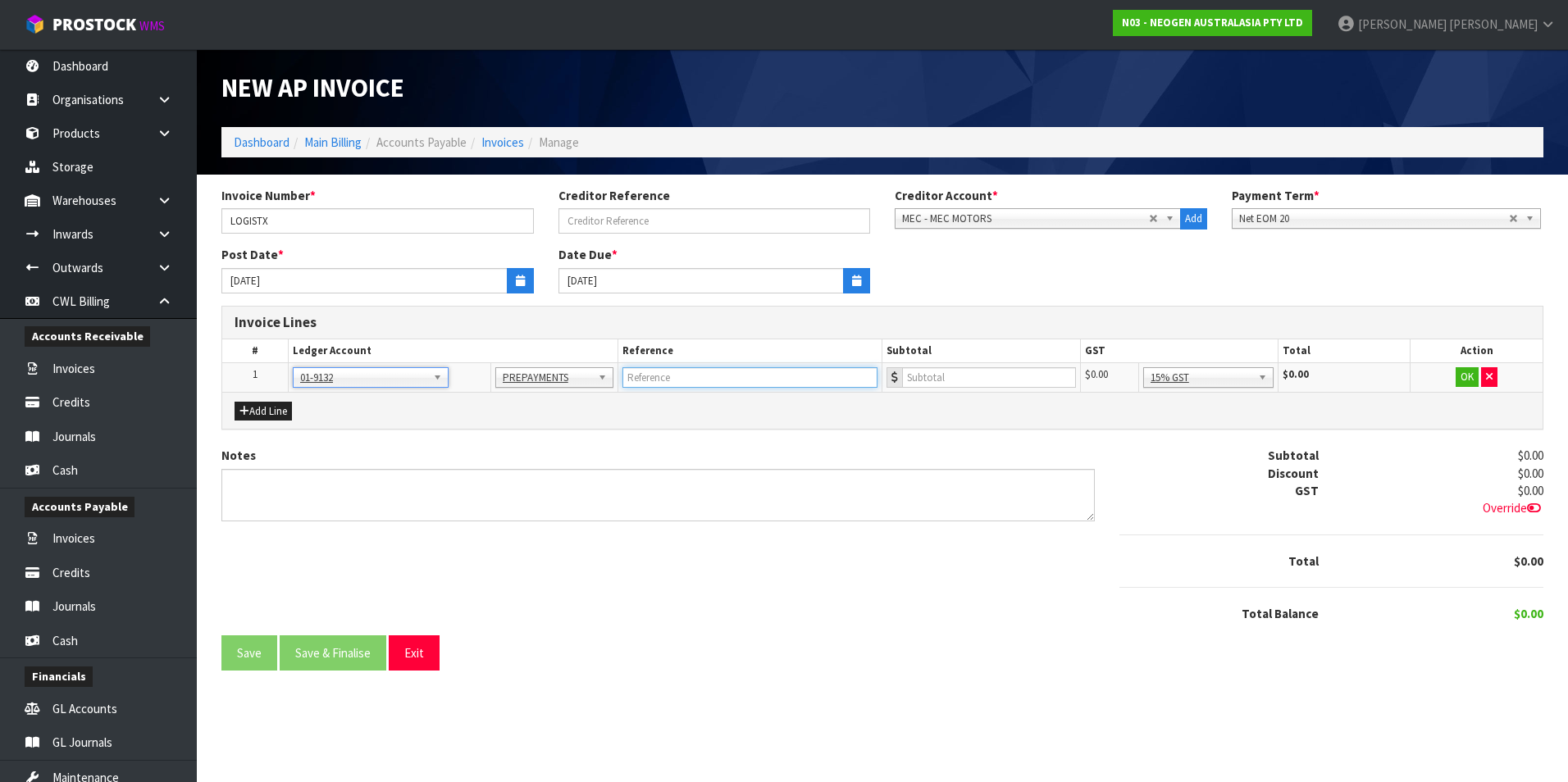
click at [675, 373] on input "text" at bounding box center [749, 377] width 255 height 20
type input "MEC MOTORS"
type input "1418.27"
click at [1462, 382] on button "OK" at bounding box center [1467, 377] width 23 height 19
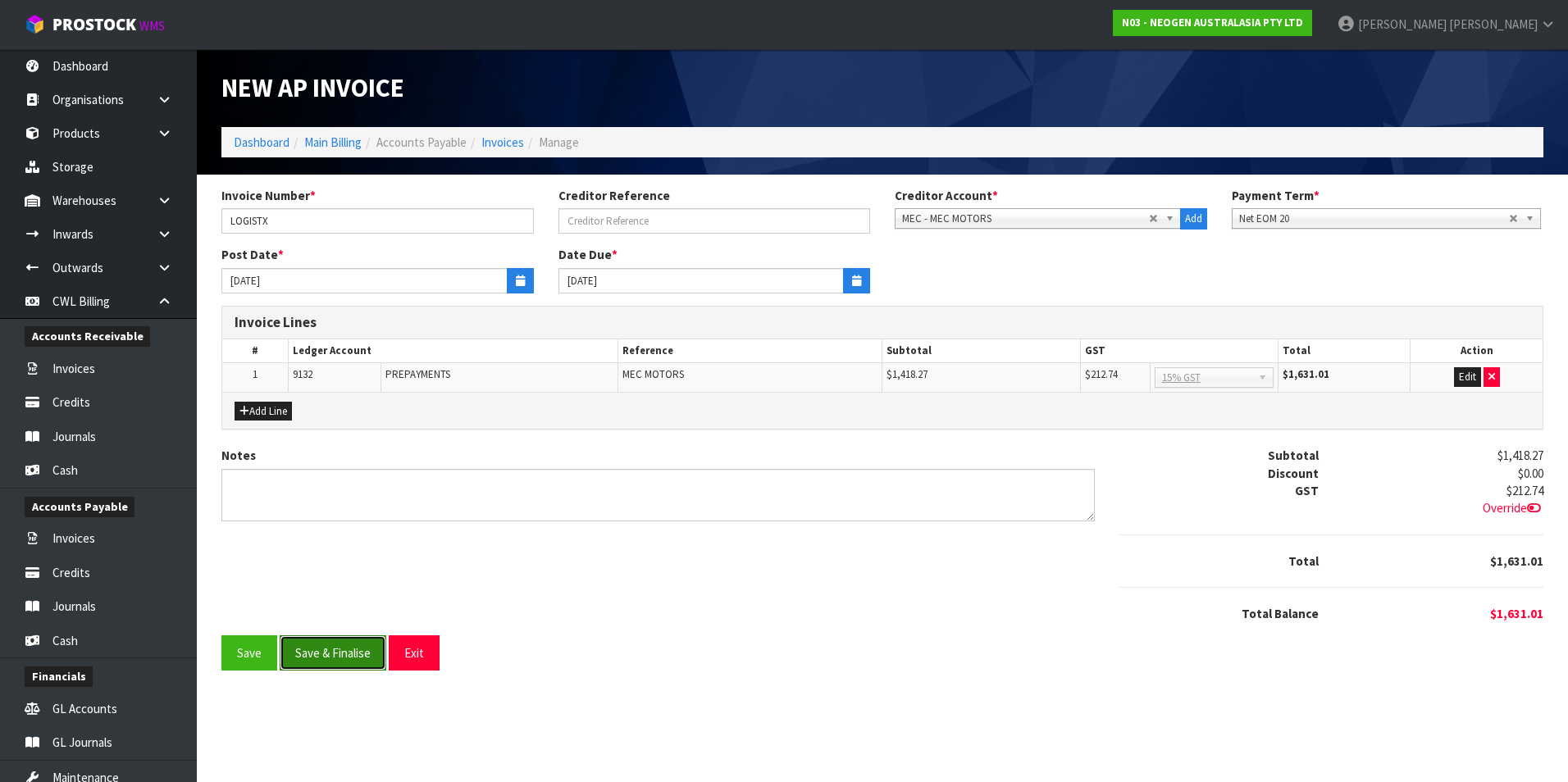
click at [325, 650] on button "Save & Finalise" at bounding box center [333, 653] width 107 height 36
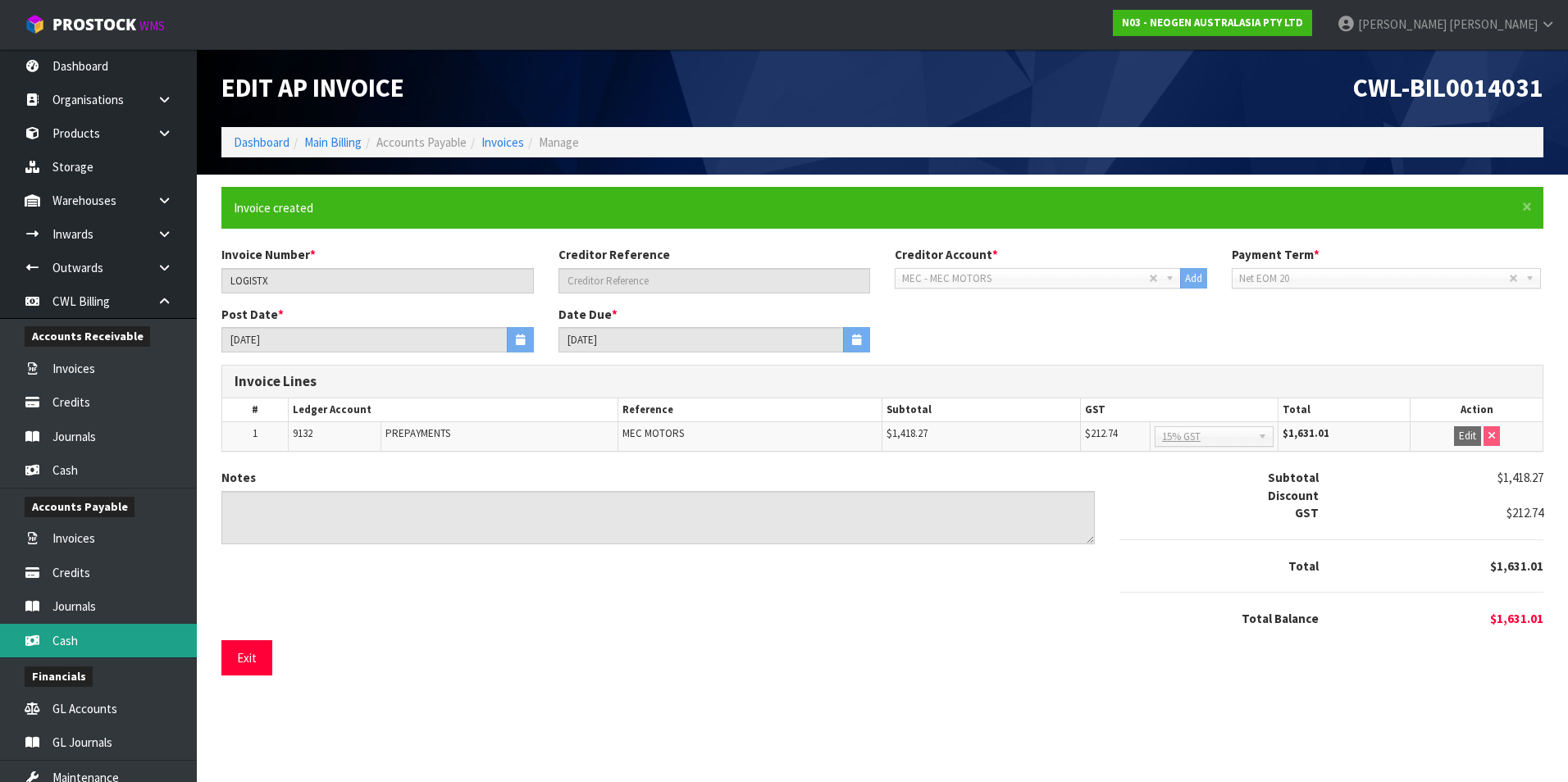
click at [110, 639] on link "Cash" at bounding box center [98, 641] width 197 height 34
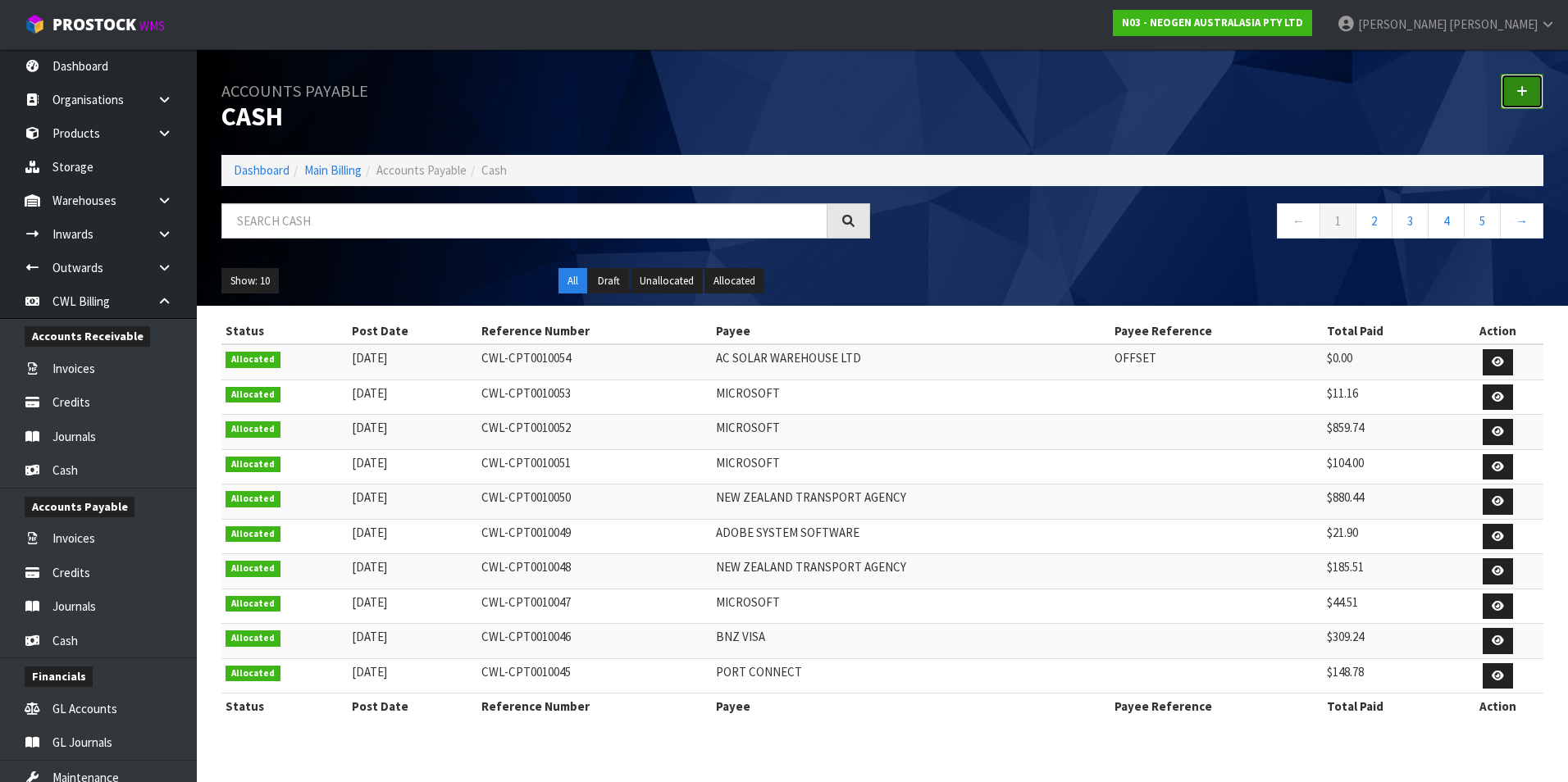
click at [1523, 92] on icon at bounding box center [1522, 91] width 12 height 13
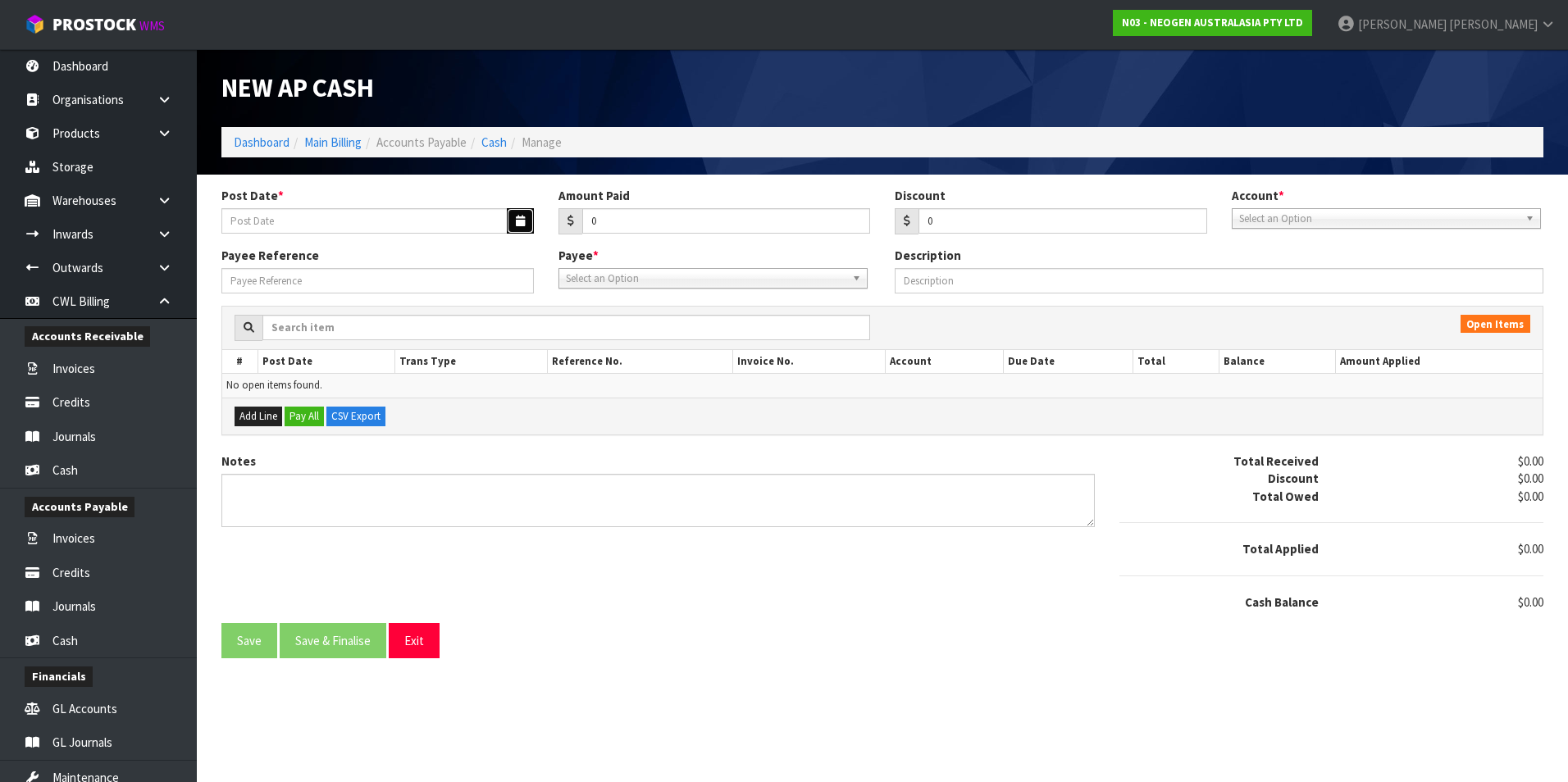
click at [518, 222] on icon "button" at bounding box center [519, 220] width 9 height 11
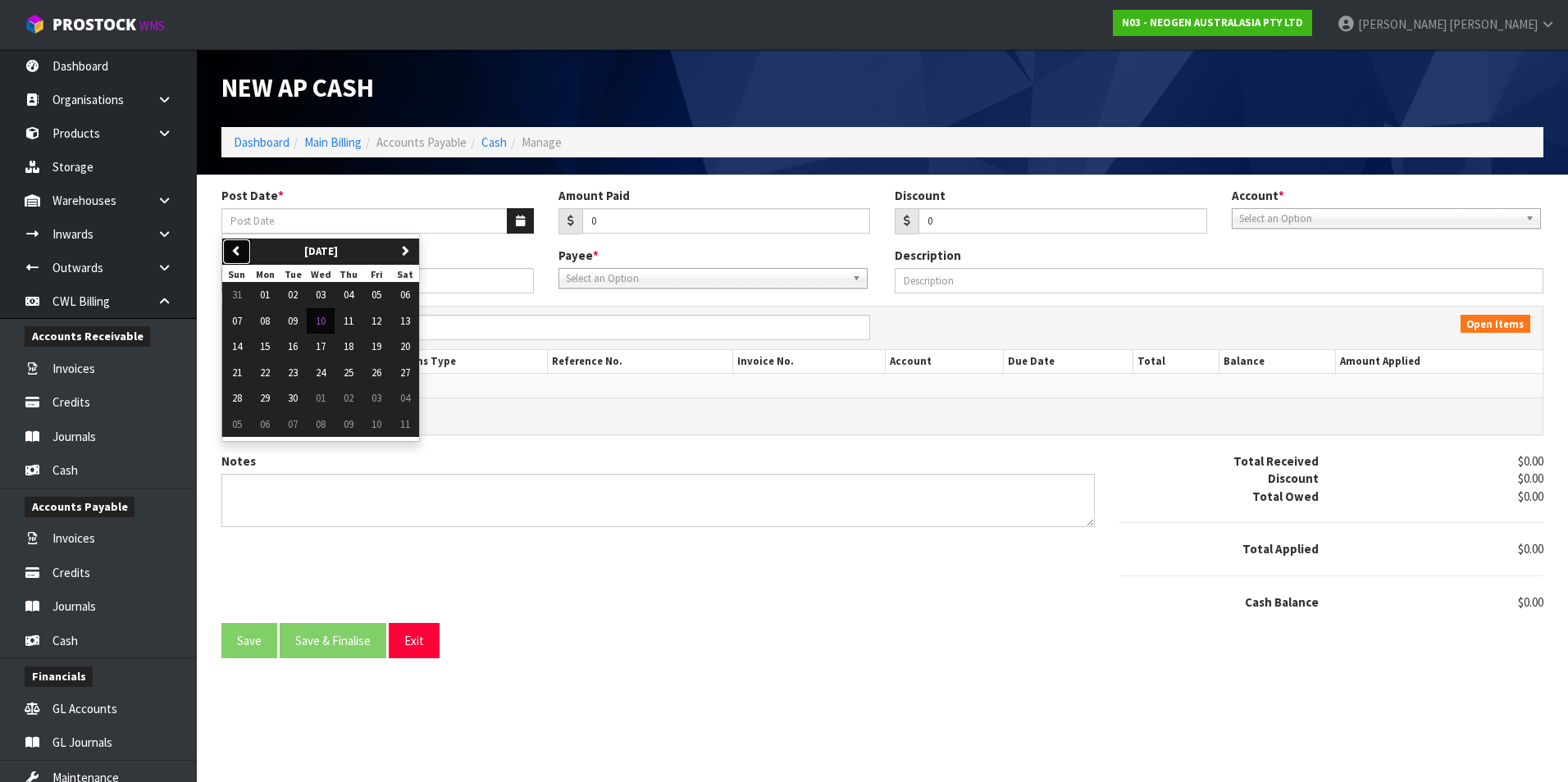
click at [230, 253] on button "previous" at bounding box center [237, 251] width 29 height 26
click at [387, 324] on button "08" at bounding box center [376, 321] width 28 height 26
type input "[DATE]"
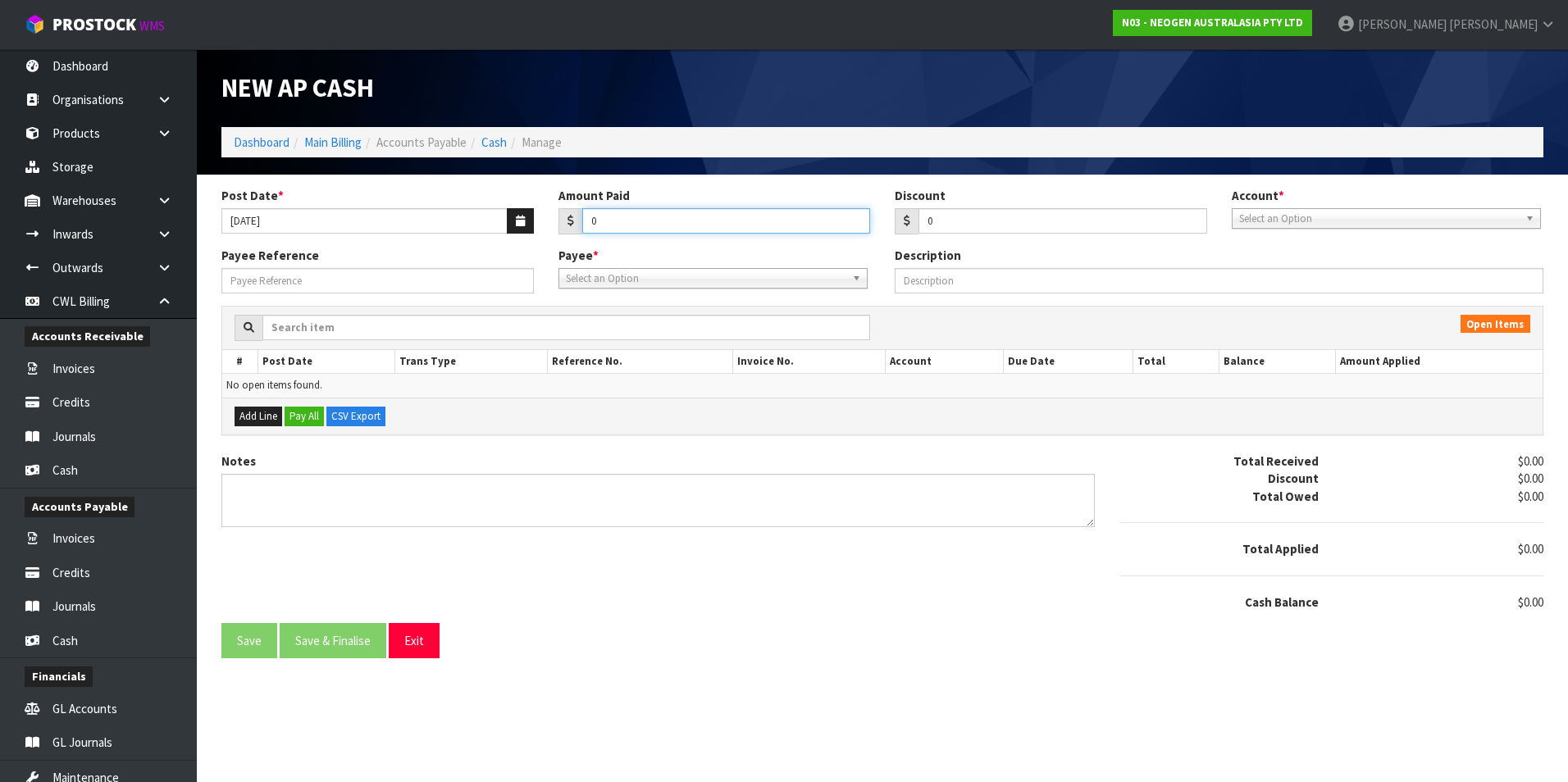
click at [670, 220] on input "0" at bounding box center [726, 221] width 289 height 25
type input "1631.01"
click at [1269, 219] on span "Select an Option" at bounding box center [1378, 218] width 280 height 19
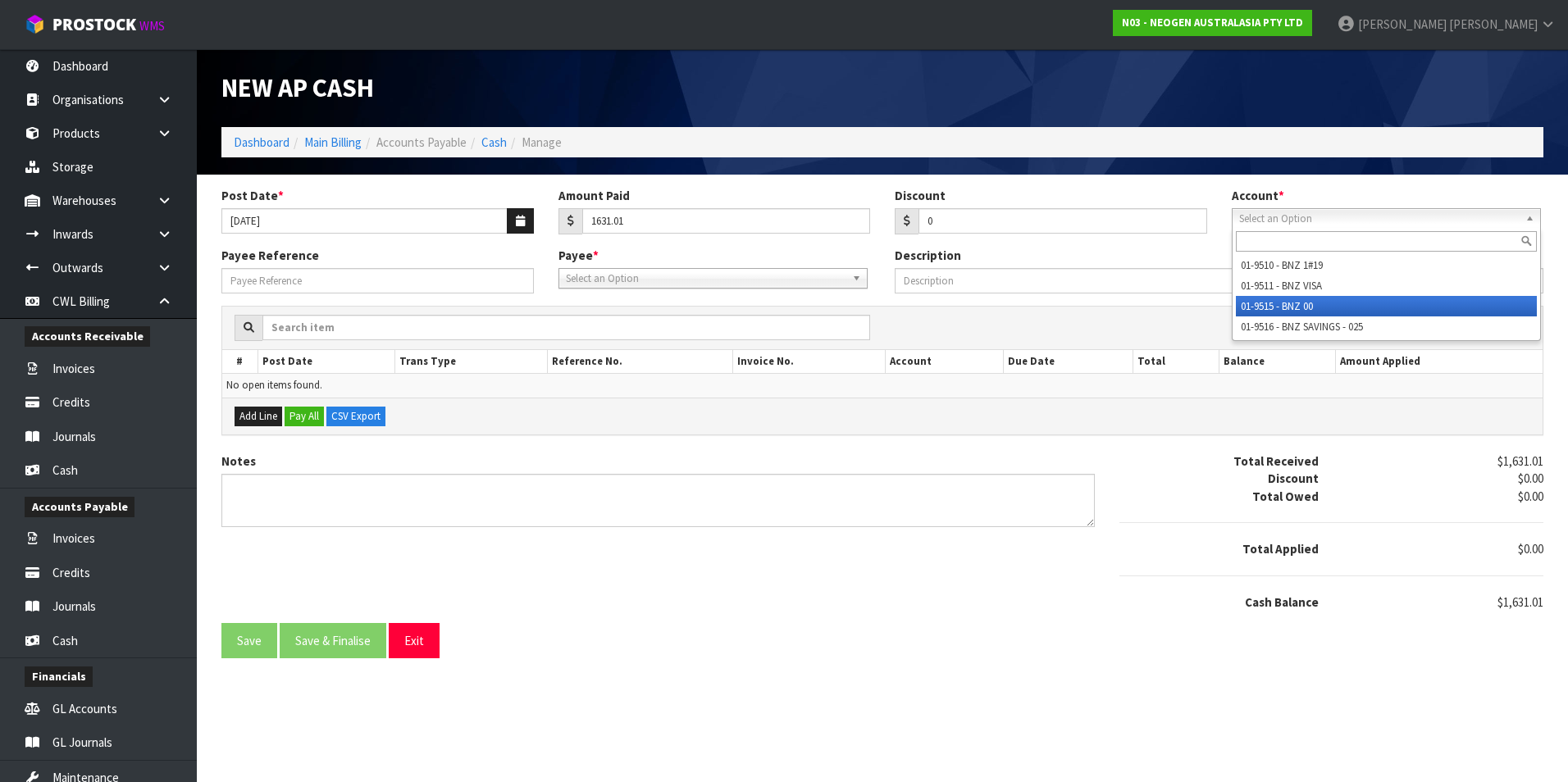
click at [1290, 306] on li "01-9515 - BNZ 00" at bounding box center [1386, 306] width 301 height 20
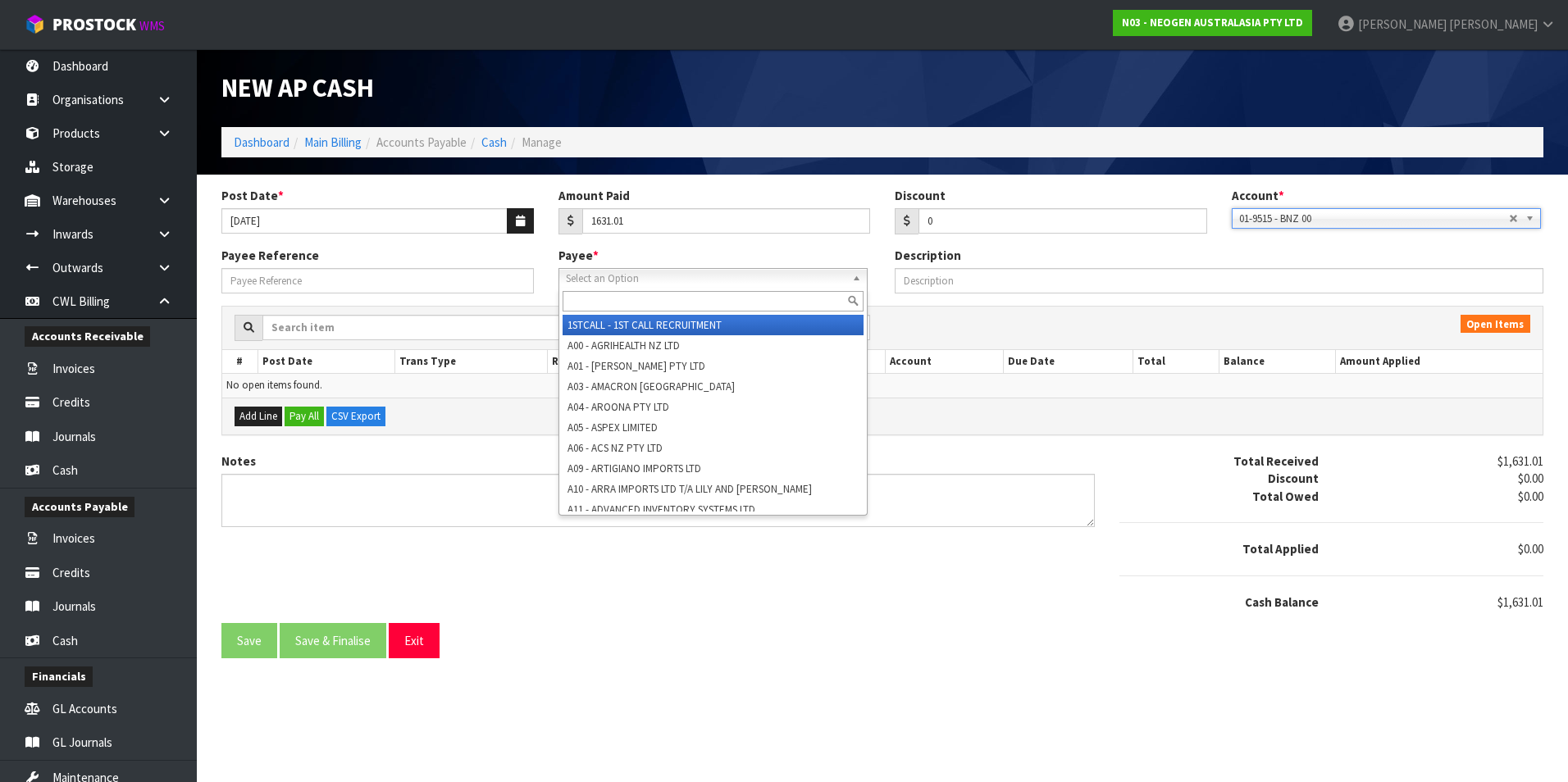
click at [657, 284] on span "Select an Option" at bounding box center [705, 279] width 280 height 19
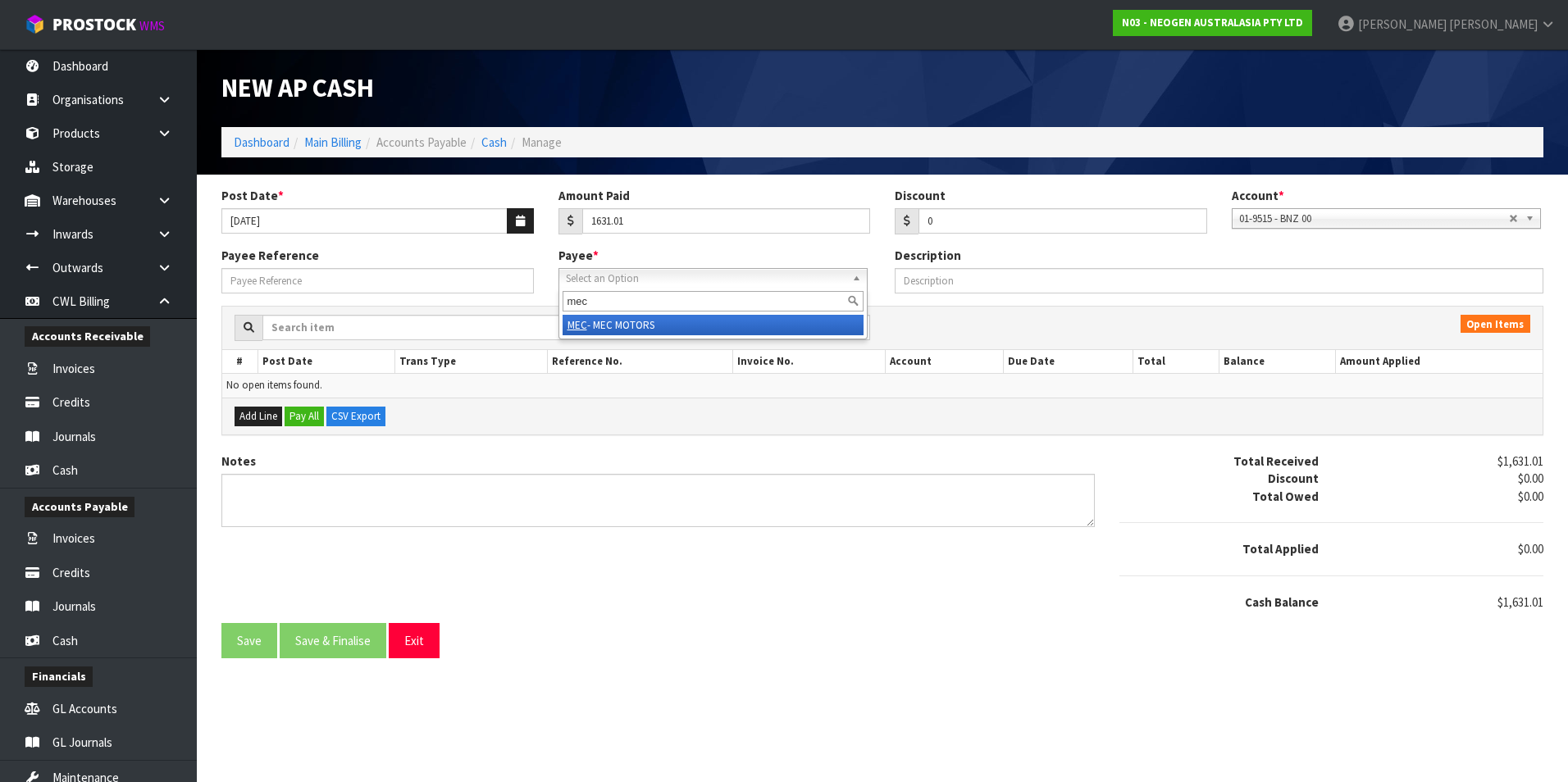
type input "mec"
click at [625, 325] on li "MEC - MEC MOTORS" at bounding box center [713, 324] width 301 height 20
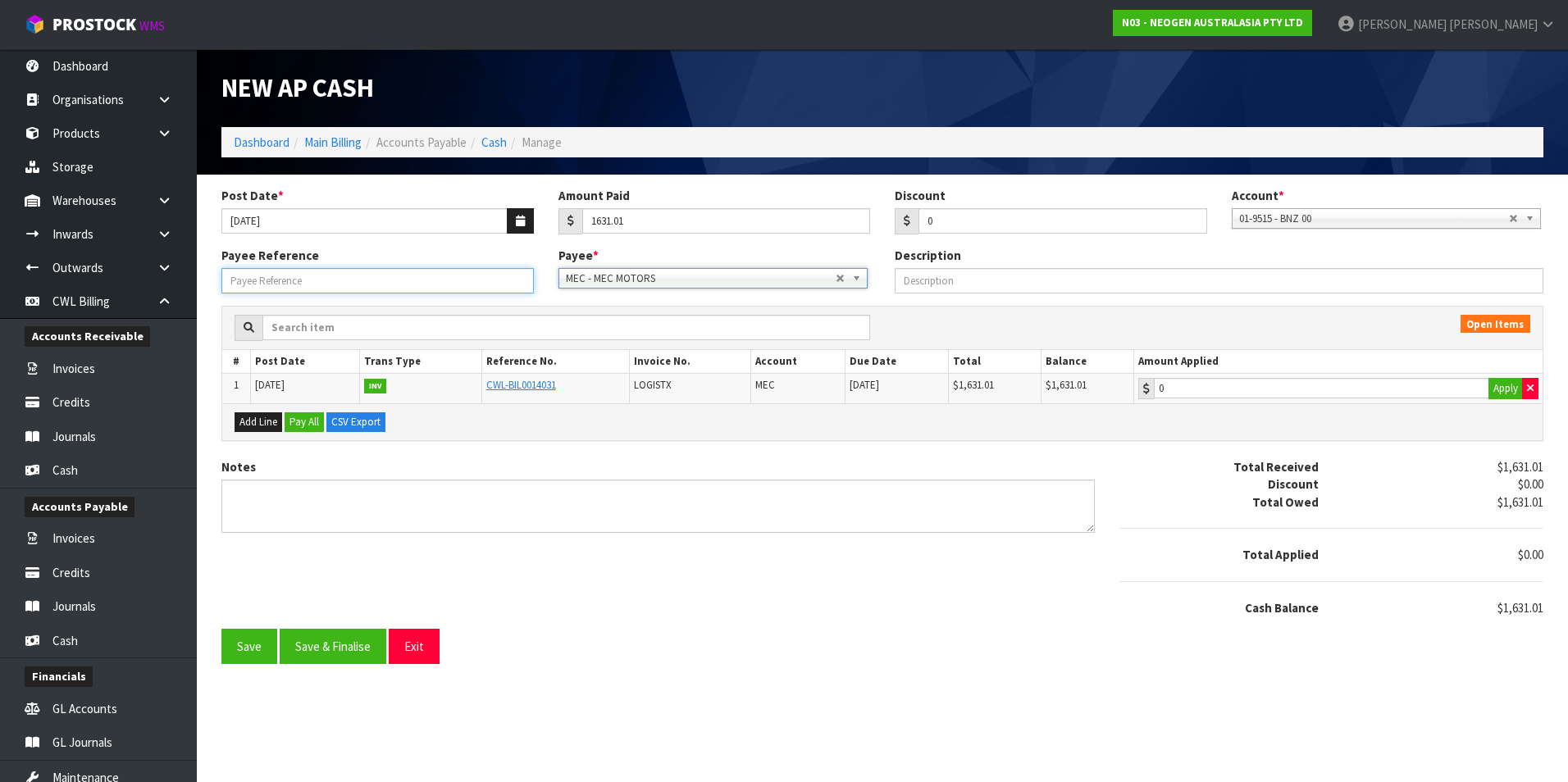
click at [336, 280] on input "Payee Reference" at bounding box center [377, 281] width 313 height 25
type input "250821"
type input "1631.01"
drag, startPoint x: 1281, startPoint y: 384, endPoint x: 1125, endPoint y: 411, distance: 158.3
click at [1280, 384] on input "1631.01" at bounding box center [1321, 388] width 336 height 20
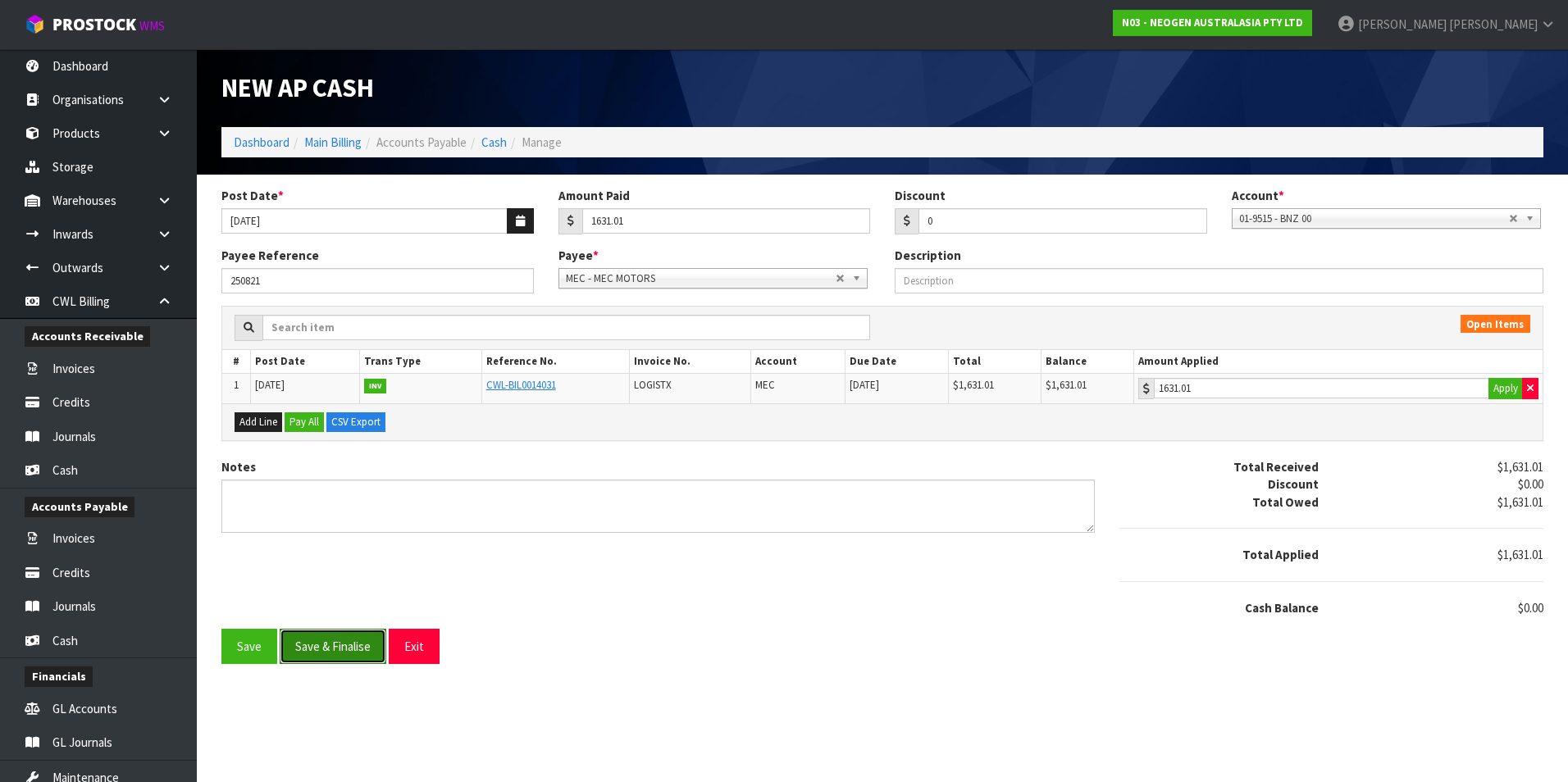
click at [351, 643] on button "Save & Finalise" at bounding box center [333, 646] width 107 height 36
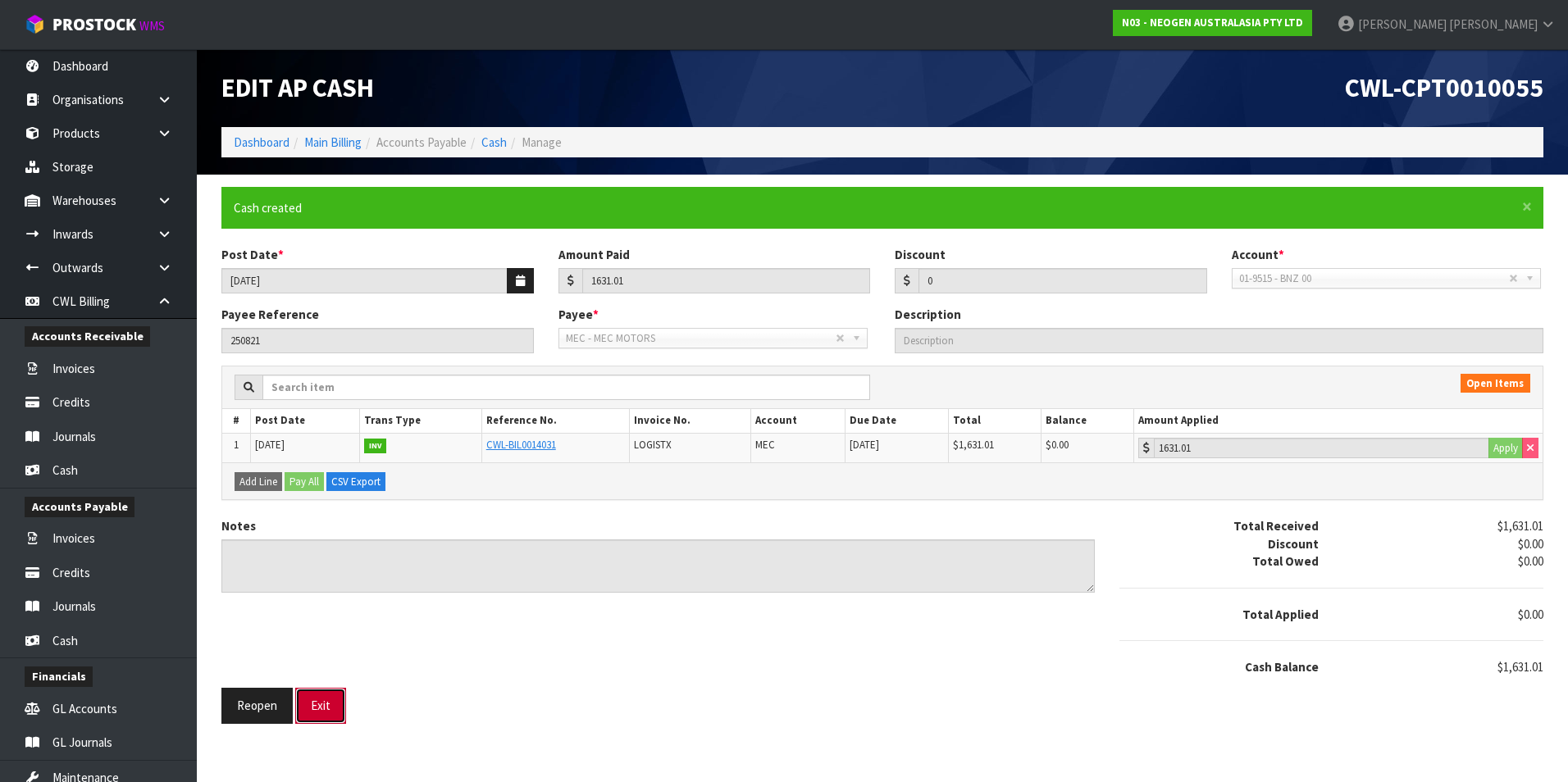
click at [319, 715] on button "Exit" at bounding box center [320, 705] width 51 height 36
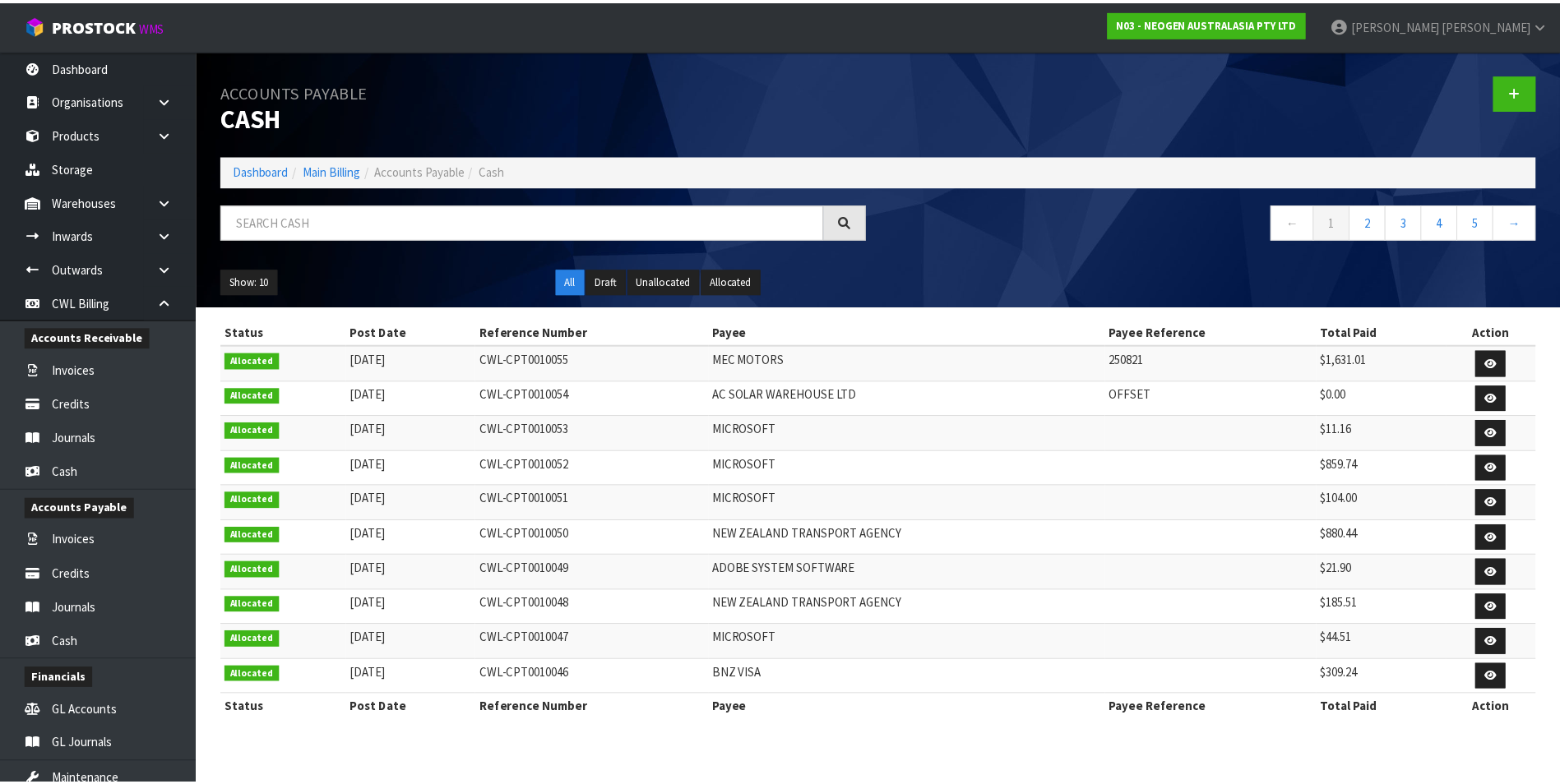
scroll to position [217, 0]
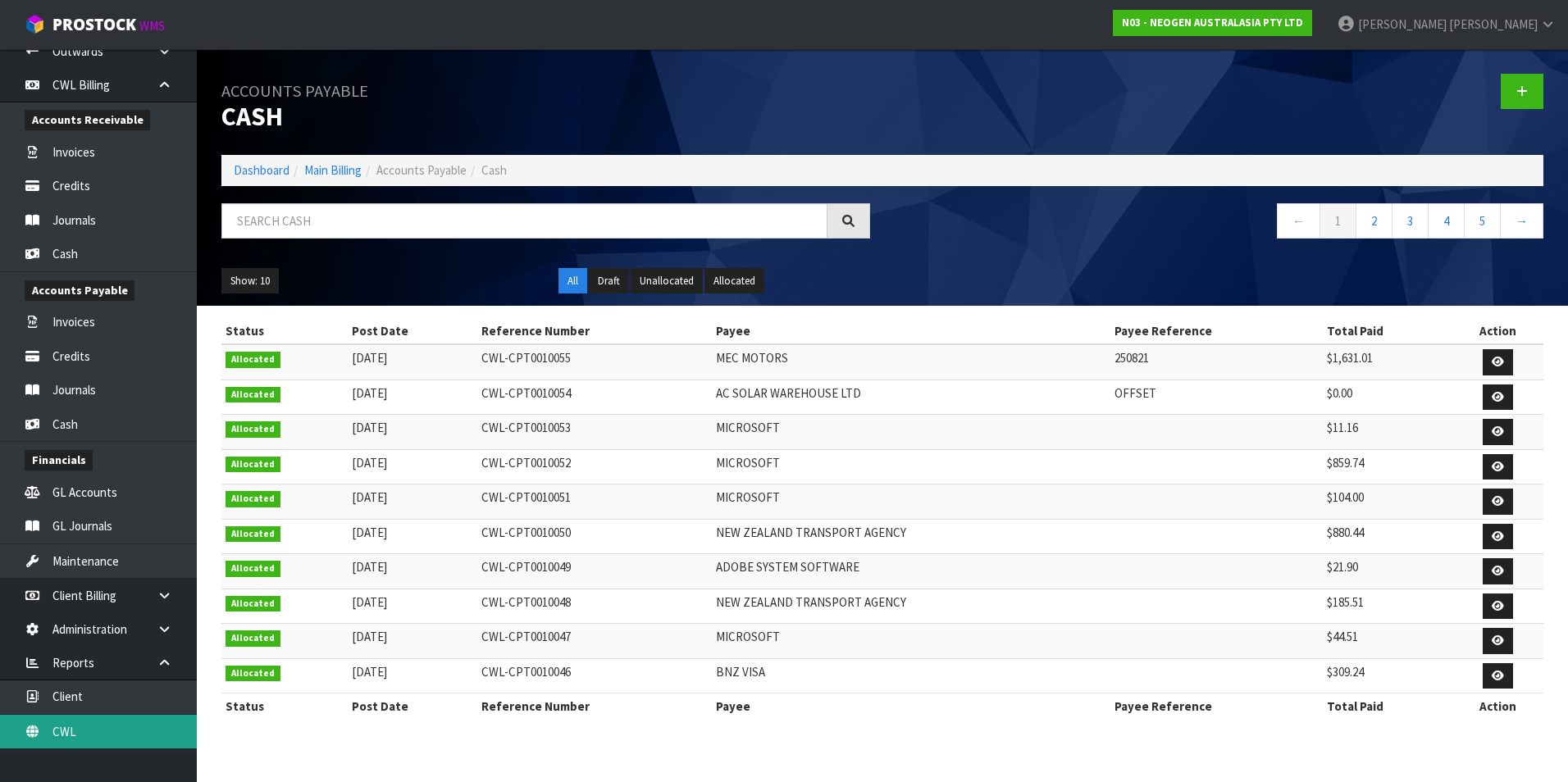
click at [129, 737] on link "CWL" at bounding box center [98, 731] width 197 height 34
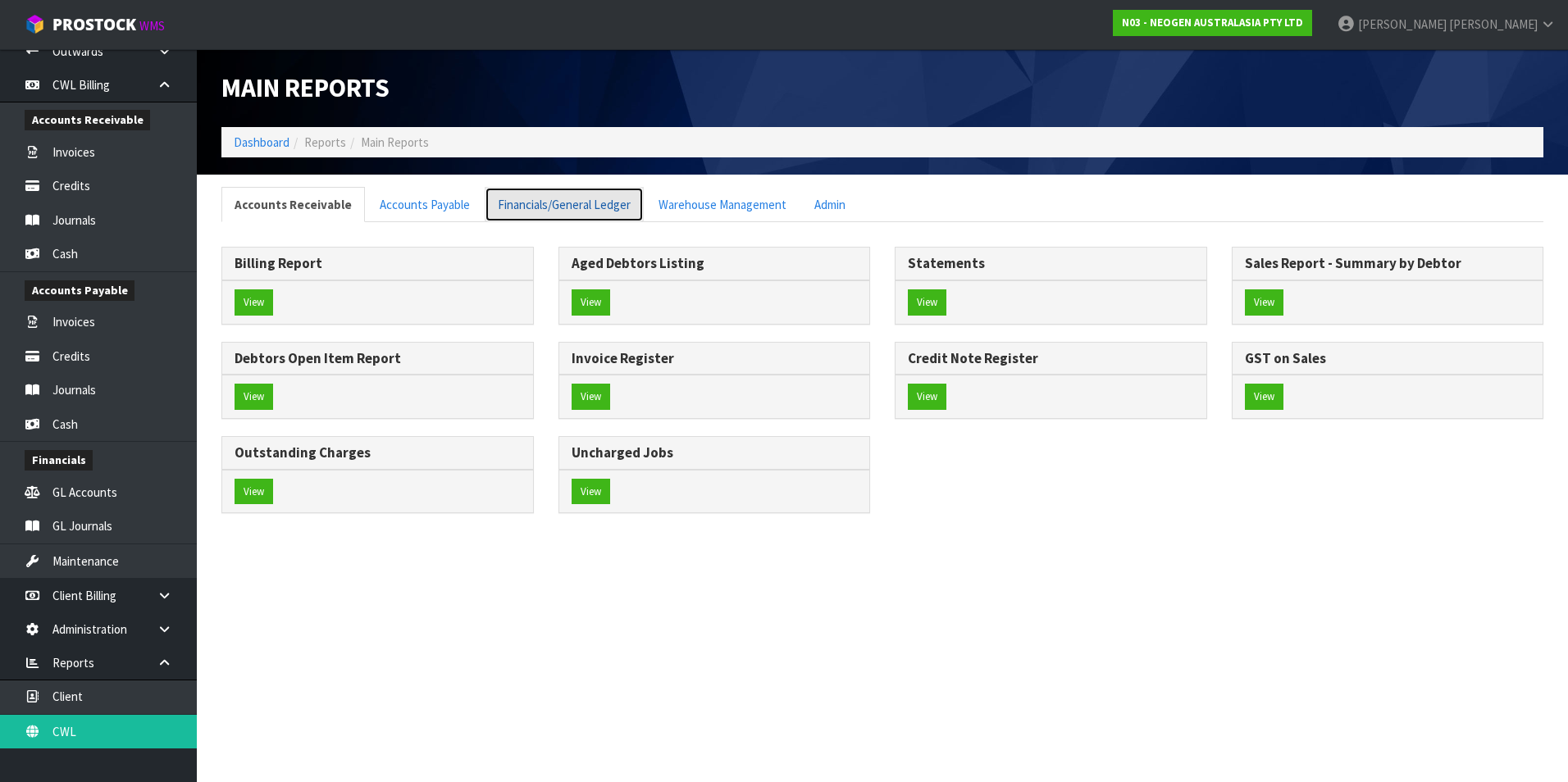
click at [527, 203] on link "Financials/General Ledger" at bounding box center [564, 204] width 159 height 36
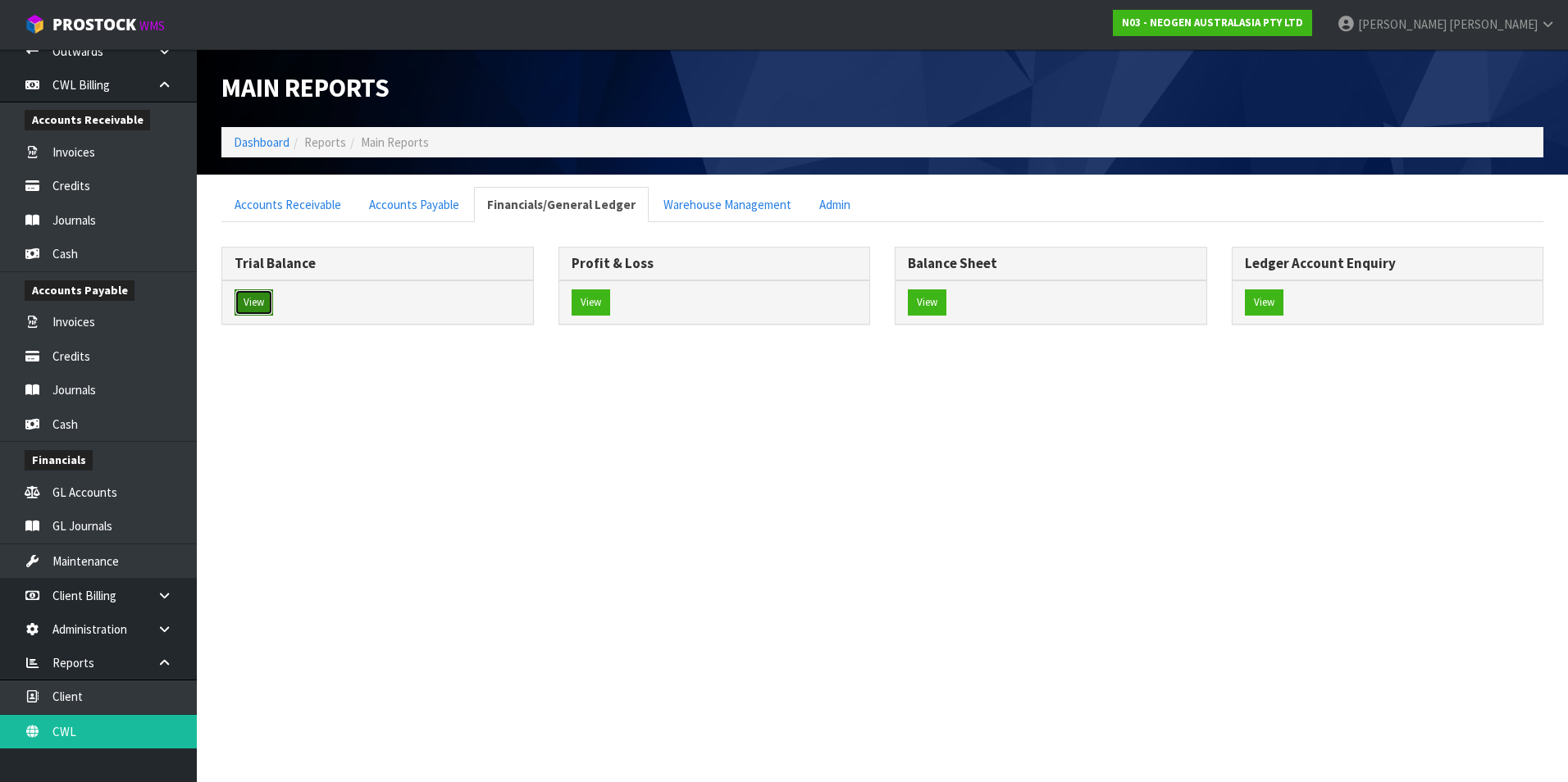
click at [252, 296] on button "View" at bounding box center [254, 302] width 38 height 26
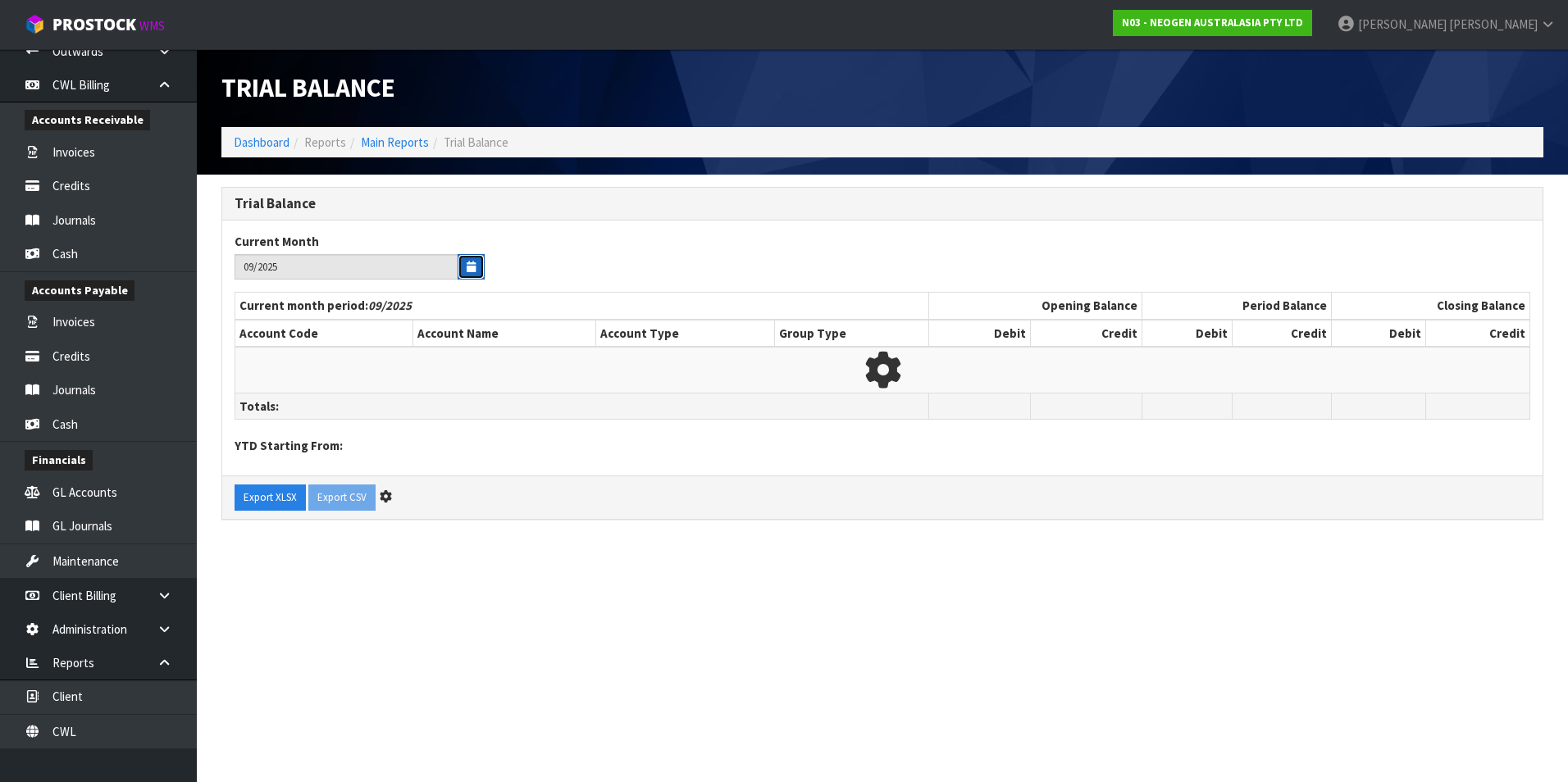
click at [469, 269] on icon "button" at bounding box center [470, 266] width 9 height 11
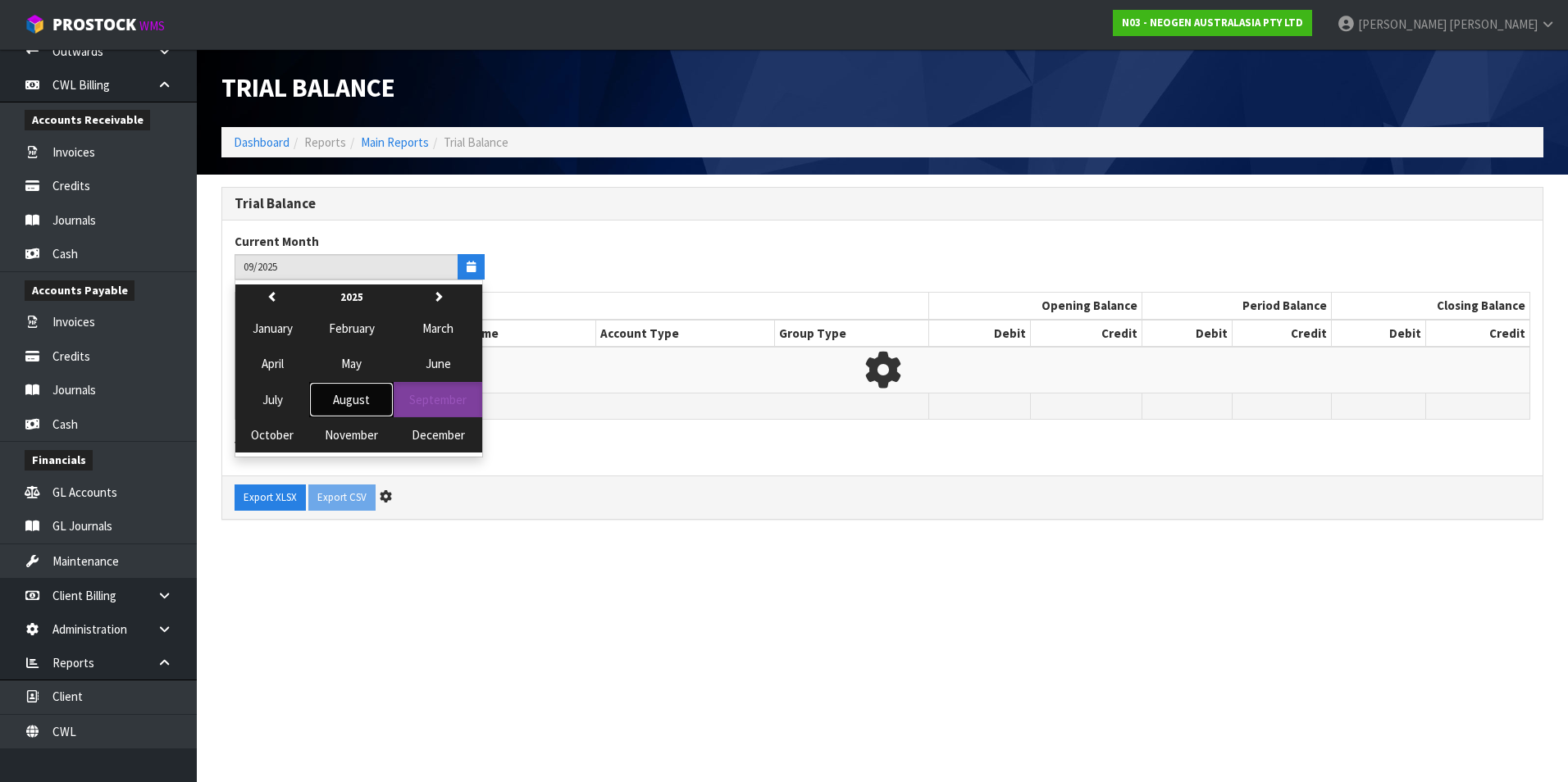
click at [366, 398] on span "August" at bounding box center [351, 399] width 37 height 15
type input "08/2025"
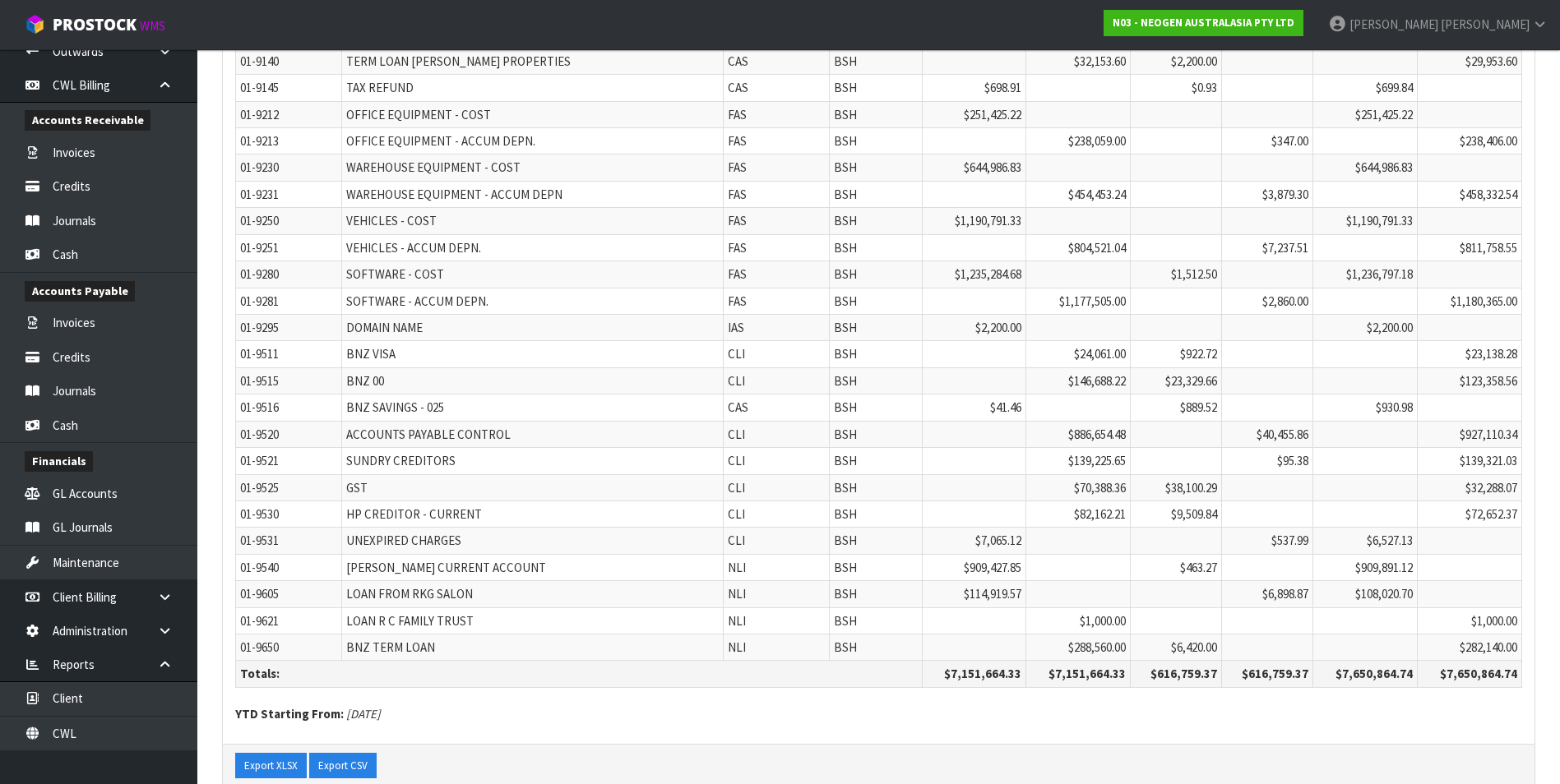
scroll to position [4171, 0]
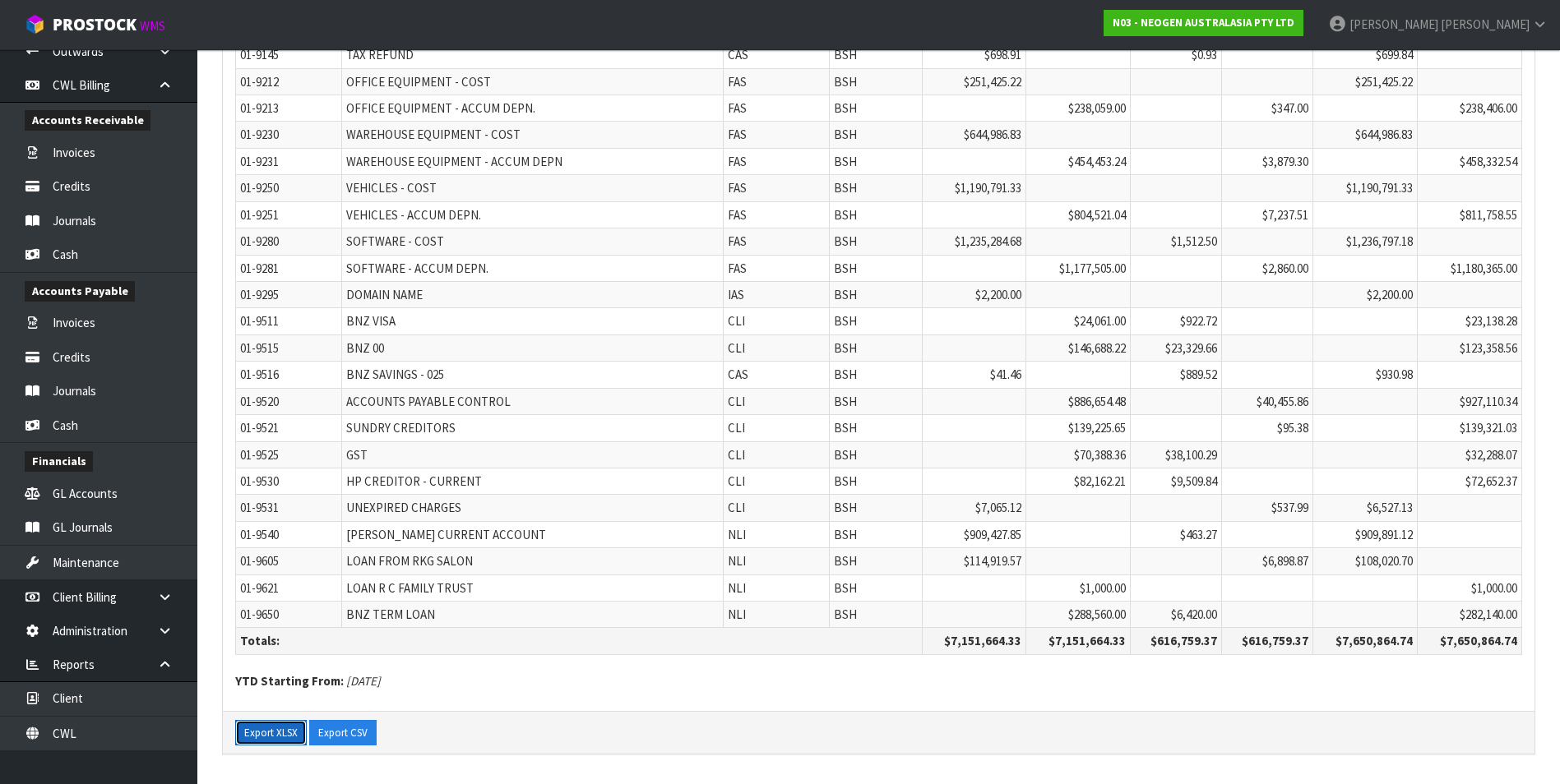
click at [288, 730] on button "Export XLSX" at bounding box center [271, 733] width 71 height 26
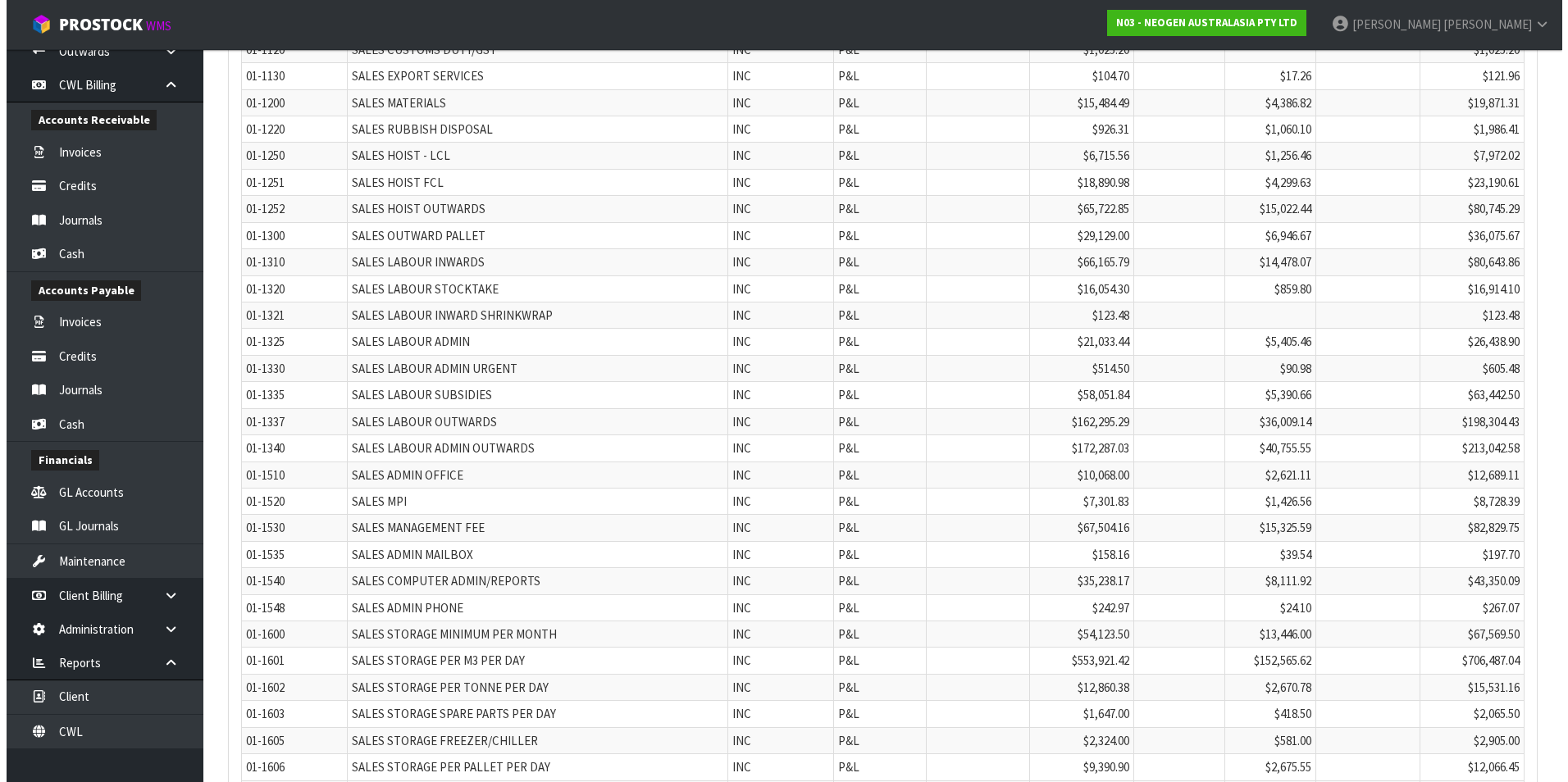
scroll to position [0, 0]
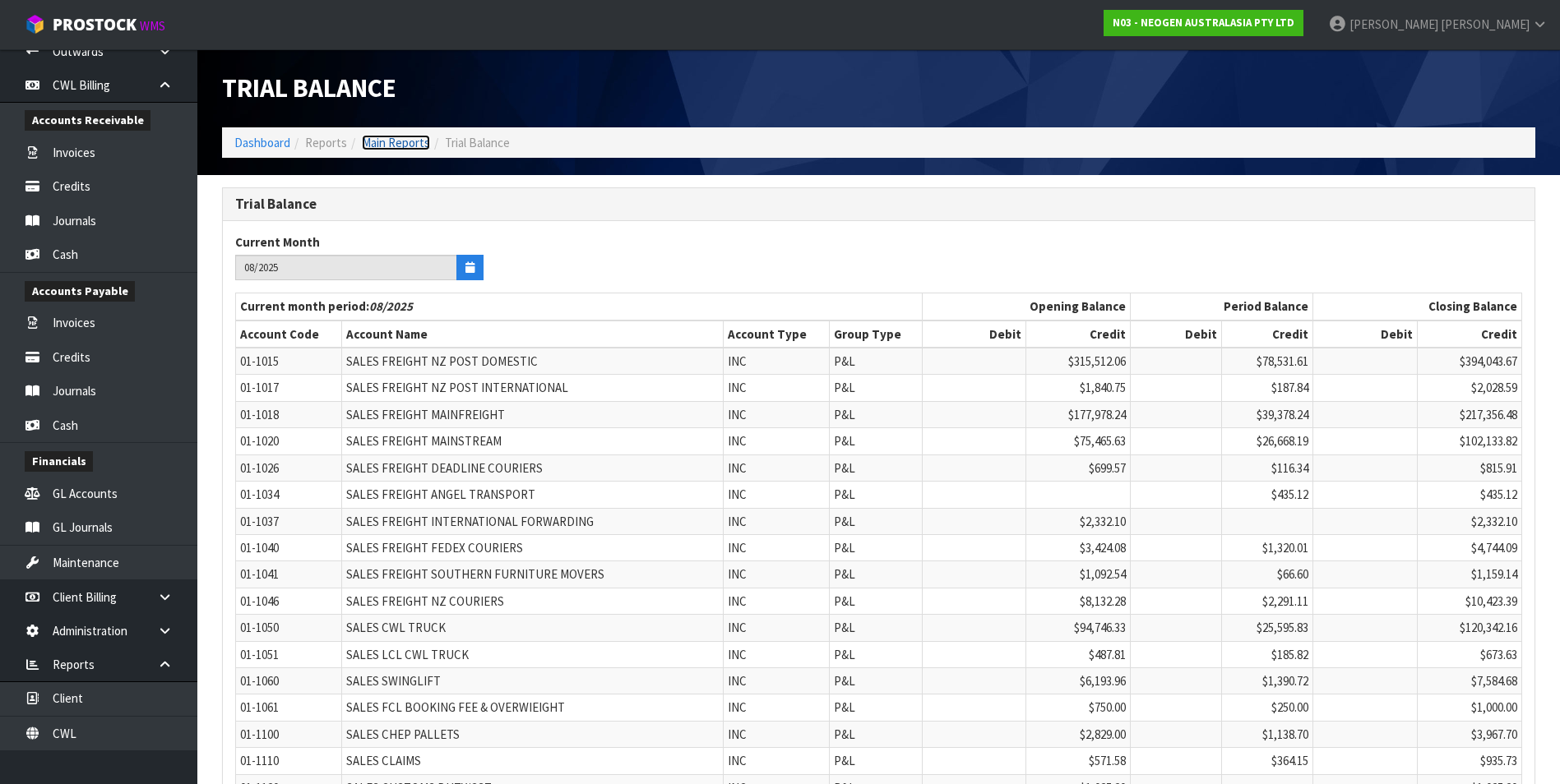
click at [389, 148] on link "Main Reports" at bounding box center [396, 143] width 68 height 15
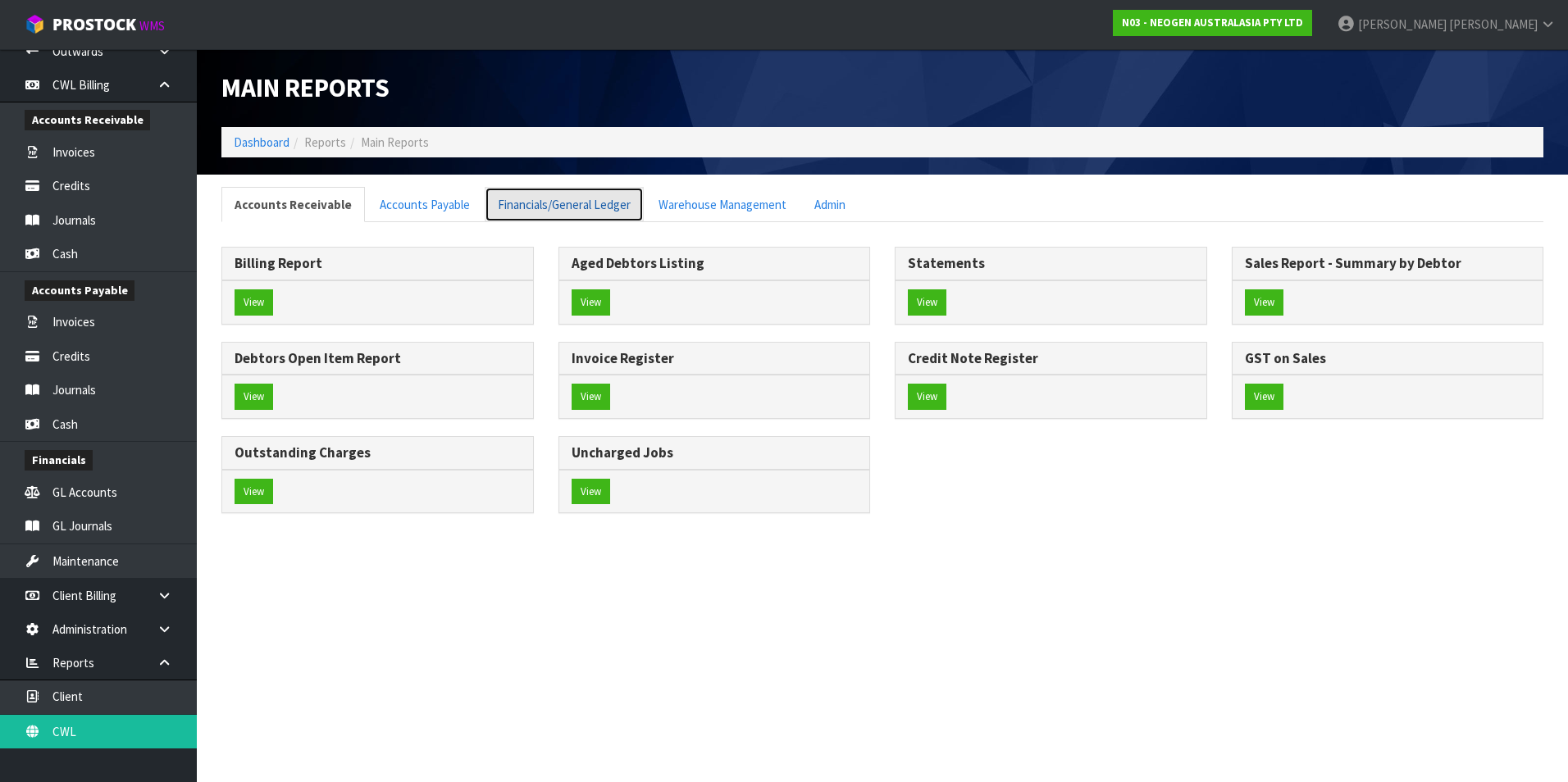
click at [568, 207] on link "Financials/General Ledger" at bounding box center [564, 204] width 159 height 36
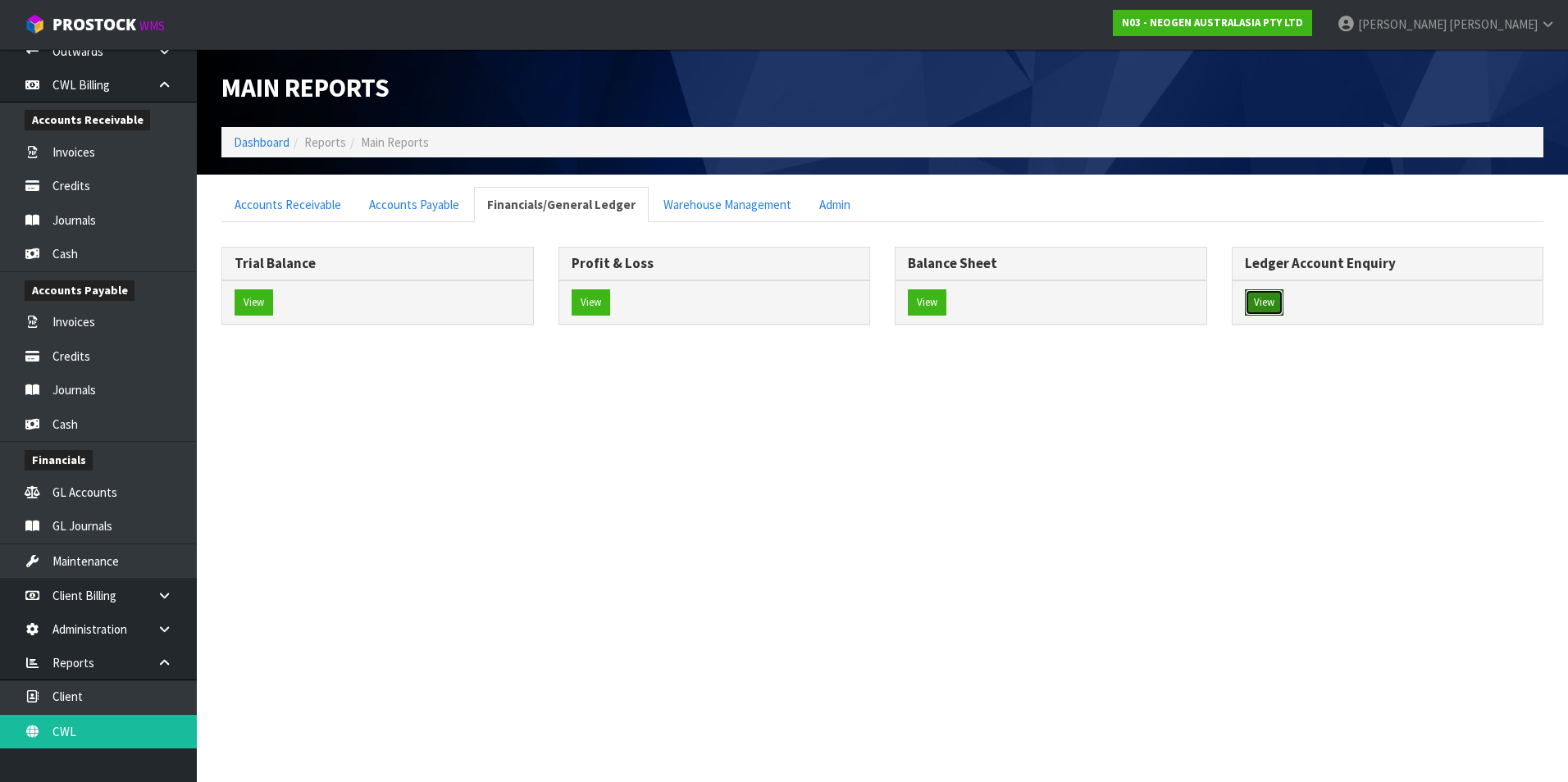
drag, startPoint x: 1265, startPoint y: 297, endPoint x: 1151, endPoint y: 297, distance: 114.0
click at [1265, 297] on button "View" at bounding box center [1264, 302] width 38 height 26
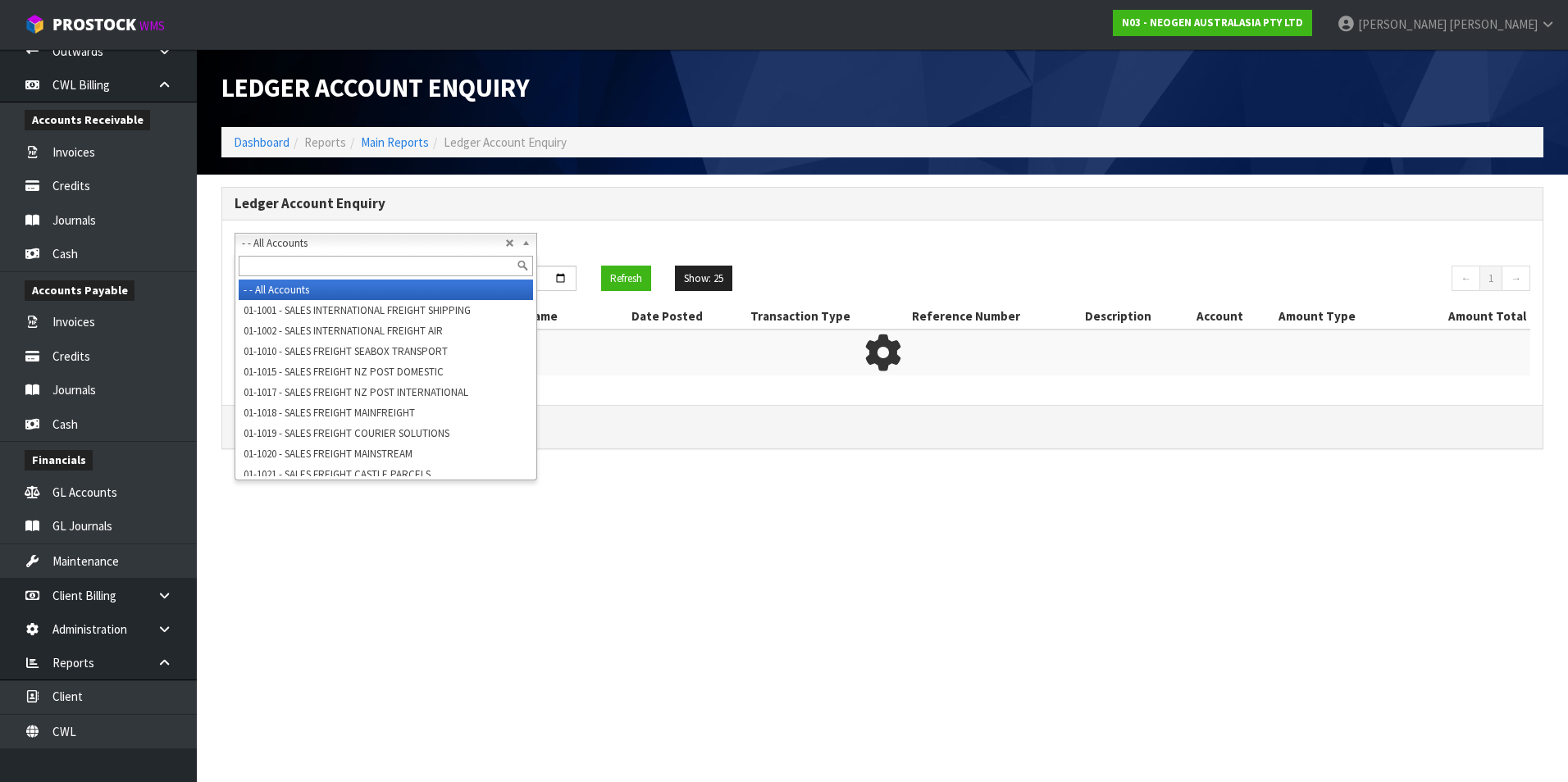
click at [320, 247] on span "- - All Accounts" at bounding box center [373, 243] width 264 height 19
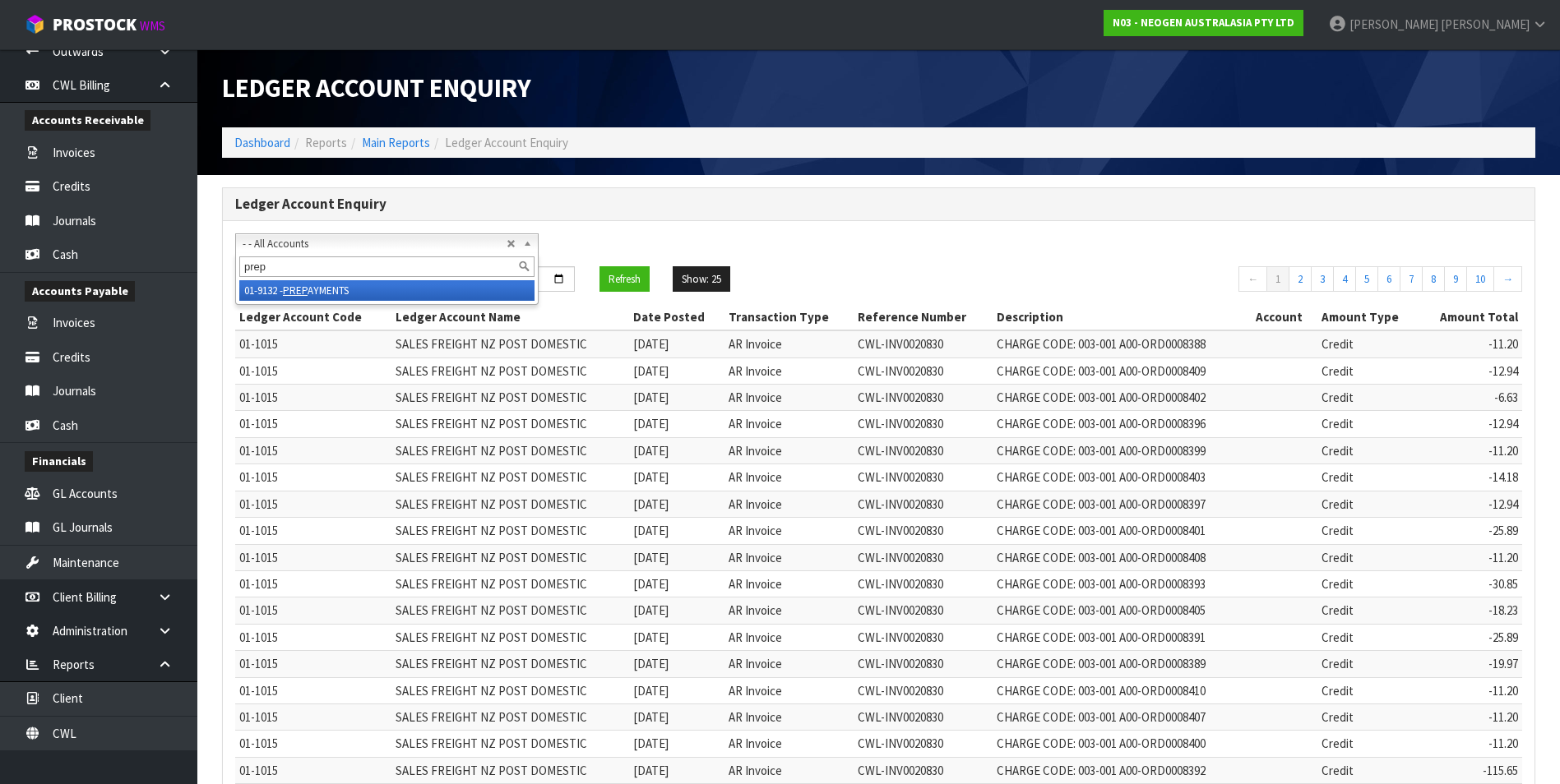
type input "prep"
click at [314, 292] on li "01-9132 - PREP AYMENTS" at bounding box center [387, 290] width 295 height 20
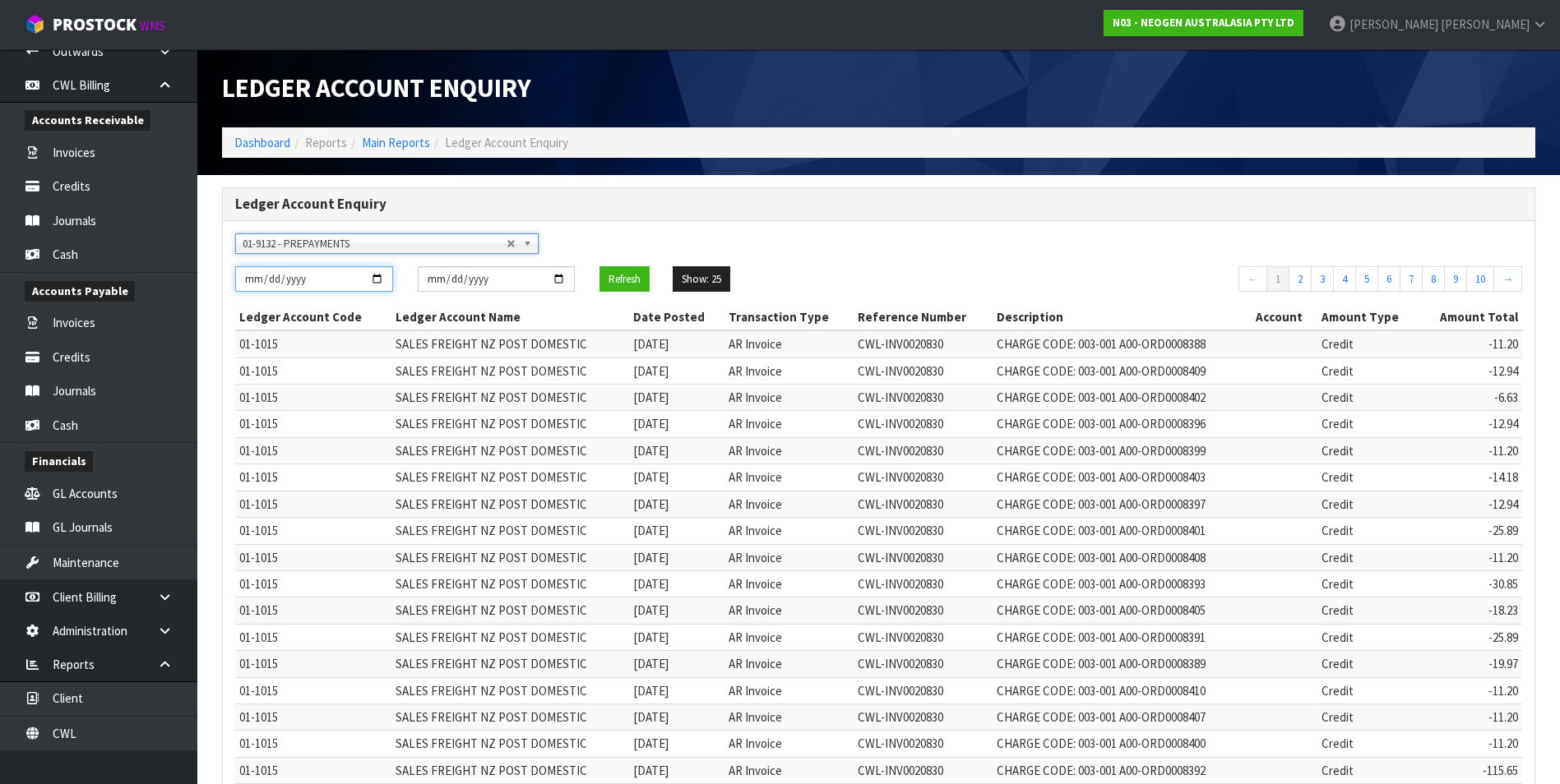
click at [377, 279] on input "[DATE]" at bounding box center [315, 279] width 158 height 25
type input "[DATE]"
click at [623, 277] on button "Refresh" at bounding box center [624, 279] width 50 height 26
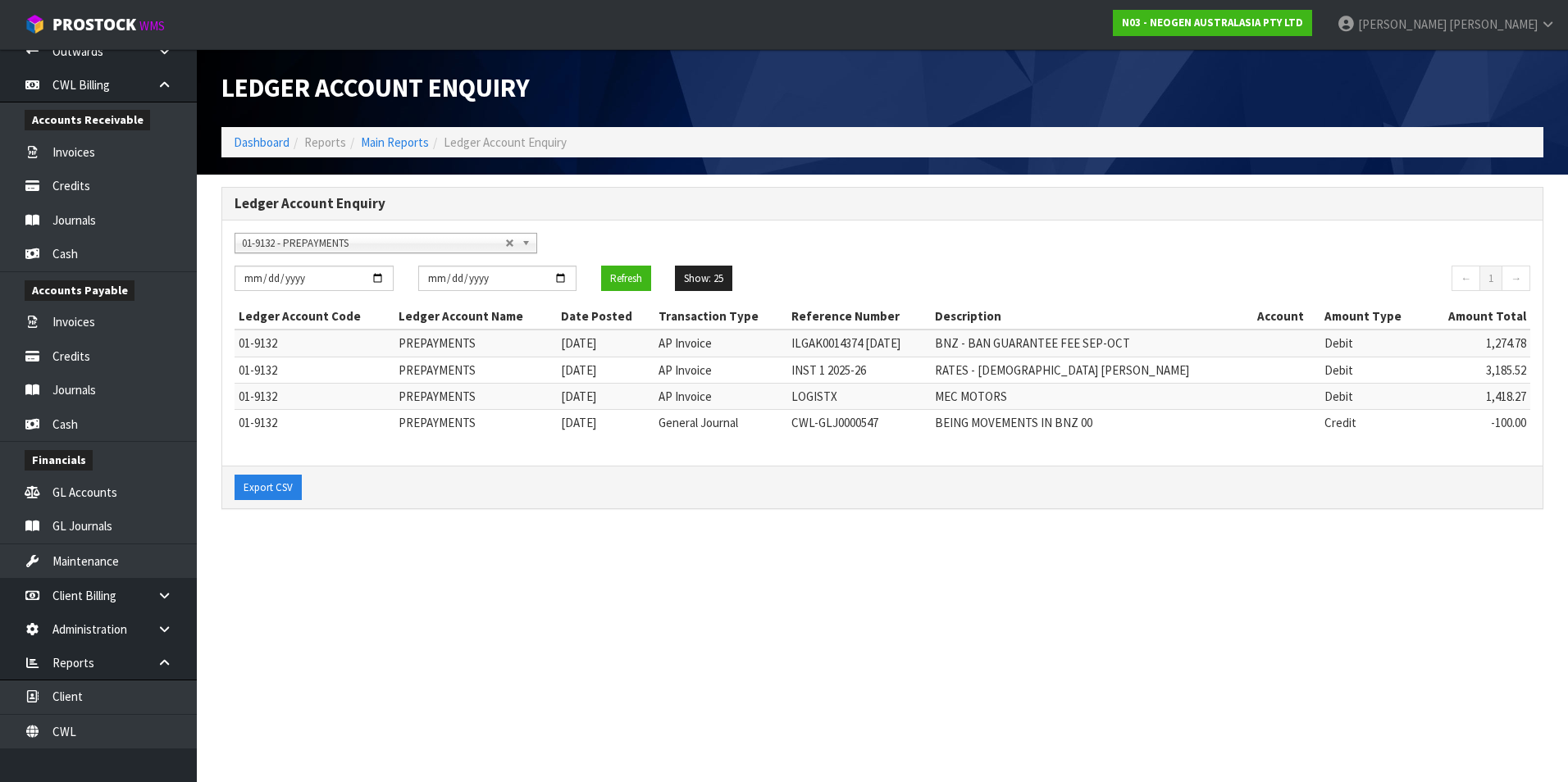
click at [877, 640] on section "Ledger Account Enquiry Dashboard Reports Main Reports Ledger Account Enquiry Le…" at bounding box center [784, 391] width 1568 height 782
